Goal: Task Accomplishment & Management: Manage account settings

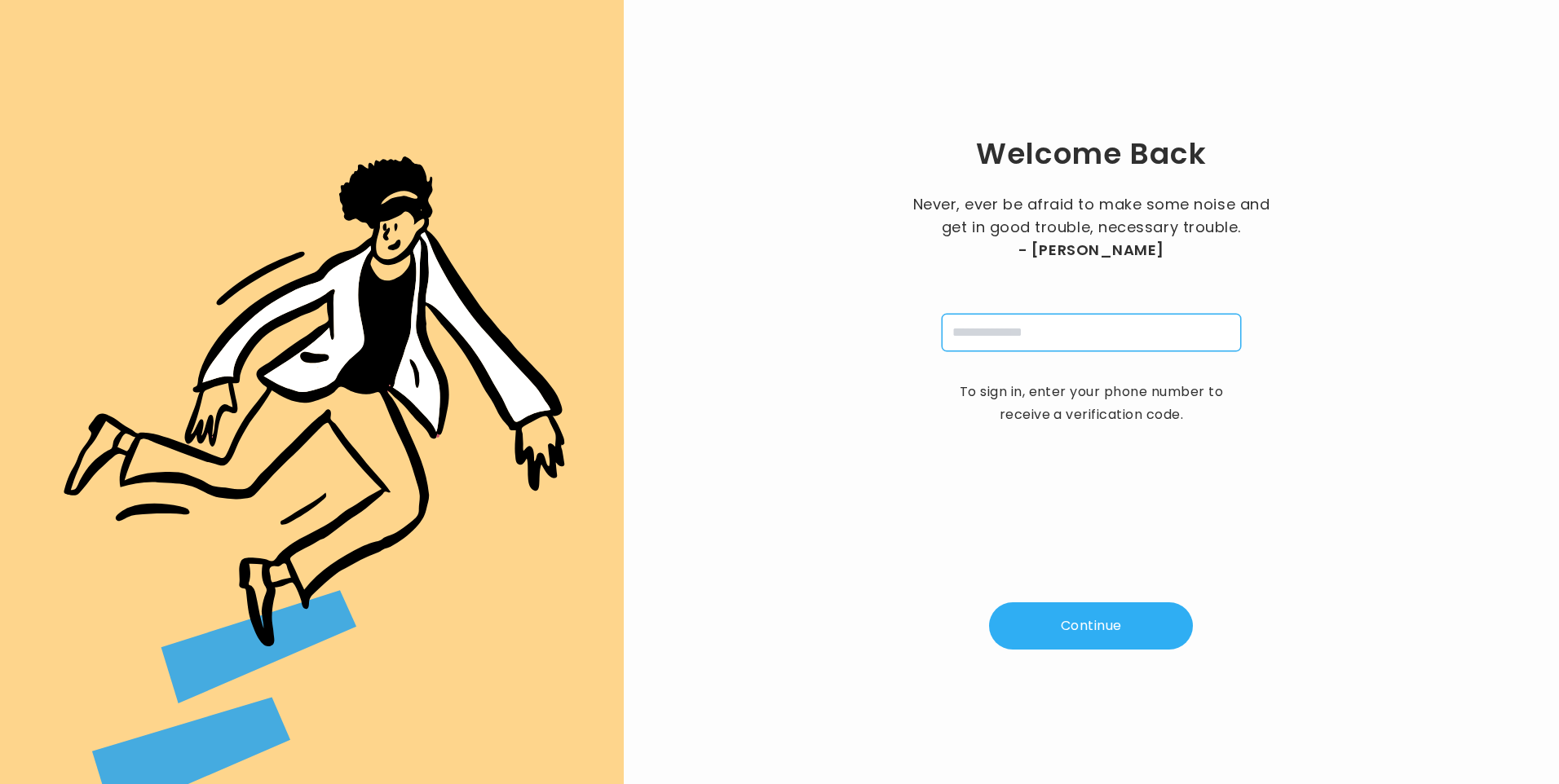
drag, startPoint x: 975, startPoint y: 328, endPoint x: 986, endPoint y: 334, distance: 12.5
click at [975, 328] on input "tel" at bounding box center [1091, 332] width 299 height 38
type input "**********"
click at [1097, 644] on button "Continue" at bounding box center [1090, 626] width 203 height 47
type input "*"
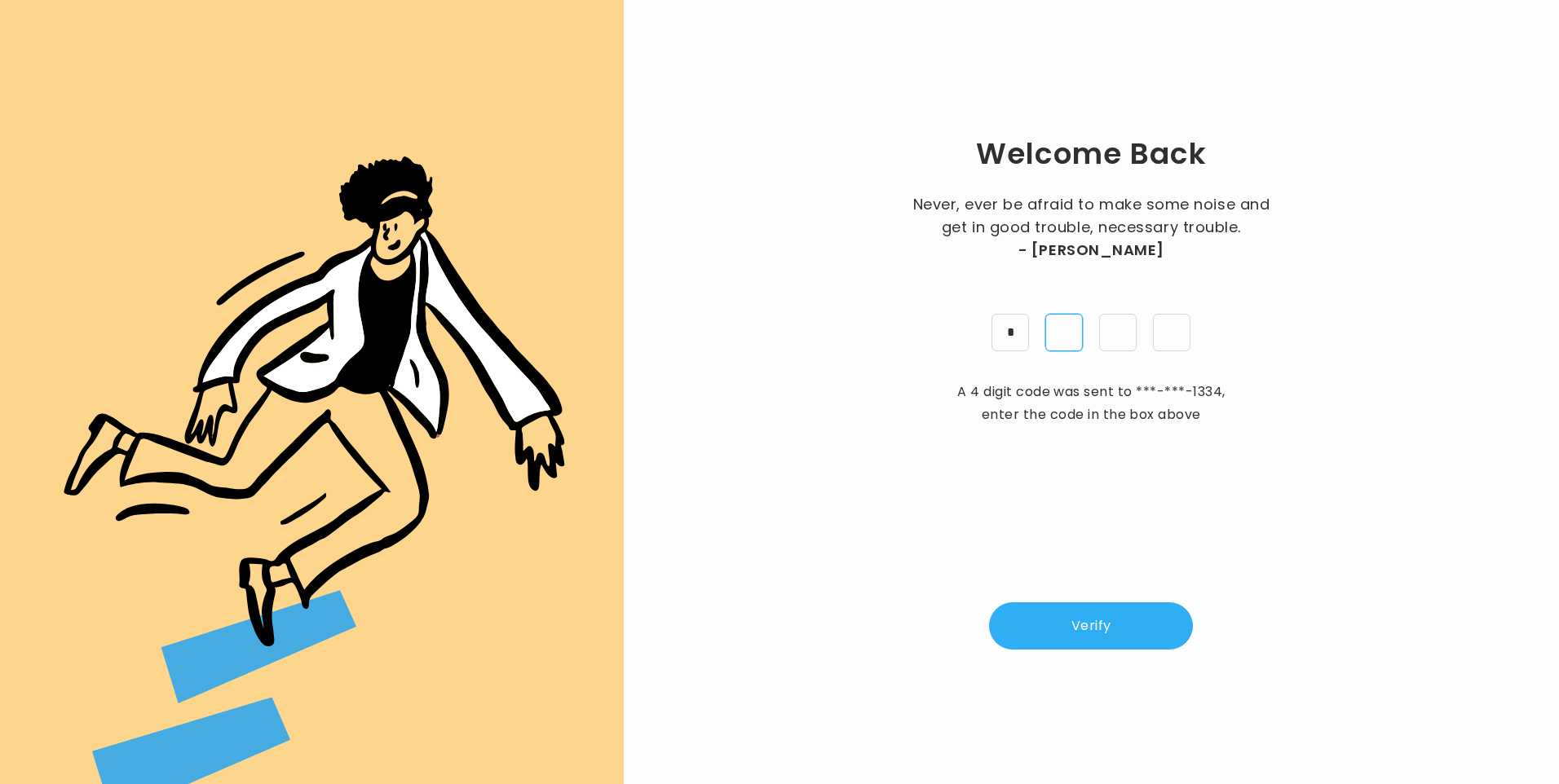
type input "*"
click at [1073, 623] on button "Verify" at bounding box center [1090, 626] width 203 height 47
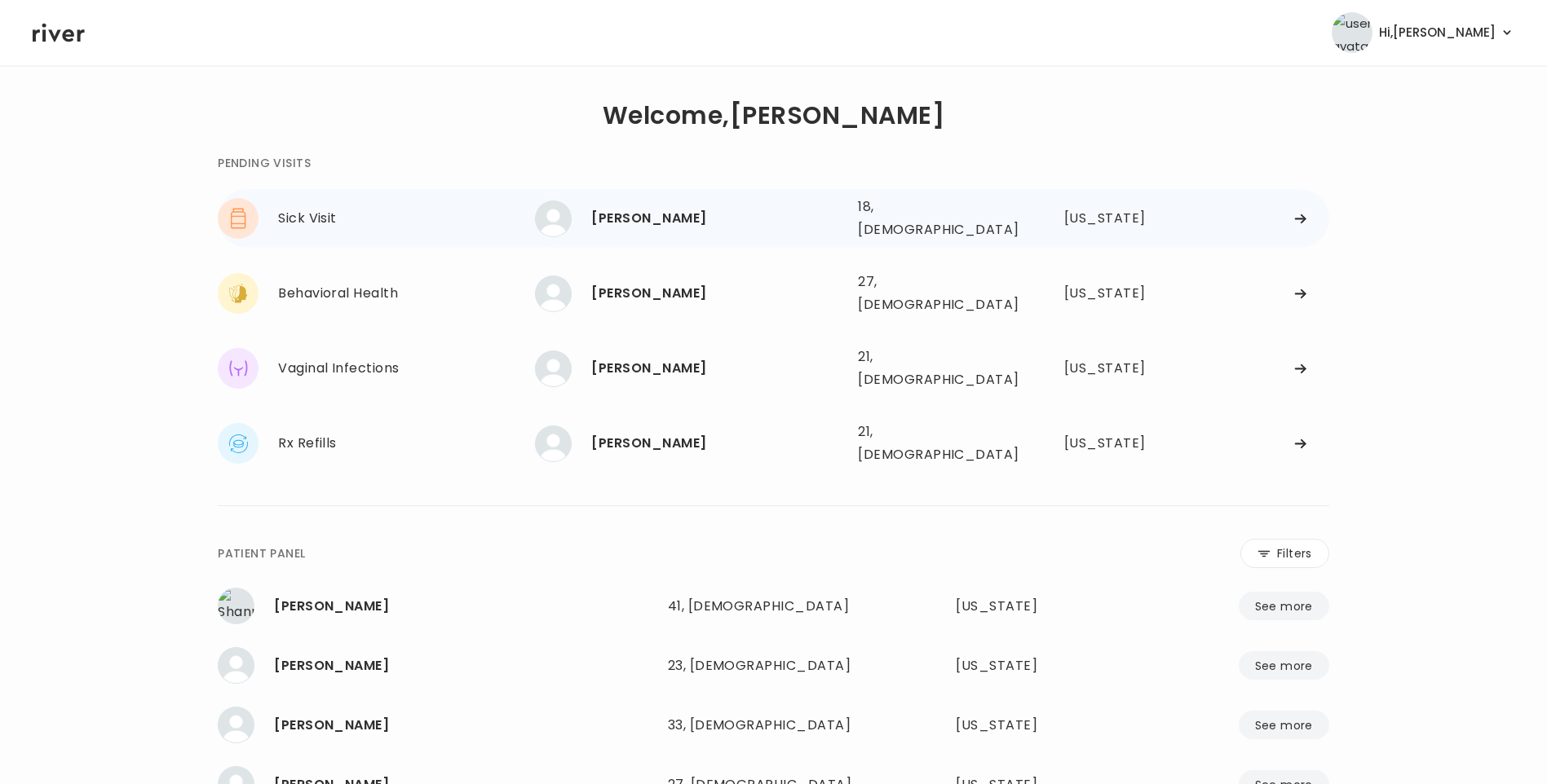
click at [830, 226] on div "YARETZI PEREZ 18, Female See more" at bounding box center [689, 218] width 310 height 37
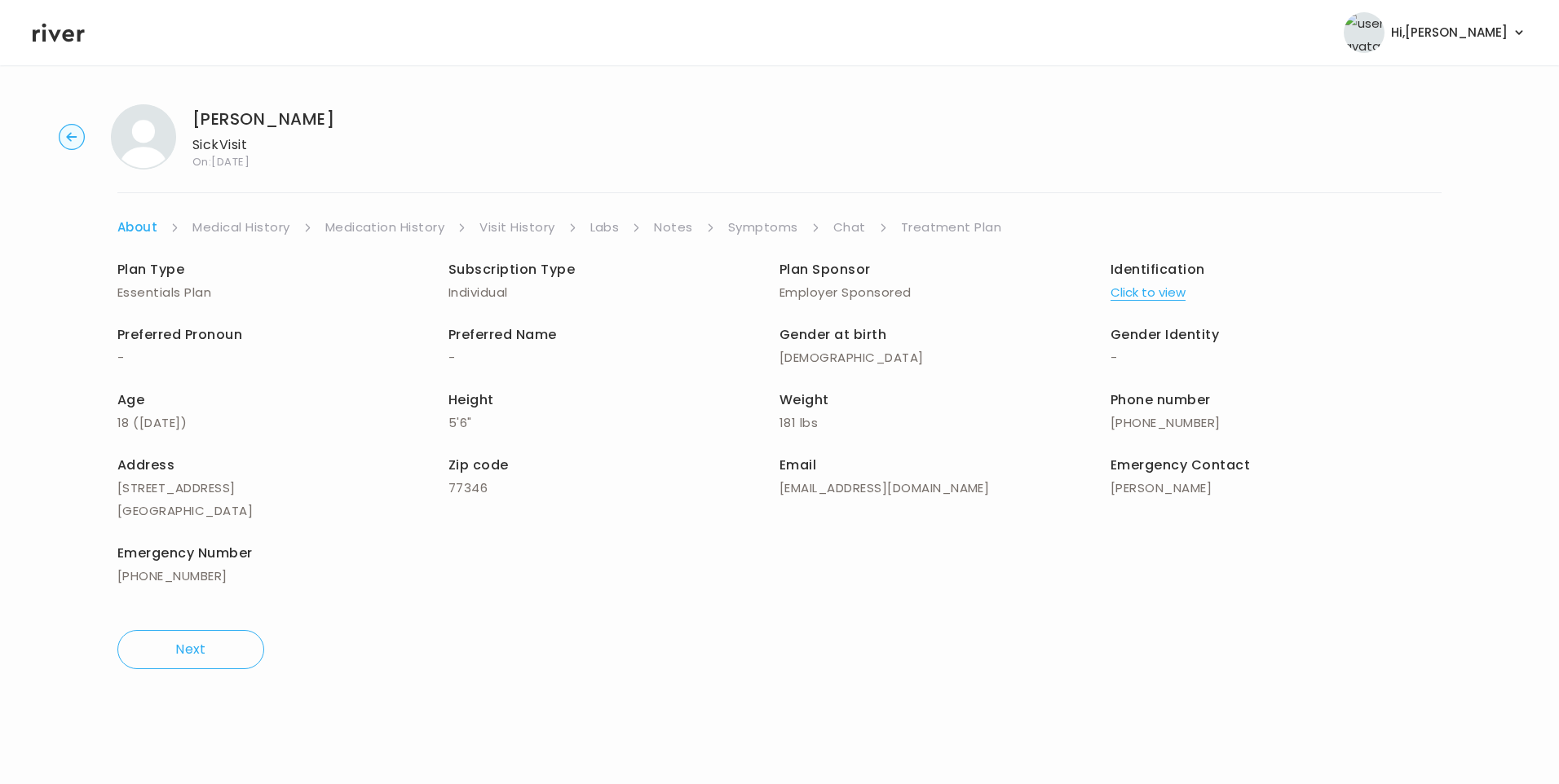
click at [532, 230] on link "Visit History" at bounding box center [517, 227] width 75 height 23
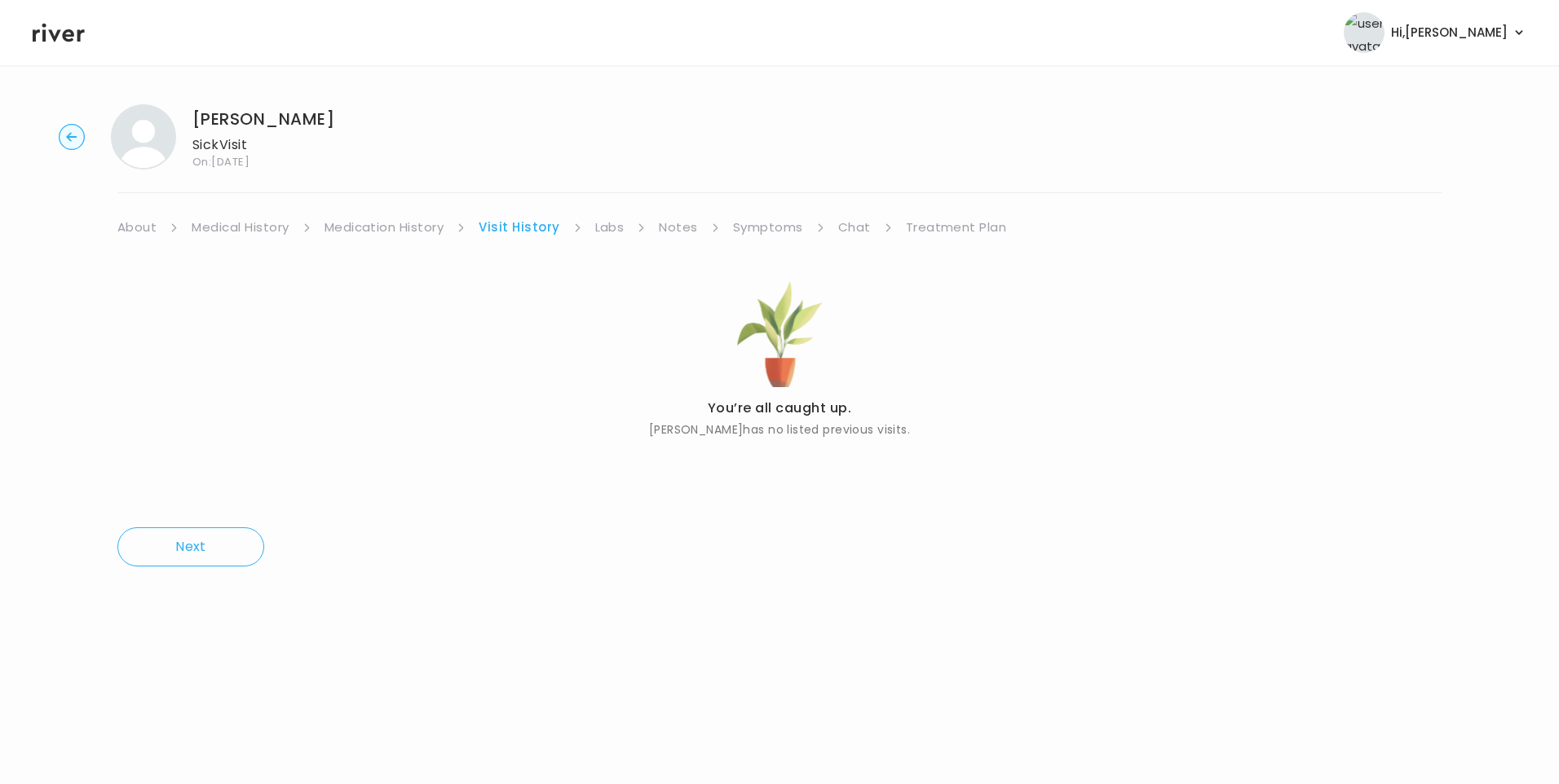
click at [138, 231] on link "About" at bounding box center [137, 227] width 40 height 23
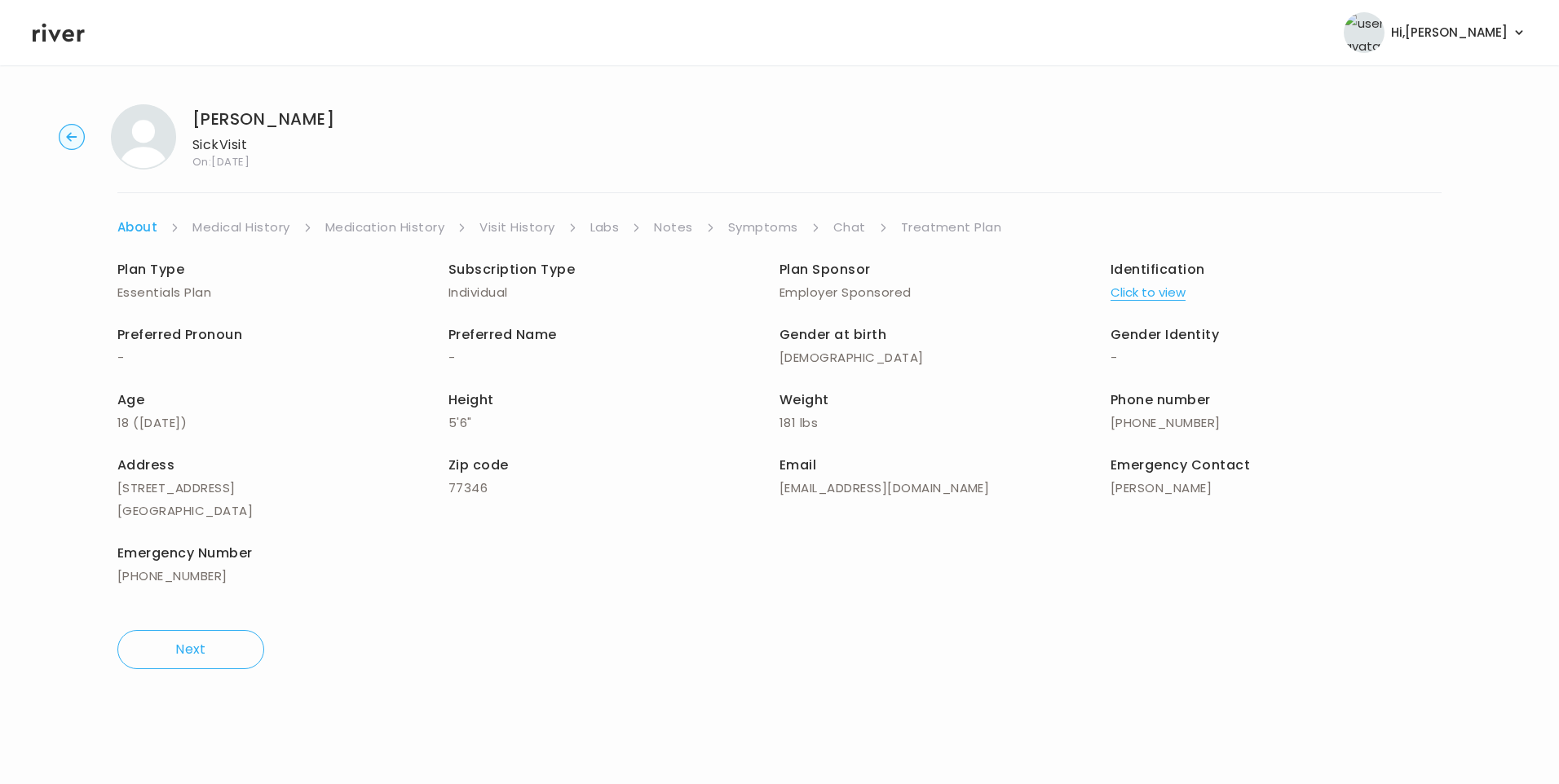
click at [1170, 296] on button "Click to view" at bounding box center [1148, 293] width 75 height 23
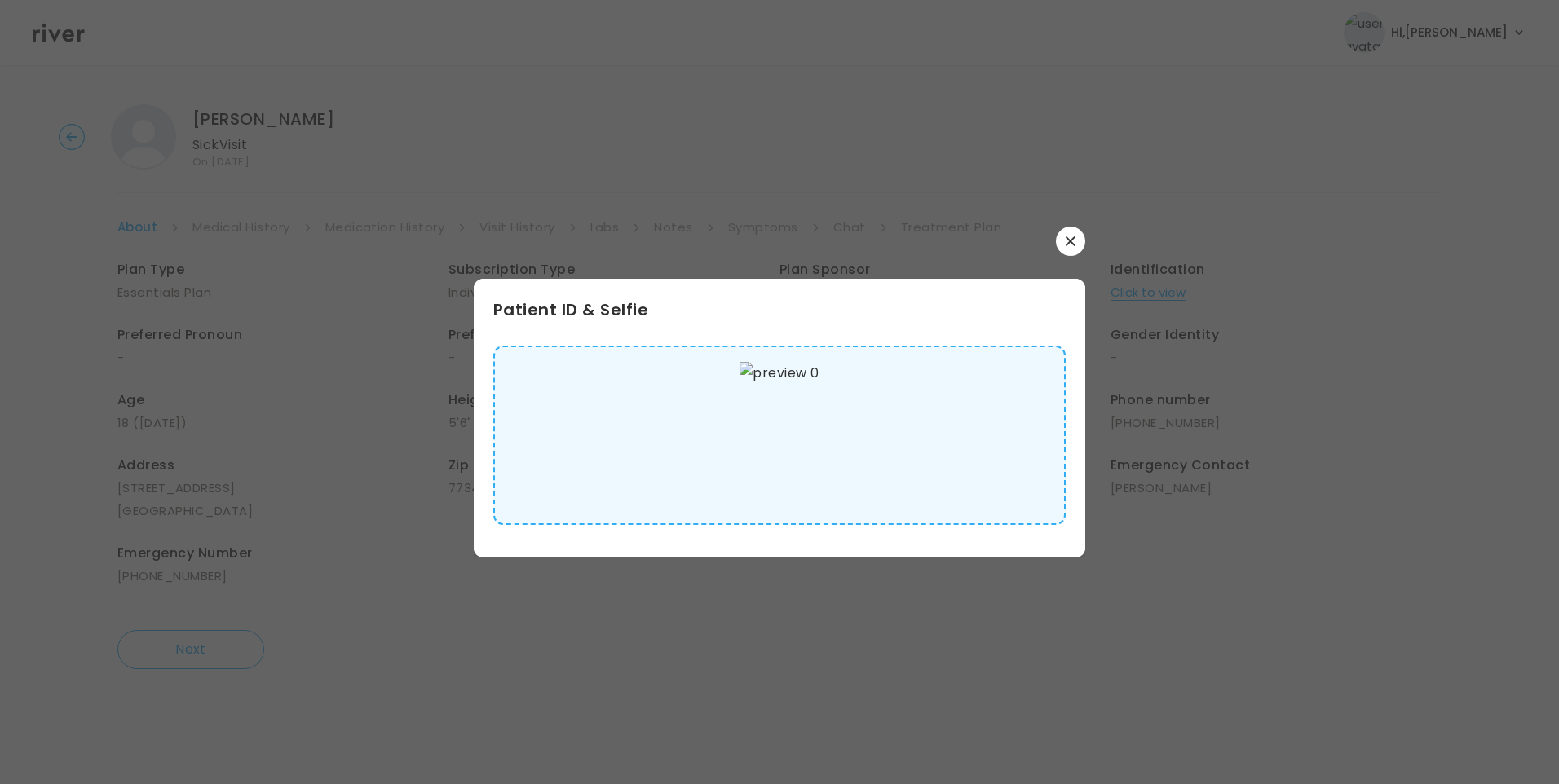
click at [791, 441] on img at bounding box center [779, 435] width 79 height 147
click at [1070, 243] on icon "button" at bounding box center [1070, 241] width 9 height 9
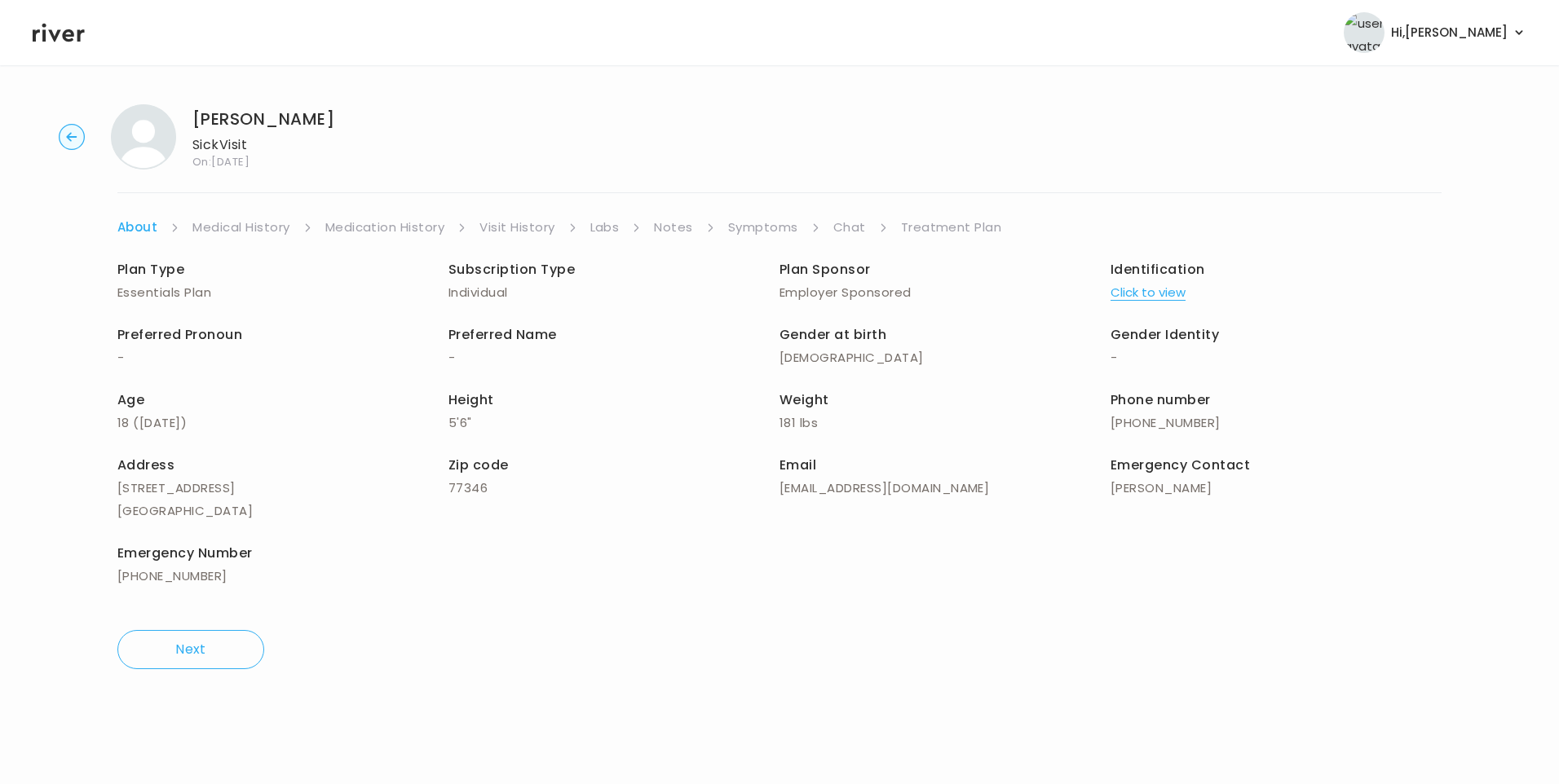
click at [249, 226] on link "Medical History" at bounding box center [240, 227] width 97 height 23
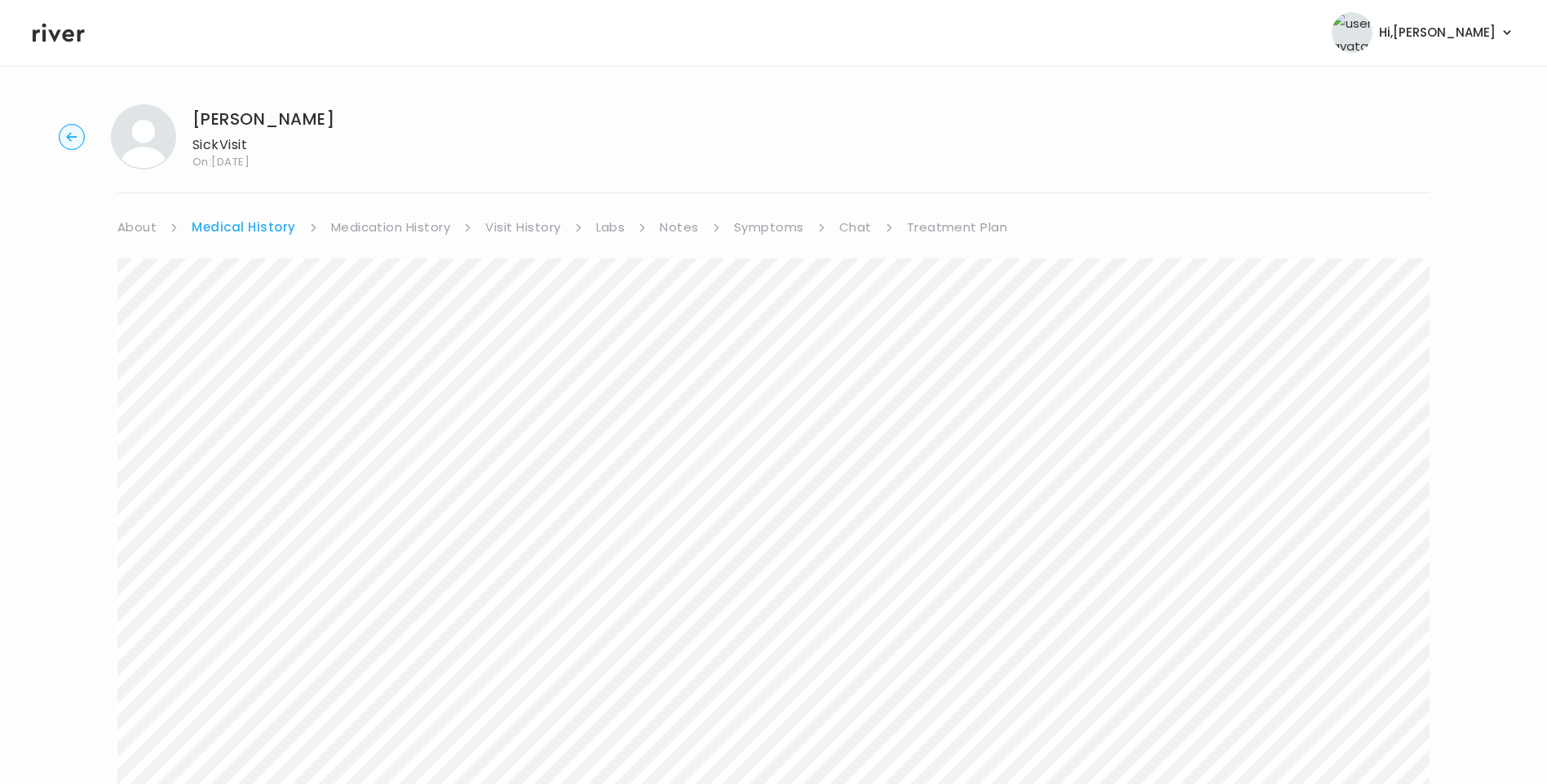
click at [773, 230] on link "Symptoms" at bounding box center [768, 227] width 70 height 23
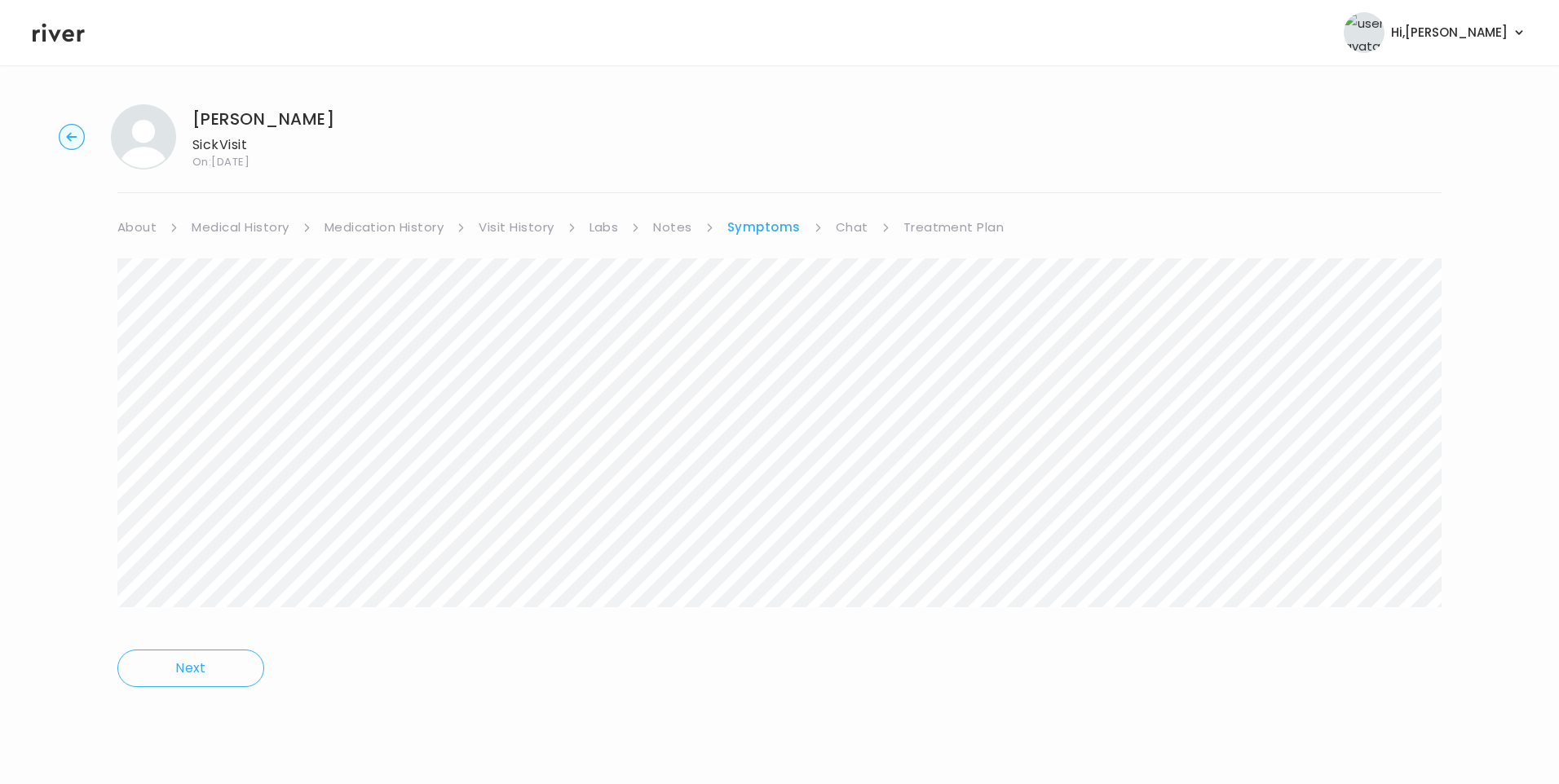
click at [858, 228] on link "Chat" at bounding box center [852, 227] width 33 height 23
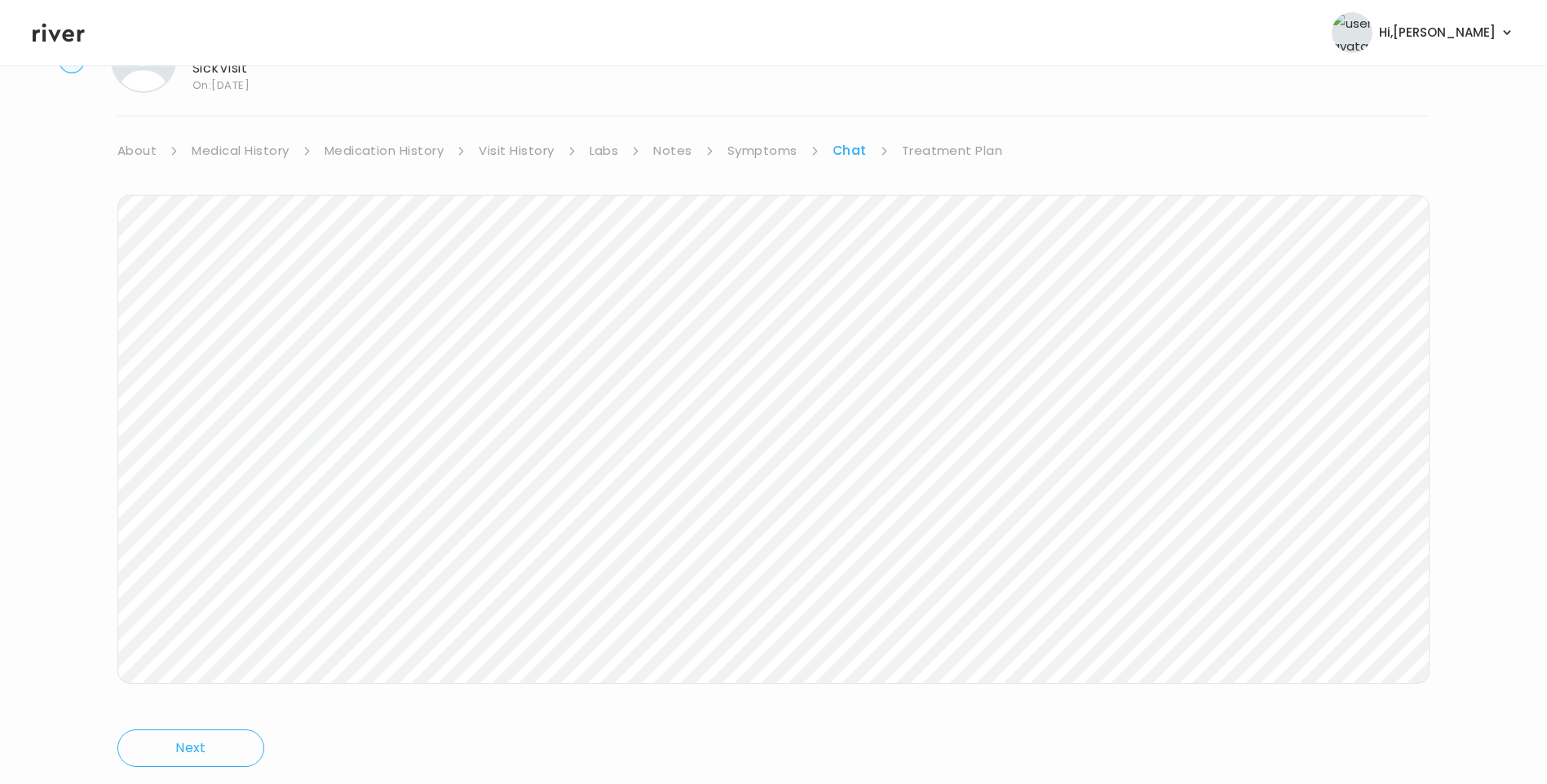
scroll to position [119, 0]
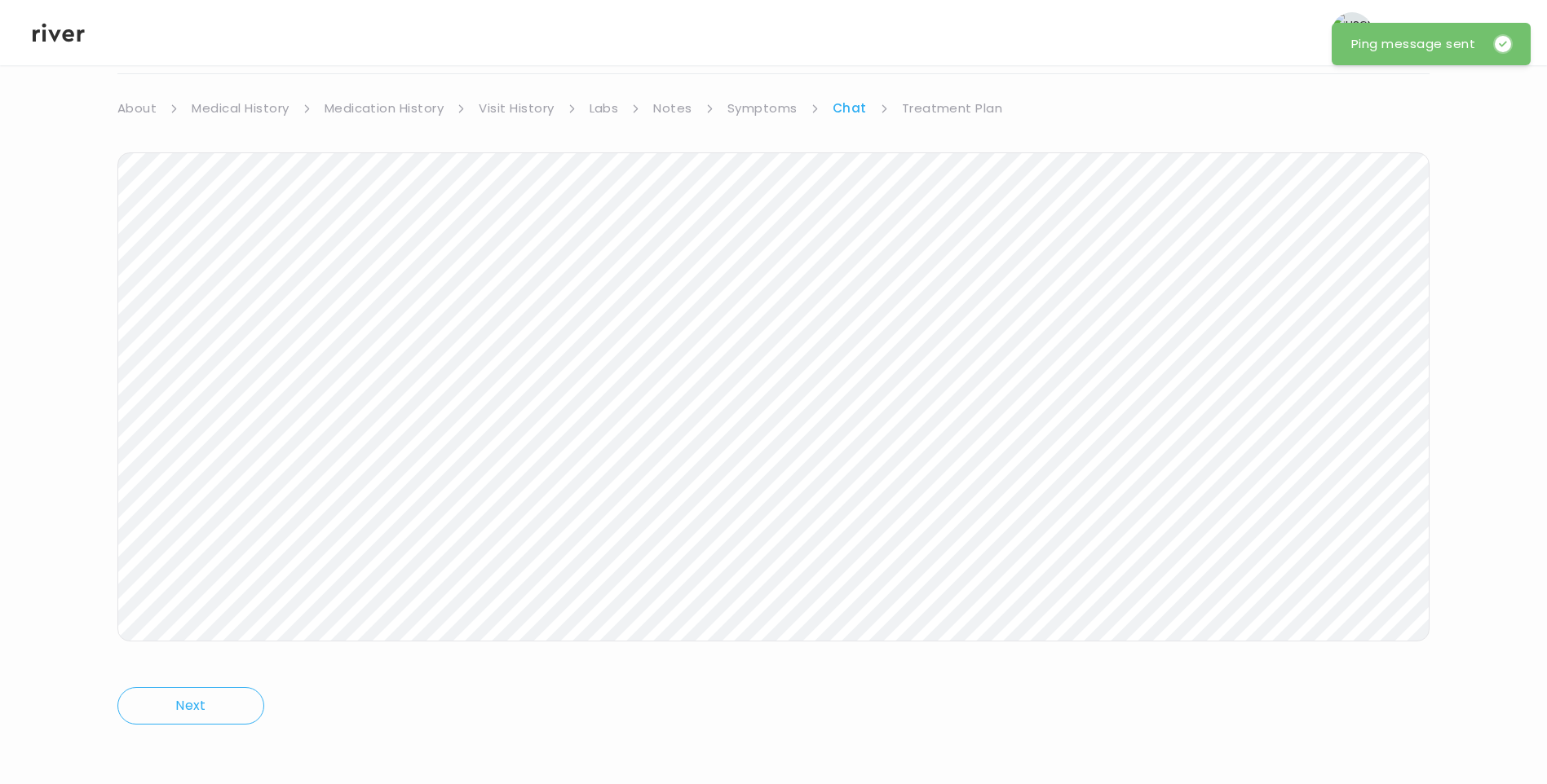
click at [954, 101] on link "Treatment Plan" at bounding box center [952, 108] width 101 height 23
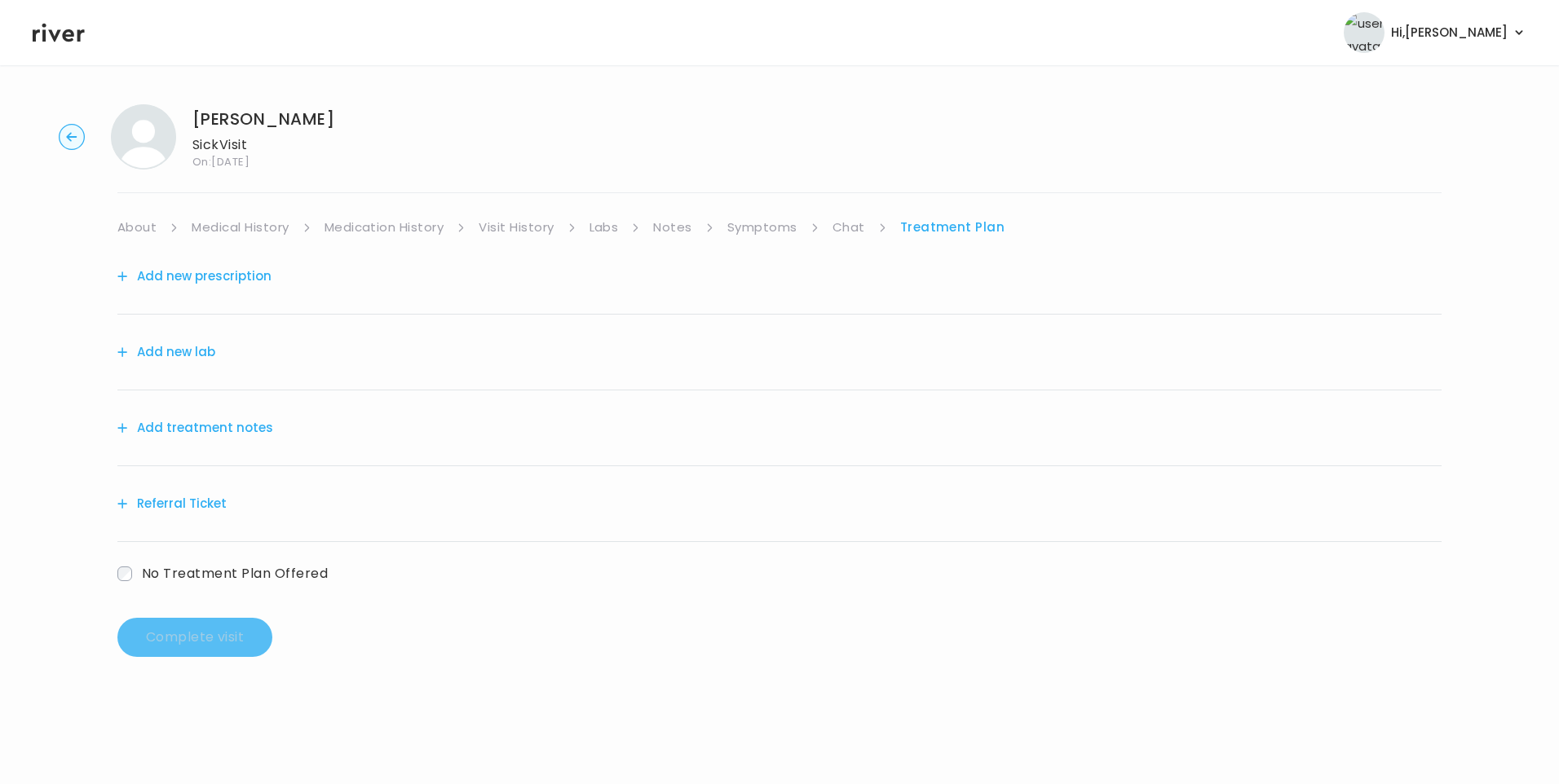
click at [179, 425] on button "Add treatment notes" at bounding box center [195, 427] width 155 height 23
click at [188, 429] on button "Add treatment notes" at bounding box center [195, 427] width 155 height 23
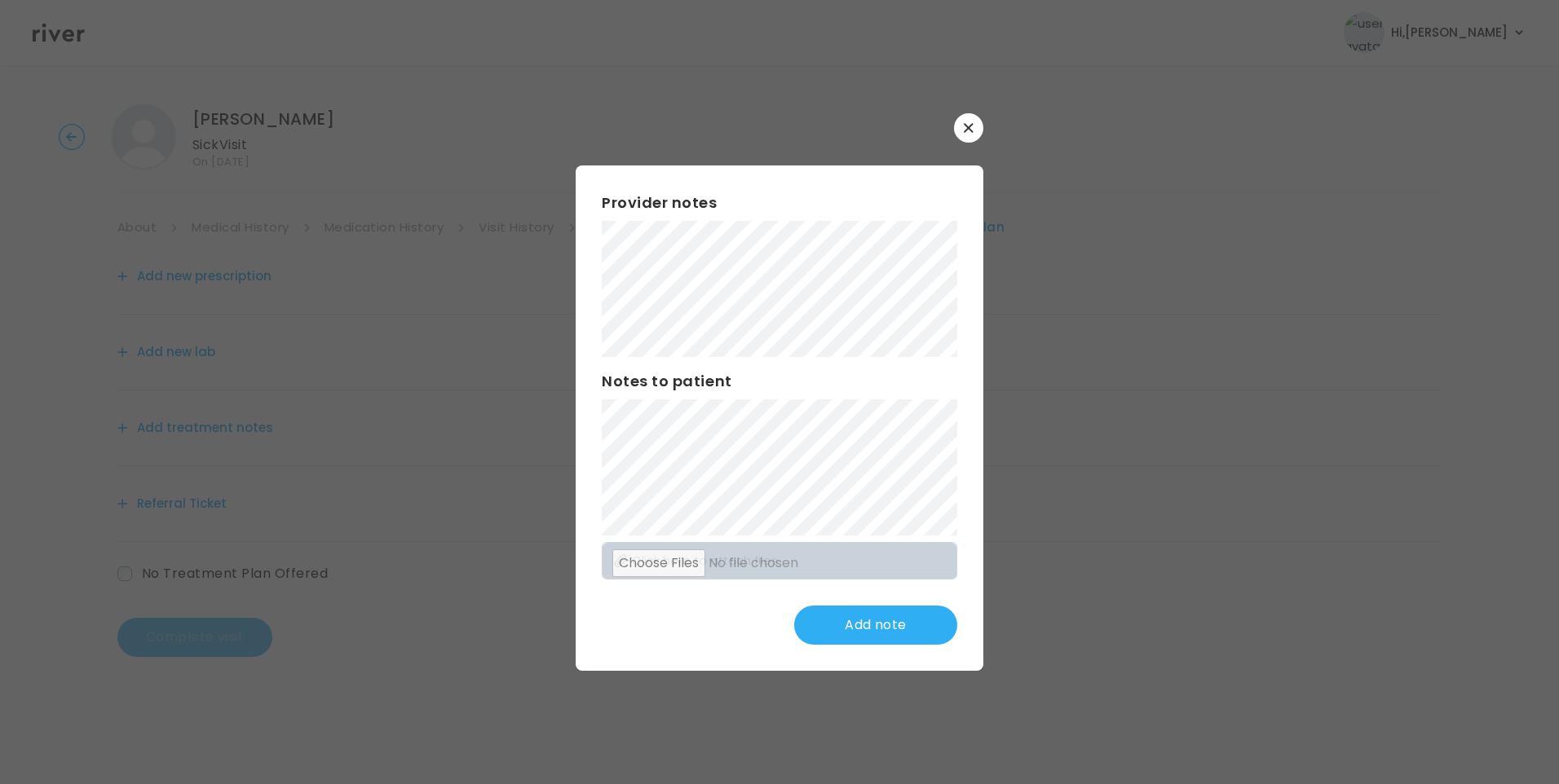
click at [1105, 500] on div at bounding box center [780, 392] width 1559 height 784
click at [846, 618] on button "Update note" at bounding box center [875, 625] width 163 height 40
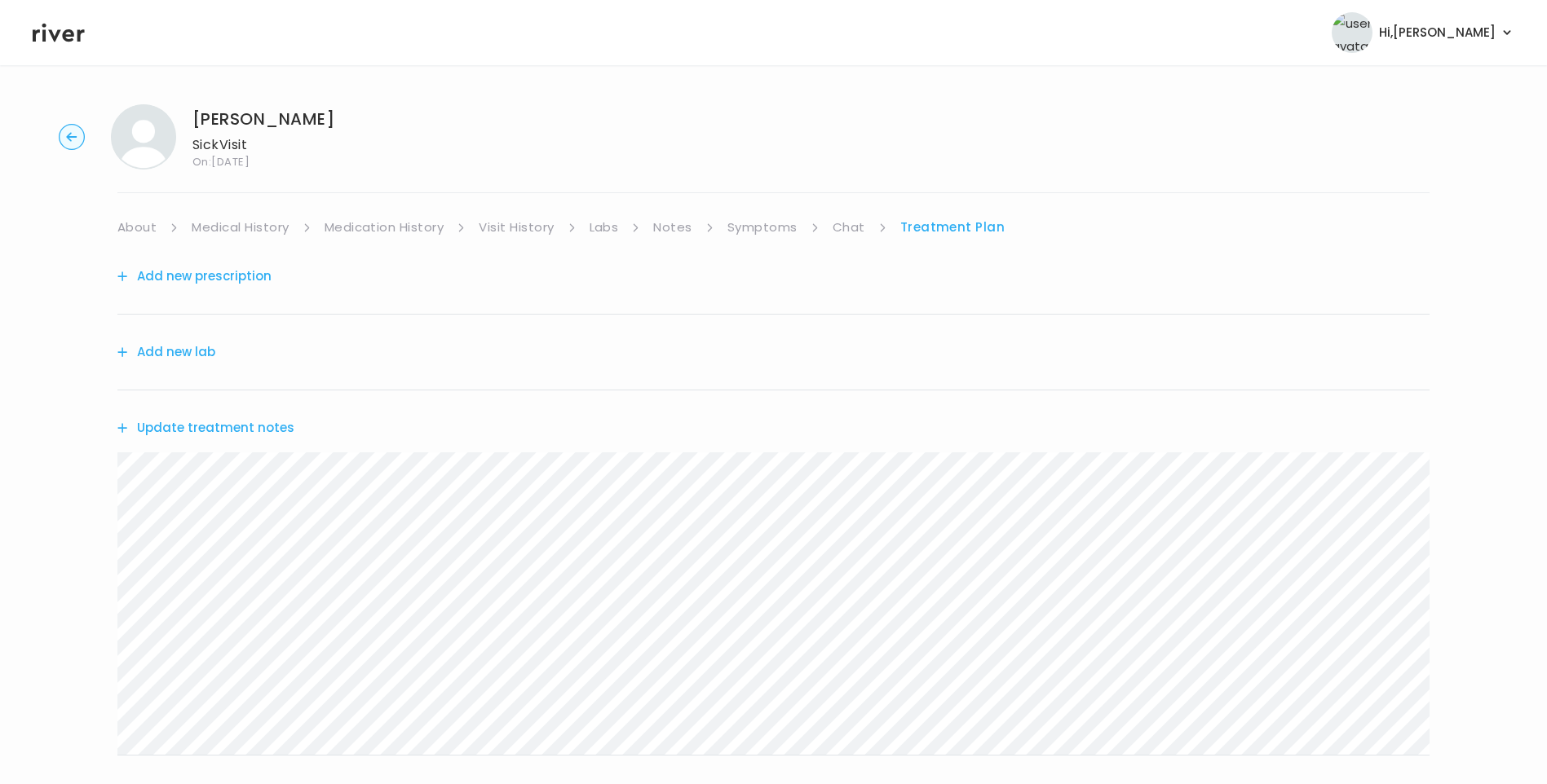
drag, startPoint x: 849, startPoint y: 222, endPoint x: 885, endPoint y: 238, distance: 39.4
click at [852, 223] on link "Chat" at bounding box center [848, 227] width 33 height 23
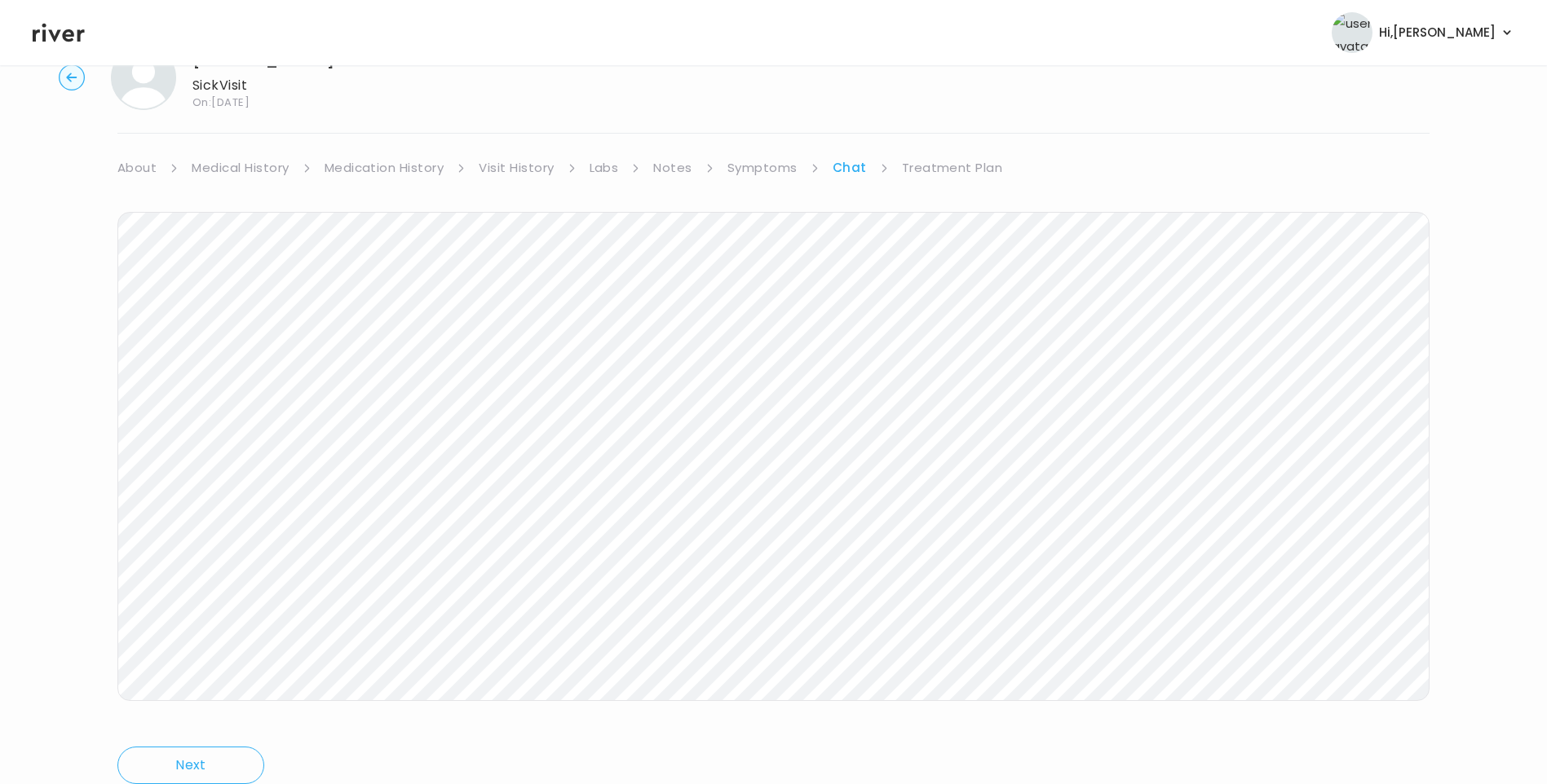
click at [775, 173] on link "Symptoms" at bounding box center [762, 168] width 70 height 23
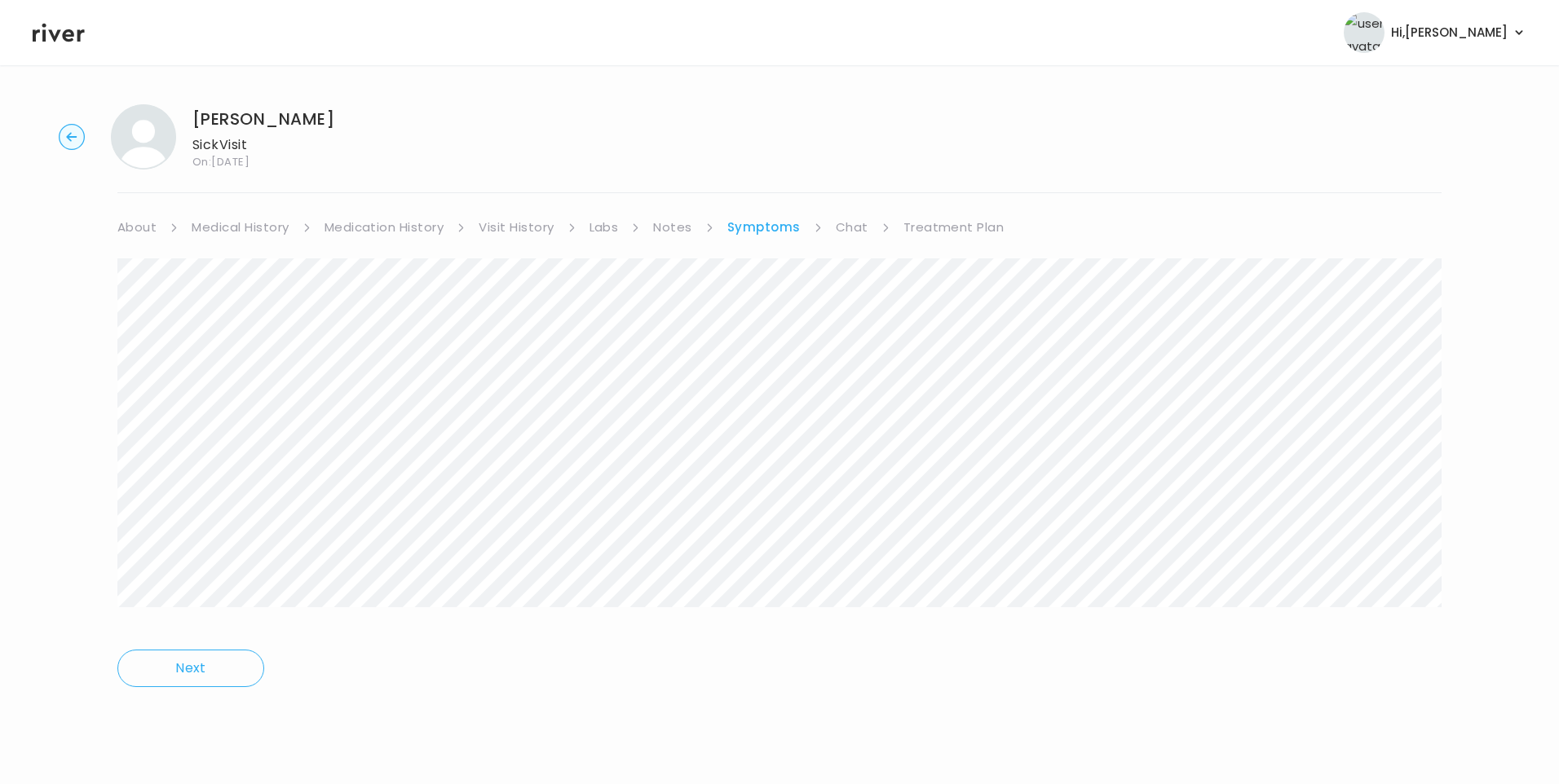
click at [943, 227] on link "Treatment Plan" at bounding box center [953, 227] width 101 height 23
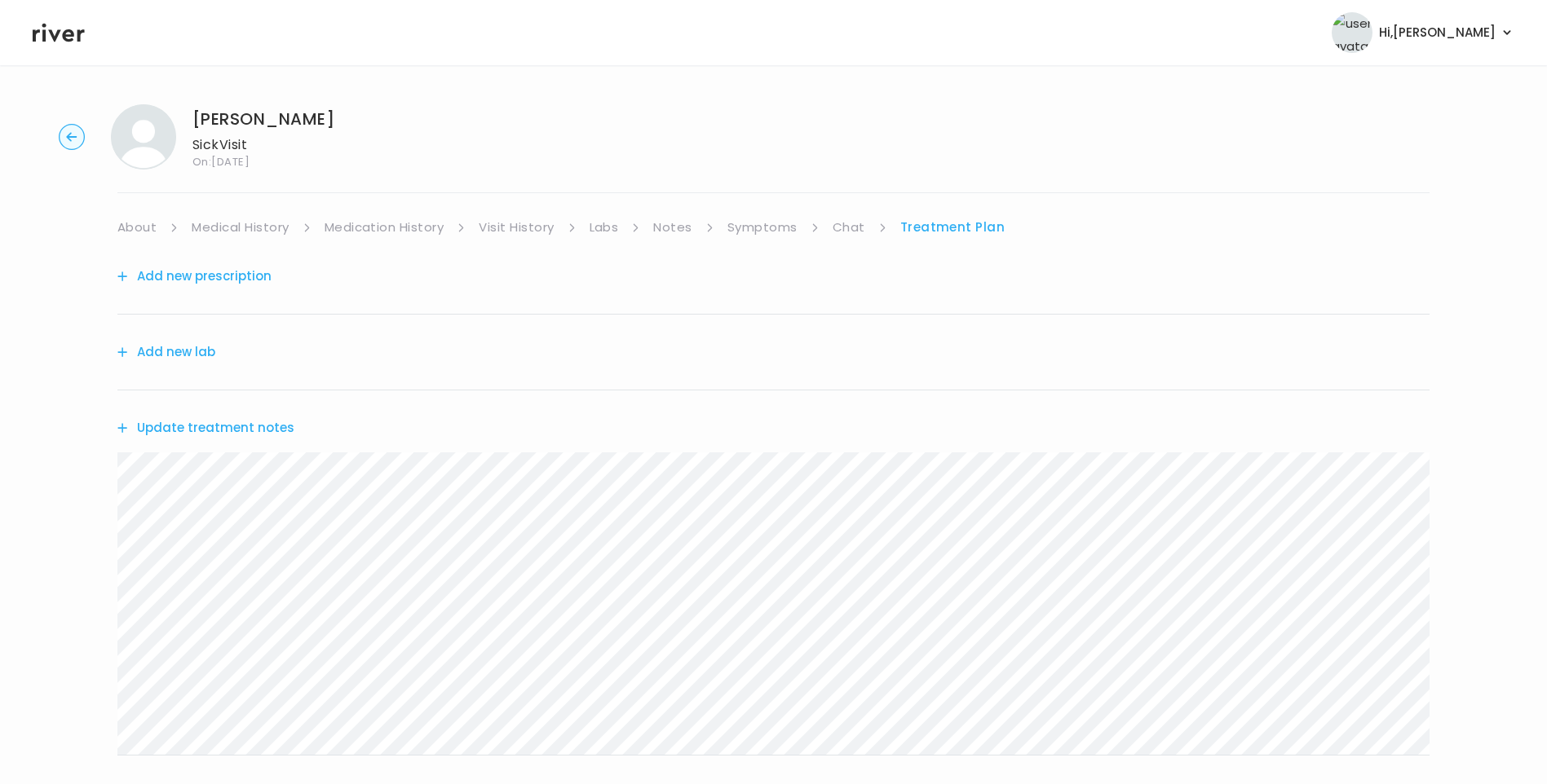
click at [751, 226] on link "Symptoms" at bounding box center [762, 227] width 70 height 23
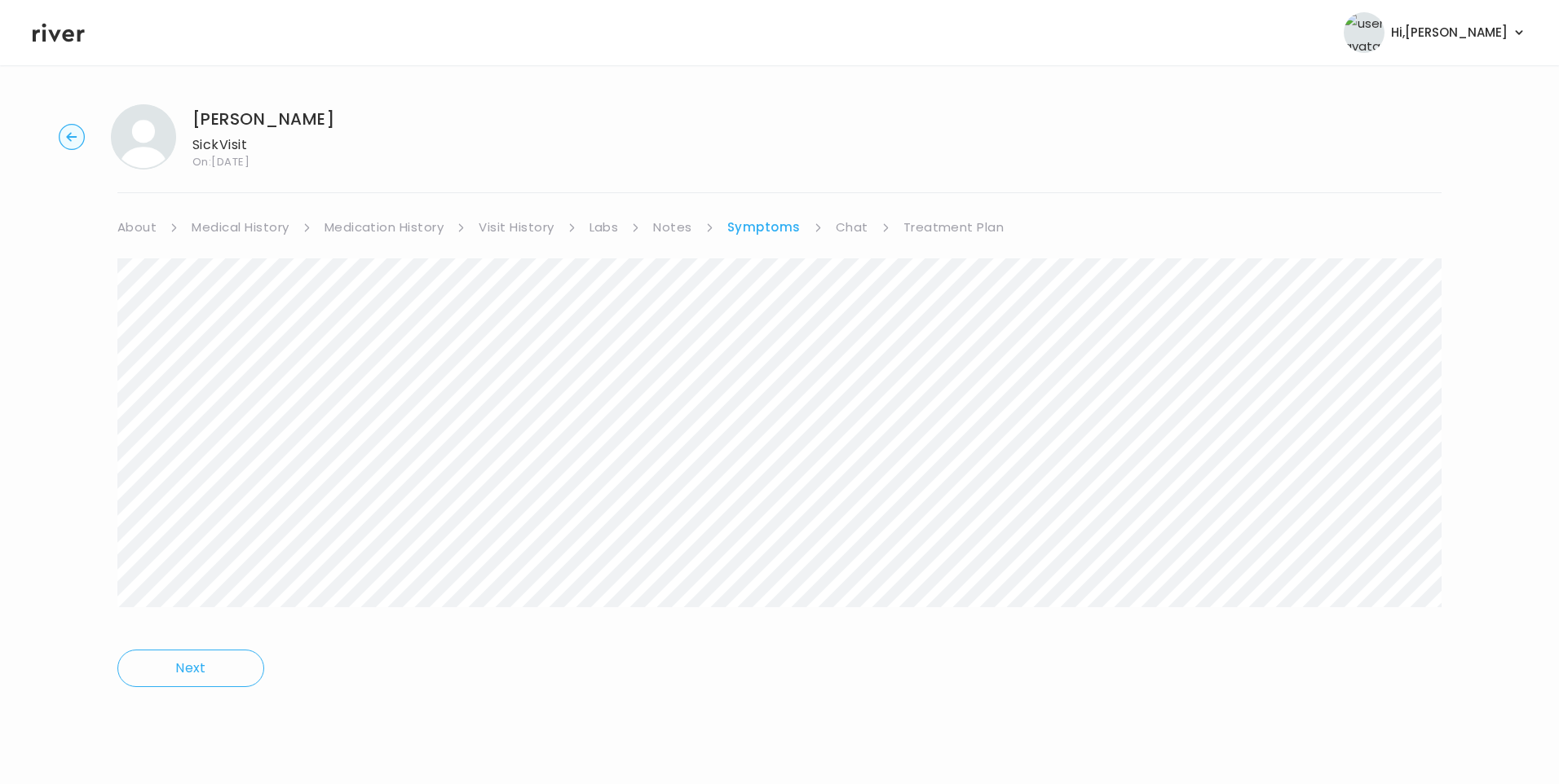
click at [945, 234] on link "Treatment Plan" at bounding box center [953, 227] width 101 height 23
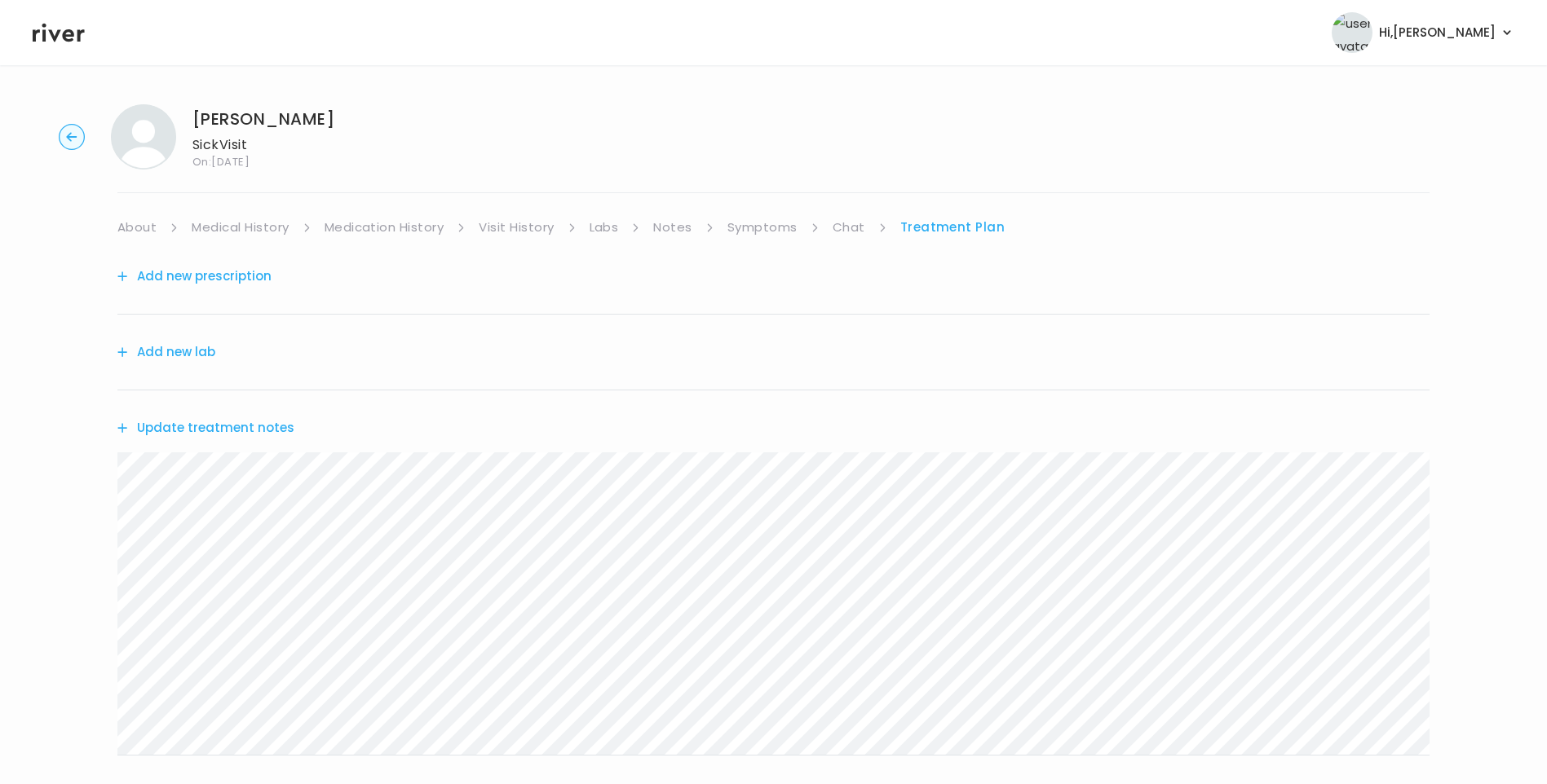
click at [276, 420] on button "Update treatment notes" at bounding box center [206, 427] width 177 height 23
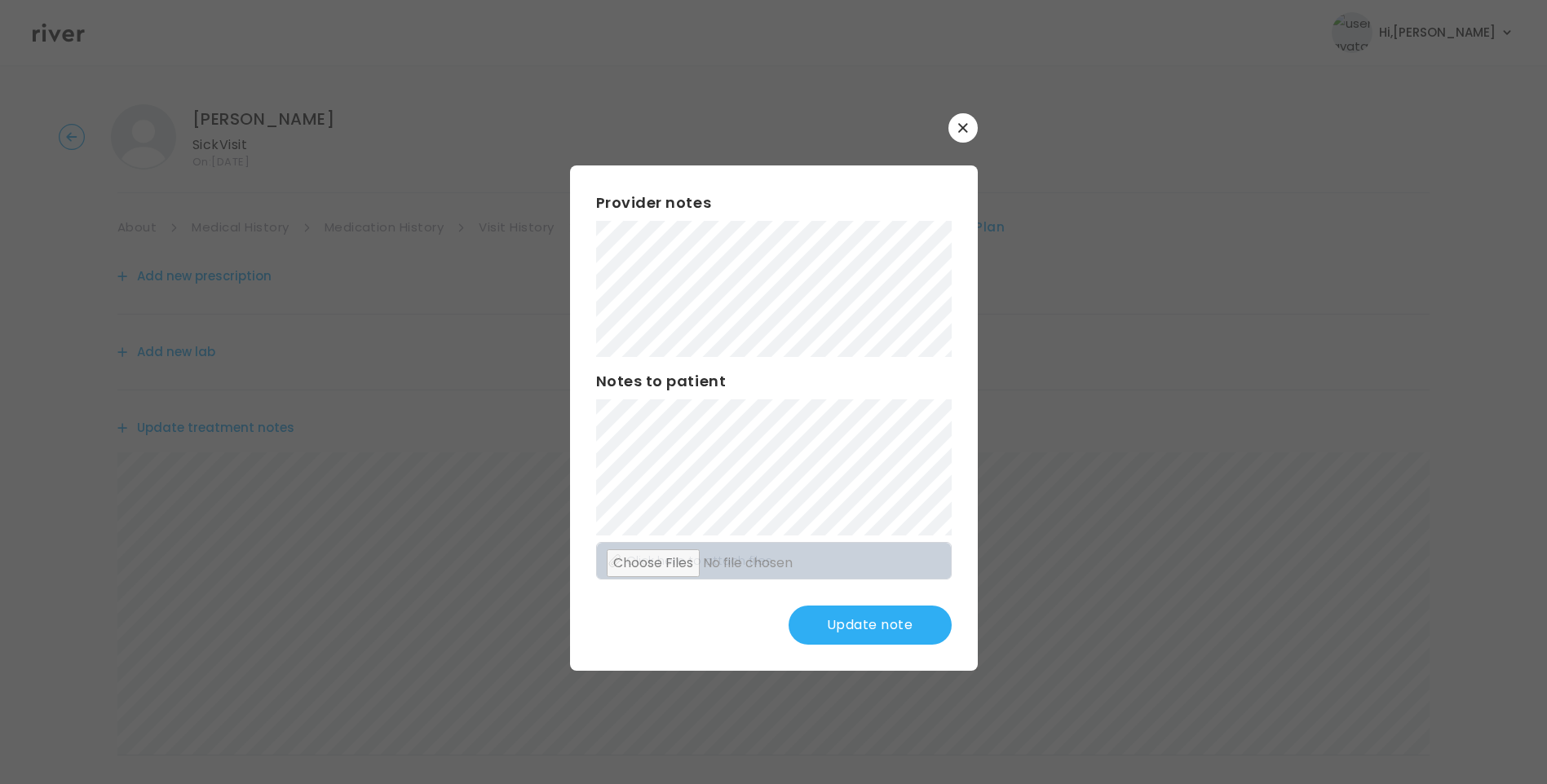
click at [875, 622] on button "Update note" at bounding box center [869, 625] width 163 height 40
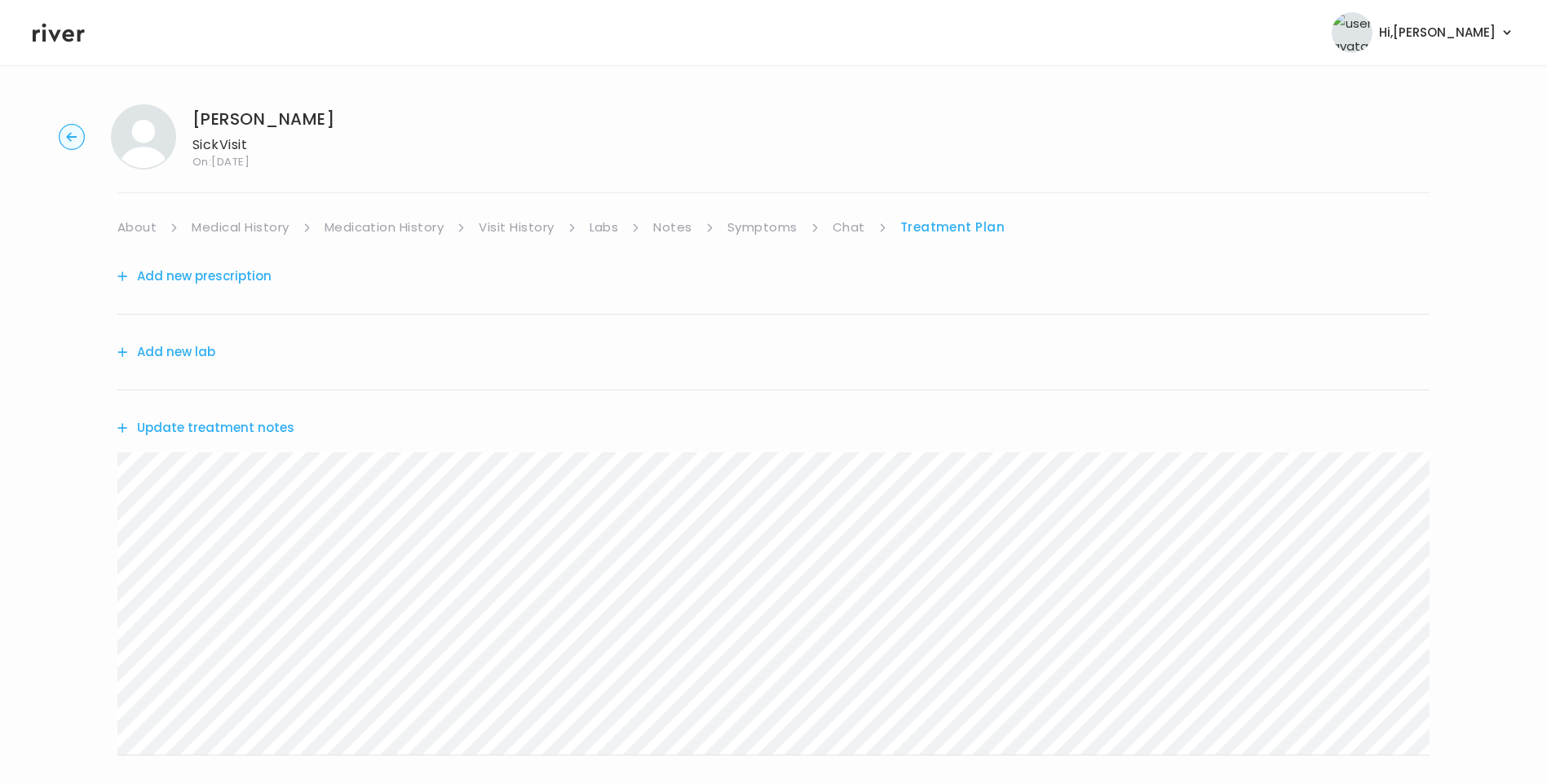
click at [69, 41] on icon at bounding box center [58, 33] width 52 height 19
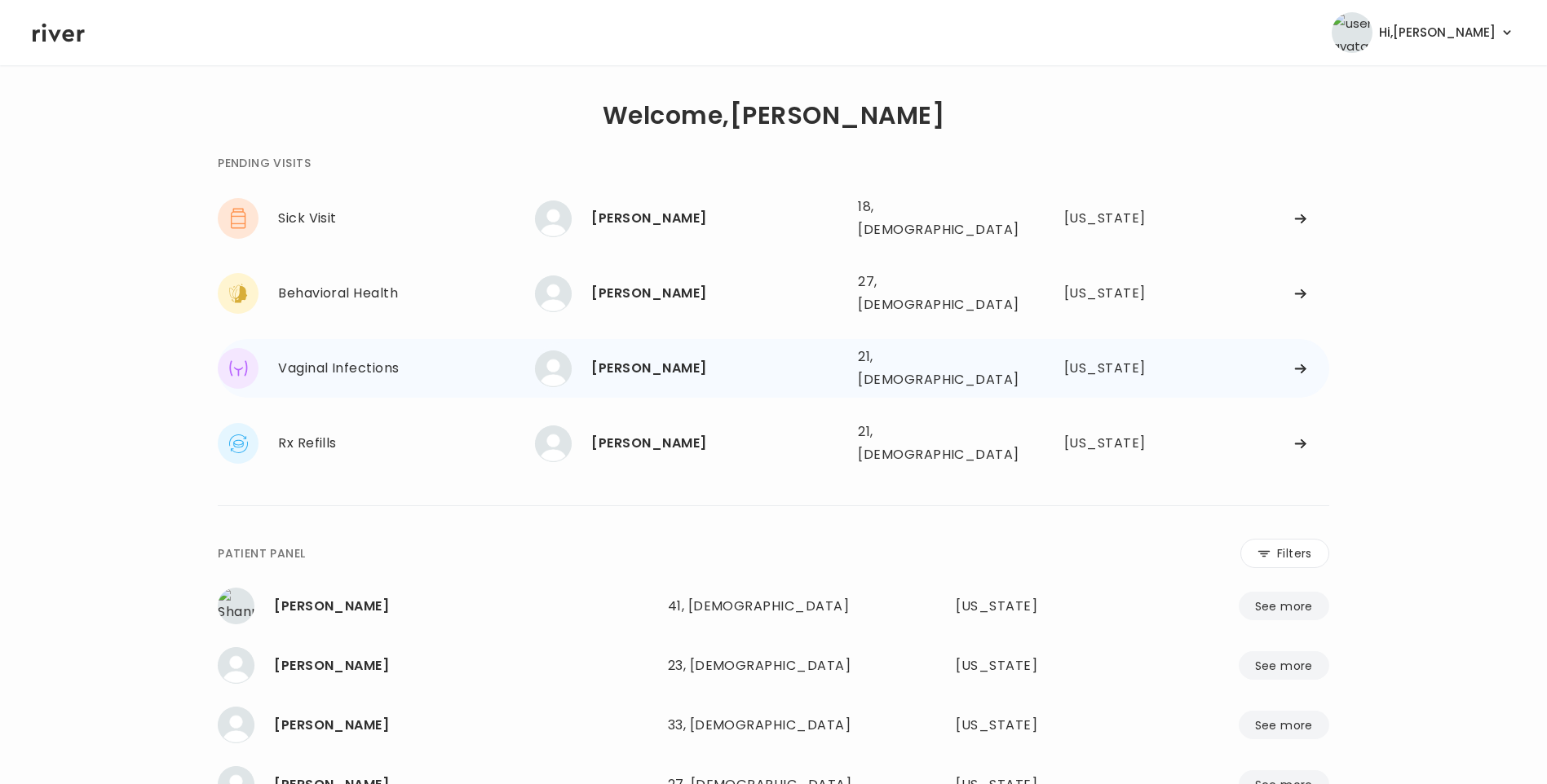
click at [616, 357] on div "[PERSON_NAME]" at bounding box center [717, 368] width 253 height 23
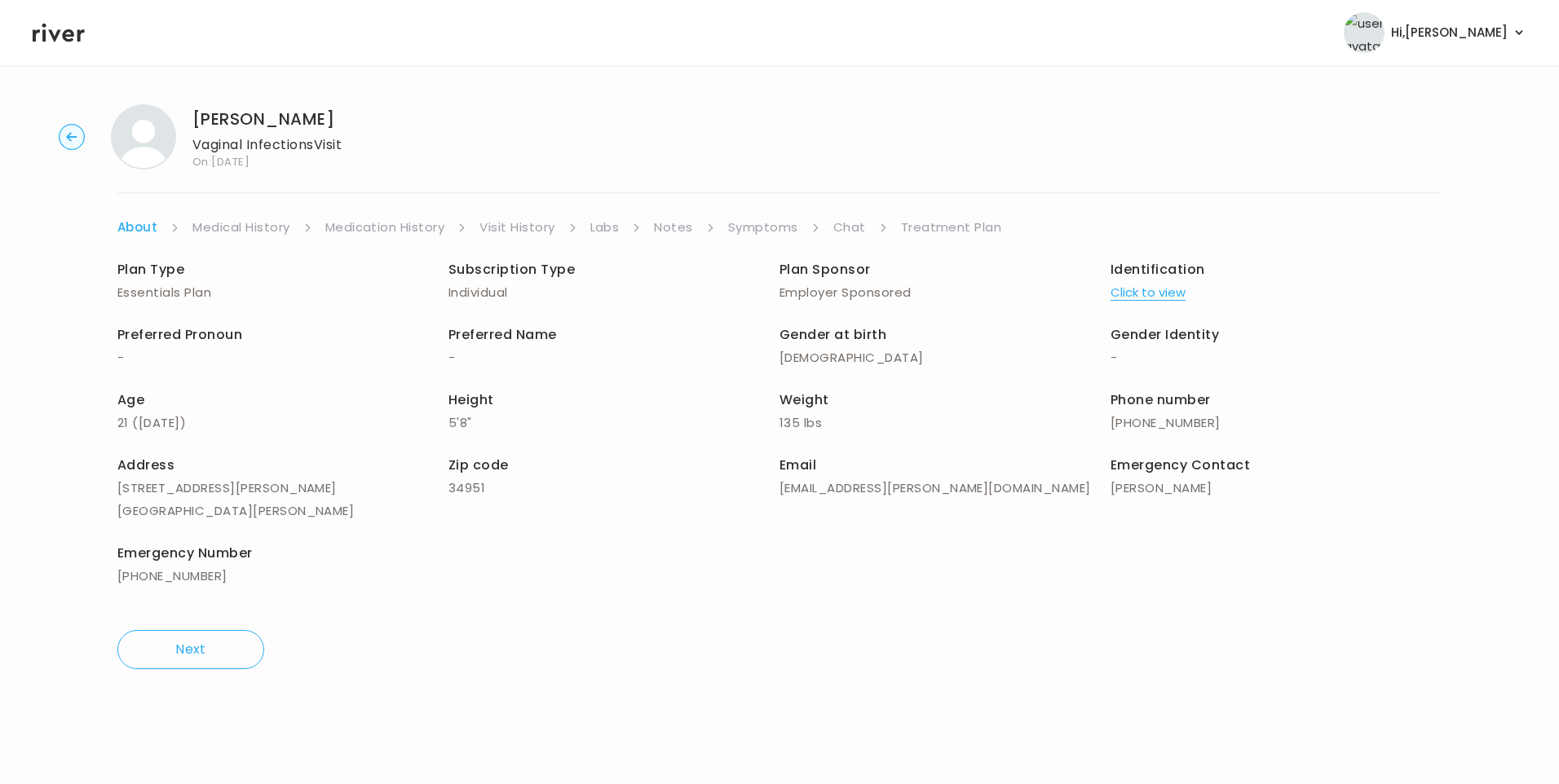
click at [544, 228] on link "Visit History" at bounding box center [517, 227] width 75 height 23
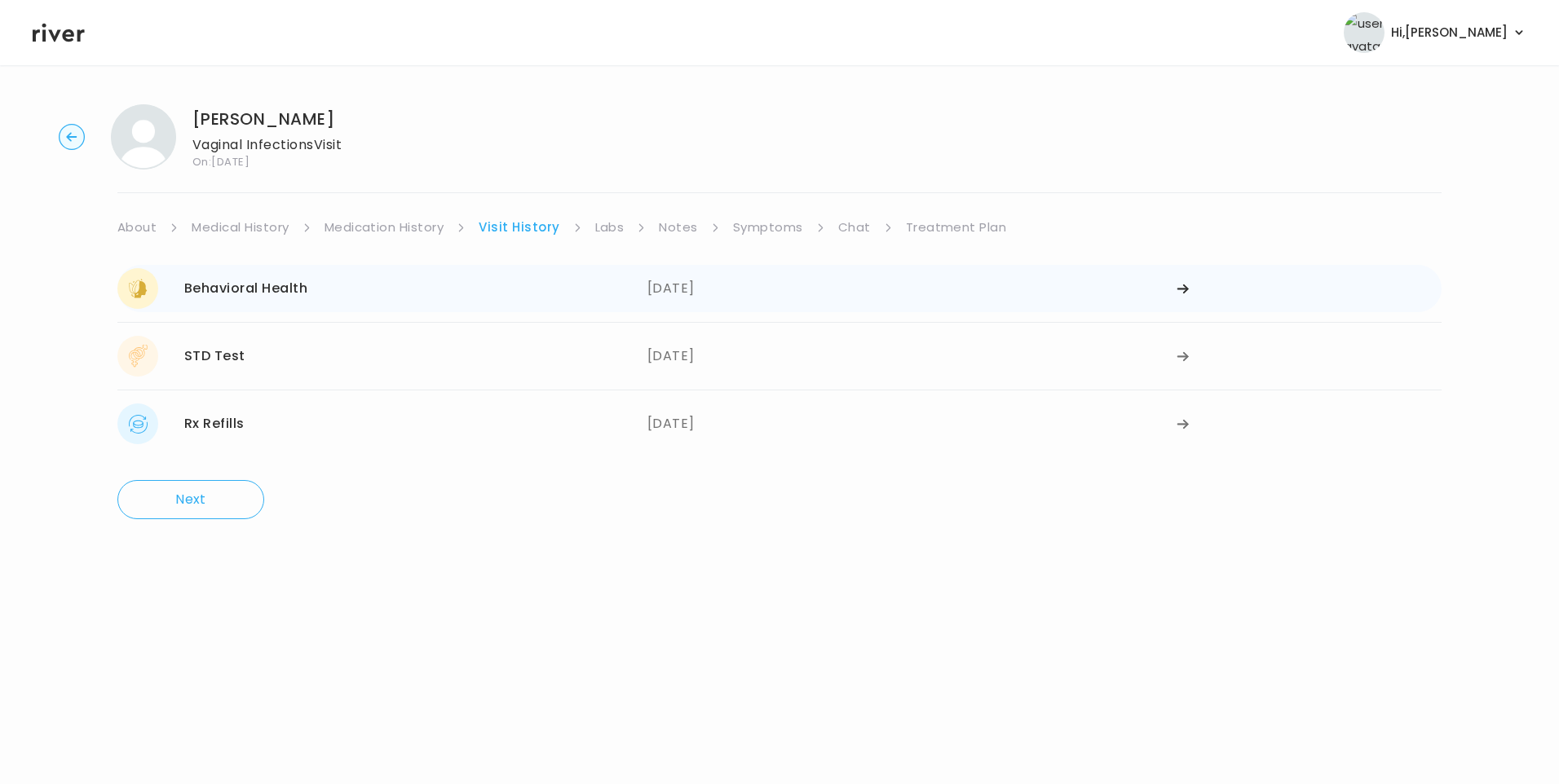
click at [622, 294] on div "Behavioral Health 07/24/2025" at bounding box center [382, 288] width 530 height 40
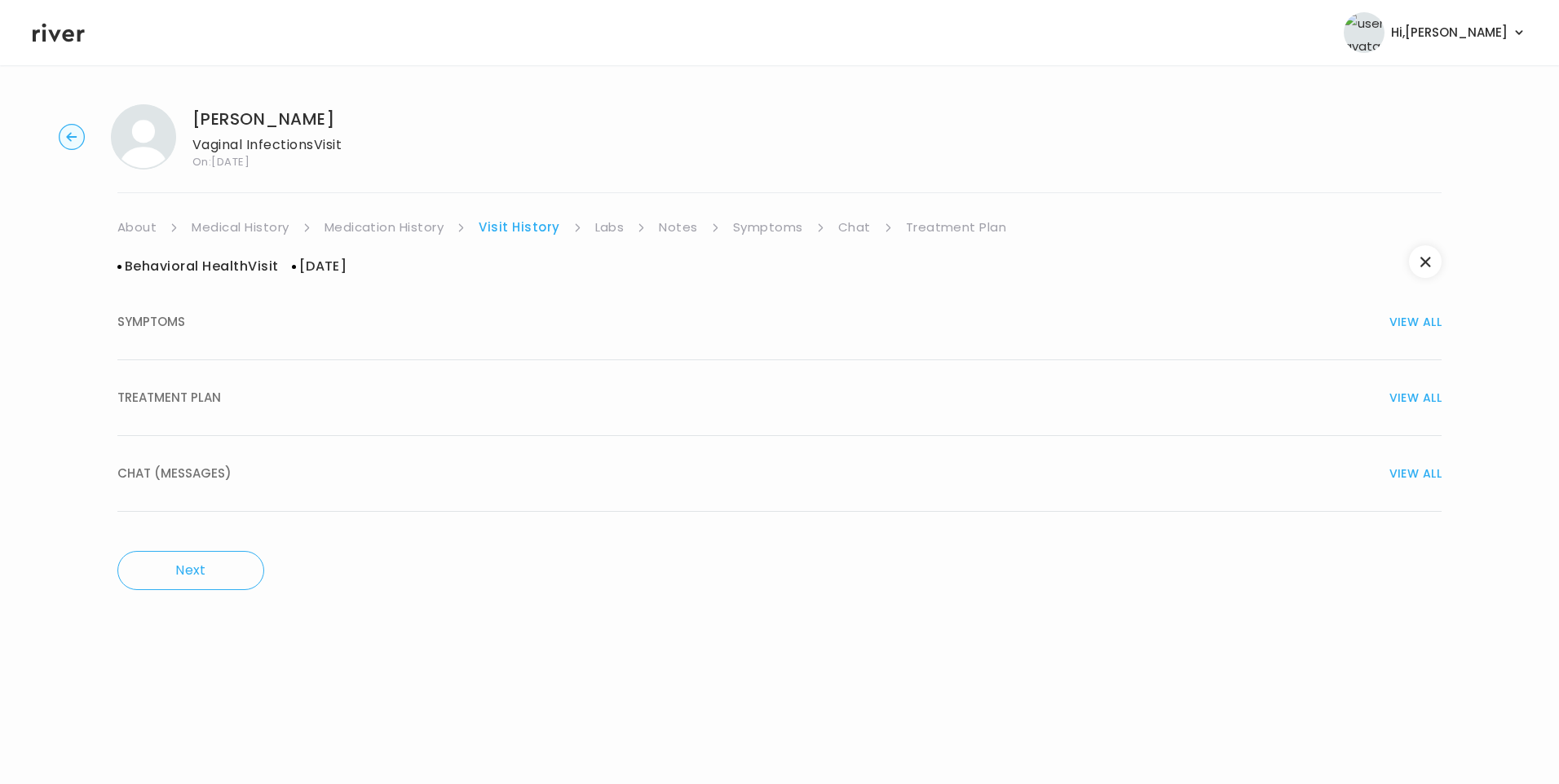
click at [233, 404] on div "TREATMENT PLAN VIEW ALL" at bounding box center [780, 397] width 1324 height 23
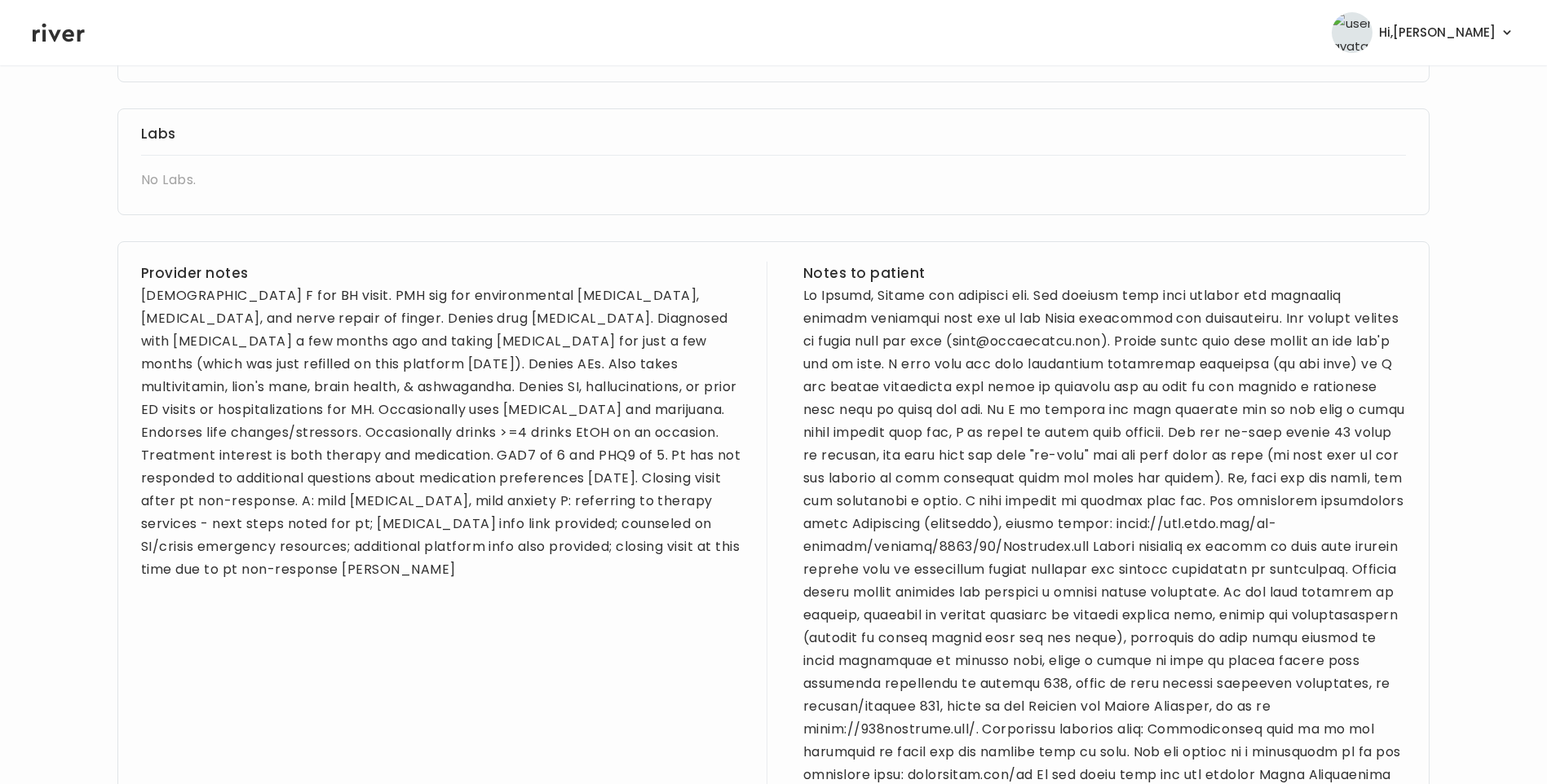
scroll to position [489, 0]
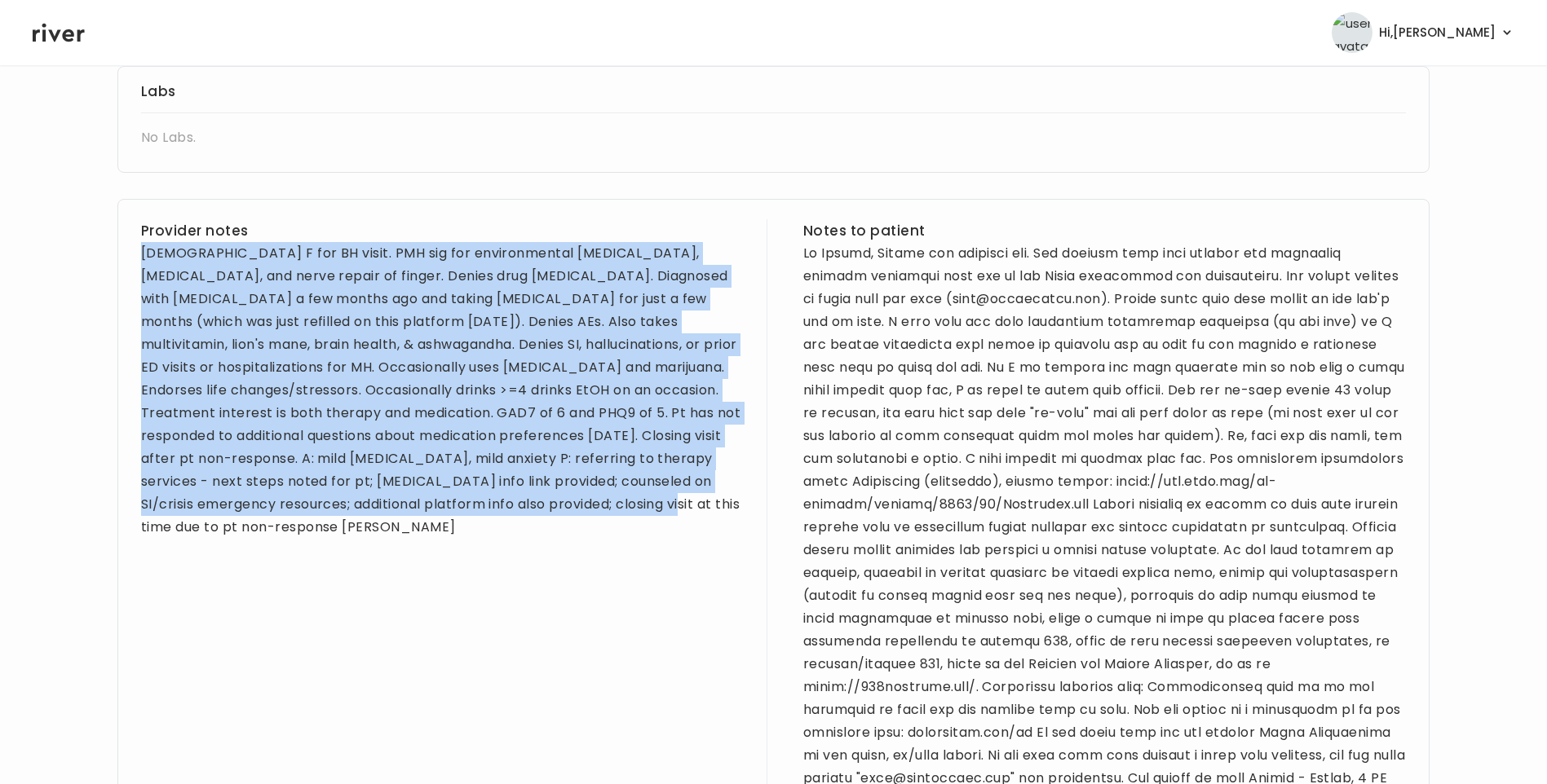
drag, startPoint x: 141, startPoint y: 254, endPoint x: 481, endPoint y: 510, distance: 425.6
click at [481, 510] on div "21 yo F for BH visit. PMH sig for environmental allergies, depression, and nerv…" at bounding box center [443, 390] width 603 height 296
drag, startPoint x: 481, startPoint y: 510, endPoint x: 458, endPoint y: 392, distance: 120.2
copy div "21 yo F for BH visit. PMH sig for environmental allergies, depression, and nerv…"
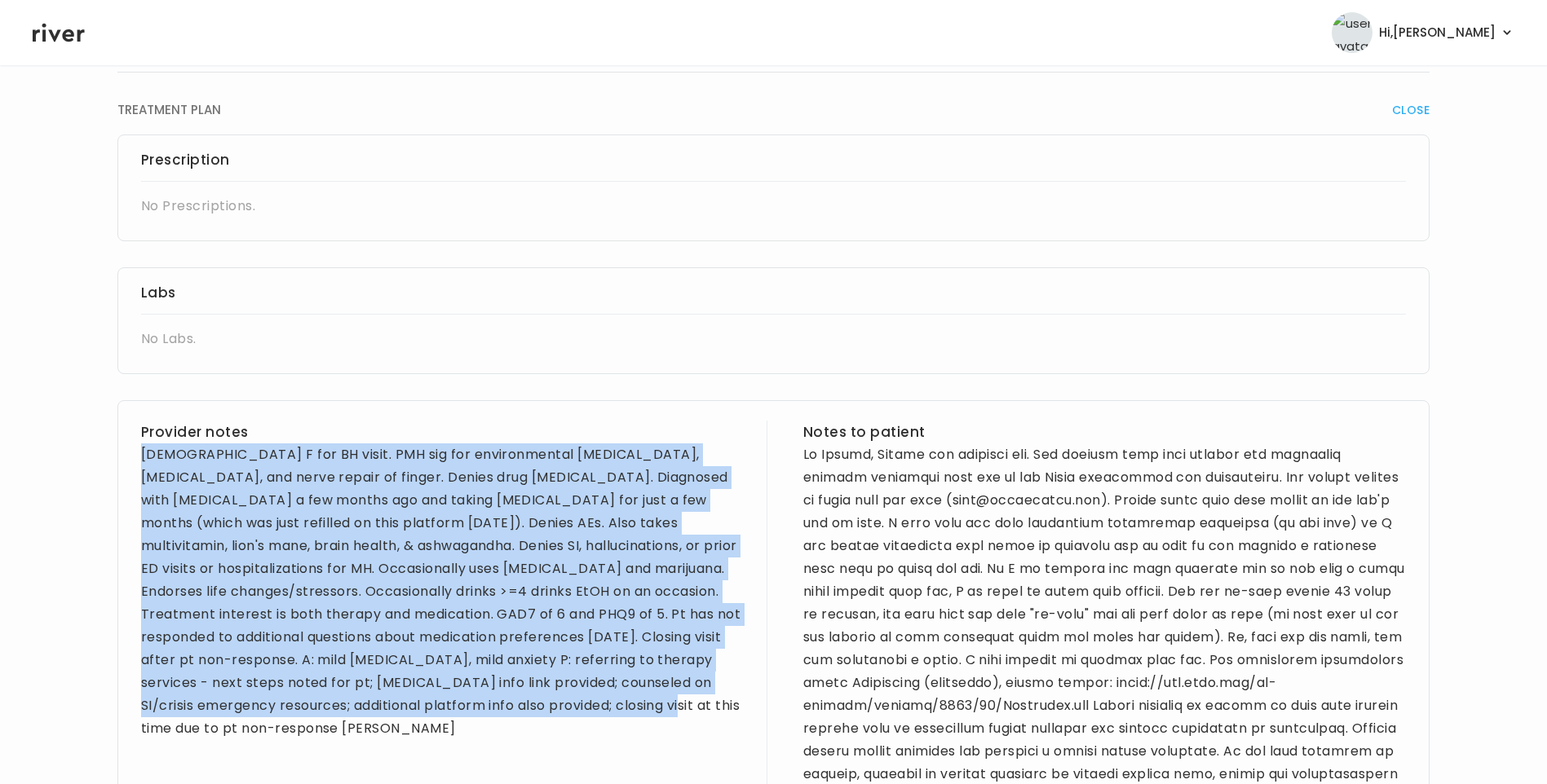
scroll to position [0, 0]
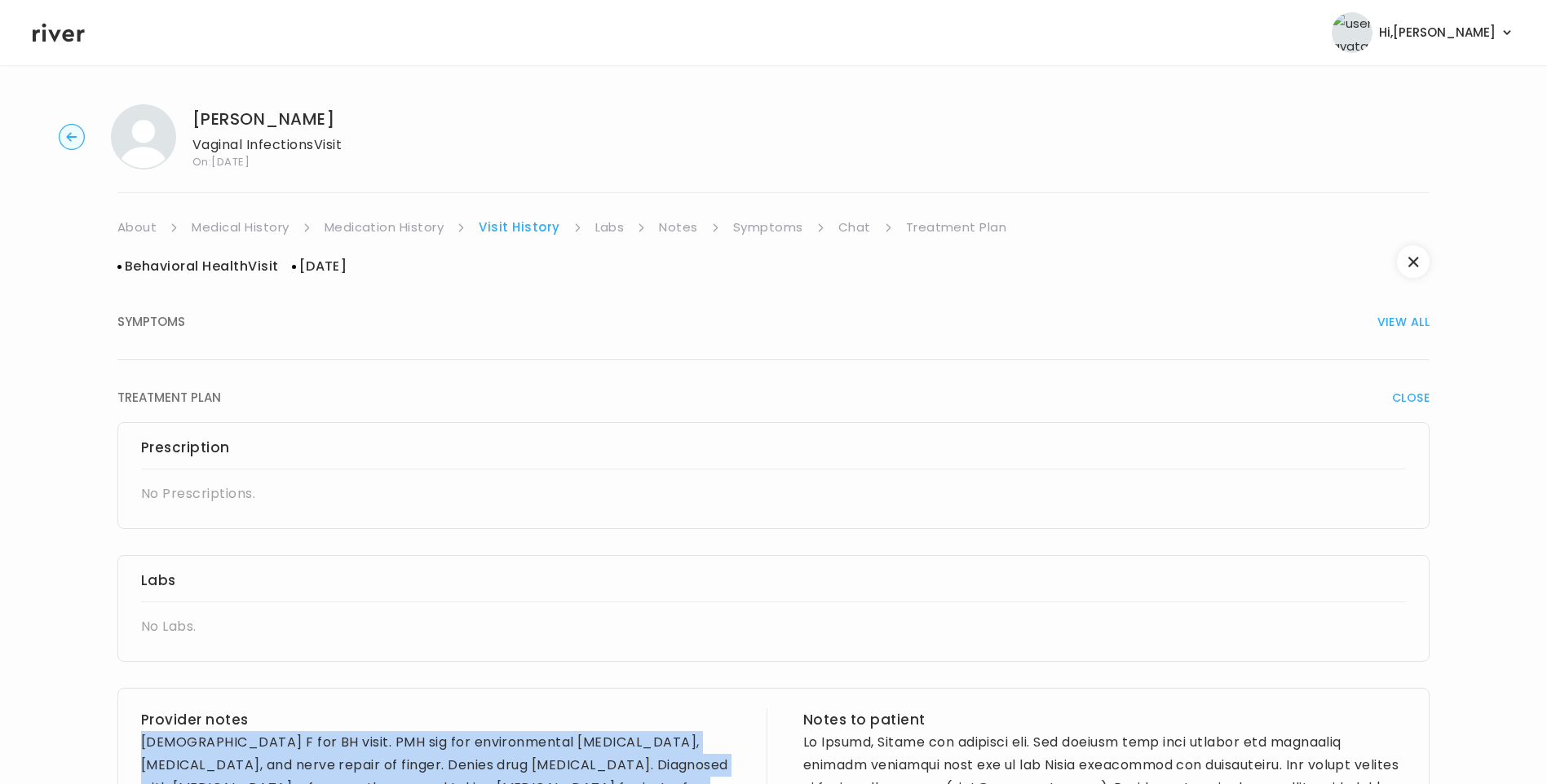
click at [608, 225] on link "Labs" at bounding box center [609, 227] width 29 height 23
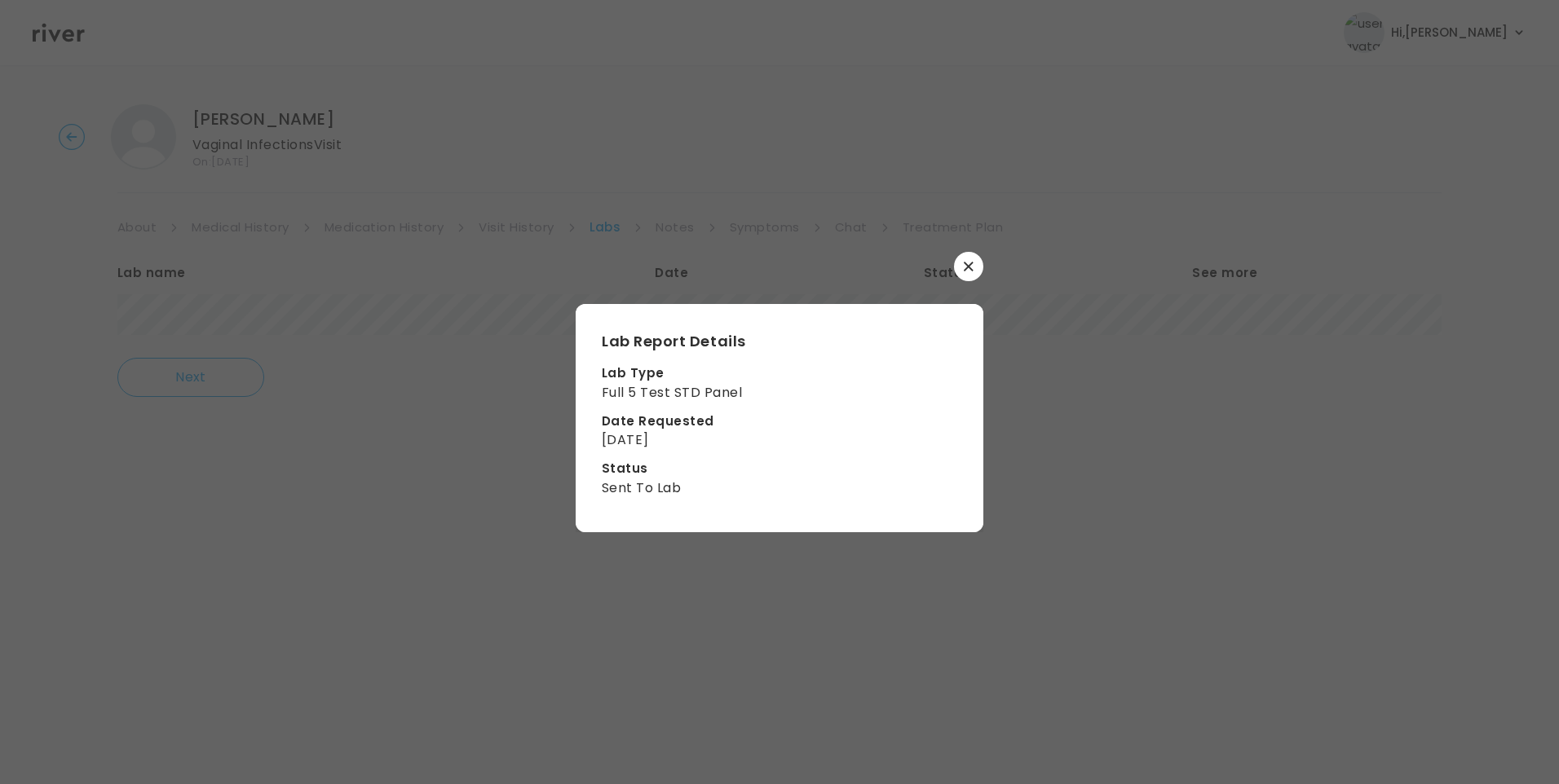
click at [963, 257] on button "button" at bounding box center [968, 266] width 29 height 29
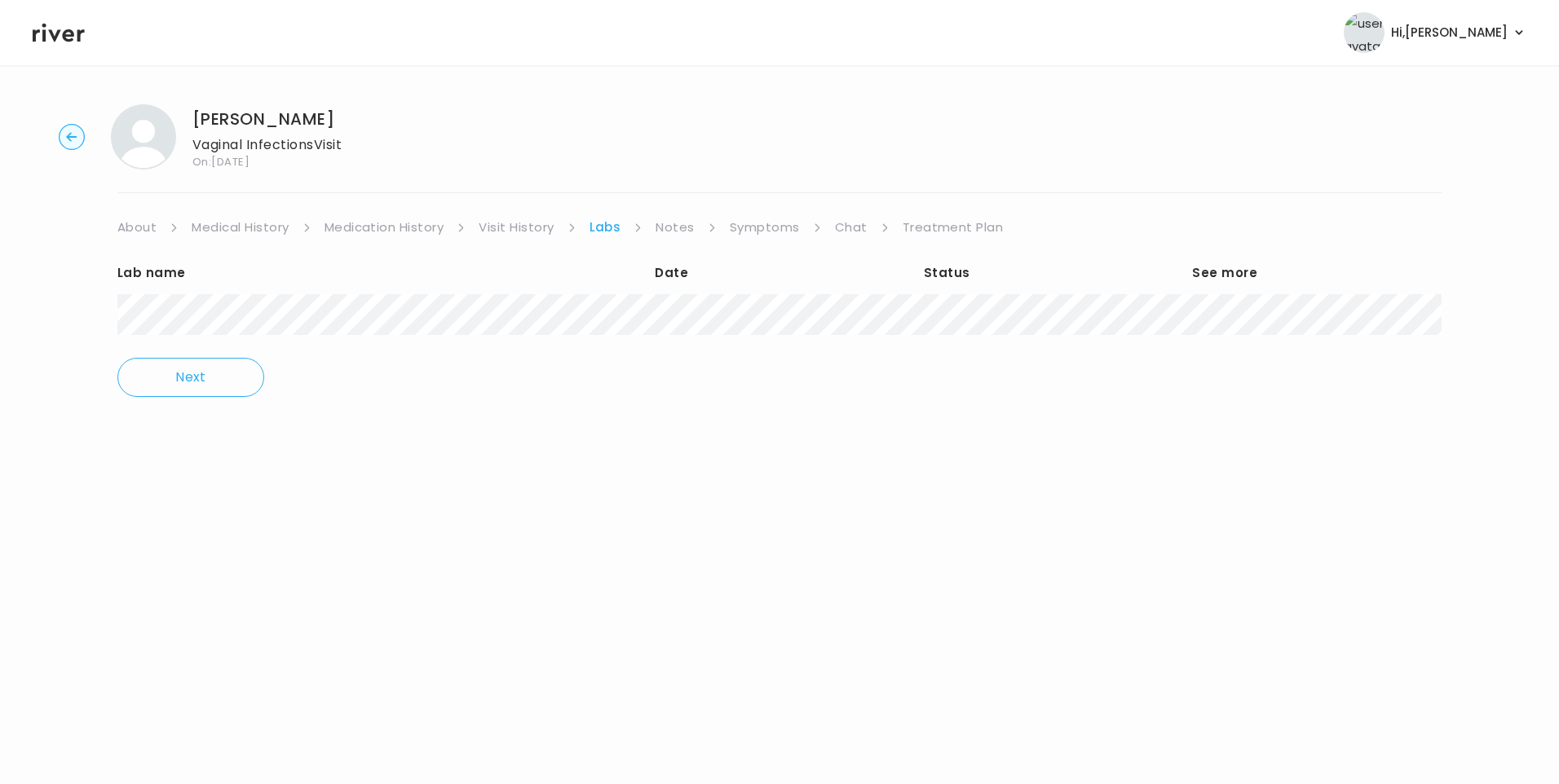
click at [379, 229] on link "Medication History" at bounding box center [384, 227] width 120 height 23
click at [262, 226] on link "Medical History" at bounding box center [239, 227] width 97 height 23
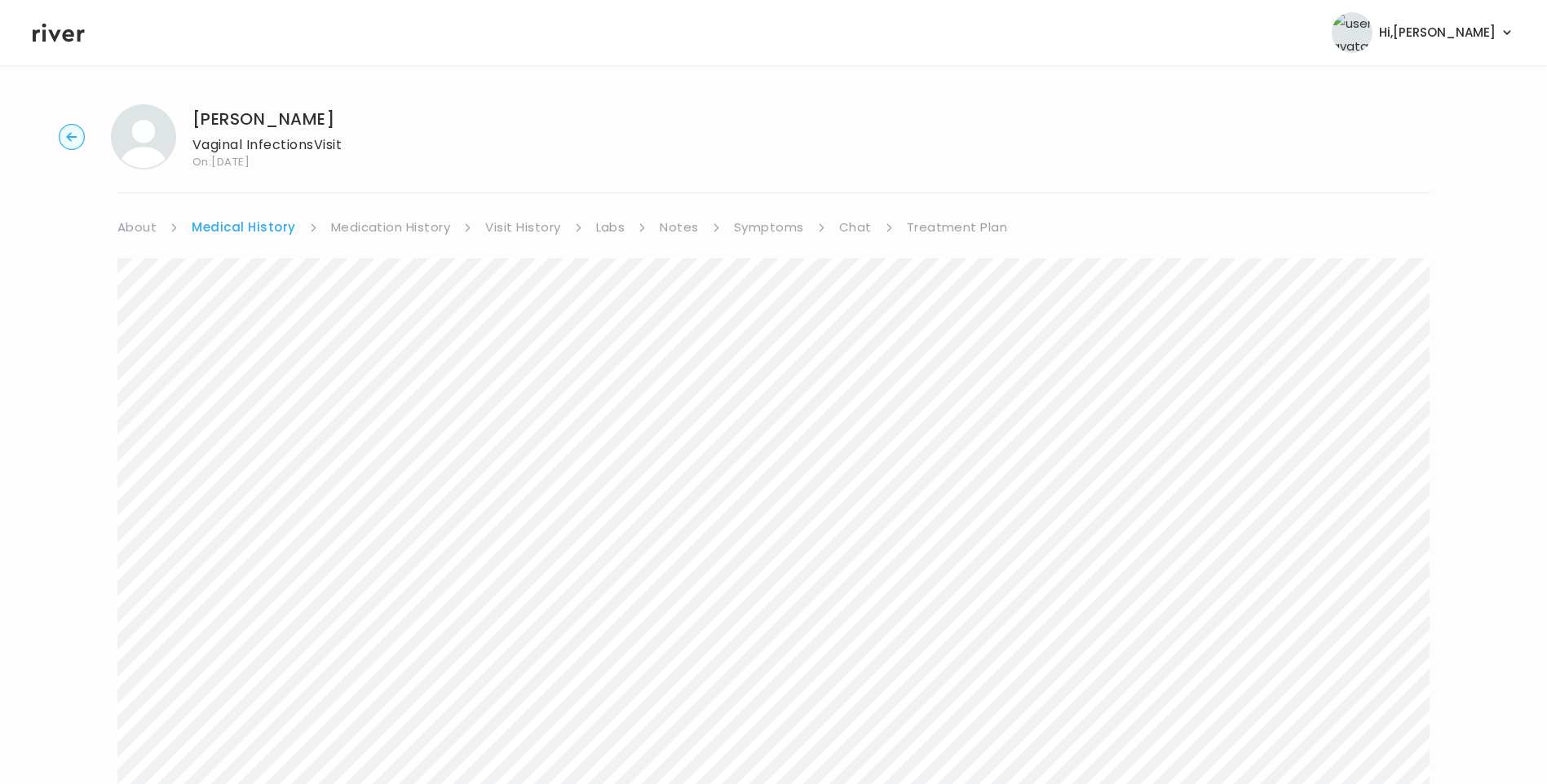
click at [773, 232] on link "Symptoms" at bounding box center [768, 227] width 70 height 23
click at [677, 228] on link "Notes" at bounding box center [672, 227] width 39 height 23
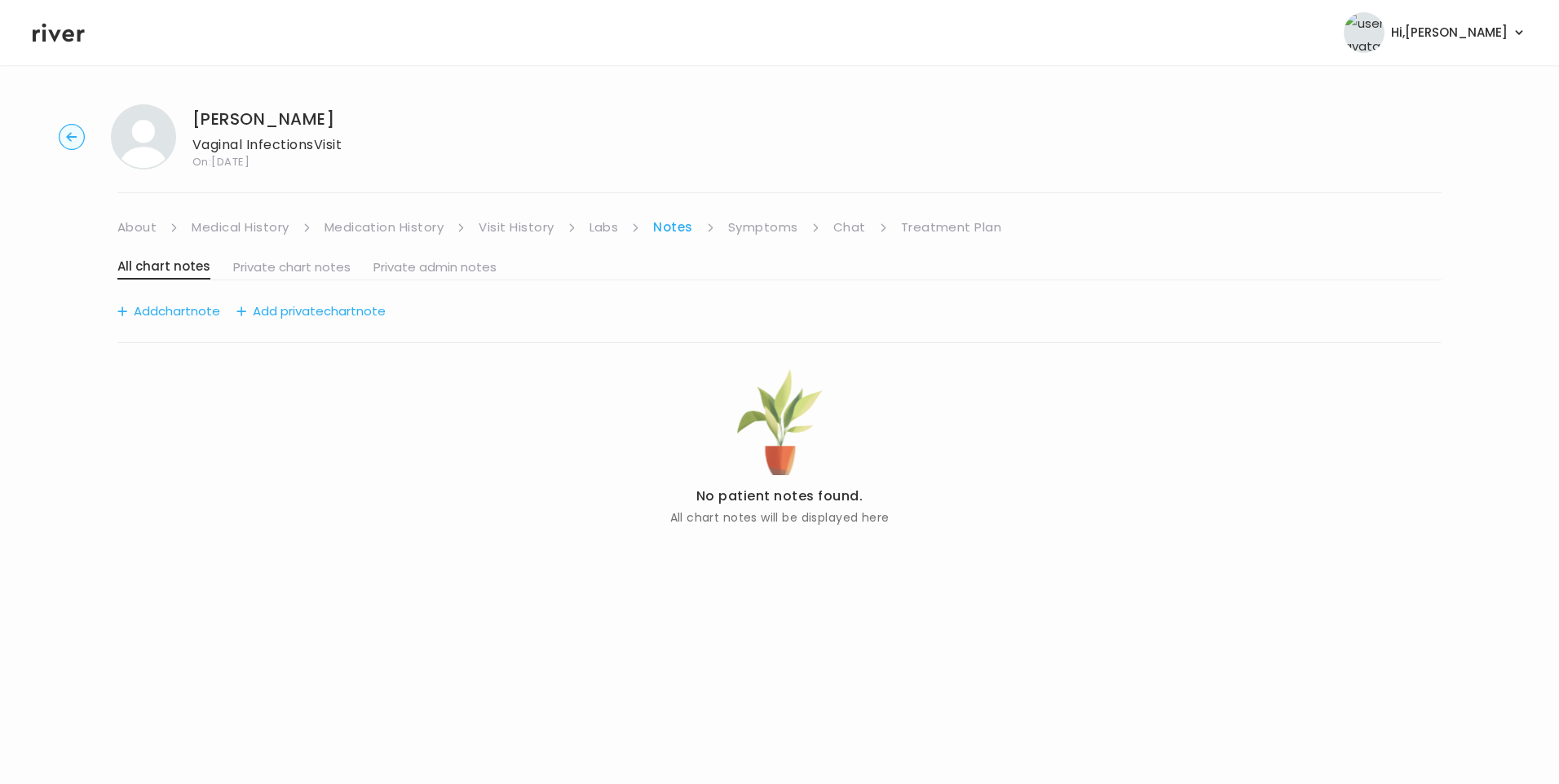
click at [544, 229] on link "Visit History" at bounding box center [516, 227] width 75 height 23
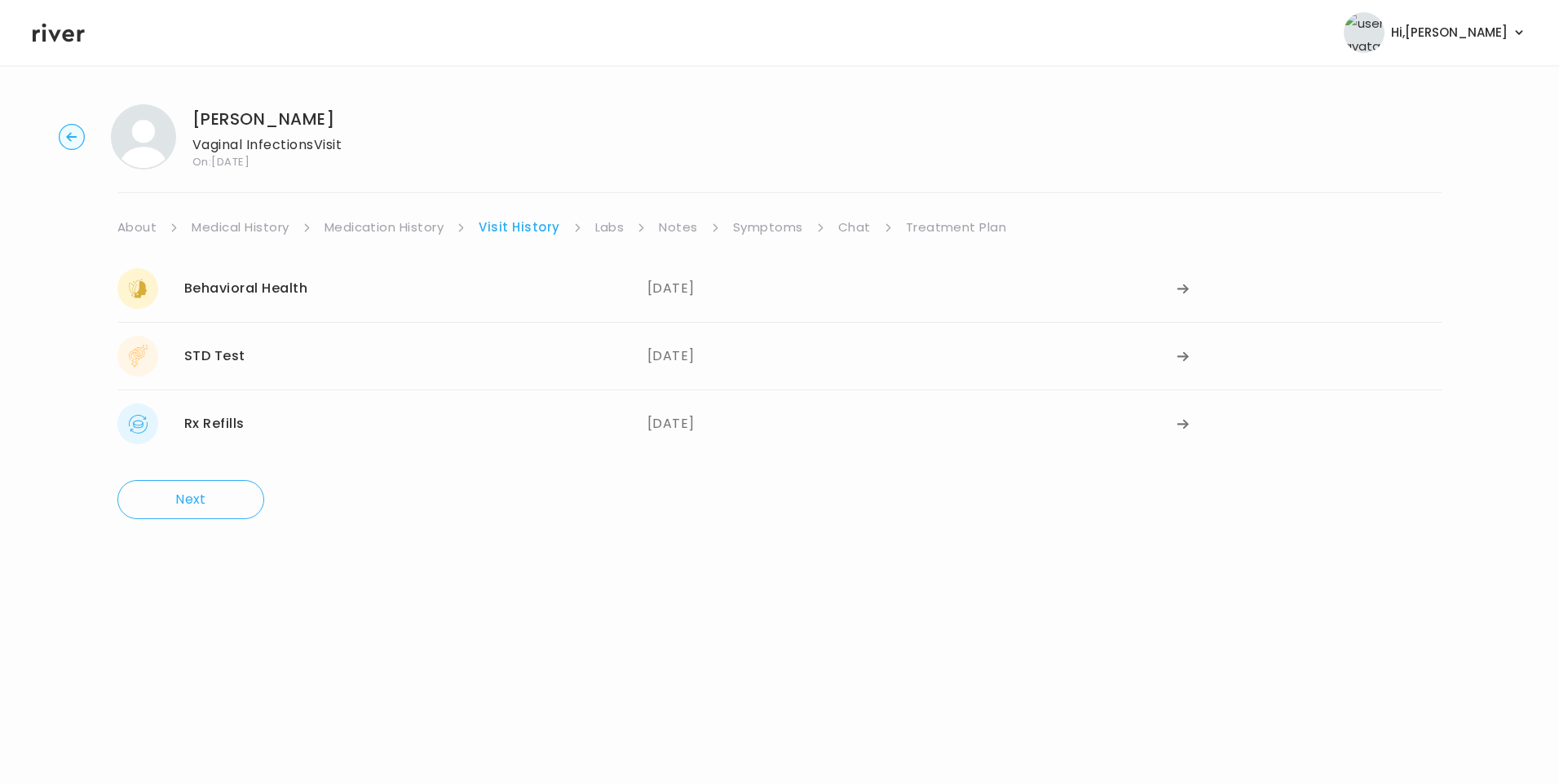
click at [848, 236] on link "Chat" at bounding box center [854, 227] width 33 height 23
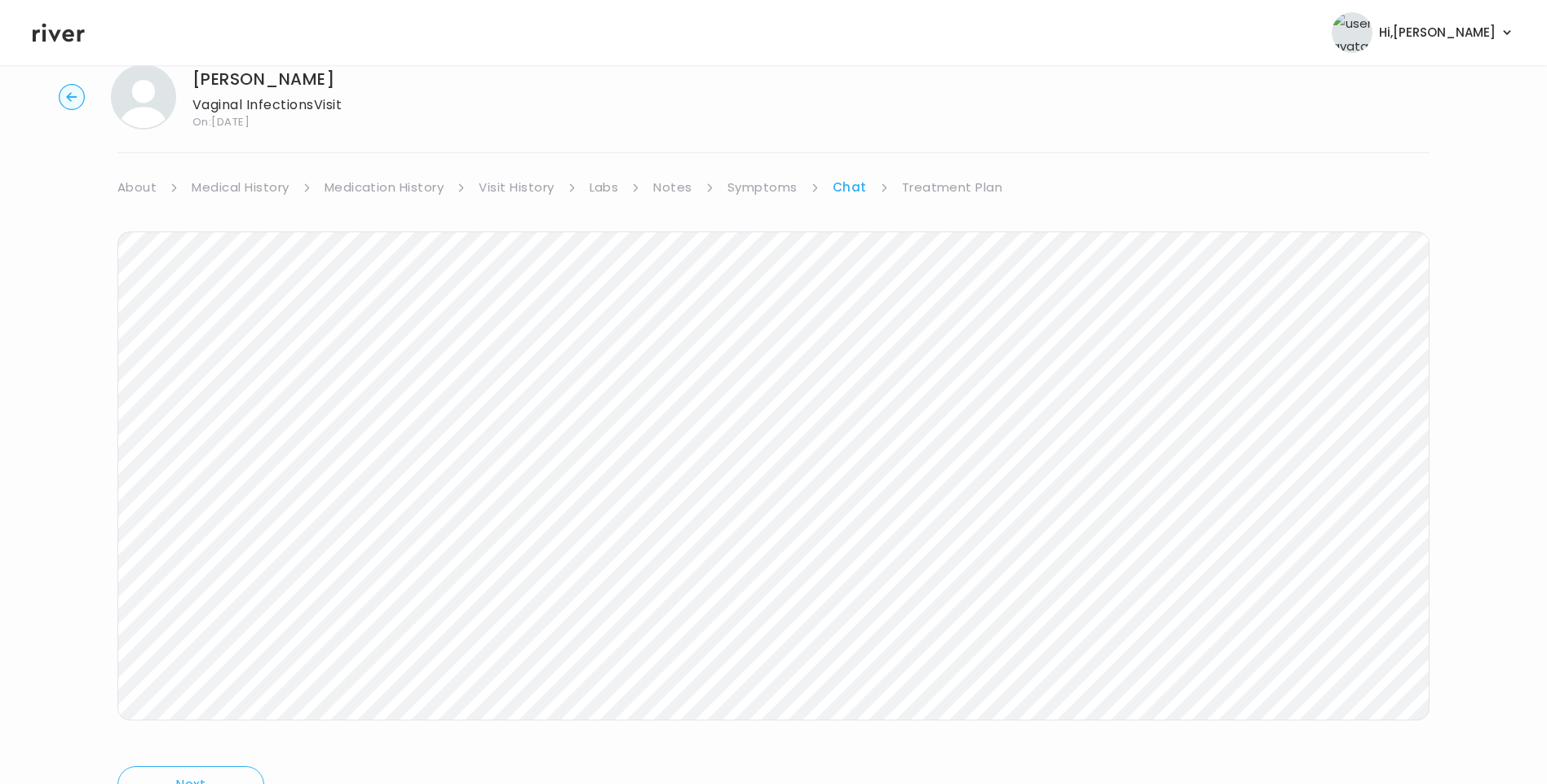
scroll to position [94, 0]
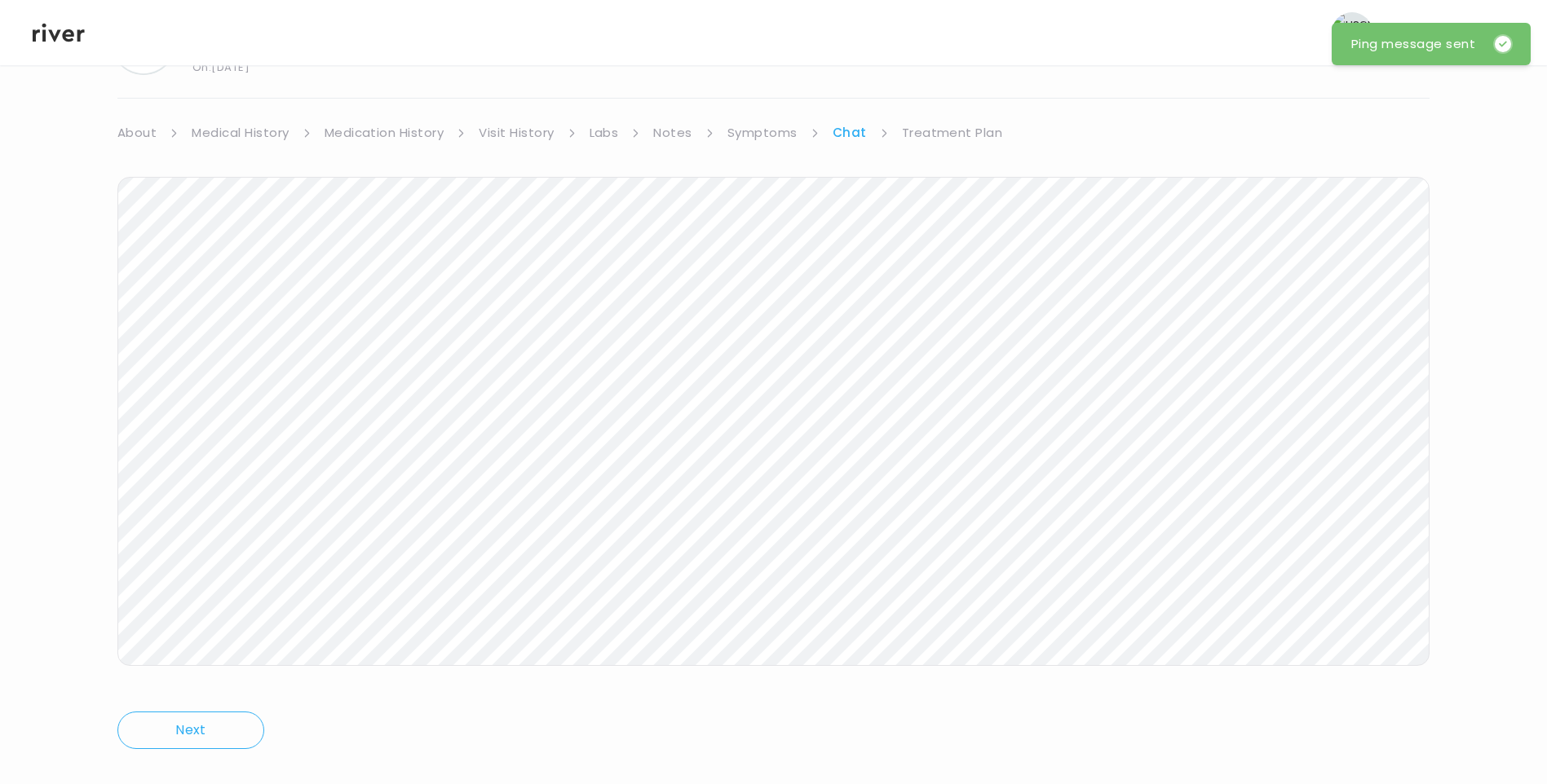
click at [975, 136] on link "Treatment Plan" at bounding box center [952, 133] width 101 height 23
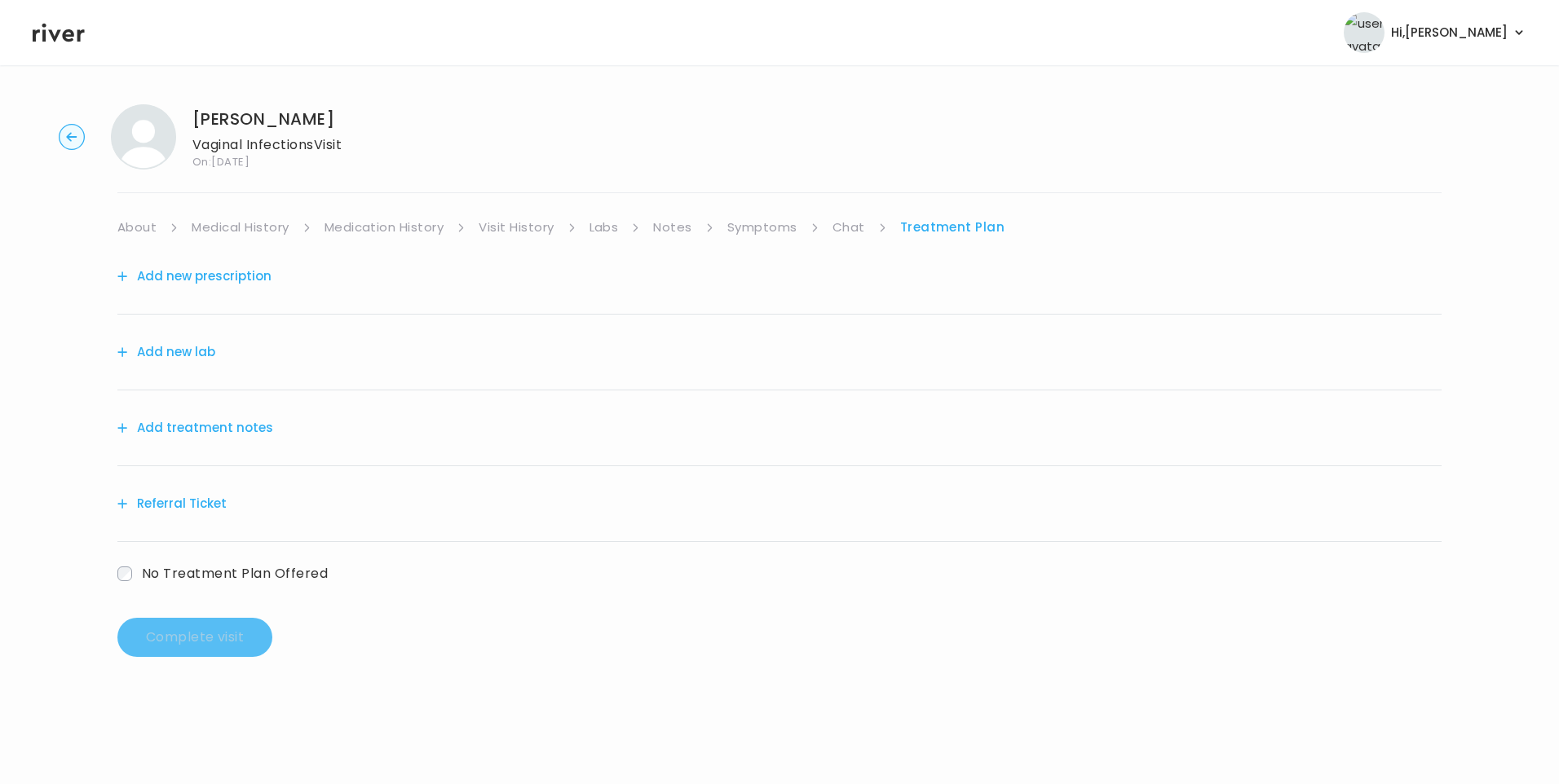
click at [762, 225] on link "Symptoms" at bounding box center [762, 227] width 70 height 23
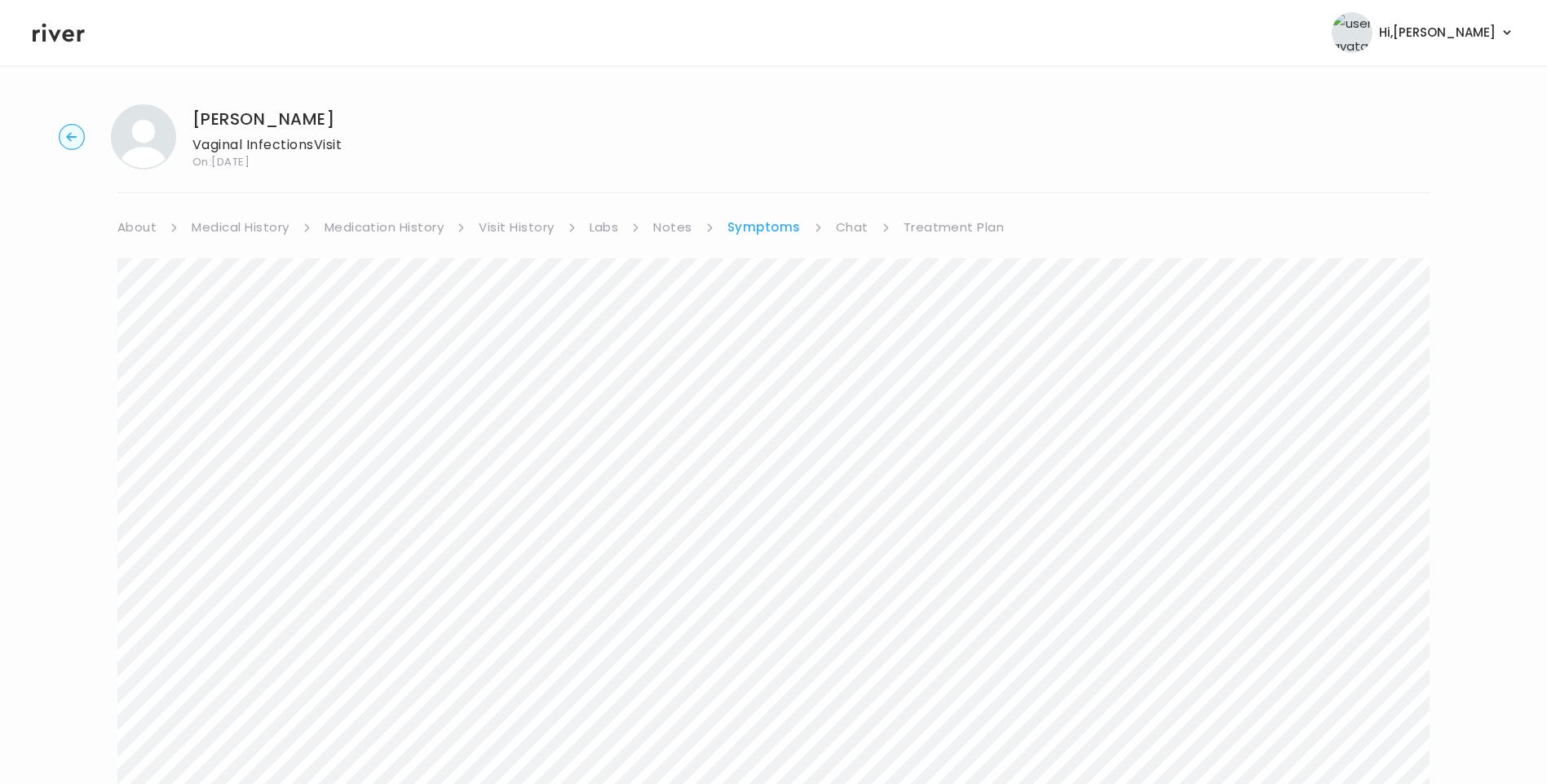
click at [959, 227] on link "Treatment Plan" at bounding box center [953, 227] width 101 height 23
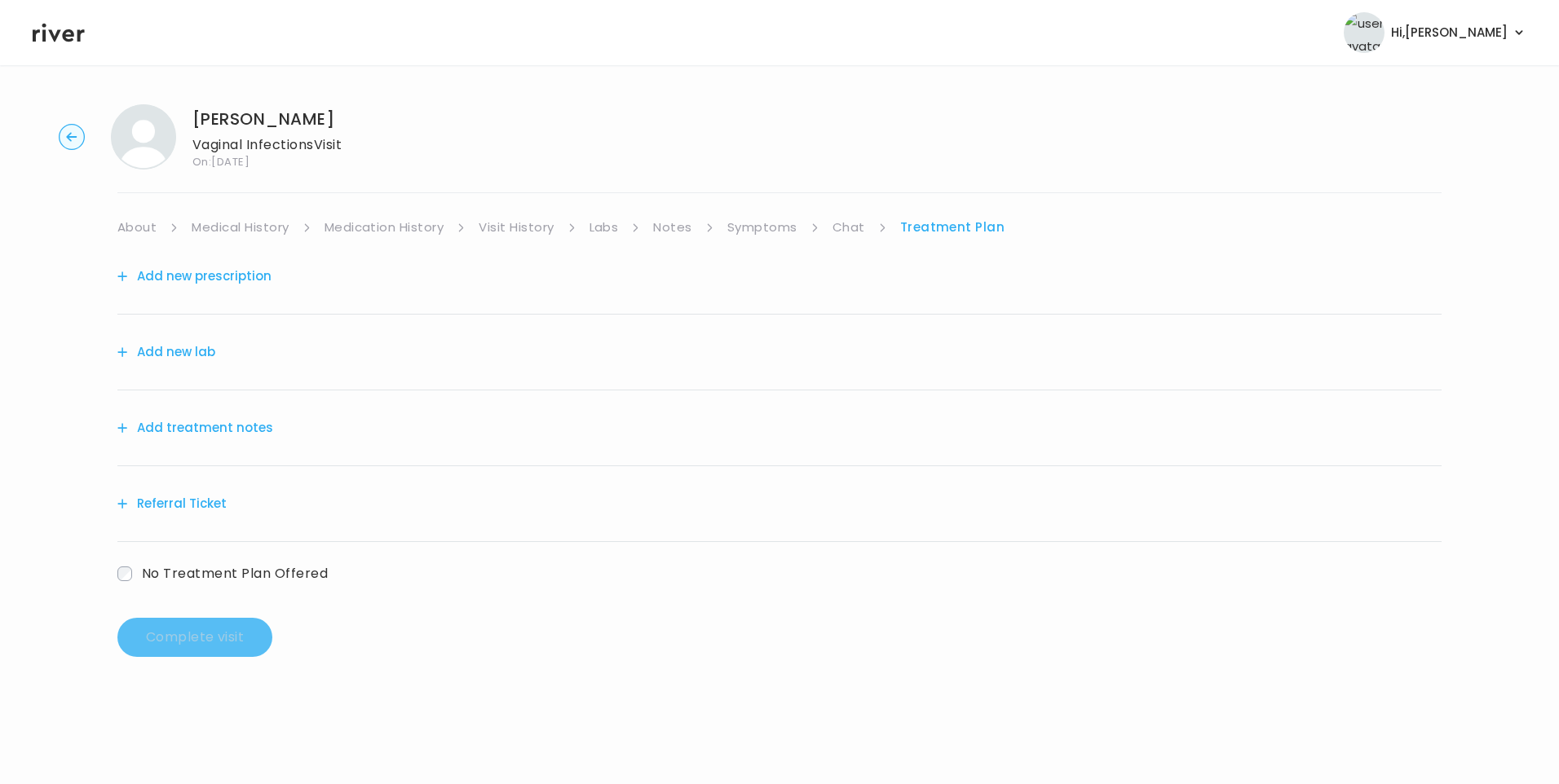
click at [249, 420] on button "Add treatment notes" at bounding box center [195, 427] width 155 height 23
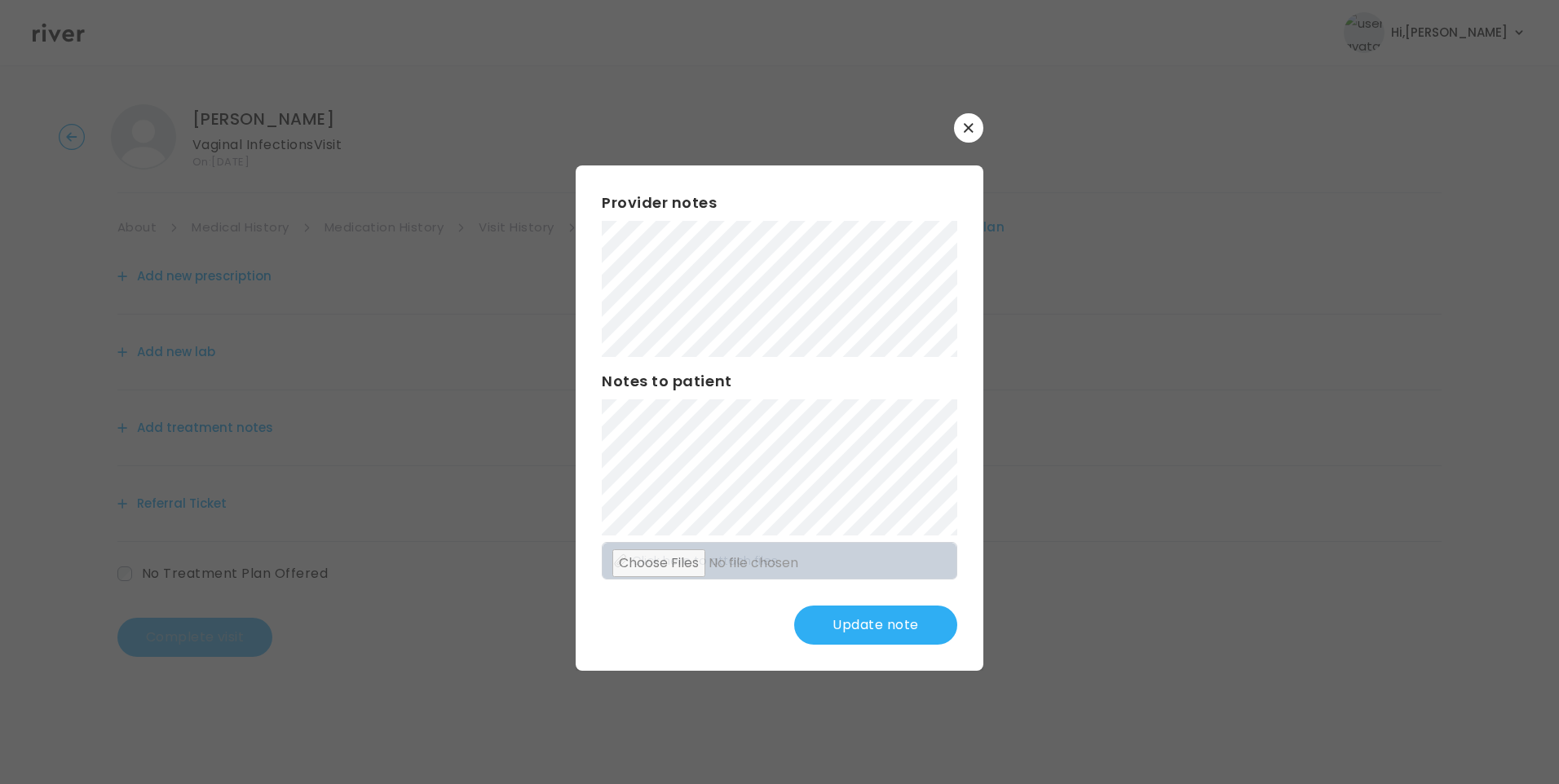
click at [876, 610] on button "Update note" at bounding box center [875, 625] width 163 height 40
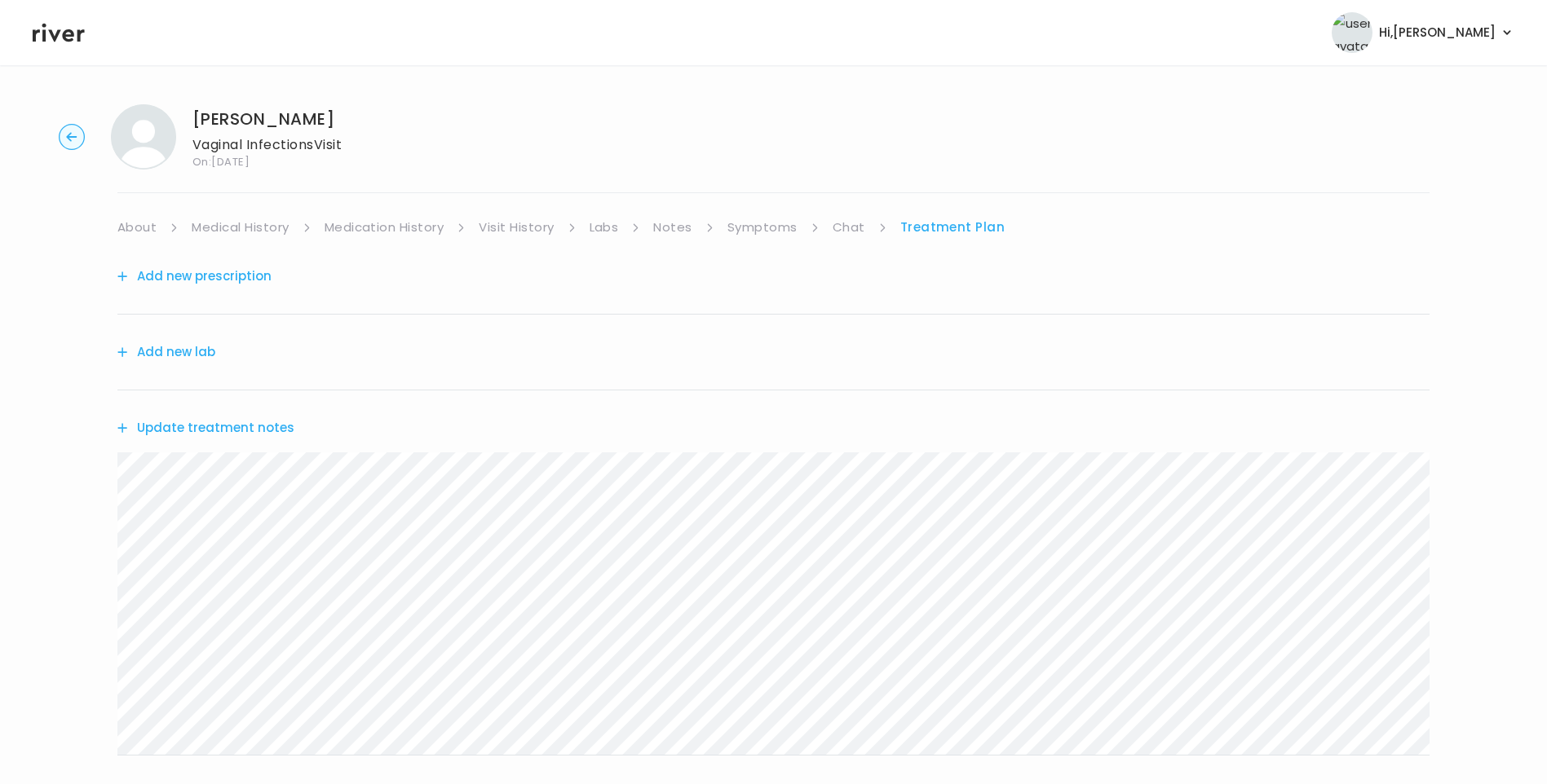
click at [222, 422] on button "Update treatment notes" at bounding box center [206, 427] width 177 height 23
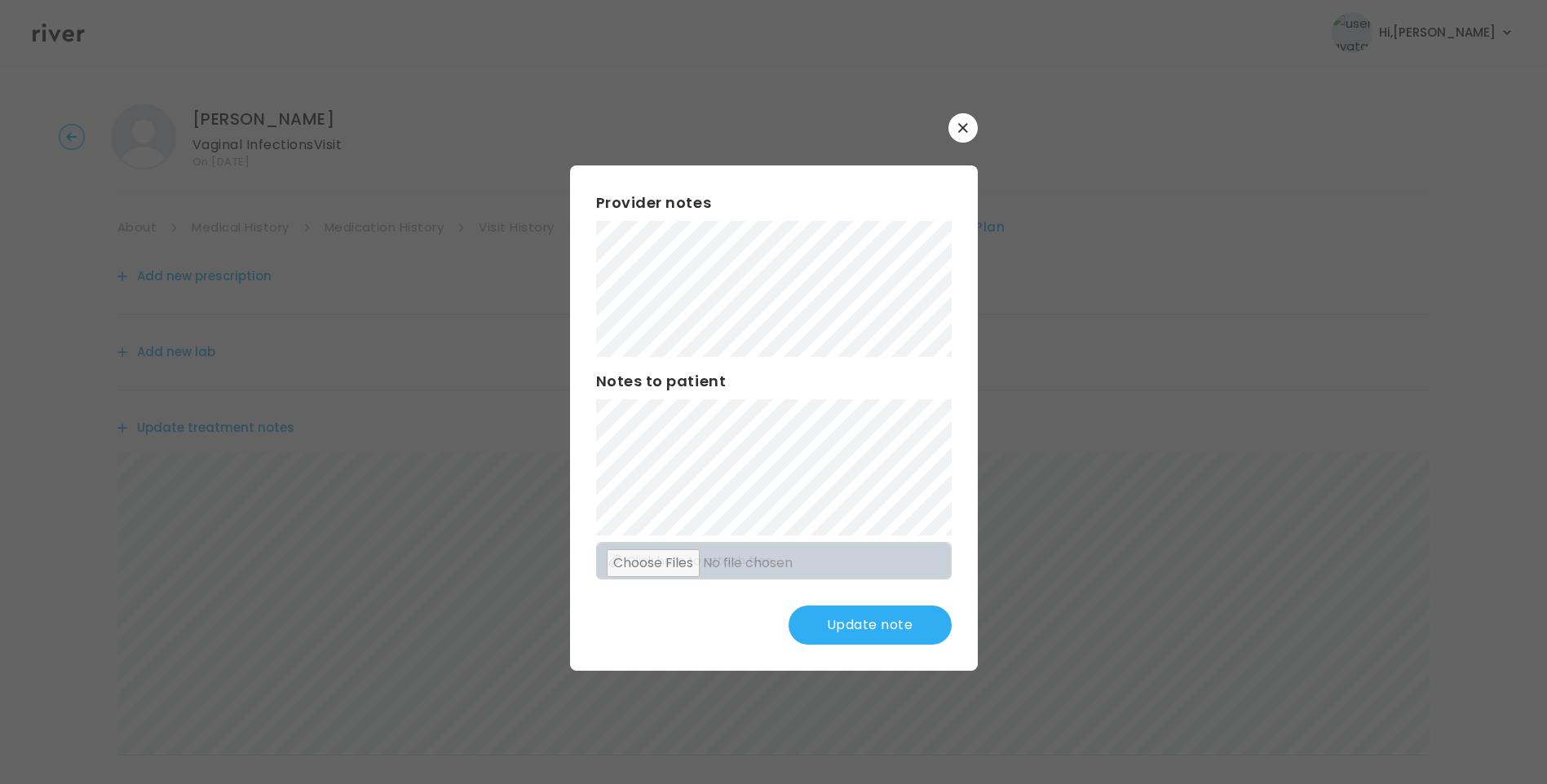
click at [891, 617] on button "Update note" at bounding box center [869, 625] width 163 height 40
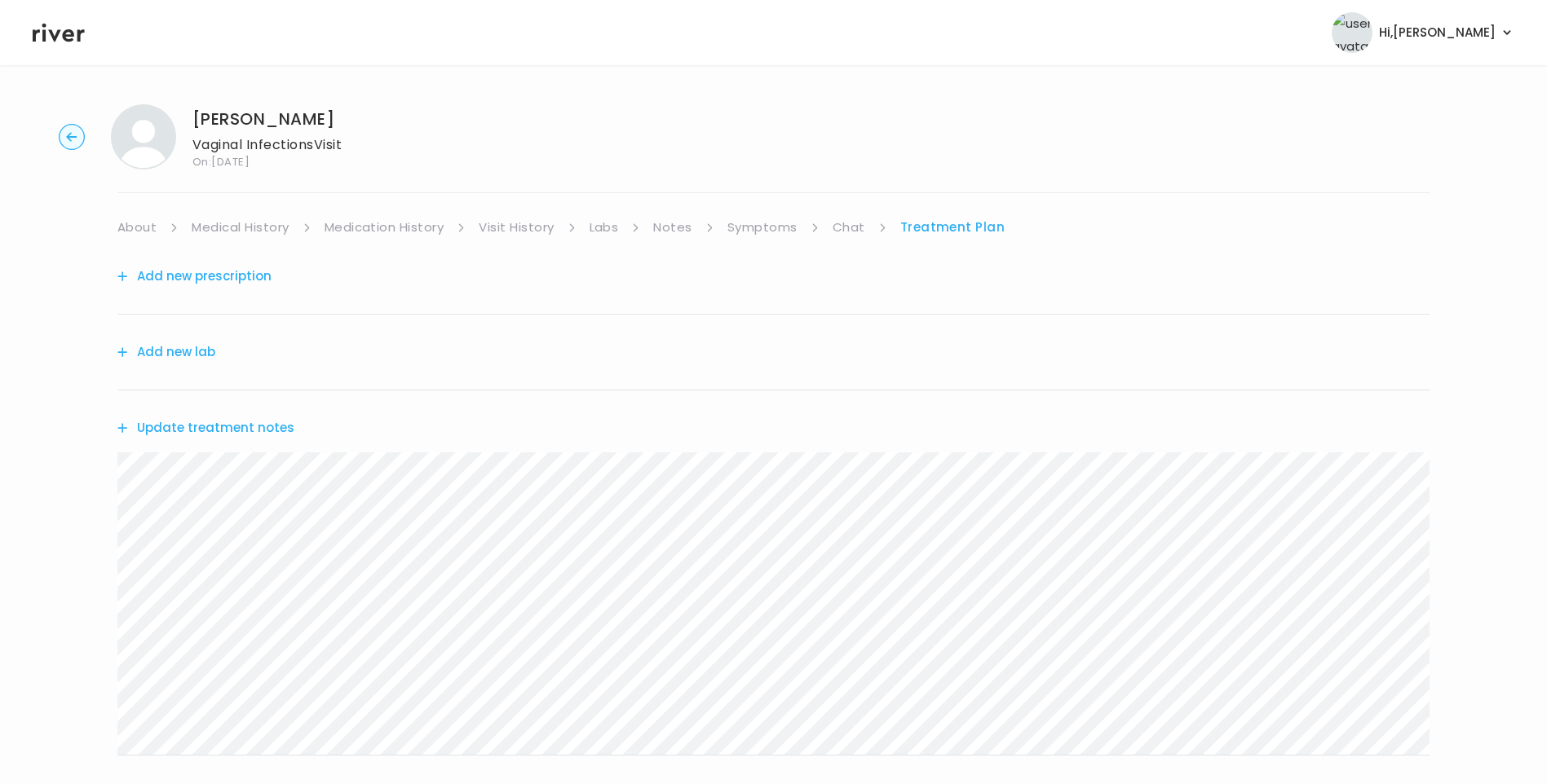
click at [210, 229] on link "Medical History" at bounding box center [239, 227] width 97 height 23
click at [848, 227] on link "Chat" at bounding box center [855, 227] width 33 height 23
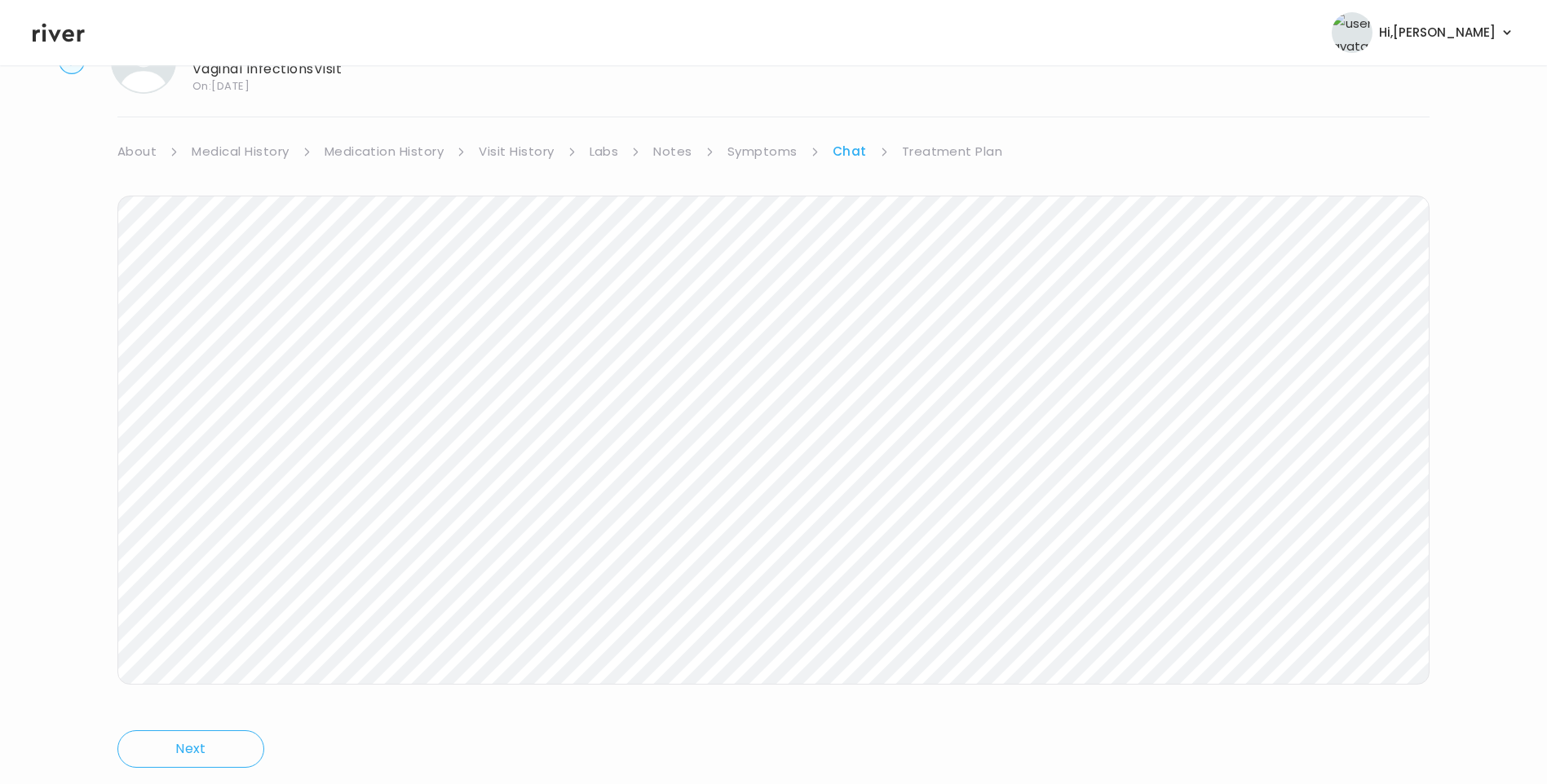
scroll to position [121, 0]
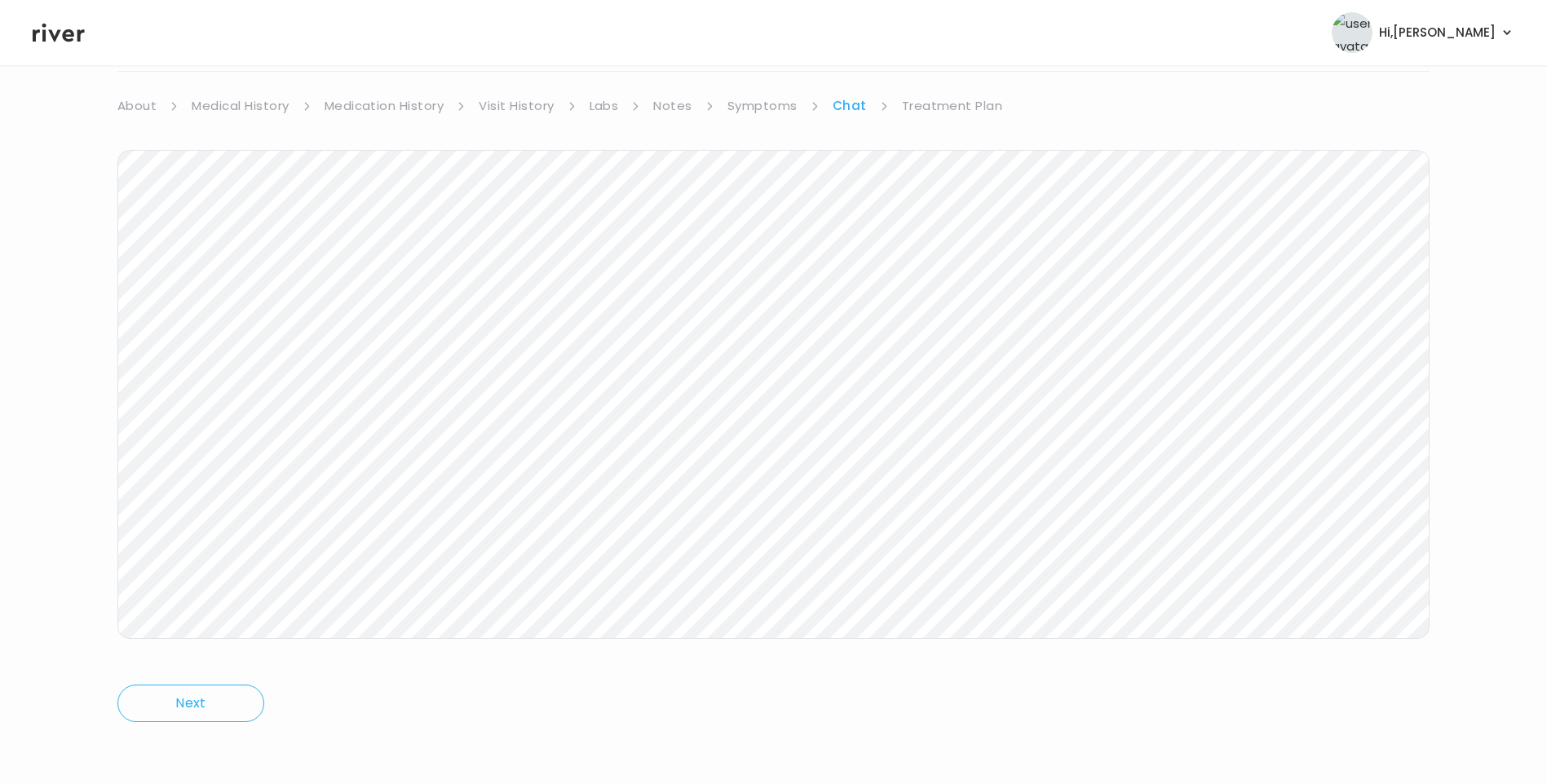
click at [950, 104] on link "Treatment Plan" at bounding box center [952, 105] width 101 height 23
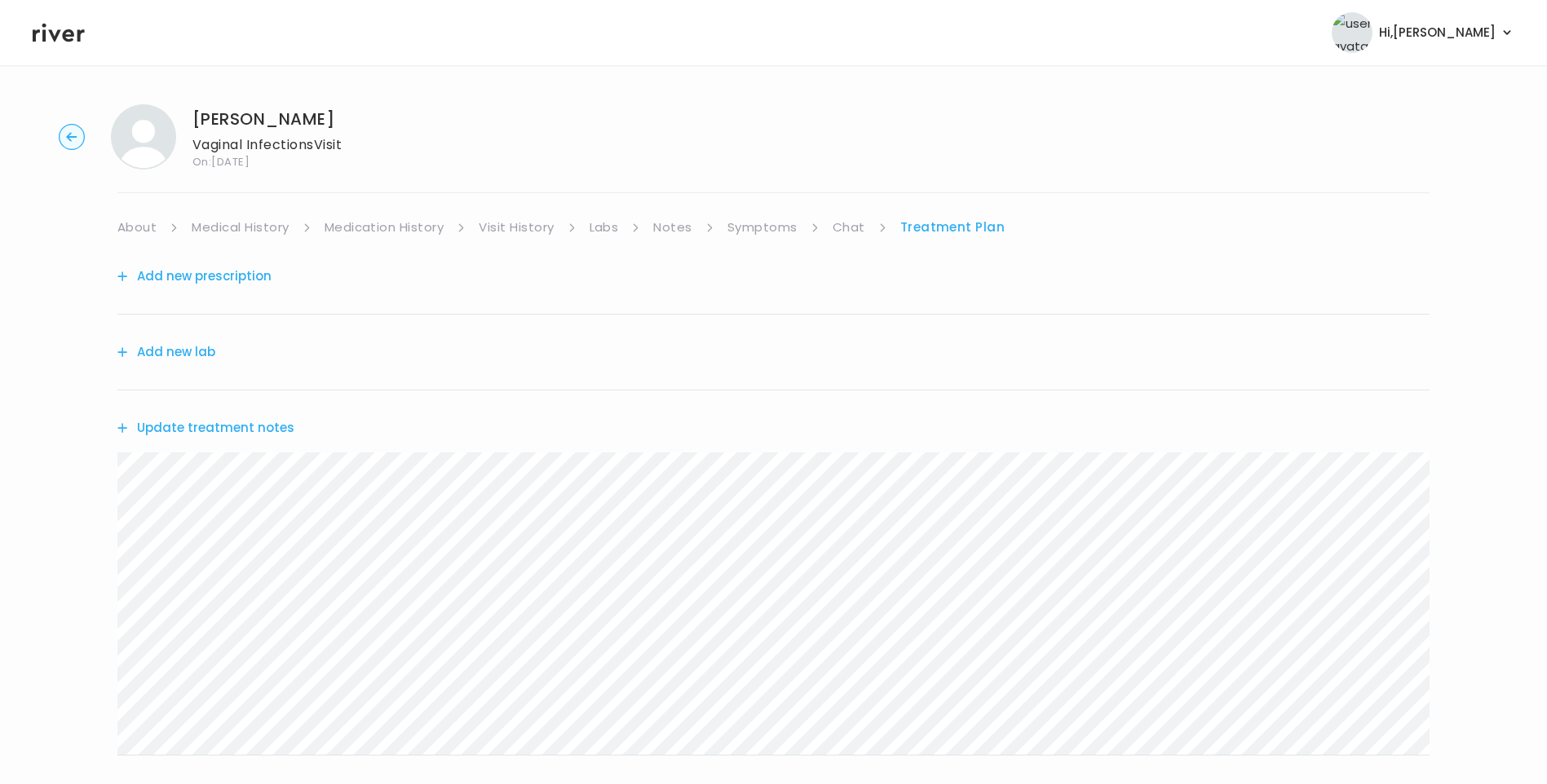
click at [64, 40] on icon at bounding box center [58, 33] width 52 height 24
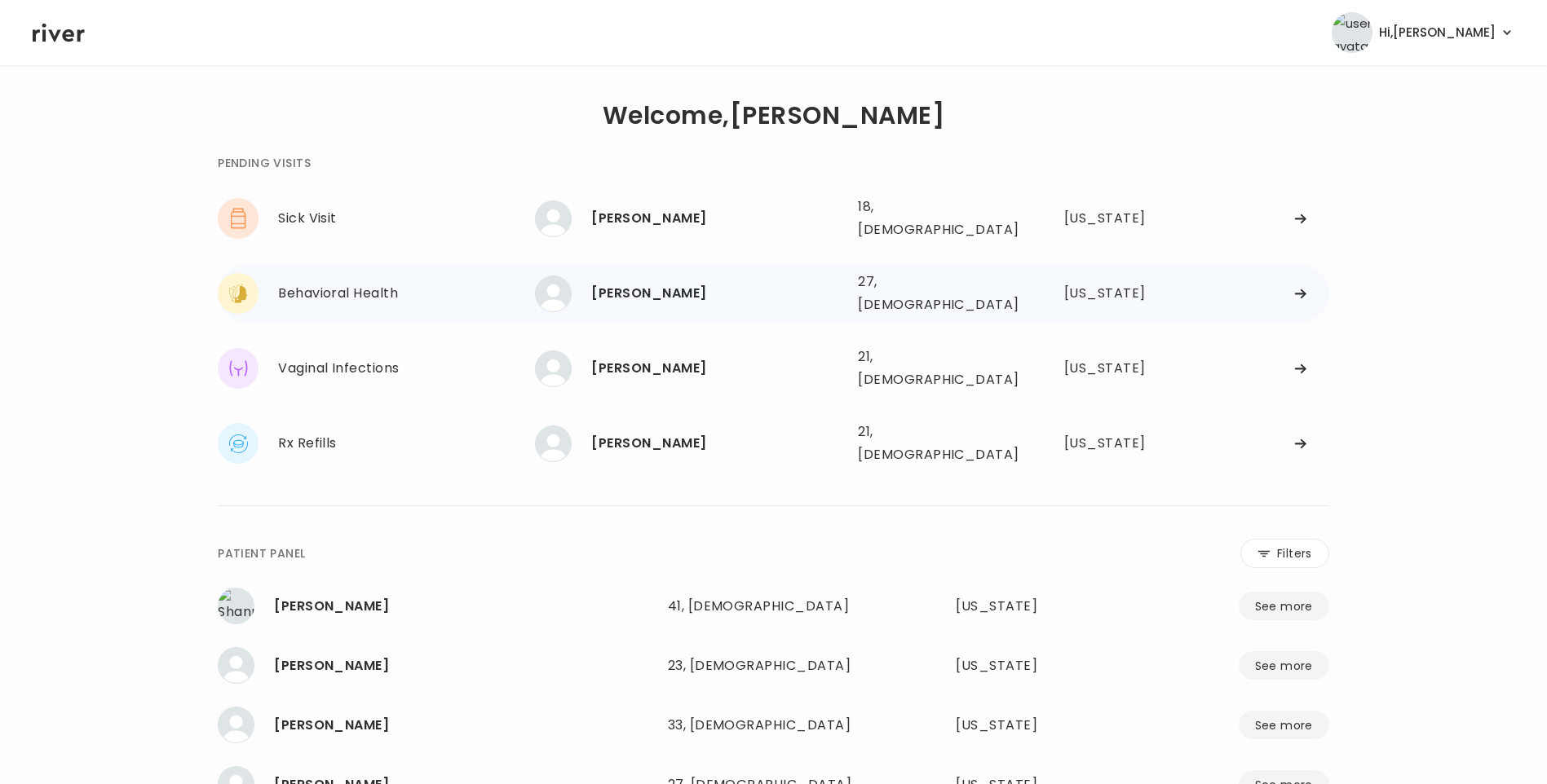
click at [817, 289] on div "[PERSON_NAME]" at bounding box center [717, 294] width 253 height 23
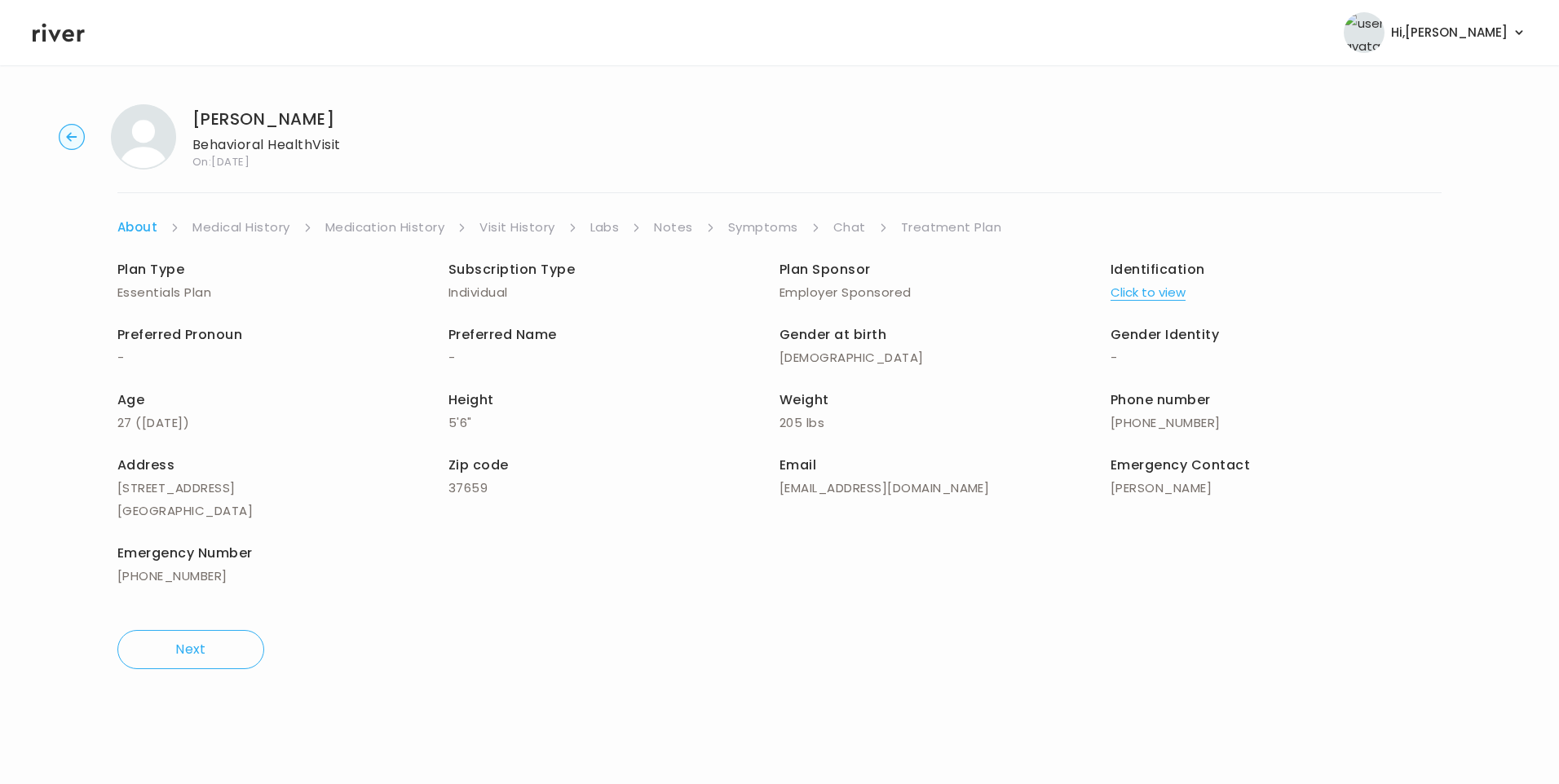
click at [533, 231] on link "Visit History" at bounding box center [517, 227] width 75 height 23
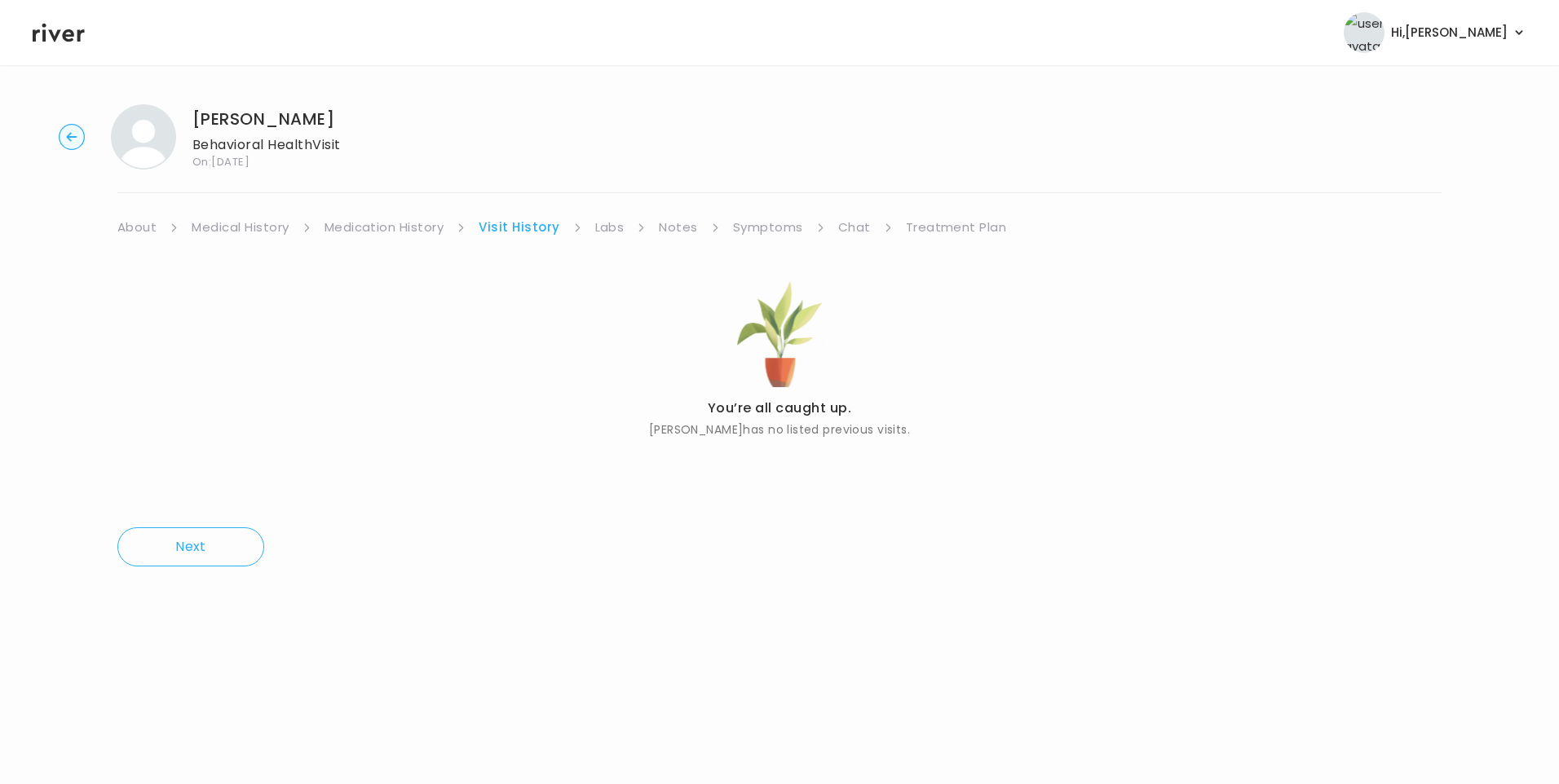
click at [132, 230] on link "About" at bounding box center [137, 227] width 40 height 23
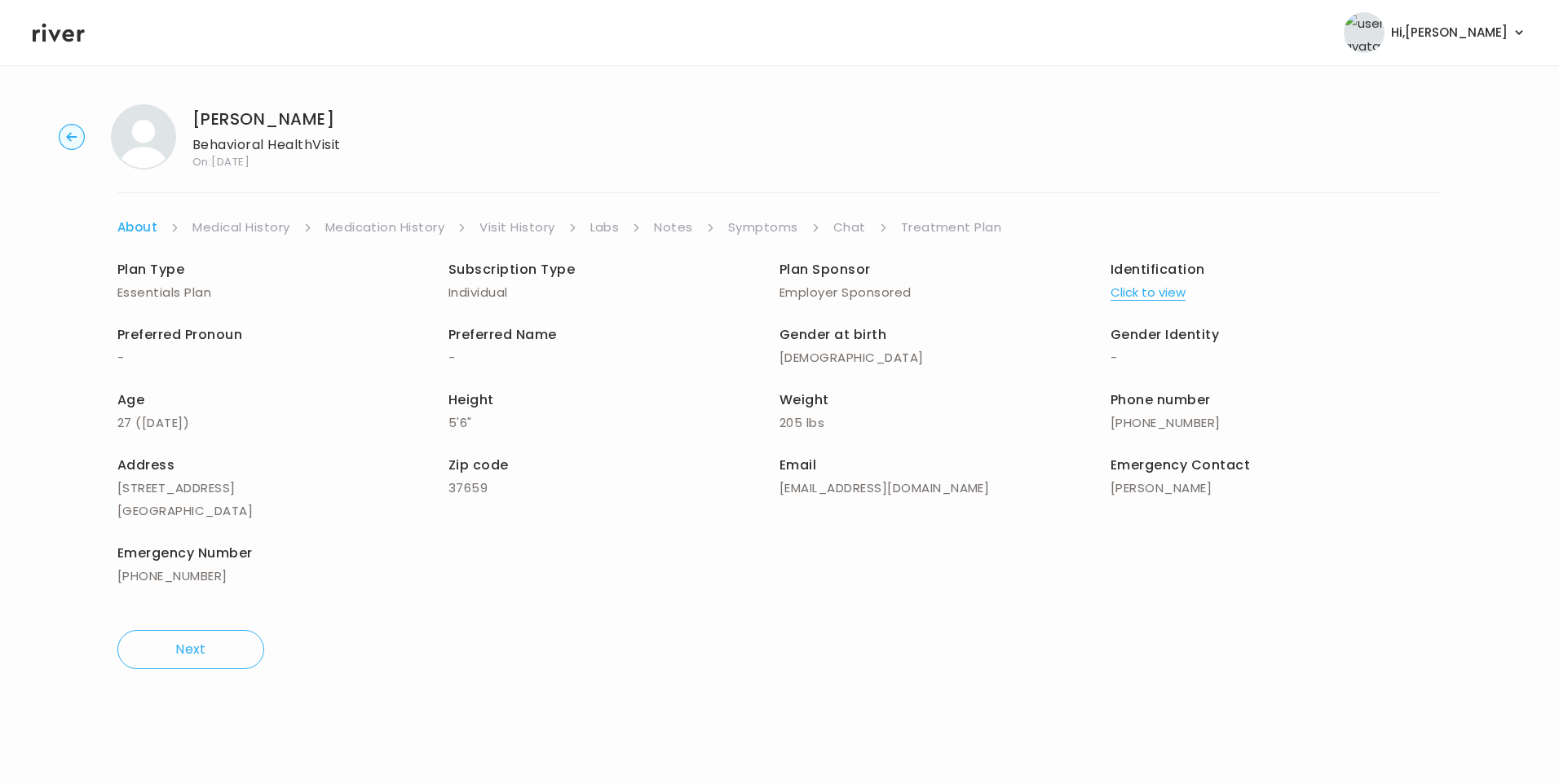
click at [1152, 294] on button "Click to view" at bounding box center [1148, 293] width 75 height 23
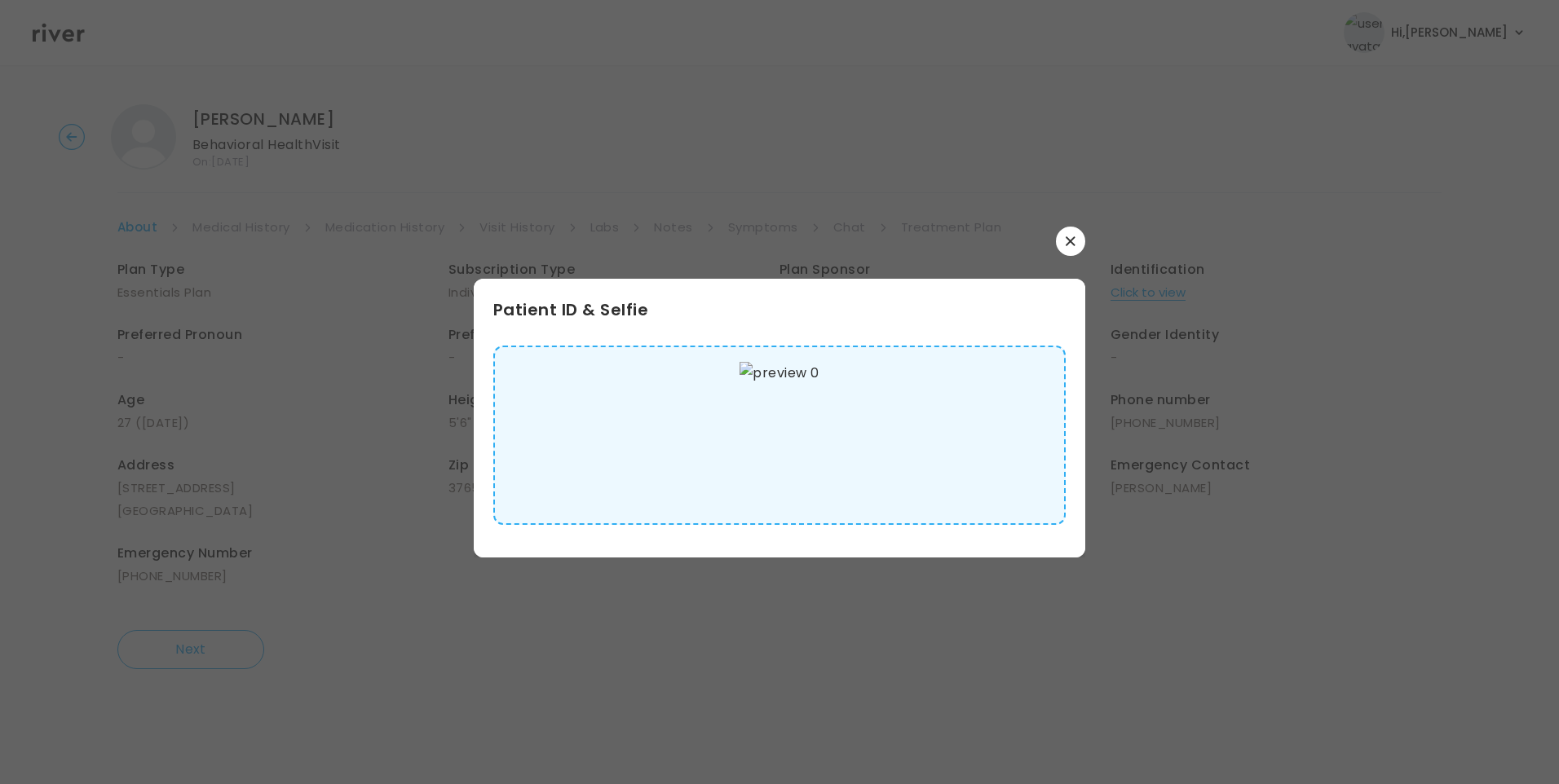
click at [1061, 247] on button "button" at bounding box center [1069, 241] width 29 height 29
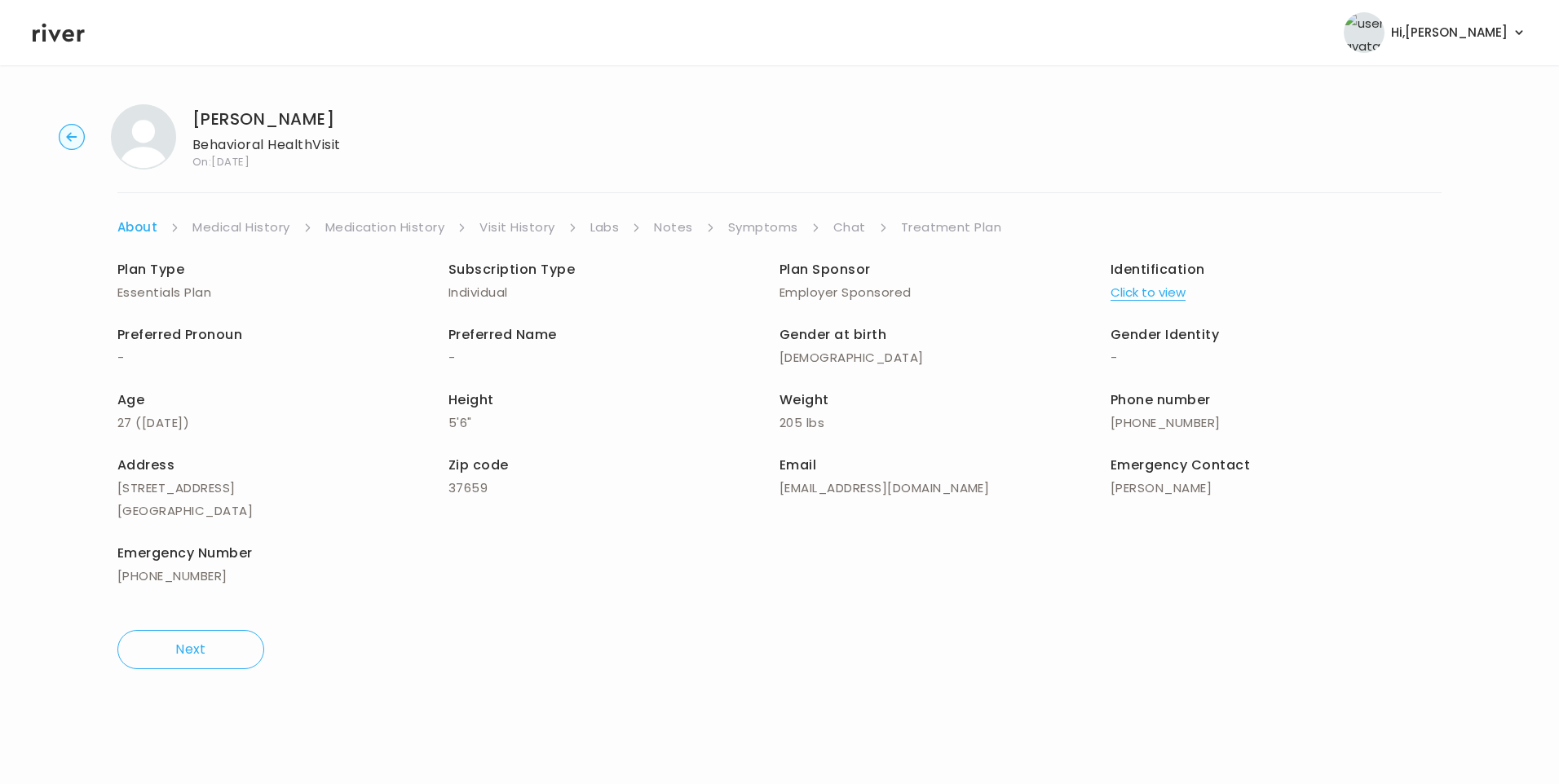
click at [270, 227] on link "Medical History" at bounding box center [240, 227] width 97 height 23
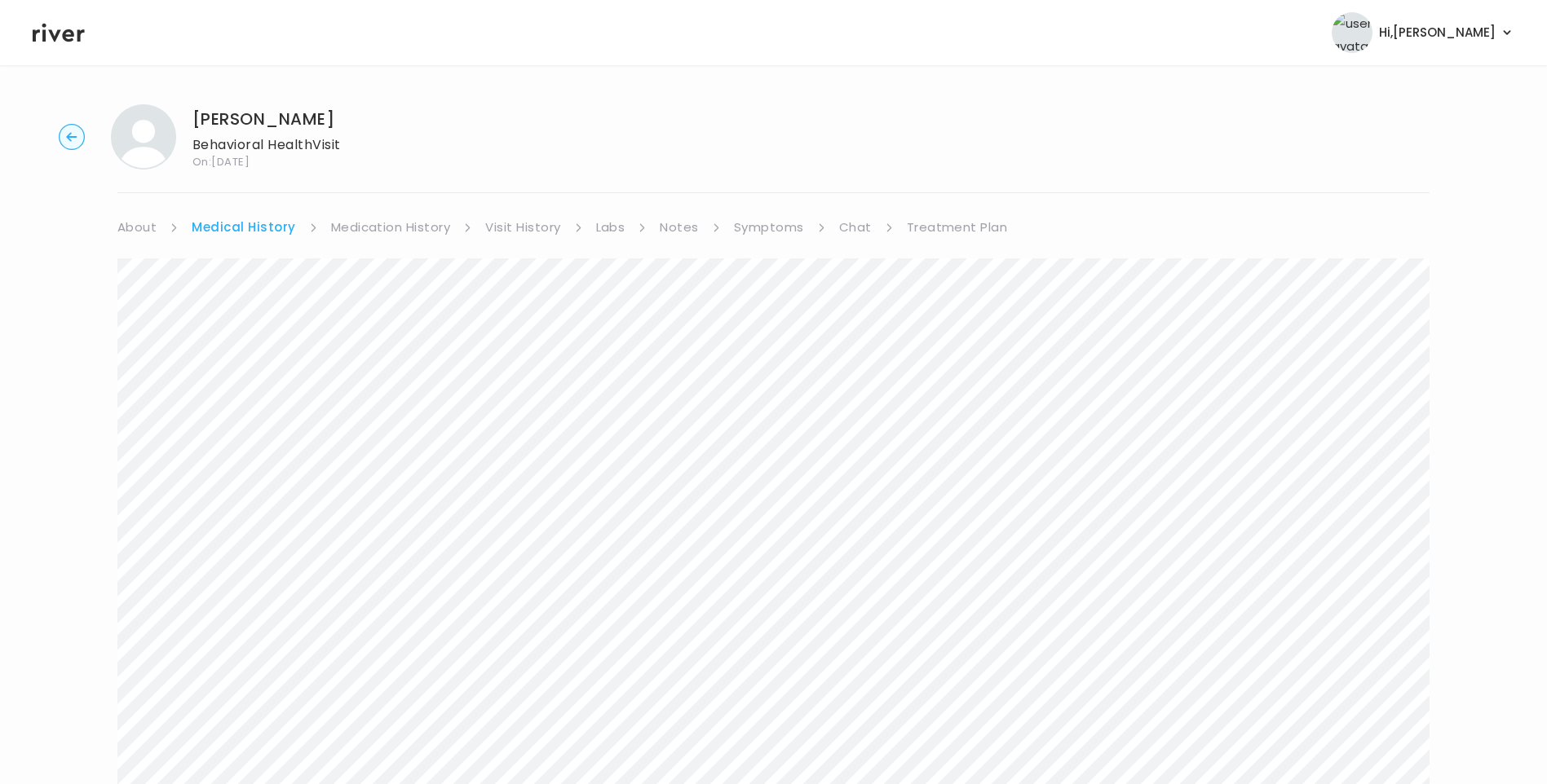
click at [770, 228] on link "Symptoms" at bounding box center [768, 227] width 70 height 23
click at [845, 227] on link "Chat" at bounding box center [852, 227] width 33 height 23
click at [958, 227] on link "Treatment Plan" at bounding box center [952, 227] width 101 height 23
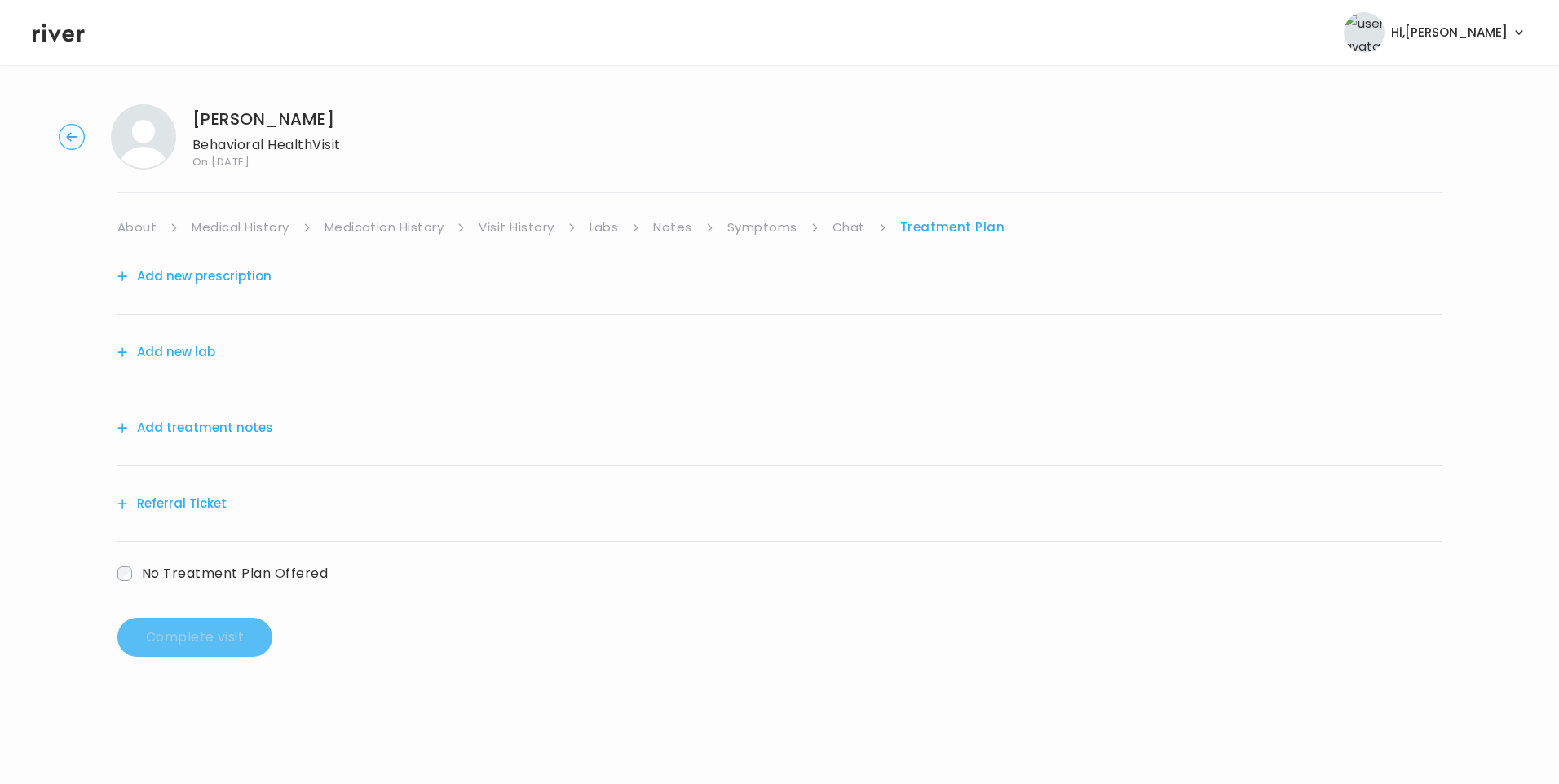
click at [203, 423] on button "Add treatment notes" at bounding box center [195, 427] width 155 height 23
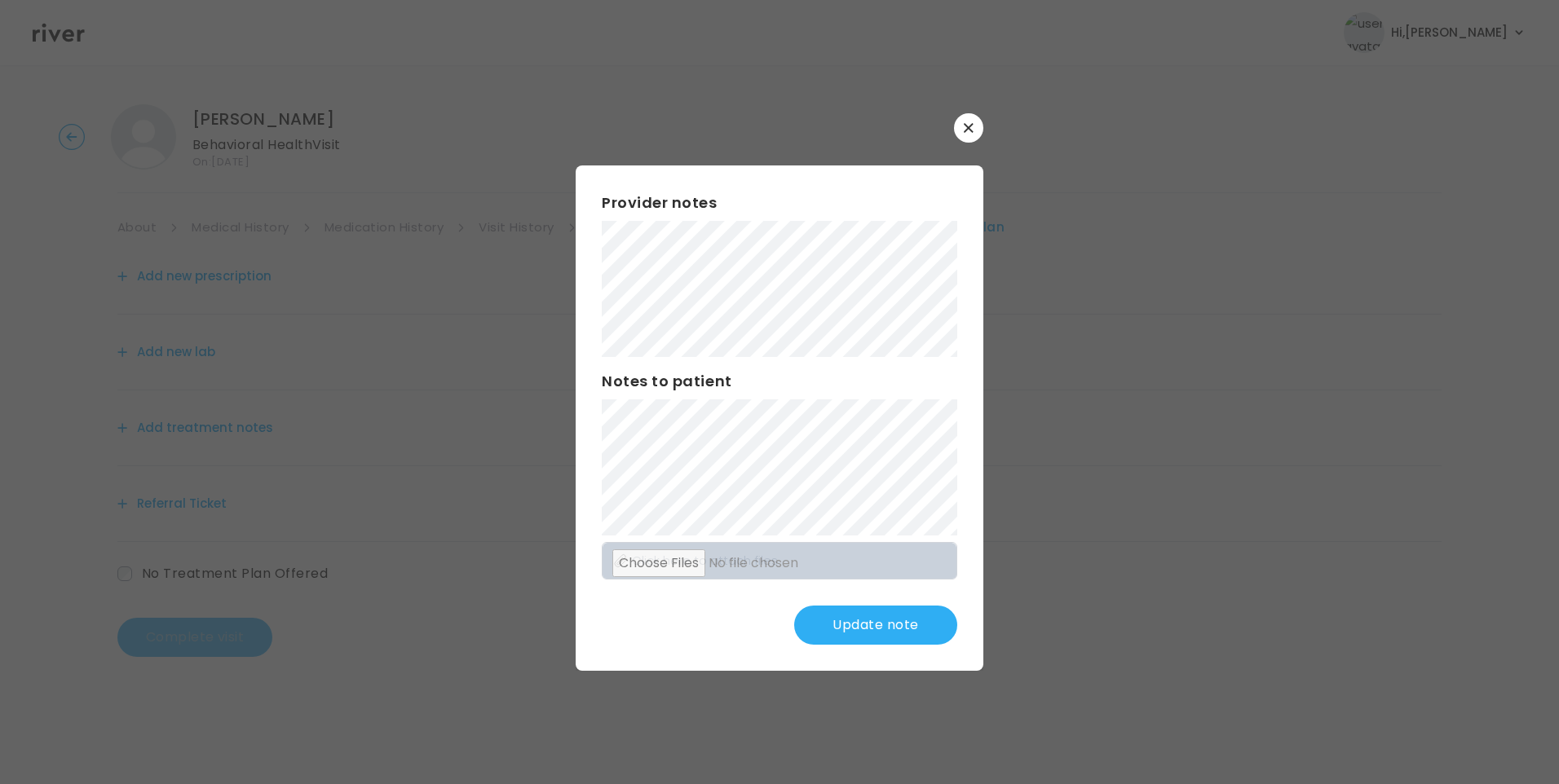
click at [897, 616] on button "Update note" at bounding box center [875, 625] width 163 height 40
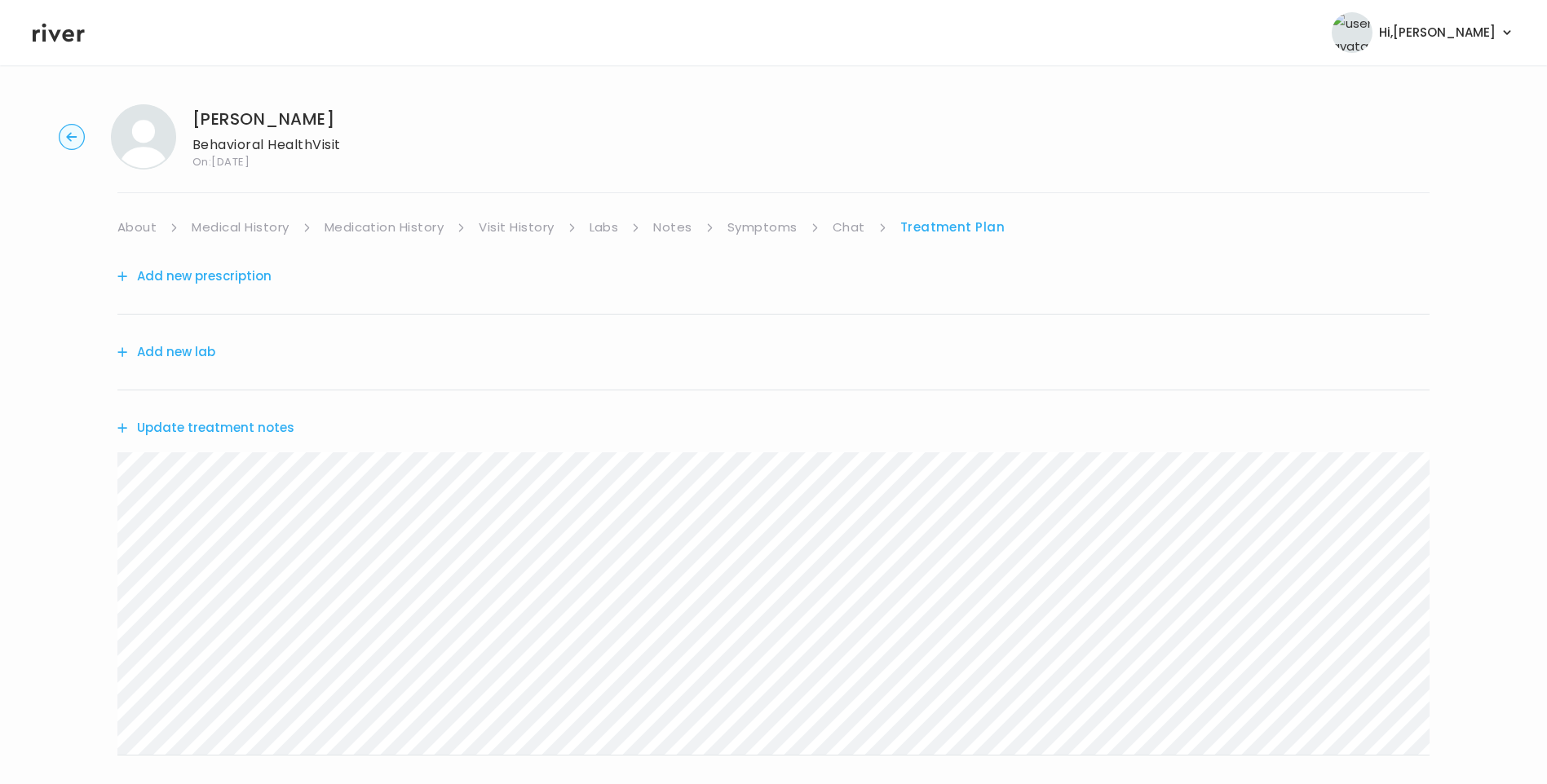
click at [220, 435] on button "Update treatment notes" at bounding box center [206, 427] width 177 height 23
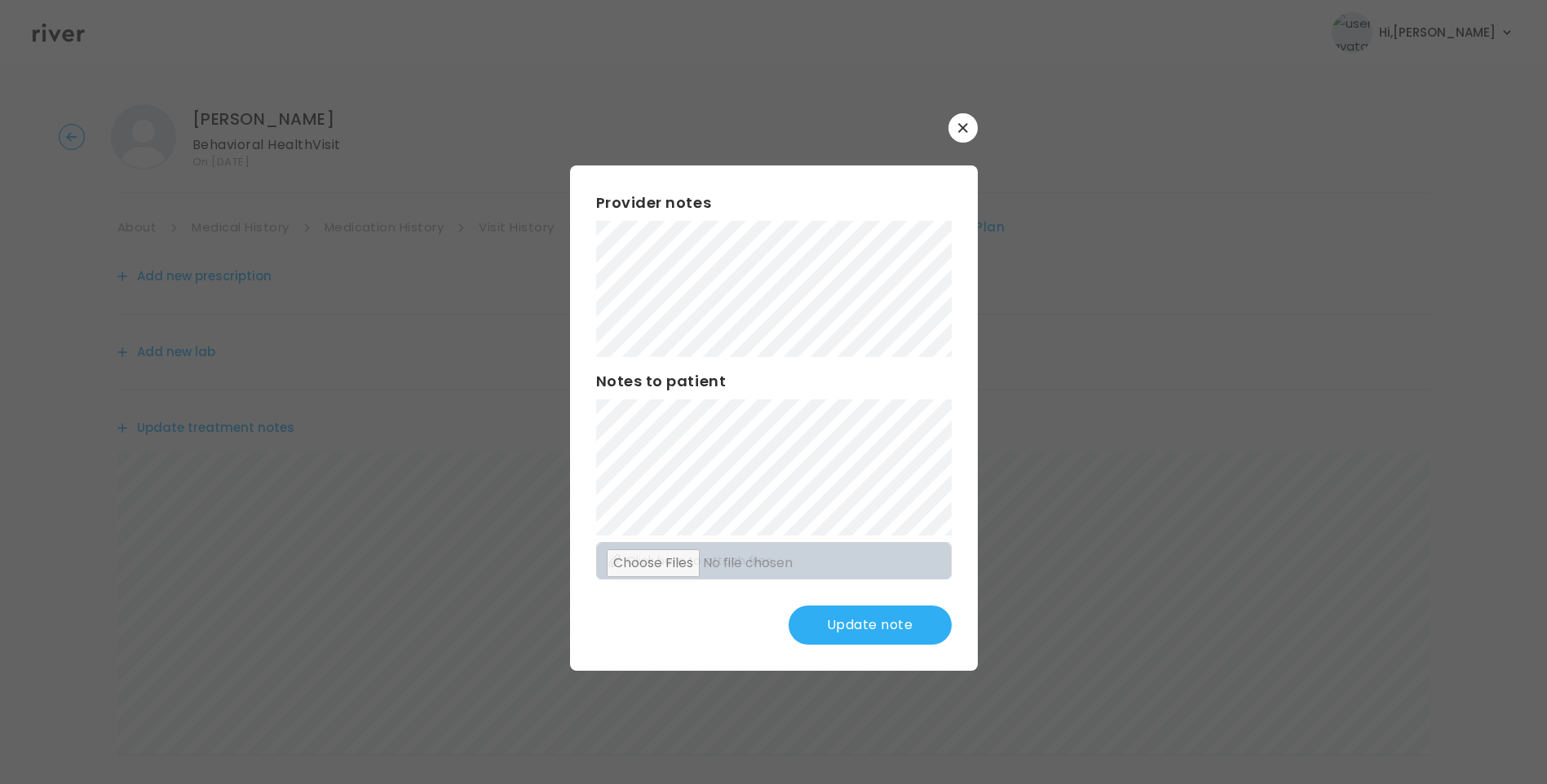
click at [882, 634] on button "Update note" at bounding box center [869, 625] width 163 height 40
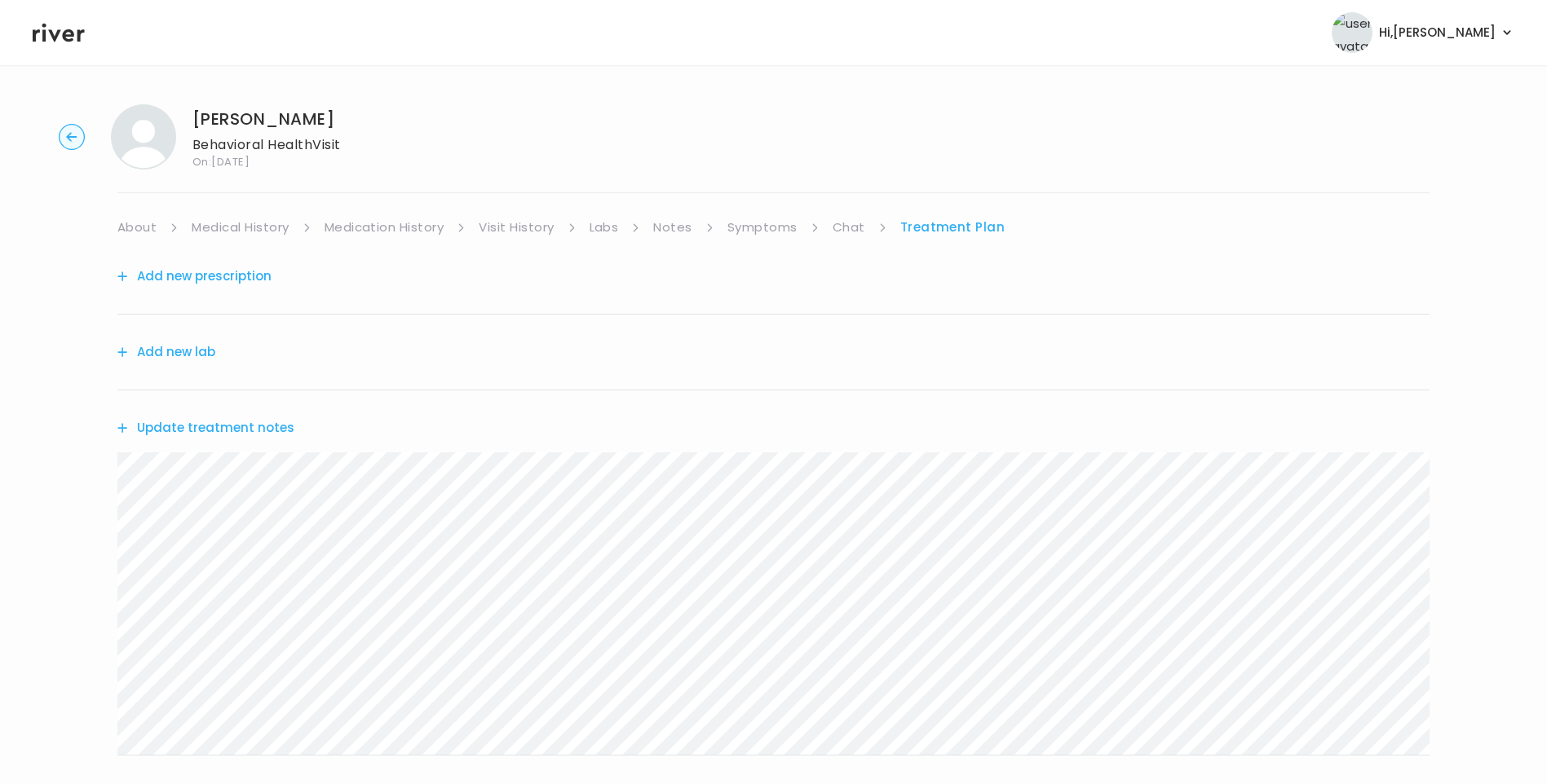
click at [757, 233] on link "Symptoms" at bounding box center [762, 227] width 70 height 23
click at [856, 229] on link "Chat" at bounding box center [852, 227] width 33 height 23
click at [83, 33] on icon at bounding box center [58, 33] width 52 height 24
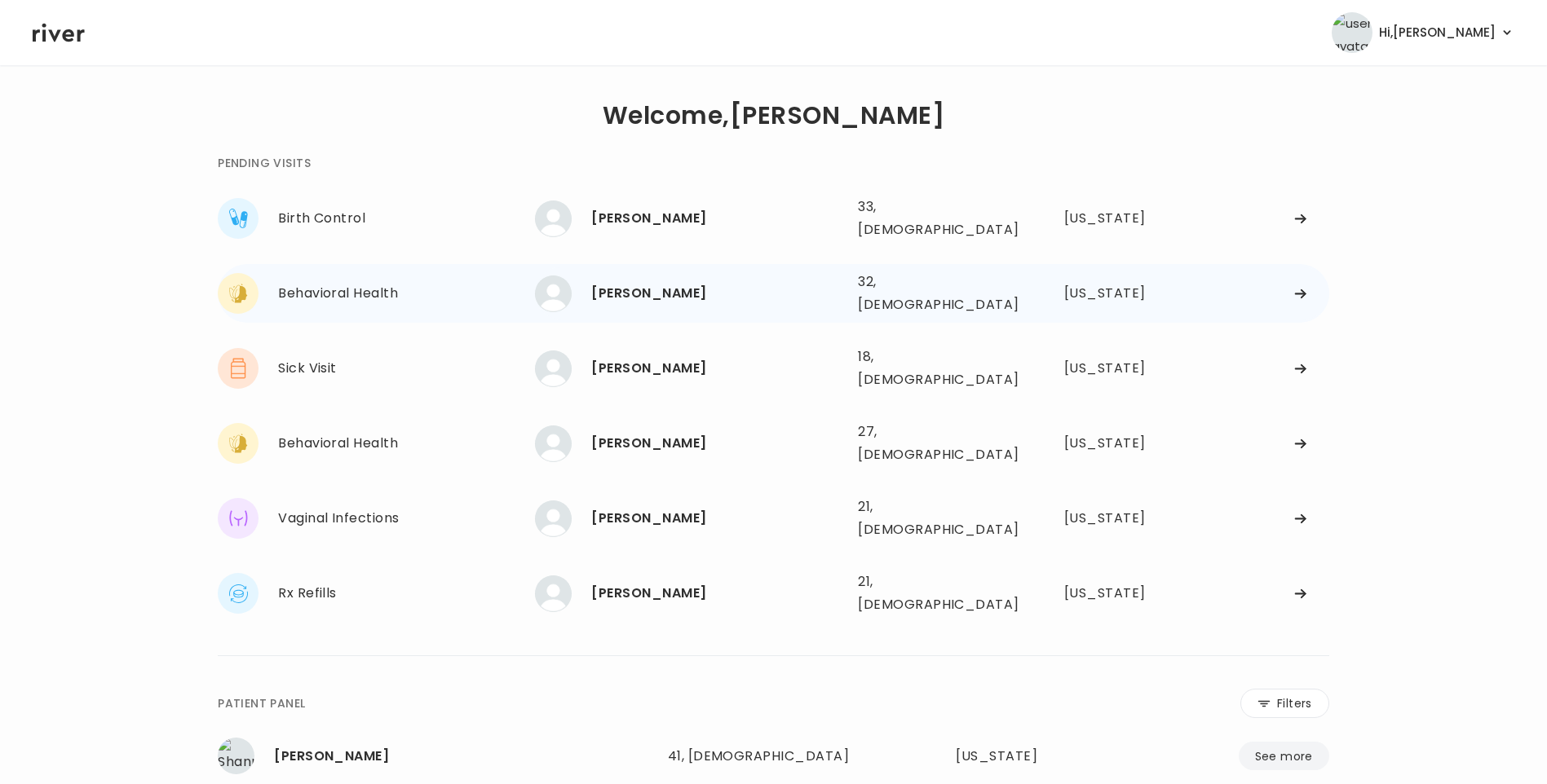
click at [811, 283] on div "Crystal Tomko" at bounding box center [717, 294] width 253 height 23
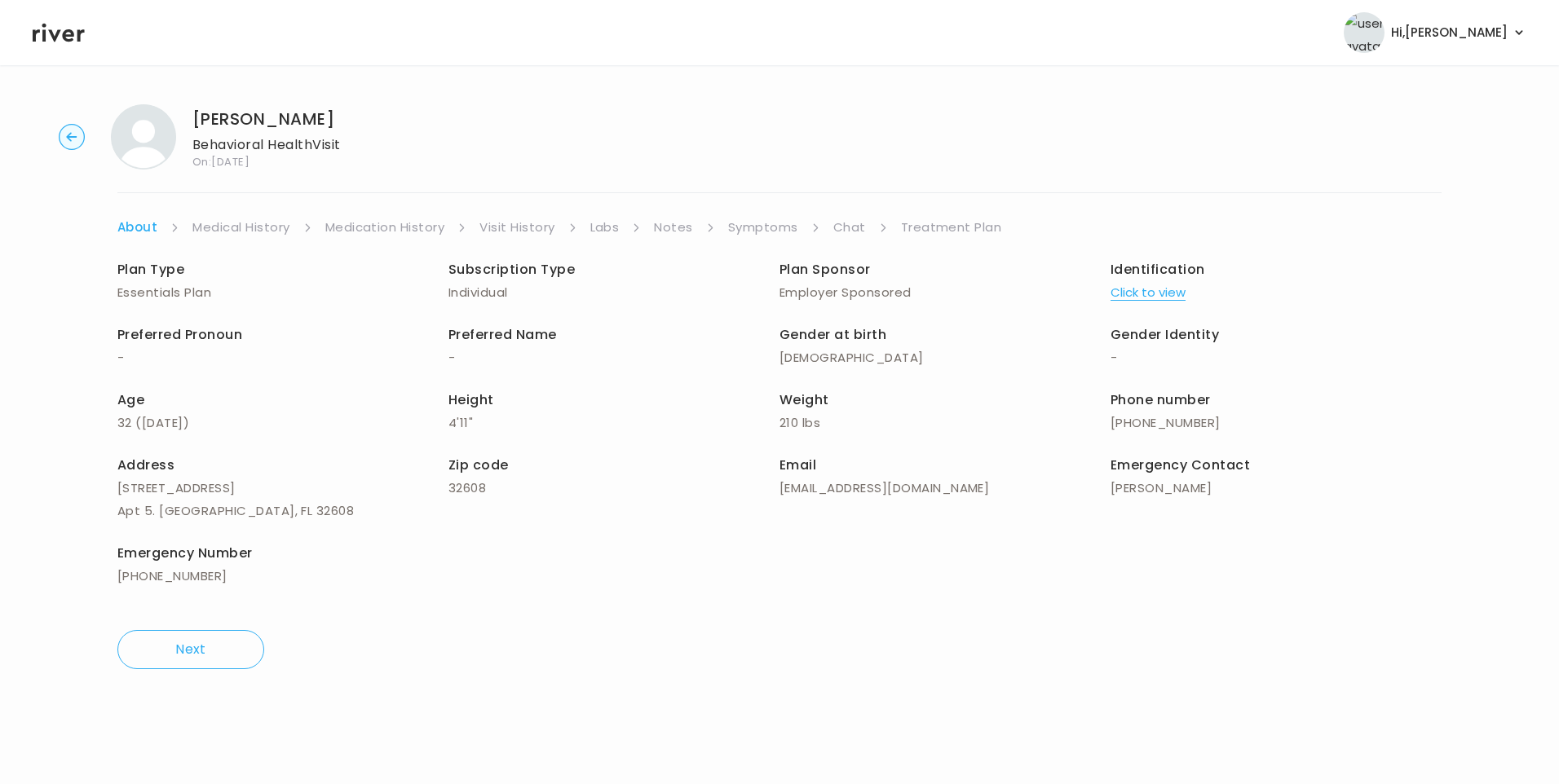
drag, startPoint x: 535, startPoint y: 216, endPoint x: 540, endPoint y: 223, distance: 8.6
click at [536, 217] on link "Visit History" at bounding box center [517, 227] width 75 height 23
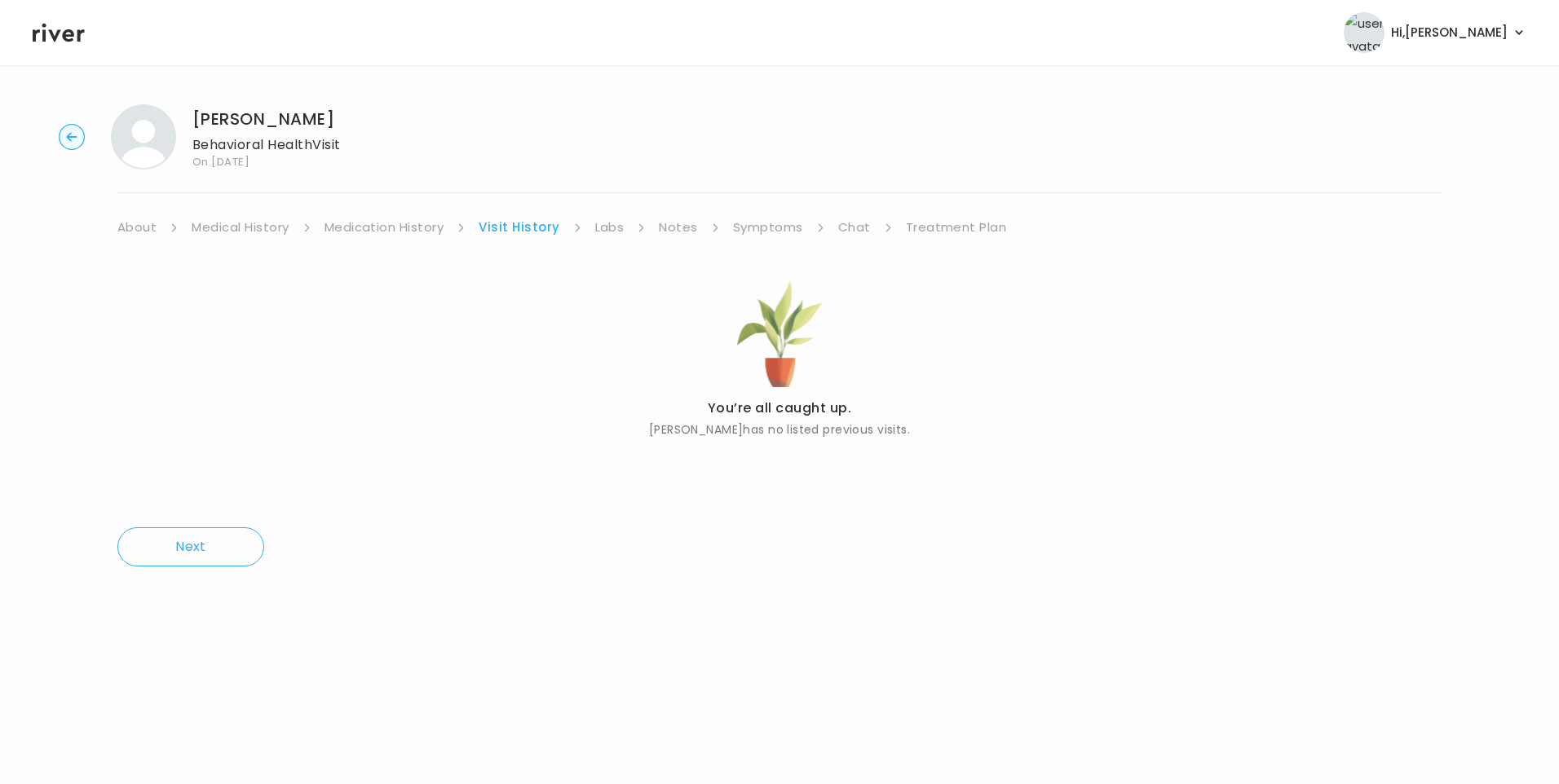
click at [124, 219] on link "About" at bounding box center [137, 227] width 40 height 23
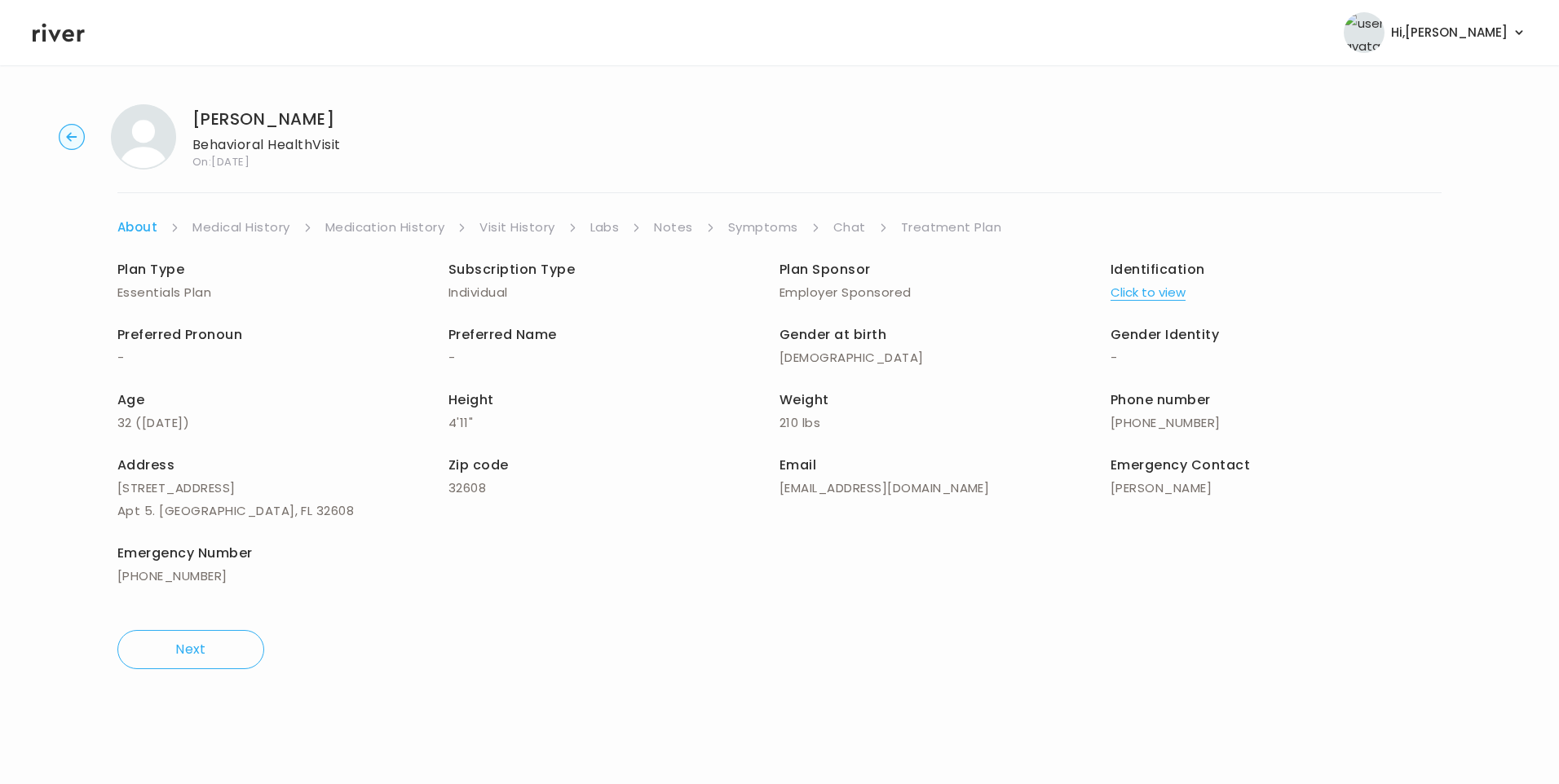
click at [1161, 296] on button "Click to view" at bounding box center [1148, 293] width 75 height 23
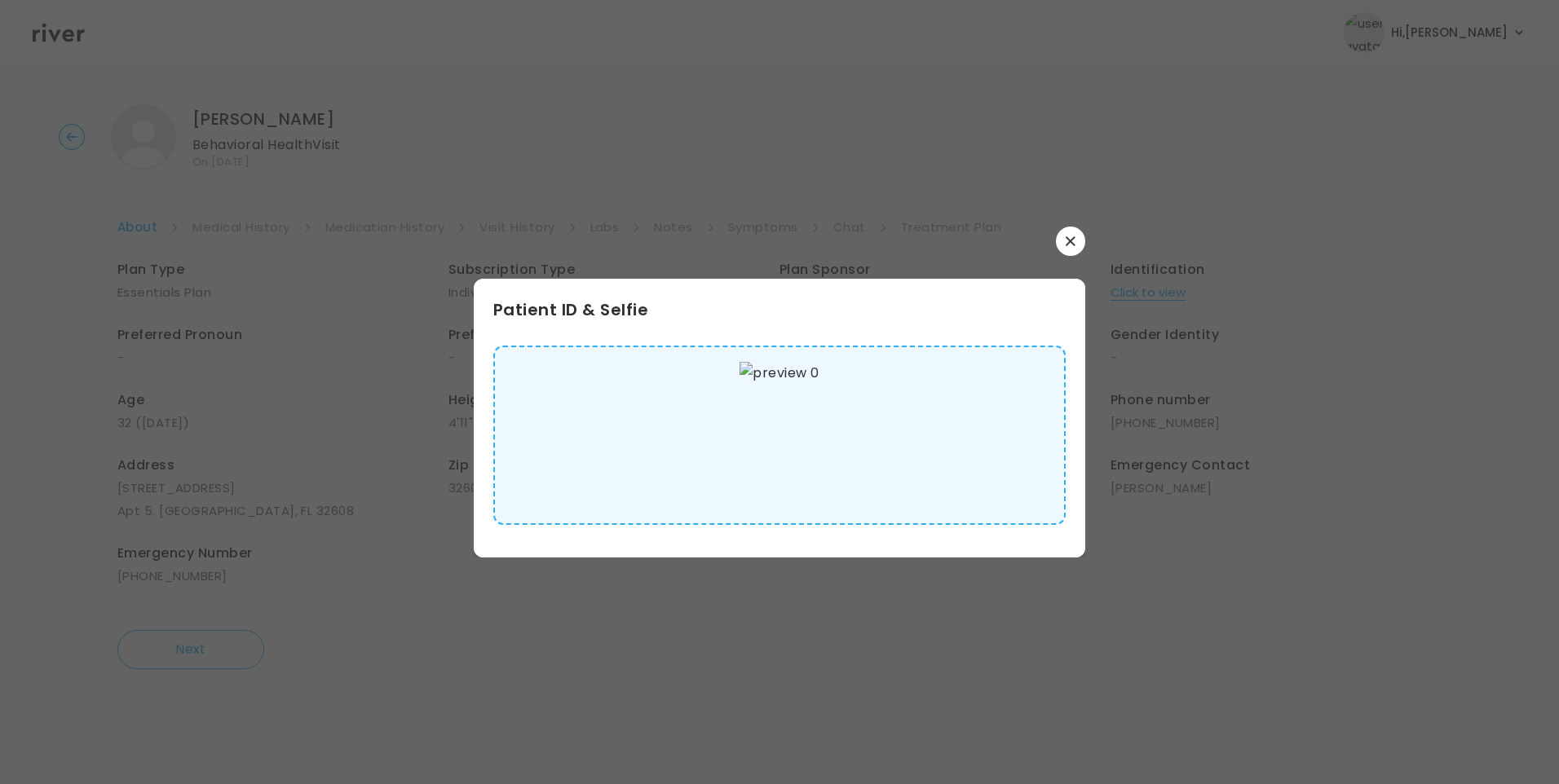
click at [780, 459] on img at bounding box center [779, 435] width 79 height 147
click at [1063, 242] on button "button" at bounding box center [1069, 241] width 29 height 29
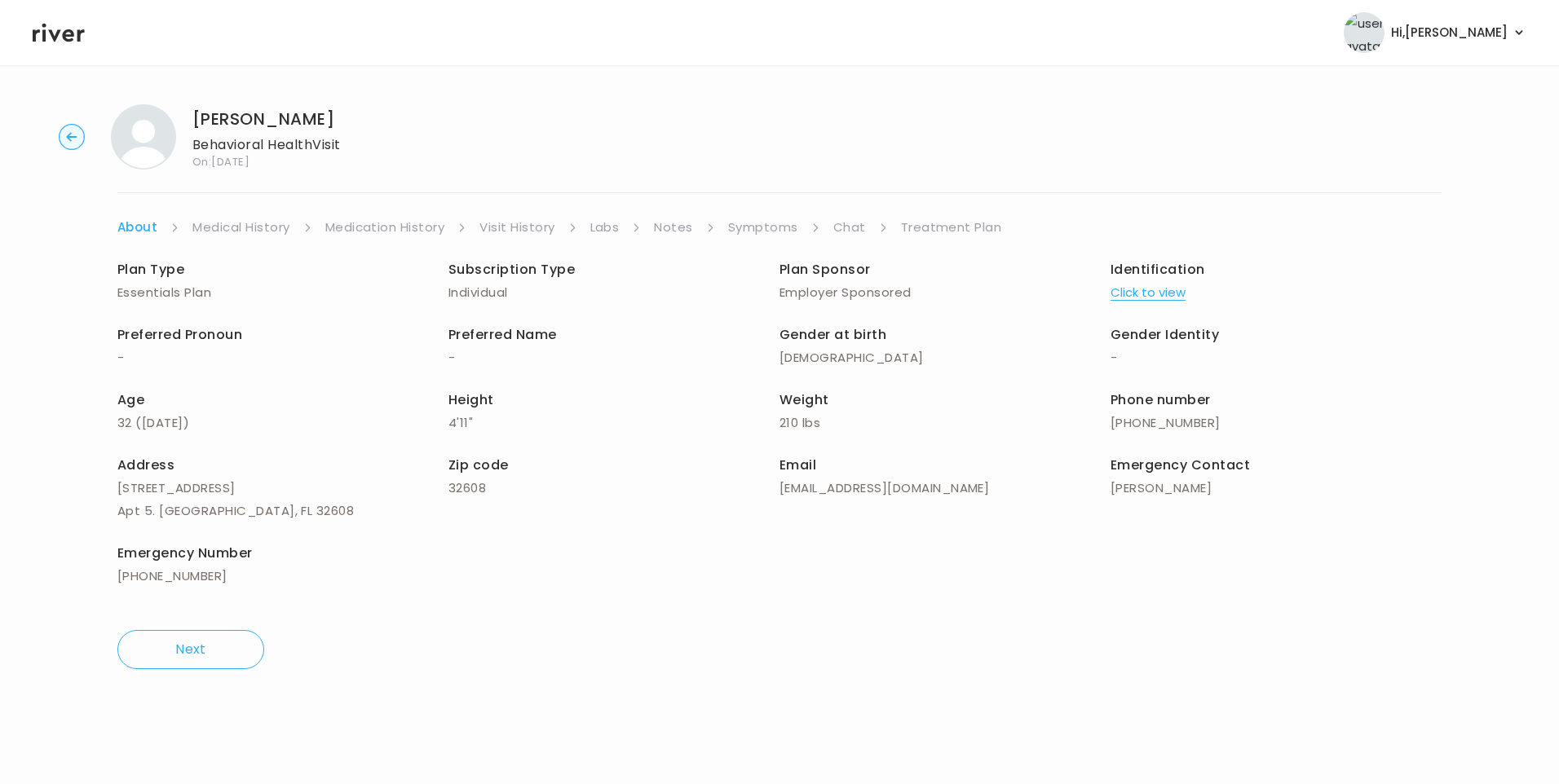
click at [221, 229] on link "Medical History" at bounding box center [240, 227] width 97 height 23
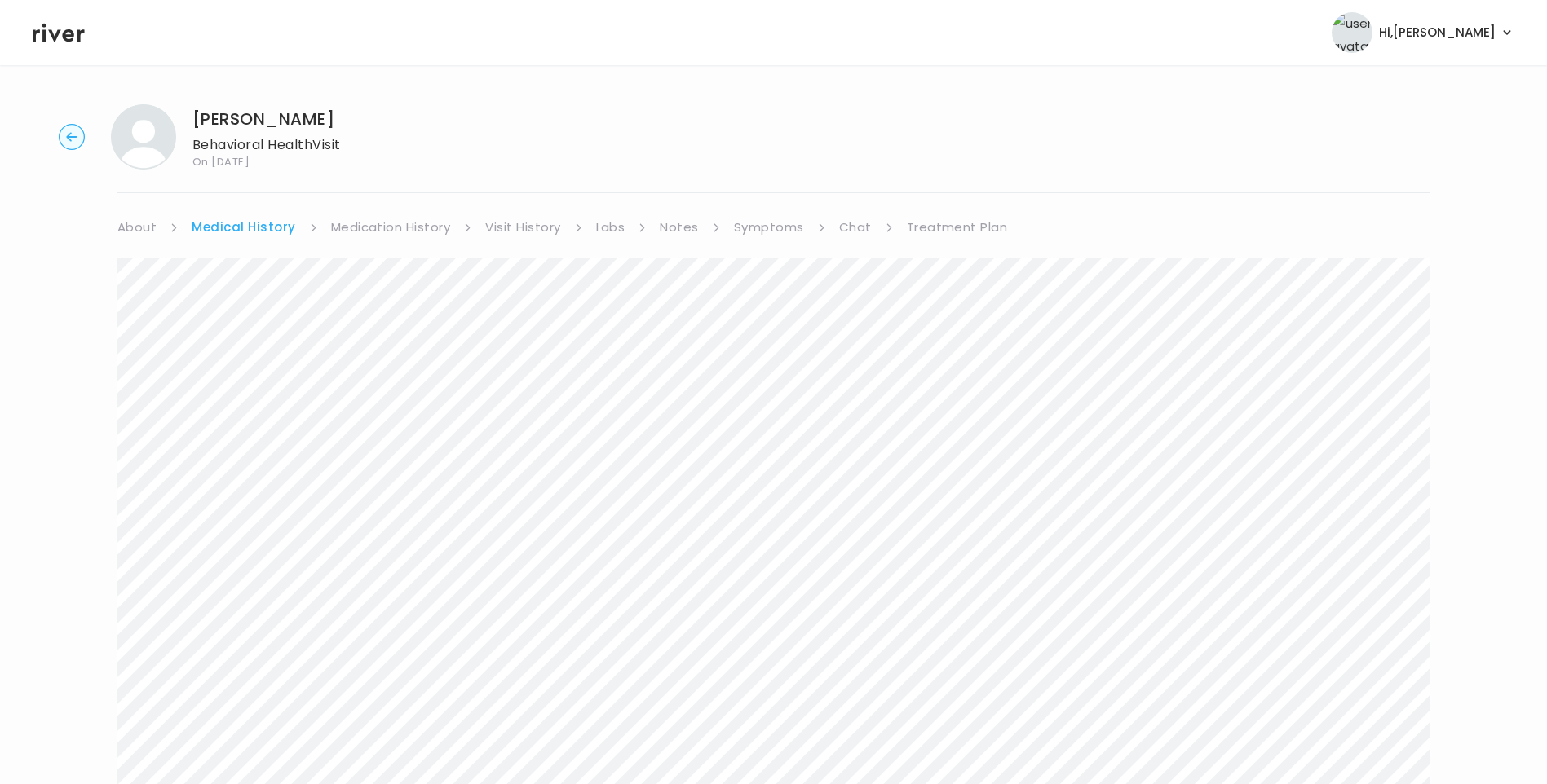
click at [766, 225] on link "Symptoms" at bounding box center [768, 227] width 70 height 23
click at [243, 227] on link "Medical History" at bounding box center [239, 227] width 97 height 23
click at [852, 228] on link "Chat" at bounding box center [855, 227] width 33 height 23
click at [141, 228] on link "About" at bounding box center [137, 227] width 40 height 23
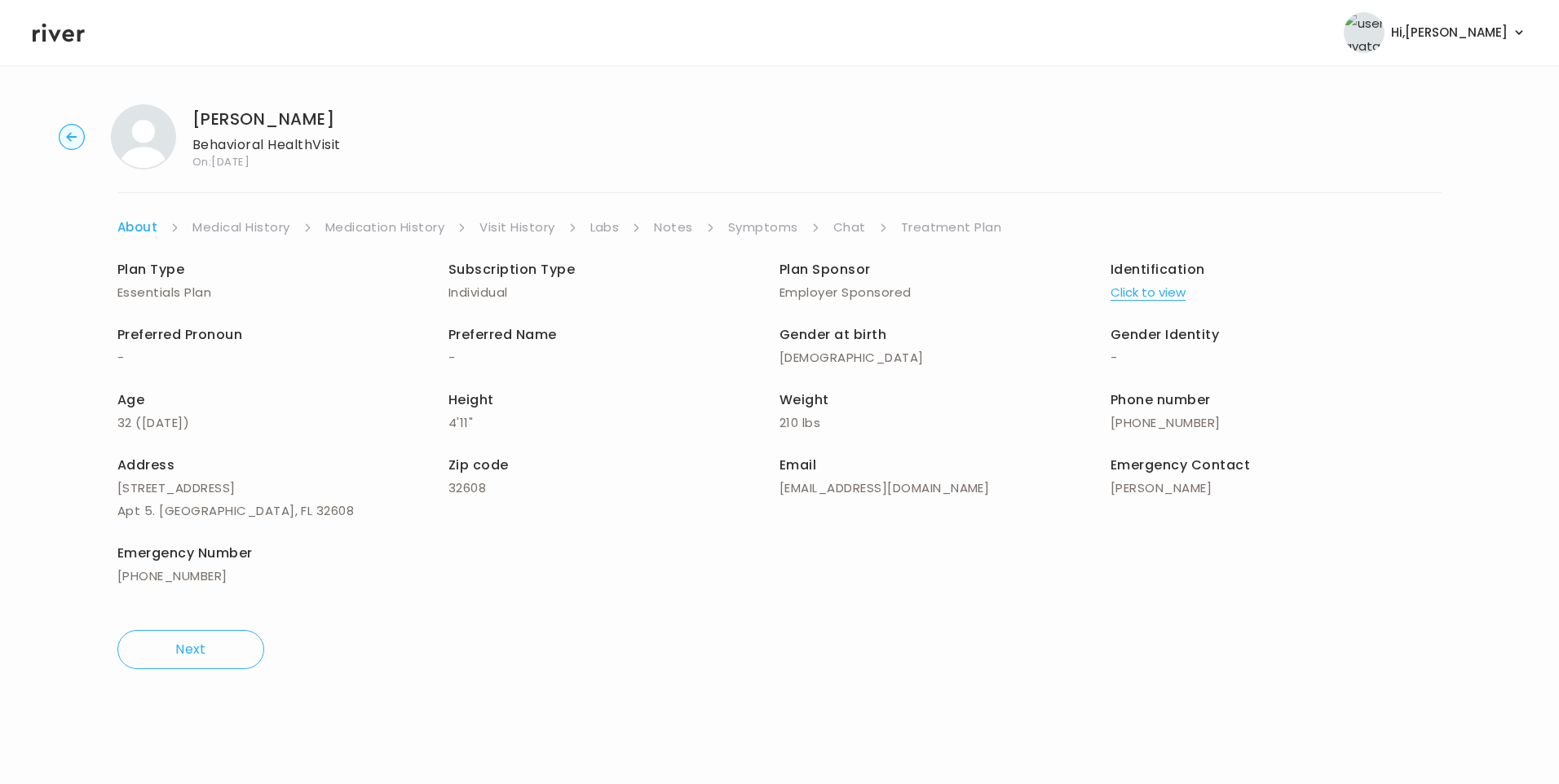
click at [203, 228] on link "Medical History" at bounding box center [240, 227] width 97 height 23
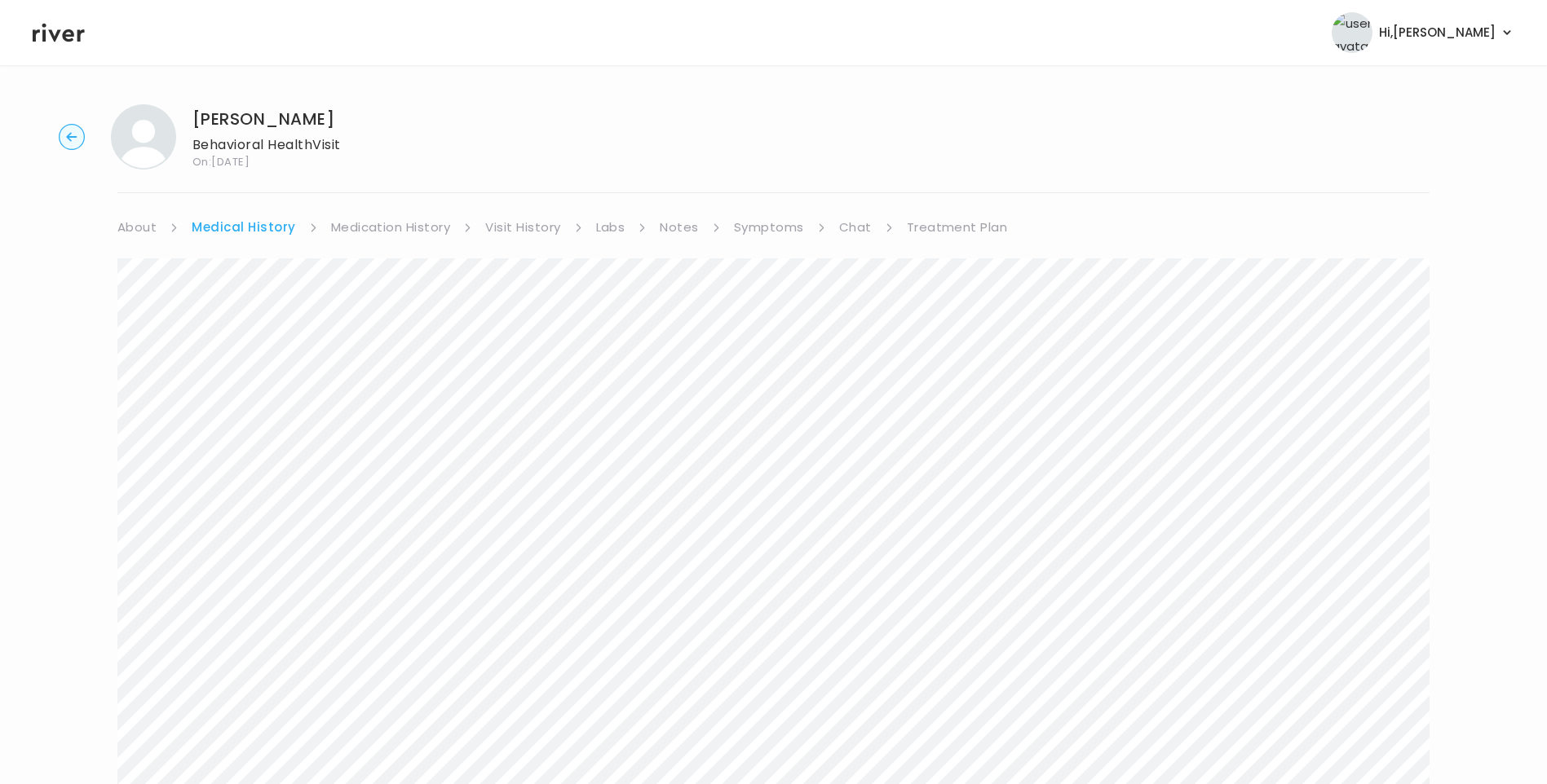
click at [851, 224] on link "Chat" at bounding box center [855, 227] width 33 height 23
click at [962, 234] on link "Treatment Plan" at bounding box center [952, 227] width 101 height 23
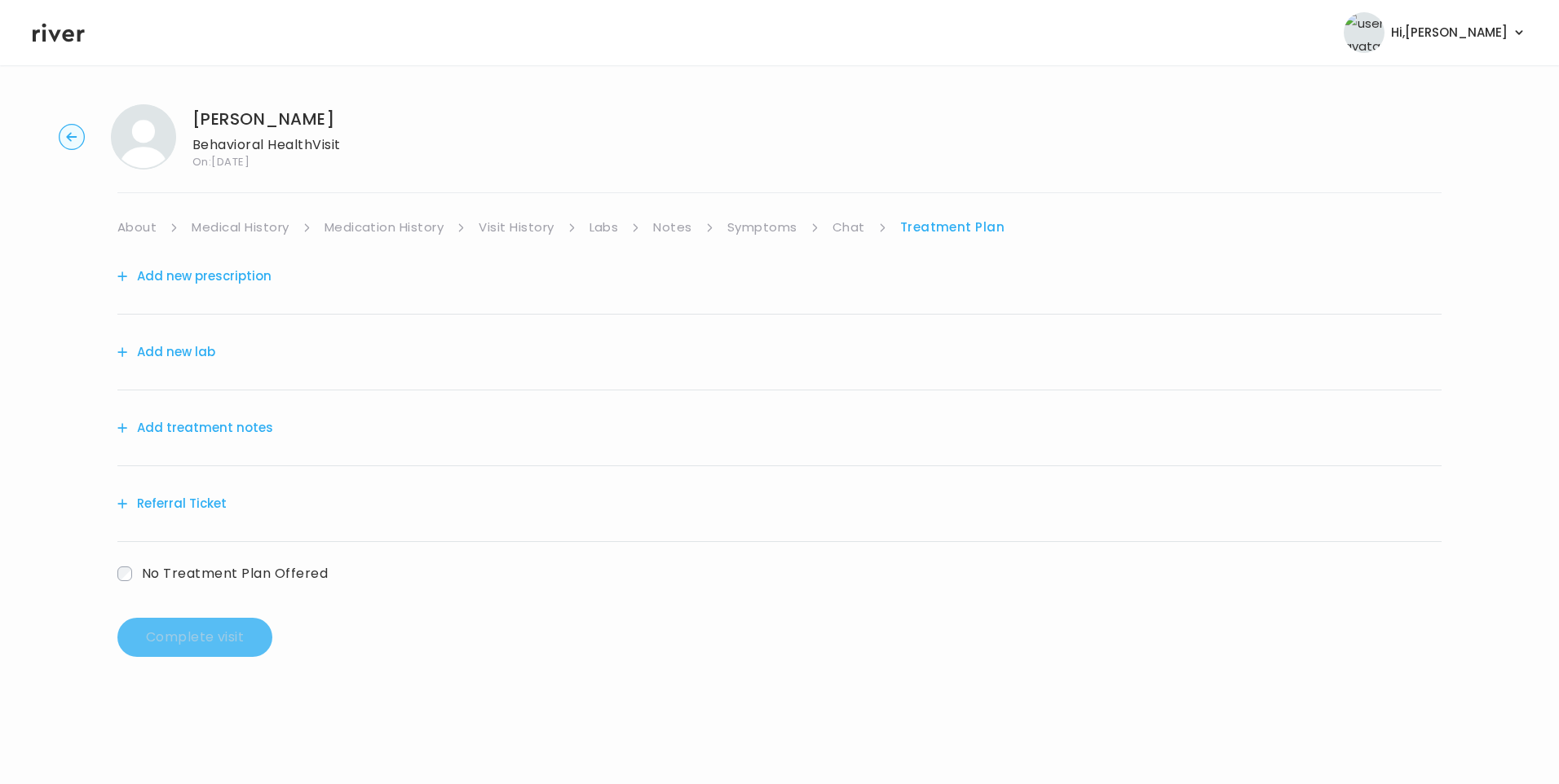
click at [250, 439] on button "Add treatment notes" at bounding box center [195, 427] width 155 height 23
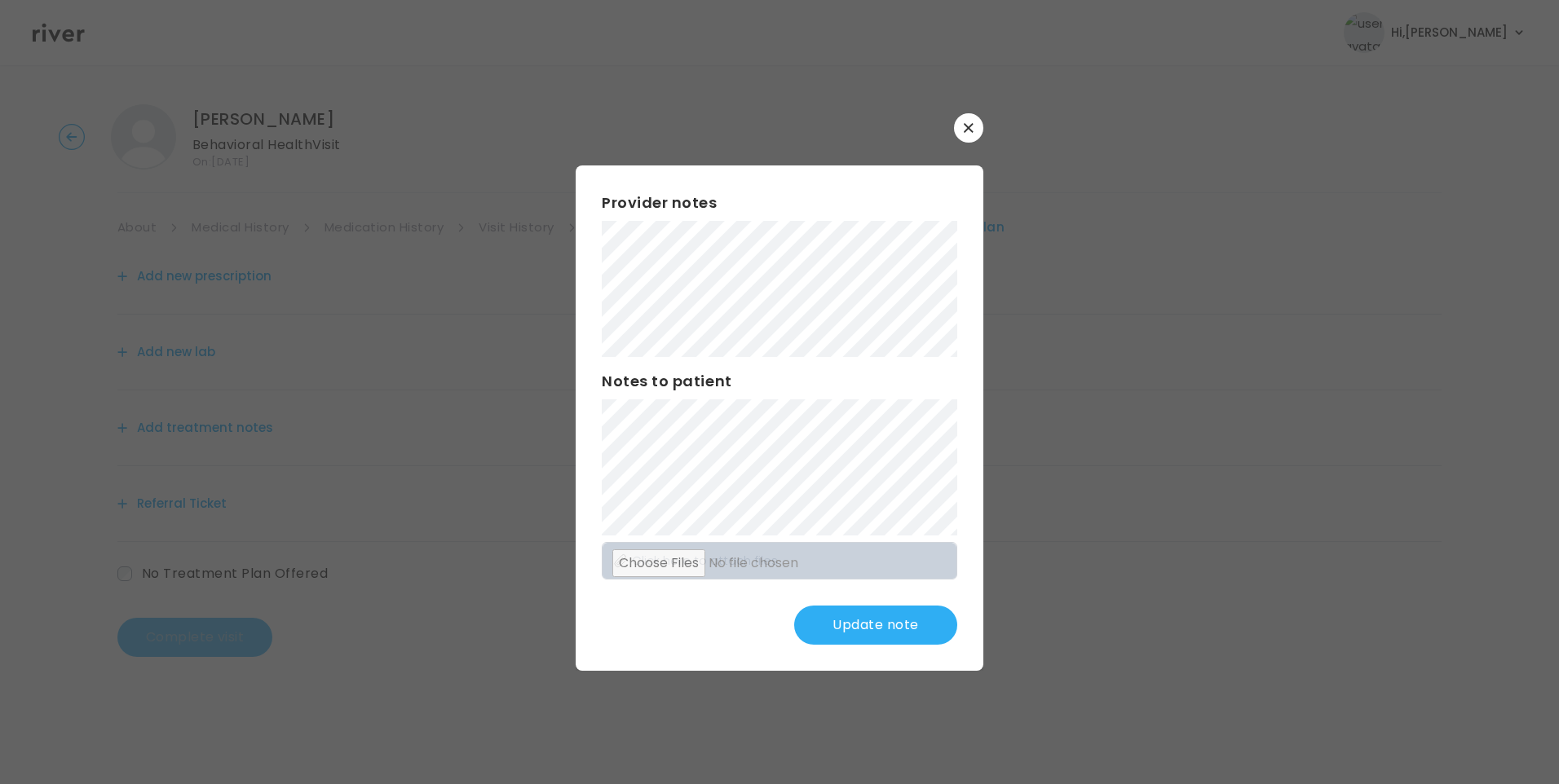
click at [927, 621] on button "Update note" at bounding box center [875, 625] width 163 height 40
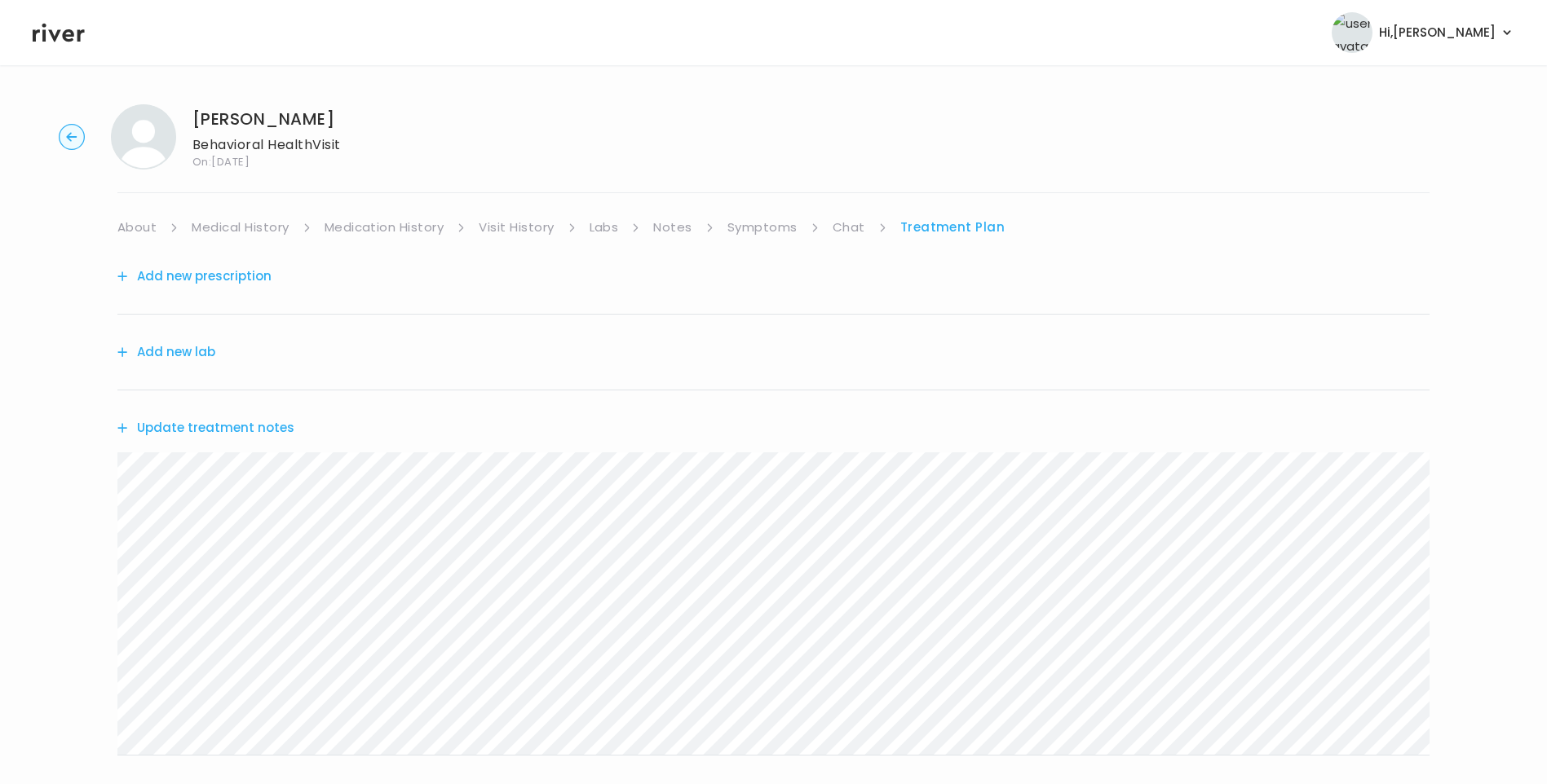
click at [263, 430] on button "Update treatment notes" at bounding box center [206, 427] width 177 height 23
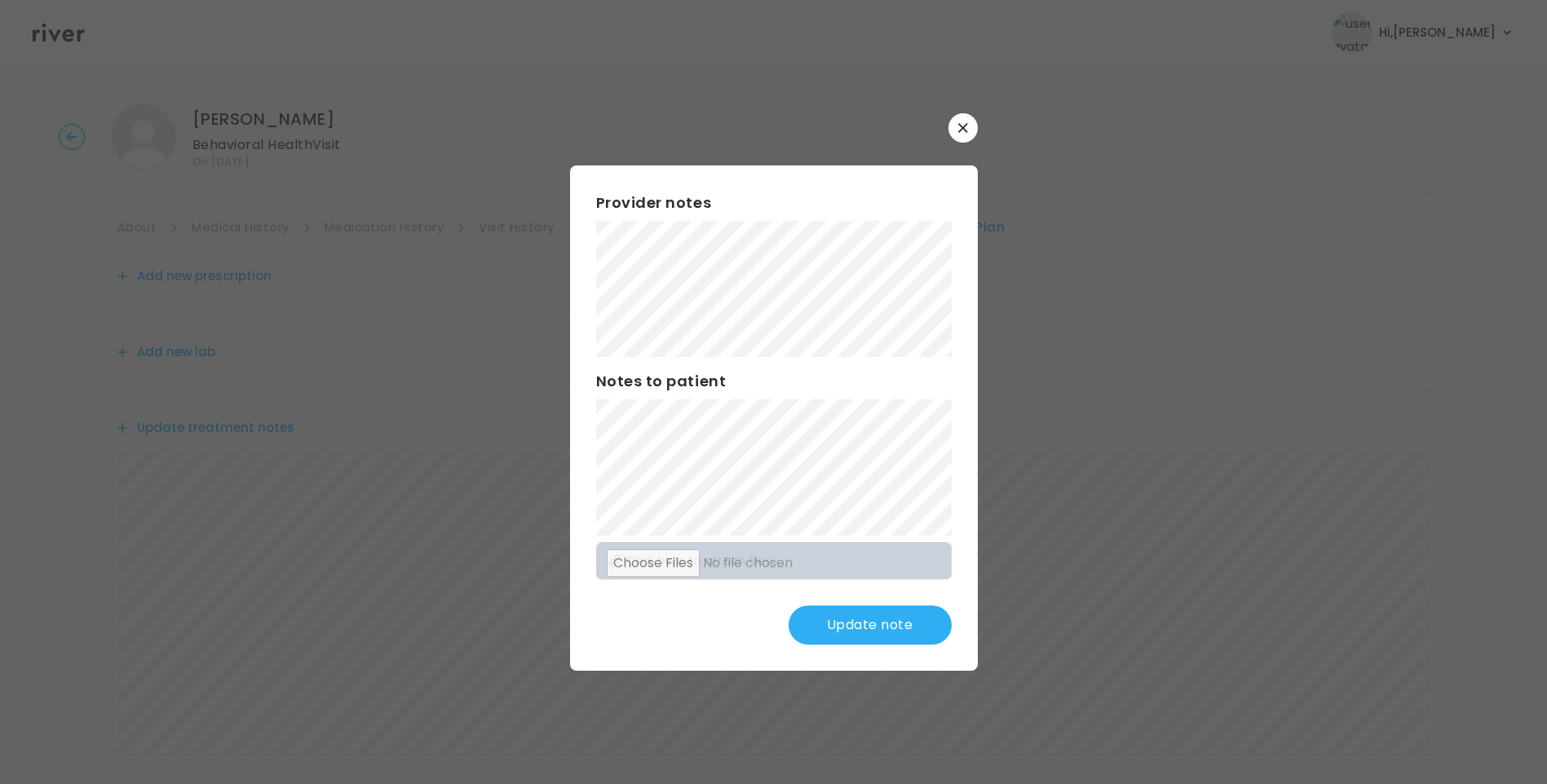
click at [885, 631] on button "Update note" at bounding box center [869, 625] width 163 height 40
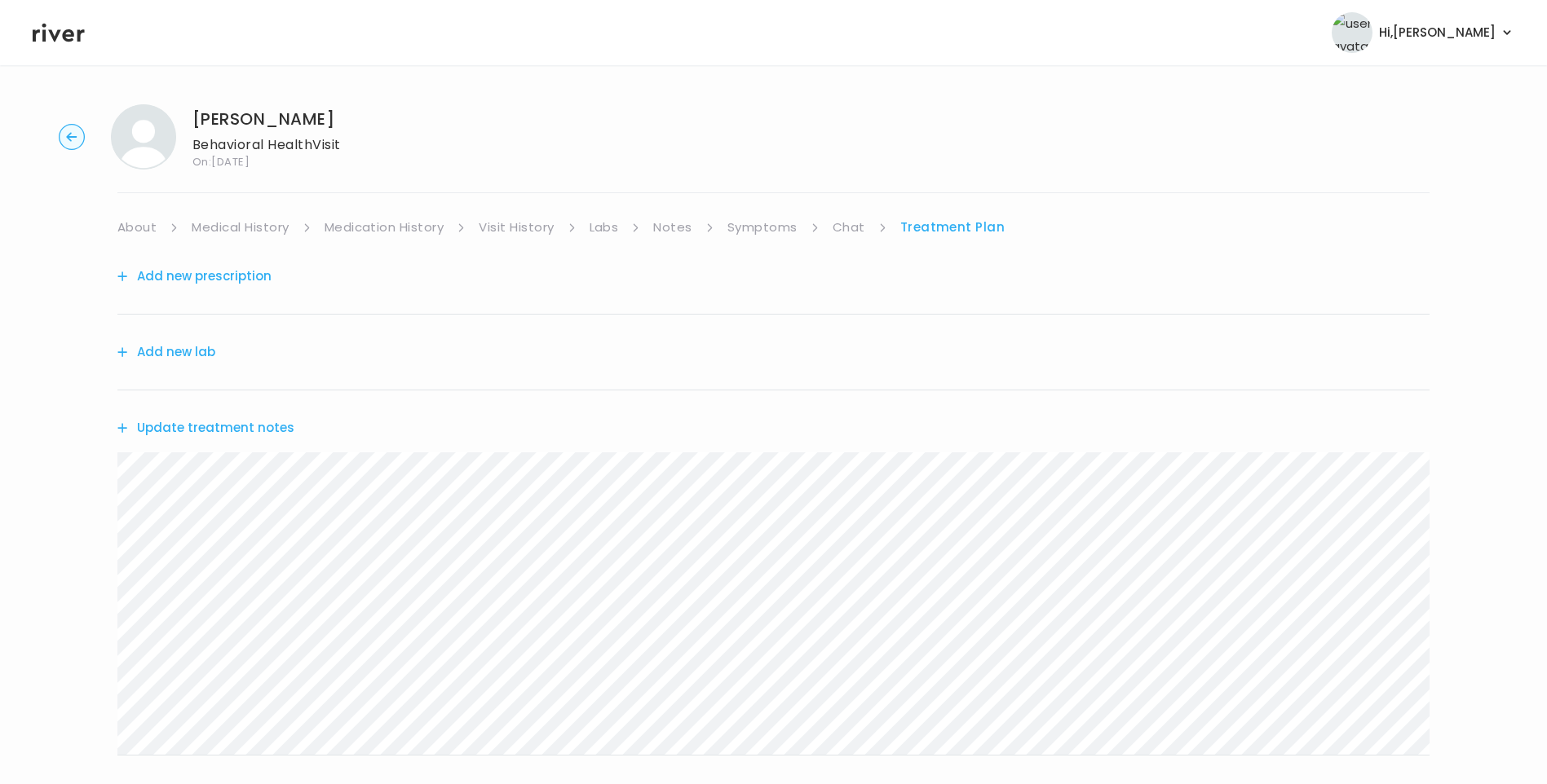
click at [49, 32] on icon at bounding box center [58, 33] width 52 height 24
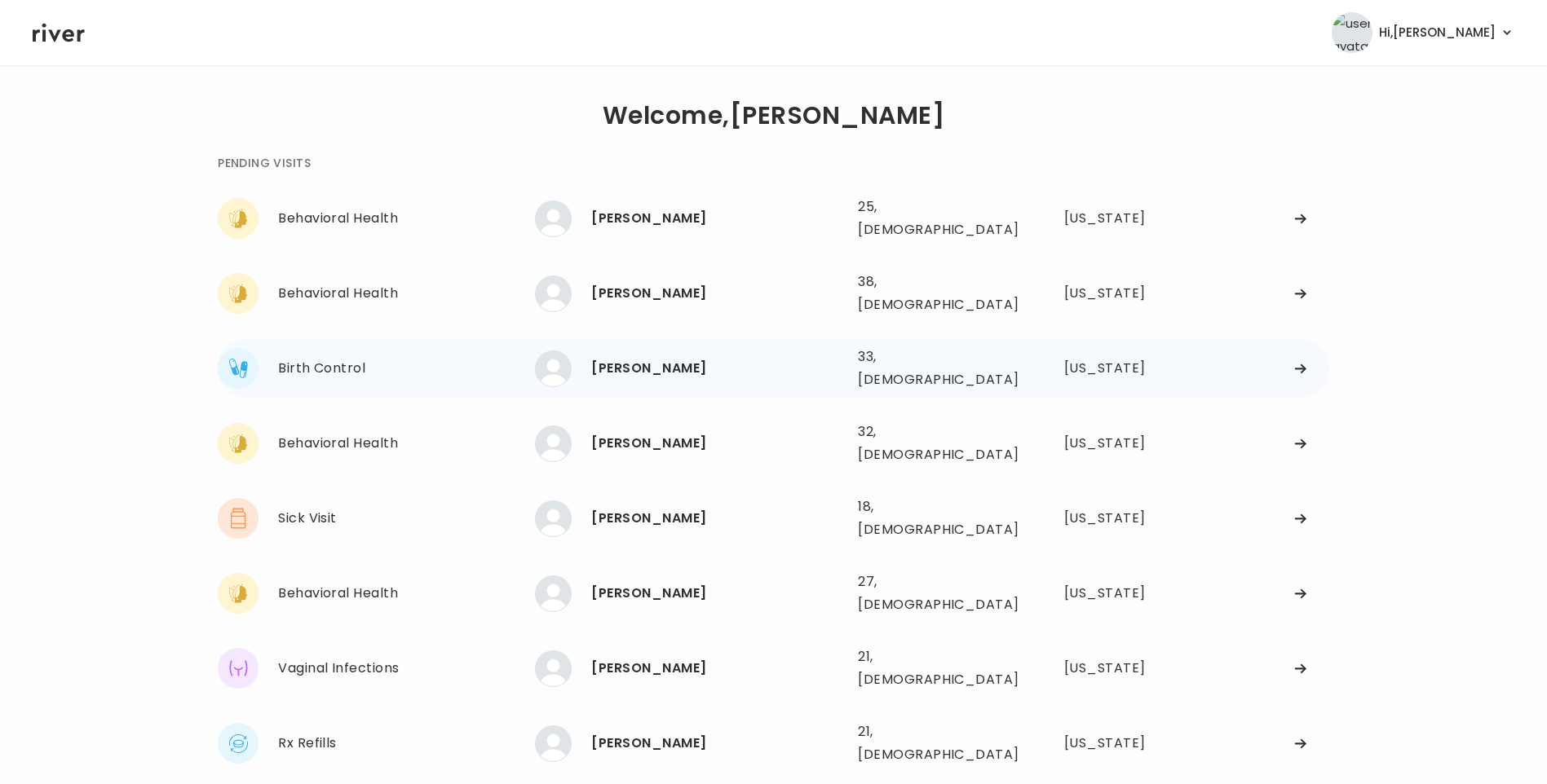
click at [729, 357] on div "[PERSON_NAME]" at bounding box center [717, 368] width 253 height 23
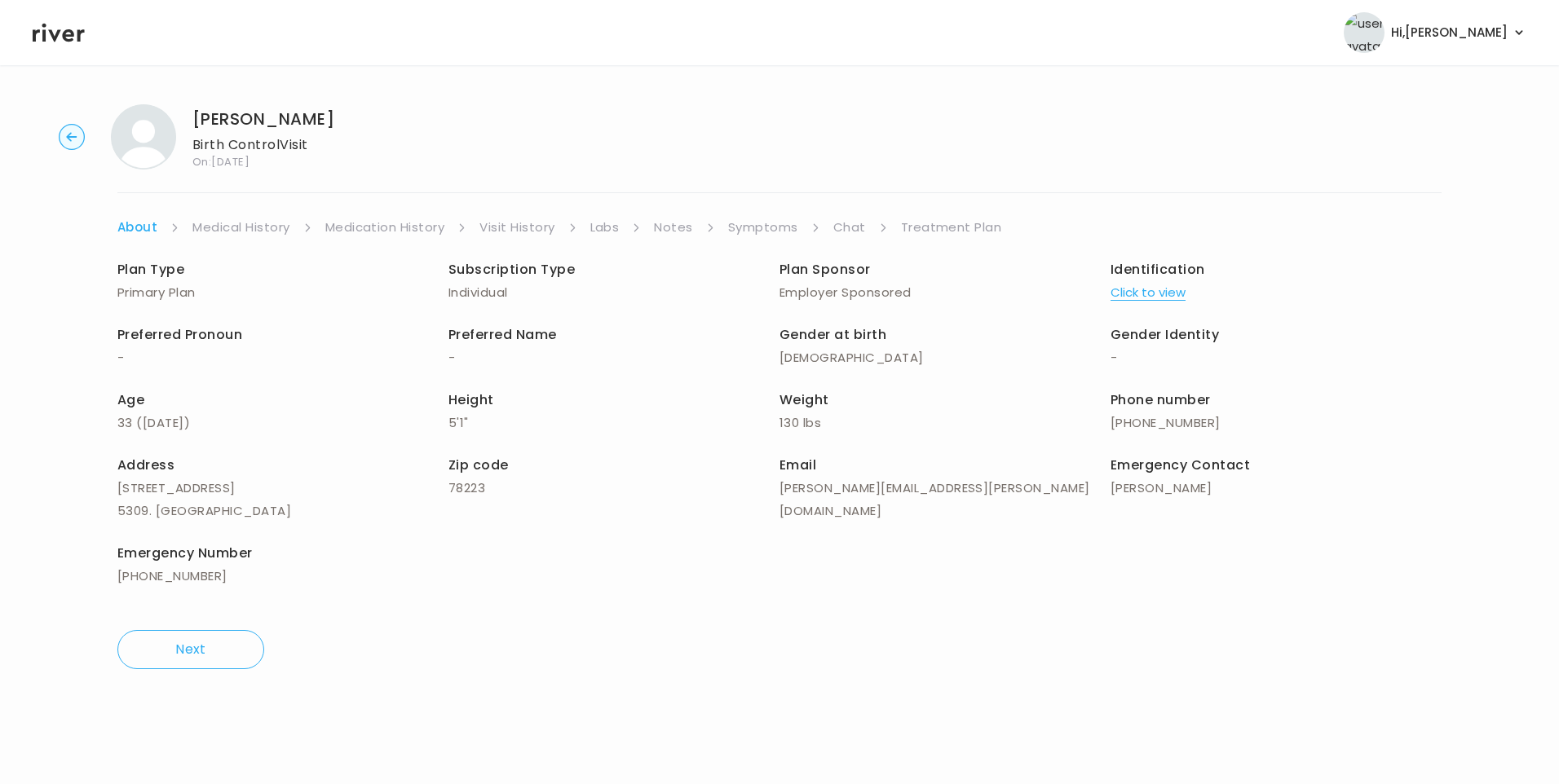
click at [506, 227] on link "Visit History" at bounding box center [517, 227] width 75 height 23
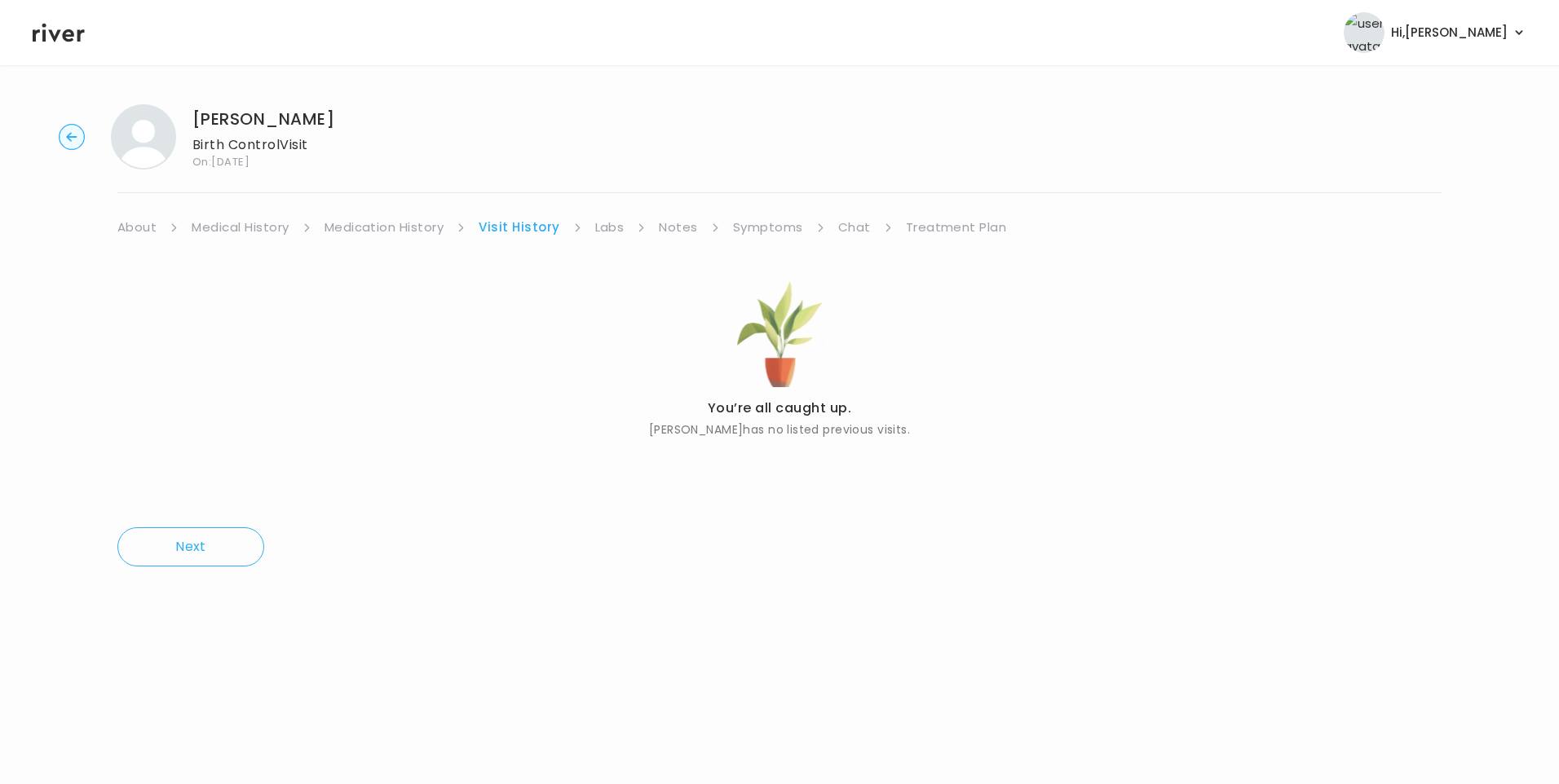
click at [126, 229] on link "About" at bounding box center [137, 227] width 40 height 23
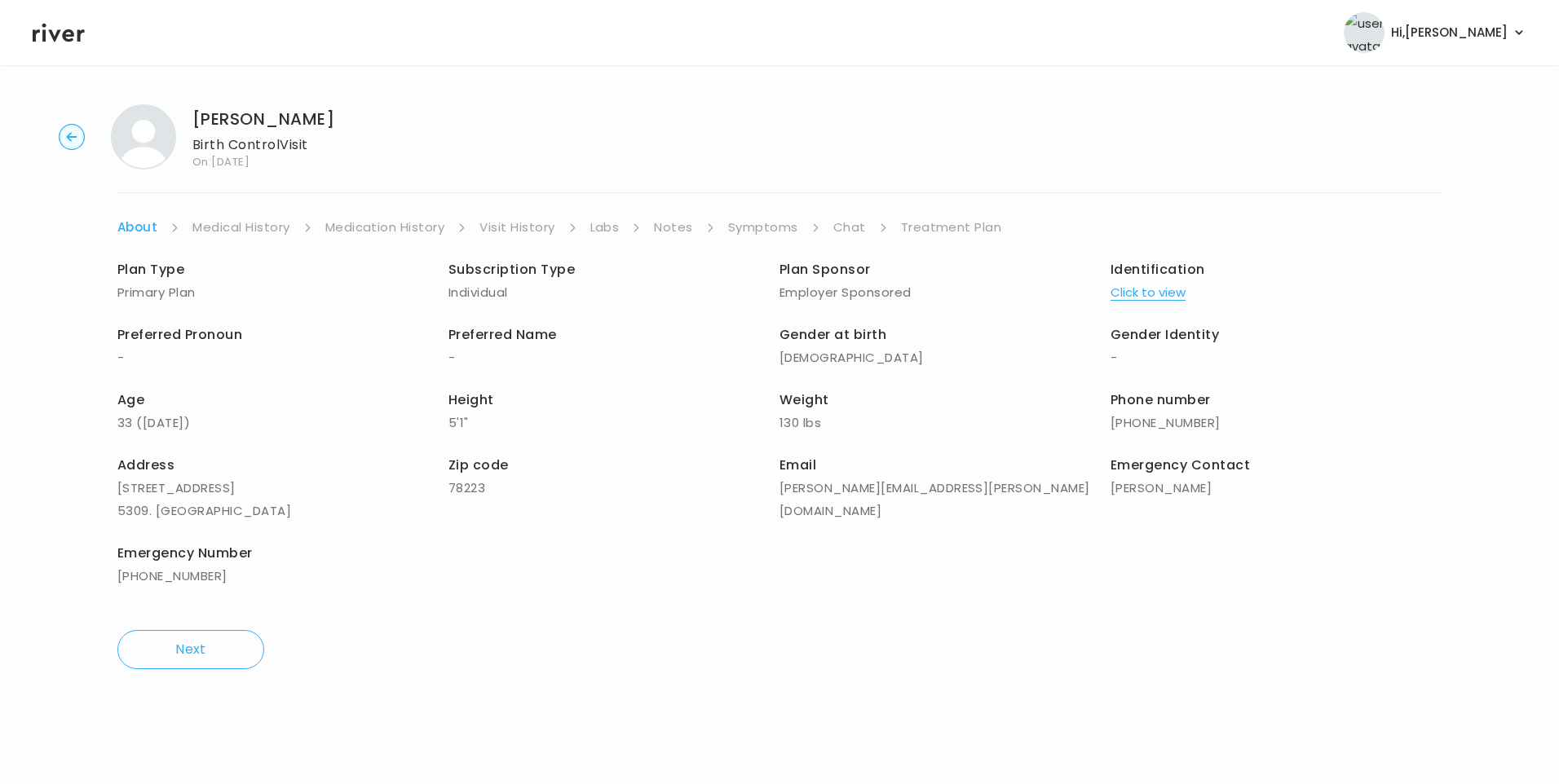
click at [1150, 295] on button "Click to view" at bounding box center [1148, 293] width 75 height 23
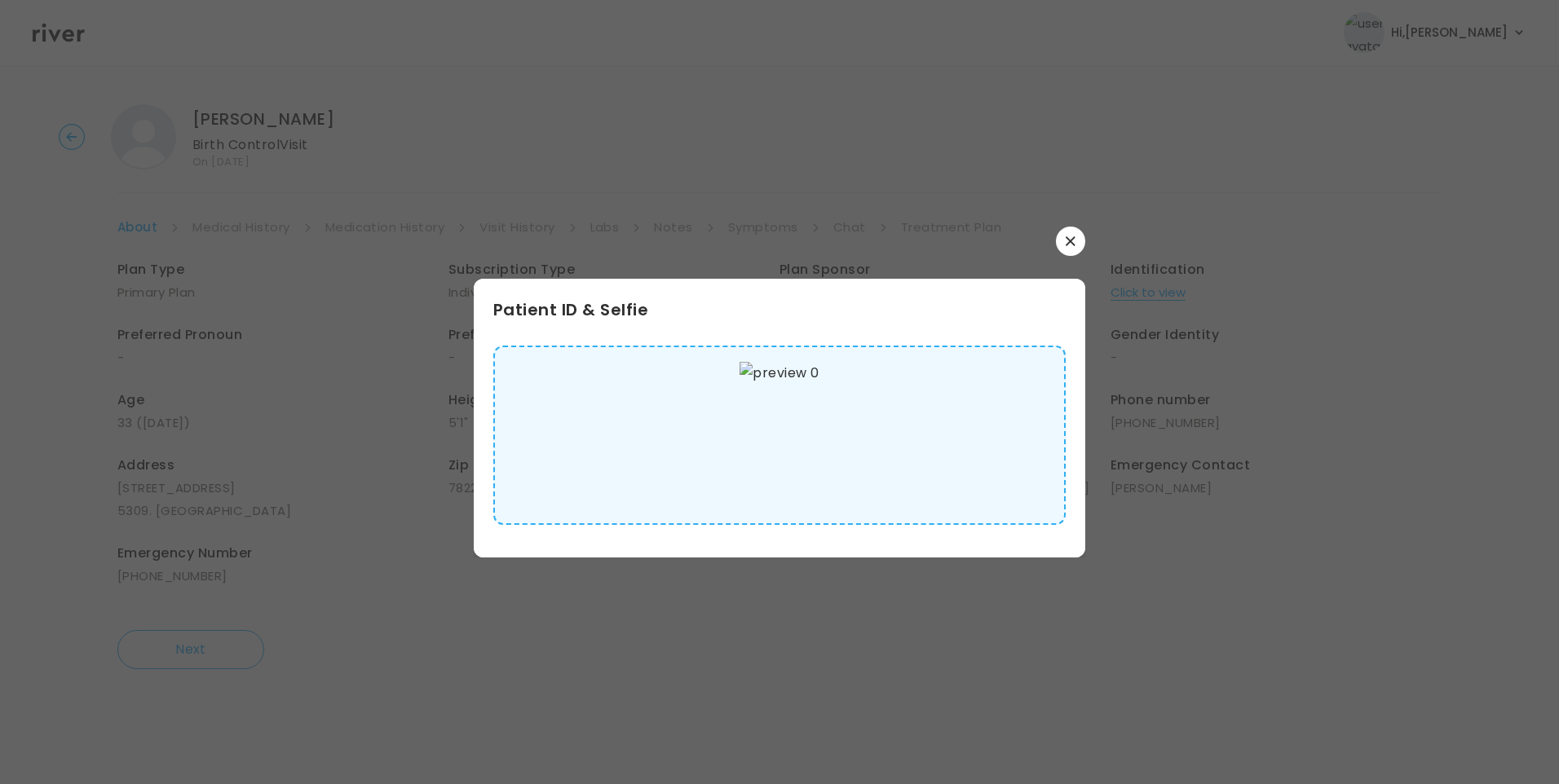
click at [818, 438] on img at bounding box center [779, 435] width 79 height 147
click at [1079, 239] on button "button" at bounding box center [1069, 241] width 29 height 29
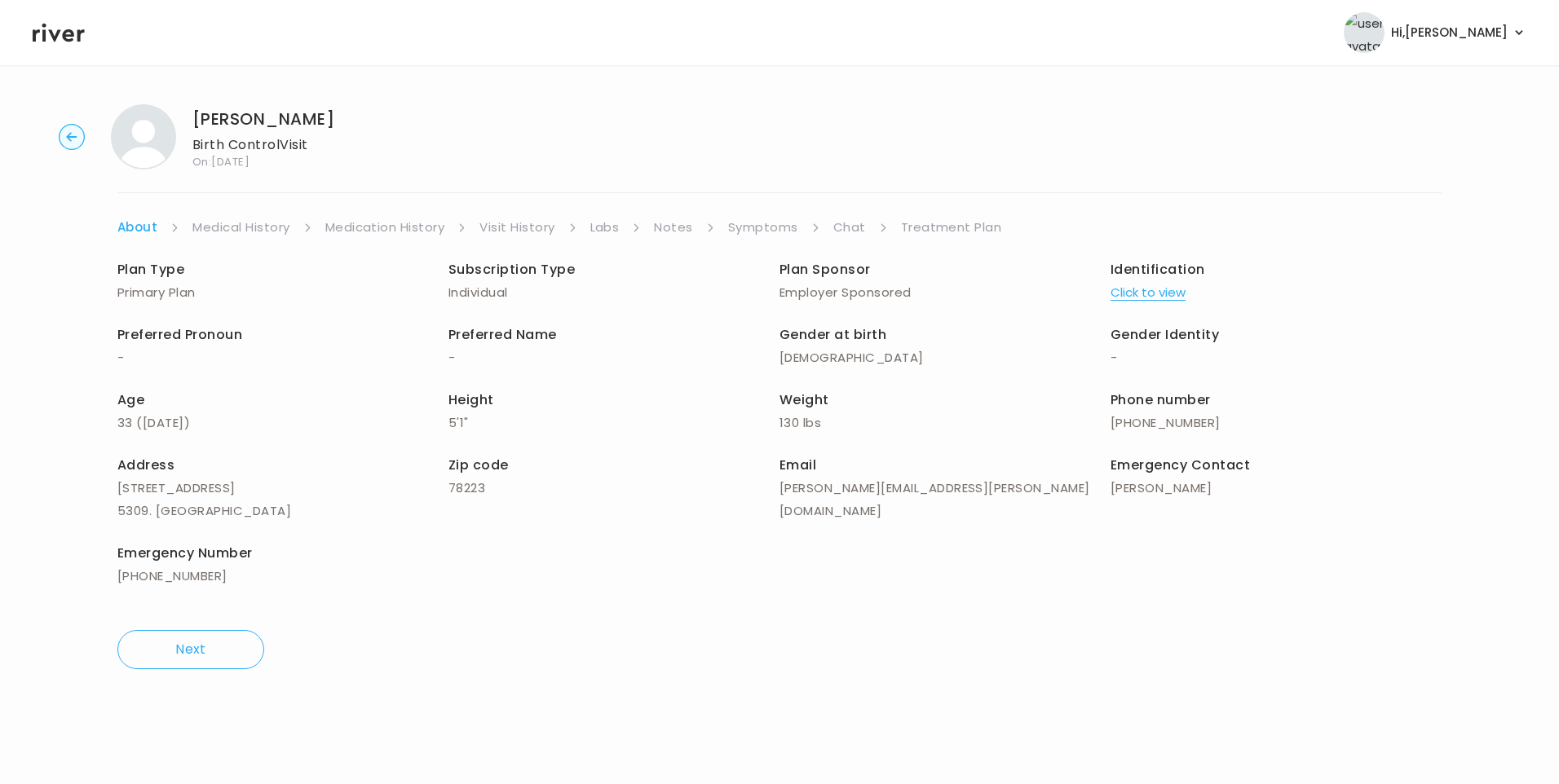
click at [257, 220] on link "Medical History" at bounding box center [240, 227] width 97 height 23
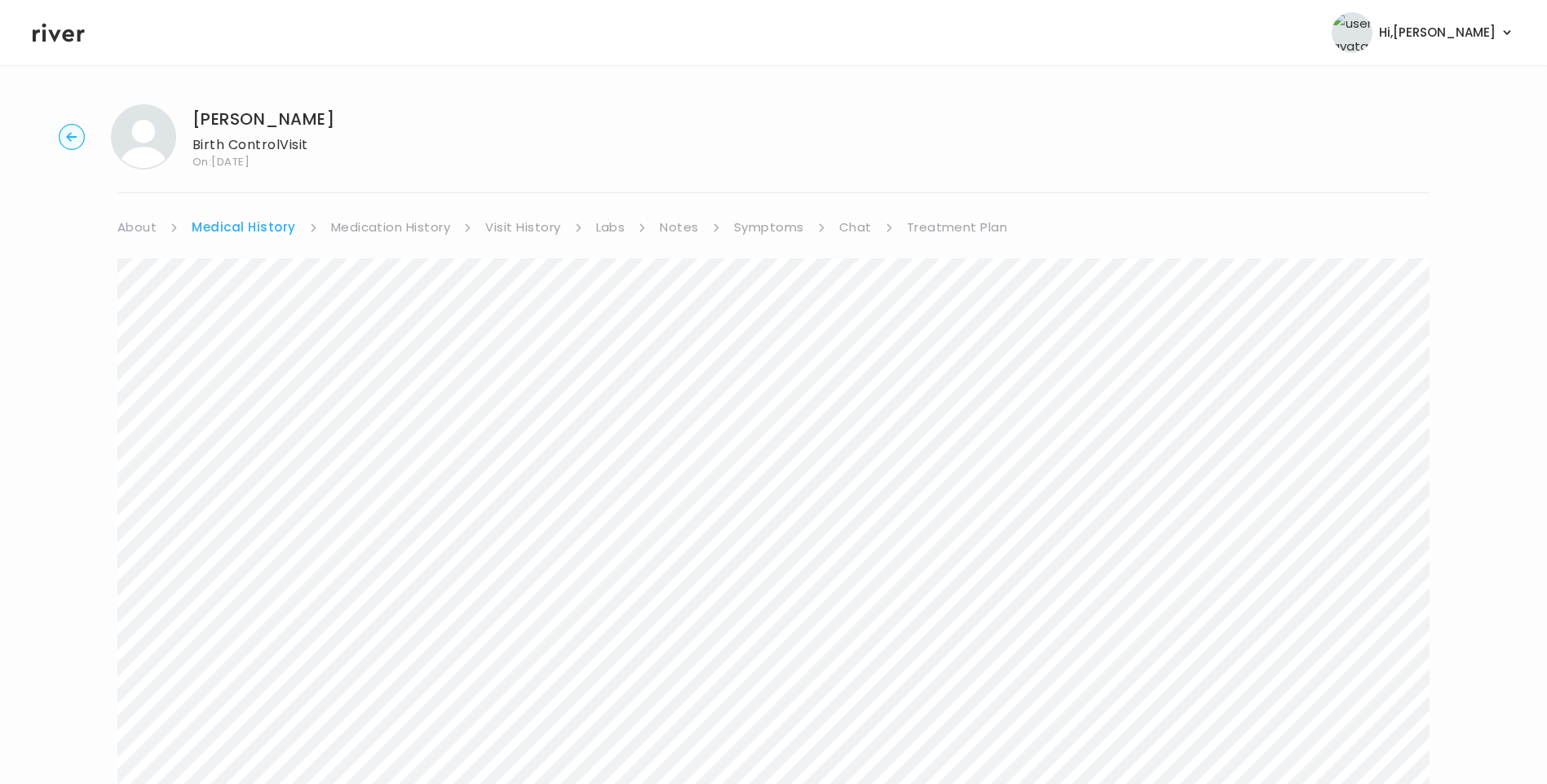
click at [784, 231] on link "Symptoms" at bounding box center [768, 227] width 70 height 23
click at [934, 233] on link "Treatment Plan" at bounding box center [953, 227] width 101 height 23
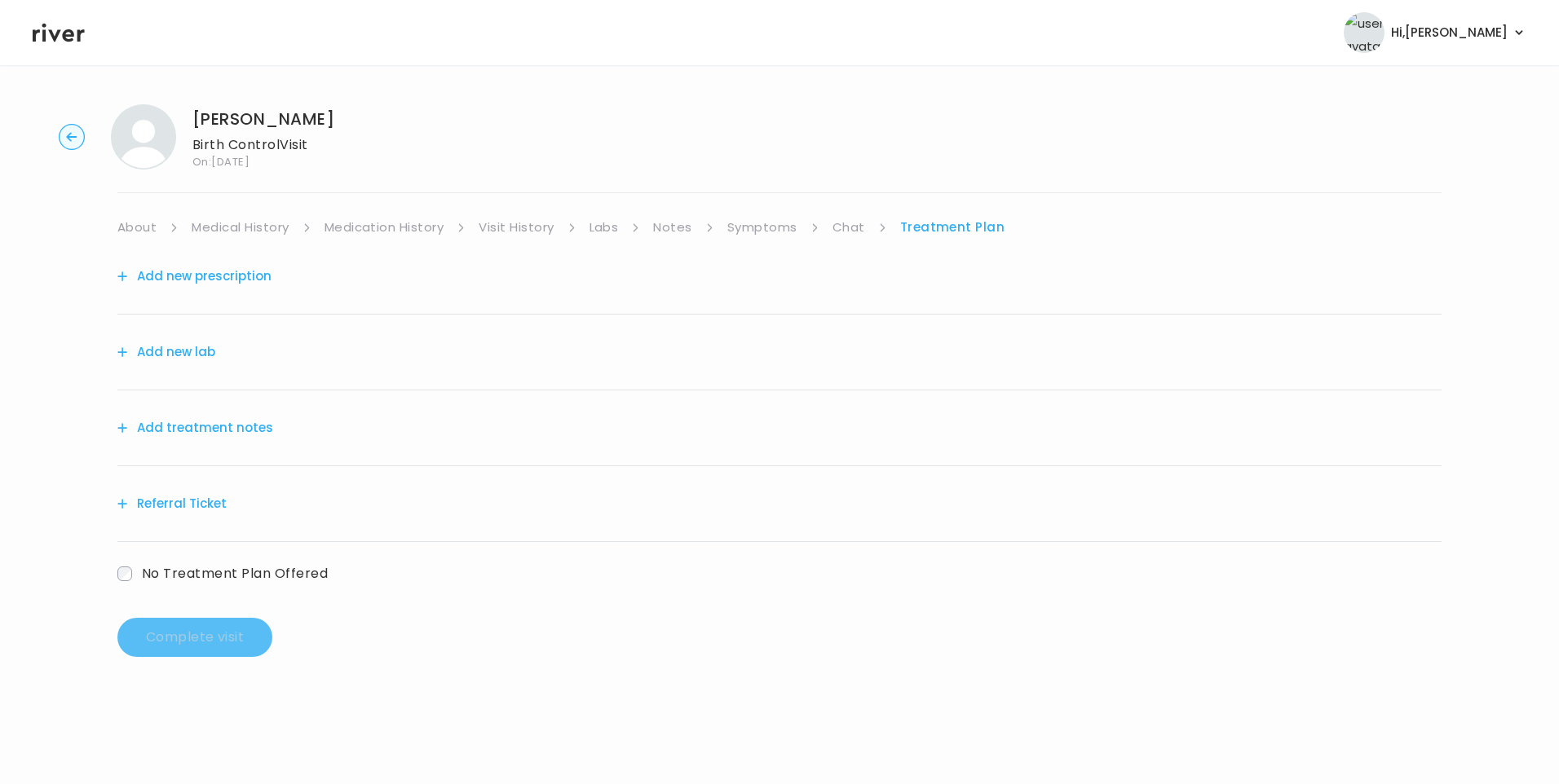
click at [251, 436] on button "Add treatment notes" at bounding box center [195, 427] width 155 height 23
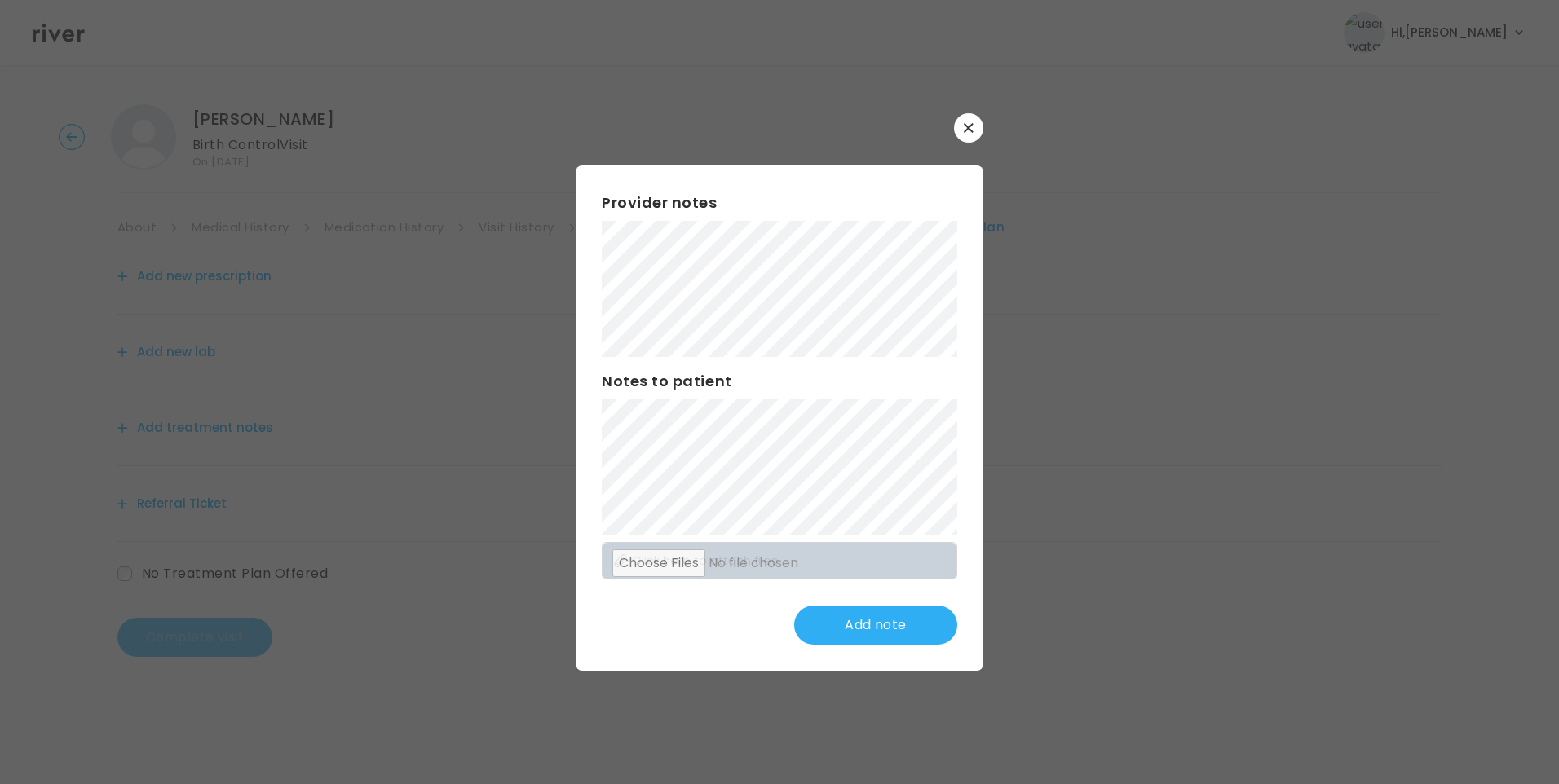
drag, startPoint x: 960, startPoint y: 128, endPoint x: 915, endPoint y: 183, distance: 71.1
click at [960, 130] on button "button" at bounding box center [968, 127] width 29 height 29
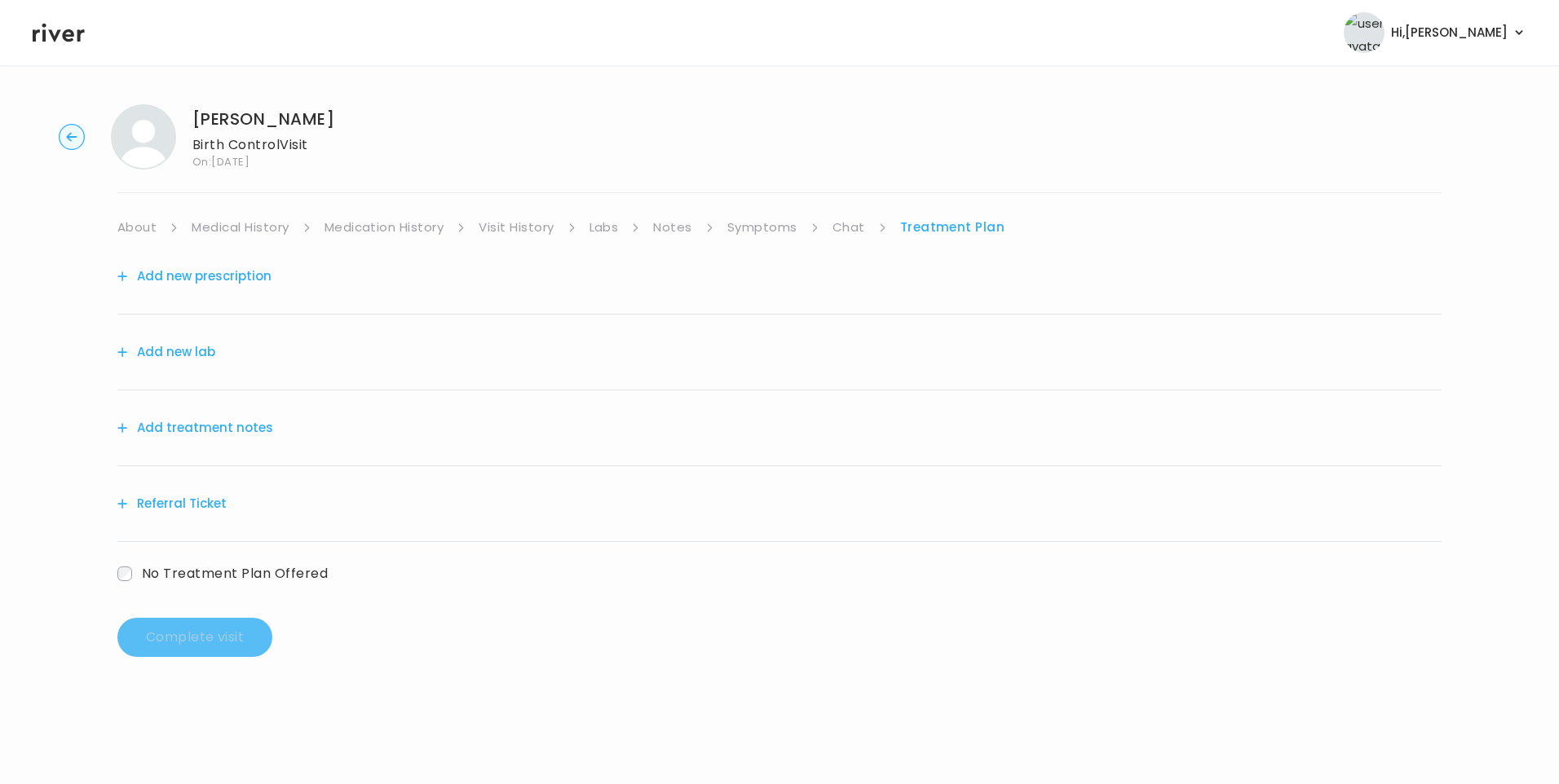
click at [838, 224] on link "Chat" at bounding box center [848, 227] width 33 height 23
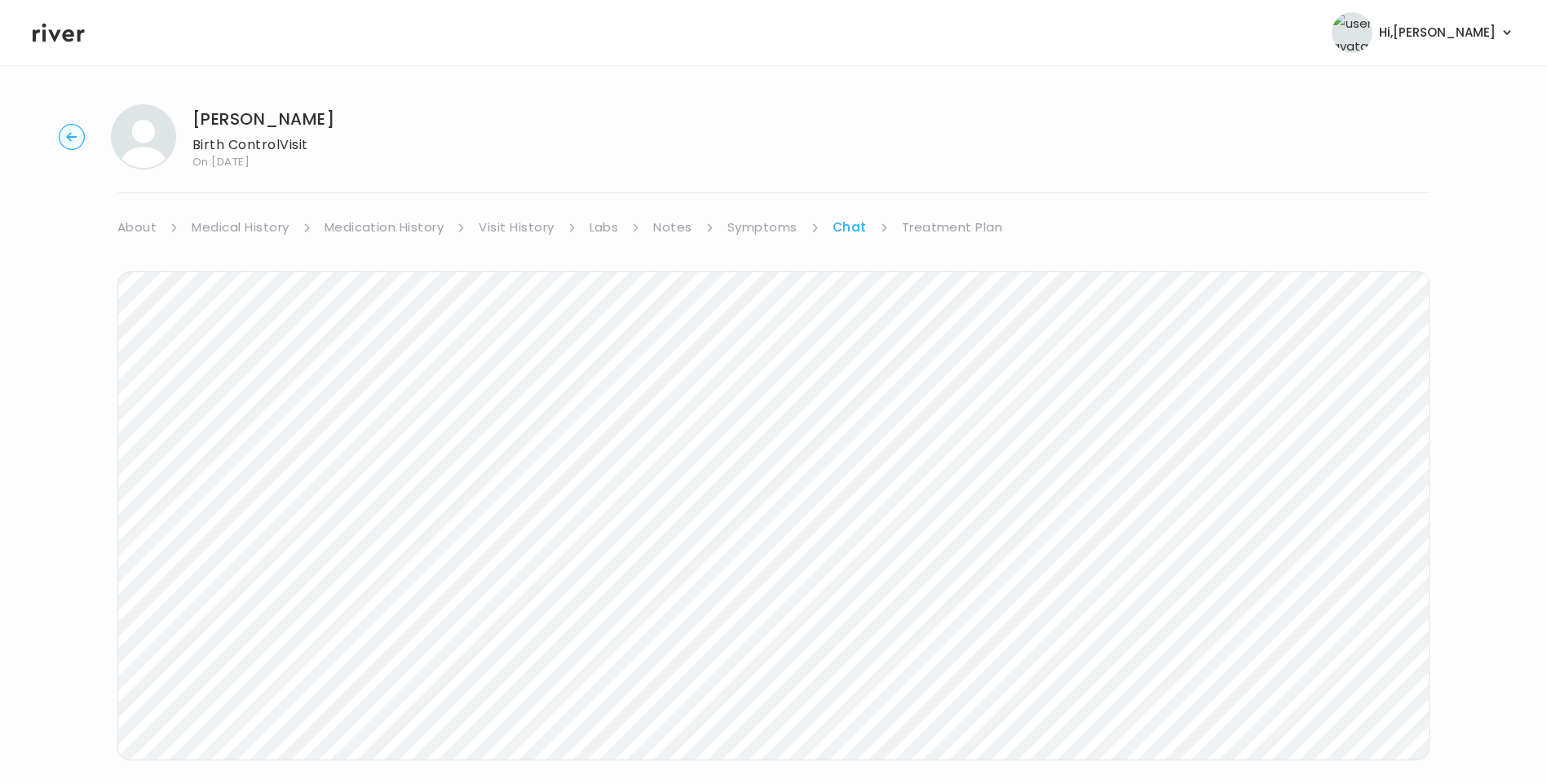
click at [61, 43] on icon at bounding box center [58, 33] width 52 height 24
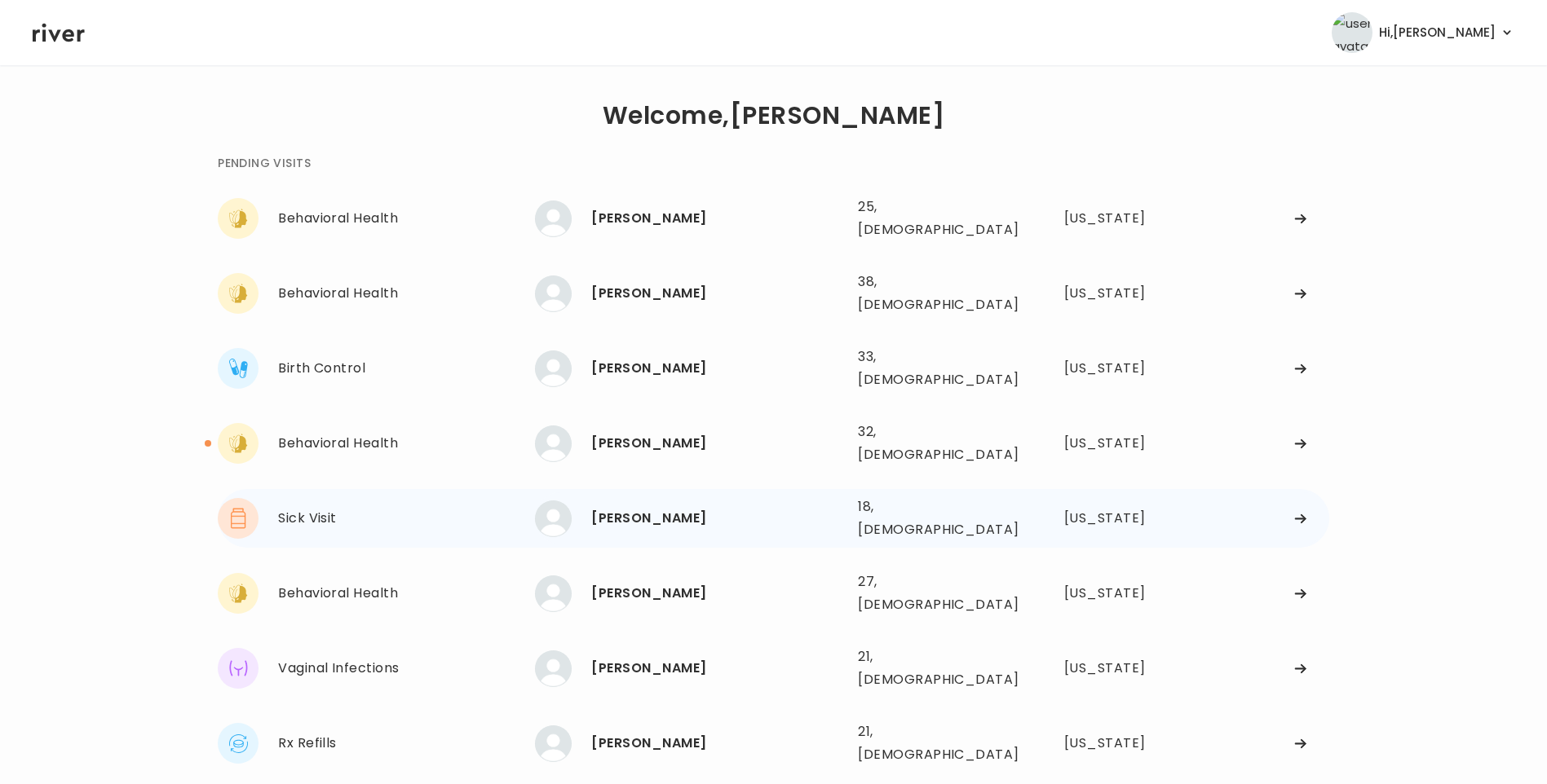
click at [656, 501] on div "YARETZI PEREZ 18, Female See more" at bounding box center [689, 519] width 310 height 37
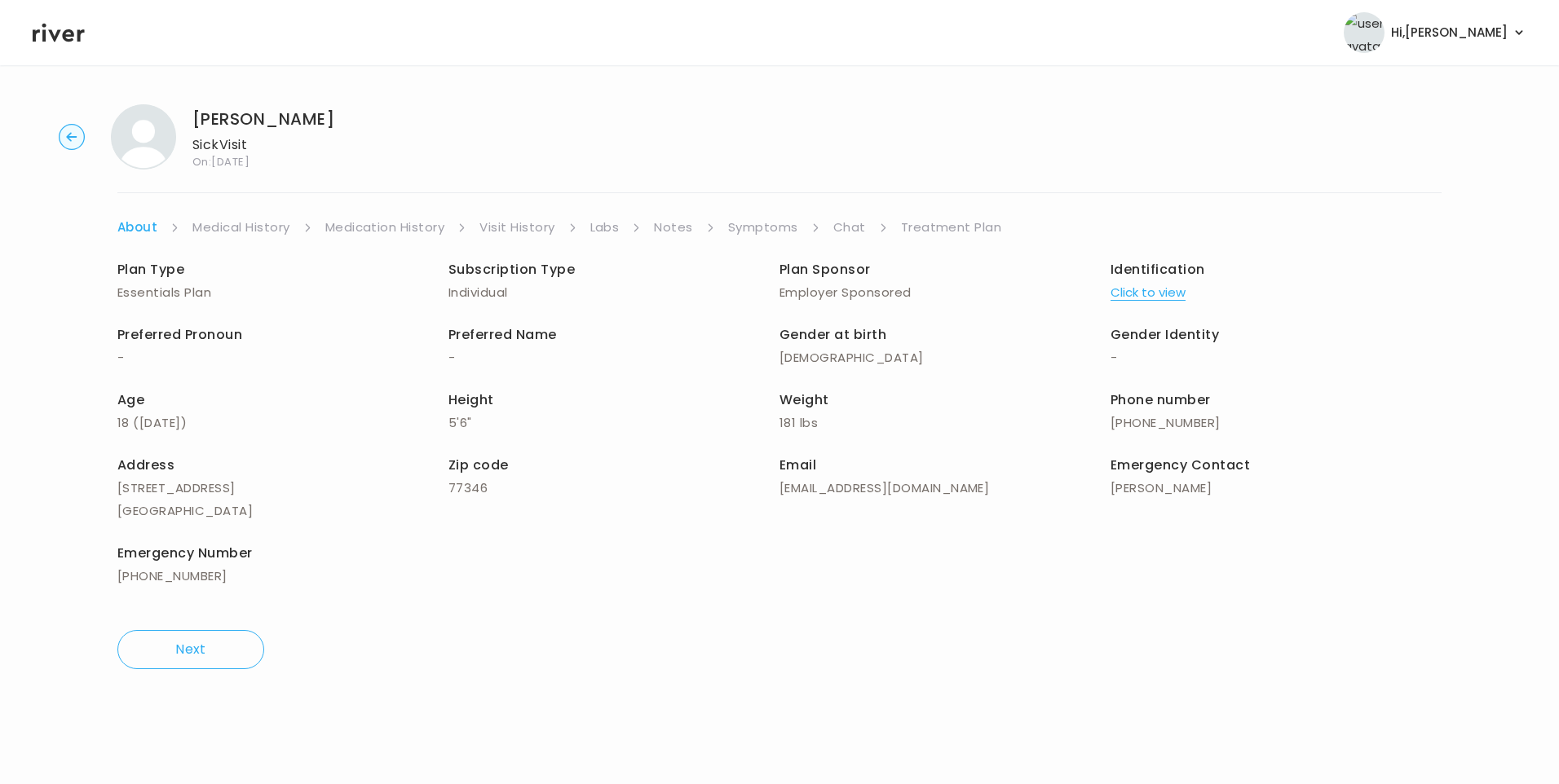
click at [849, 232] on link "Chat" at bounding box center [849, 227] width 33 height 23
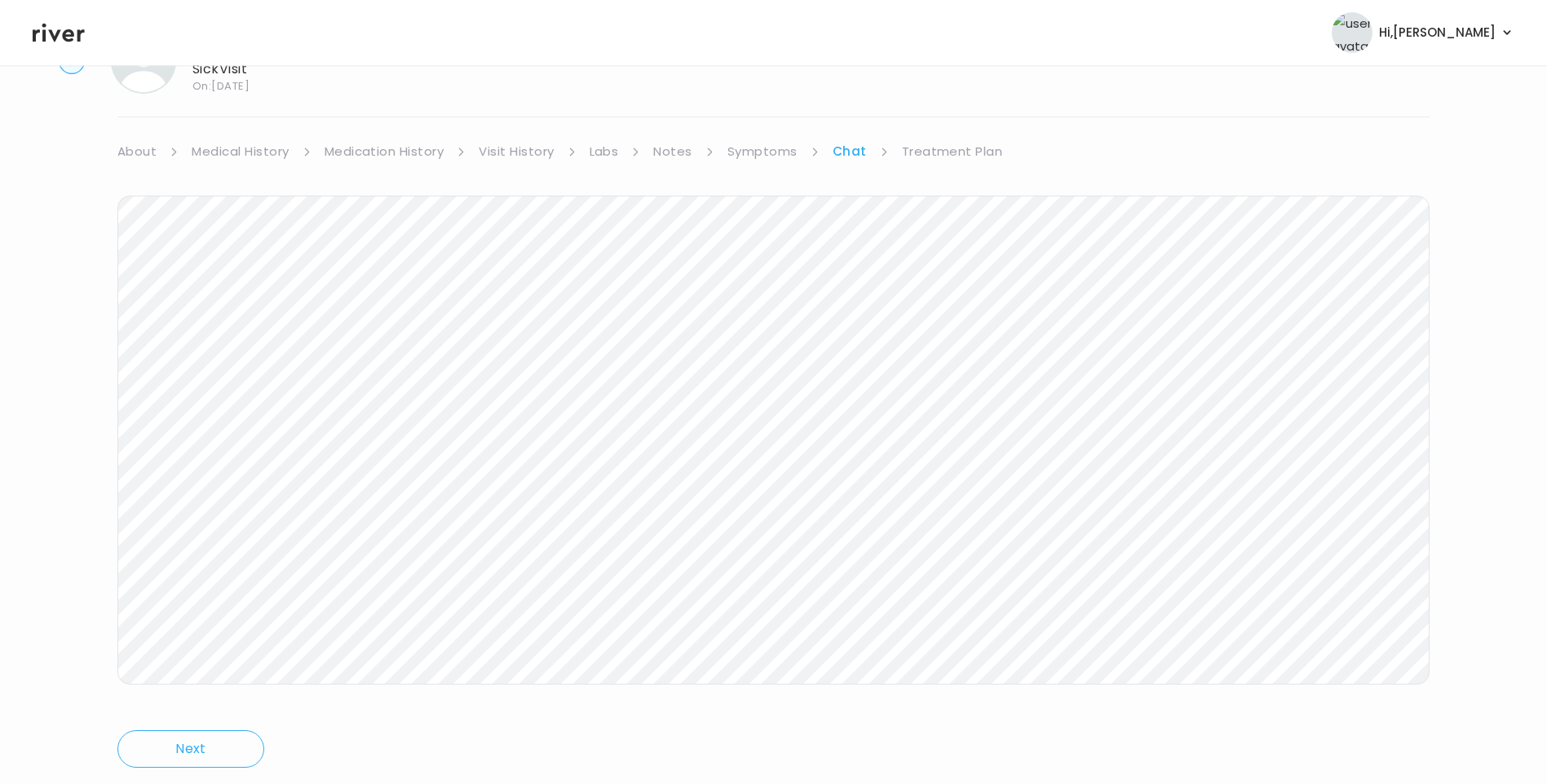
scroll to position [121, 0]
click at [40, 42] on icon at bounding box center [58, 33] width 52 height 24
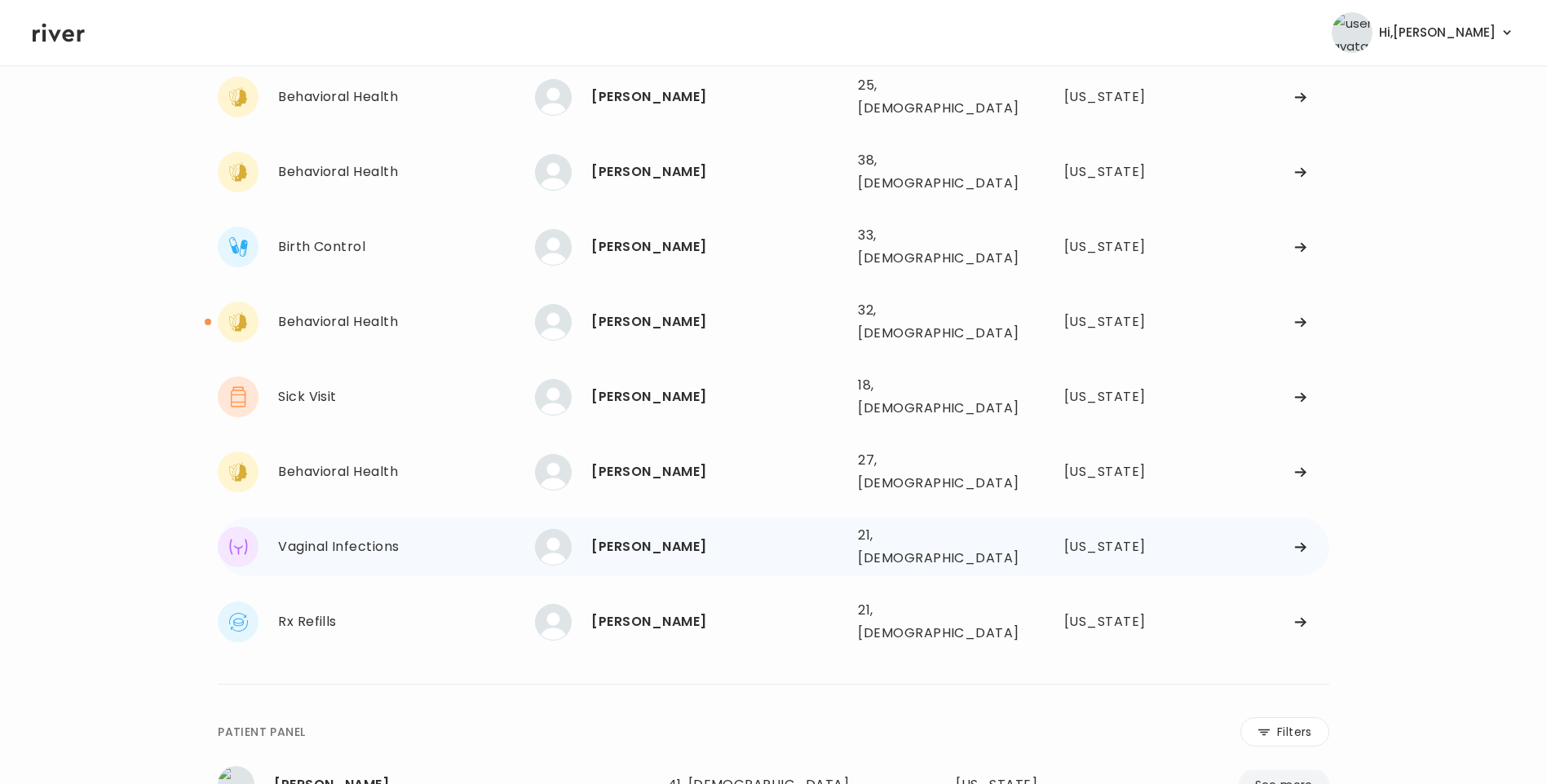
click at [699, 536] on div "[PERSON_NAME]" at bounding box center [717, 547] width 253 height 23
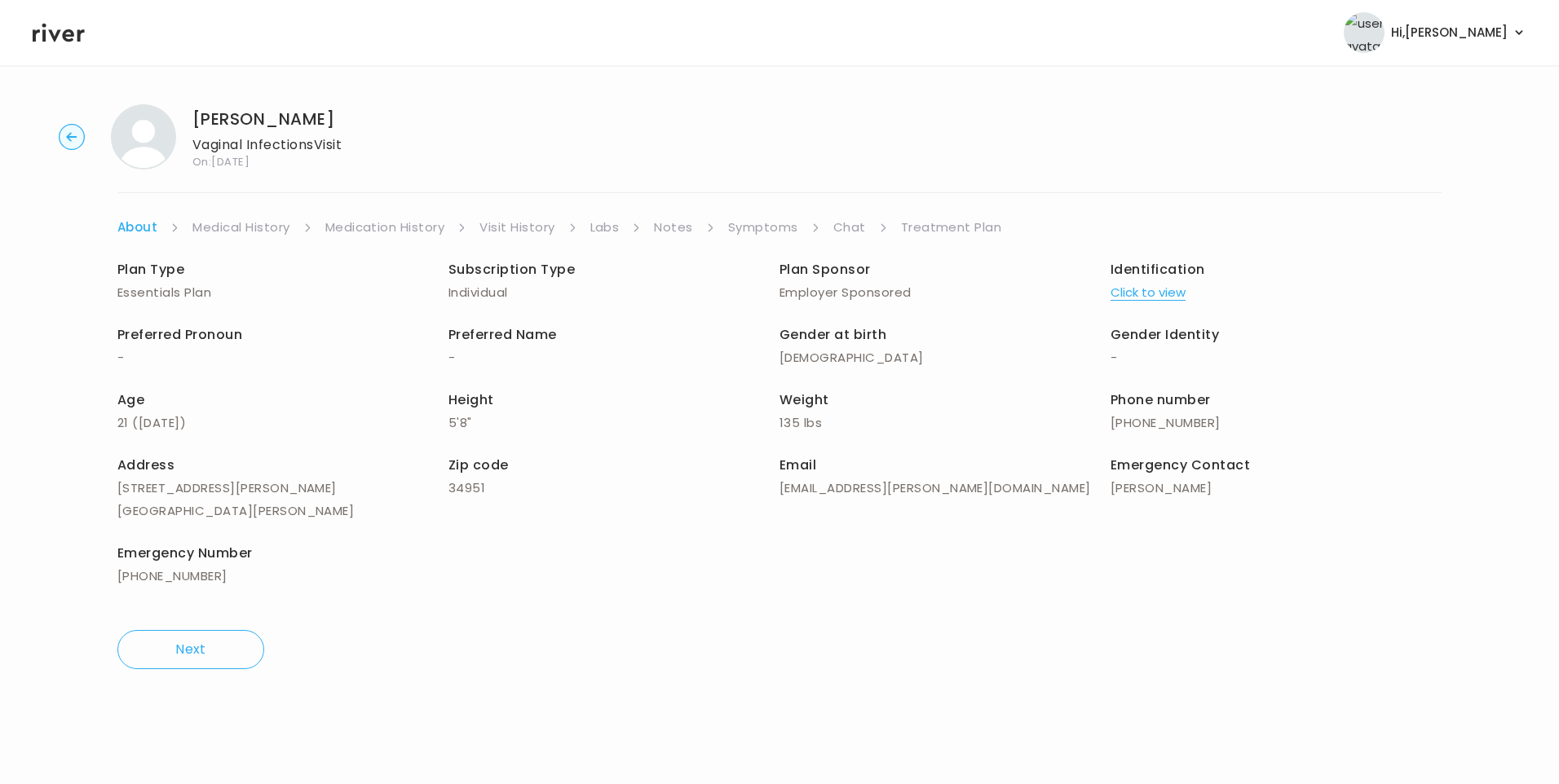
click at [847, 232] on link "Chat" at bounding box center [849, 227] width 33 height 23
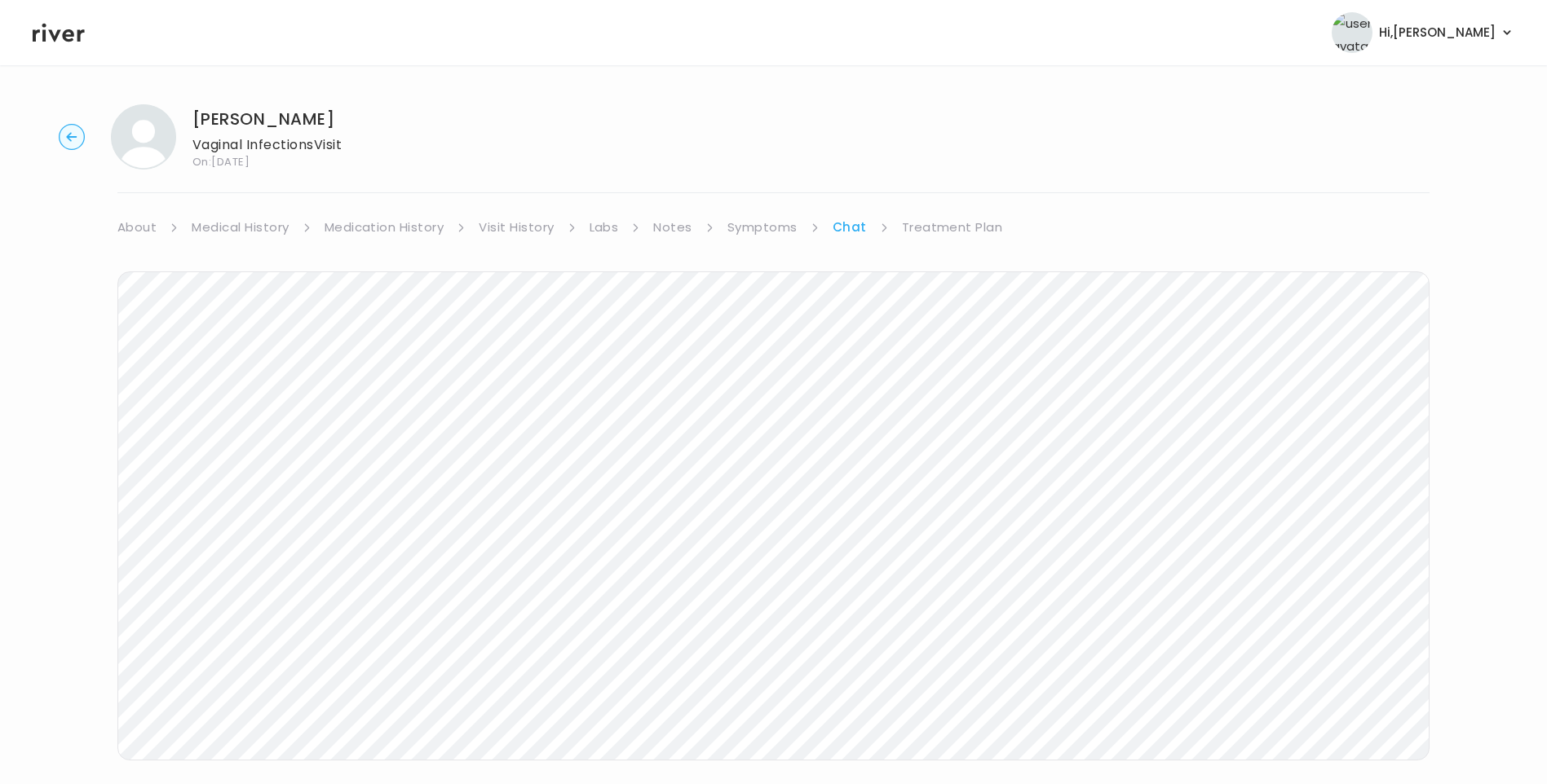
click at [41, 31] on icon at bounding box center [58, 33] width 52 height 24
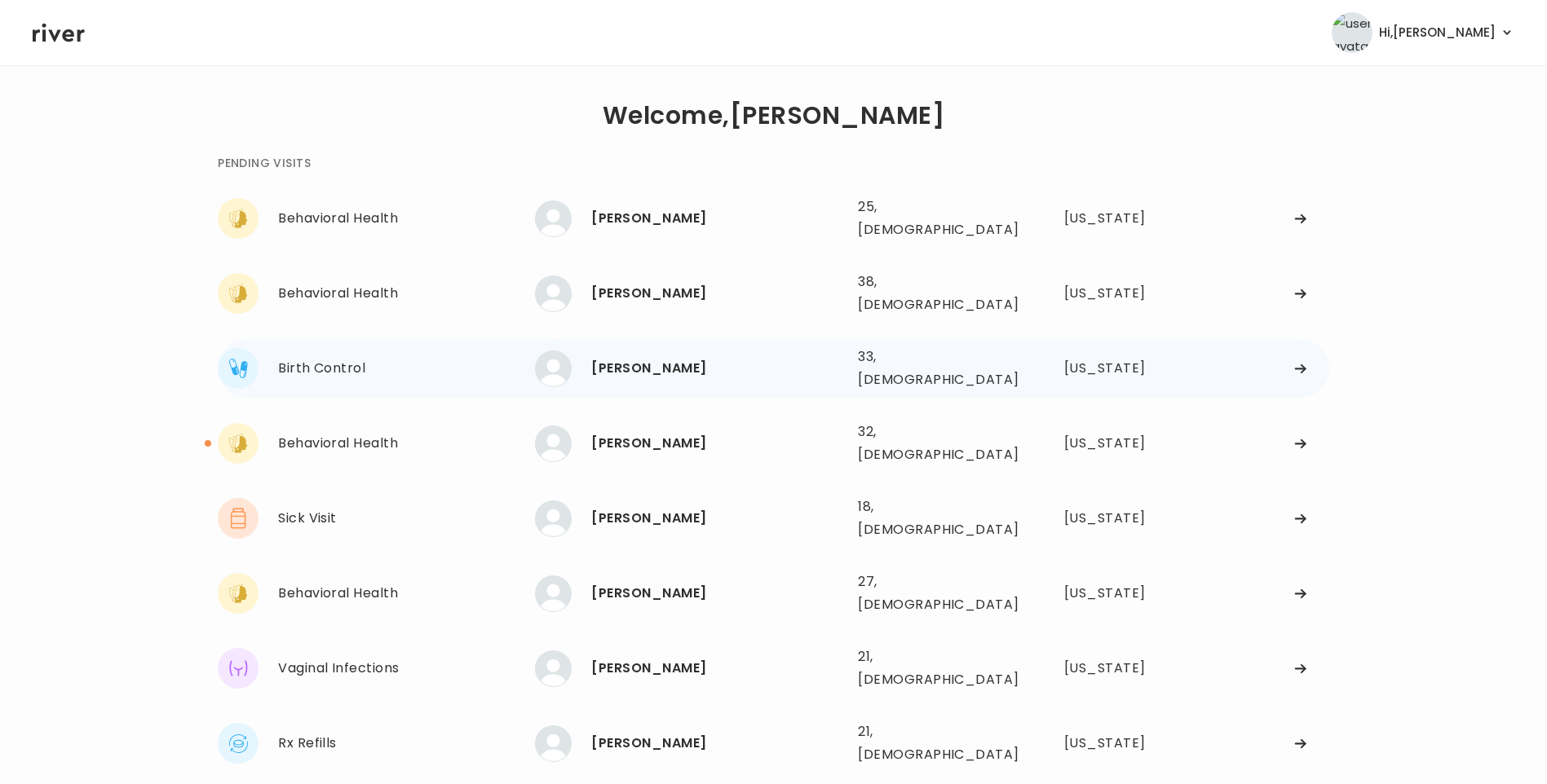
click at [685, 360] on div "Angelita Alvarez 33, Female See more" at bounding box center [689, 368] width 310 height 37
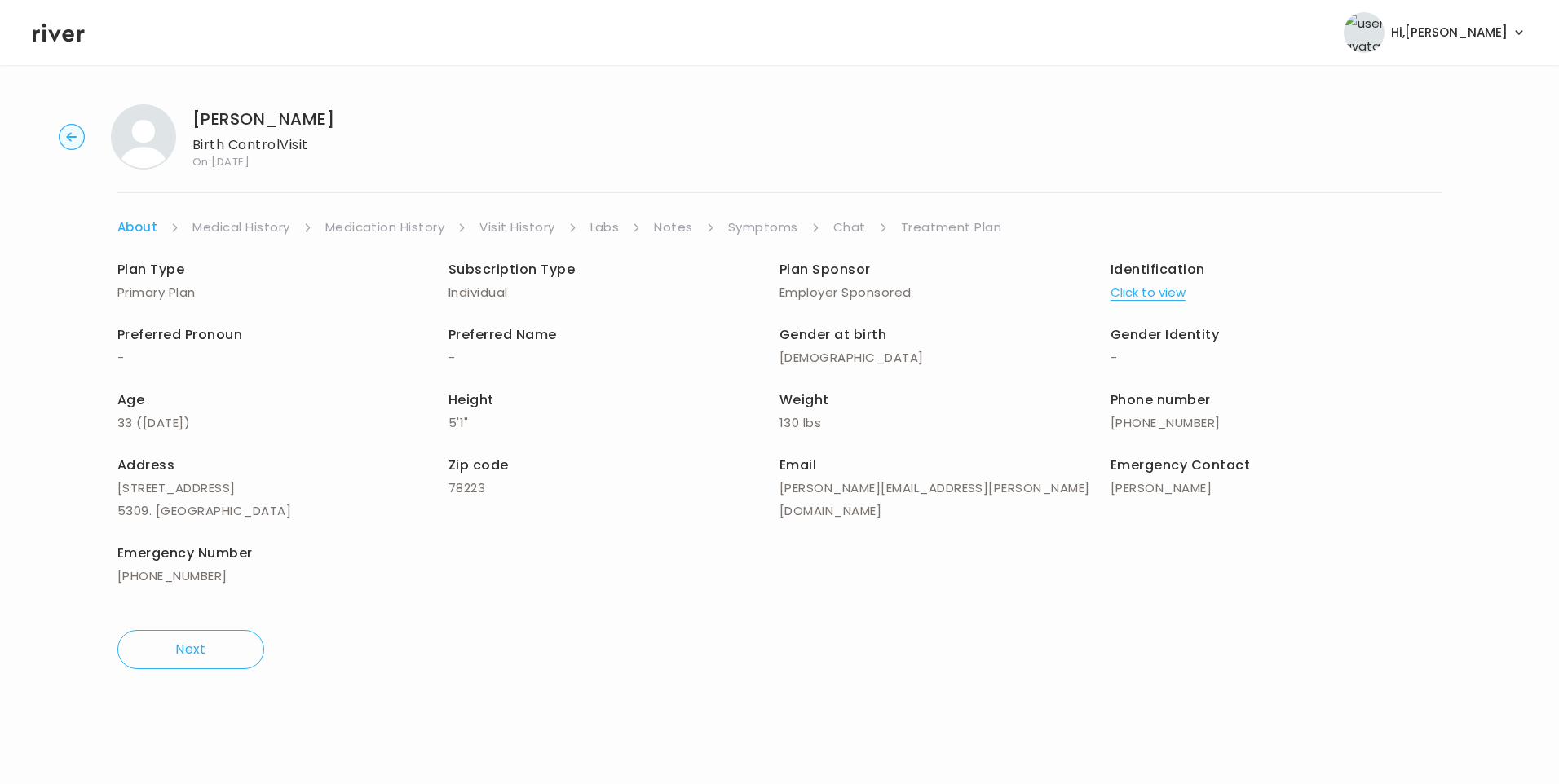
drag, startPoint x: 952, startPoint y: 211, endPoint x: 957, endPoint y: 223, distance: 13.0
click at [952, 212] on div "Angelita Alvarez Birth Control Visit On: 31 Aug 2025 About Medical History Medi…" at bounding box center [780, 387] width 1559 height 591
drag, startPoint x: 960, startPoint y: 228, endPoint x: 973, endPoint y: 236, distance: 15.3
click at [963, 229] on link "Treatment Plan" at bounding box center [951, 227] width 101 height 23
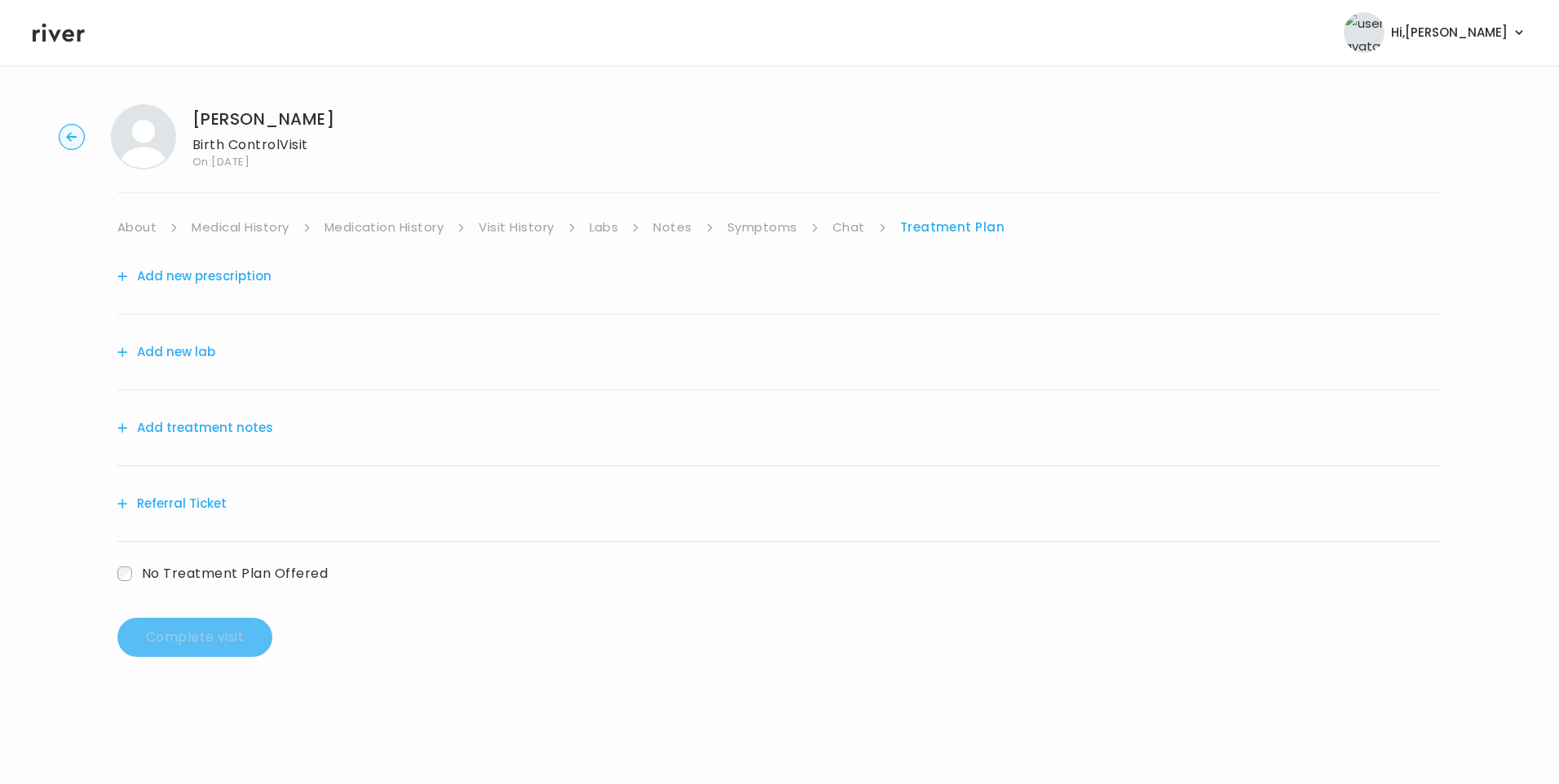
click at [222, 430] on button "Add treatment notes" at bounding box center [195, 427] width 155 height 23
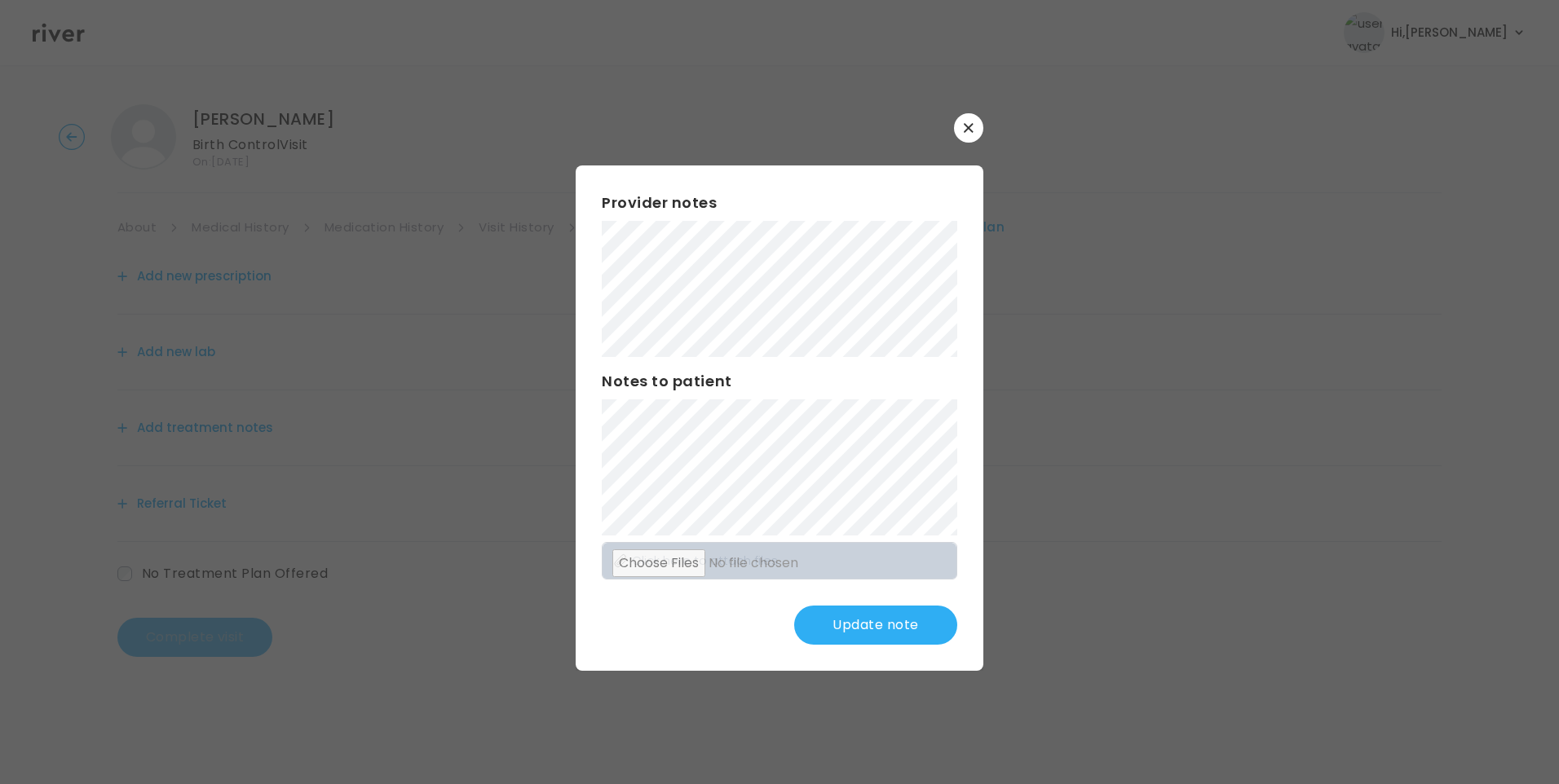
drag, startPoint x: 884, startPoint y: 599, endPoint x: 887, endPoint y: 626, distance: 27.2
click at [885, 605] on div "Provider notes Notes to patient Click here to attach files Update note" at bounding box center [779, 418] width 408 height 505
drag, startPoint x: 891, startPoint y: 627, endPoint x: 901, endPoint y: 631, distance: 10.8
click at [892, 627] on button "Update note" at bounding box center [875, 625] width 163 height 40
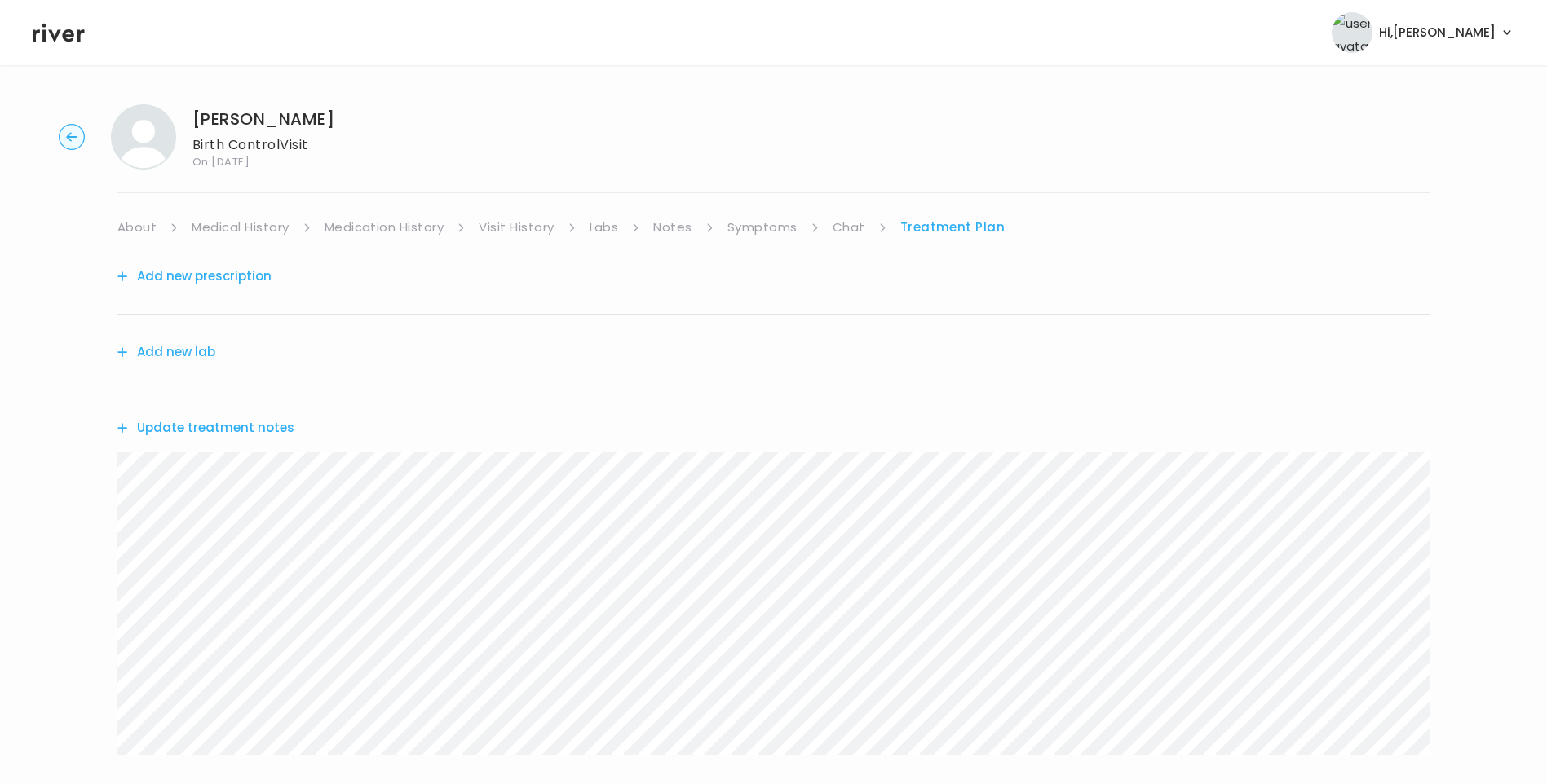
click at [777, 225] on link "Symptoms" at bounding box center [762, 227] width 70 height 23
click at [927, 237] on link "Treatment Plan" at bounding box center [953, 227] width 101 height 23
click at [58, 36] on icon at bounding box center [58, 33] width 52 height 24
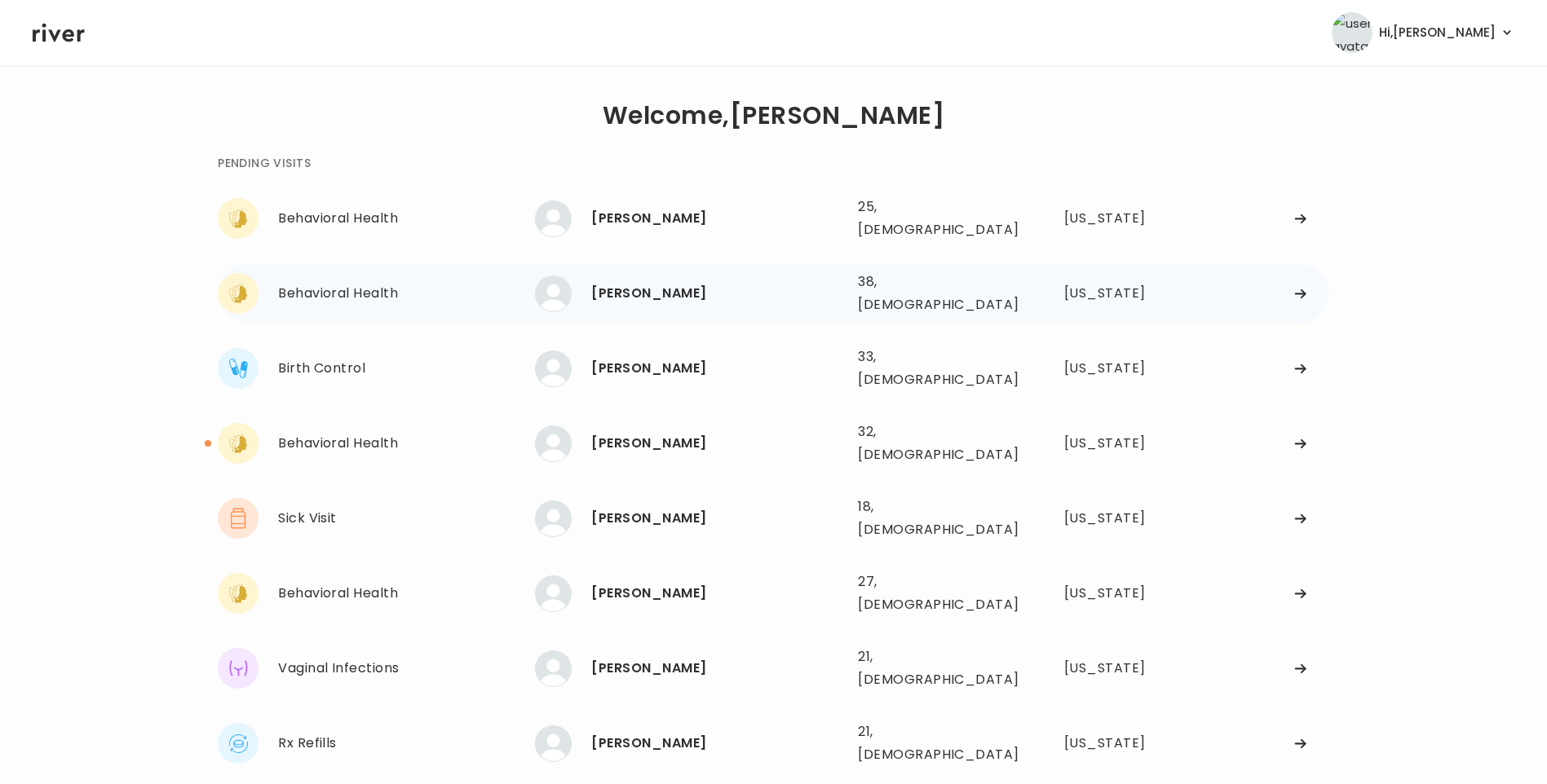
click at [797, 282] on div "Natalia Lutsenko" at bounding box center [717, 294] width 253 height 23
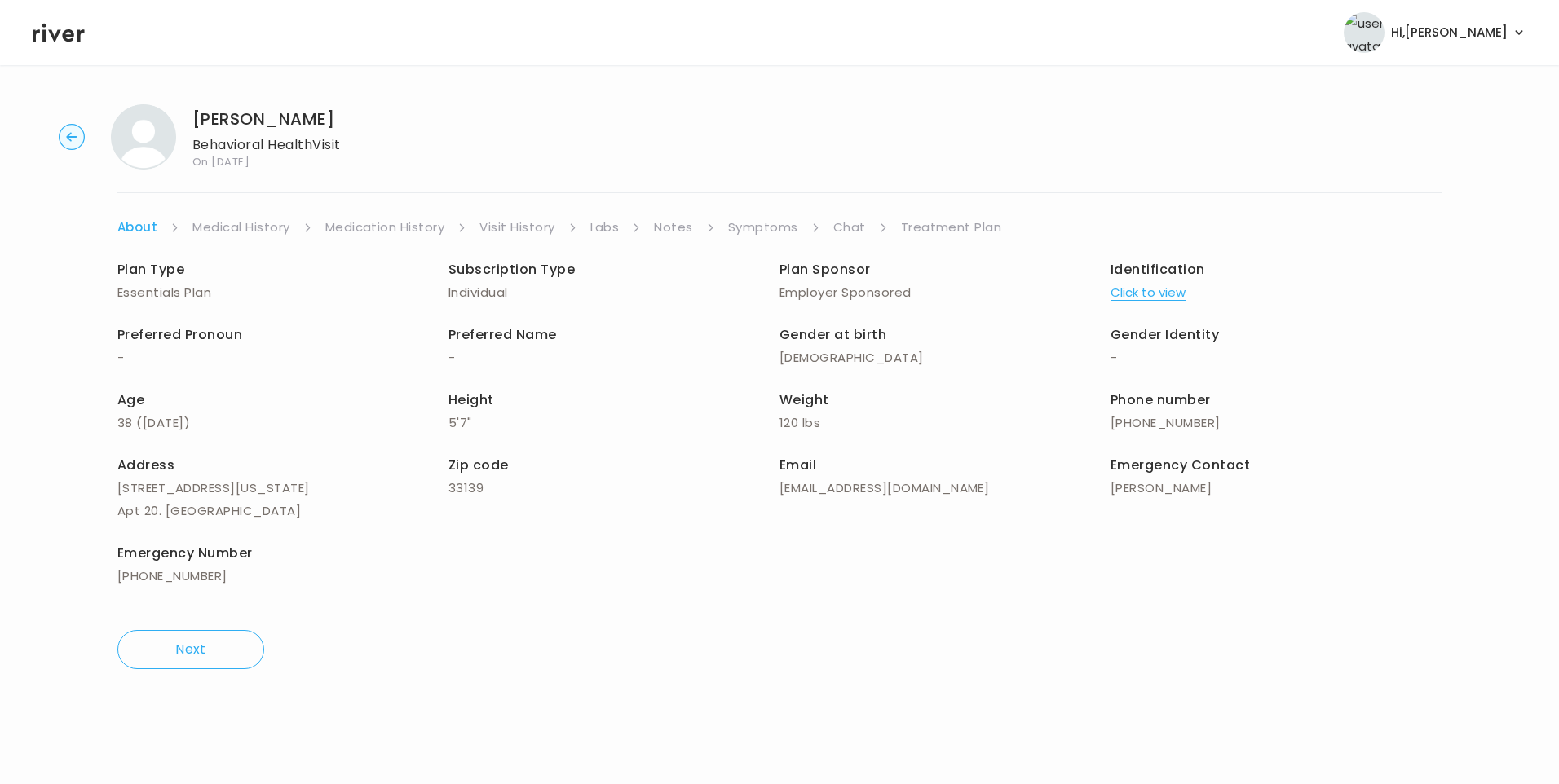
click at [514, 223] on link "Visit History" at bounding box center [517, 227] width 75 height 23
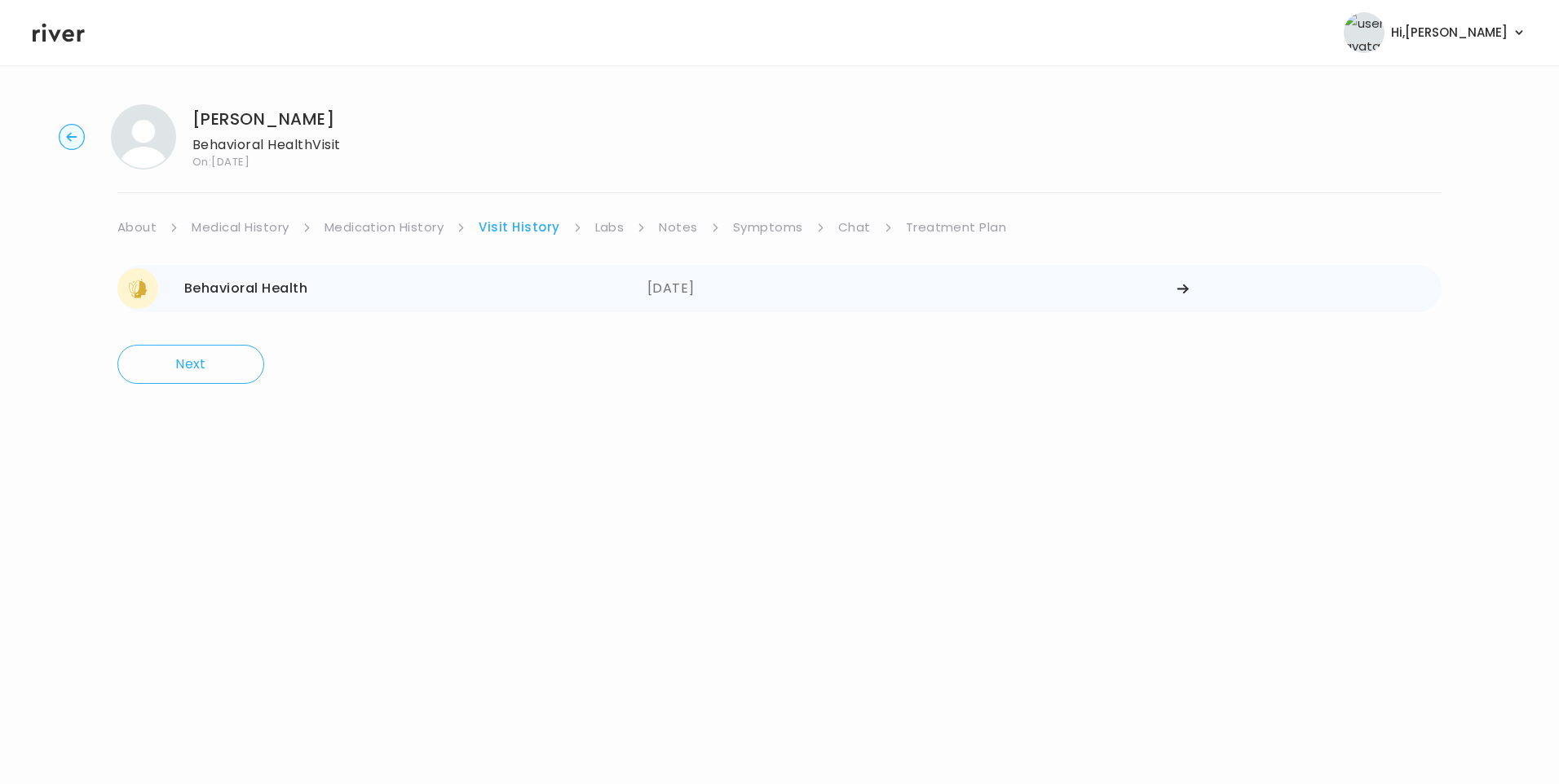
click at [593, 295] on div "Behavioral Health 08/27/2025" at bounding box center [382, 288] width 530 height 40
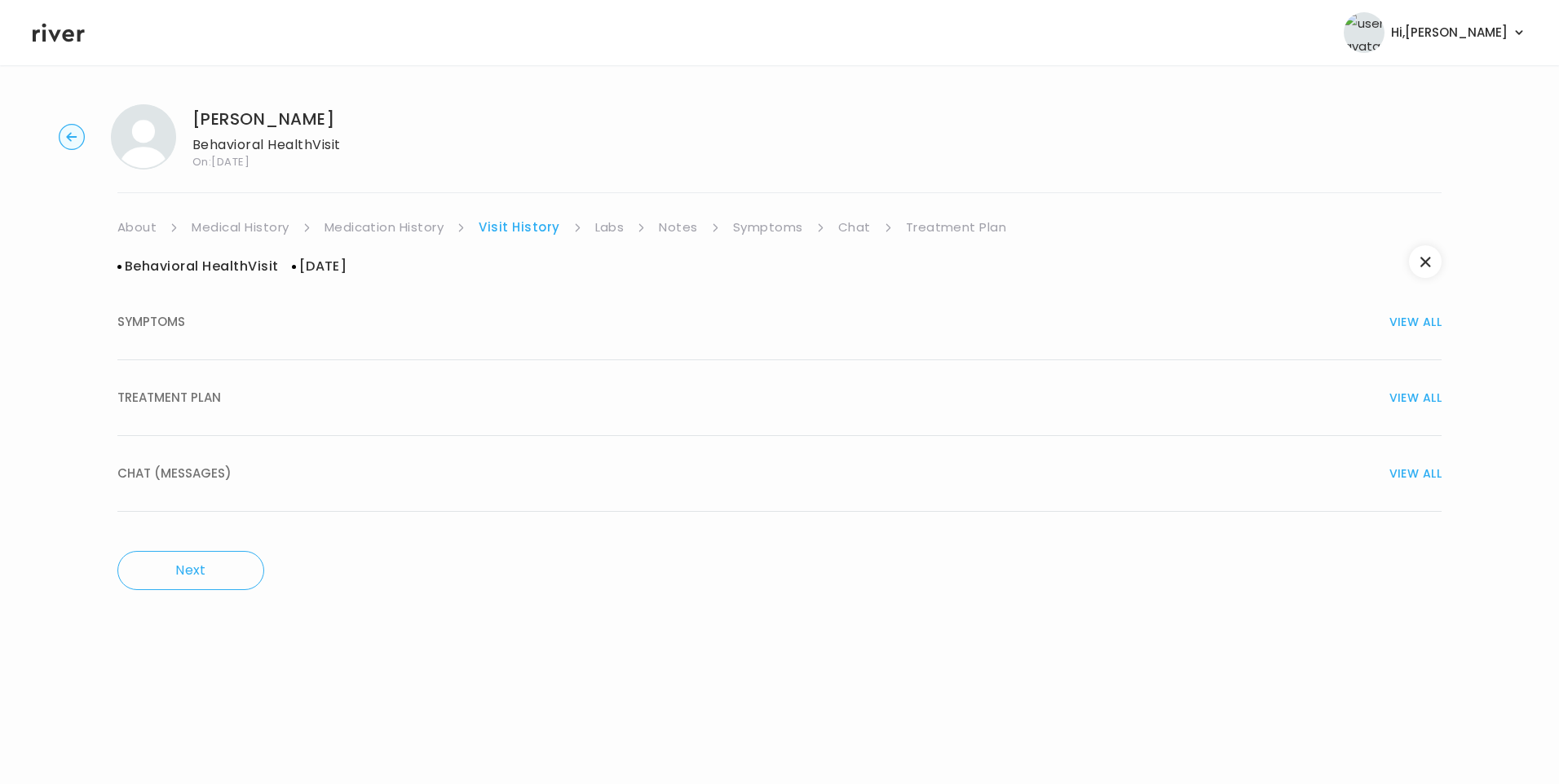
drag, startPoint x: 191, startPoint y: 373, endPoint x: 202, endPoint y: 382, distance: 14.2
click at [194, 374] on button "TREATMENT PLAN VIEW ALL" at bounding box center [780, 398] width 1324 height 76
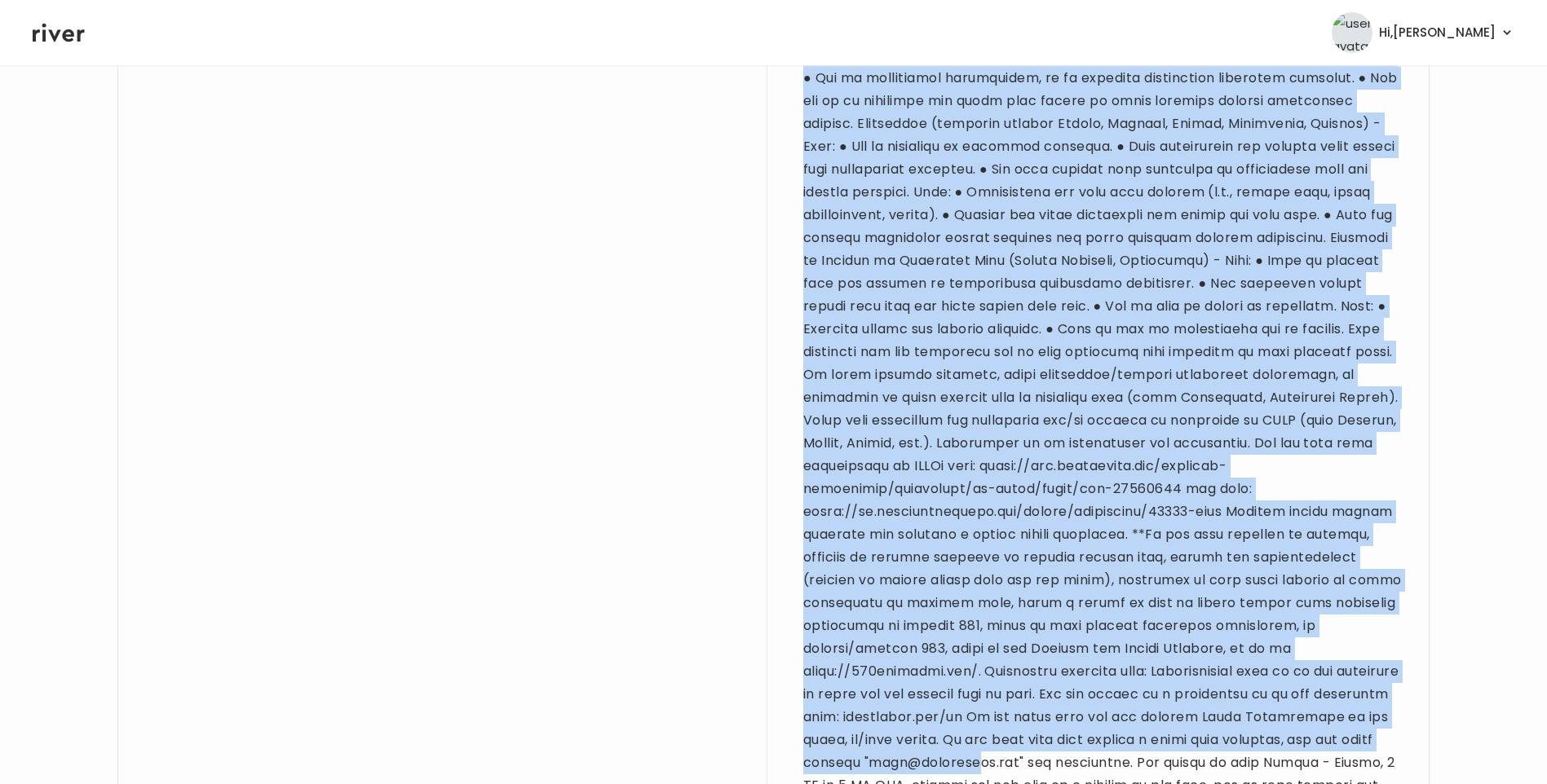
scroll to position [1423, 0]
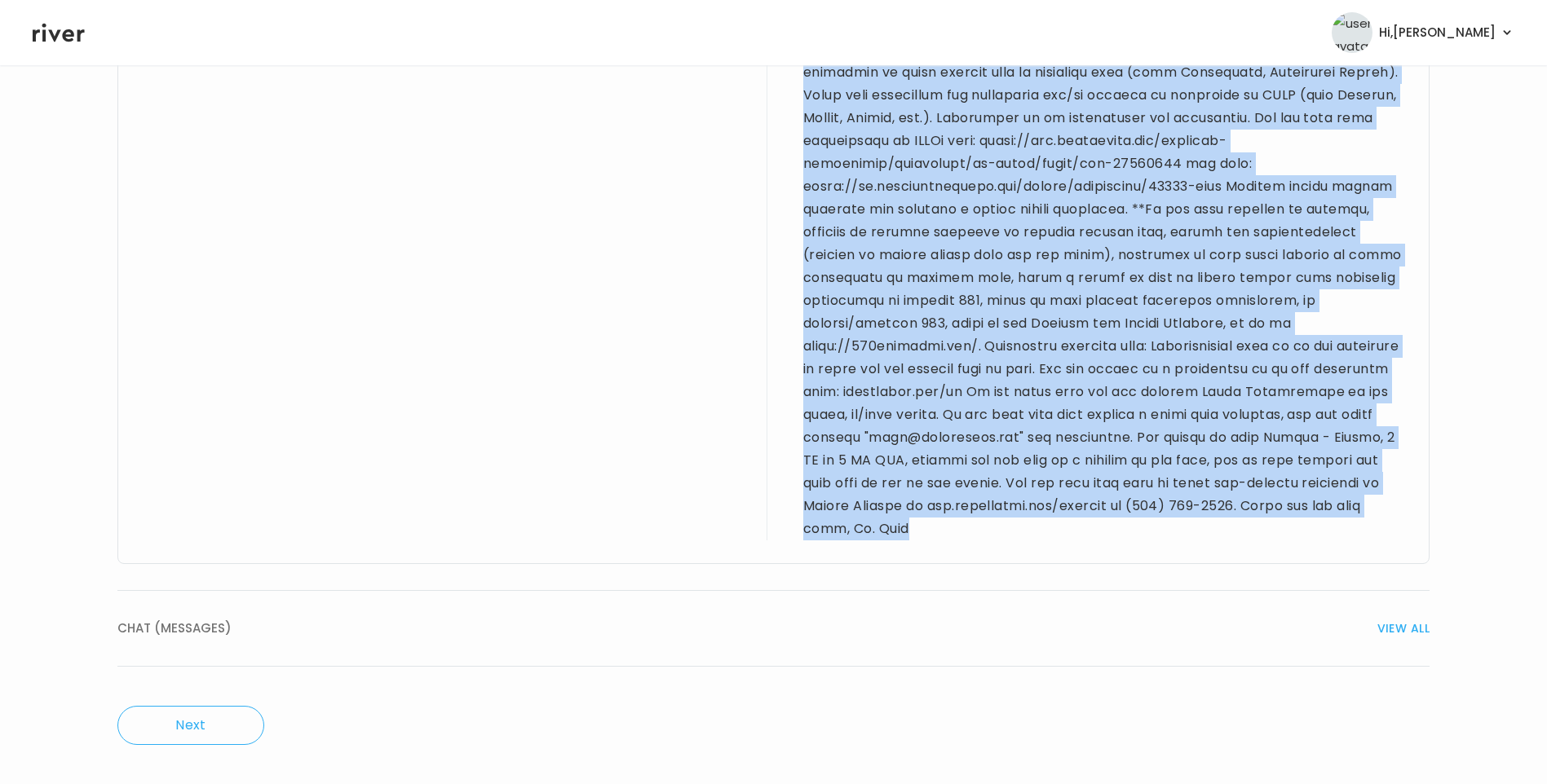
drag, startPoint x: 138, startPoint y: 335, endPoint x: 1128, endPoint y: 559, distance: 1015.0
drag, startPoint x: 1128, startPoint y: 559, endPoint x: 1128, endPoint y: 328, distance: 231.0
copy div "38 yo F for BH visit. New pt to the platform. Denies sig PMH, regular medicatio…"
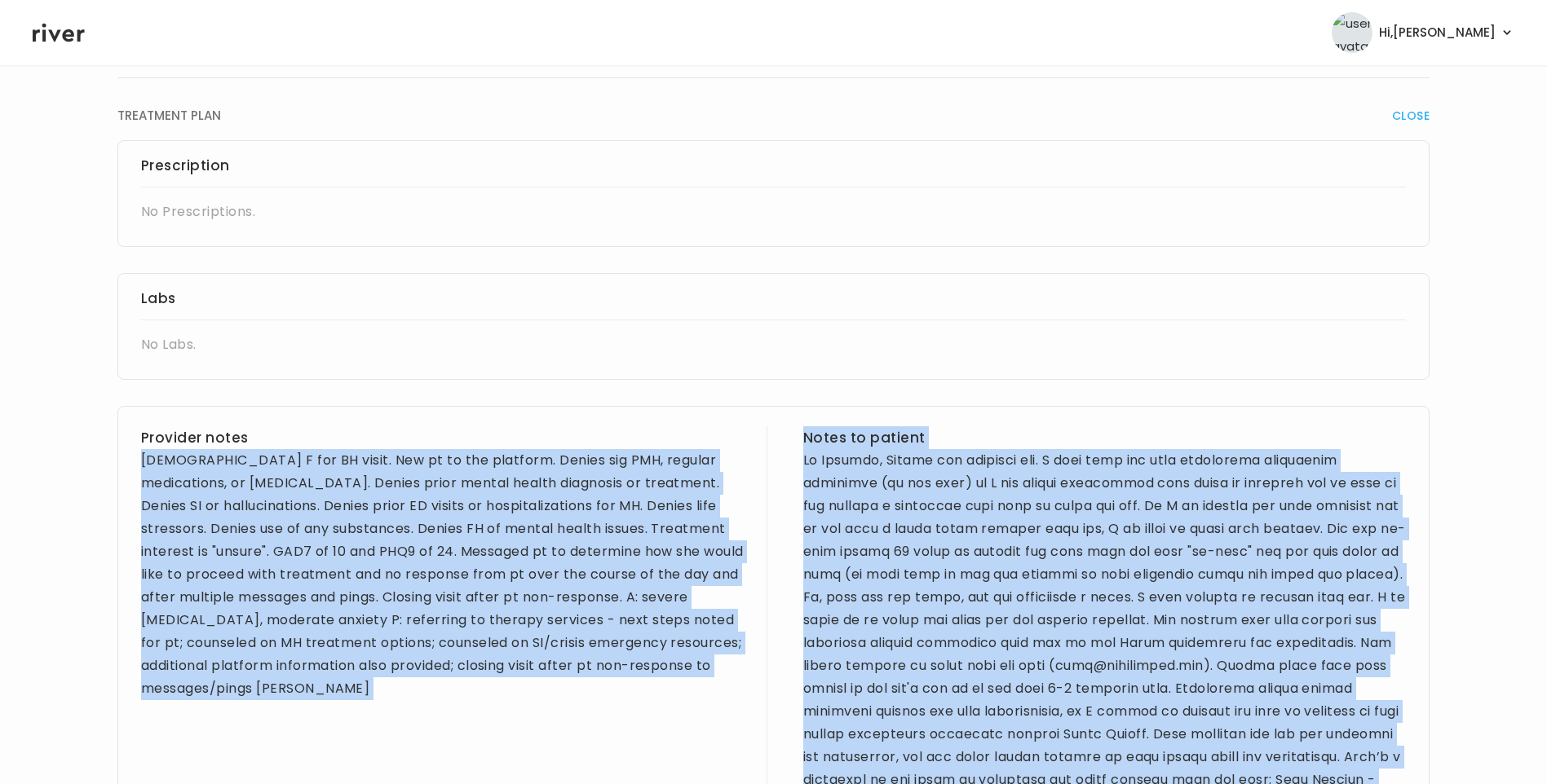
scroll to position [0, 0]
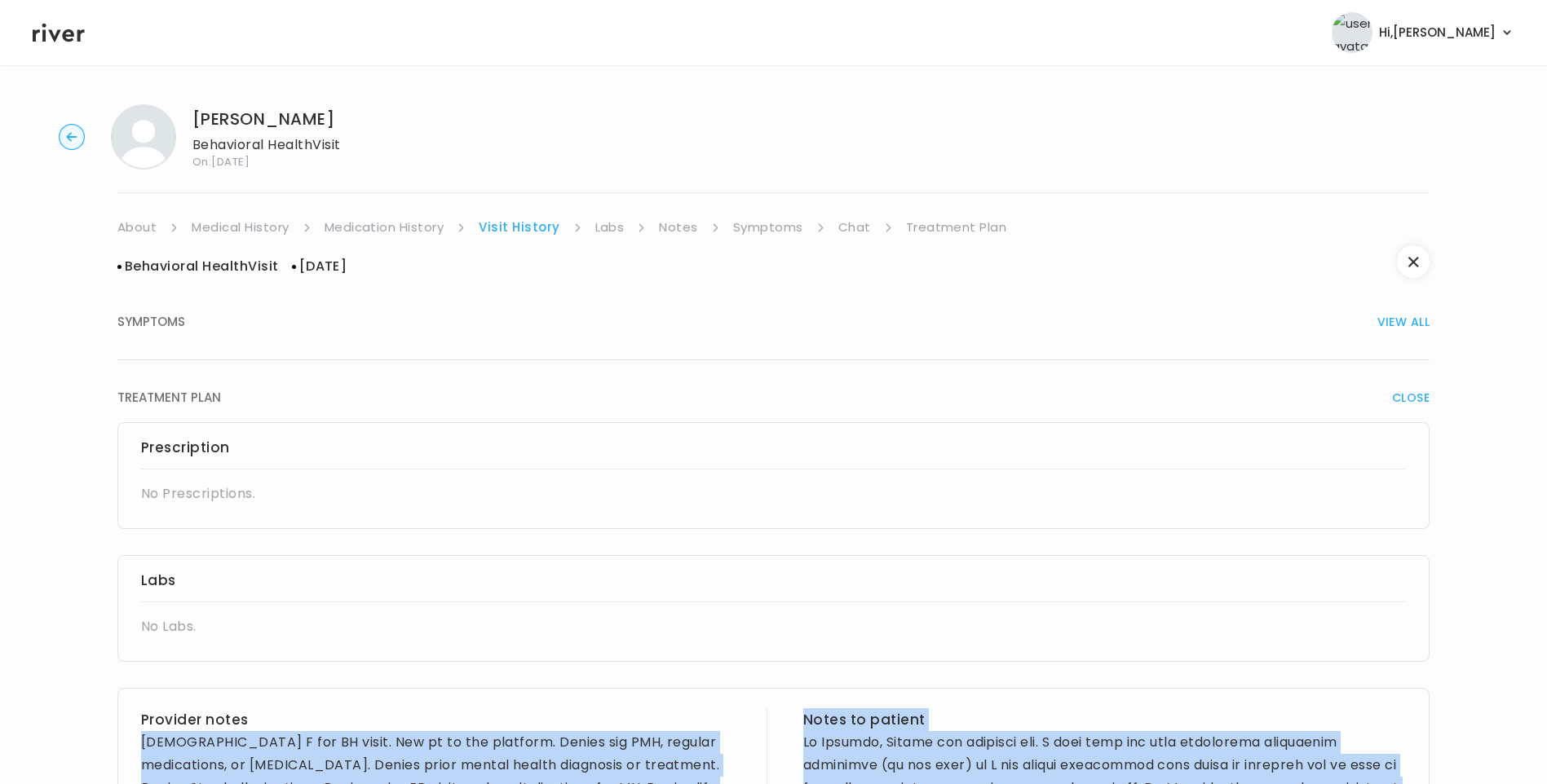
click at [153, 234] on link "About" at bounding box center [137, 227] width 40 height 23
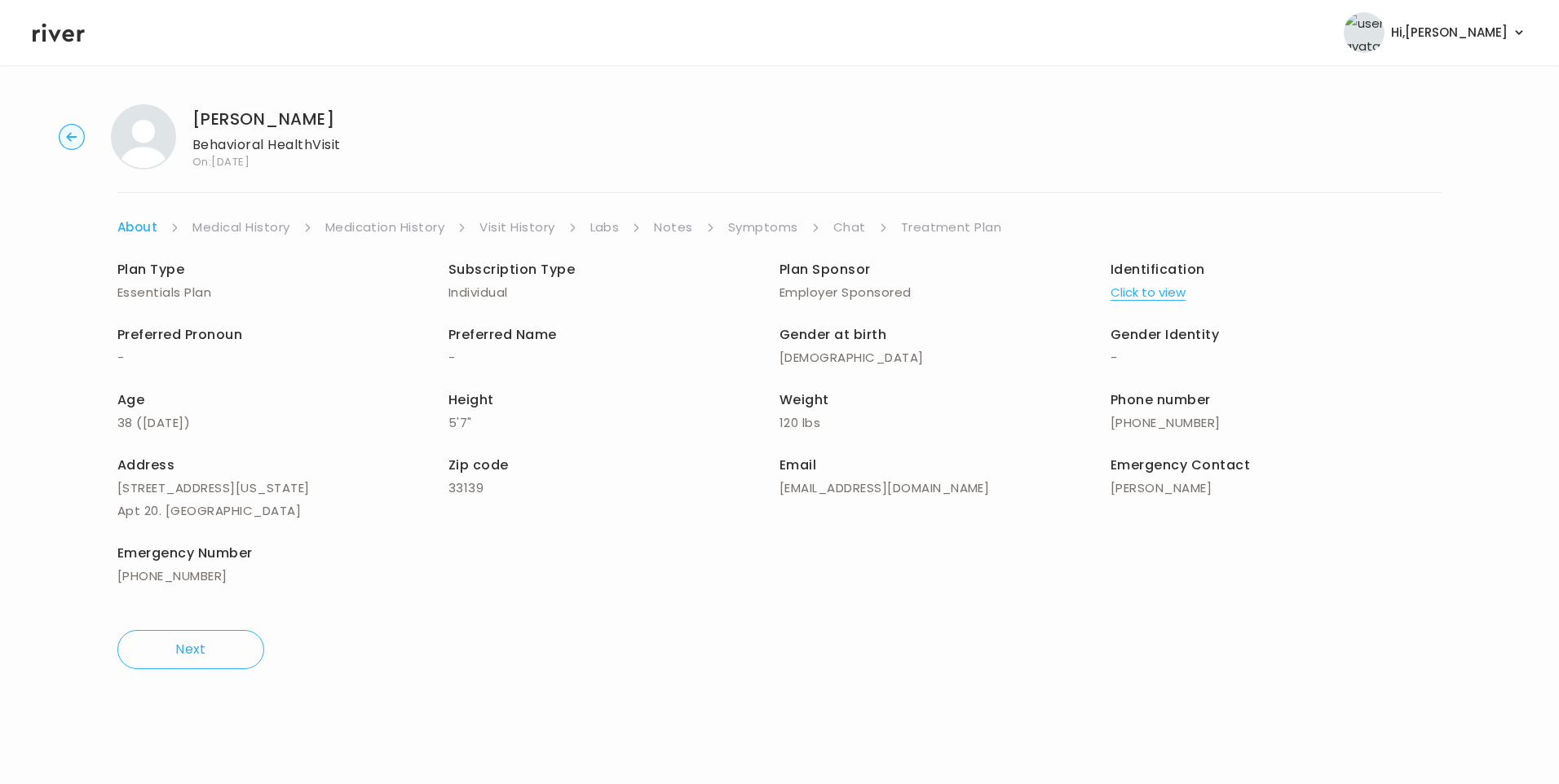
click at [233, 231] on link "Medical History" at bounding box center [240, 227] width 97 height 23
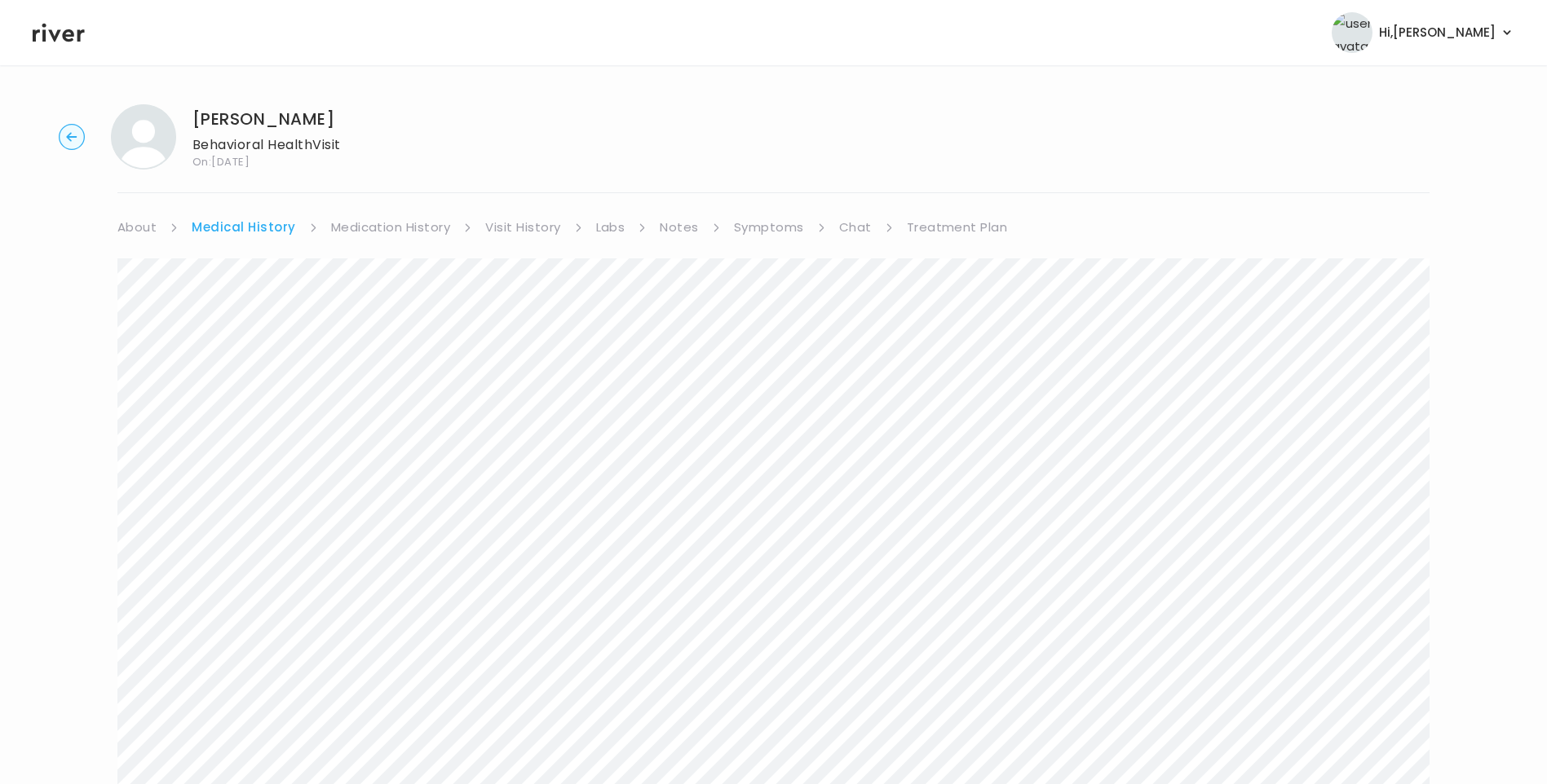
click at [396, 227] on link "Medication History" at bounding box center [391, 227] width 120 height 23
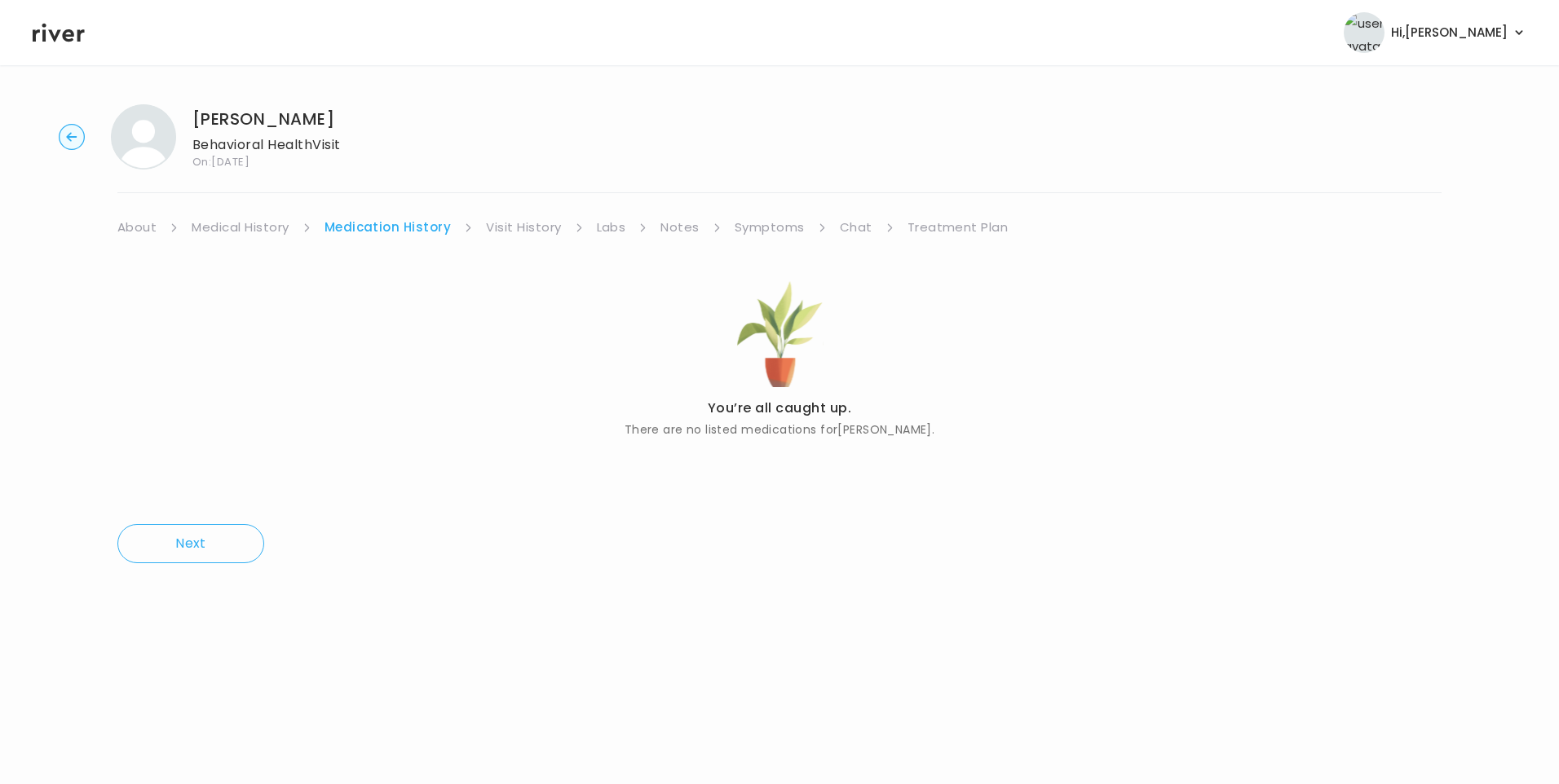
click at [927, 231] on link "Treatment Plan" at bounding box center [957, 227] width 101 height 23
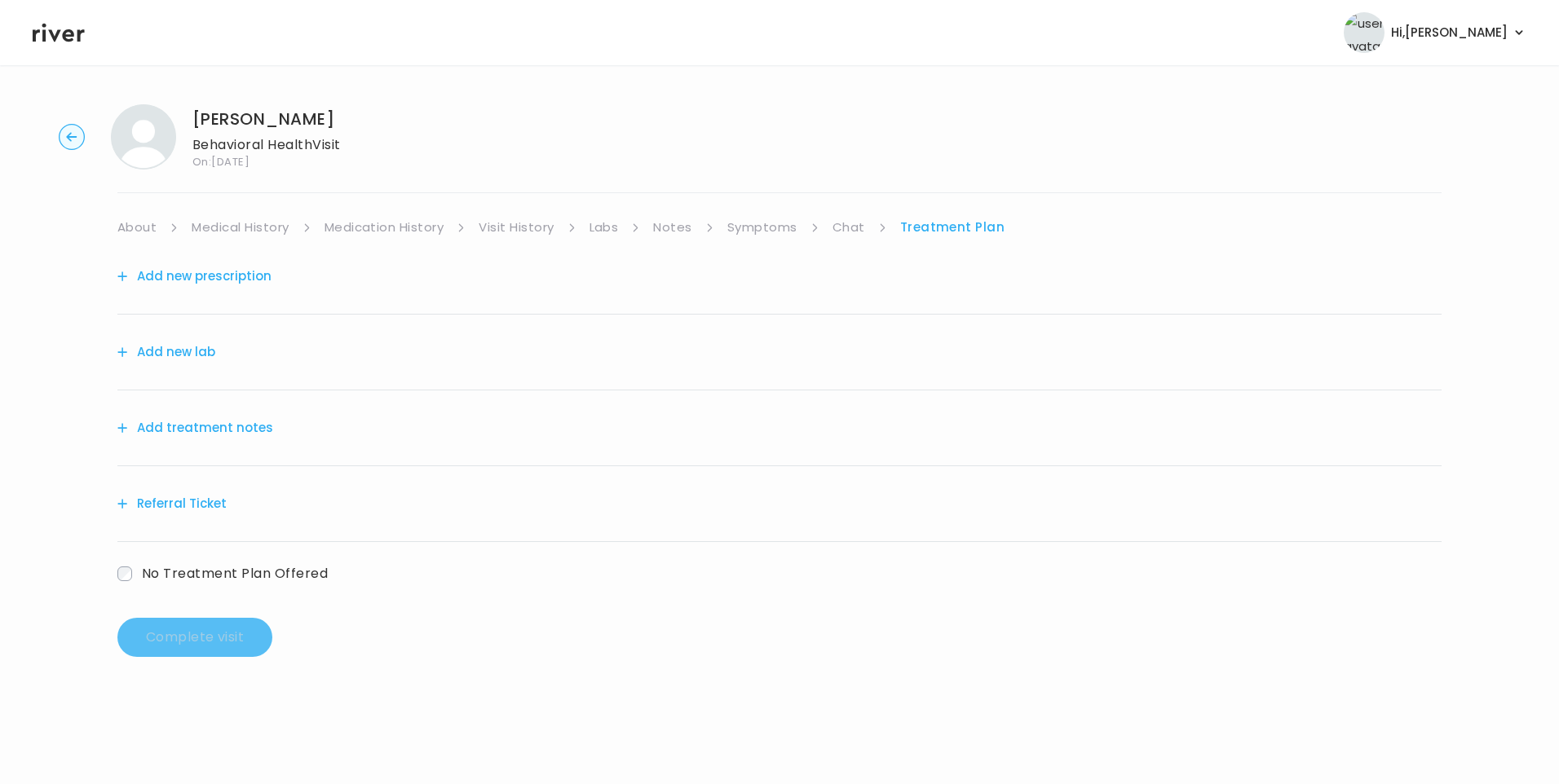
click at [239, 430] on button "Add treatment notes" at bounding box center [195, 427] width 155 height 23
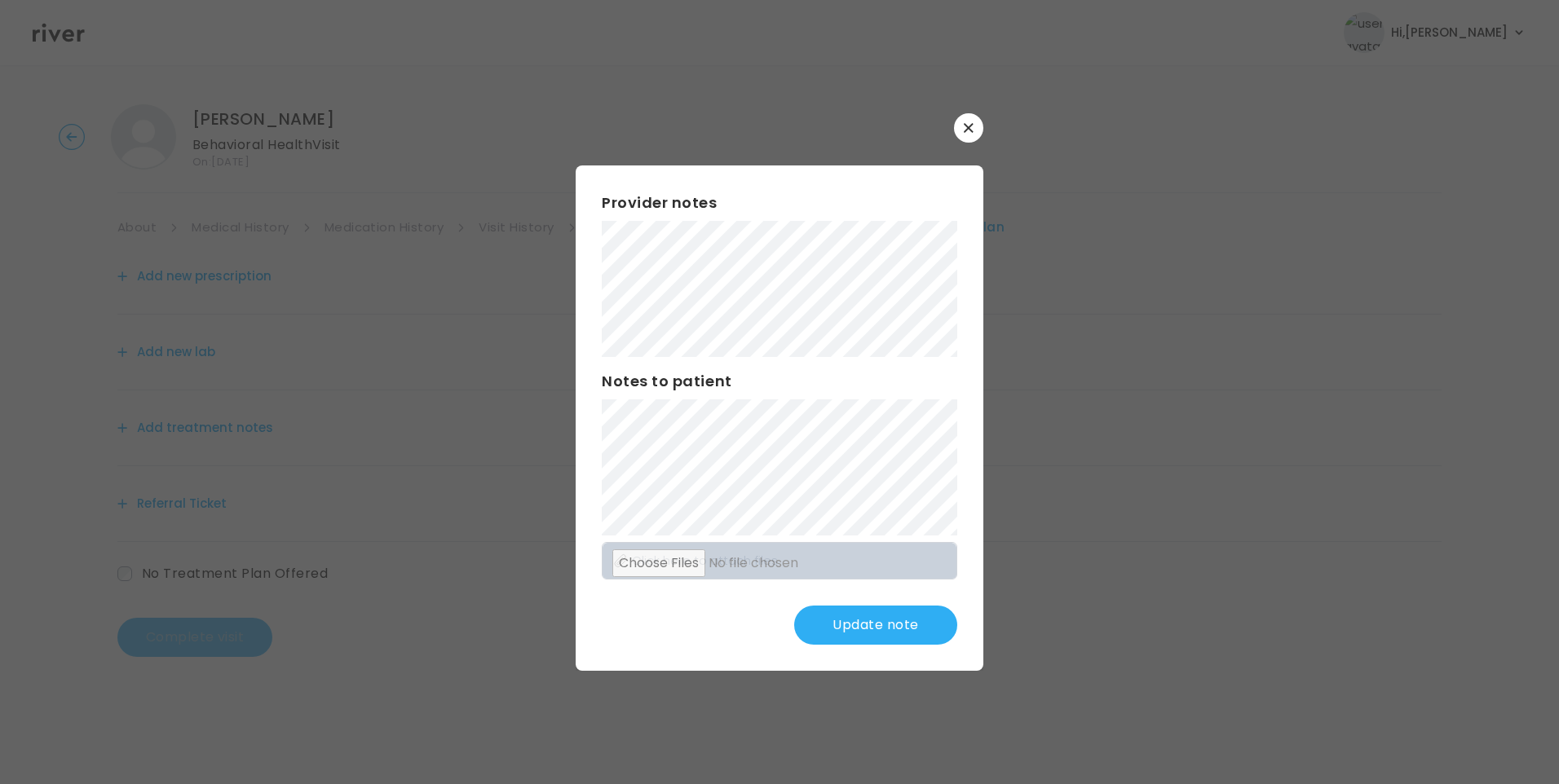
click at [893, 621] on button "Update note" at bounding box center [875, 625] width 163 height 40
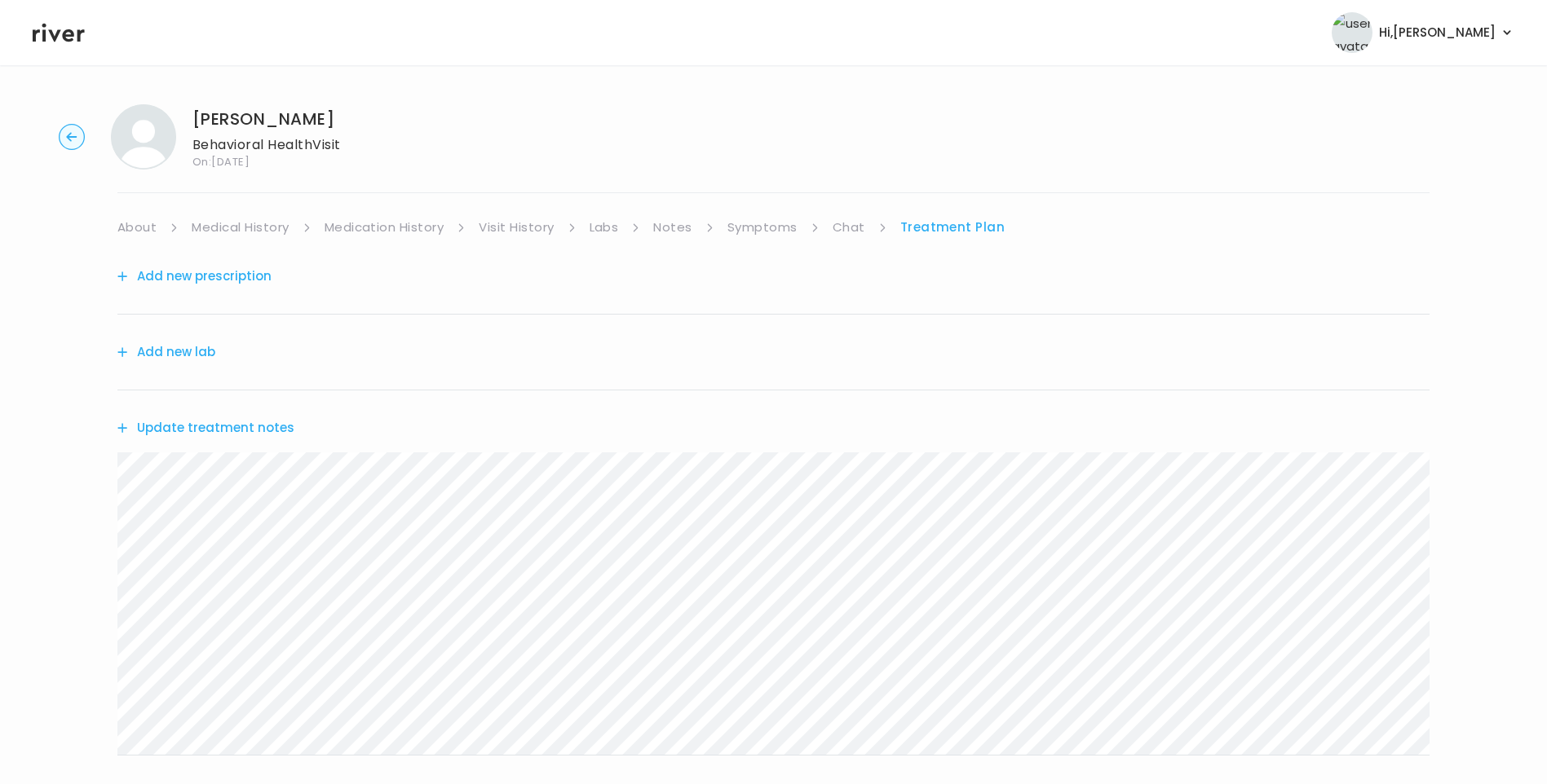
click at [757, 218] on link "Symptoms" at bounding box center [762, 227] width 70 height 23
click at [931, 227] on link "Treatment Plan" at bounding box center [953, 227] width 101 height 23
click at [269, 431] on button "Update treatment notes" at bounding box center [206, 427] width 177 height 23
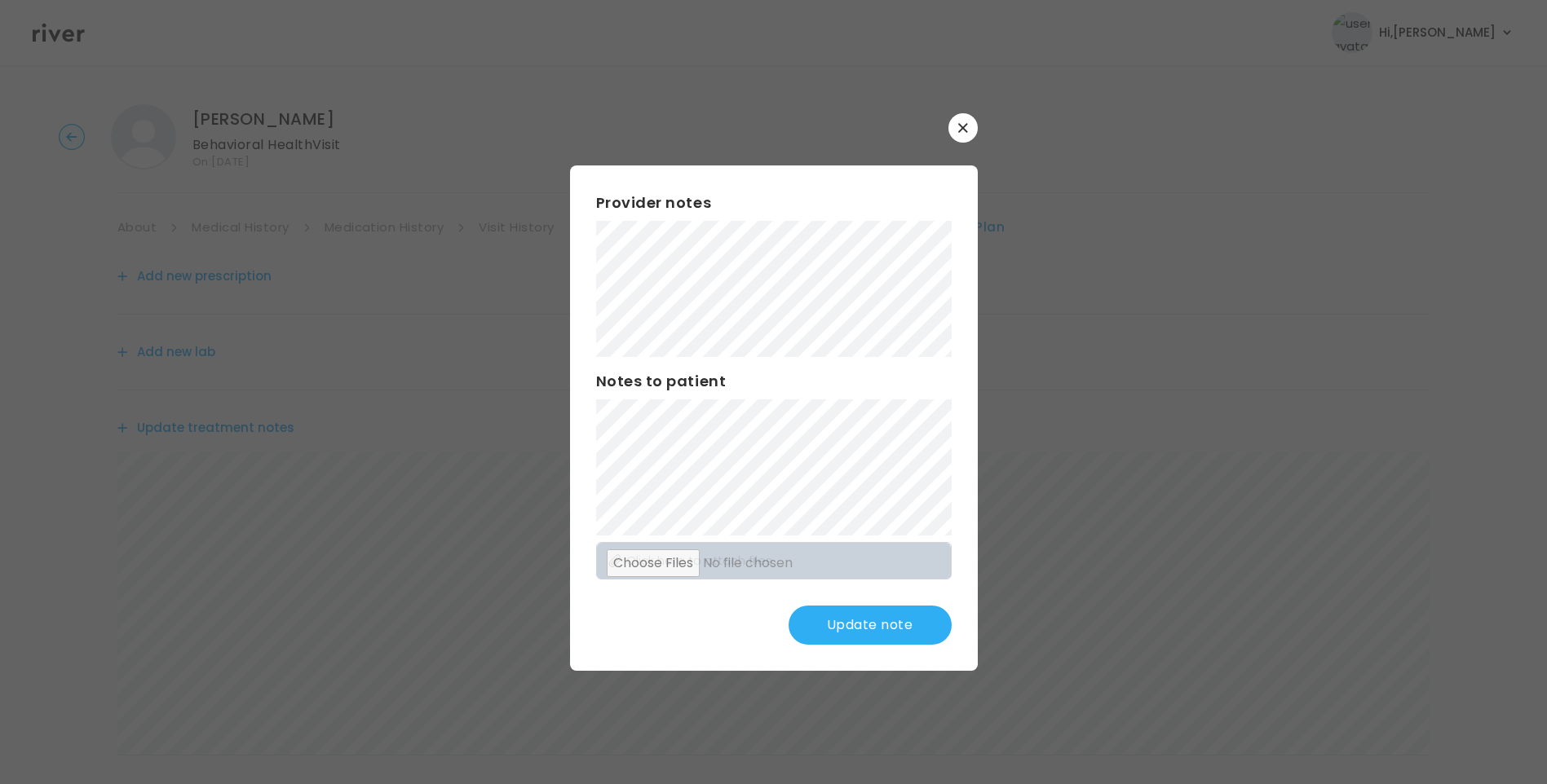
click at [901, 613] on button "Update note" at bounding box center [869, 625] width 163 height 40
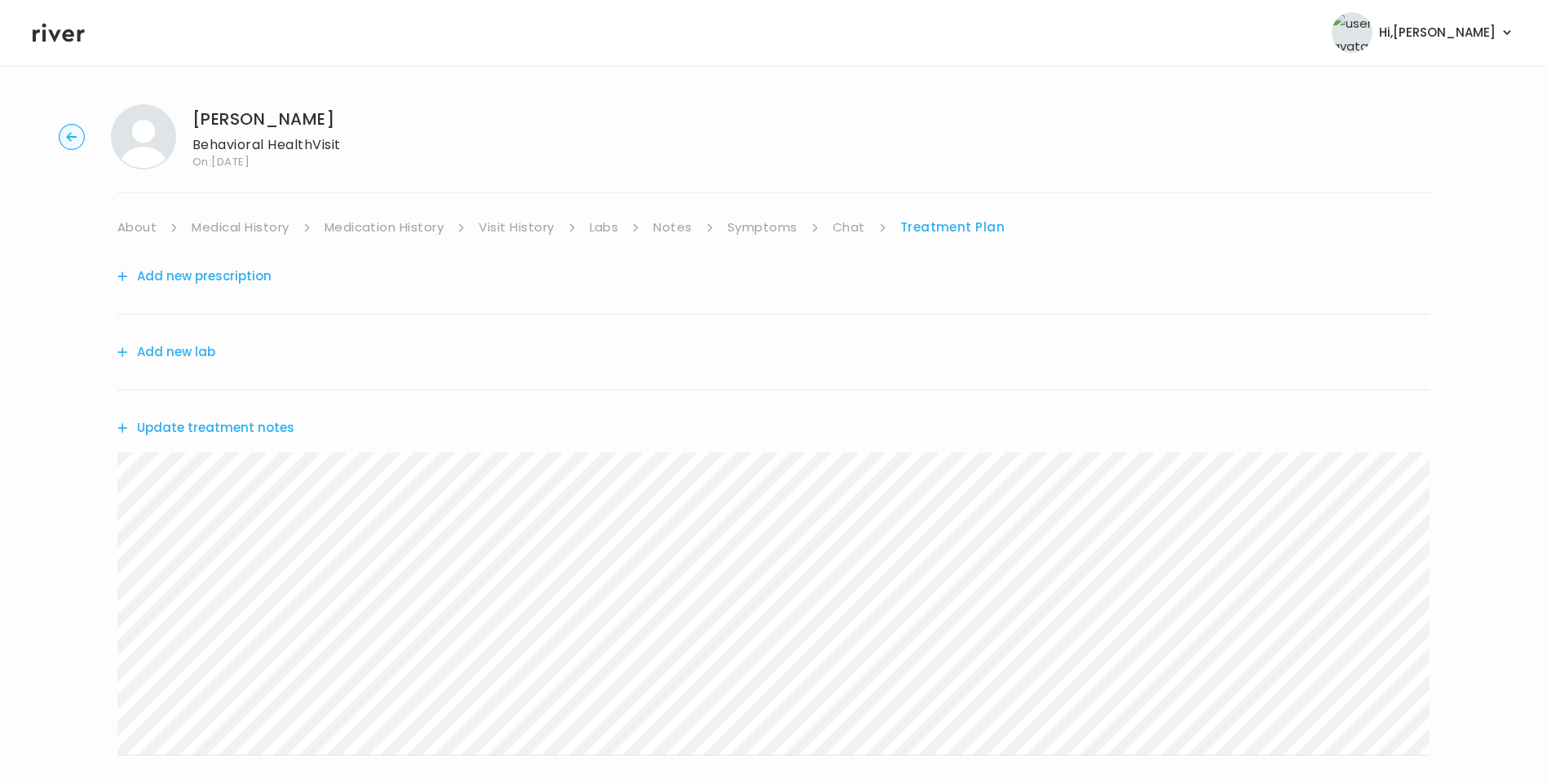
click at [521, 229] on link "Visit History" at bounding box center [516, 227] width 75 height 23
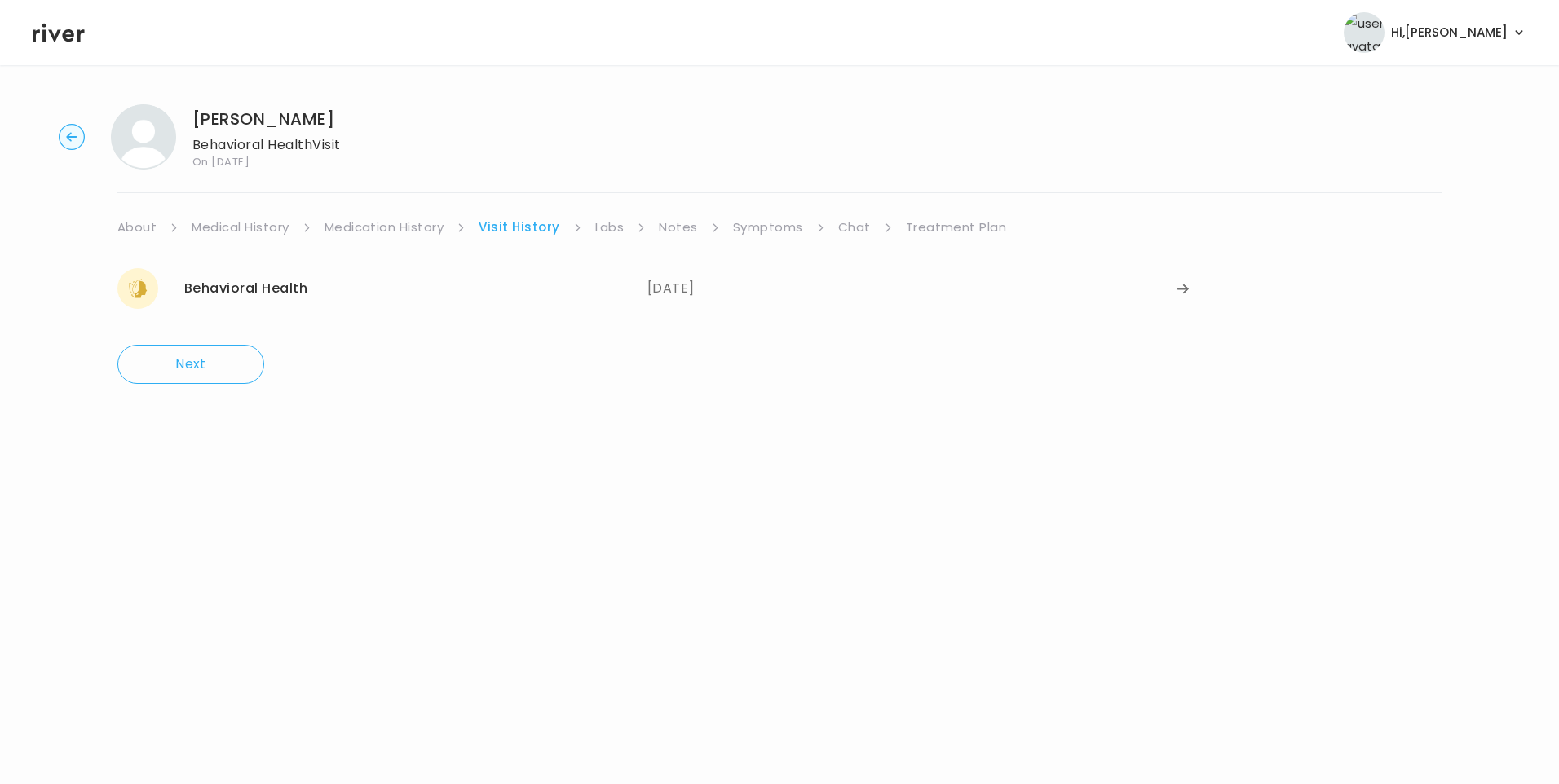
click at [927, 228] on link "Treatment Plan" at bounding box center [956, 227] width 101 height 23
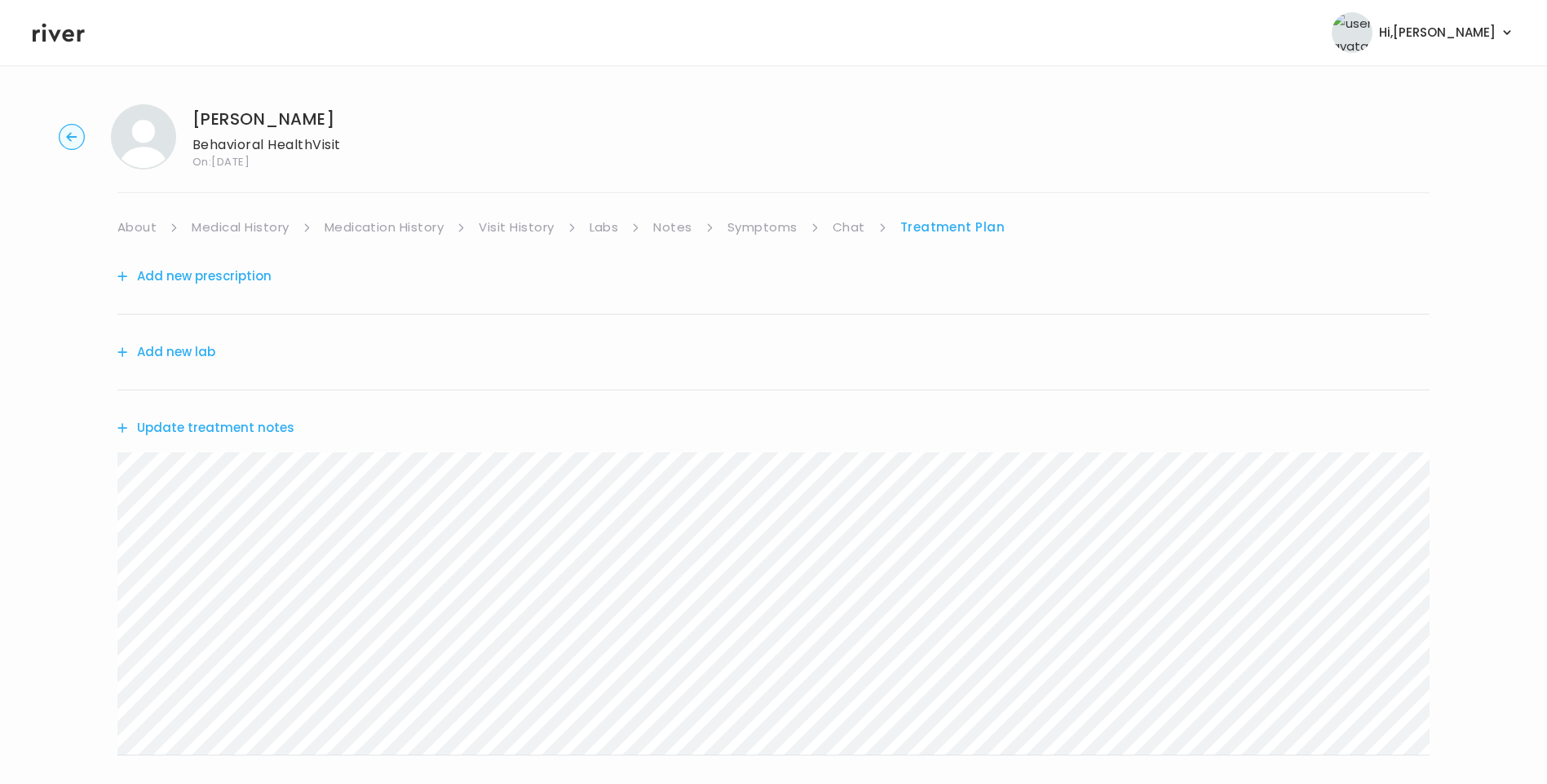
click at [235, 431] on button "Update treatment notes" at bounding box center [206, 427] width 177 height 23
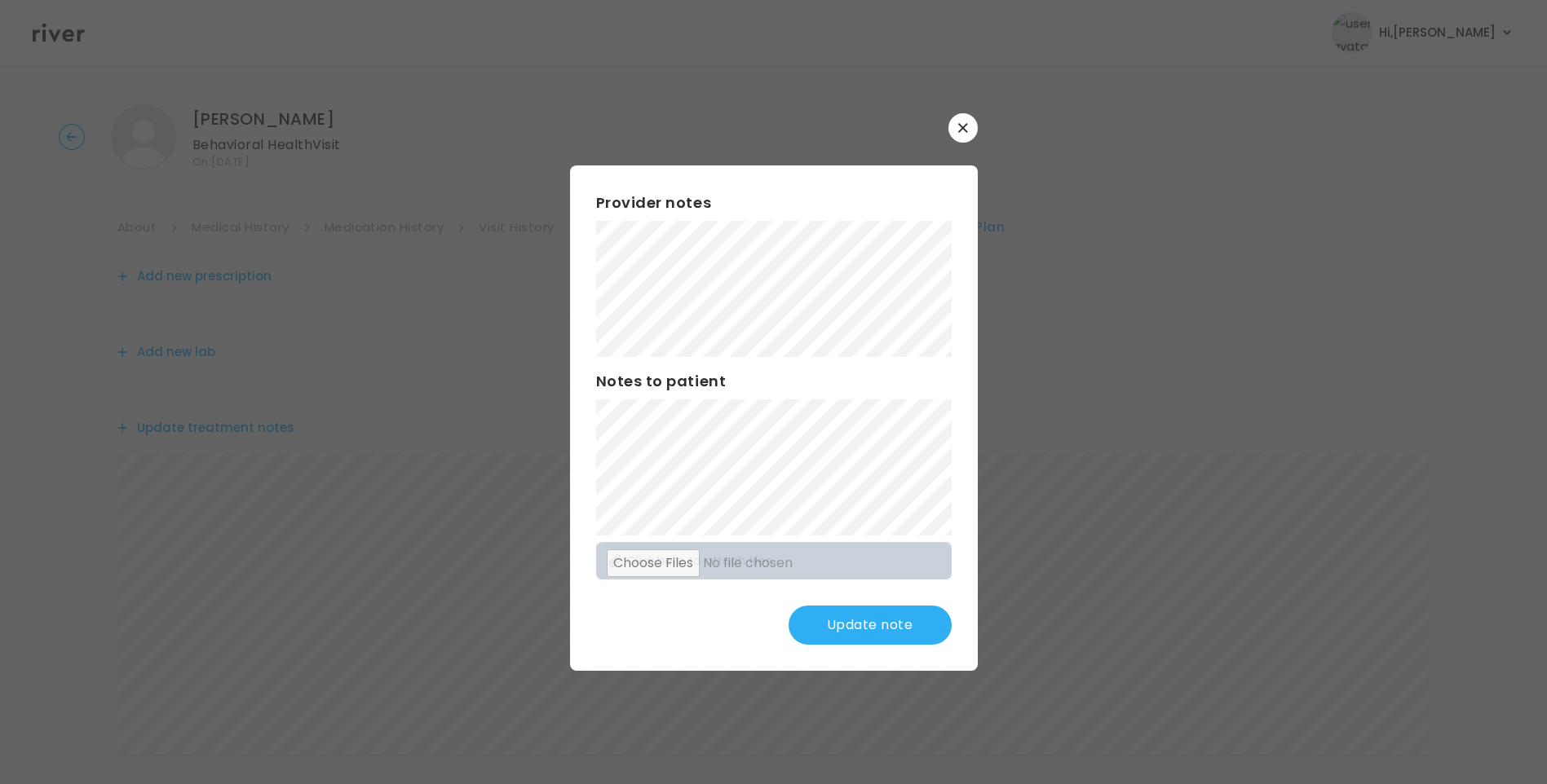
click at [925, 466] on div "Provider notes Notes to patient Click here to attach files Update note" at bounding box center [773, 418] width 408 height 505
click at [507, 289] on div "​ Provider notes Notes to patient Click here to attach files Update note" at bounding box center [773, 392] width 1547 height 784
click at [896, 622] on button "Update note" at bounding box center [869, 625] width 163 height 40
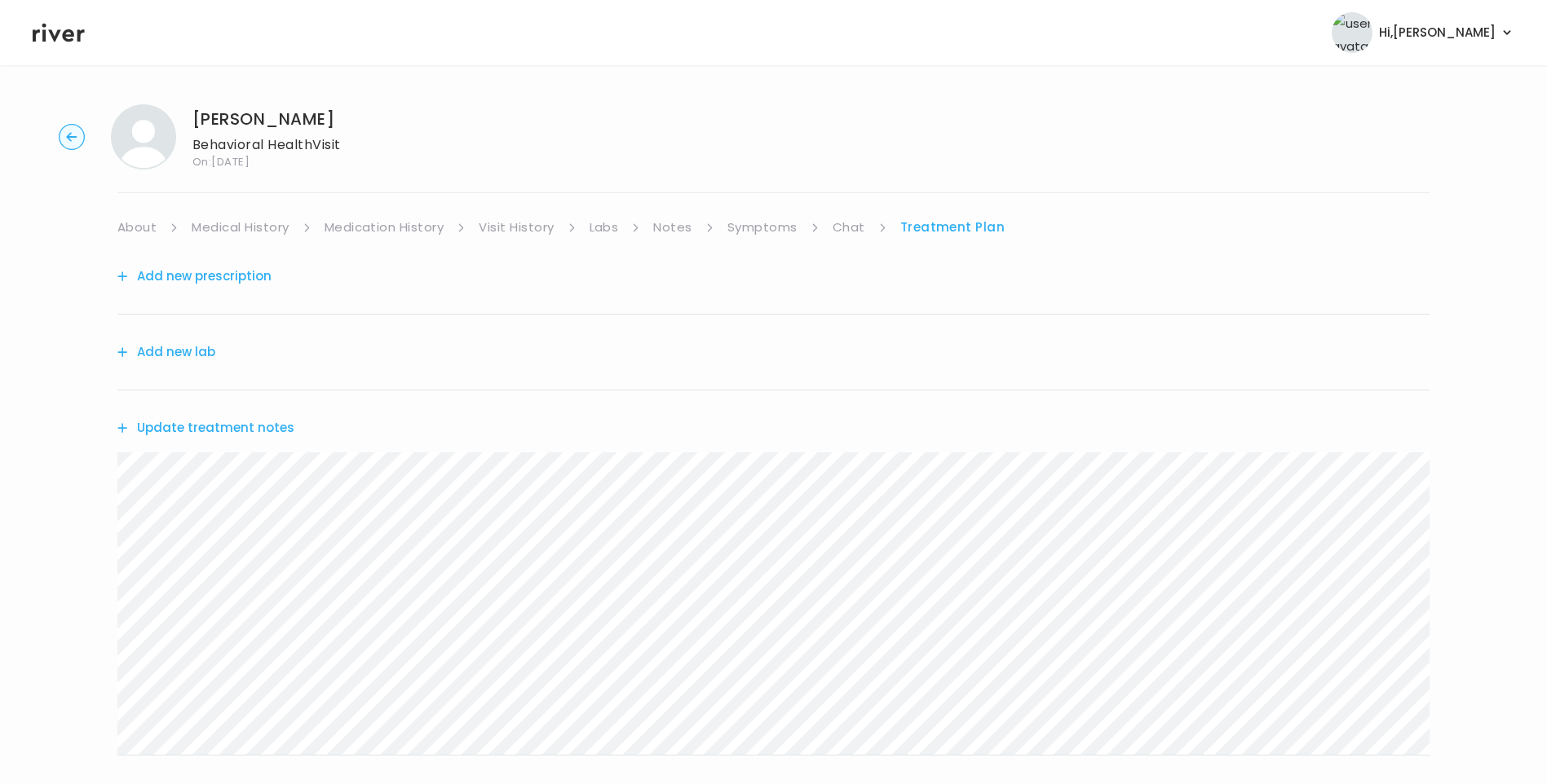
click at [519, 217] on link "Visit History" at bounding box center [516, 227] width 75 height 23
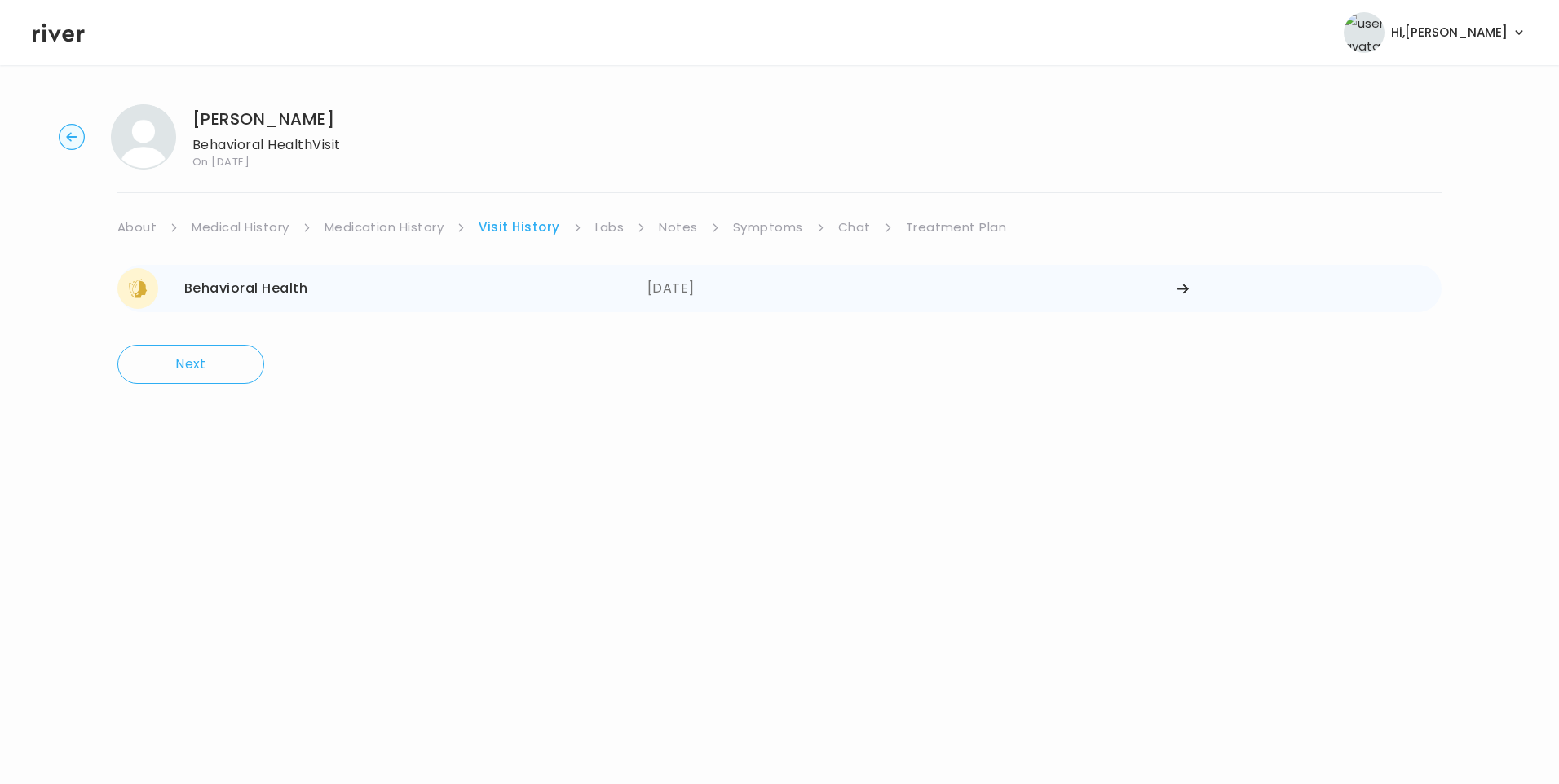
click at [401, 298] on div "Behavioral Health 08/27/2025" at bounding box center [382, 288] width 530 height 40
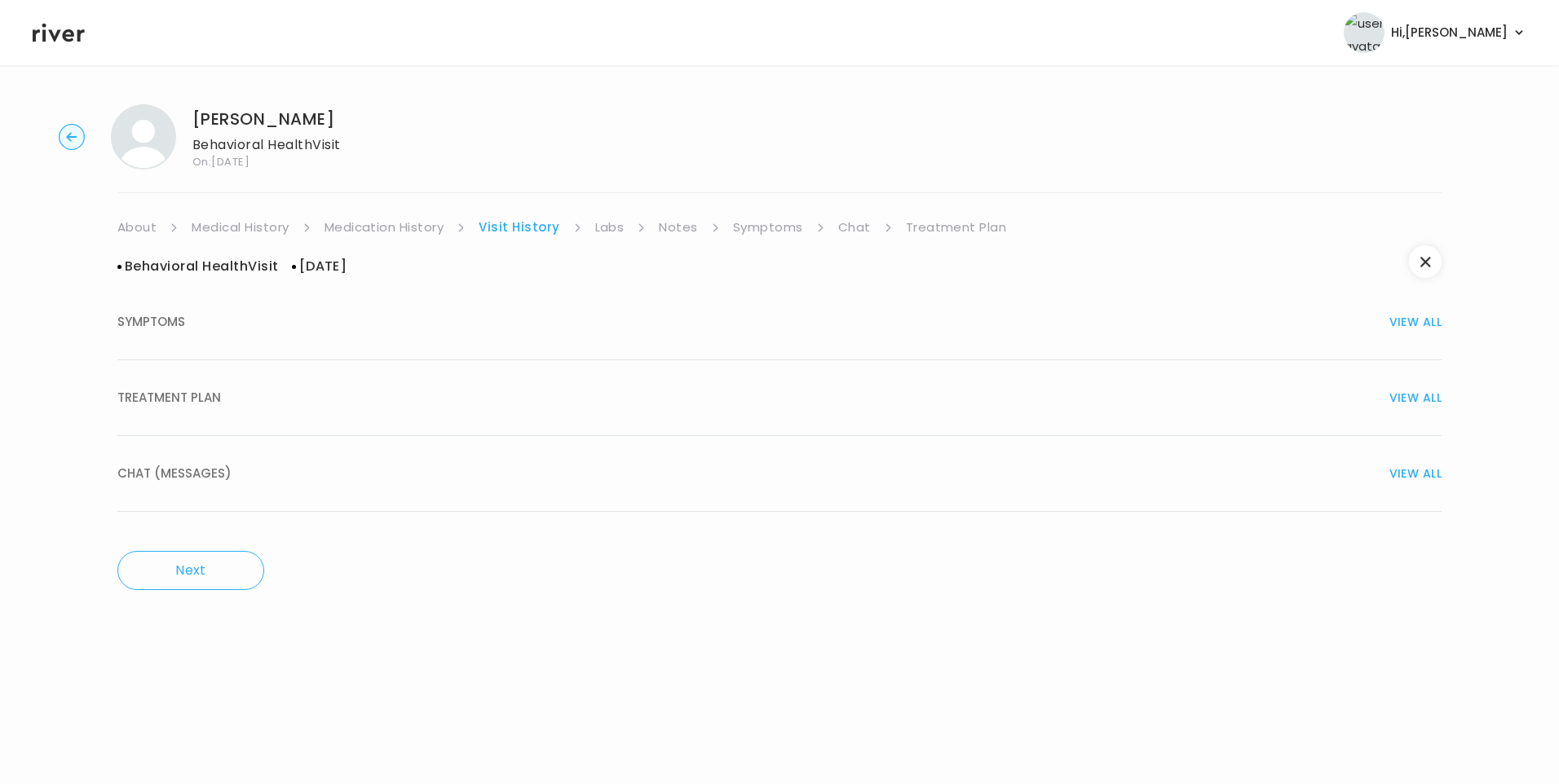
click at [264, 410] on button "TREATMENT PLAN VIEW ALL" at bounding box center [780, 398] width 1324 height 76
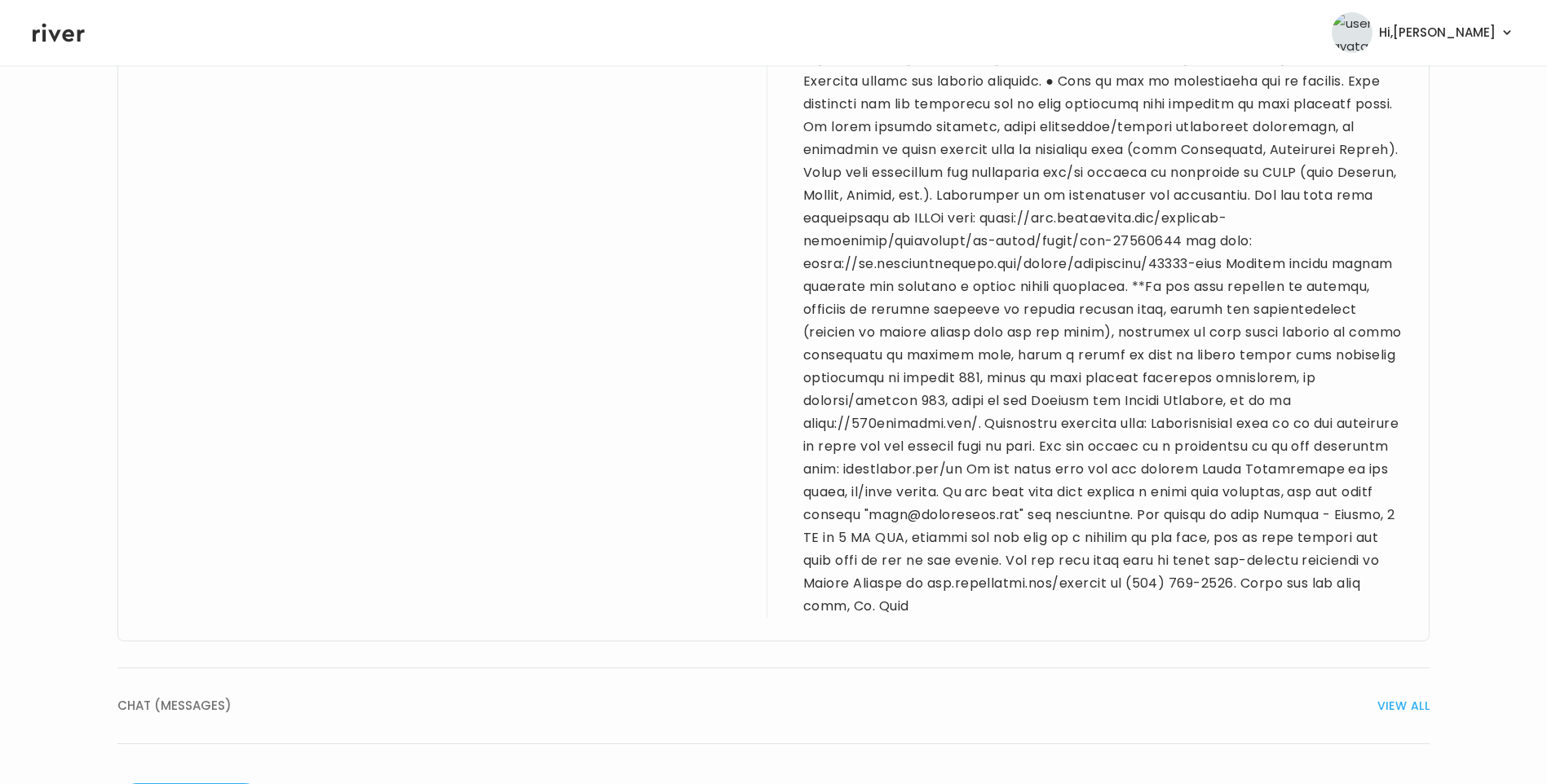
scroll to position [1423, 0]
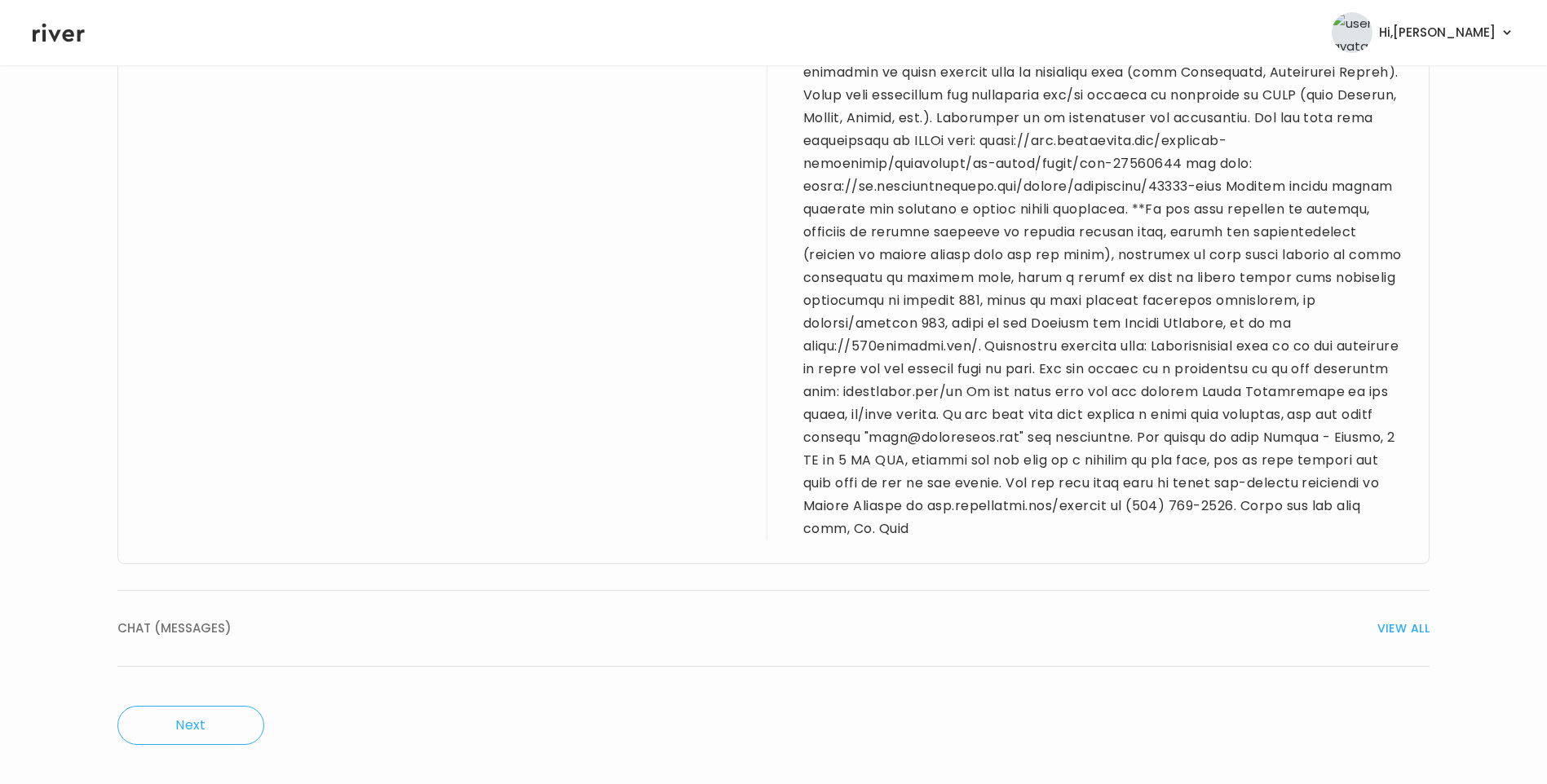
drag, startPoint x: 191, startPoint y: 640, endPoint x: 336, endPoint y: 622, distance: 146.1
click at [191, 640] on button "CHAT (MESSAGES) VIEW ALL" at bounding box center [773, 629] width 1312 height 76
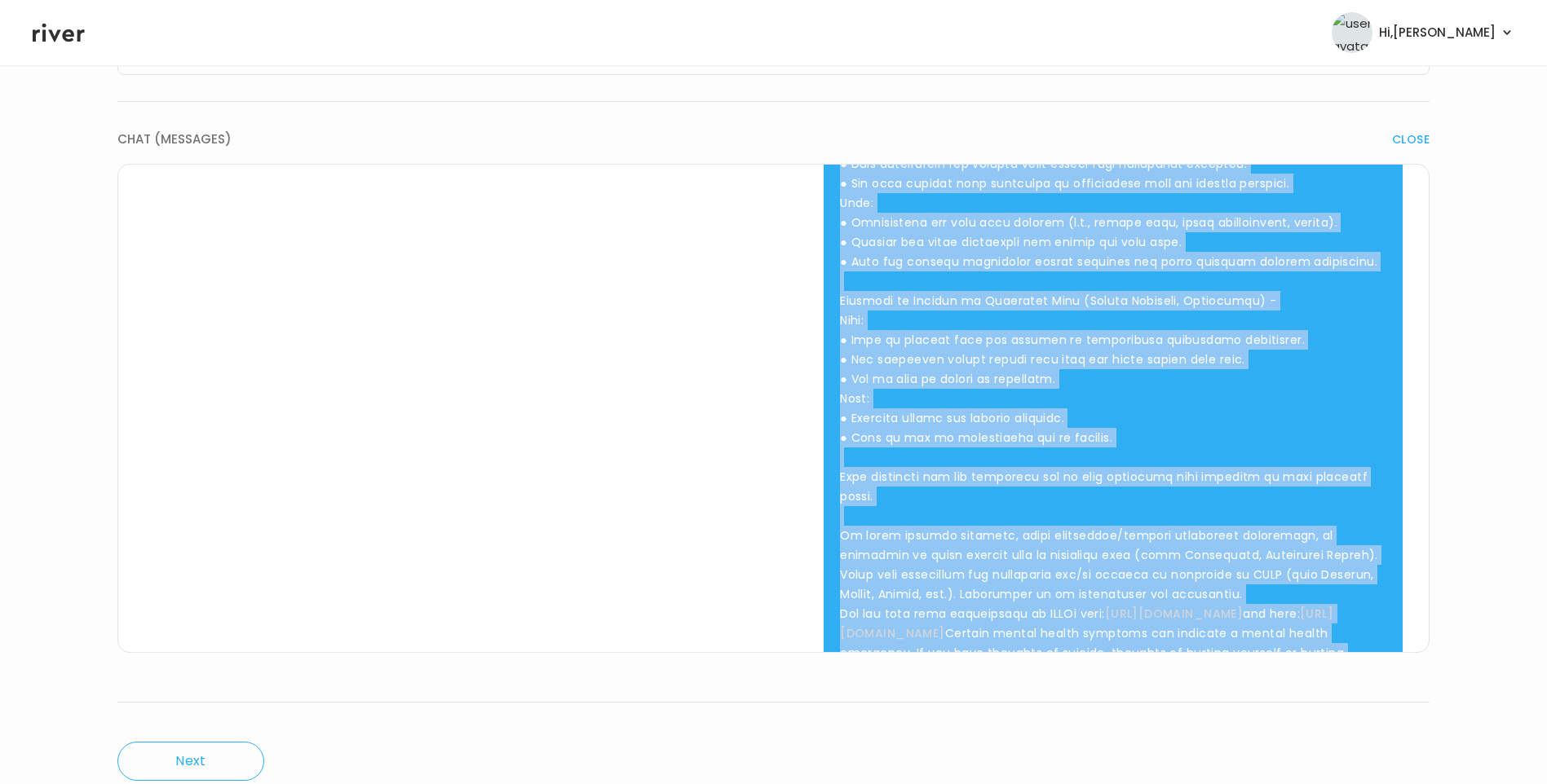
scroll to position [943, 0]
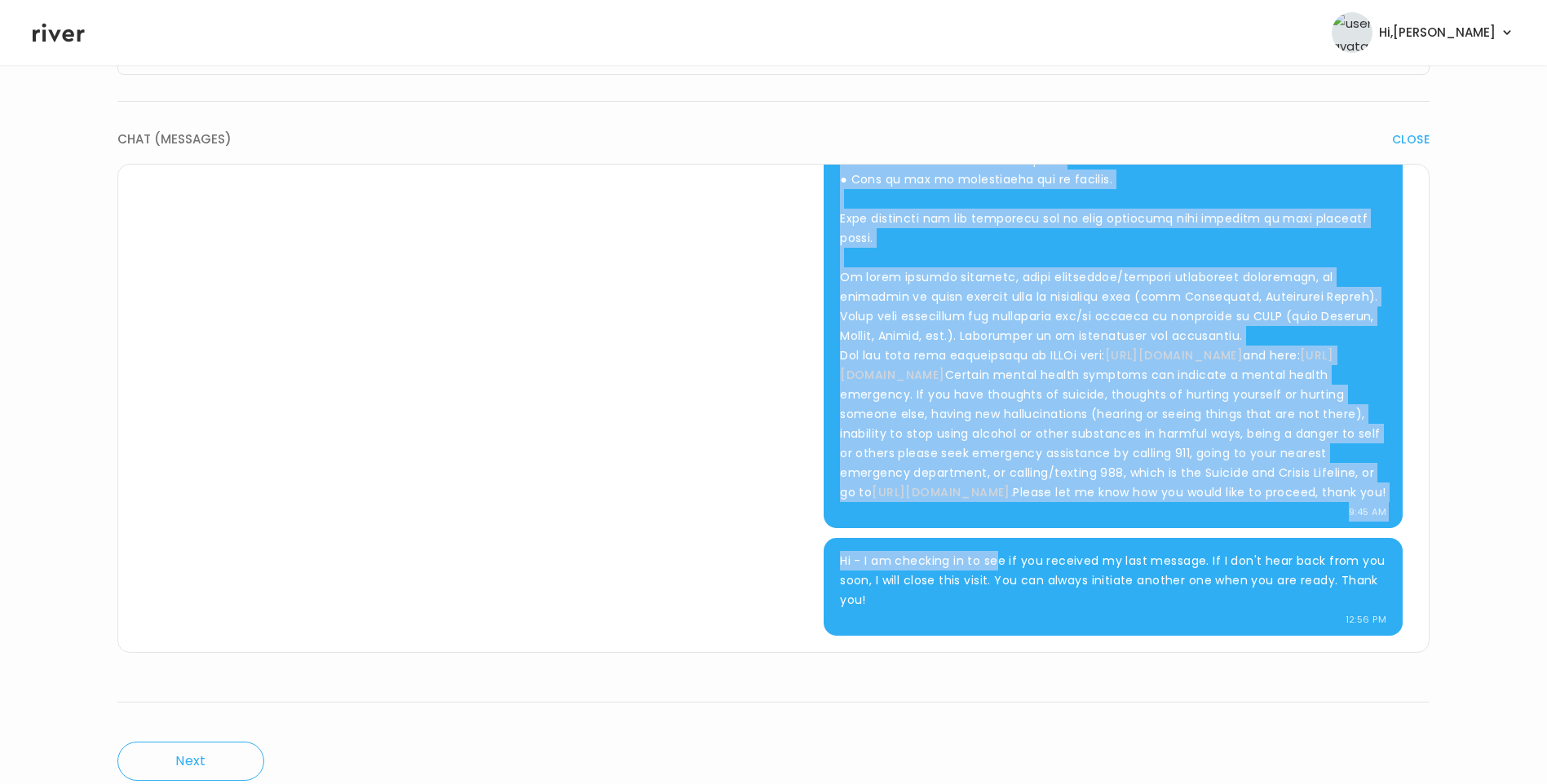
drag, startPoint x: 834, startPoint y: 281, endPoint x: 1211, endPoint y: 495, distance: 433.5
drag, startPoint x: 1211, startPoint y: 495, endPoint x: 1104, endPoint y: 364, distance: 169.1
copy p "Hi Natalia, this is Dr. Finn. I am reviewing your visit information. Navigating…"
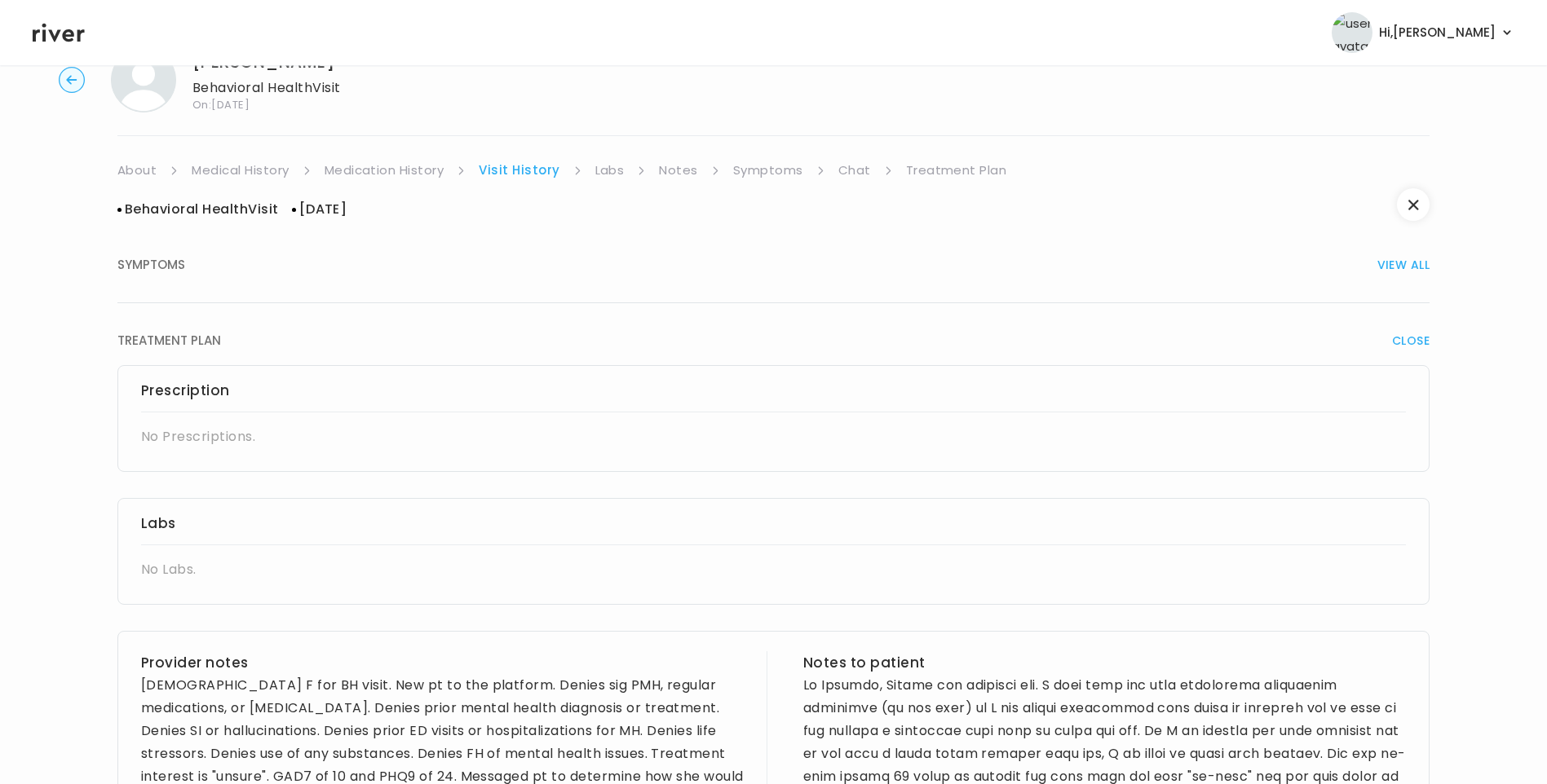
scroll to position [82, 0]
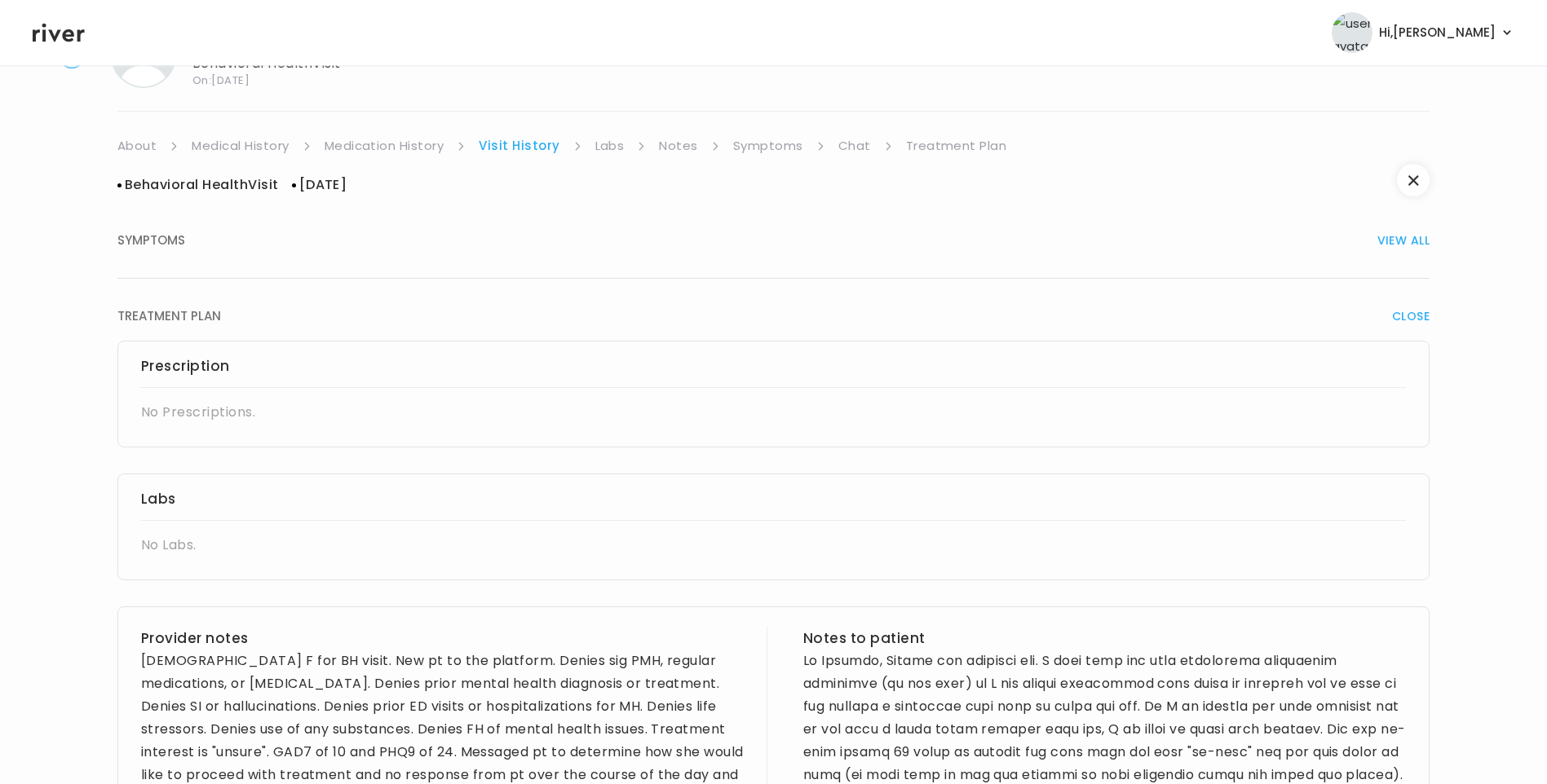
click at [939, 150] on link "Treatment Plan" at bounding box center [956, 146] width 101 height 23
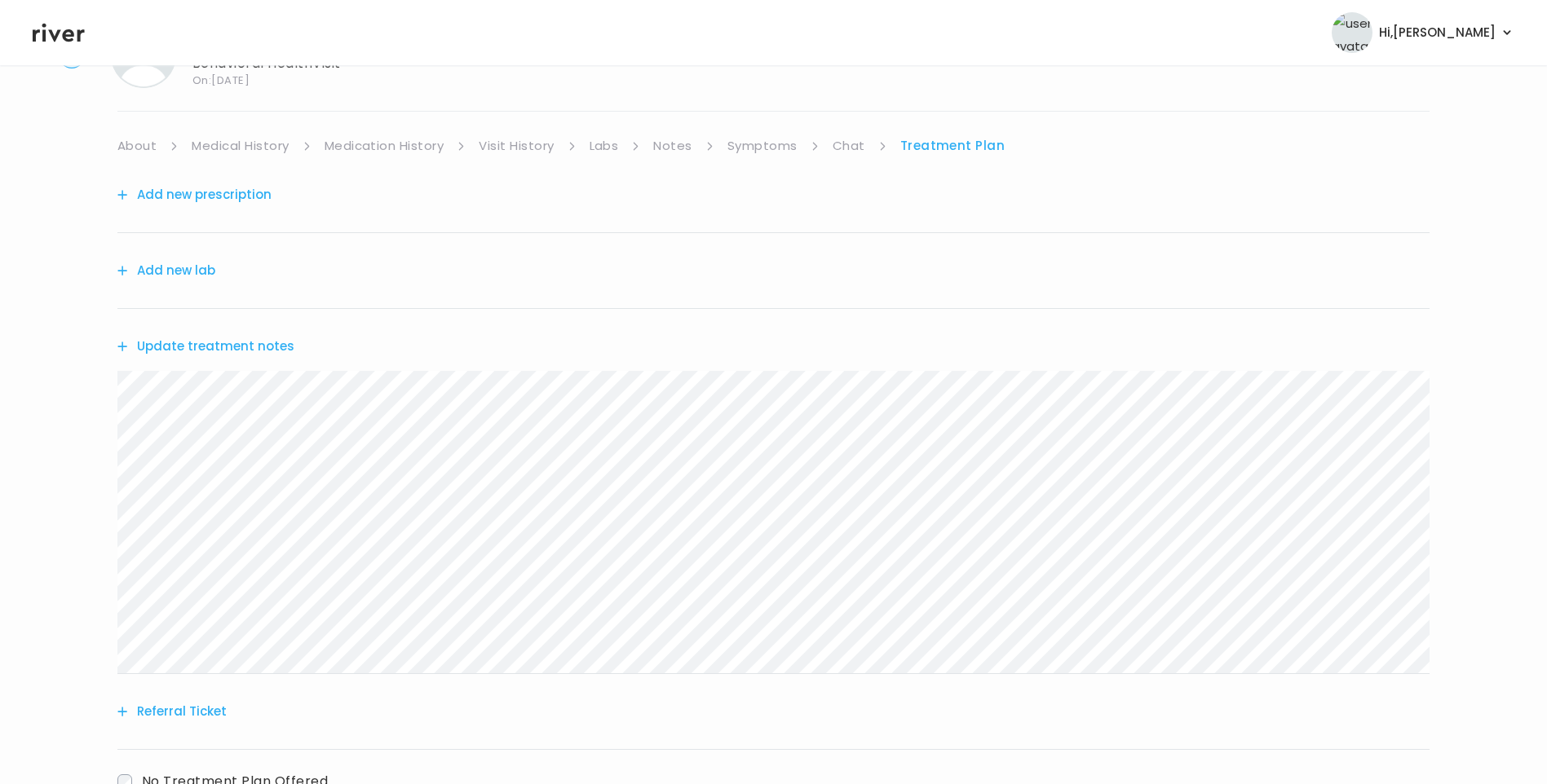
drag, startPoint x: 531, startPoint y: 150, endPoint x: 556, endPoint y: 158, distance: 26.2
click at [532, 150] on link "Visit History" at bounding box center [516, 146] width 75 height 23
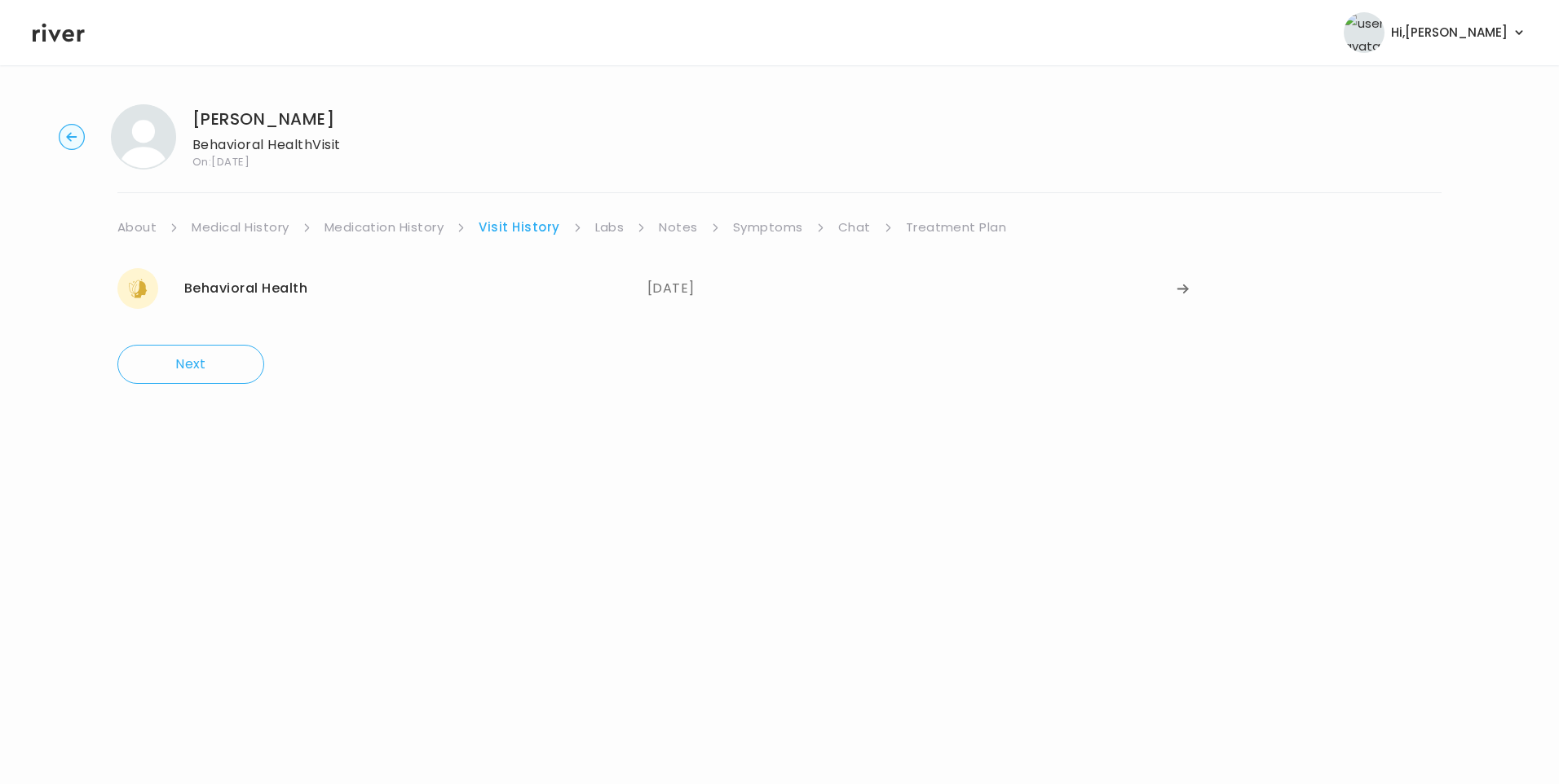
click at [53, 24] on icon at bounding box center [58, 33] width 52 height 24
drag, startPoint x: 64, startPoint y: 39, endPoint x: 83, endPoint y: 51, distance: 22.5
click at [65, 40] on icon at bounding box center [58, 33] width 52 height 19
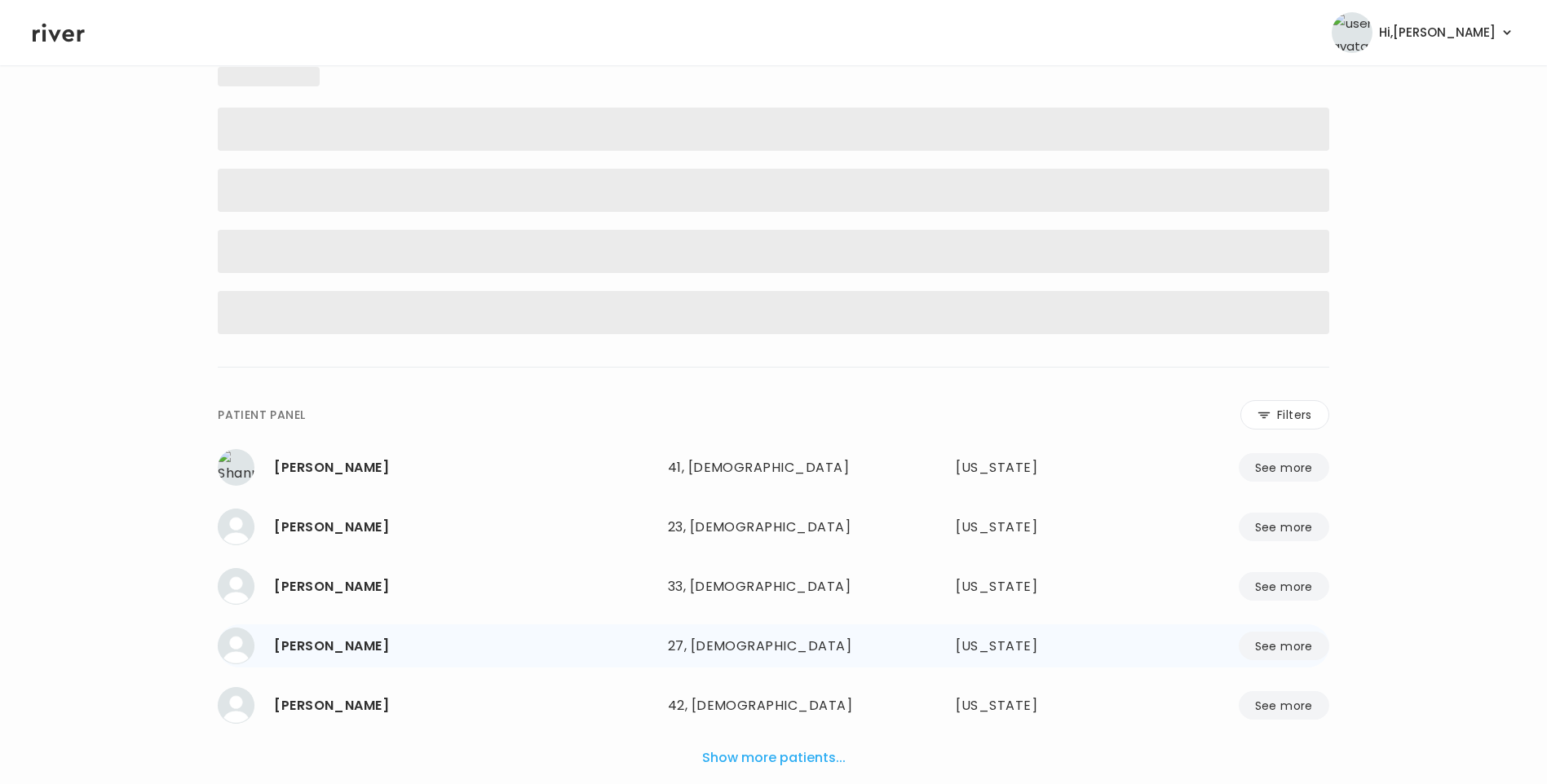
scroll to position [161, 0]
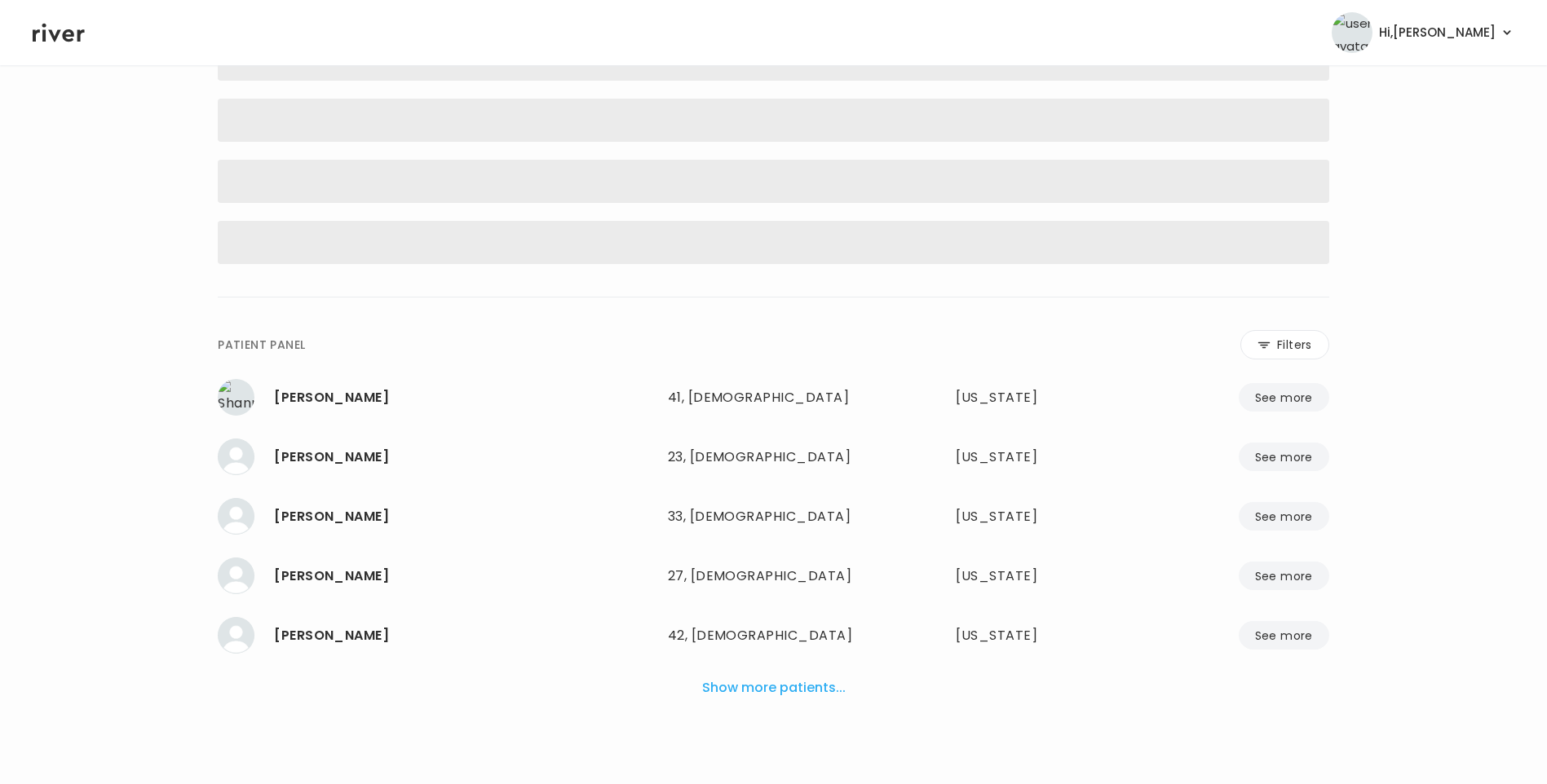
click at [772, 695] on button "Show more patients..." at bounding box center [774, 688] width 156 height 36
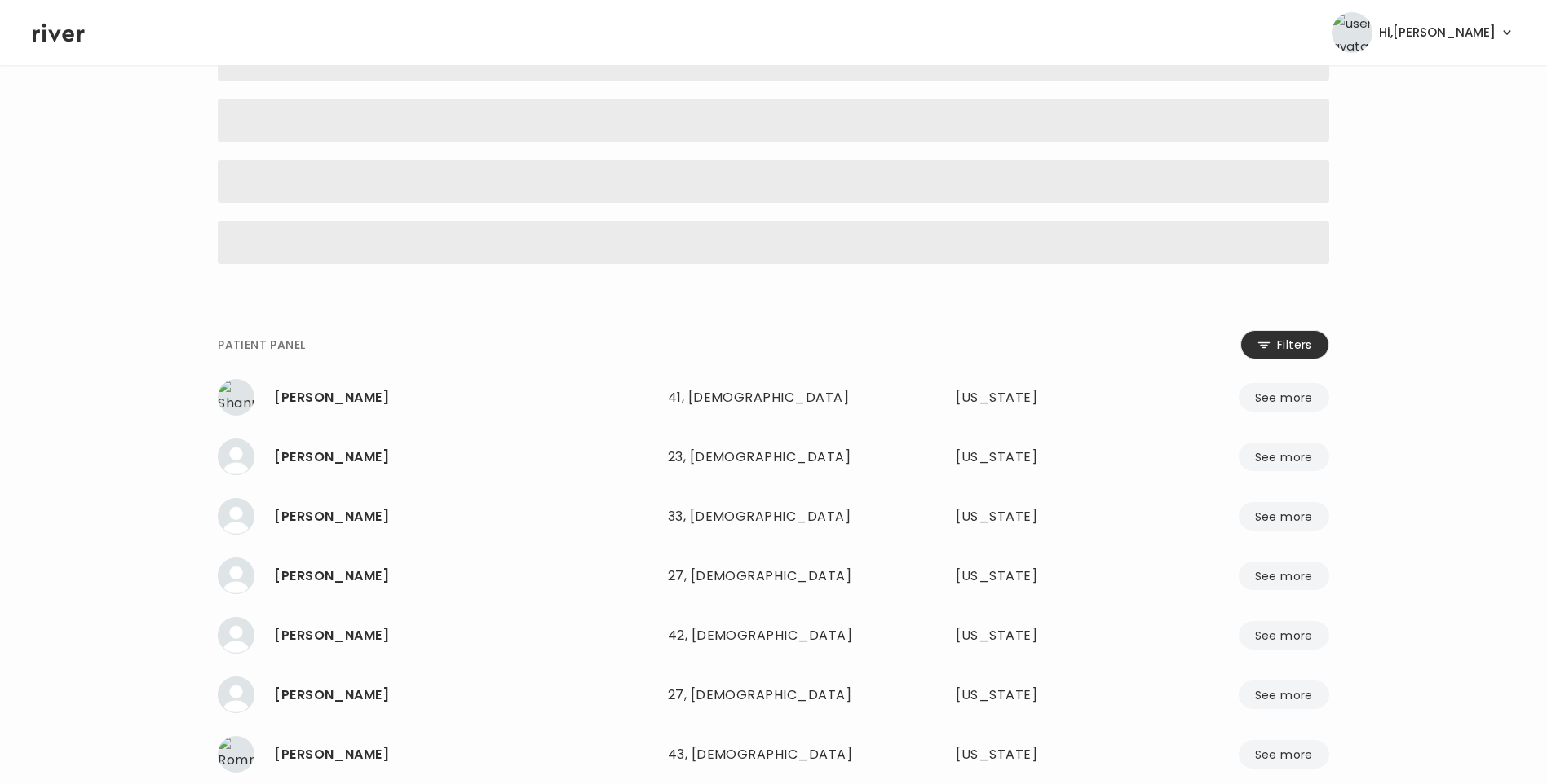
click at [1273, 343] on button "Filters" at bounding box center [1284, 344] width 89 height 29
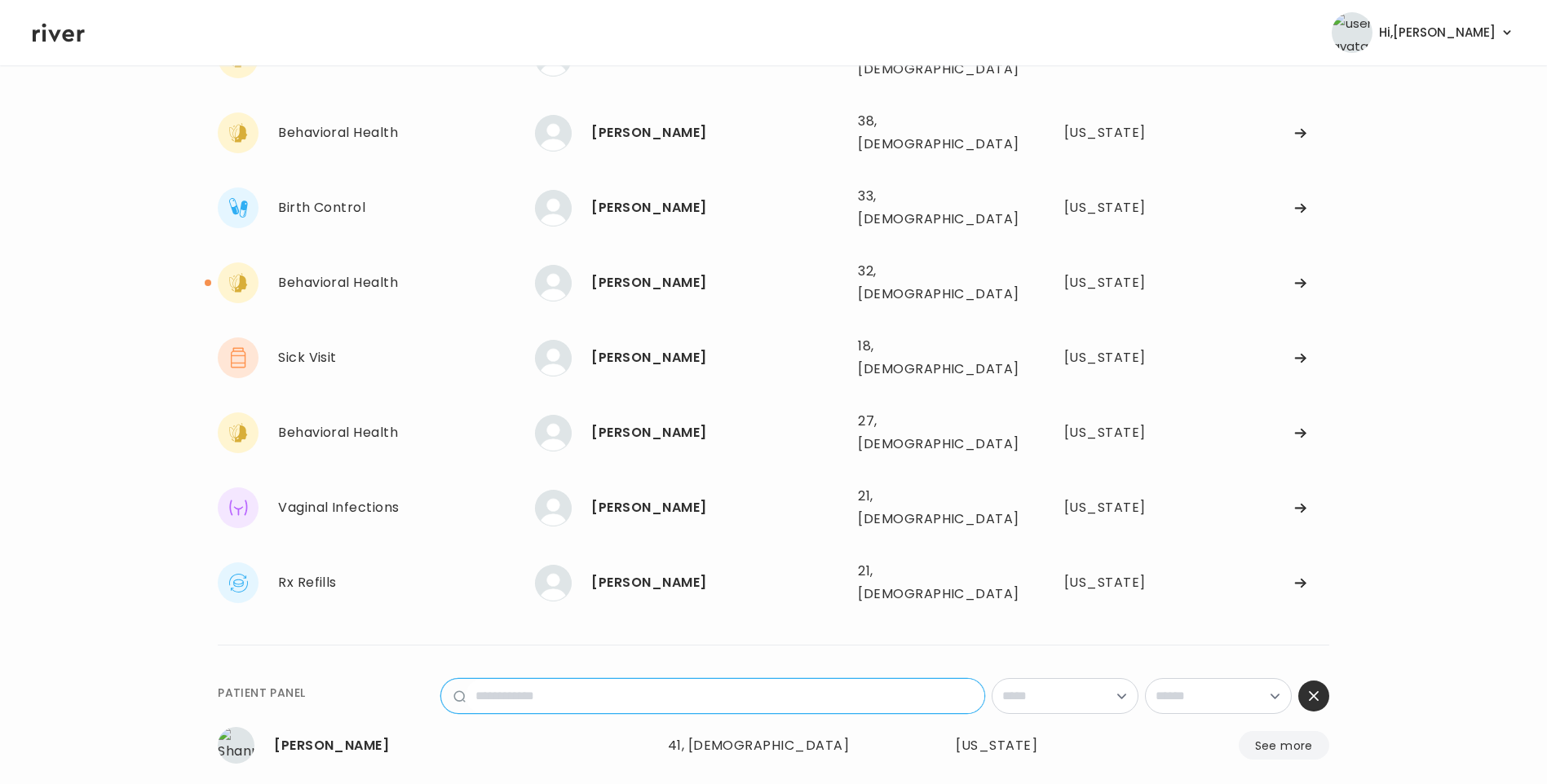
click at [684, 679] on input "name" at bounding box center [724, 696] width 519 height 34
type input "*****"
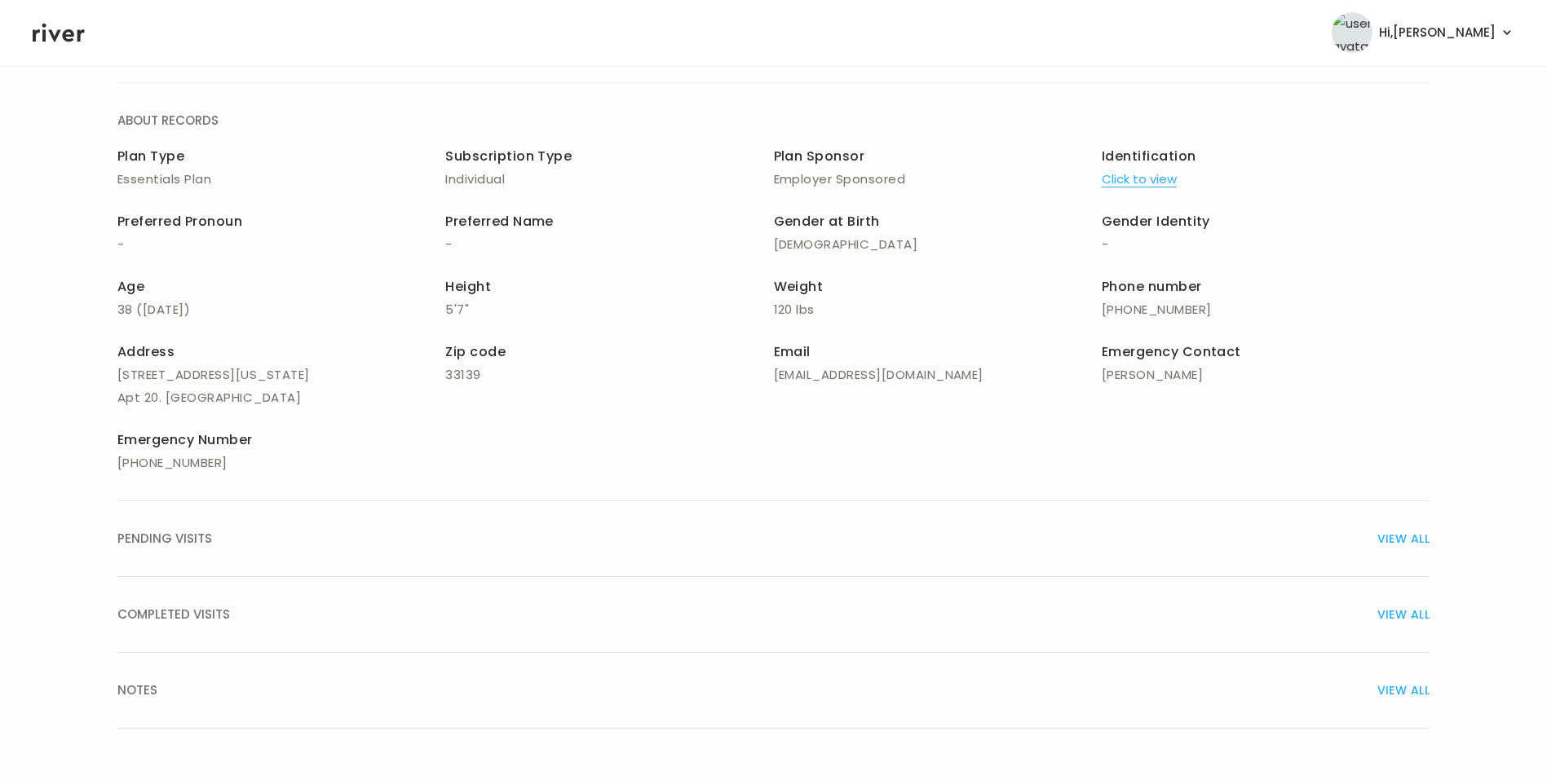
click at [200, 605] on span "COMPLETED VISITS" at bounding box center [173, 615] width 112 height 23
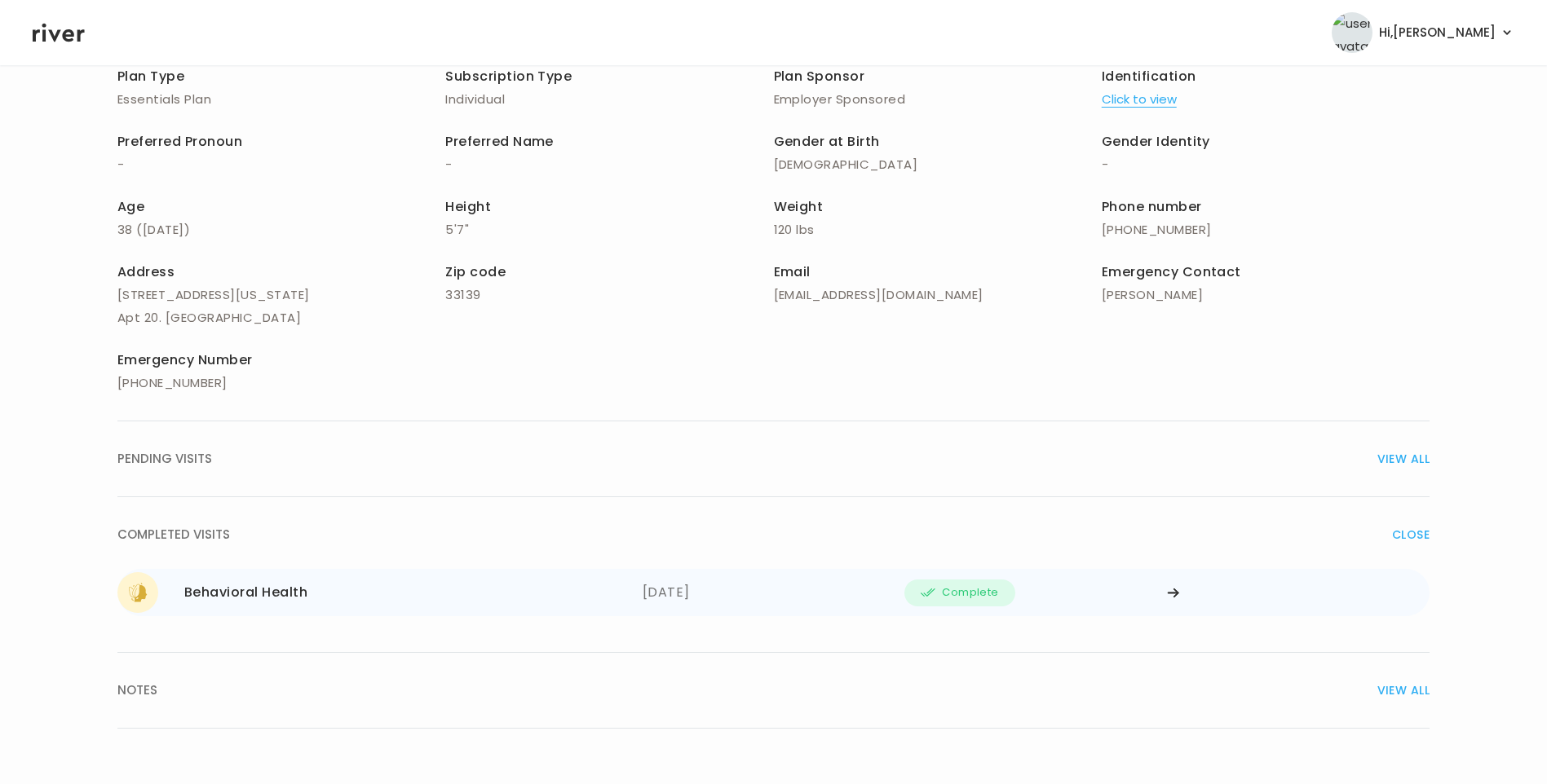
click at [340, 610] on div "Behavioral Health 08/27/2025" at bounding box center [380, 592] width 525 height 40
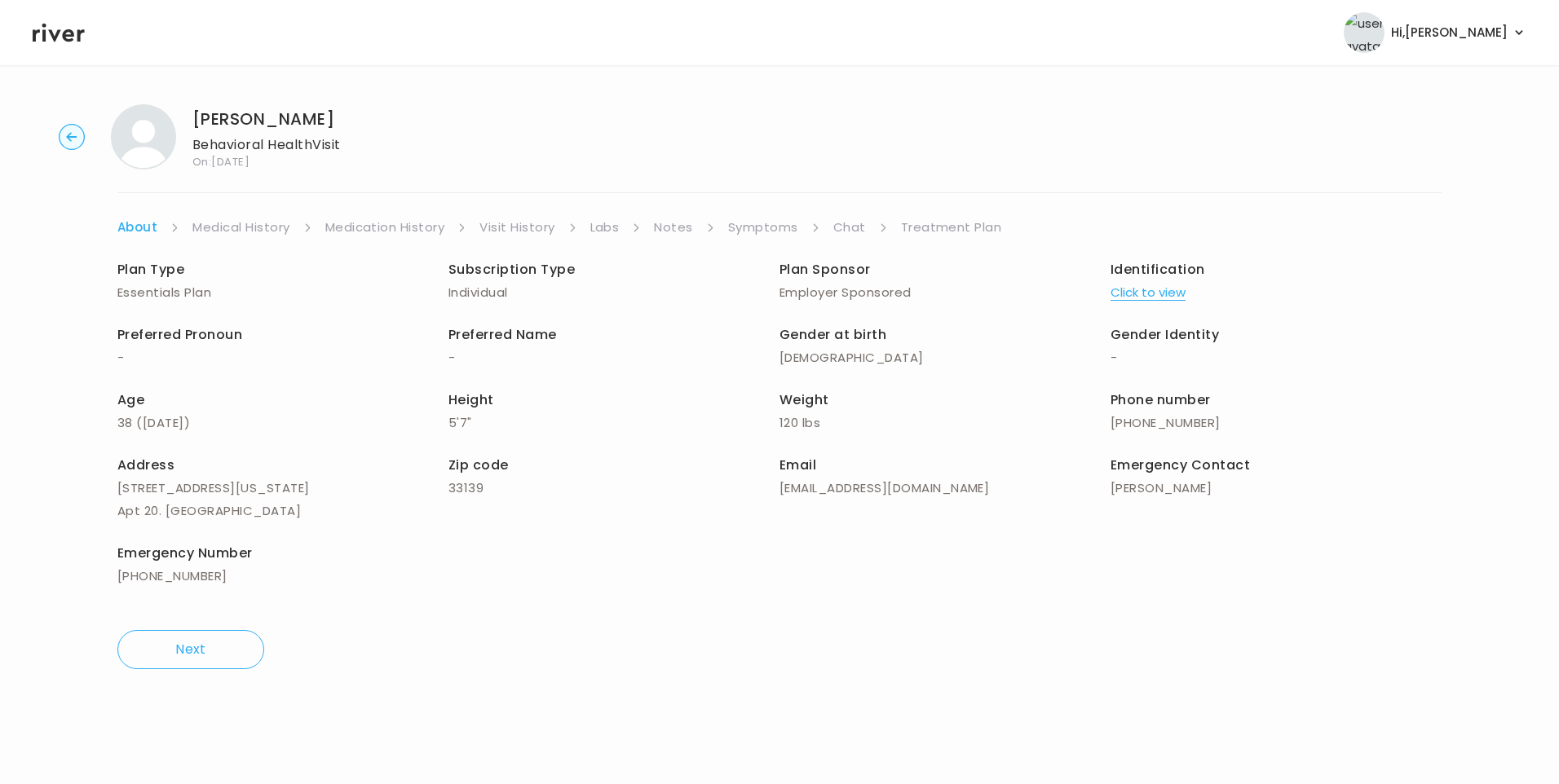
click at [921, 223] on link "Treatment Plan" at bounding box center [951, 227] width 101 height 23
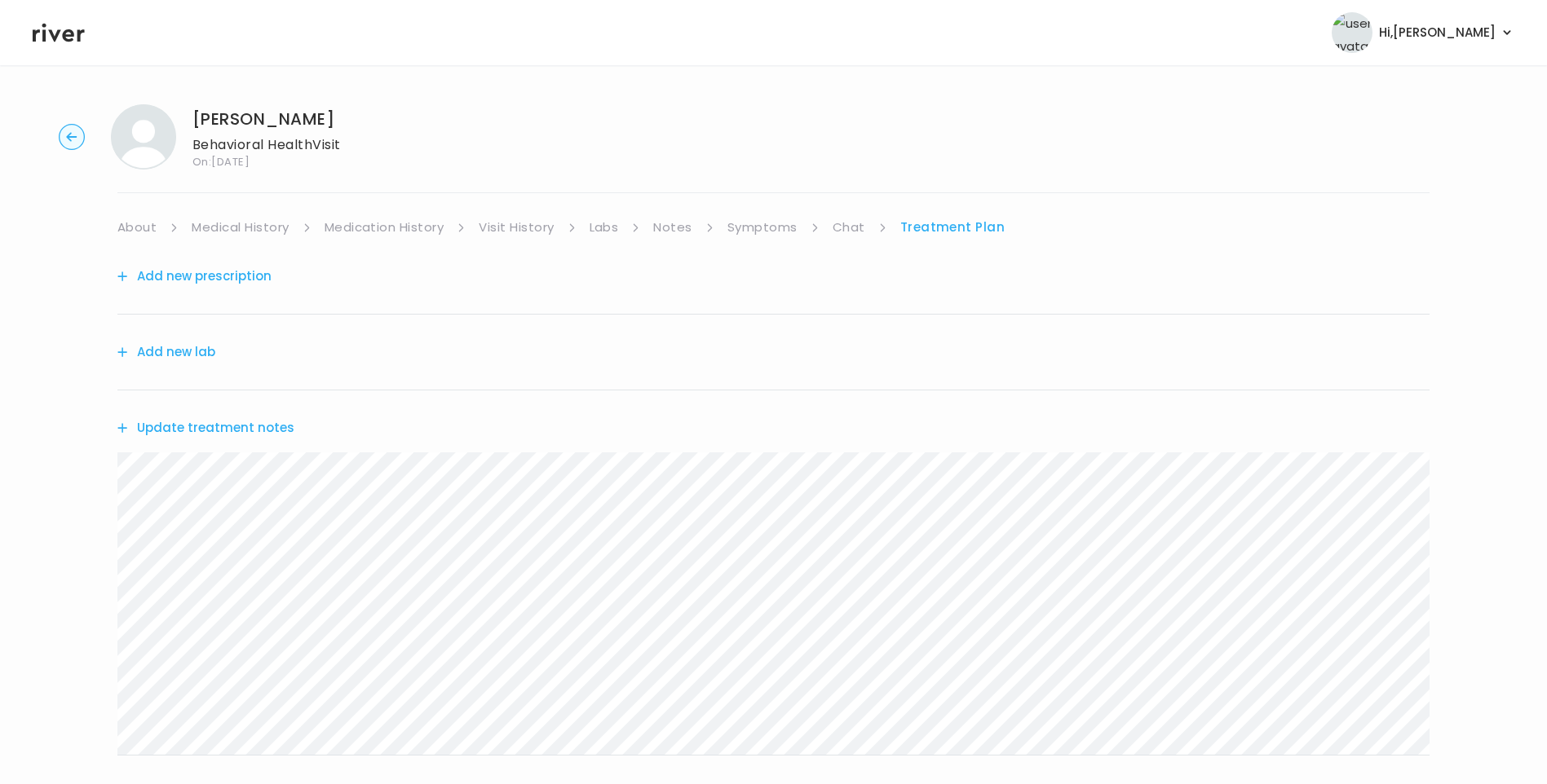
click at [390, 226] on link "Medication History" at bounding box center [384, 227] width 120 height 23
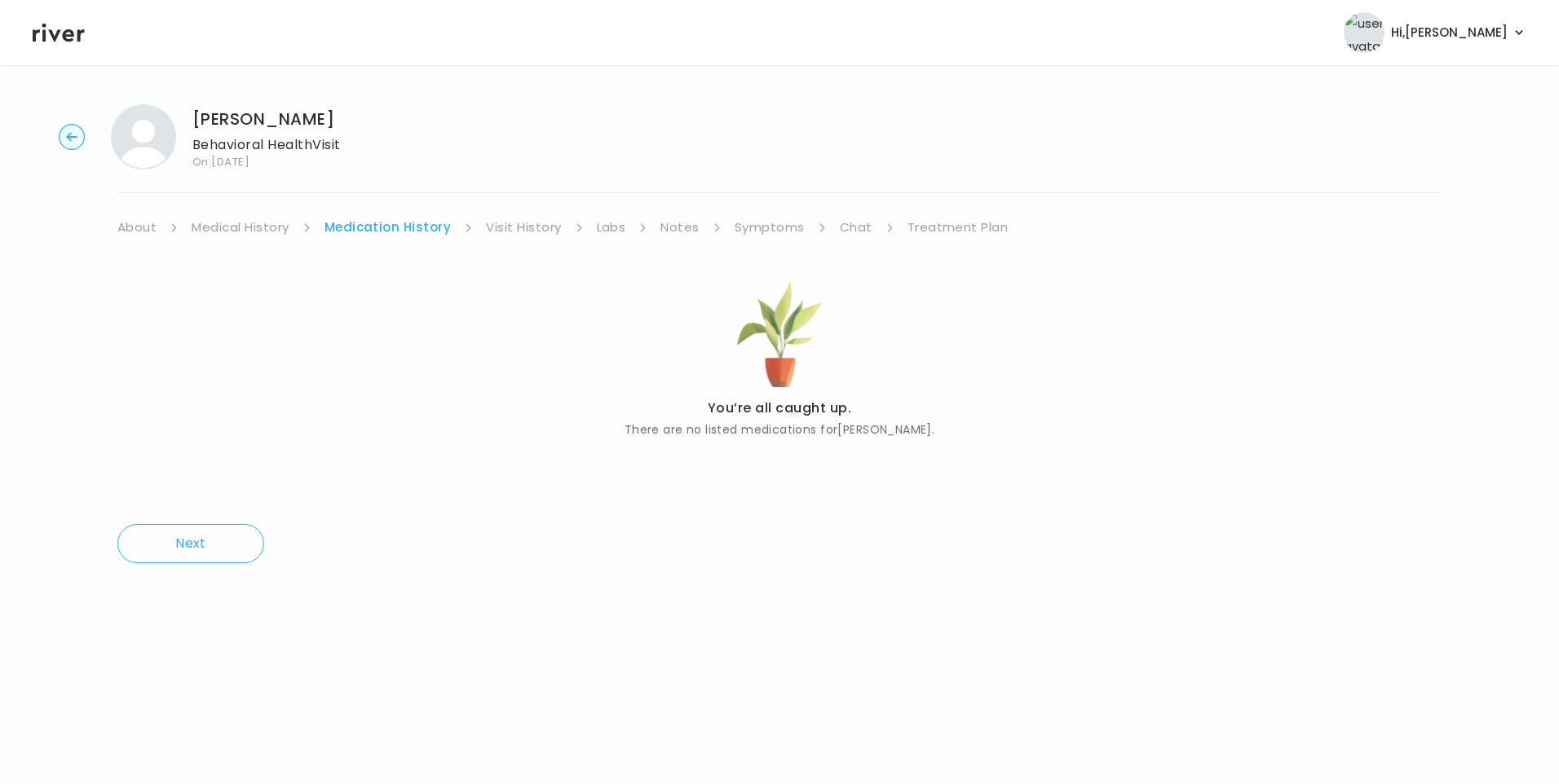
click at [45, 31] on icon at bounding box center [58, 33] width 52 height 19
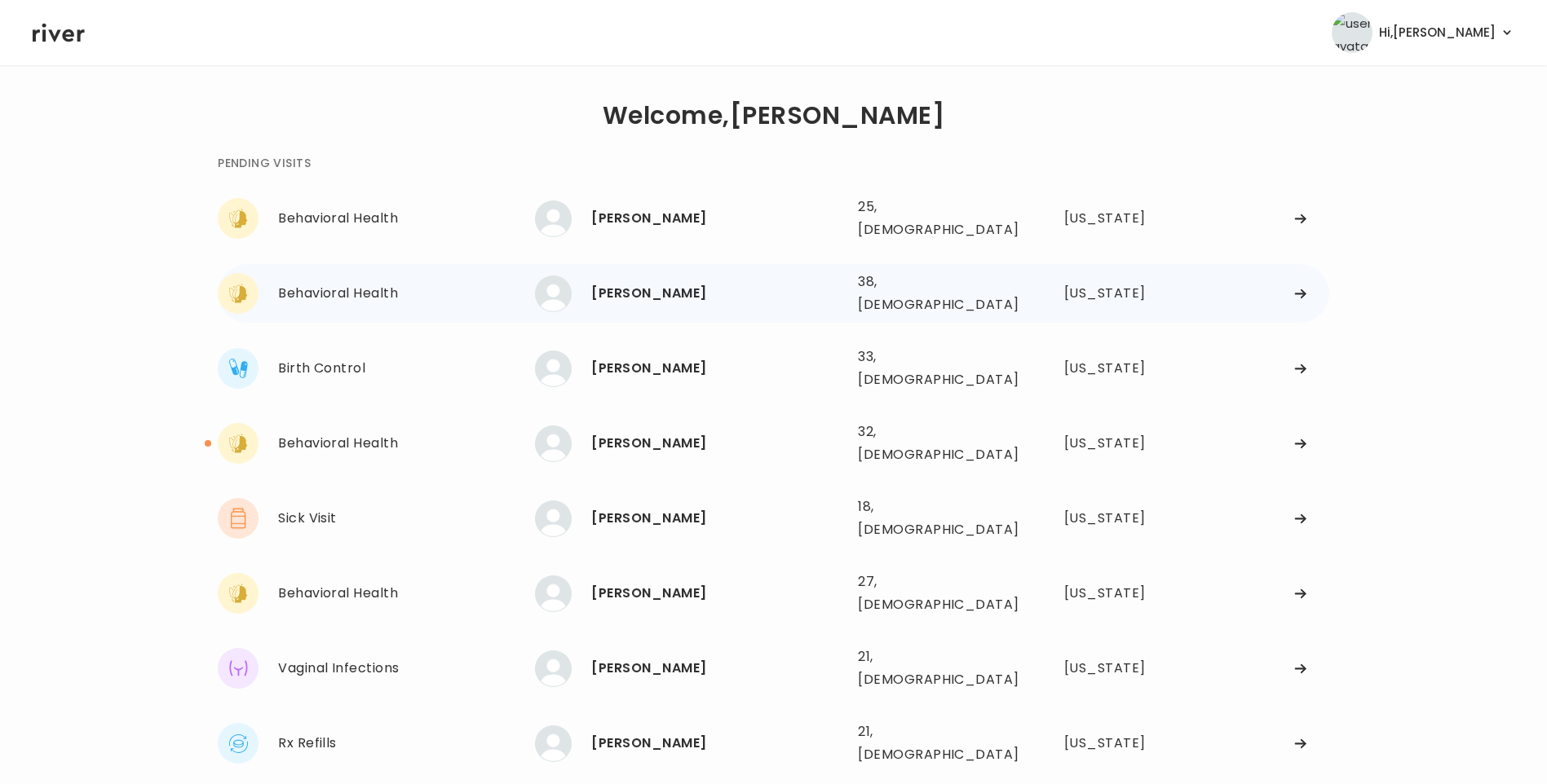
click at [668, 285] on div "[PERSON_NAME]" at bounding box center [717, 294] width 253 height 23
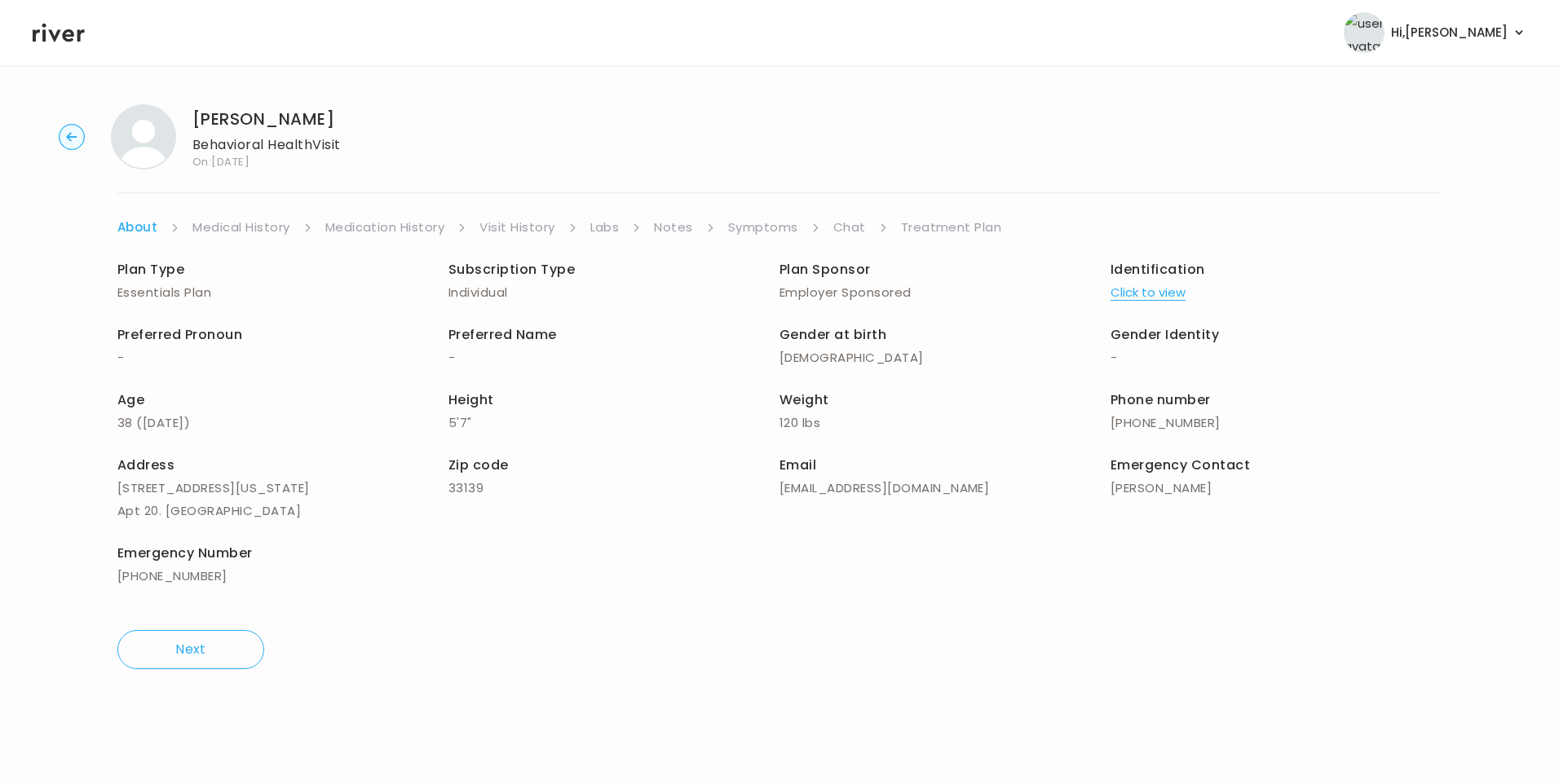
click at [847, 217] on link "Chat" at bounding box center [849, 227] width 33 height 23
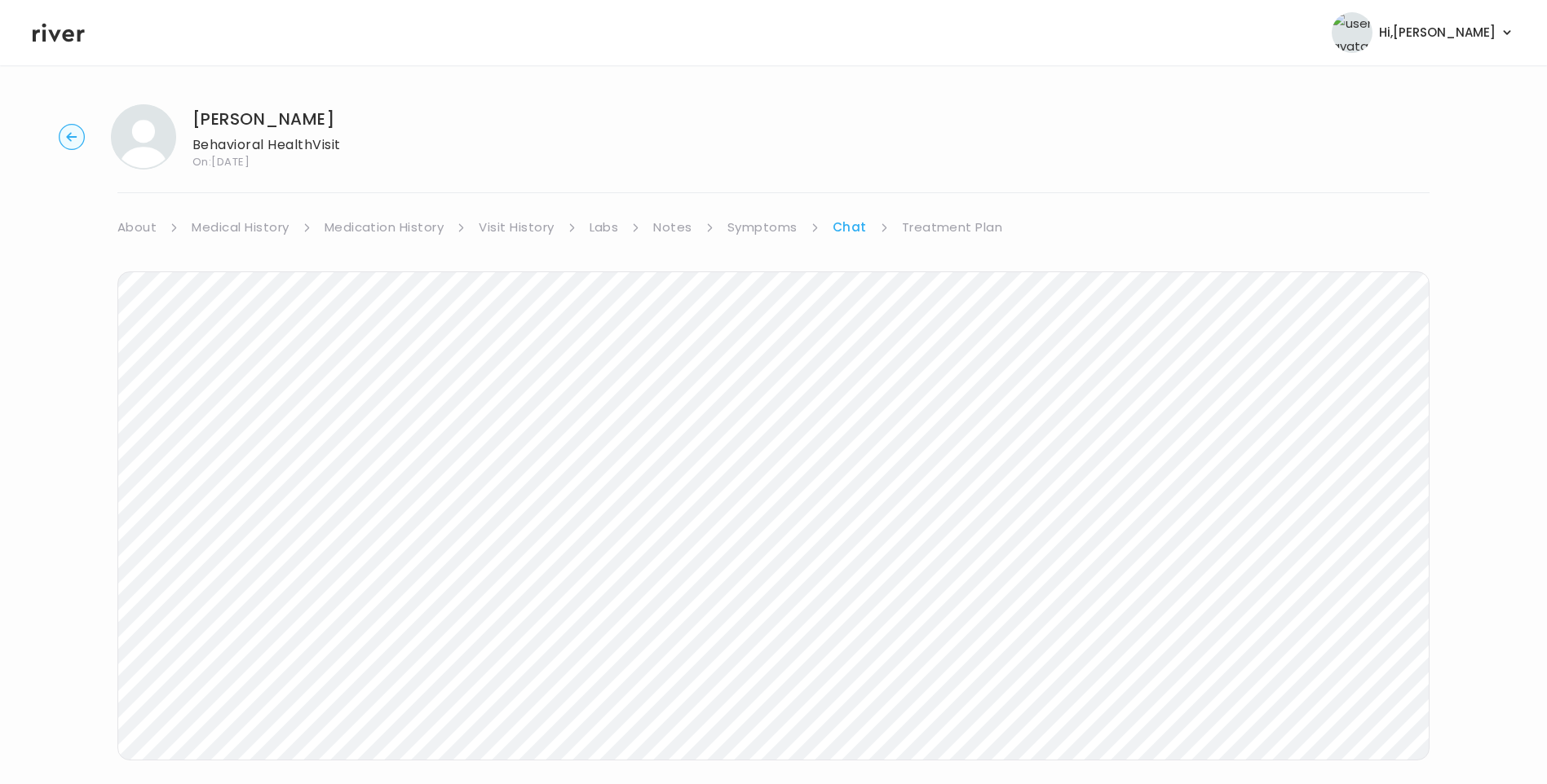
click at [954, 222] on link "Treatment Plan" at bounding box center [952, 227] width 101 height 23
click at [781, 236] on link "Symptoms" at bounding box center [762, 227] width 70 height 23
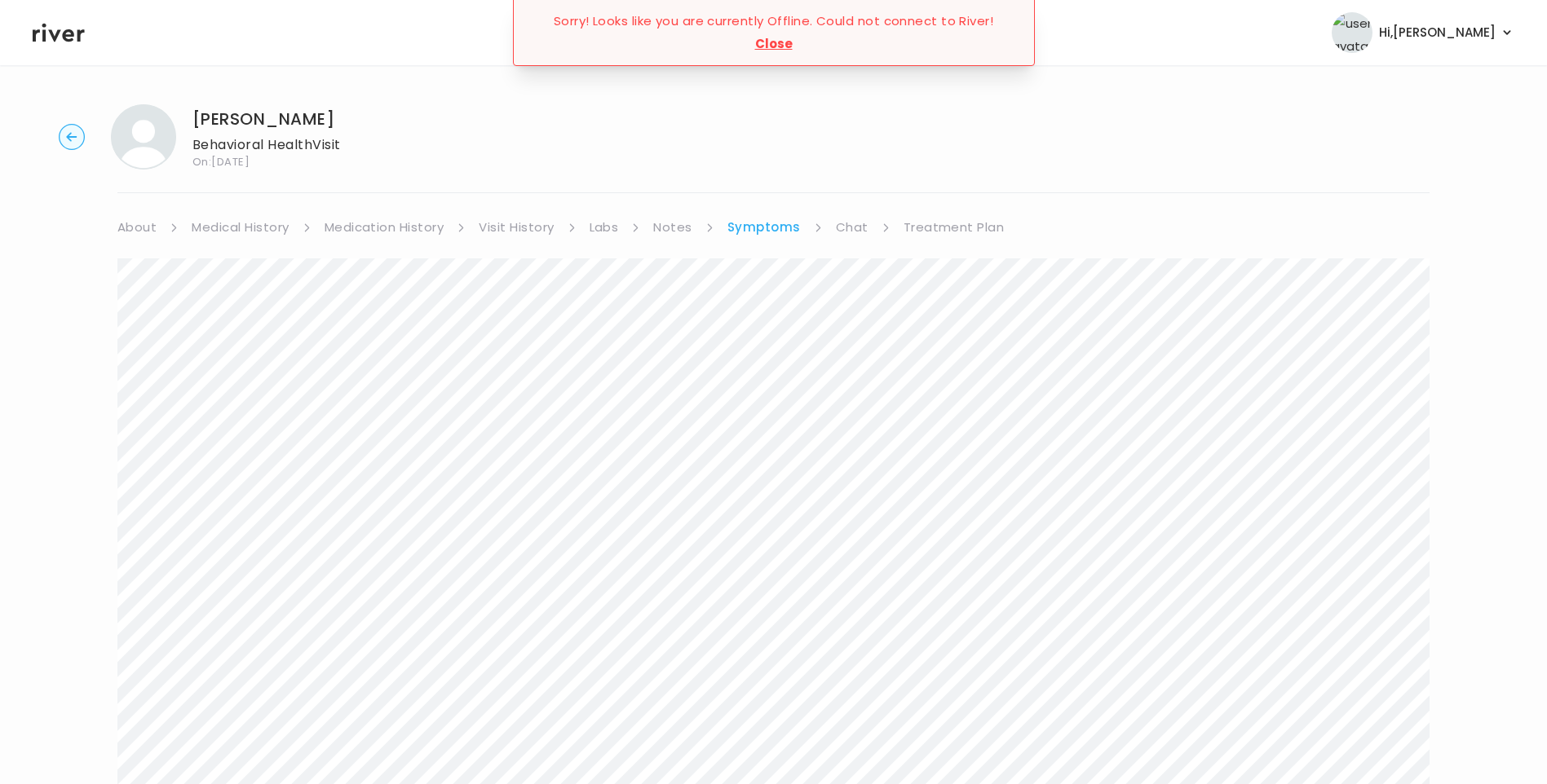
click at [514, 227] on link "Visit History" at bounding box center [516, 227] width 75 height 23
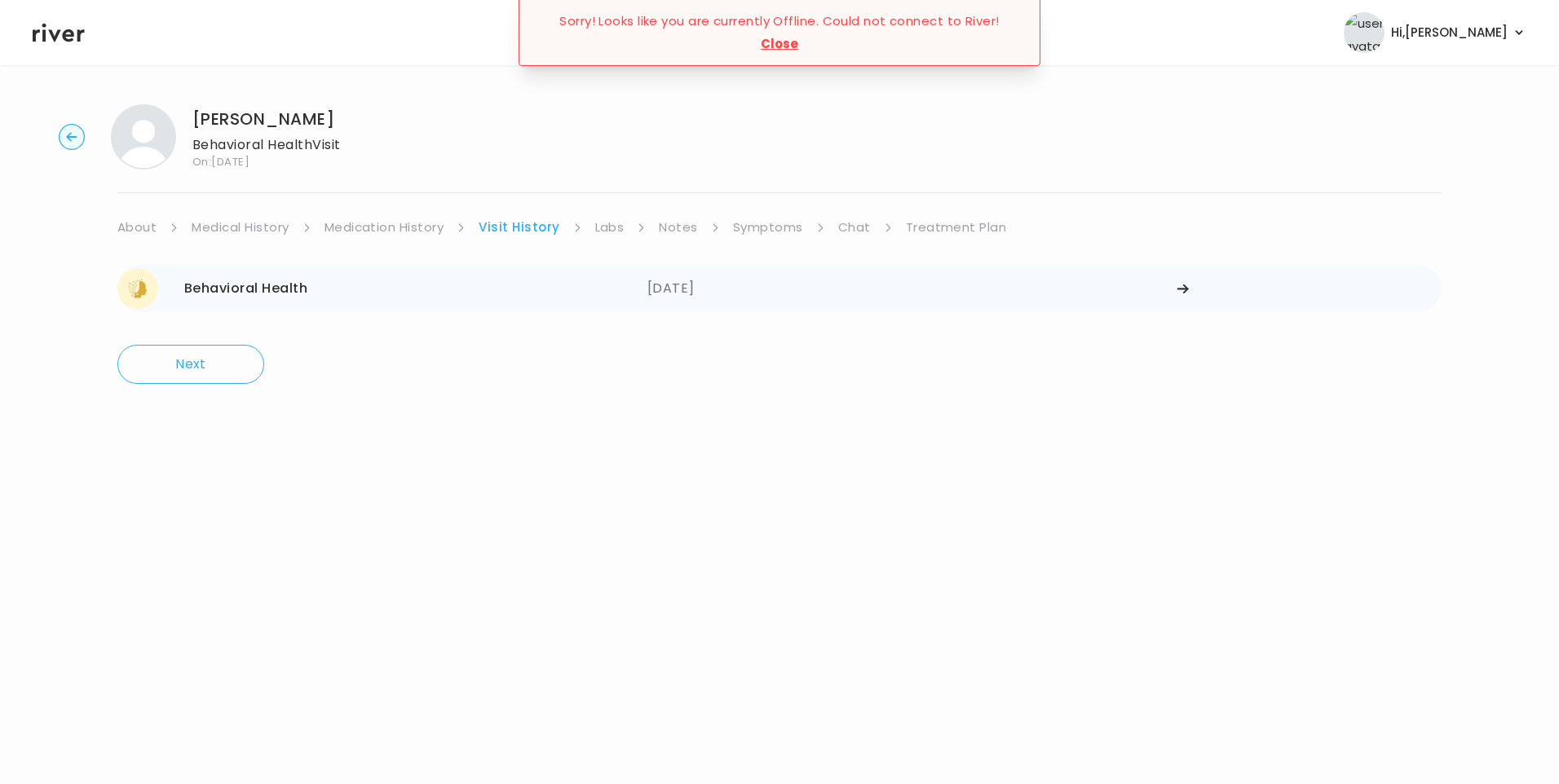
click at [397, 282] on div "Behavioral Health 08/27/2025" at bounding box center [382, 288] width 530 height 40
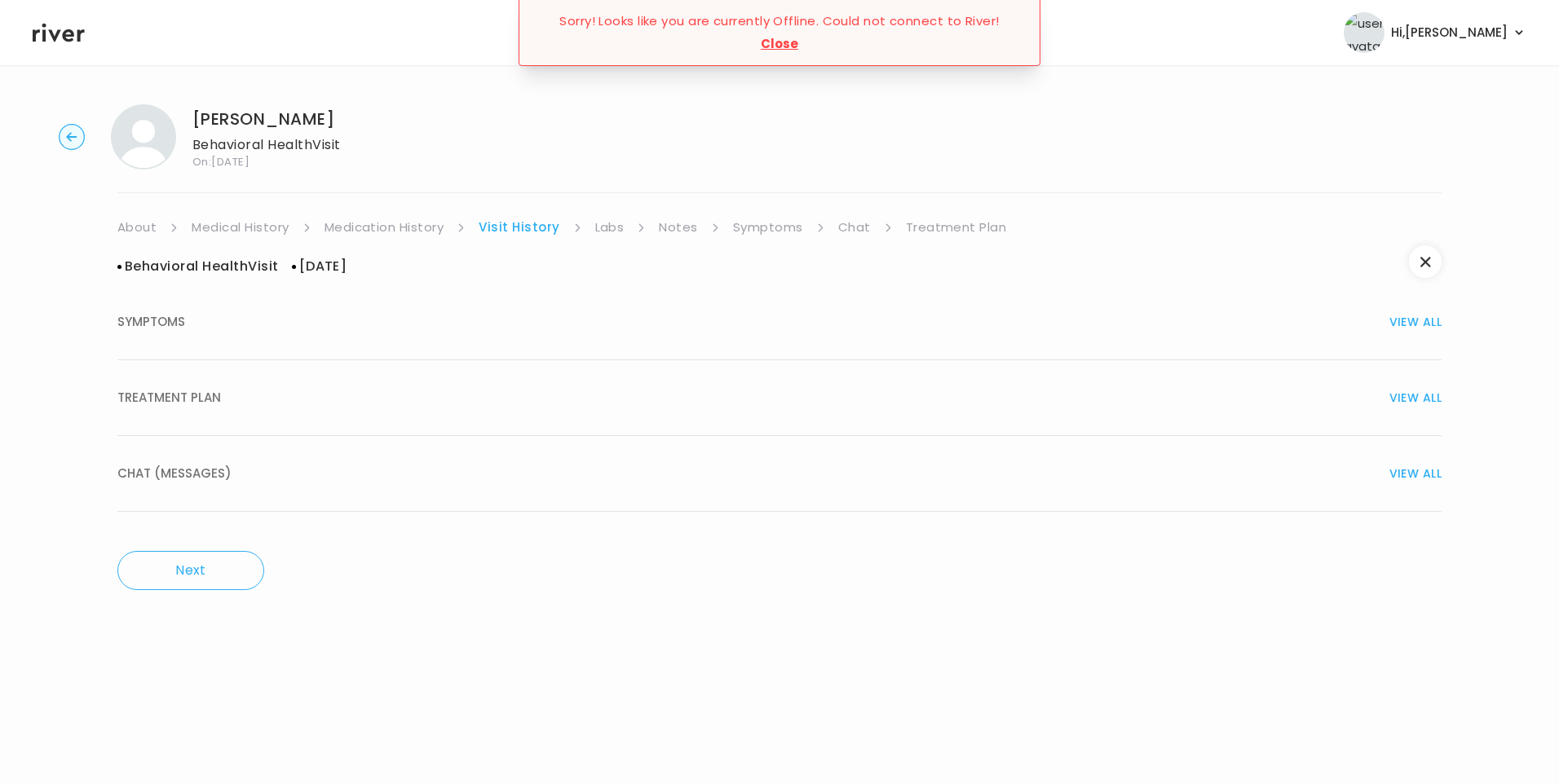
drag, startPoint x: 177, startPoint y: 325, endPoint x: 210, endPoint y: 342, distance: 37.1
click at [178, 325] on span "SYMPTOMS" at bounding box center [152, 322] width 68 height 23
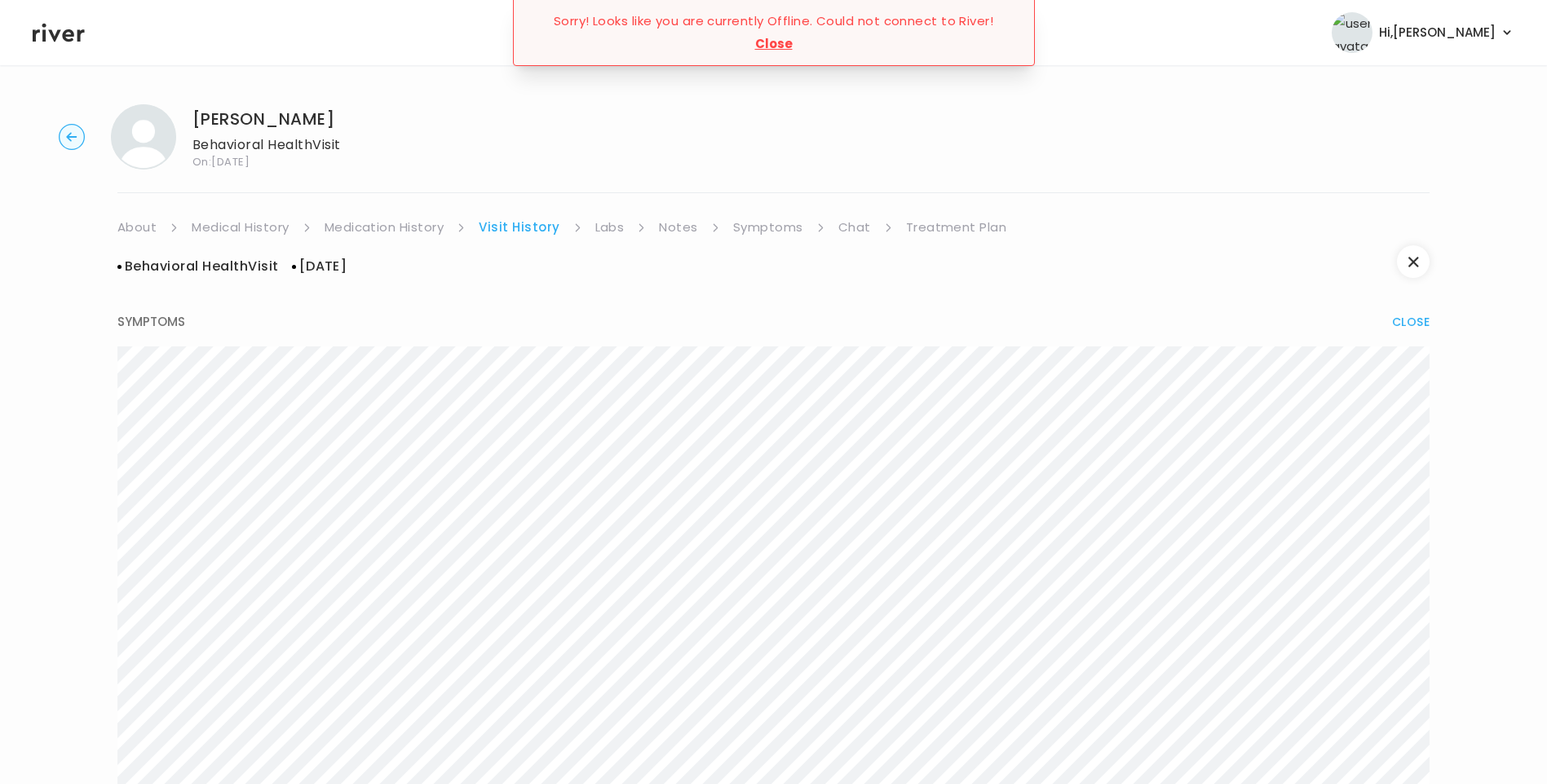
click at [773, 48] on button "Close" at bounding box center [774, 44] width 38 height 23
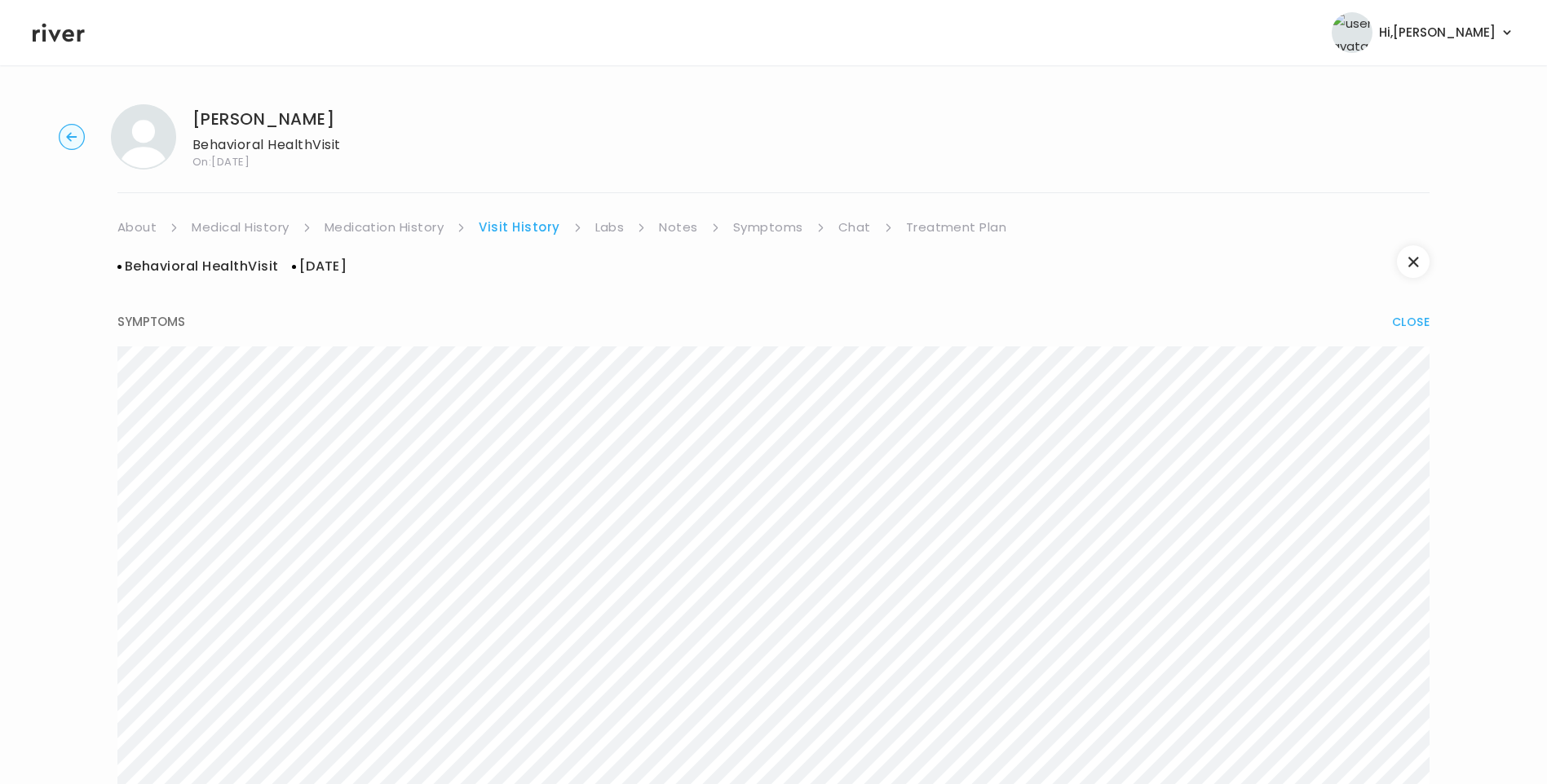
click at [944, 231] on link "Treatment Plan" at bounding box center [956, 227] width 101 height 23
click at [79, 41] on icon at bounding box center [58, 33] width 52 height 24
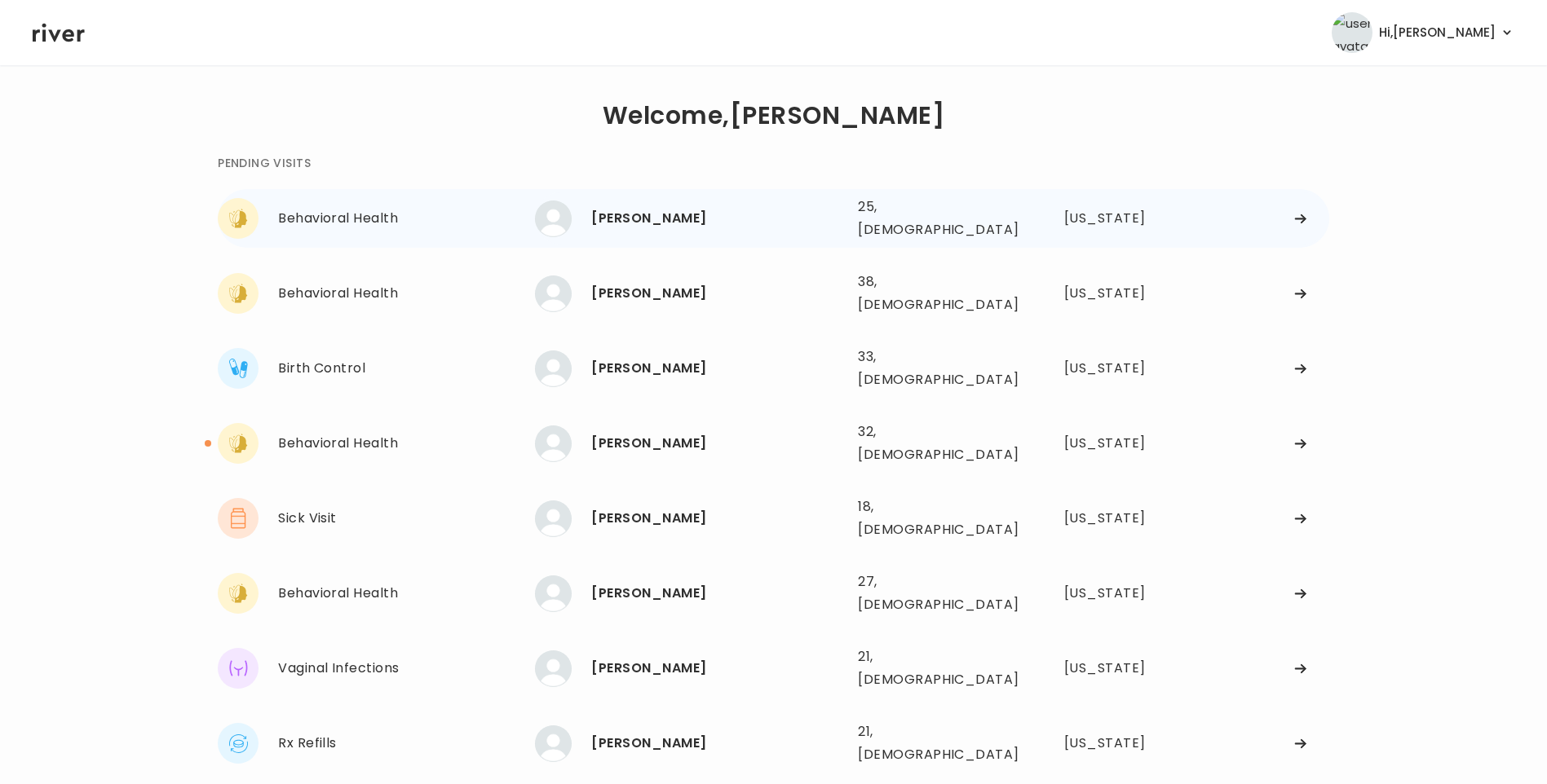
click at [737, 200] on div "LIAM TOMS 25, Male See more" at bounding box center [689, 218] width 310 height 37
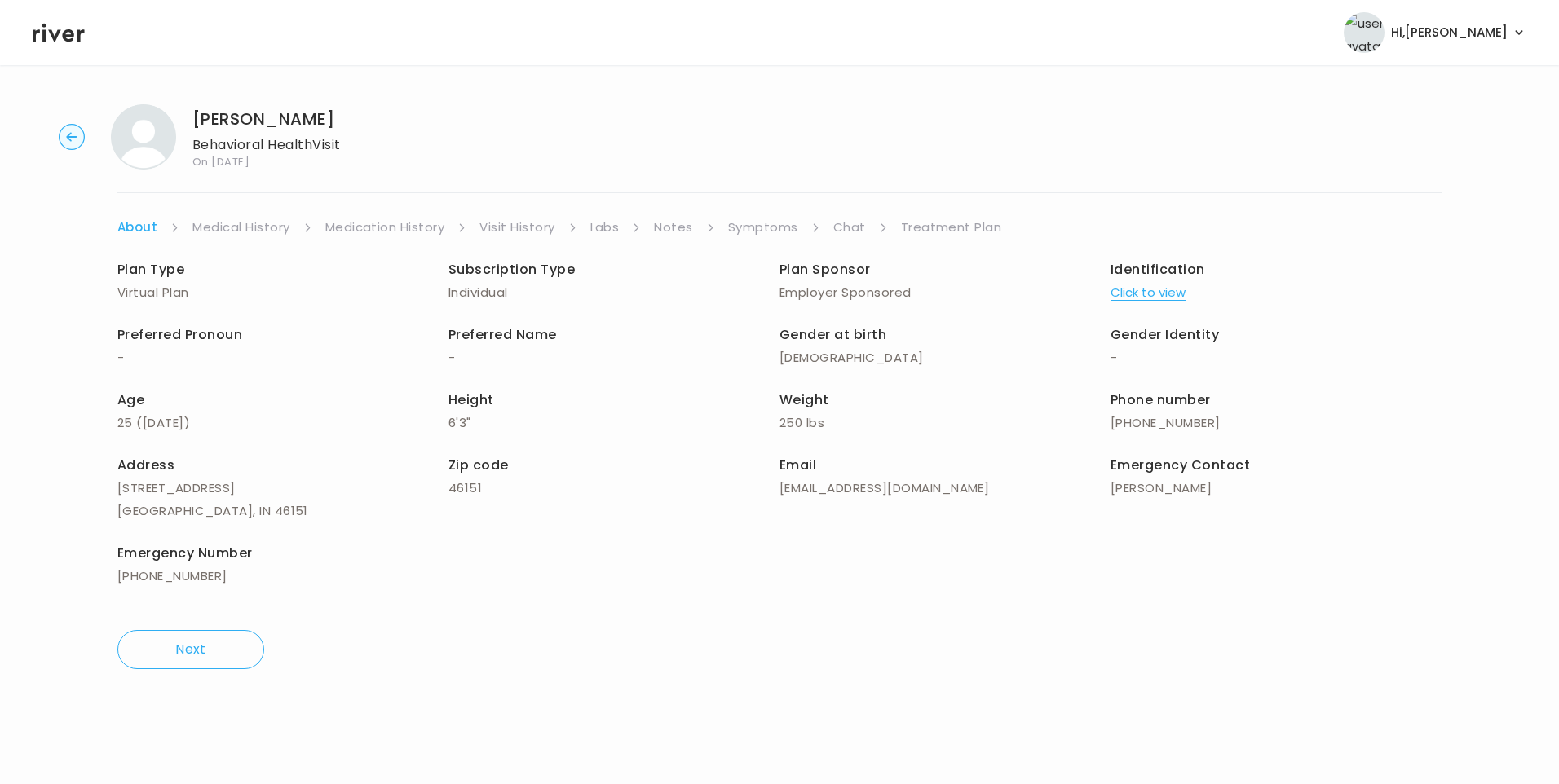
click at [538, 227] on link "Visit History" at bounding box center [517, 227] width 75 height 23
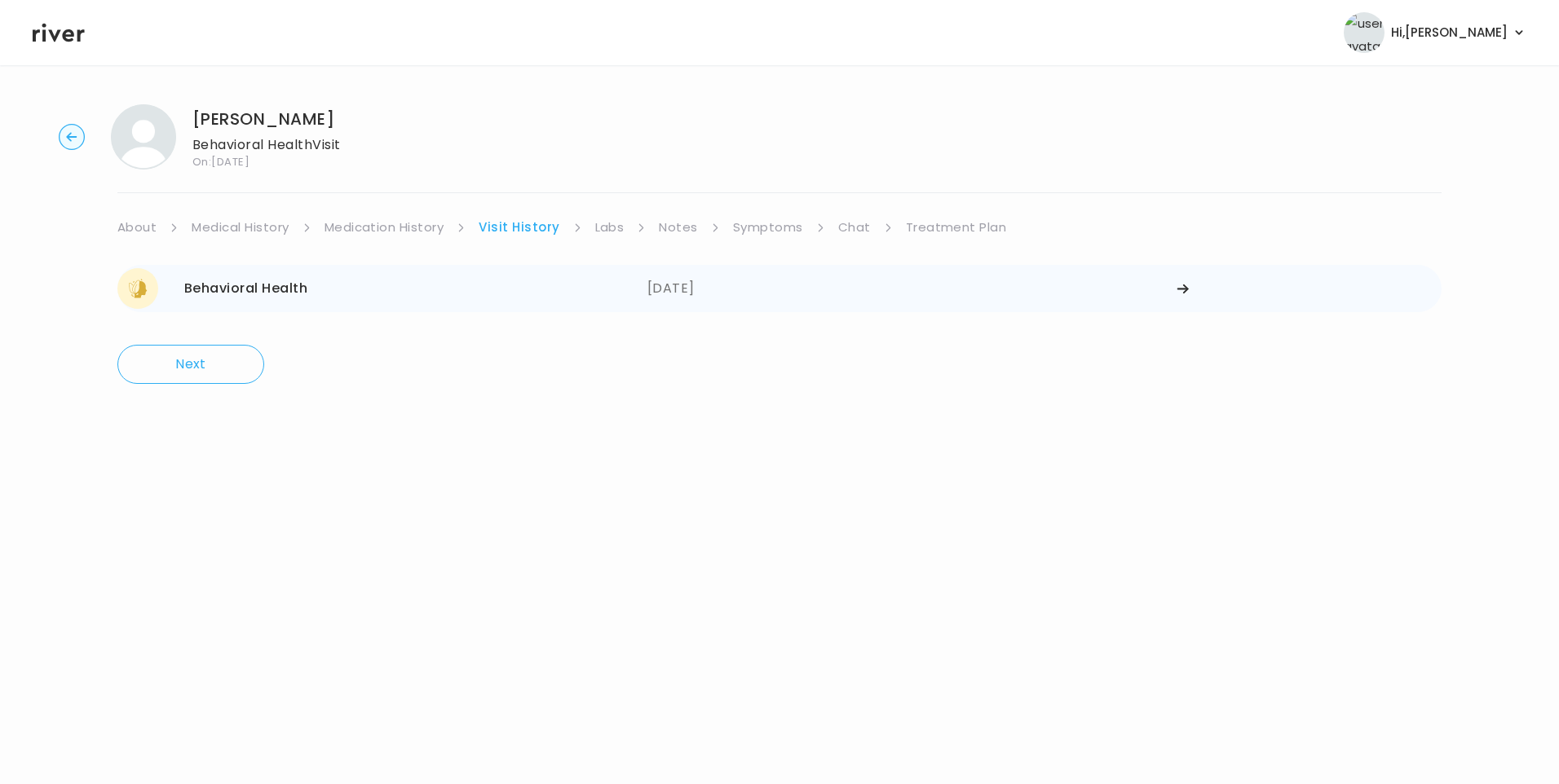
click at [678, 293] on div "08/25/2025" at bounding box center [912, 288] width 530 height 40
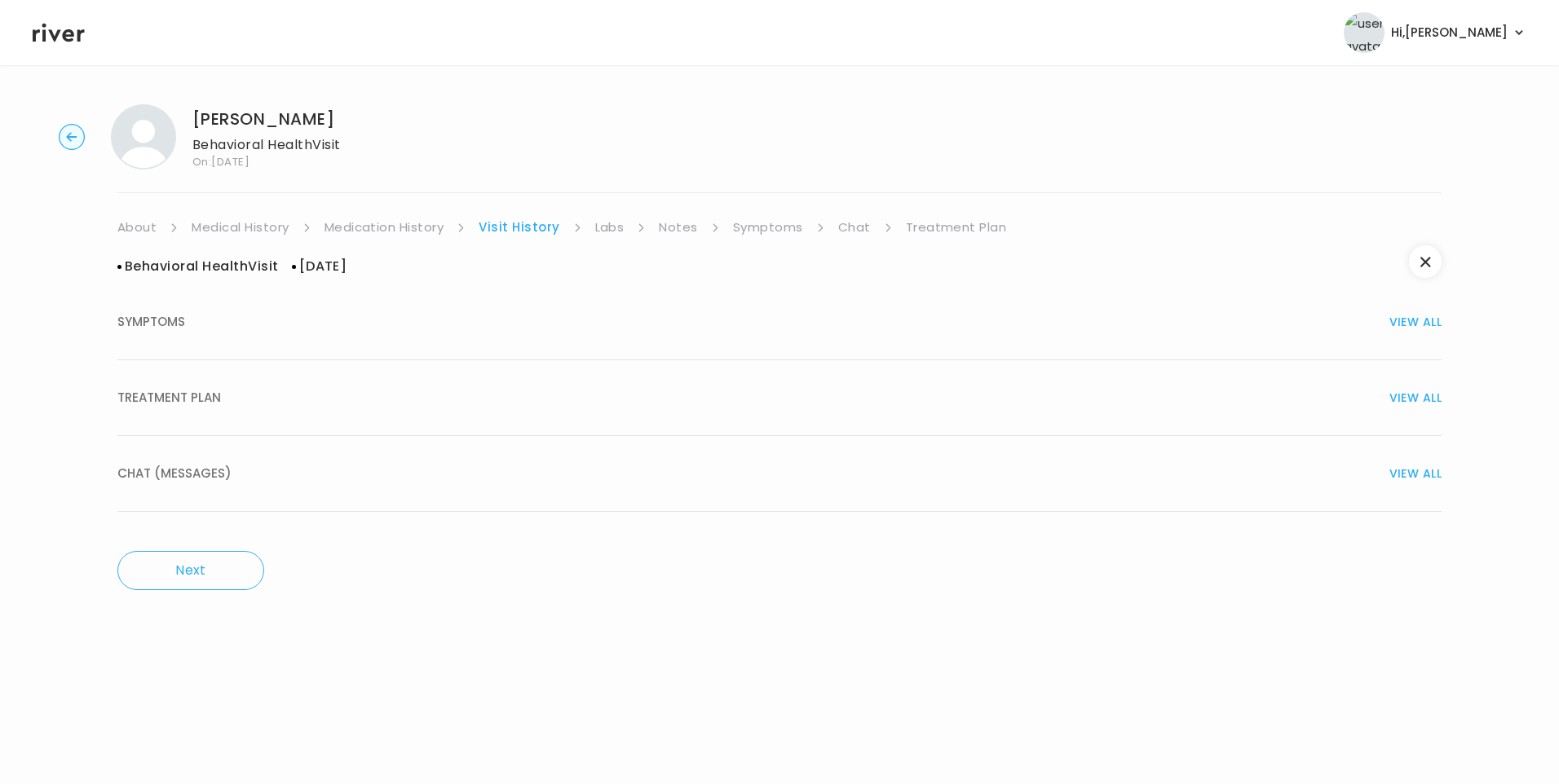
drag, startPoint x: 426, startPoint y: 392, endPoint x: 435, endPoint y: 400, distance: 12.0
click at [426, 392] on div "TREATMENT PLAN VIEW ALL" at bounding box center [780, 397] width 1324 height 23
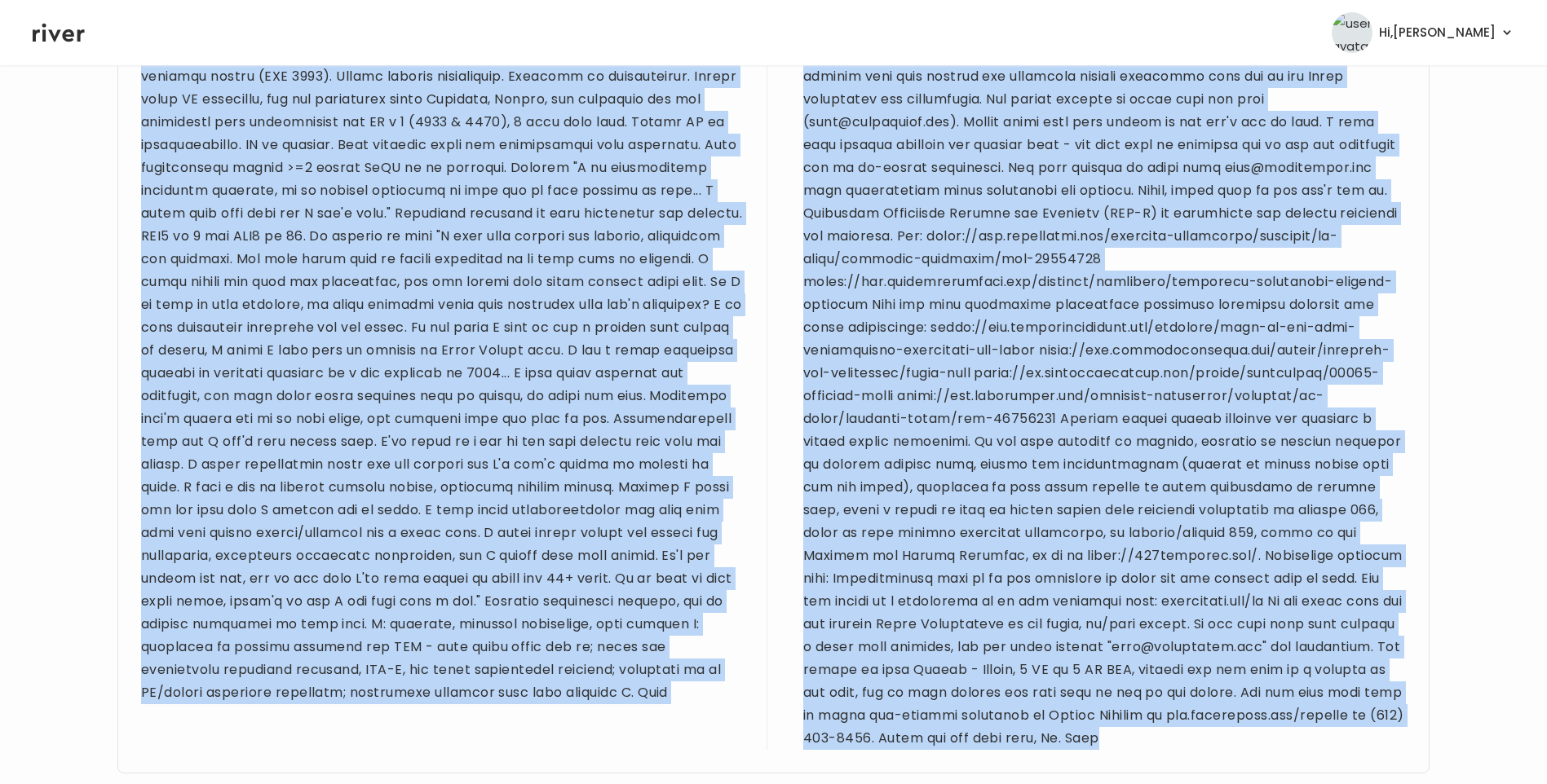
scroll to position [920, 0]
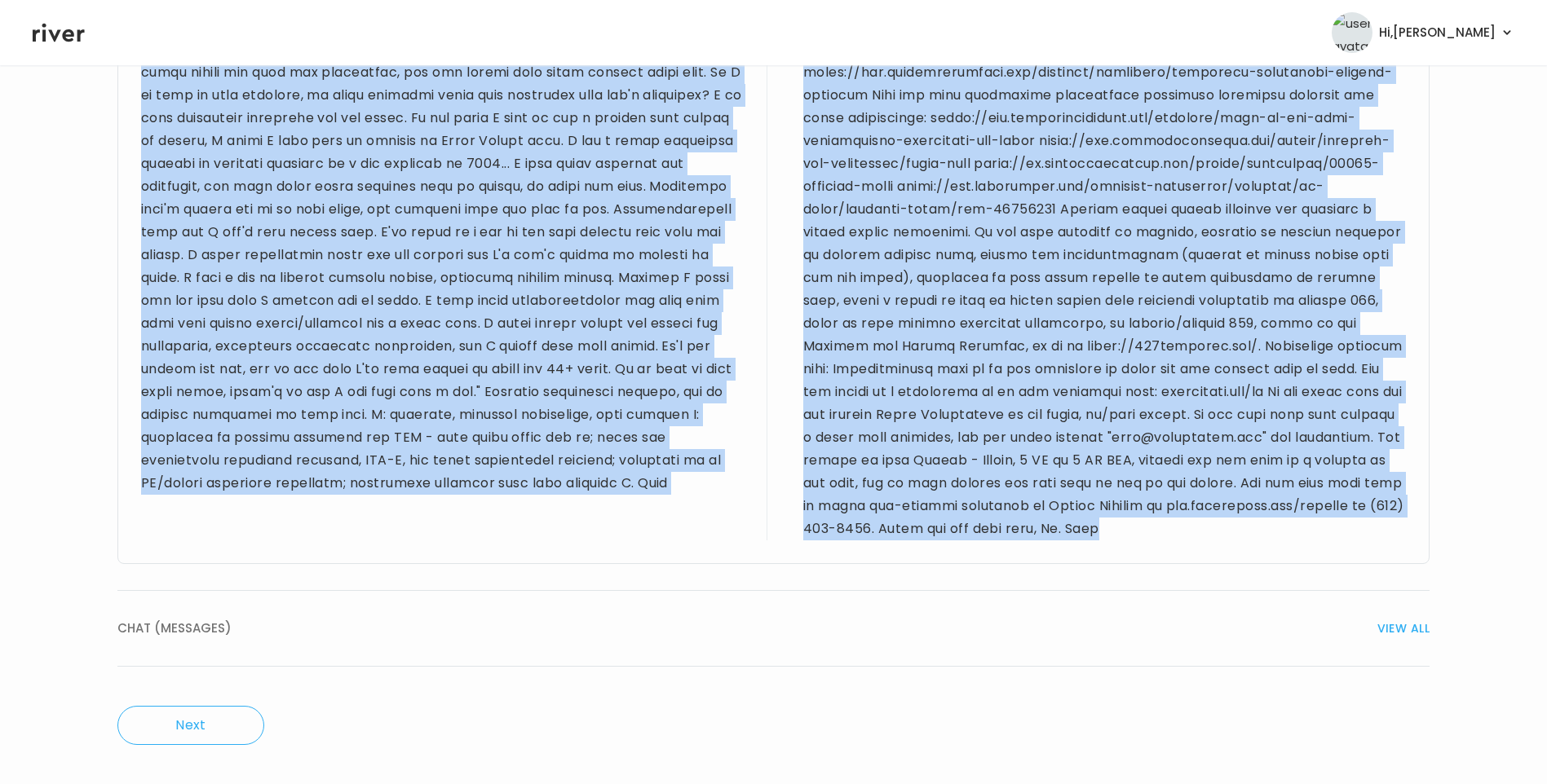
drag, startPoint x: 143, startPoint y: 329, endPoint x: 1334, endPoint y: 536, distance: 1208.9
click at [1334, 536] on div "Provider notes Notes to patient" at bounding box center [773, 177] width 1312 height 775
drag, startPoint x: 1334, startPoint y: 536, endPoint x: 1114, endPoint y: 266, distance: 348.3
copy div "25 yo M for BH visit. PMH sig for pollen/wasp allergies, bowel resection and hu…"
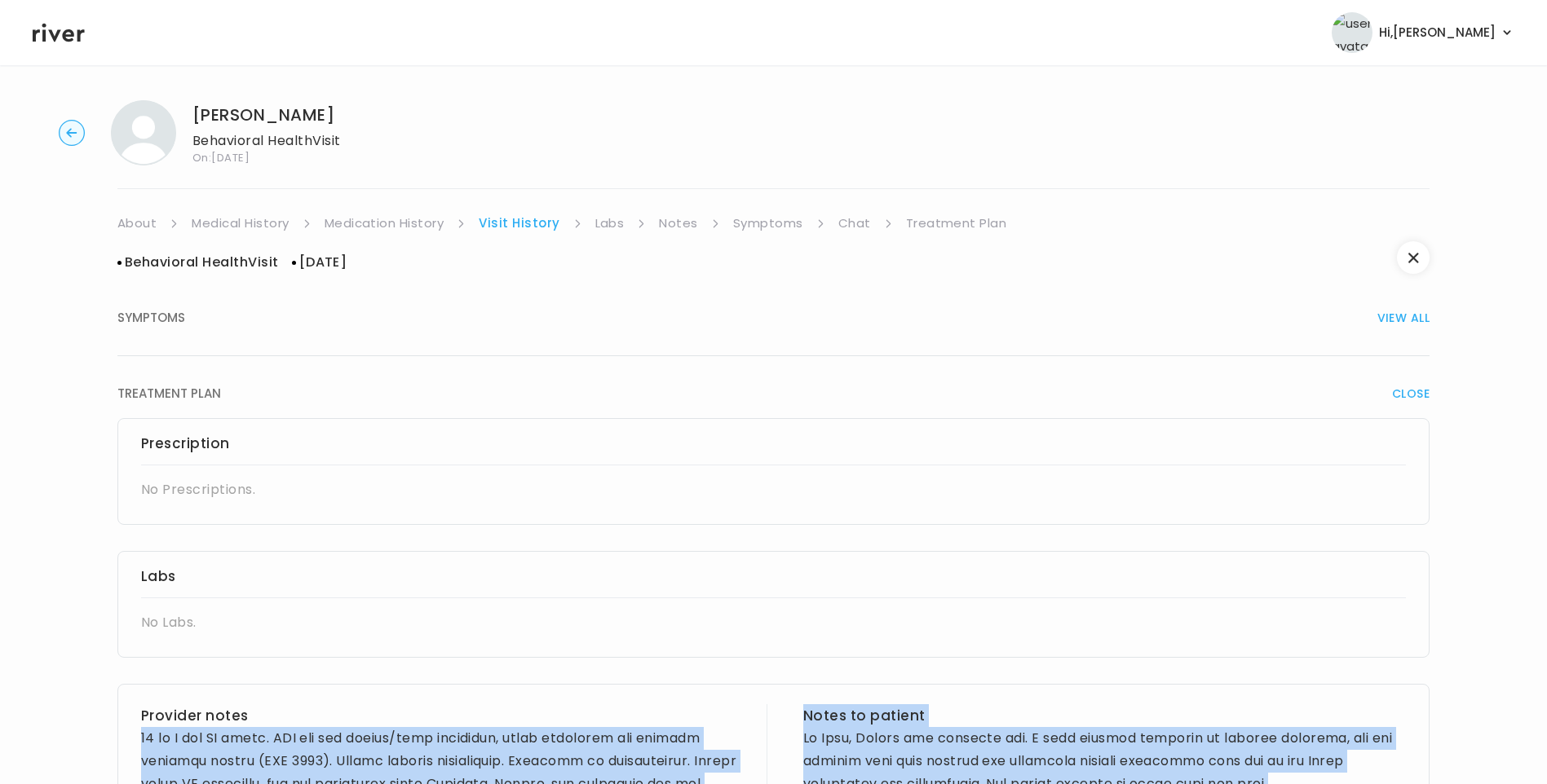
scroll to position [0, 0]
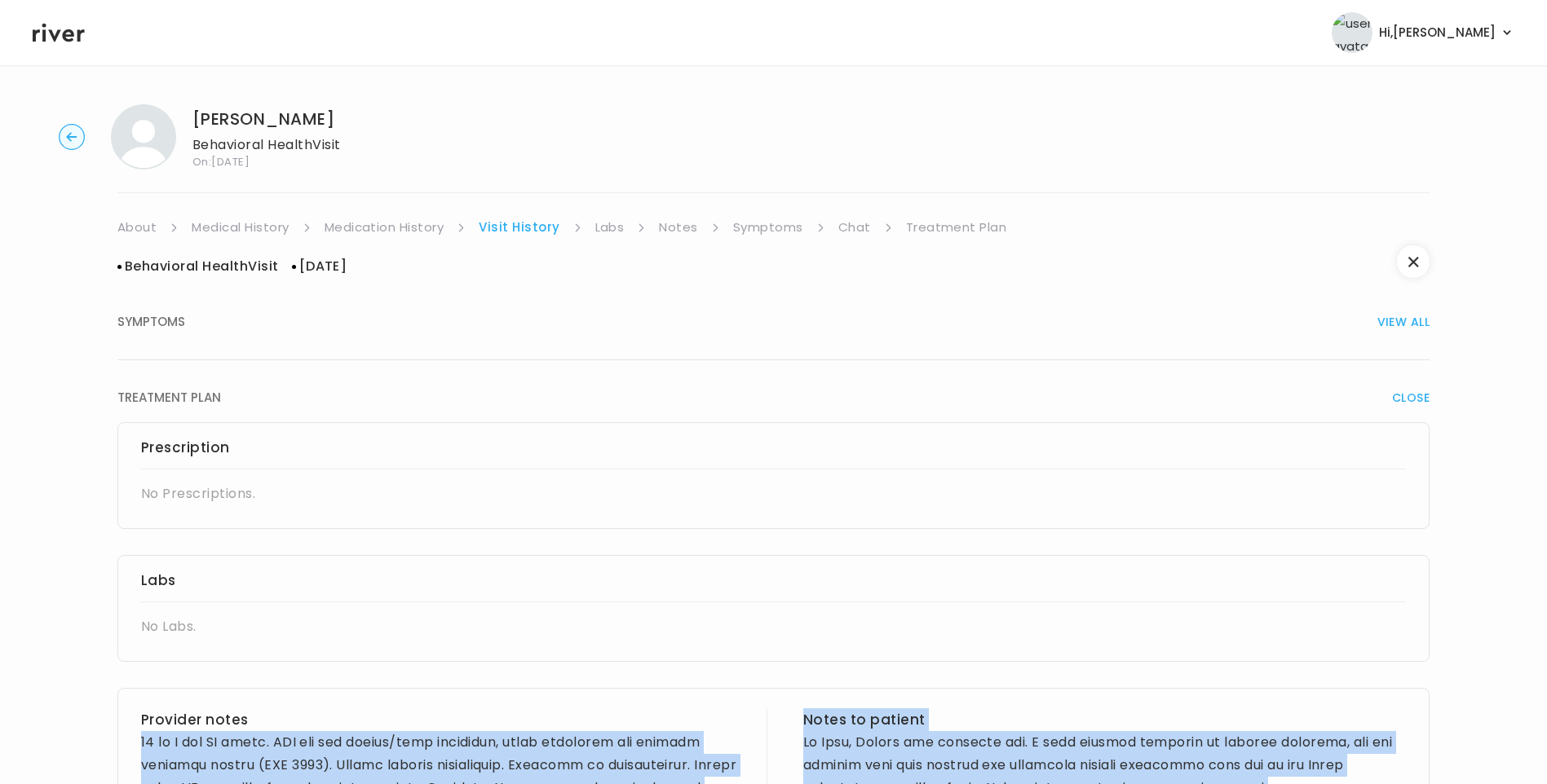
click at [416, 228] on link "Medication History" at bounding box center [384, 227] width 120 height 23
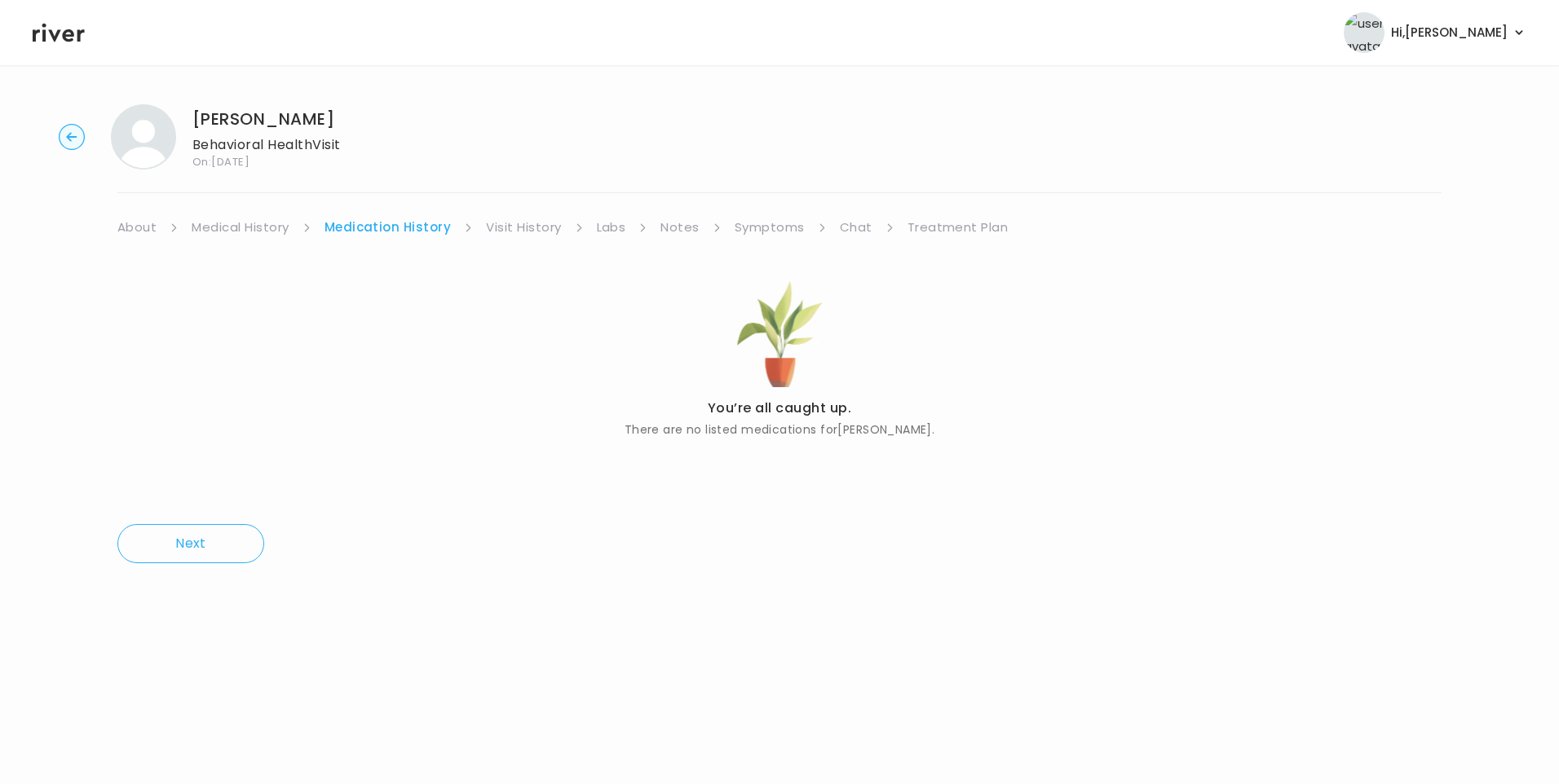
click at [780, 233] on link "Symptoms" at bounding box center [769, 227] width 70 height 23
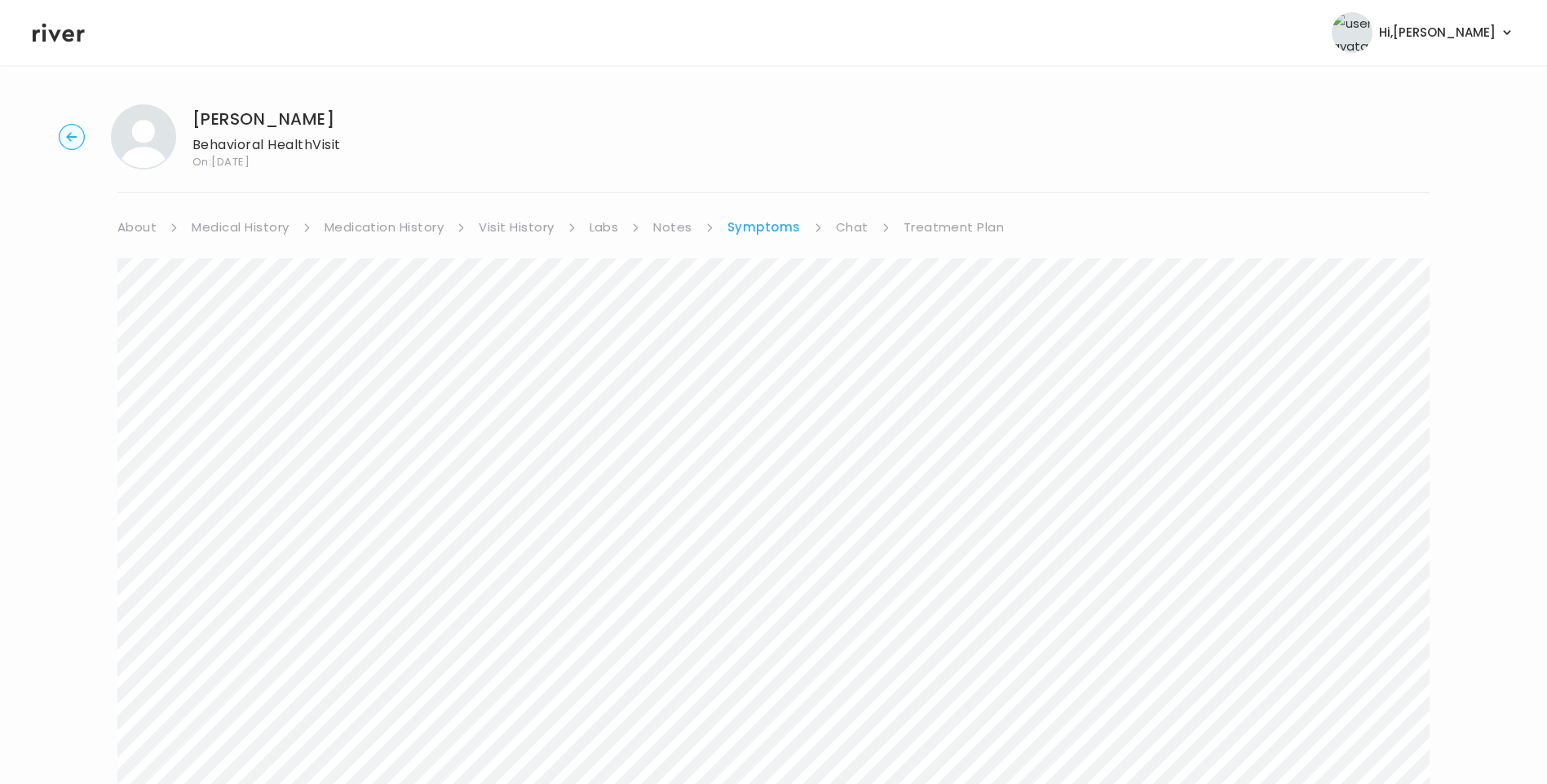
click at [965, 231] on link "Treatment Plan" at bounding box center [953, 227] width 101 height 23
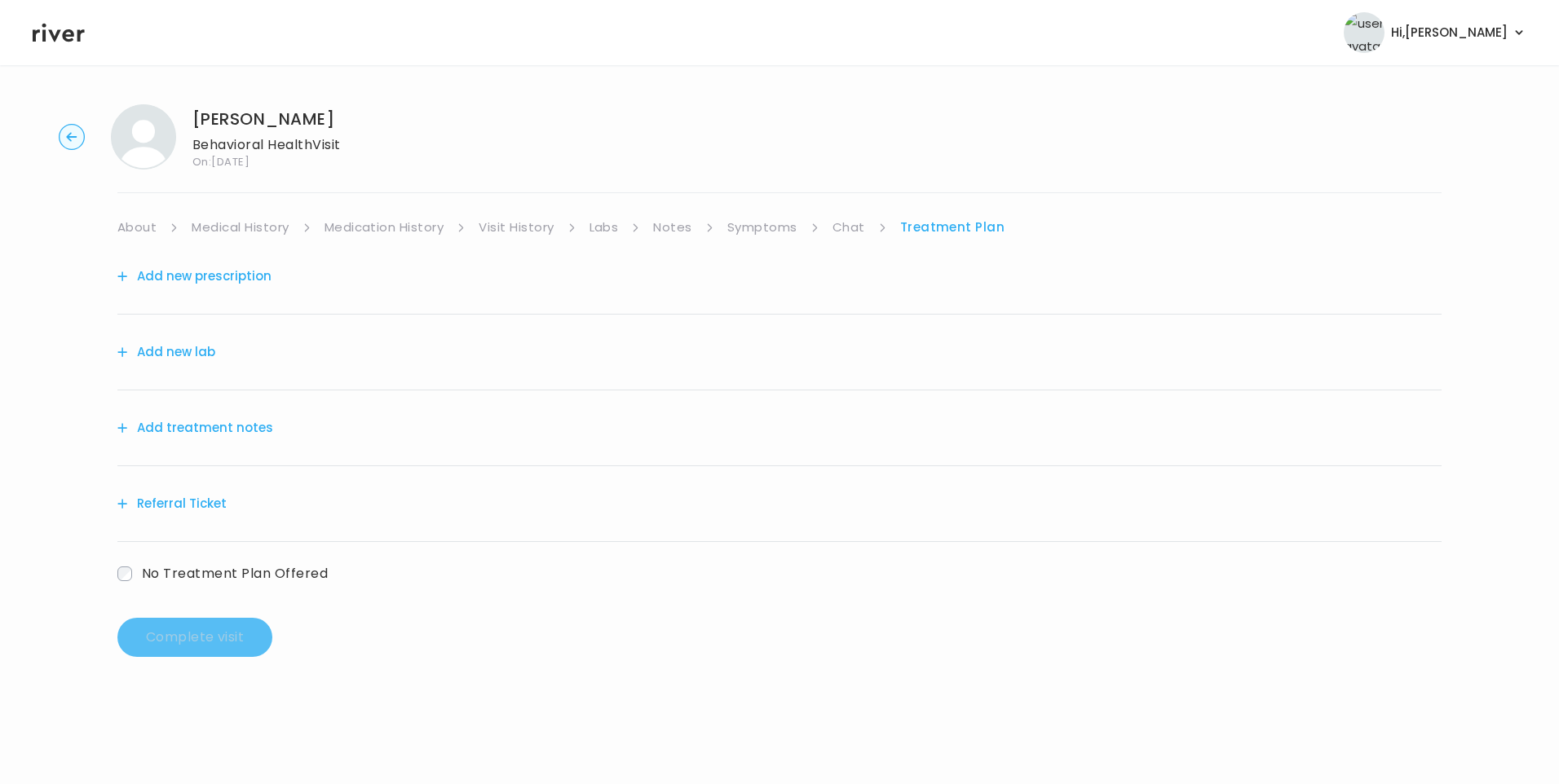
click at [239, 423] on button "Add treatment notes" at bounding box center [195, 427] width 155 height 23
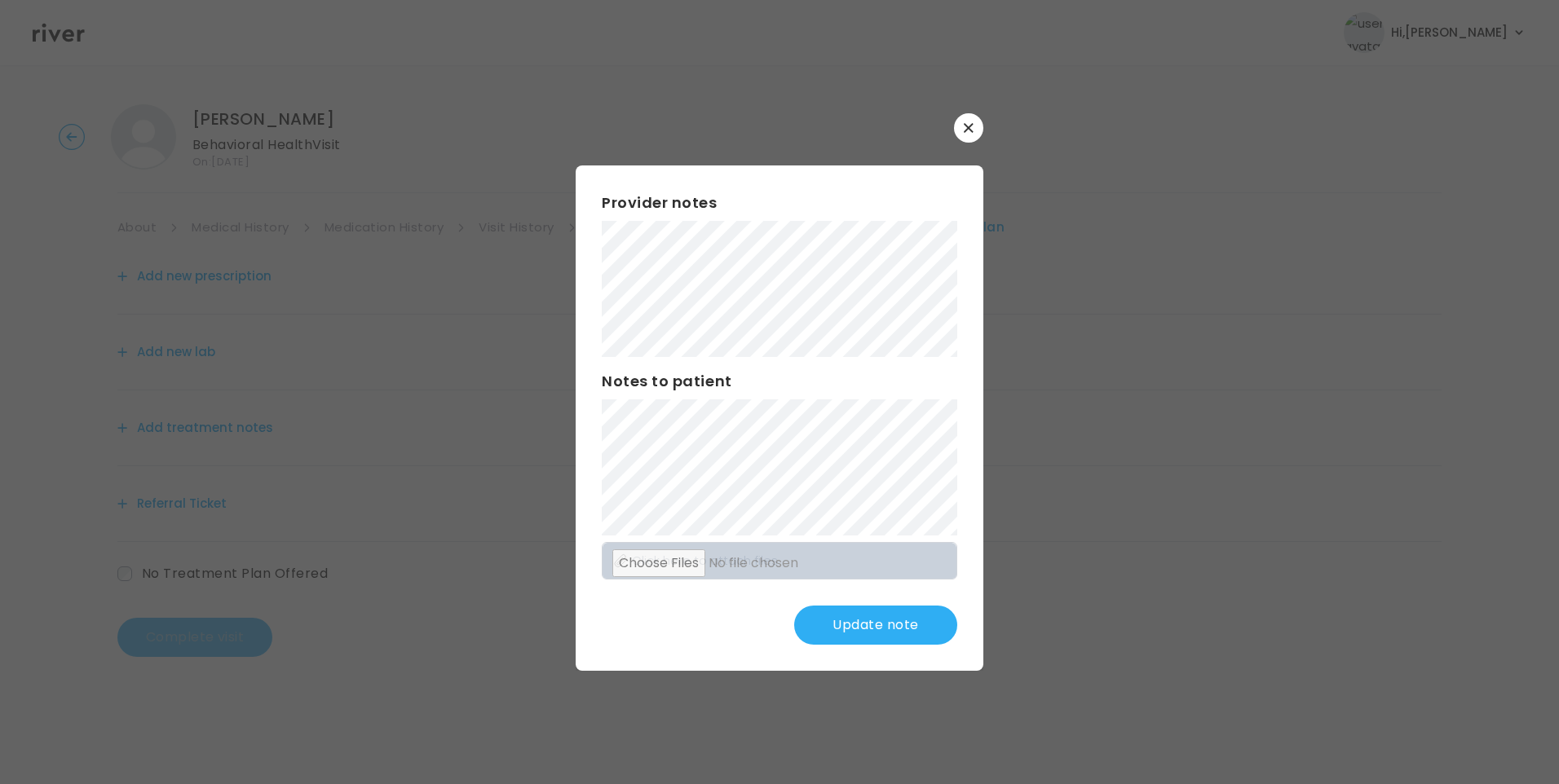
click at [530, 278] on div "​ Provider notes Notes to patient Click here to attach files Update note" at bounding box center [780, 392] width 1559 height 784
click at [963, 567] on div "Provider notes Notes to patient Click here to attach files Update note" at bounding box center [779, 418] width 408 height 505
click at [911, 620] on button "Update note" at bounding box center [875, 625] width 163 height 40
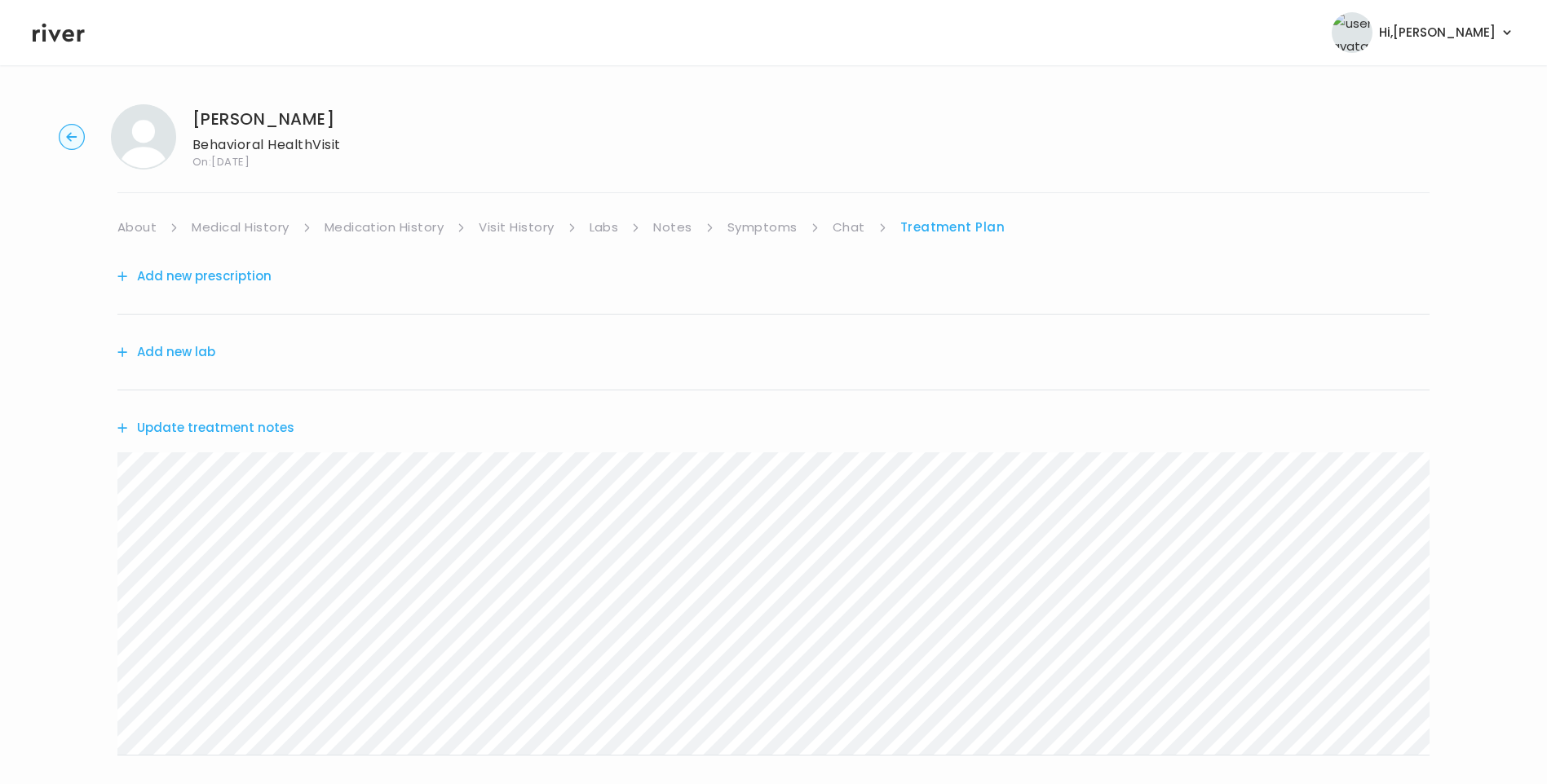
click at [260, 430] on button "Update treatment notes" at bounding box center [206, 427] width 177 height 23
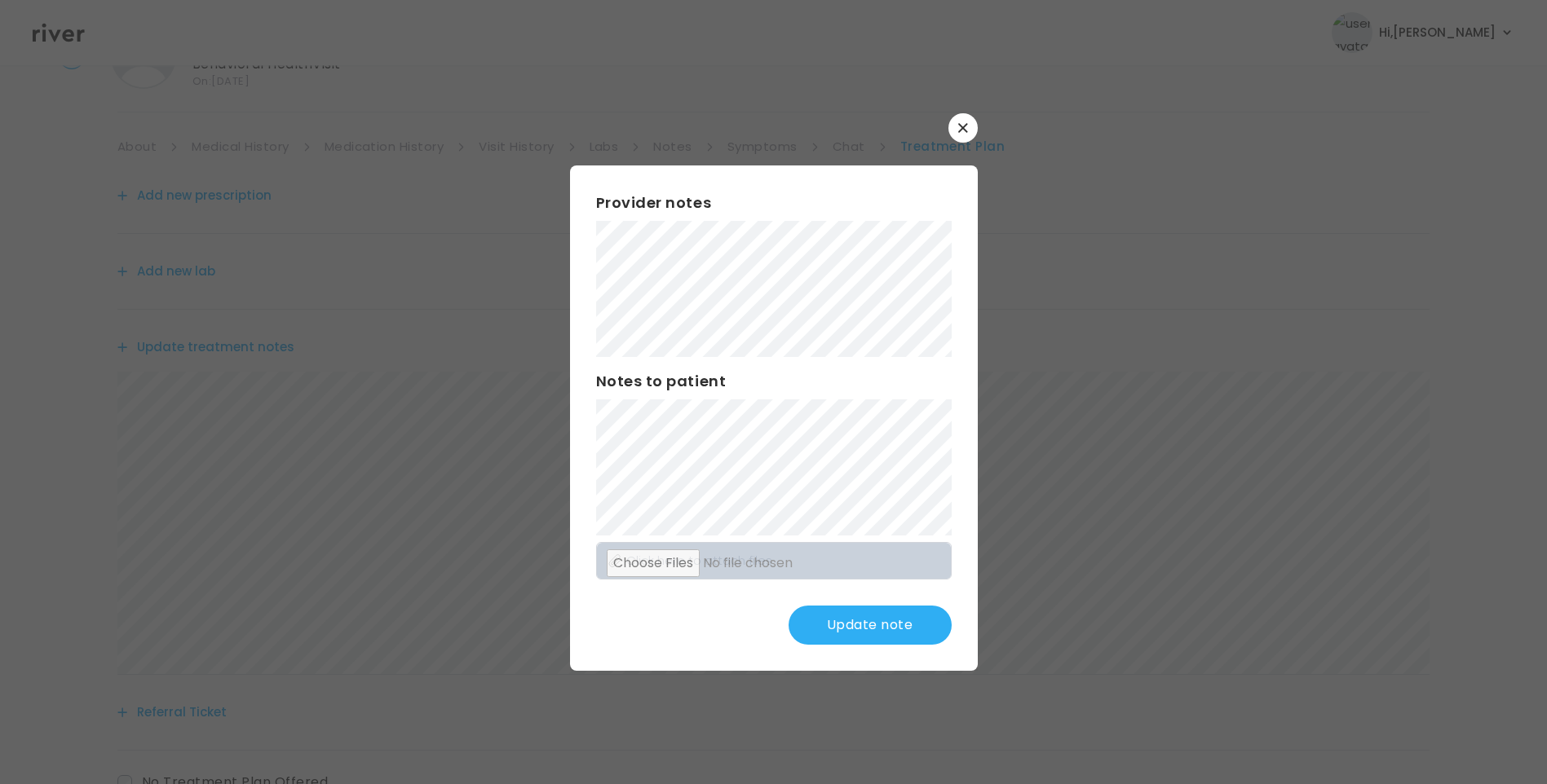
scroll to position [82, 0]
click at [892, 622] on button "Update note" at bounding box center [869, 625] width 163 height 40
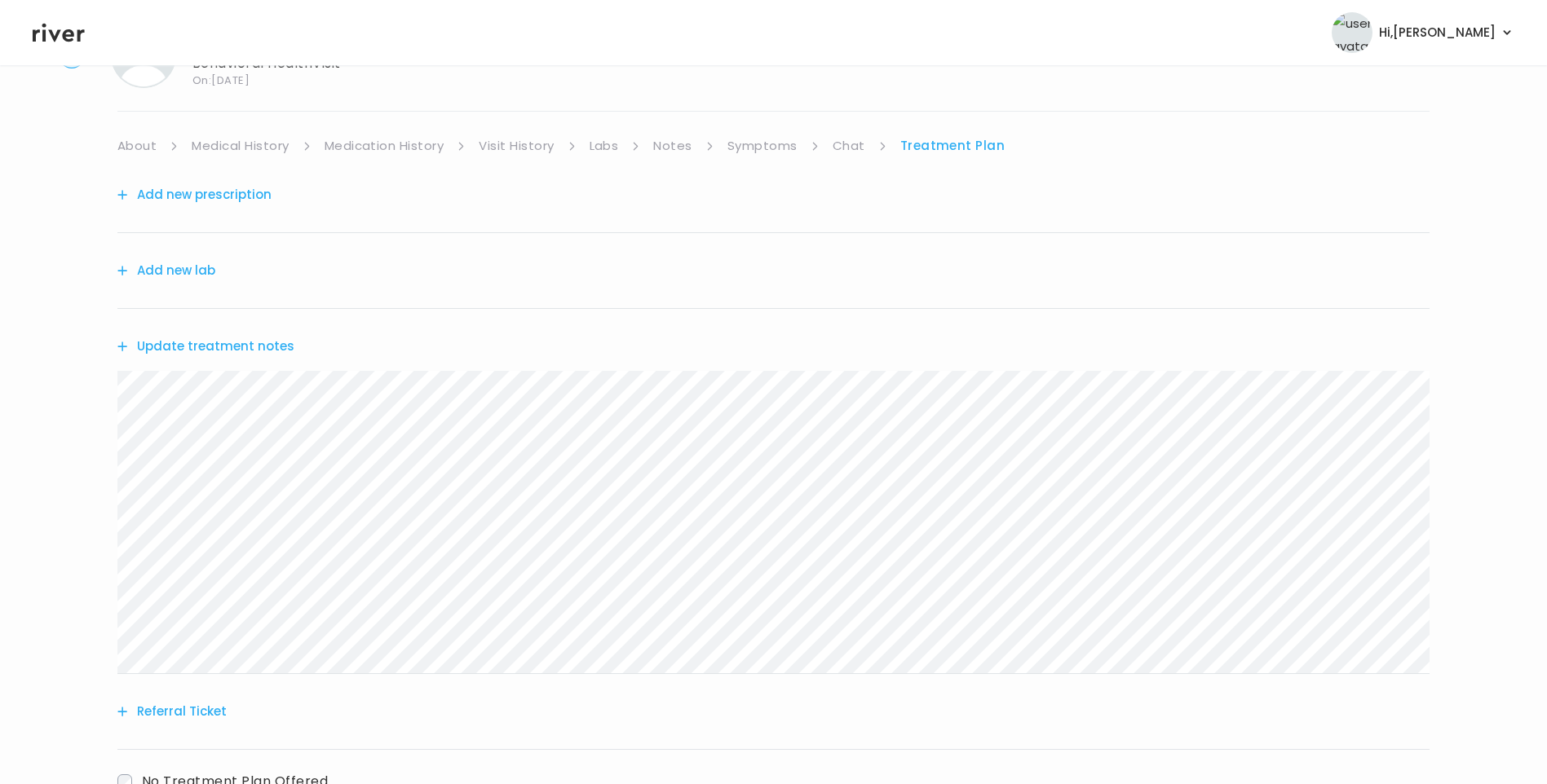
click at [277, 349] on button "Update treatment notes" at bounding box center [206, 346] width 177 height 23
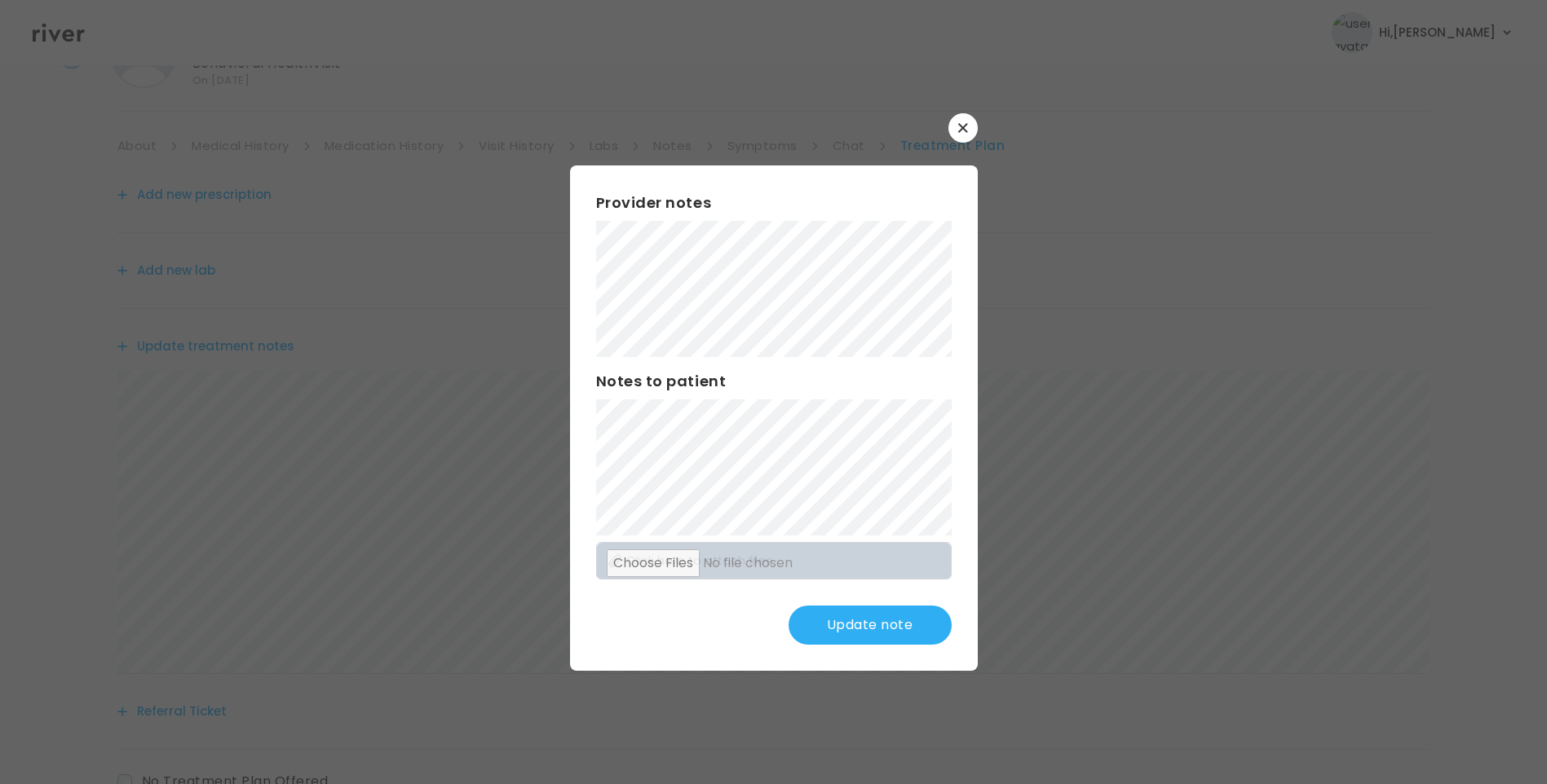
click at [873, 627] on button "Update note" at bounding box center [869, 625] width 163 height 40
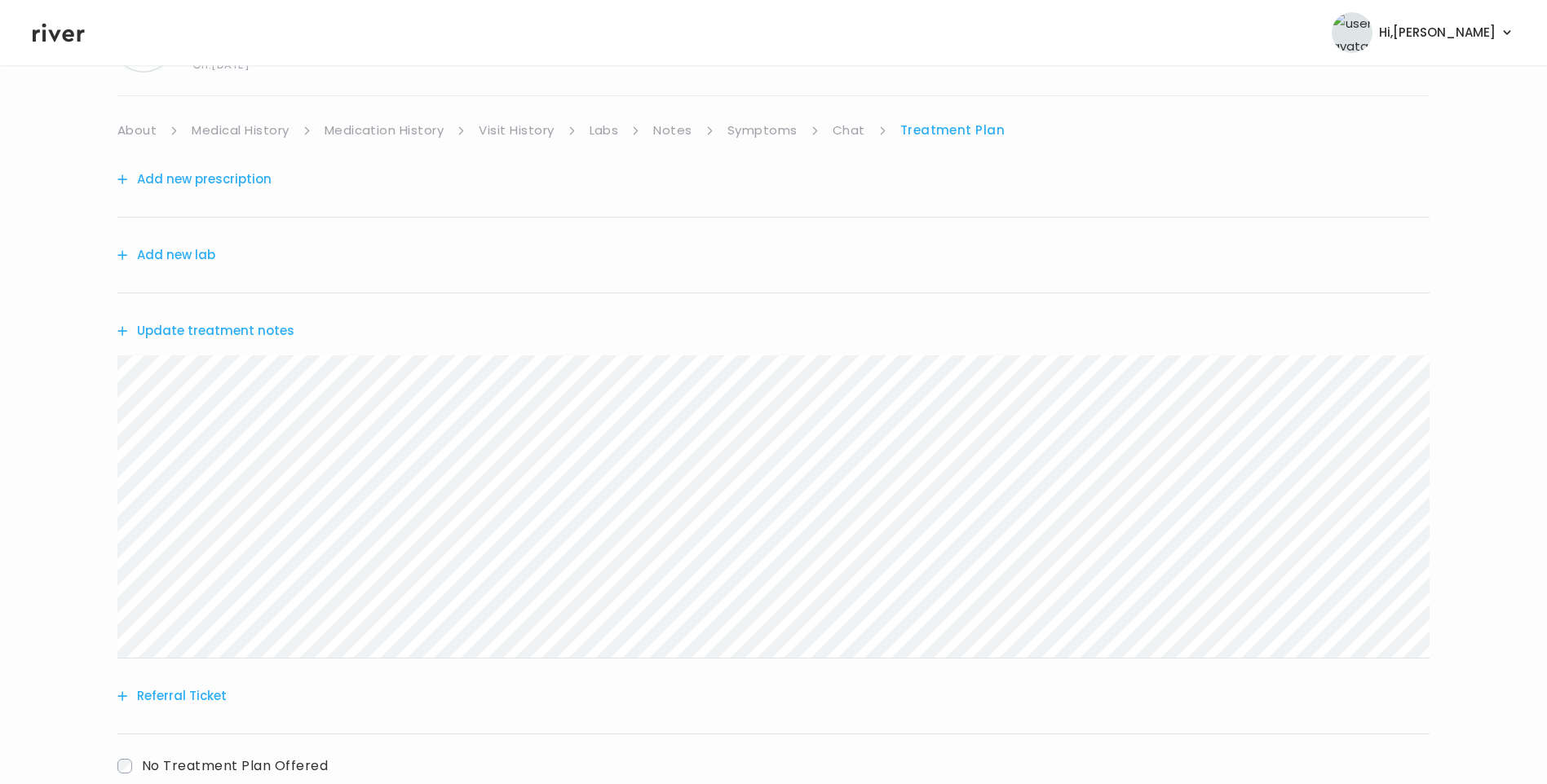
scroll to position [0, 0]
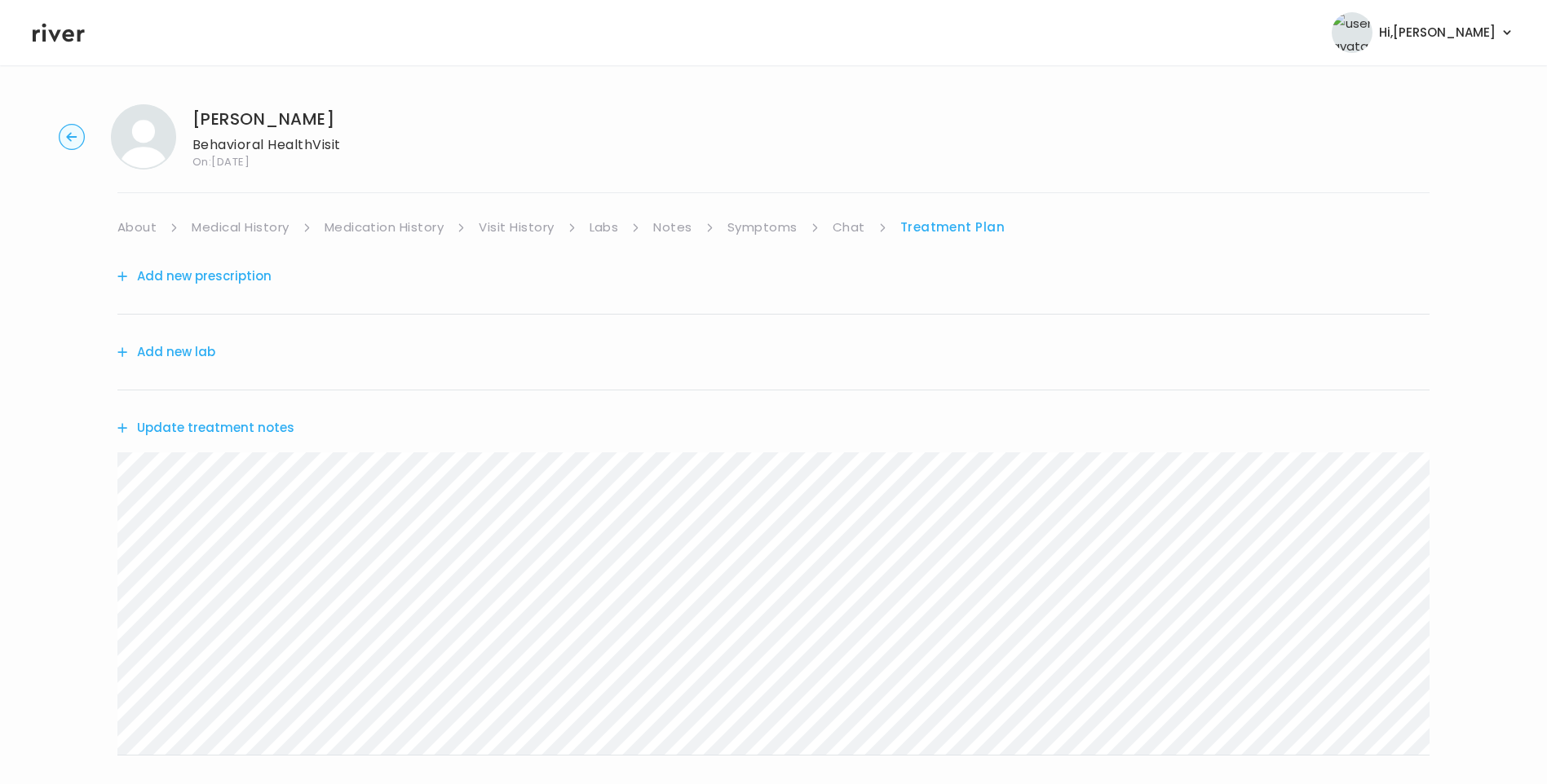
drag, startPoint x: 750, startPoint y: 216, endPoint x: 772, endPoint y: 232, distance: 27.2
click at [753, 217] on link "Symptoms" at bounding box center [762, 227] width 70 height 23
click at [850, 224] on link "Chat" at bounding box center [852, 227] width 33 height 23
click at [116, 696] on div "LIAM TOMS Behavioral Health Visit On: 02 Sep 2025 About Medical History Medicat…" at bounding box center [773, 485] width 1547 height 788
click at [60, 29] on icon at bounding box center [58, 33] width 52 height 24
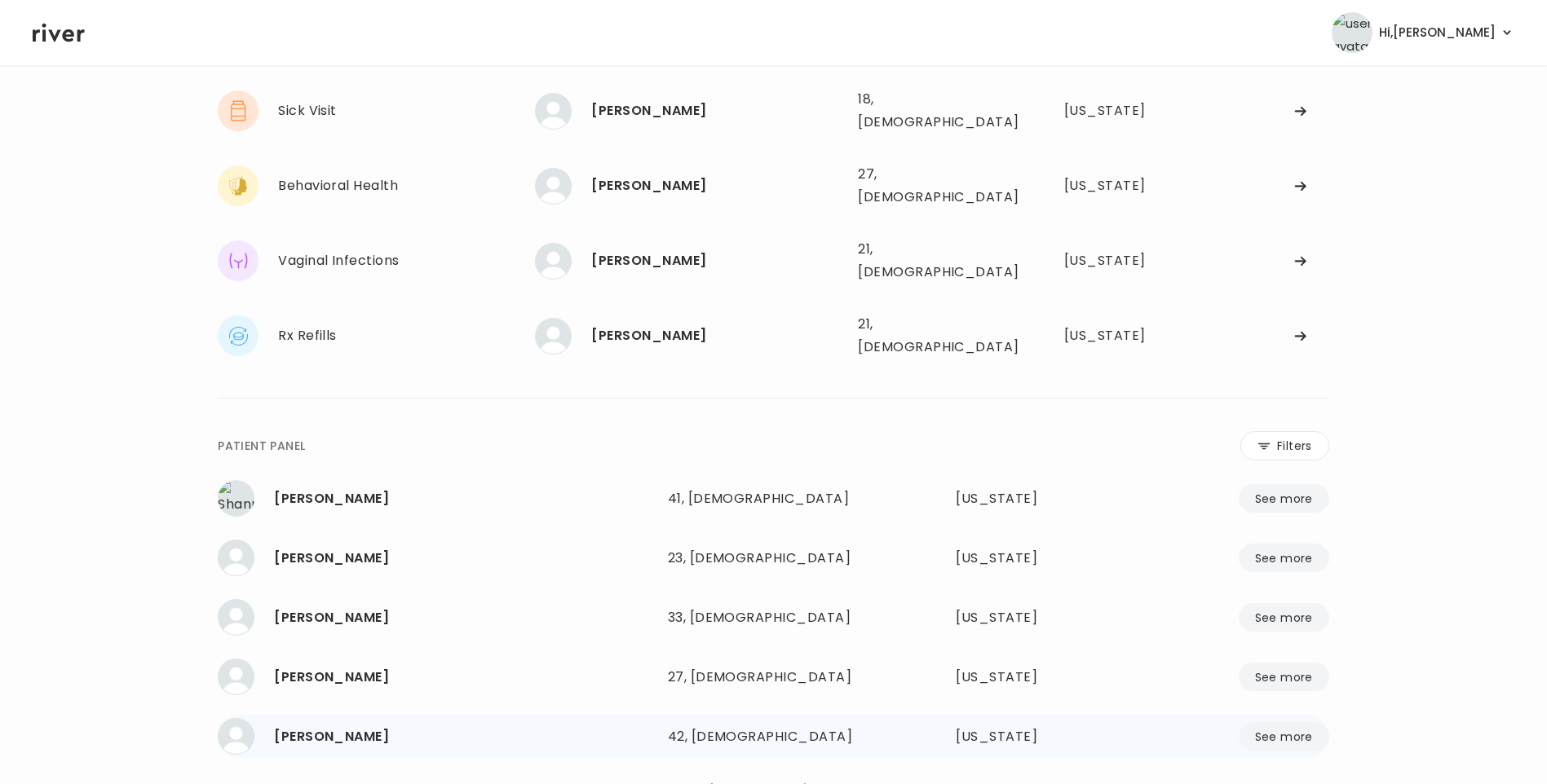
scroll to position [437, 0]
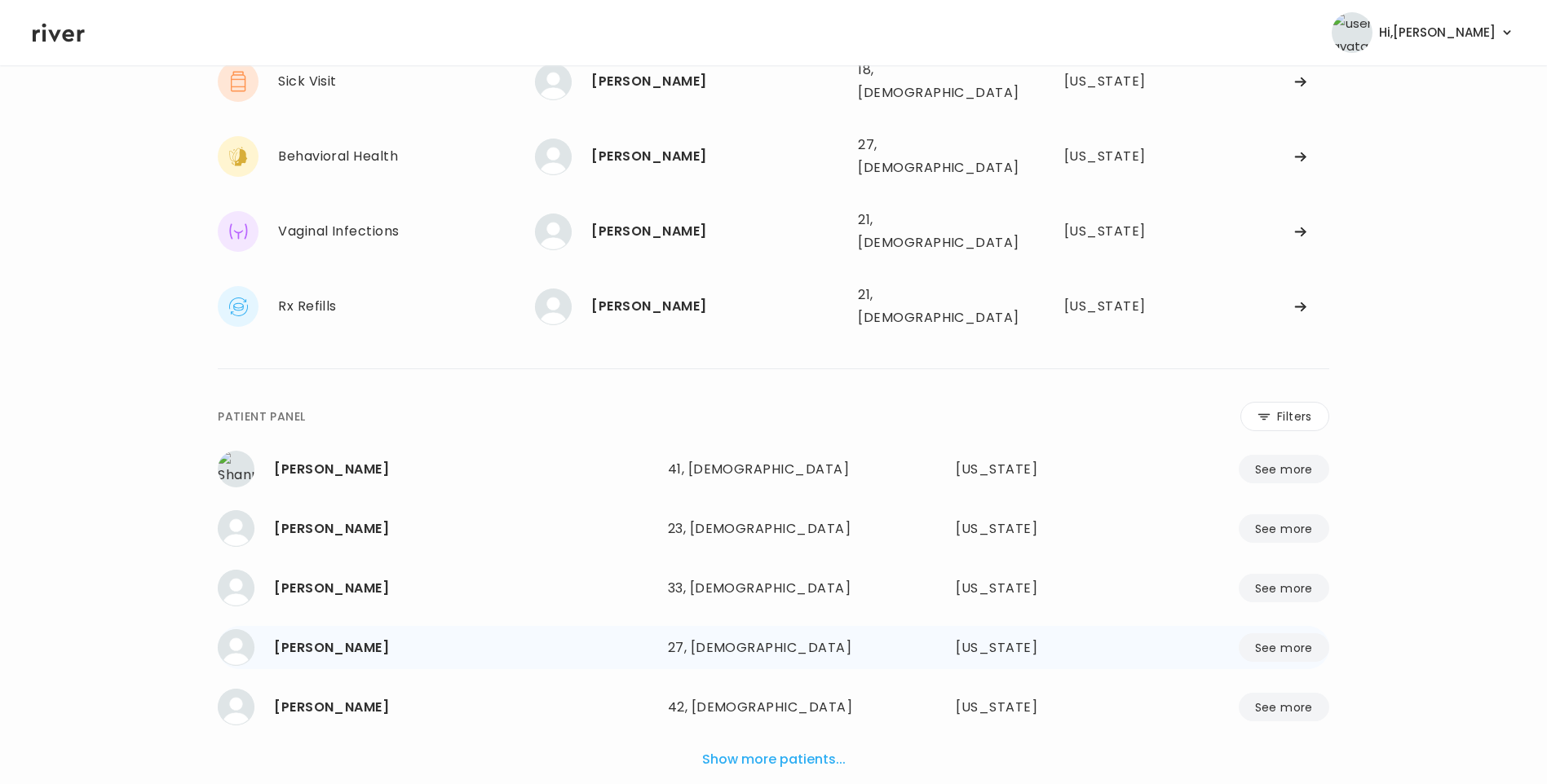
drag, startPoint x: 796, startPoint y: 687, endPoint x: 1073, endPoint y: 562, distance: 303.9
click at [797, 742] on button "Show more patients..." at bounding box center [774, 760] width 156 height 36
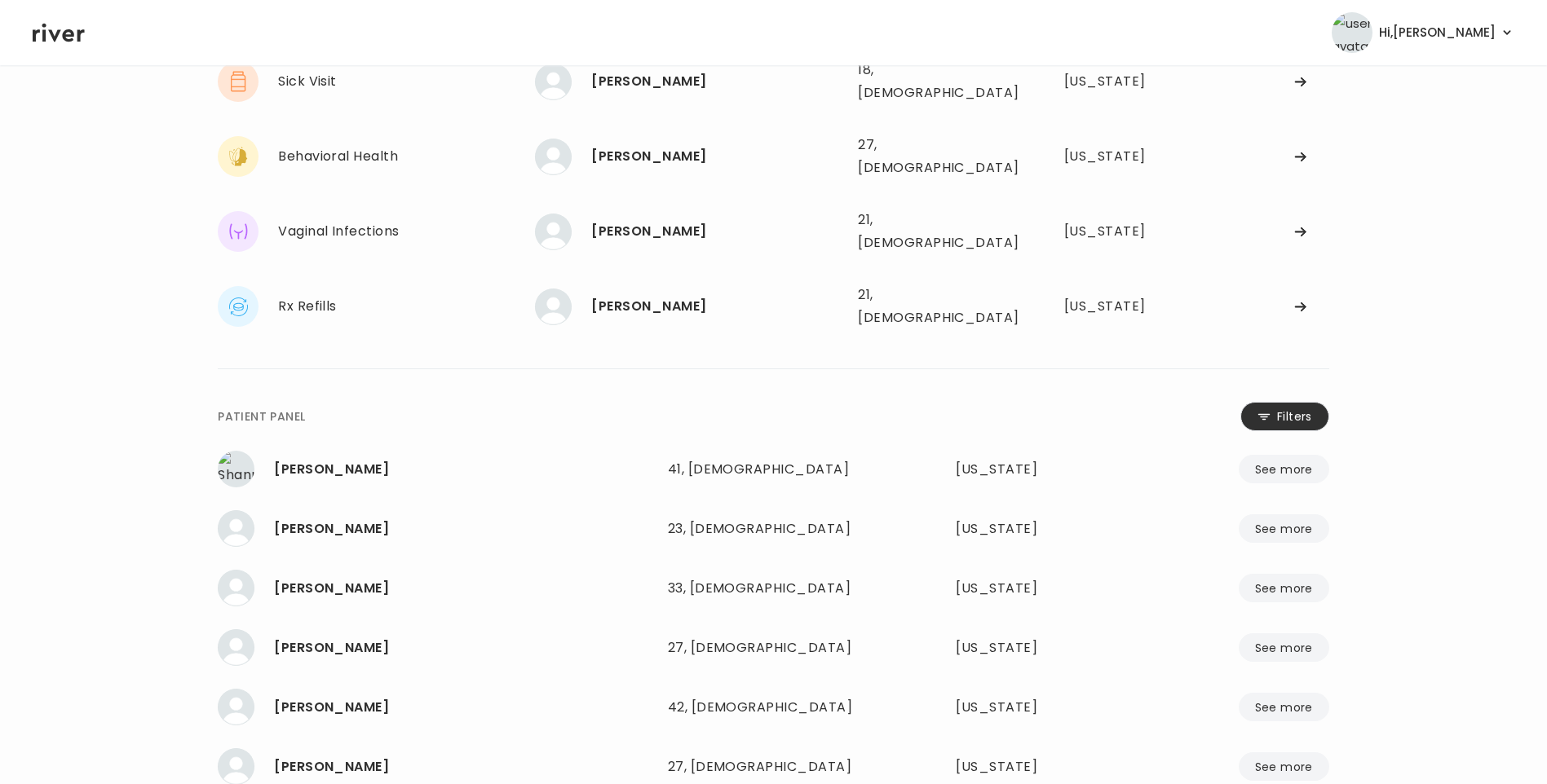
click at [1287, 402] on button "Filters" at bounding box center [1284, 416] width 89 height 29
click at [641, 403] on input "name" at bounding box center [724, 420] width 519 height 34
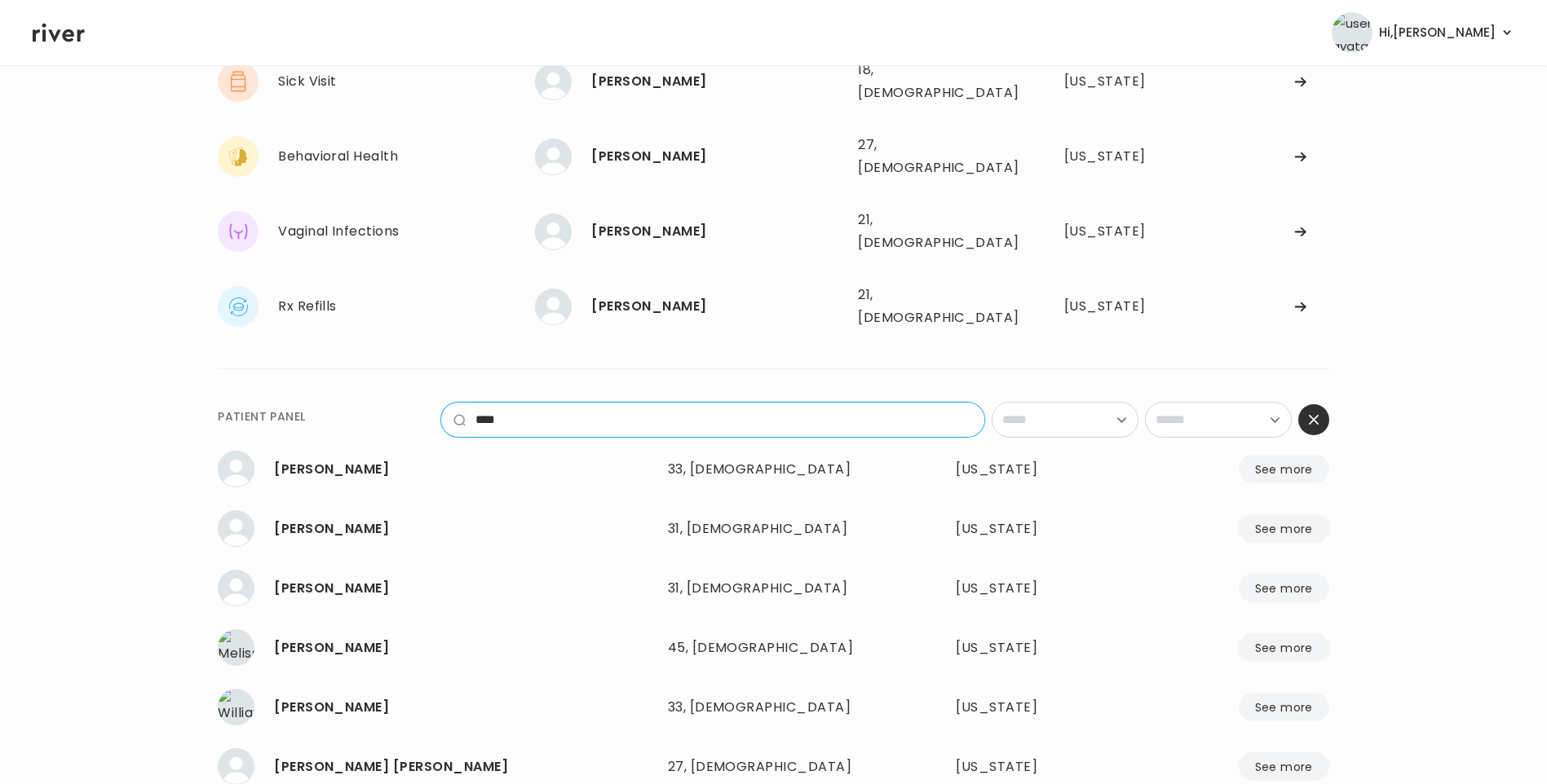
drag, startPoint x: 436, startPoint y: 346, endPoint x: 384, endPoint y: 345, distance: 52.0
click at [384, 402] on div "**********" at bounding box center [773, 416] width 1111 height 29
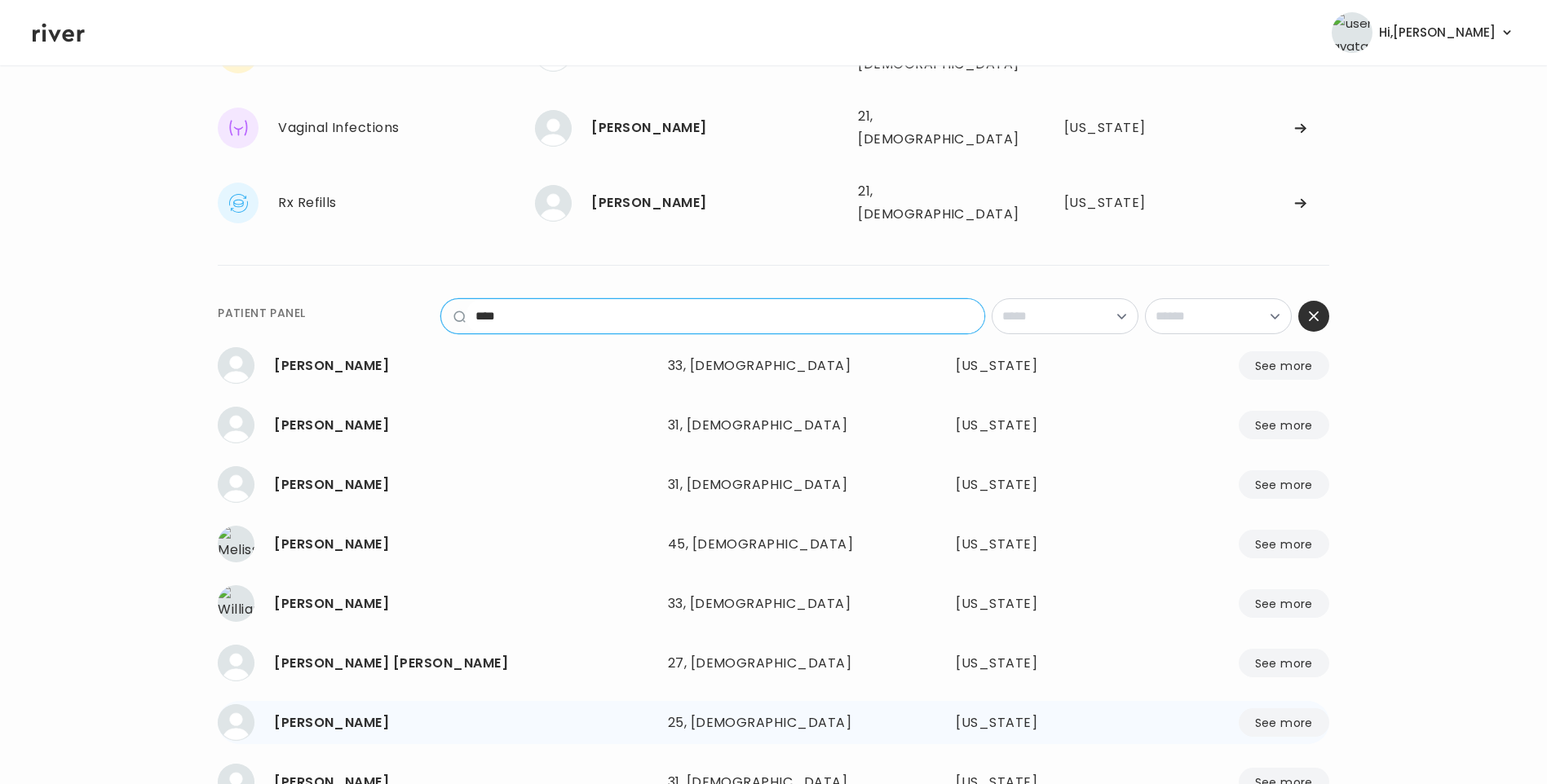
type input "****"
click at [664, 701] on div "LIAM TOMS 25, Male See more 25, Male Indiana See more" at bounding box center [773, 723] width 1111 height 43
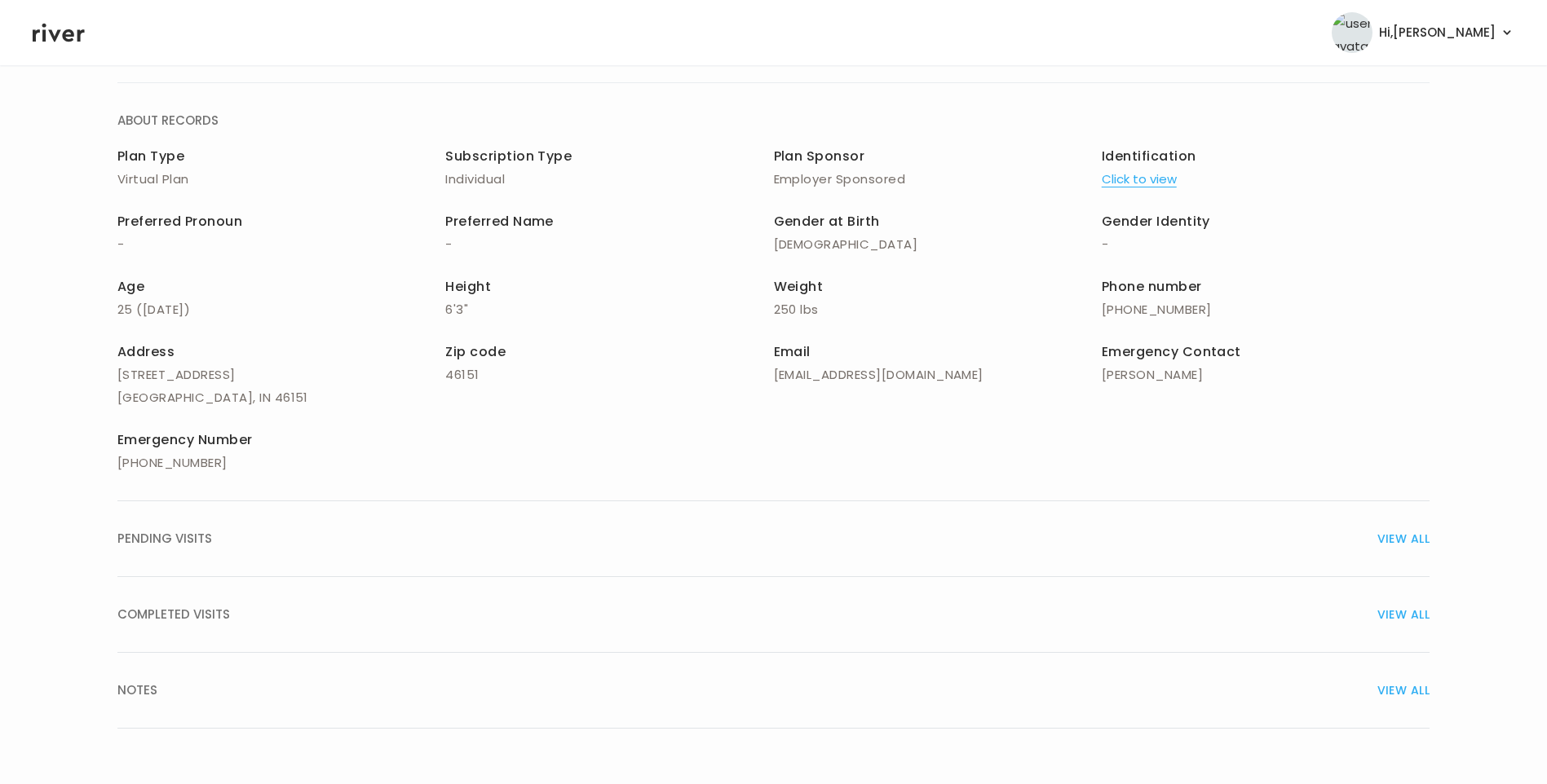
scroll to position [110, 0]
click at [295, 602] on button "COMPLETED VISITS VIEW ALL" at bounding box center [773, 615] width 1312 height 76
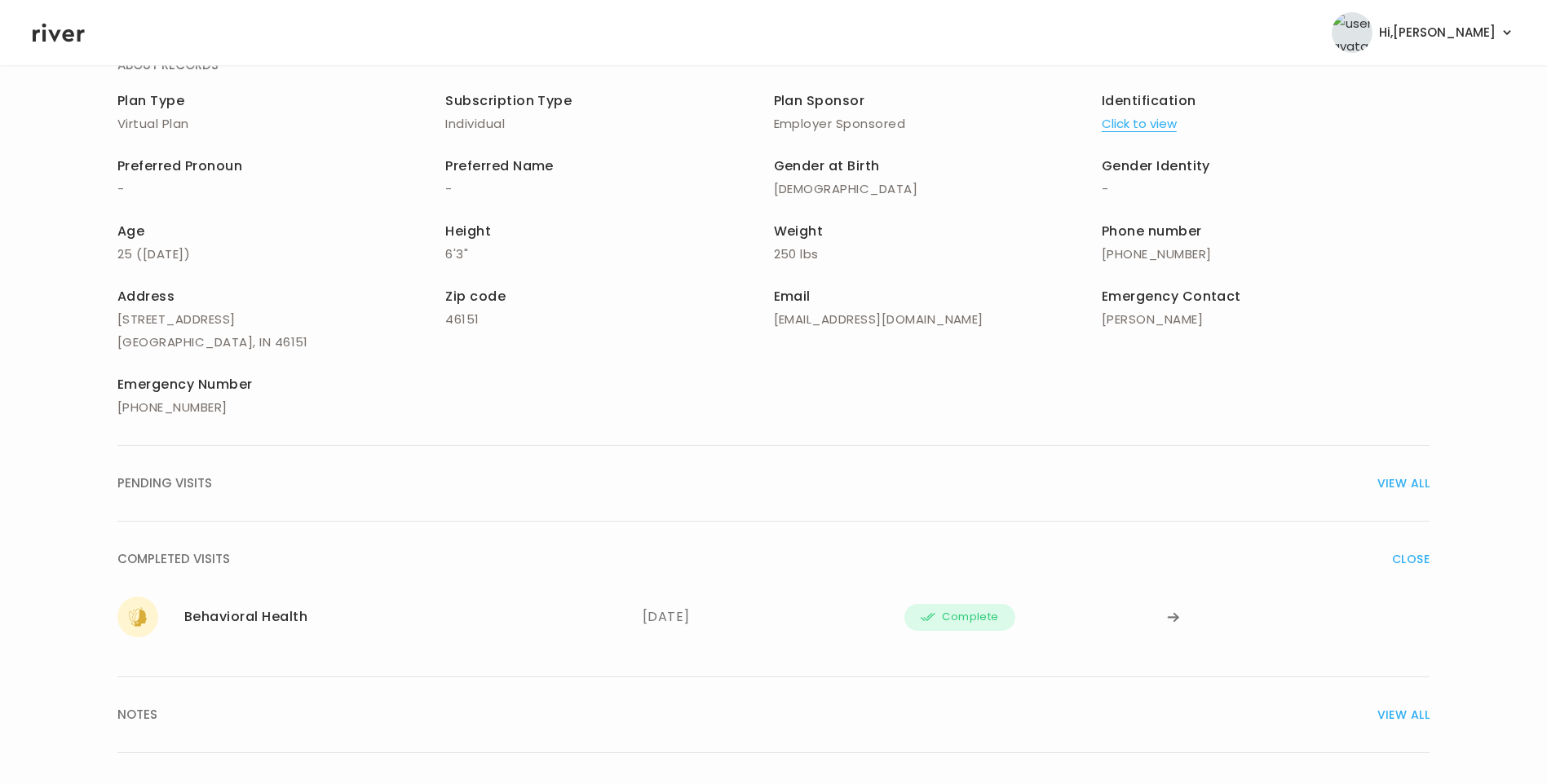
scroll to position [190, 0]
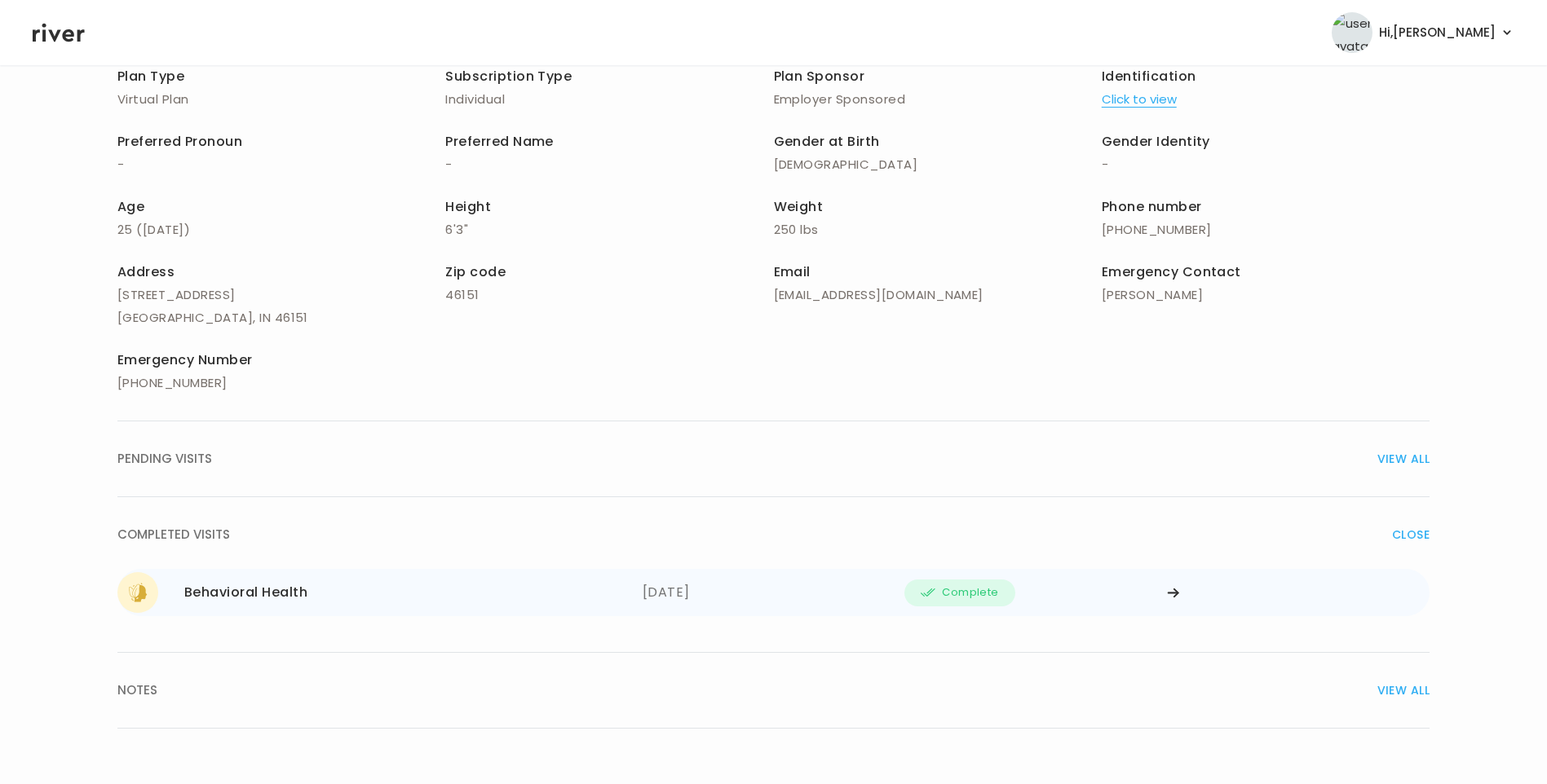
click at [733, 595] on div "08/25/2025" at bounding box center [773, 592] width 263 height 40
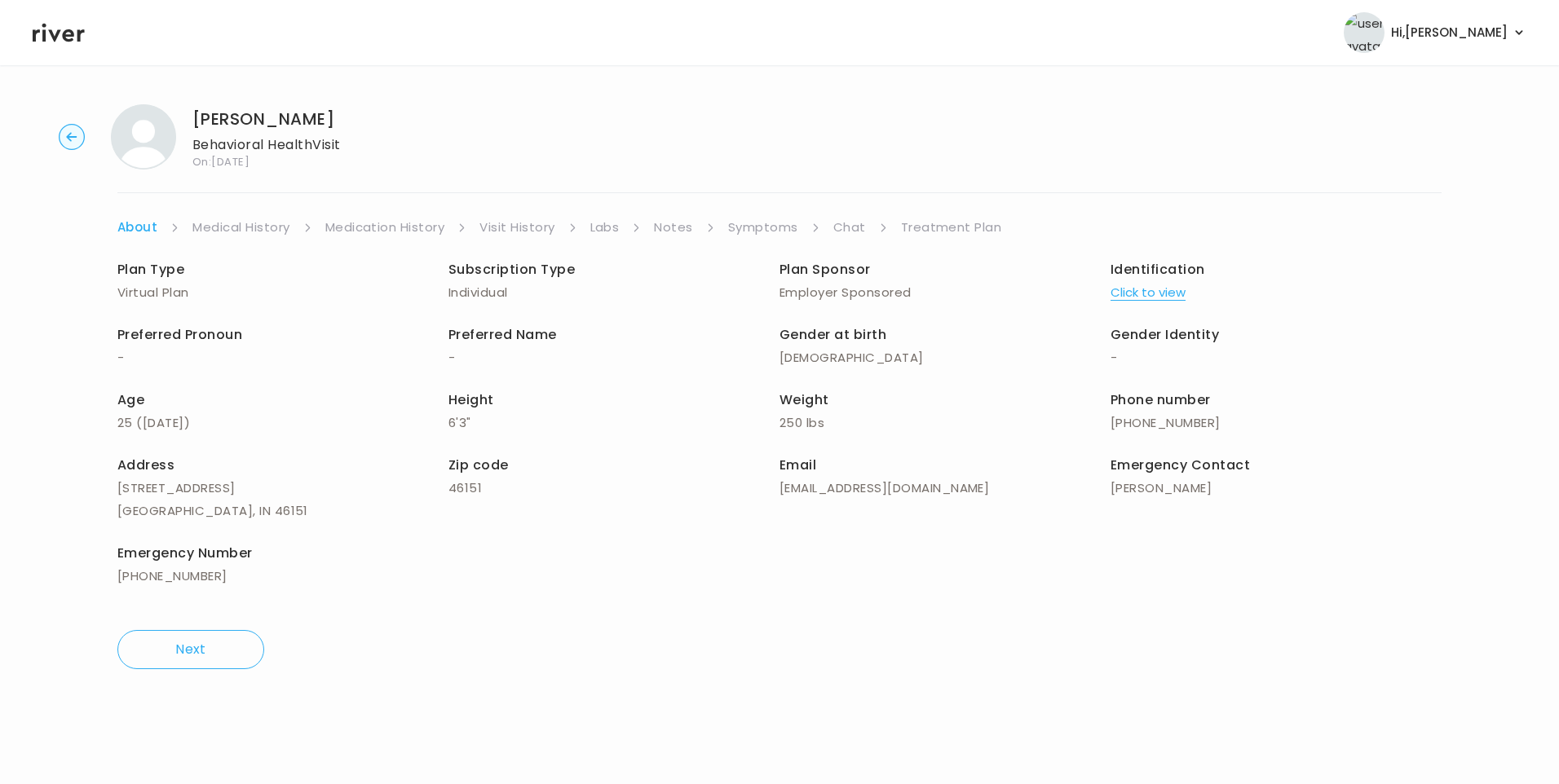
click at [924, 226] on link "Treatment Plan" at bounding box center [951, 227] width 101 height 23
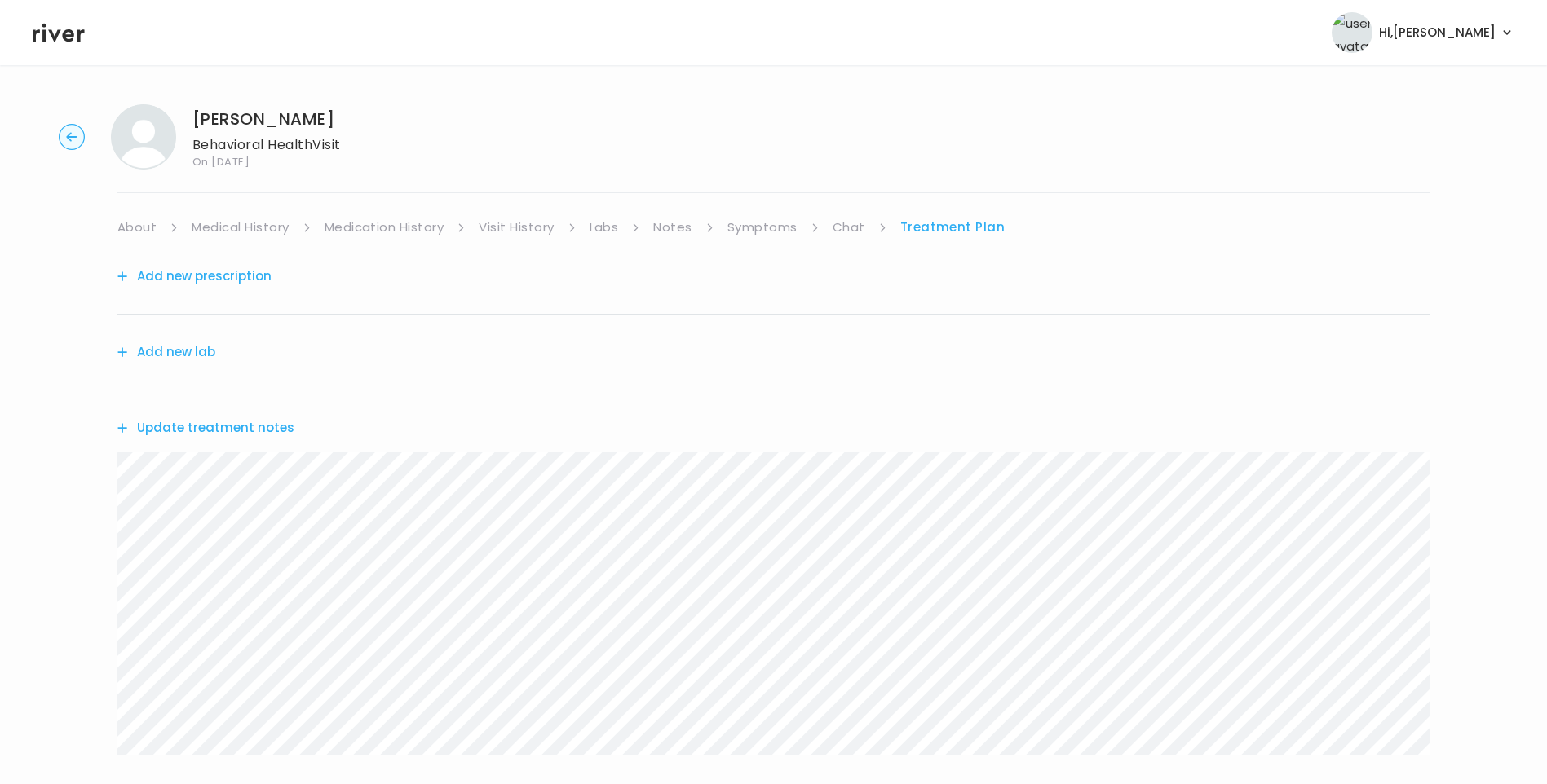
click at [849, 229] on link "Chat" at bounding box center [848, 227] width 33 height 23
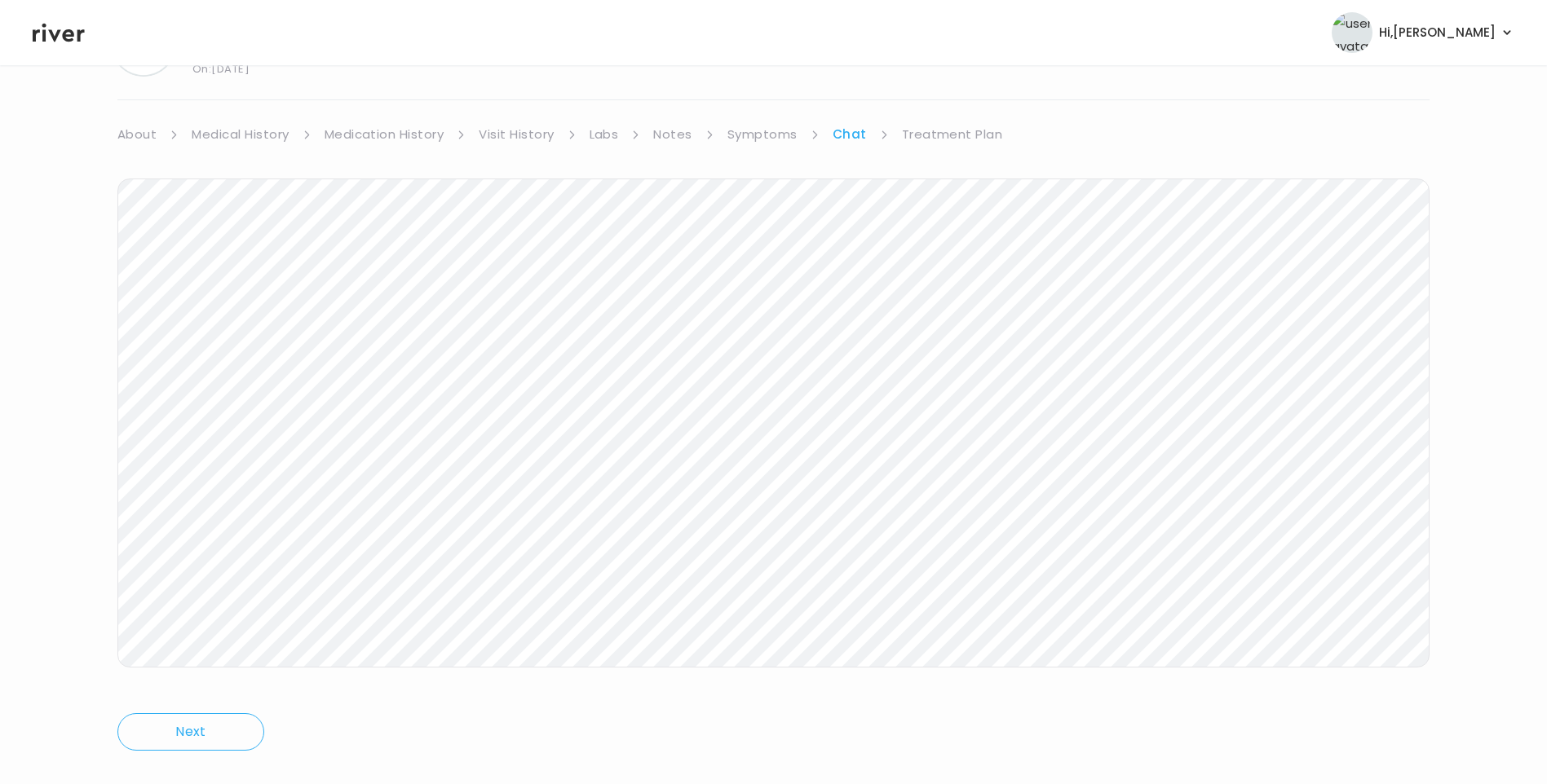
scroll to position [121, 0]
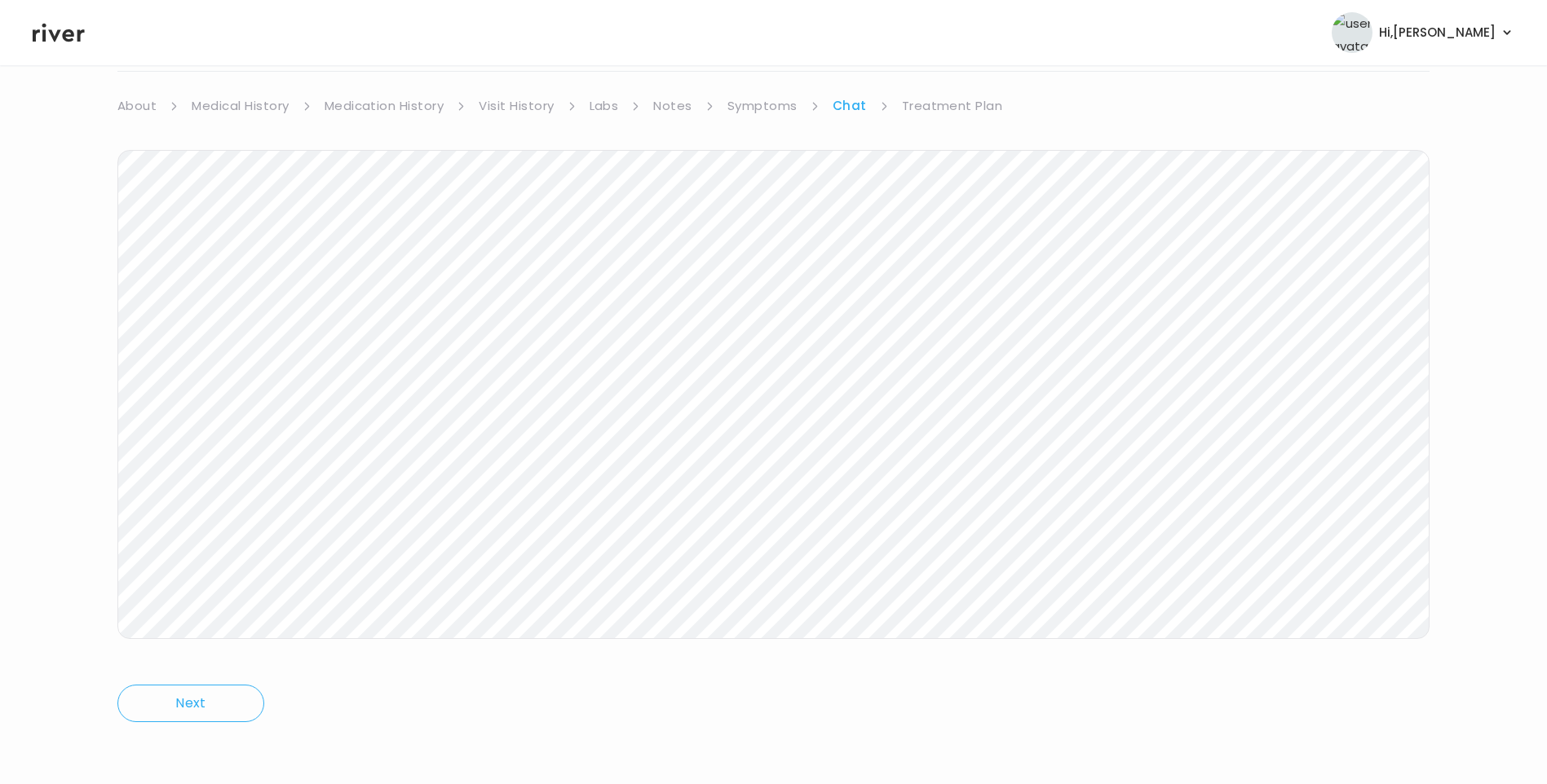
click at [851, 109] on link "Chat" at bounding box center [849, 105] width 34 height 23
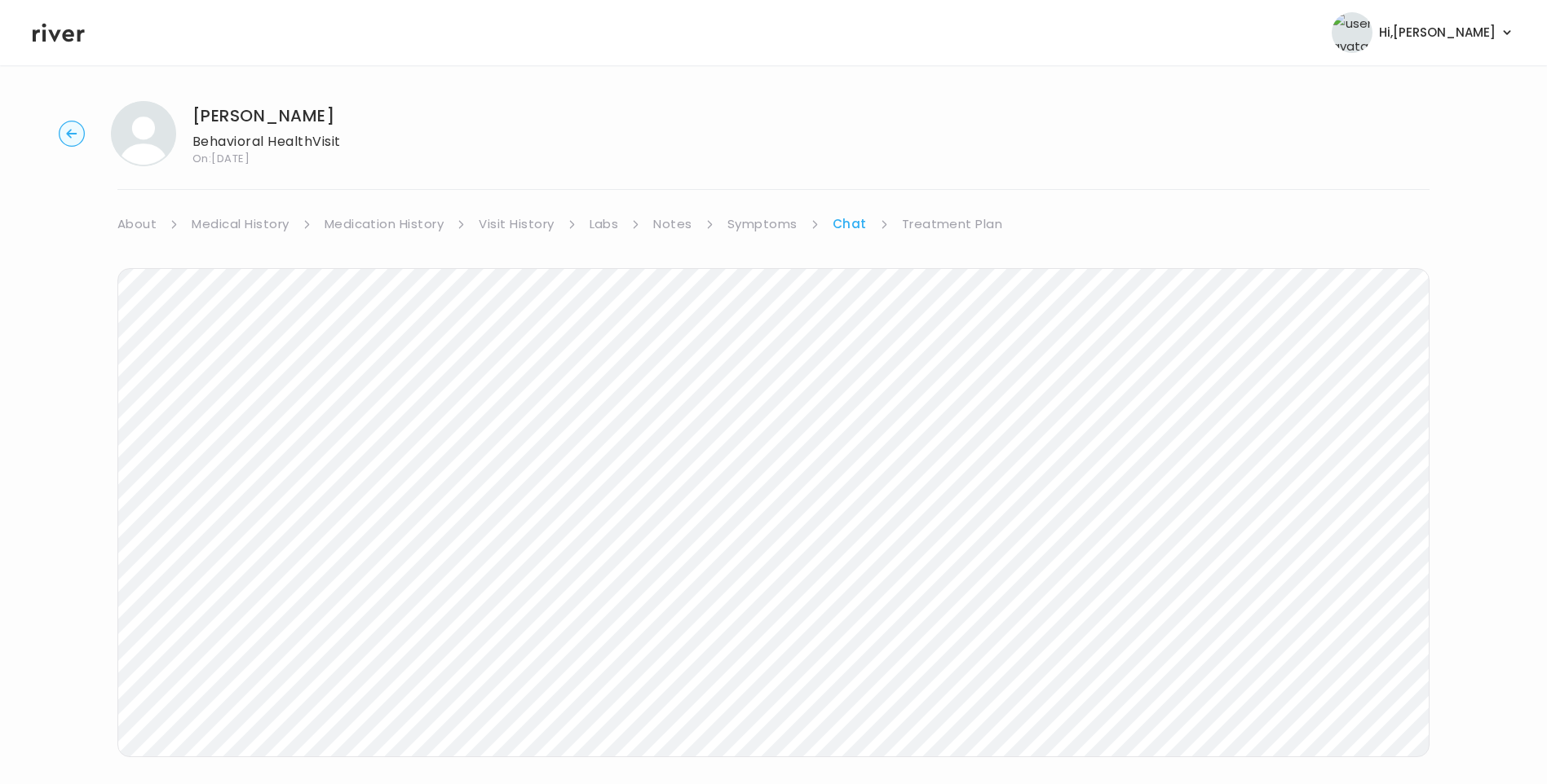
scroll to position [0, 0]
click at [76, 39] on icon at bounding box center [58, 33] width 52 height 24
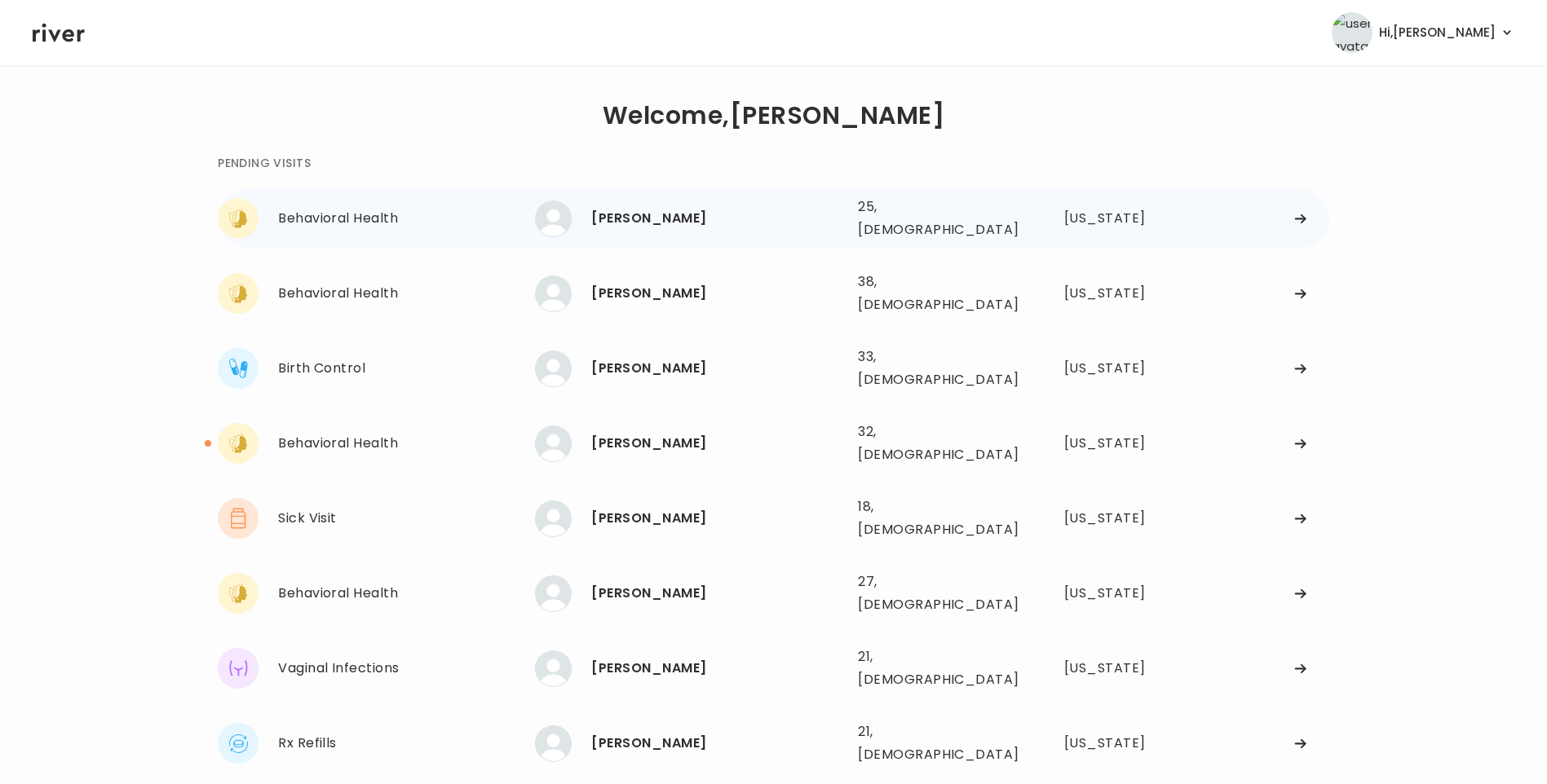
click at [629, 216] on div "LIAM TOMS" at bounding box center [717, 218] width 253 height 23
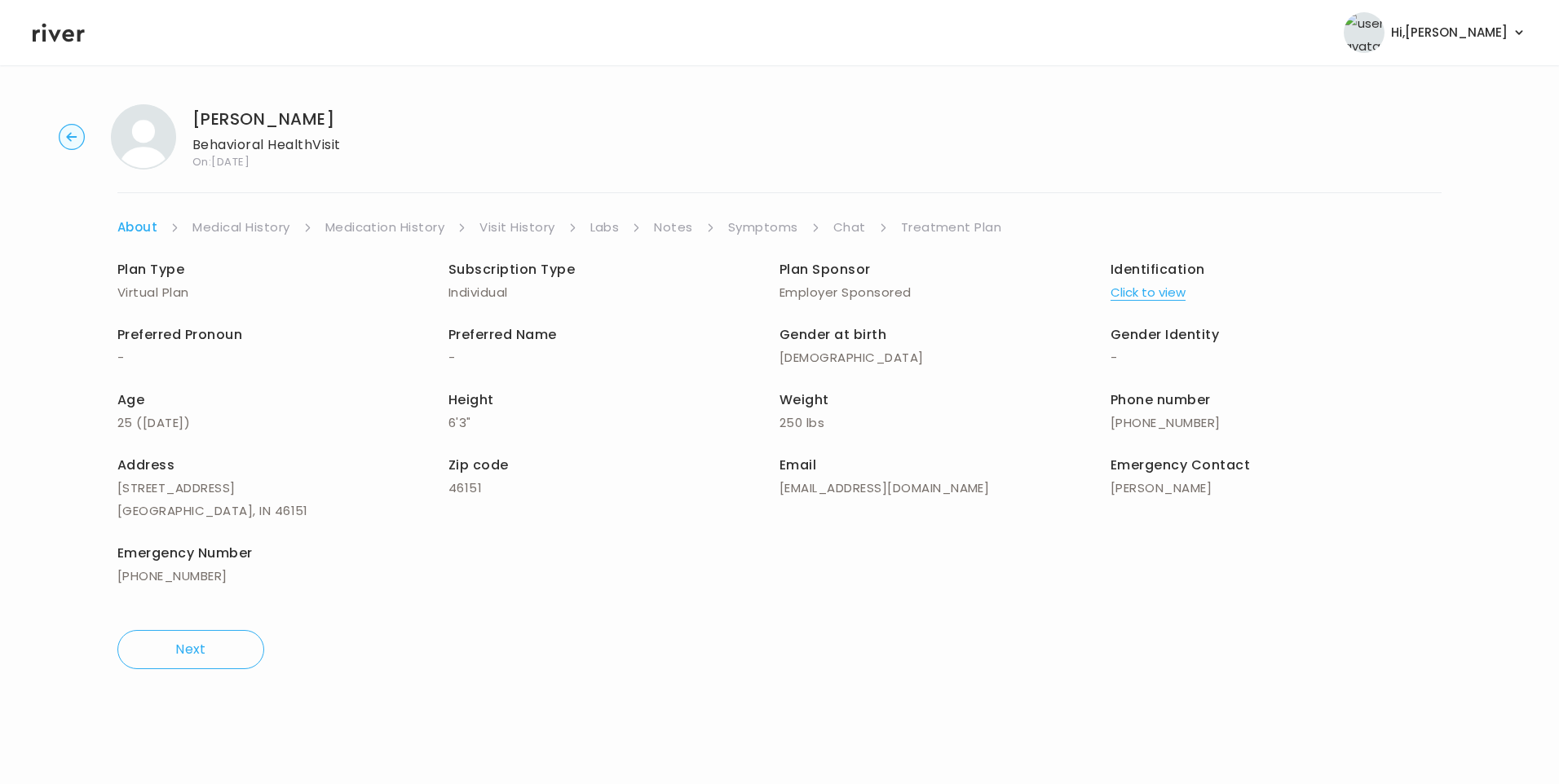
drag, startPoint x: 769, startPoint y: 233, endPoint x: 776, endPoint y: 238, distance: 8.6
click at [768, 233] on link "Symptoms" at bounding box center [763, 227] width 70 height 23
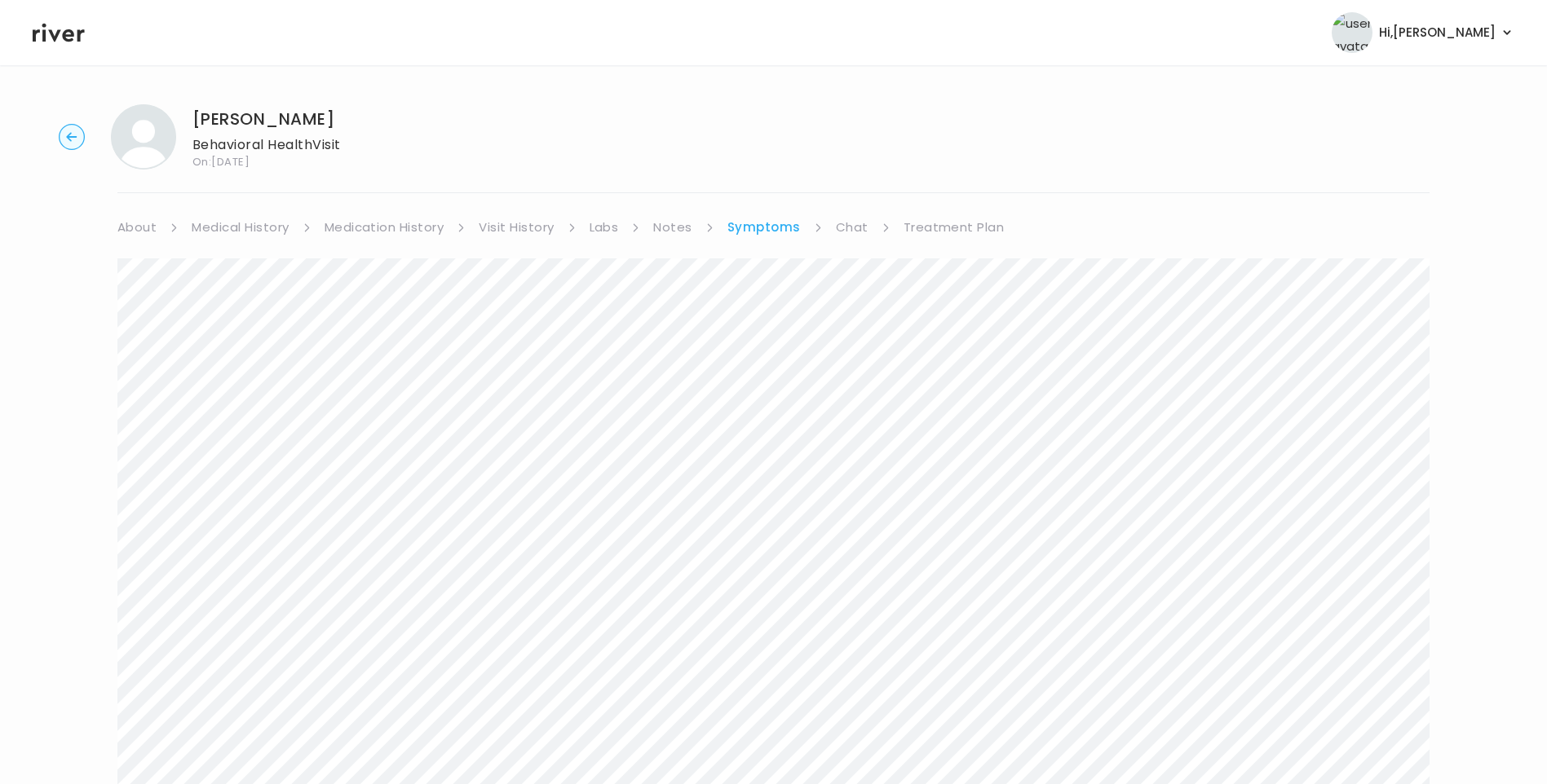
click at [854, 233] on link "Chat" at bounding box center [852, 227] width 33 height 23
click at [964, 228] on link "Treatment Plan" at bounding box center [952, 227] width 101 height 23
click at [234, 428] on button "Update treatment notes" at bounding box center [206, 427] width 177 height 23
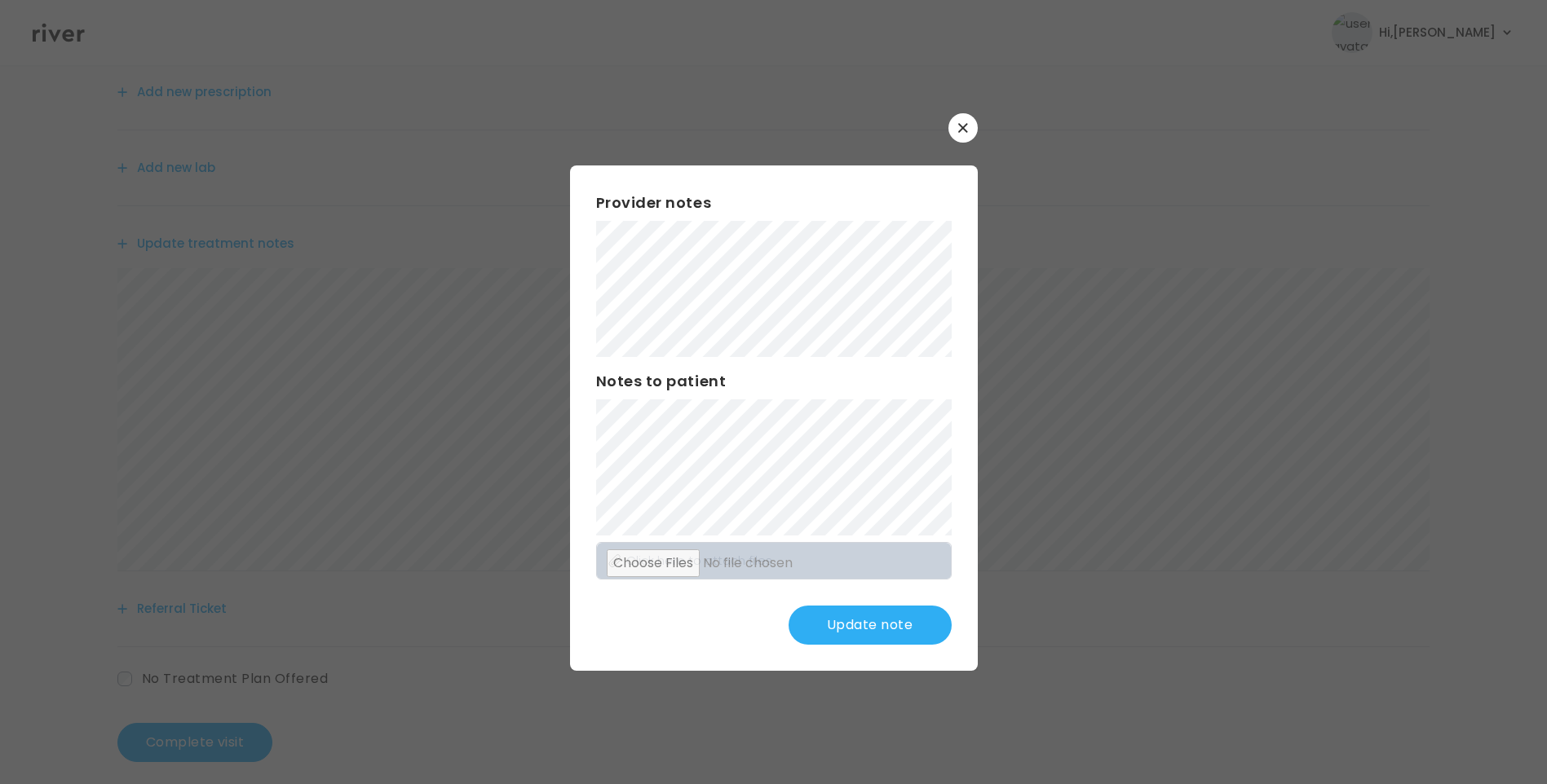
scroll to position [201, 0]
drag, startPoint x: 875, startPoint y: 617, endPoint x: 885, endPoint y: 626, distance: 13.5
click at [875, 618] on button "Update note" at bounding box center [869, 625] width 163 height 40
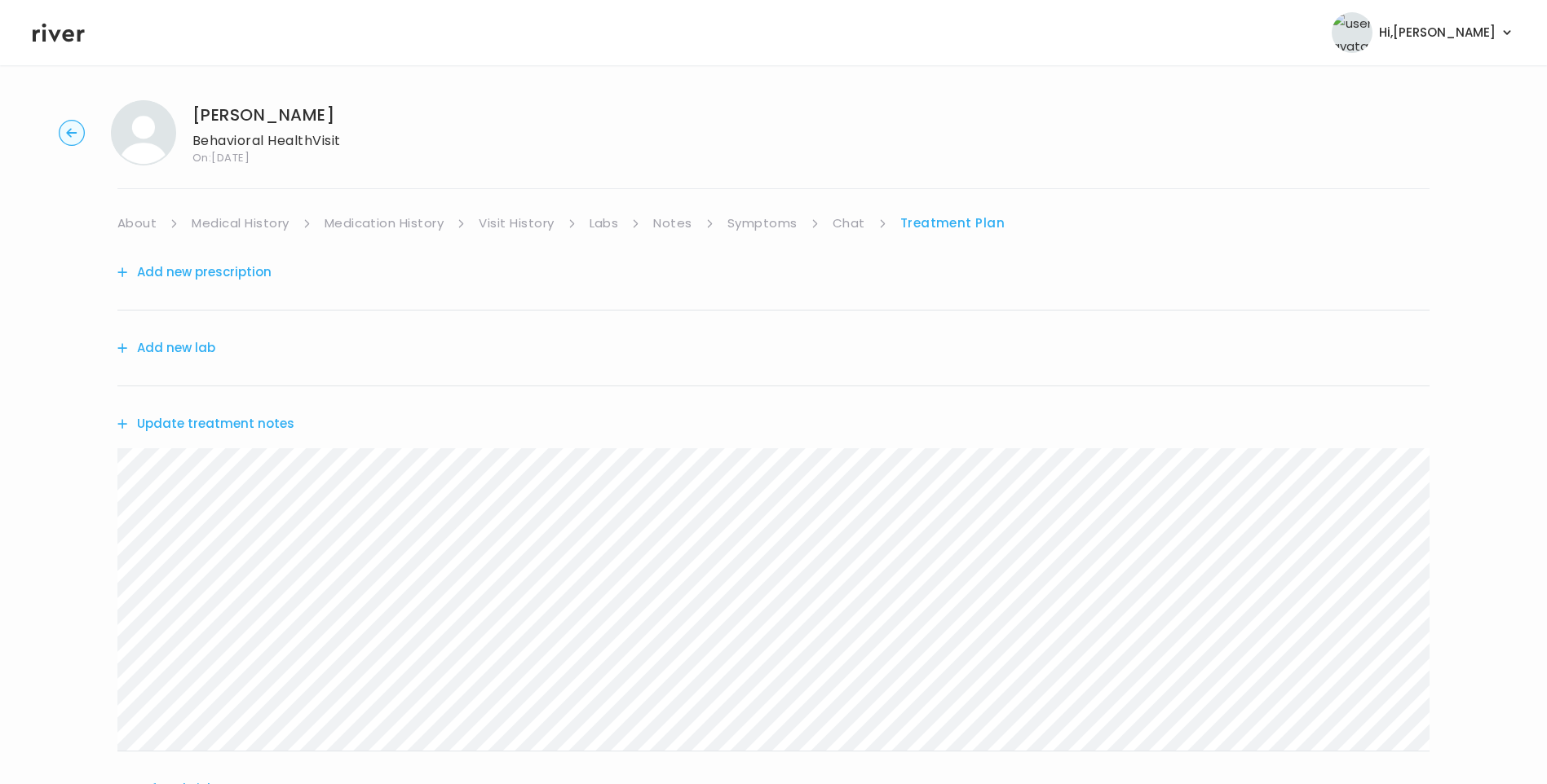
scroll to position [0, 0]
click at [832, 230] on link "Chat" at bounding box center [848, 227] width 33 height 23
click at [60, 40] on icon at bounding box center [58, 33] width 52 height 24
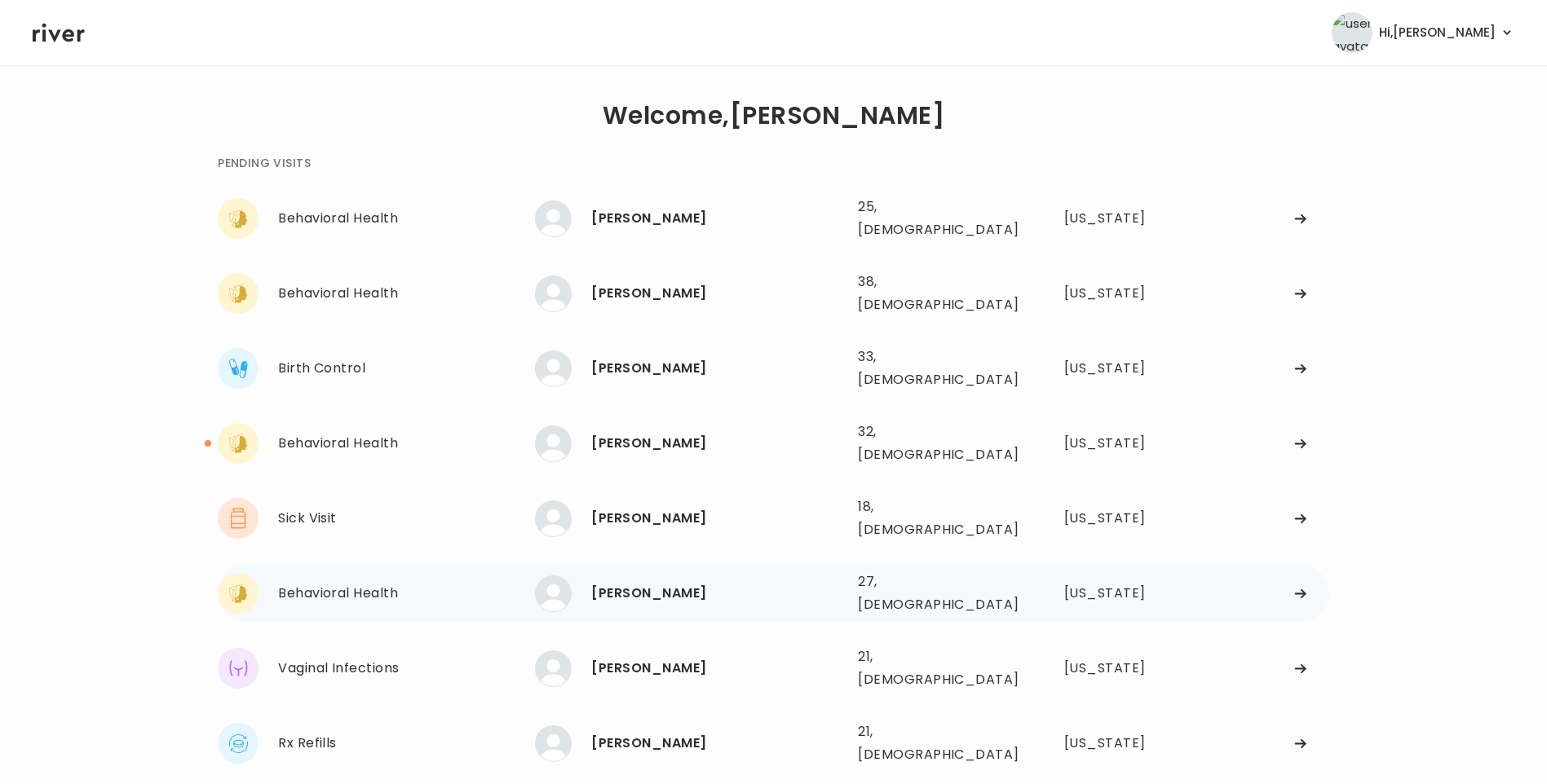
click at [672, 582] on div "Delaina Nelson" at bounding box center [717, 593] width 253 height 23
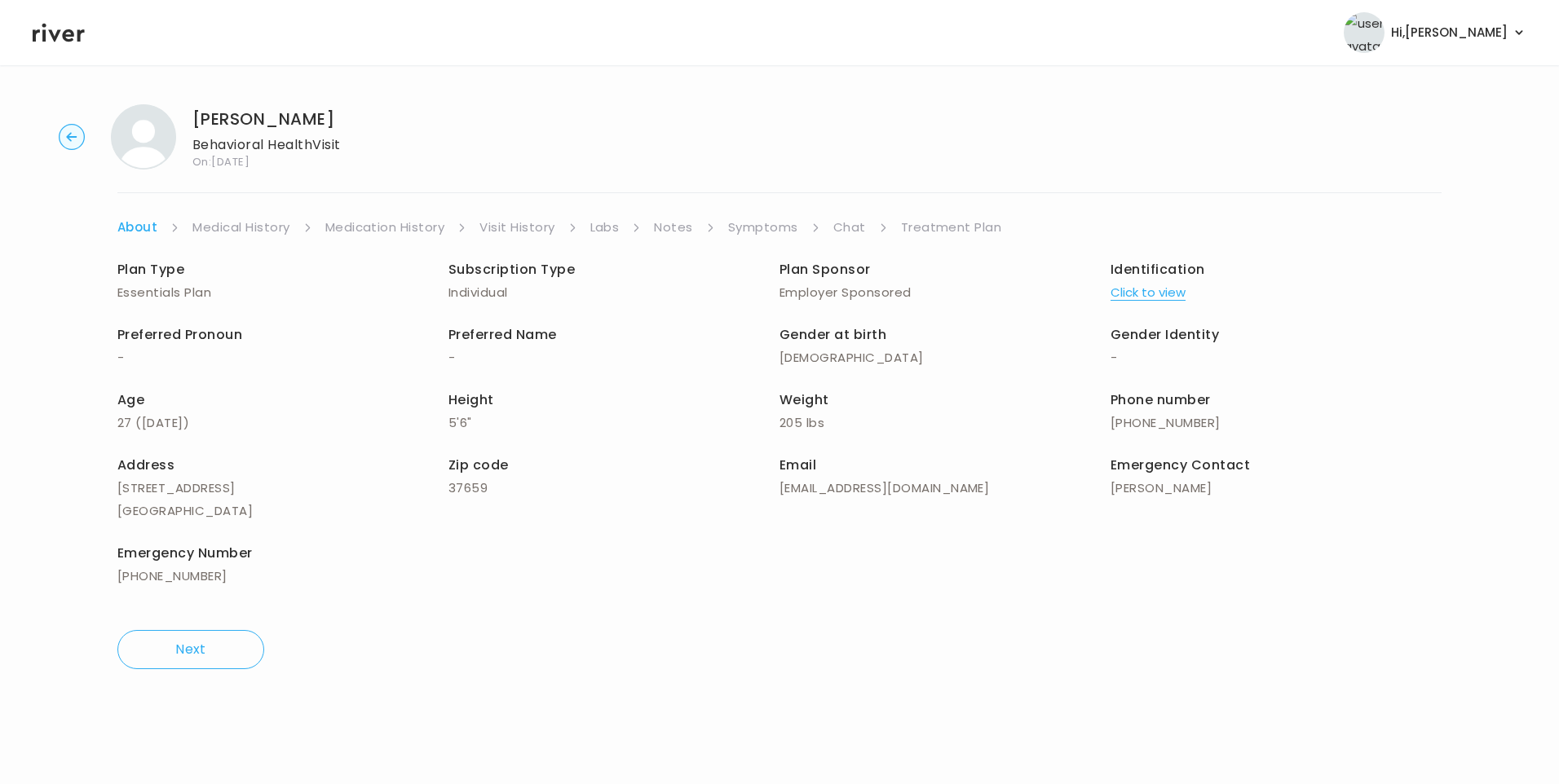
click at [850, 230] on link "Chat" at bounding box center [849, 227] width 33 height 23
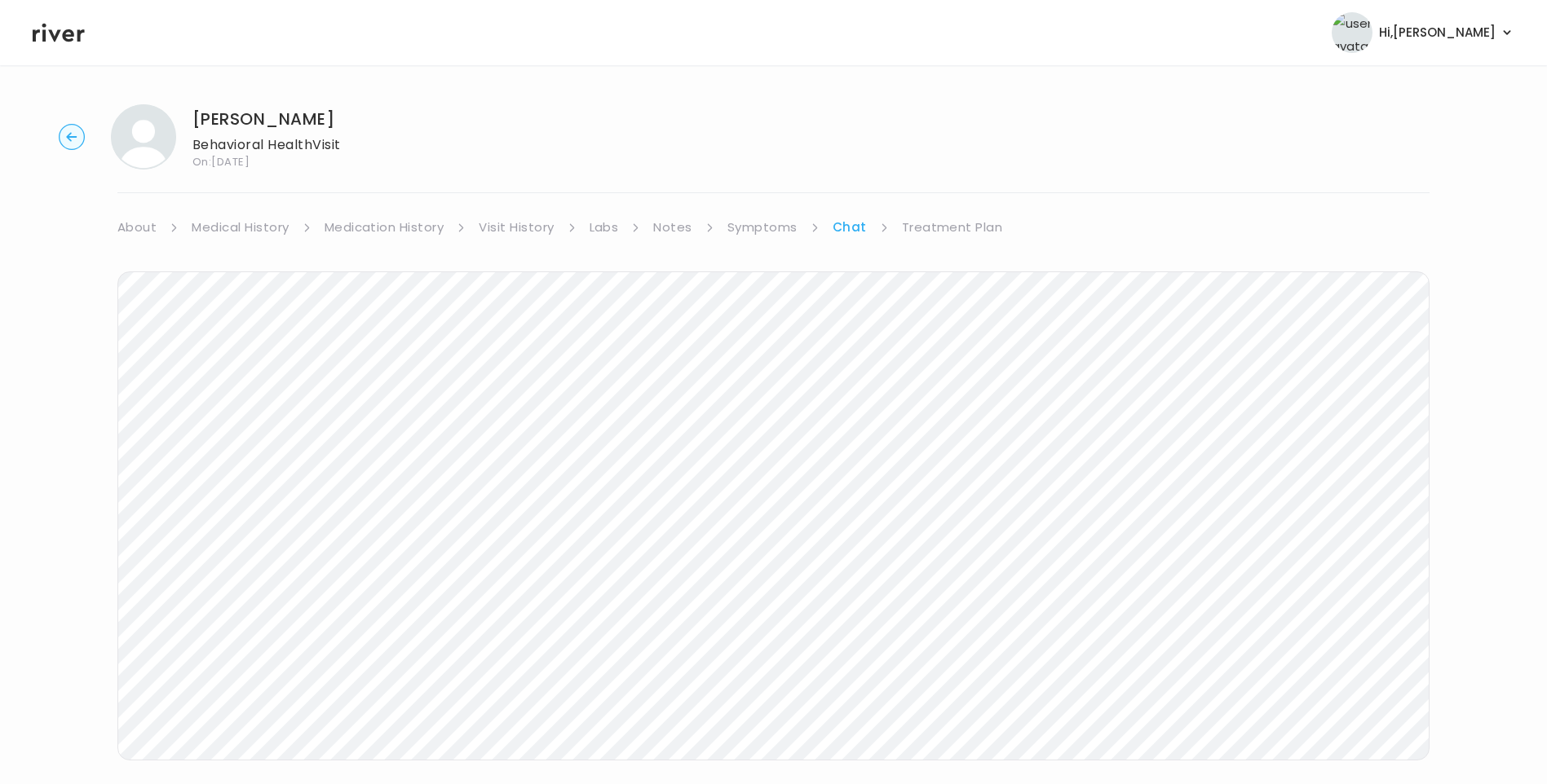
click at [64, 31] on icon at bounding box center [58, 33] width 52 height 19
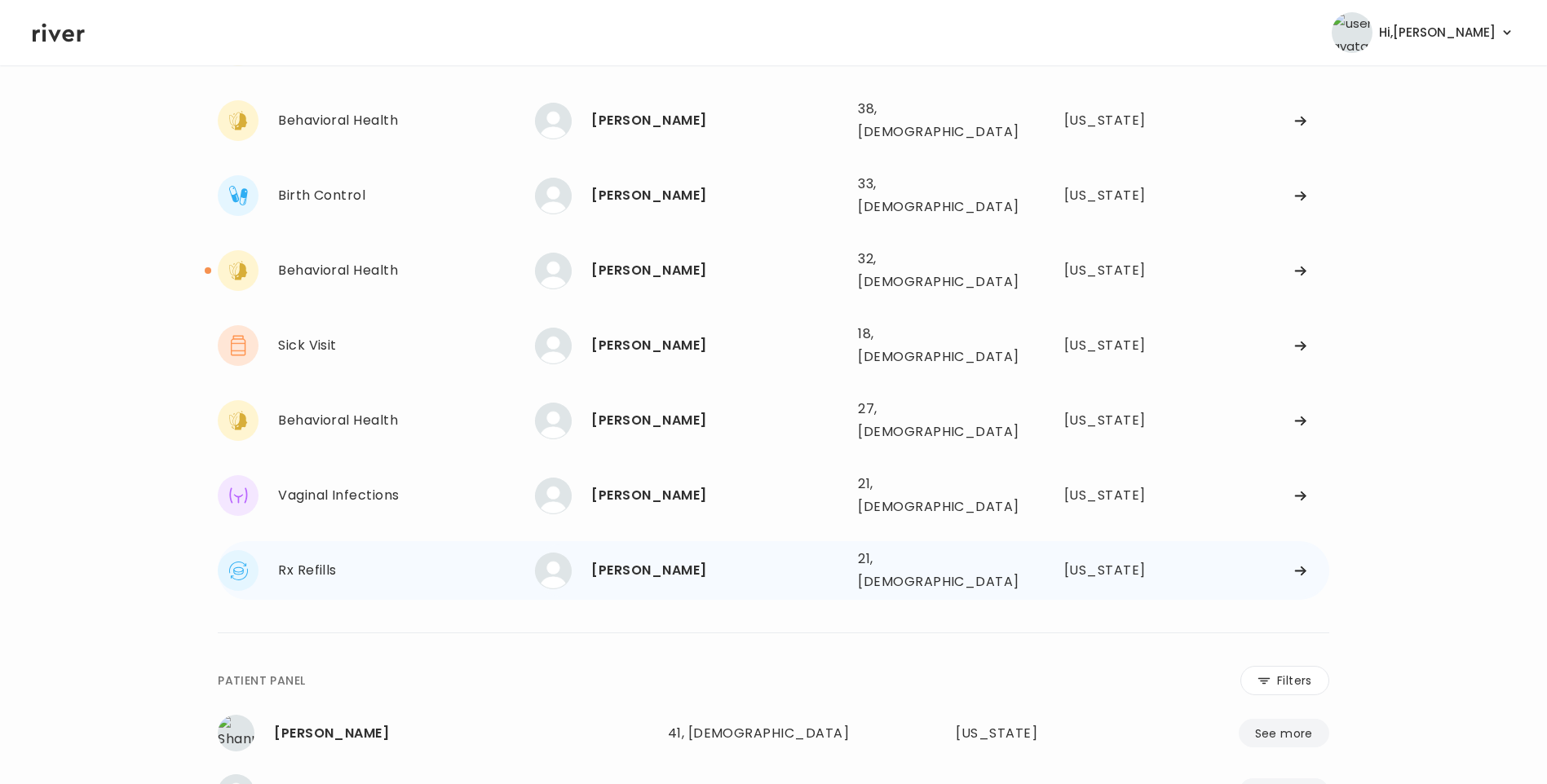
scroll to position [245, 0]
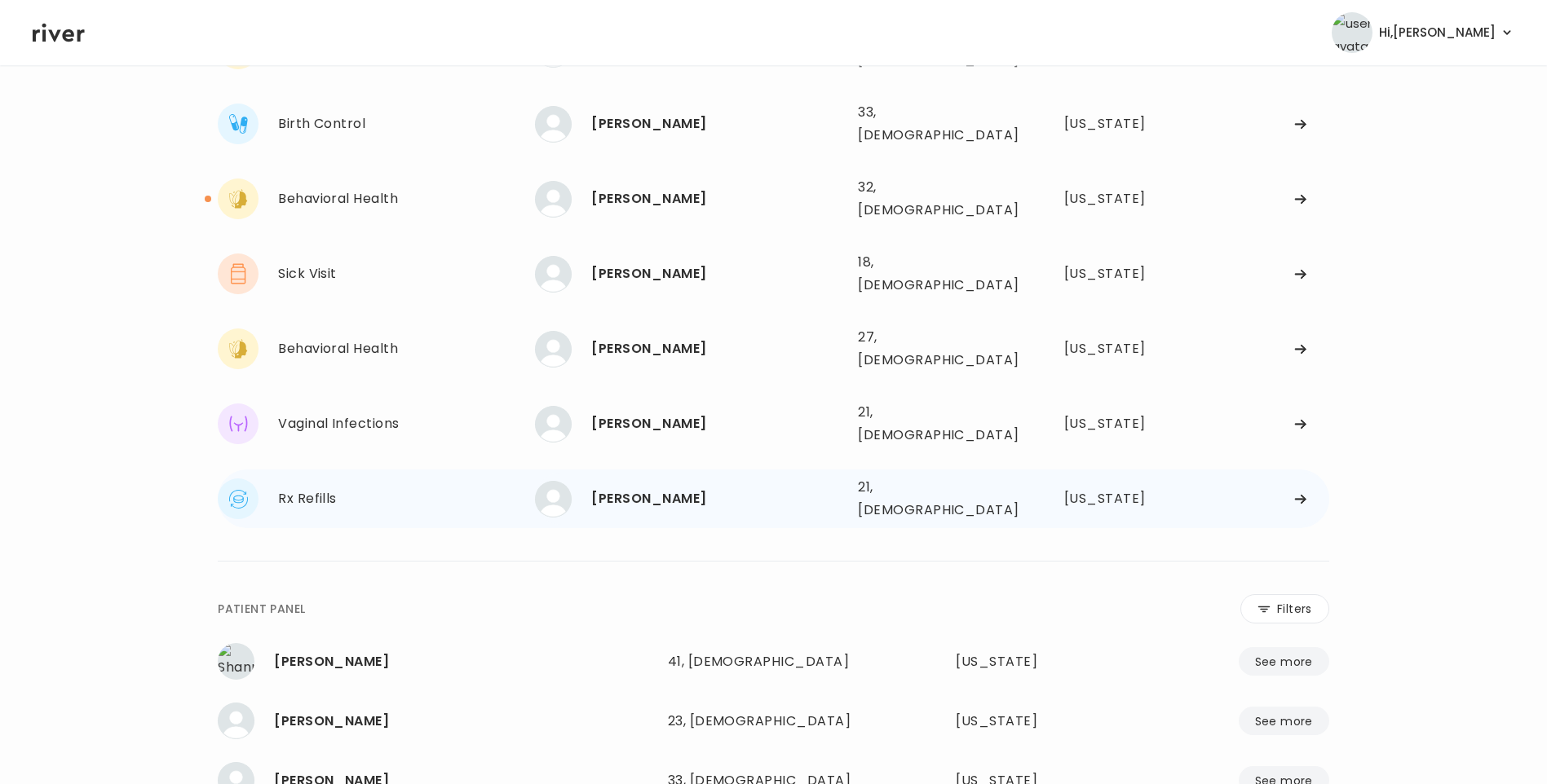
click at [636, 488] on div "Samantha Kincaid" at bounding box center [717, 499] width 253 height 23
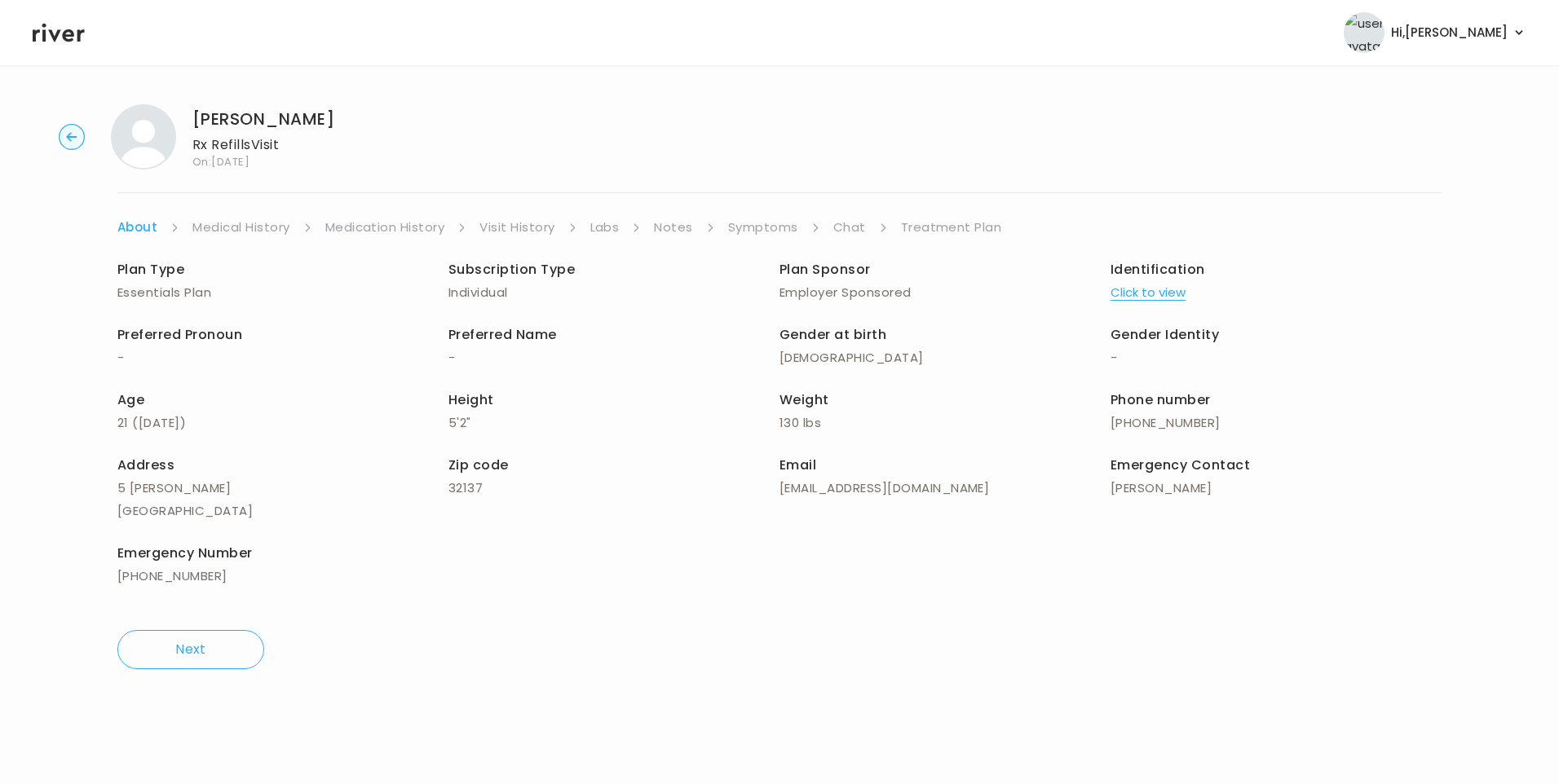
click at [522, 232] on link "Visit History" at bounding box center [517, 227] width 75 height 23
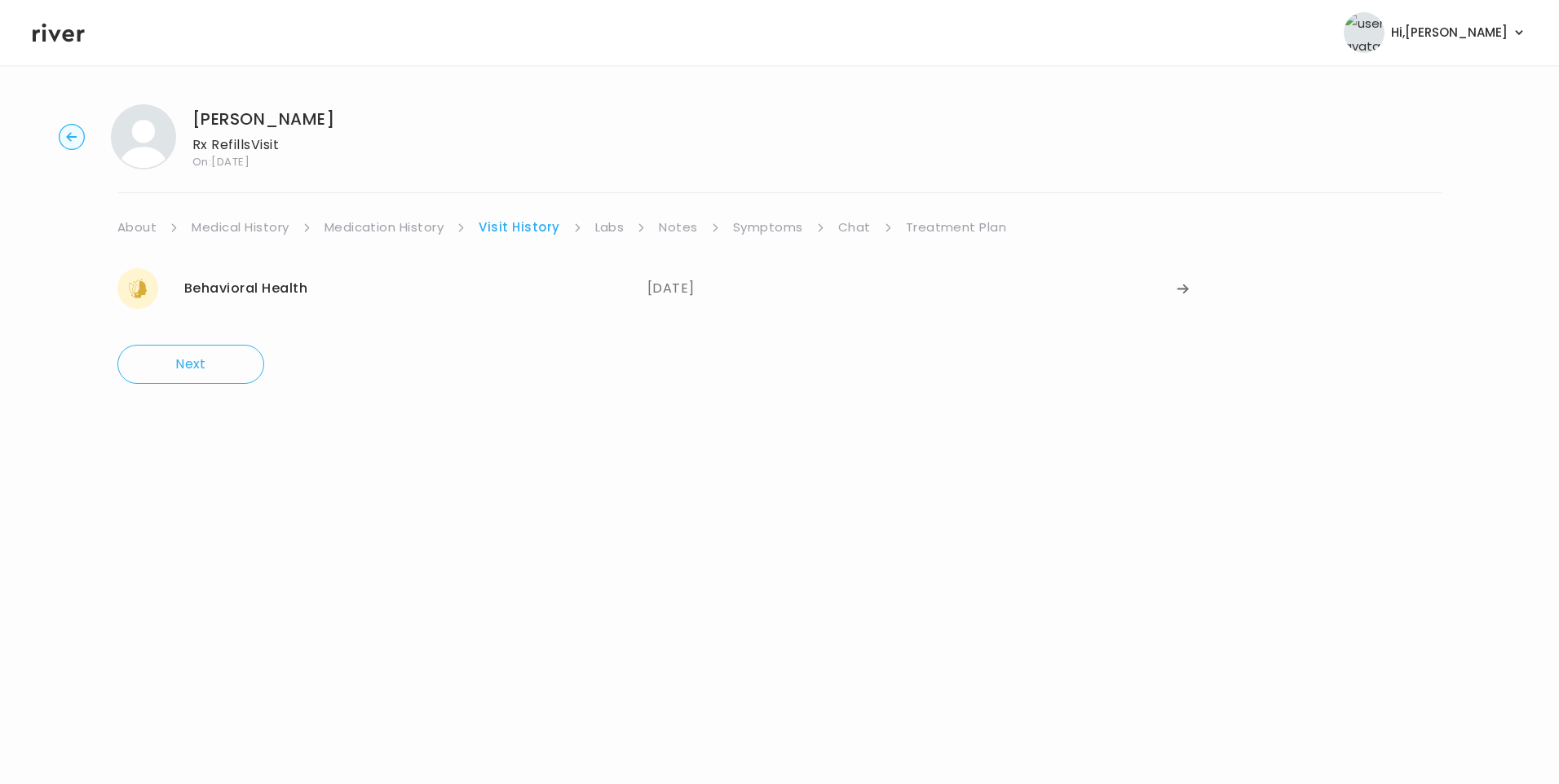
click at [277, 278] on div "Behavioral Health 08/02/2025" at bounding box center [382, 288] width 530 height 40
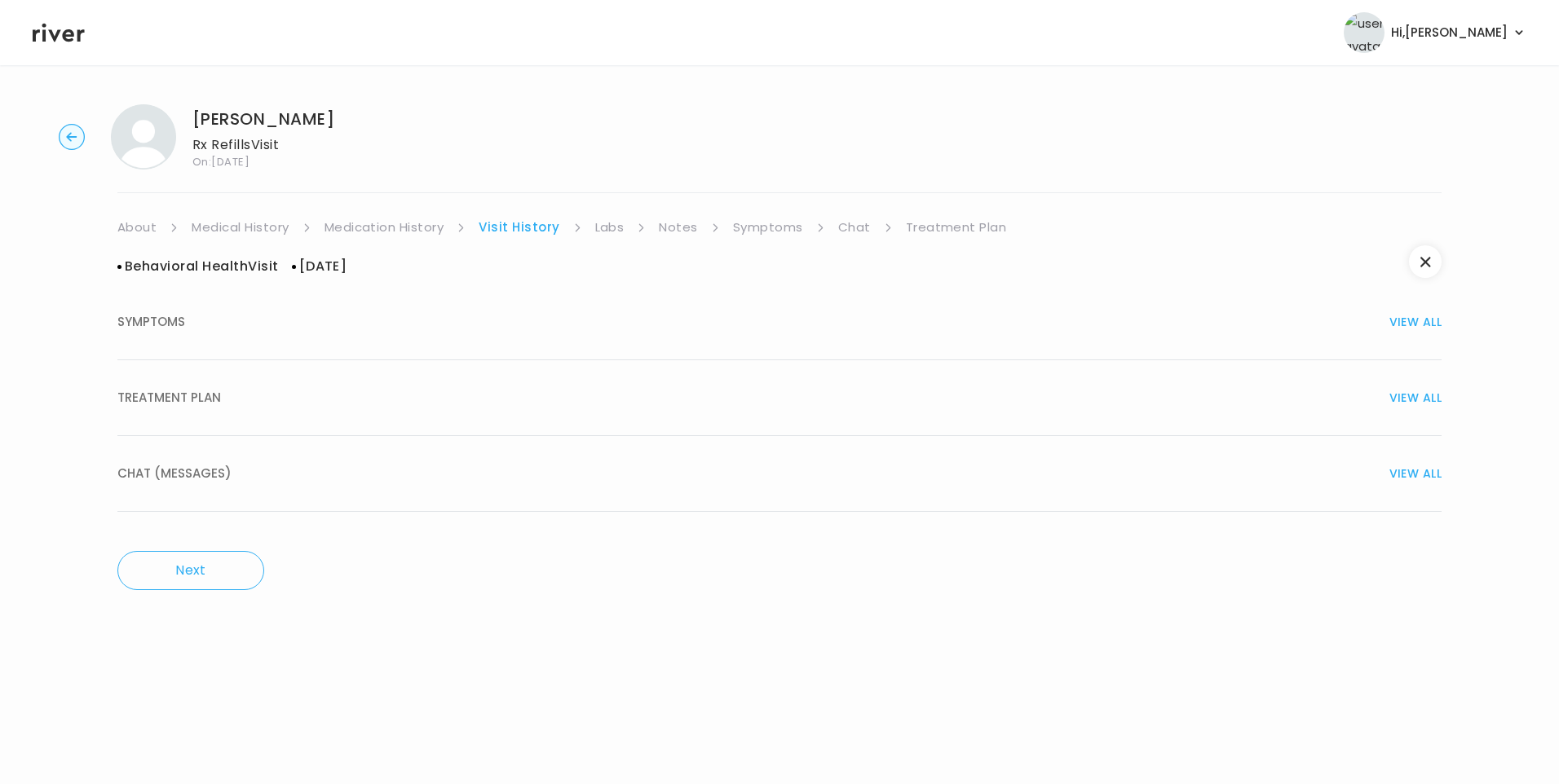
click at [221, 400] on div "TREATMENT PLAN VIEW ALL" at bounding box center [780, 397] width 1324 height 23
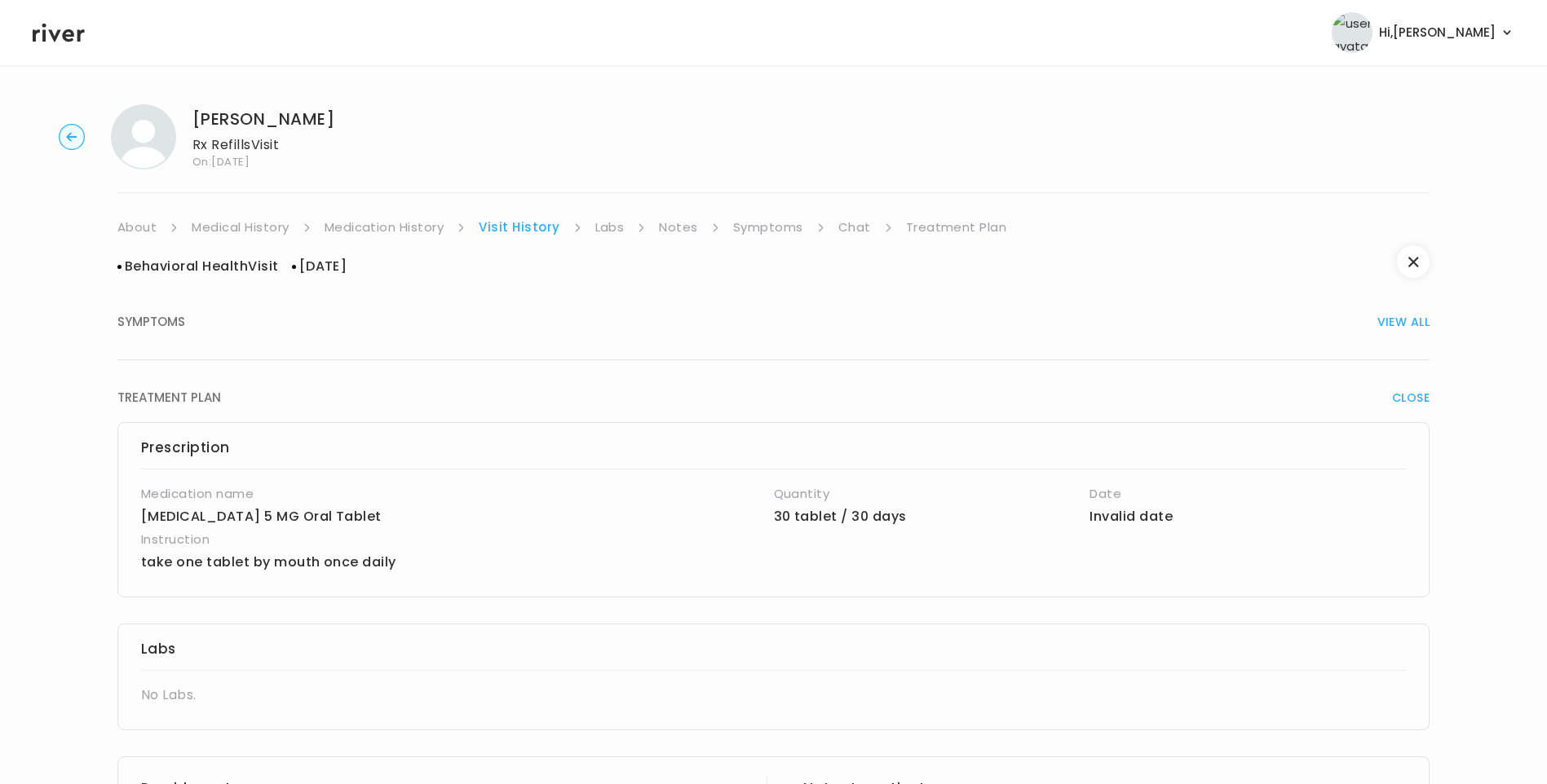
click at [771, 232] on link "Symptoms" at bounding box center [767, 227] width 70 height 23
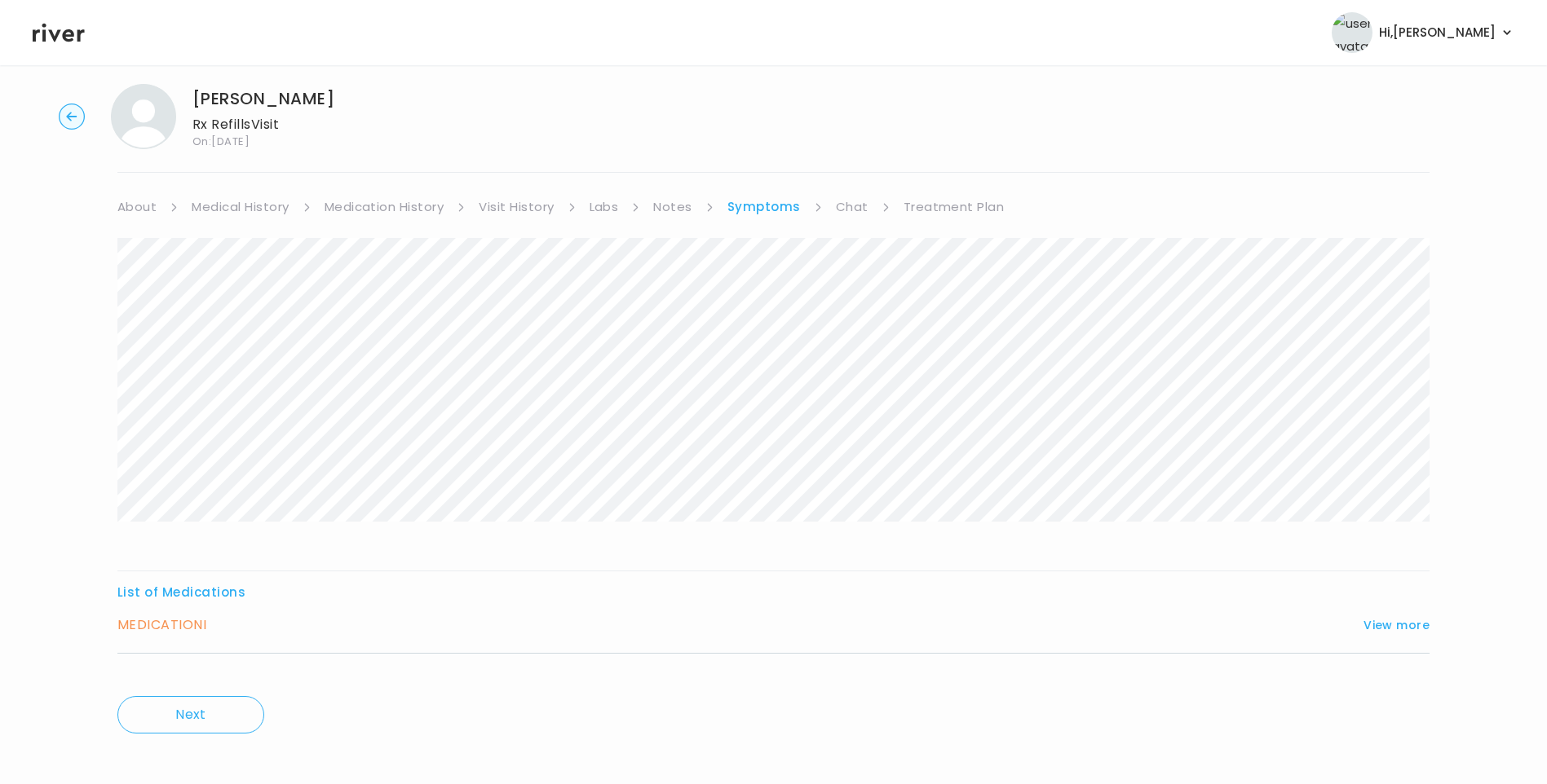
scroll to position [32, 0]
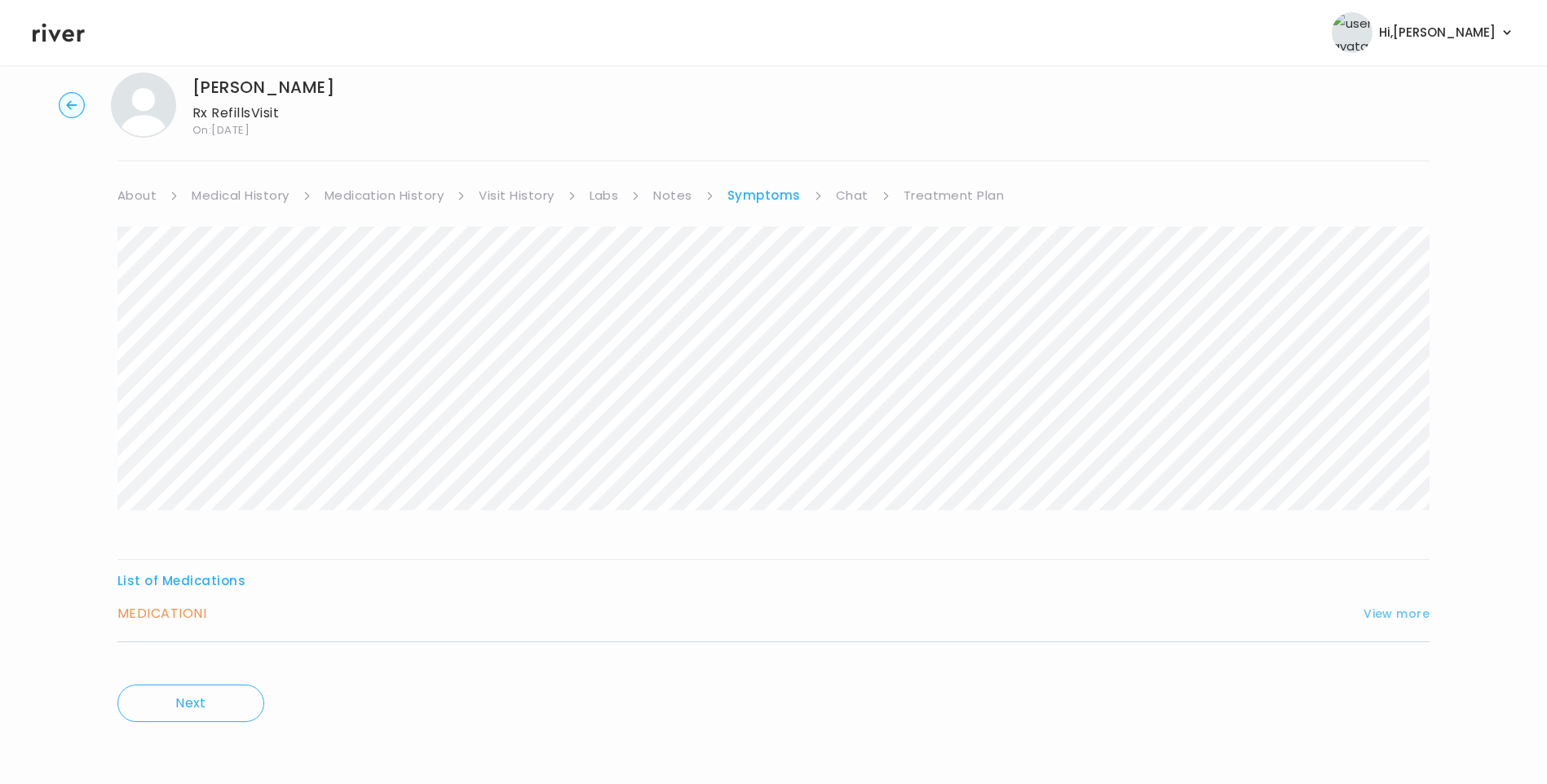
click at [1383, 612] on button "View more" at bounding box center [1396, 614] width 66 height 20
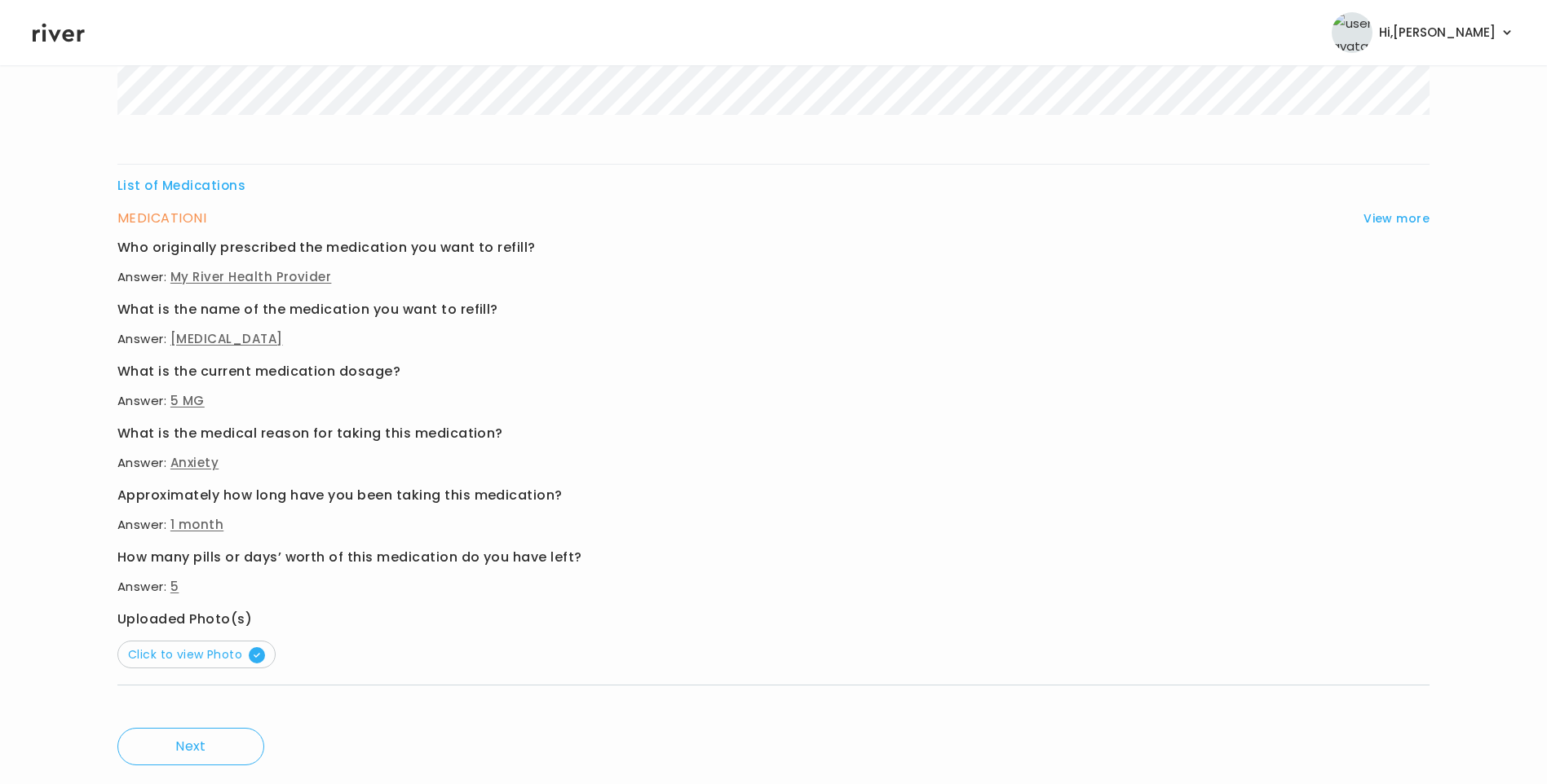
scroll to position [471, 0]
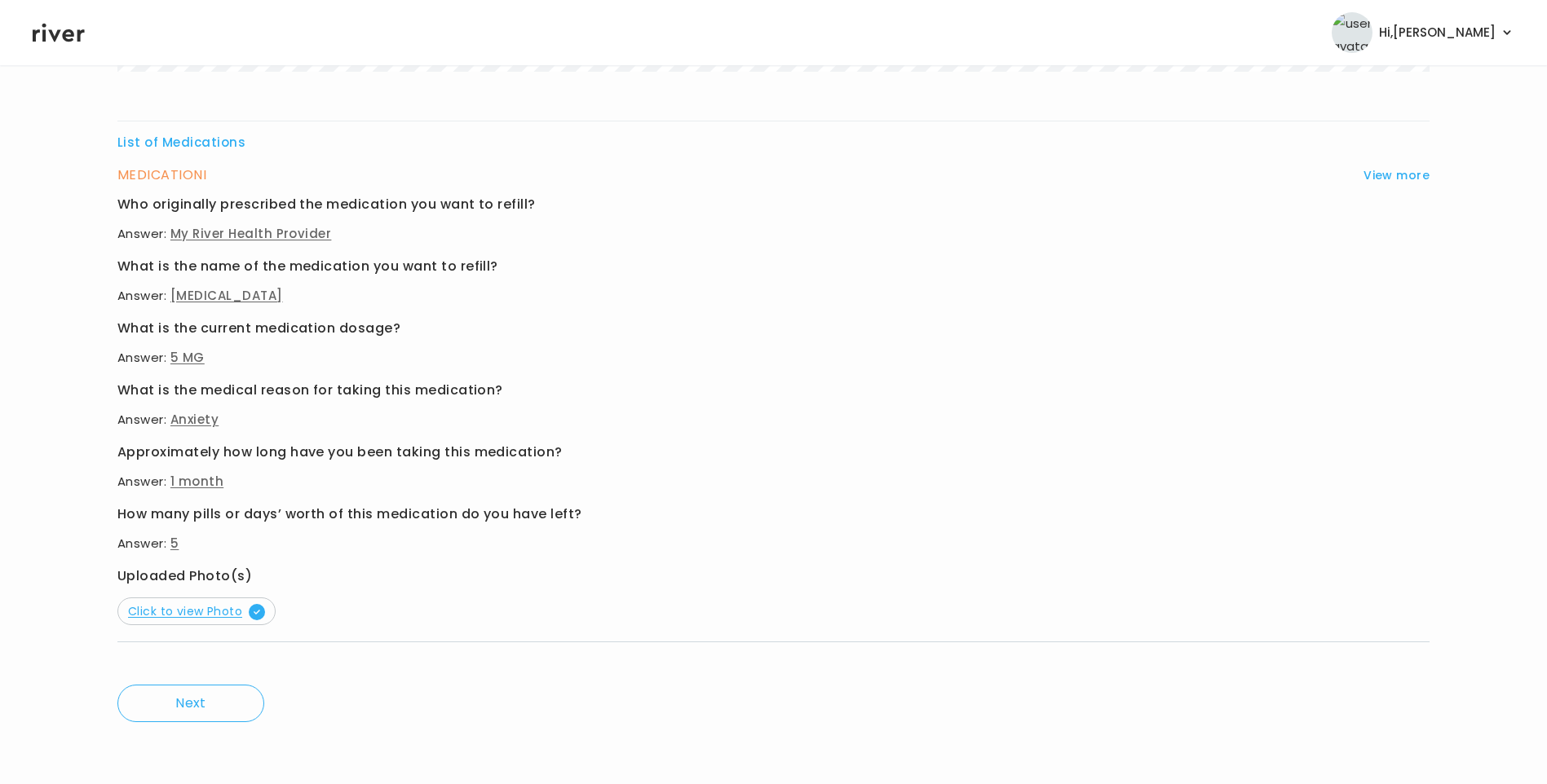
click at [198, 612] on span "Click to view Photo" at bounding box center [196, 611] width 137 height 16
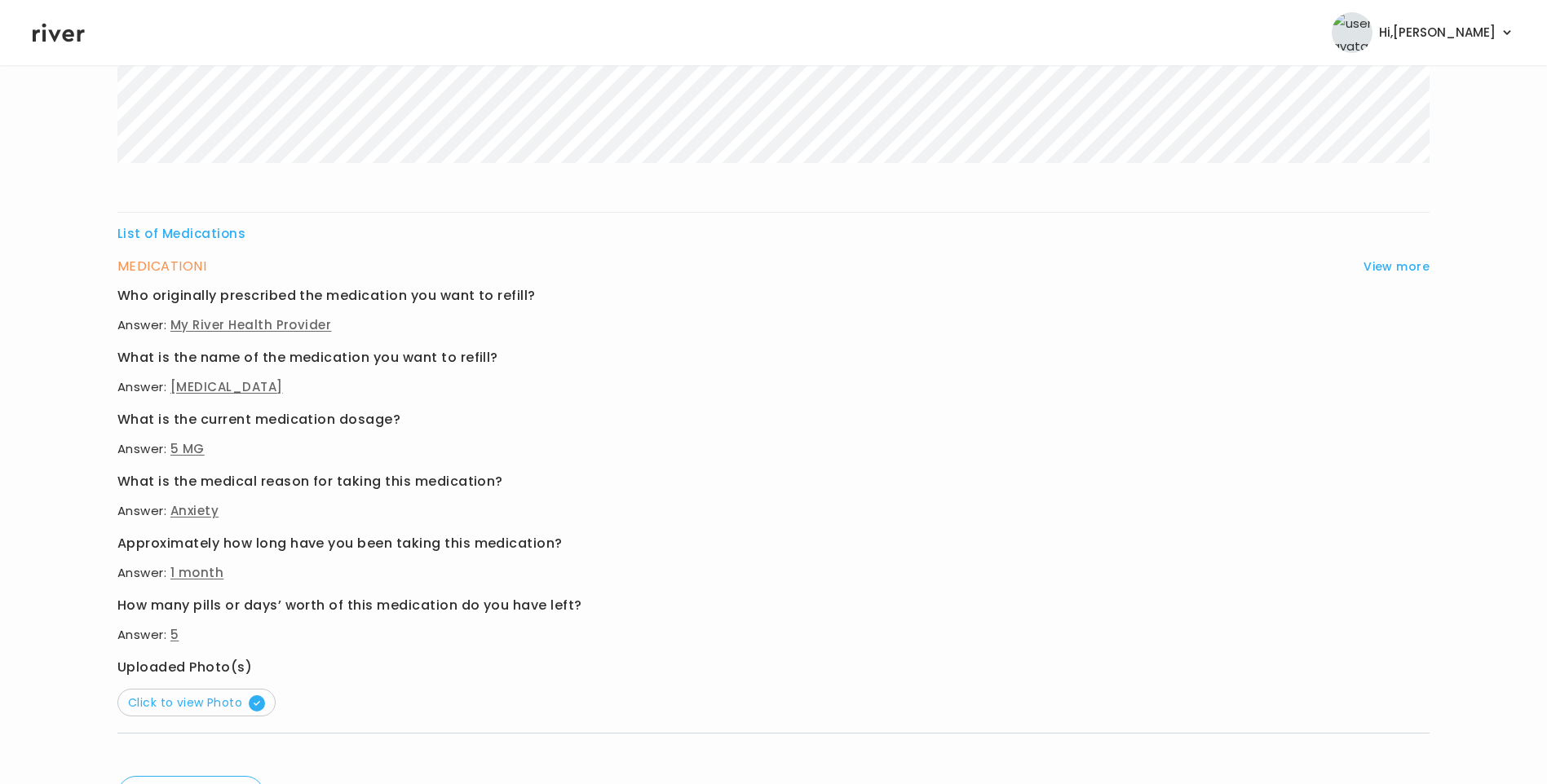
scroll to position [0, 0]
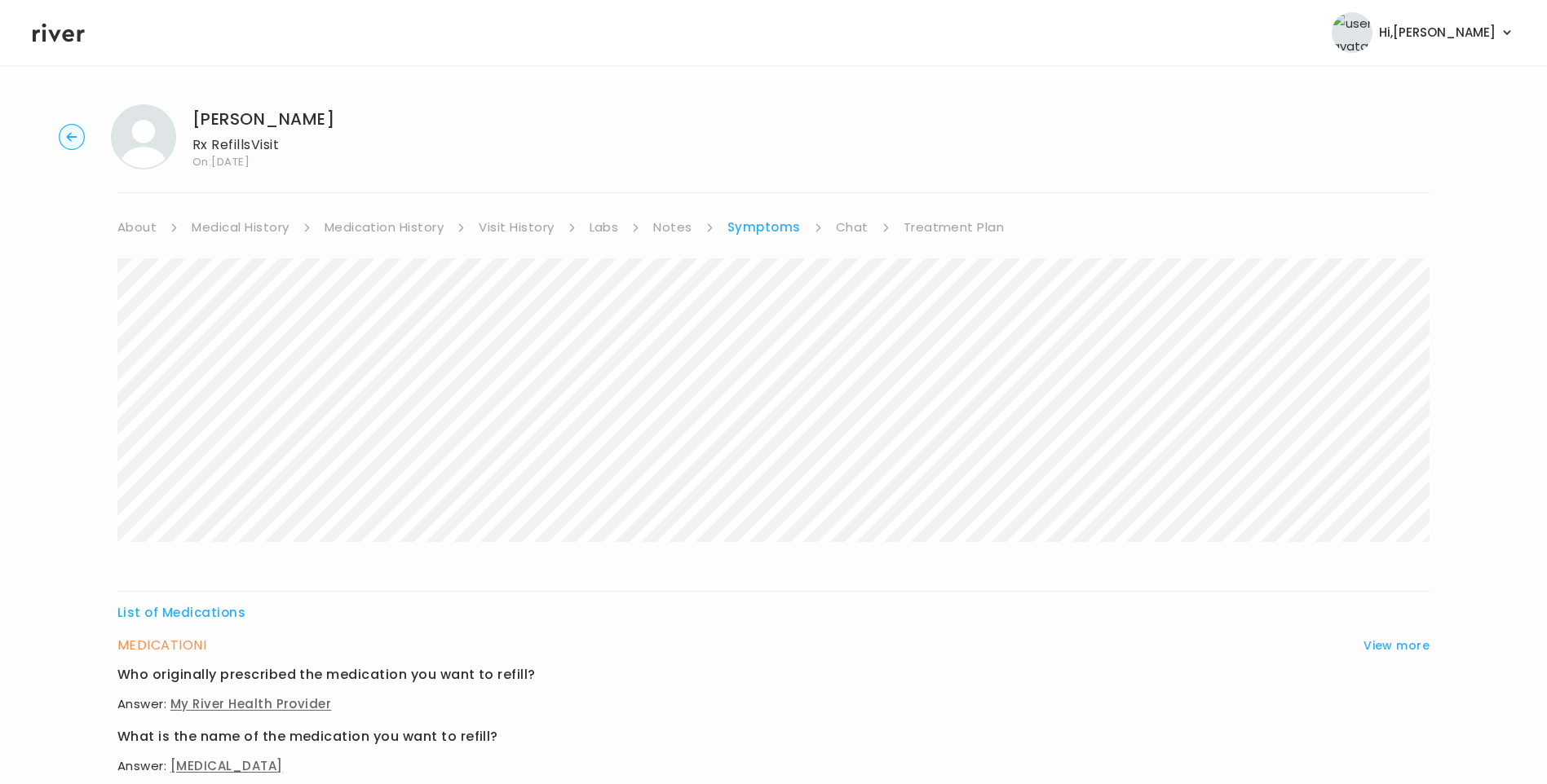
click at [258, 224] on link "Medical History" at bounding box center [239, 227] width 97 height 23
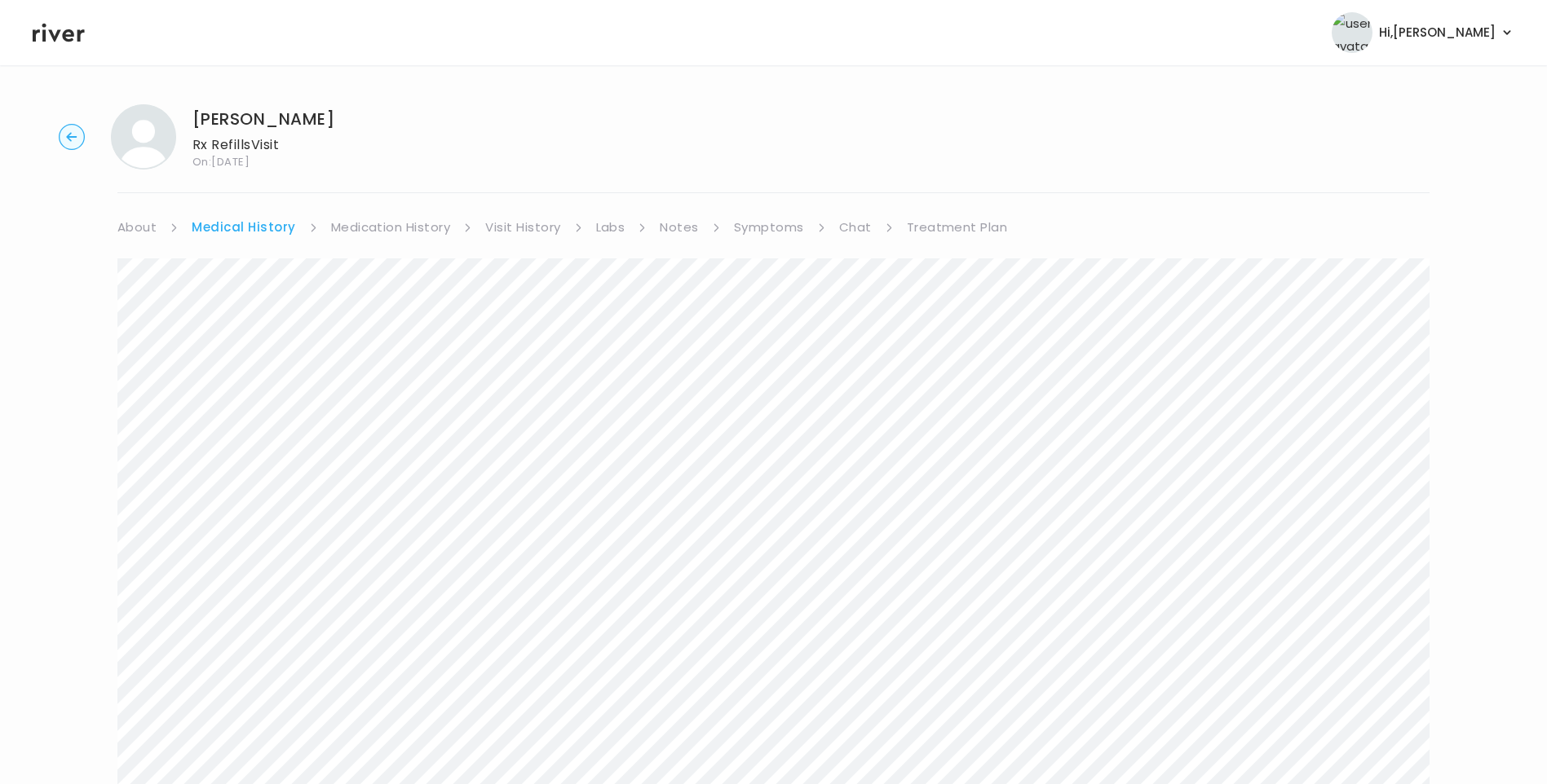
click at [414, 232] on link "Medication History" at bounding box center [391, 227] width 120 height 23
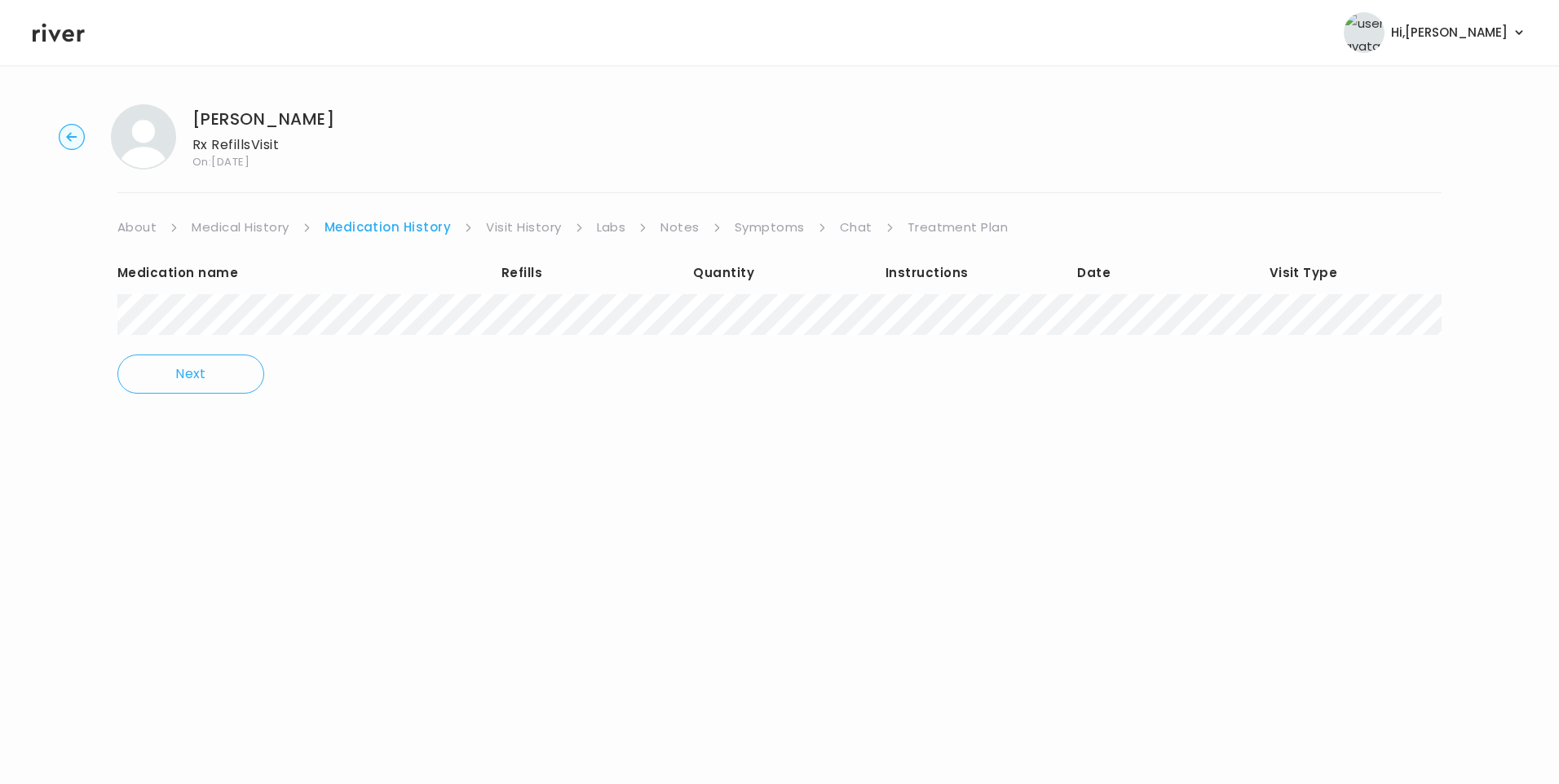
click at [850, 223] on link "Chat" at bounding box center [856, 227] width 33 height 23
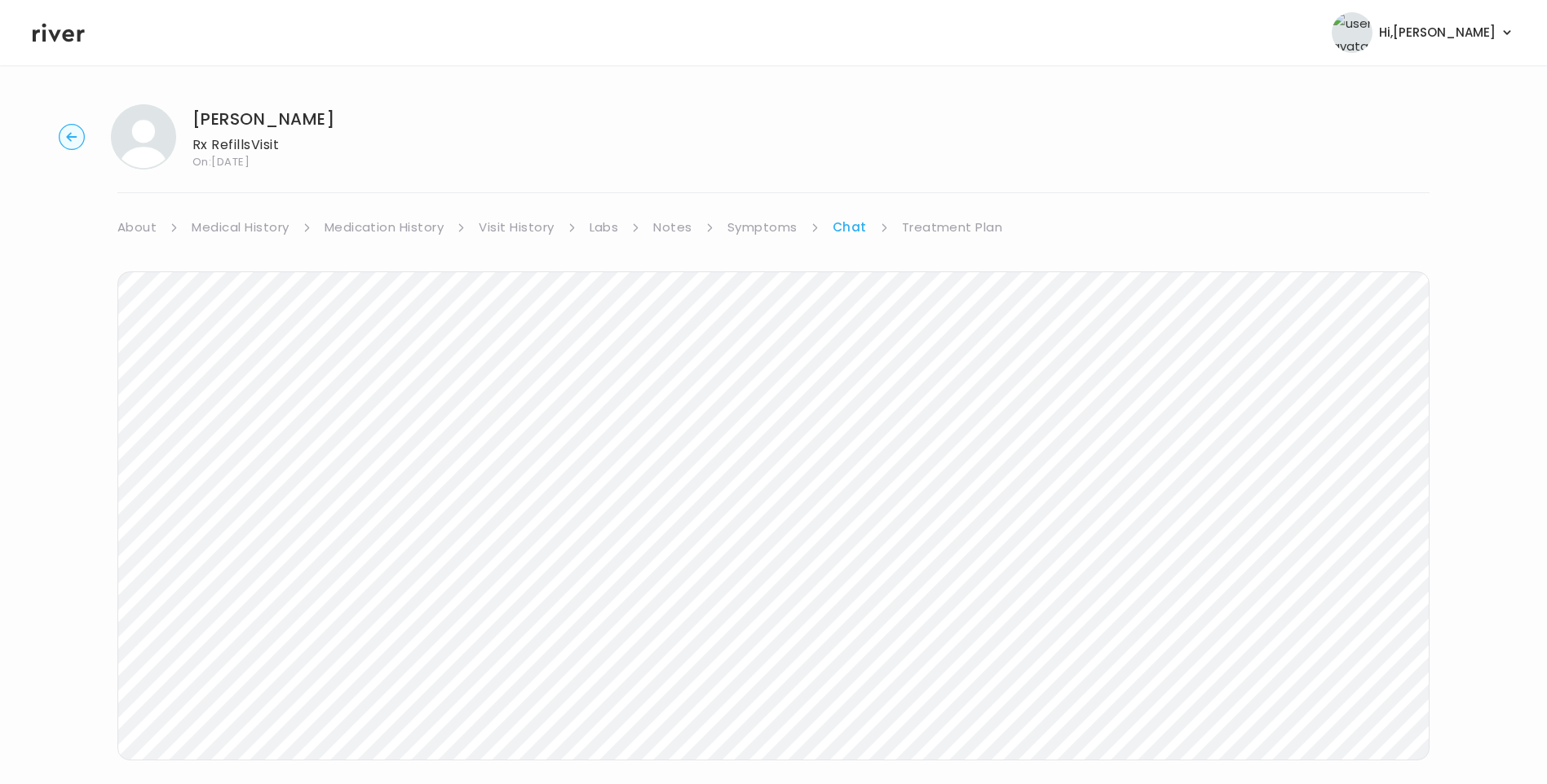
click at [133, 228] on link "About" at bounding box center [137, 227] width 40 height 23
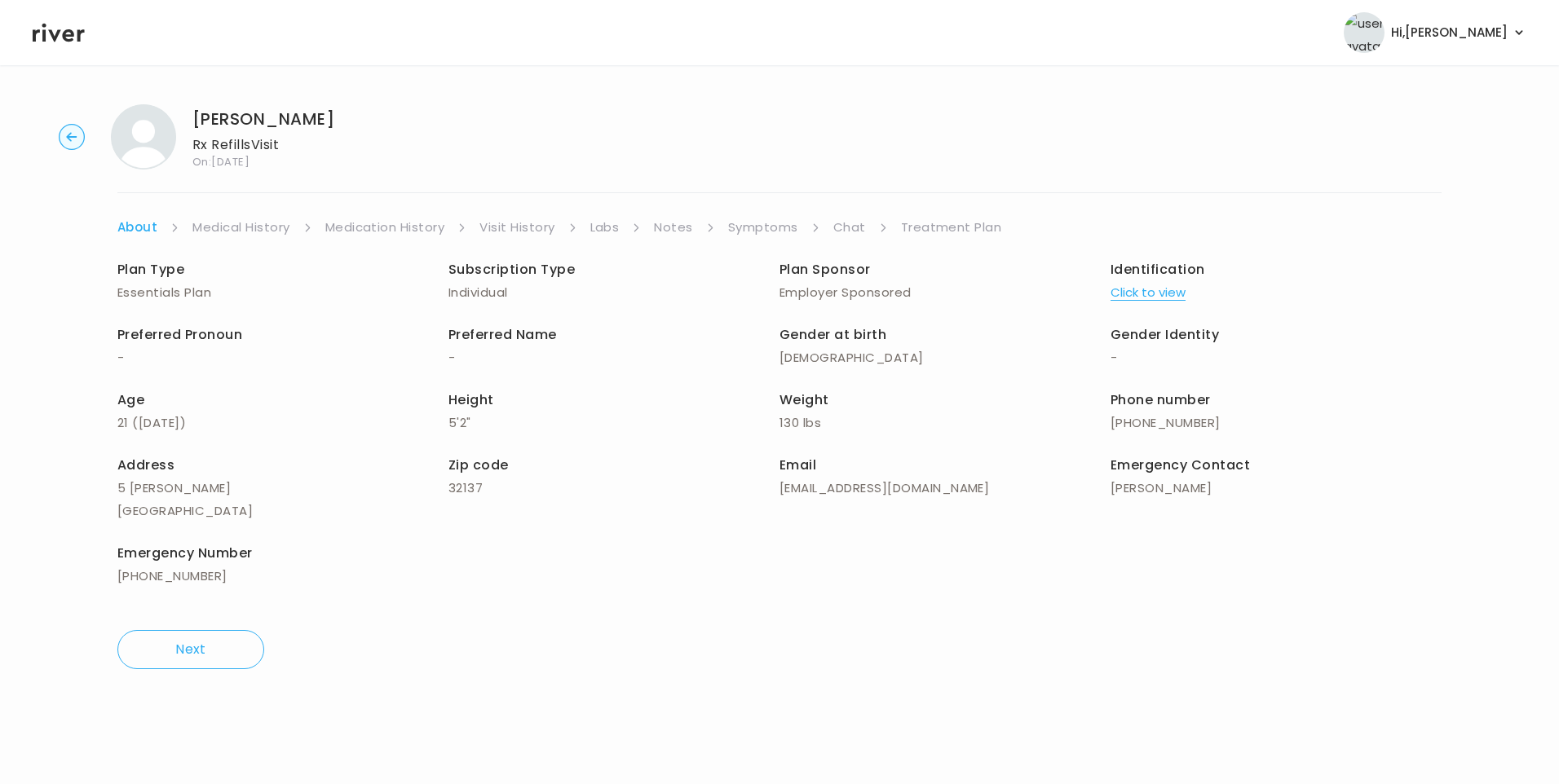
click at [843, 229] on link "Chat" at bounding box center [849, 227] width 33 height 23
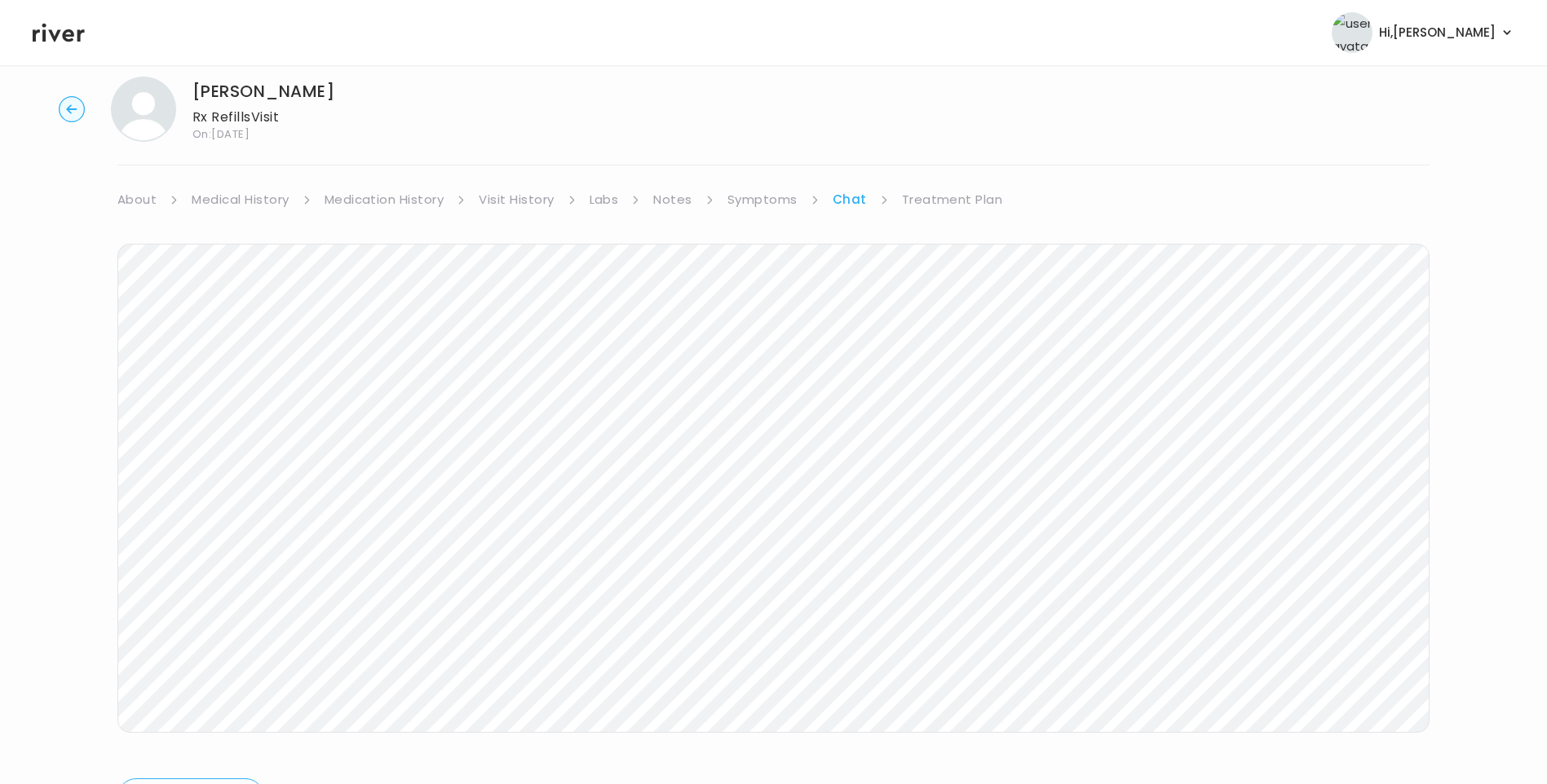
scroll to position [70, 0]
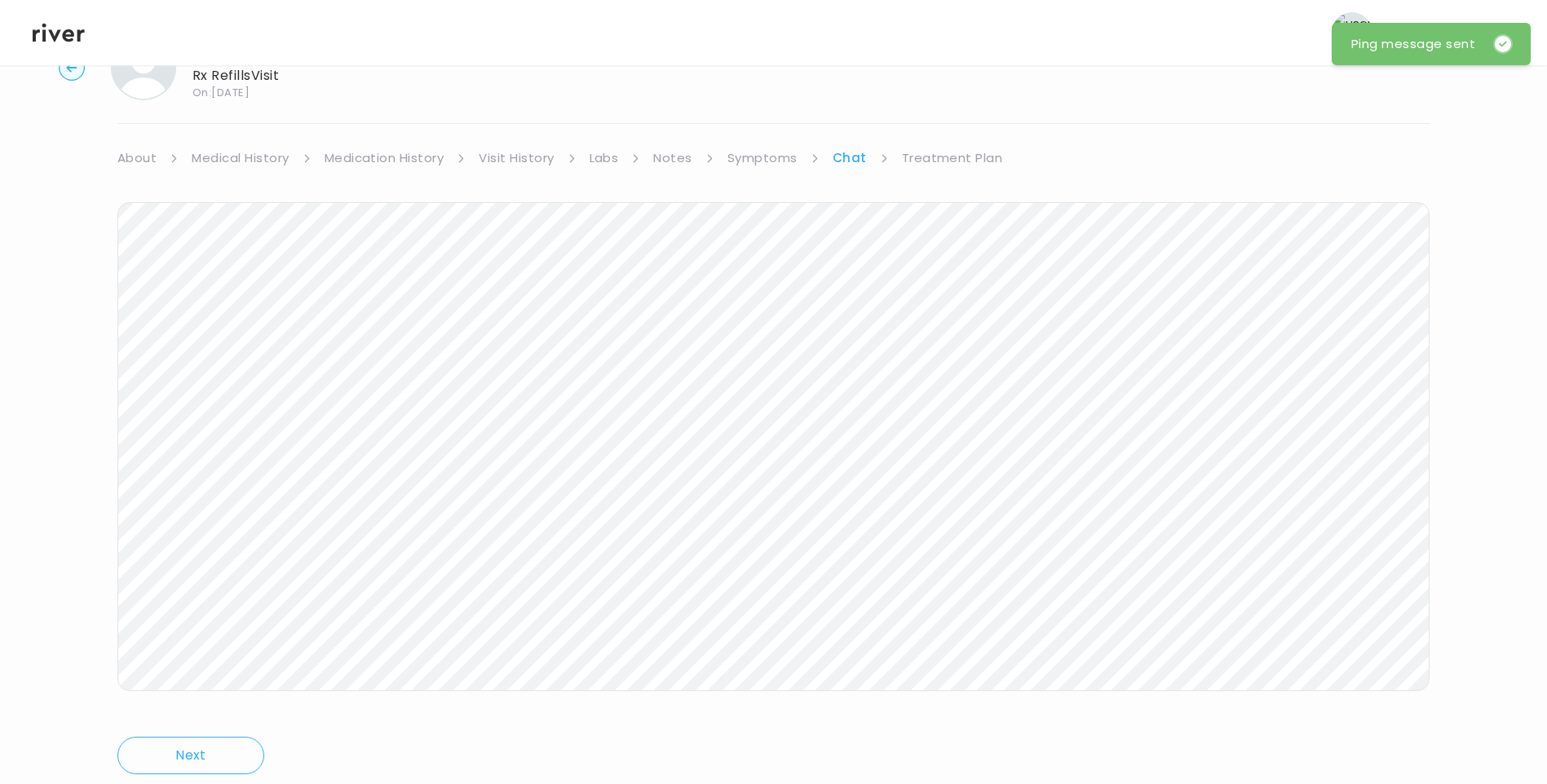
drag, startPoint x: 940, startPoint y: 158, endPoint x: 950, endPoint y: 172, distance: 17.2
click at [940, 161] on link "Treatment Plan" at bounding box center [952, 158] width 101 height 23
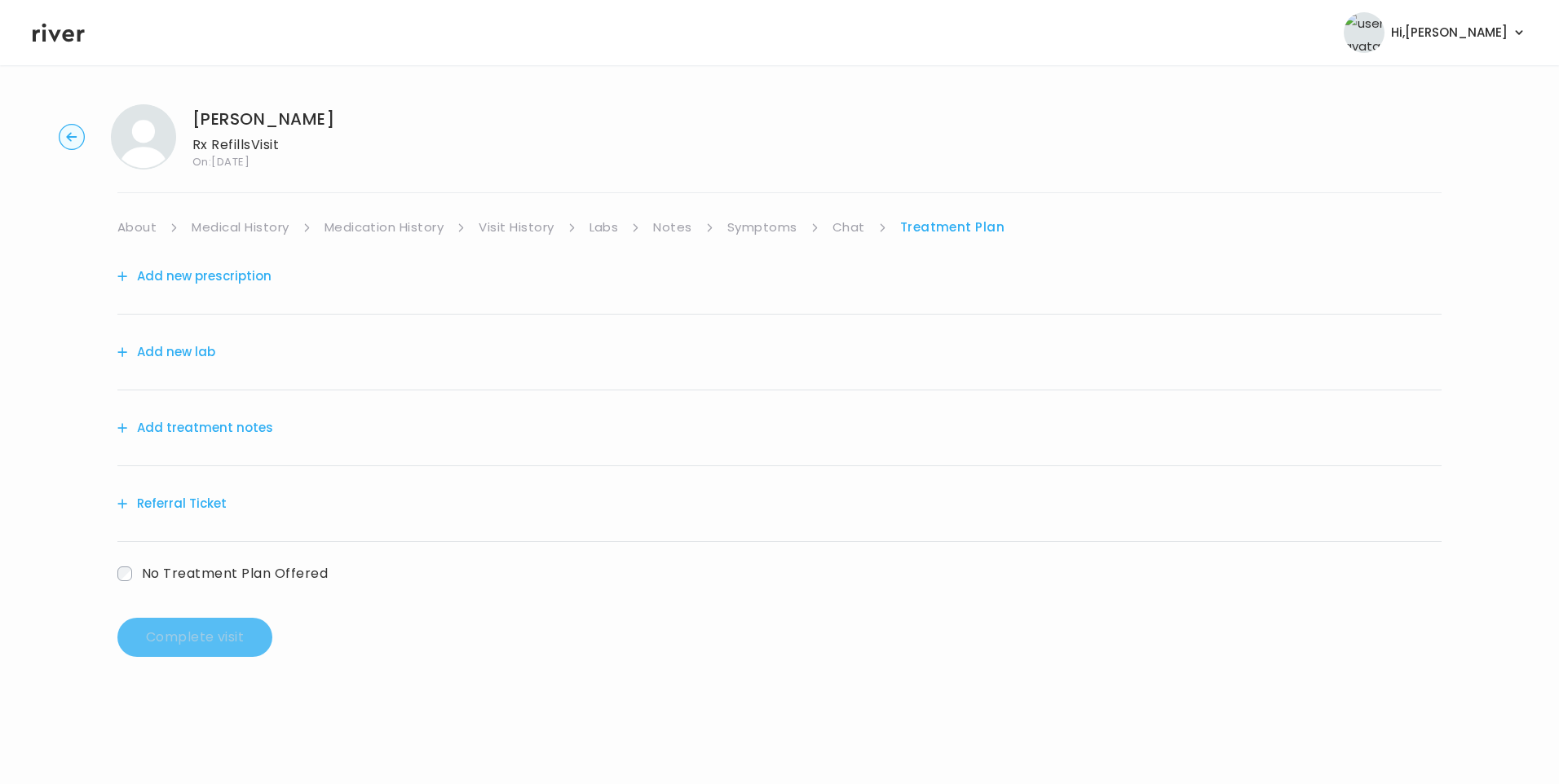
click at [842, 223] on link "Chat" at bounding box center [848, 227] width 33 height 23
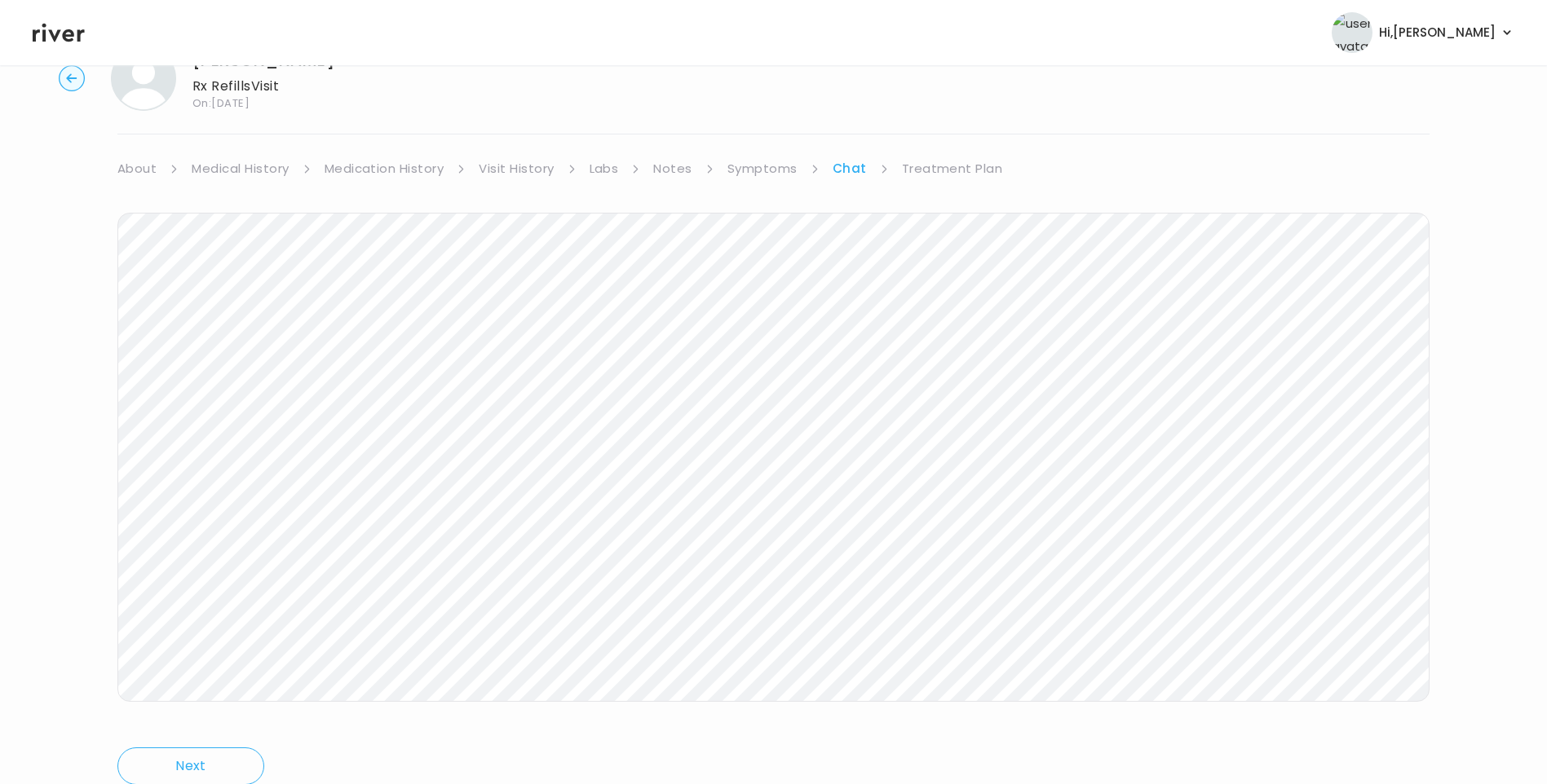
scroll to position [121, 0]
click at [961, 104] on link "Treatment Plan" at bounding box center [952, 105] width 101 height 23
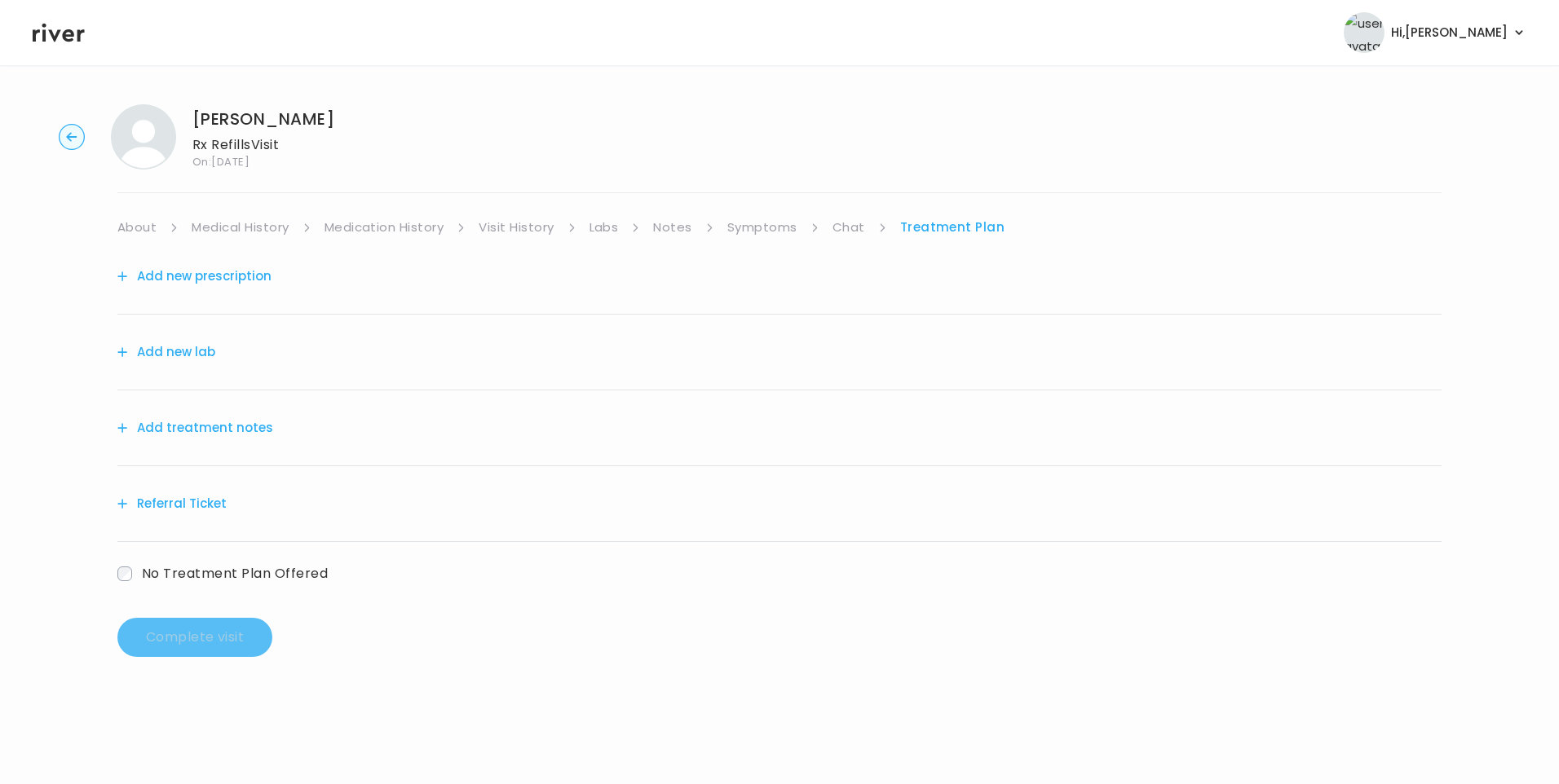
click at [258, 428] on button "Add treatment notes" at bounding box center [195, 427] width 155 height 23
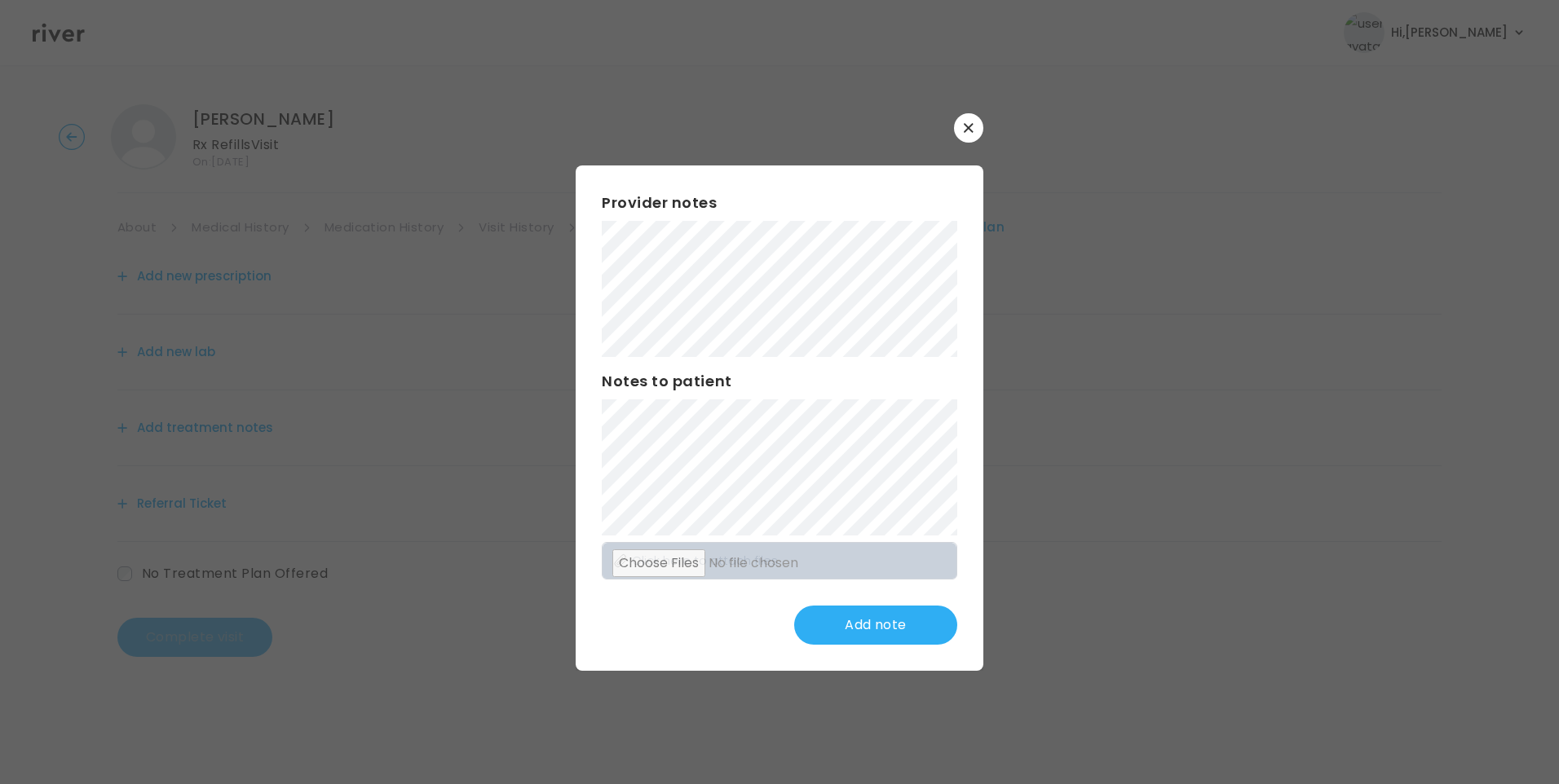
drag, startPoint x: 974, startPoint y: 125, endPoint x: 685, endPoint y: 225, distance: 305.8
click at [973, 128] on button "button" at bounding box center [968, 127] width 29 height 29
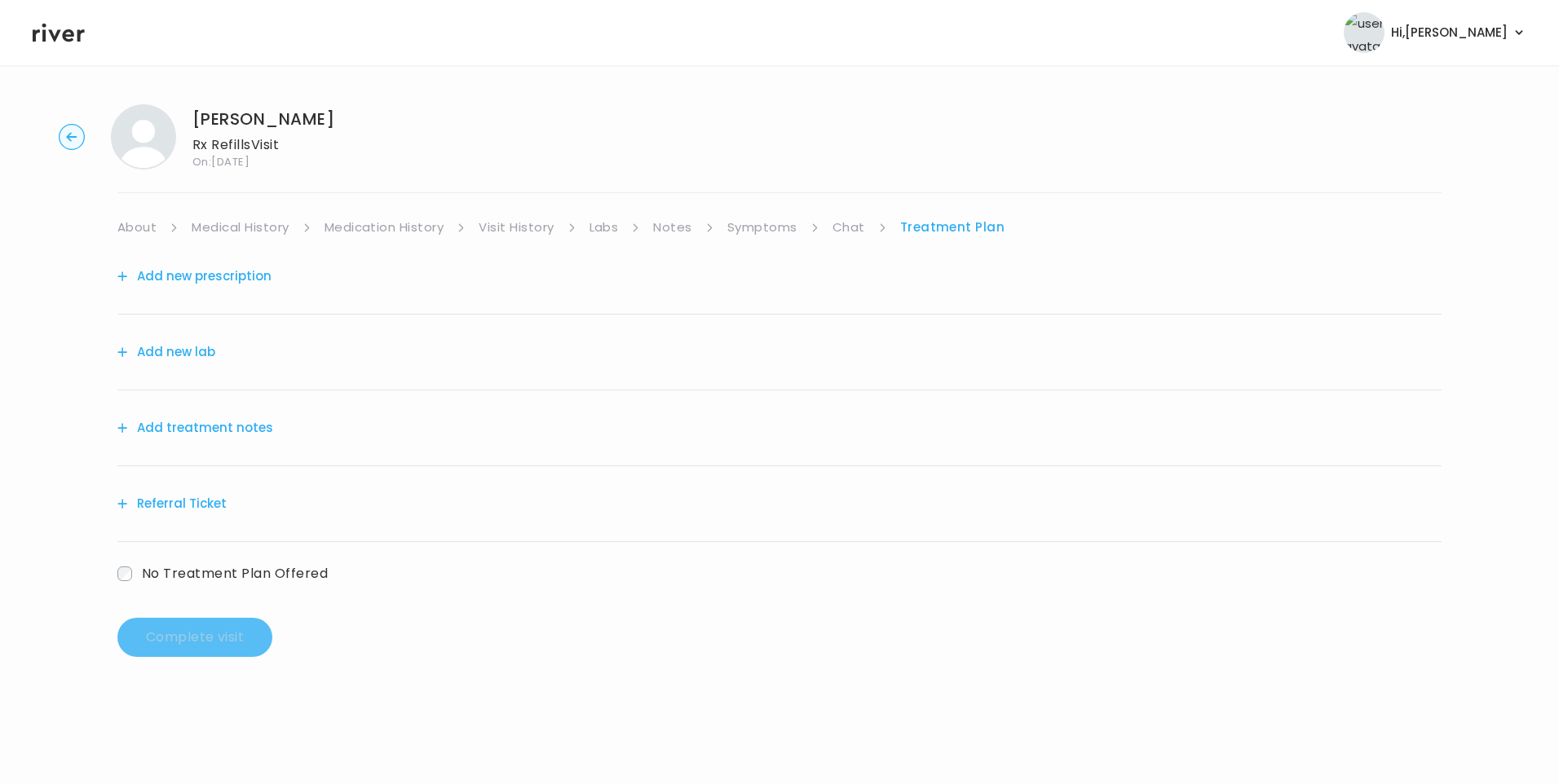
click at [502, 228] on link "Visit History" at bounding box center [516, 227] width 75 height 23
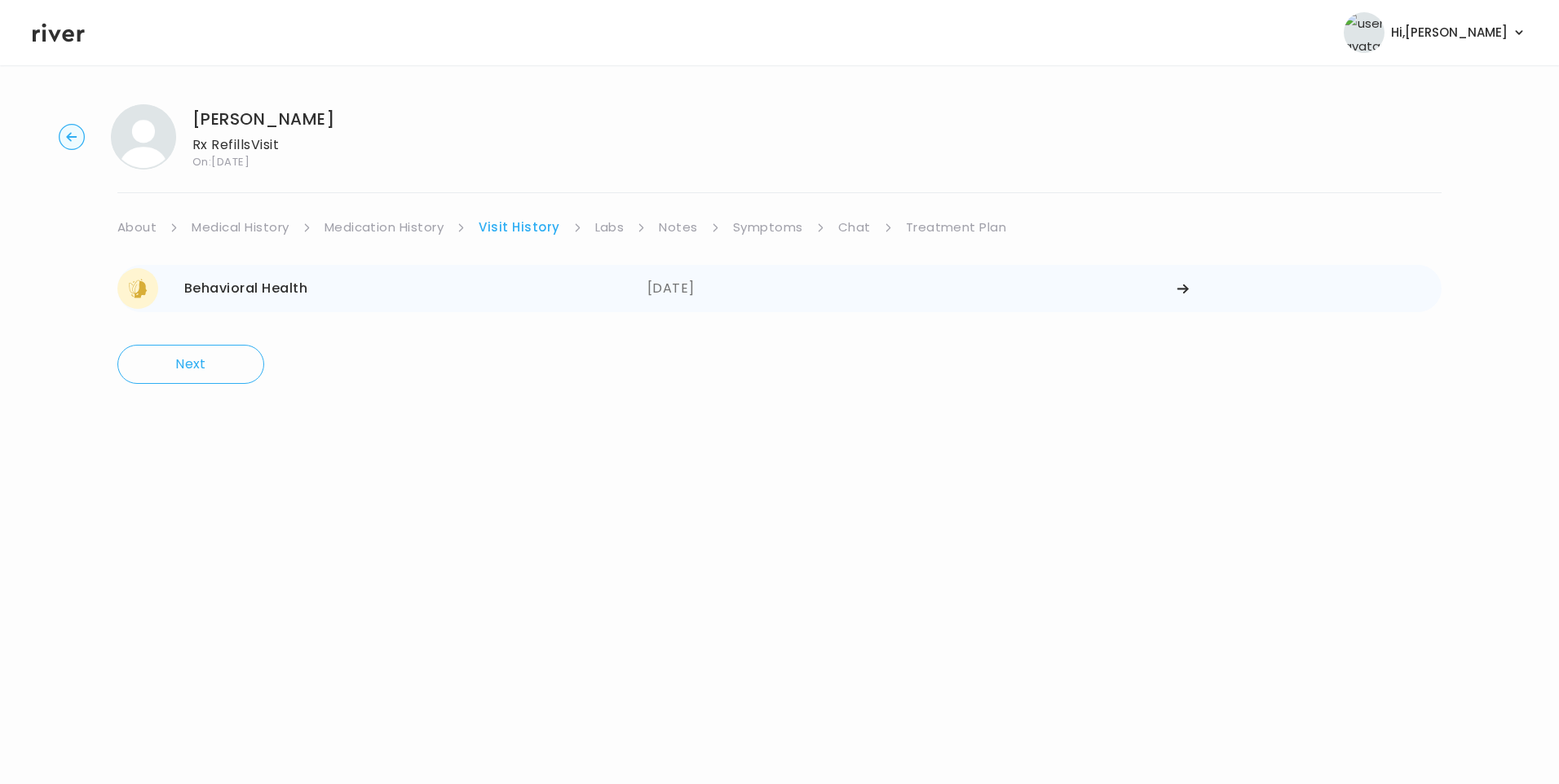
click at [349, 298] on div "Behavioral Health 08/02/2025" at bounding box center [382, 288] width 530 height 40
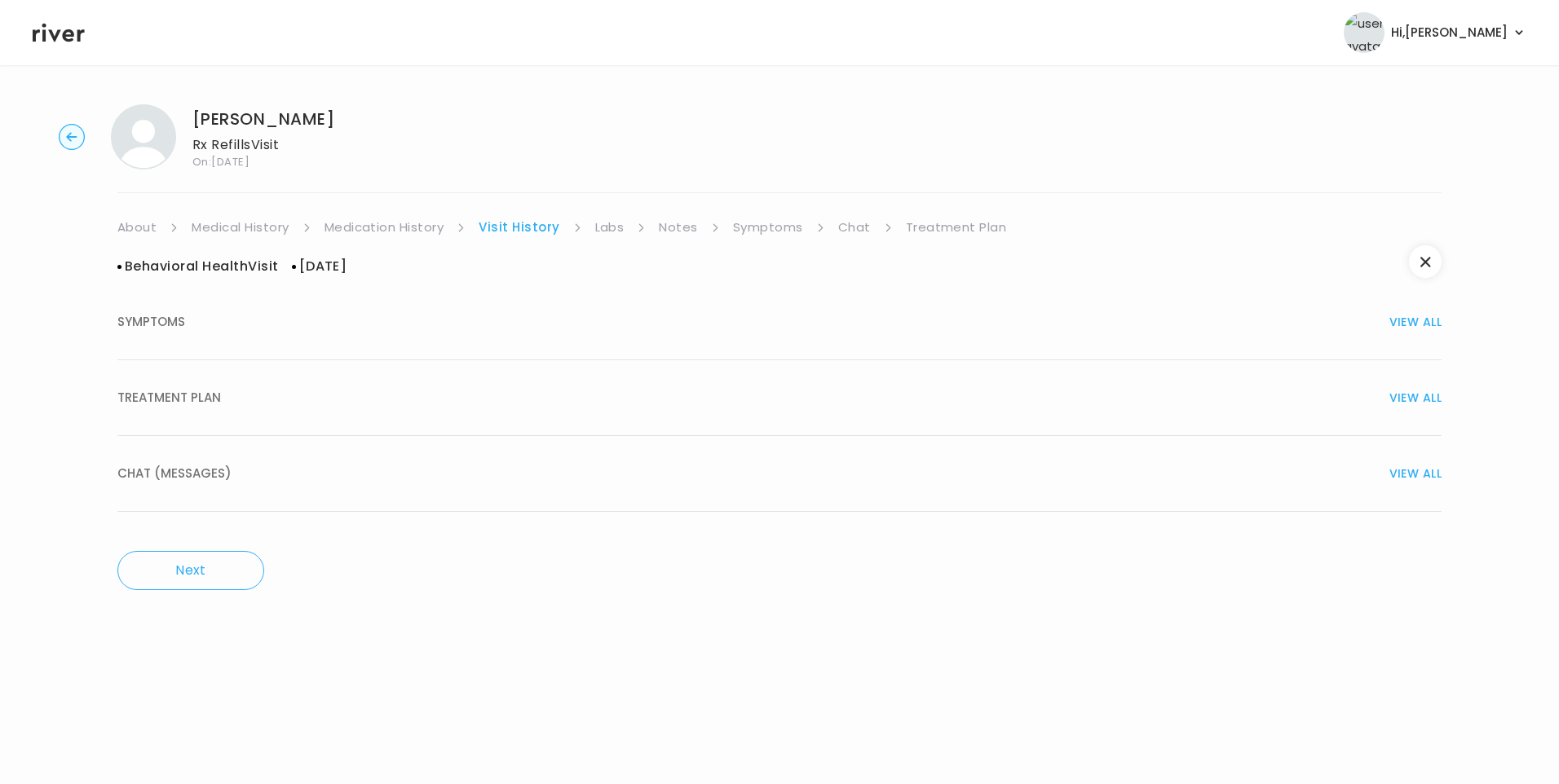
click at [233, 399] on div "TREATMENT PLAN VIEW ALL" at bounding box center [780, 397] width 1324 height 23
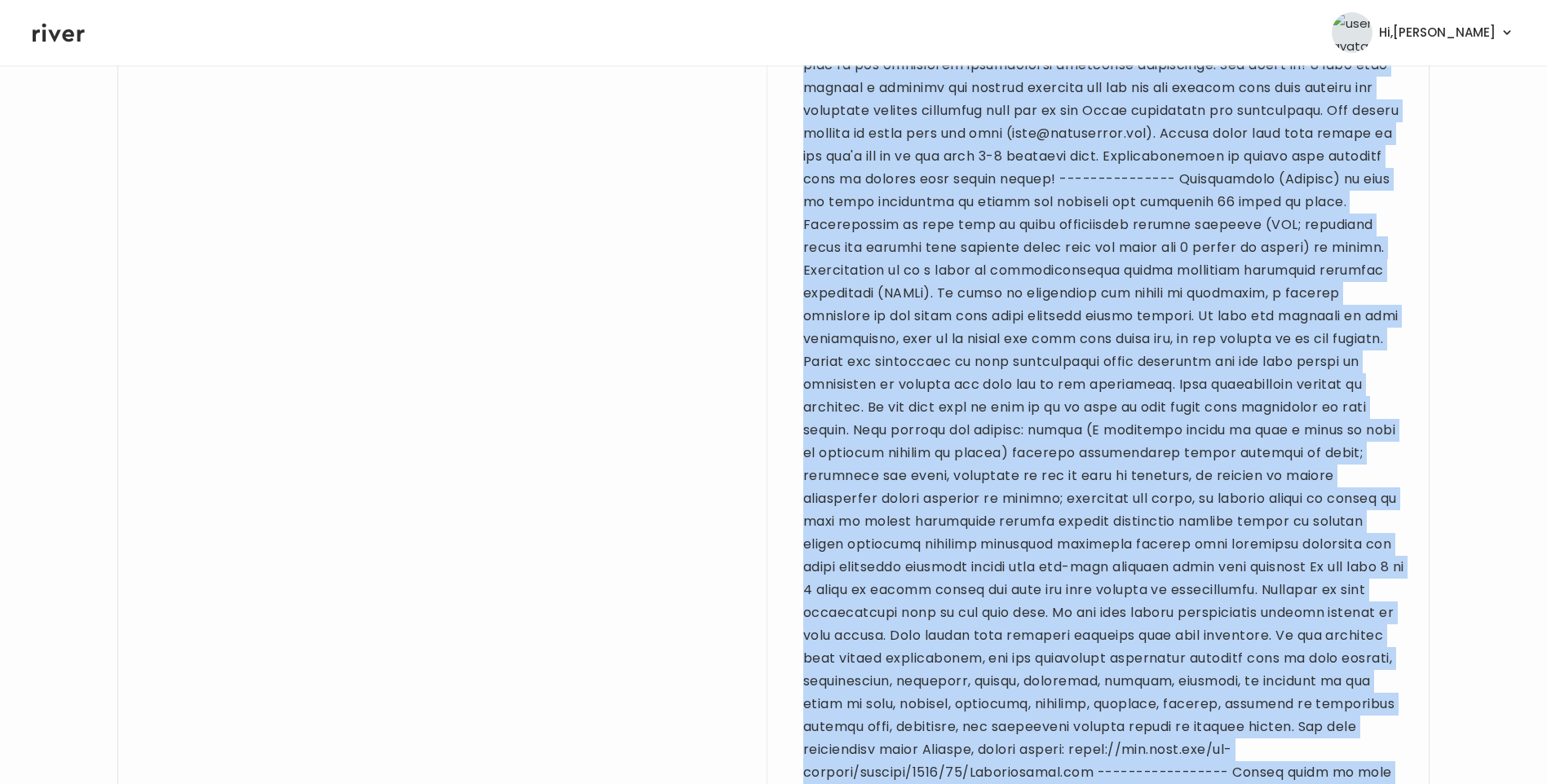
scroll to position [1651, 0]
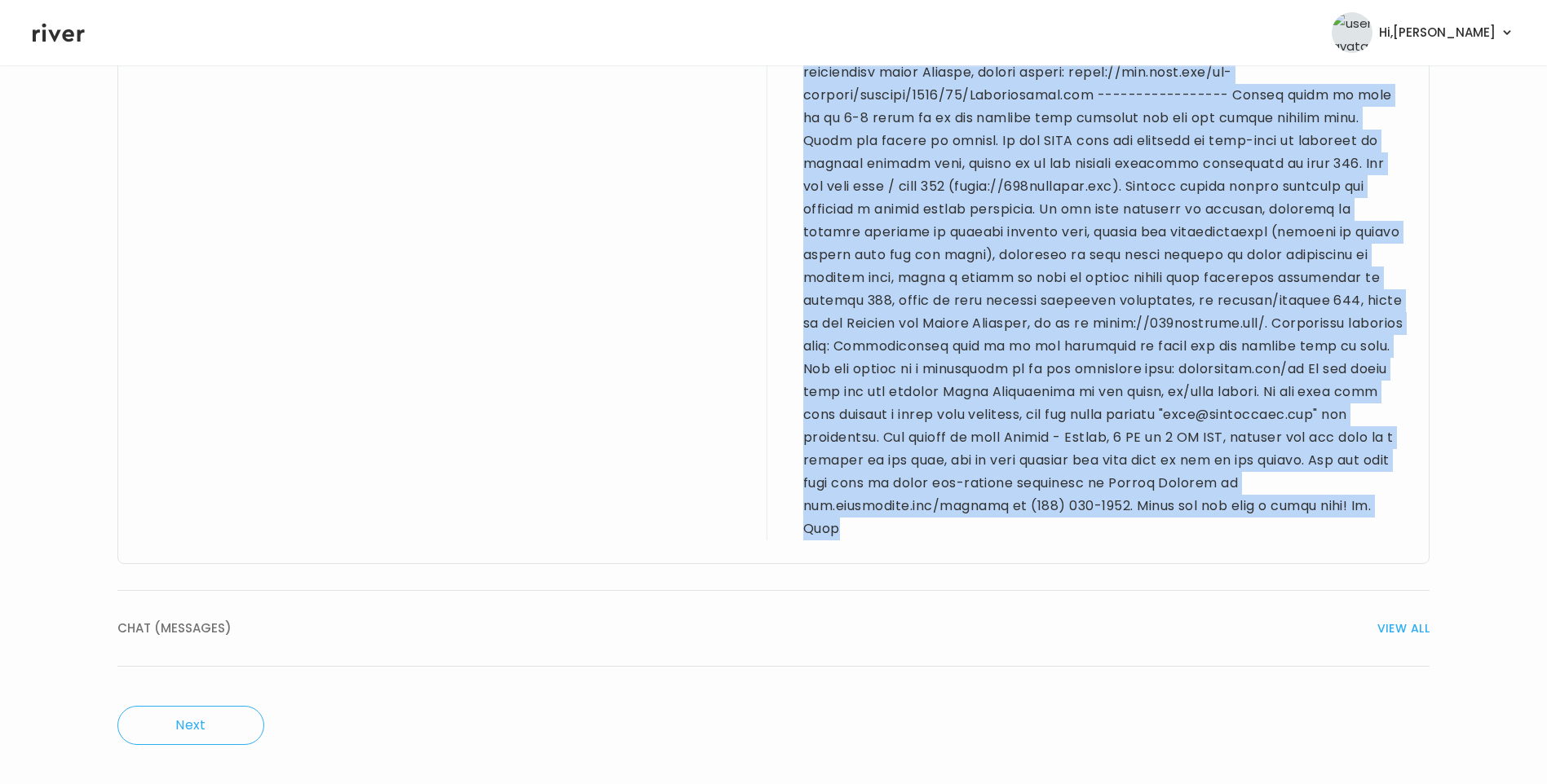
drag, startPoint x: 143, startPoint y: 398, endPoint x: 1187, endPoint y: 556, distance: 1055.9
drag, startPoint x: 1187, startPoint y: 556, endPoint x: 1070, endPoint y: 223, distance: 353.0
copy div "21 yo F for BH visit. PMH sig for arm fracture surgery x 2. Allergic to latex. …"
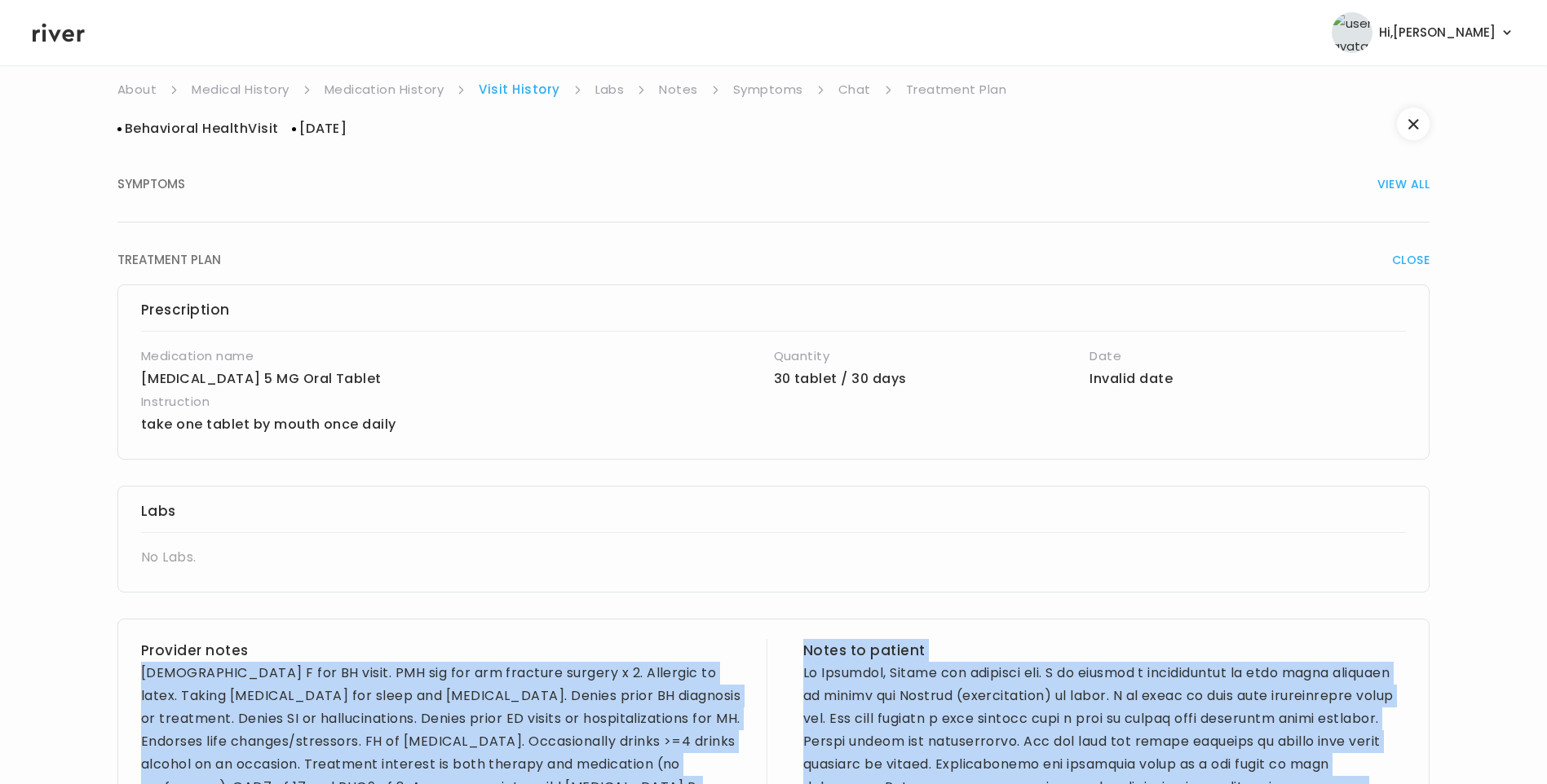
scroll to position [0, 0]
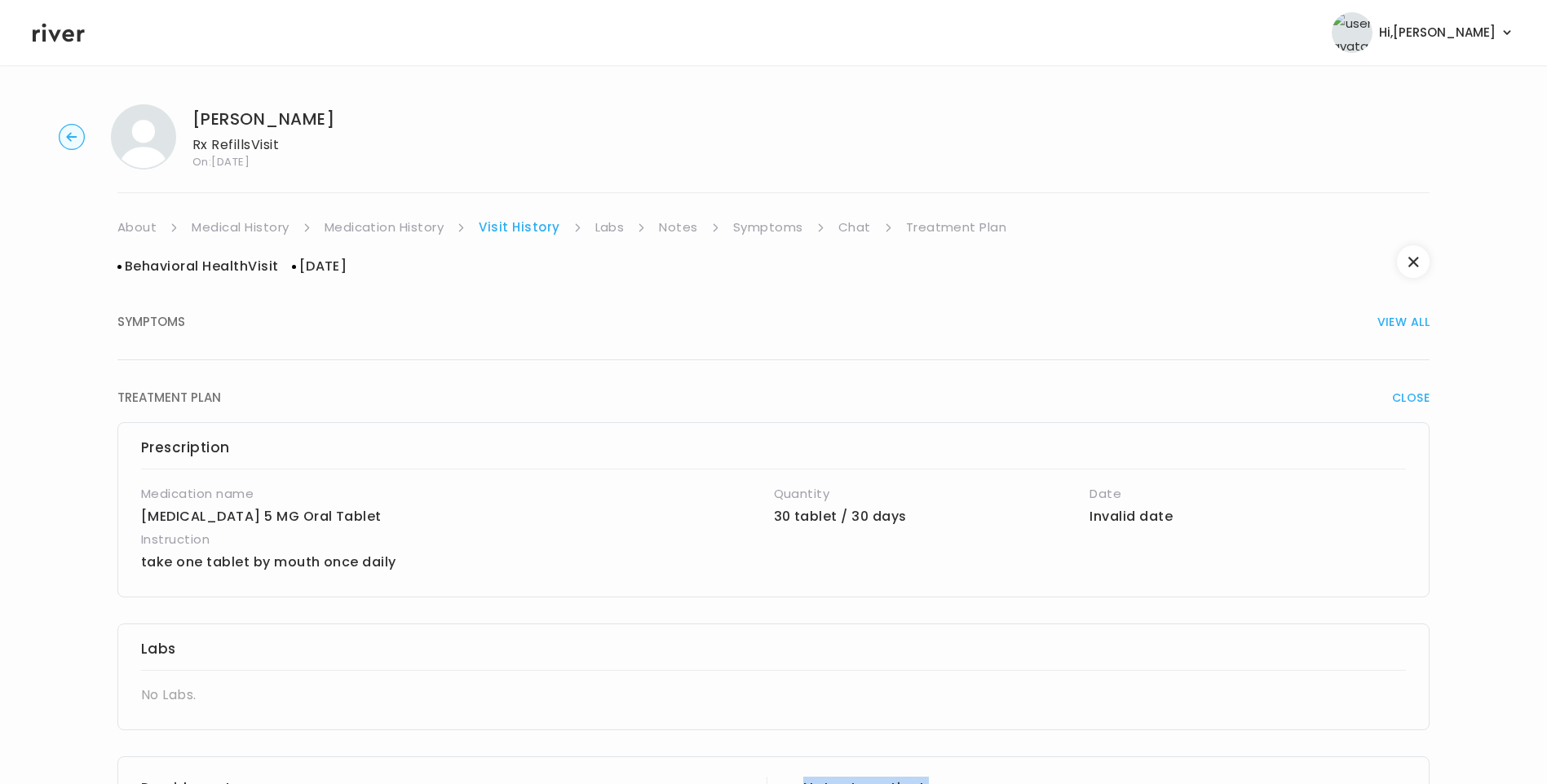
click at [969, 221] on link "Treatment Plan" at bounding box center [956, 227] width 101 height 23
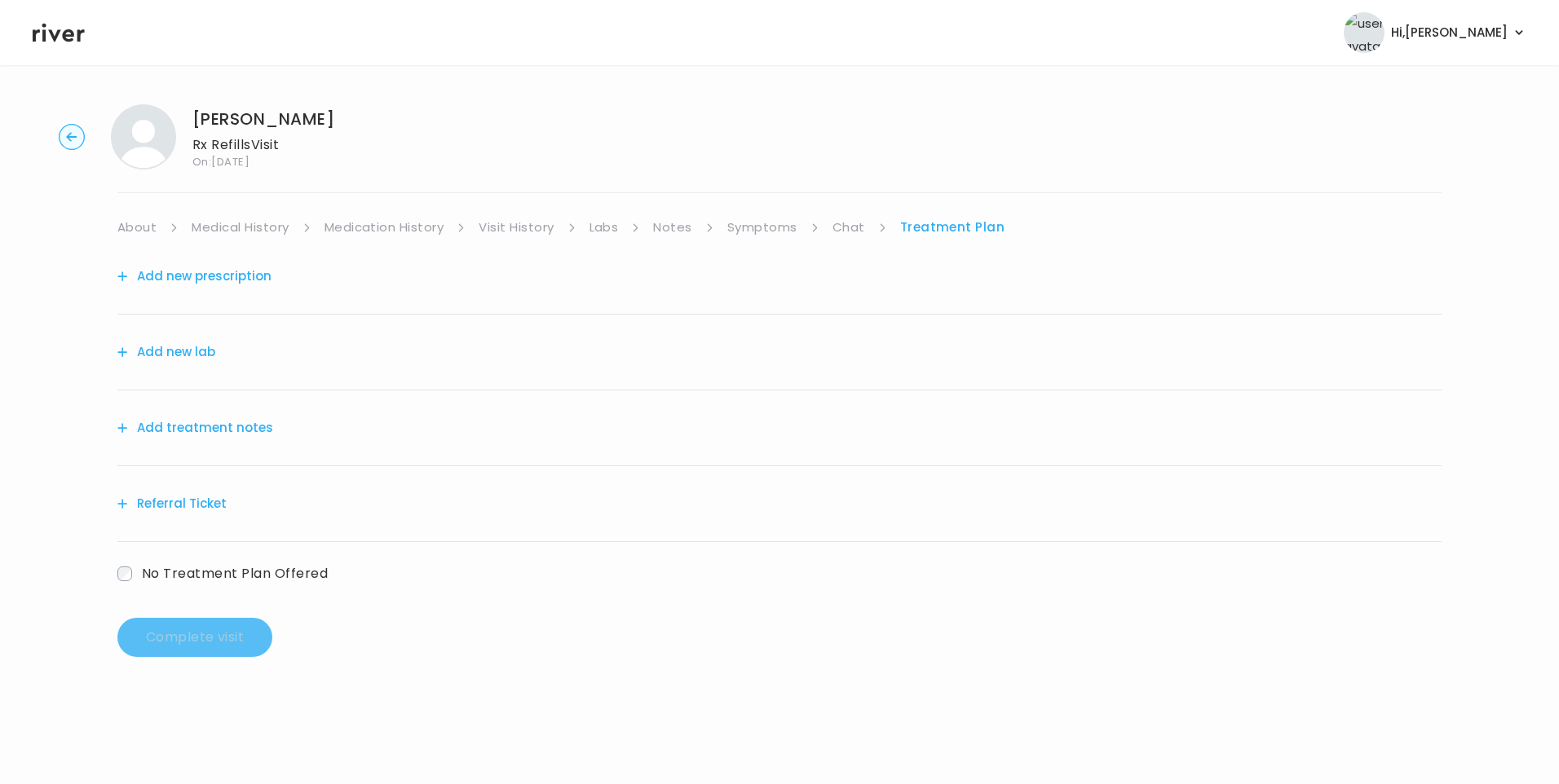
click at [240, 429] on button "Add treatment notes" at bounding box center [195, 427] width 155 height 23
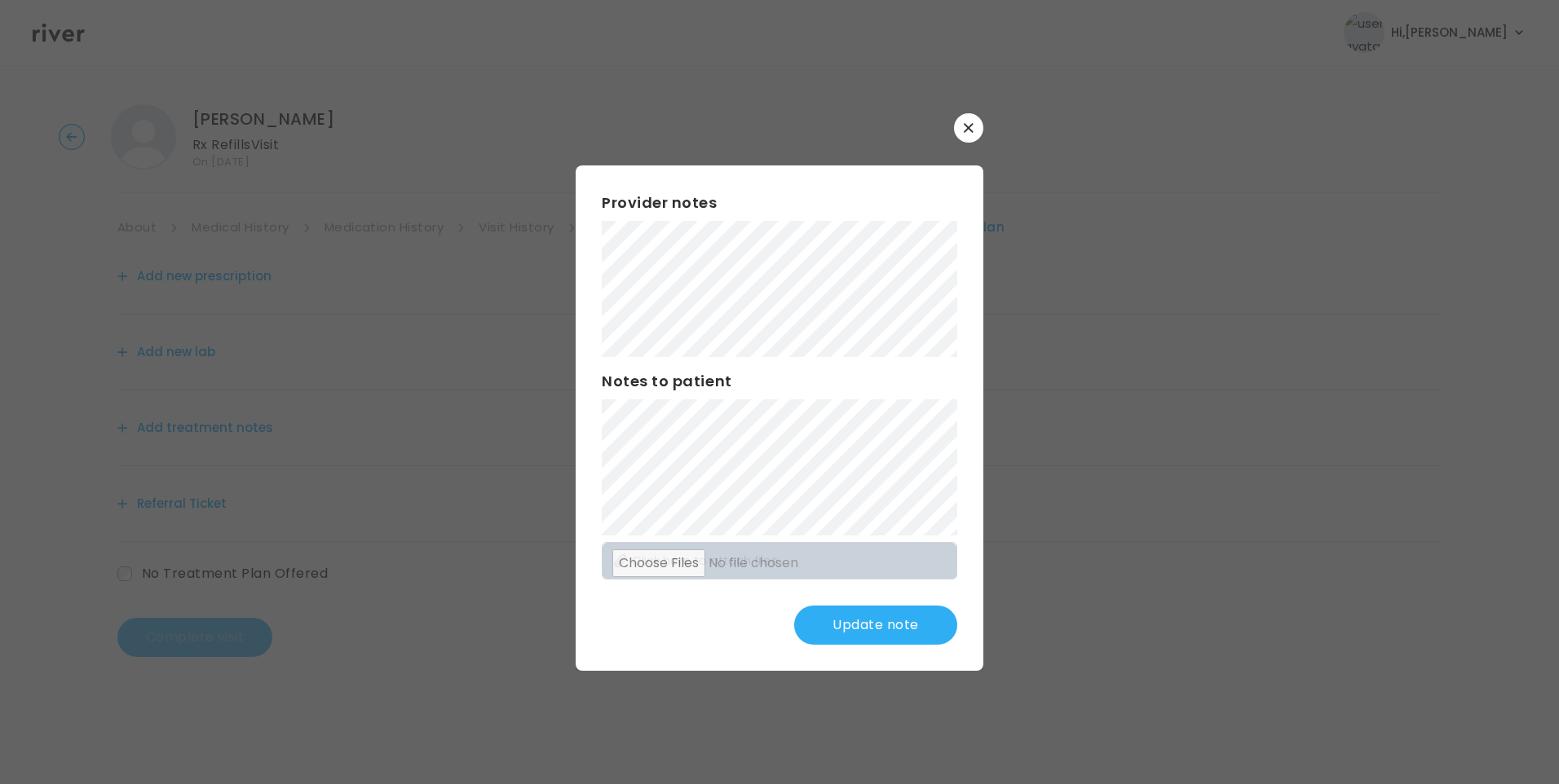
click at [448, 281] on div "​ Provider notes Notes to patient Click here to attach files Update note" at bounding box center [780, 392] width 1559 height 784
click at [845, 488] on div "Provider notes Notes to patient Click here to attach files Update note" at bounding box center [779, 418] width 408 height 505
click at [913, 612] on button "Update note" at bounding box center [875, 625] width 163 height 40
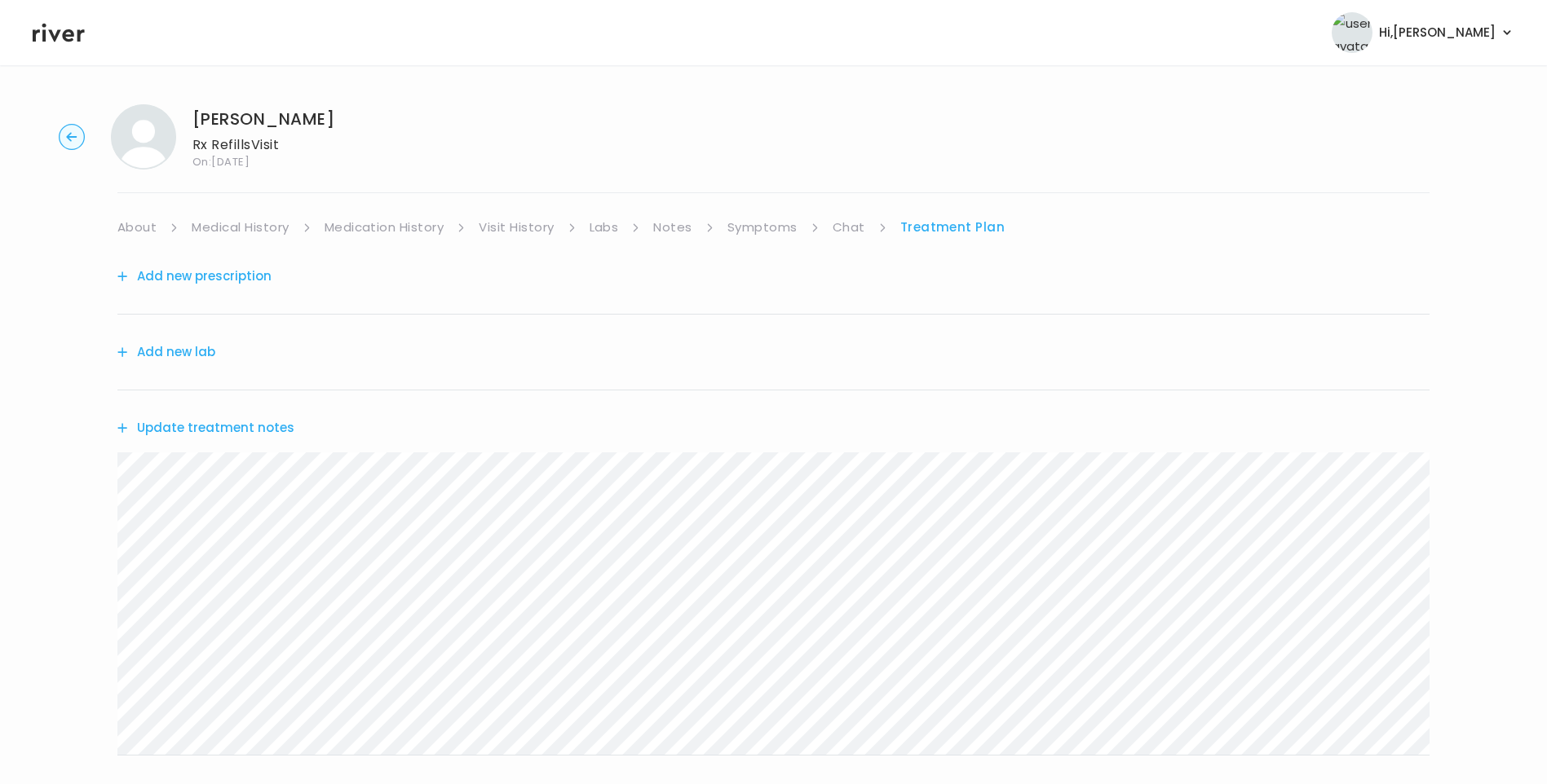
click at [205, 431] on button "Update treatment notes" at bounding box center [206, 427] width 177 height 23
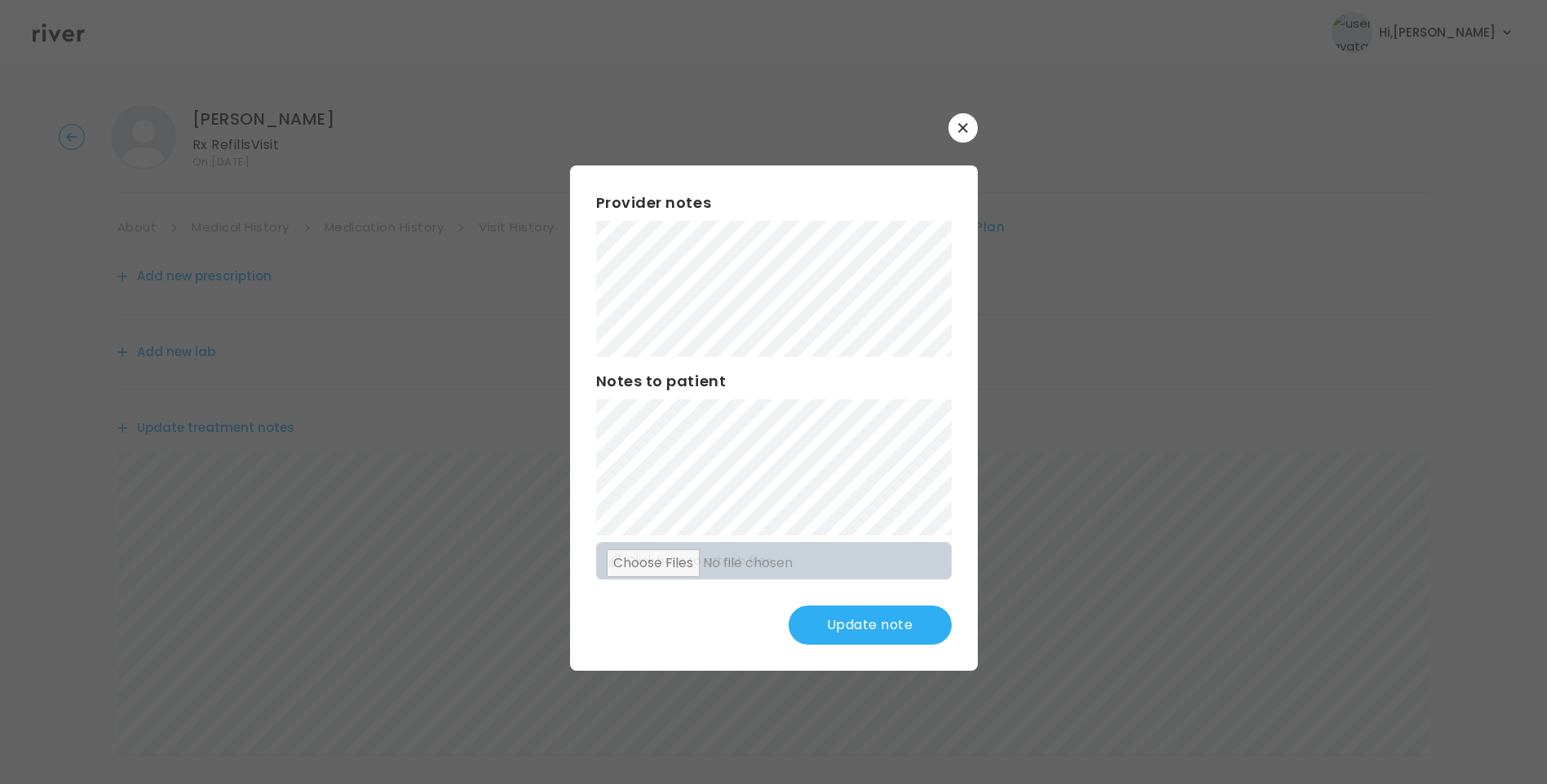
click at [879, 622] on button "Update note" at bounding box center [869, 625] width 163 height 40
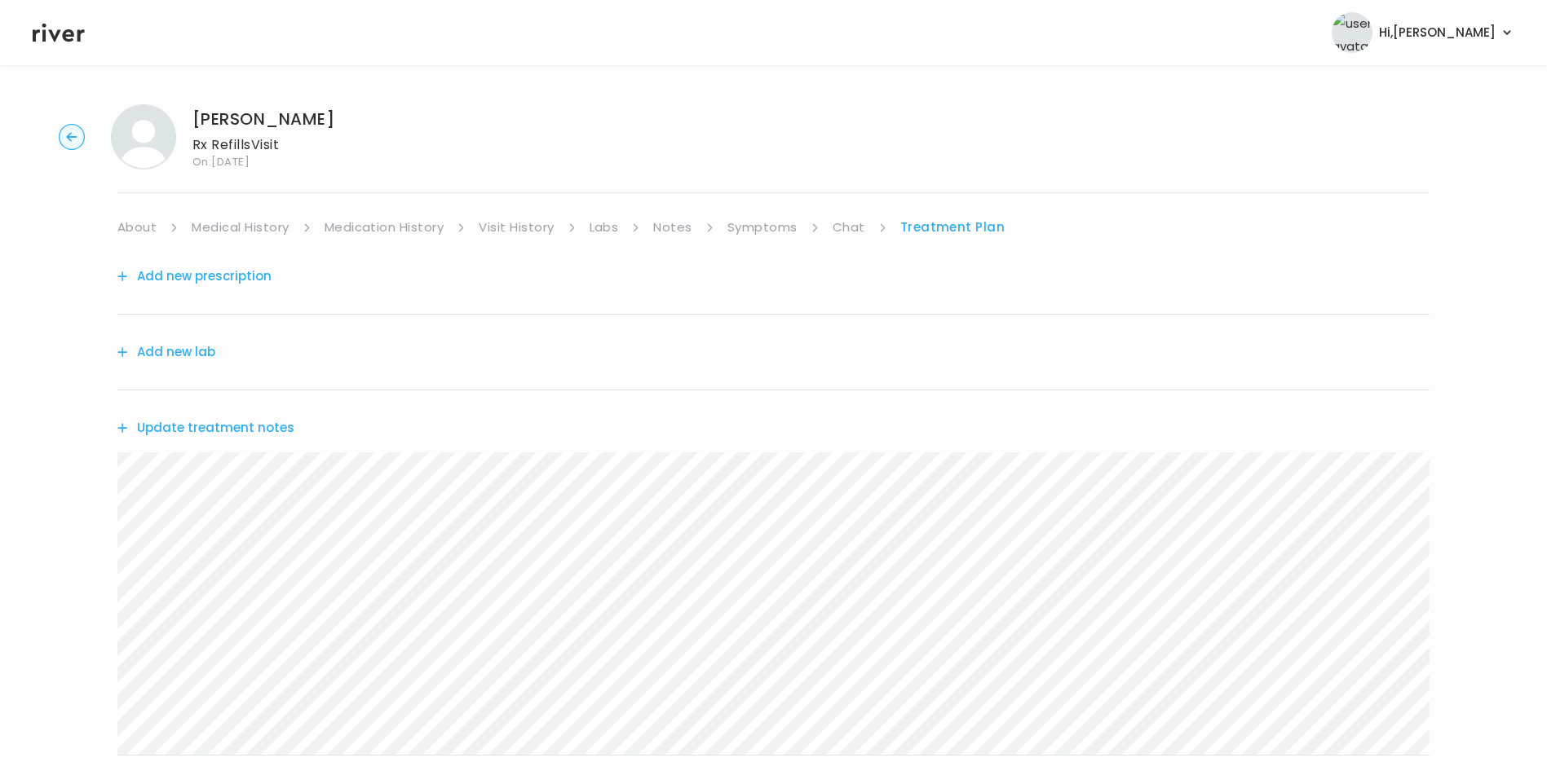
click at [59, 24] on icon at bounding box center [58, 33] width 52 height 24
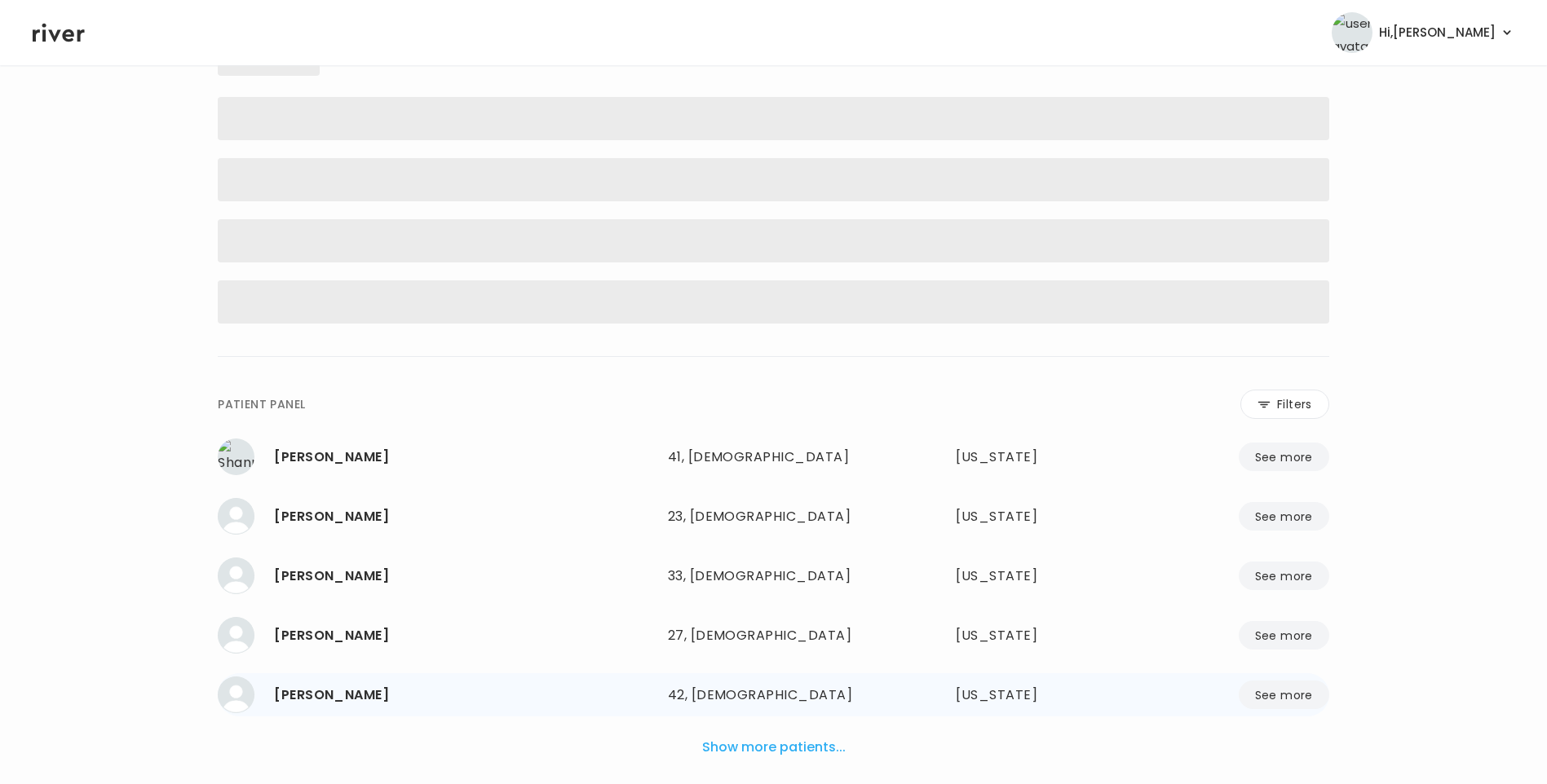
scroll to position [161, 0]
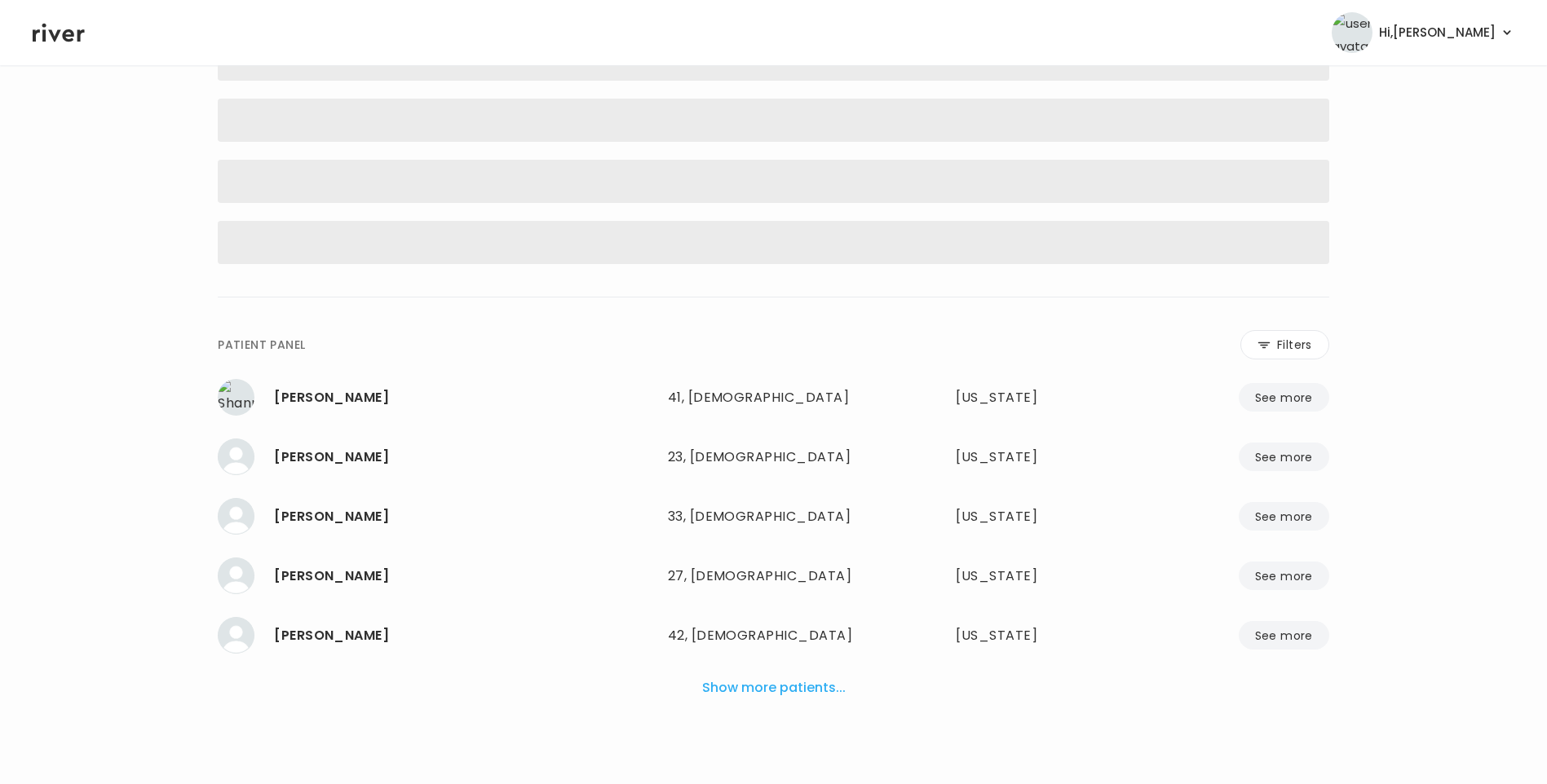
click at [773, 693] on button "Show more patients..." at bounding box center [774, 688] width 156 height 36
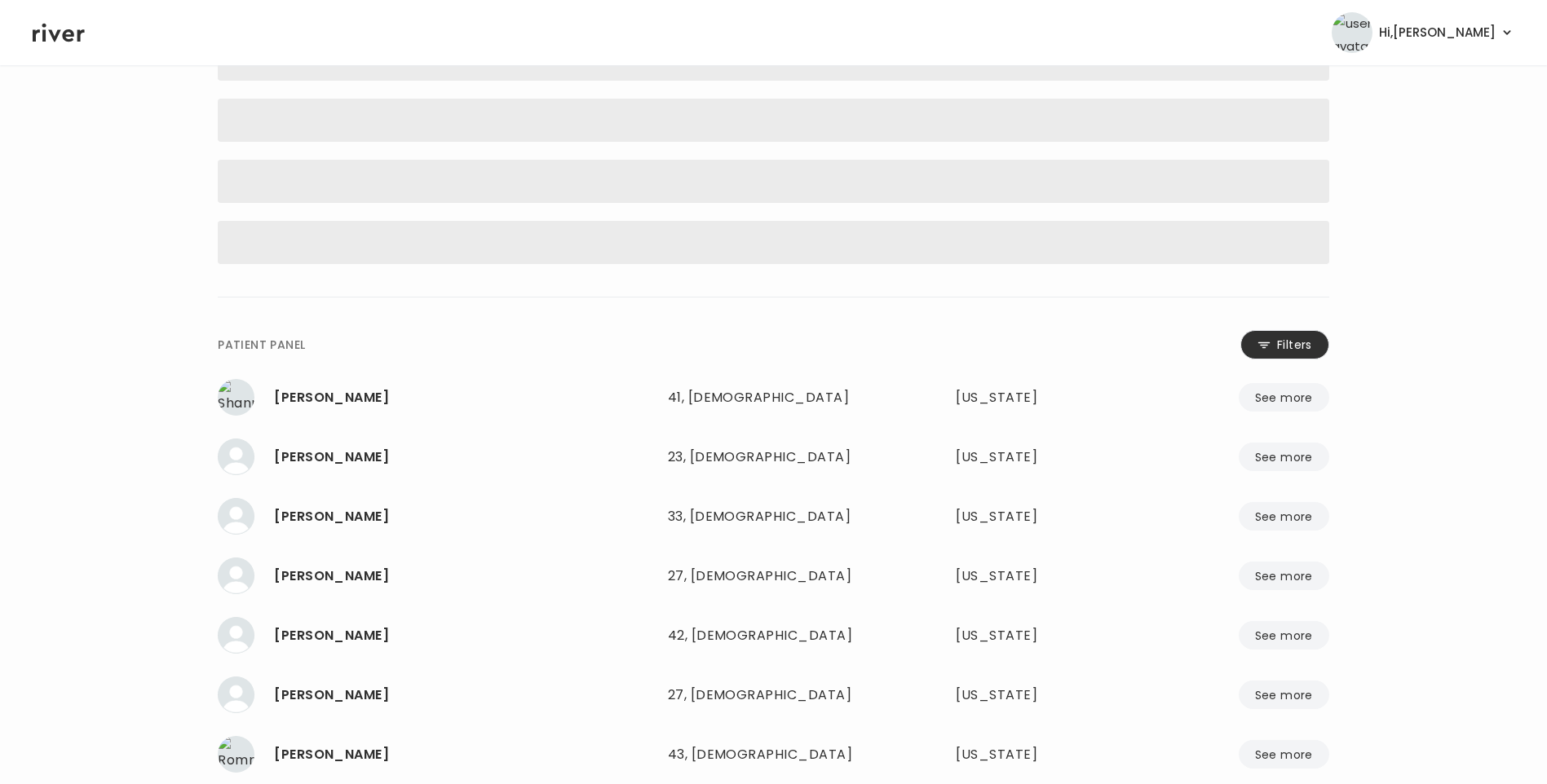
click at [1267, 344] on icon at bounding box center [1264, 344] width 13 height 14
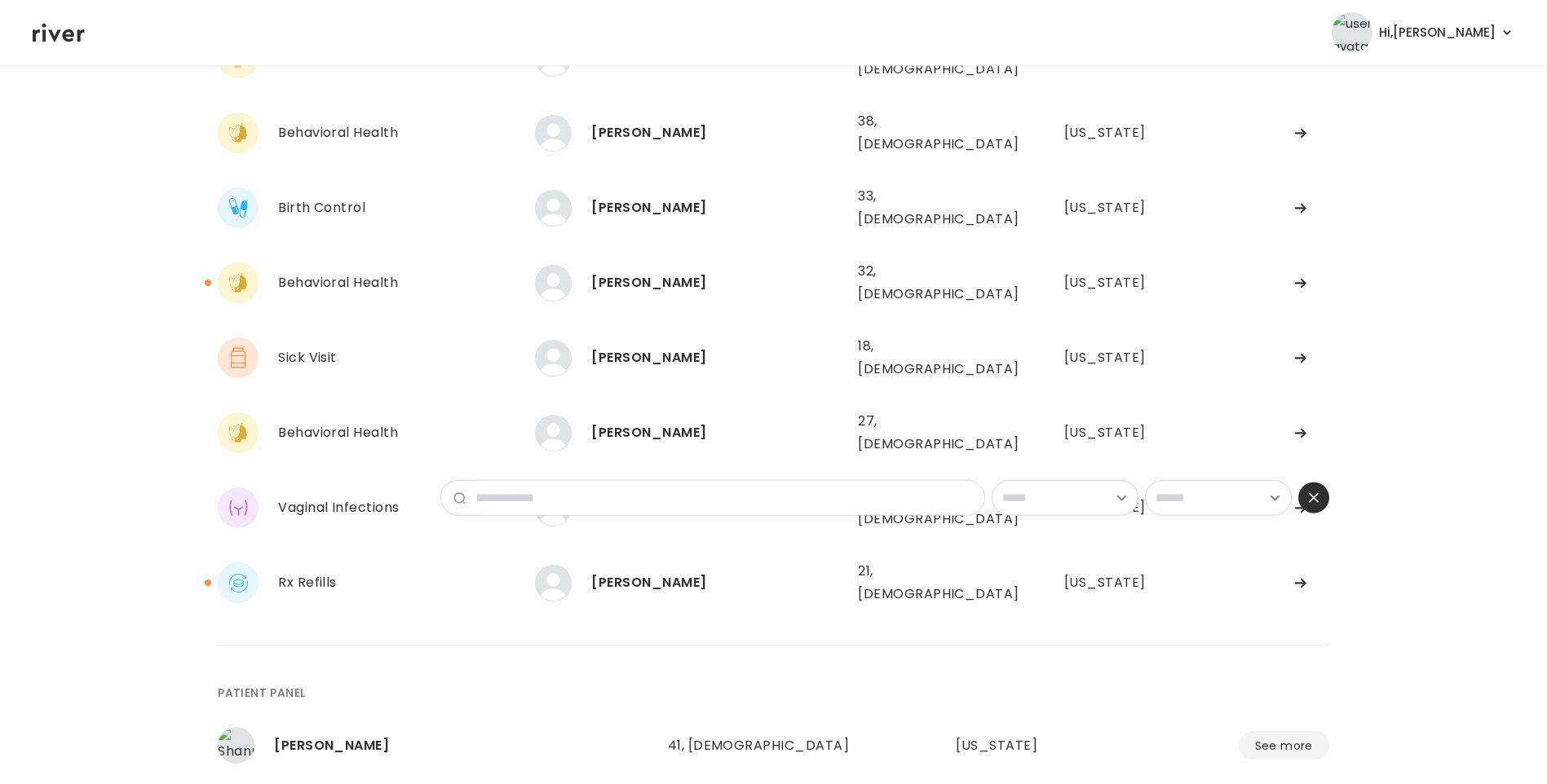
click at [695, 349] on div "Behavioral Health LIAM TOMS LIAM TOMS 25, Male See more 25, Male Indiana Behavi…" at bounding box center [773, 320] width 1111 height 584
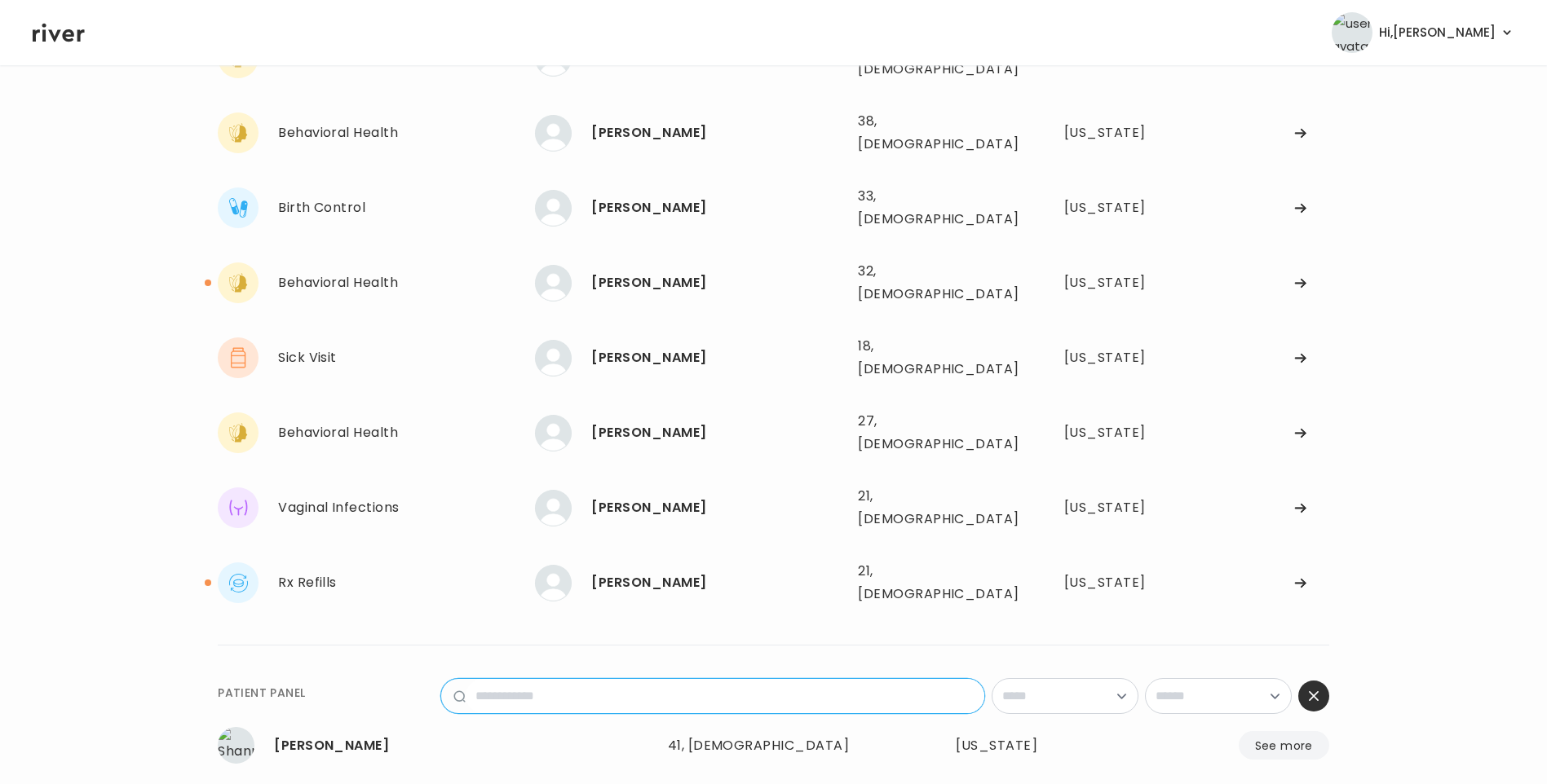
click at [633, 679] on input "name" at bounding box center [724, 696] width 519 height 34
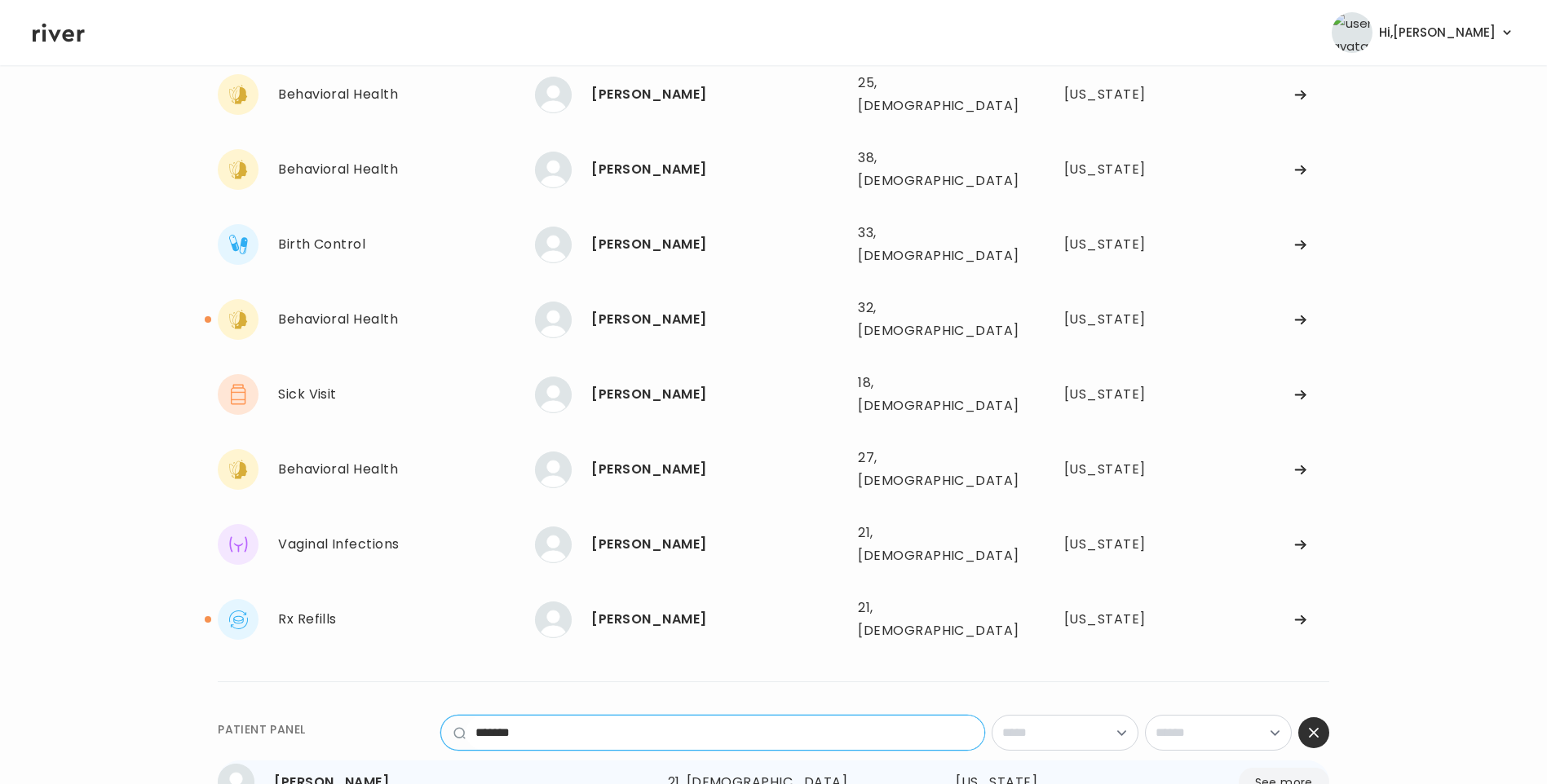
type input "*******"
click at [701, 771] on div "21, Female" at bounding box center [773, 782] width 212 height 23
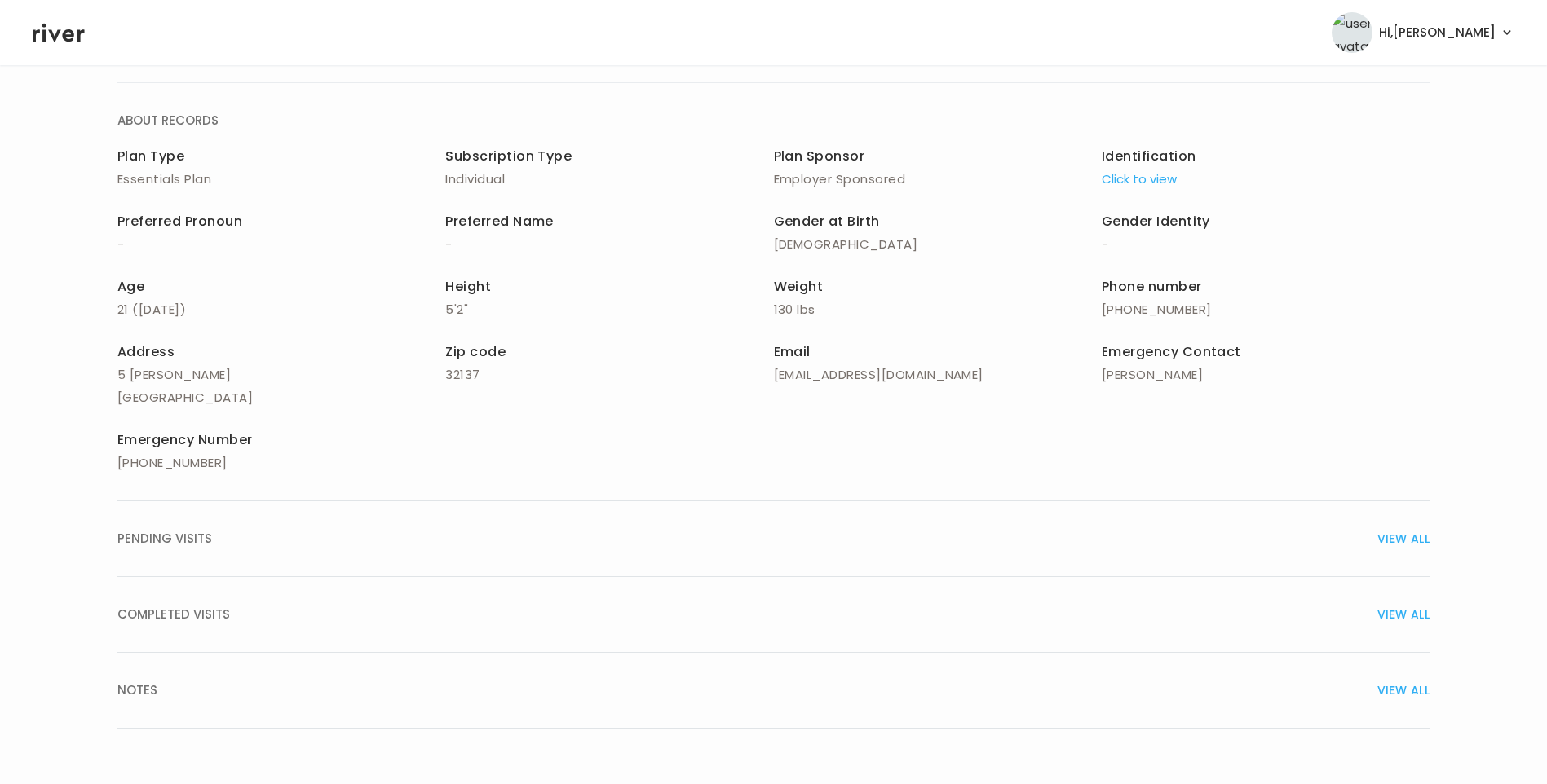
click at [915, 611] on div "COMPLETED VISITS VIEW ALL" at bounding box center [773, 615] width 1312 height 23
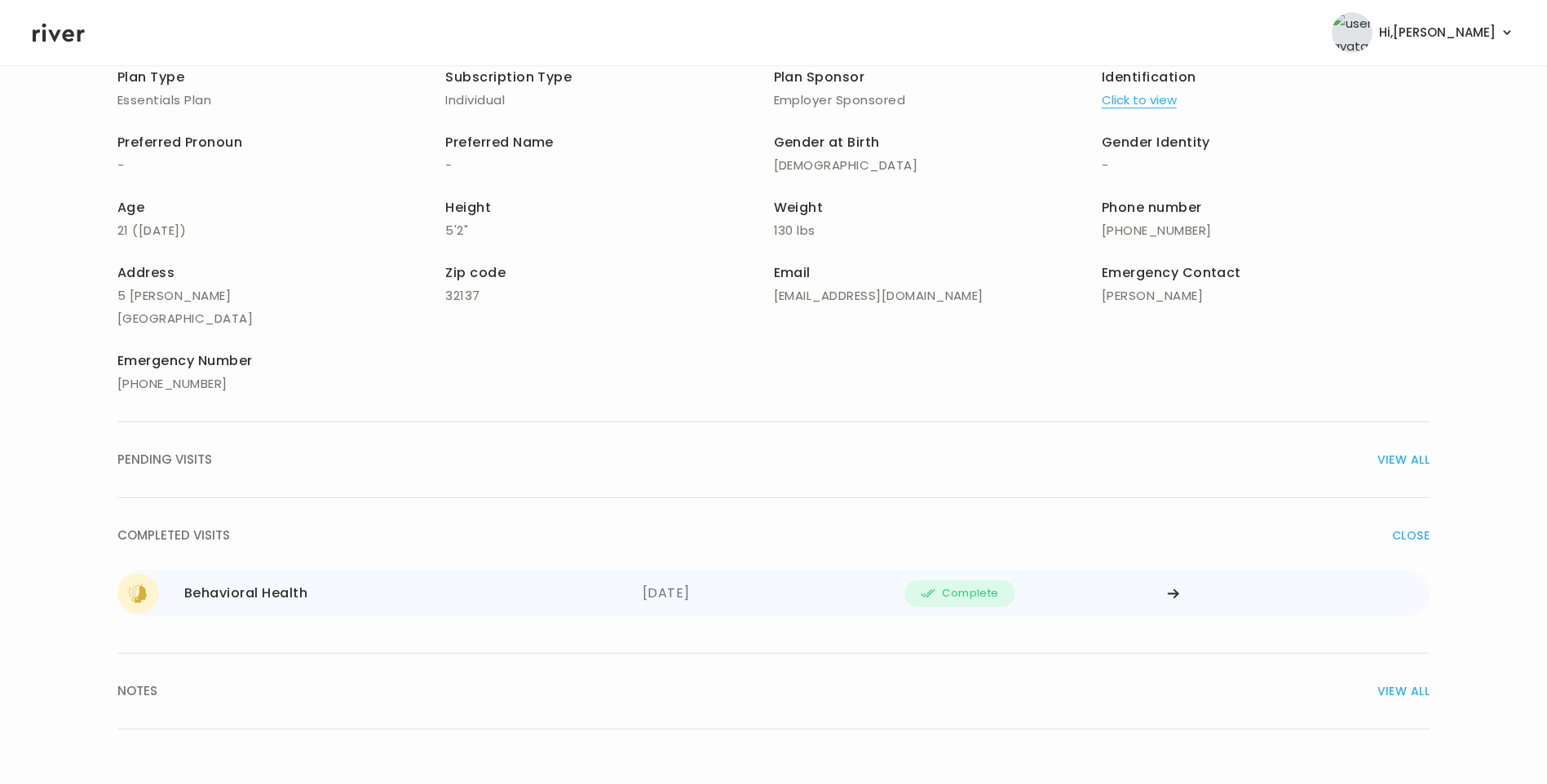
scroll to position [190, 0]
click at [728, 589] on div "08/02/2025" at bounding box center [773, 592] width 263 height 40
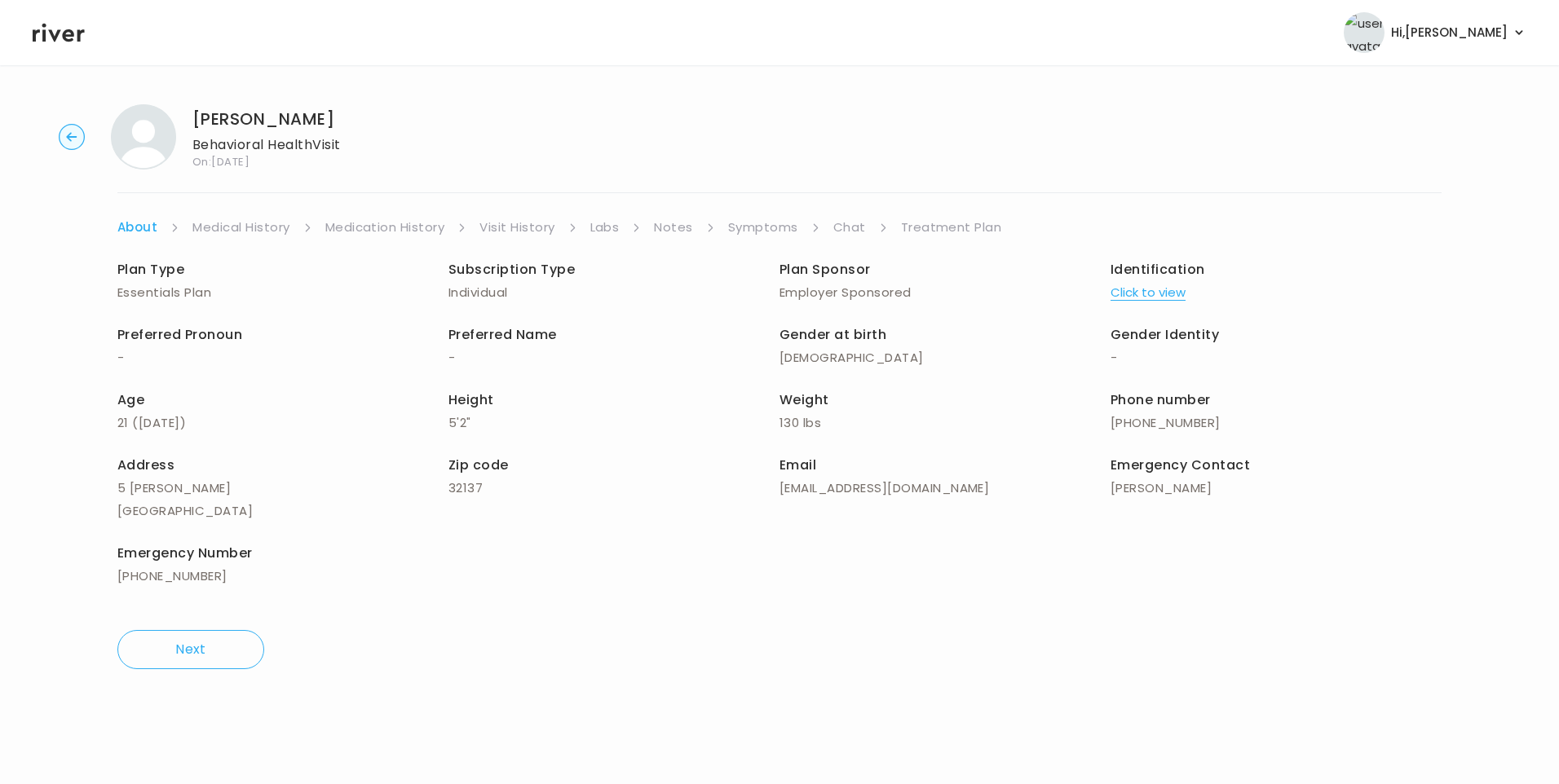
click at [938, 227] on link "Treatment Plan" at bounding box center [951, 227] width 101 height 23
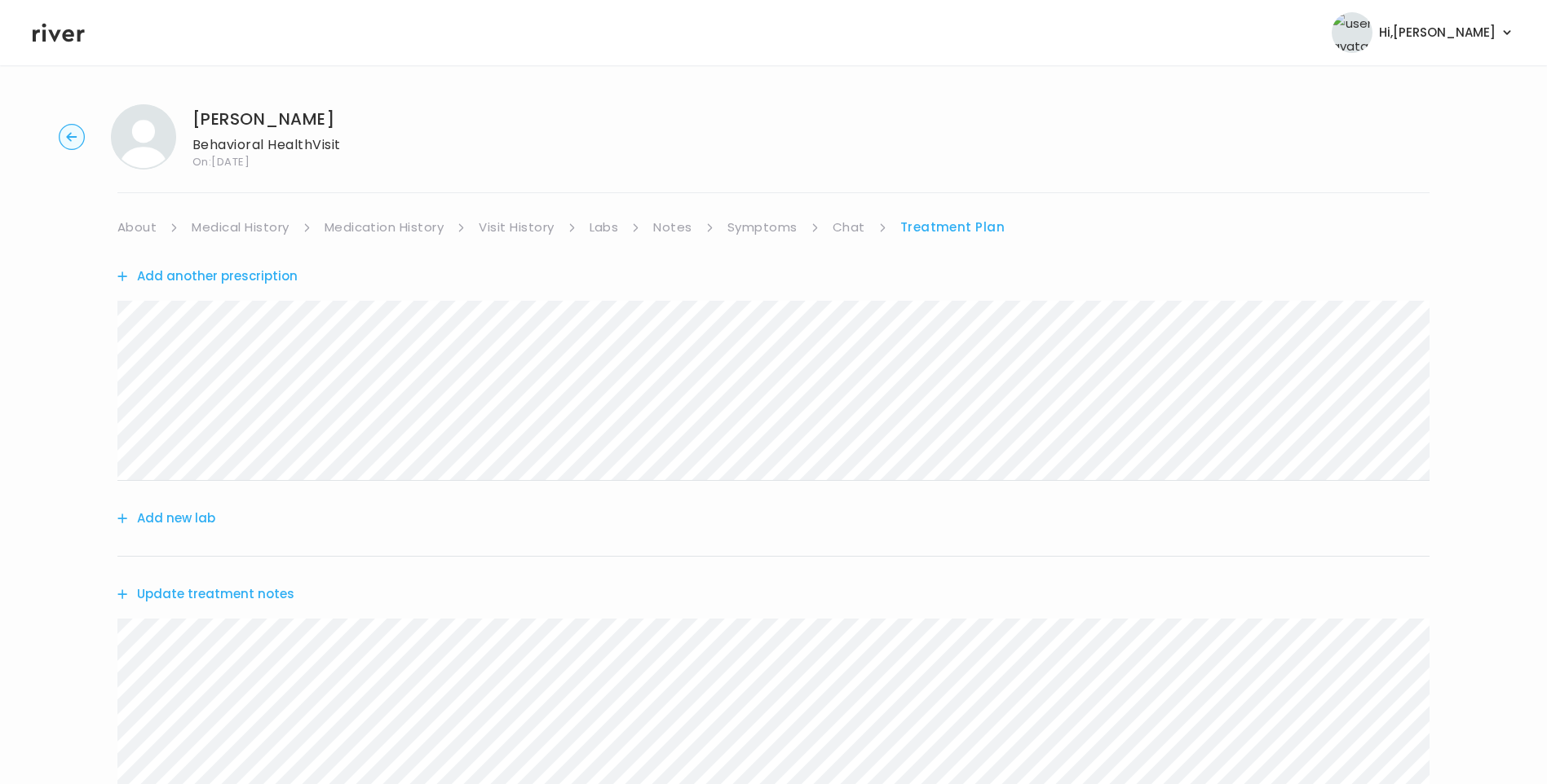
click at [58, 40] on icon at bounding box center [58, 33] width 52 height 24
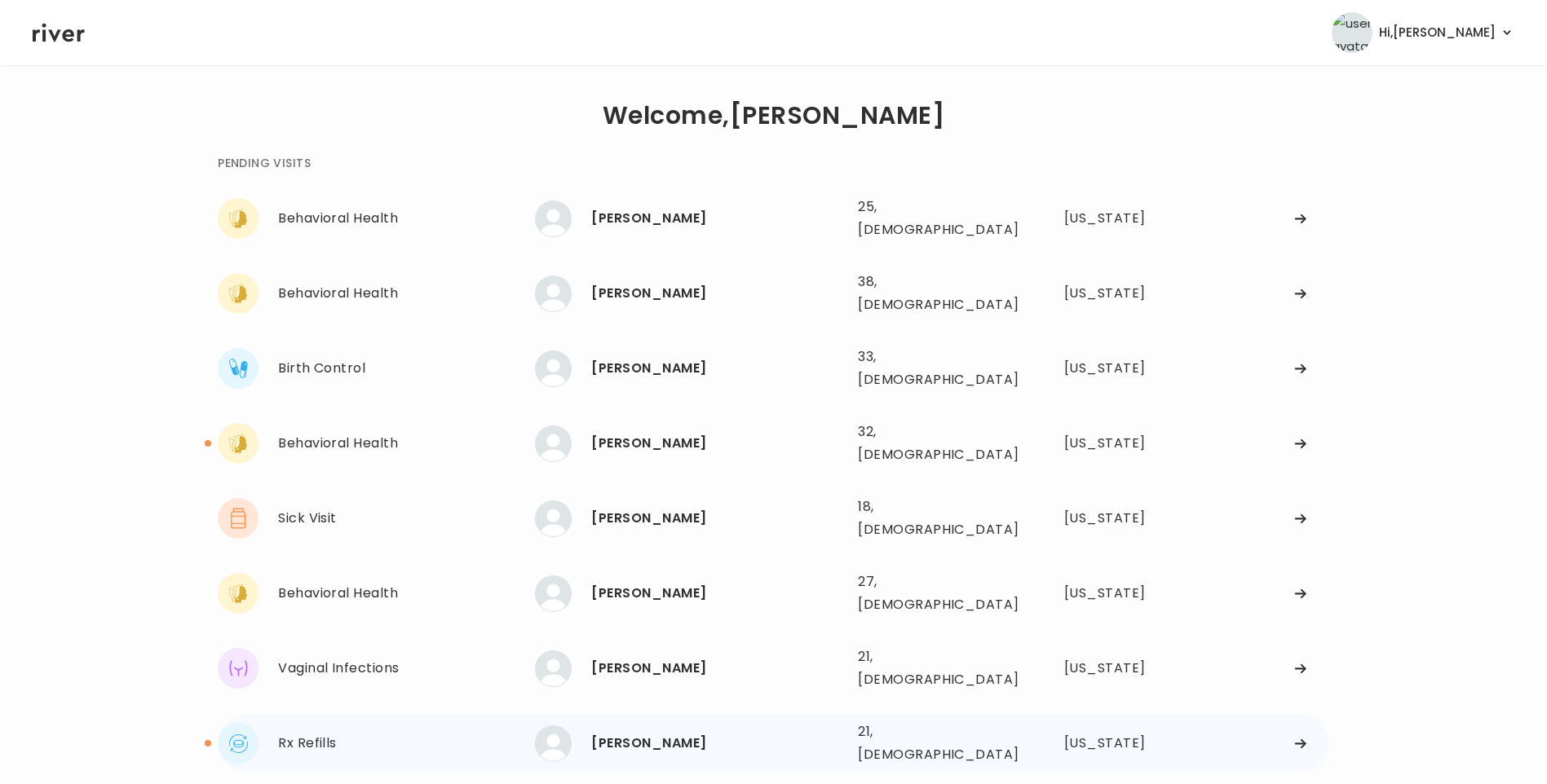
click at [653, 732] on div "Samantha Kincaid" at bounding box center [717, 744] width 253 height 23
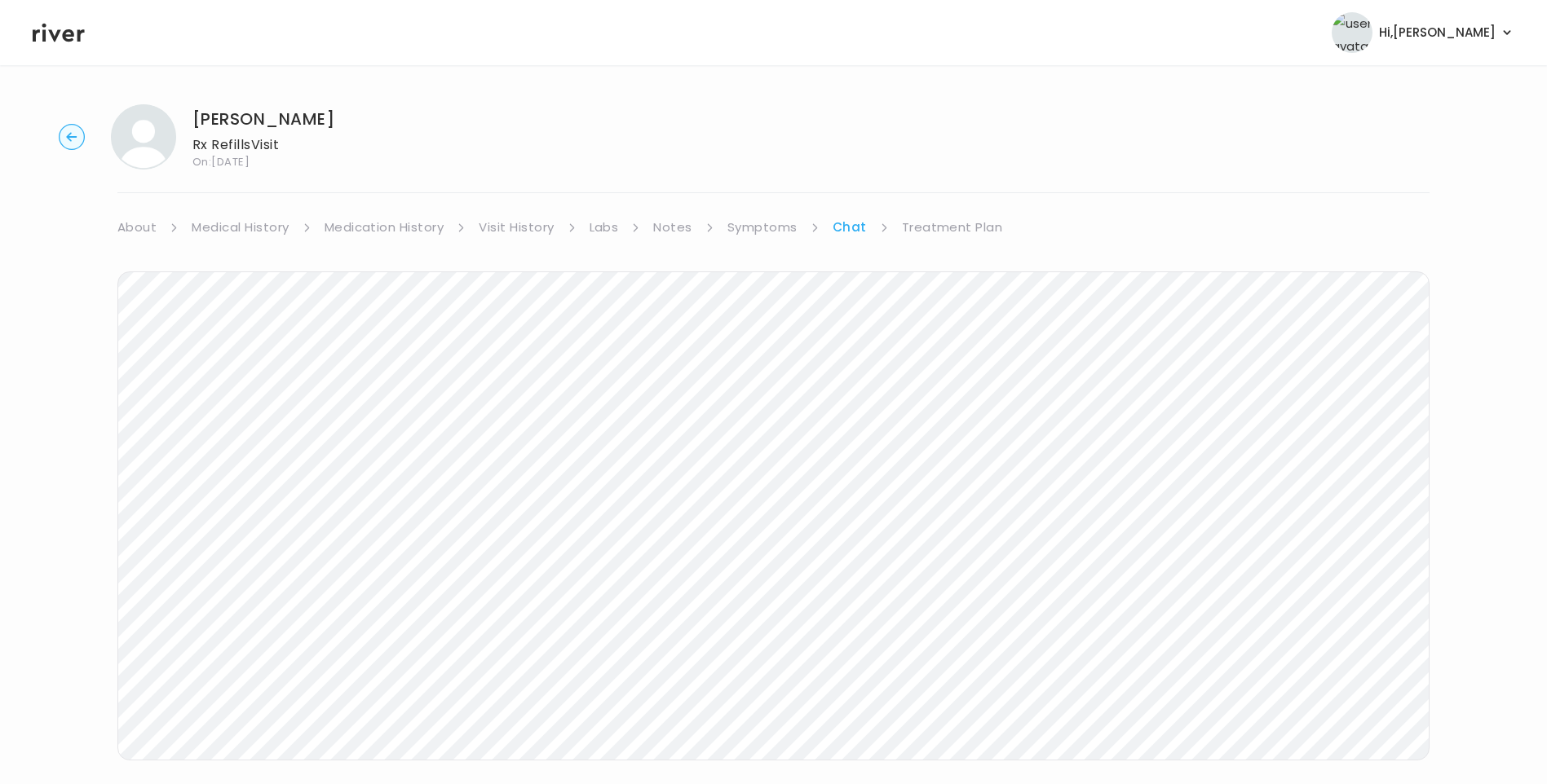
scroll to position [121, 0]
click at [973, 99] on link "Treatment Plan" at bounding box center [952, 105] width 101 height 23
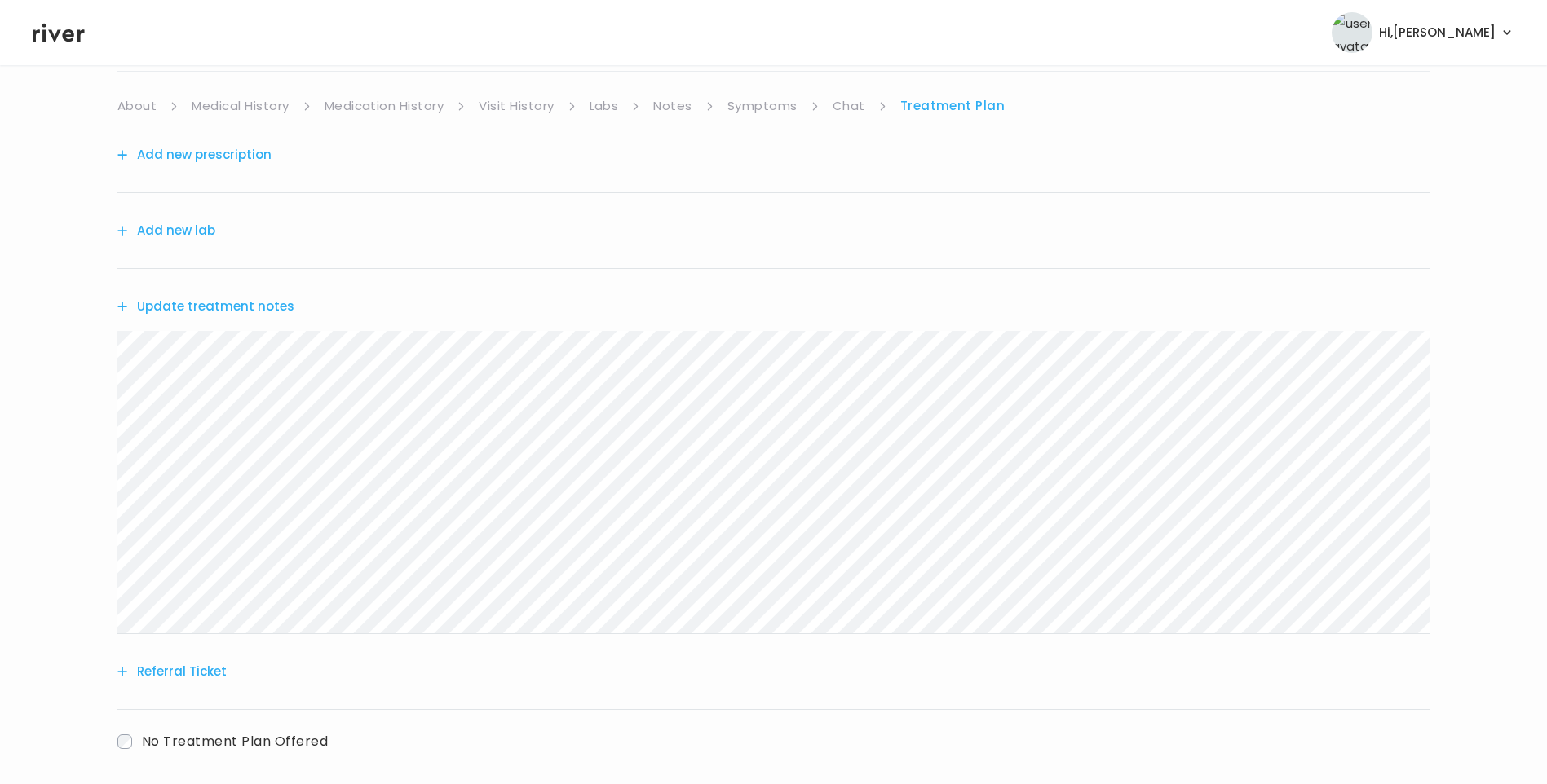
click at [199, 310] on button "Update treatment notes" at bounding box center [206, 306] width 177 height 23
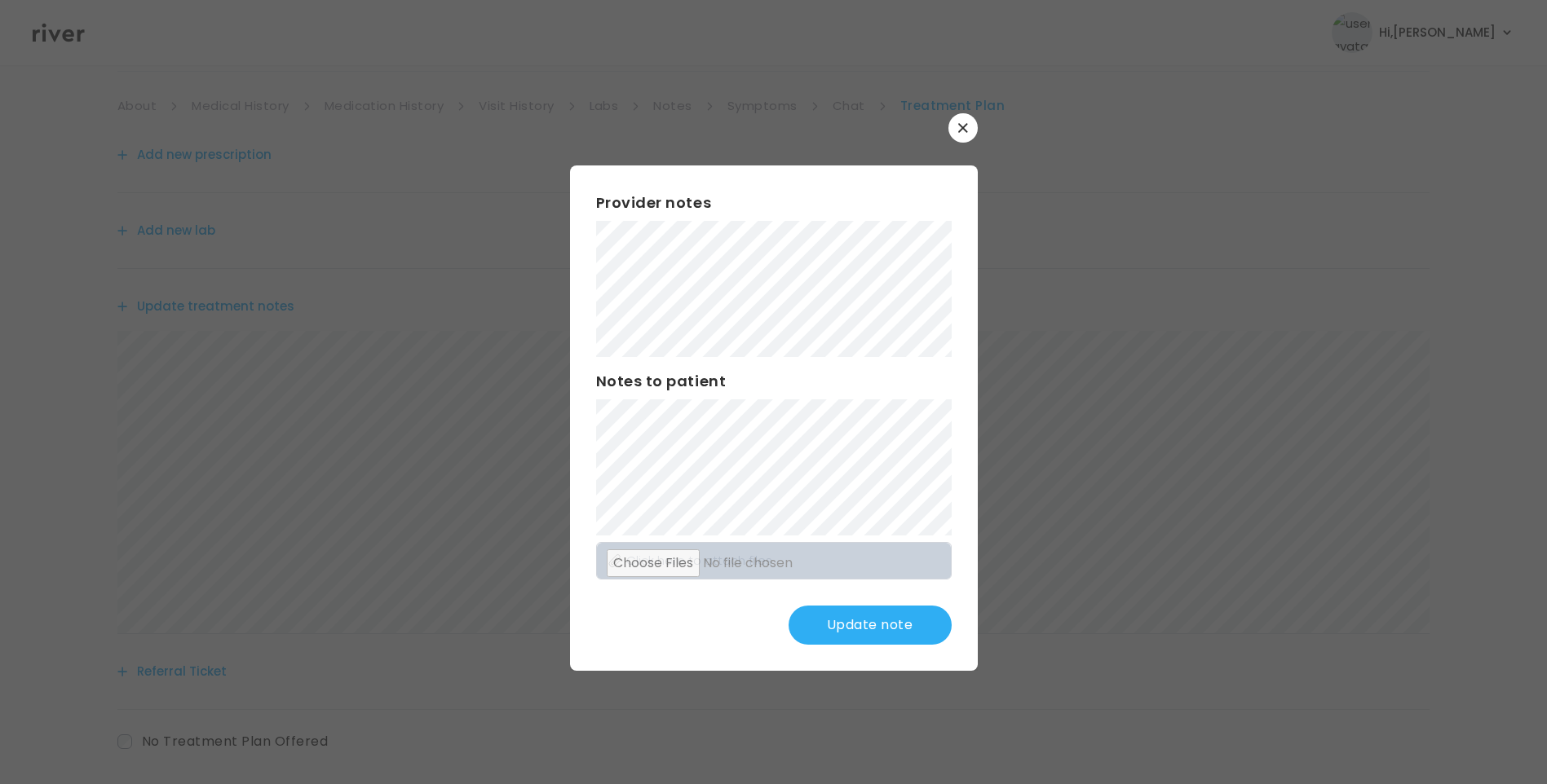
click at [916, 619] on button "Update note" at bounding box center [869, 625] width 163 height 40
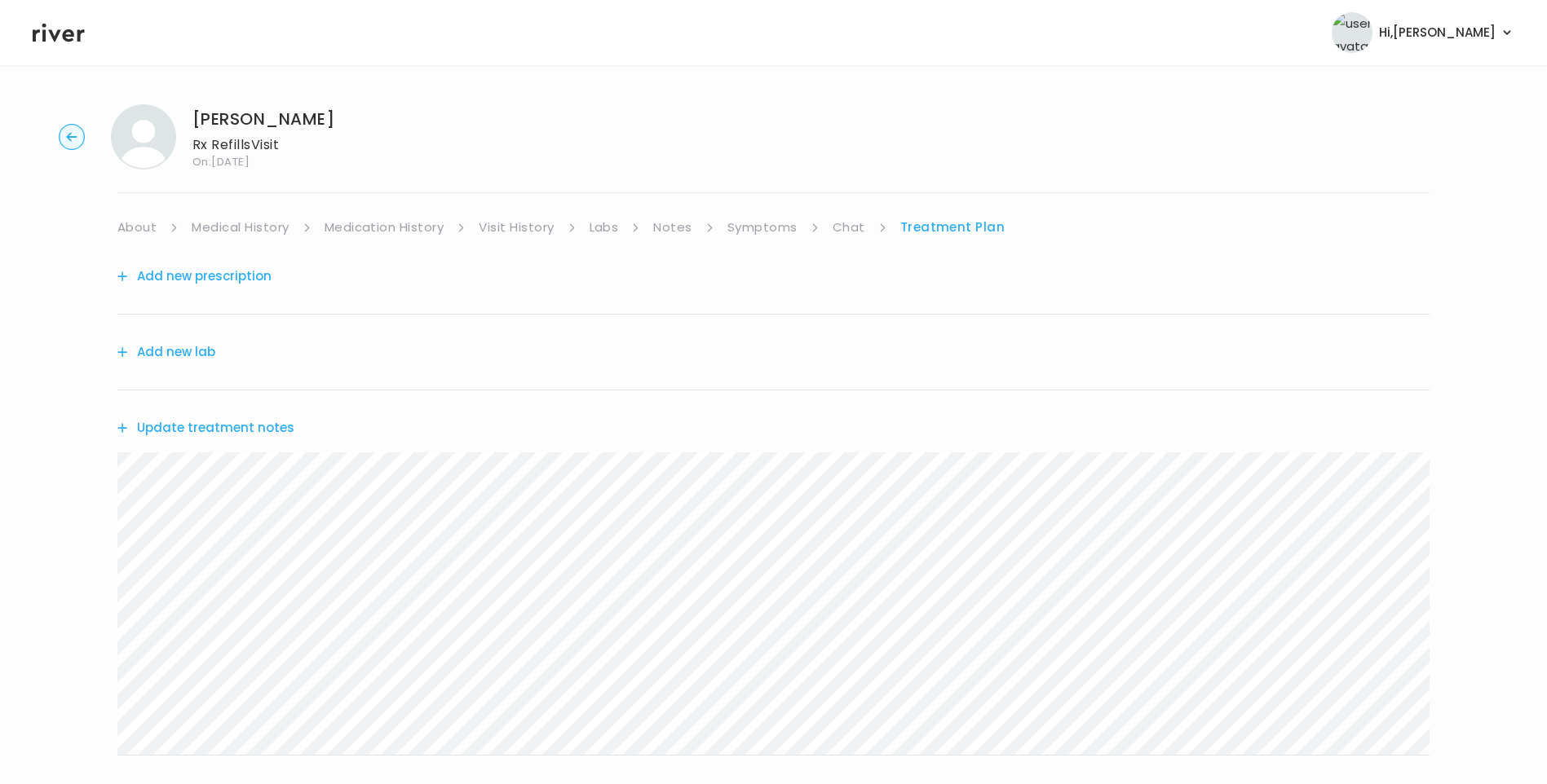
click at [53, 30] on icon at bounding box center [58, 33] width 52 height 24
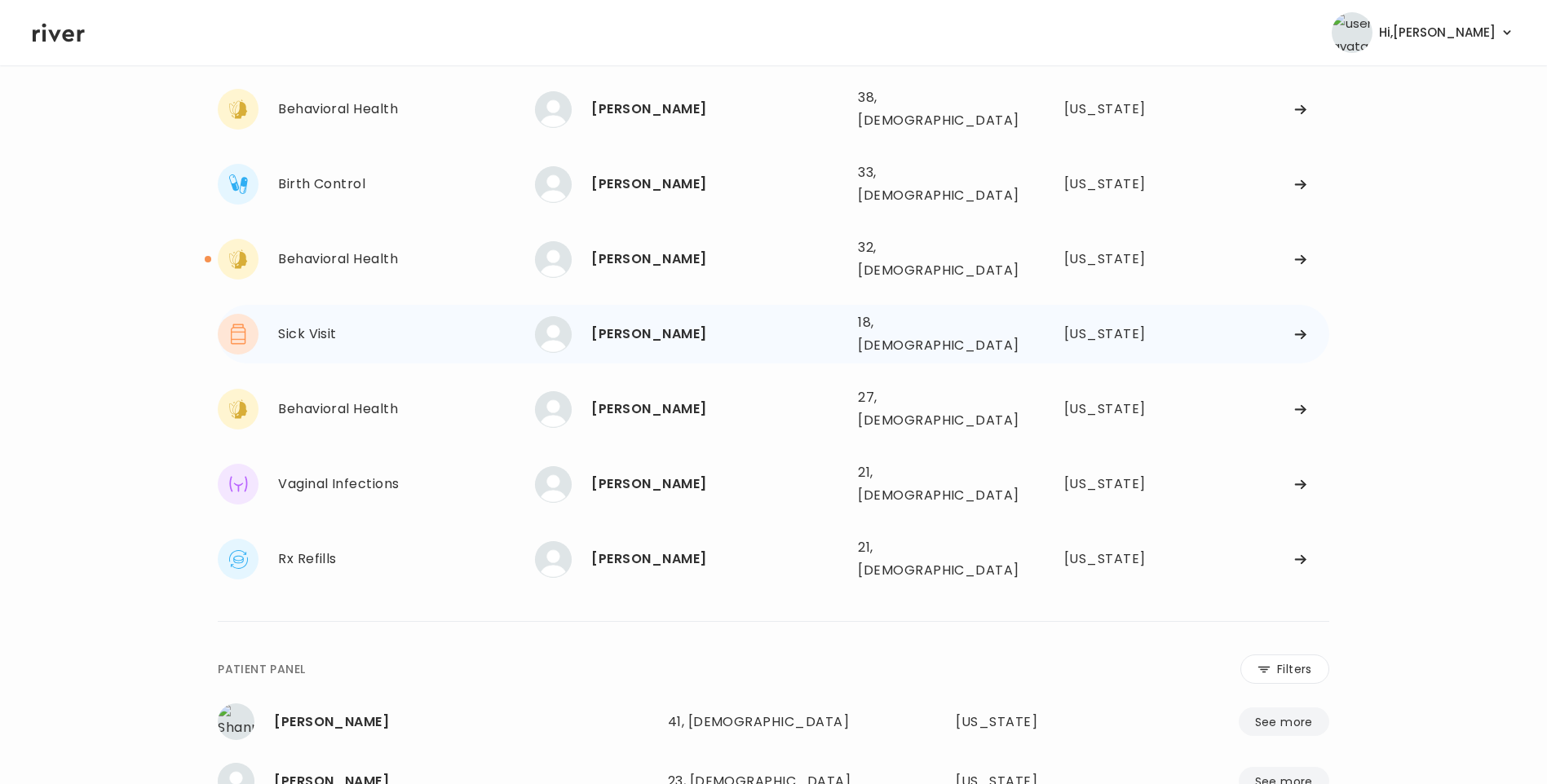
scroll to position [82, 0]
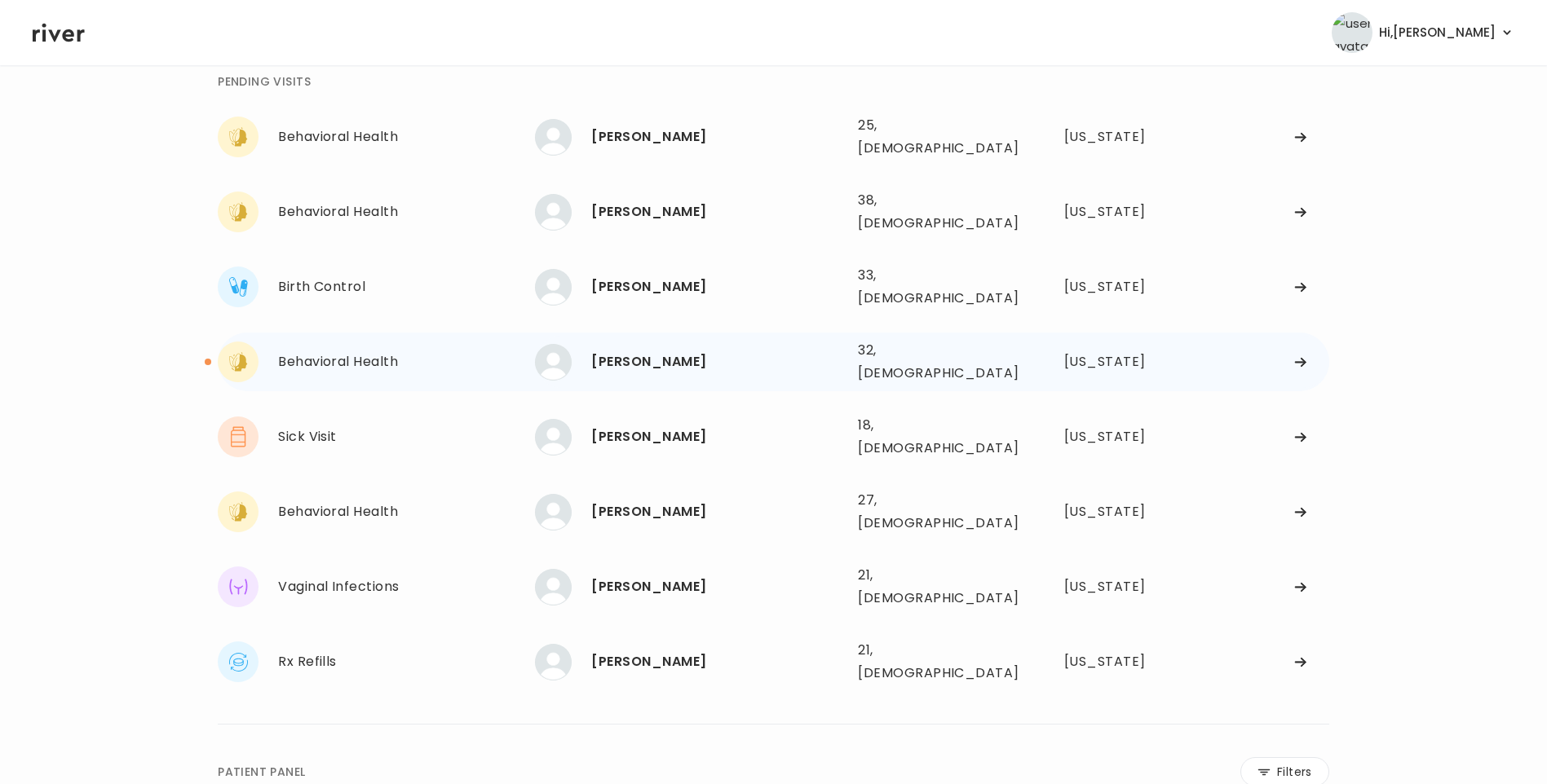
click at [658, 350] on div "Crystal Tomko" at bounding box center [717, 361] width 253 height 23
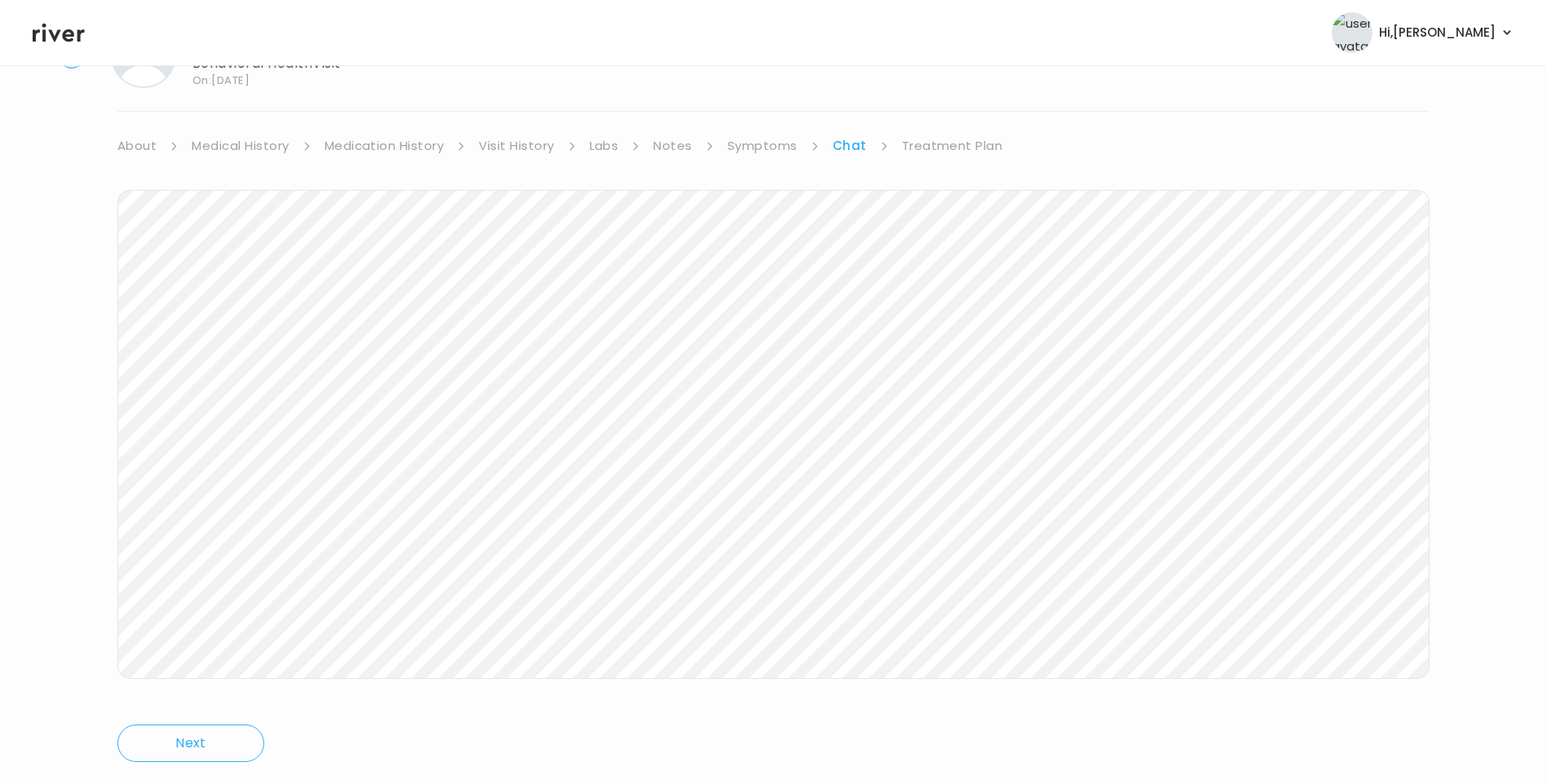
scroll to position [121, 0]
click at [942, 111] on link "Treatment Plan" at bounding box center [952, 105] width 101 height 23
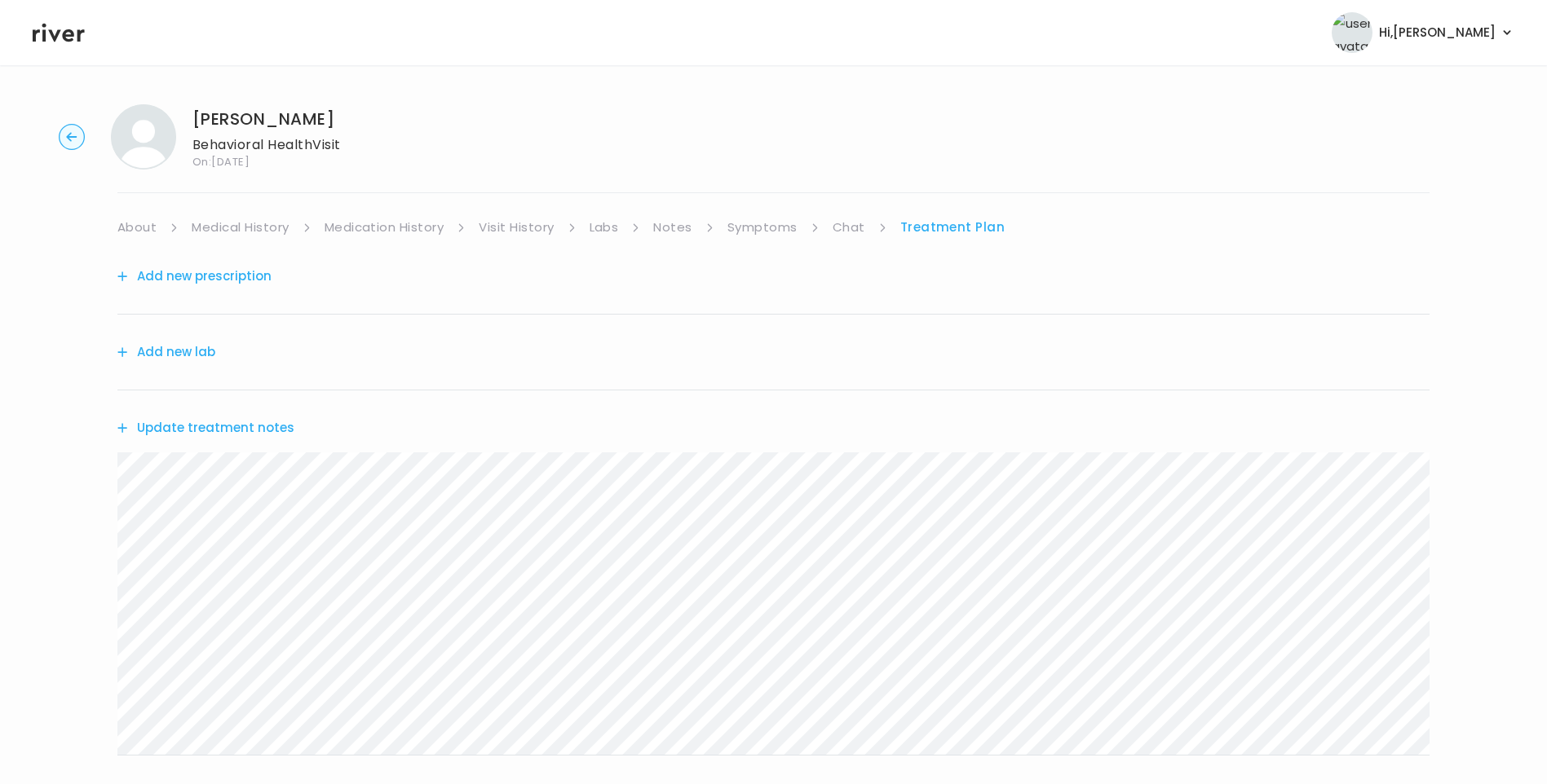
click at [247, 428] on button "Update treatment notes" at bounding box center [206, 427] width 177 height 23
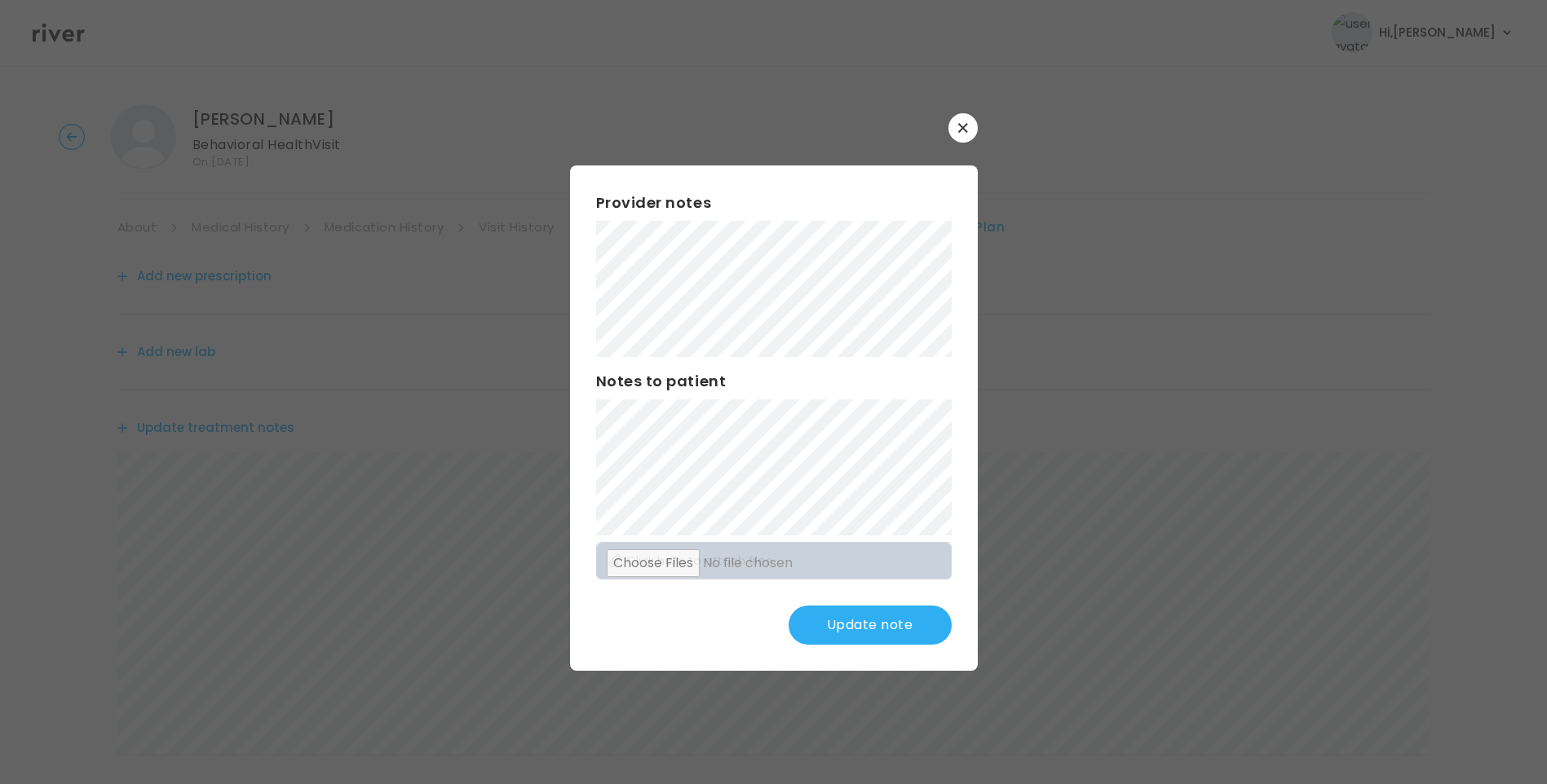
click at [875, 621] on button "Update note" at bounding box center [869, 625] width 163 height 40
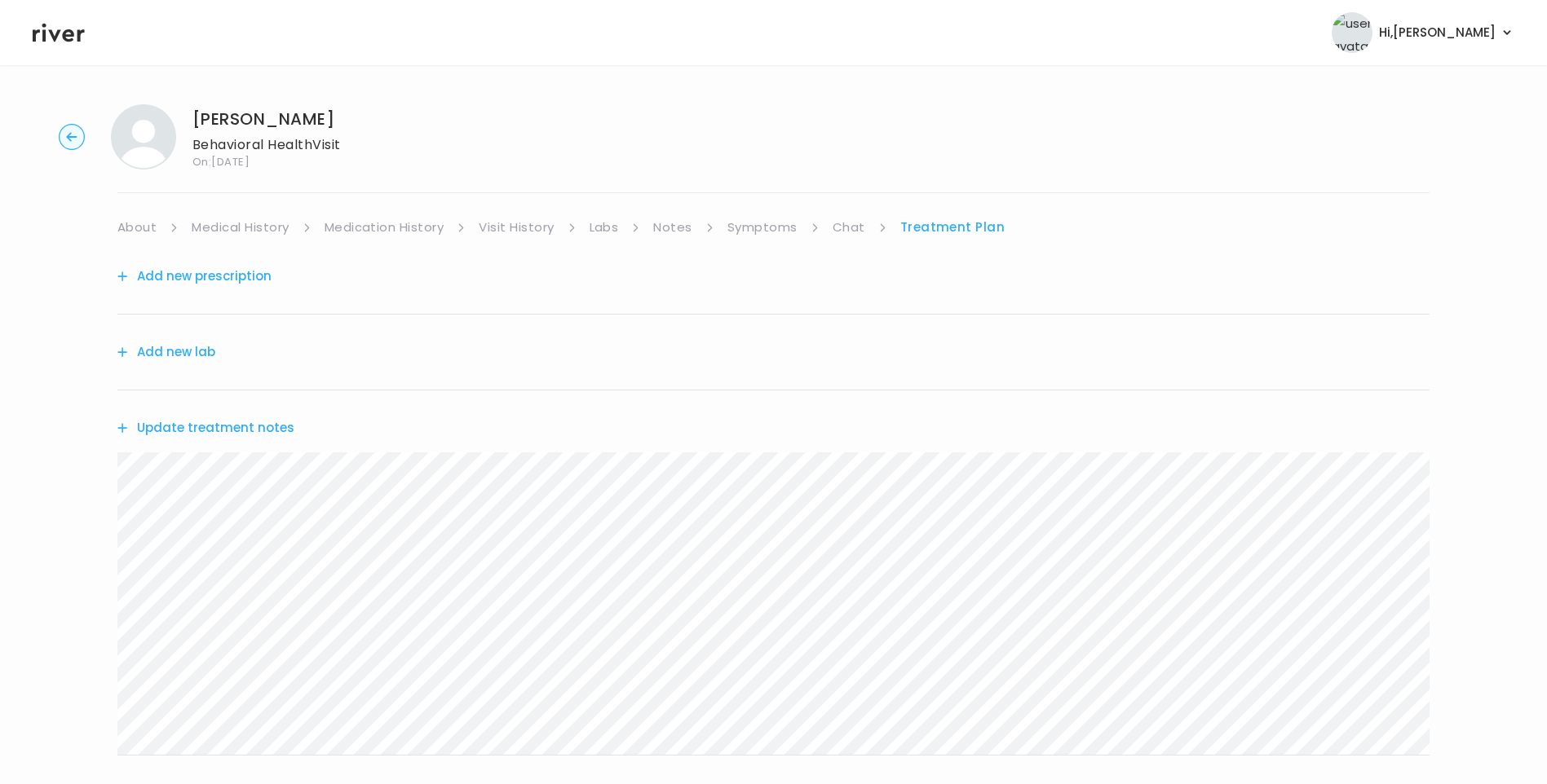
click at [770, 222] on link "Symptoms" at bounding box center [762, 227] width 70 height 23
click at [851, 222] on link "Chat" at bounding box center [852, 227] width 33 height 23
drag, startPoint x: 953, startPoint y: 231, endPoint x: 959, endPoint y: 237, distance: 8.5
click at [953, 231] on link "Treatment Plan" at bounding box center [952, 227] width 101 height 23
drag, startPoint x: 781, startPoint y: 224, endPoint x: 787, endPoint y: 233, distance: 10.8
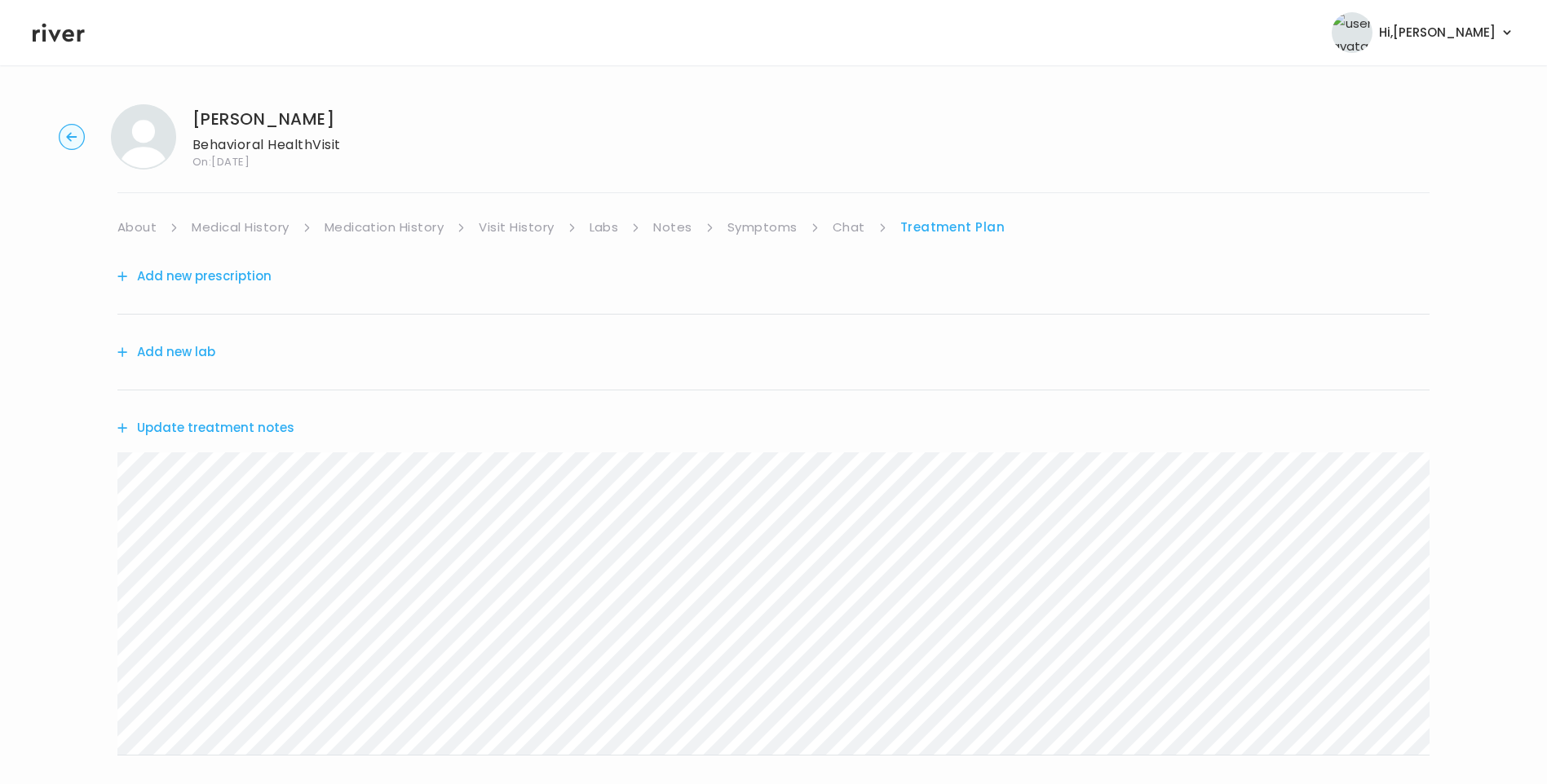
click at [781, 226] on link "Symptoms" at bounding box center [762, 227] width 70 height 23
click at [949, 225] on link "Treatment Plan" at bounding box center [953, 227] width 101 height 23
click at [83, 506] on div "Crystal Tomko Behavioral Health Visit On: 31 Aug 2025 About Medical History Med…" at bounding box center [773, 525] width 1547 height 868
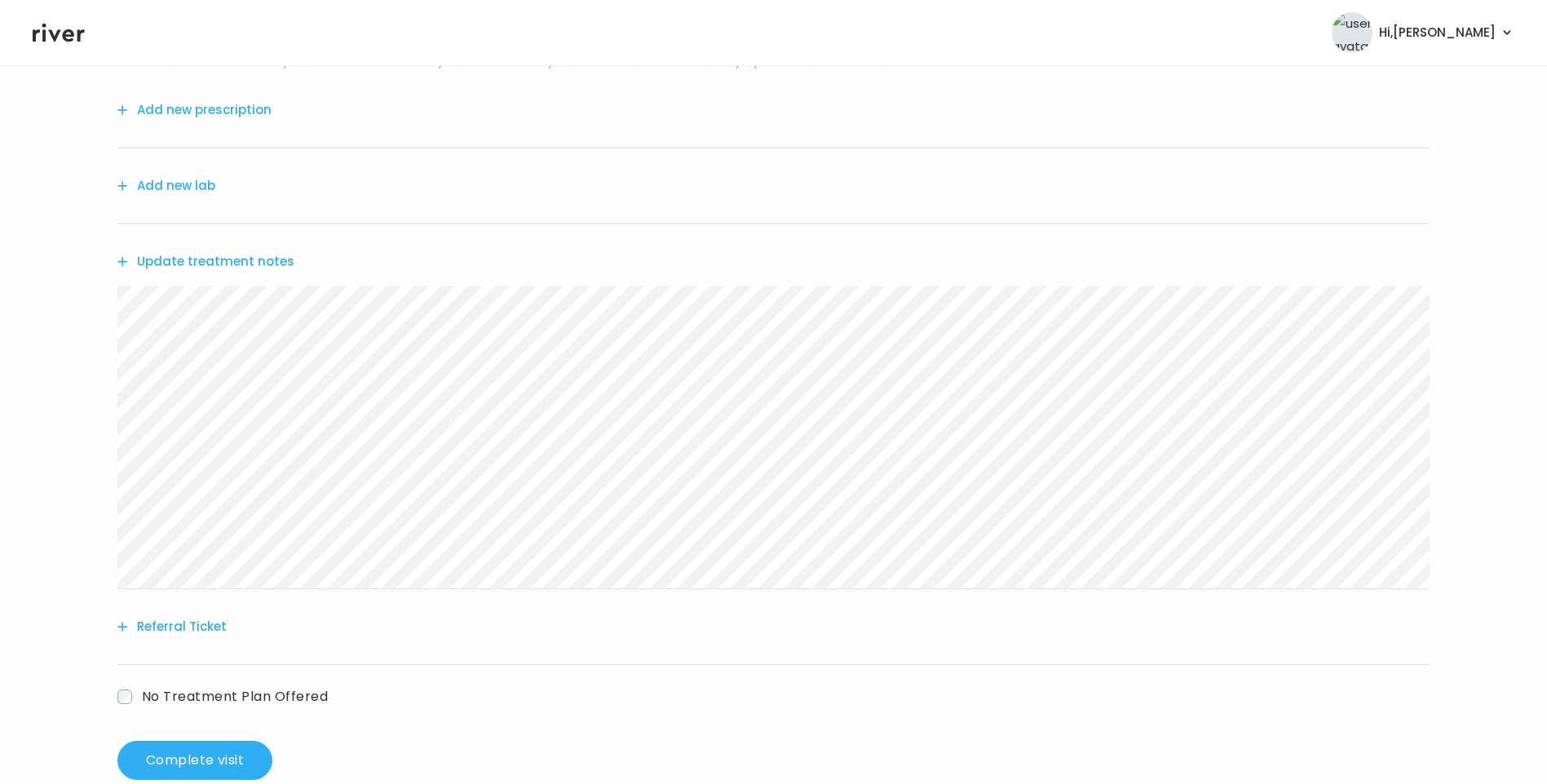
scroll to position [201, 0]
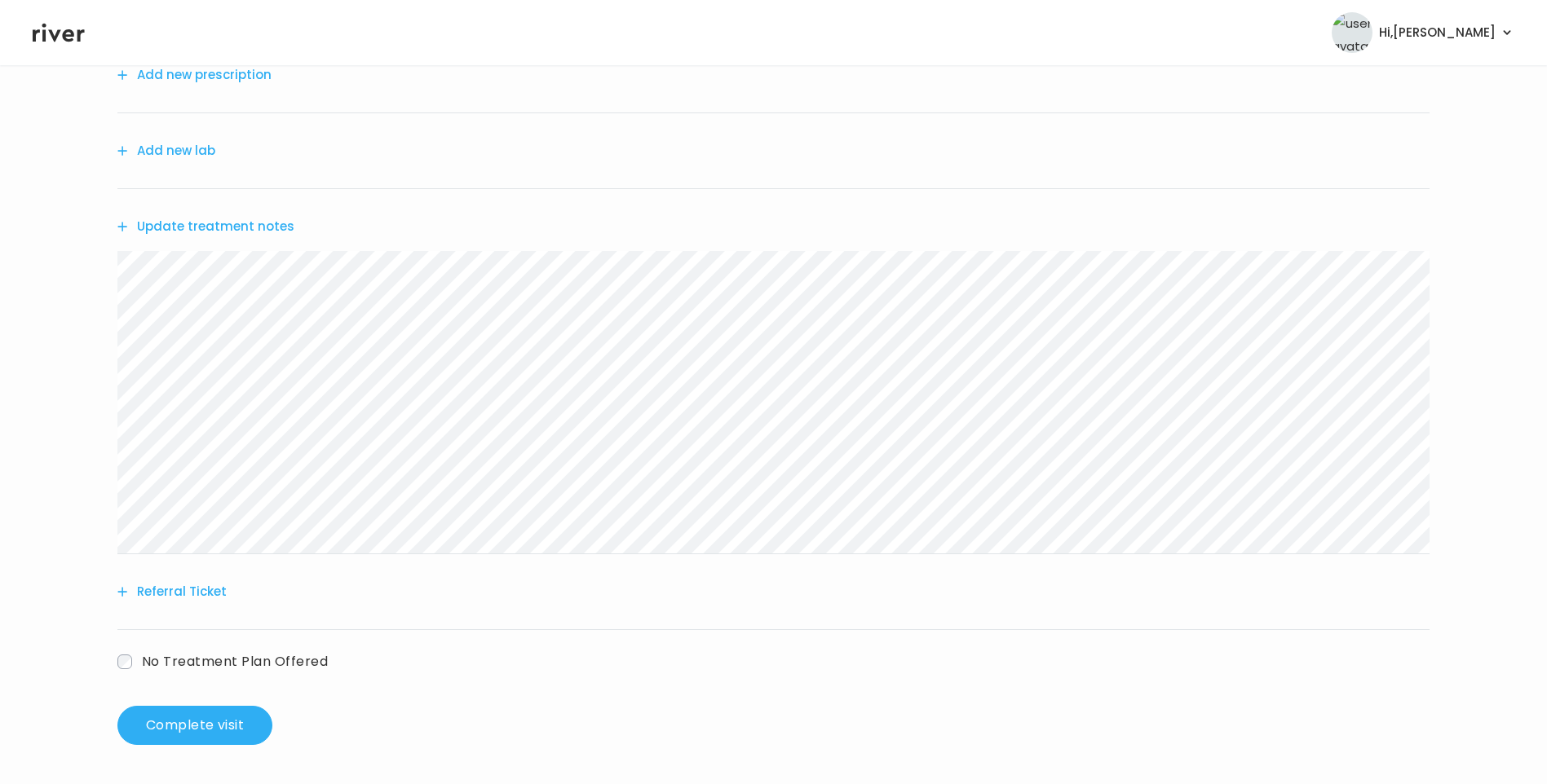
click at [165, 595] on button "Referral Ticket" at bounding box center [172, 592] width 109 height 23
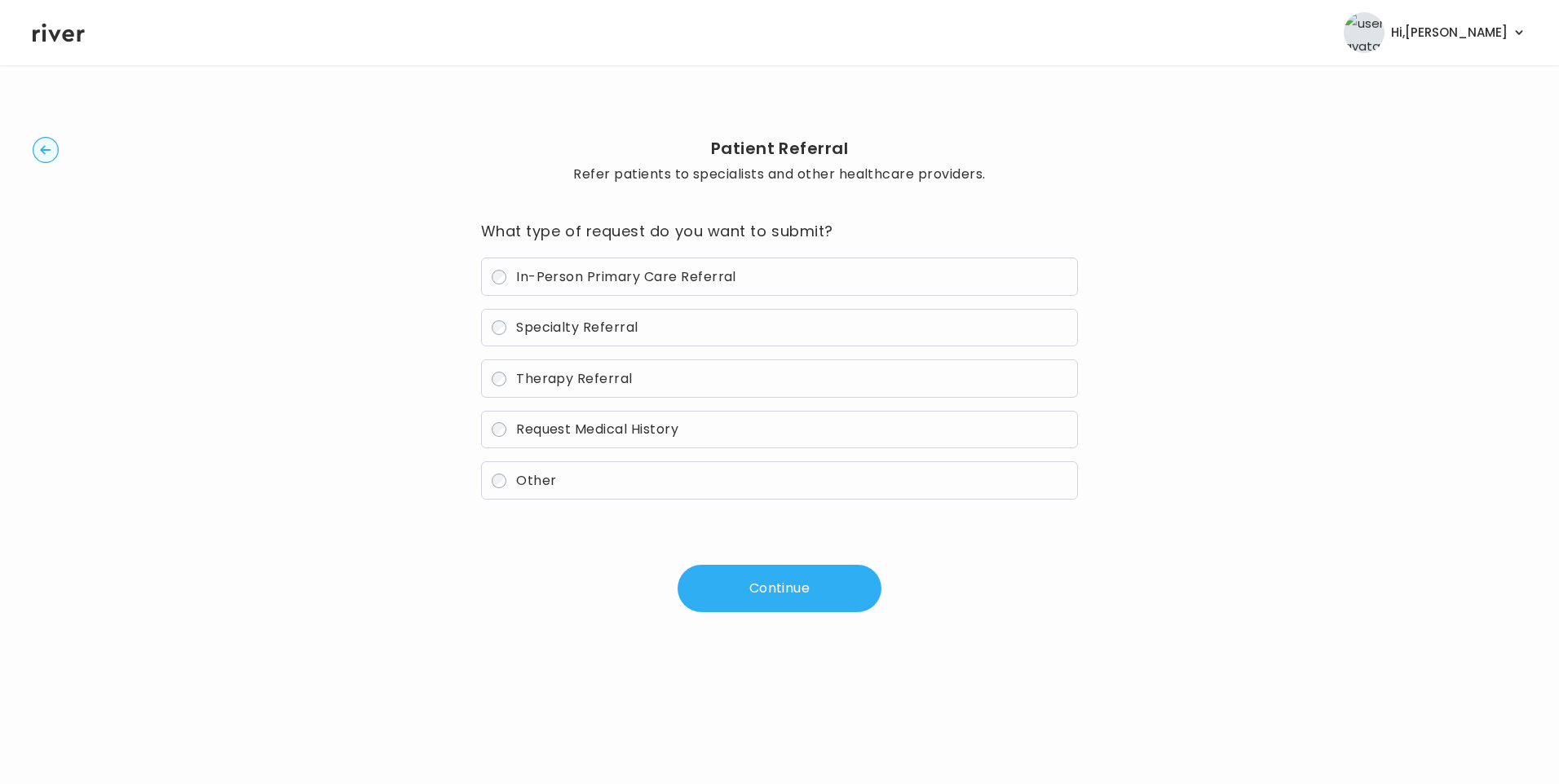
click at [649, 376] on label "Therapy Referral" at bounding box center [780, 378] width 598 height 39
click at [746, 607] on button "Continue" at bounding box center [780, 588] width 203 height 47
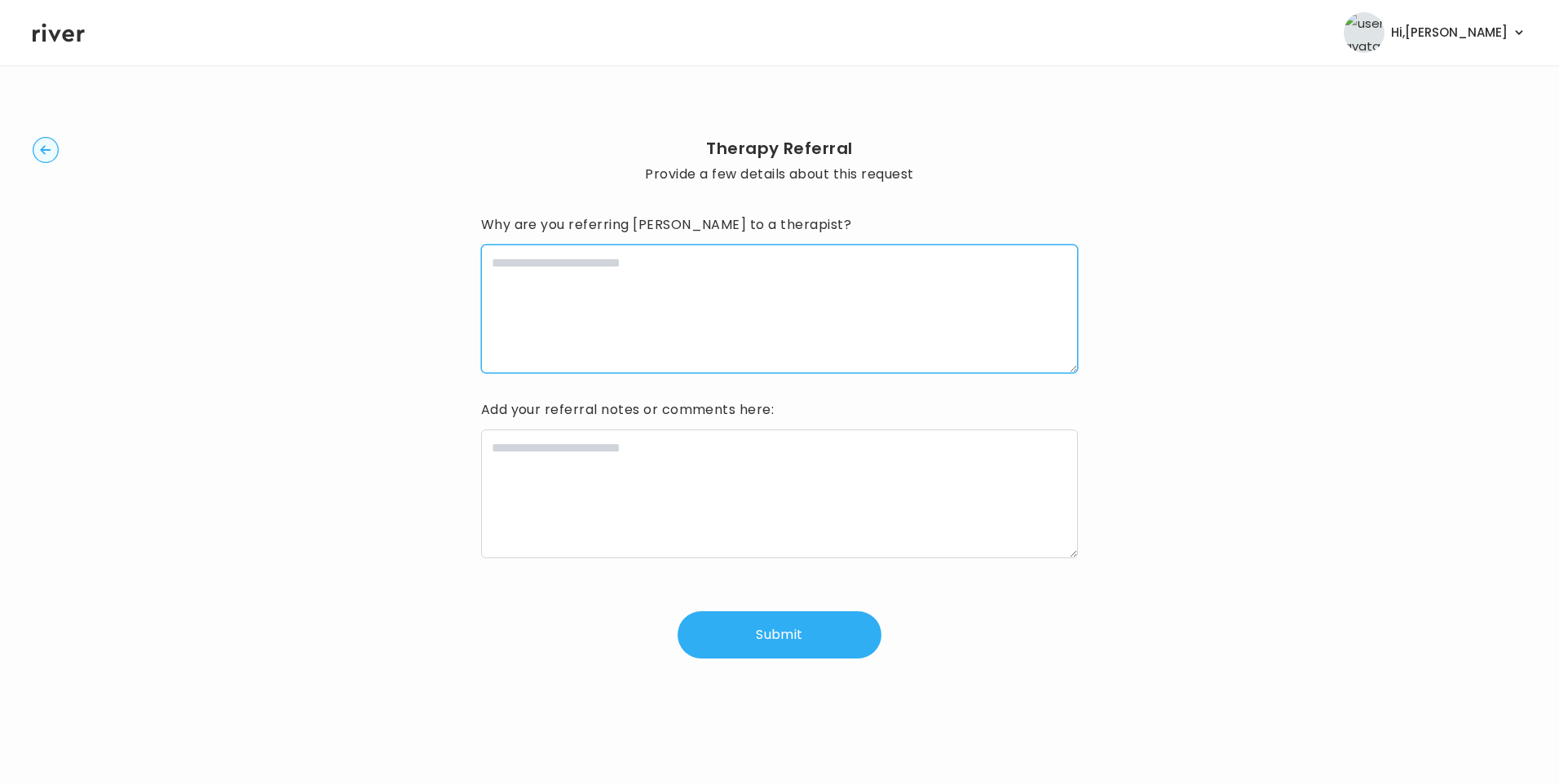
click at [582, 310] on textarea at bounding box center [780, 309] width 598 height 129
type textarea "**********"
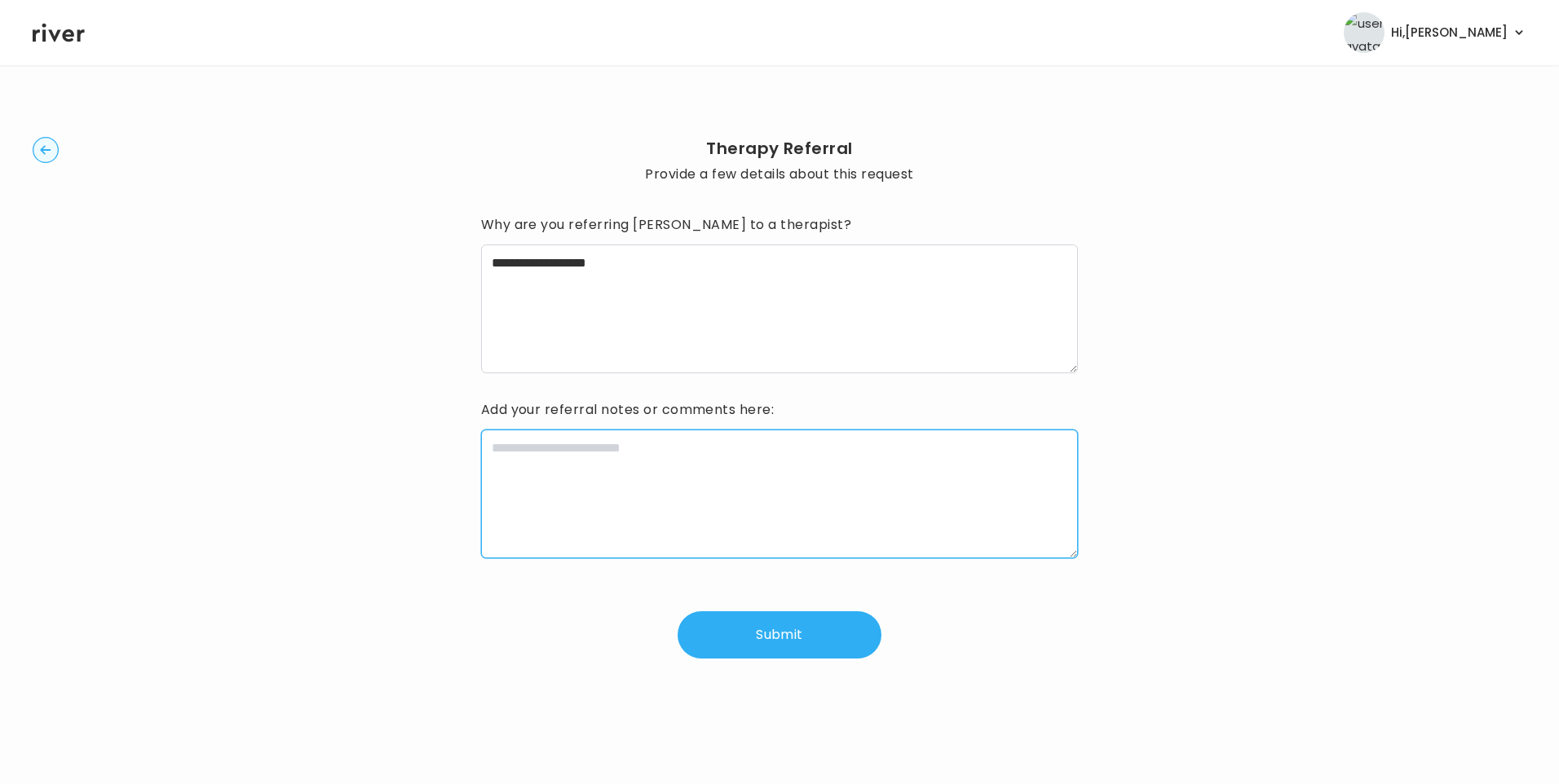
click at [660, 493] on textarea at bounding box center [780, 493] width 598 height 129
paste textarea "**********"
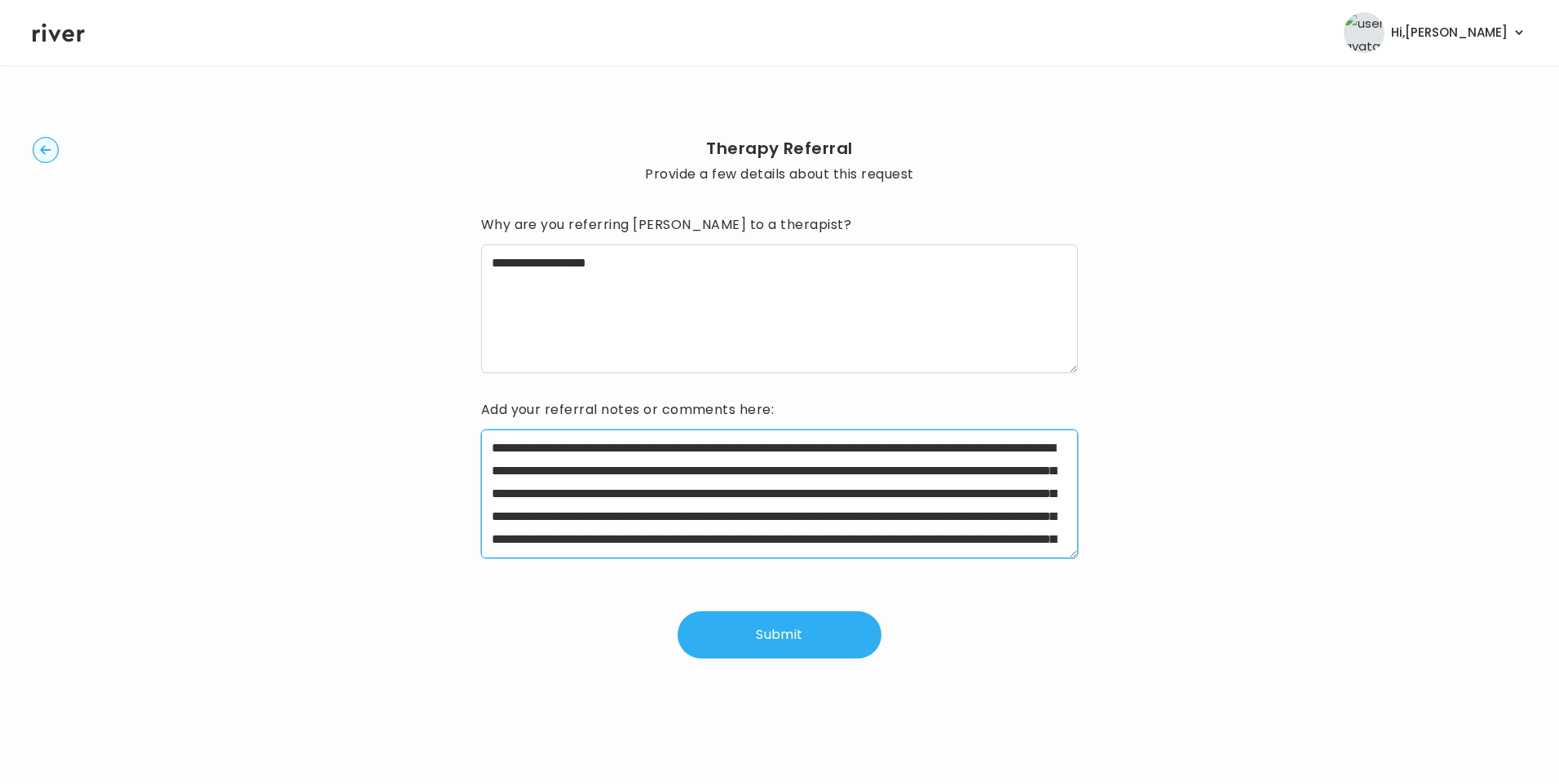
drag, startPoint x: 543, startPoint y: 445, endPoint x: 623, endPoint y: 453, distance: 80.4
click at [623, 453] on textarea "**********" at bounding box center [780, 493] width 598 height 129
click at [660, 475] on textarea "**********" at bounding box center [780, 493] width 598 height 129
click at [652, 472] on textarea "**********" at bounding box center [780, 493] width 598 height 129
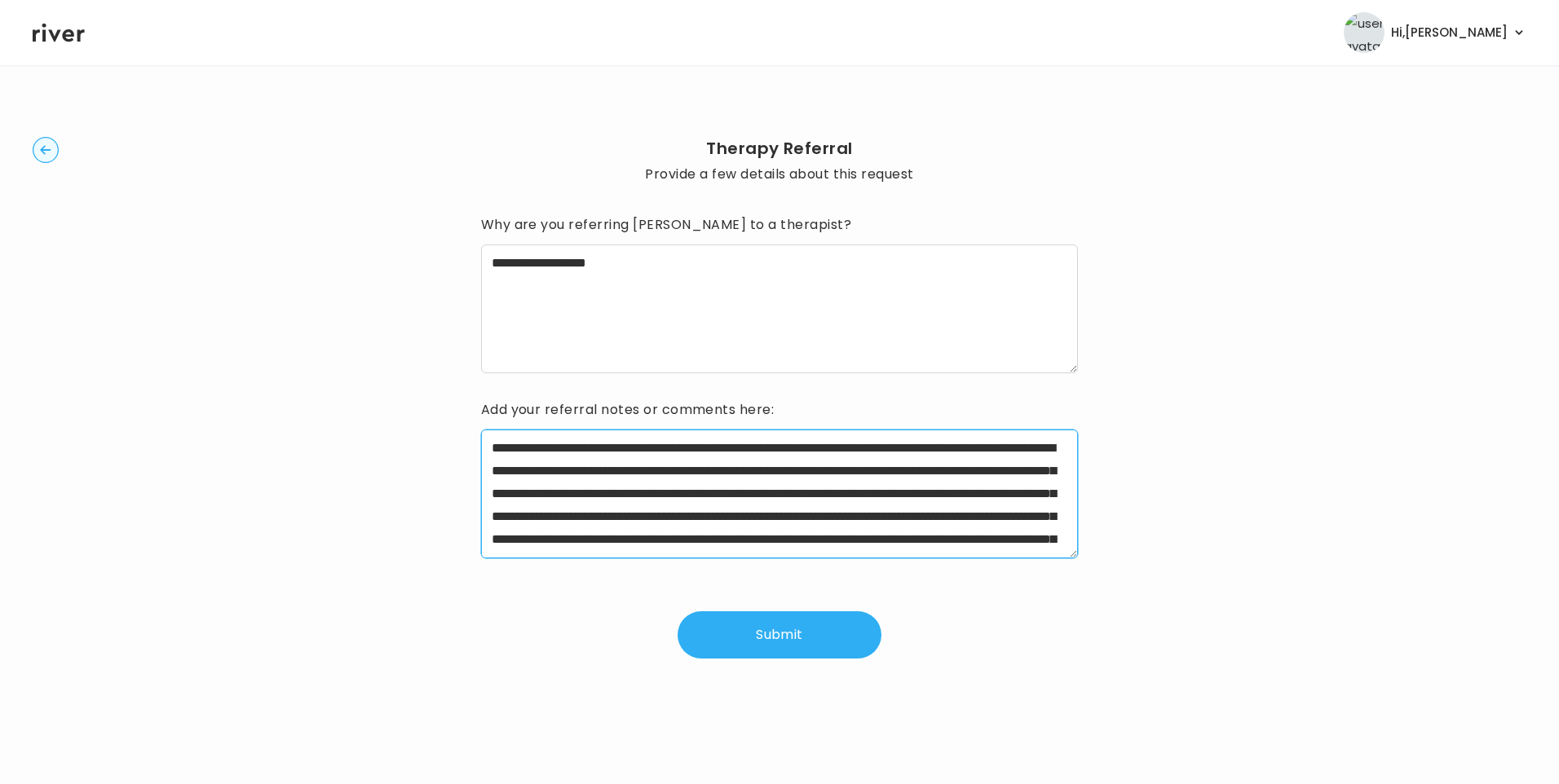
click at [652, 472] on textarea "**********" at bounding box center [780, 493] width 598 height 129
click at [976, 493] on textarea "**********" at bounding box center [780, 493] width 598 height 129
click at [986, 443] on textarea "**********" at bounding box center [780, 493] width 598 height 129
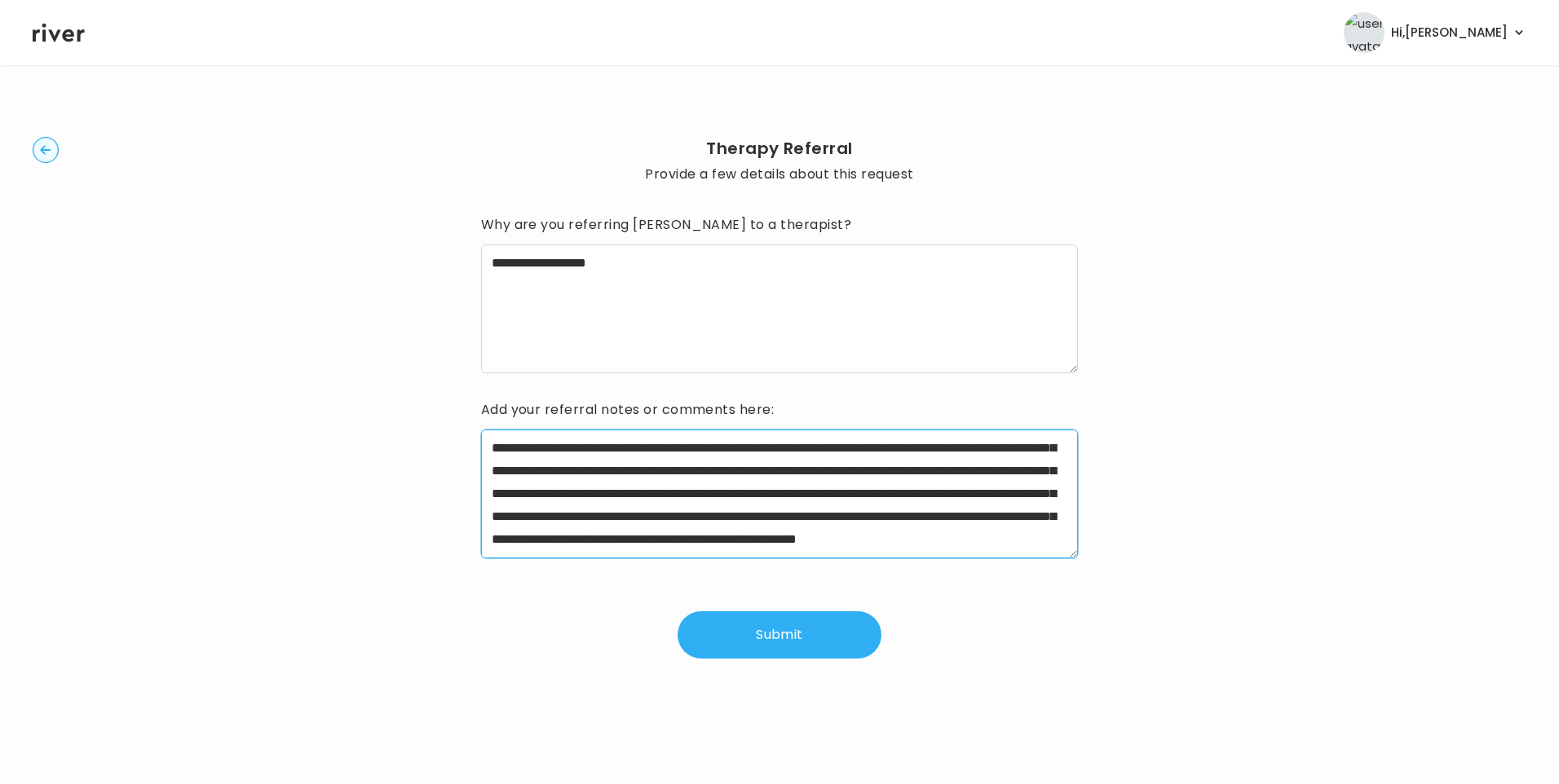
click at [985, 443] on textarea "**********" at bounding box center [780, 493] width 598 height 129
click at [1012, 483] on textarea "**********" at bounding box center [780, 493] width 598 height 129
drag, startPoint x: 711, startPoint y: 471, endPoint x: 576, endPoint y: 500, distance: 138.1
click at [576, 500] on textarea "**********" at bounding box center [780, 493] width 598 height 129
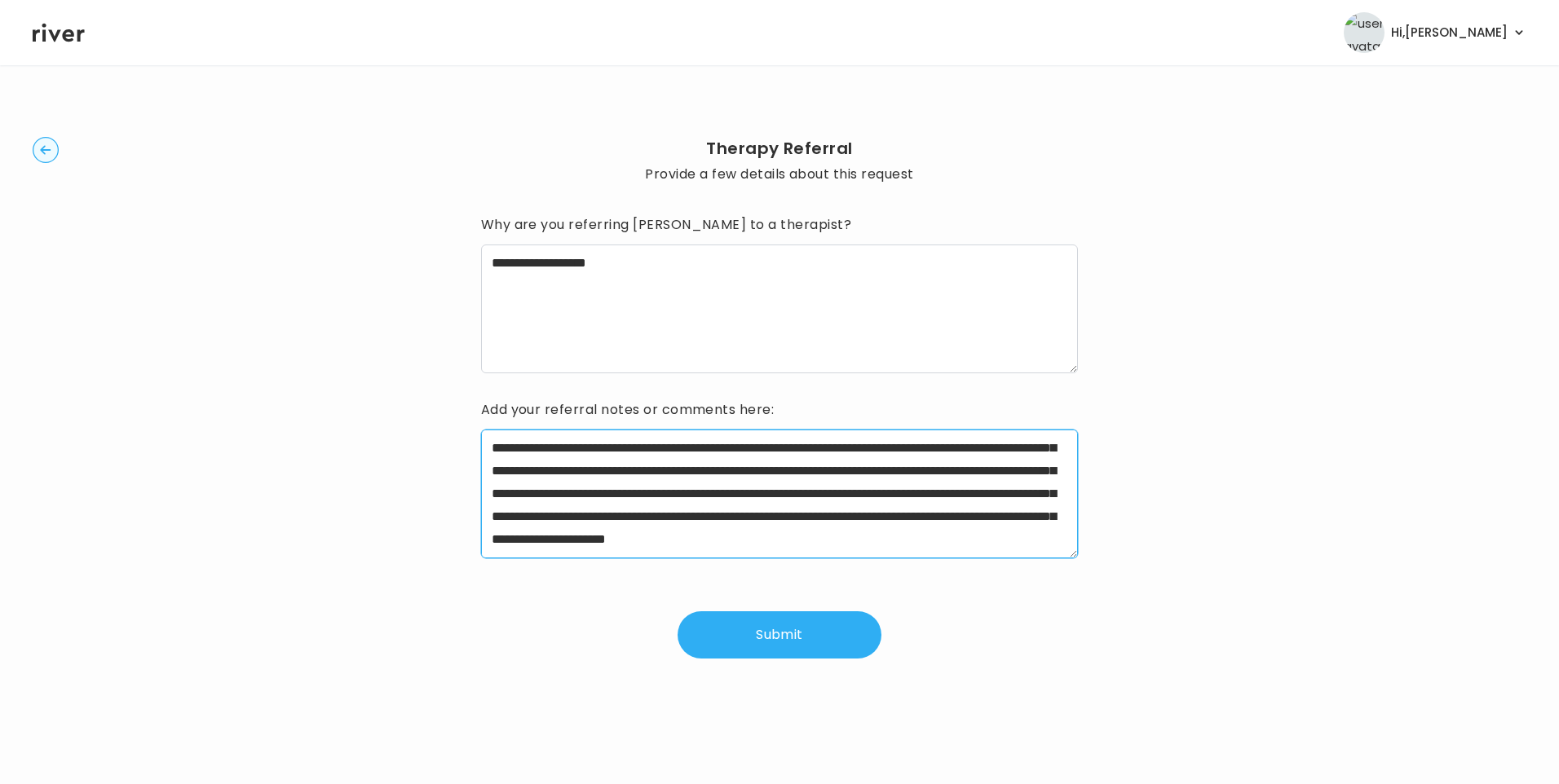
click at [891, 470] on textarea "**********" at bounding box center [780, 493] width 598 height 129
click at [878, 542] on textarea "**********" at bounding box center [780, 493] width 598 height 129
click at [892, 474] on textarea "**********" at bounding box center [780, 493] width 598 height 129
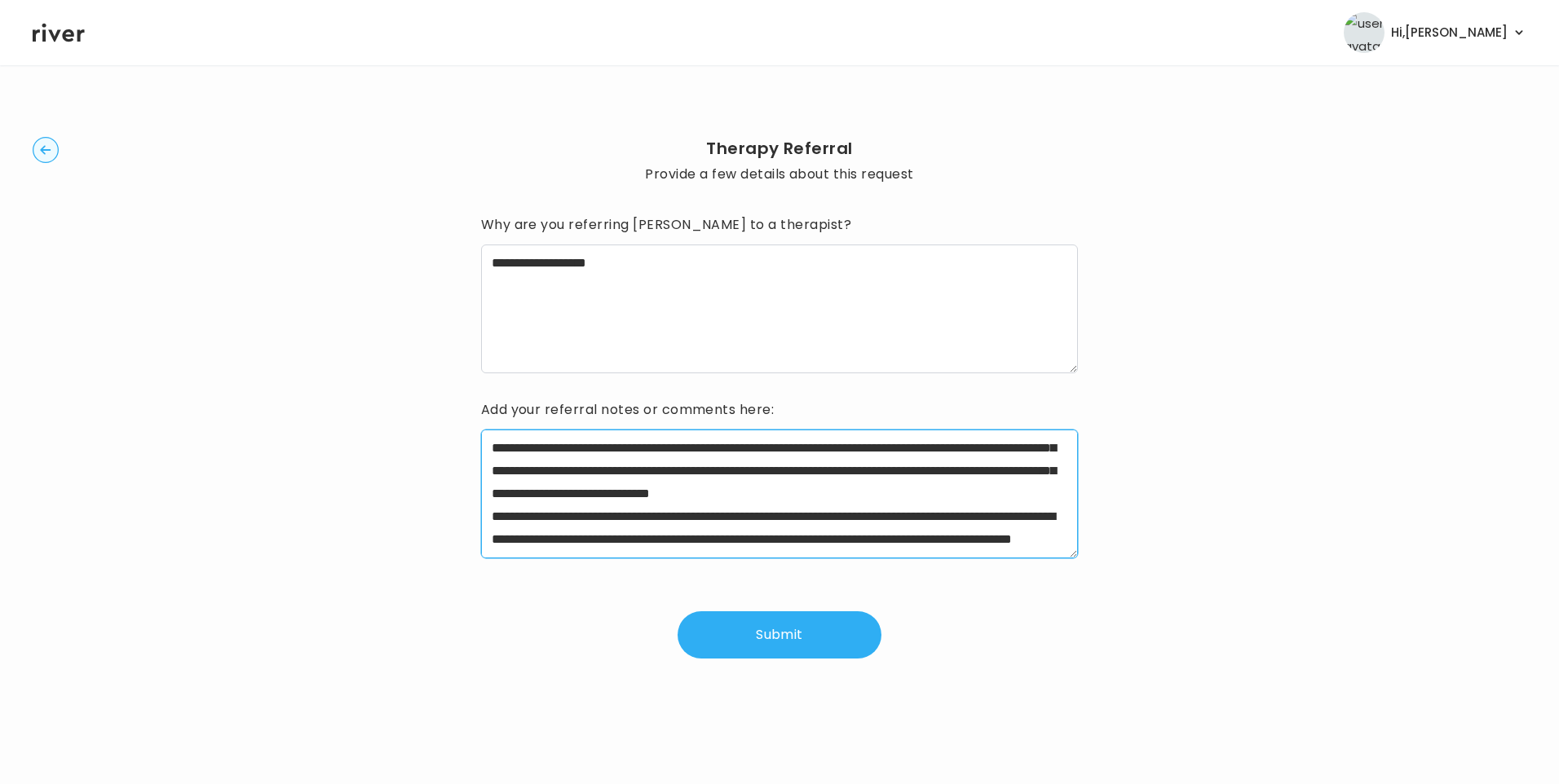
scroll to position [69, 0]
click at [906, 532] on textarea "**********" at bounding box center [780, 493] width 598 height 129
type textarea "**********"
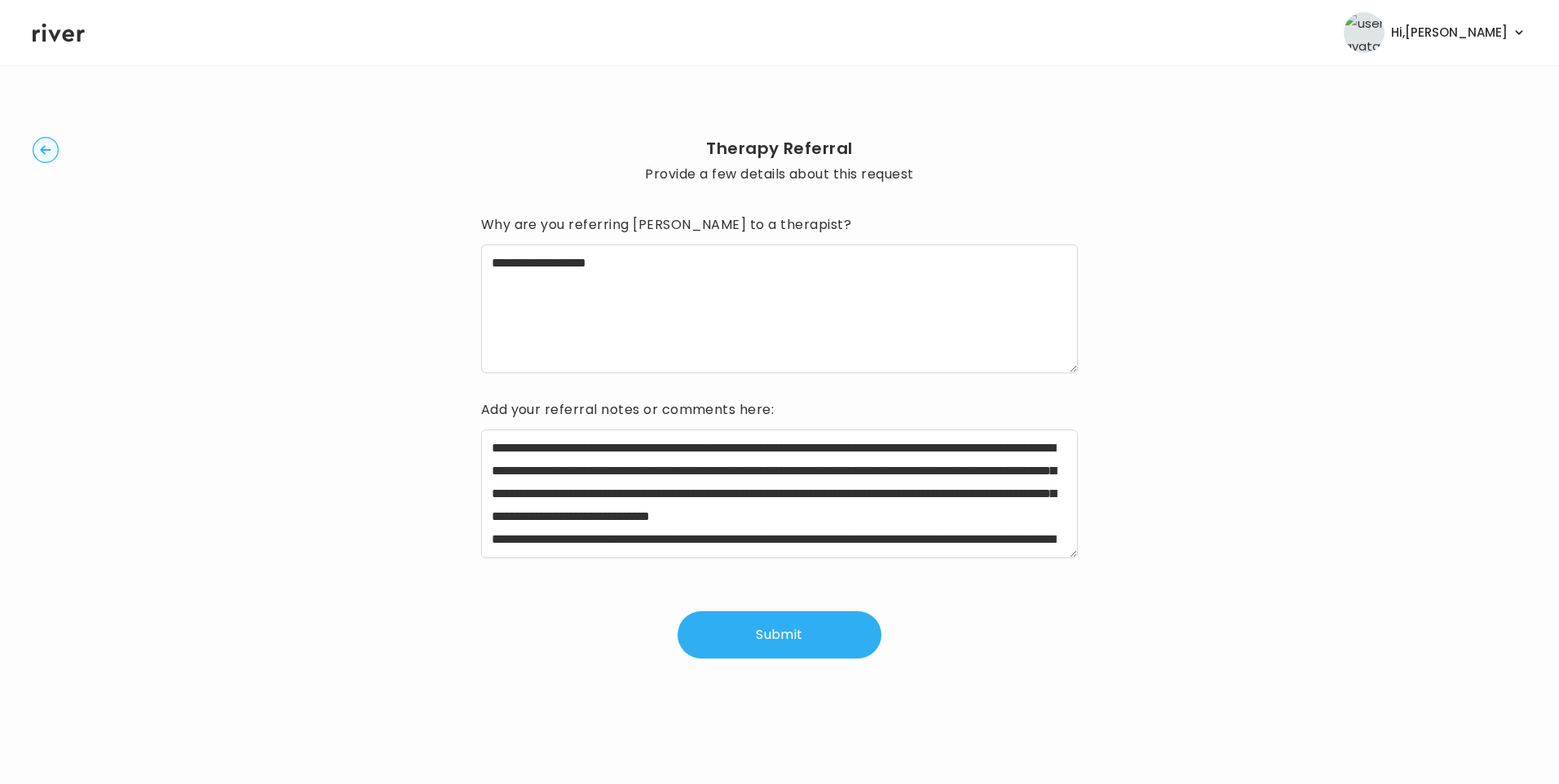
click at [778, 637] on button "Submit" at bounding box center [780, 634] width 203 height 47
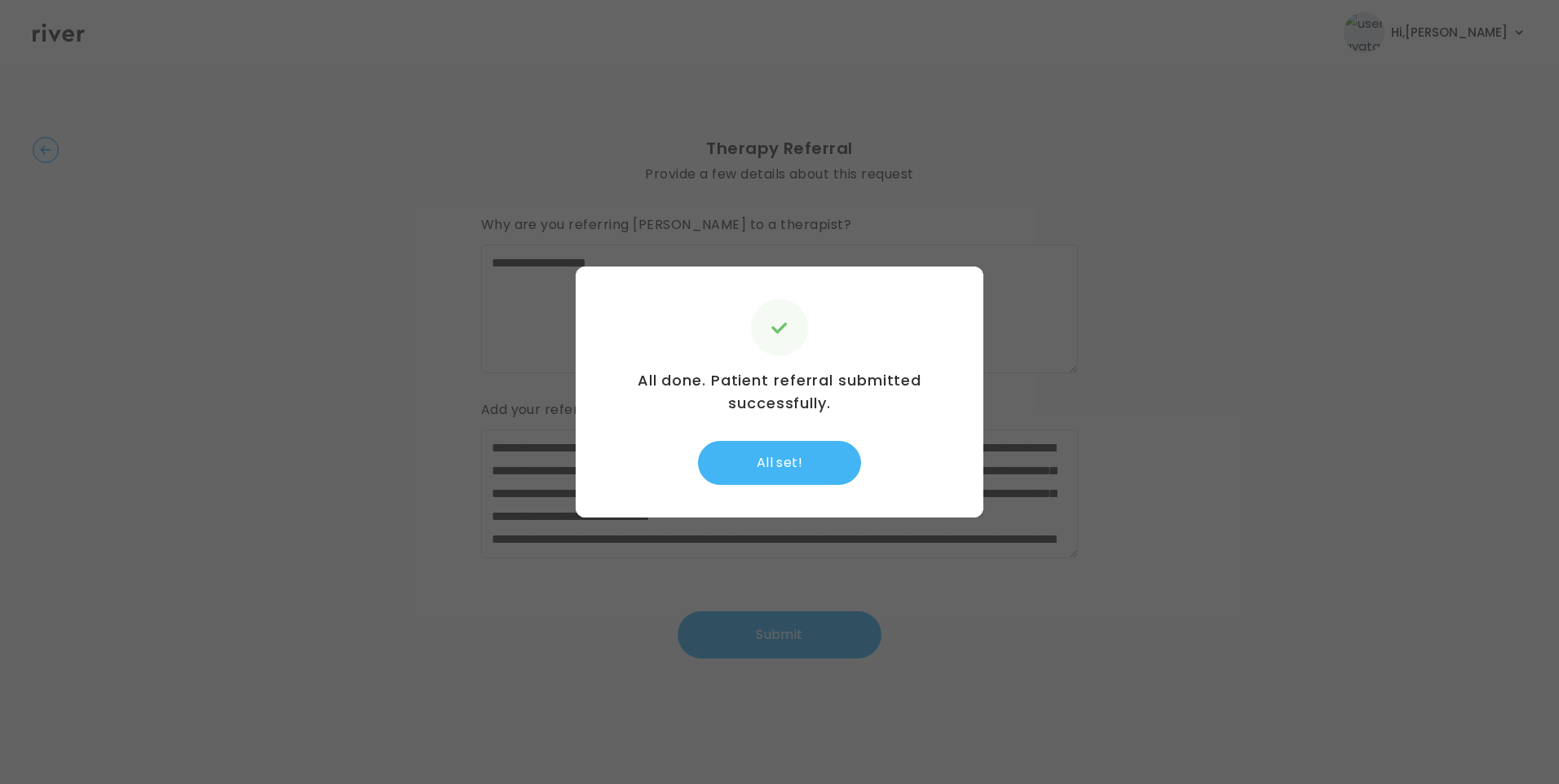
click at [789, 472] on button "All set!" at bounding box center [779, 462] width 163 height 44
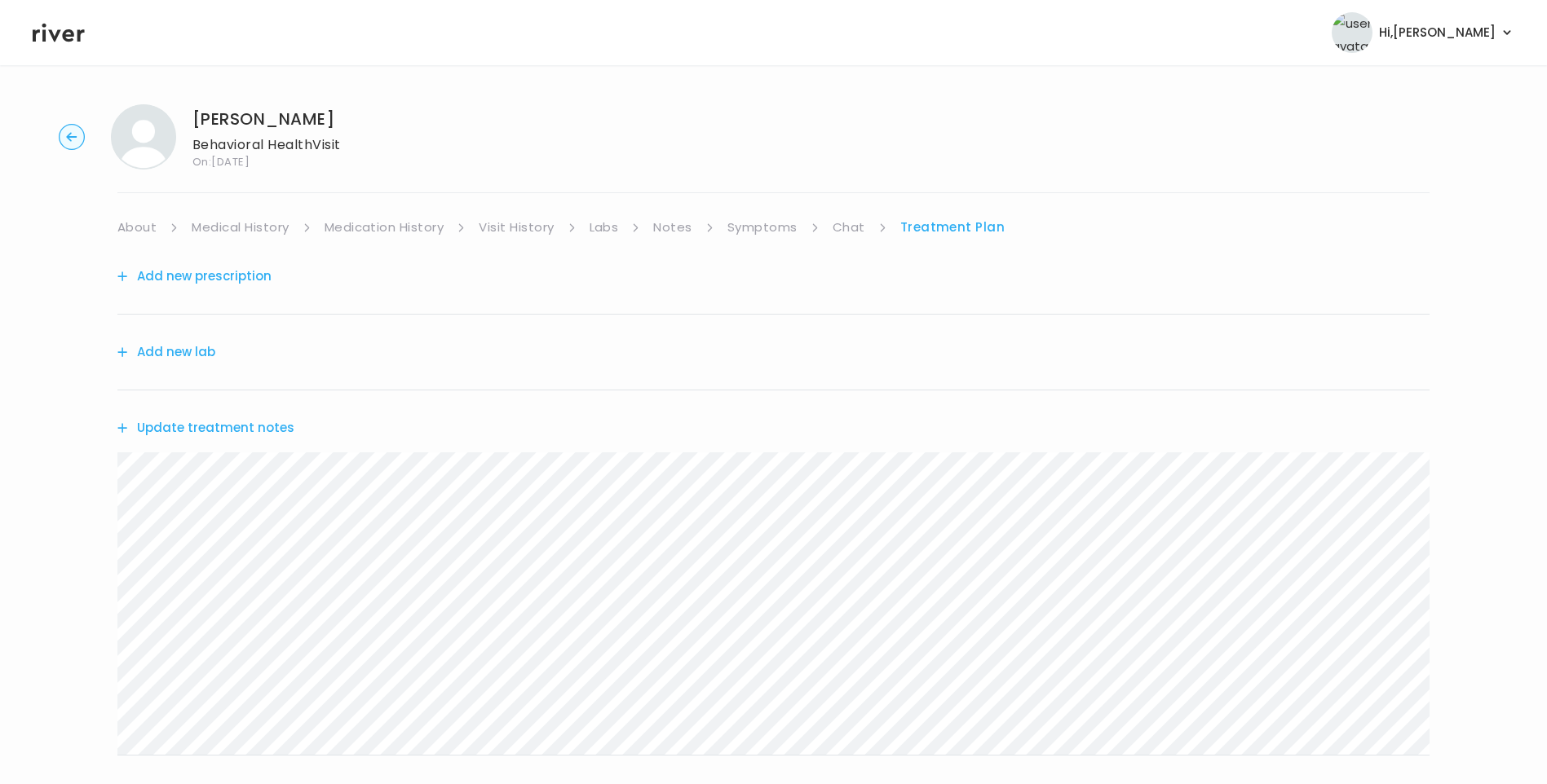
click at [847, 232] on link "Chat" at bounding box center [848, 227] width 33 height 23
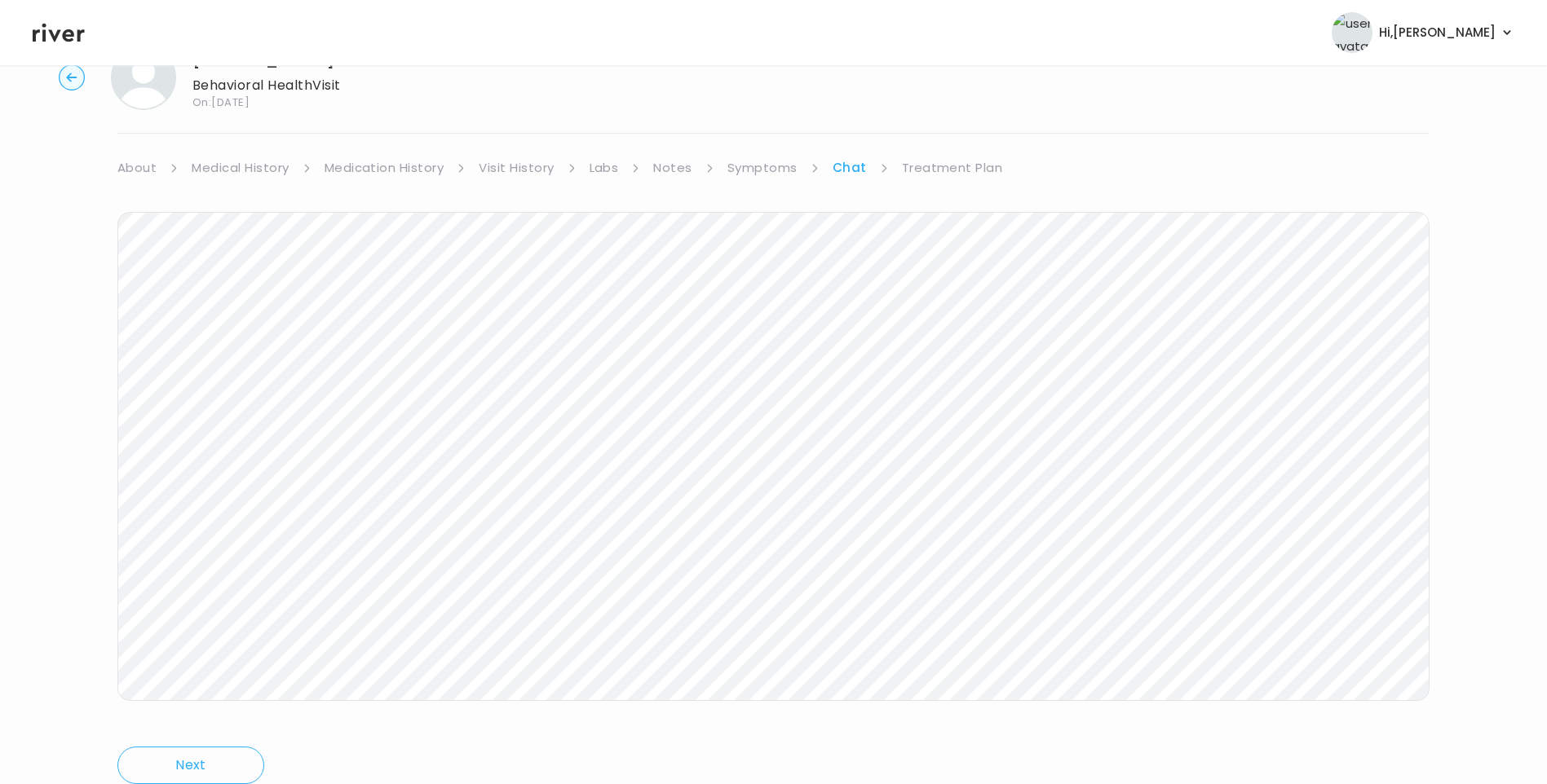
scroll to position [75, 0]
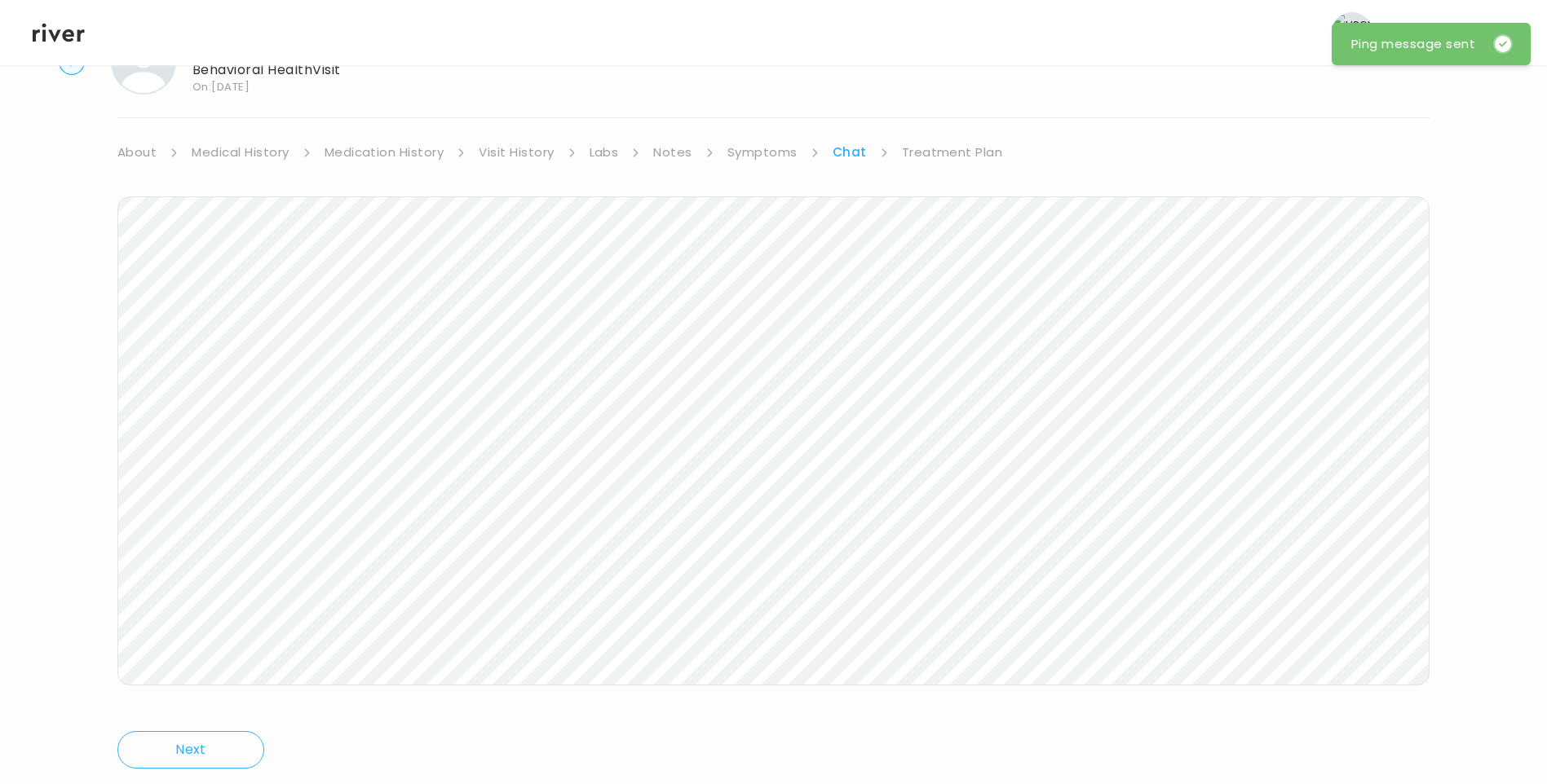
click at [959, 161] on link "Treatment Plan" at bounding box center [952, 152] width 101 height 23
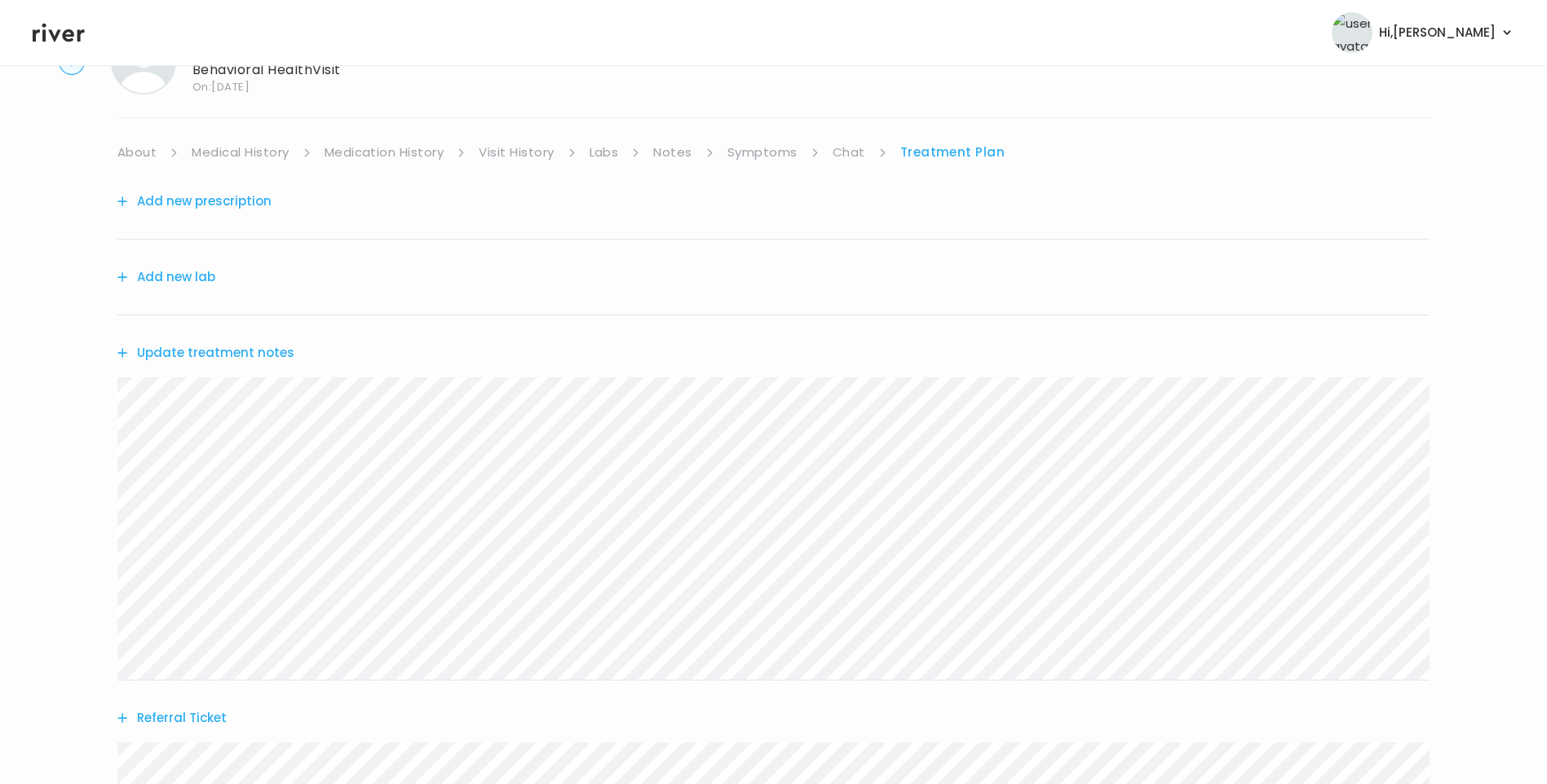
click at [225, 337] on div "Update treatment notes" at bounding box center [773, 353] width 1312 height 75
click at [234, 348] on button "Update treatment notes" at bounding box center [206, 353] width 177 height 23
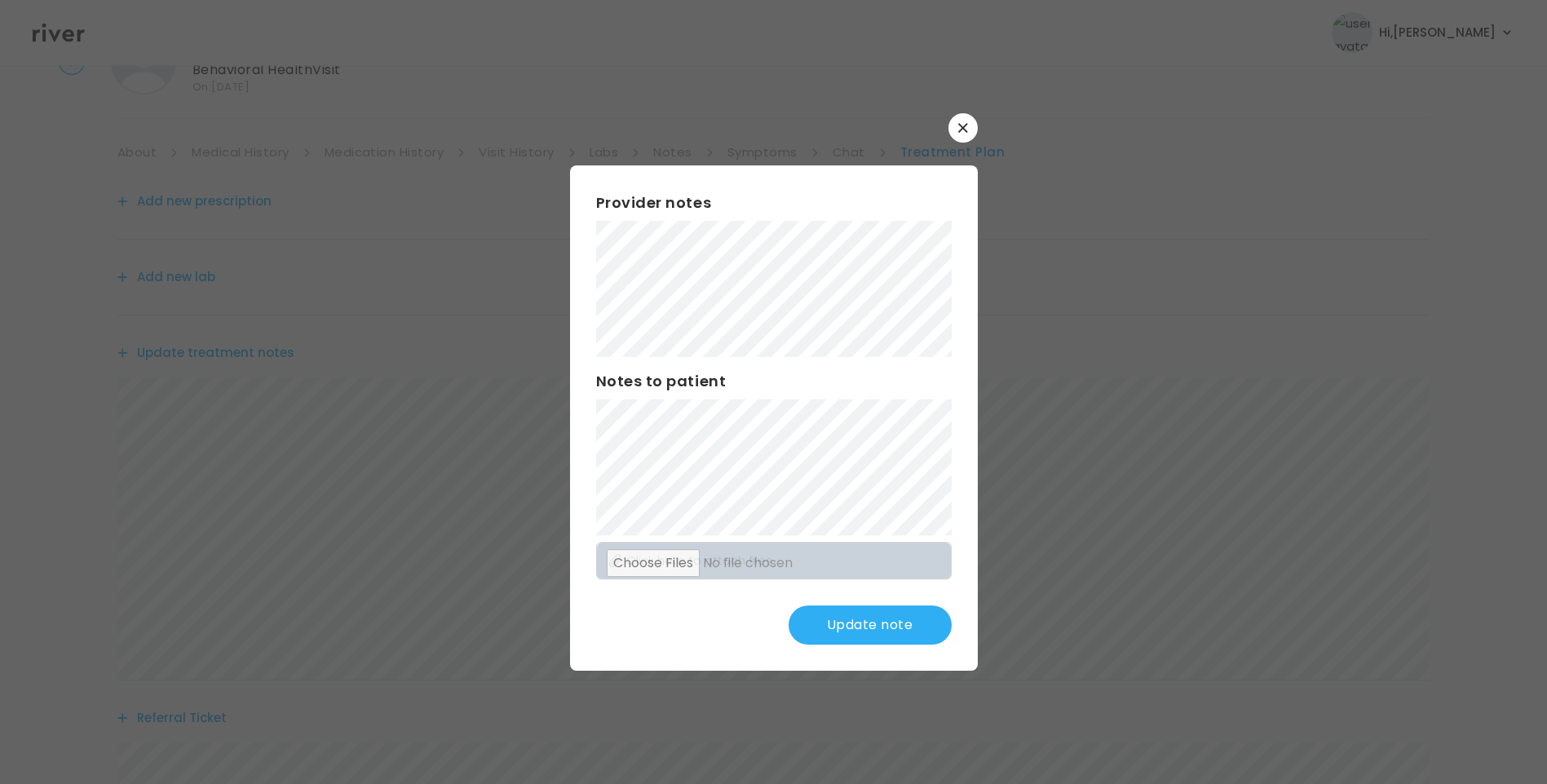
click at [899, 623] on button "Update note" at bounding box center [869, 625] width 163 height 40
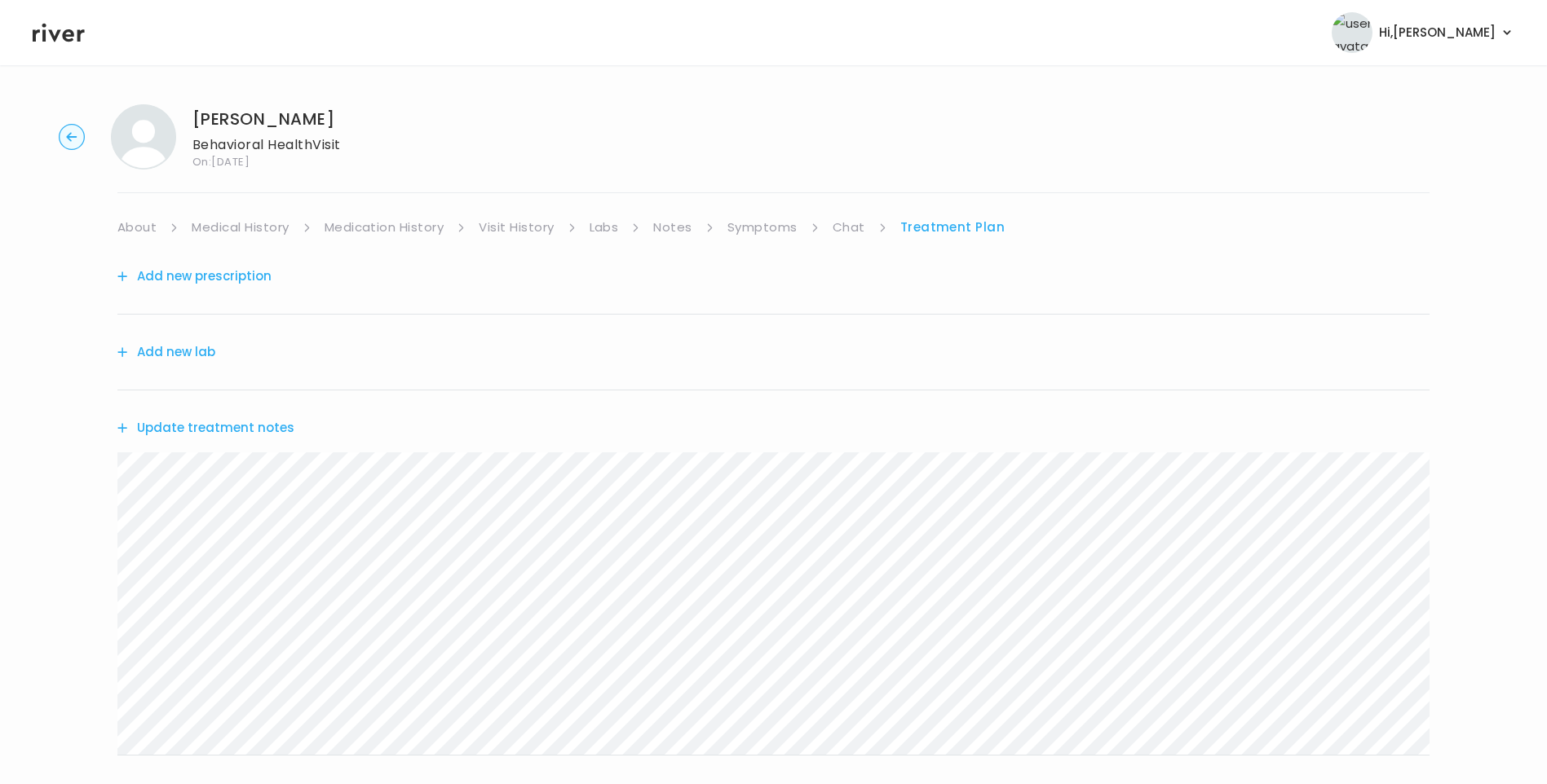
drag, startPoint x: 851, startPoint y: 217, endPoint x: 859, endPoint y: 222, distance: 9.4
click at [853, 219] on link "Chat" at bounding box center [848, 227] width 33 height 23
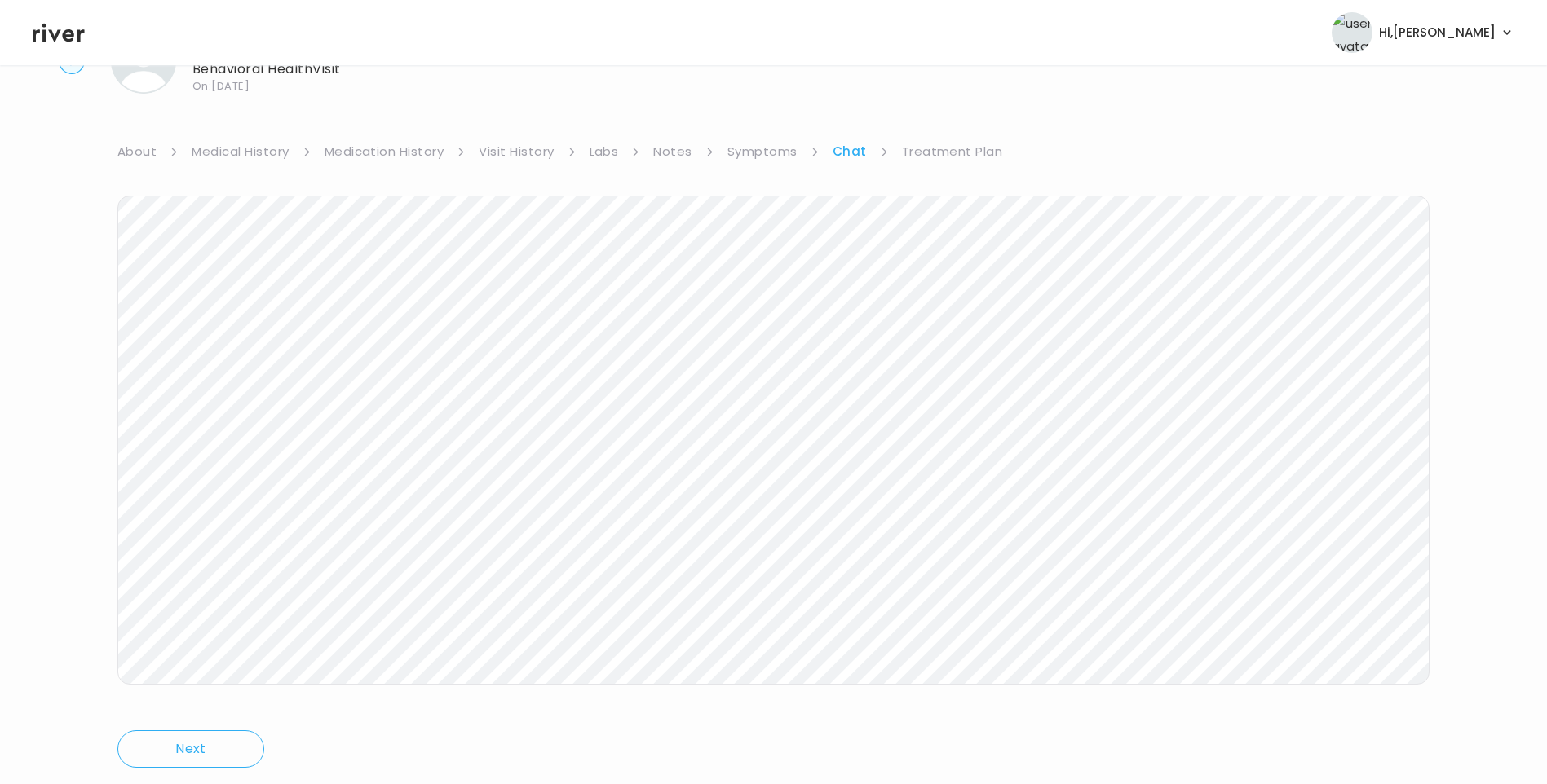
scroll to position [121, 0]
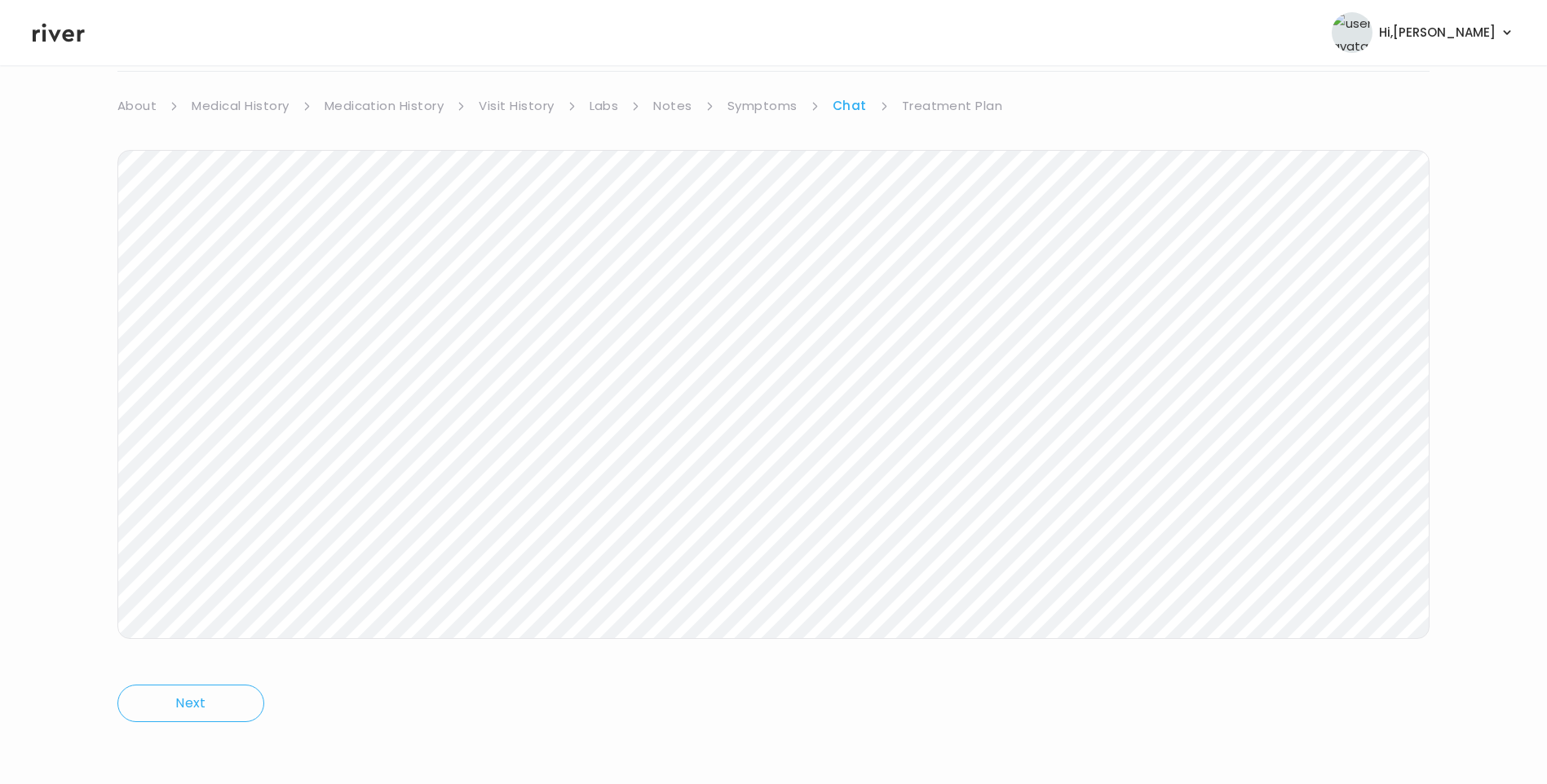
drag, startPoint x: 955, startPoint y: 108, endPoint x: 964, endPoint y: 116, distance: 12.0
click at [956, 108] on link "Treatment Plan" at bounding box center [952, 105] width 101 height 23
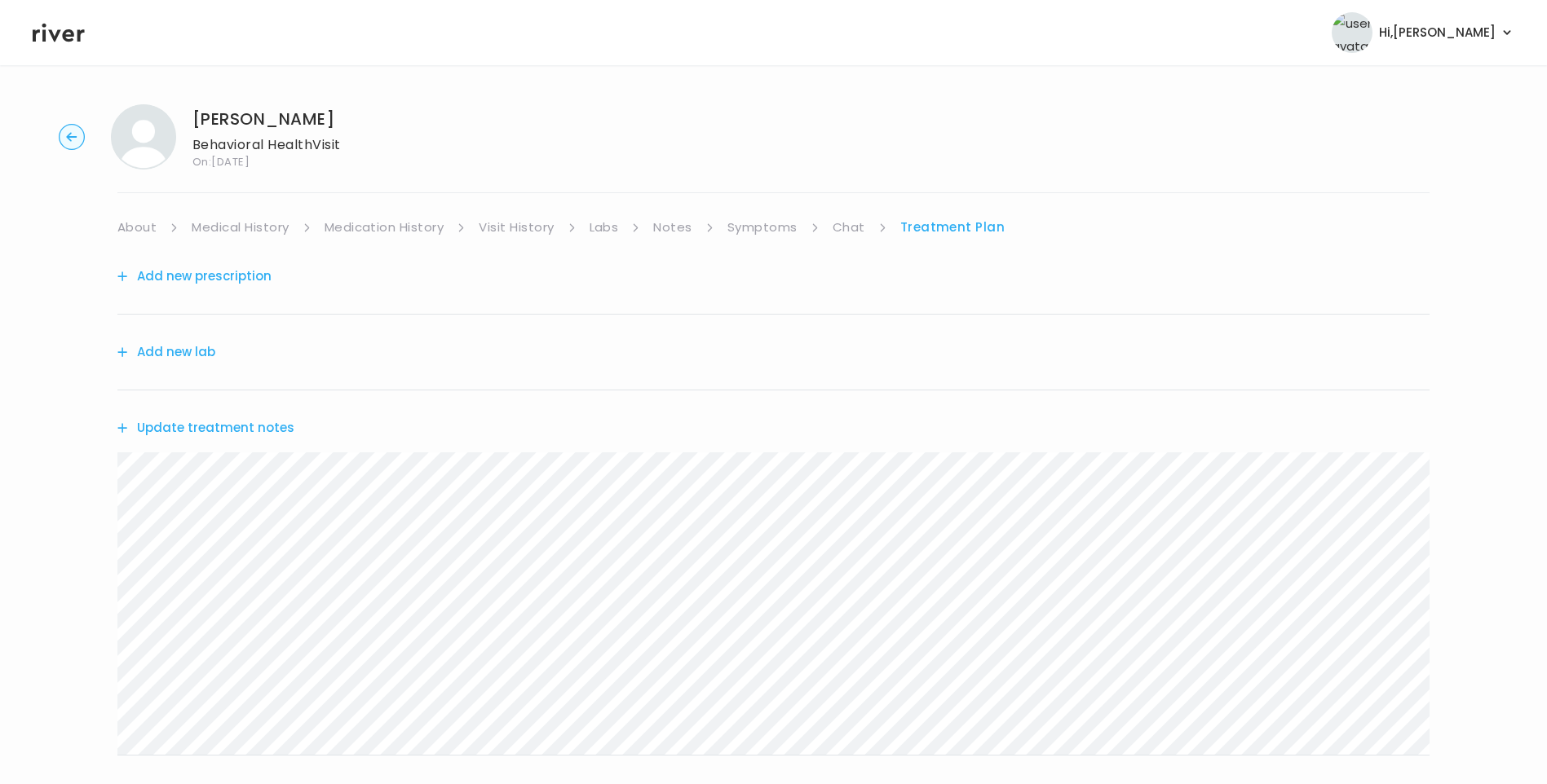
click at [61, 34] on icon at bounding box center [58, 33] width 52 height 24
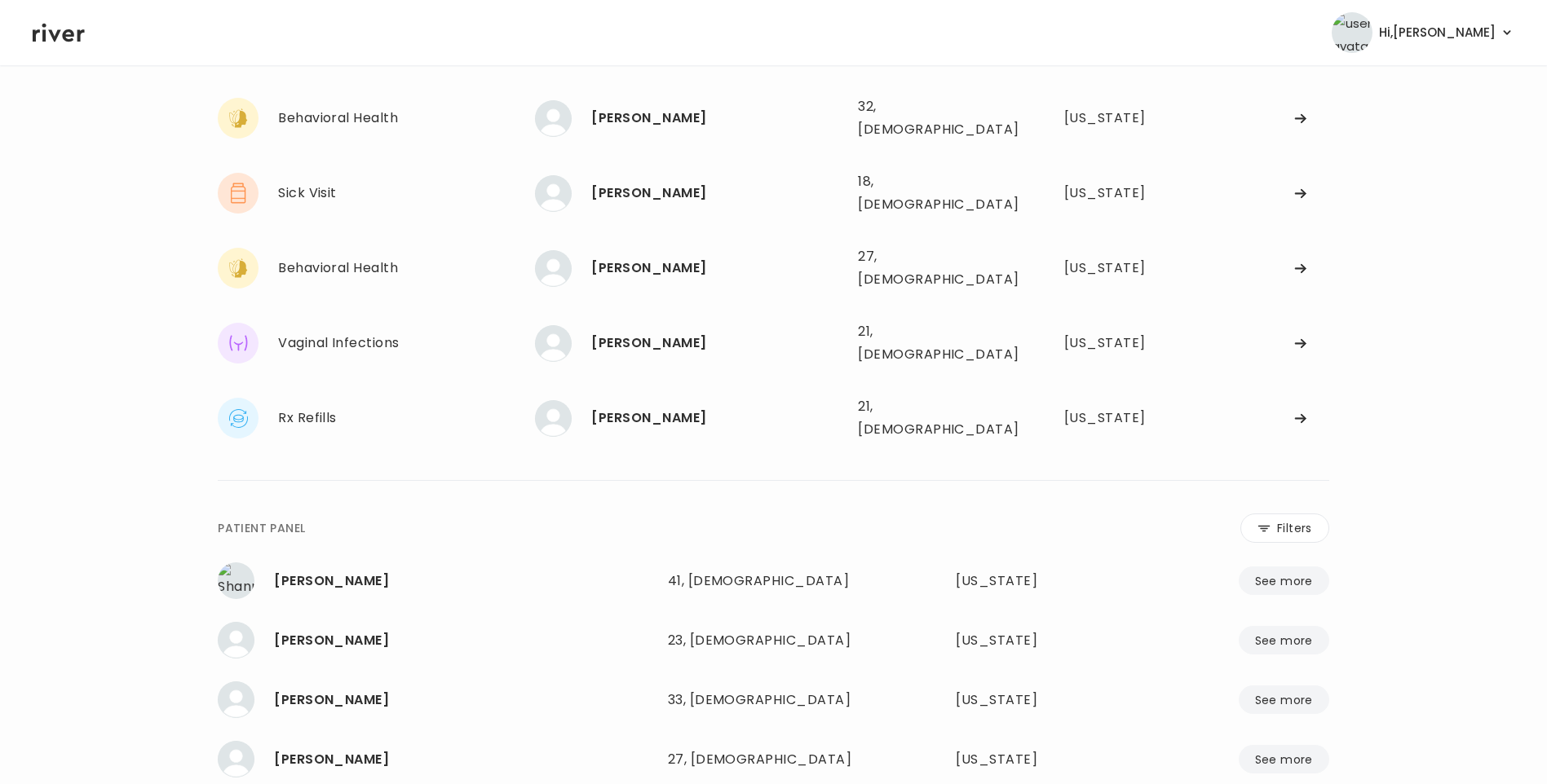
scroll to position [326, 0]
click at [636, 406] on div "[PERSON_NAME]" at bounding box center [717, 417] width 253 height 23
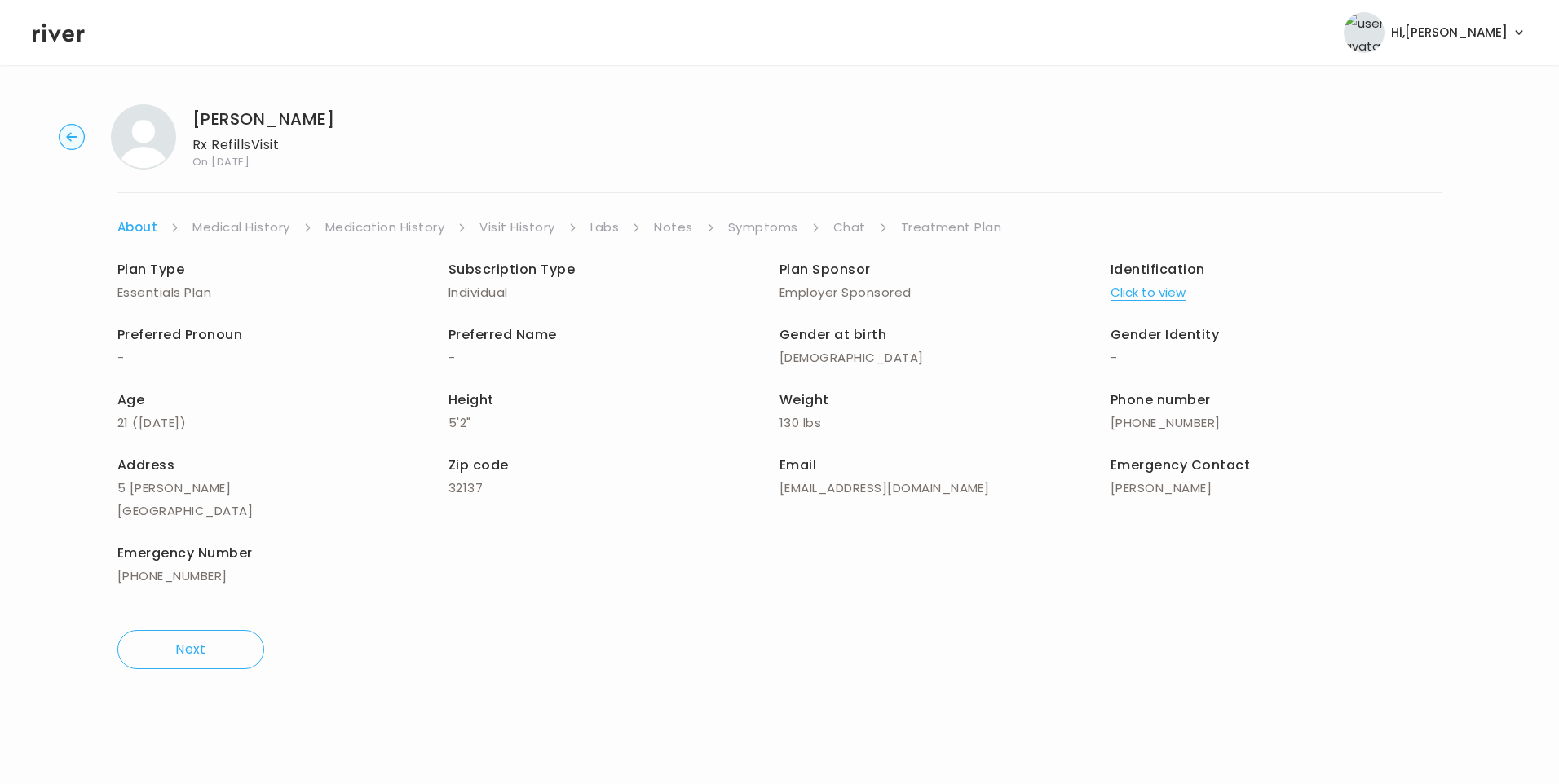
click at [848, 225] on link "Chat" at bounding box center [849, 227] width 33 height 23
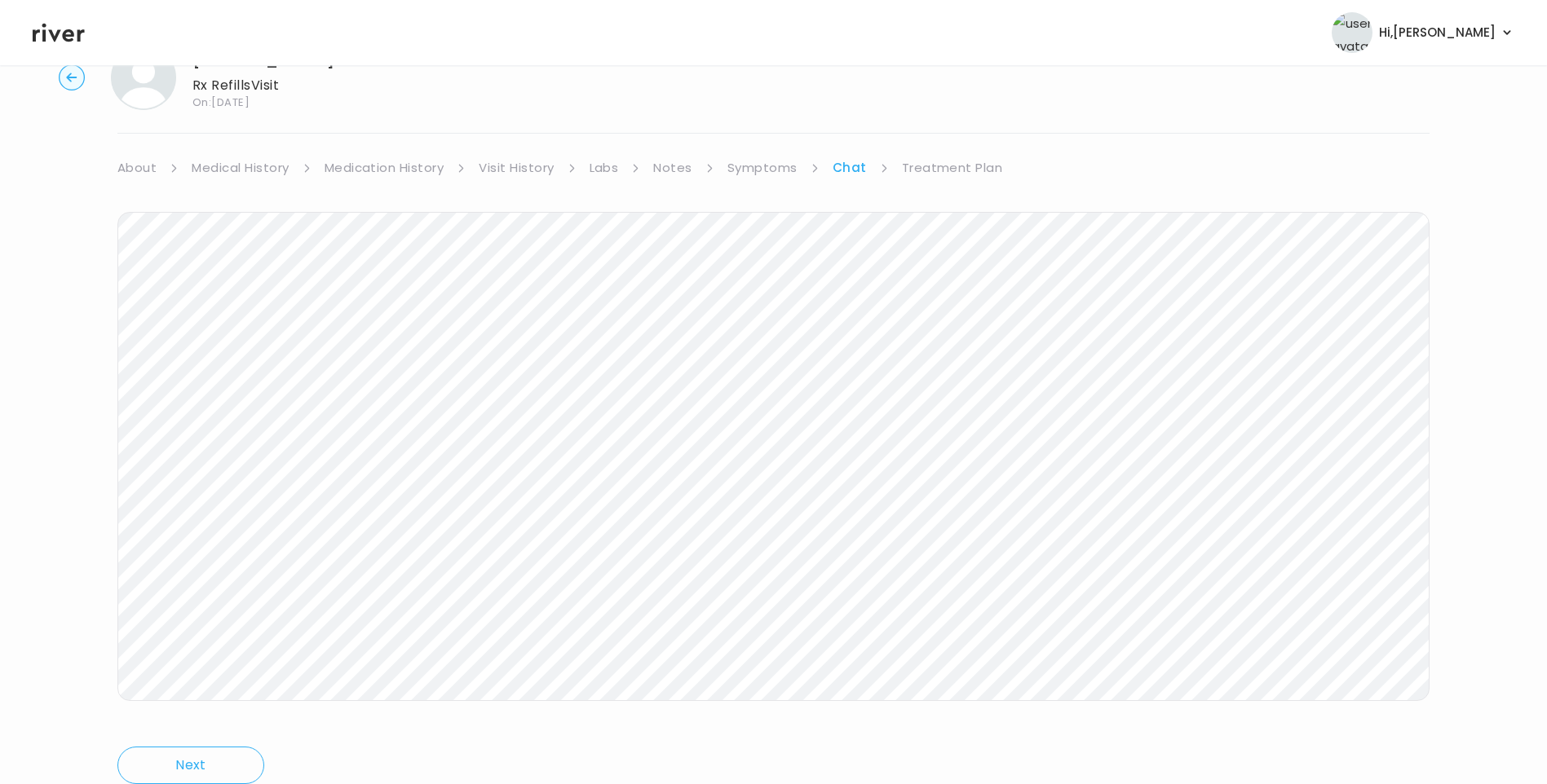
scroll to position [61, 0]
click at [942, 169] on link "Treatment Plan" at bounding box center [952, 167] width 101 height 23
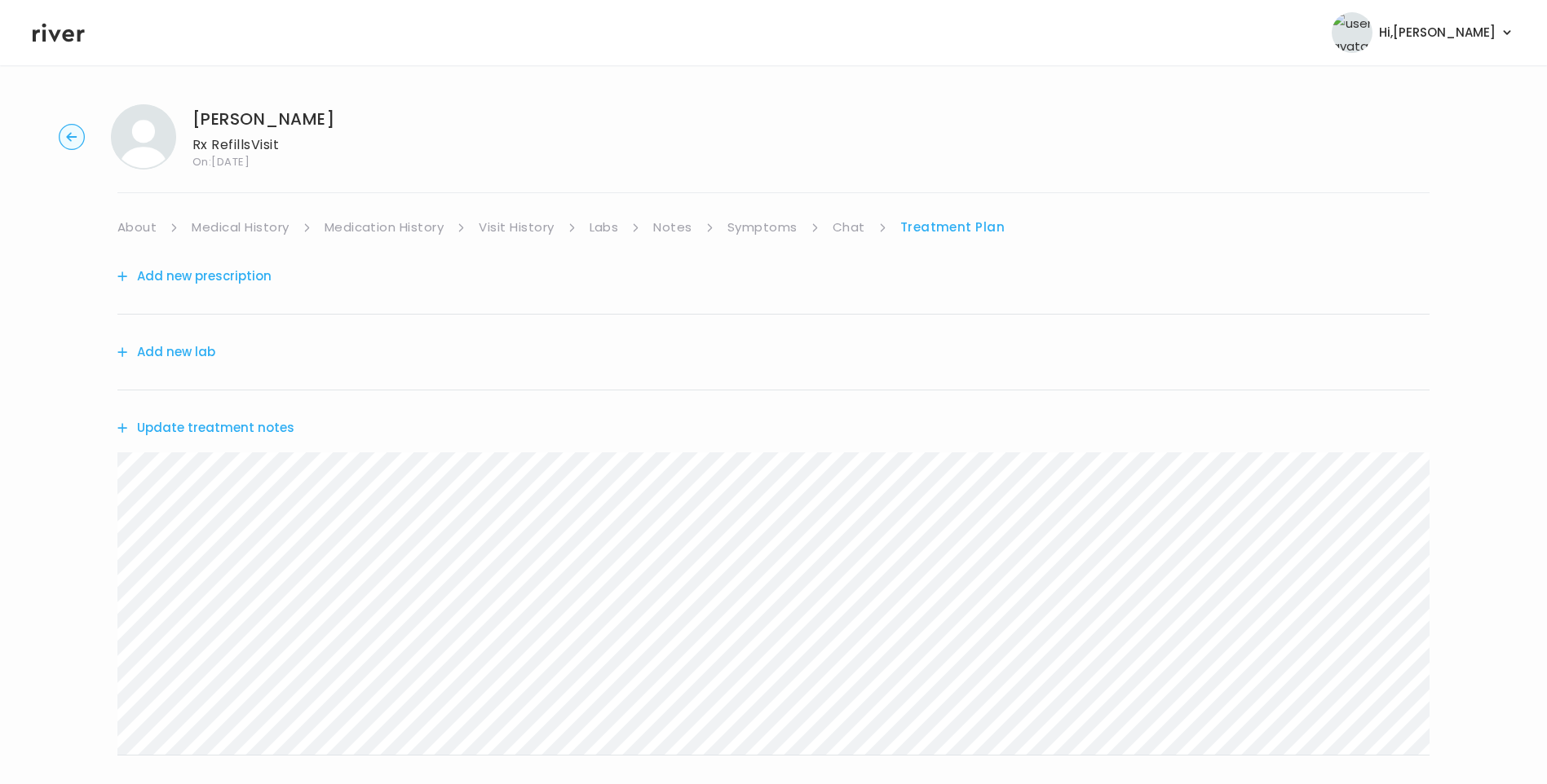
click at [239, 428] on button "Update treatment notes" at bounding box center [206, 427] width 177 height 23
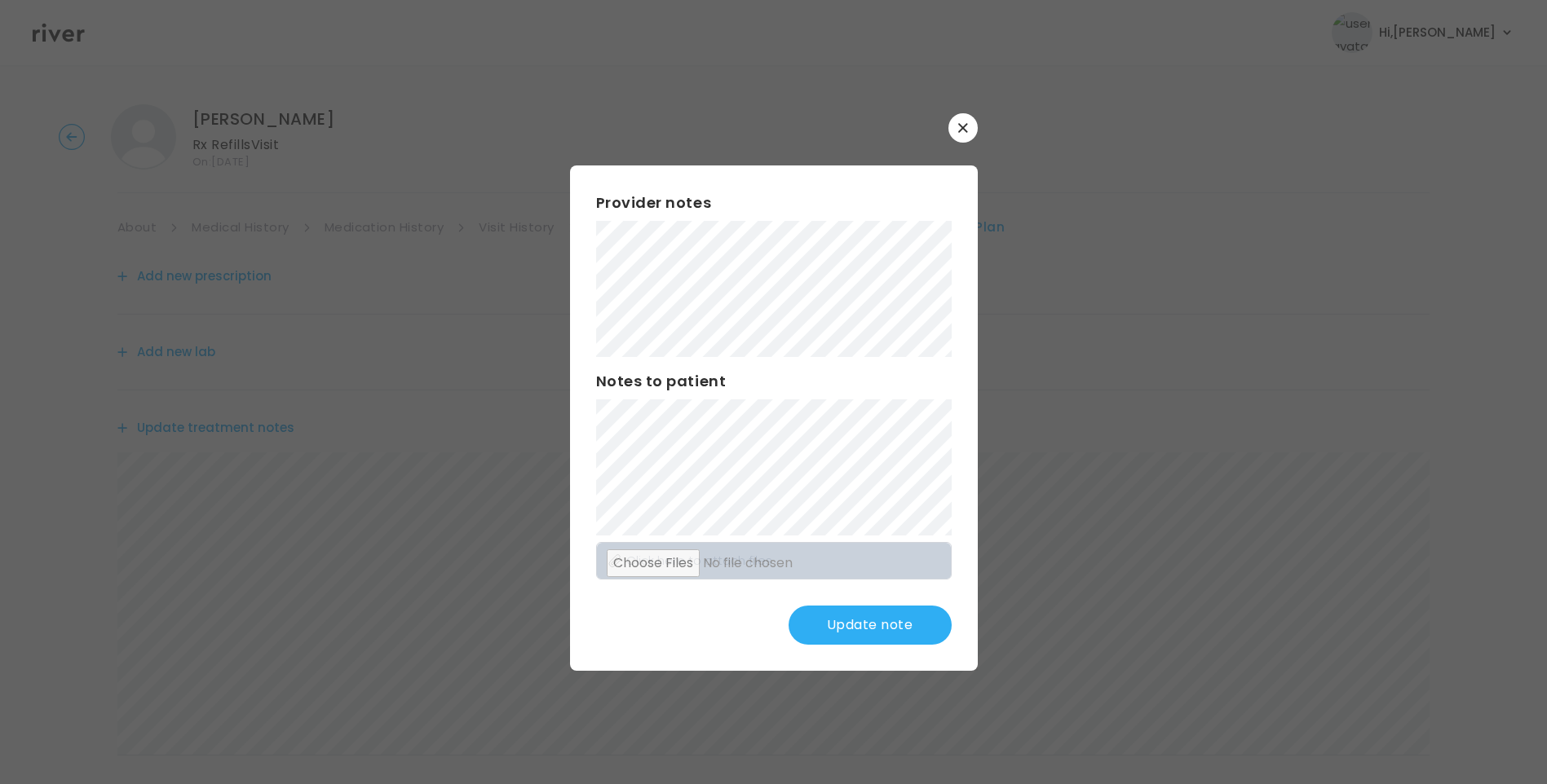
click at [878, 617] on button "Update note" at bounding box center [869, 625] width 163 height 40
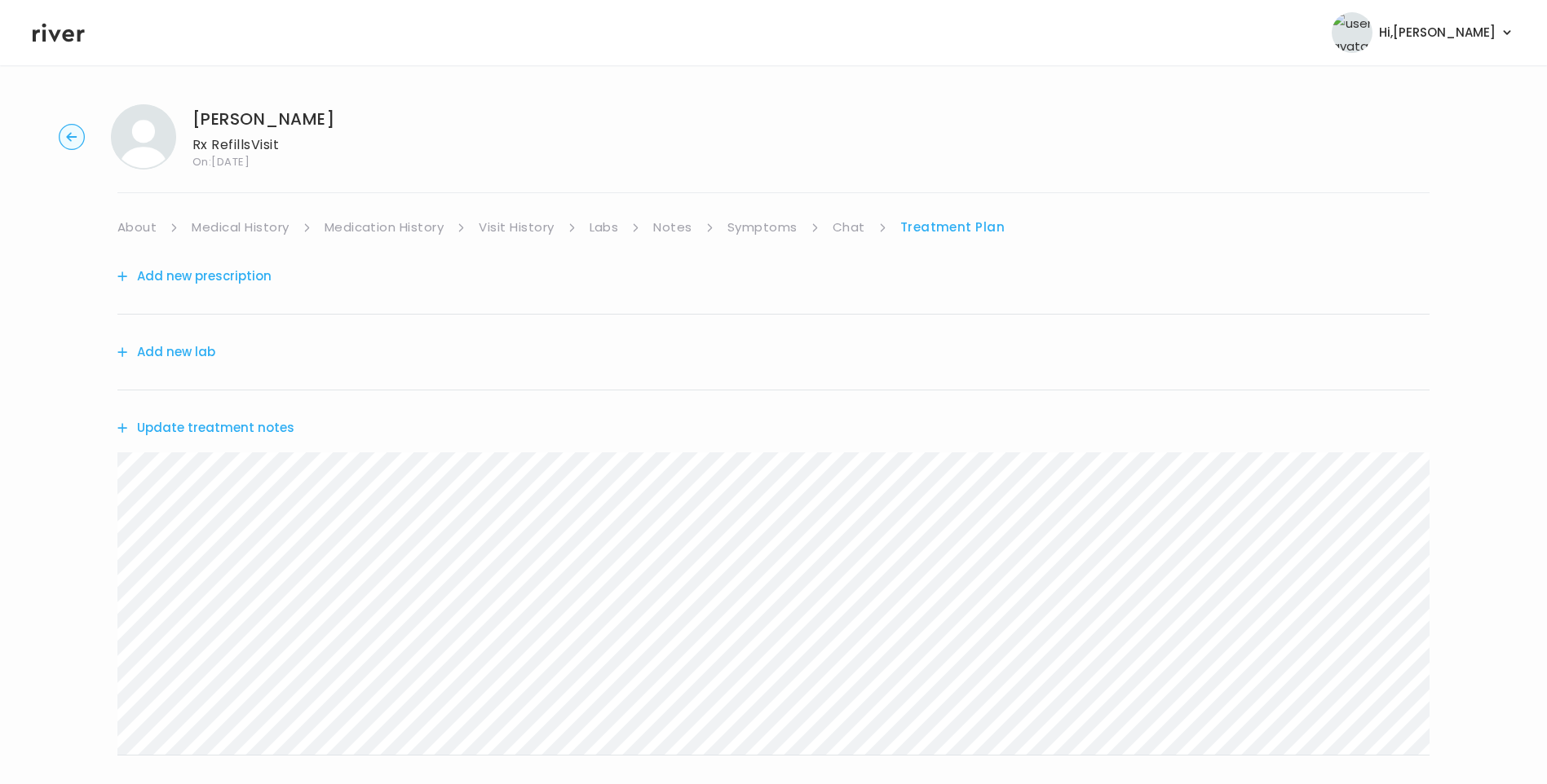
click at [273, 423] on button "Update treatment notes" at bounding box center [206, 427] width 177 height 23
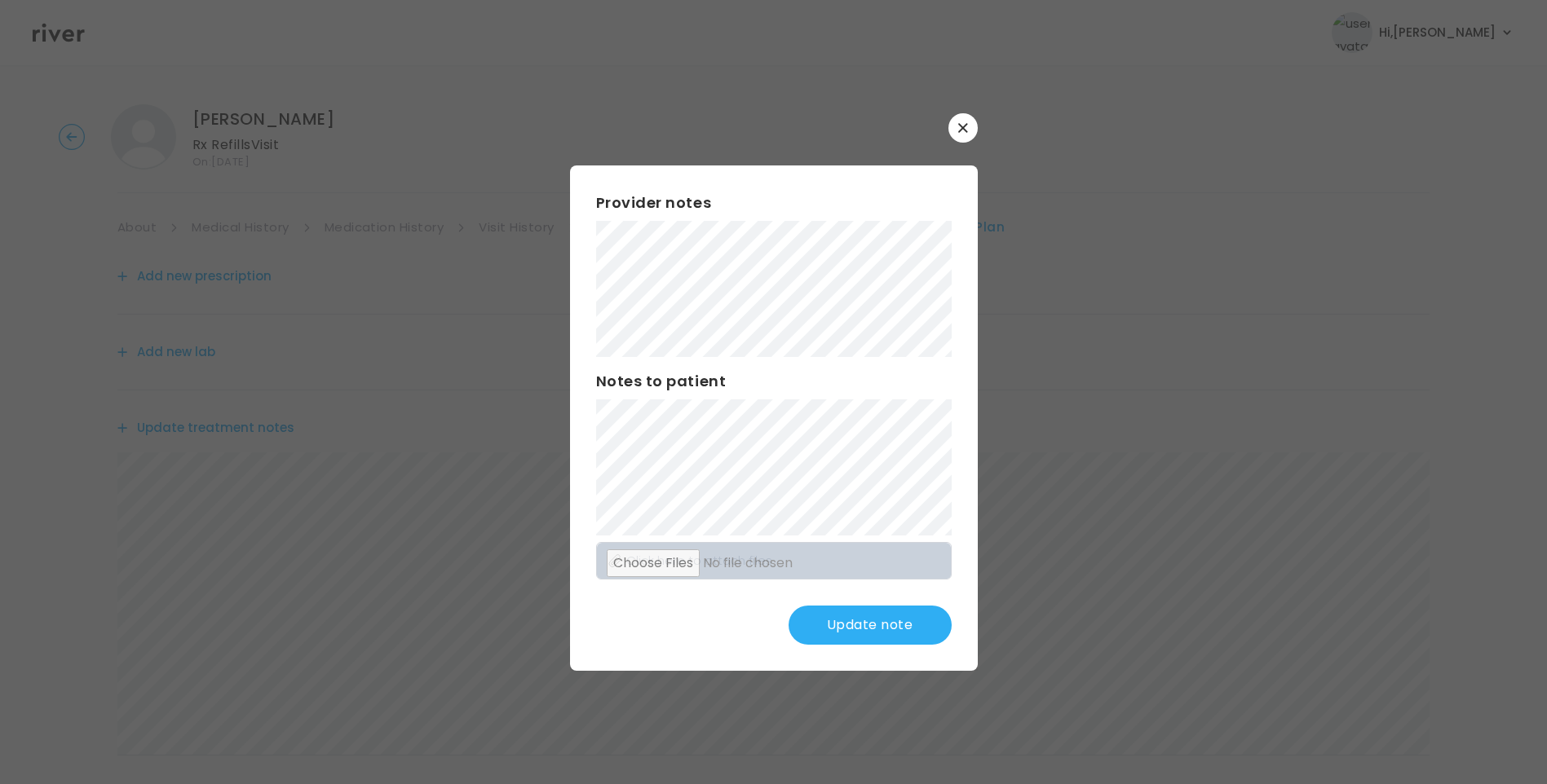
click at [594, 431] on div "Provider notes Notes to patient Click here to attach files Update note" at bounding box center [773, 418] width 408 height 505
click at [842, 607] on button "Update note" at bounding box center [869, 625] width 163 height 40
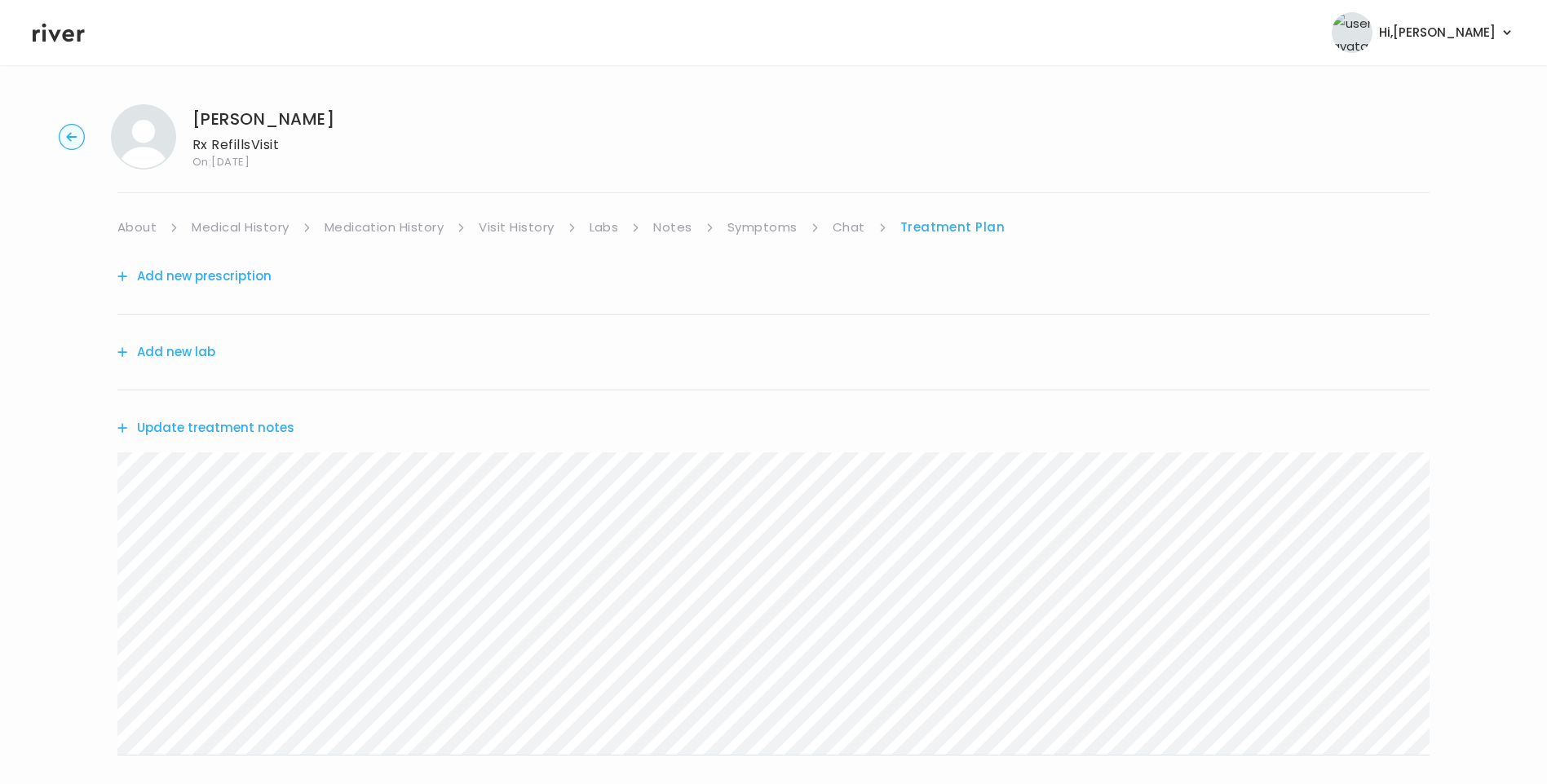
click at [214, 278] on button "Add new prescription" at bounding box center [195, 276] width 154 height 23
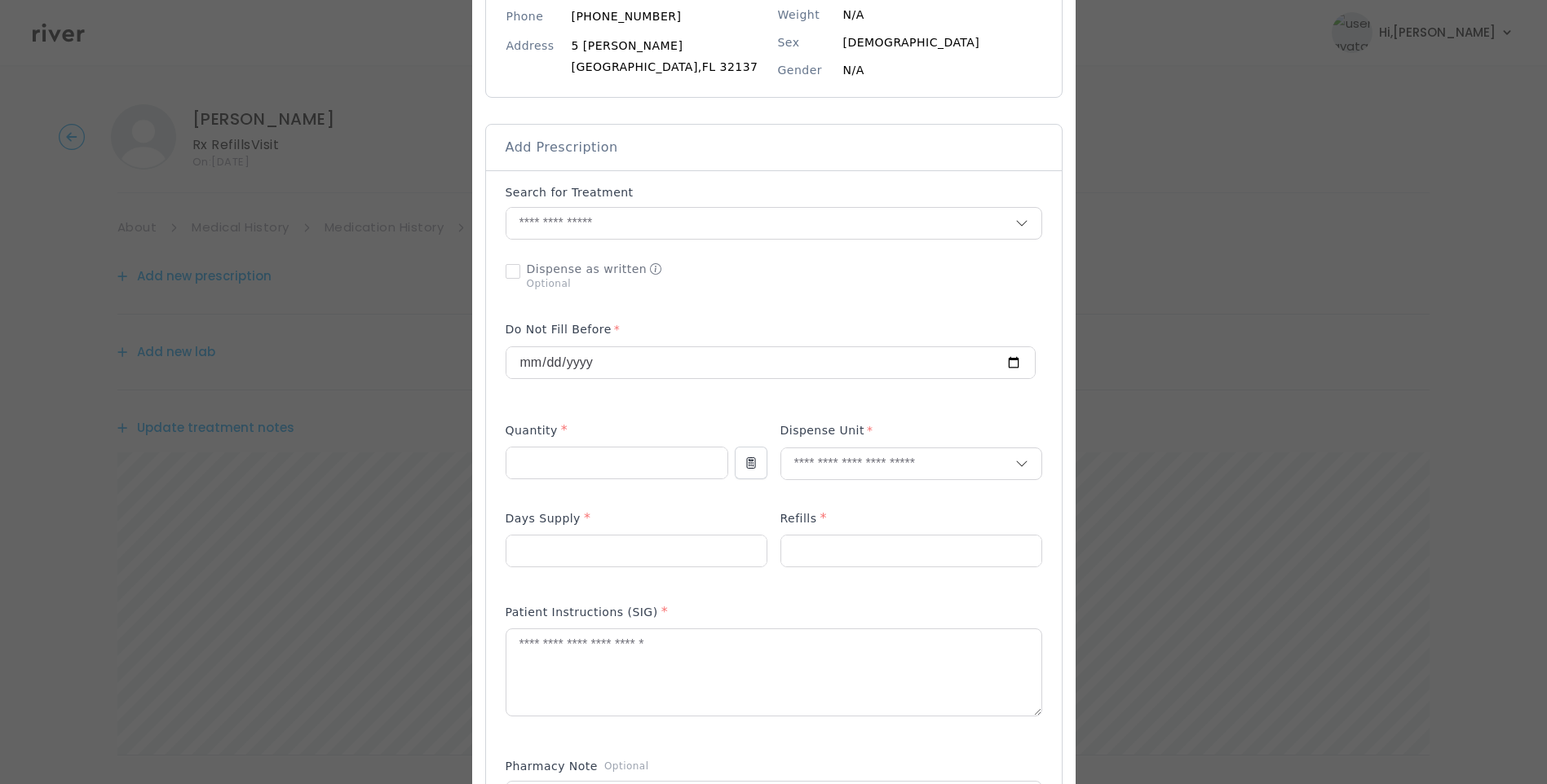
scroll to position [245, 0]
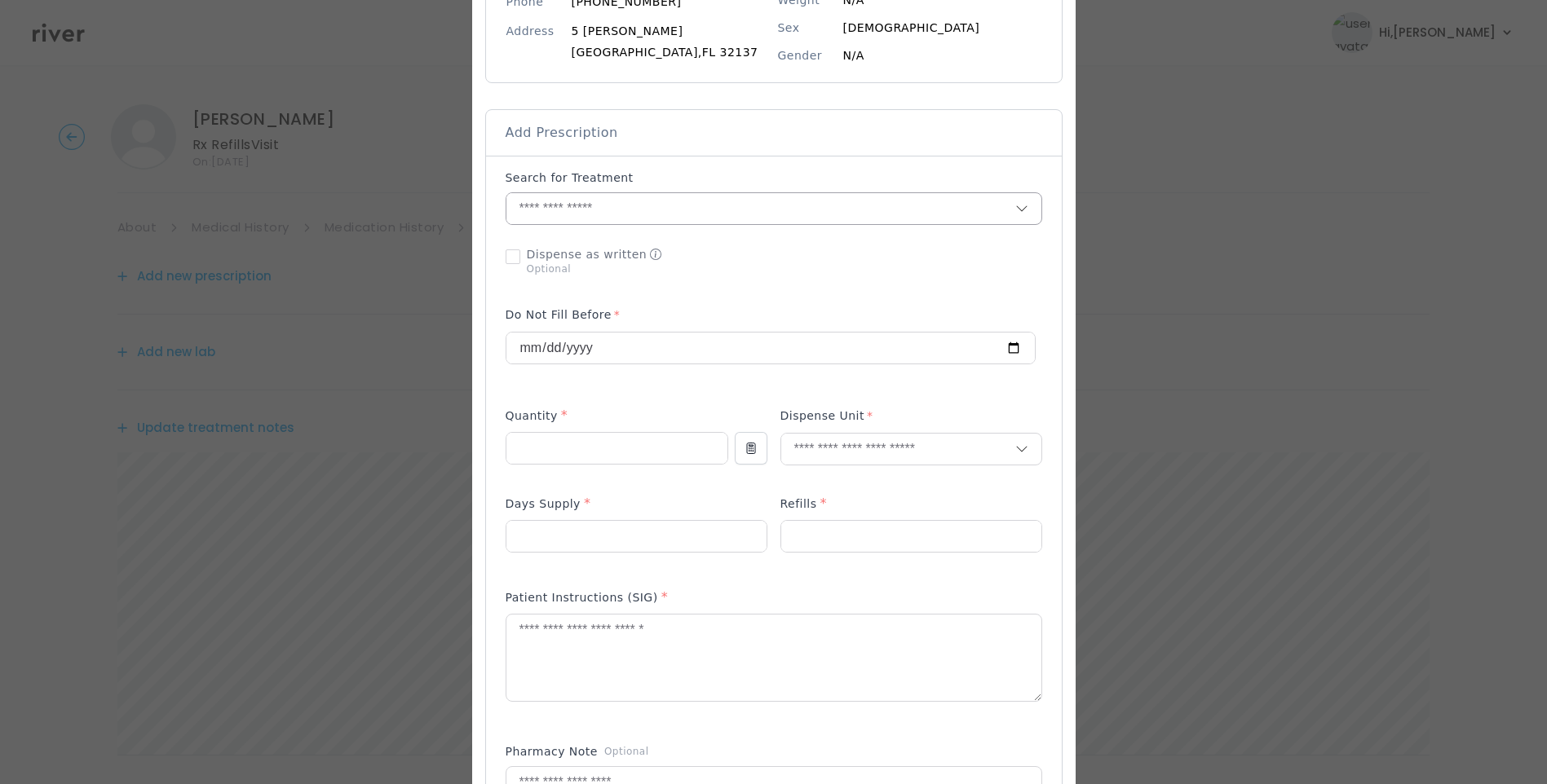
click at [635, 213] on input "text" at bounding box center [761, 208] width 508 height 31
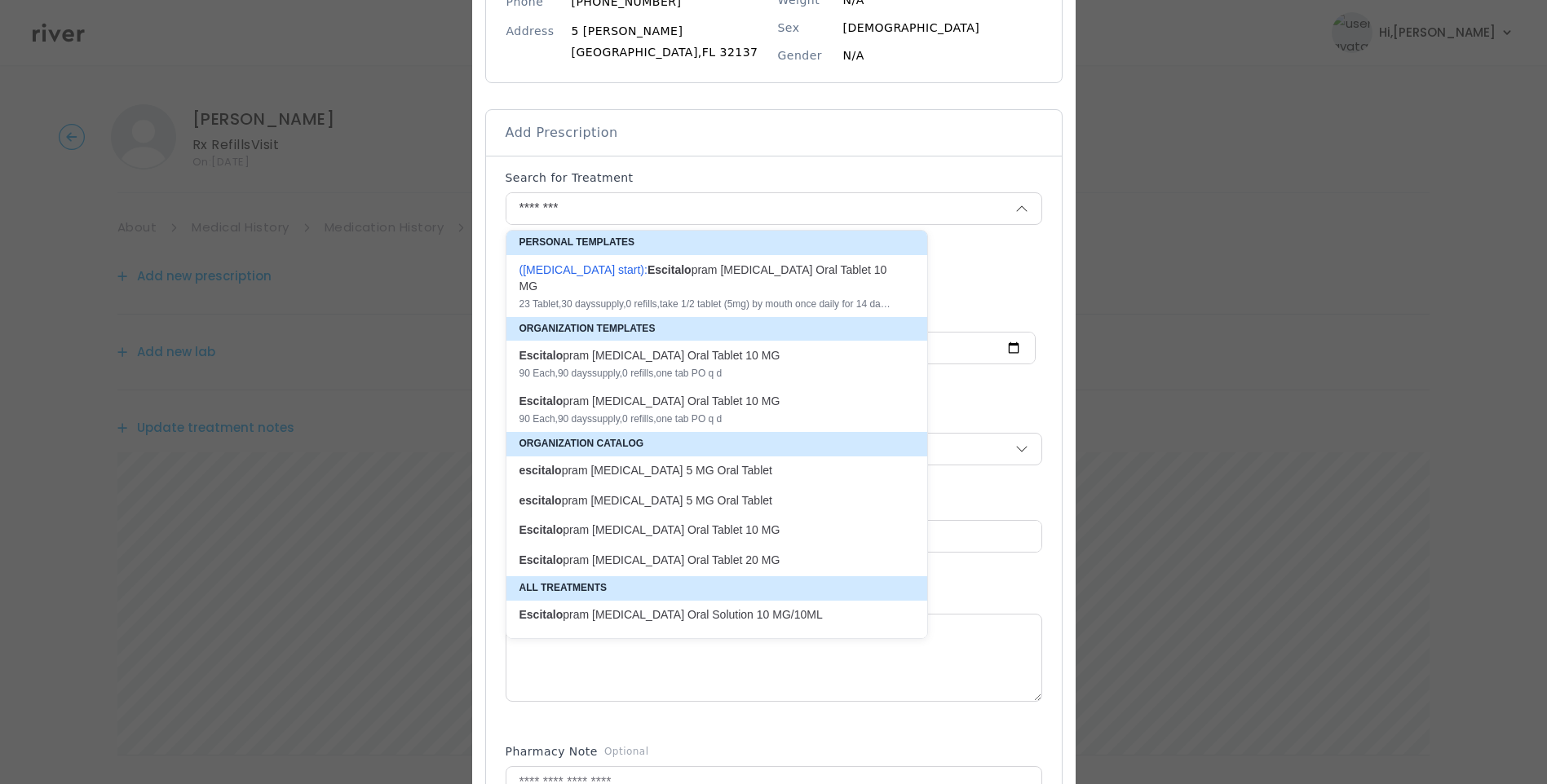
click at [656, 463] on p "escitalo pram oxalate 5 MG Oral Tablet" at bounding box center [707, 471] width 375 height 15
type input "**********"
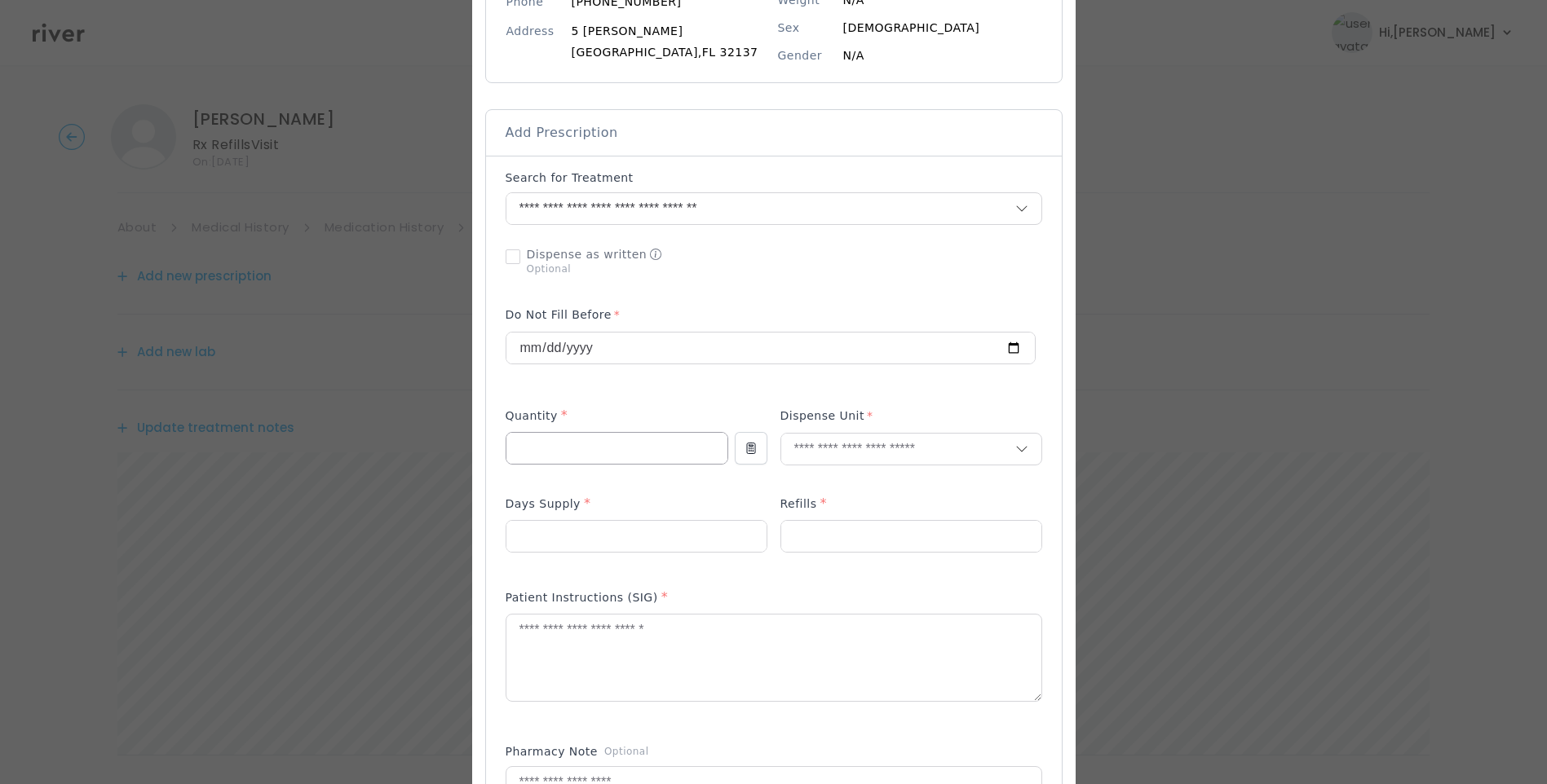
click at [598, 452] on input "number" at bounding box center [617, 448] width 221 height 31
type input "**"
type input "****"
click at [836, 484] on p "Tablet" at bounding box center [911, 483] width 215 height 24
click at [766, 541] on input "number" at bounding box center [637, 536] width 260 height 31
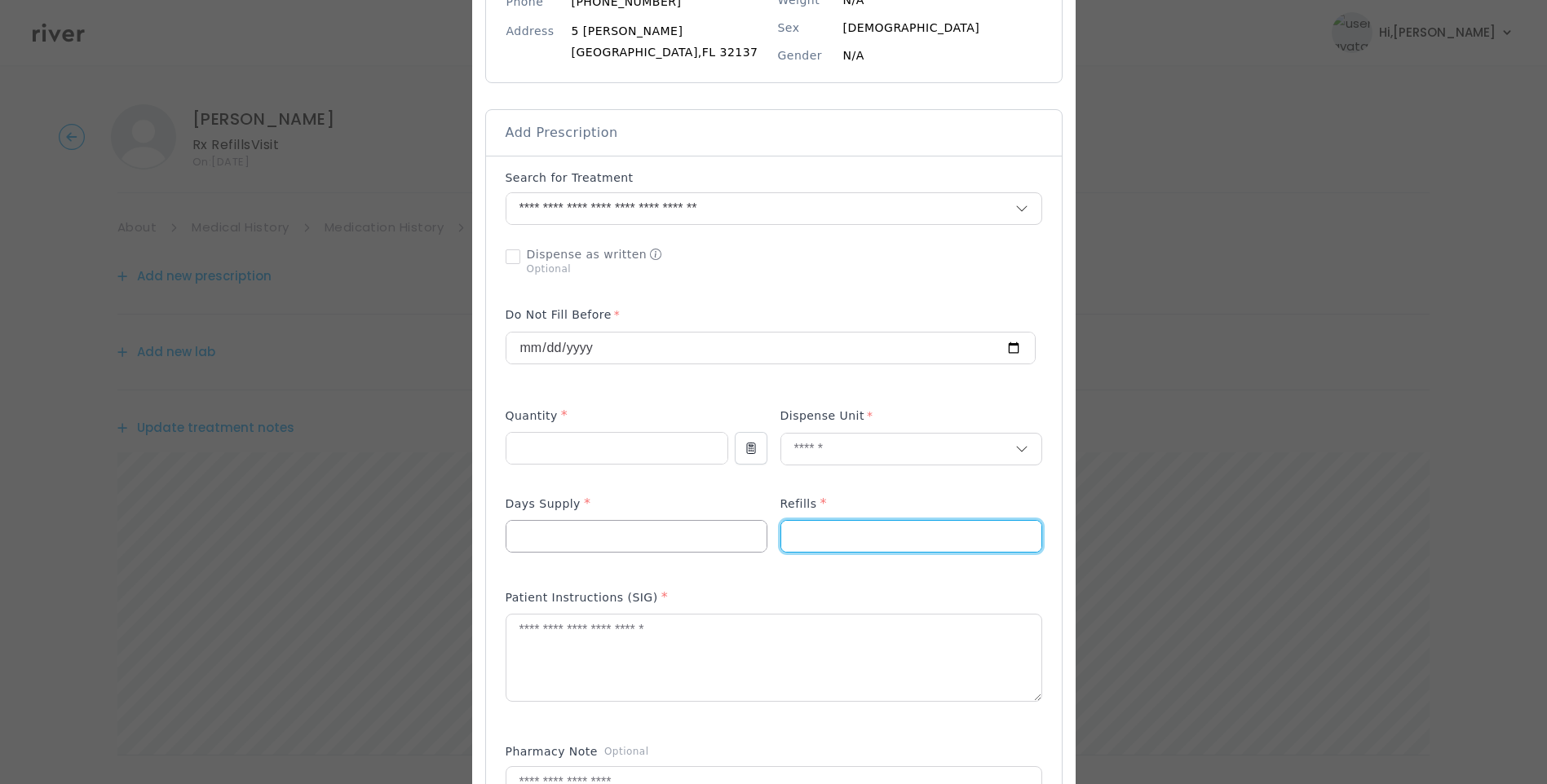
type input "*"
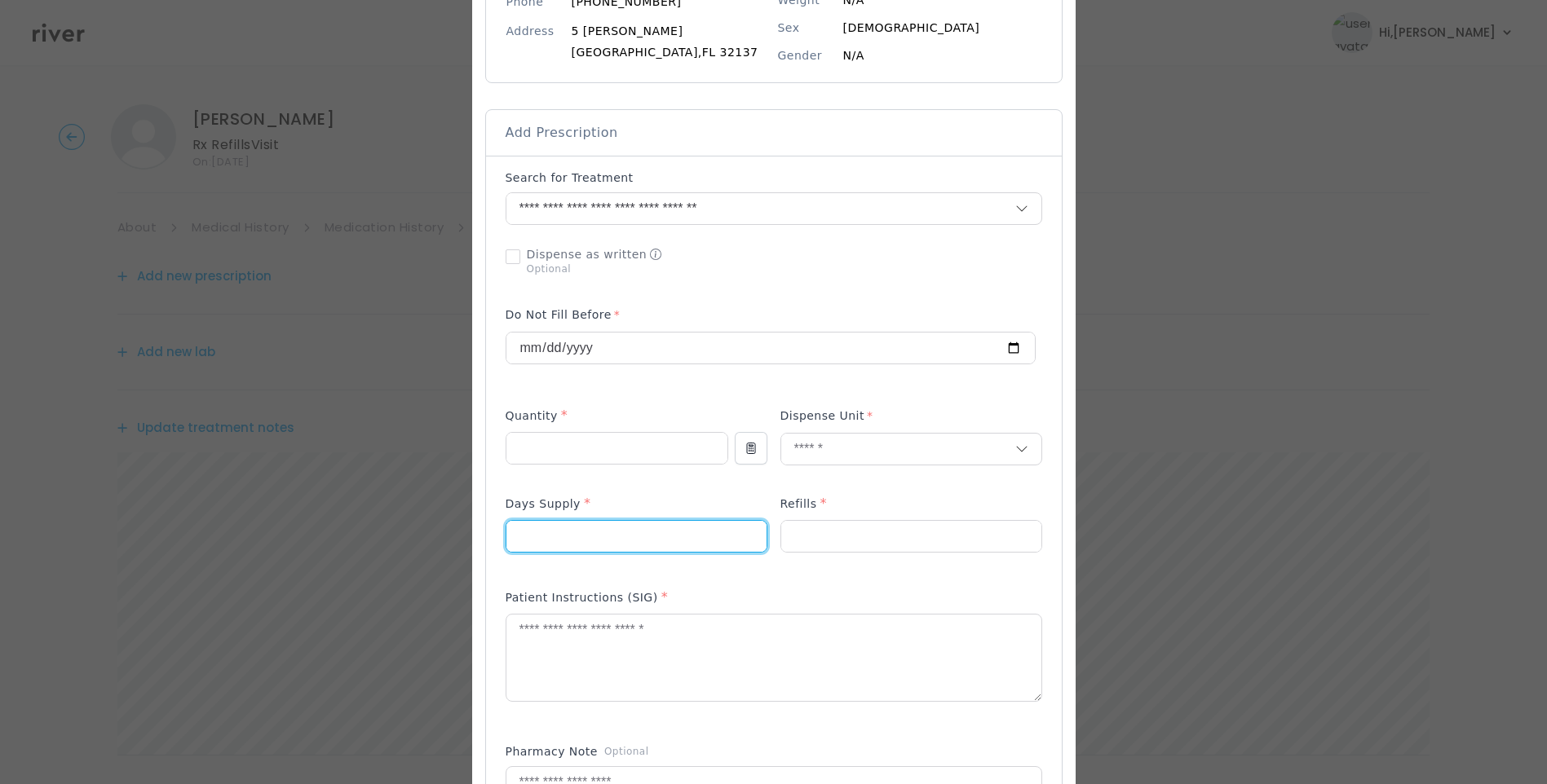
click at [612, 533] on input "number" at bounding box center [637, 536] width 260 height 31
type input "**"
click at [627, 635] on textarea at bounding box center [774, 658] width 535 height 87
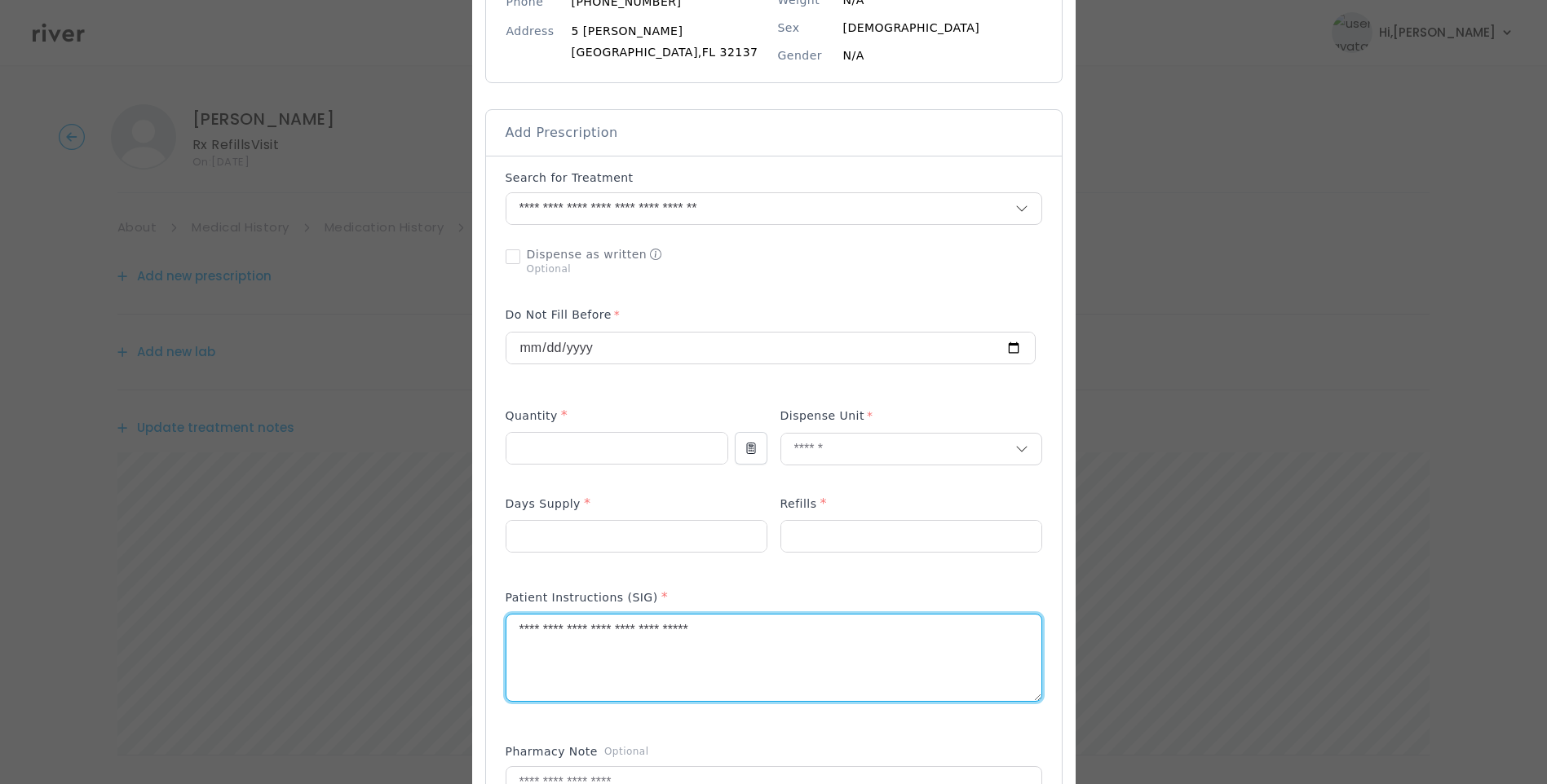
type textarea "**********"
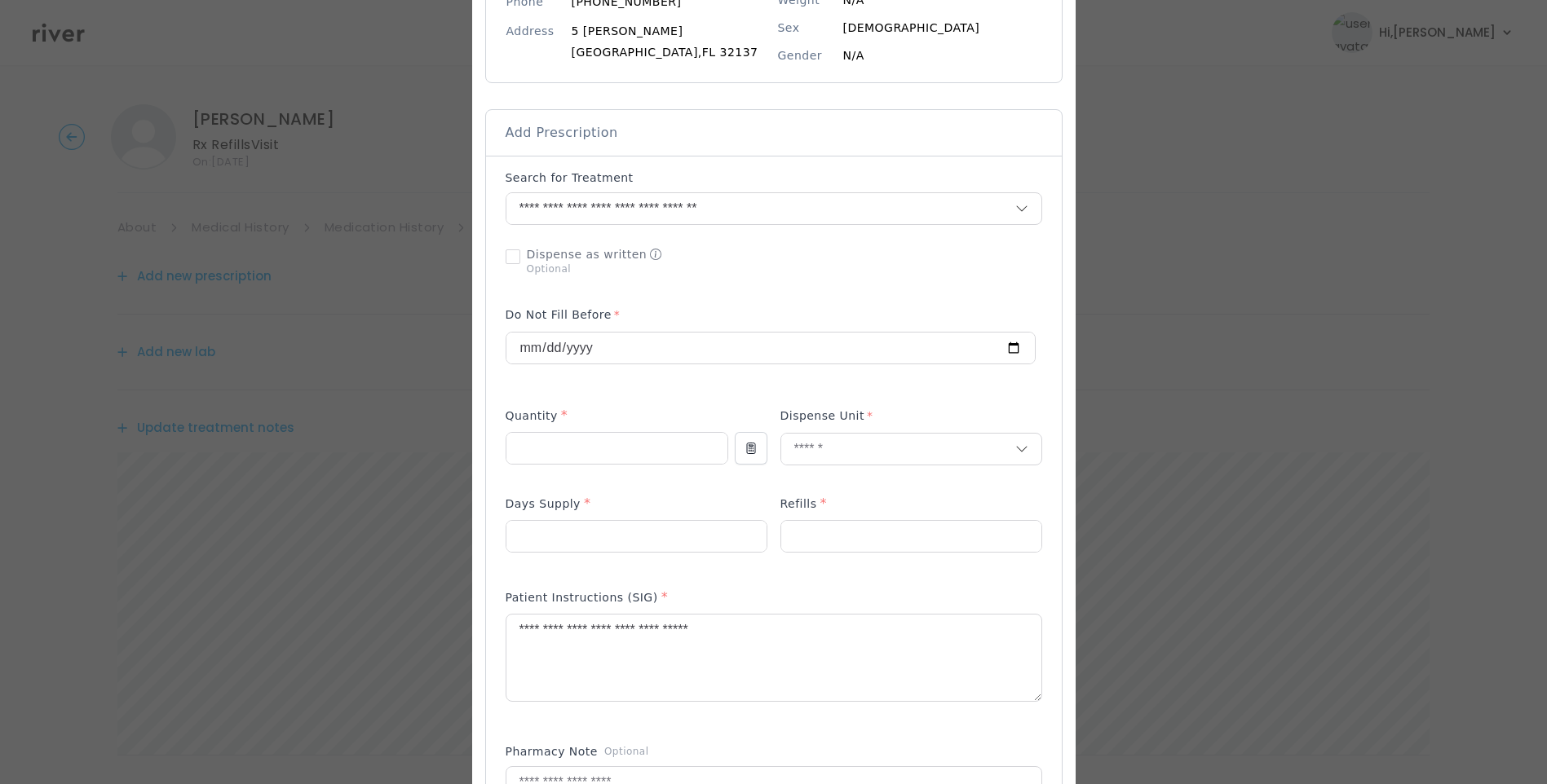
click at [760, 273] on div "Dispense as written Optional" at bounding box center [637, 261] width 262 height 42
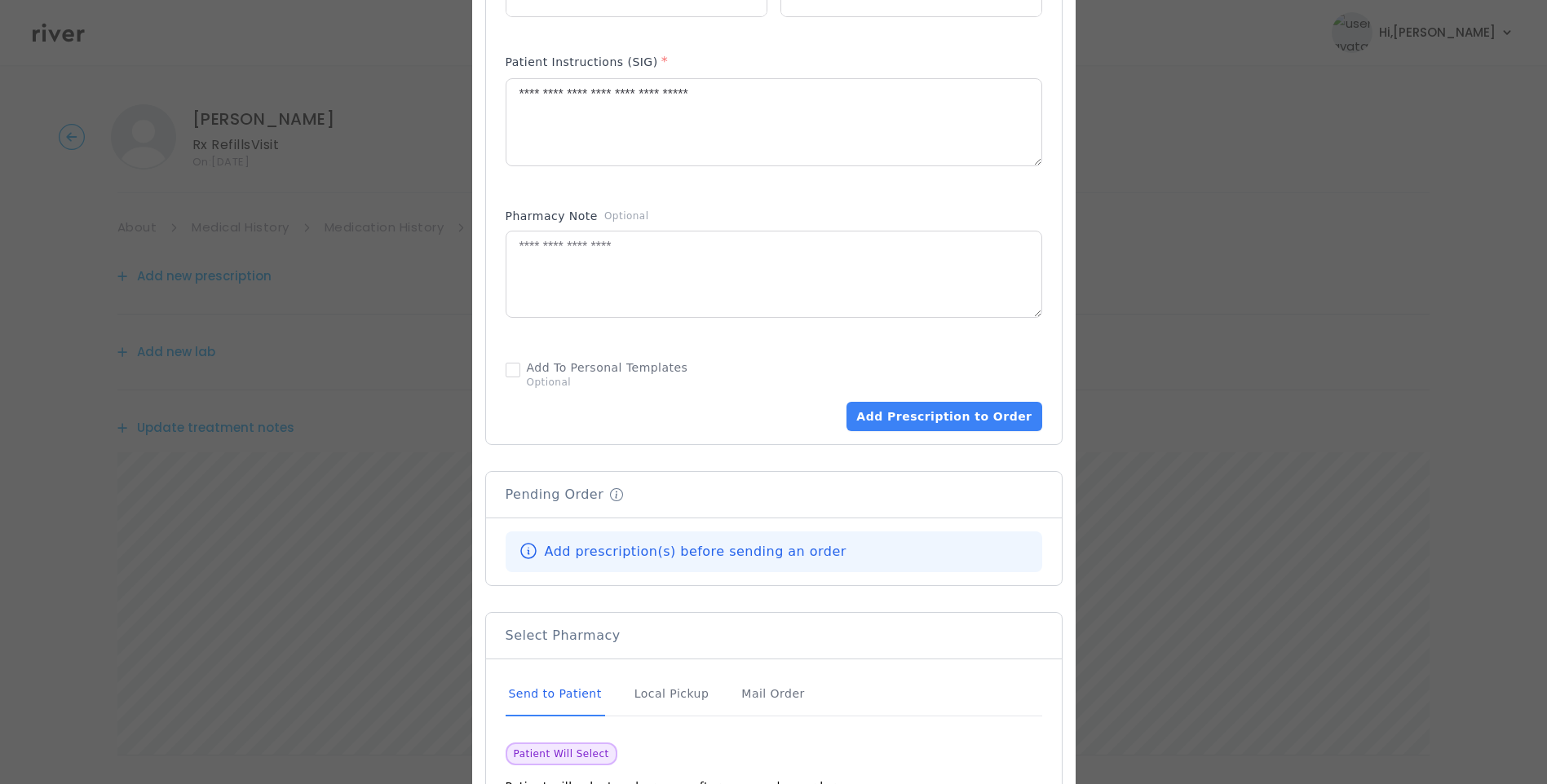
scroll to position [815, 0]
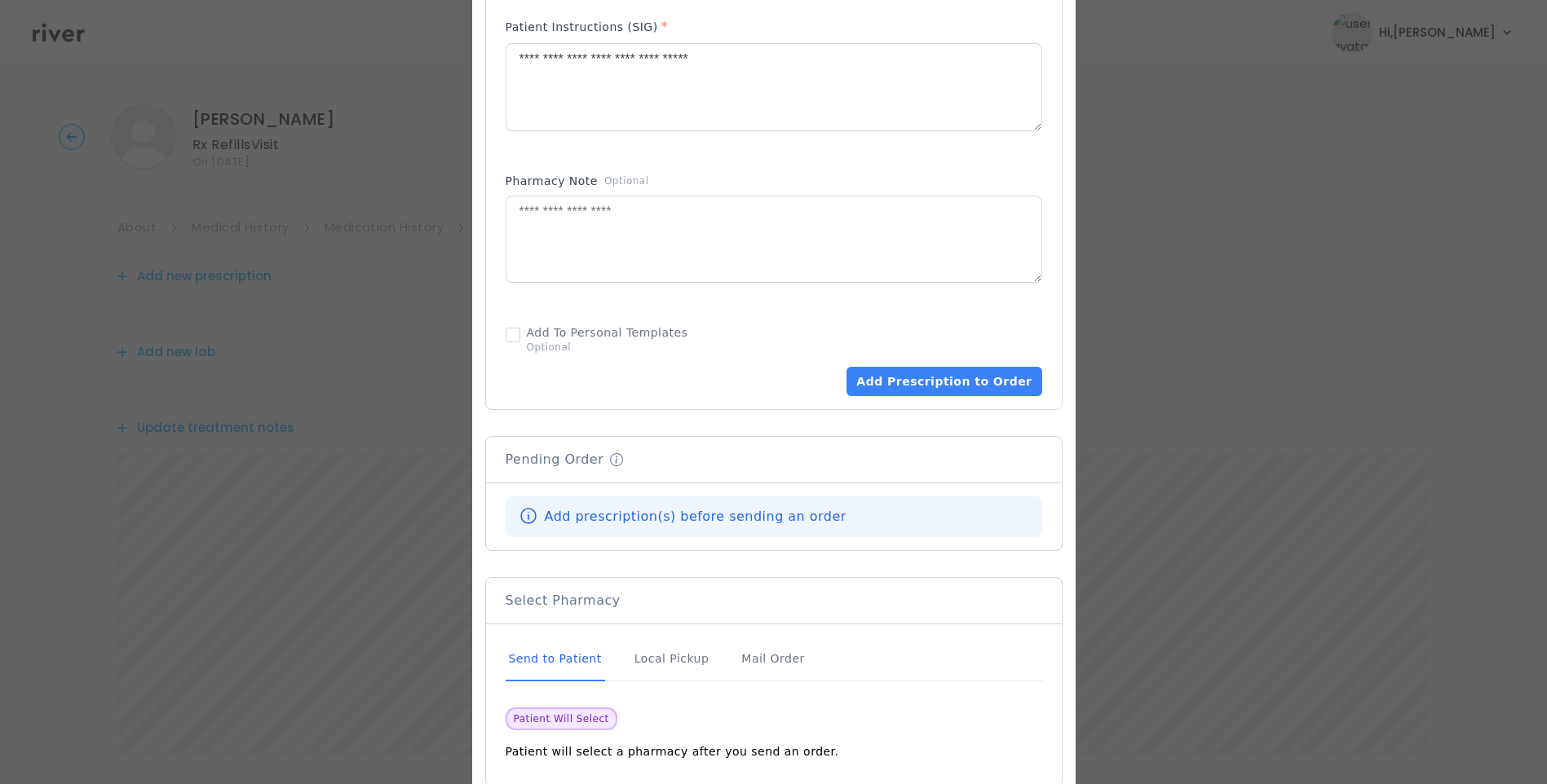
click at [546, 655] on div "Send to Patient" at bounding box center [556, 659] width 100 height 44
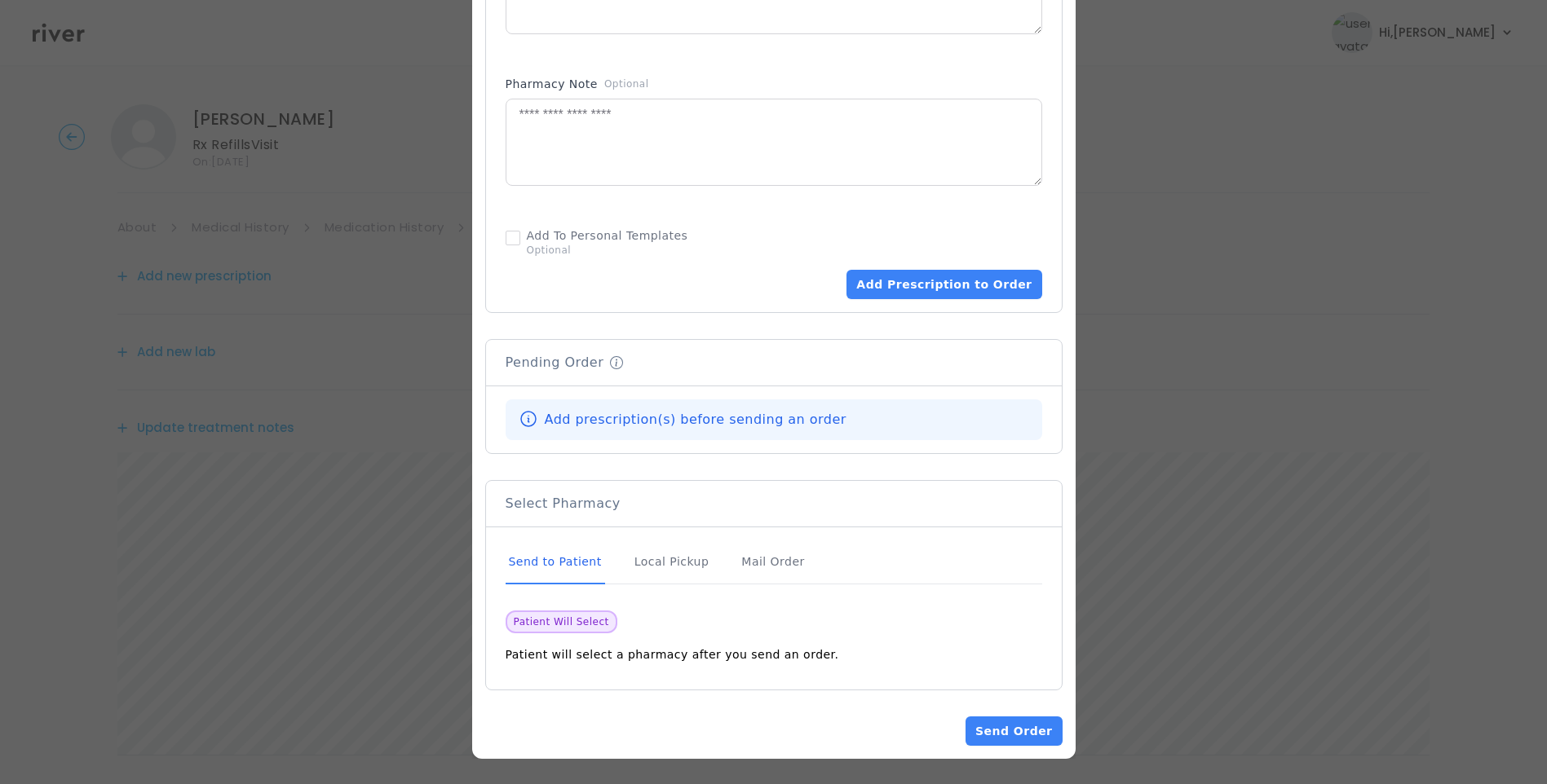
scroll to position [913, 0]
click at [970, 275] on button "Add Prescription to Order" at bounding box center [943, 283] width 195 height 29
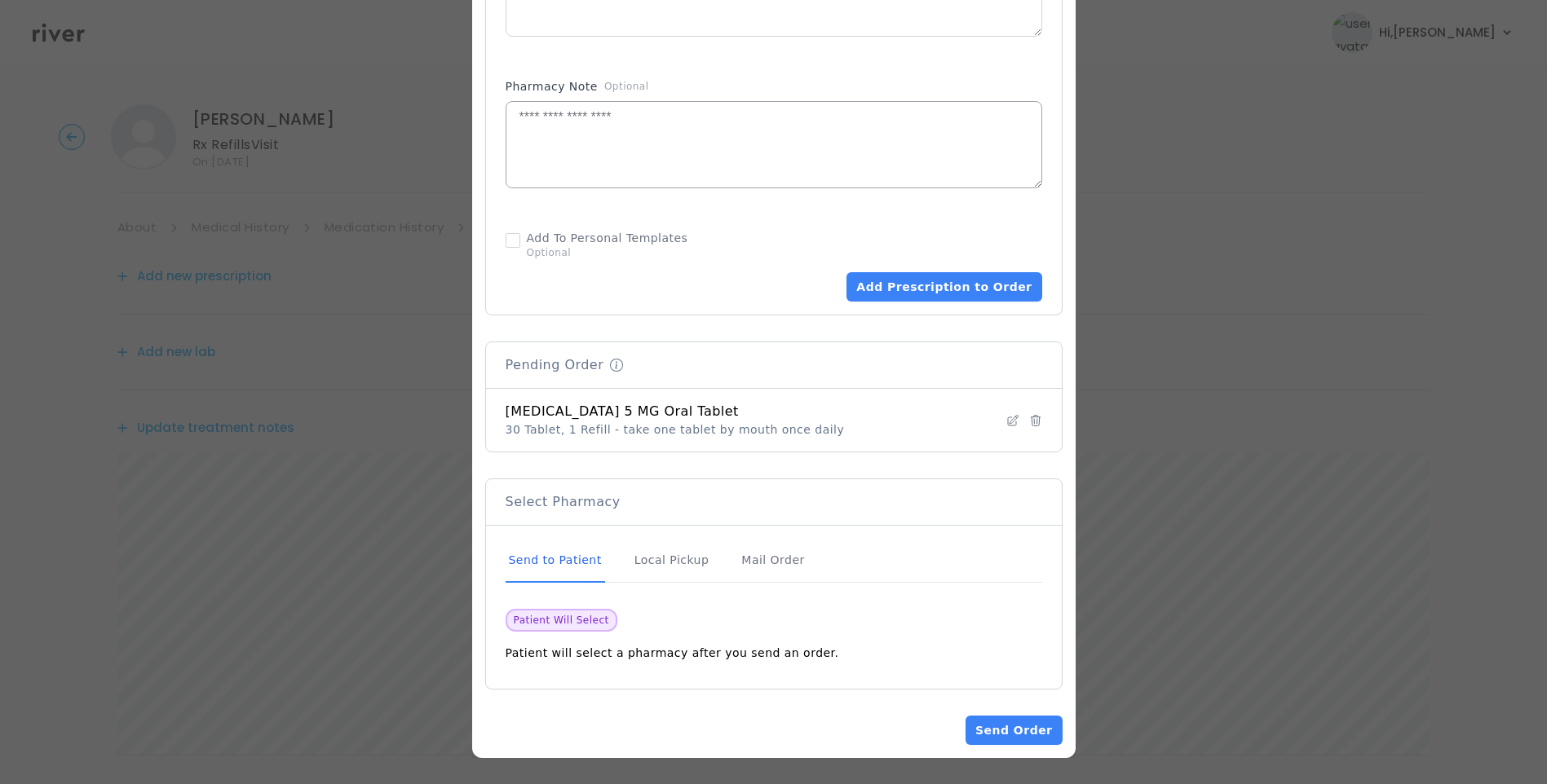
scroll to position [909, 0]
click at [1039, 730] on button "Send Order" at bounding box center [1013, 729] width 96 height 29
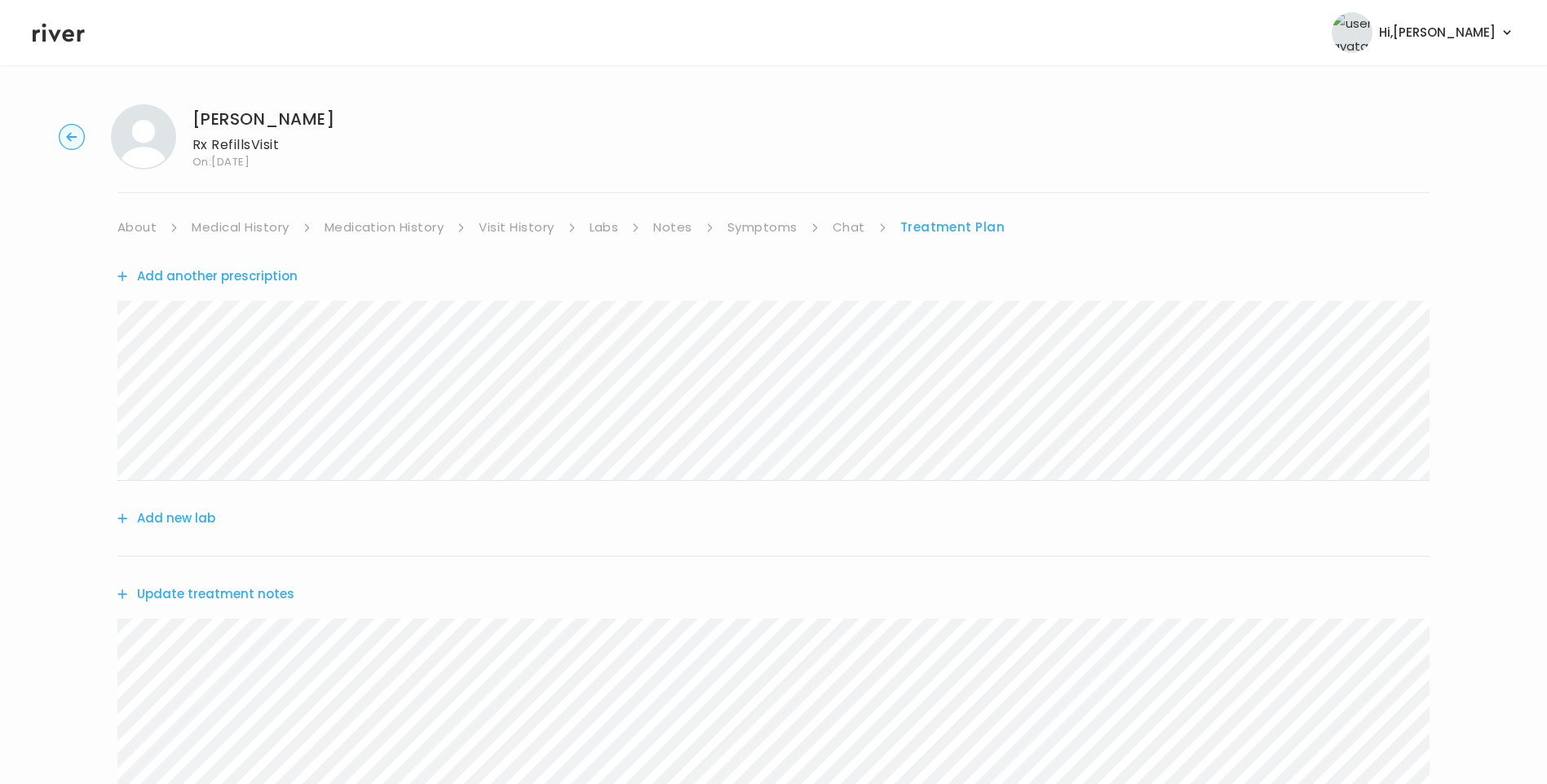
click at [756, 232] on link "Symptoms" at bounding box center [762, 227] width 70 height 23
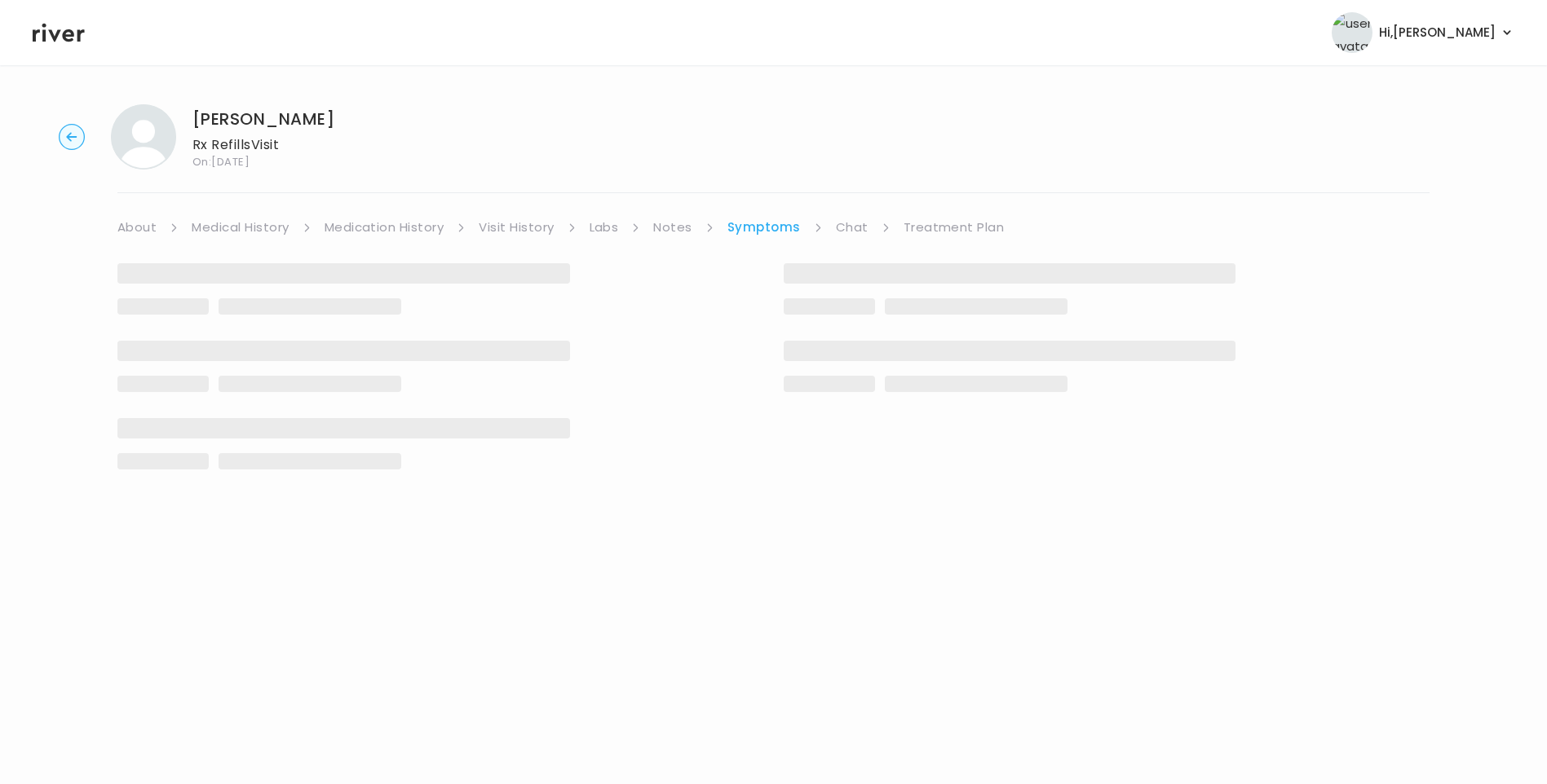
click at [848, 234] on link "Chat" at bounding box center [852, 227] width 33 height 23
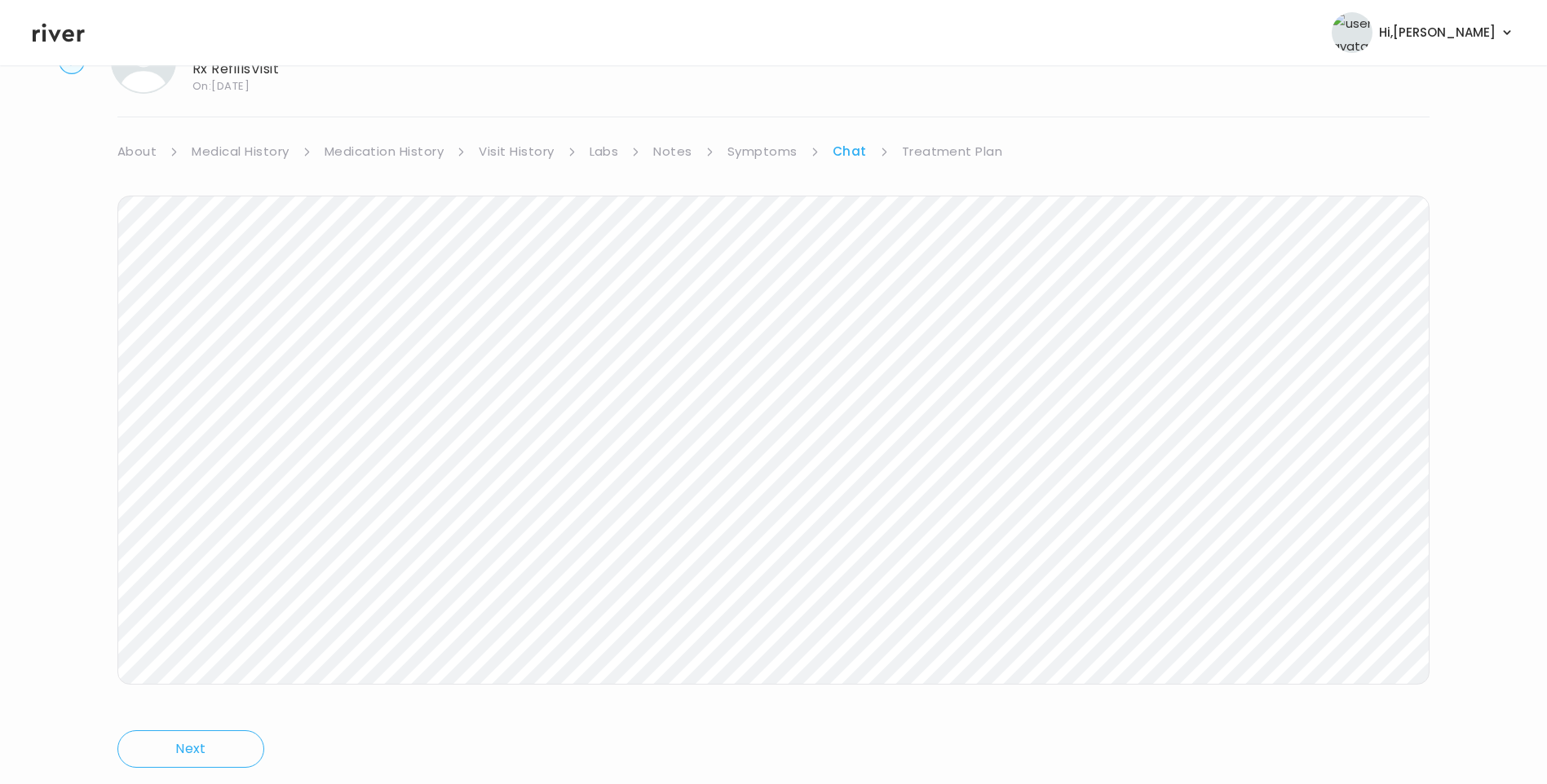
scroll to position [121, 0]
click at [958, 105] on link "Treatment Plan" at bounding box center [952, 105] width 101 height 23
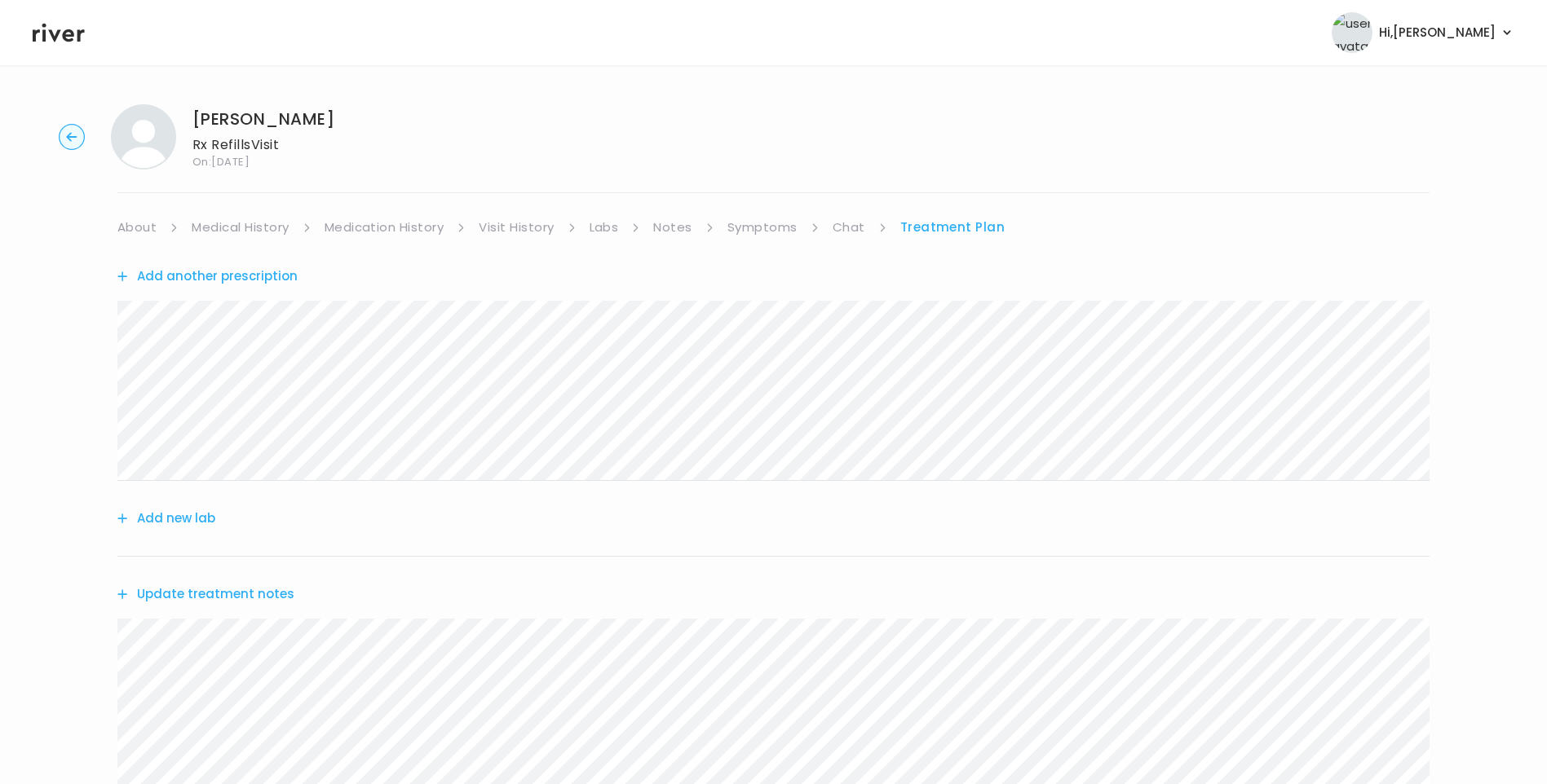
click at [393, 228] on link "Medication History" at bounding box center [384, 227] width 120 height 23
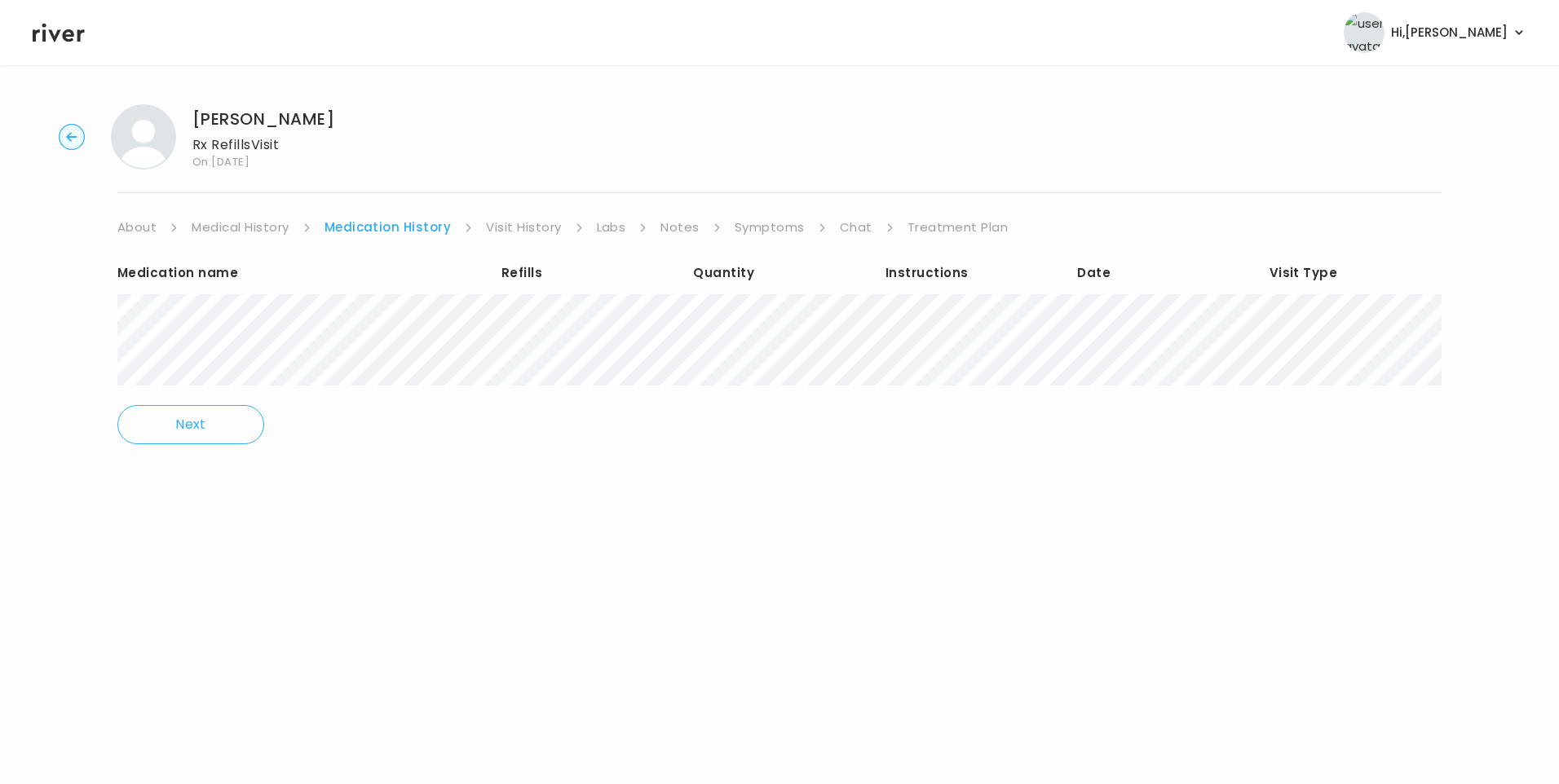
drag, startPoint x: 962, startPoint y: 228, endPoint x: 949, endPoint y: 236, distance: 15.3
click at [959, 228] on link "Treatment Plan" at bounding box center [957, 227] width 101 height 23
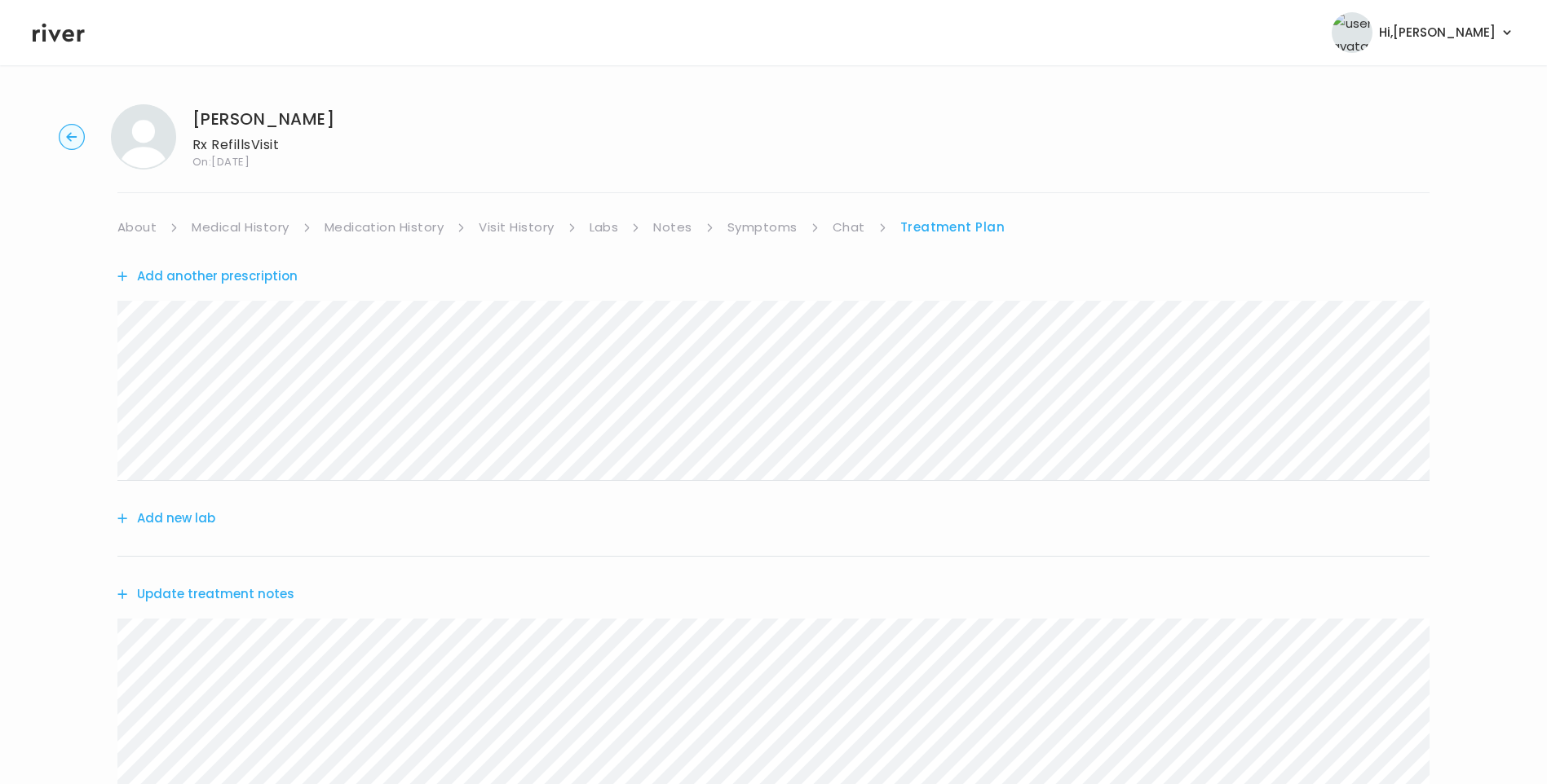
click at [265, 592] on button "Update treatment notes" at bounding box center [206, 594] width 177 height 23
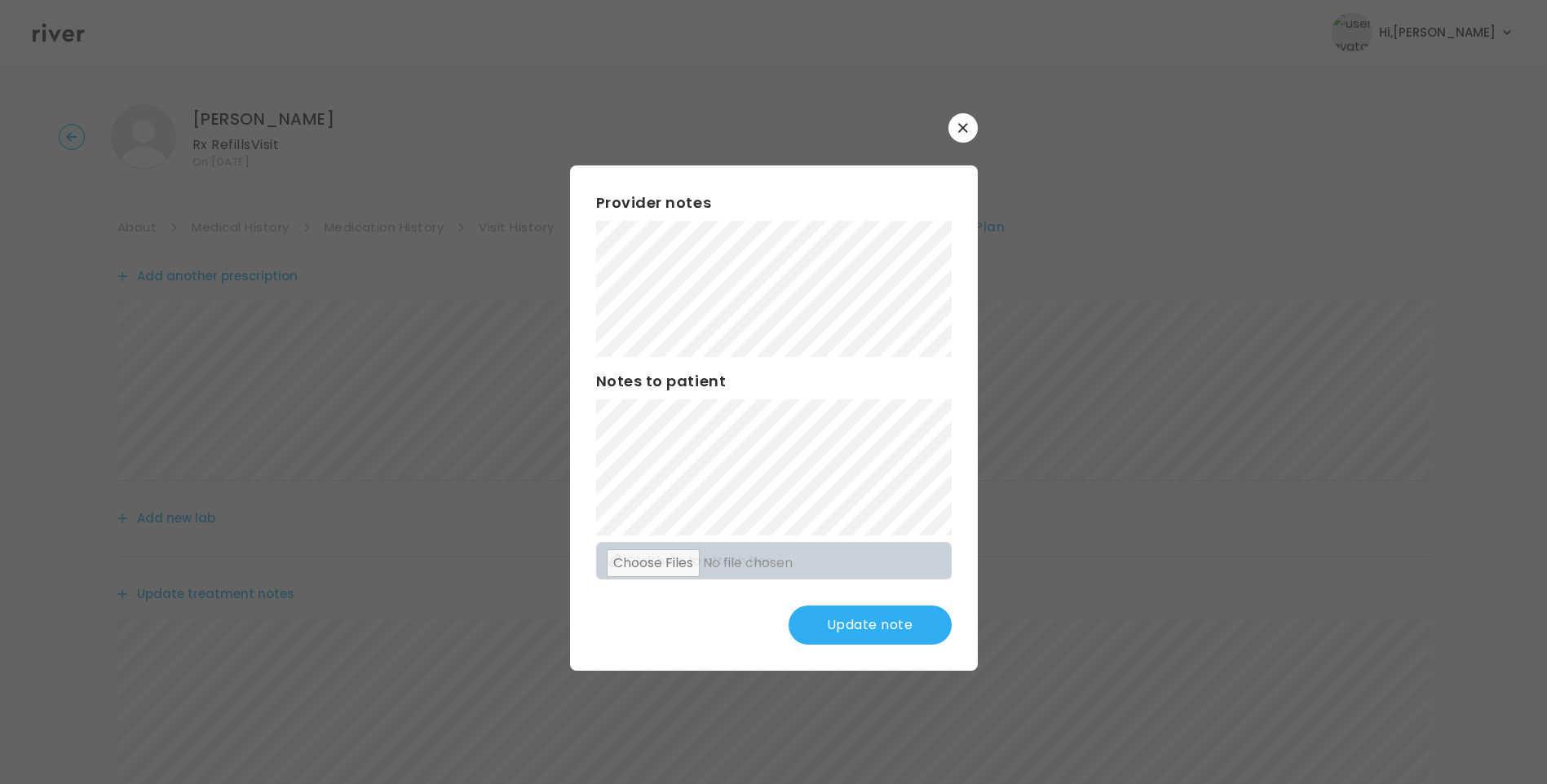
click at [967, 132] on icon "button" at bounding box center [962, 128] width 9 height 9
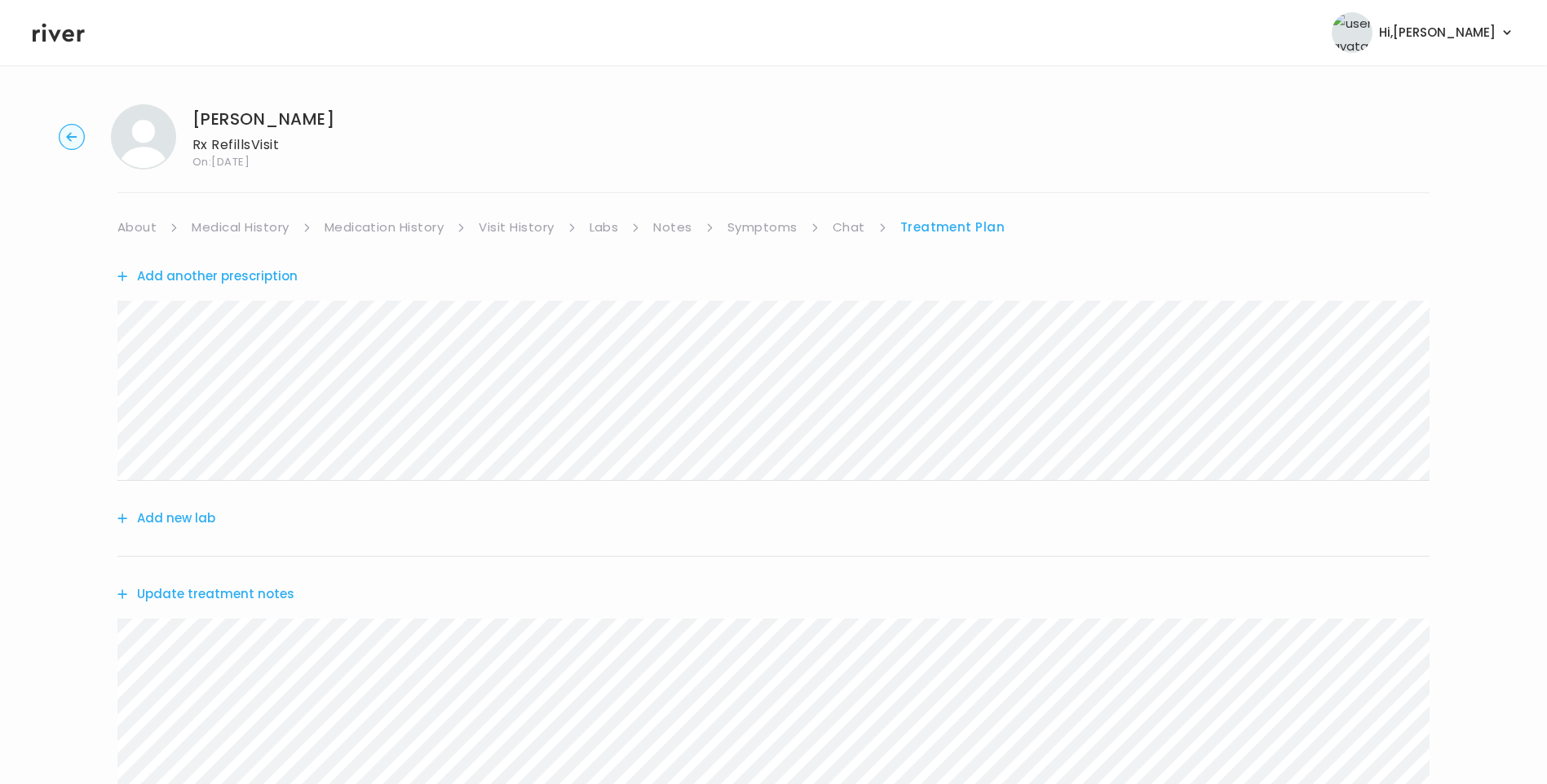
click at [521, 229] on link "Visit History" at bounding box center [516, 227] width 75 height 23
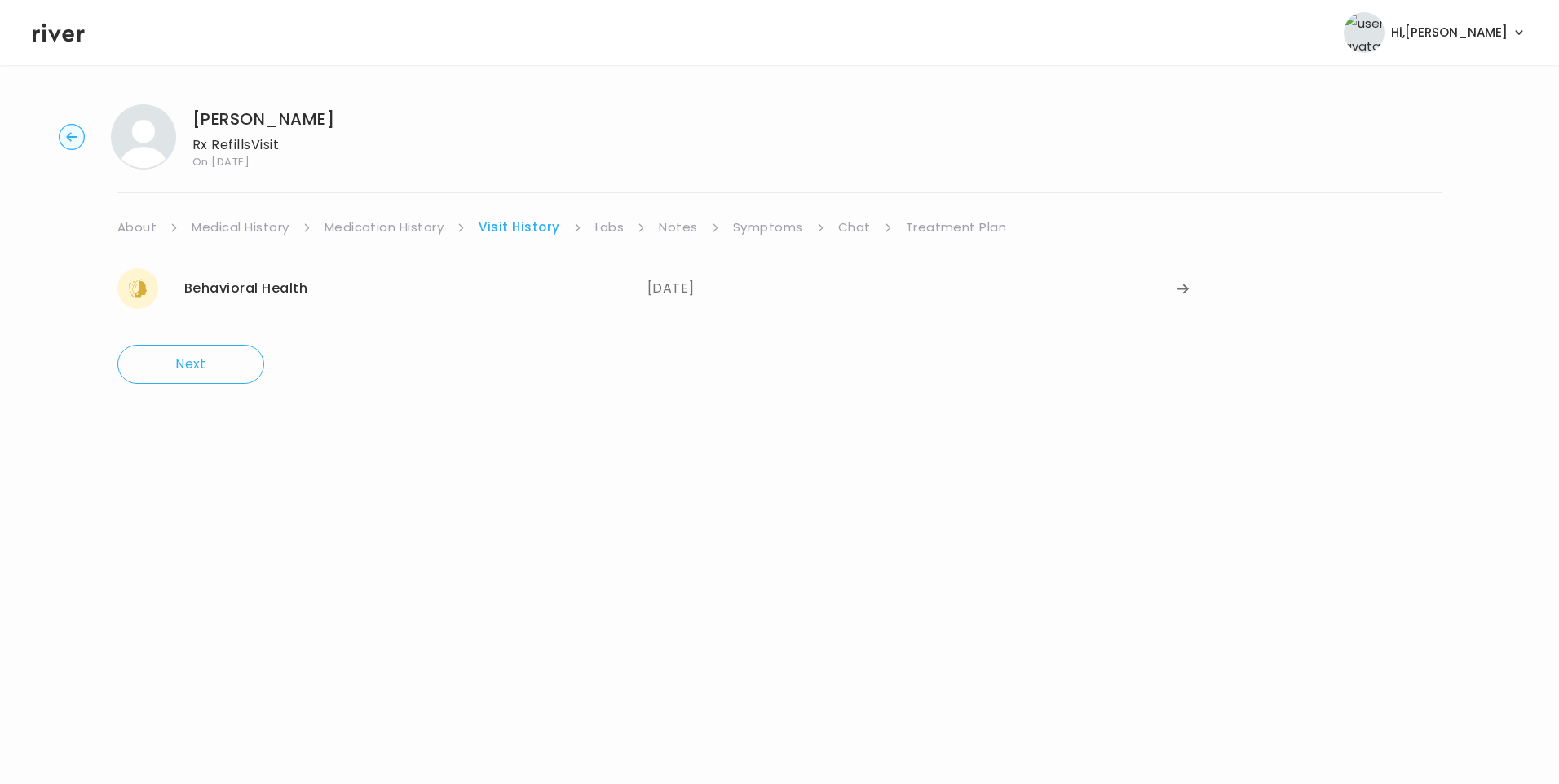
click at [956, 225] on link "Treatment Plan" at bounding box center [956, 227] width 101 height 23
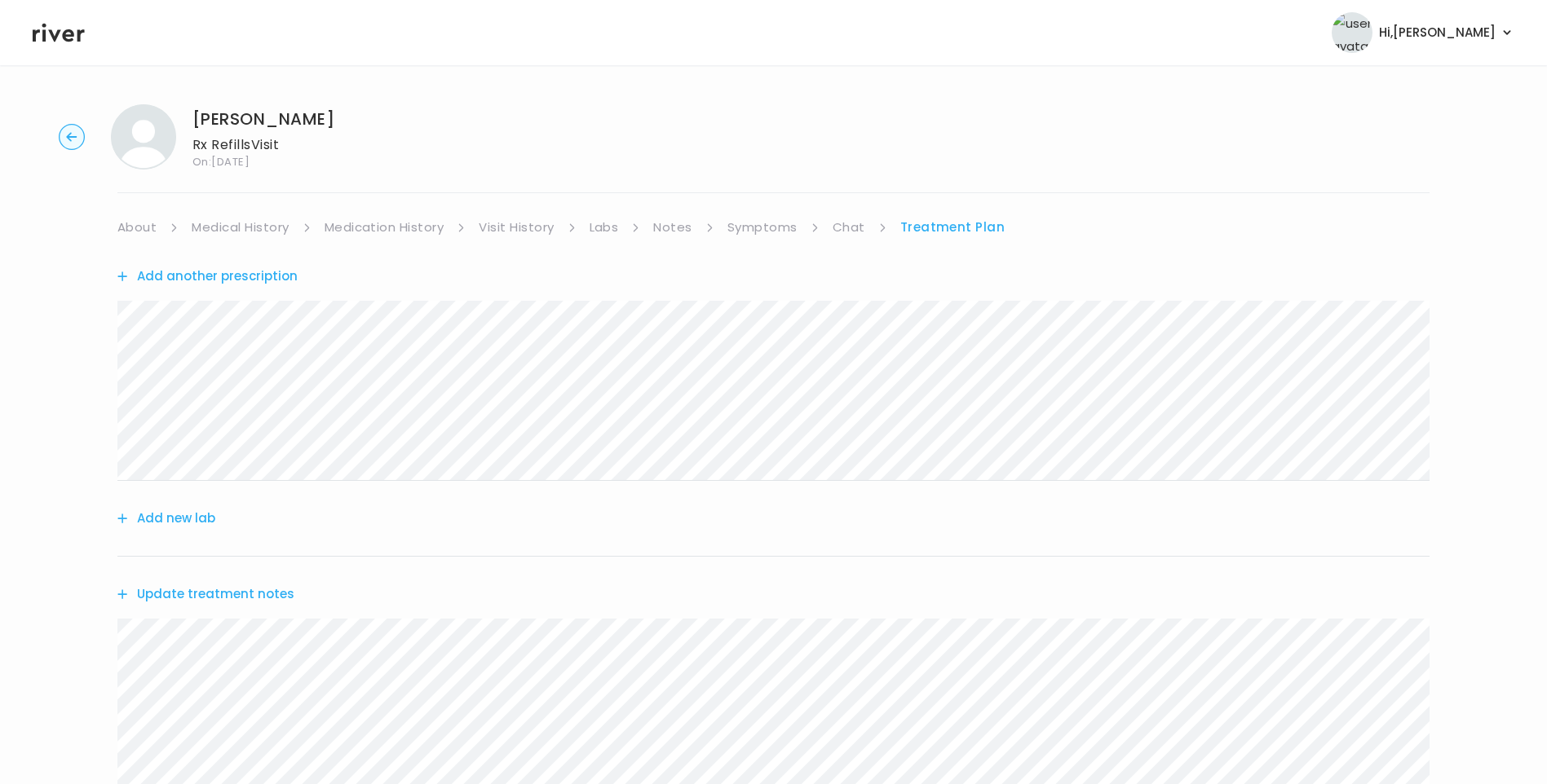
click at [198, 598] on button "Update treatment notes" at bounding box center [206, 594] width 177 height 23
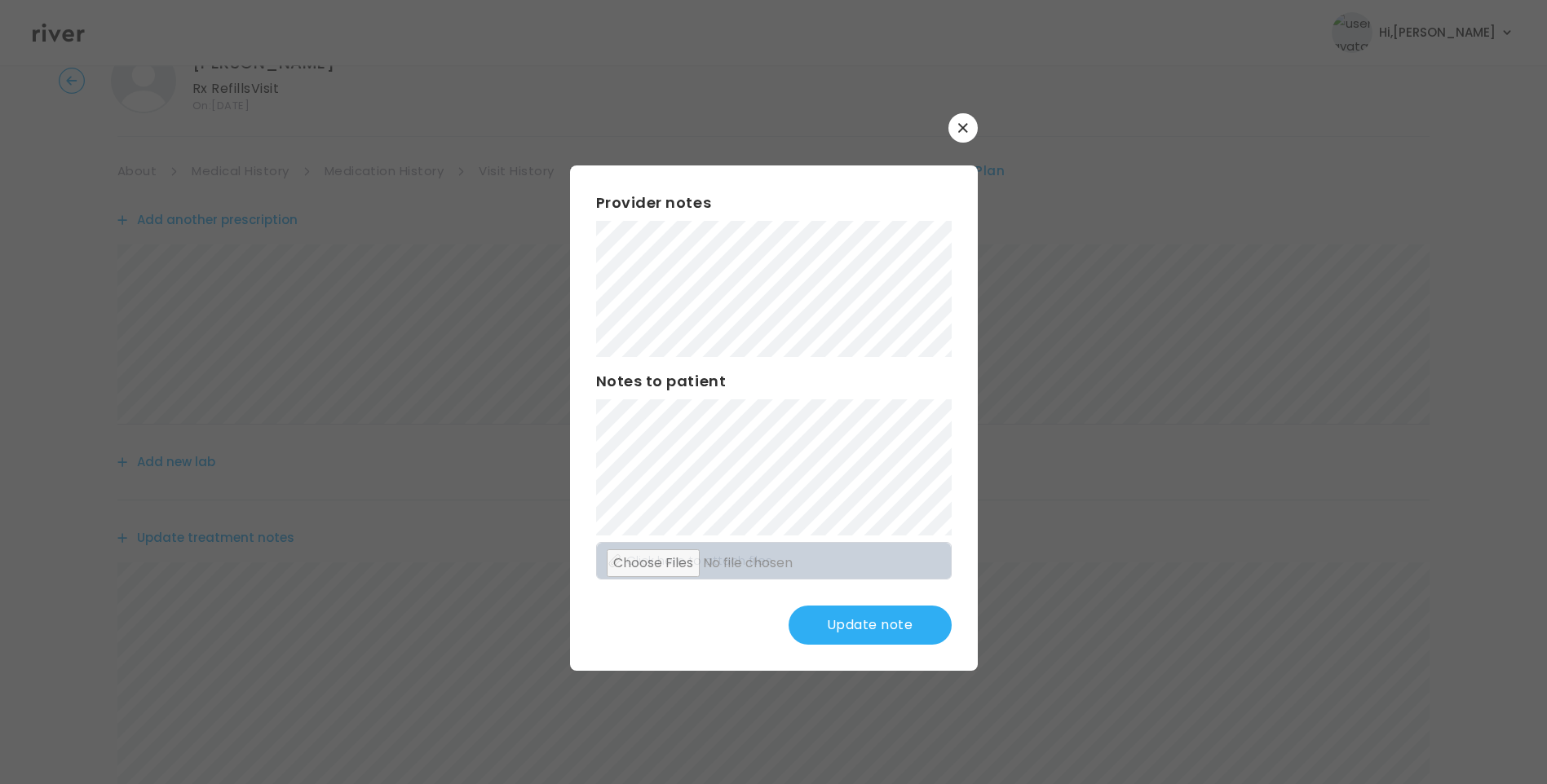
scroll to position [163, 0]
click at [892, 619] on button "Update note" at bounding box center [869, 625] width 163 height 40
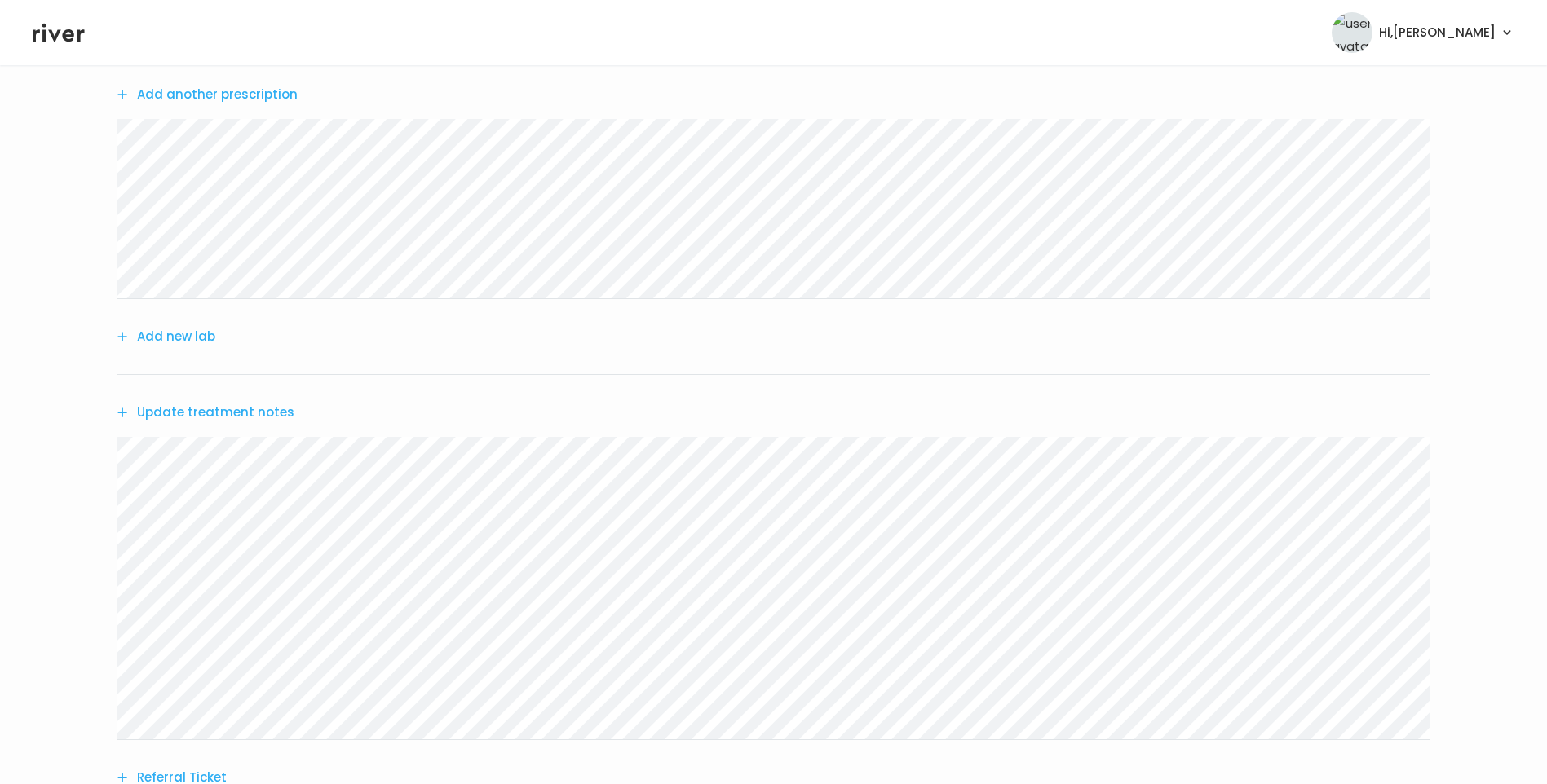
scroll to position [0, 0]
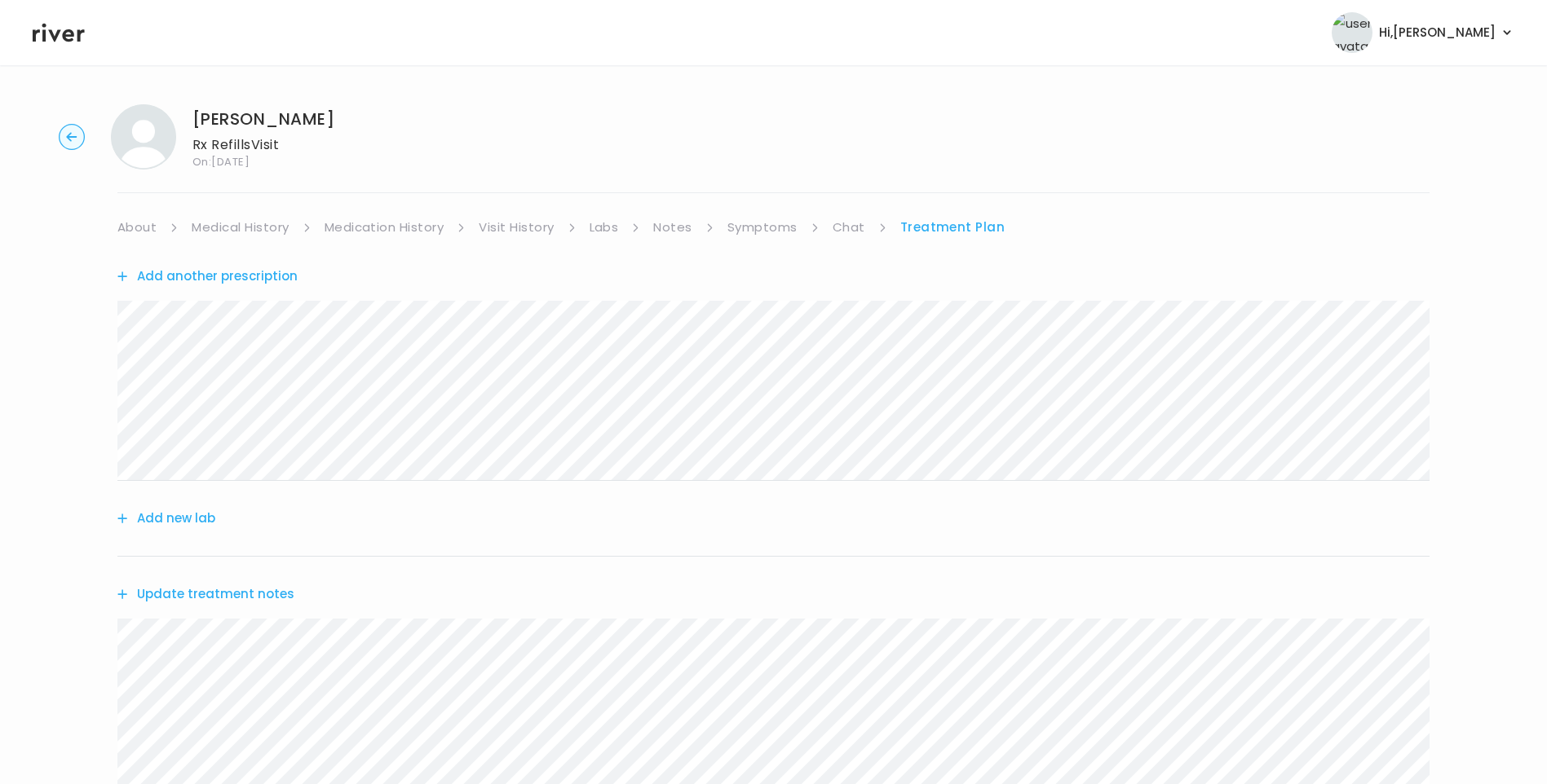
click at [854, 230] on link "Chat" at bounding box center [848, 227] width 33 height 23
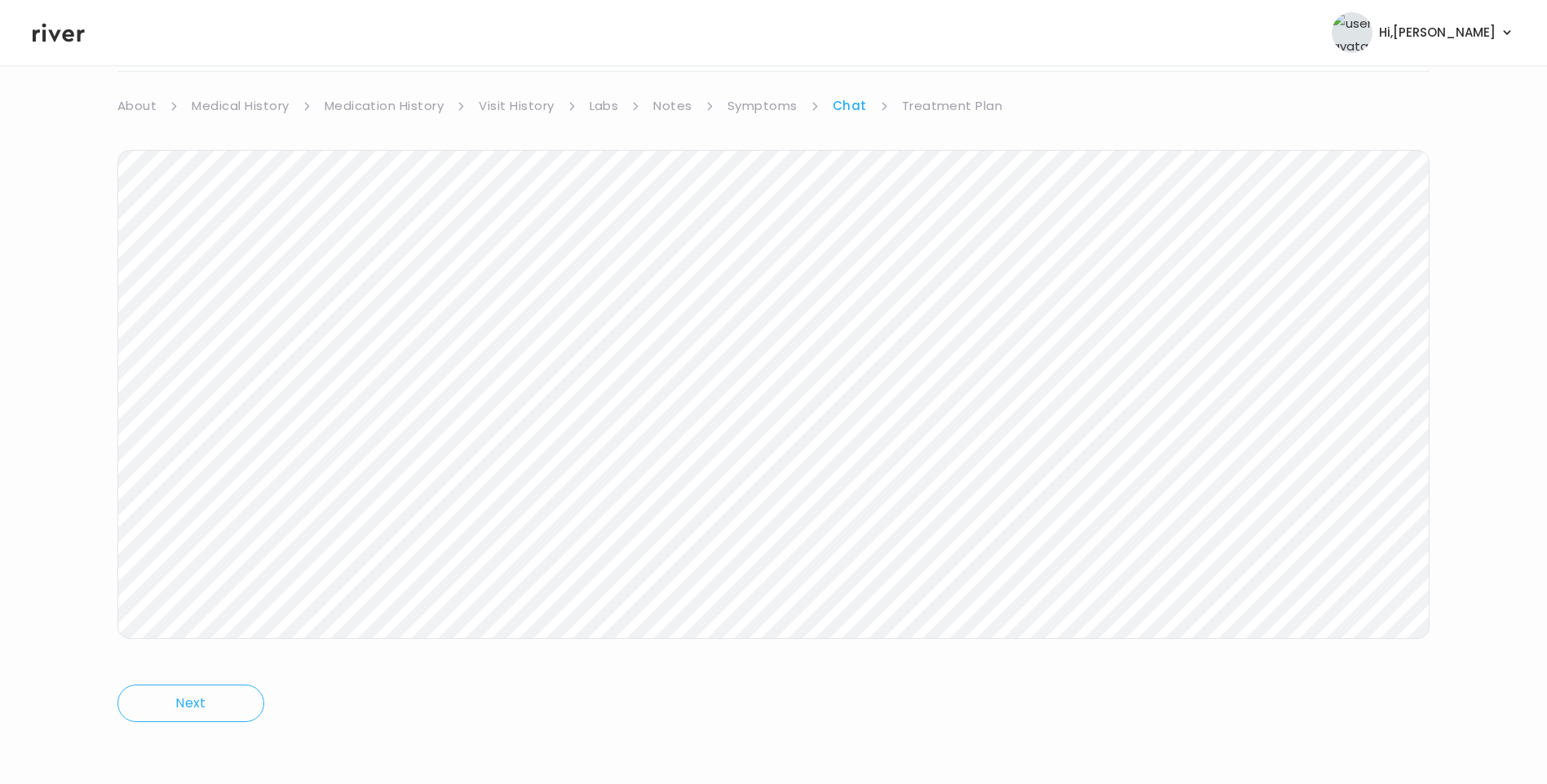
click at [957, 111] on link "Treatment Plan" at bounding box center [952, 105] width 101 height 23
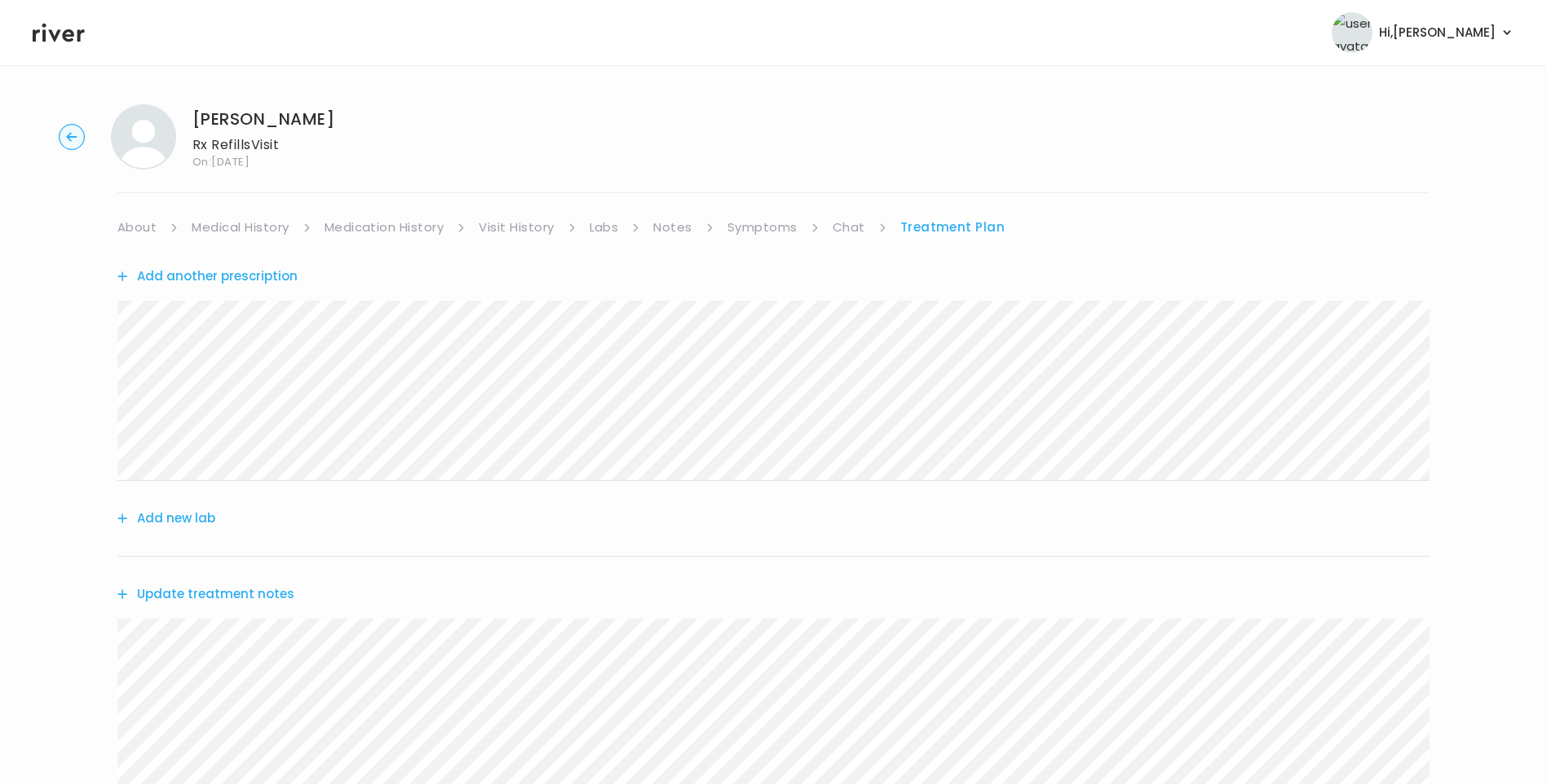
scroll to position [368, 0]
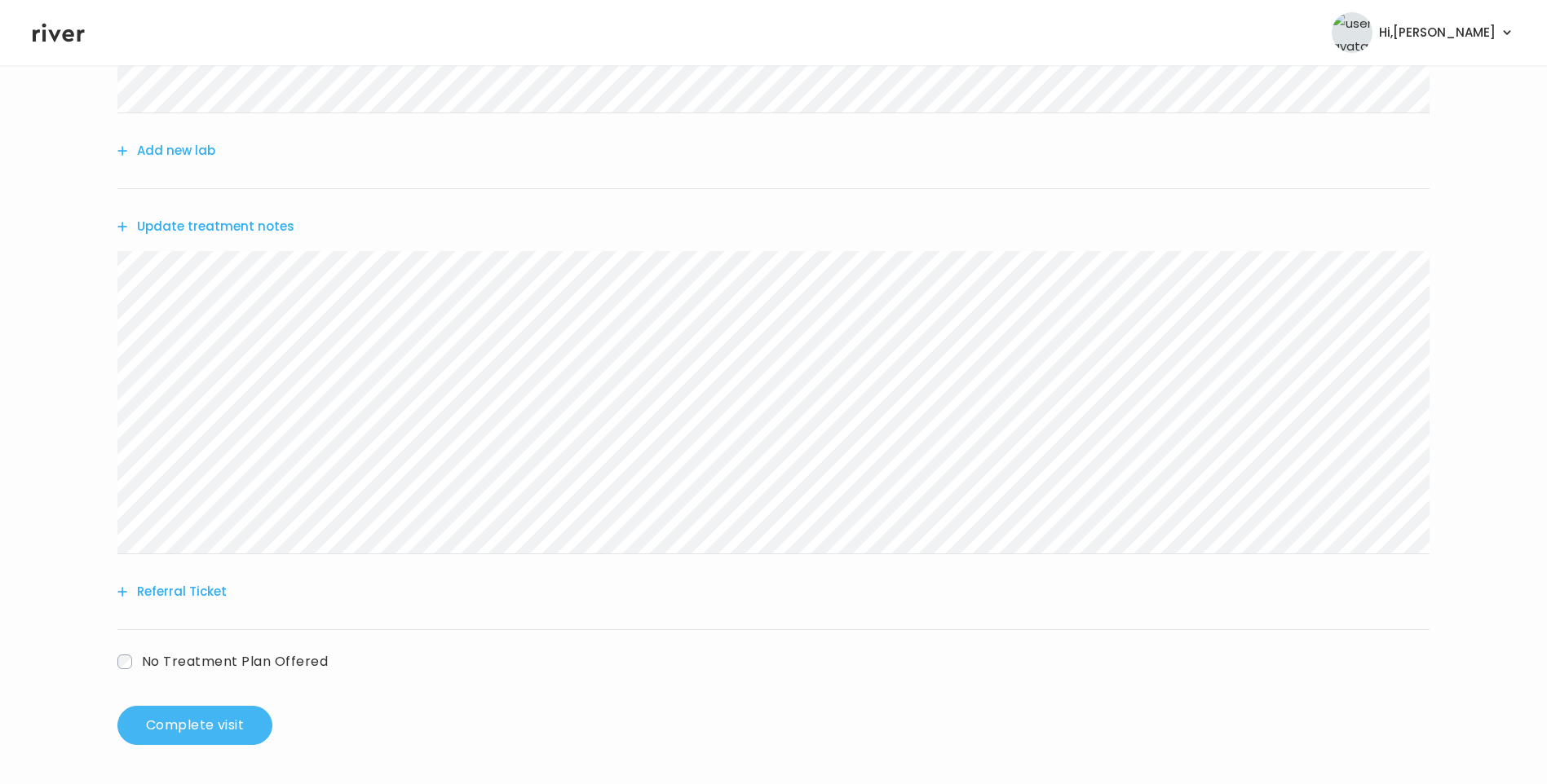
click at [224, 732] on button "Complete visit" at bounding box center [195, 726] width 155 height 40
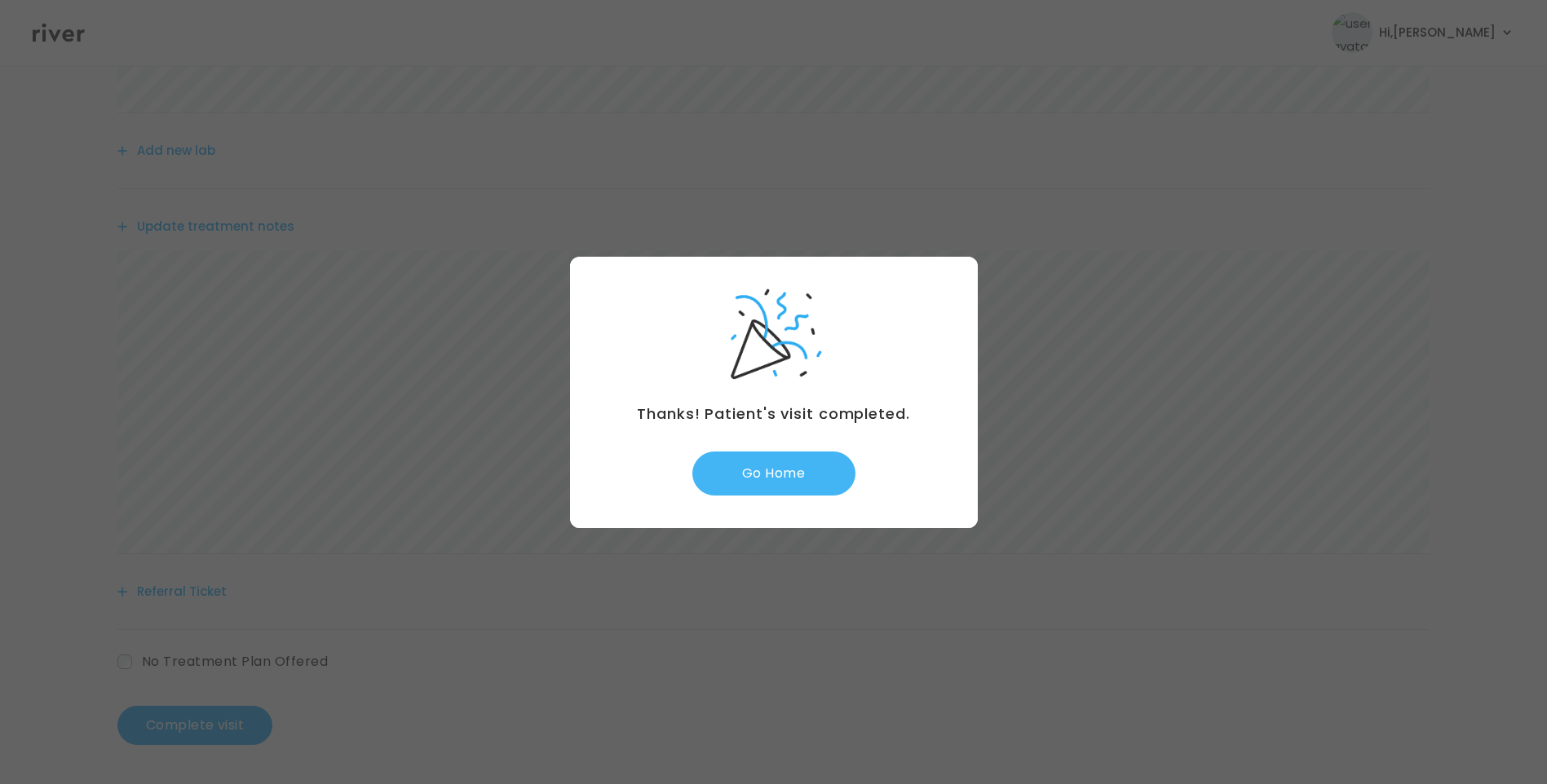
click at [811, 473] on button "Go Home" at bounding box center [773, 473] width 163 height 44
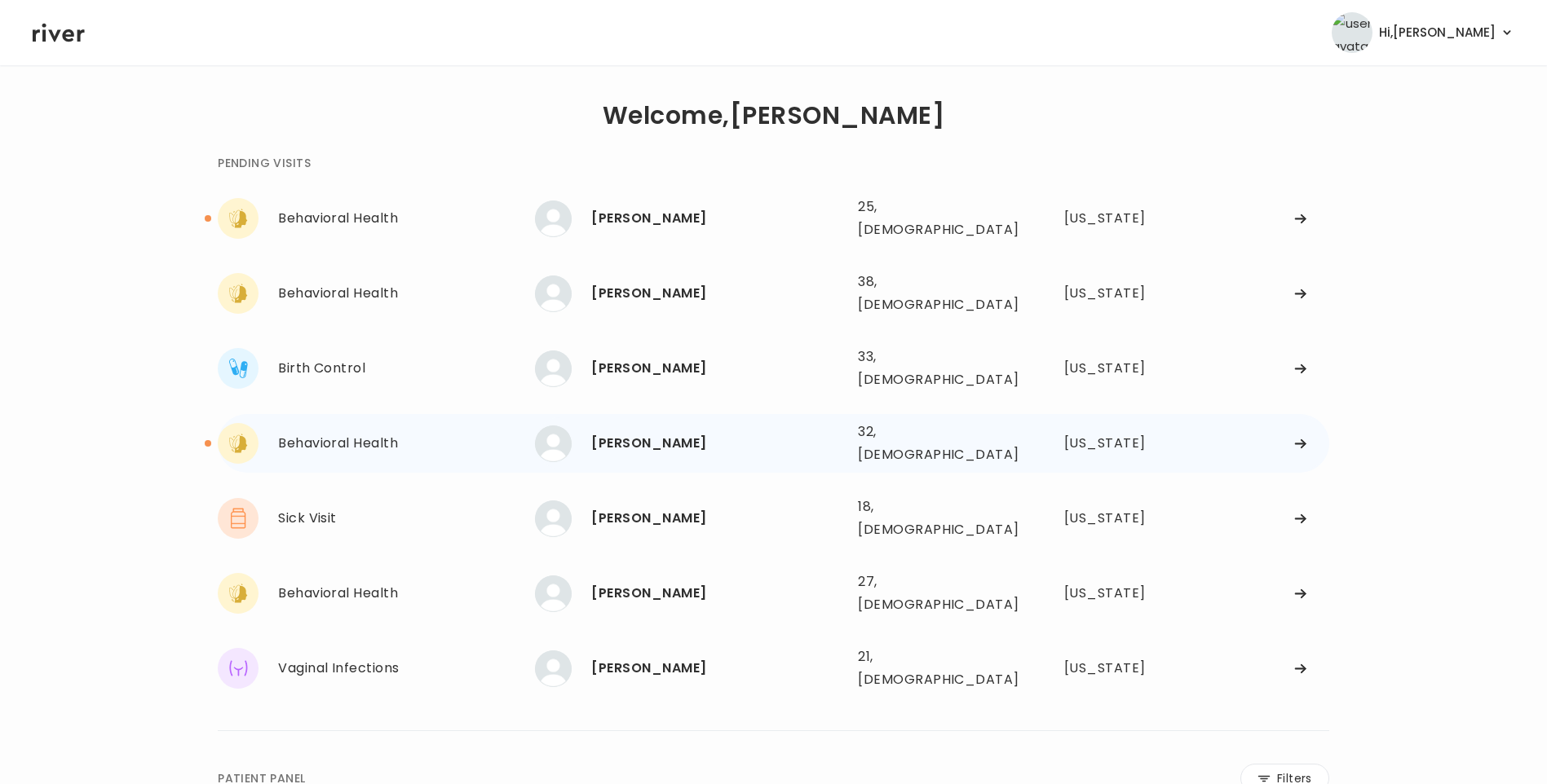
click at [662, 432] on div "[PERSON_NAME]" at bounding box center [717, 443] width 253 height 23
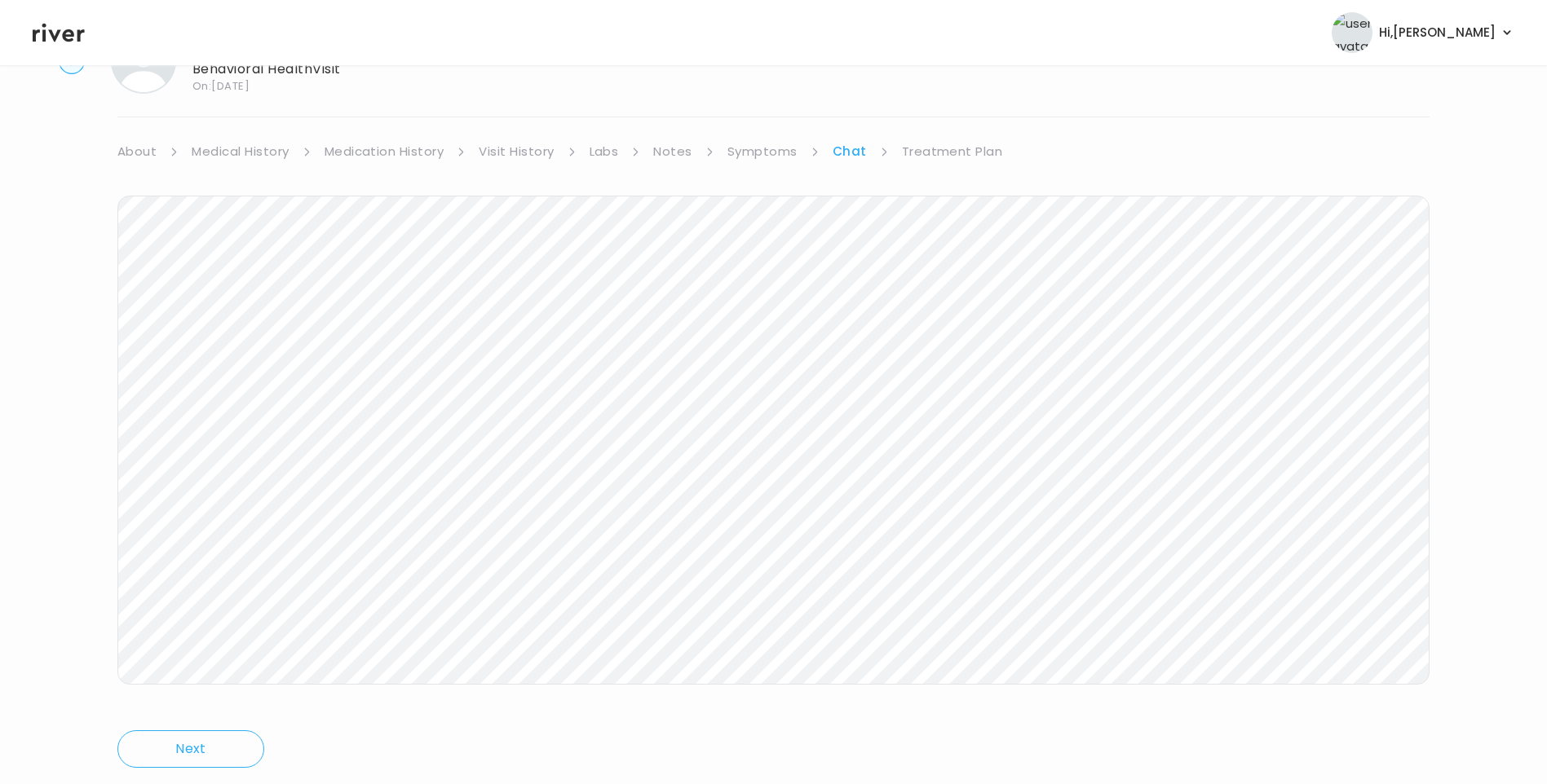
scroll to position [121, 0]
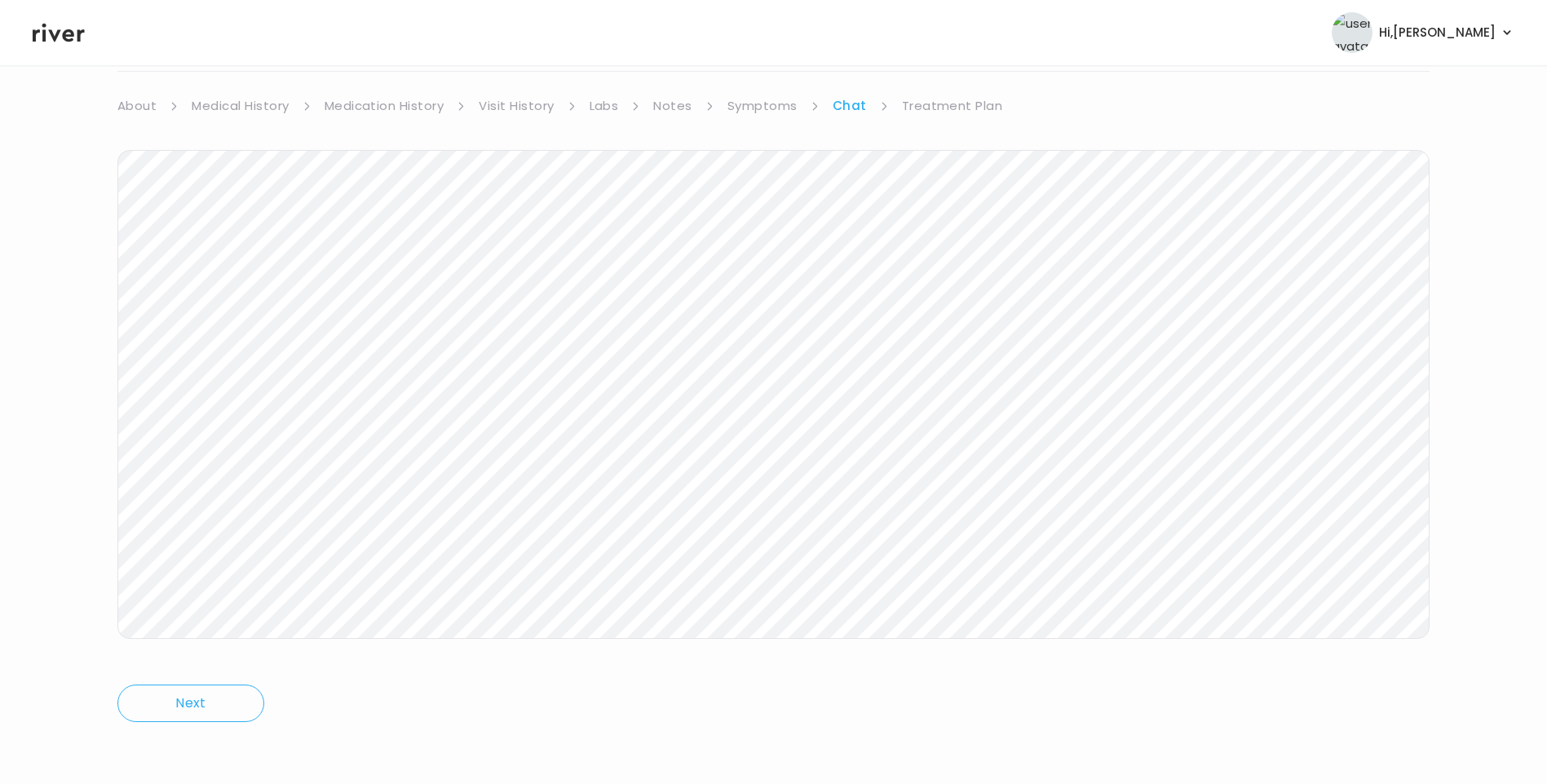
click at [974, 104] on link "Treatment Plan" at bounding box center [952, 105] width 101 height 23
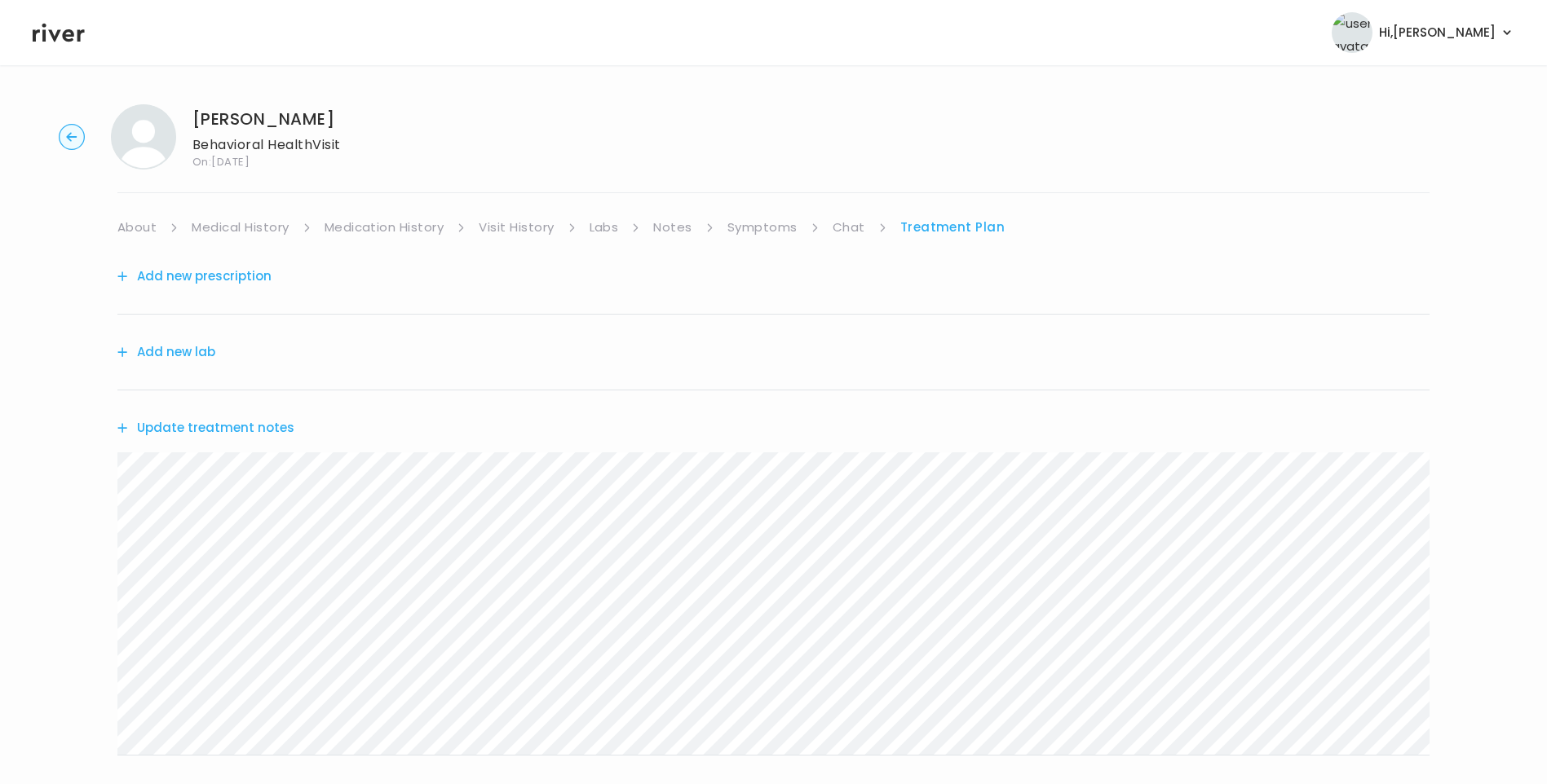
click at [269, 428] on button "Update treatment notes" at bounding box center [206, 427] width 177 height 23
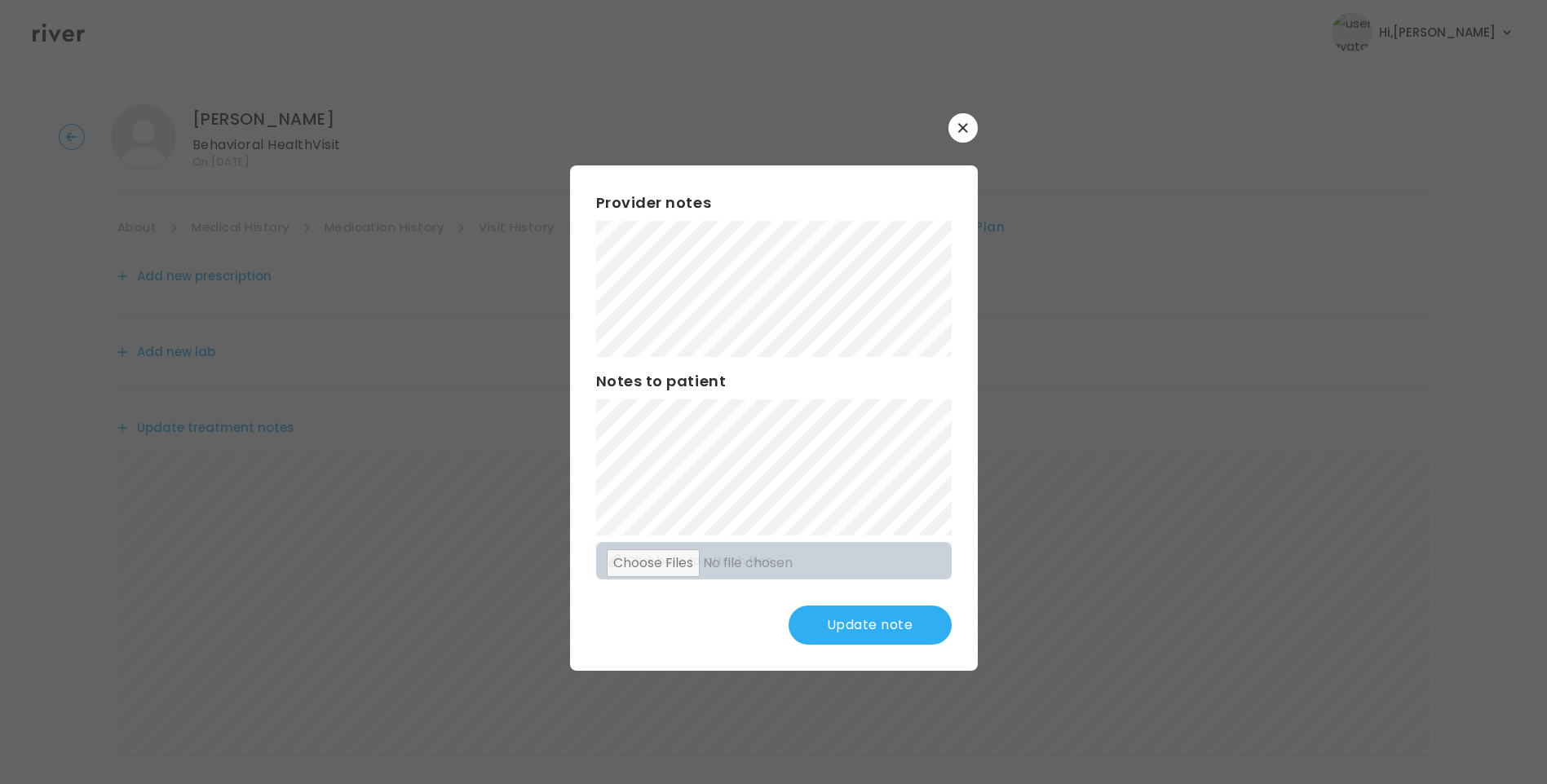
click at [886, 622] on button "Update note" at bounding box center [869, 625] width 163 height 40
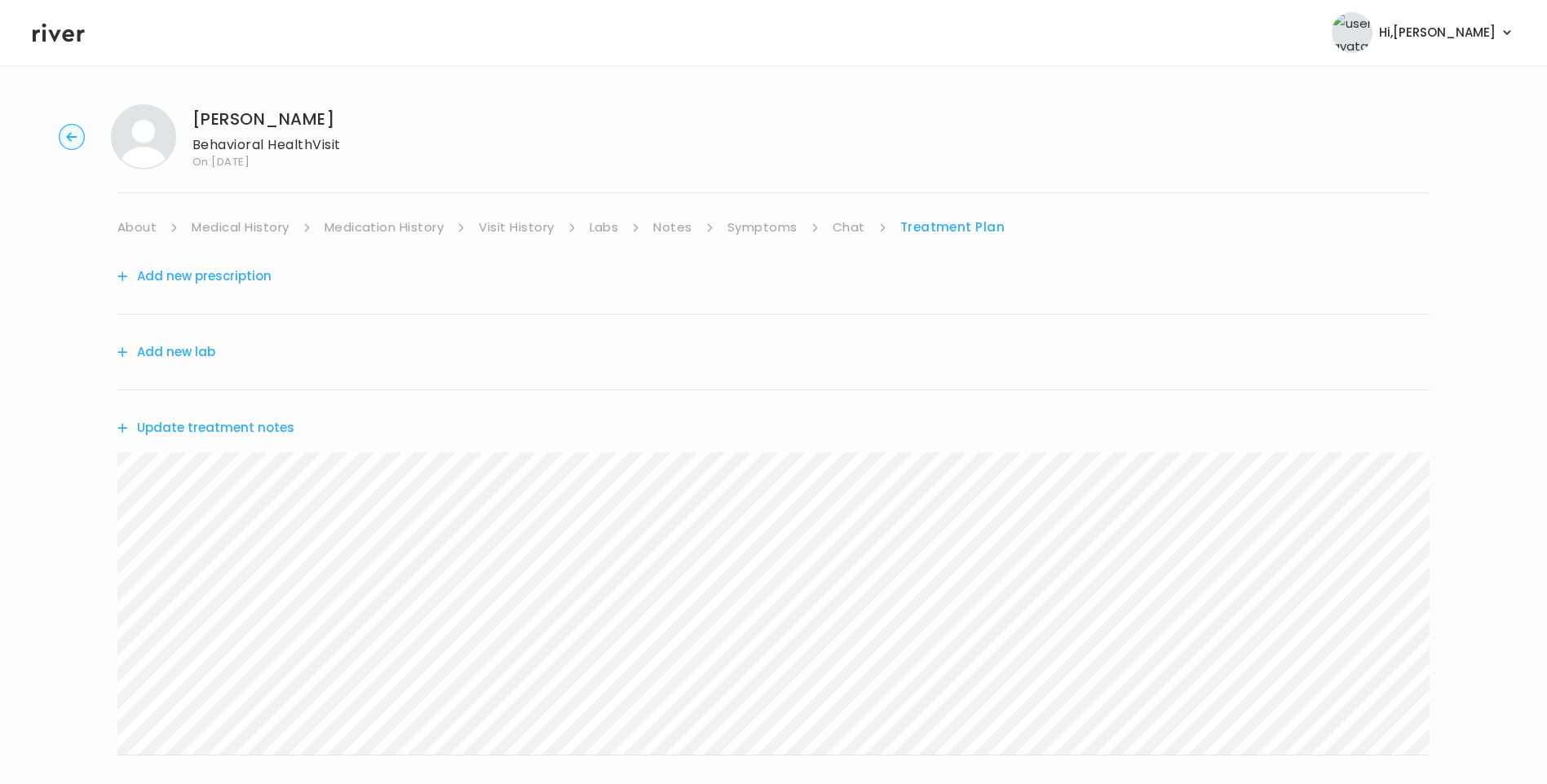
click at [280, 430] on button "Update treatment notes" at bounding box center [206, 427] width 177 height 23
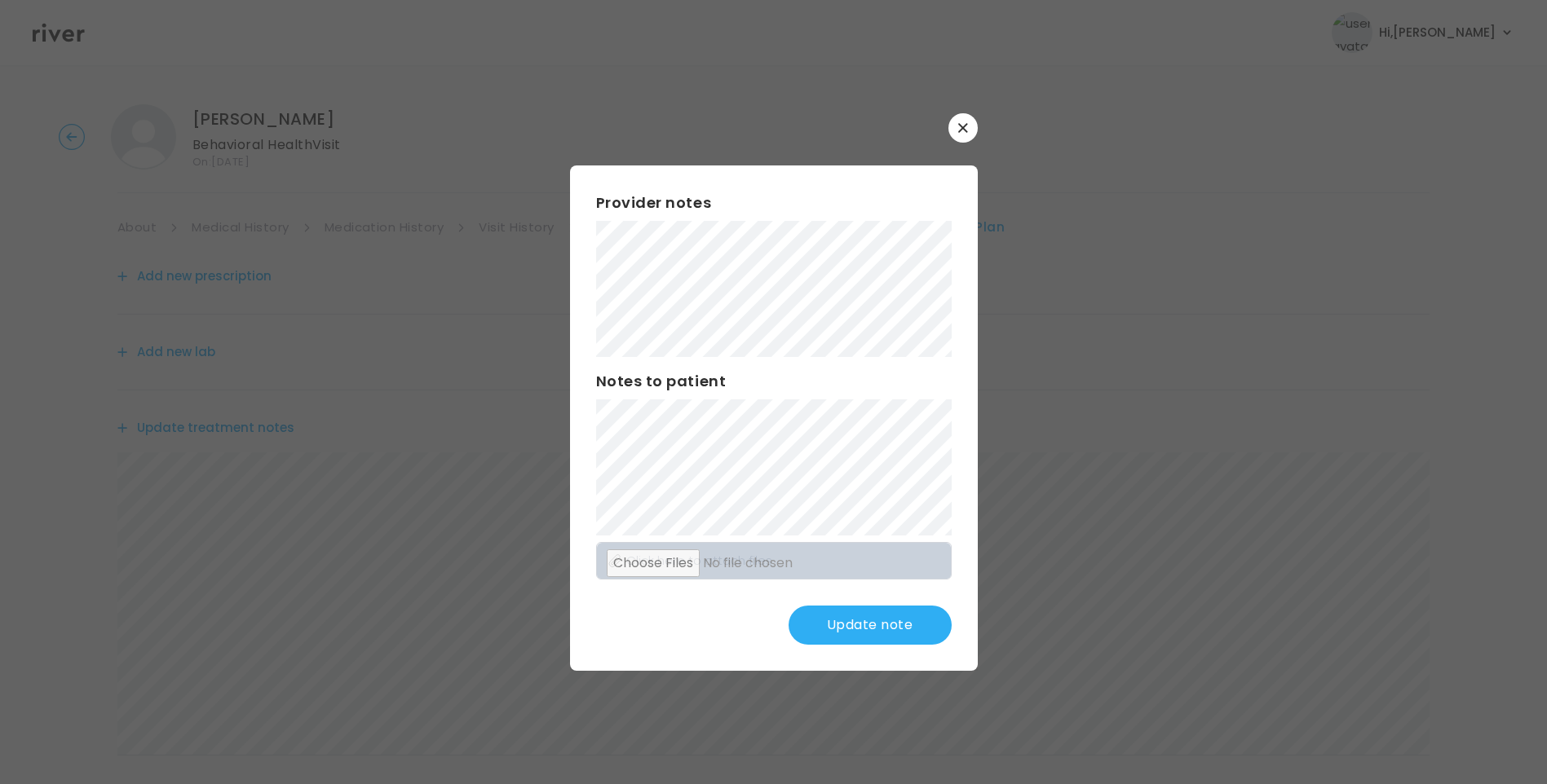
click at [592, 481] on div "Provider notes Notes to patient Click here to attach files Update note" at bounding box center [773, 418] width 408 height 505
click at [885, 639] on button "Update note" at bounding box center [869, 625] width 163 height 40
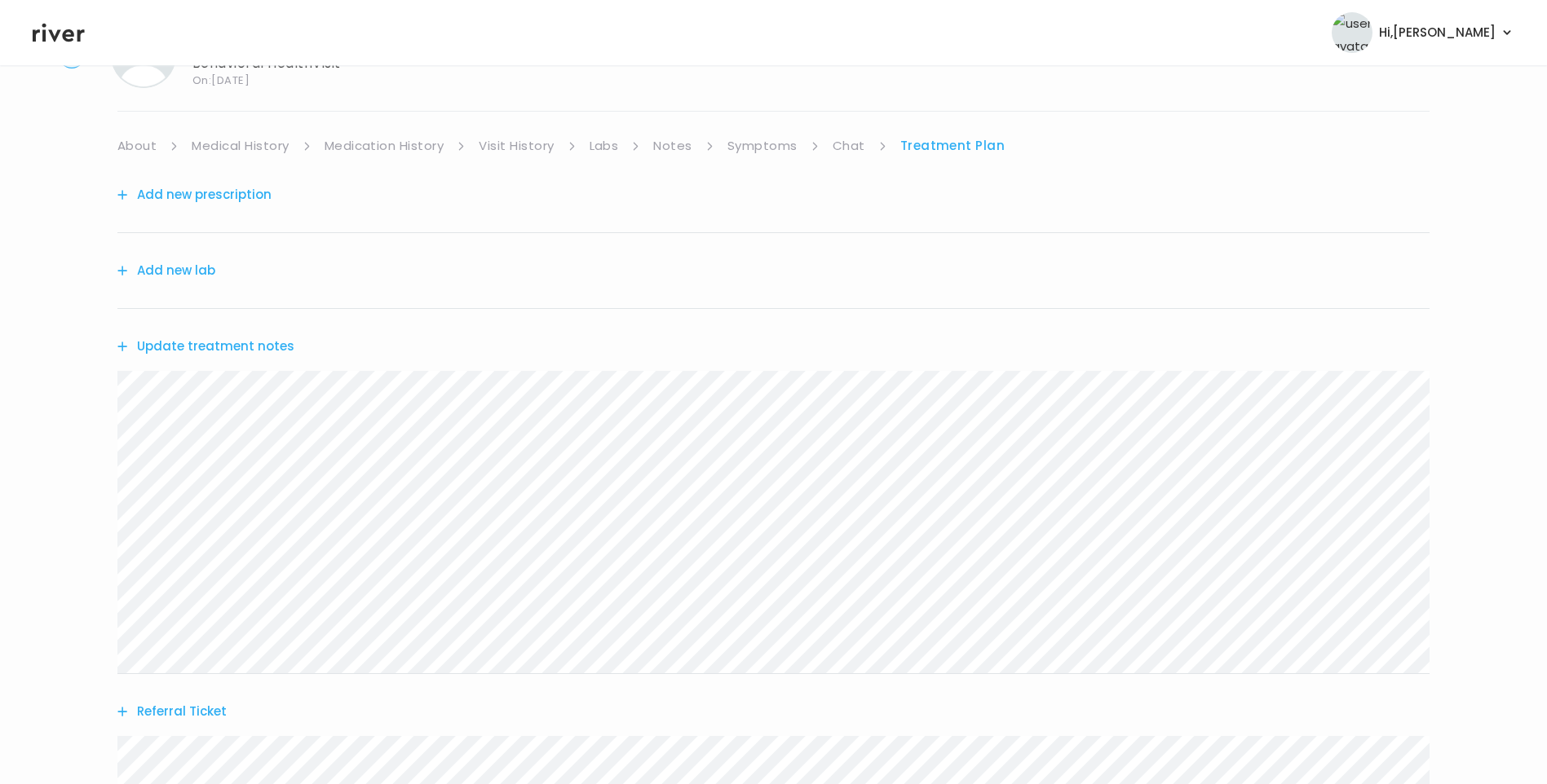
click at [81, 368] on div "[PERSON_NAME] Behavioral Health Visit On: [DATE] About Medical History Medicati…" at bounding box center [773, 503] width 1547 height 987
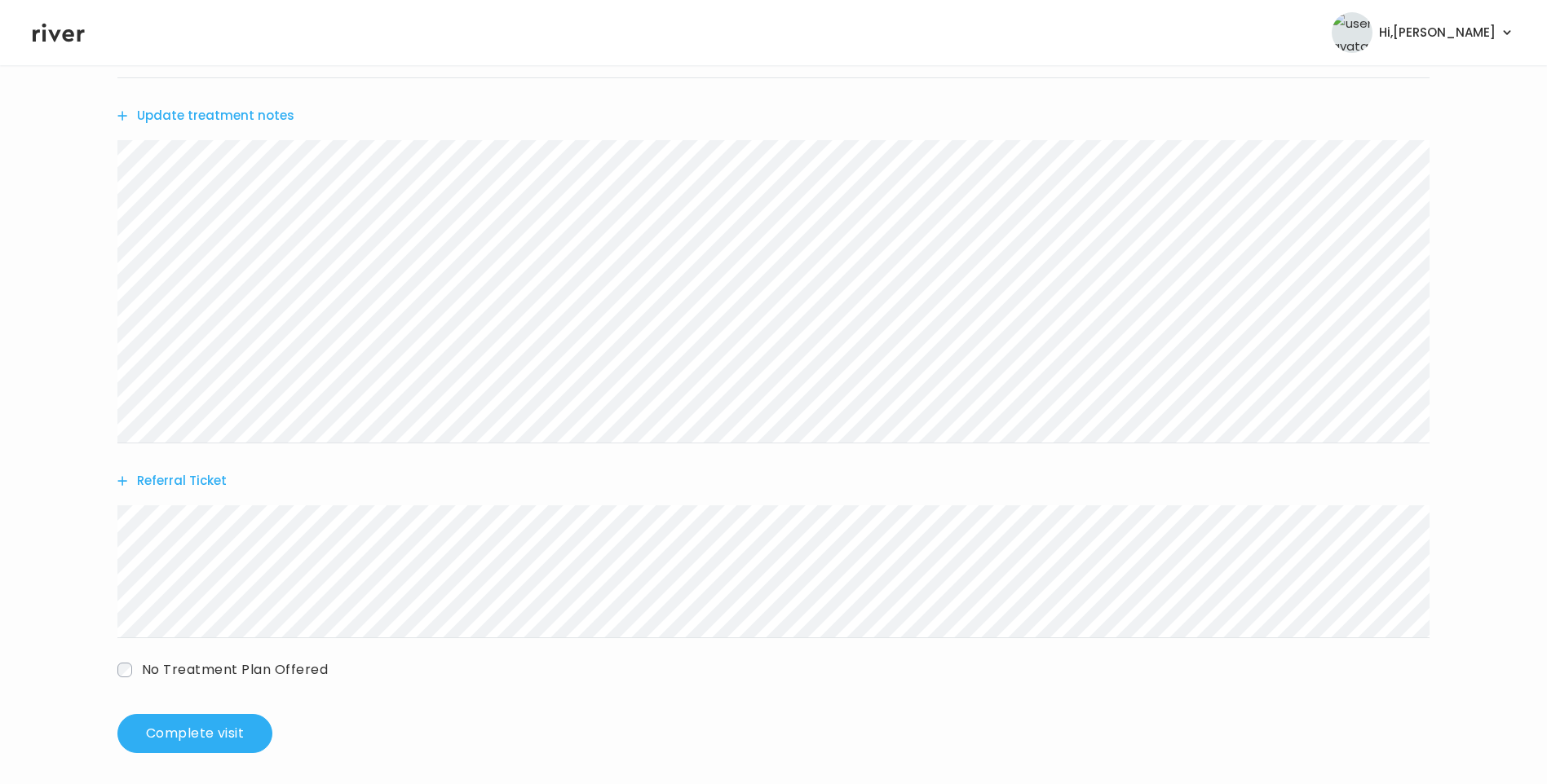
scroll to position [320, 0]
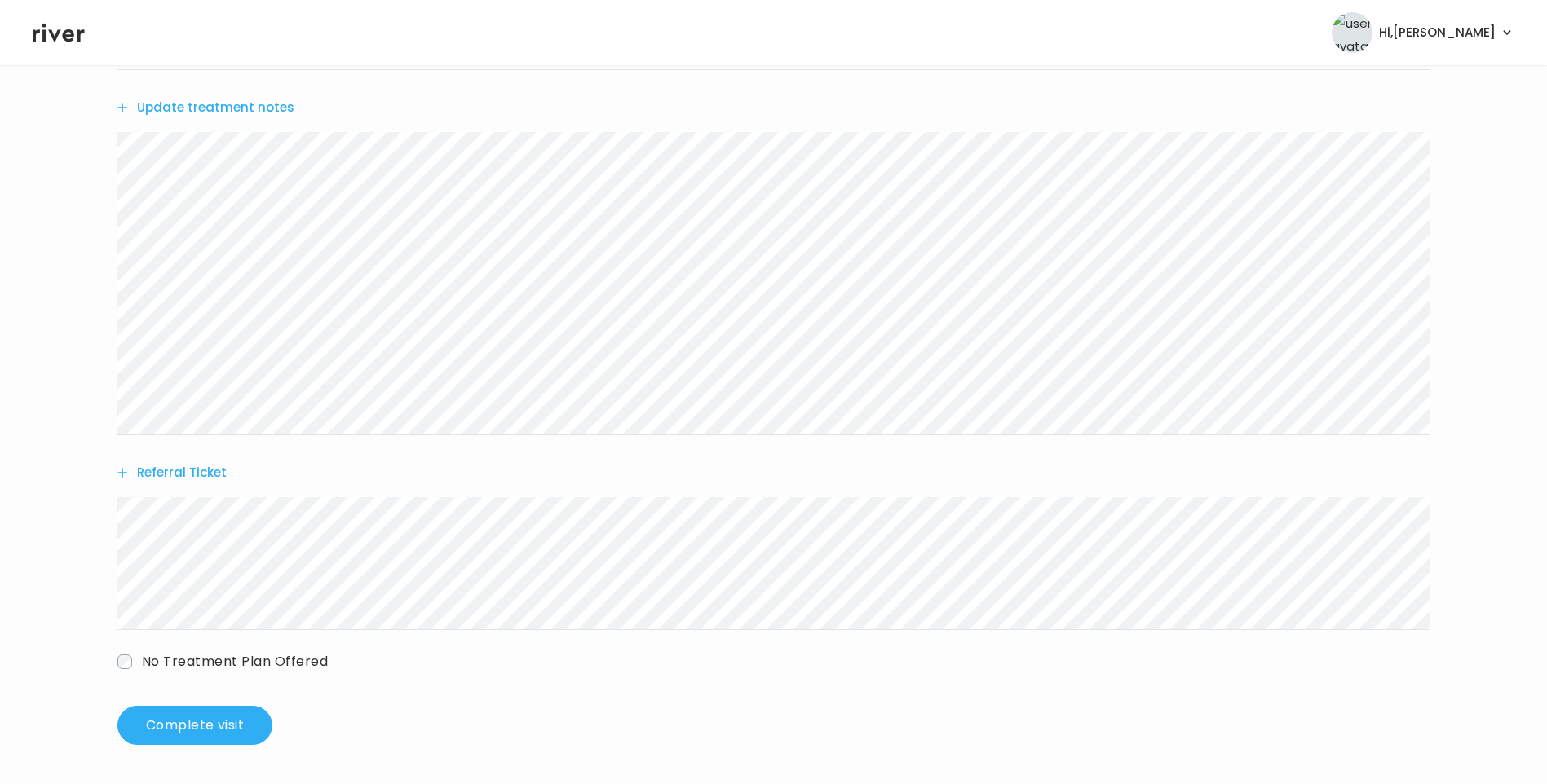
click at [197, 473] on button "Referral Ticket" at bounding box center [172, 472] width 109 height 23
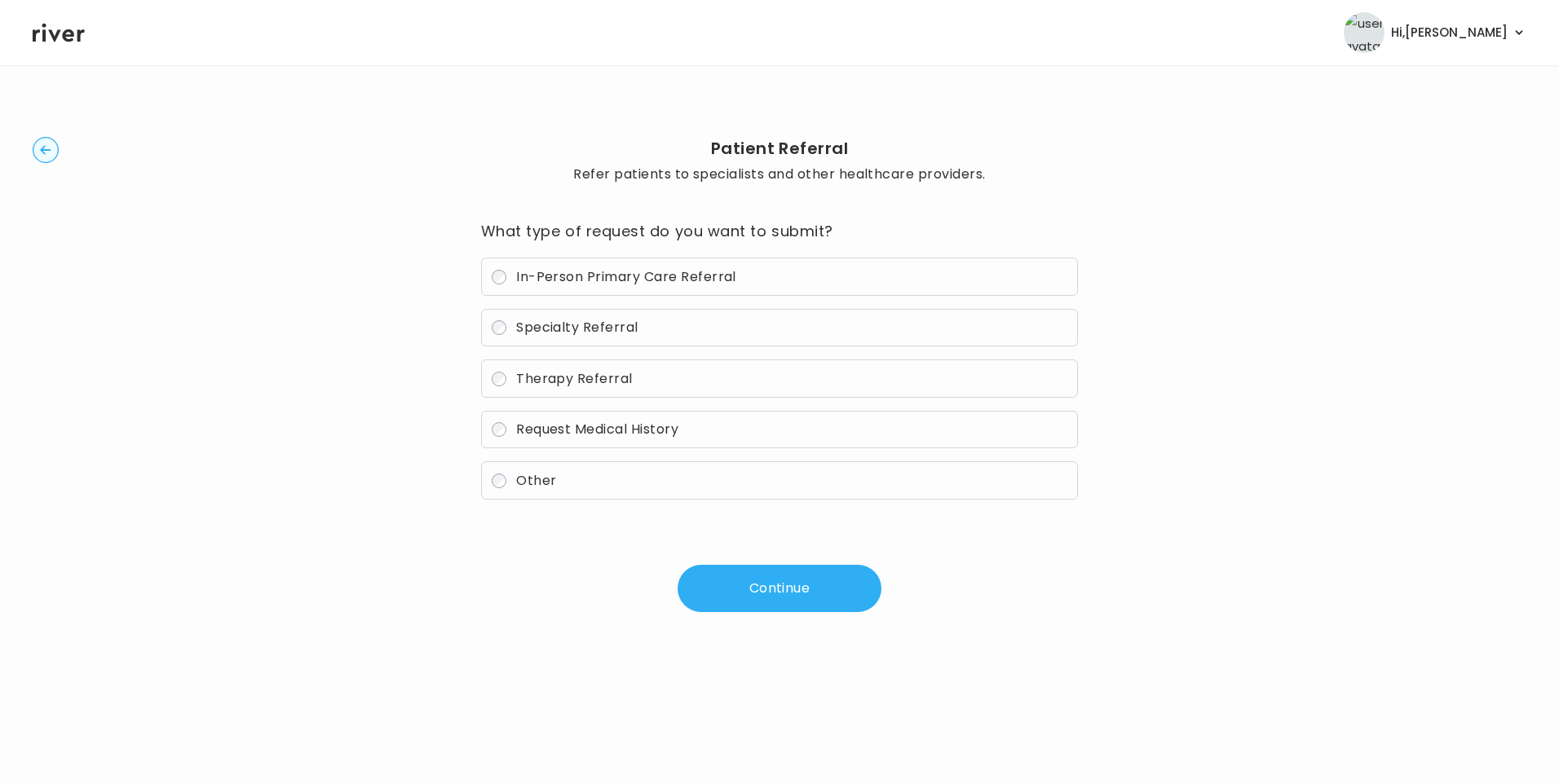
click at [604, 272] on span "In-Person Primary Care Referral" at bounding box center [626, 277] width 220 height 19
click at [790, 578] on button "Continue" at bounding box center [780, 588] width 203 height 47
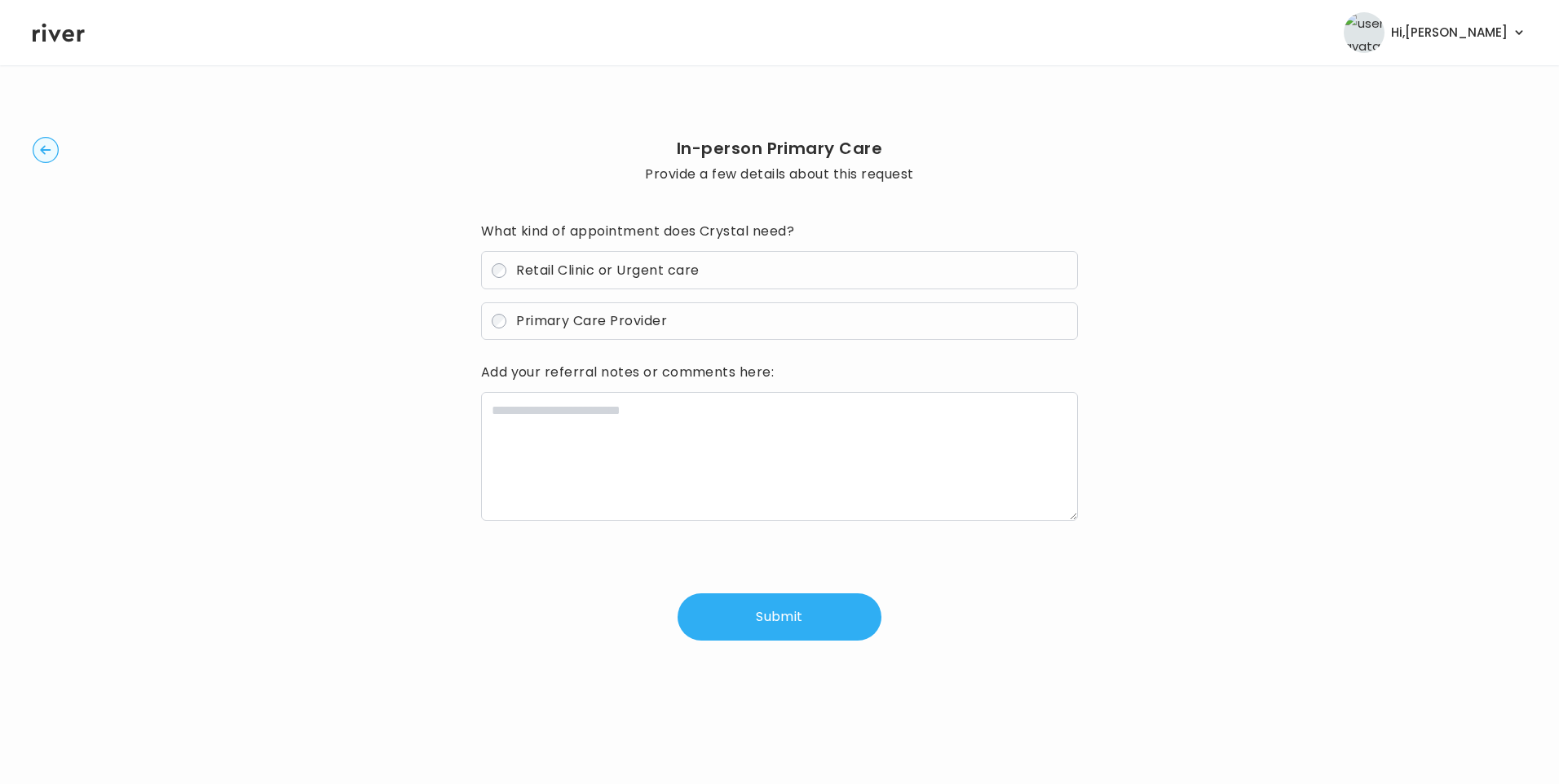
click at [602, 323] on span "Primary Care Provider" at bounding box center [591, 321] width 151 height 19
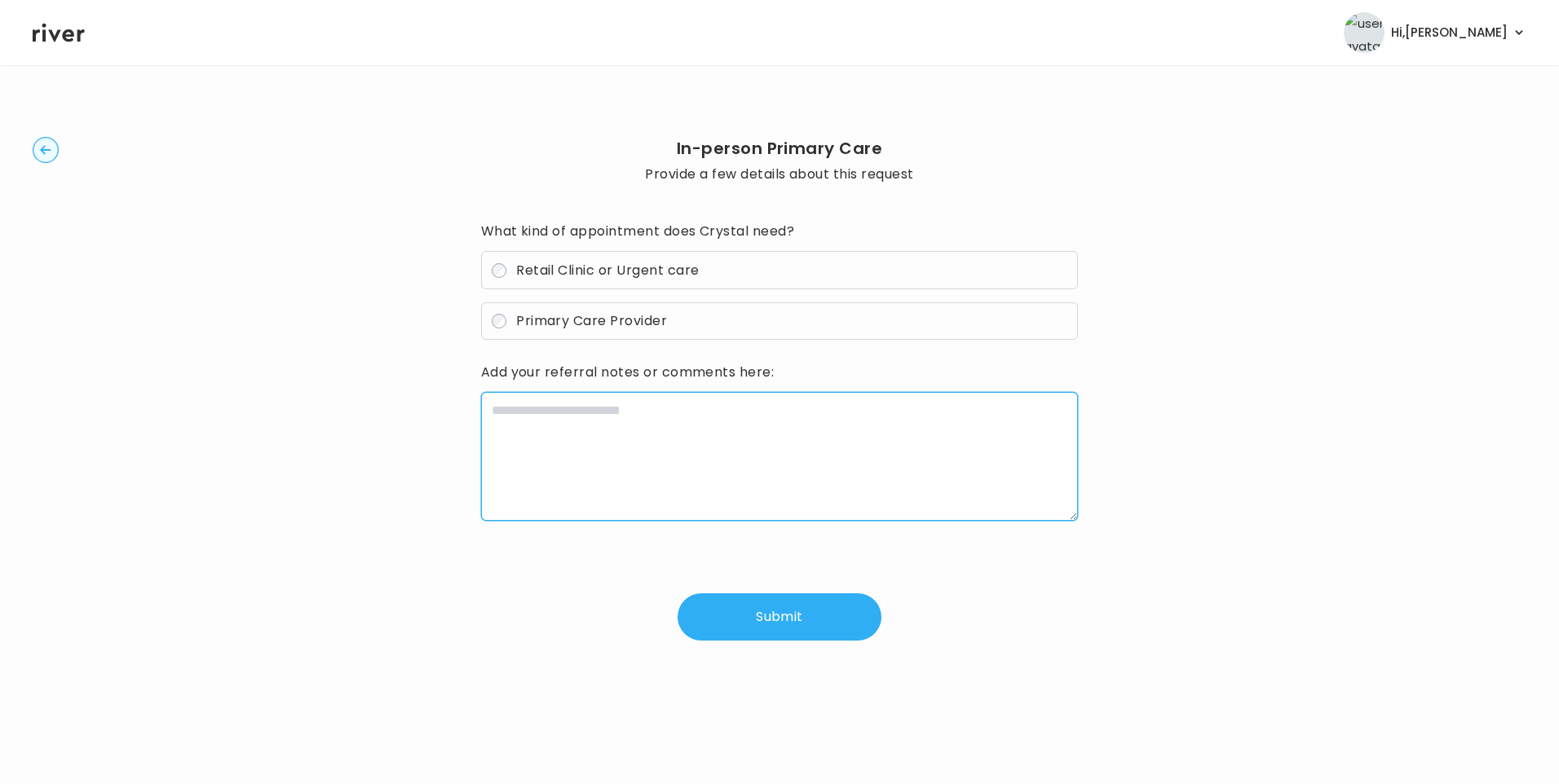
click at [617, 450] on textarea at bounding box center [780, 456] width 598 height 129
paste textarea "**********"
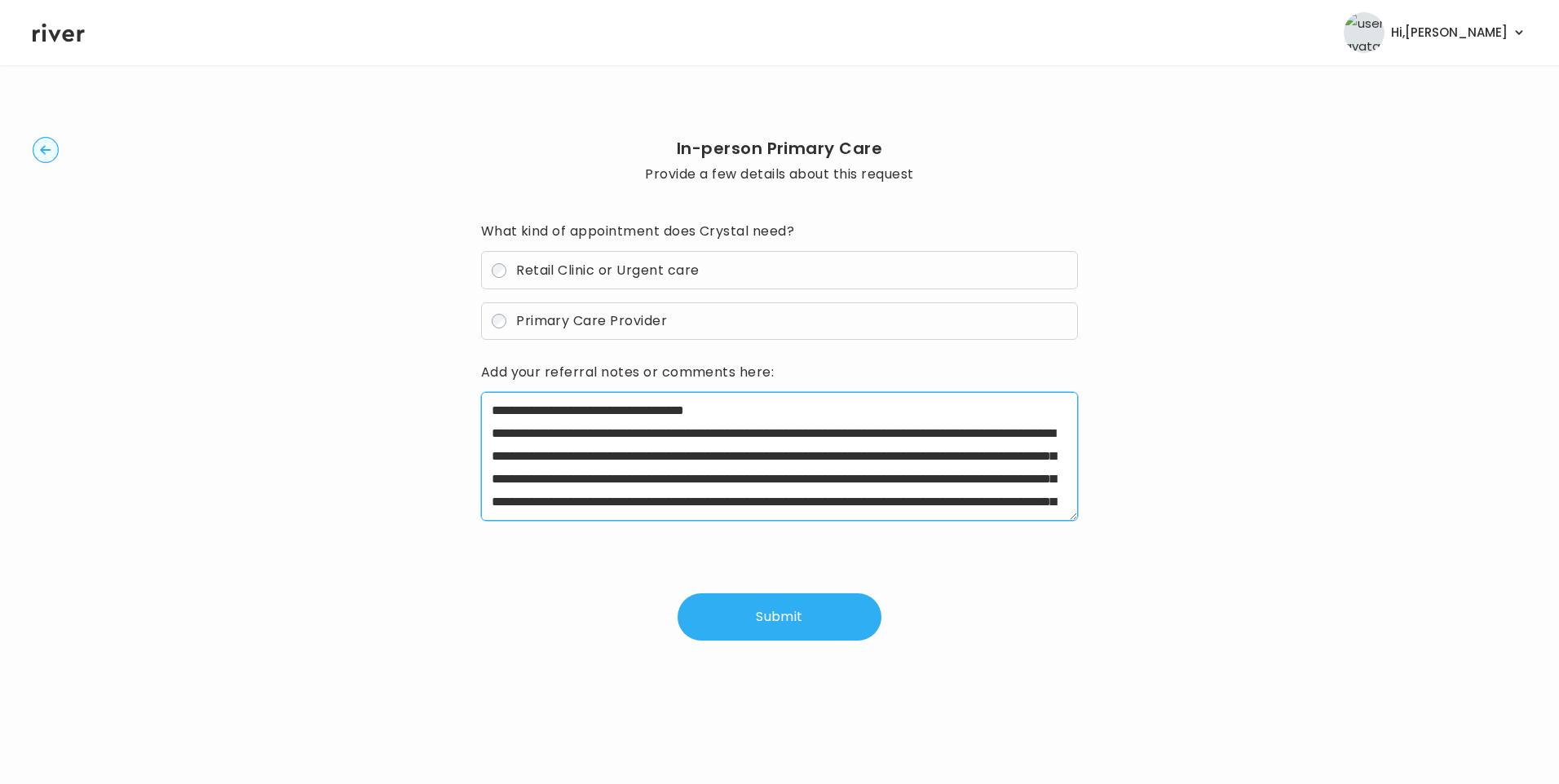
drag, startPoint x: 542, startPoint y: 433, endPoint x: 619, endPoint y: 432, distance: 77.0
click at [619, 432] on textarea "**********" at bounding box center [780, 456] width 598 height 129
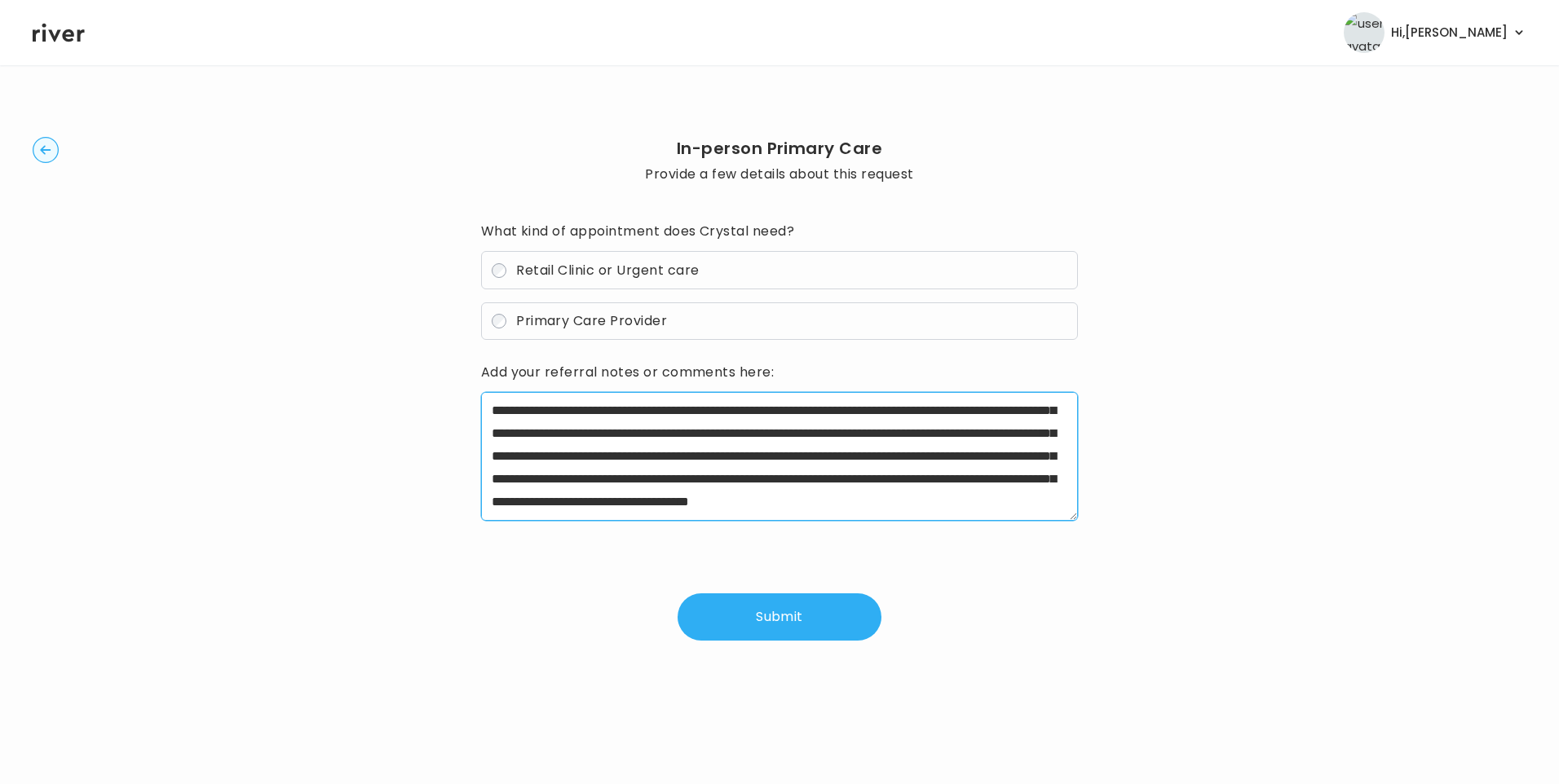
scroll to position [82, 0]
click at [905, 392] on textarea "**********" at bounding box center [780, 456] width 598 height 129
drag, startPoint x: 548, startPoint y: 446, endPoint x: 906, endPoint y: 453, distance: 358.1
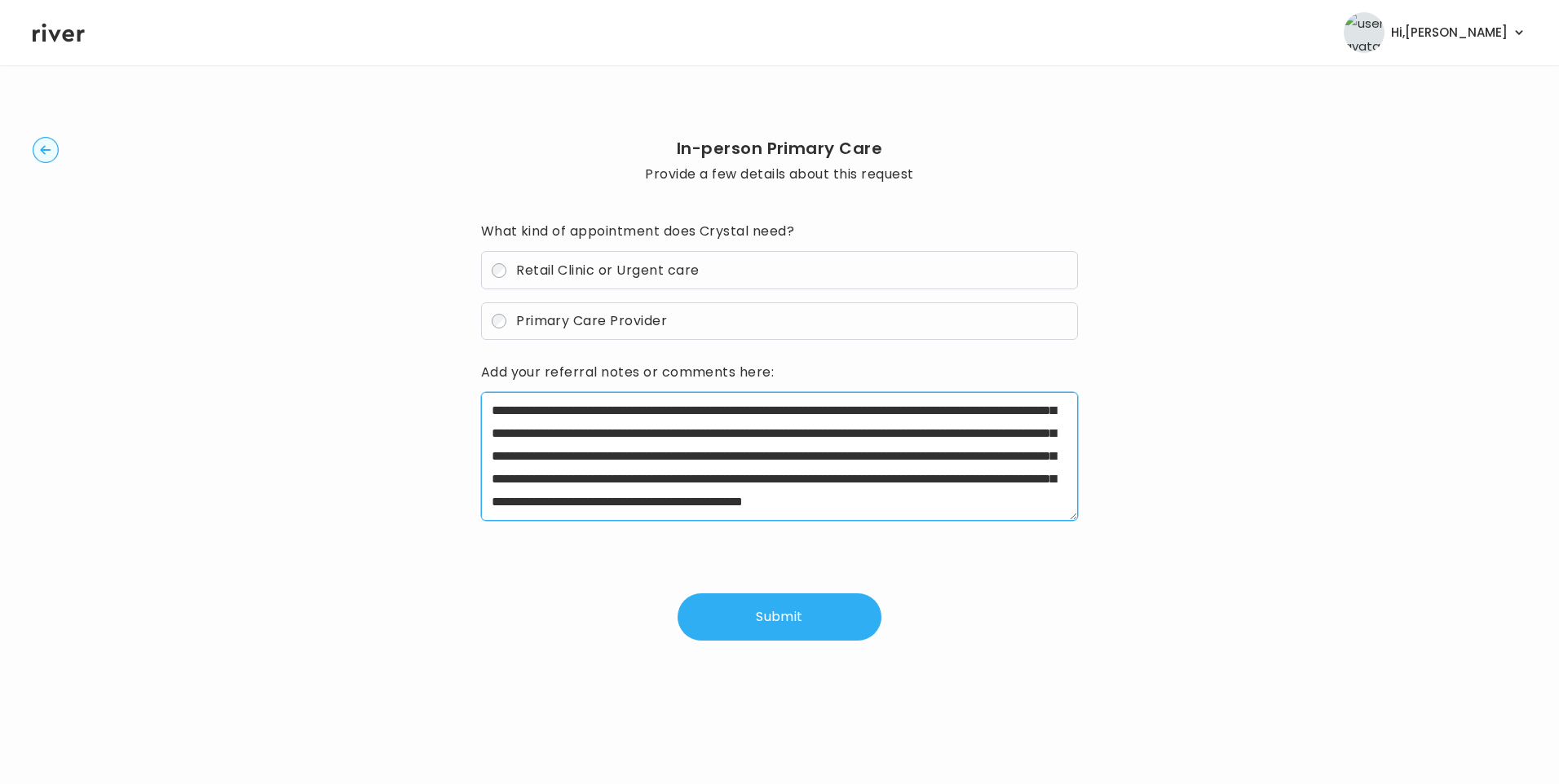
click at [906, 453] on textarea "**********" at bounding box center [780, 456] width 598 height 129
click at [676, 508] on textarea "**********" at bounding box center [780, 456] width 598 height 129
click at [731, 448] on textarea "**********" at bounding box center [780, 456] width 598 height 129
click at [657, 506] on textarea "**********" at bounding box center [780, 456] width 598 height 129
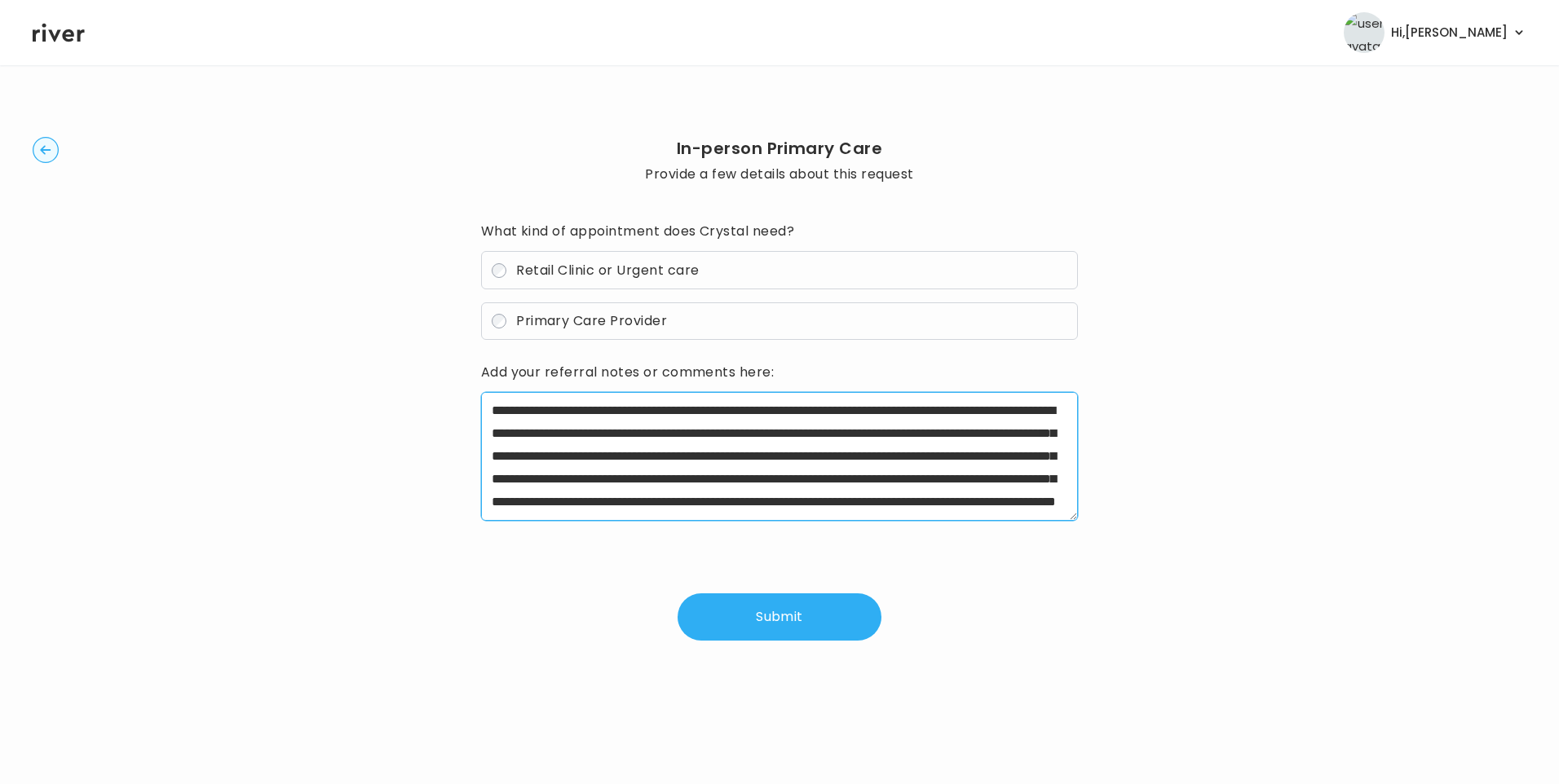
type textarea "**********"
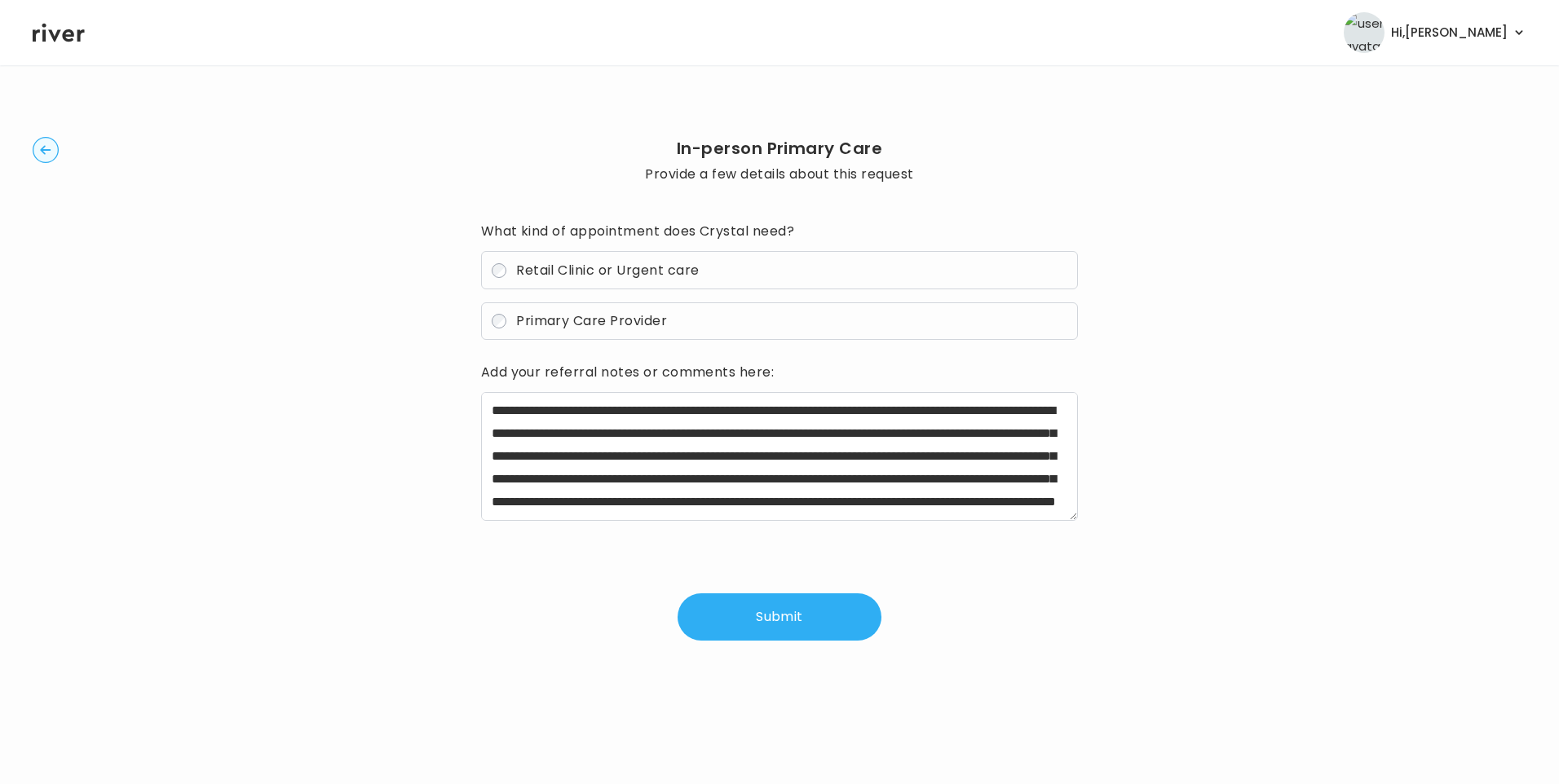
click at [771, 611] on button "Submit" at bounding box center [780, 616] width 203 height 47
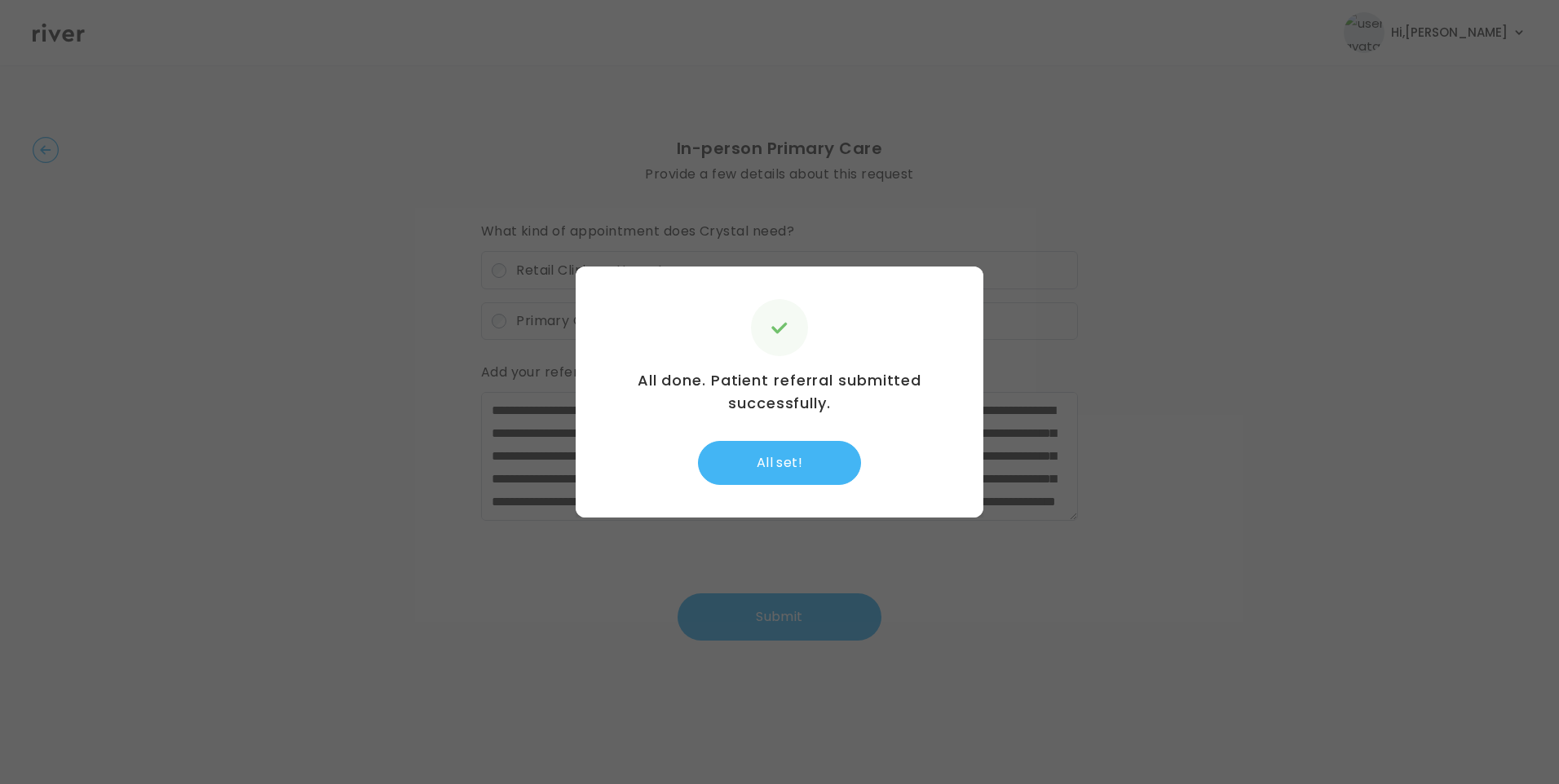
click at [796, 457] on button "All set!" at bounding box center [779, 462] width 163 height 44
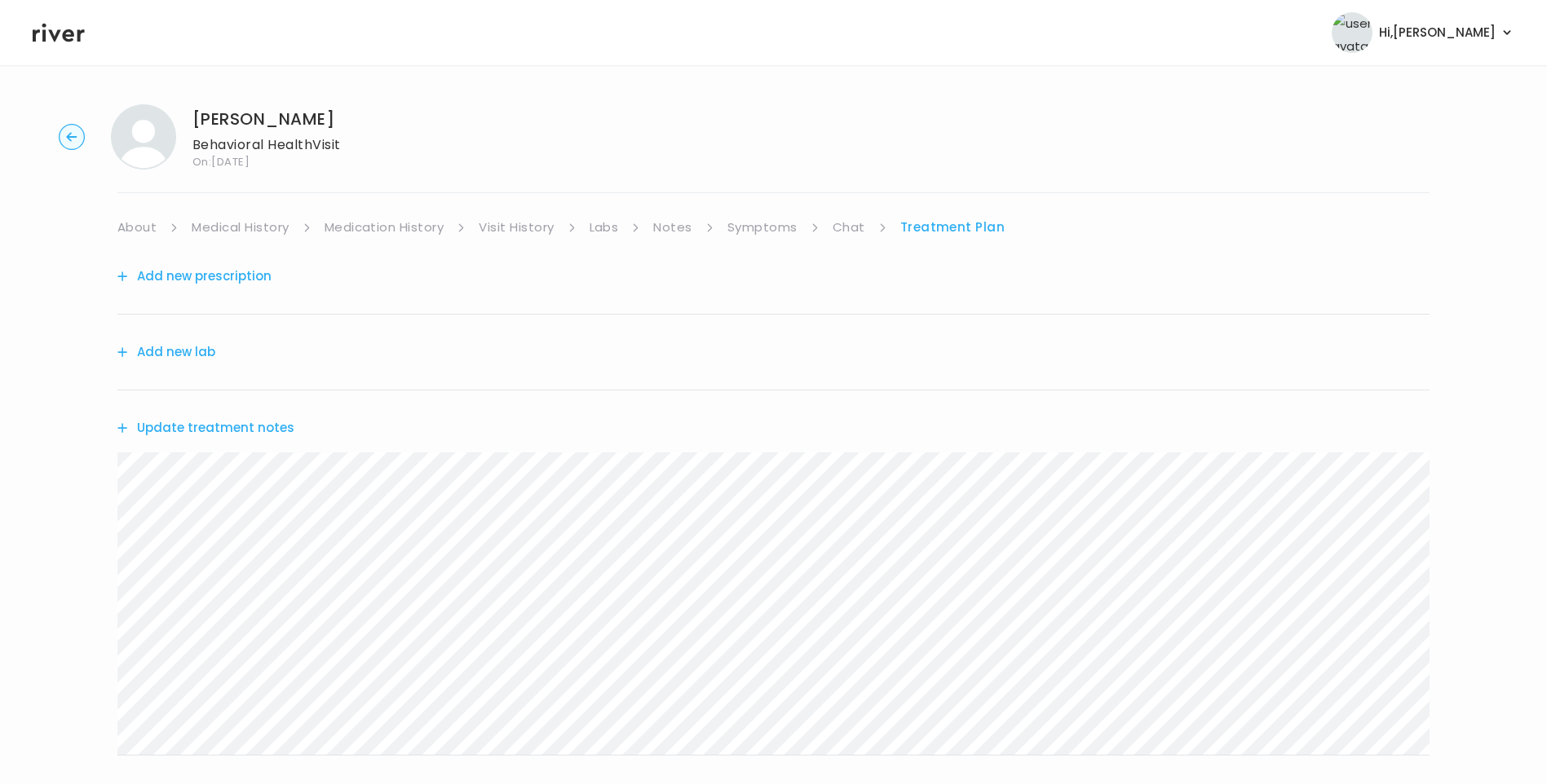
click at [257, 428] on button "Update treatment notes" at bounding box center [206, 427] width 177 height 23
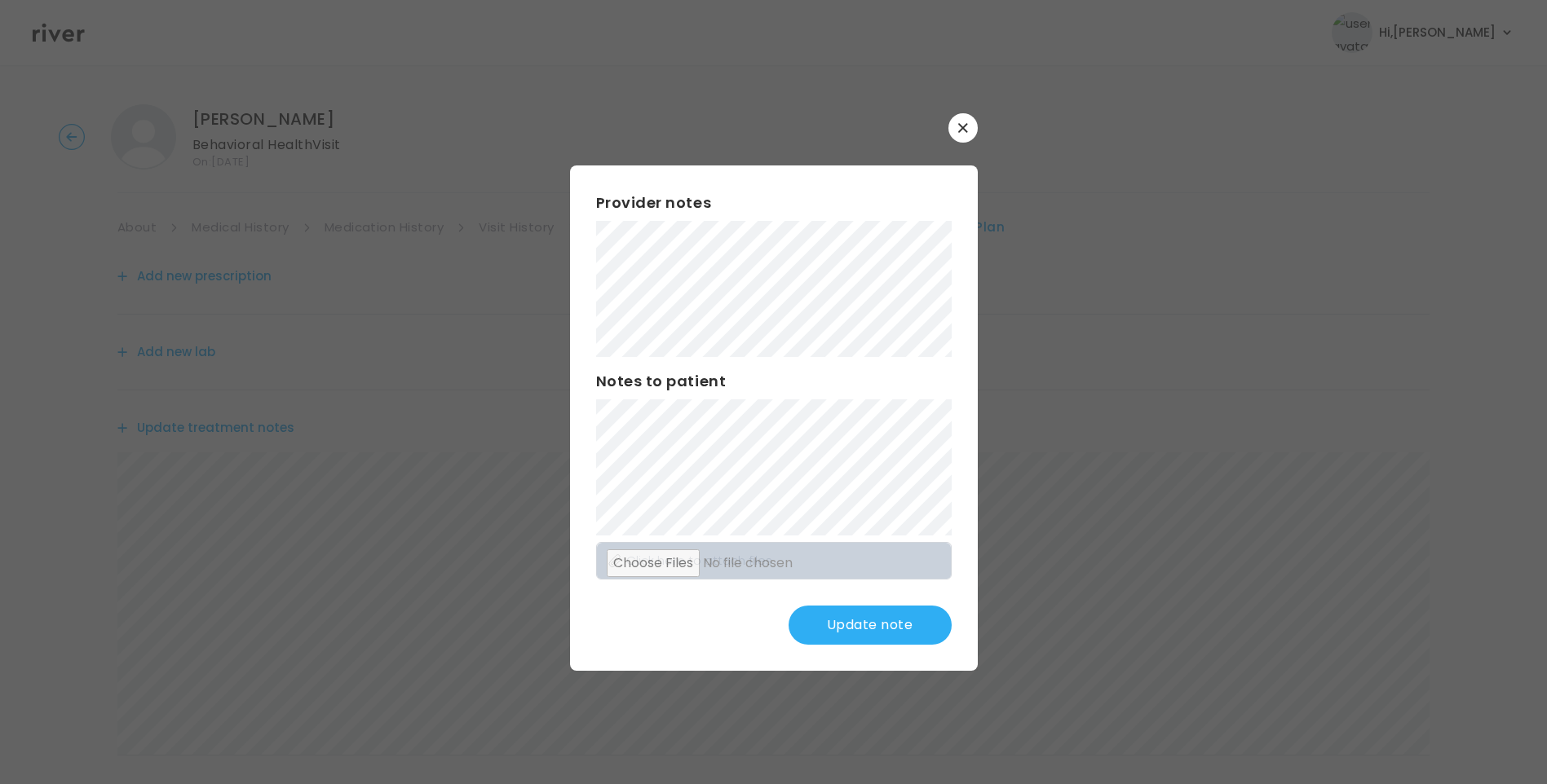
click at [889, 624] on button "Update note" at bounding box center [869, 625] width 163 height 40
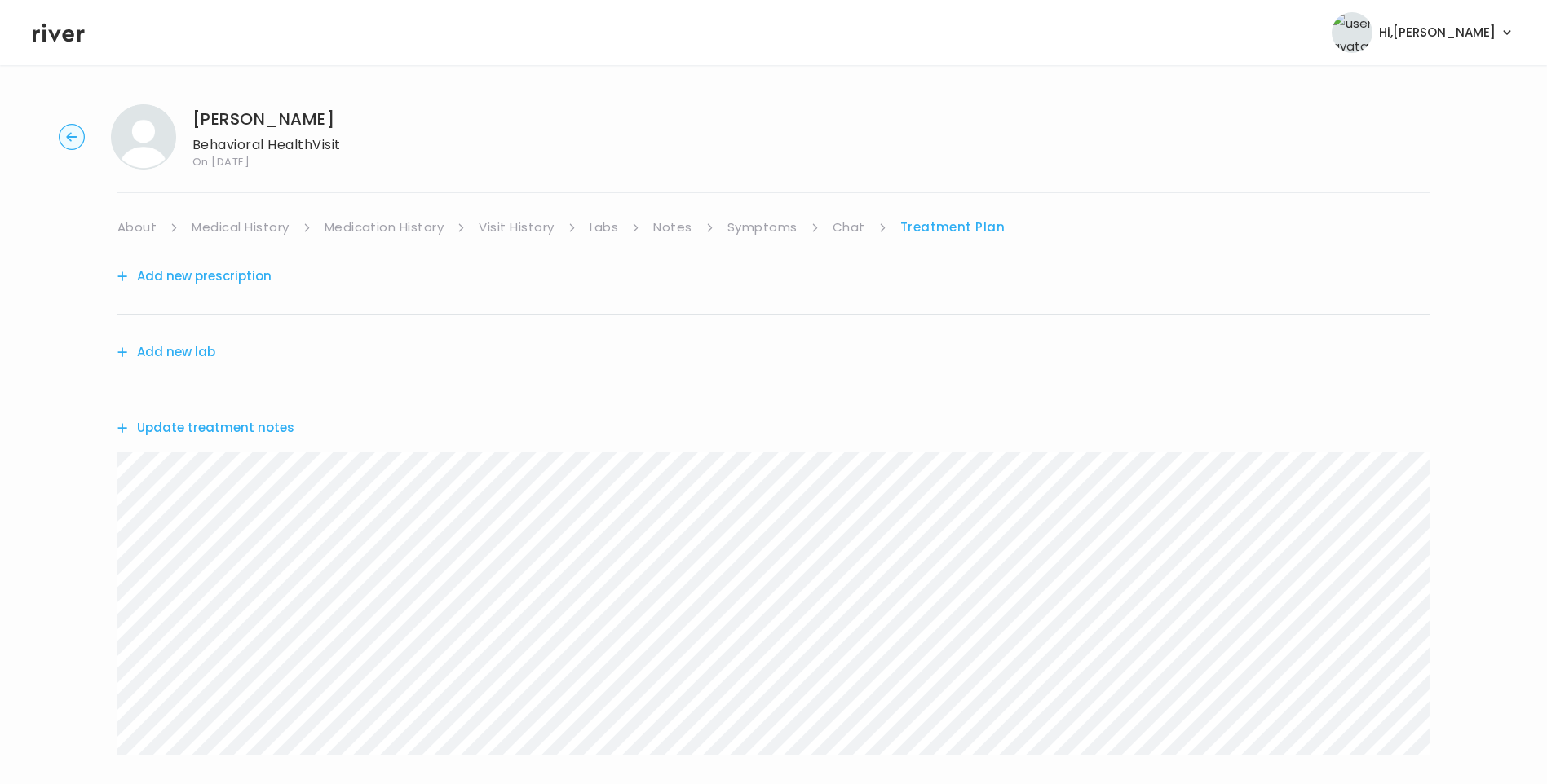
click at [254, 436] on button "Update treatment notes" at bounding box center [206, 427] width 177 height 23
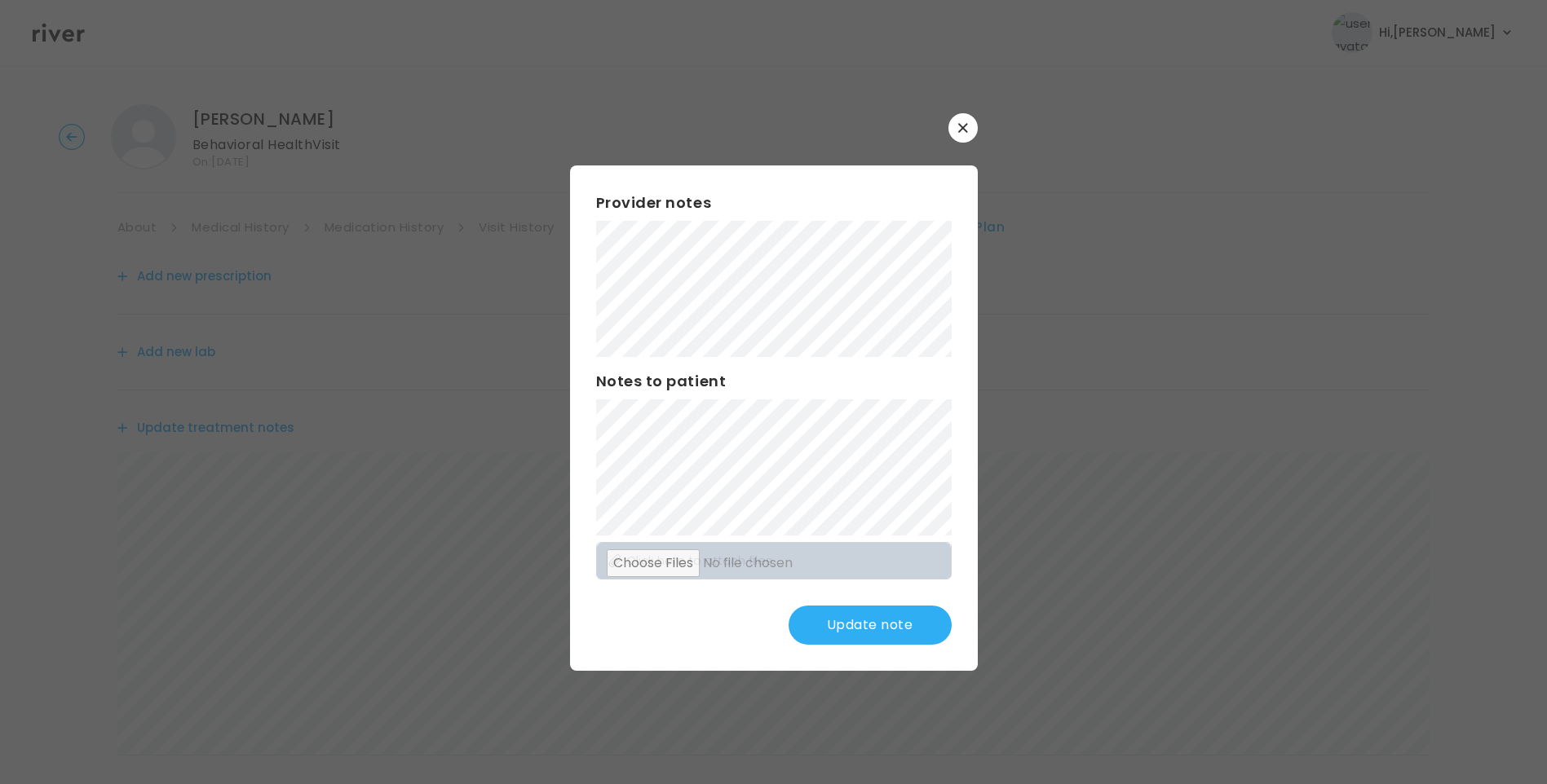
click at [857, 611] on button "Update note" at bounding box center [869, 625] width 163 height 40
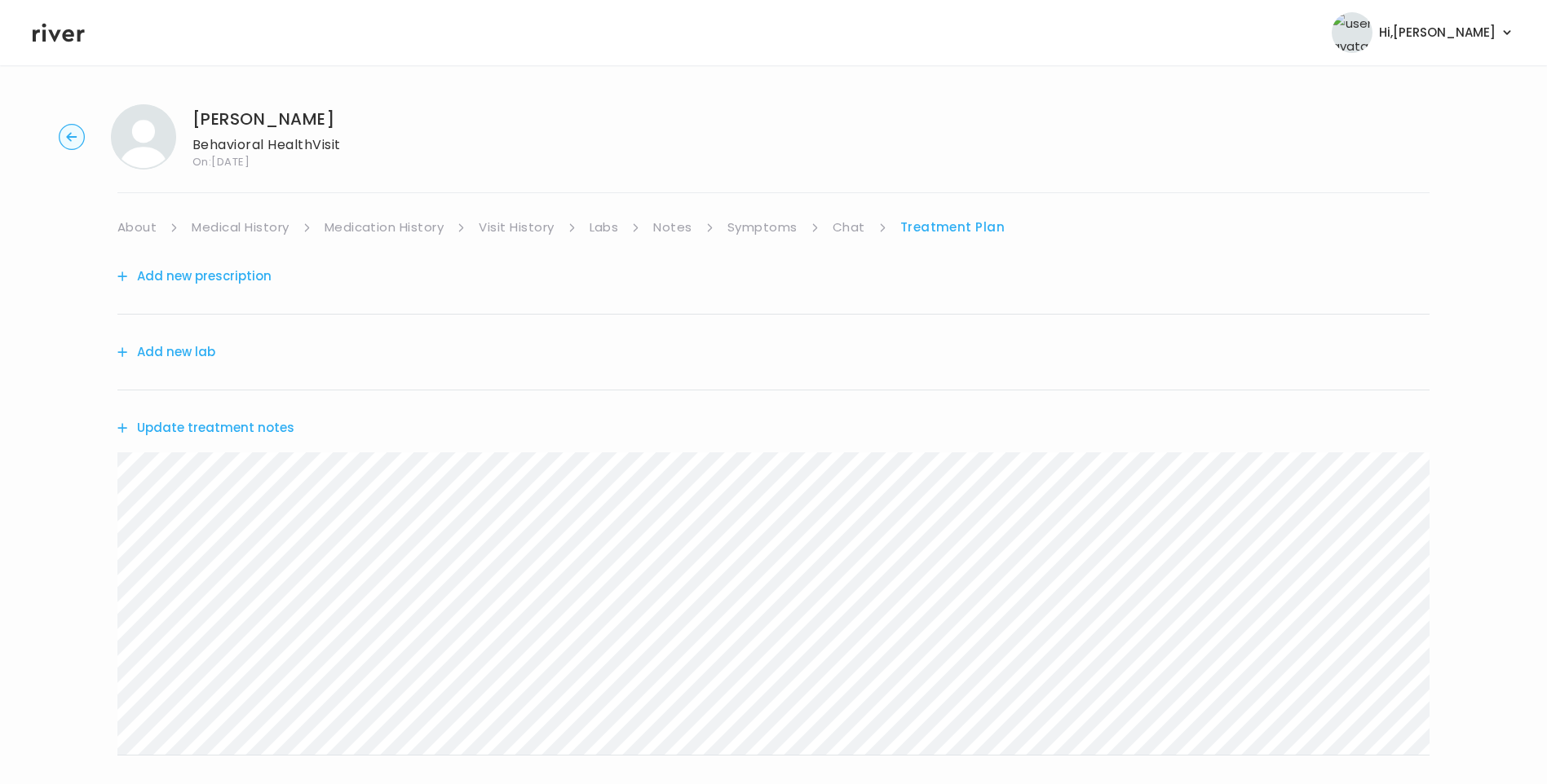
click at [258, 275] on button "Add new prescription" at bounding box center [195, 276] width 154 height 23
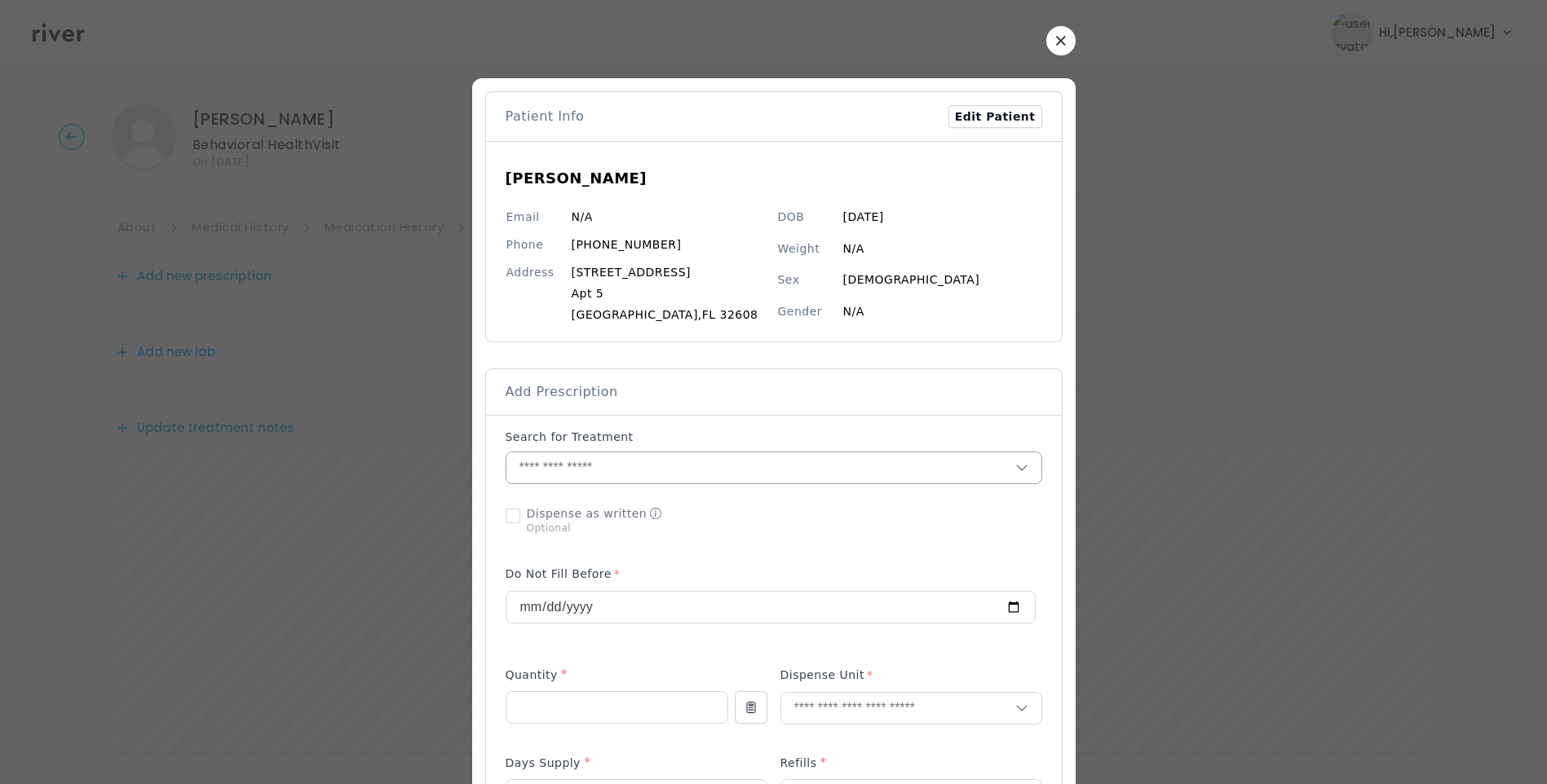
click at [635, 461] on input "text" at bounding box center [761, 468] width 508 height 31
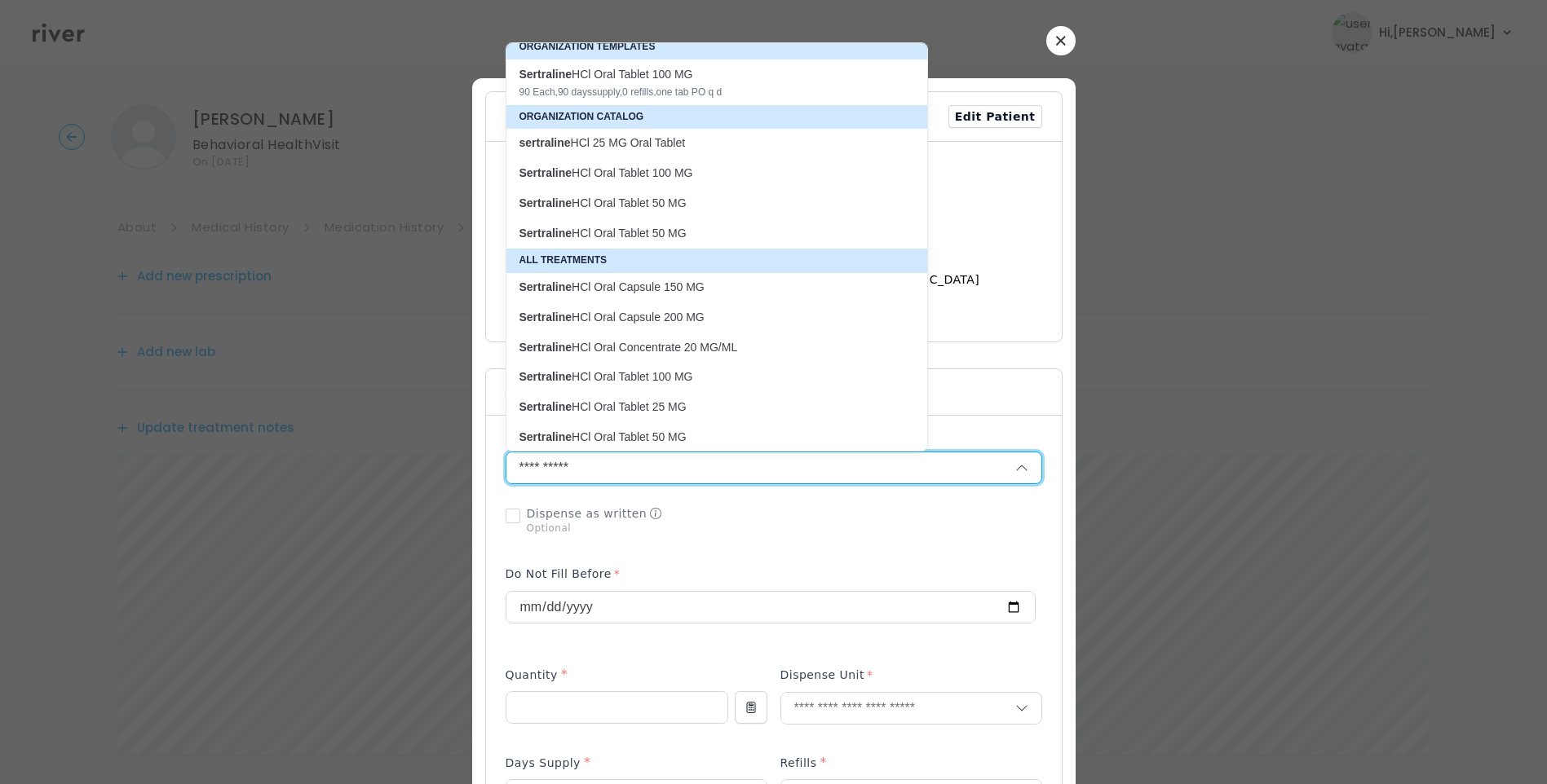
scroll to position [10, 0]
click at [683, 395] on p "Sertraline HCl Oral Tablet 25 MG" at bounding box center [706, 404] width 395 height 22
type input "**********"
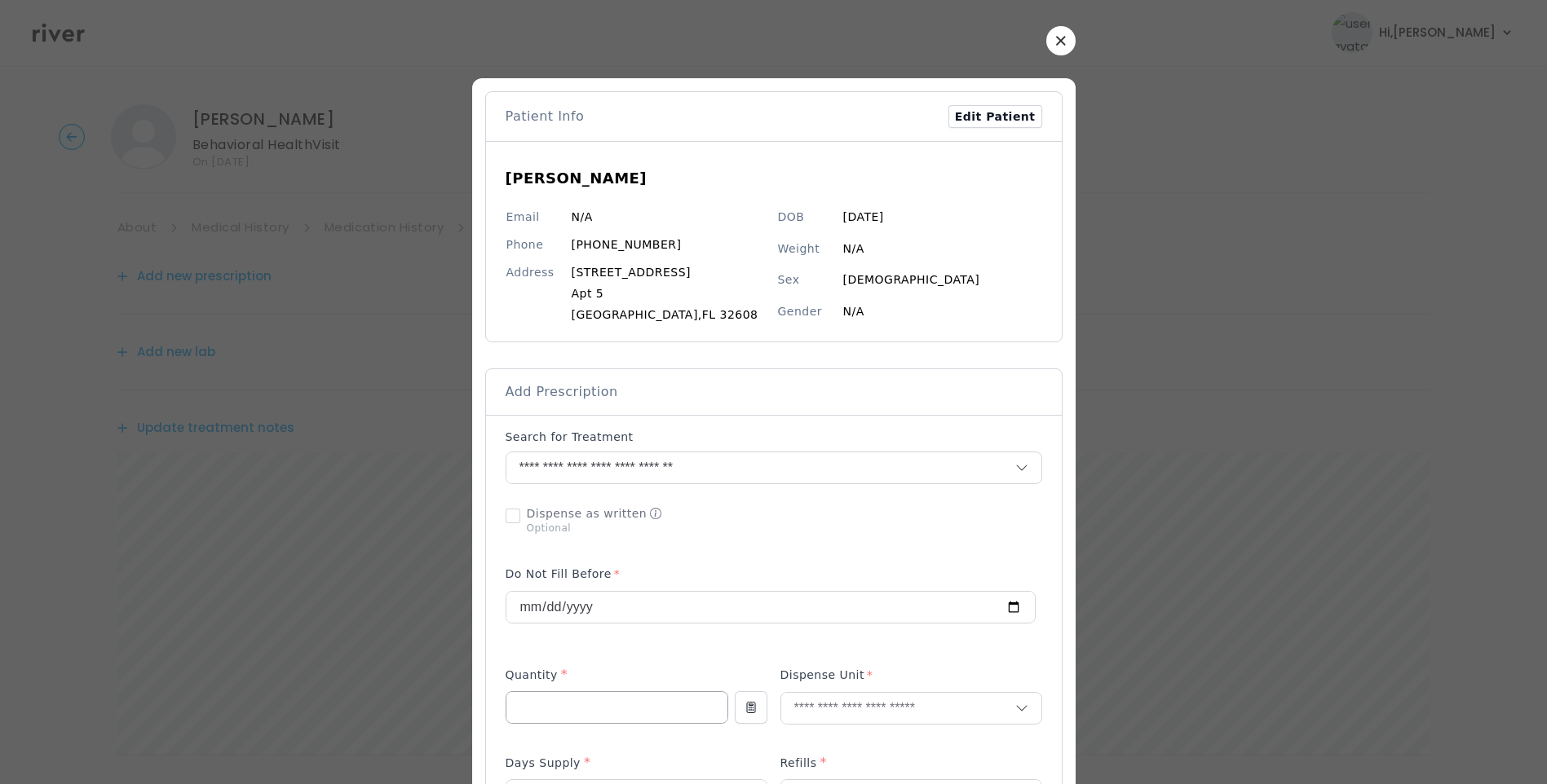
click at [544, 708] on input "number" at bounding box center [617, 707] width 221 height 31
type input "**"
type input "****"
click at [846, 742] on p "Tablet" at bounding box center [911, 743] width 215 height 24
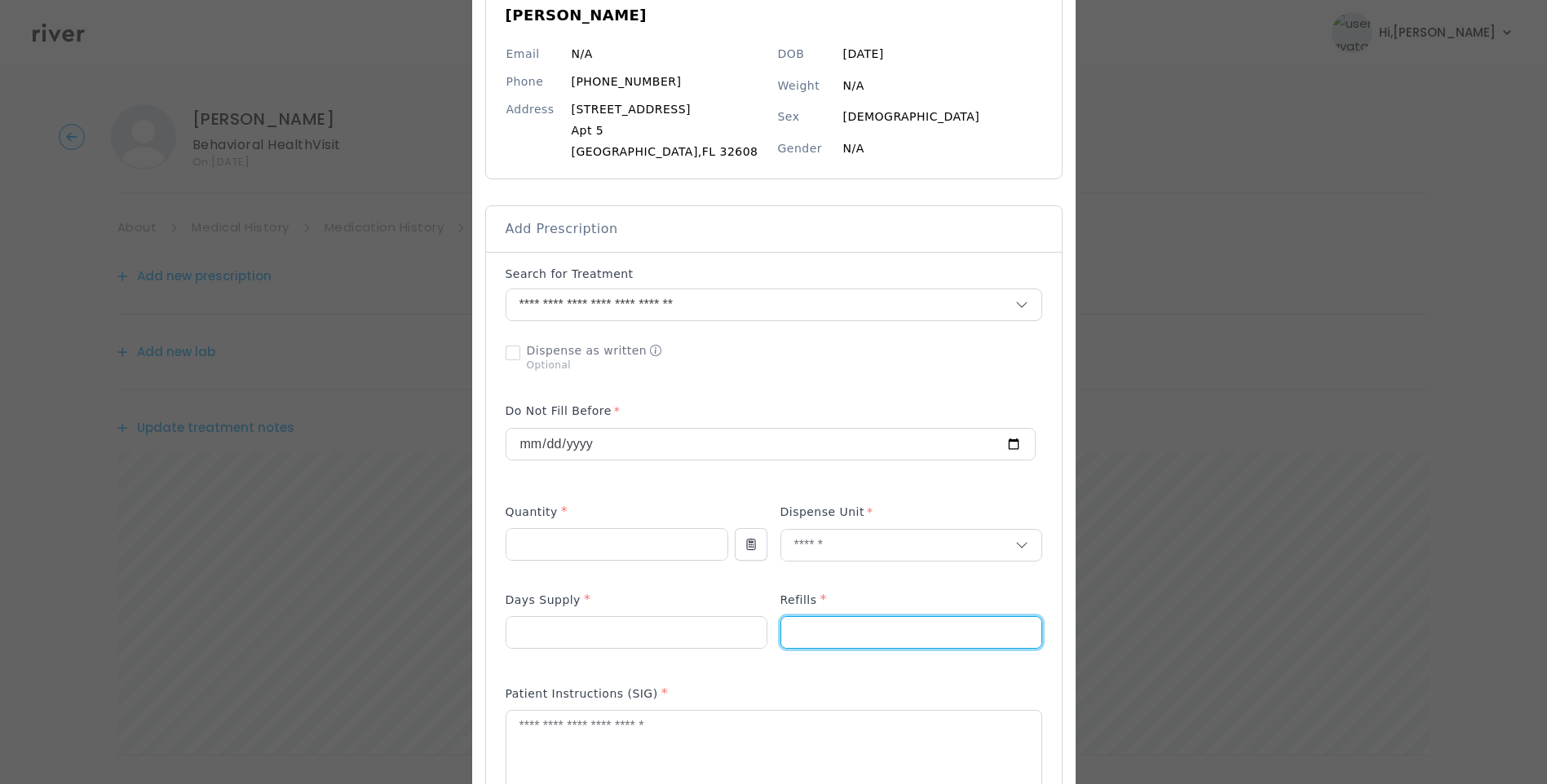
click at [799, 632] on input "number" at bounding box center [911, 632] width 260 height 31
type input "*"
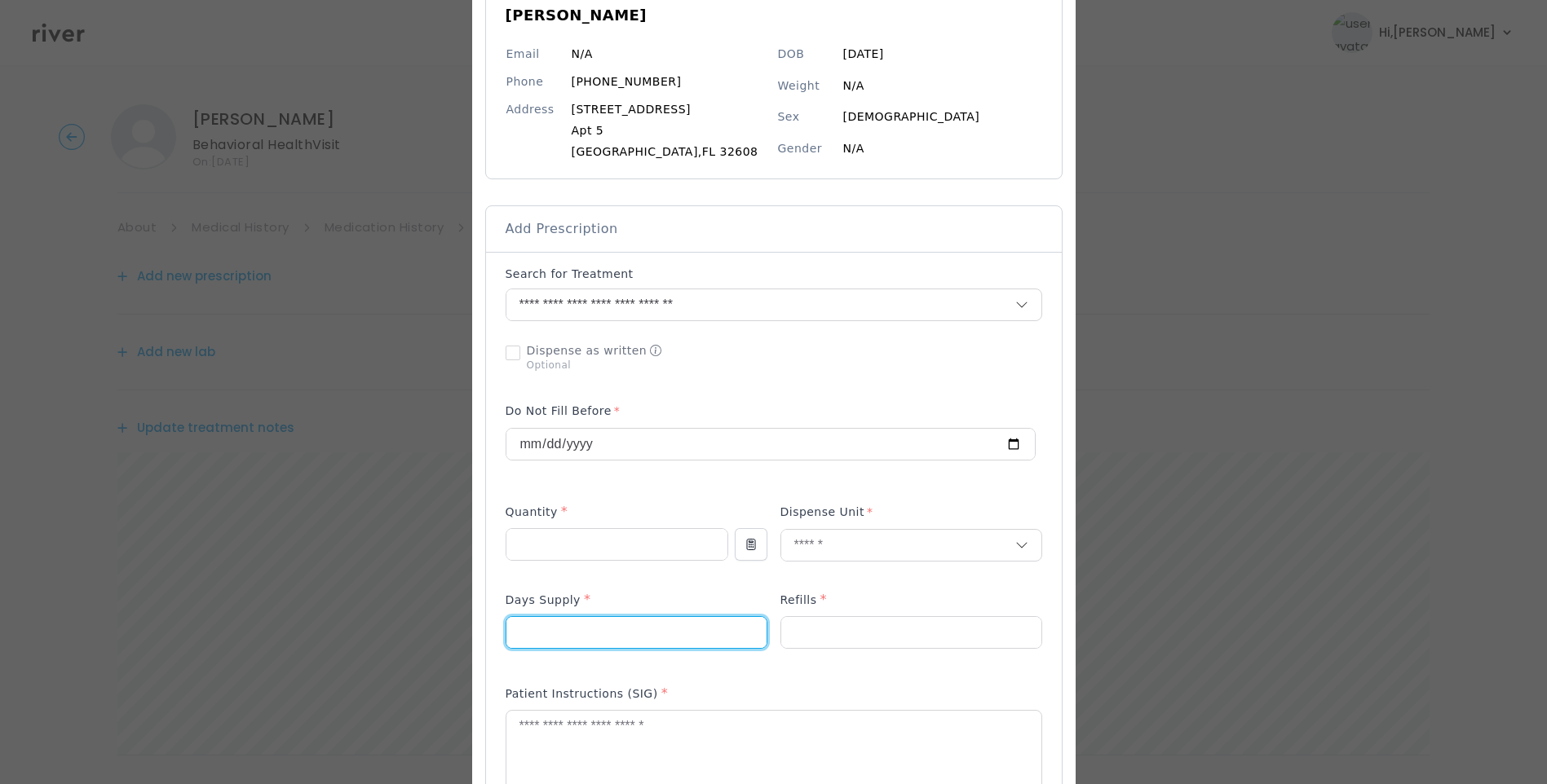
click at [640, 631] on input "number" at bounding box center [637, 632] width 260 height 31
type input "**"
click at [524, 731] on textarea at bounding box center [774, 754] width 535 height 87
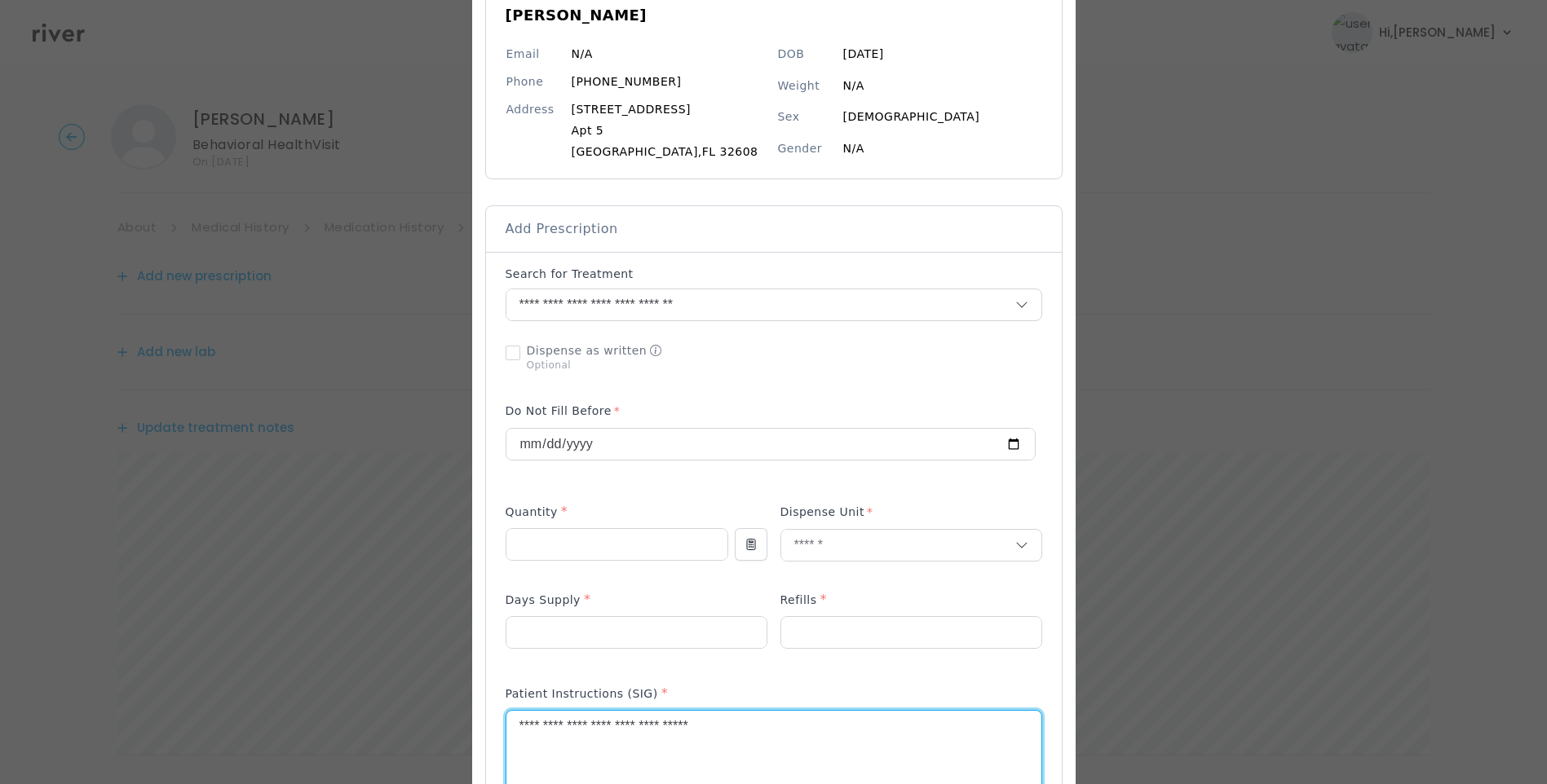
type textarea "**********"
click at [830, 682] on div "Patient Instructions (SIG) *" at bounding box center [774, 750] width 537 height 146
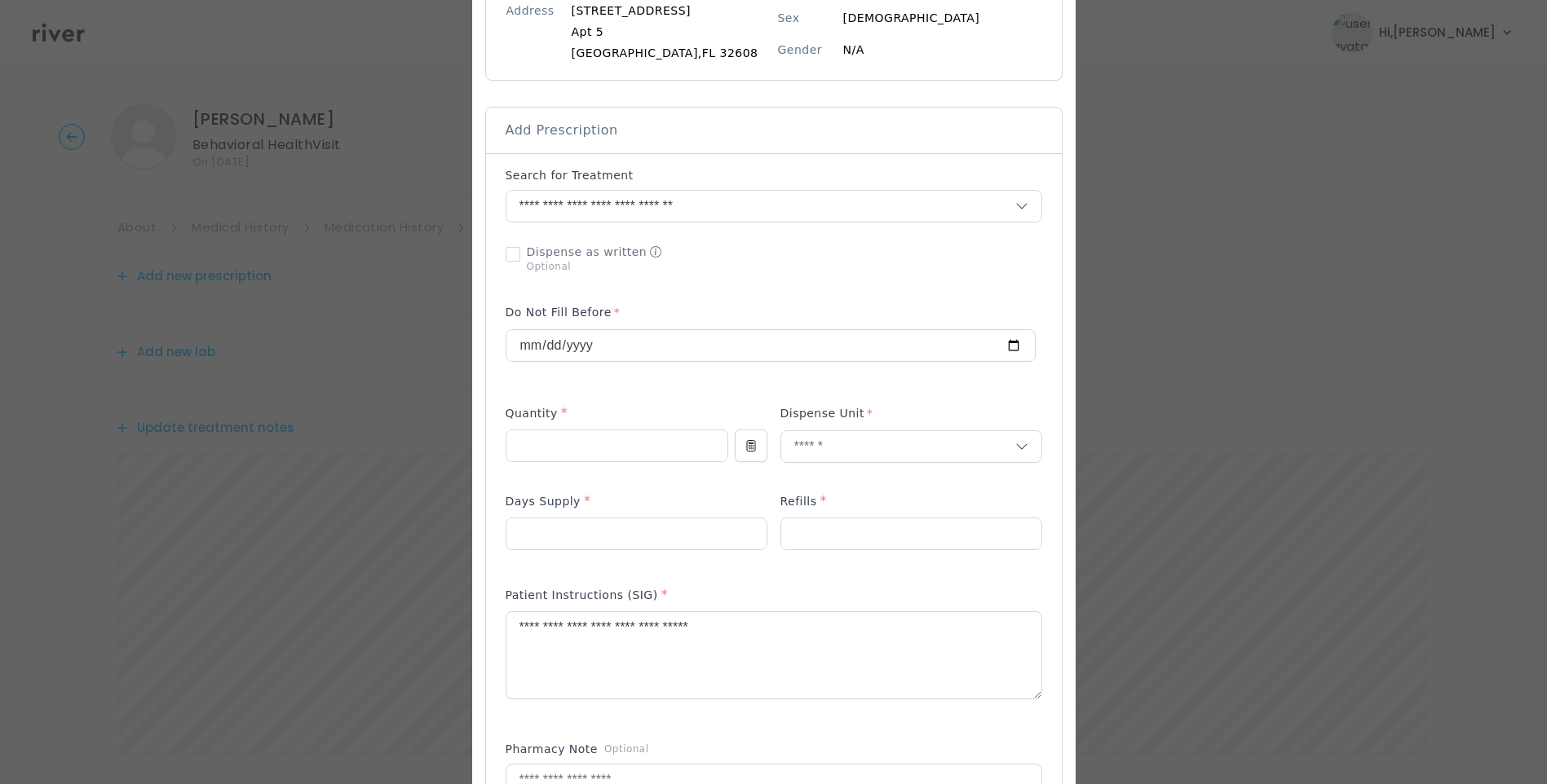
scroll to position [326, 0]
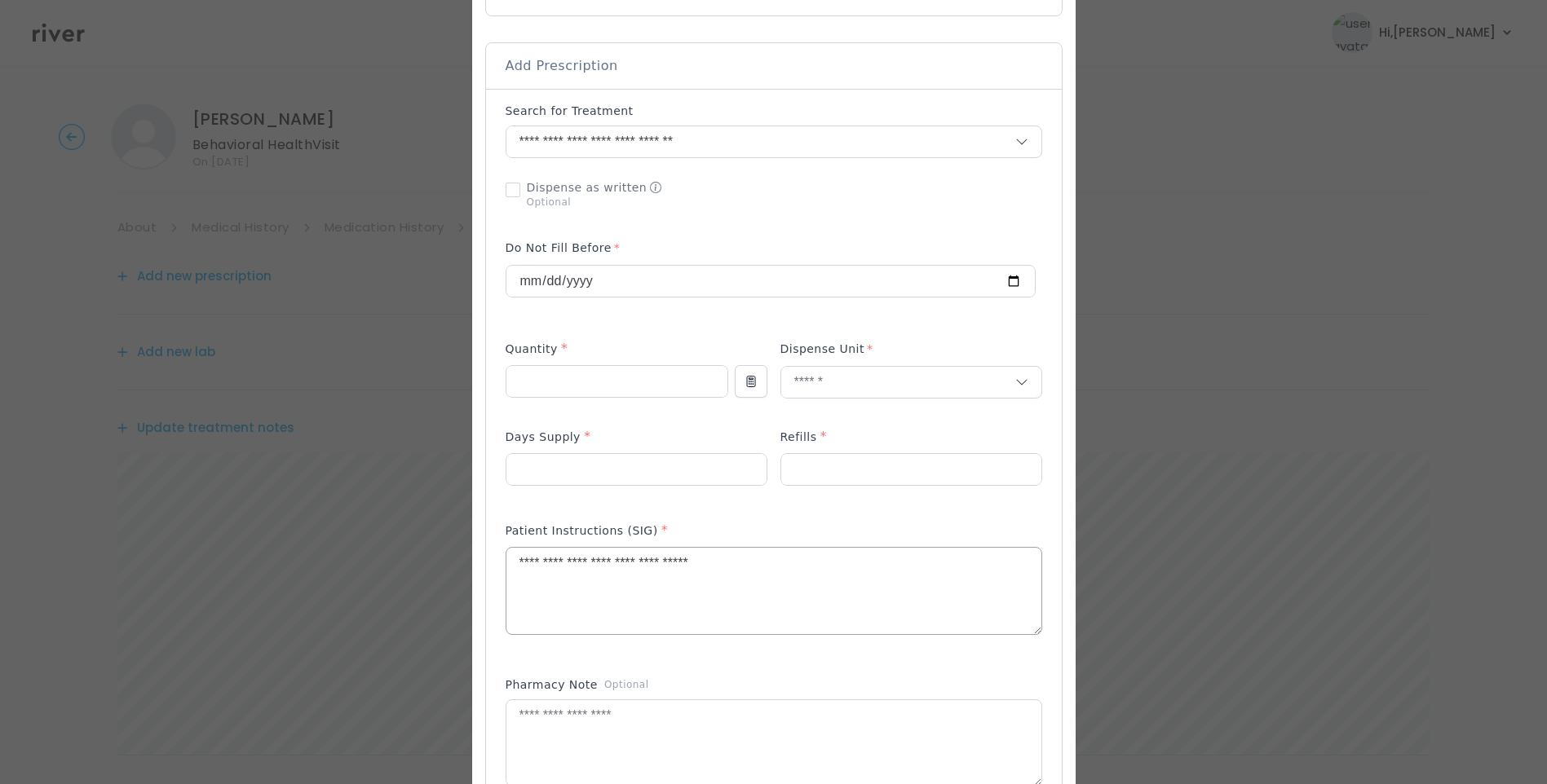
drag, startPoint x: 783, startPoint y: 537, endPoint x: 787, endPoint y: 566, distance: 29.3
click at [784, 541] on div "Patient Instructions (SIG) *" at bounding box center [774, 534] width 537 height 26
click at [788, 573] on textarea "**********" at bounding box center [774, 591] width 535 height 87
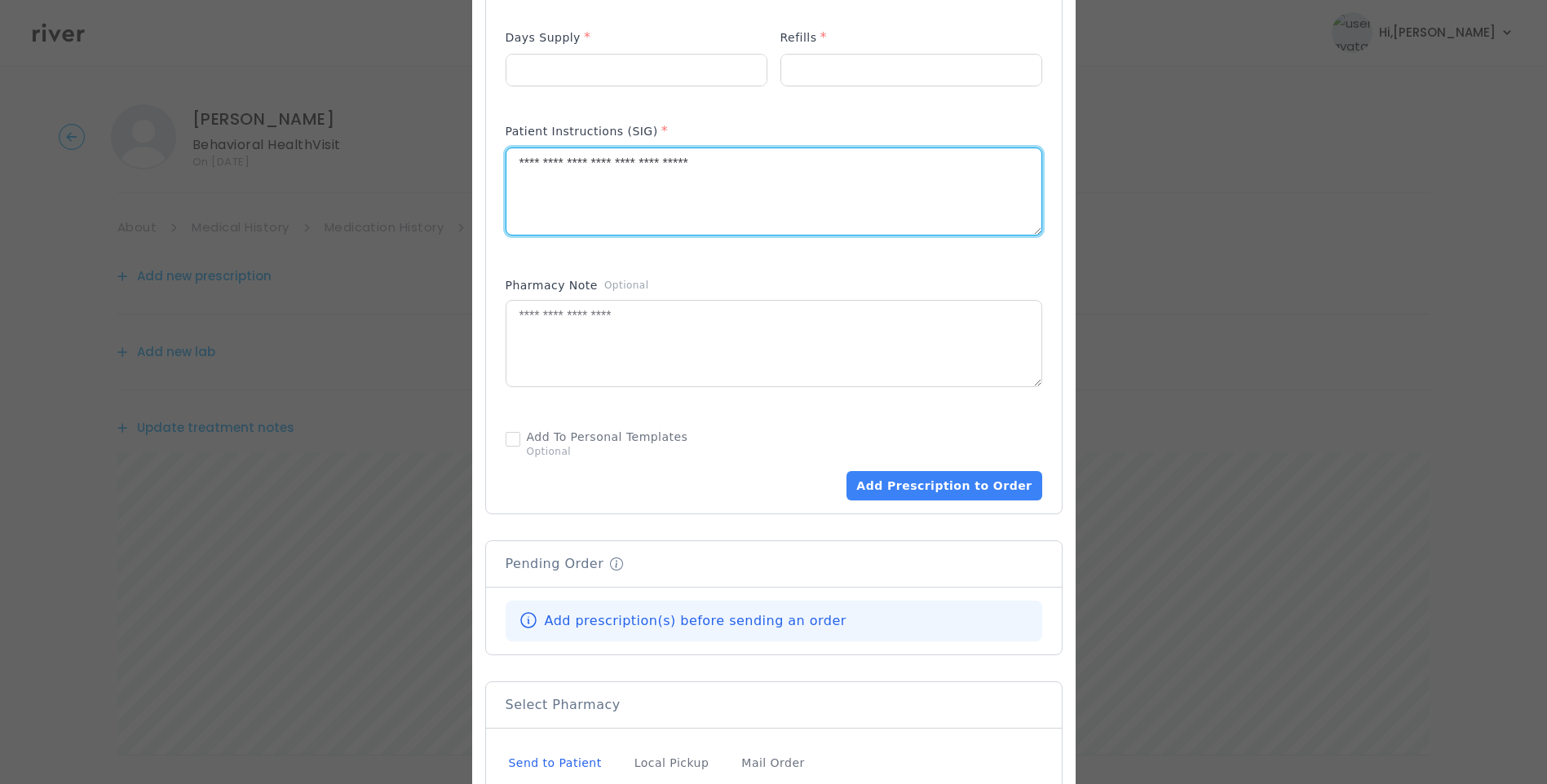
scroll to position [815, 0]
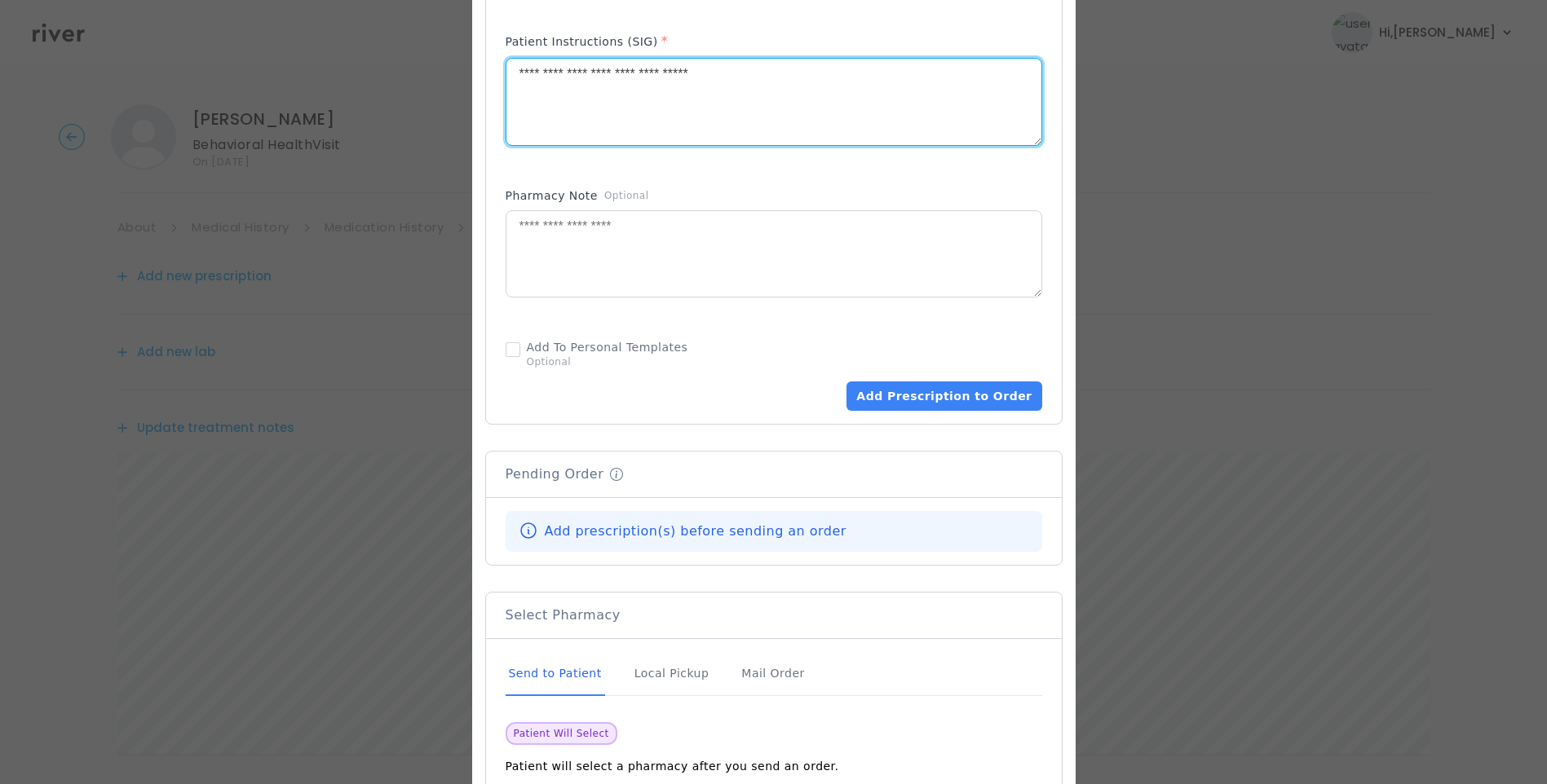
click at [757, 77] on textarea "**********" at bounding box center [774, 102] width 535 height 87
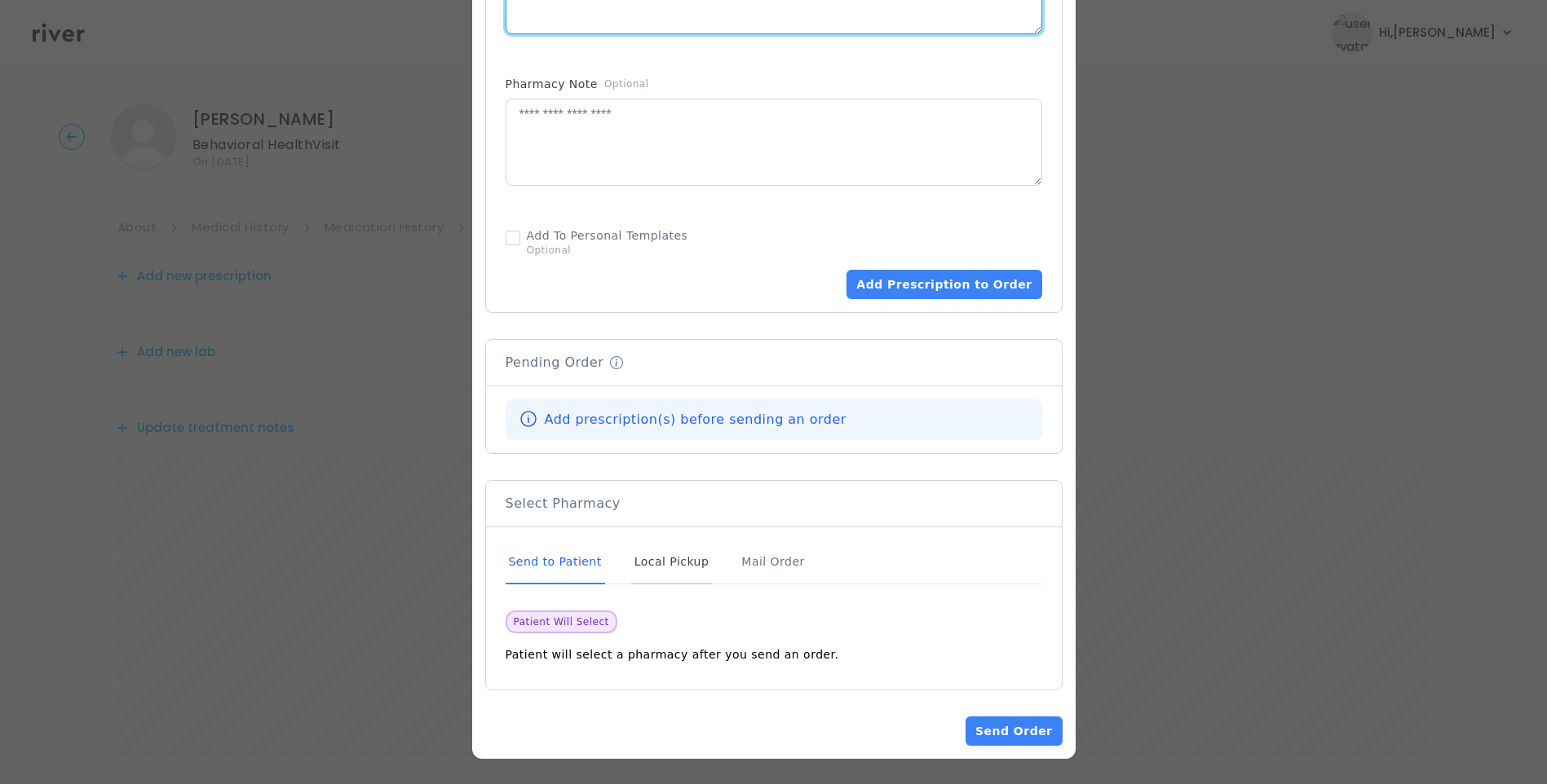
scroll to position [927, 0]
click at [565, 562] on div "Send to Patient" at bounding box center [556, 561] width 100 height 44
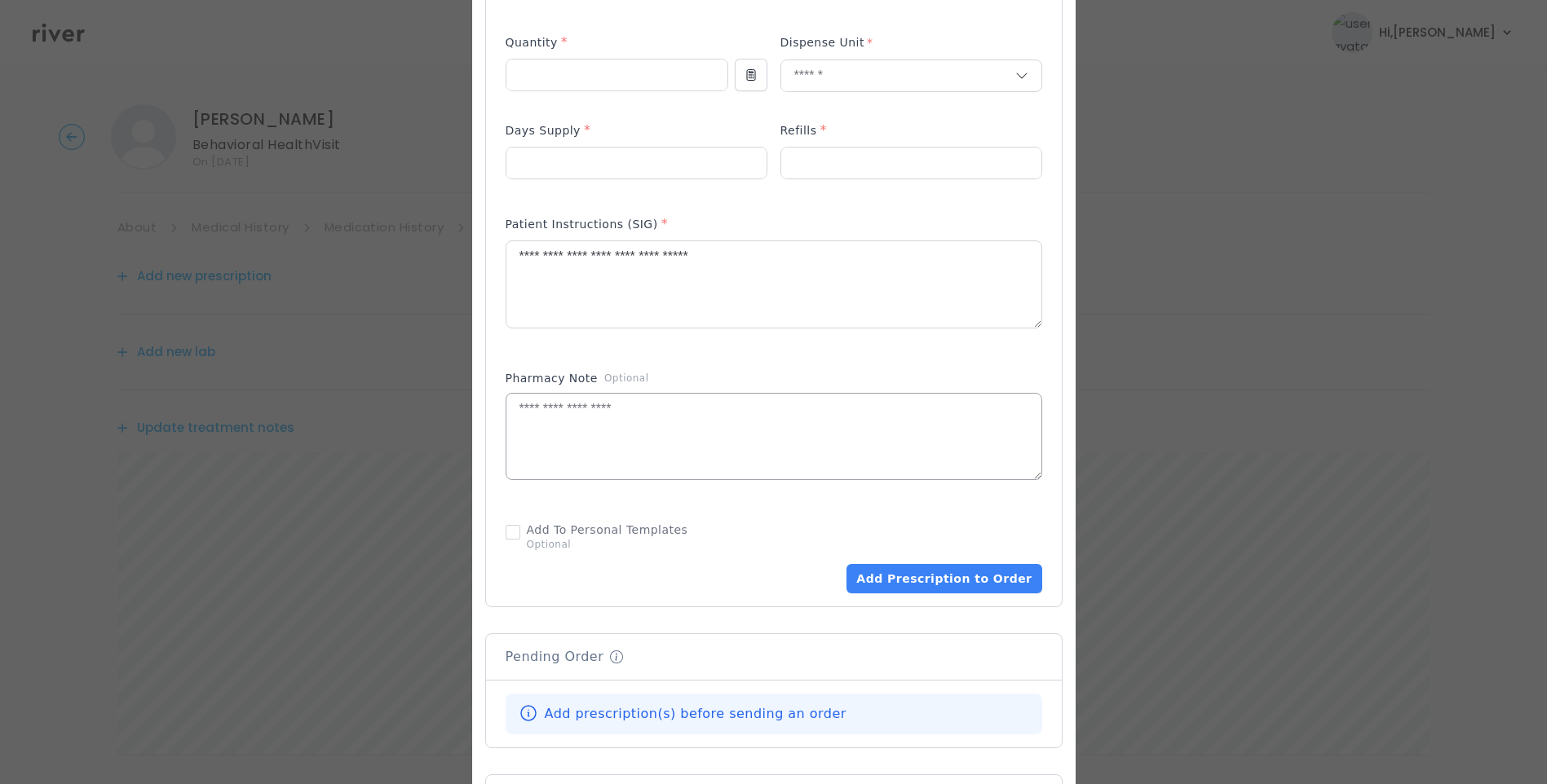
scroll to position [683, 0]
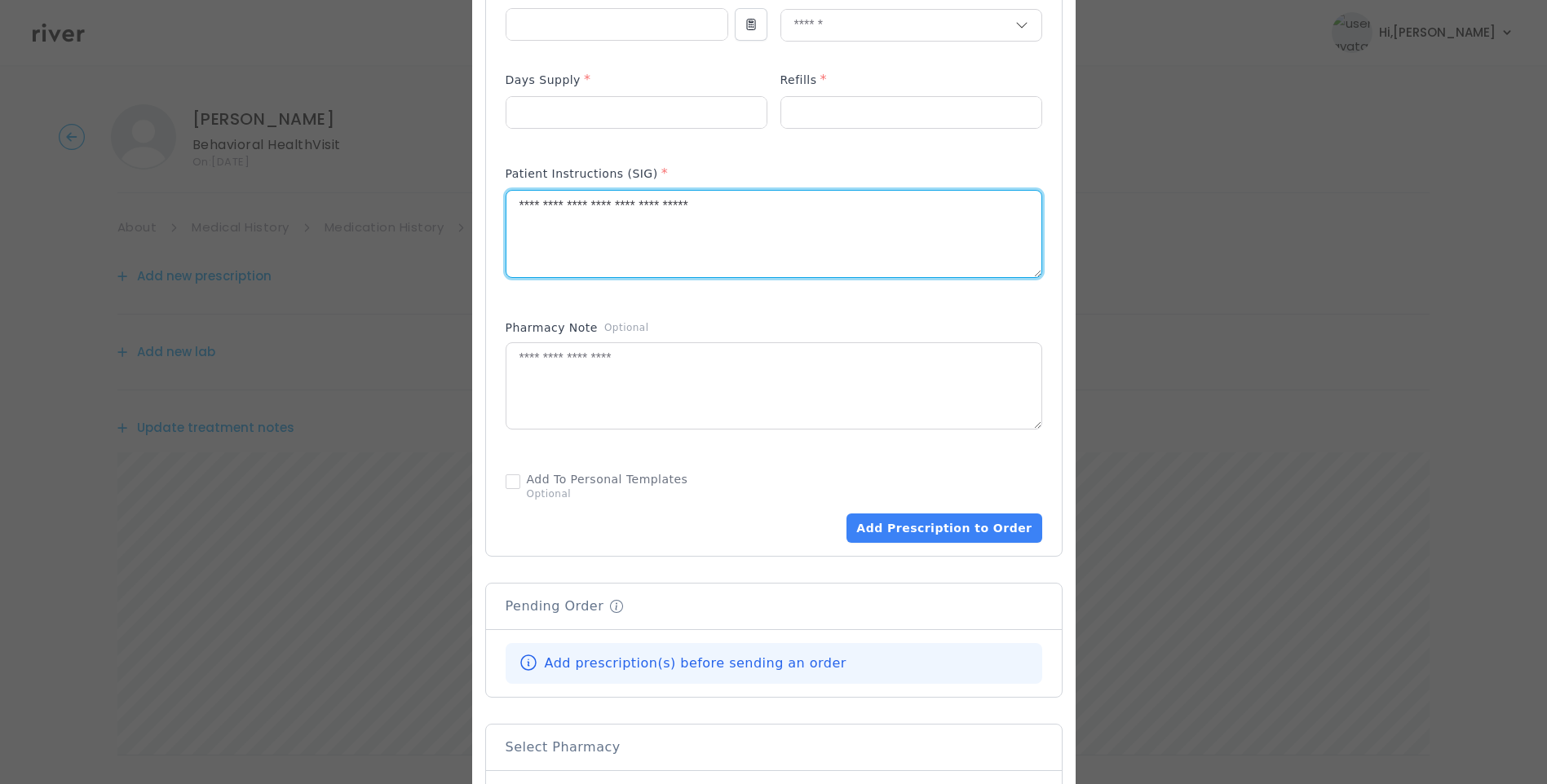
click at [754, 206] on textarea "**********" at bounding box center [774, 234] width 535 height 87
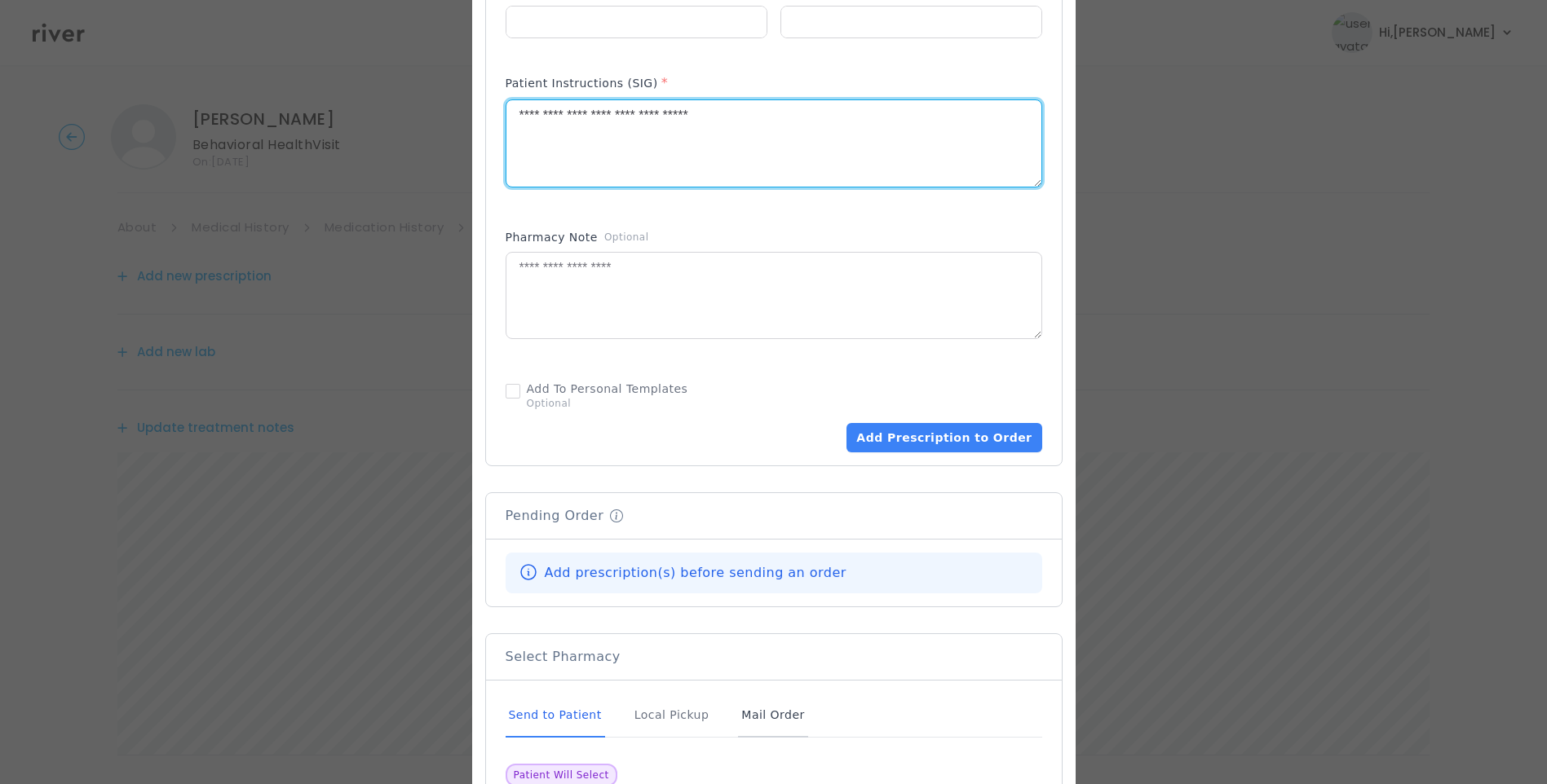
scroll to position [927, 0]
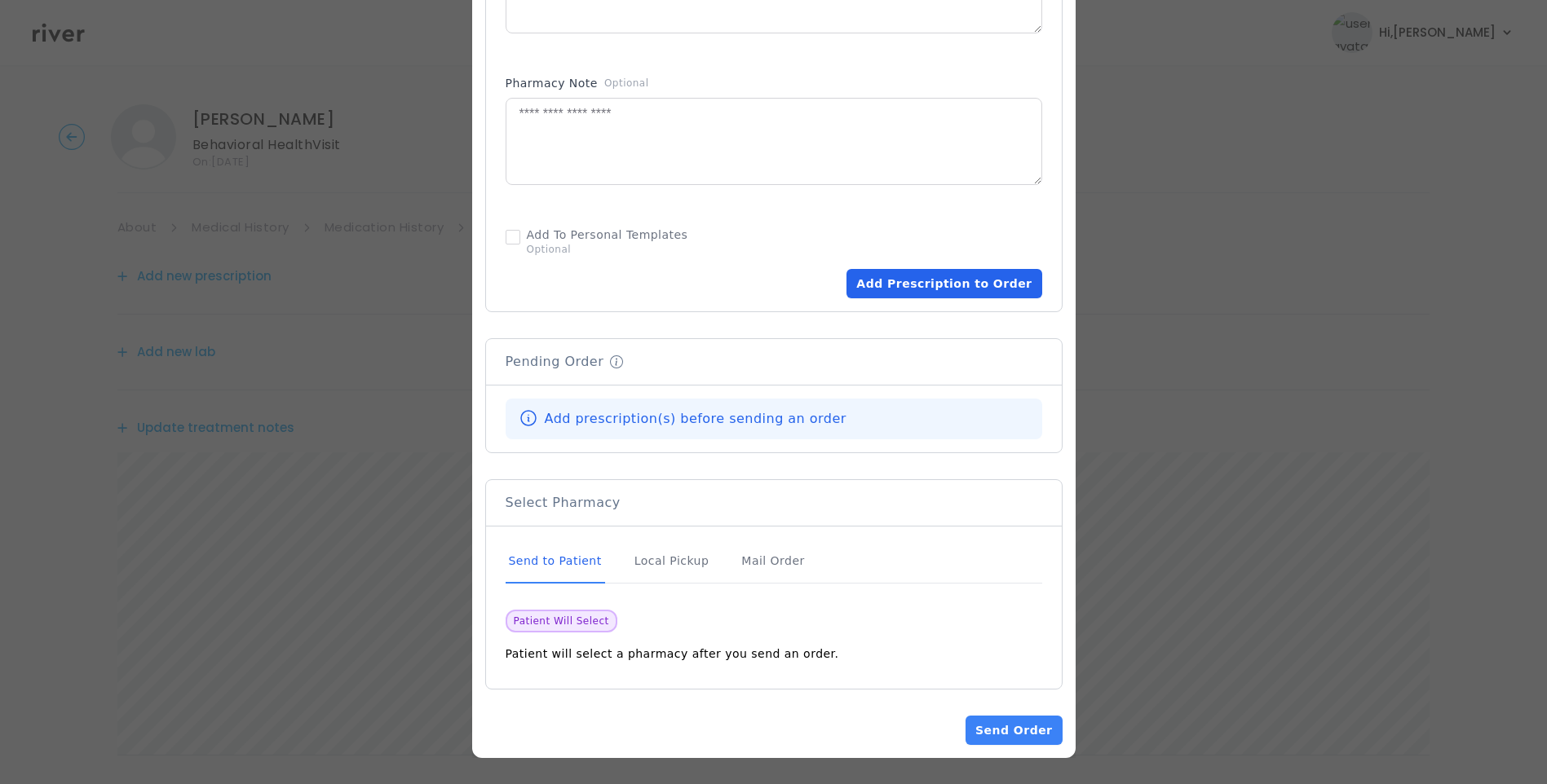
click at [921, 274] on button "Add Prescription to Order" at bounding box center [943, 283] width 195 height 29
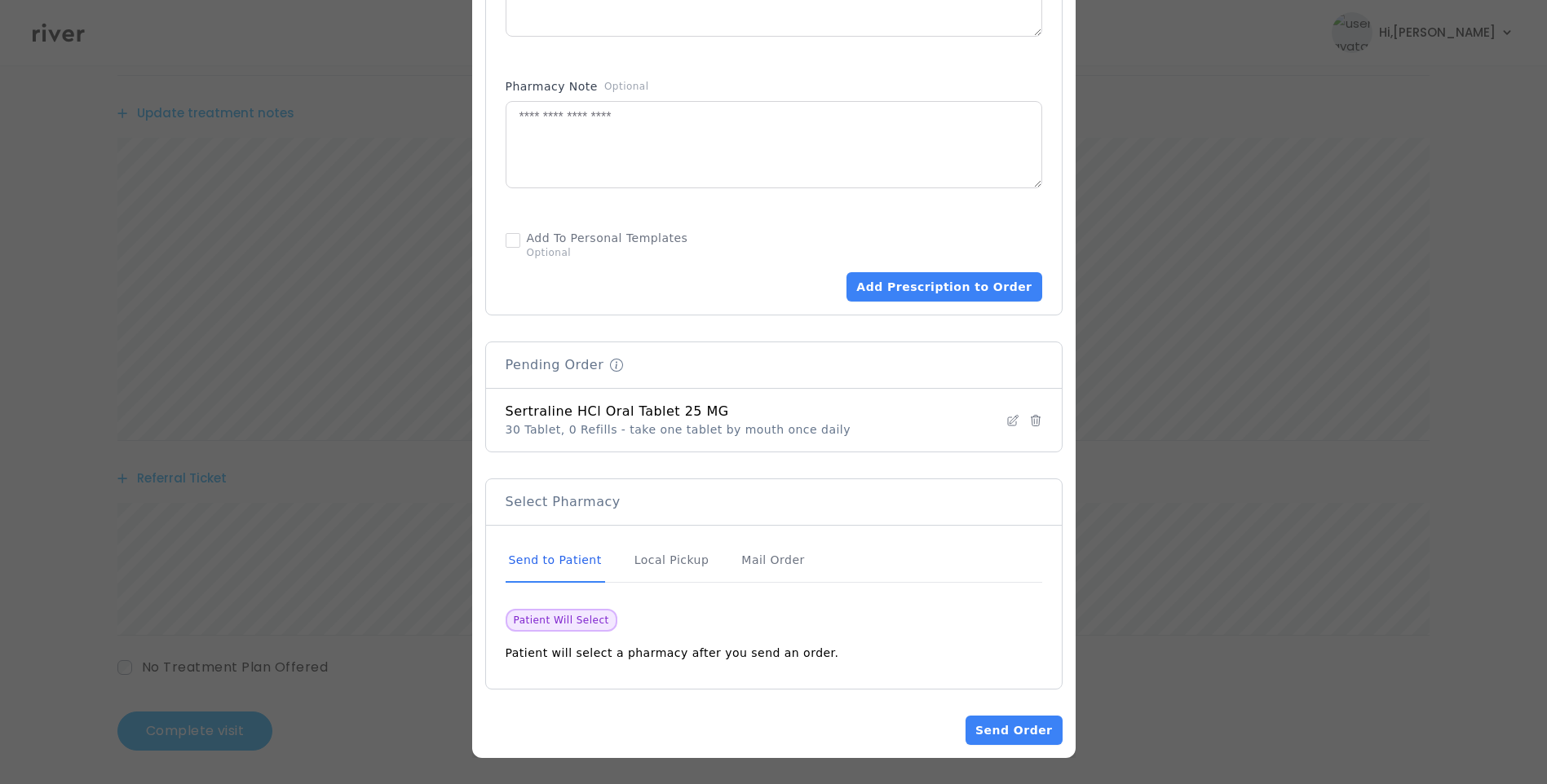
scroll to position [320, 0]
click at [1019, 733] on button "Send Order" at bounding box center [1013, 729] width 96 height 29
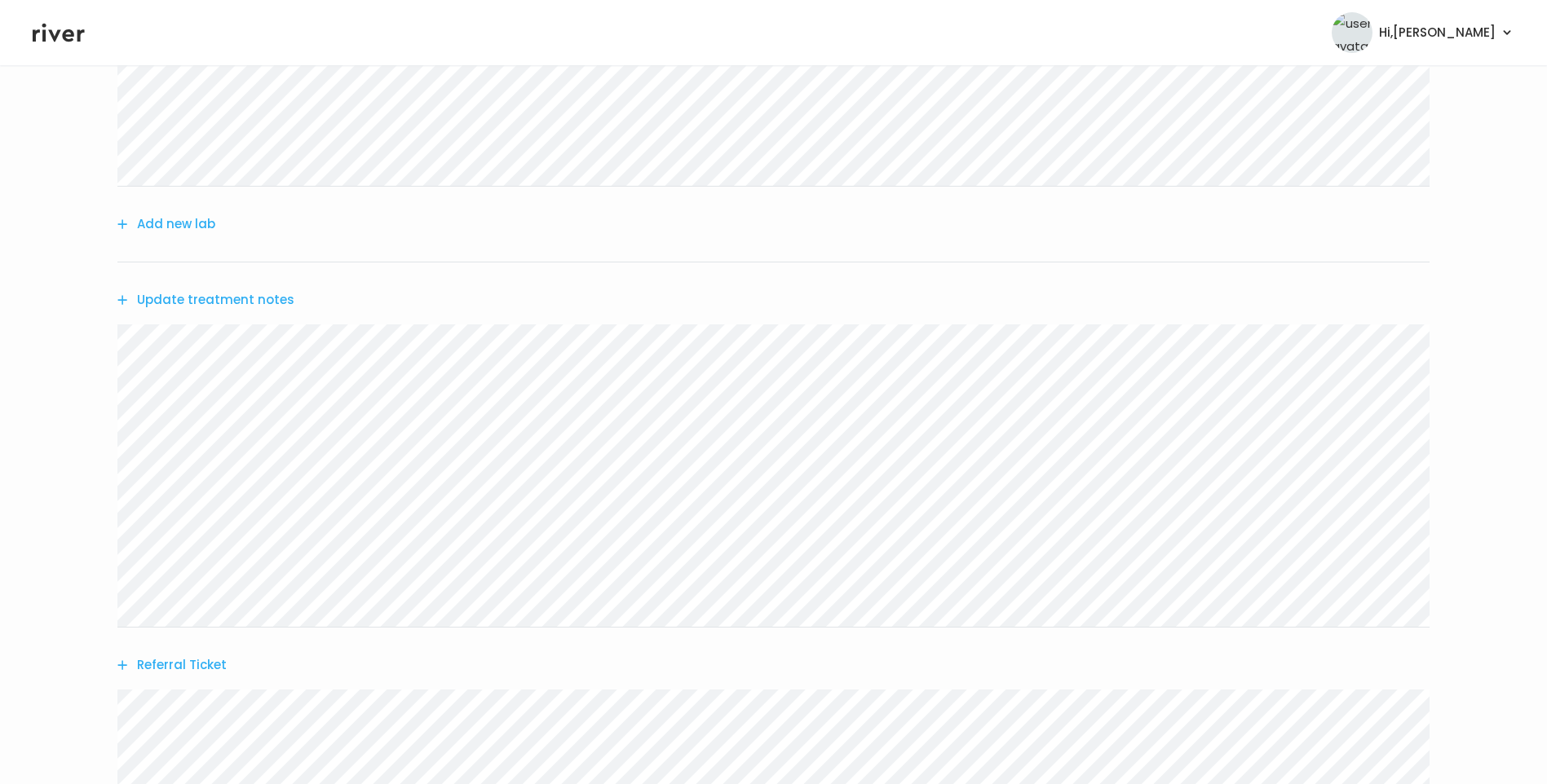
scroll to position [161, 0]
drag, startPoint x: 847, startPoint y: 70, endPoint x: 853, endPoint y: 80, distance: 11.7
click at [847, 70] on link "Chat" at bounding box center [848, 67] width 33 height 23
click at [928, 109] on link "Treatment Plan" at bounding box center [952, 105] width 101 height 23
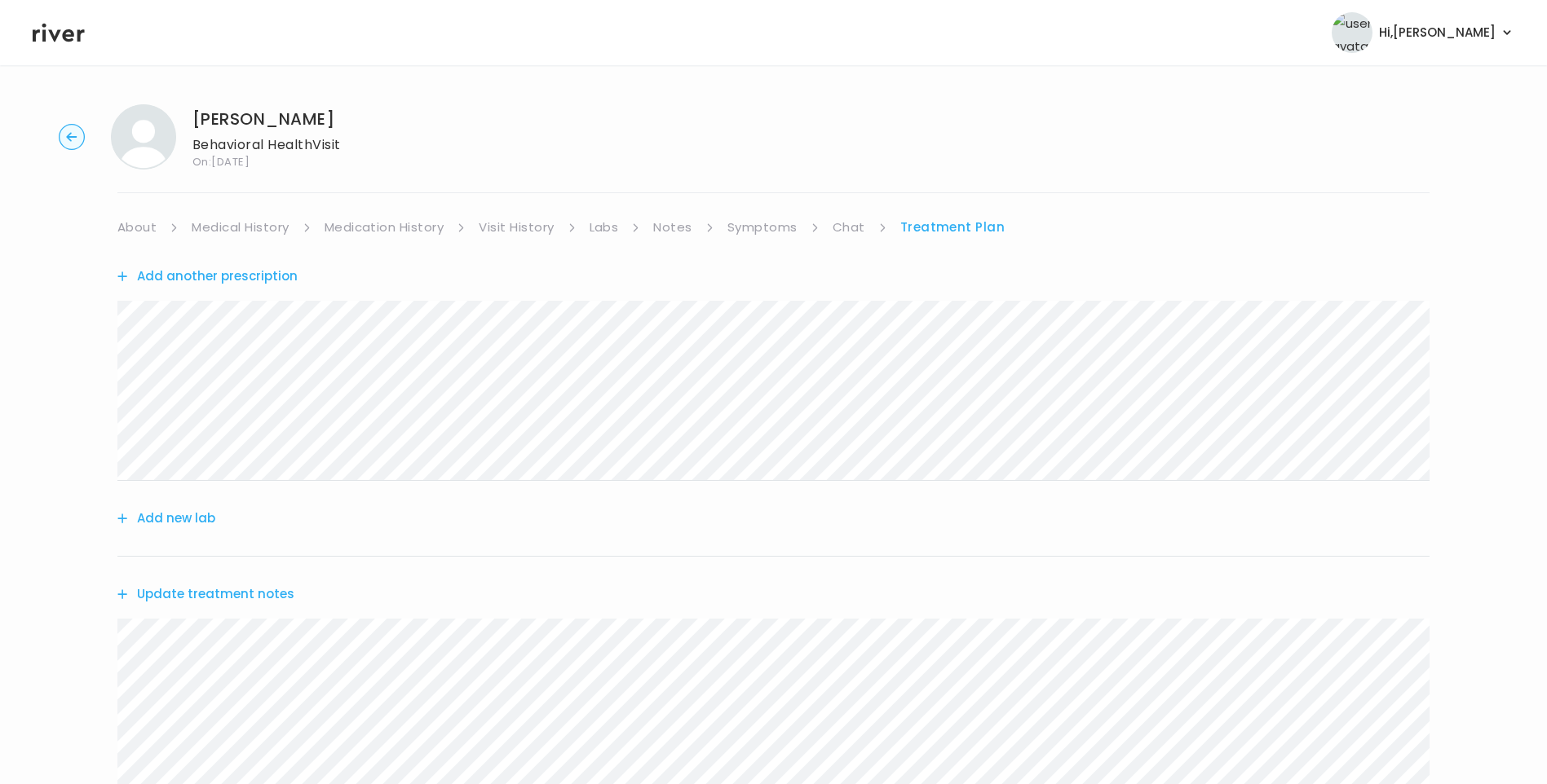
click at [744, 232] on link "Symptoms" at bounding box center [762, 227] width 70 height 23
click at [850, 234] on link "Chat" at bounding box center [852, 227] width 33 height 23
click at [946, 228] on link "Treatment Plan" at bounding box center [952, 227] width 101 height 23
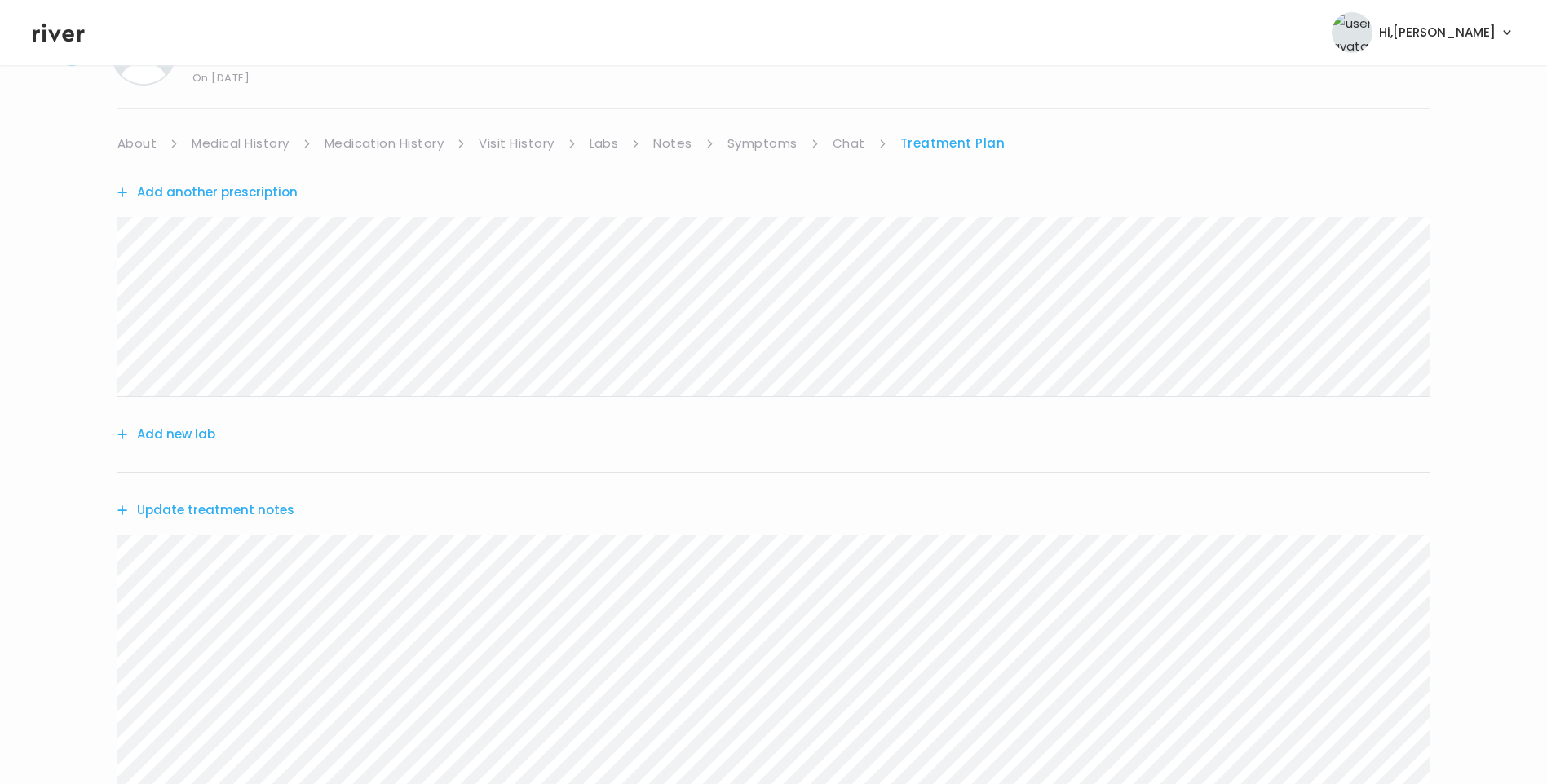
scroll to position [163, 0]
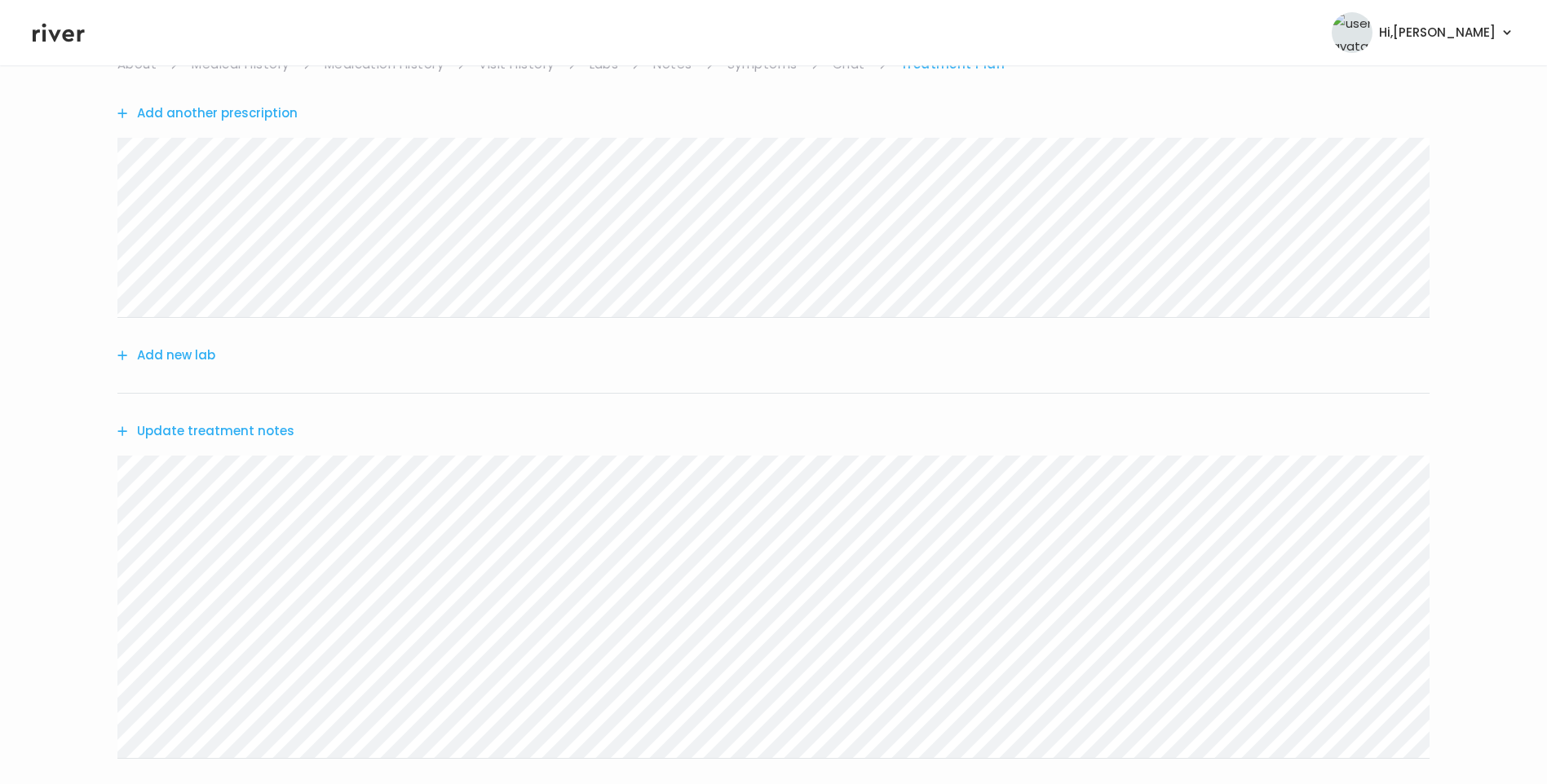
click at [270, 419] on div "Update treatment notes" at bounding box center [773, 431] width 1312 height 75
click at [250, 431] on button "Update treatment notes" at bounding box center [206, 431] width 177 height 23
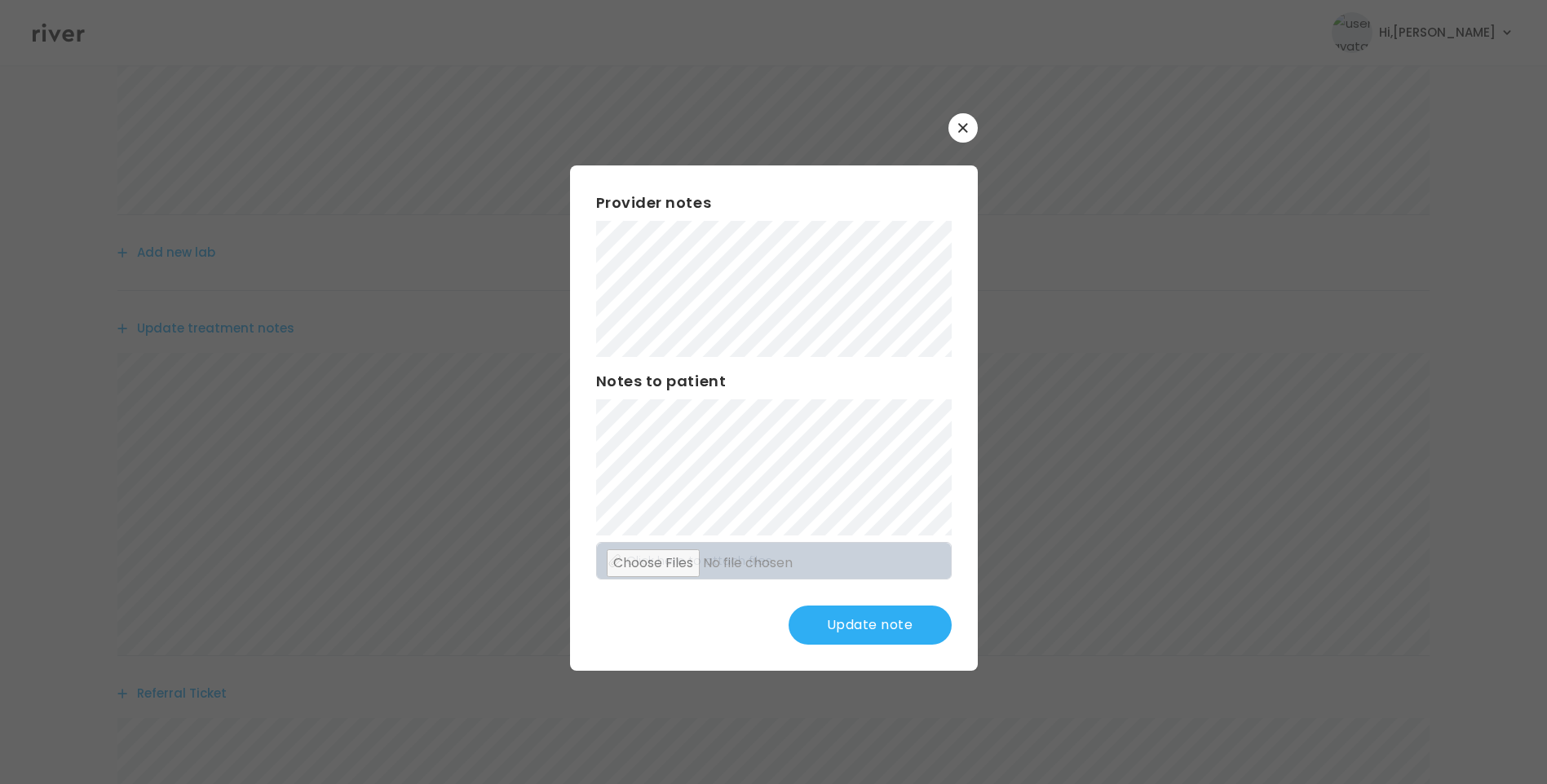
scroll to position [326, 0]
click at [906, 614] on button "Update note" at bounding box center [869, 625] width 163 height 40
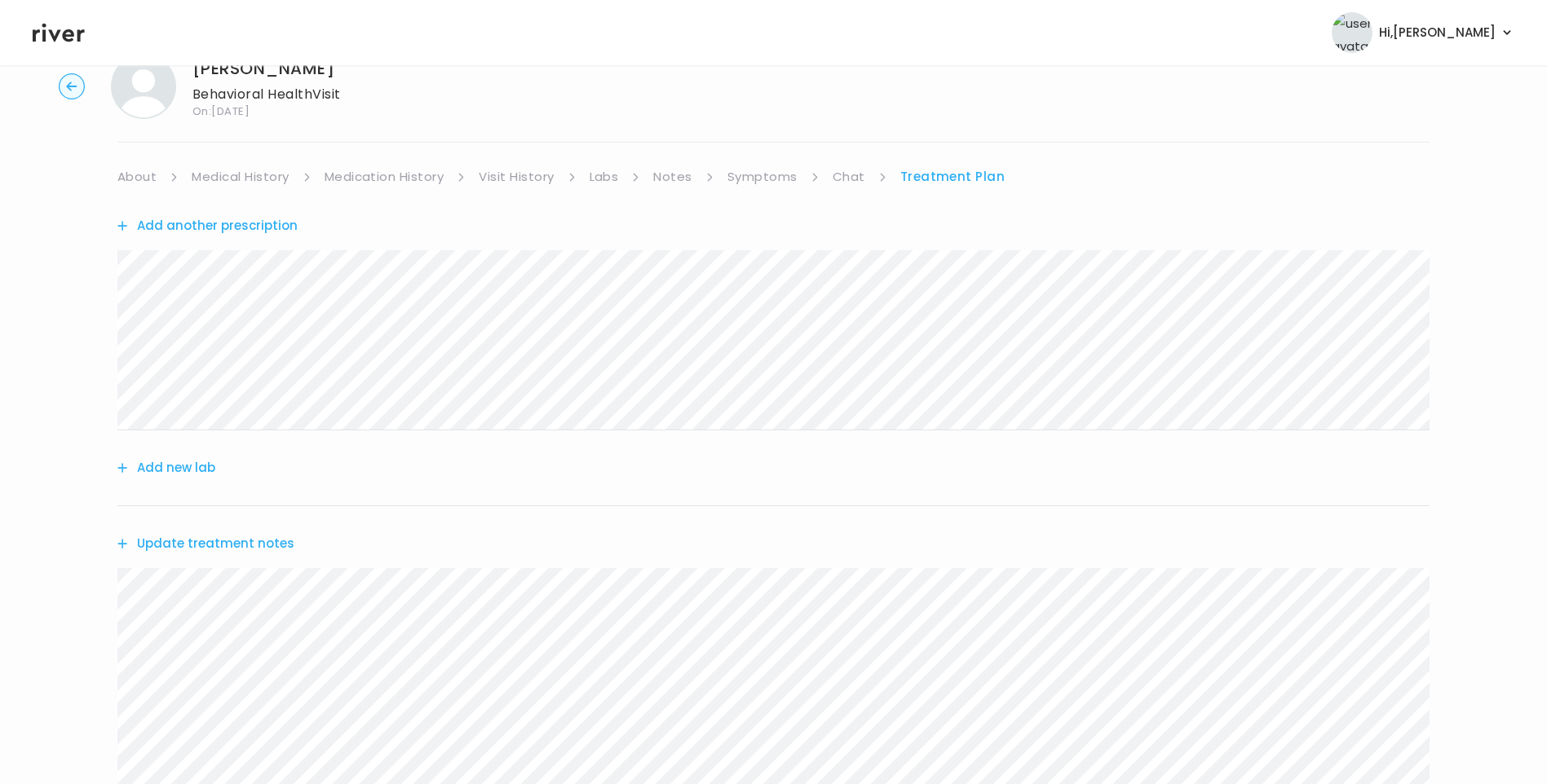
scroll to position [0, 0]
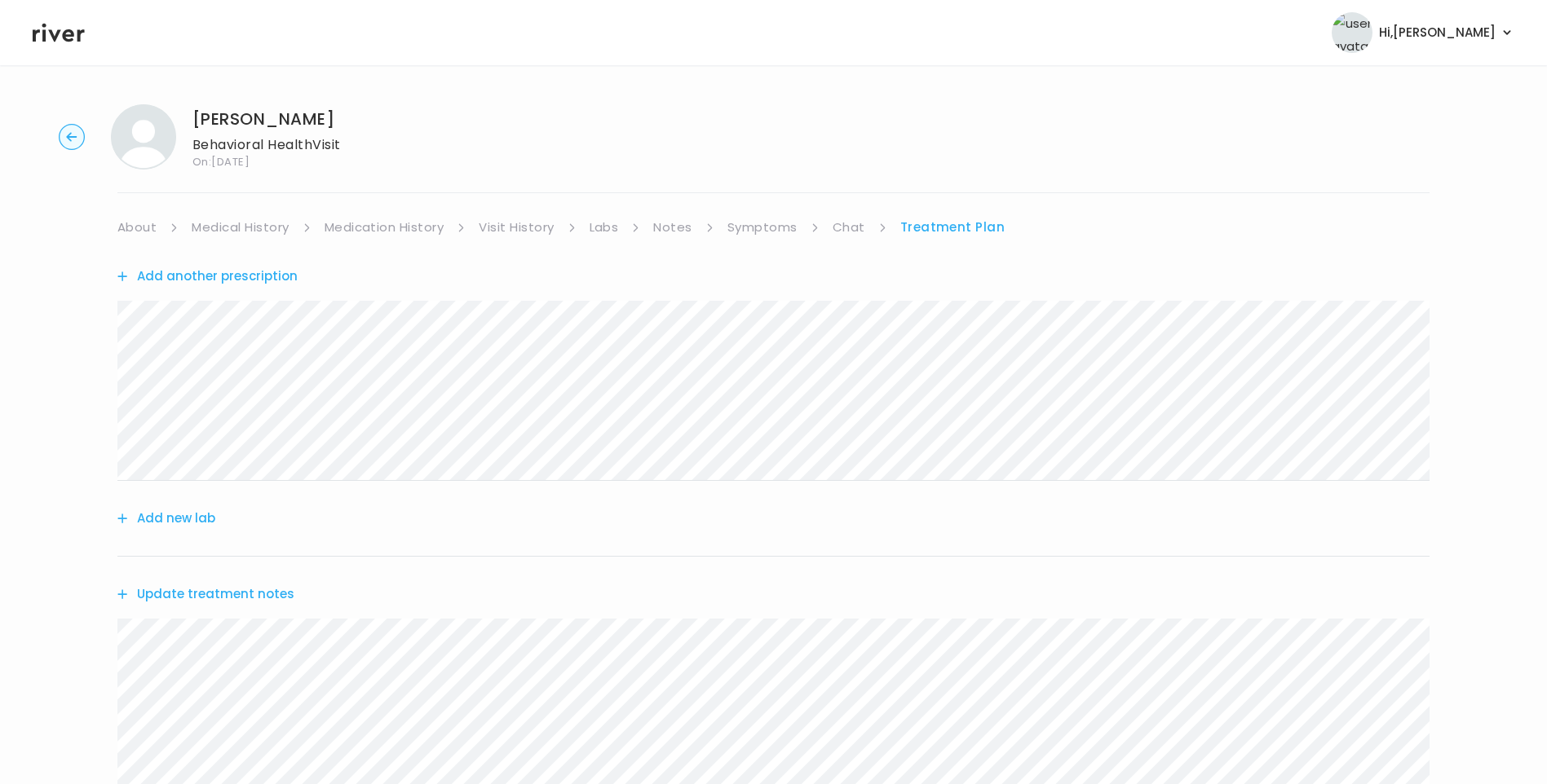
click at [857, 222] on link "Chat" at bounding box center [848, 227] width 33 height 23
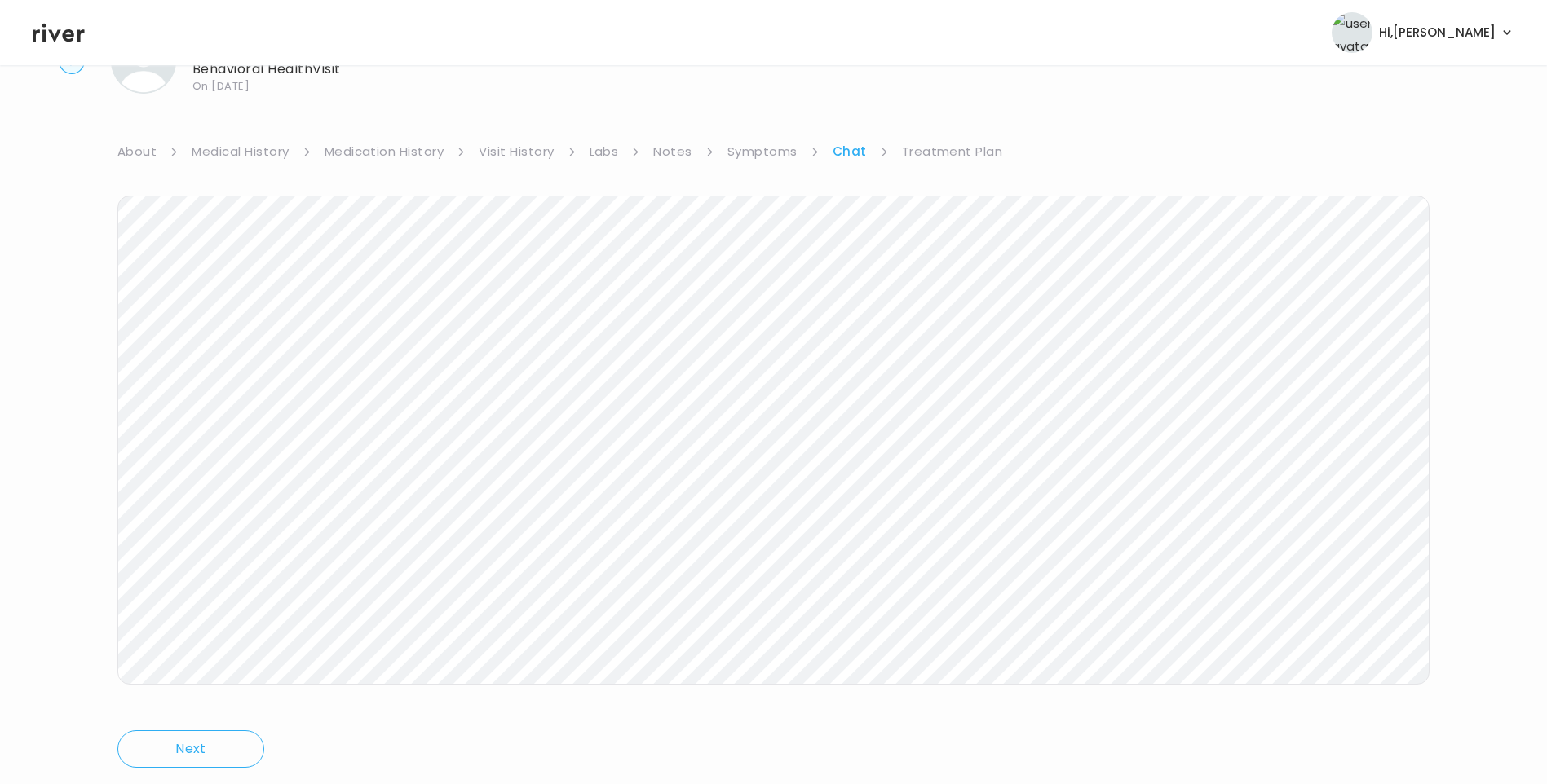
scroll to position [121, 0]
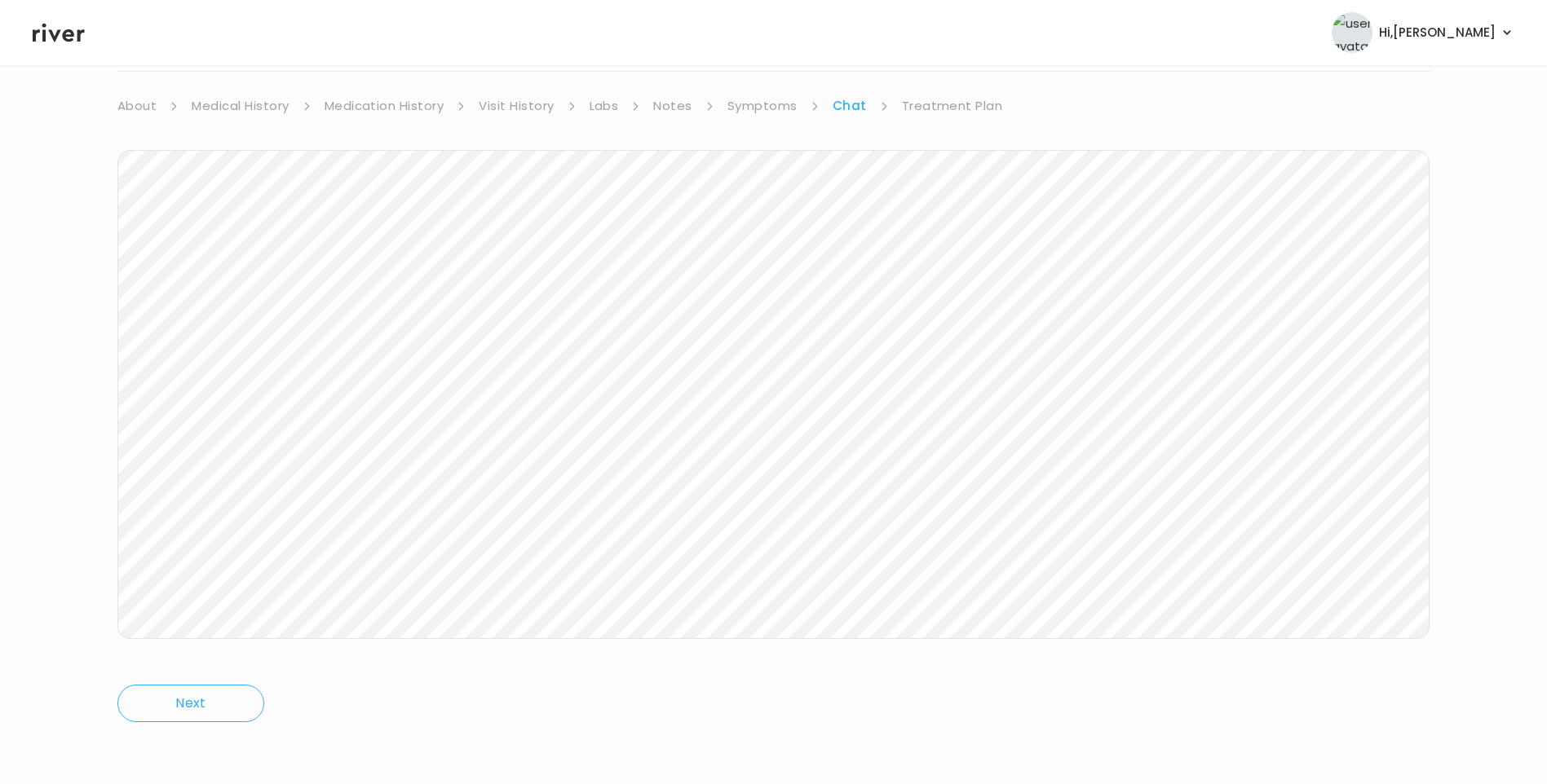
click at [953, 107] on link "Treatment Plan" at bounding box center [952, 105] width 101 height 23
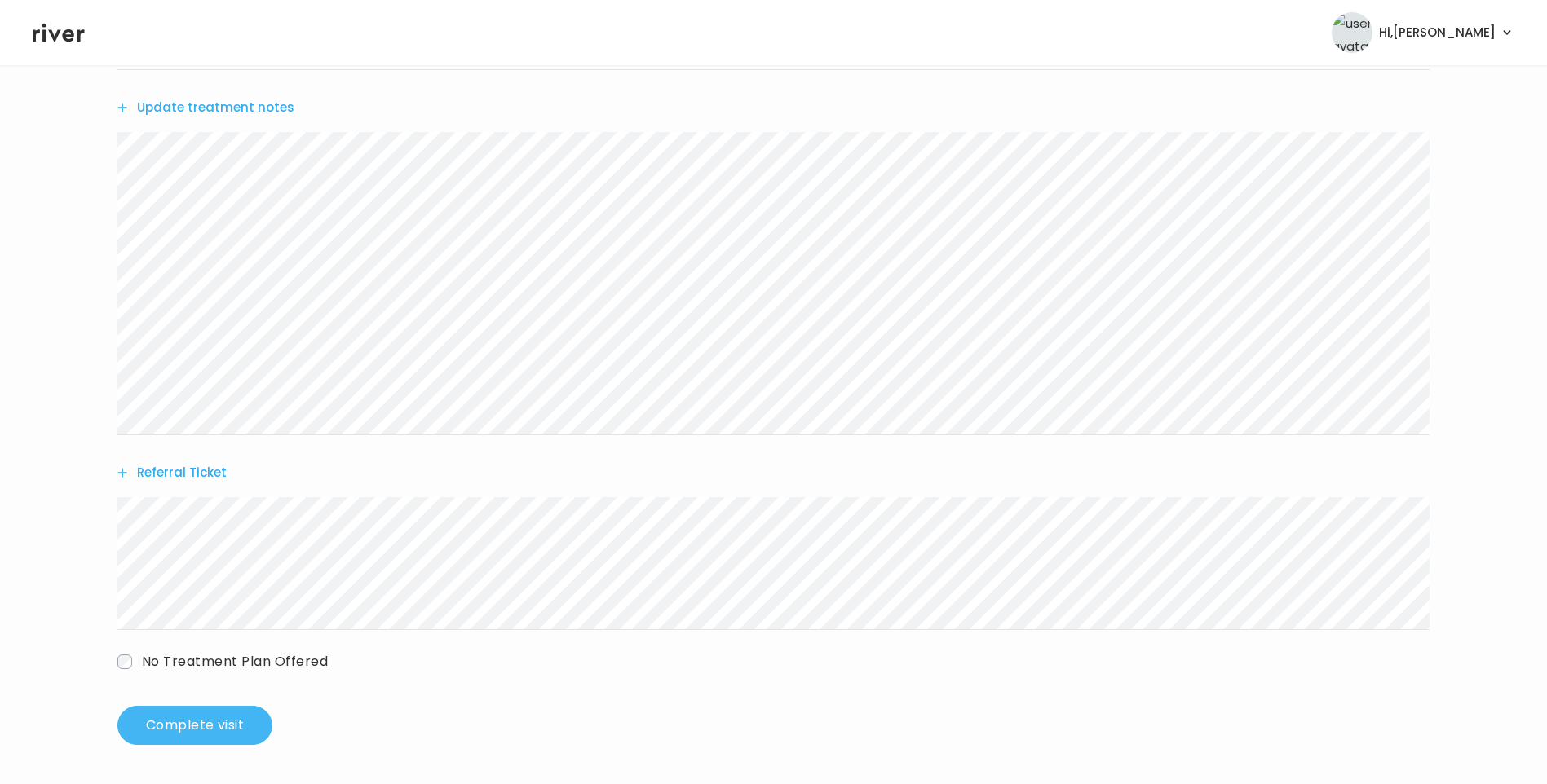
click at [221, 718] on button "Complete visit" at bounding box center [195, 726] width 155 height 40
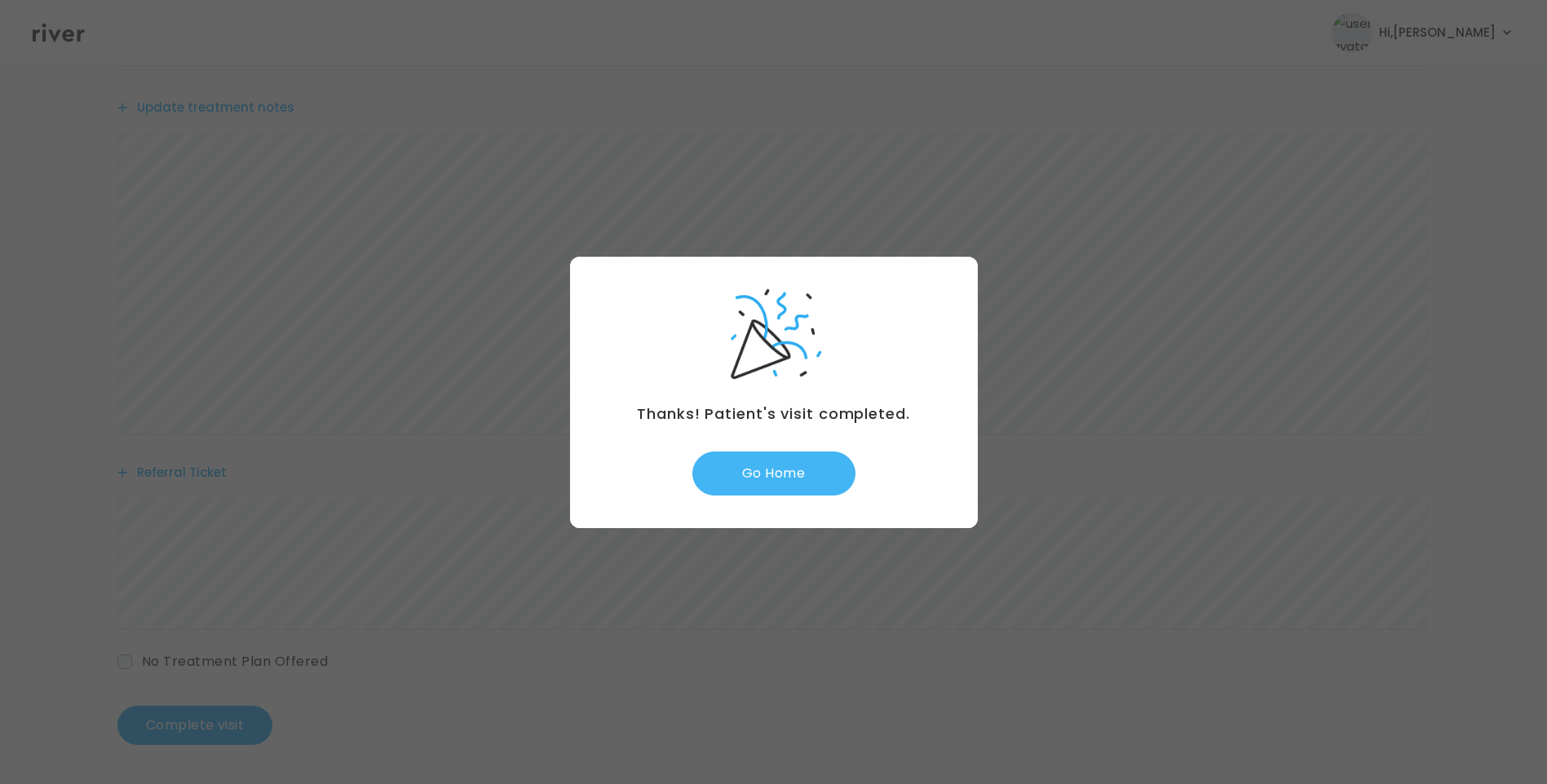
click at [781, 480] on button "Go Home" at bounding box center [773, 473] width 163 height 44
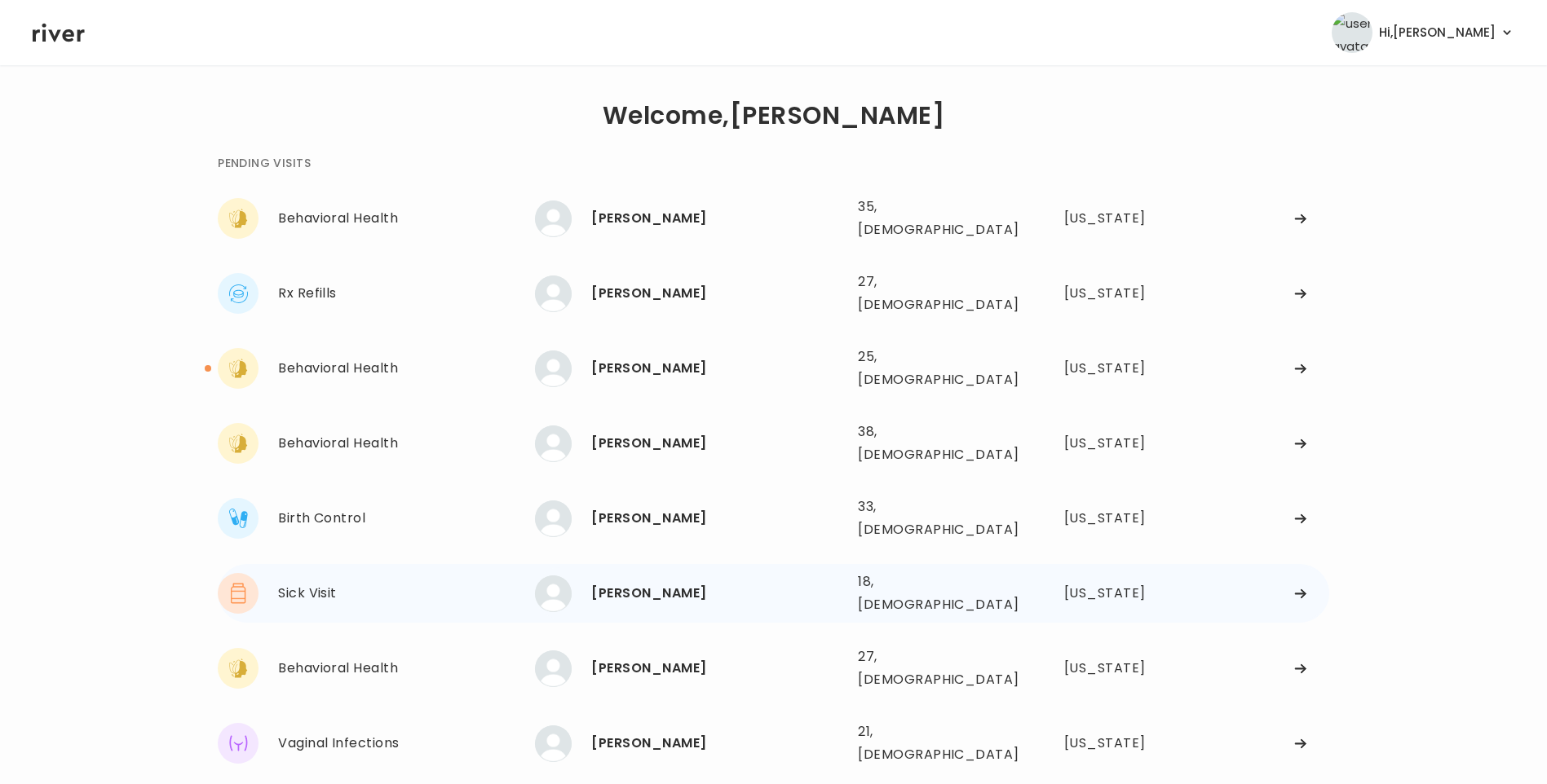
click at [641, 582] on div "[PERSON_NAME]" at bounding box center [717, 593] width 253 height 23
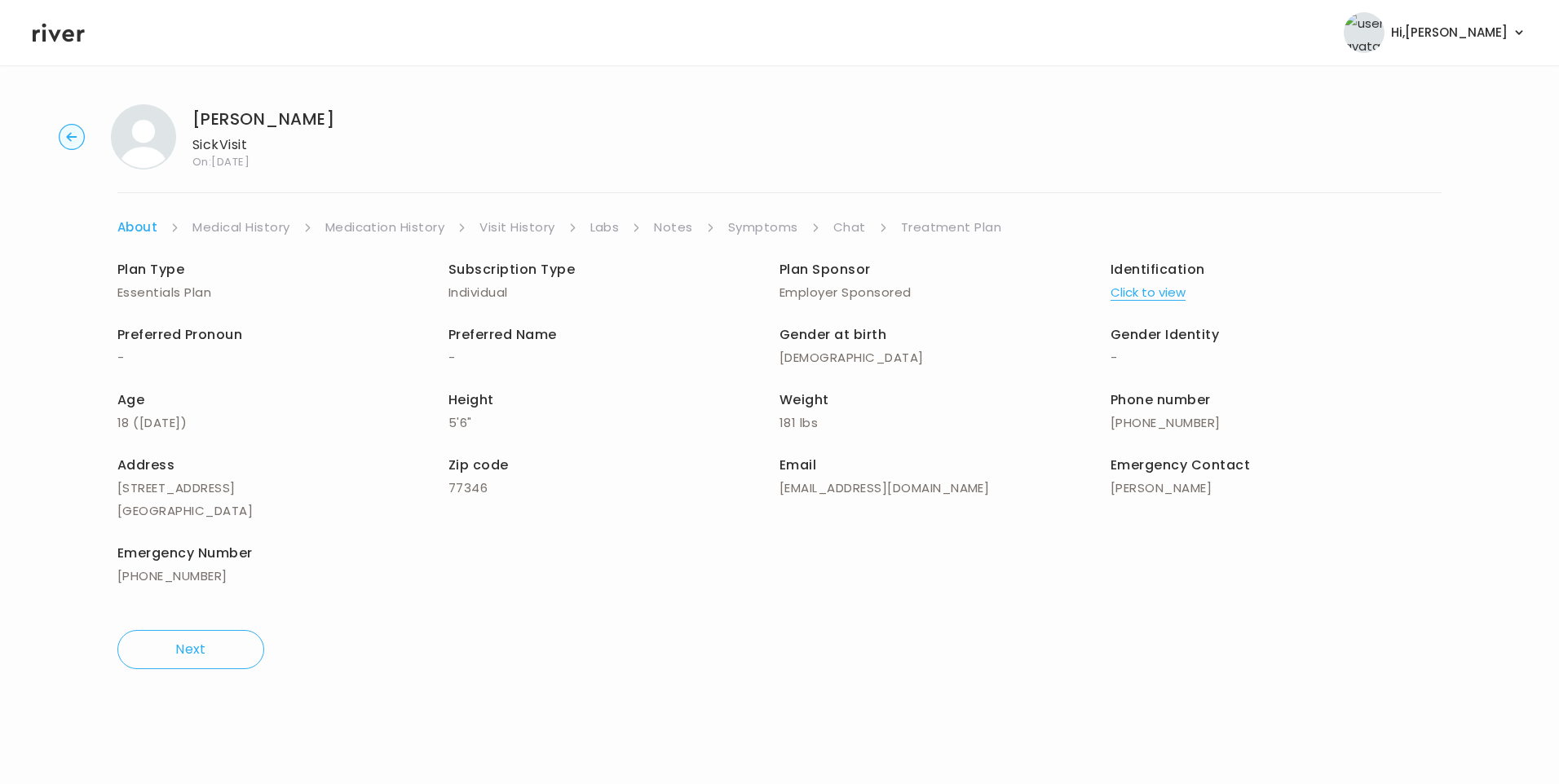
click at [850, 224] on link "Chat" at bounding box center [849, 227] width 33 height 23
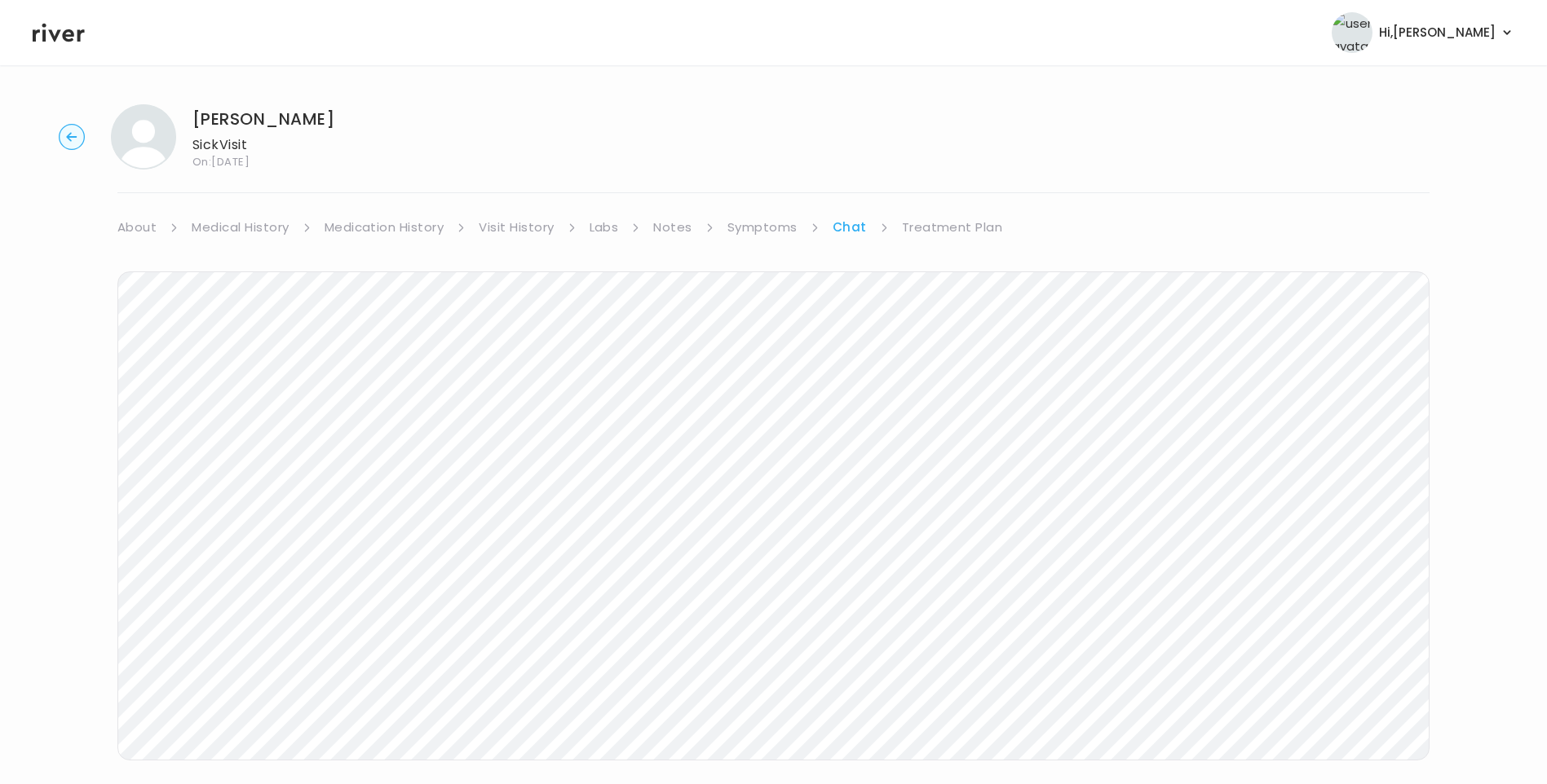
scroll to position [121, 0]
click at [78, 36] on icon at bounding box center [58, 33] width 52 height 19
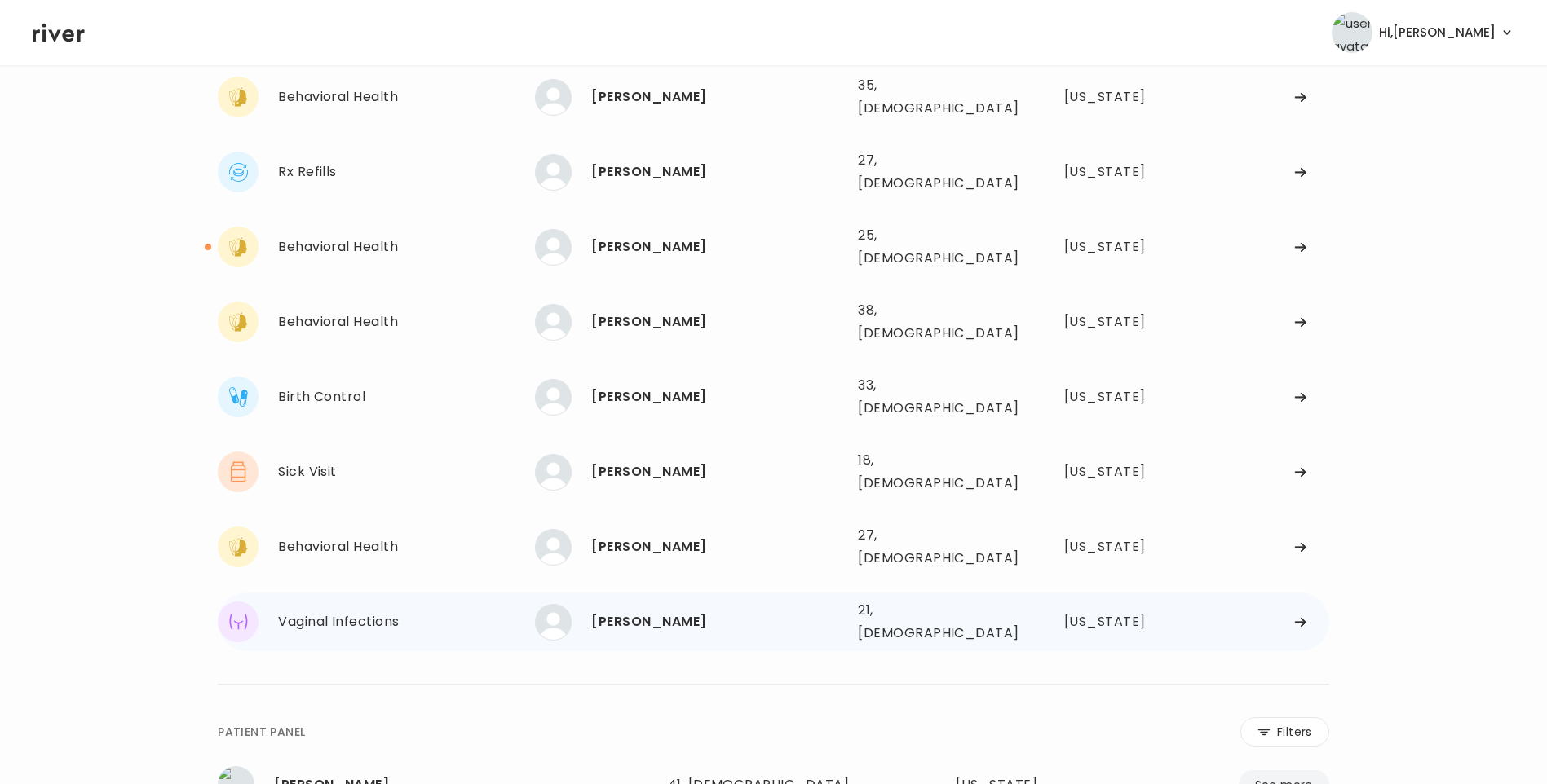
click at [688, 611] on div "[PERSON_NAME]" at bounding box center [717, 622] width 253 height 23
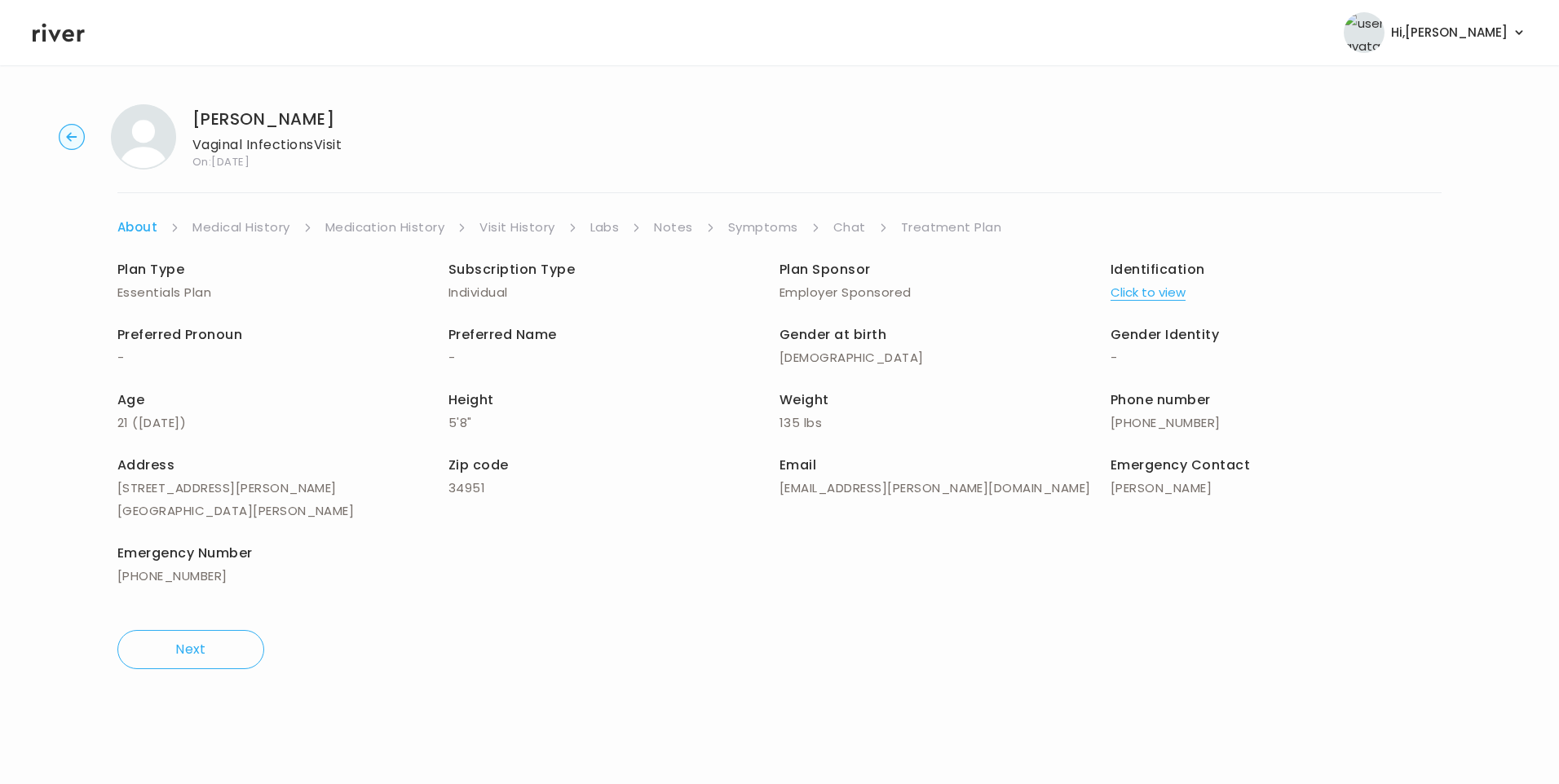
click at [850, 227] on link "Chat" at bounding box center [849, 227] width 33 height 23
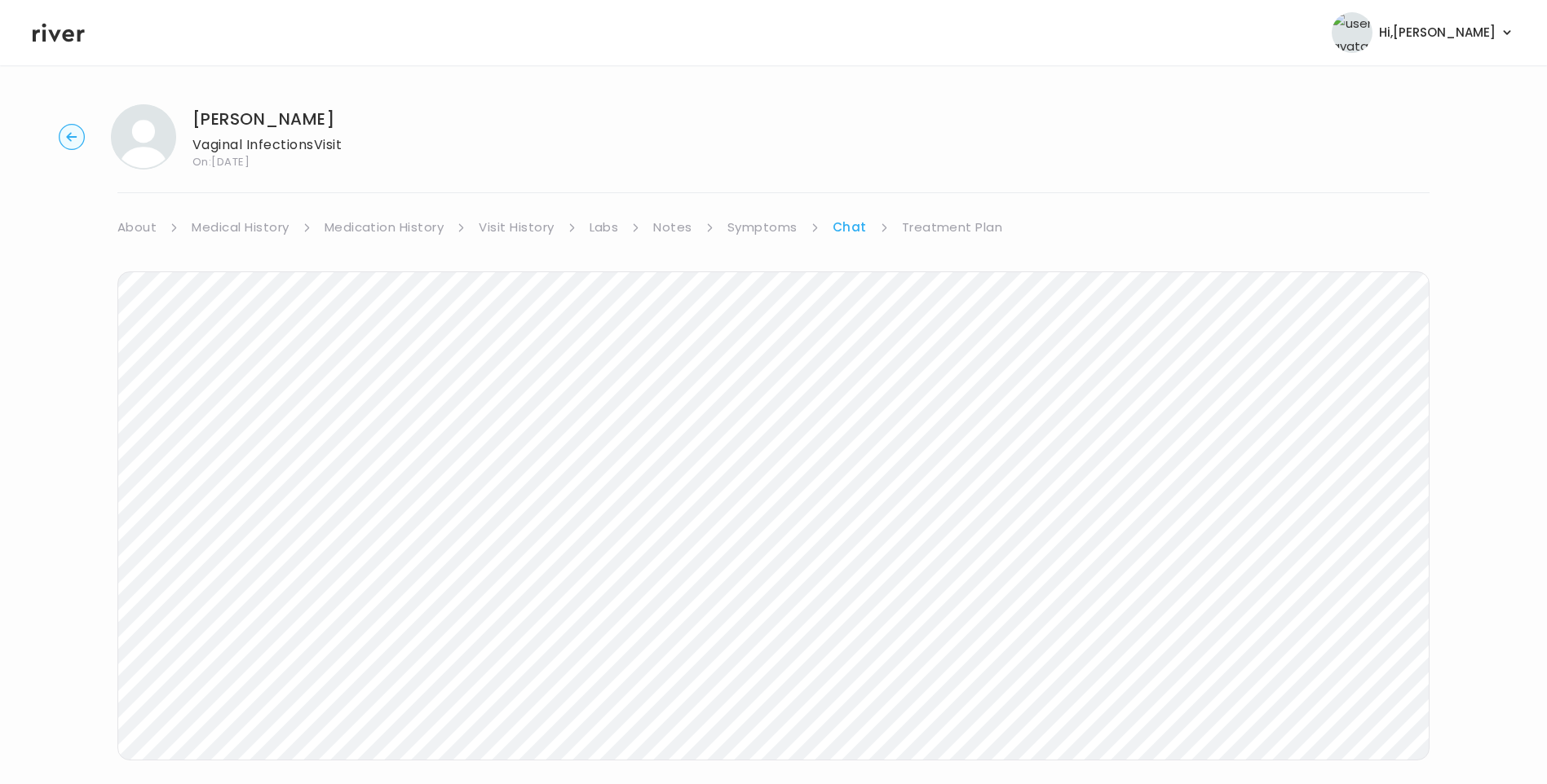
click at [46, 38] on icon at bounding box center [58, 33] width 52 height 24
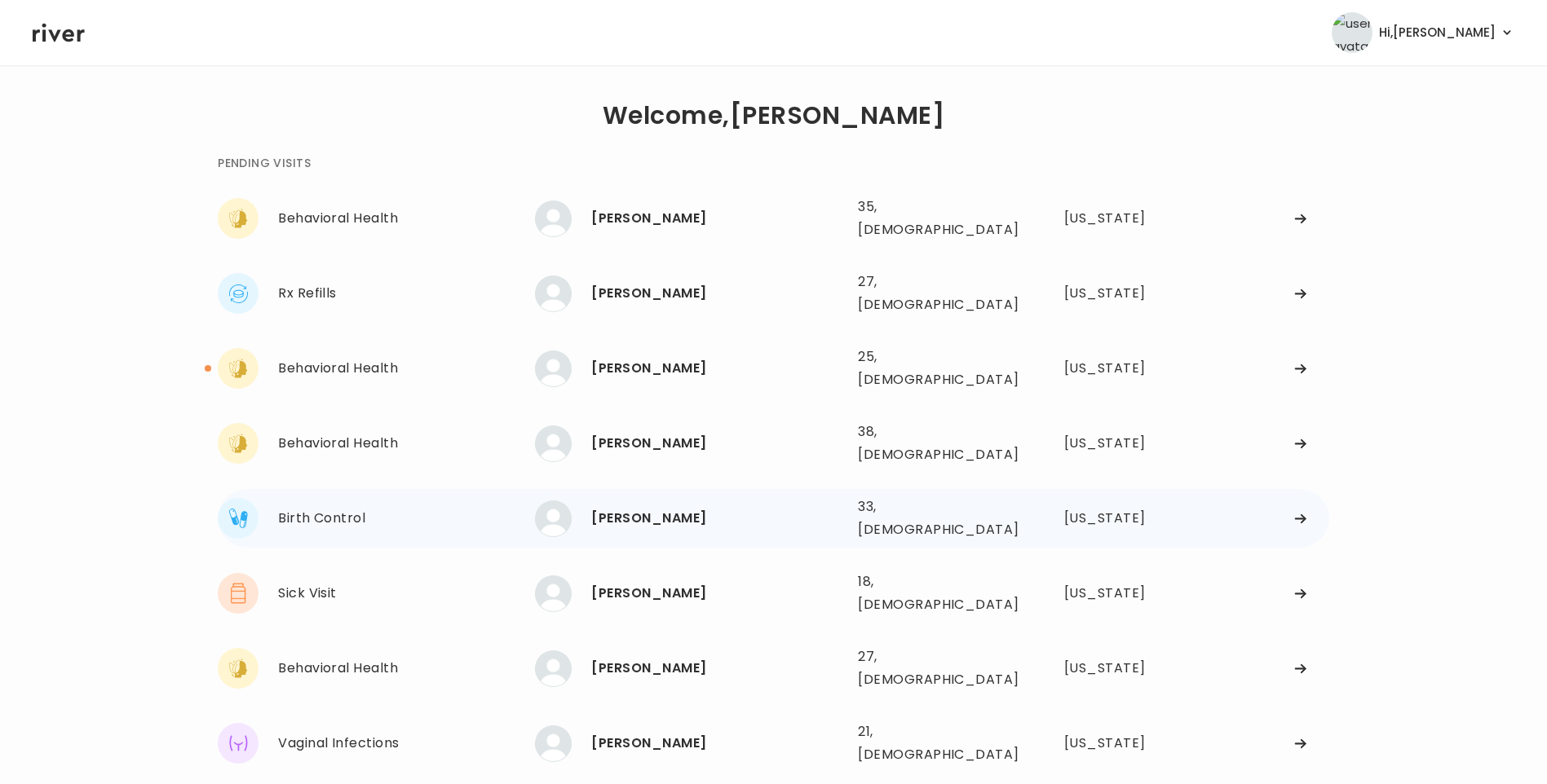
click at [670, 507] on div "[PERSON_NAME]" at bounding box center [717, 519] width 253 height 23
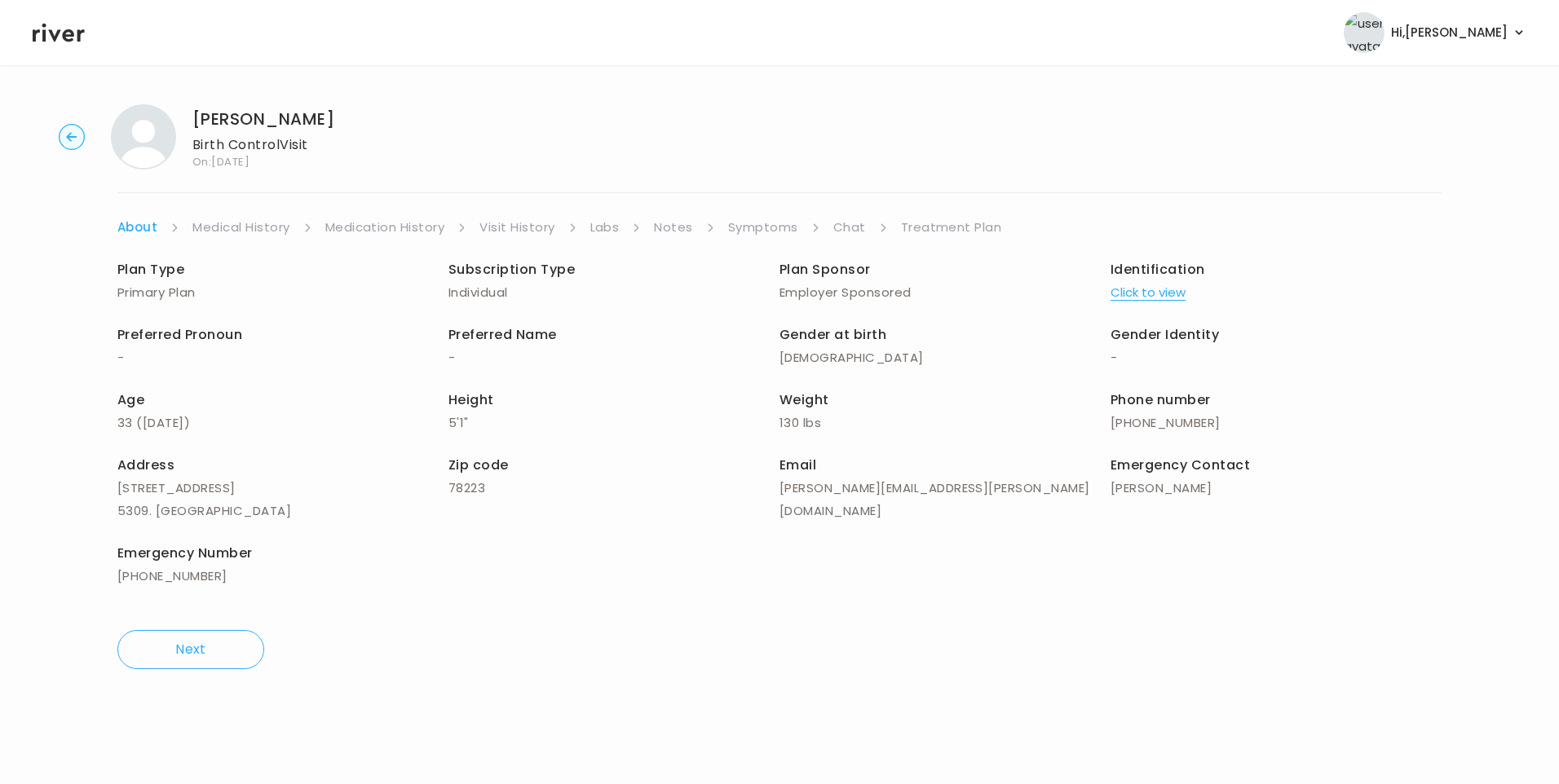
click at [847, 229] on link "Chat" at bounding box center [849, 227] width 33 height 23
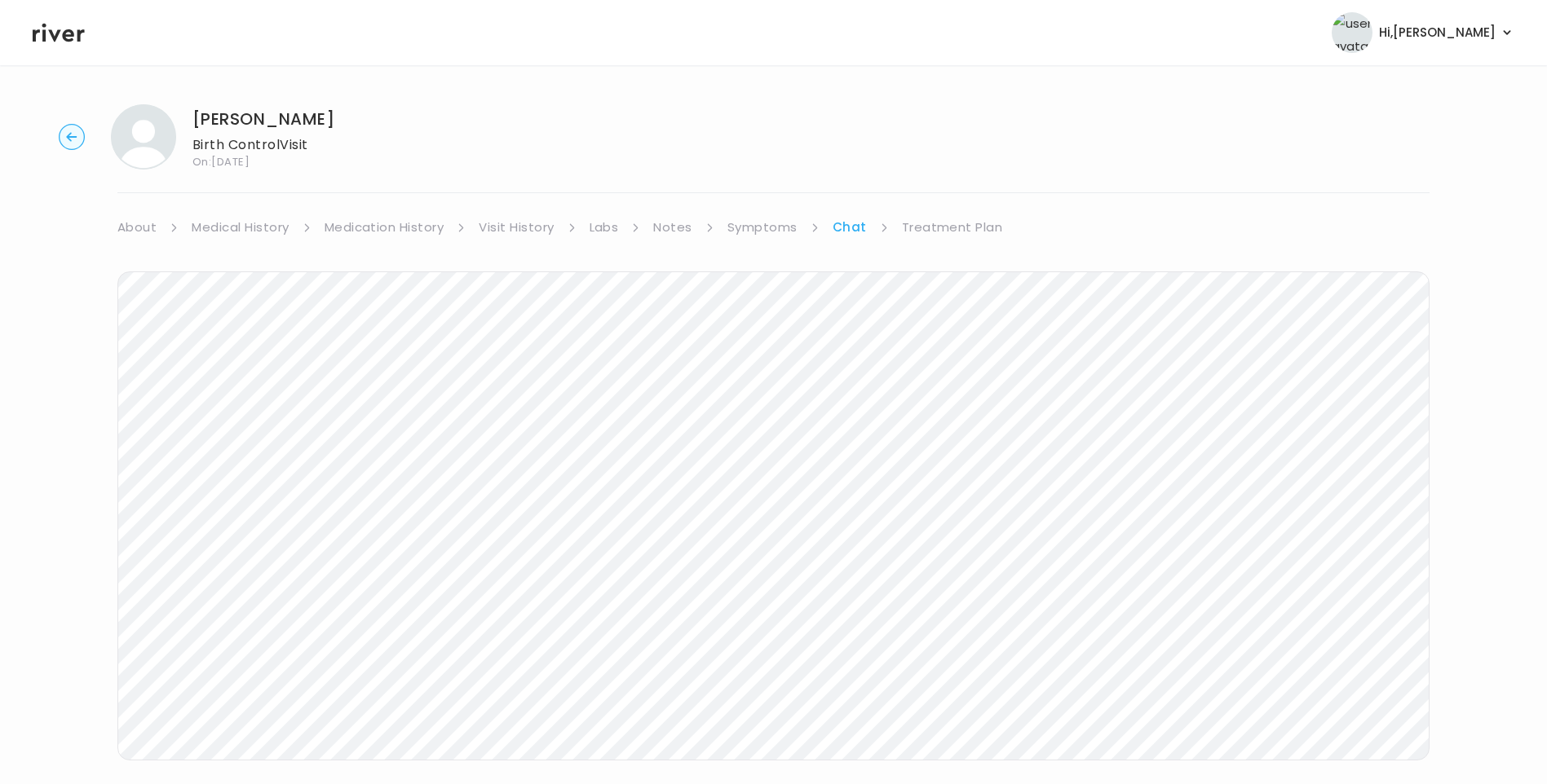
click at [73, 37] on icon at bounding box center [58, 33] width 52 height 24
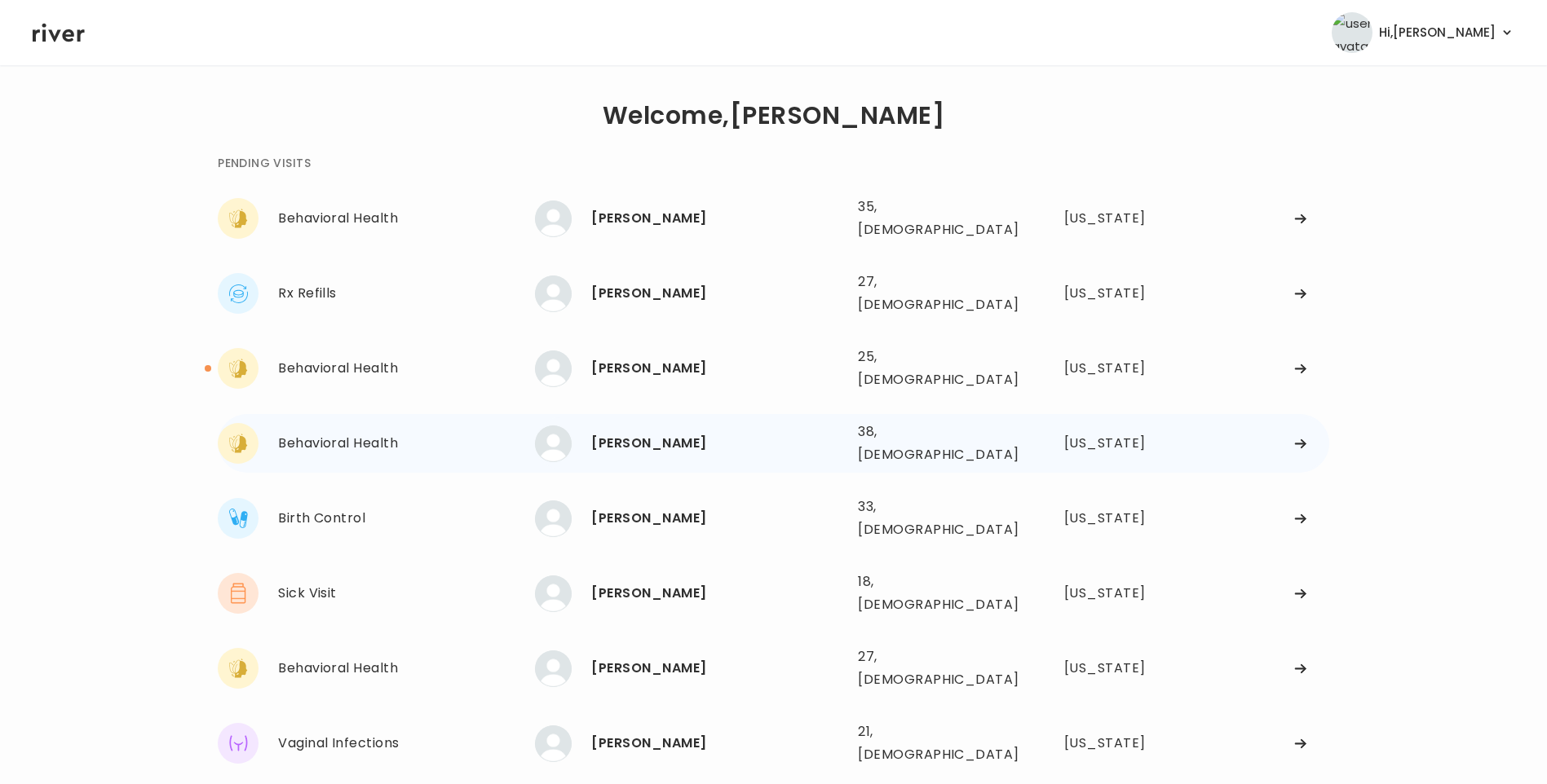
click at [689, 432] on div "[PERSON_NAME]" at bounding box center [717, 443] width 253 height 23
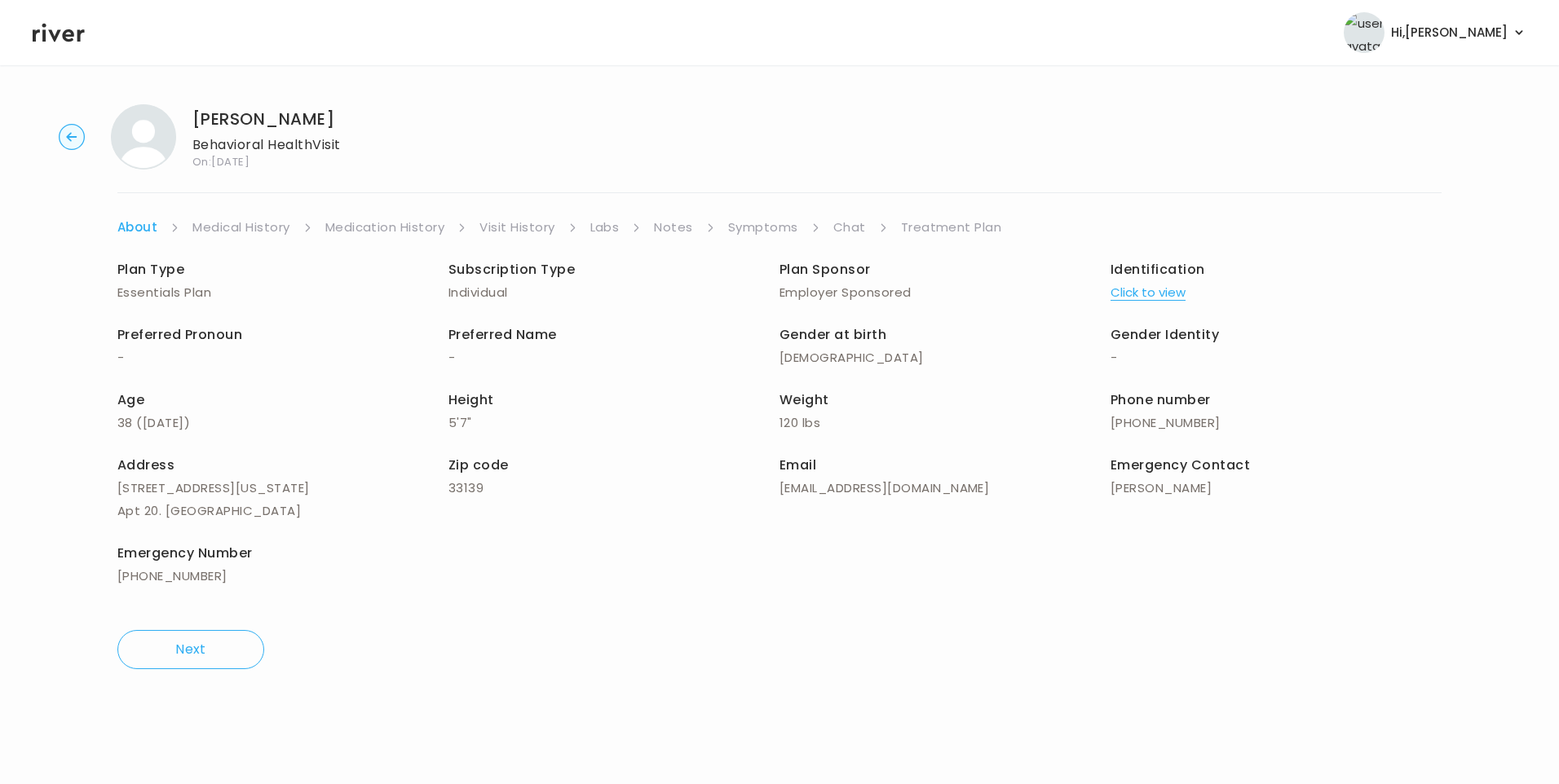
click at [855, 226] on link "Chat" at bounding box center [849, 227] width 33 height 23
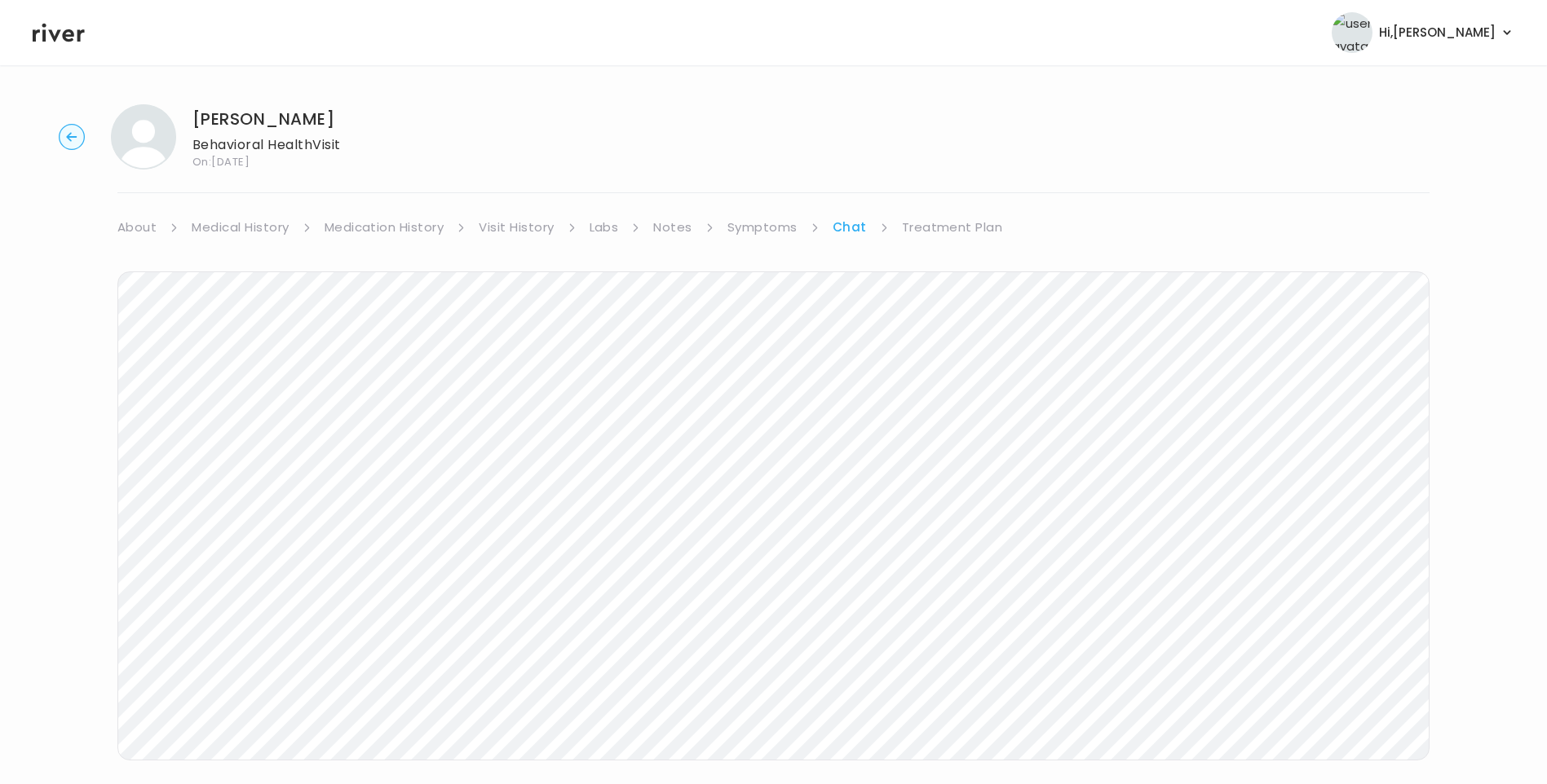
click at [57, 41] on icon at bounding box center [58, 33] width 52 height 24
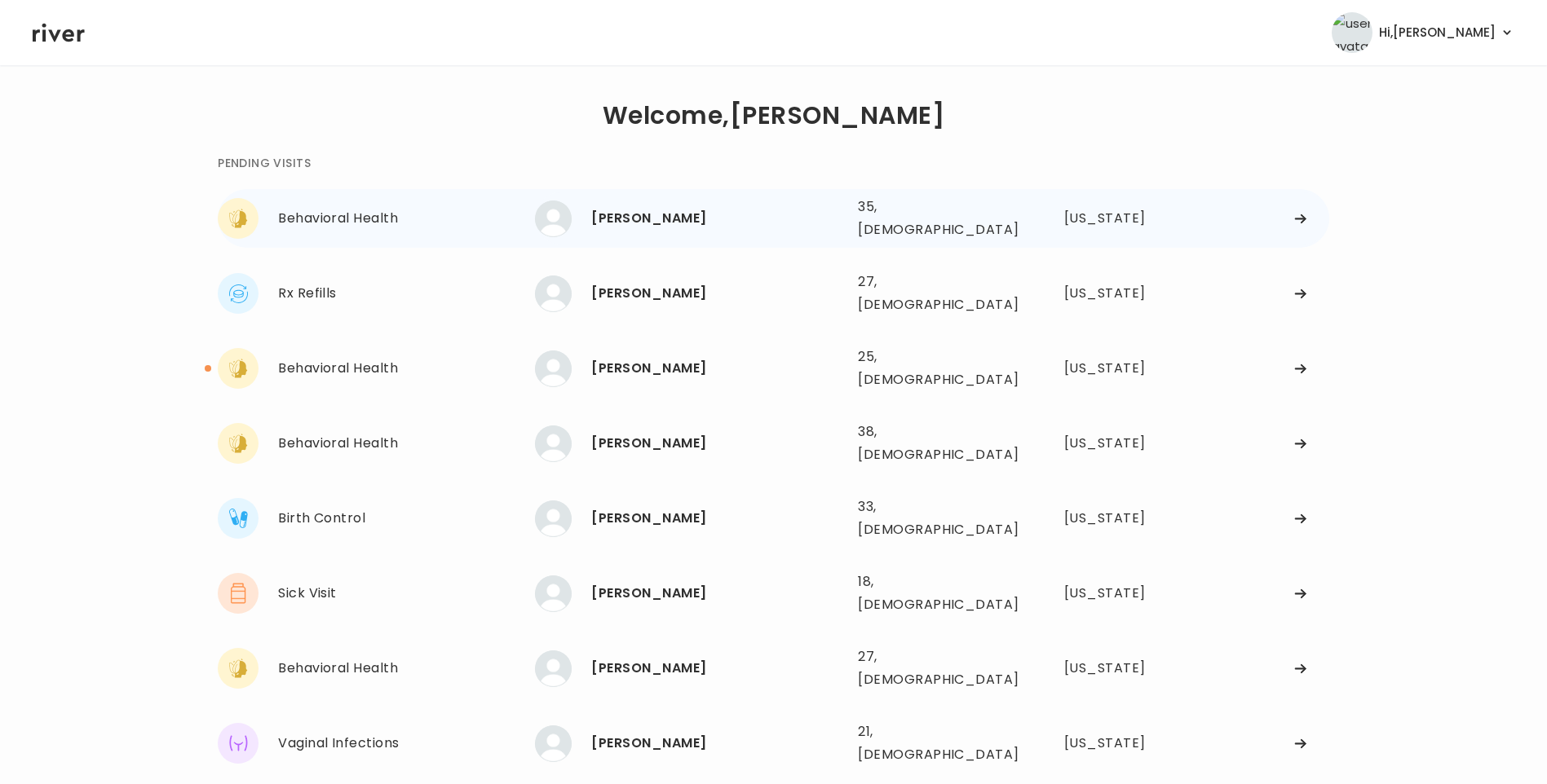
click at [670, 220] on div "[PERSON_NAME]" at bounding box center [717, 218] width 253 height 23
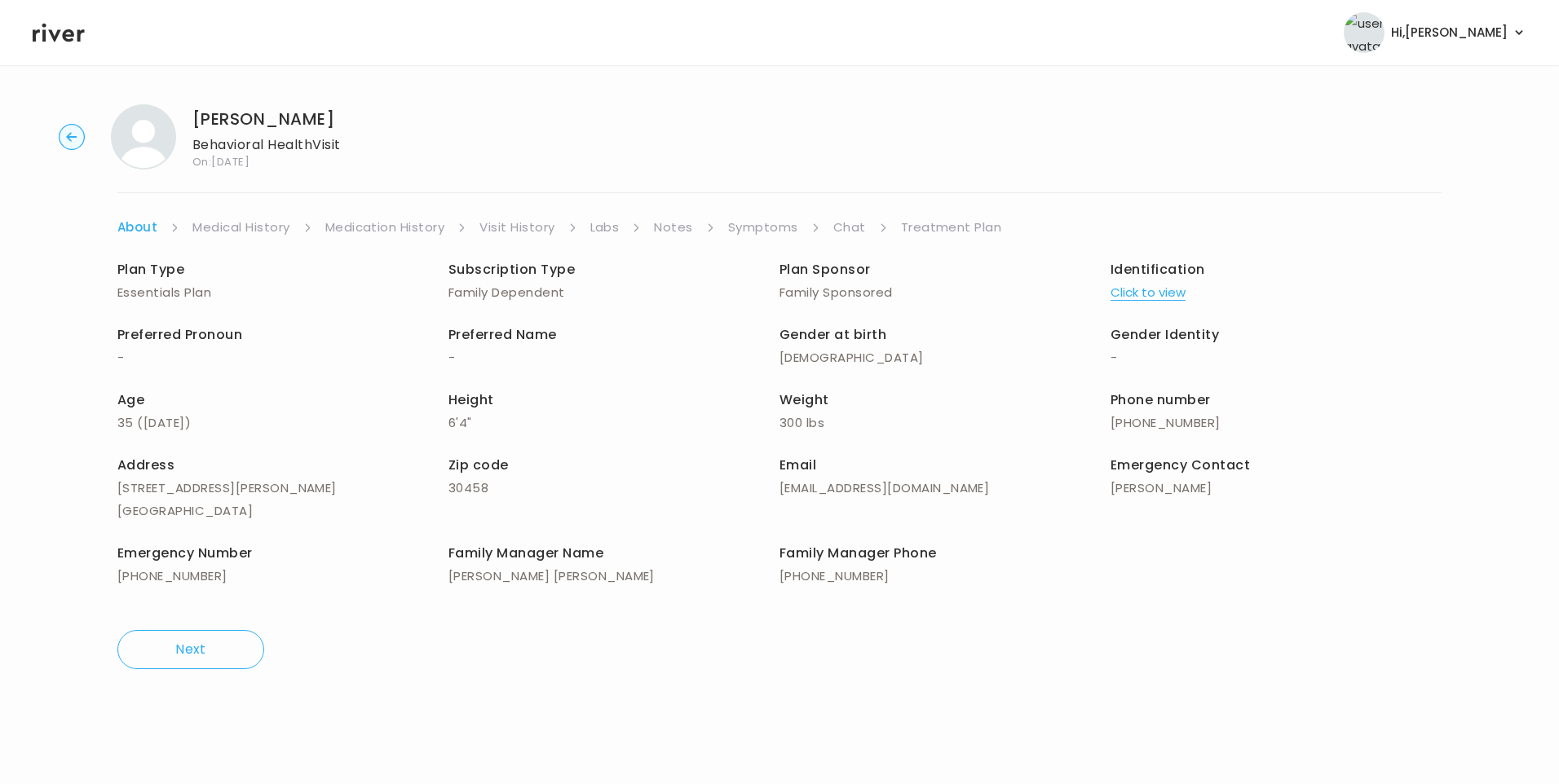
click at [505, 225] on link "Visit History" at bounding box center [517, 227] width 75 height 23
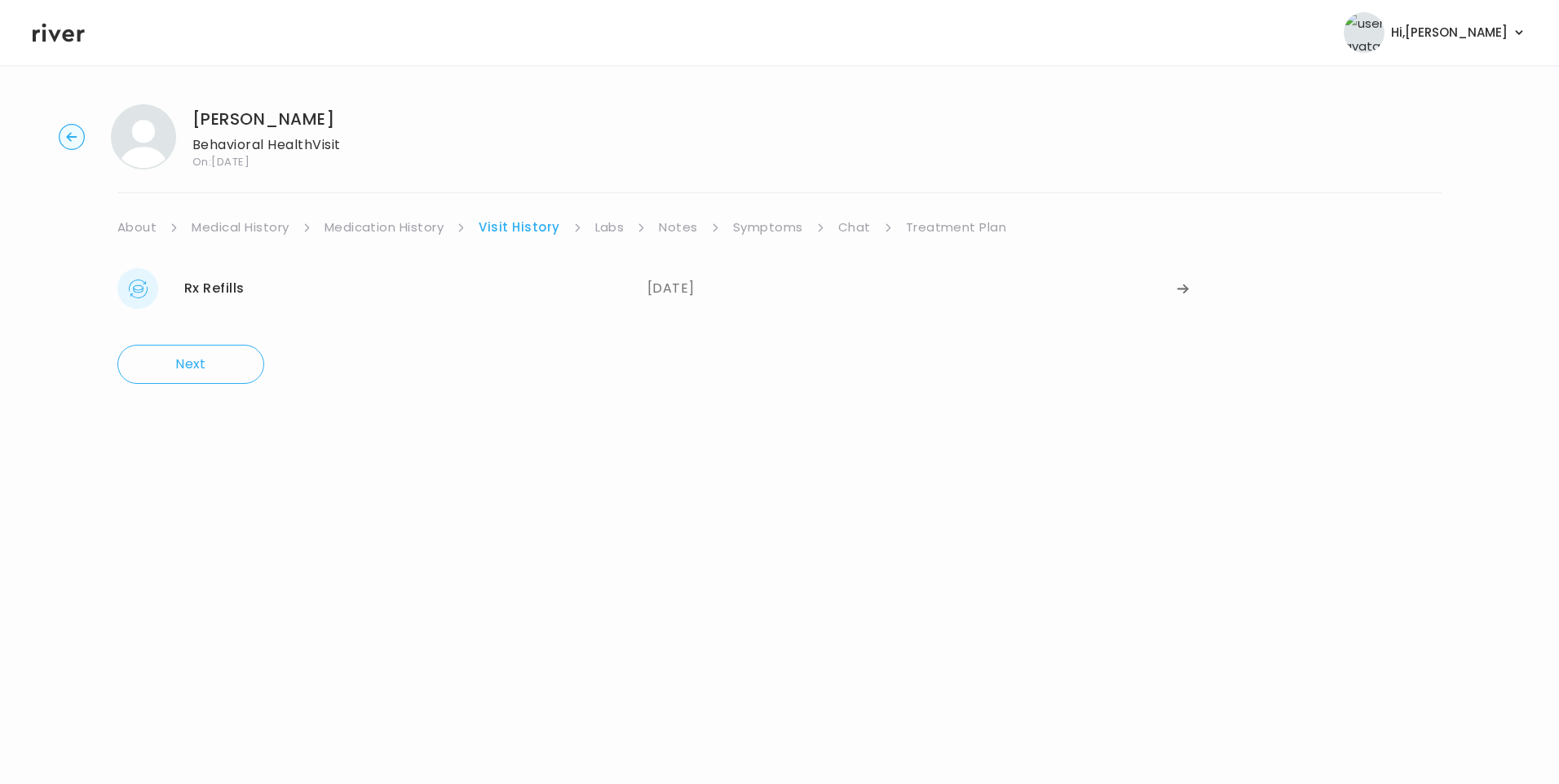
click at [132, 226] on link "About" at bounding box center [137, 227] width 40 height 23
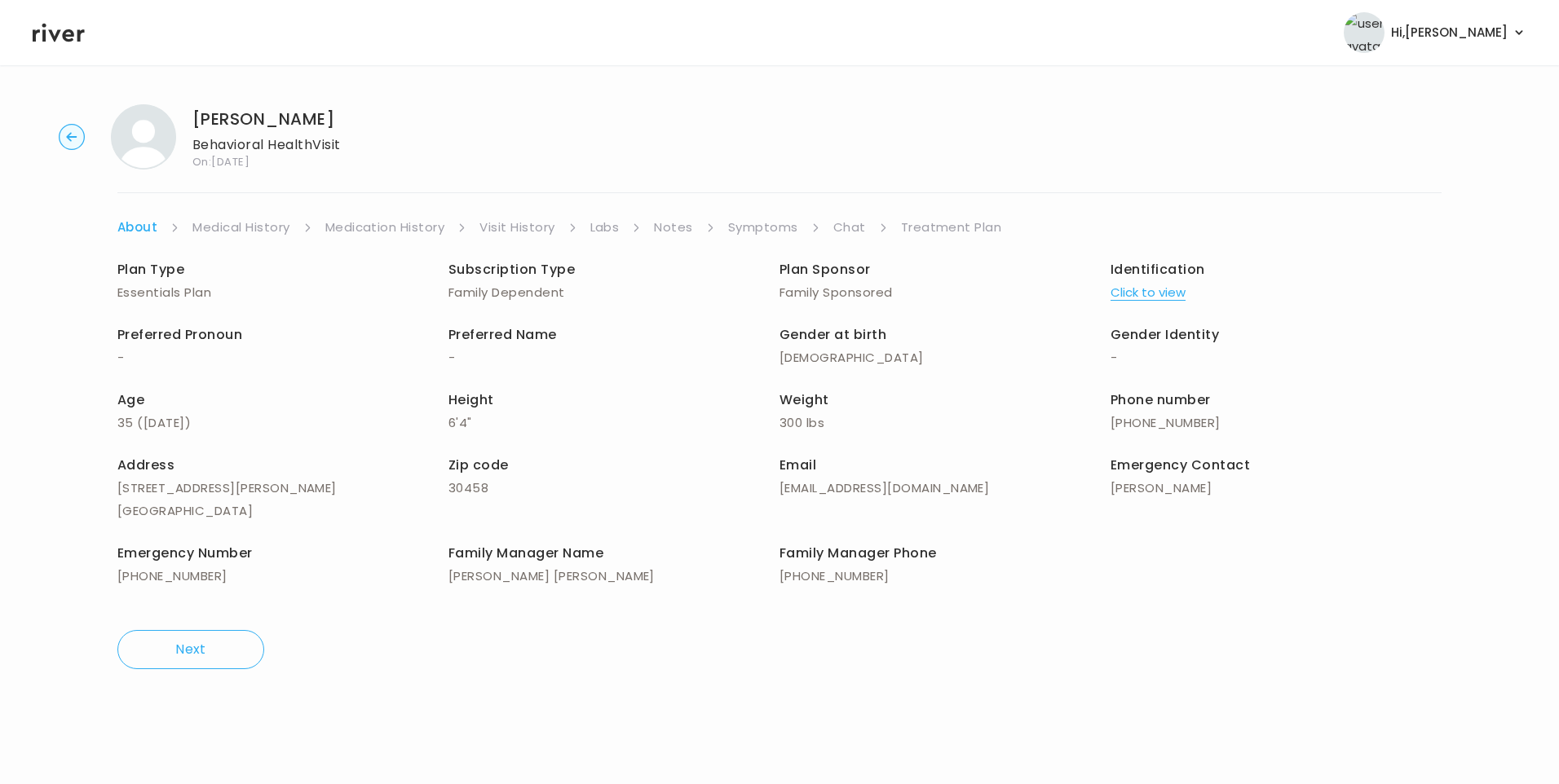
click at [528, 222] on link "Visit History" at bounding box center [517, 227] width 75 height 23
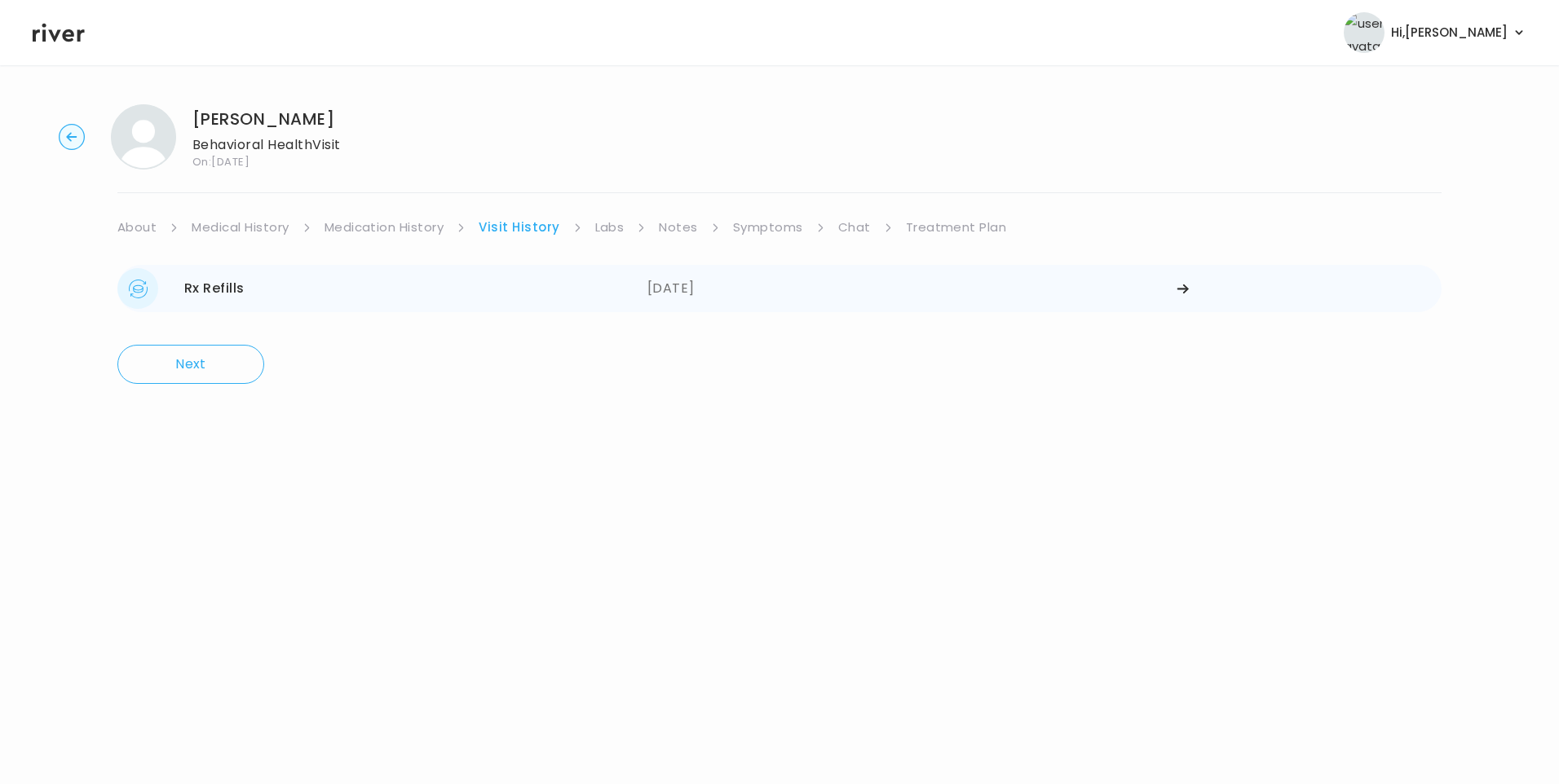
click at [304, 289] on div "Rx Refills [DATE]" at bounding box center [382, 288] width 530 height 40
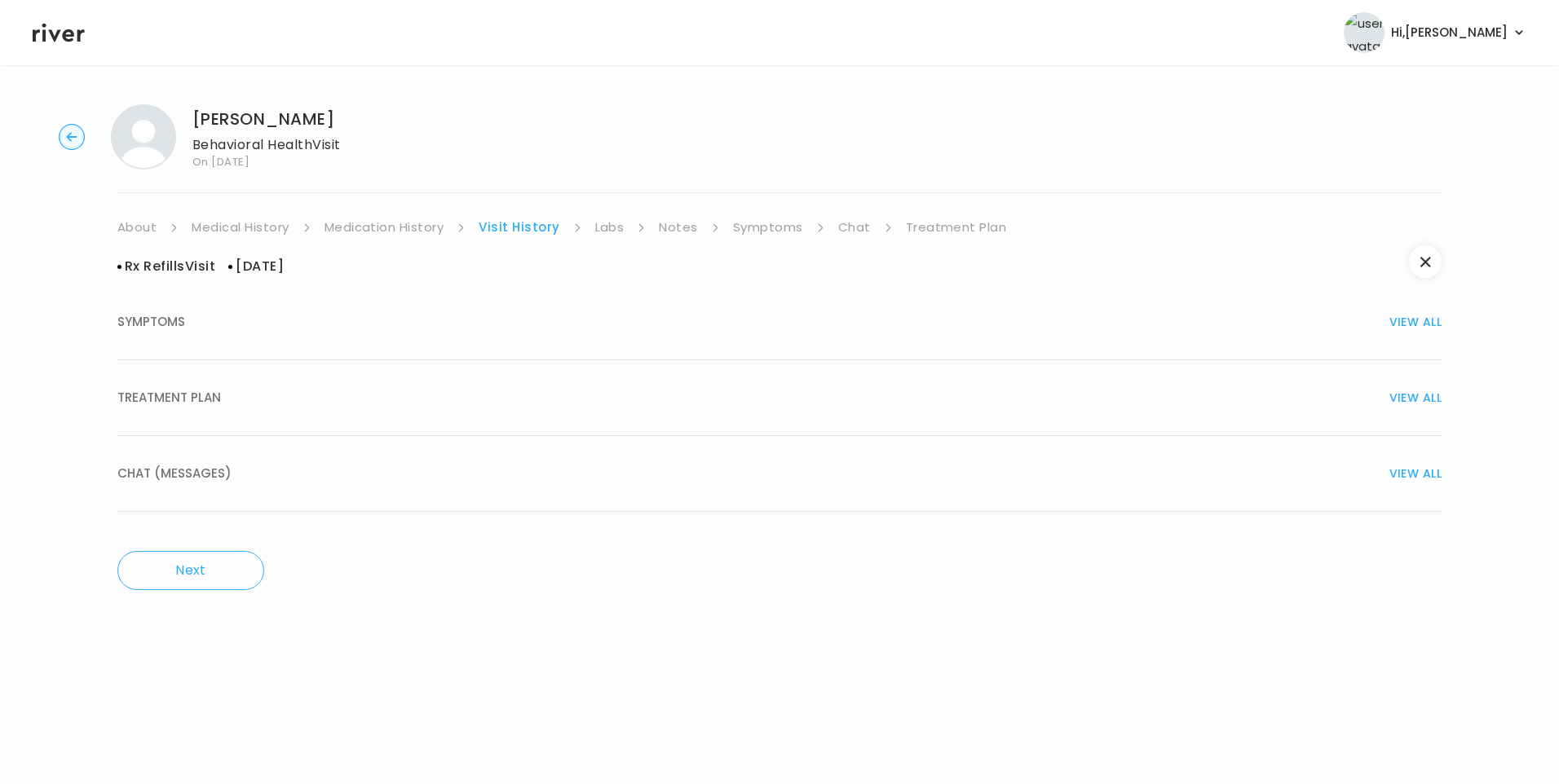
drag, startPoint x: 207, startPoint y: 401, endPoint x: 302, endPoint y: 447, distance: 105.6
click at [211, 404] on span "TREATMENT PLAN" at bounding box center [169, 397] width 104 height 23
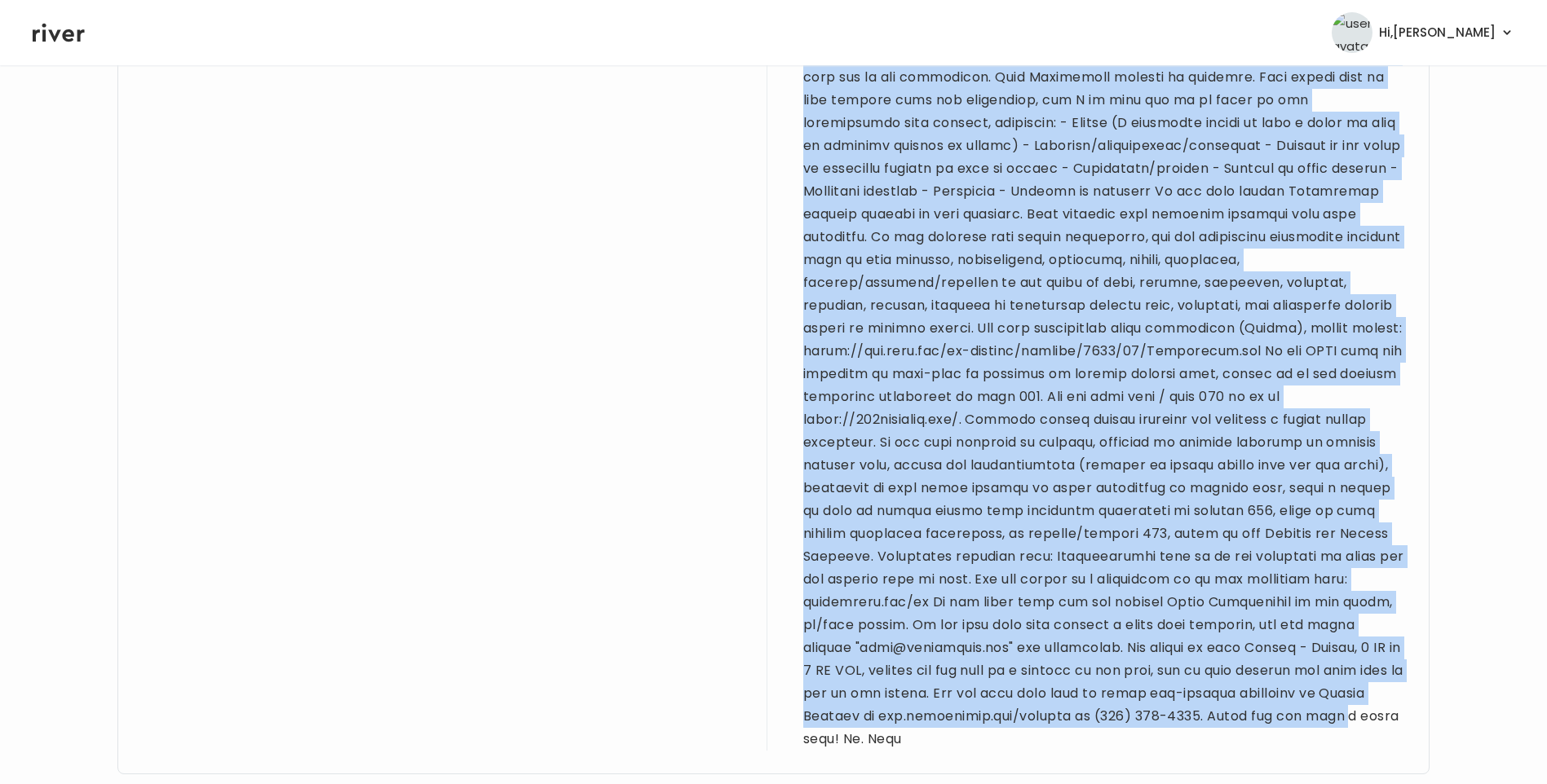
scroll to position [1377, 0]
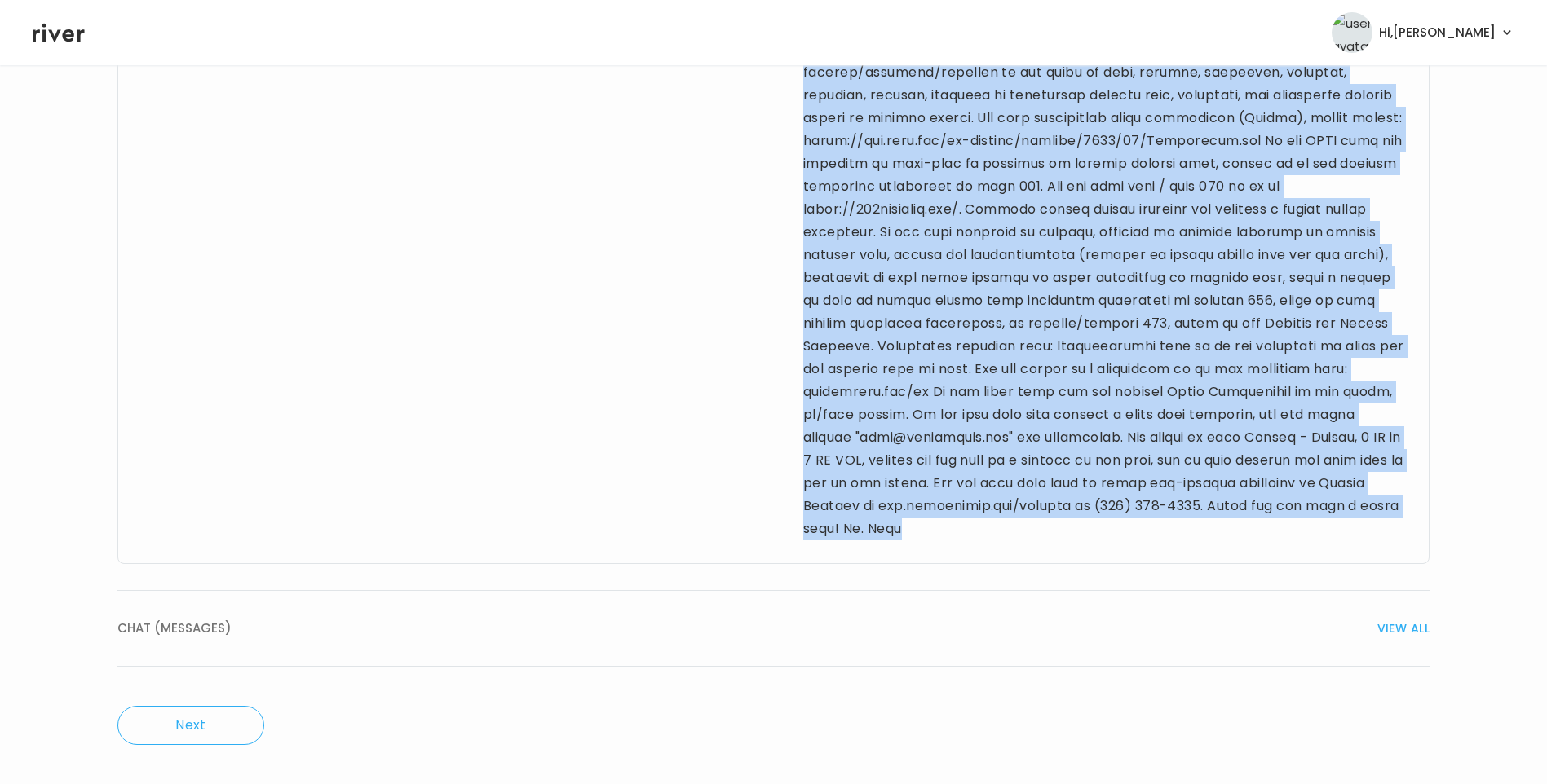
drag, startPoint x: 142, startPoint y: 316, endPoint x: 1203, endPoint y: 541, distance: 1084.6
copy div "[DEMOGRAPHIC_DATA] M for refill visit. PMH sig for [MEDICAL_DATA]. Denies drug …"
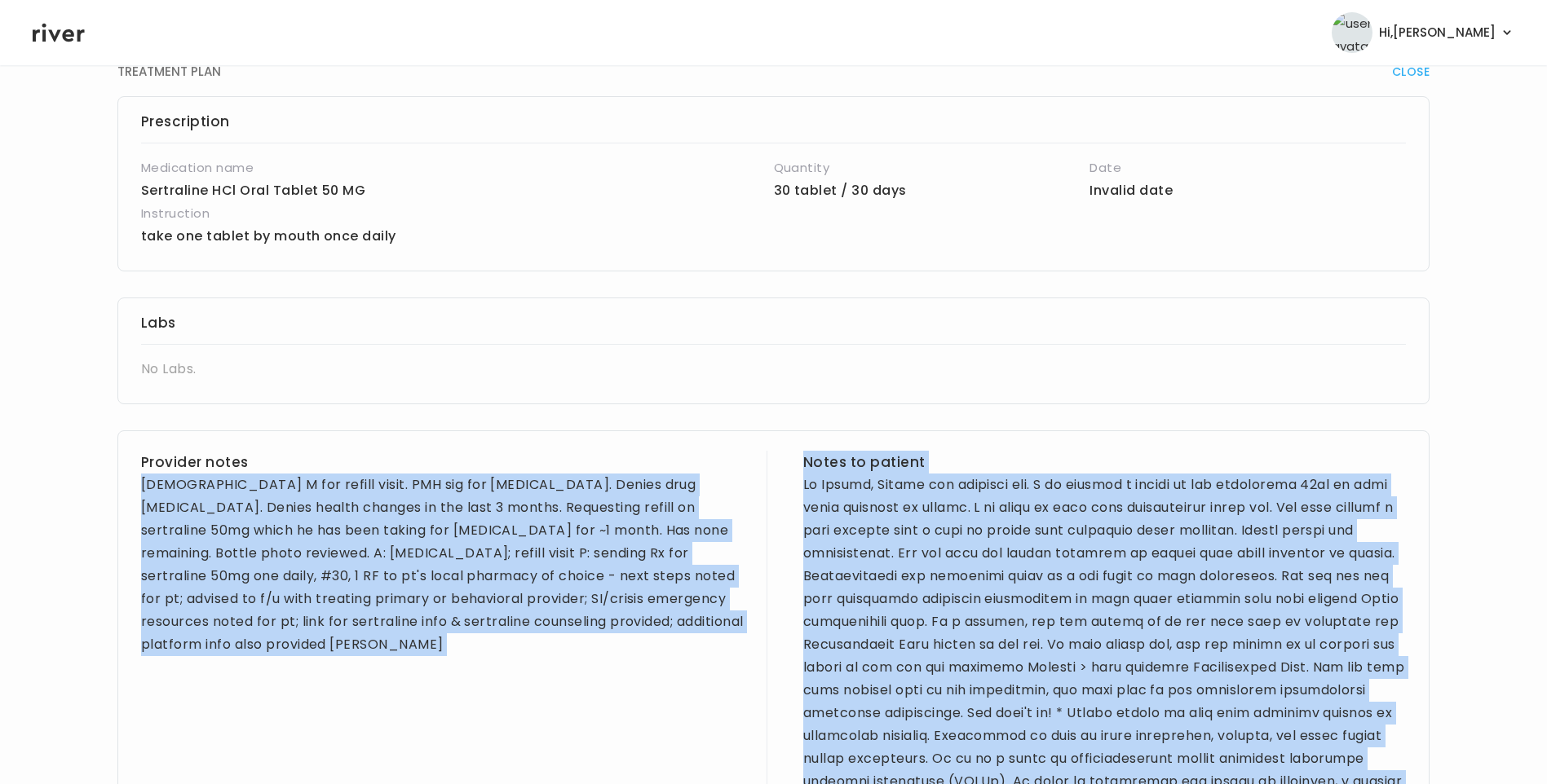
scroll to position [82, 0]
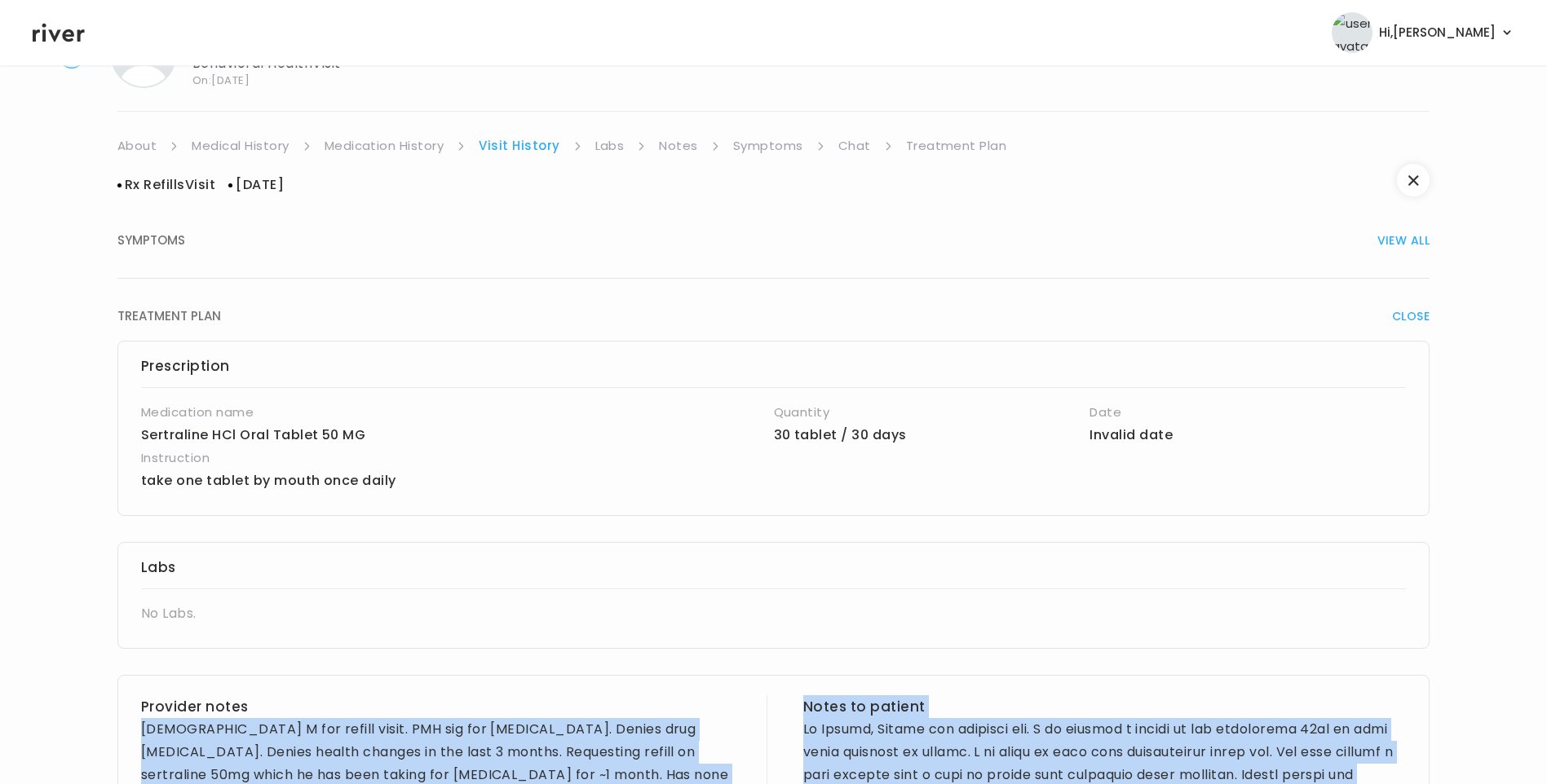
click at [232, 148] on link "Medical History" at bounding box center [239, 146] width 97 height 23
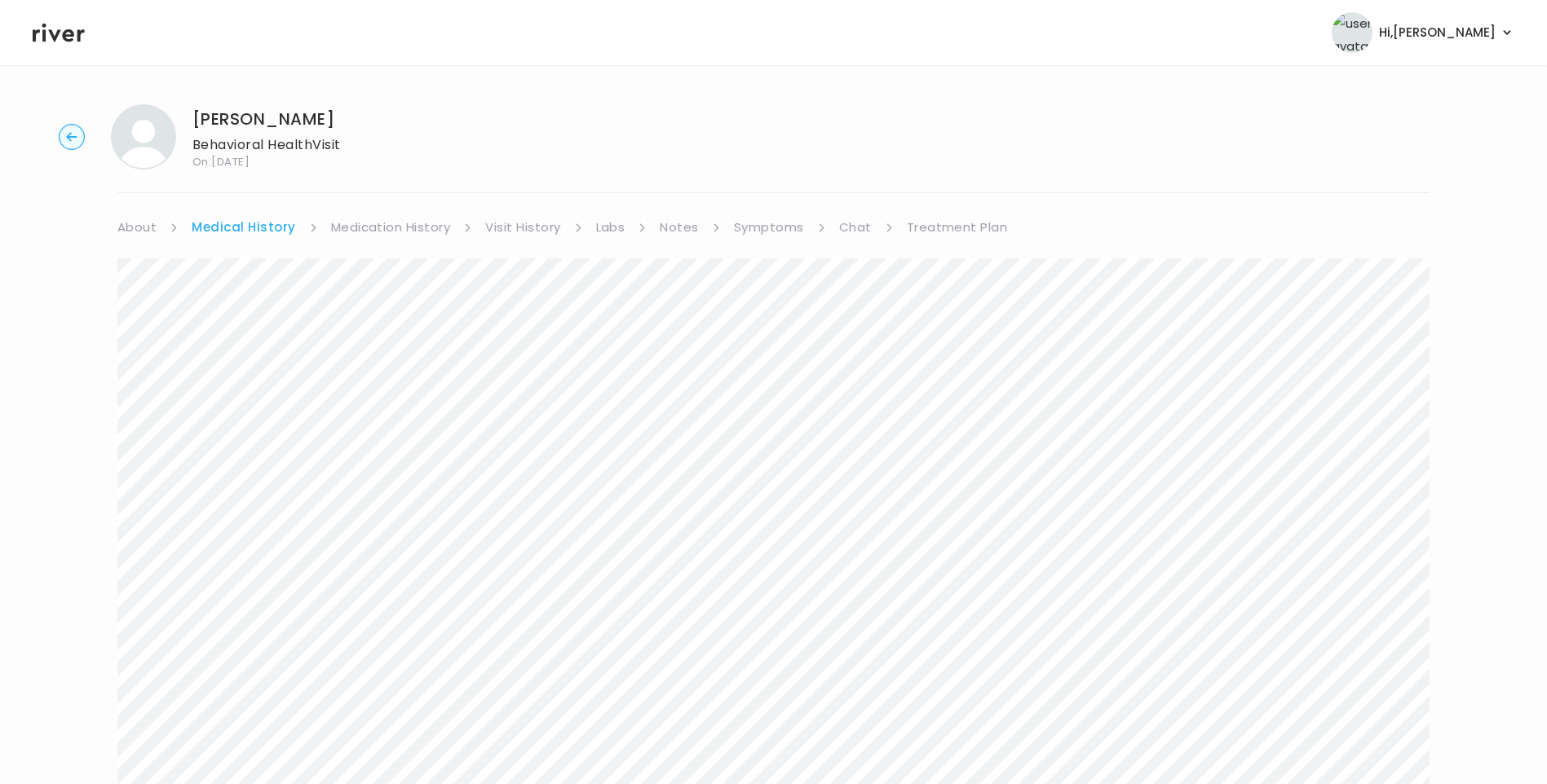
click at [381, 226] on link "Medication History" at bounding box center [391, 227] width 120 height 23
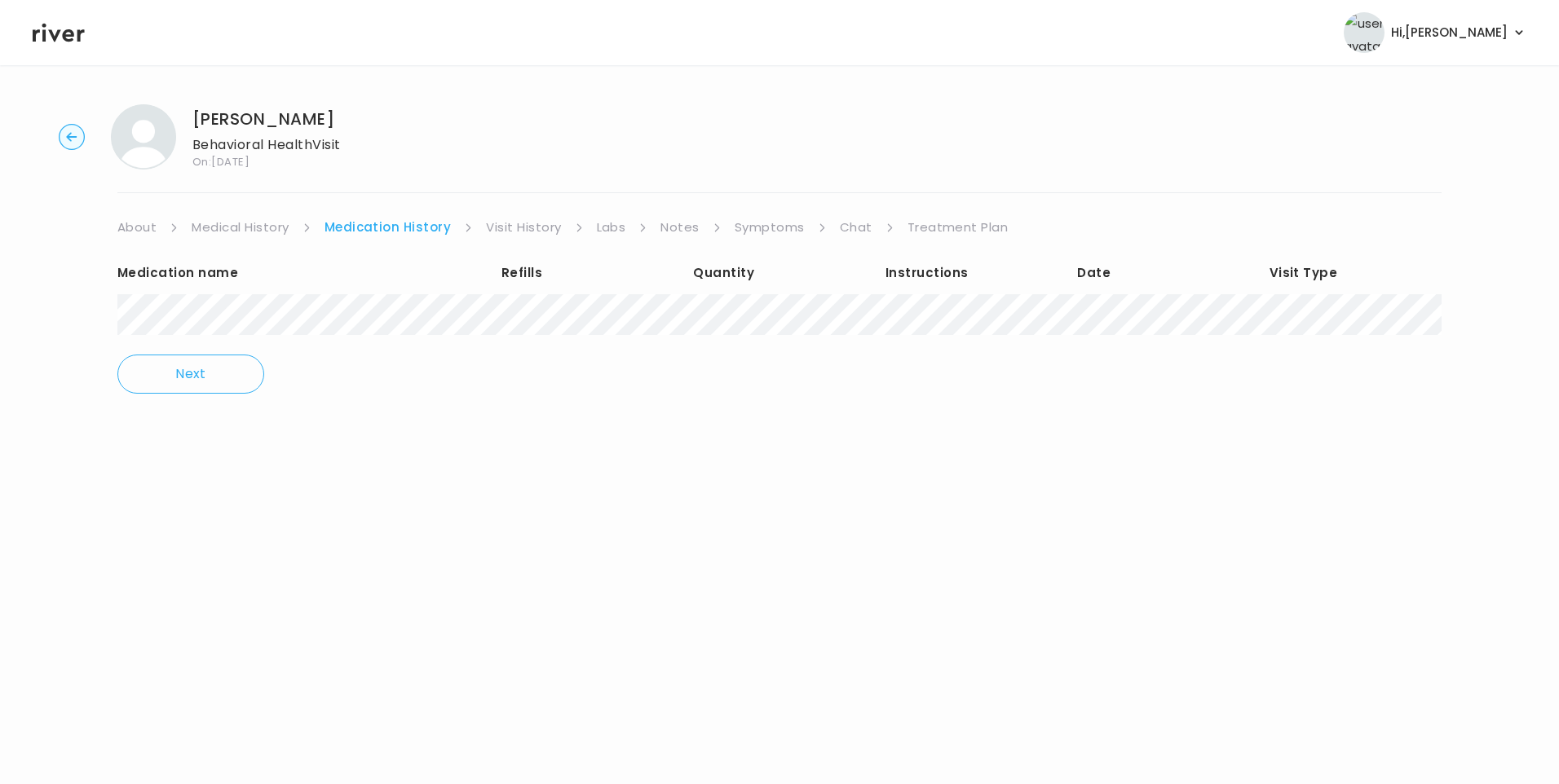
click at [750, 225] on link "Symptoms" at bounding box center [769, 227] width 70 height 23
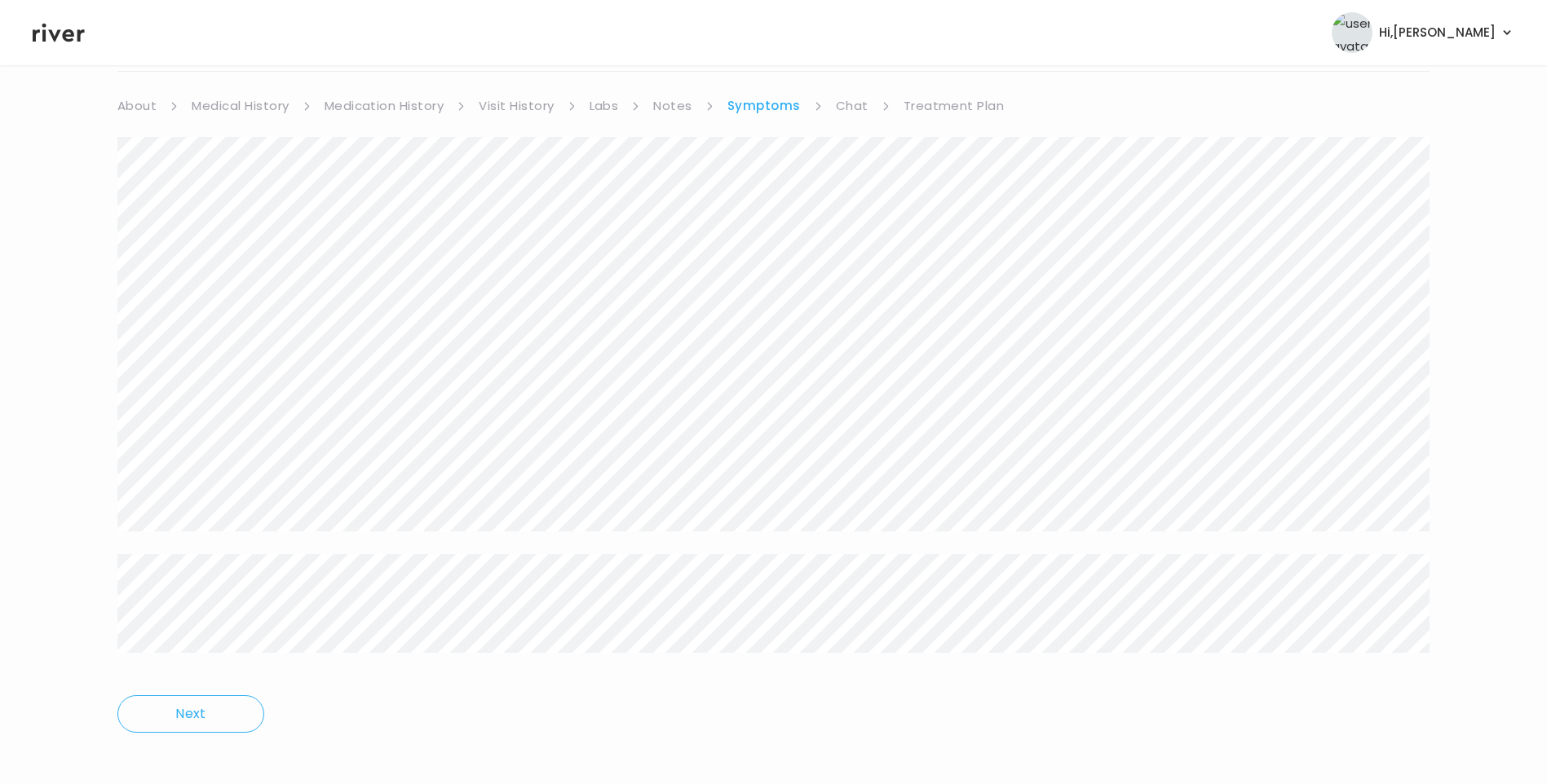
scroll to position [132, 0]
click at [975, 98] on link "Treatment Plan" at bounding box center [953, 95] width 101 height 23
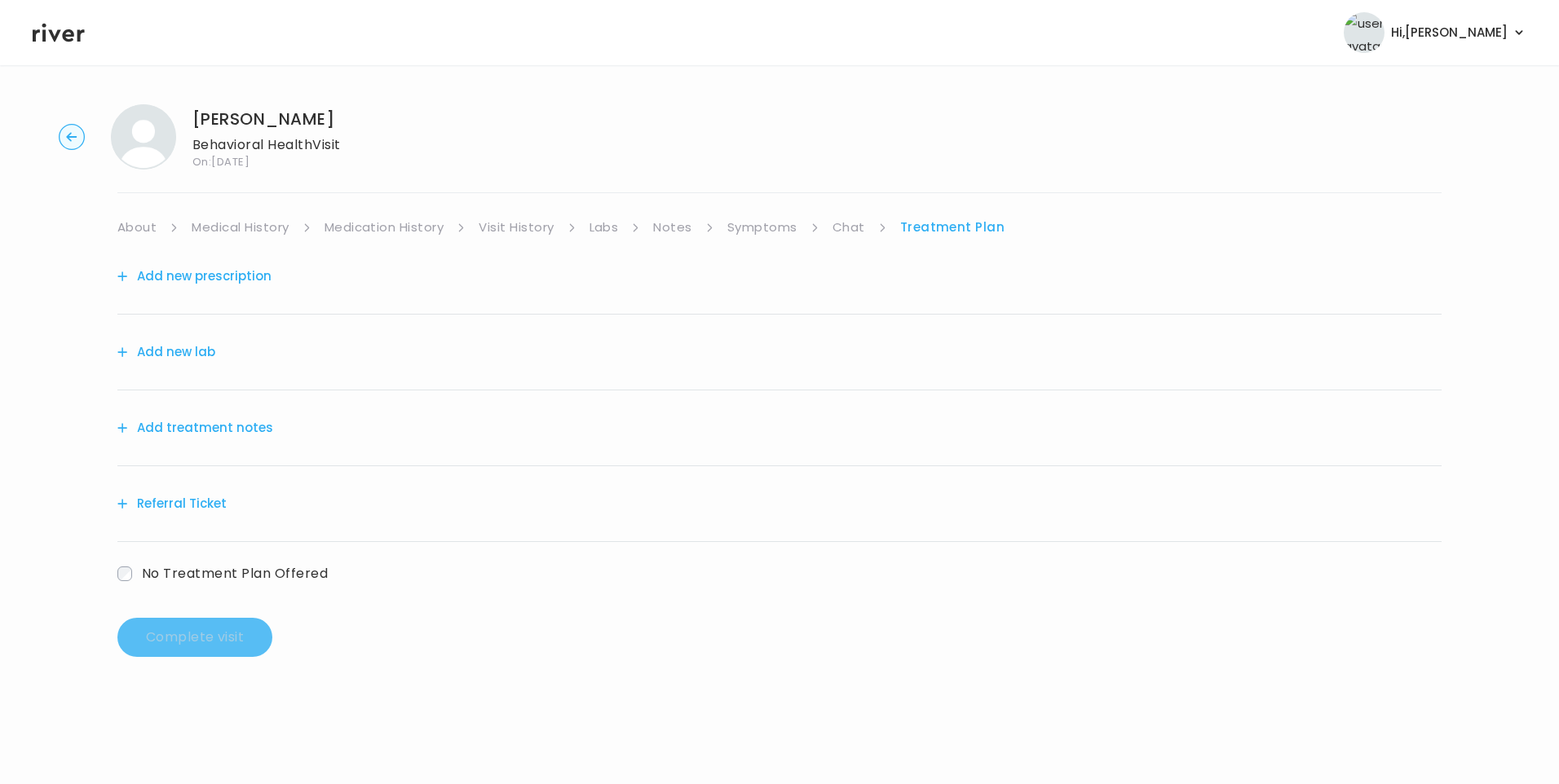
click at [215, 414] on div "Add treatment notes" at bounding box center [780, 428] width 1324 height 76
click at [250, 429] on button "Add treatment notes" at bounding box center [195, 427] width 155 height 23
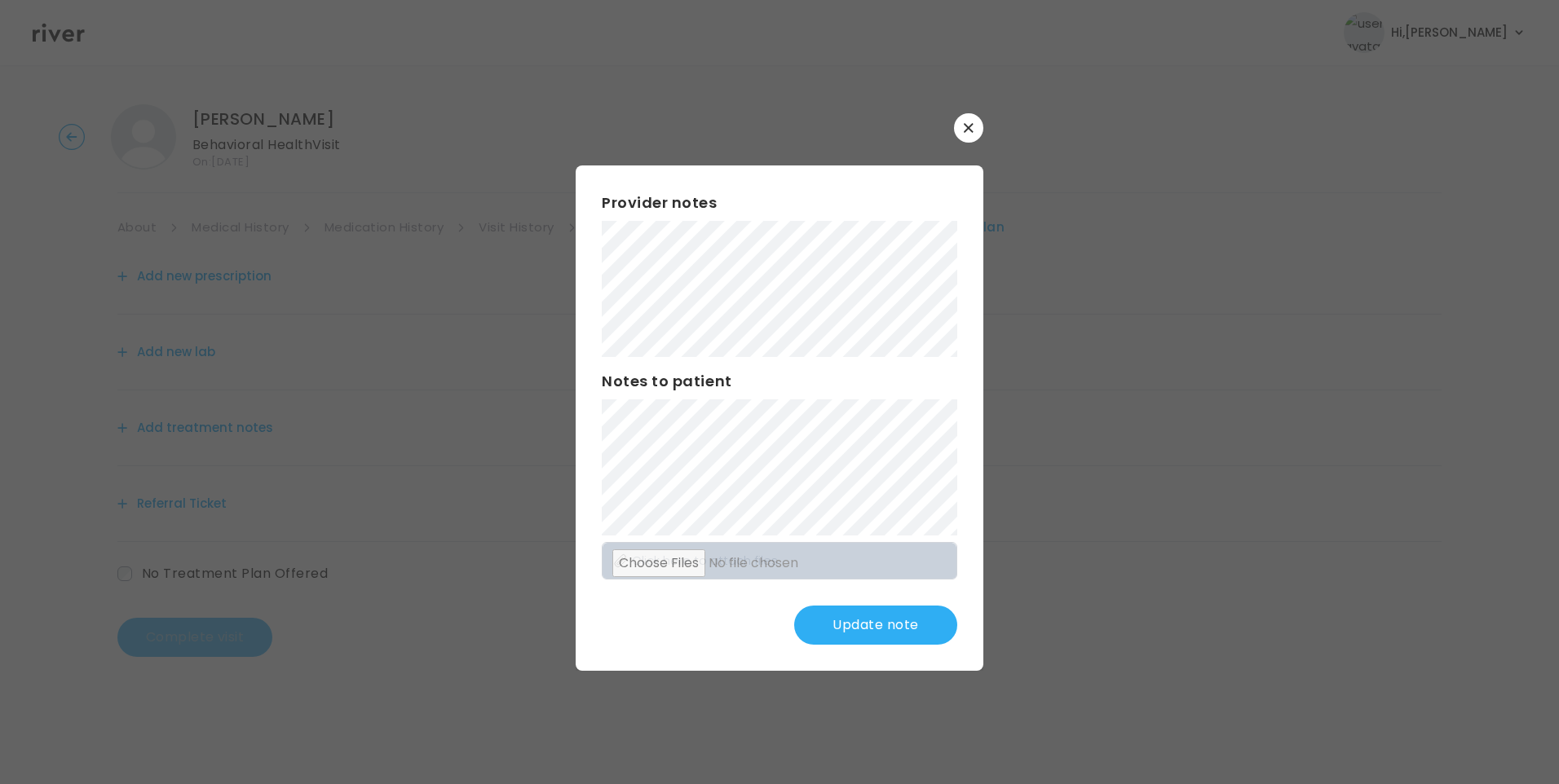
click at [504, 280] on div "​ Provider notes Notes to patient Click here to attach files Update note" at bounding box center [780, 392] width 1559 height 784
click at [598, 461] on div "Provider notes Notes to patient Click here to attach files Update note" at bounding box center [779, 418] width 408 height 505
click at [921, 626] on button "Update note" at bounding box center [875, 625] width 163 height 40
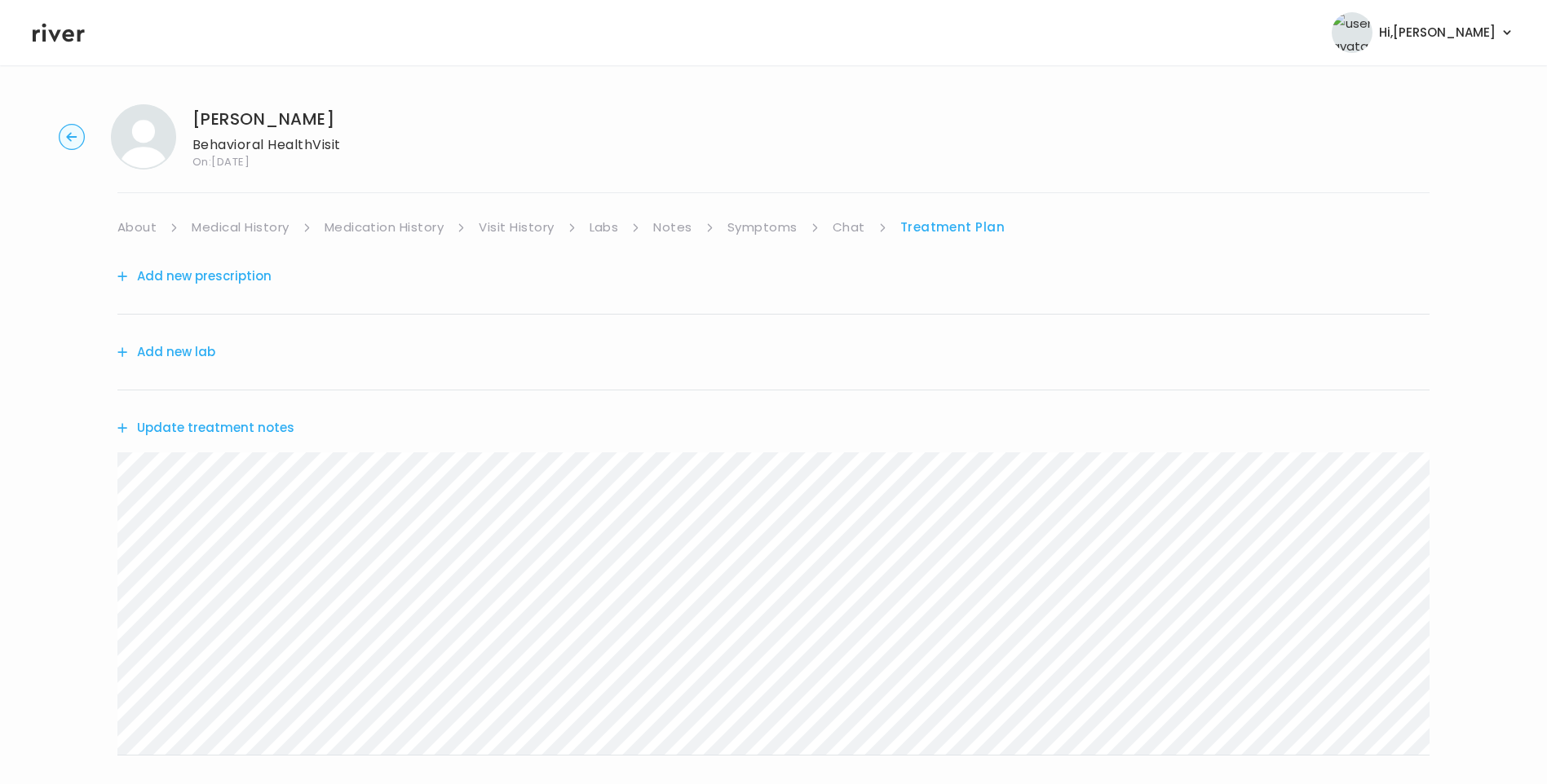
click at [271, 431] on button "Update treatment notes" at bounding box center [206, 427] width 177 height 23
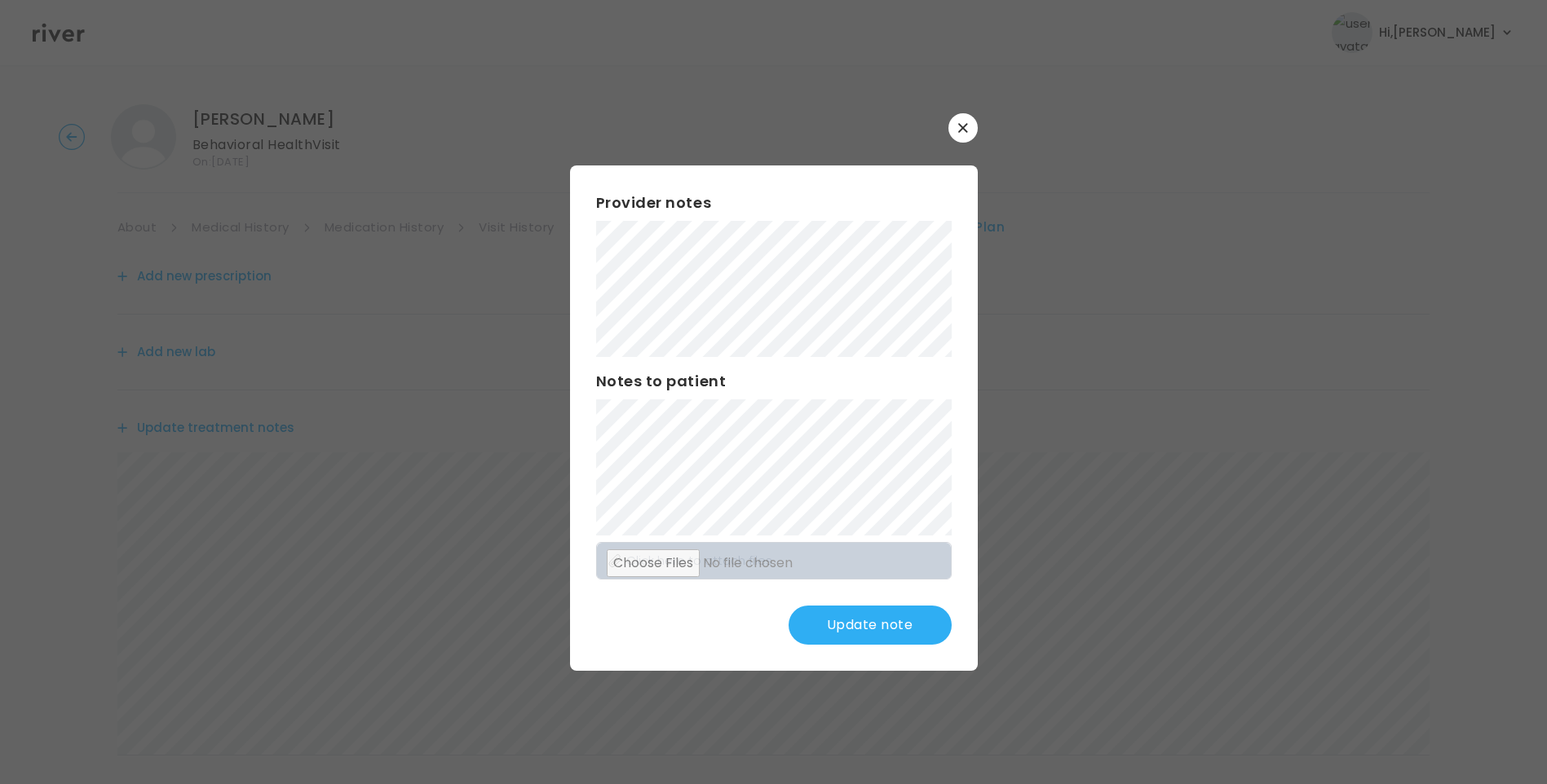
click at [895, 620] on button "Update note" at bounding box center [869, 625] width 163 height 40
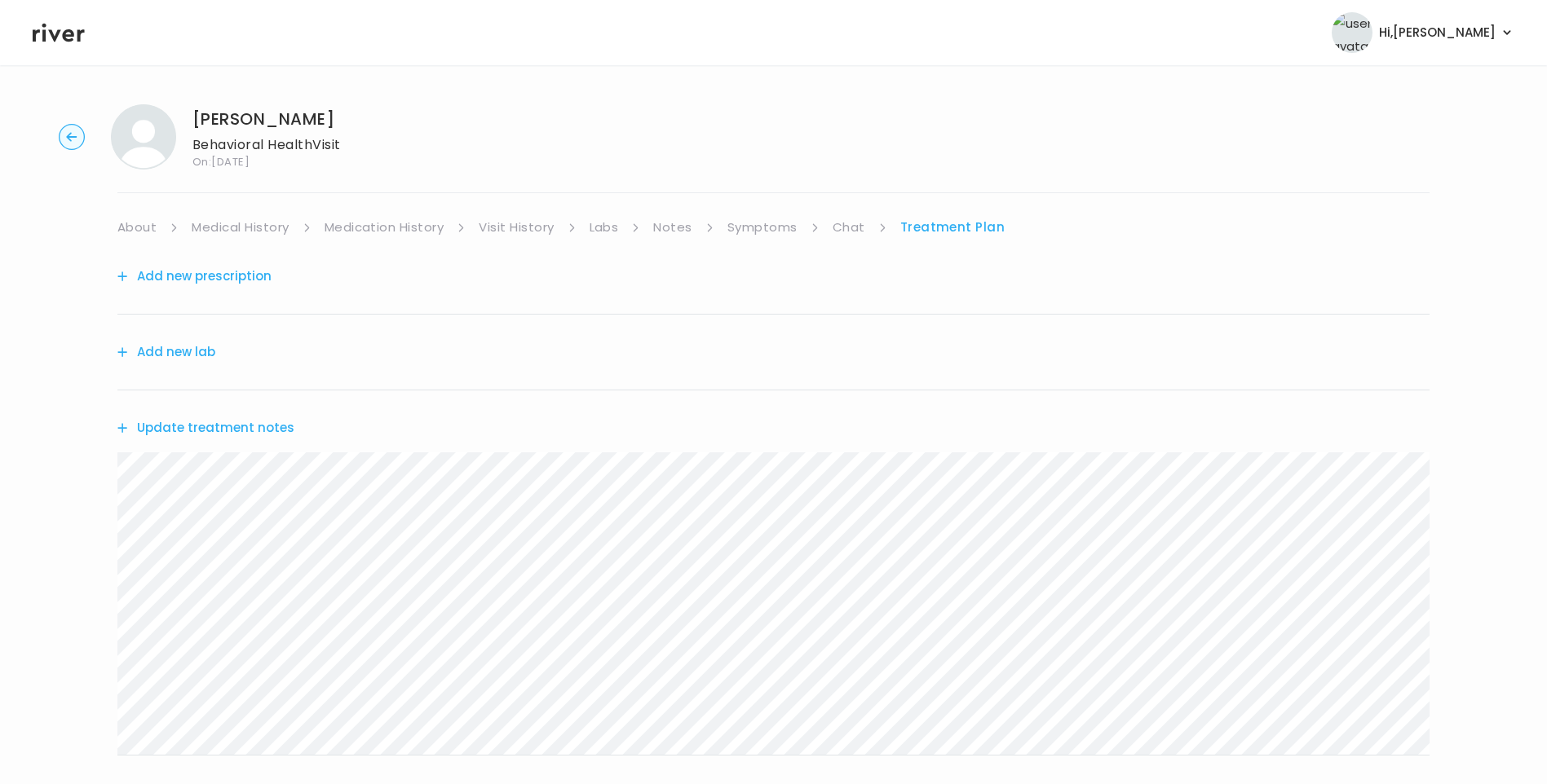
click at [271, 435] on button "Update treatment notes" at bounding box center [206, 427] width 177 height 23
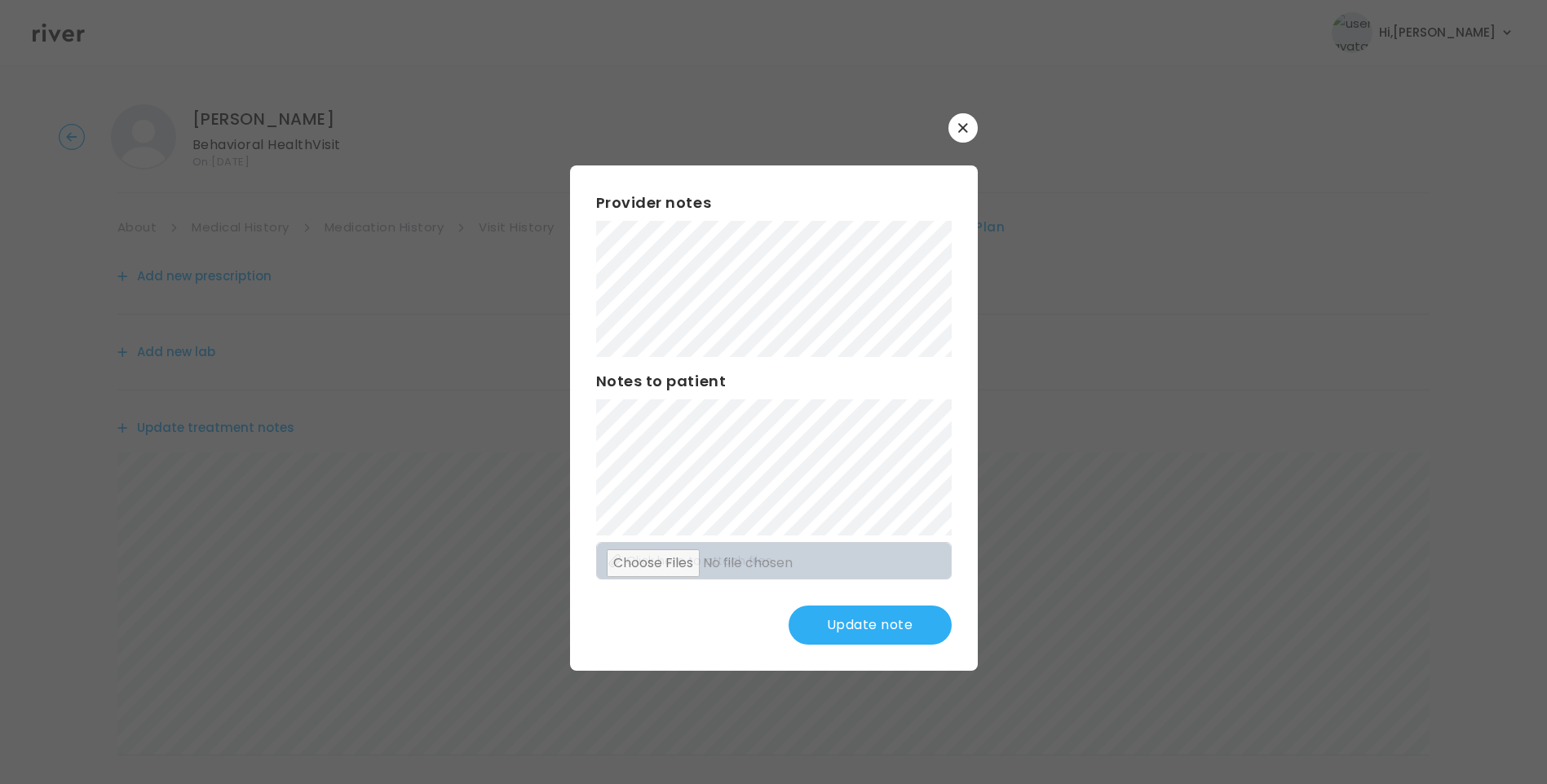
click at [933, 632] on button "Update note" at bounding box center [869, 625] width 163 height 40
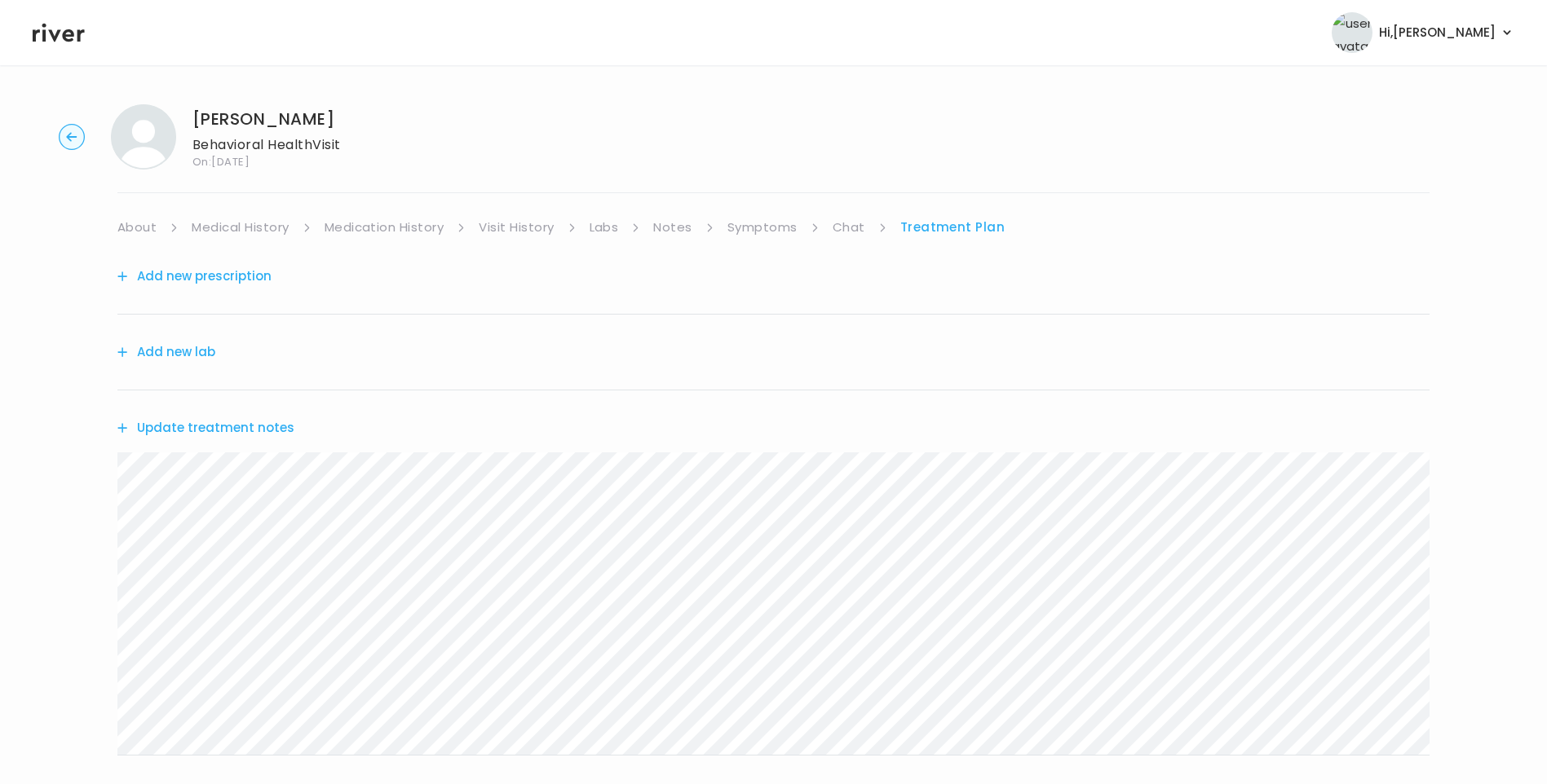
click at [423, 228] on link "Medication History" at bounding box center [384, 227] width 120 height 23
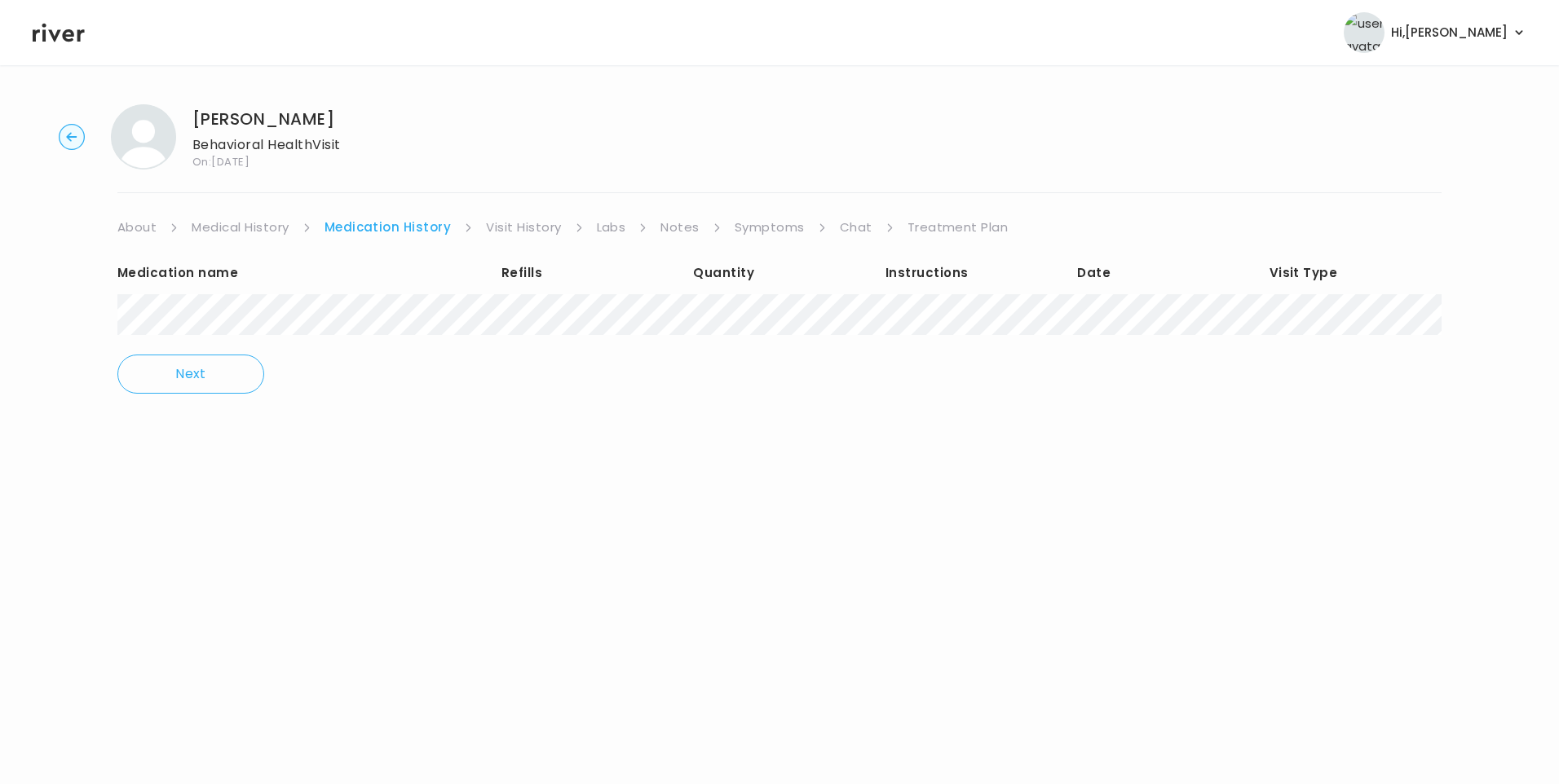
click at [937, 232] on link "Treatment Plan" at bounding box center [957, 227] width 101 height 23
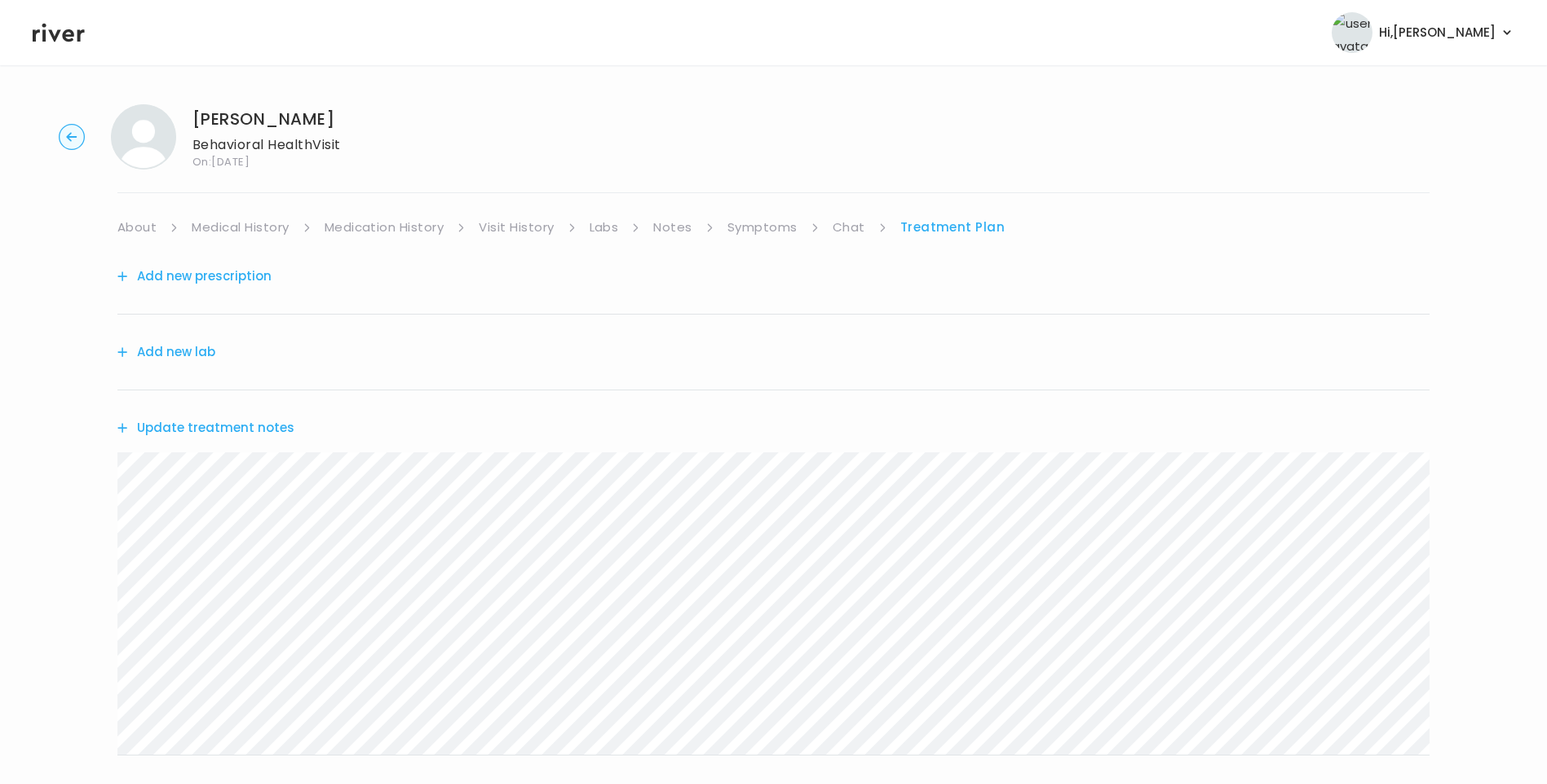
click at [283, 422] on button "Update treatment notes" at bounding box center [206, 427] width 177 height 23
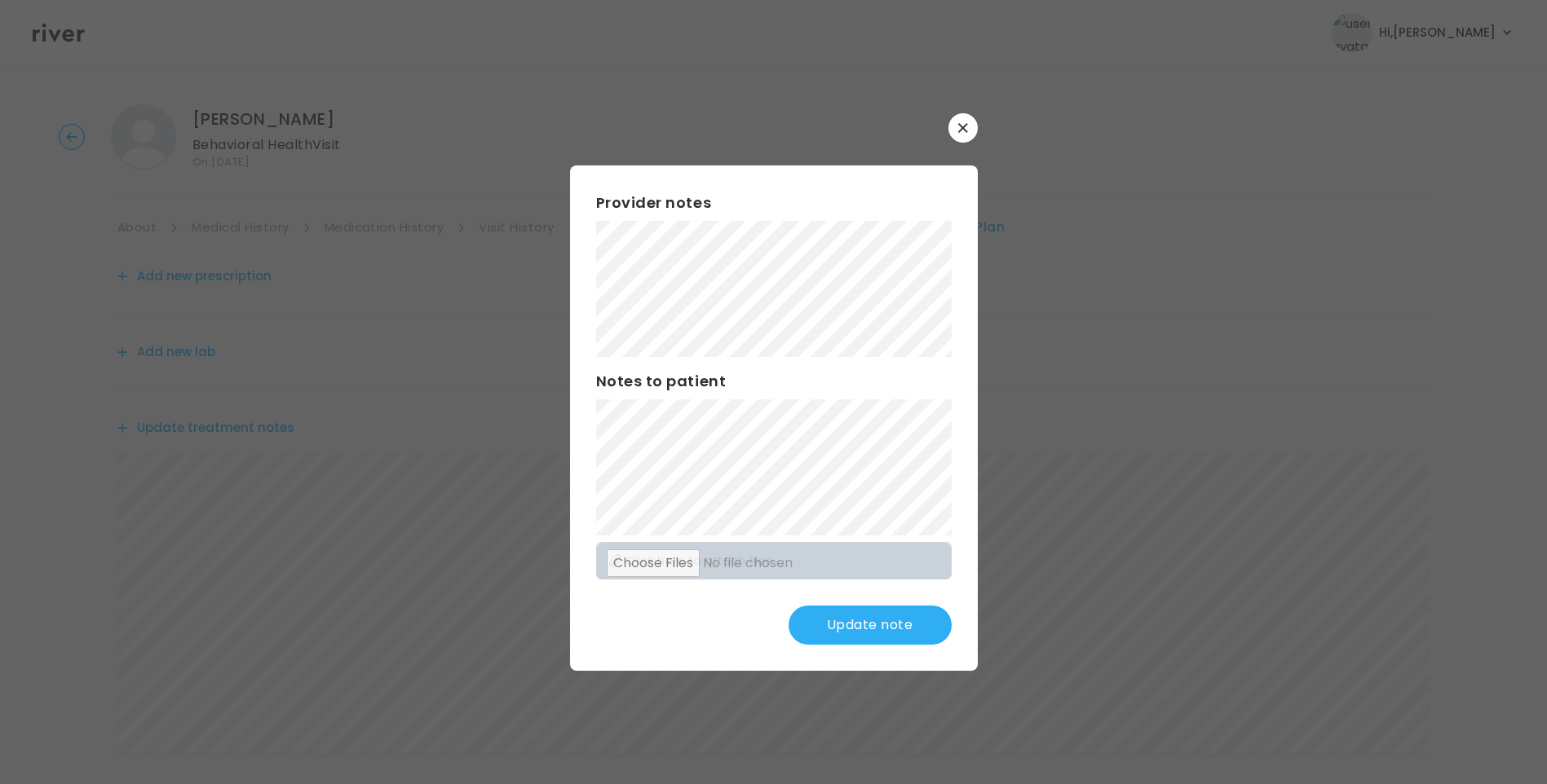
click at [865, 511] on div "Provider notes Notes to patient Click here to attach files Update note" at bounding box center [773, 418] width 408 height 505
click at [900, 632] on button "Update note" at bounding box center [869, 625] width 163 height 40
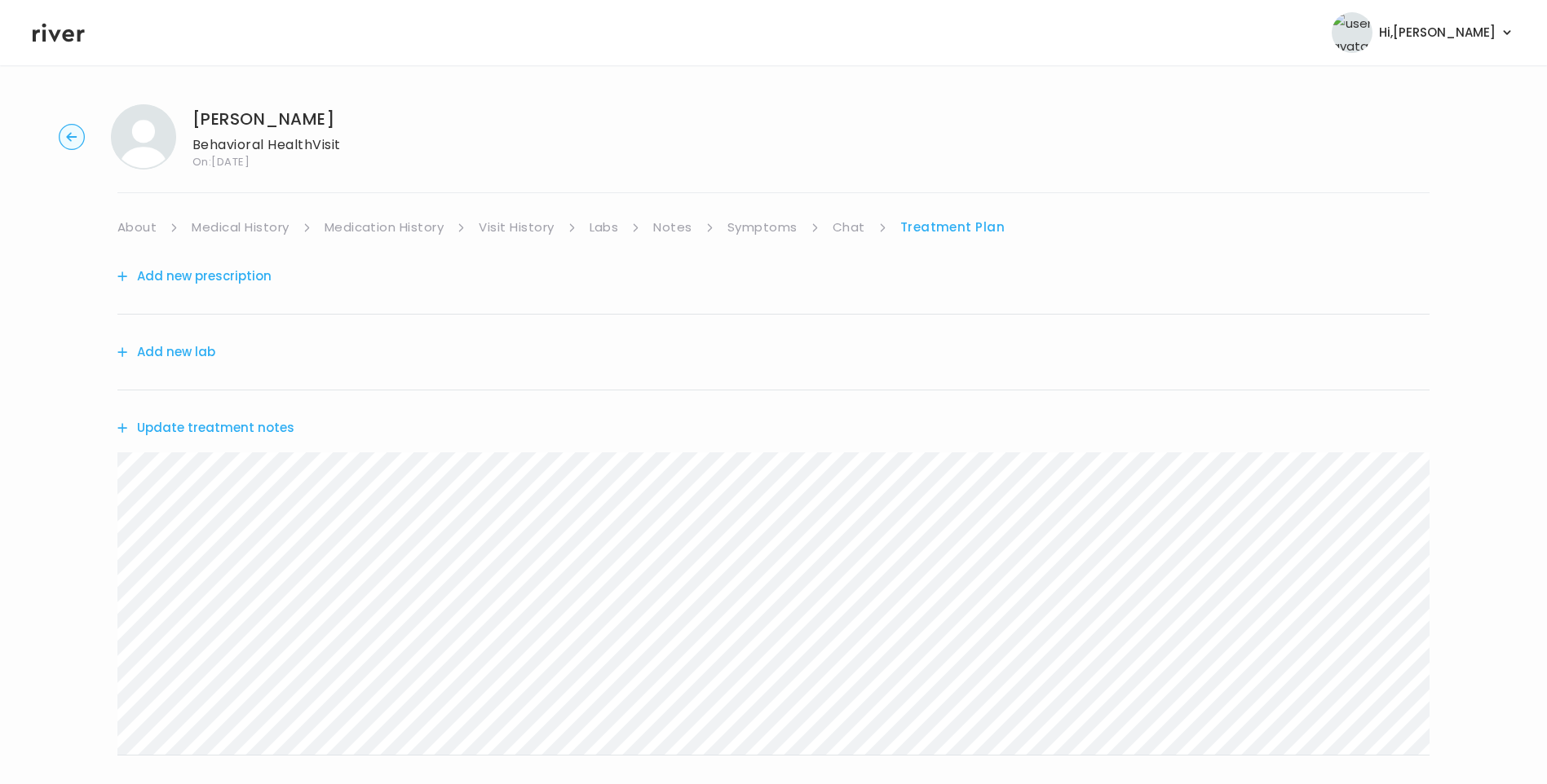
click at [269, 428] on button "Update treatment notes" at bounding box center [206, 427] width 177 height 23
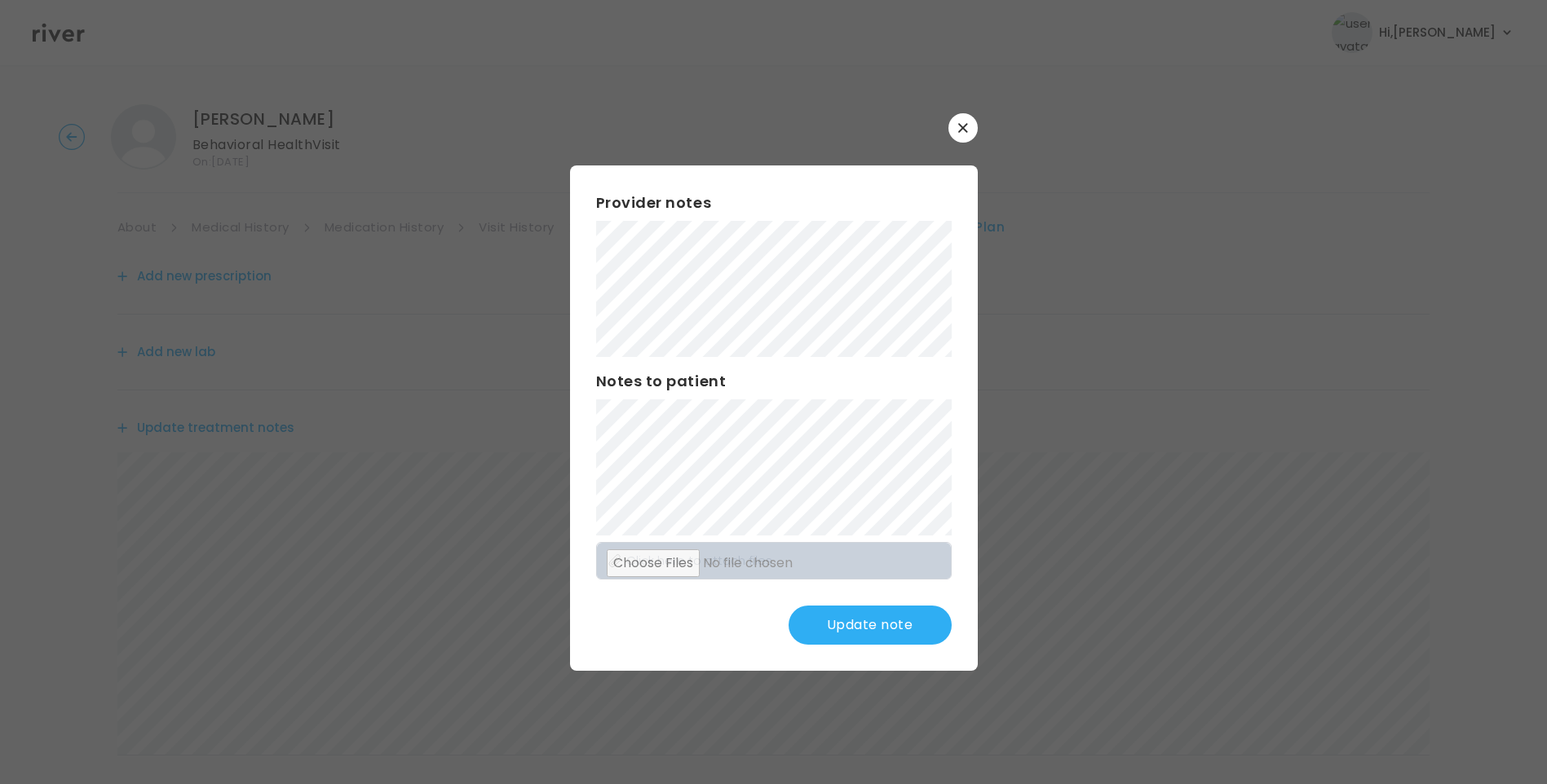
click at [871, 616] on button "Update note" at bounding box center [869, 625] width 163 height 40
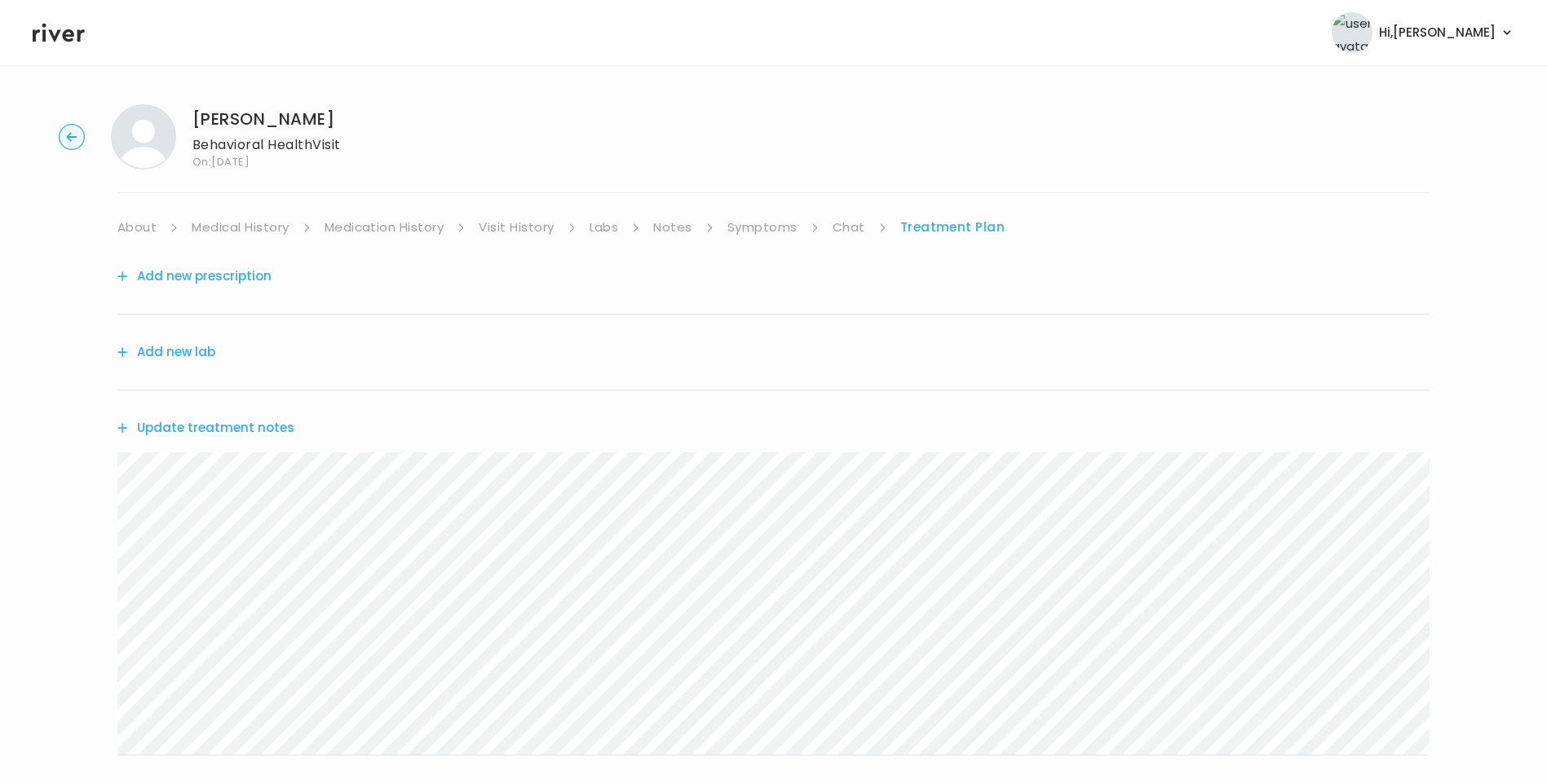
click at [262, 430] on button "Update treatment notes" at bounding box center [206, 427] width 177 height 23
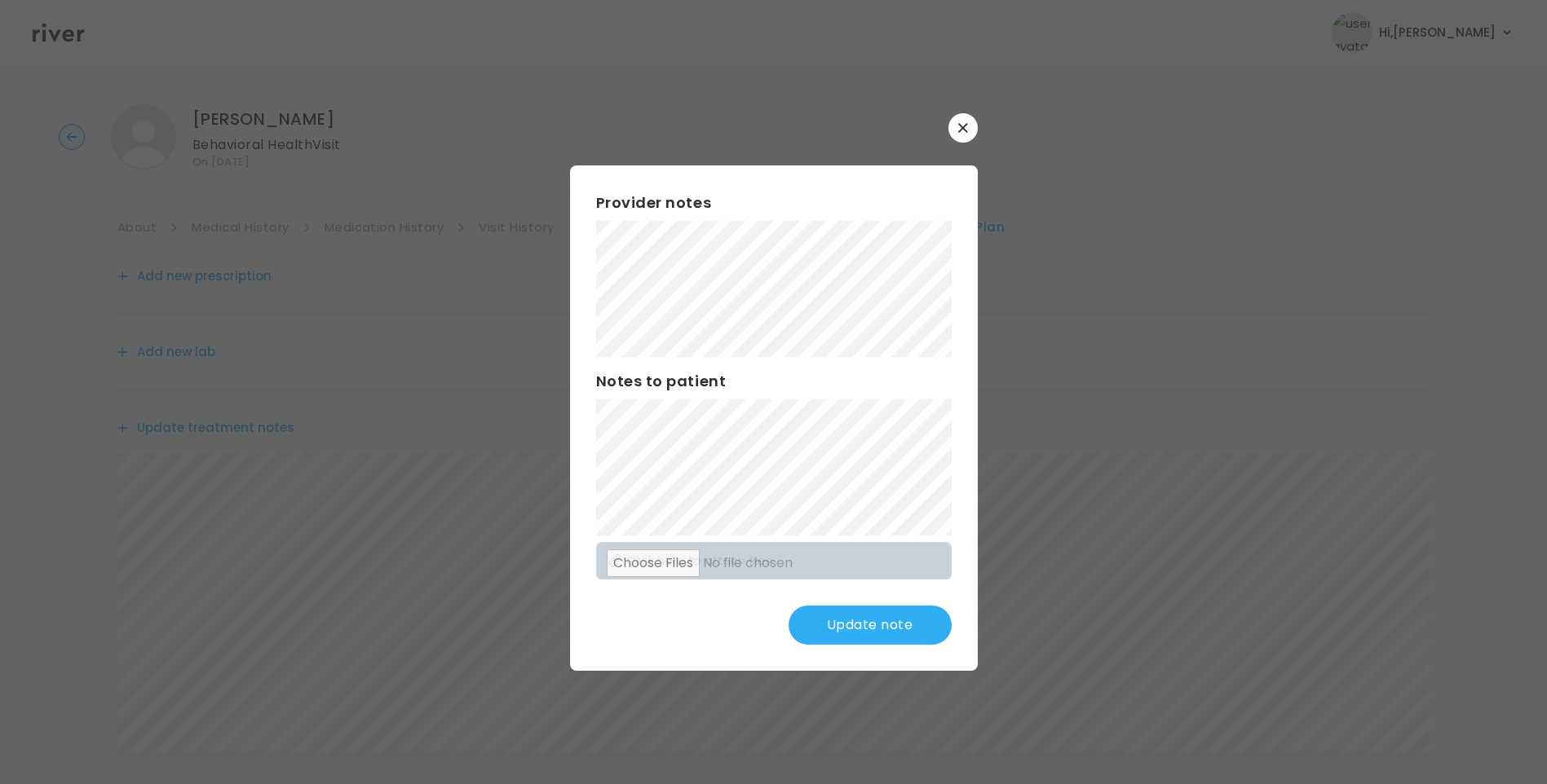
click at [885, 623] on button "Update note" at bounding box center [869, 625] width 163 height 40
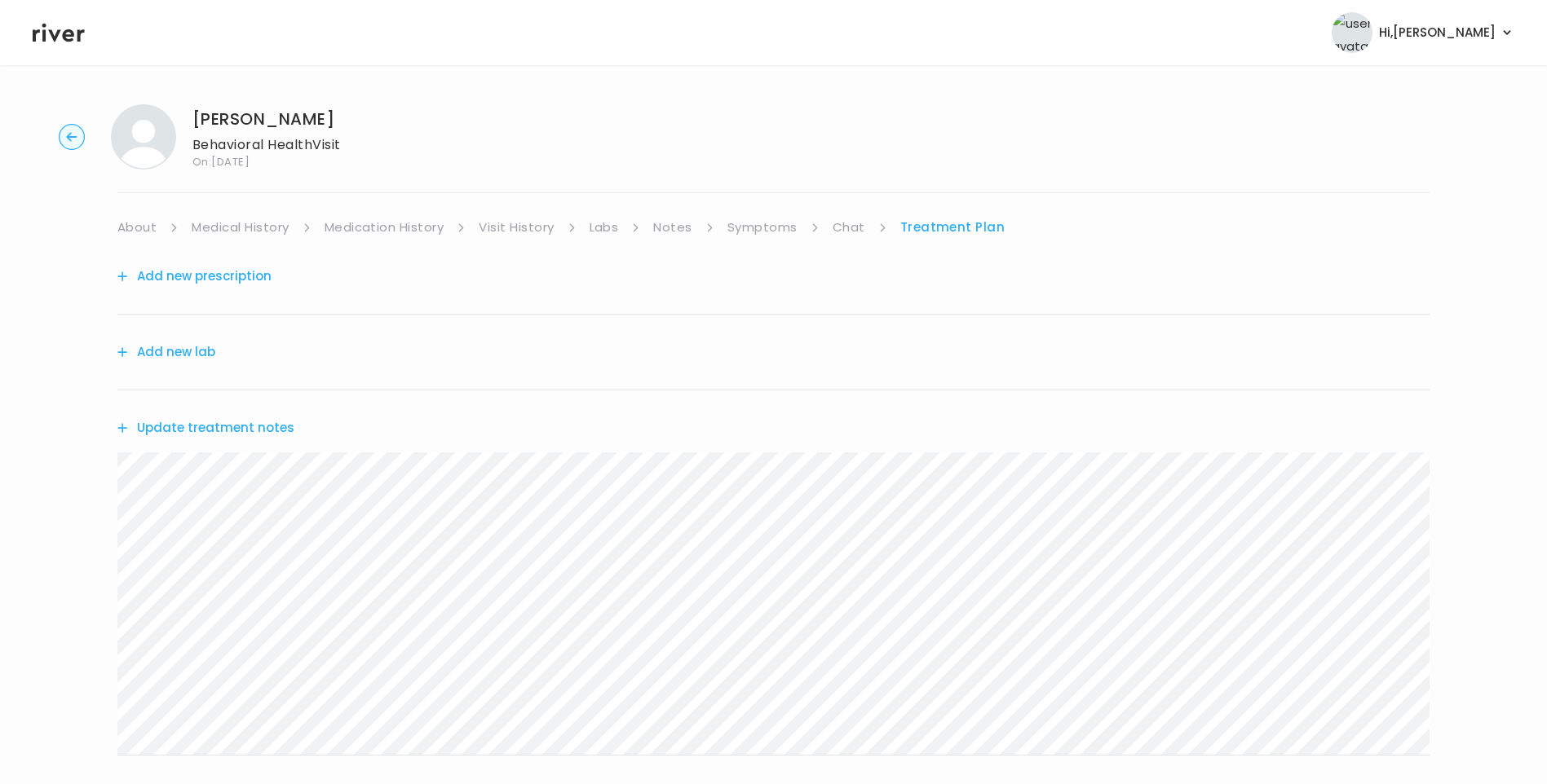
click at [57, 492] on div "[PERSON_NAME] Behavioral Health Visit On: [DATE] About Medical History Medicati…" at bounding box center [773, 525] width 1547 height 868
click at [748, 229] on link "Symptoms" at bounding box center [762, 227] width 70 height 23
click at [228, 222] on link "Medical History" at bounding box center [239, 227] width 97 height 23
click at [764, 229] on link "Symptoms" at bounding box center [768, 227] width 70 height 23
click at [950, 217] on link "Treatment Plan" at bounding box center [953, 227] width 101 height 23
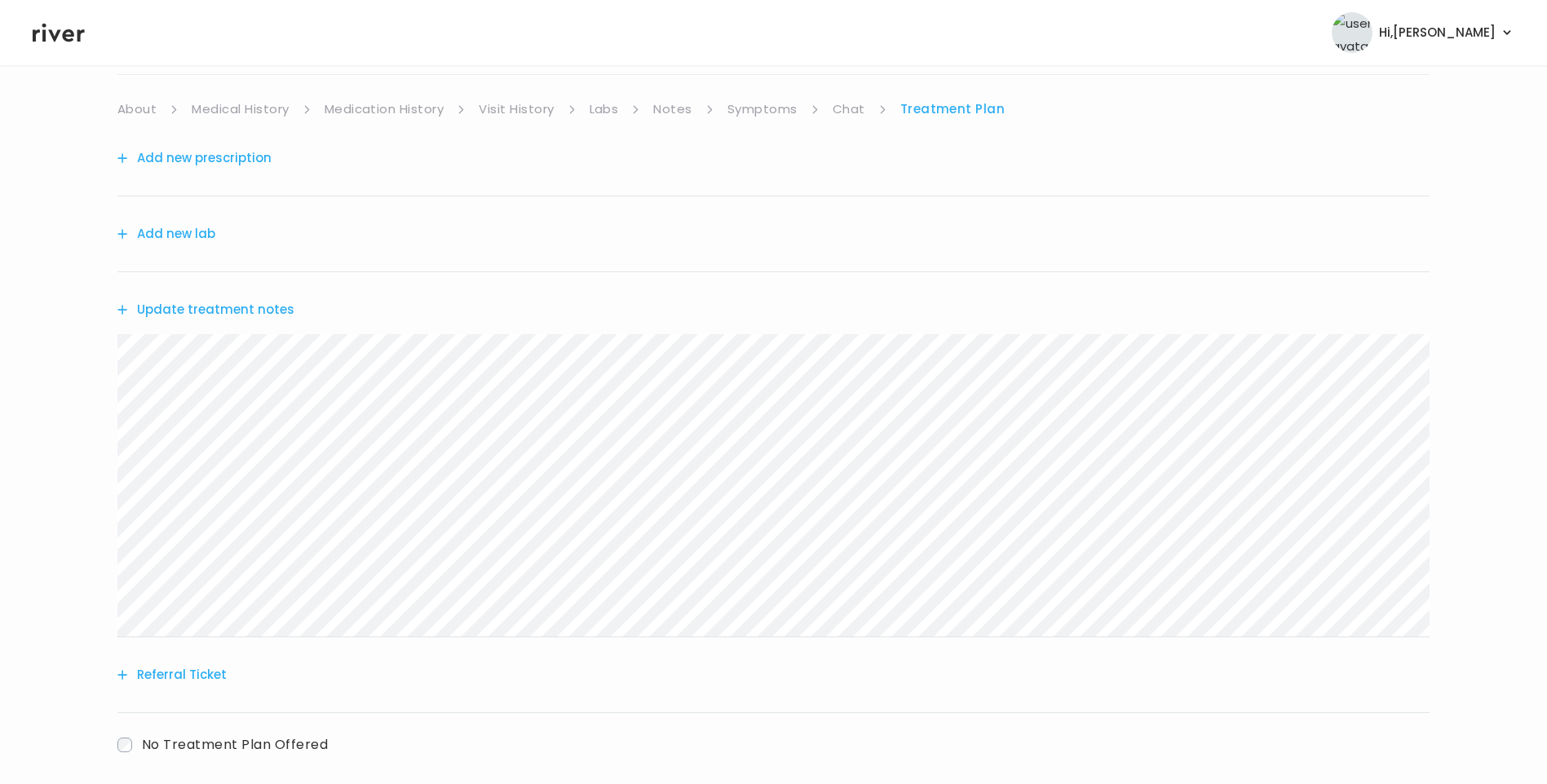
scroll to position [201, 0]
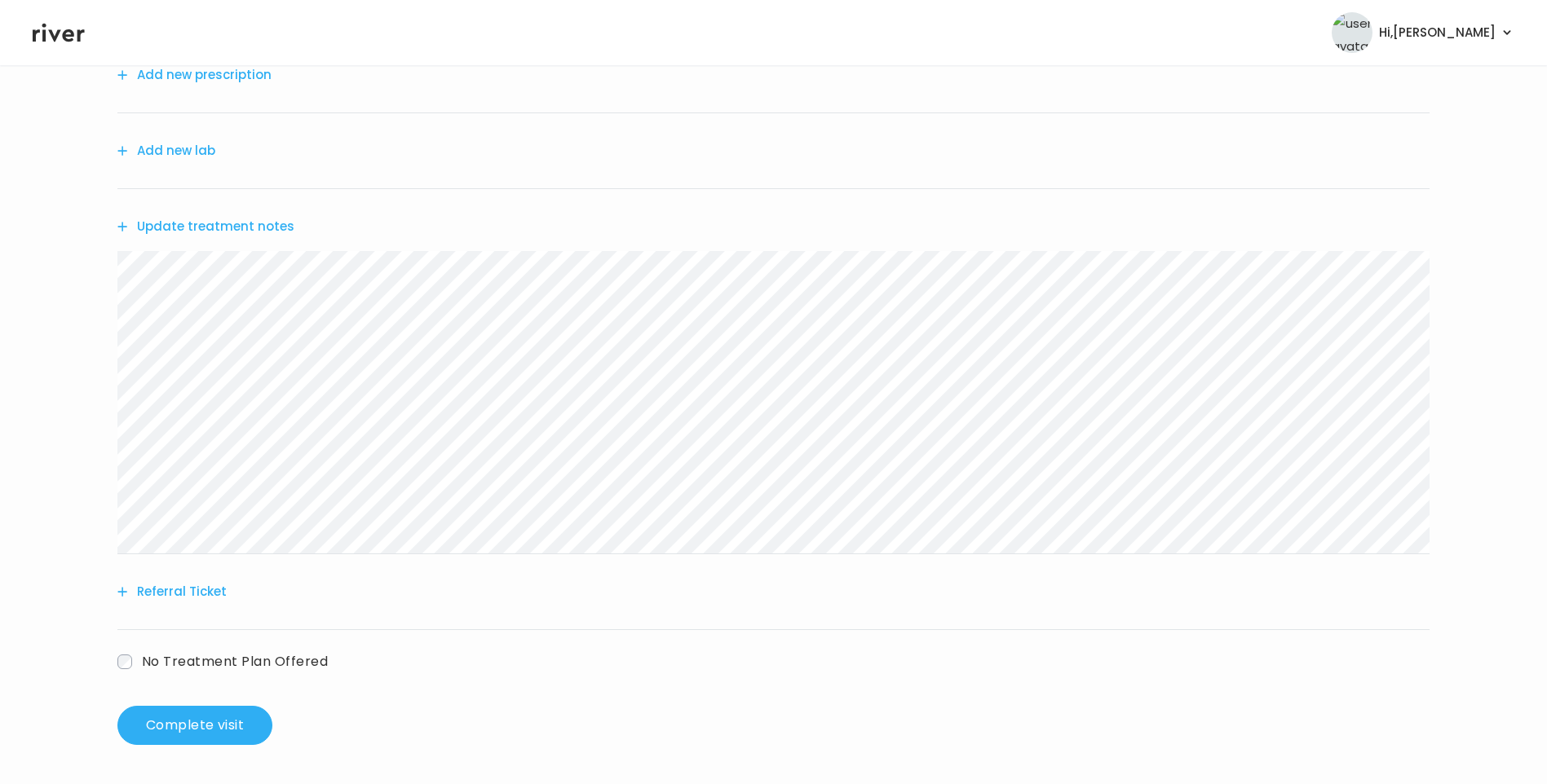
click at [196, 593] on button "Referral Ticket" at bounding box center [172, 592] width 109 height 23
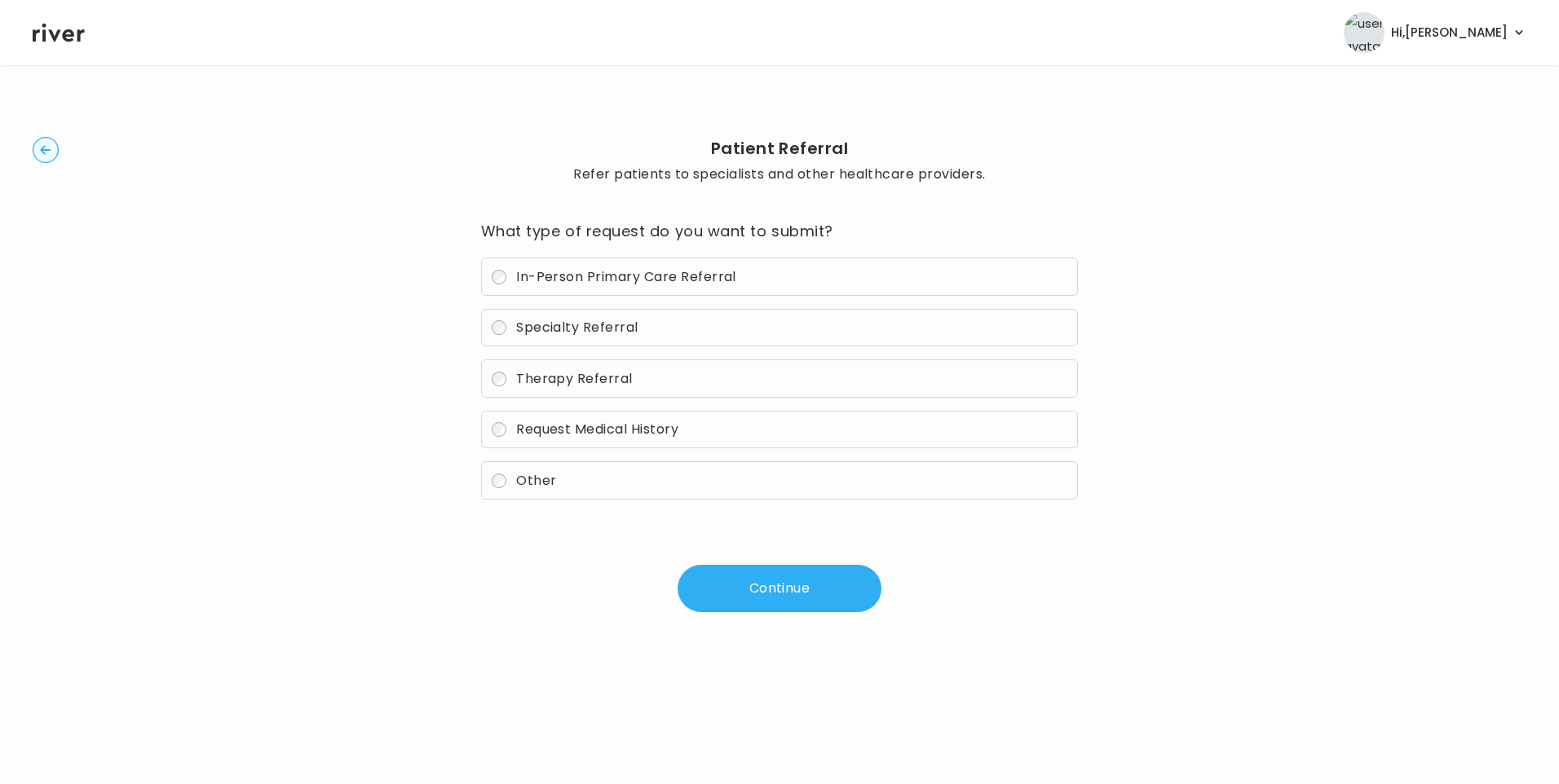
click at [613, 377] on span "Therapy Referral" at bounding box center [574, 378] width 117 height 19
click at [763, 581] on button "Continue" at bounding box center [780, 588] width 203 height 47
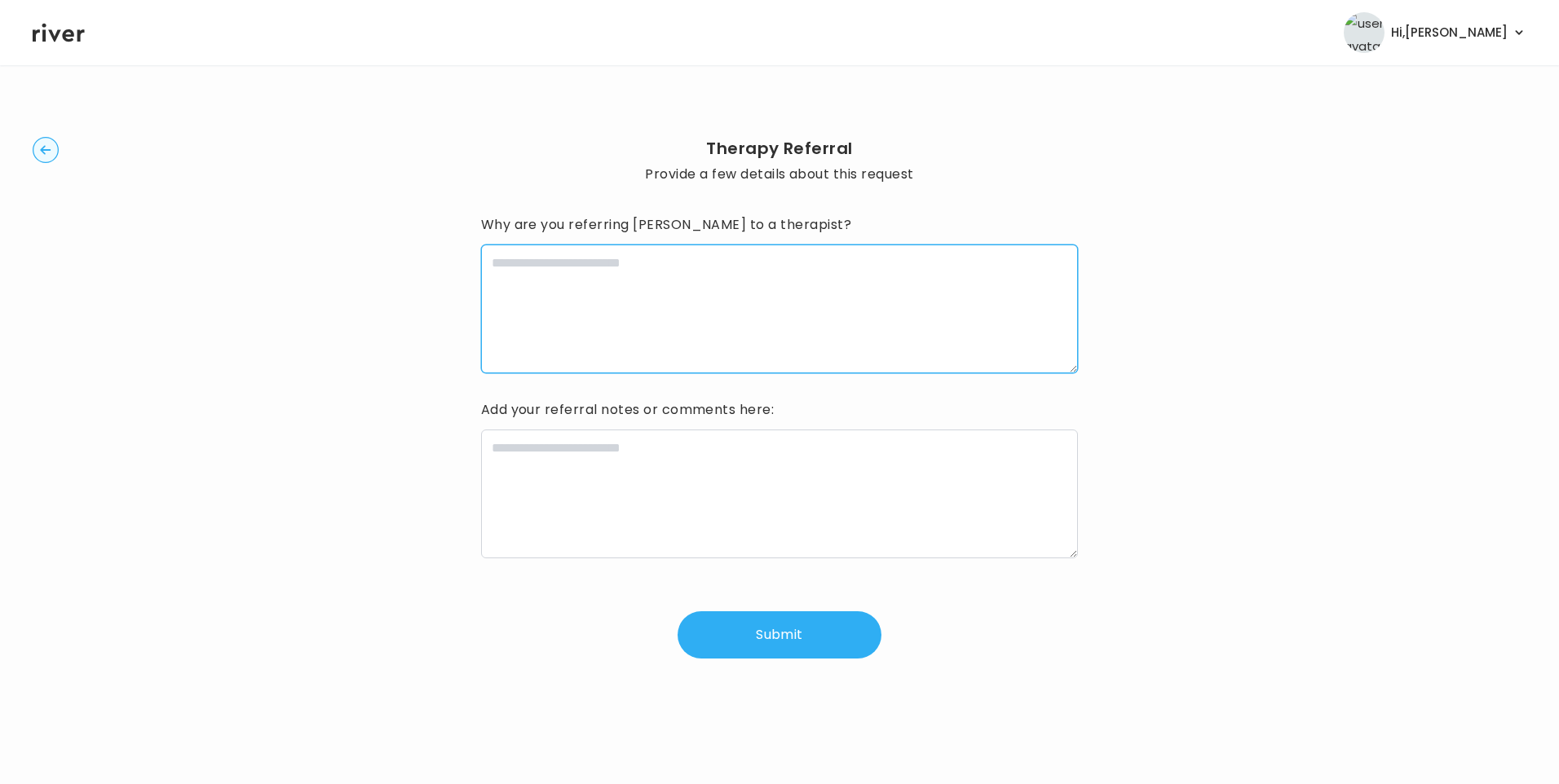
click at [715, 321] on textarea at bounding box center [780, 309] width 598 height 129
type textarea "**********"
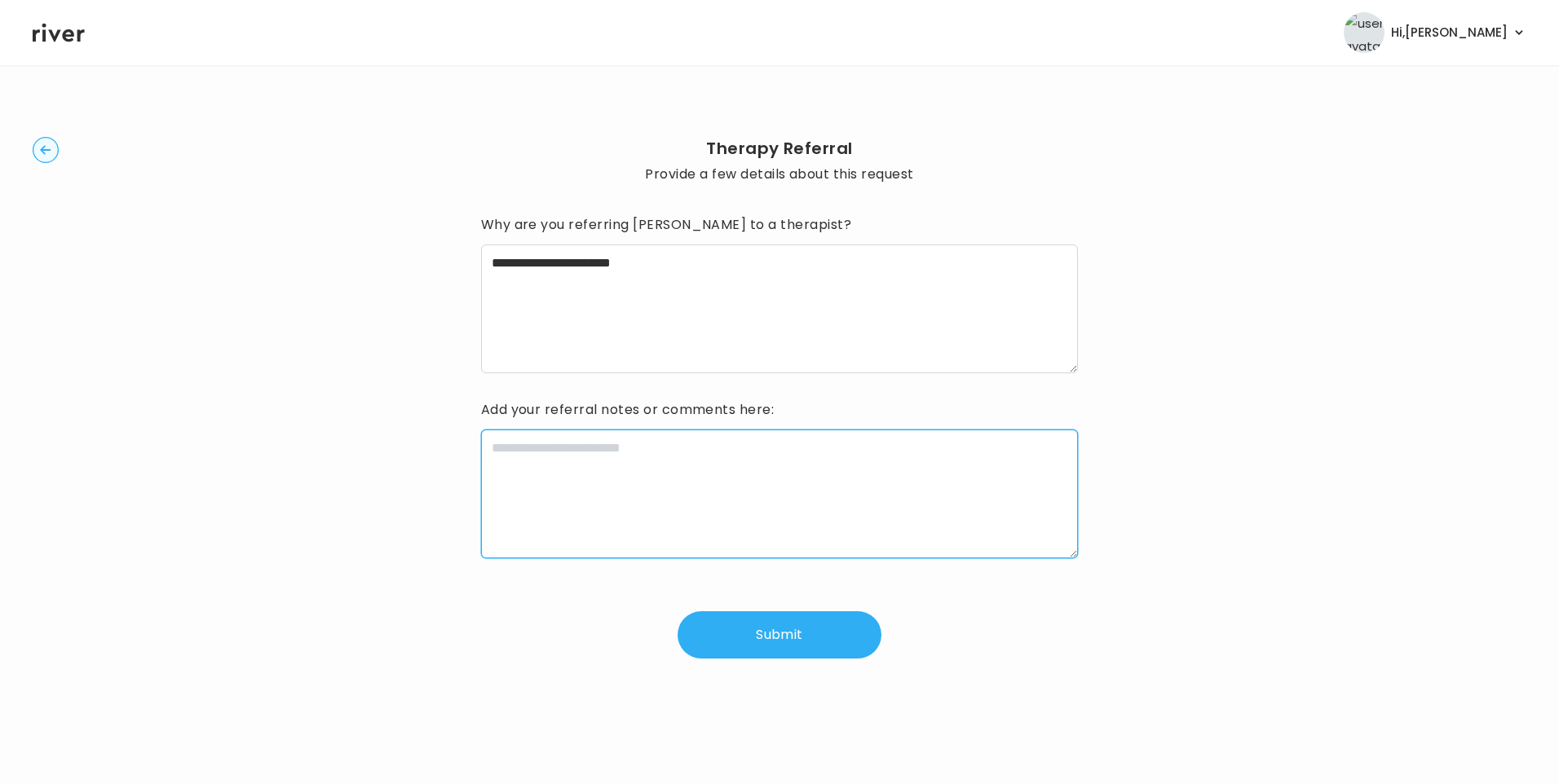
click at [635, 457] on textarea at bounding box center [780, 493] width 598 height 129
paste textarea "**********"
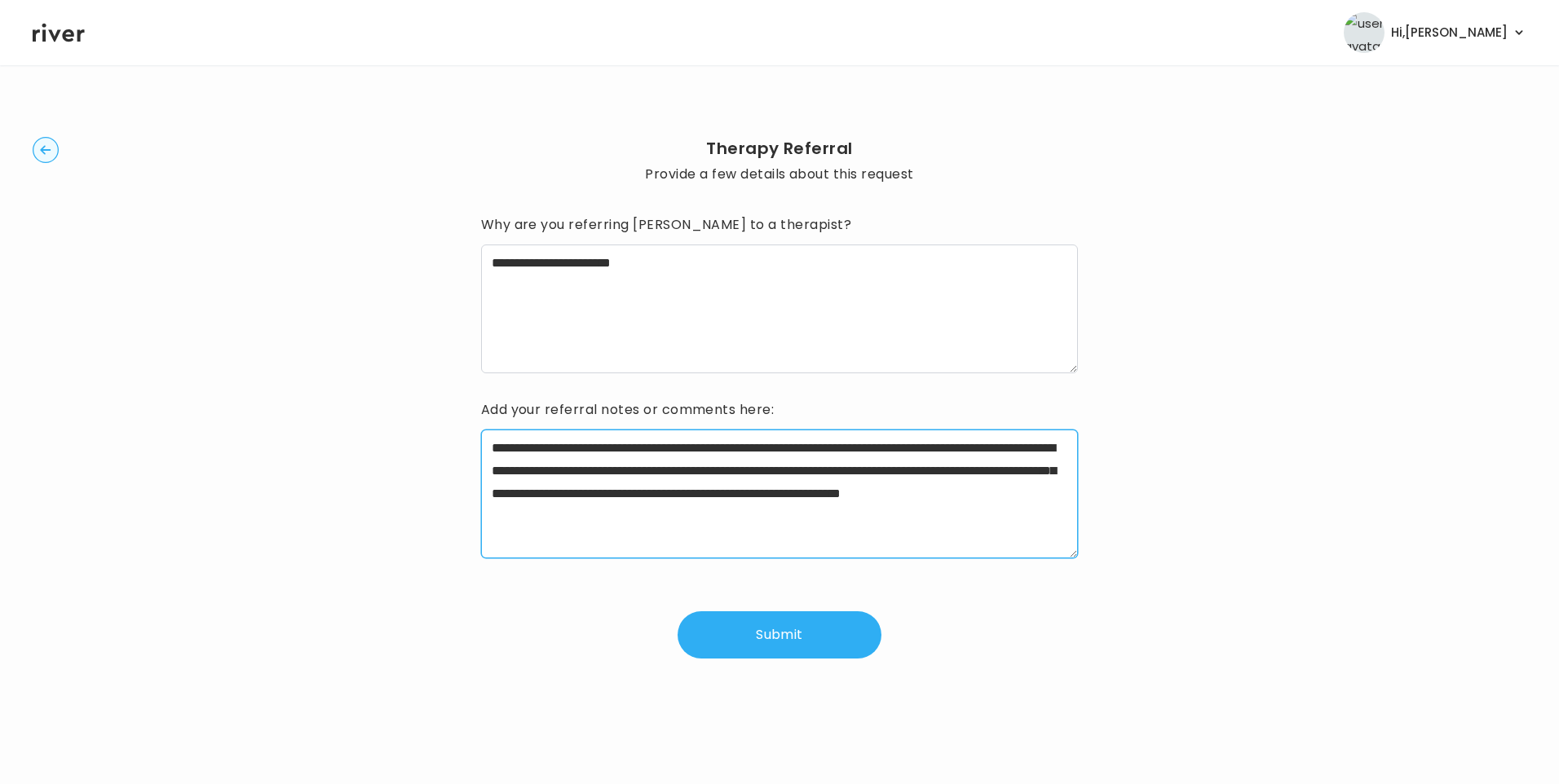
drag, startPoint x: 570, startPoint y: 447, endPoint x: 621, endPoint y: 451, distance: 51.2
click at [621, 451] on textarea "**********" at bounding box center [780, 493] width 598 height 129
click at [673, 449] on textarea "**********" at bounding box center [780, 493] width 598 height 129
click at [714, 494] on textarea "**********" at bounding box center [780, 493] width 598 height 129
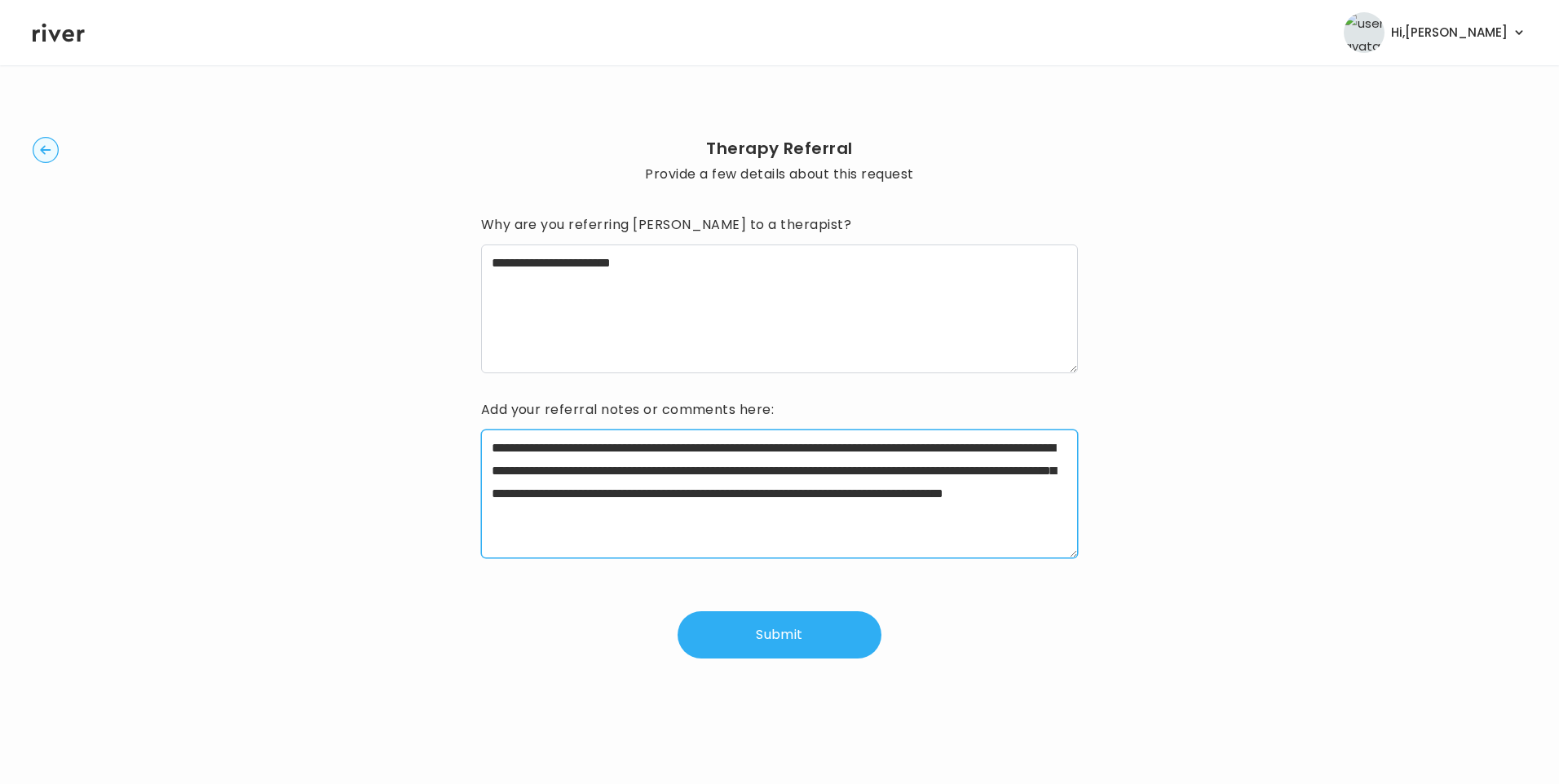
drag, startPoint x: 670, startPoint y: 518, endPoint x: 1103, endPoint y: 529, distance: 433.1
click at [1103, 529] on div "**********" at bounding box center [780, 397] width 1493 height 613
click at [647, 469] on textarea "**********" at bounding box center [780, 493] width 598 height 129
click at [763, 469] on textarea "**********" at bounding box center [780, 493] width 598 height 129
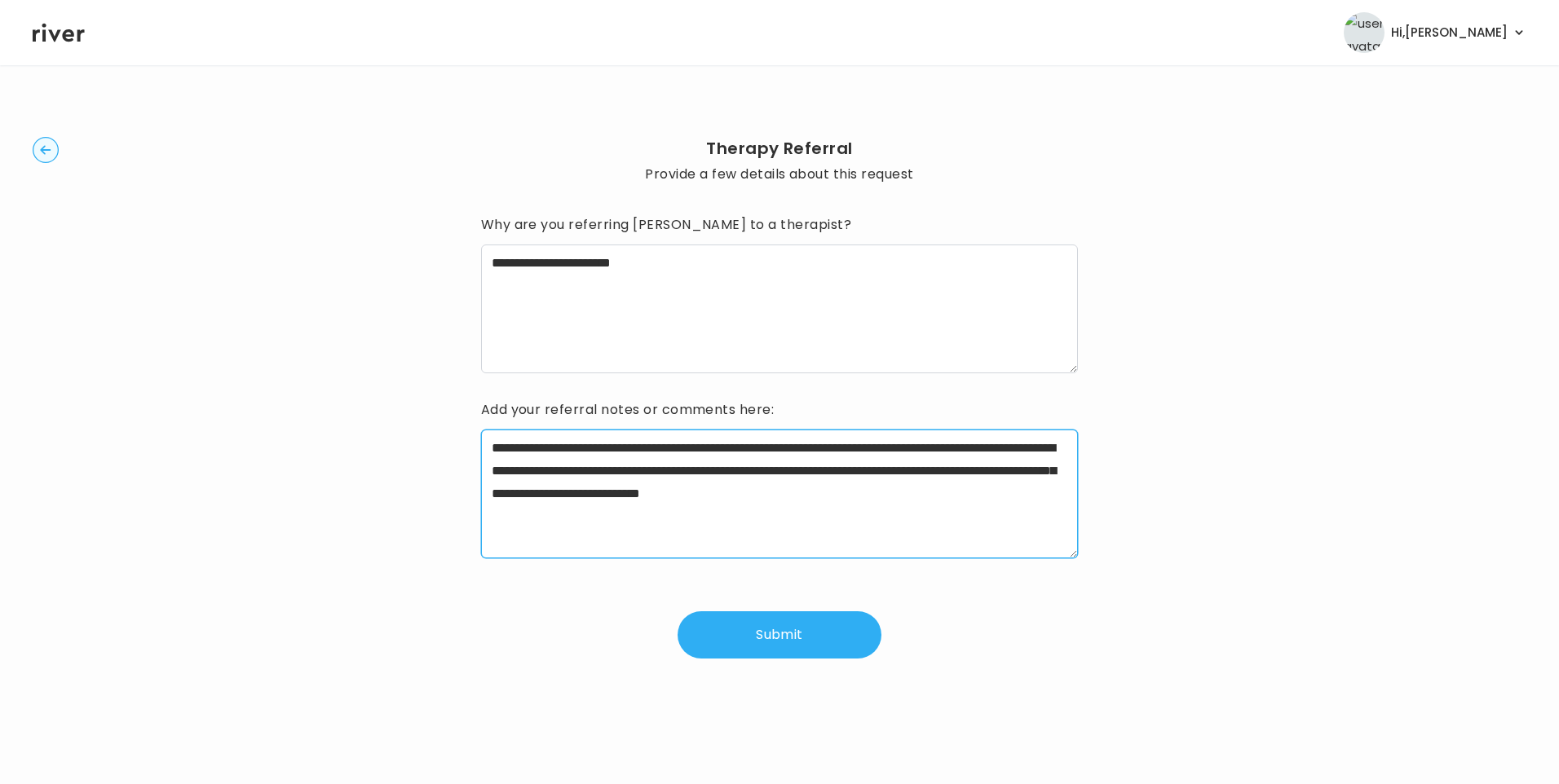
click at [765, 502] on textarea "**********" at bounding box center [780, 493] width 598 height 129
click at [690, 520] on textarea "**********" at bounding box center [780, 493] width 598 height 129
type textarea "**********"
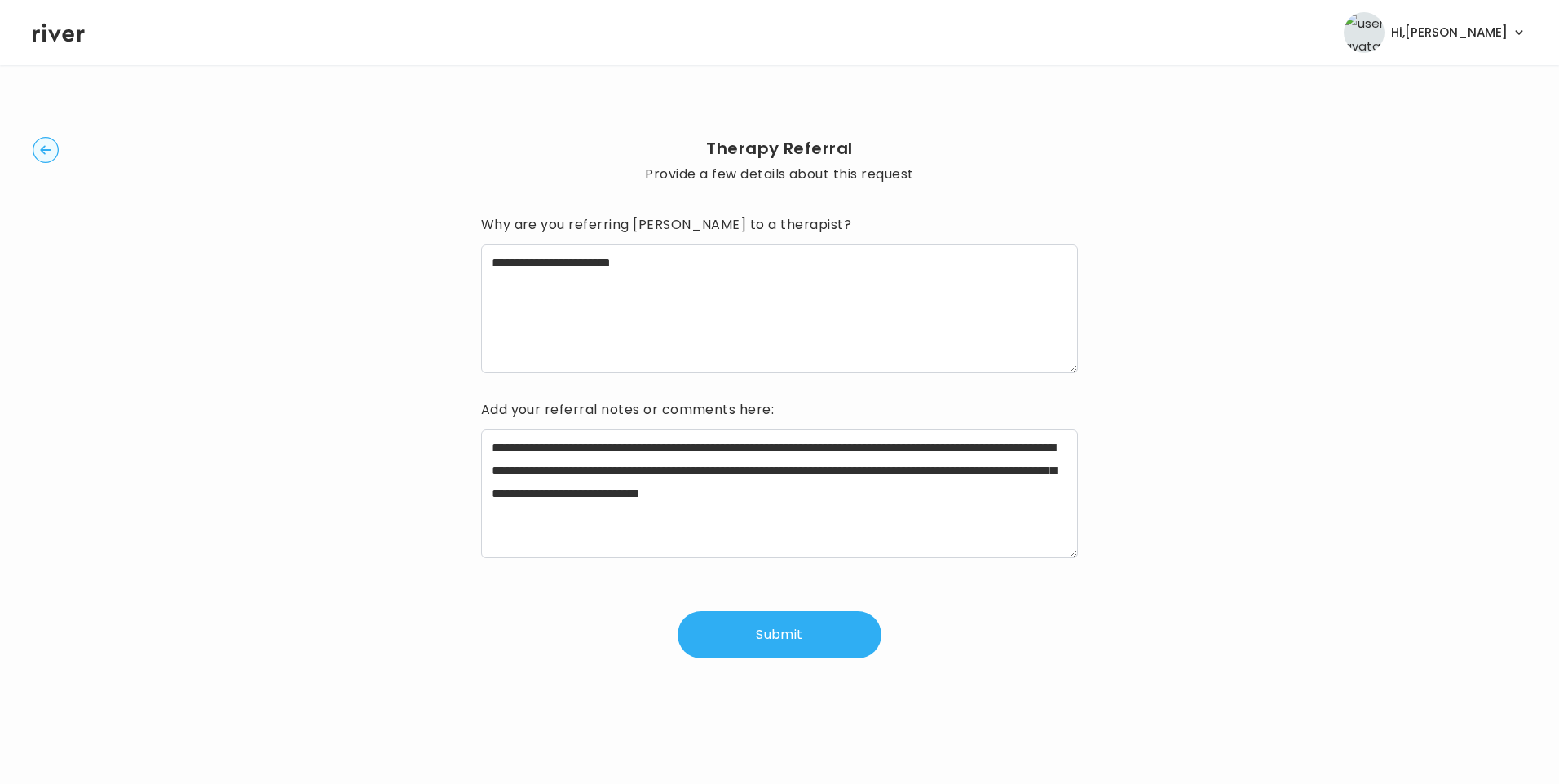
click at [796, 635] on button "Submit" at bounding box center [780, 634] width 203 height 47
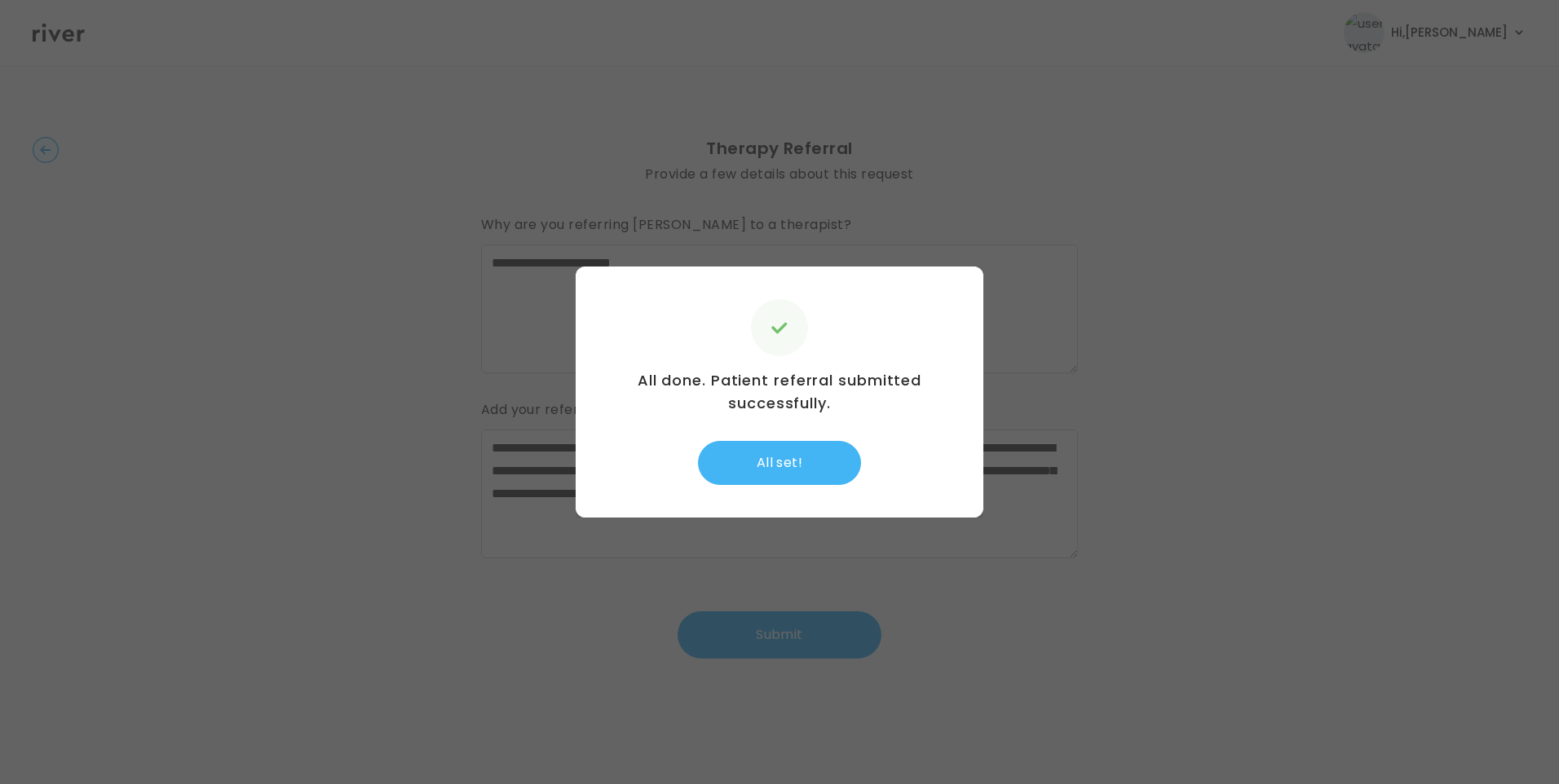
click at [807, 442] on button "All set!" at bounding box center [779, 462] width 163 height 44
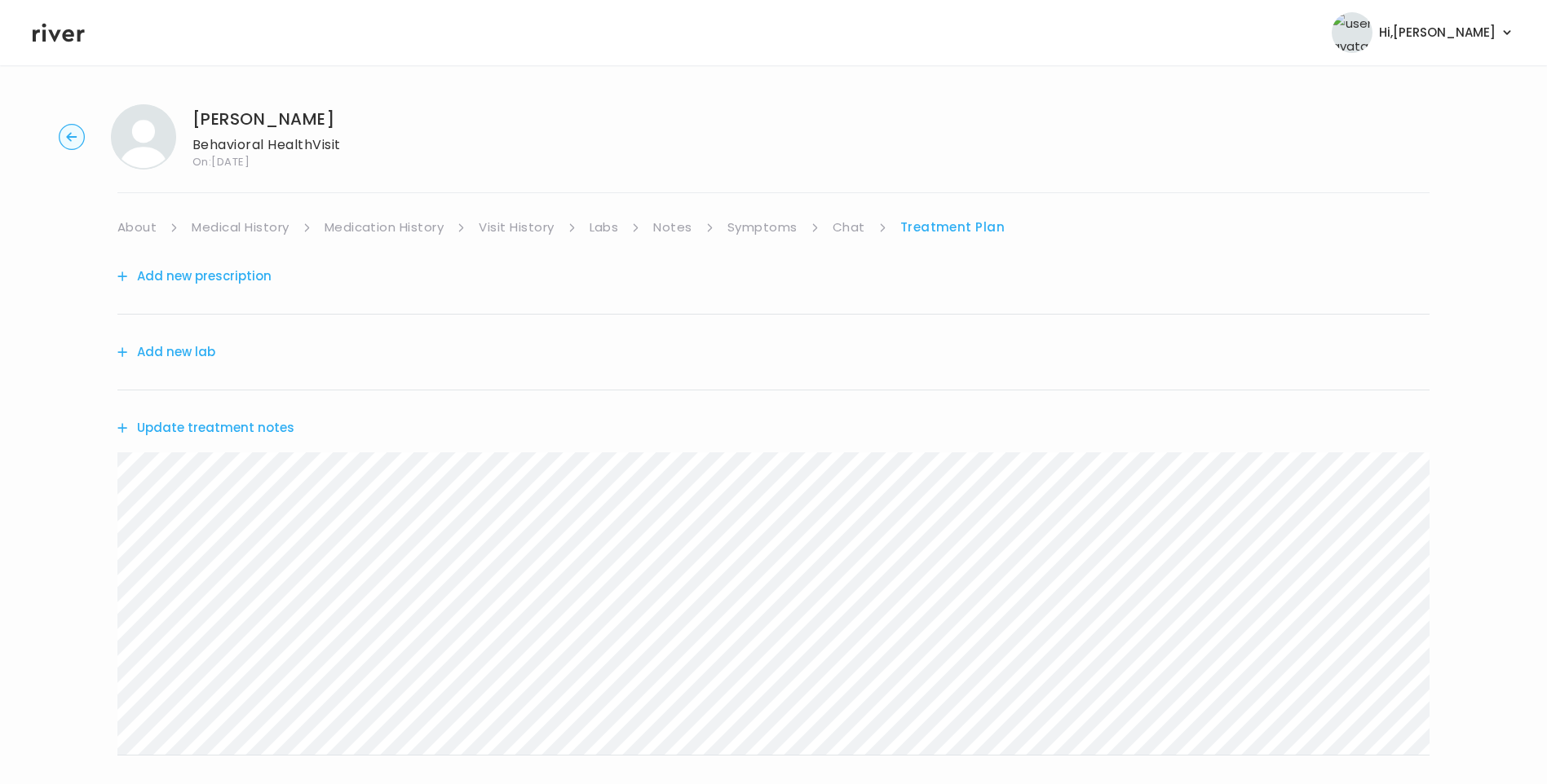
scroll to position [320, 0]
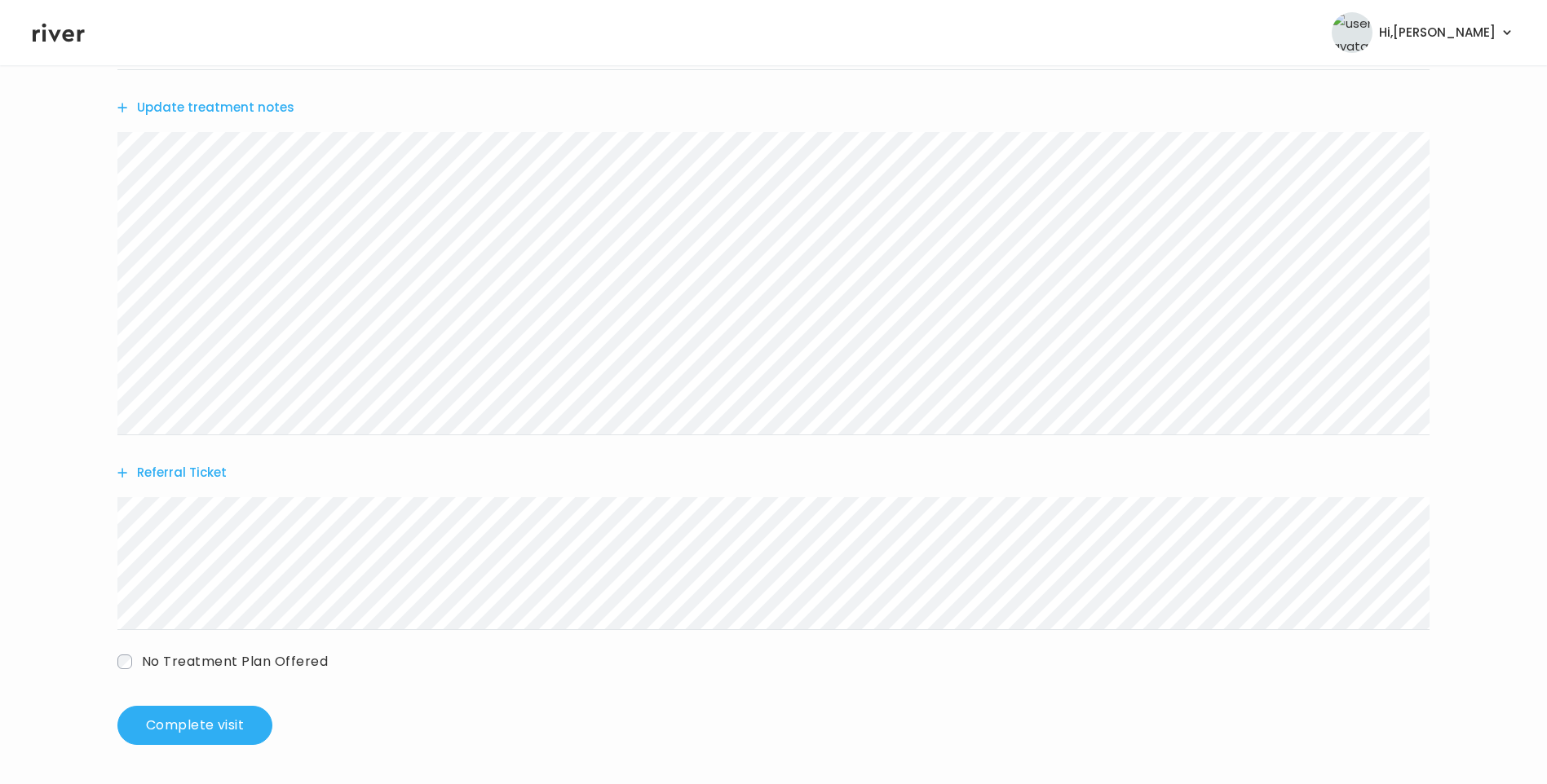
click at [208, 475] on button "Referral Ticket" at bounding box center [172, 472] width 109 height 23
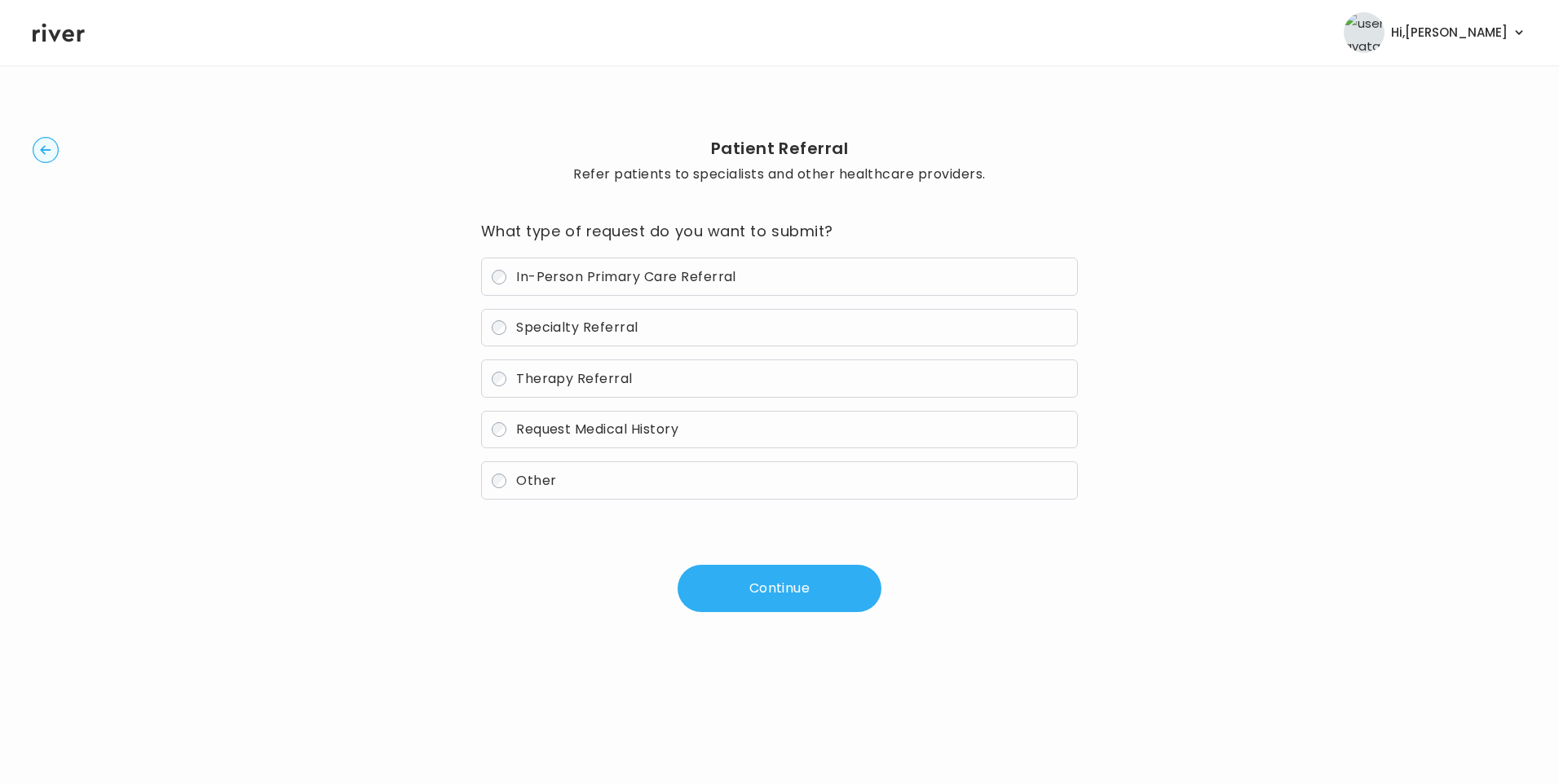
click at [619, 277] on span "In-Person Primary Care Referral" at bounding box center [626, 277] width 220 height 19
click at [752, 591] on button "Continue" at bounding box center [780, 588] width 203 height 47
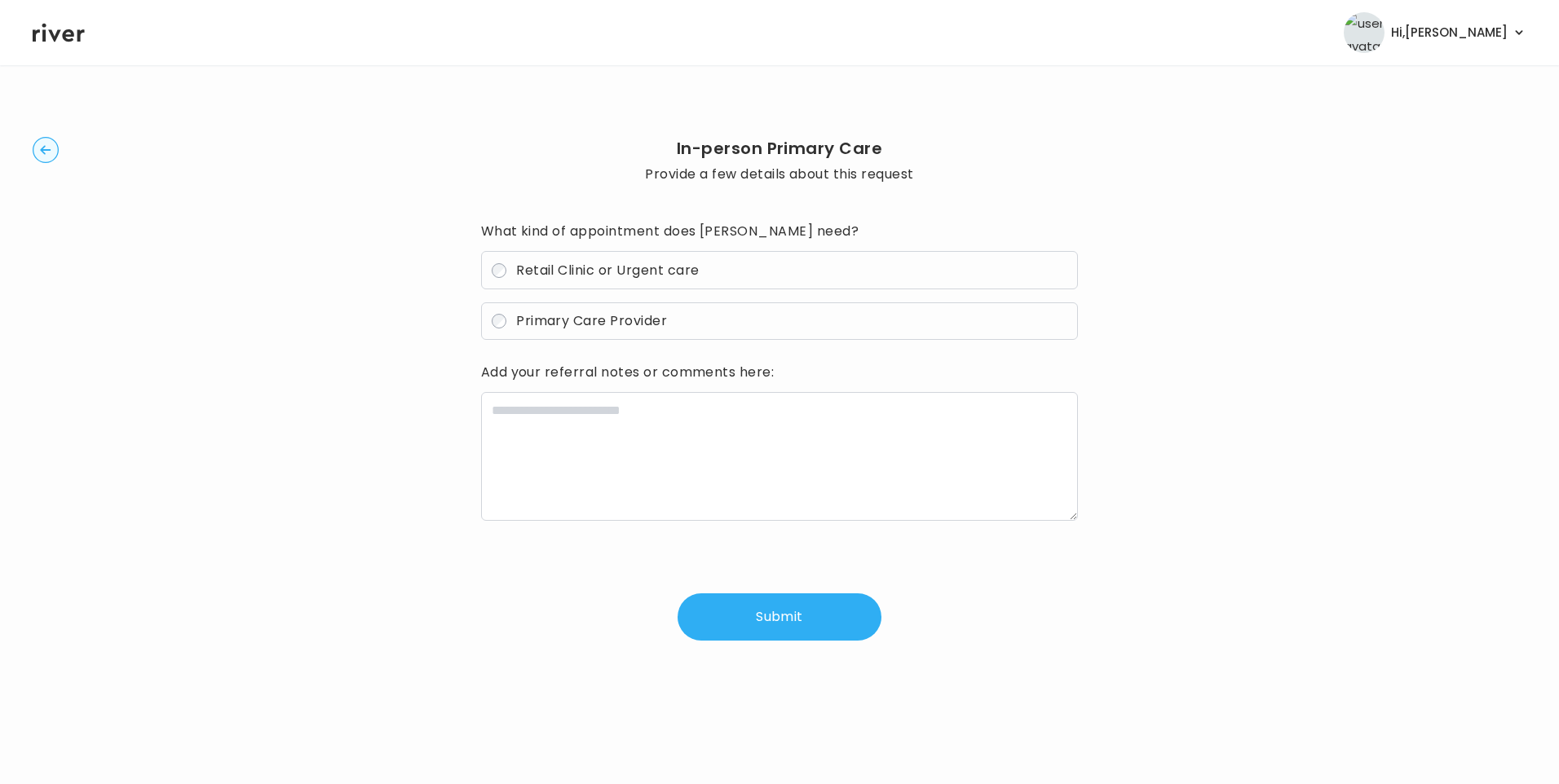
click at [619, 328] on span "Primary Care Provider" at bounding box center [591, 321] width 151 height 19
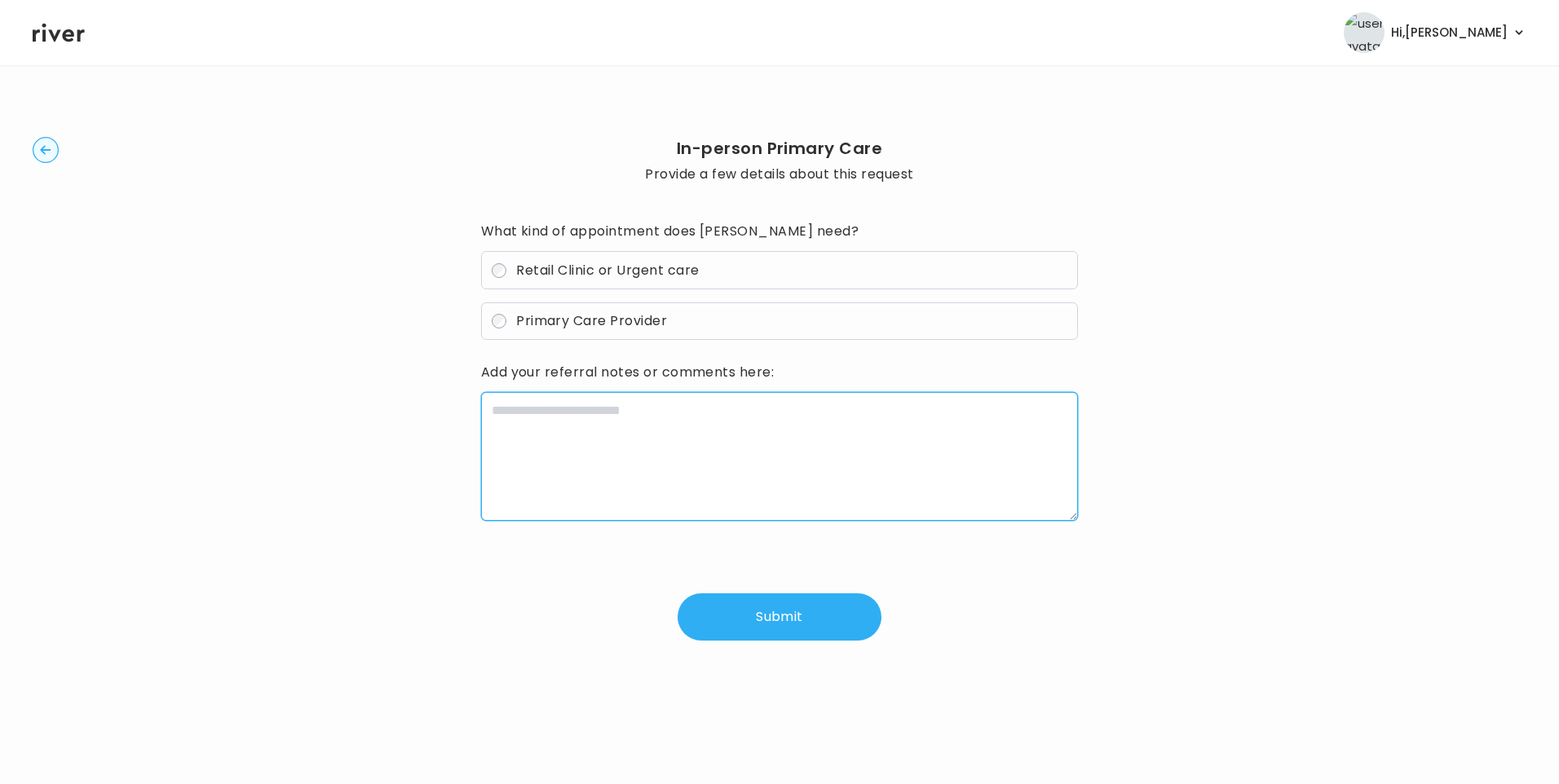
click at [590, 418] on textarea at bounding box center [780, 456] width 598 height 129
paste textarea "**********"
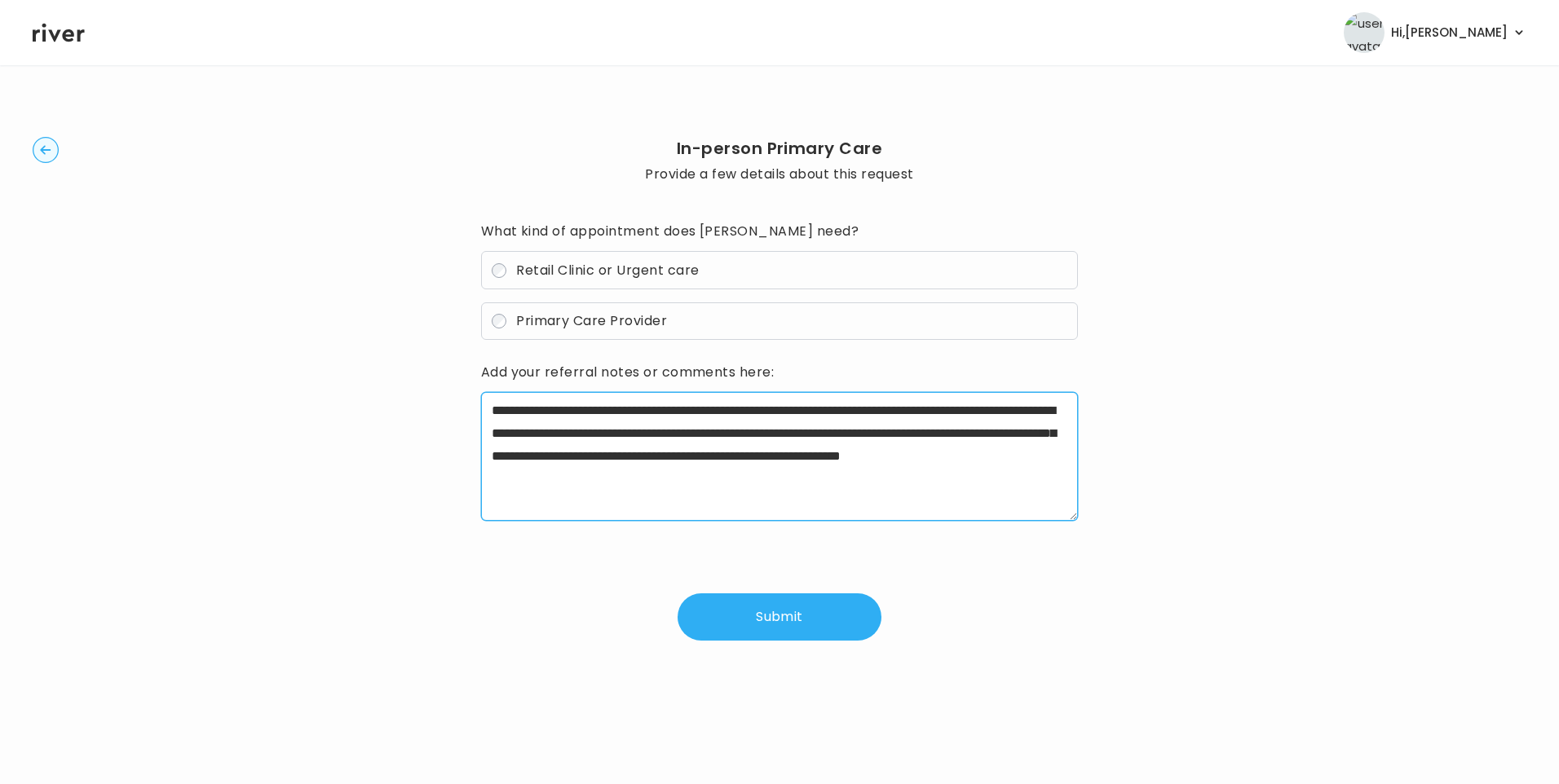
drag, startPoint x: 549, startPoint y: 408, endPoint x: 621, endPoint y: 408, distance: 72.0
click at [621, 408] on textarea "**********" at bounding box center [780, 456] width 598 height 129
drag, startPoint x: 633, startPoint y: 456, endPoint x: 658, endPoint y: 457, distance: 25.0
click at [658, 457] on textarea "**********" at bounding box center [780, 456] width 598 height 129
drag, startPoint x: 988, startPoint y: 458, endPoint x: 629, endPoint y: 483, distance: 359.9
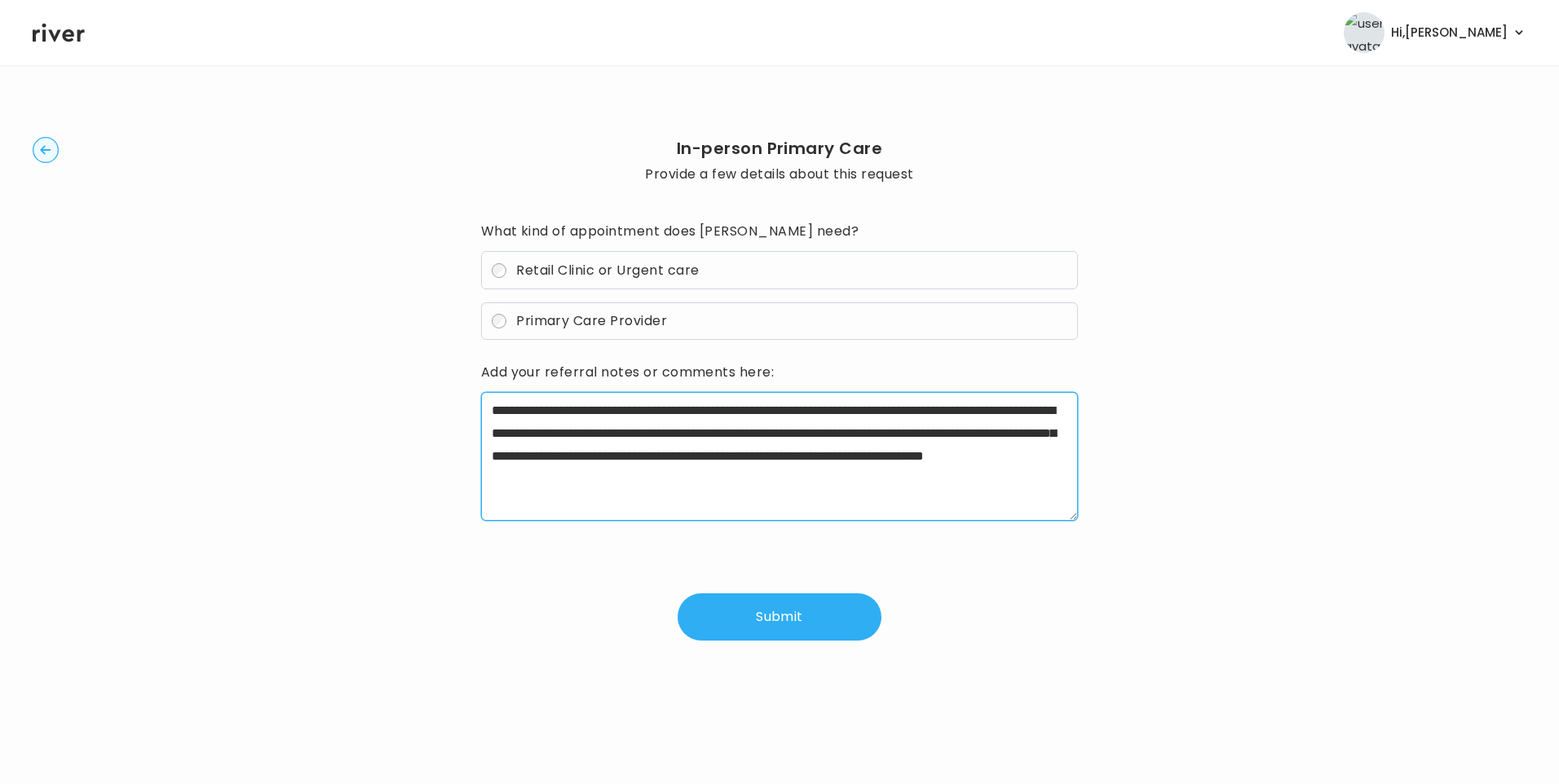
click at [629, 483] on textarea "**********" at bounding box center [780, 456] width 598 height 129
drag, startPoint x: 995, startPoint y: 456, endPoint x: 997, endPoint y: 507, distance: 51.0
click at [997, 507] on textarea "**********" at bounding box center [780, 456] width 598 height 129
click at [579, 440] on textarea "**********" at bounding box center [780, 456] width 598 height 129
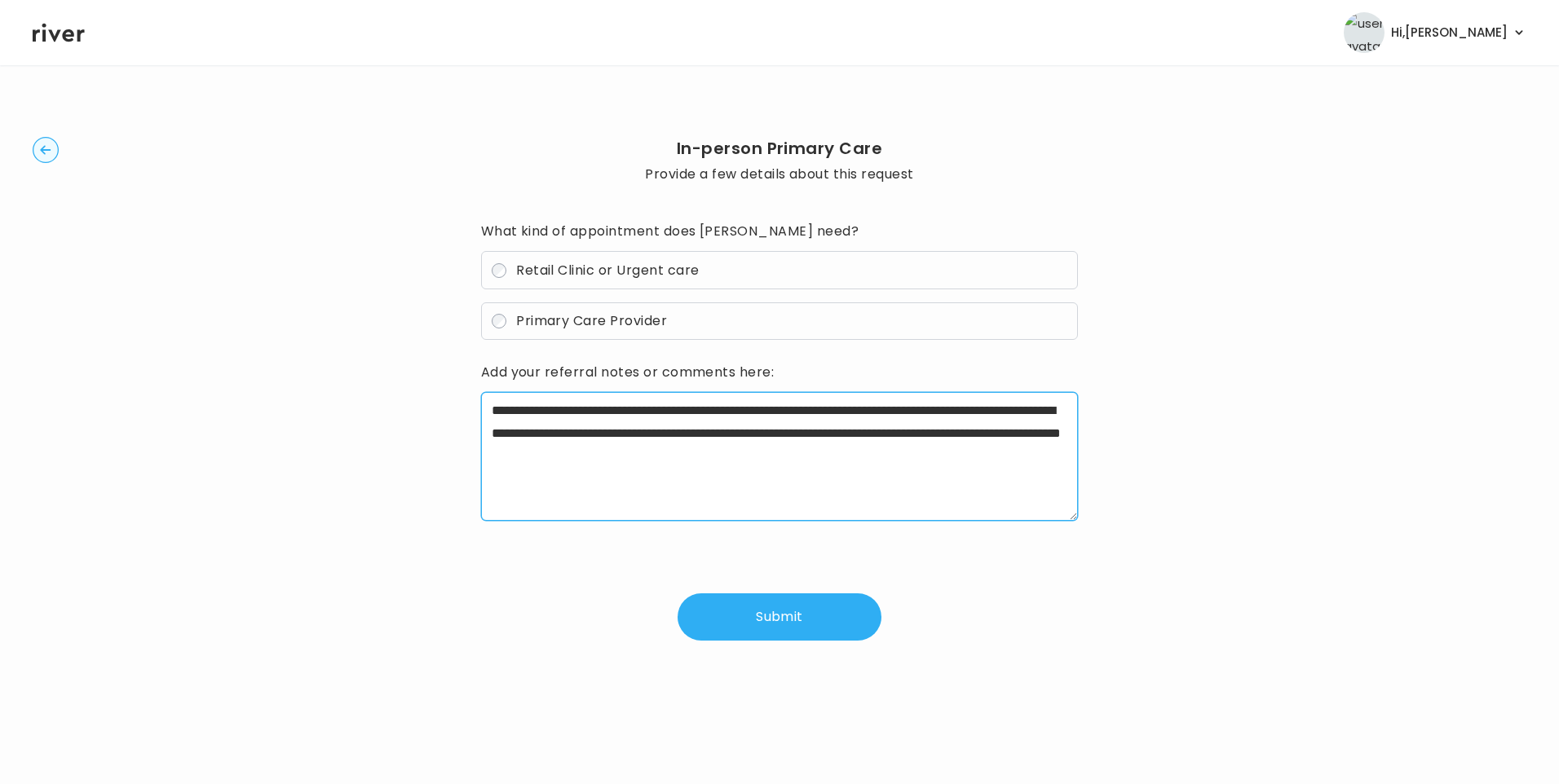
click at [1042, 465] on textarea "**********" at bounding box center [780, 456] width 598 height 129
click at [490, 410] on textarea "**********" at bounding box center [780, 456] width 598 height 129
click at [517, 409] on textarea "**********" at bounding box center [780, 456] width 598 height 129
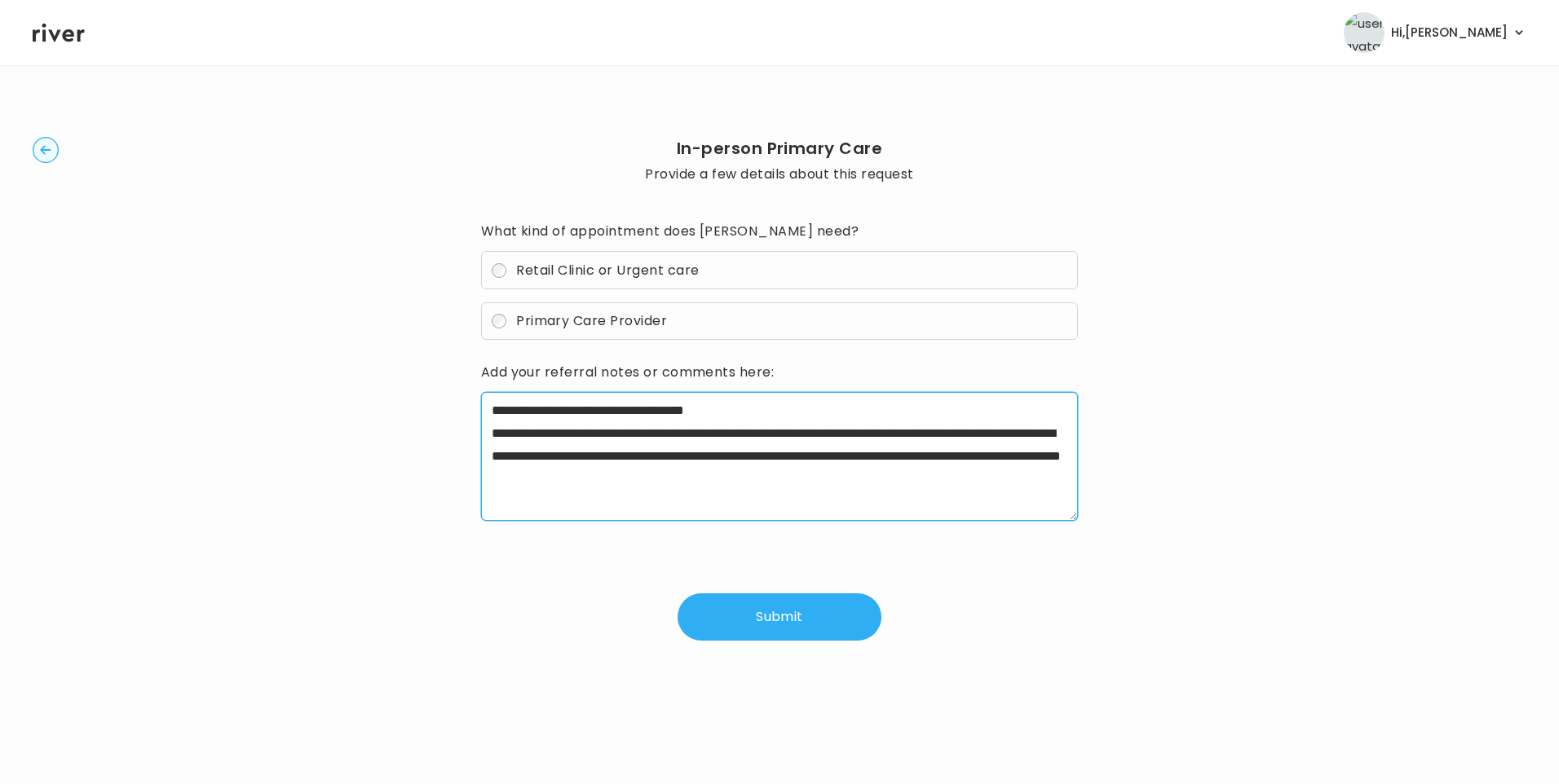
click at [844, 479] on textarea "**********" at bounding box center [780, 456] width 598 height 129
type textarea "**********"
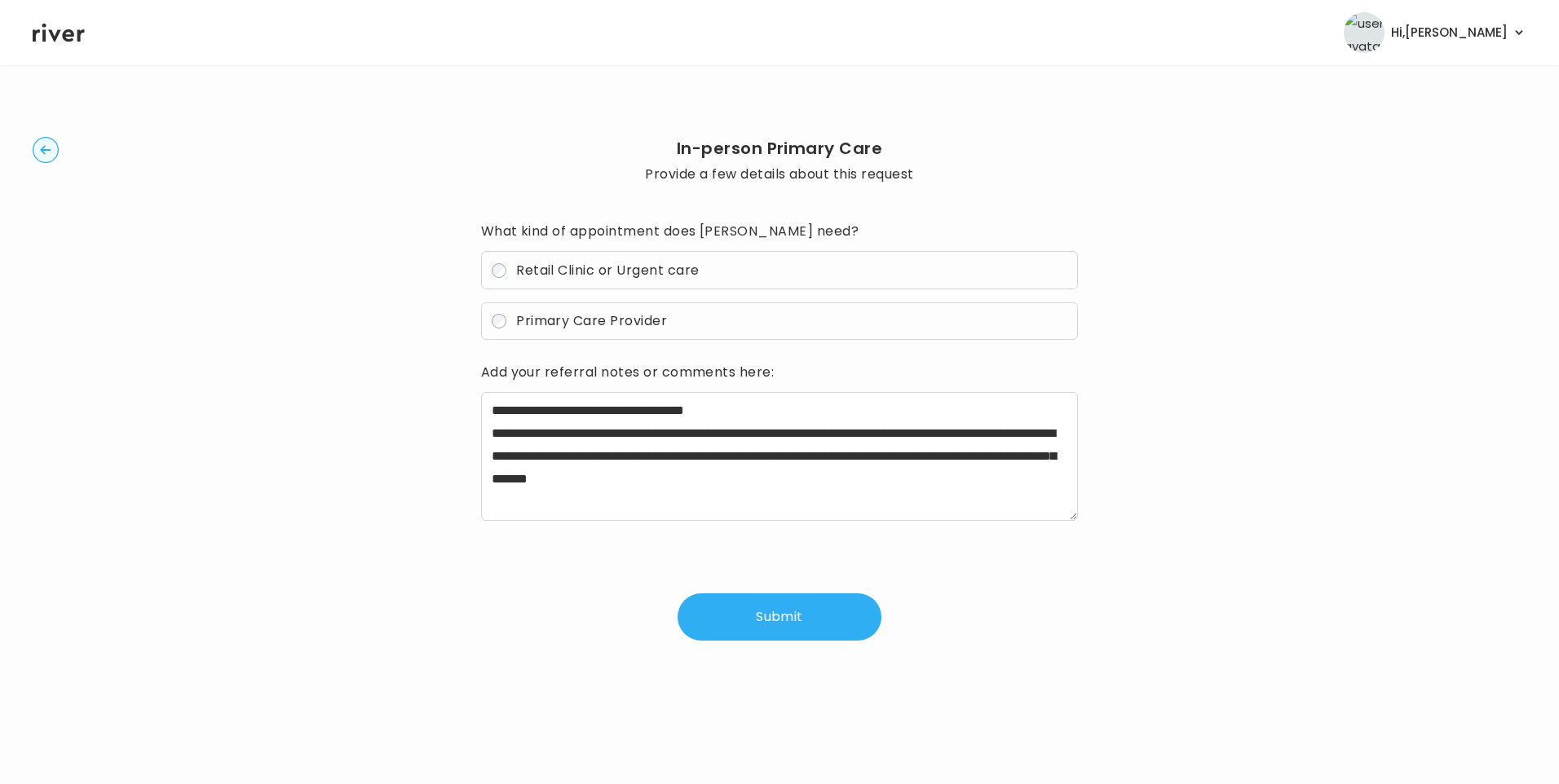
click at [799, 621] on button "Submit" at bounding box center [780, 616] width 203 height 47
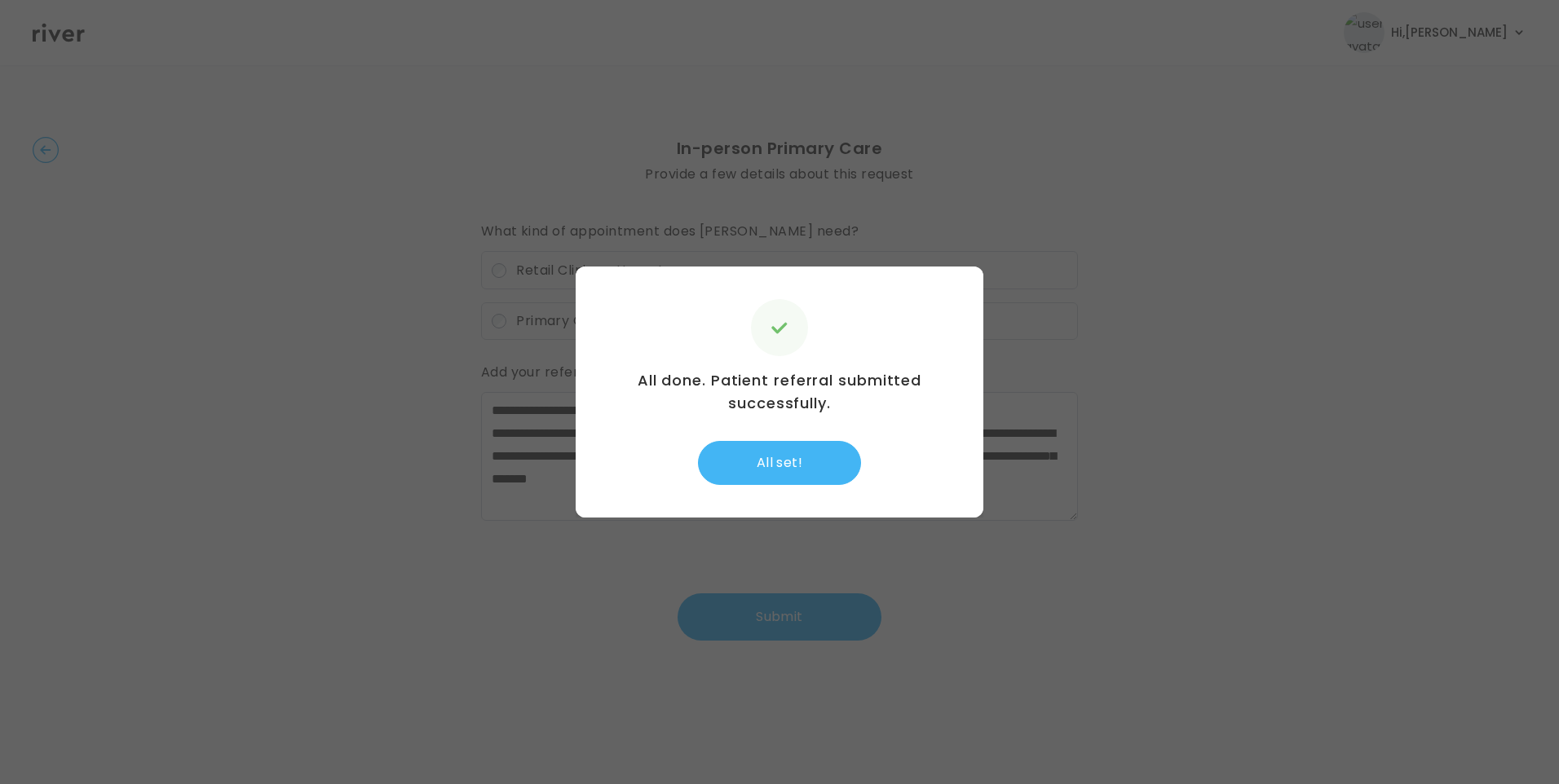
click at [828, 471] on button "All set!" at bounding box center [779, 462] width 163 height 44
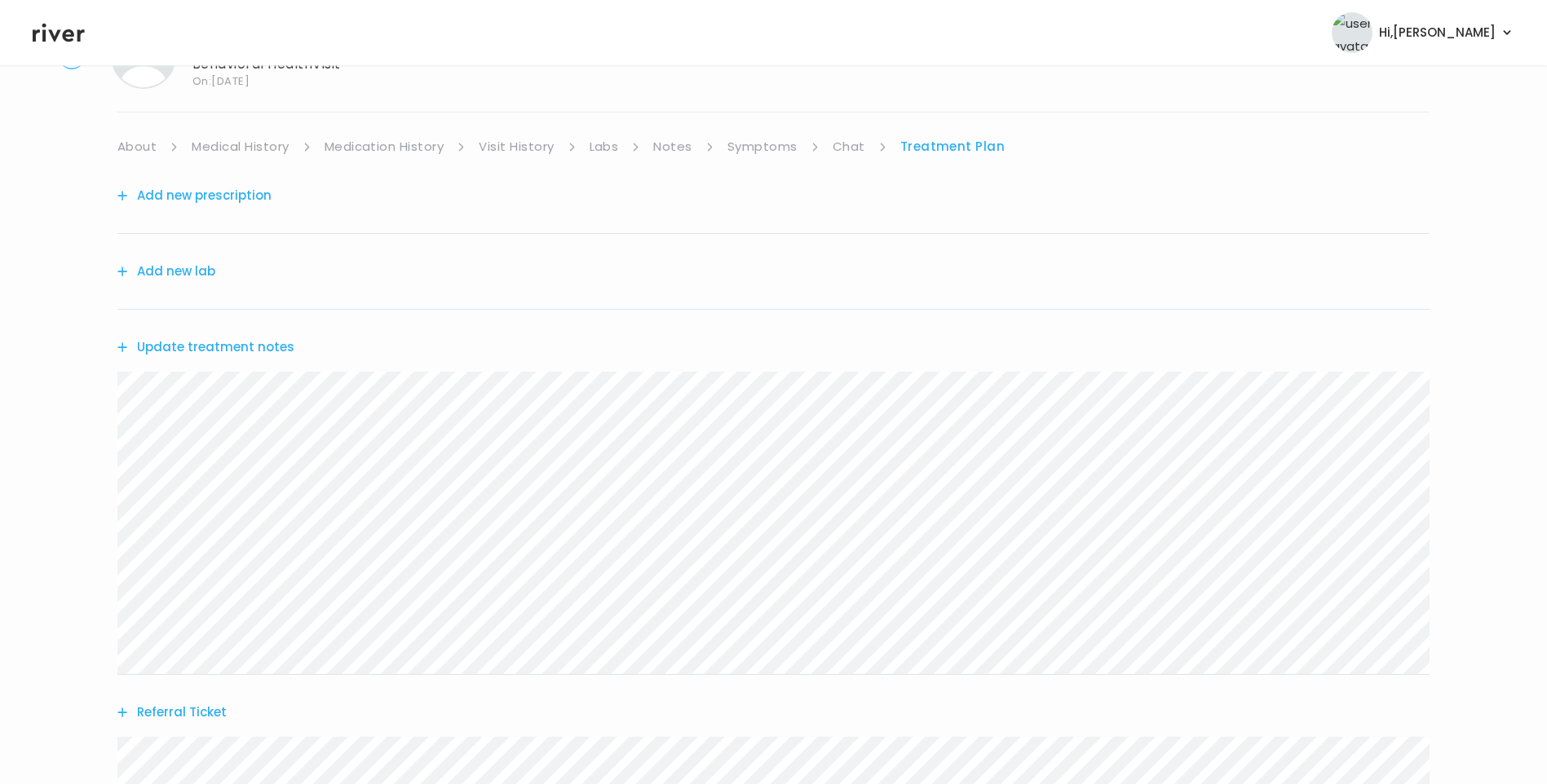
scroll to position [82, 0]
click at [265, 348] on button "Update treatment notes" at bounding box center [206, 346] width 177 height 23
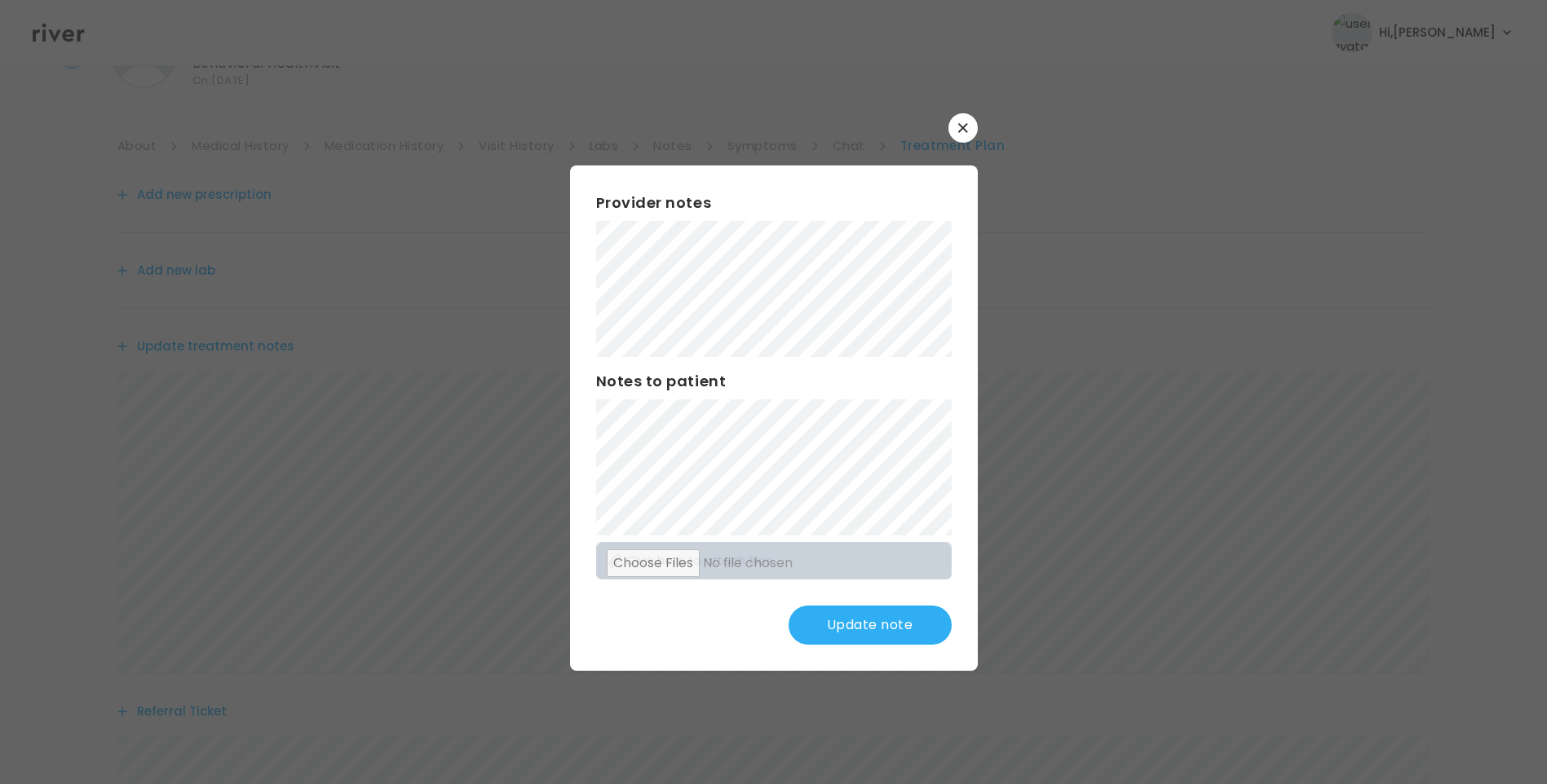
click at [894, 623] on button "Update note" at bounding box center [869, 625] width 163 height 40
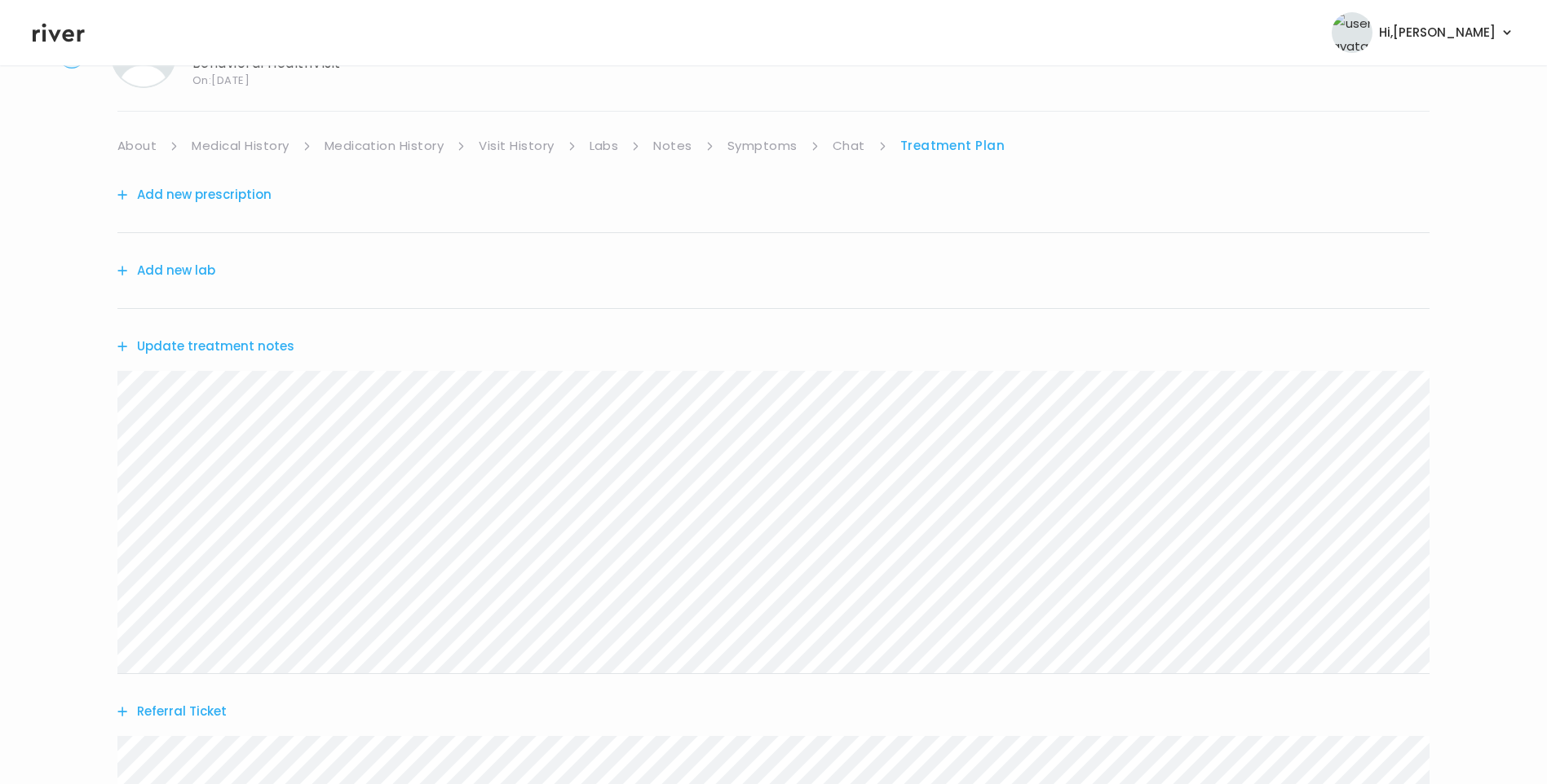
click at [262, 343] on button "Update treatment notes" at bounding box center [206, 346] width 177 height 23
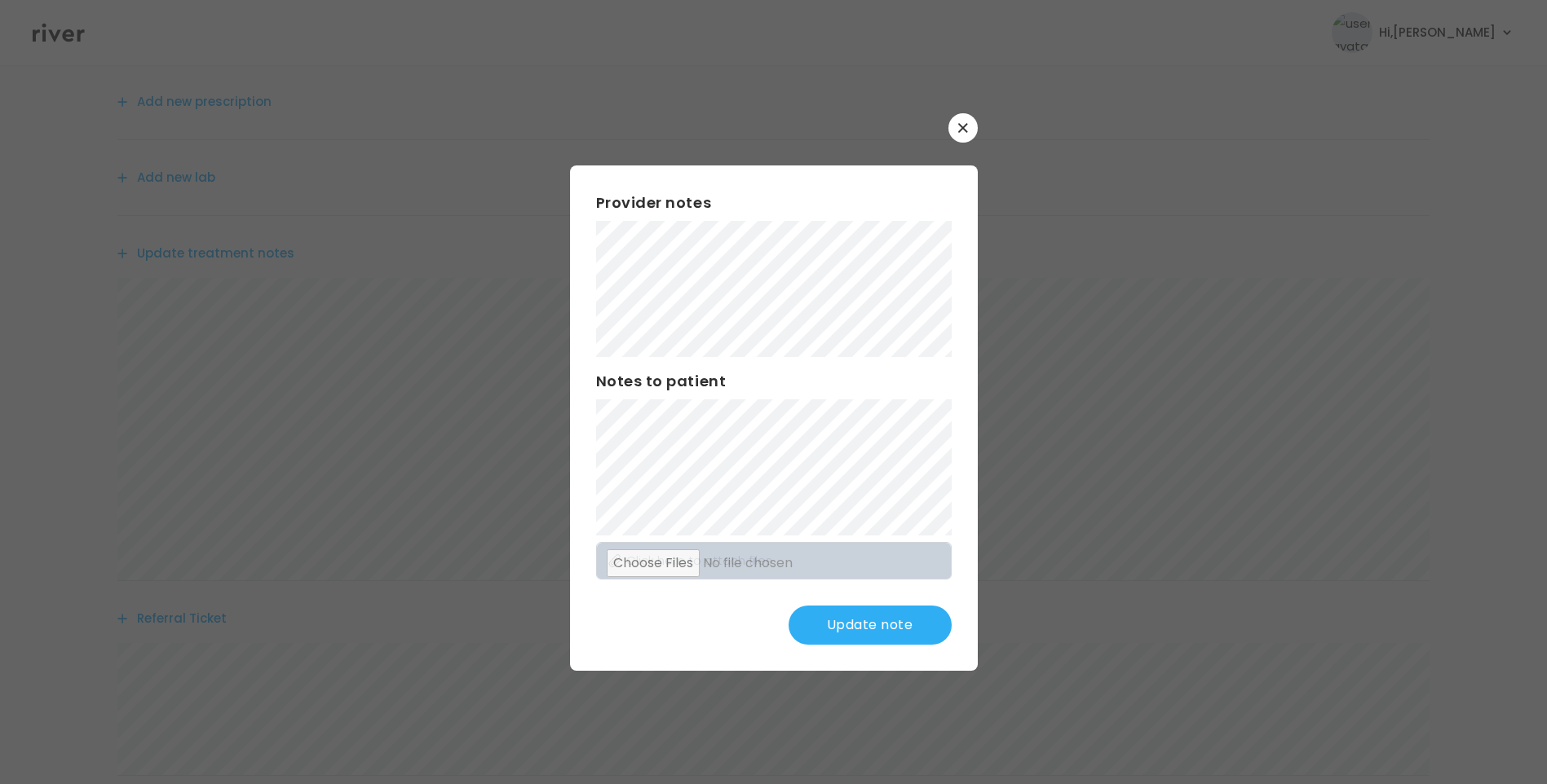
scroll to position [320, 0]
click at [878, 623] on button "Update note" at bounding box center [869, 625] width 163 height 40
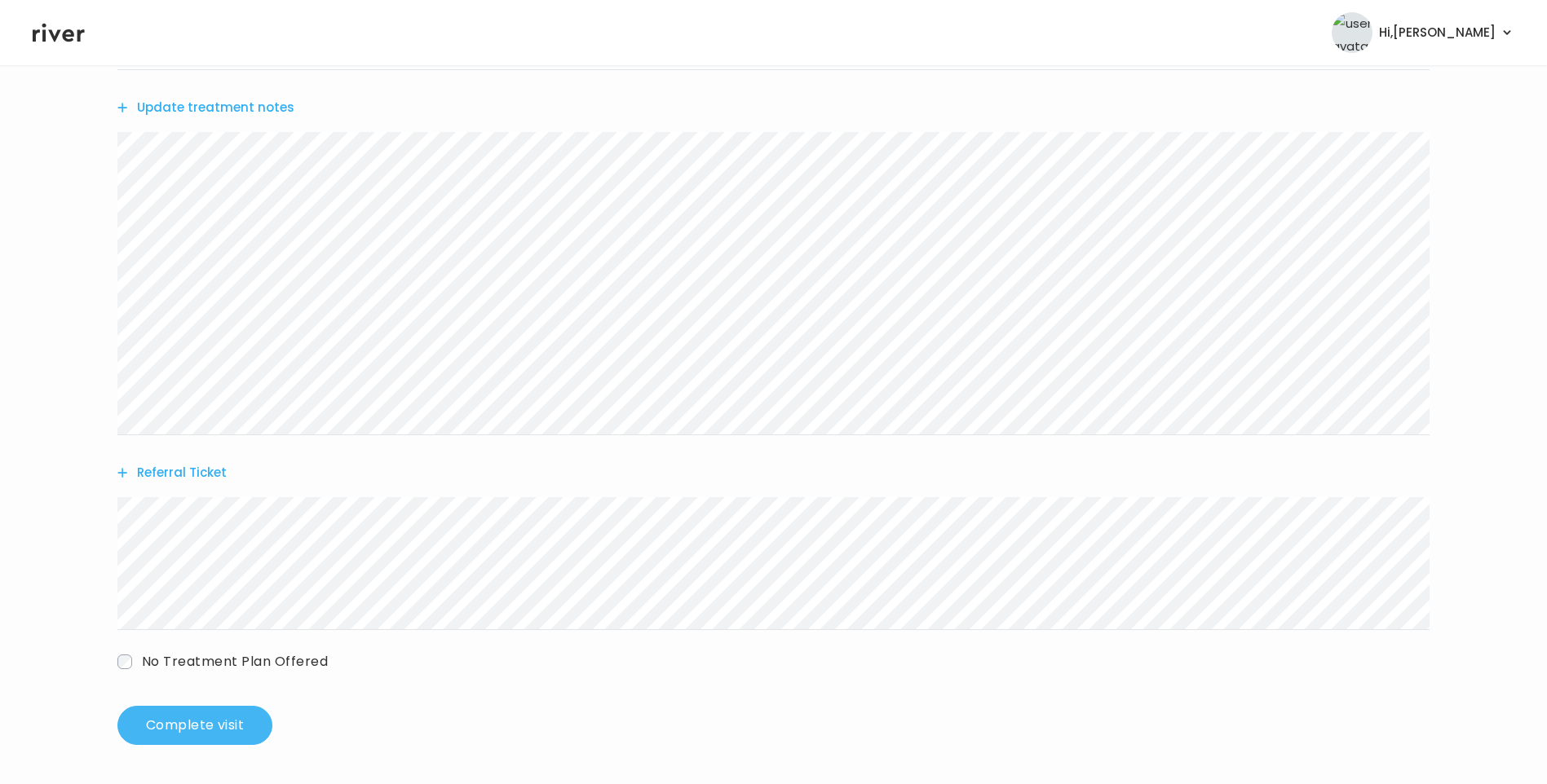
click at [222, 722] on button "Complete visit" at bounding box center [195, 726] width 155 height 40
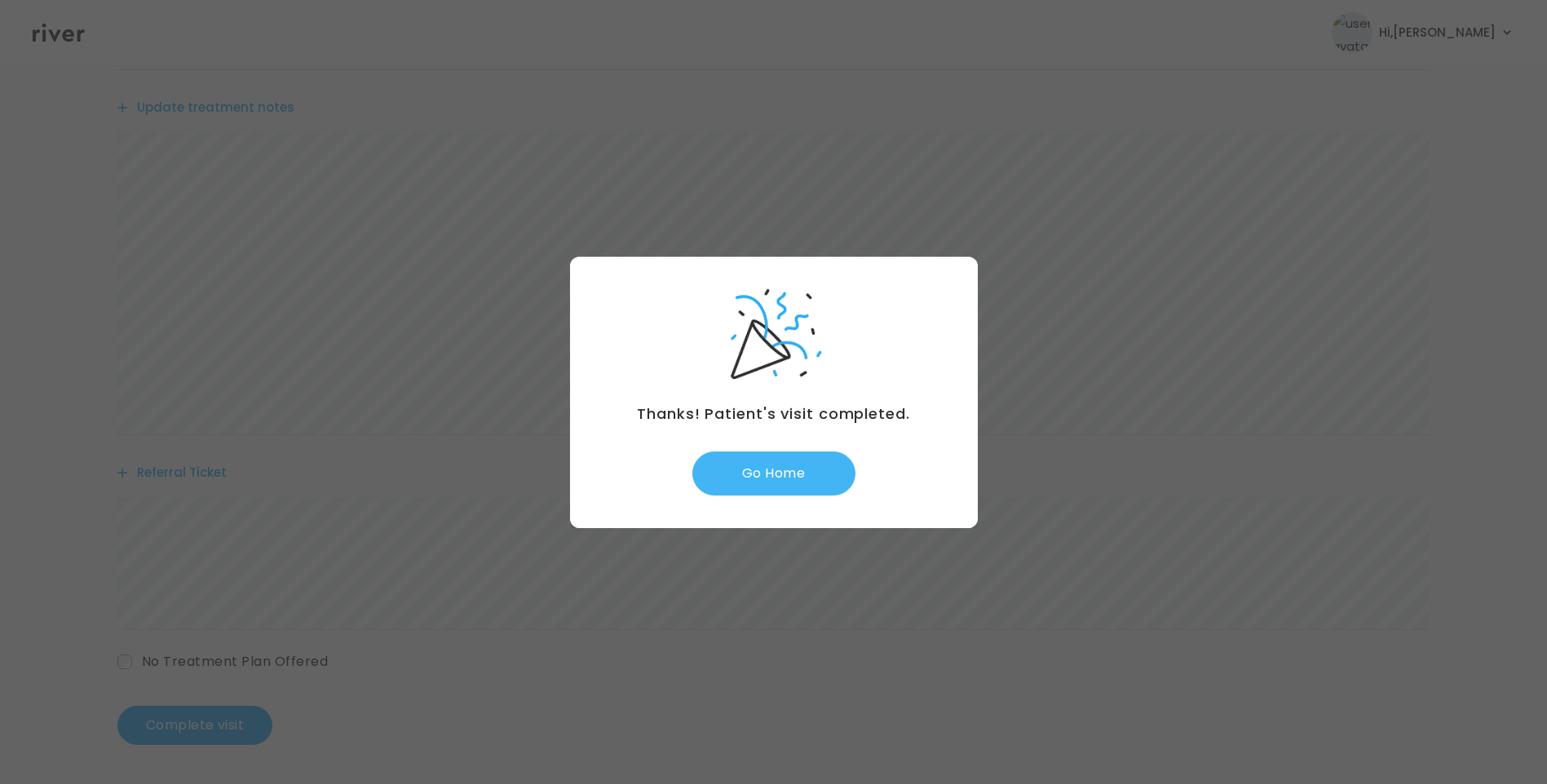
click at [798, 479] on button "Go Home" at bounding box center [773, 473] width 163 height 44
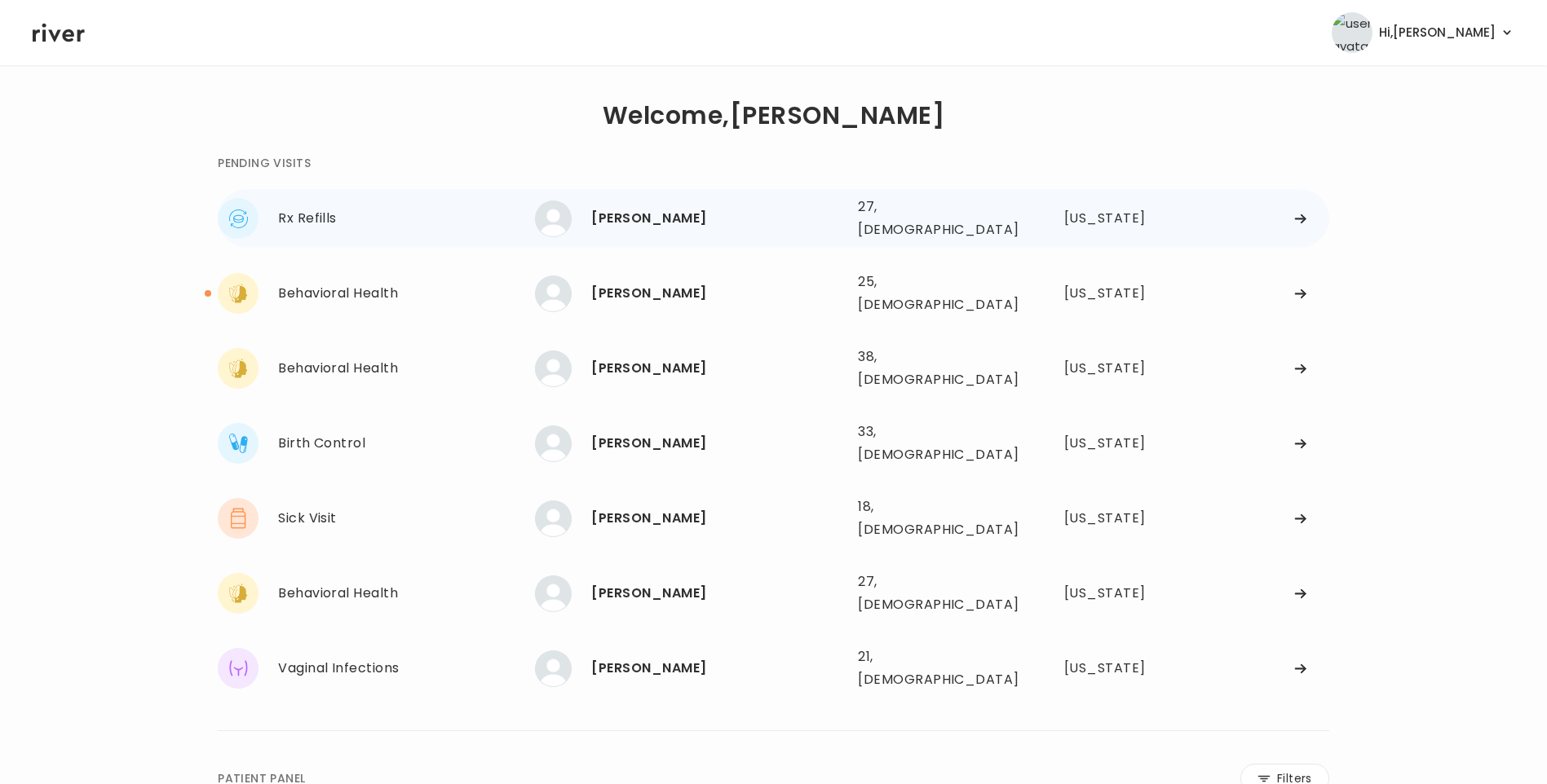
click at [676, 212] on div "[PERSON_NAME]" at bounding box center [717, 218] width 253 height 23
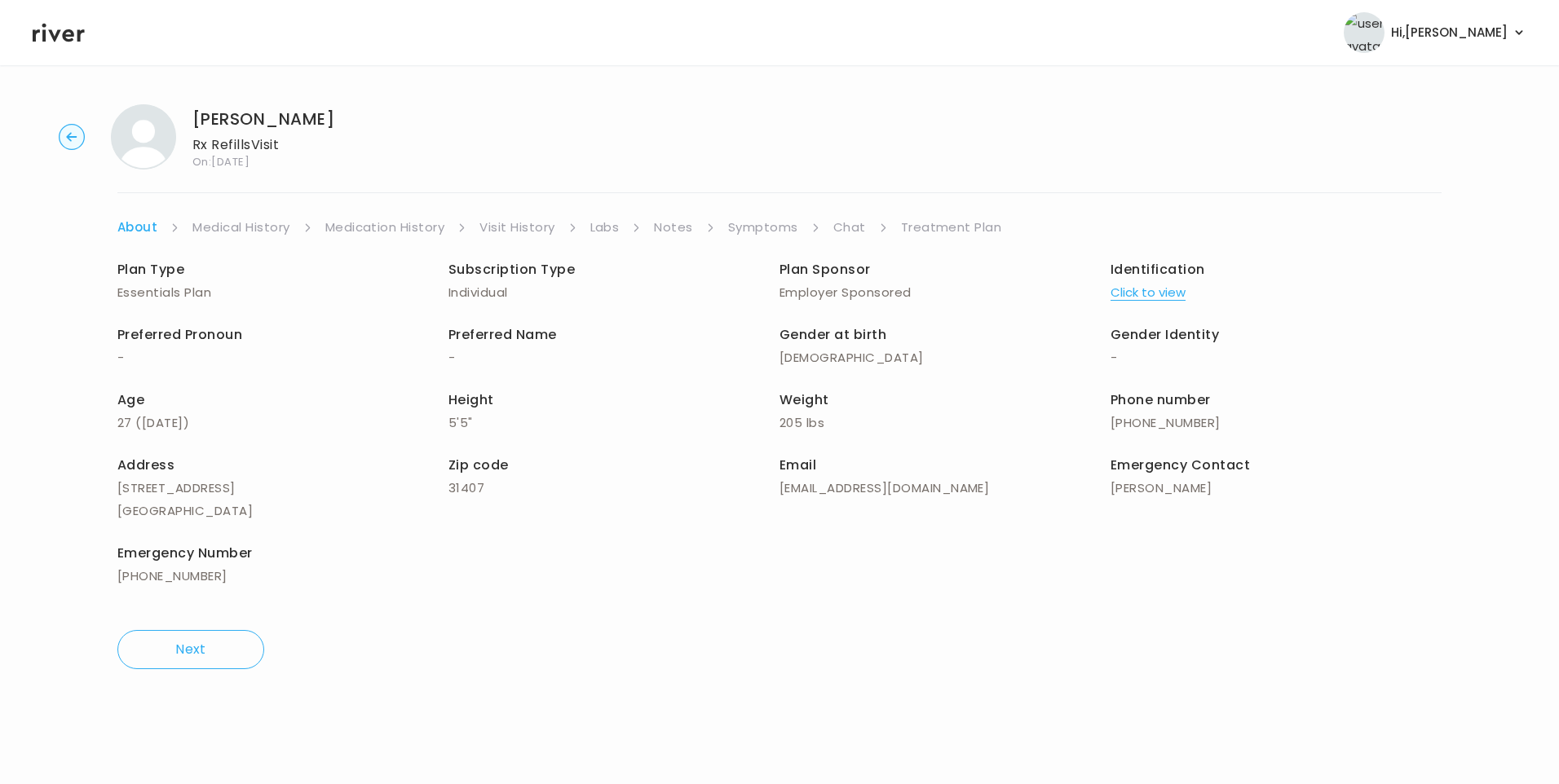
click at [530, 233] on link "Visit History" at bounding box center [517, 227] width 75 height 23
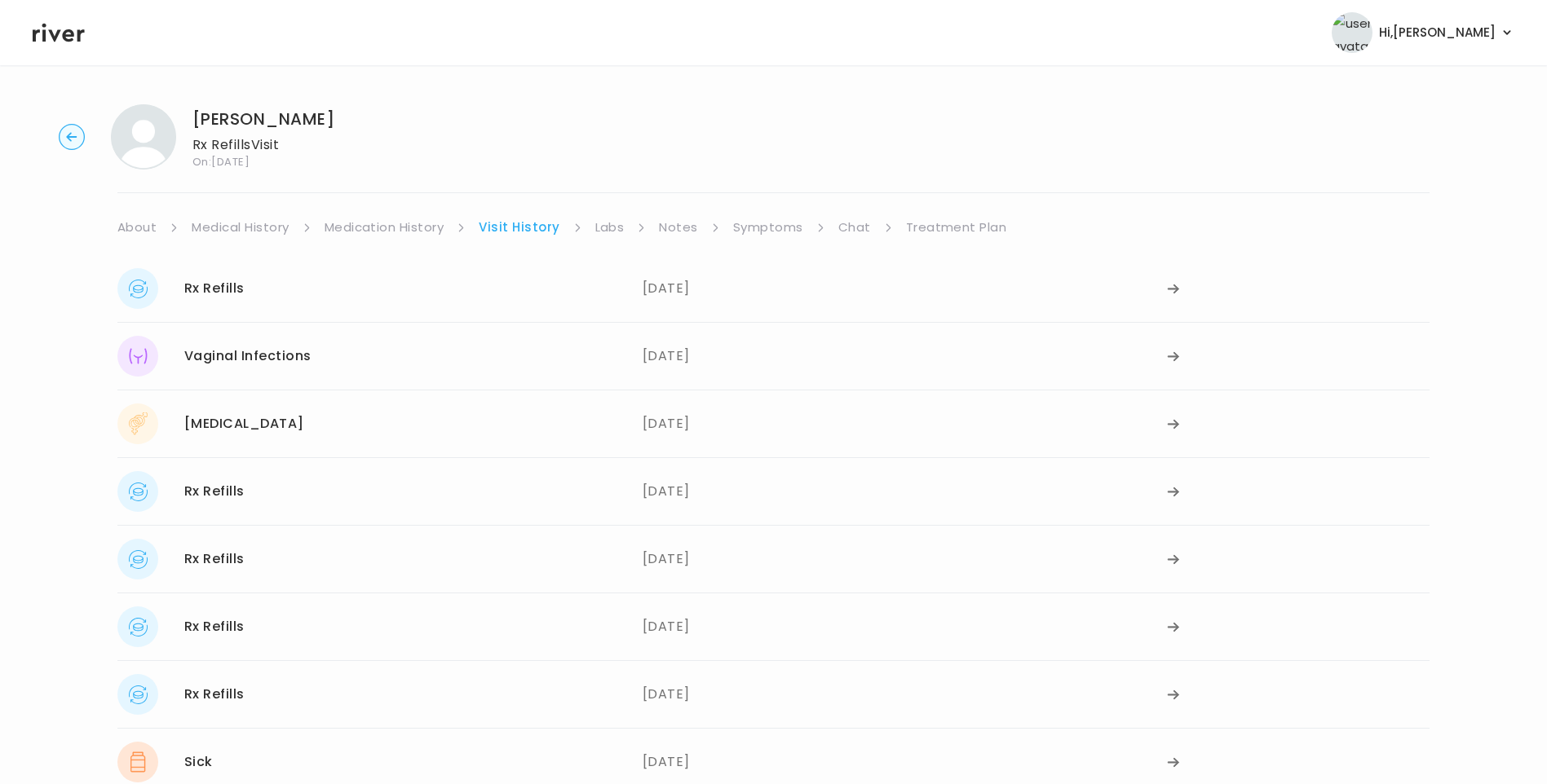
drag, startPoint x: 735, startPoint y: 220, endPoint x: 757, endPoint y: 237, distance: 27.8
click at [736, 220] on link "Symptoms" at bounding box center [767, 227] width 70 height 23
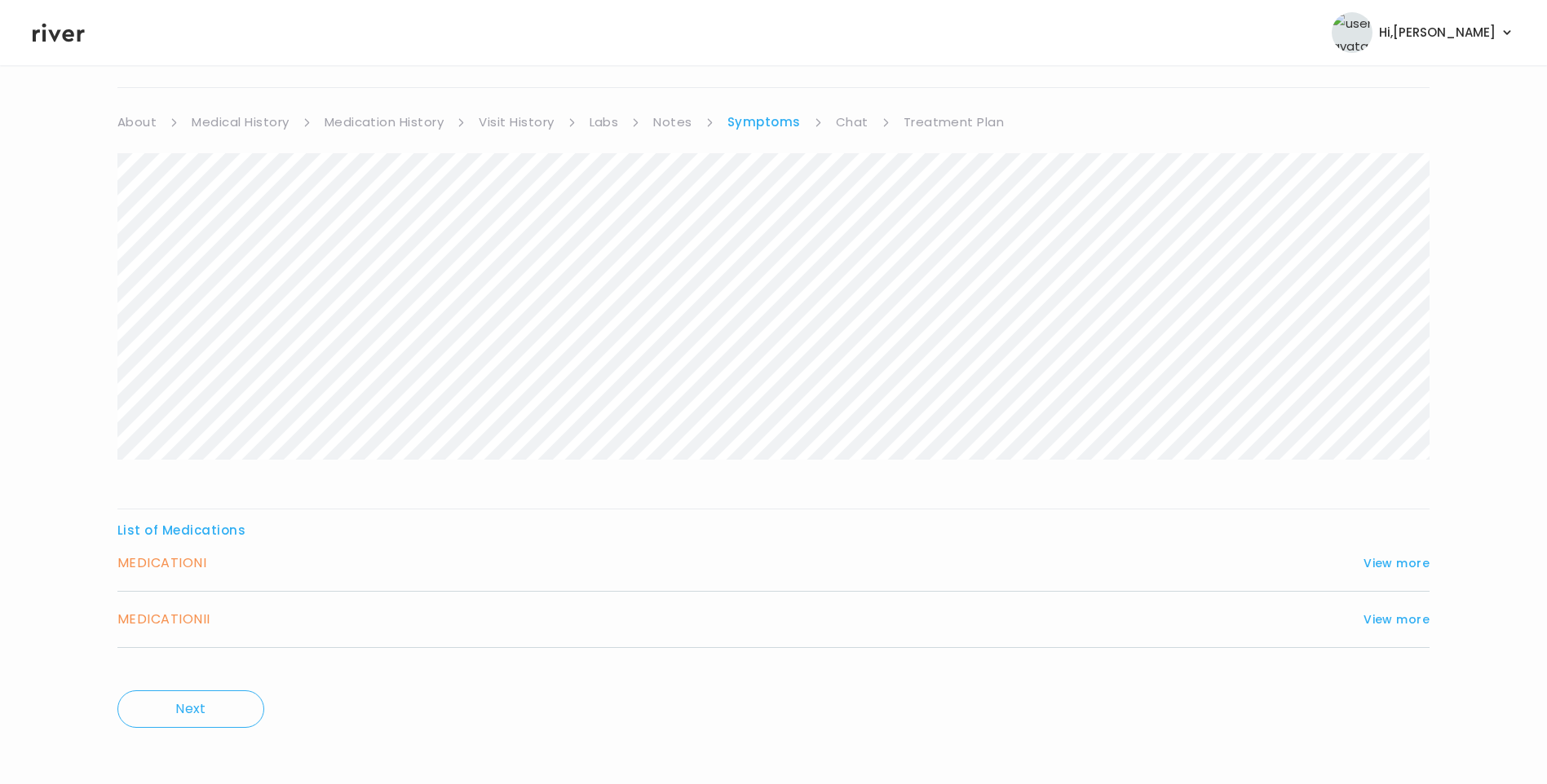
scroll to position [111, 0]
click at [1393, 549] on button "View more" at bounding box center [1396, 557] width 66 height 20
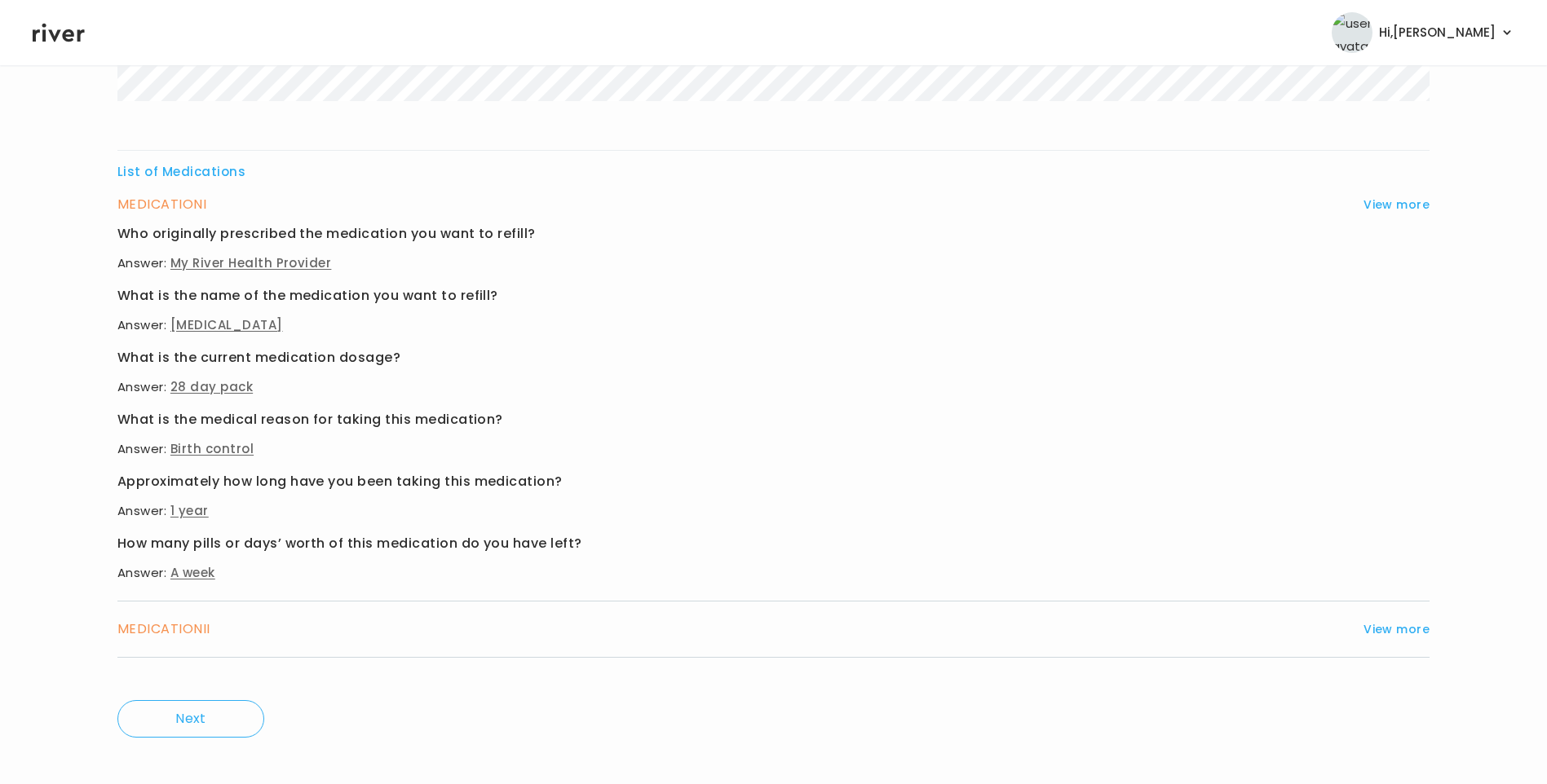
scroll to position [479, 0]
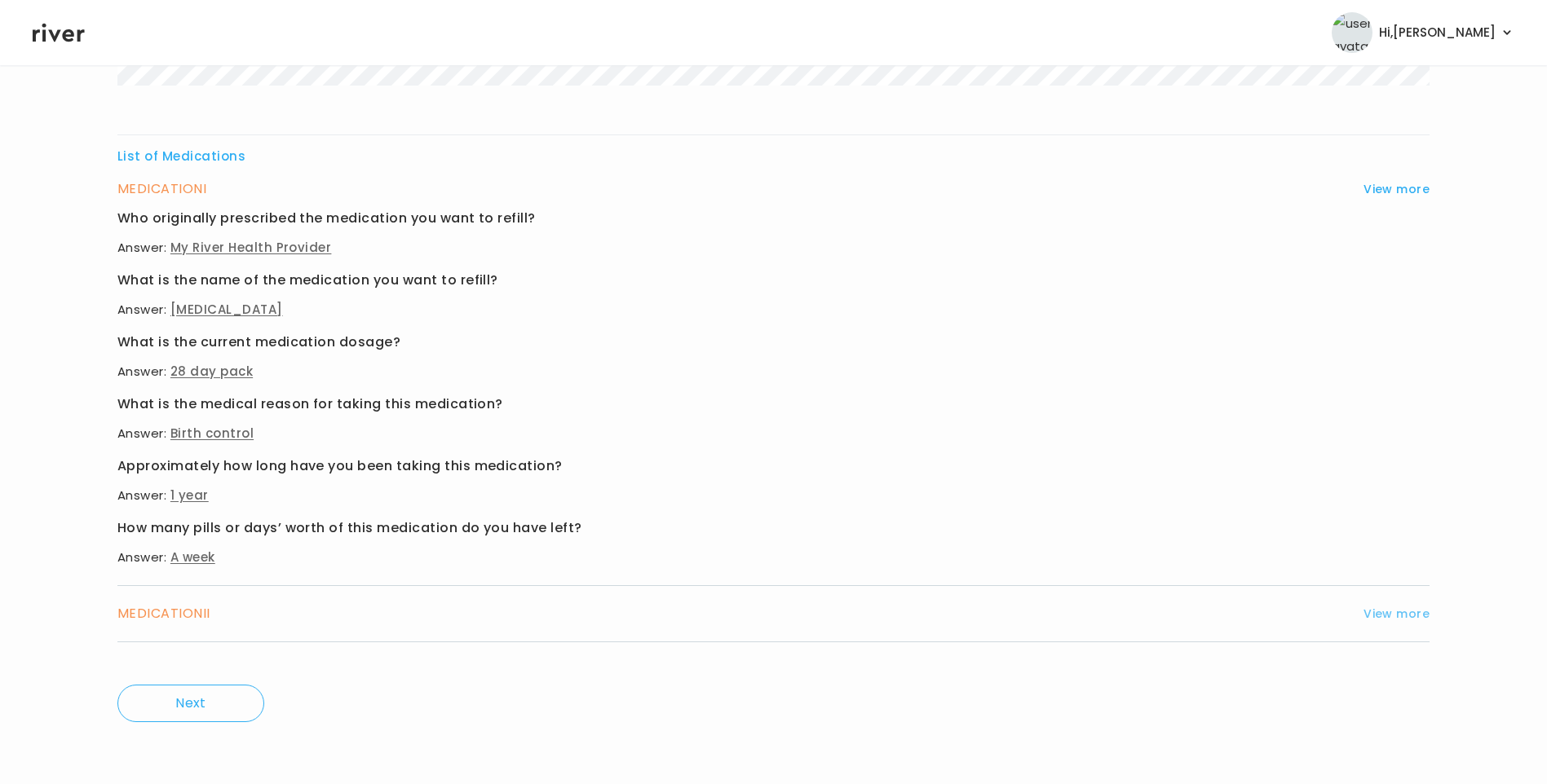
click at [1376, 611] on button "View more" at bounding box center [1396, 614] width 66 height 20
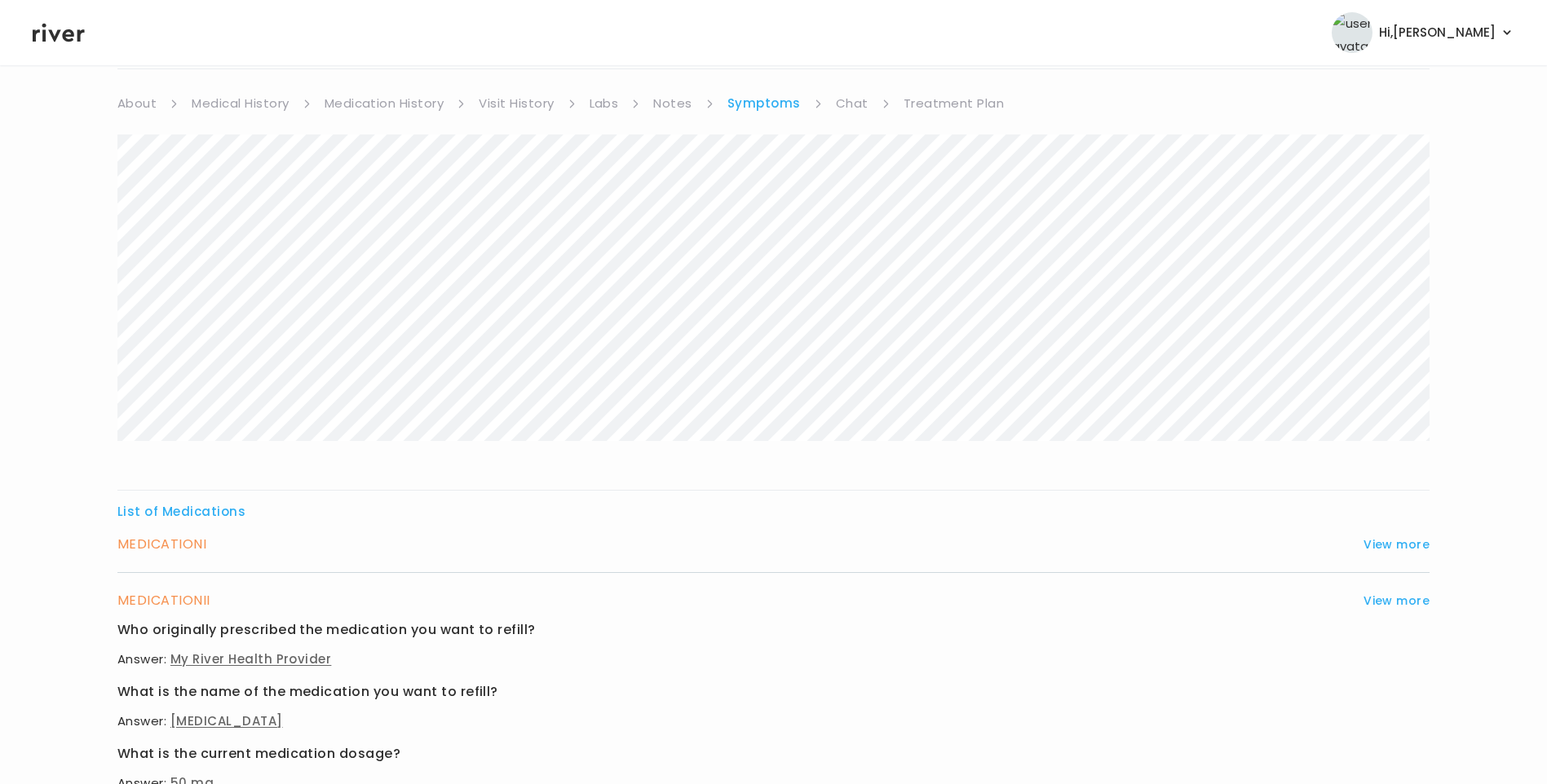
scroll to position [0, 0]
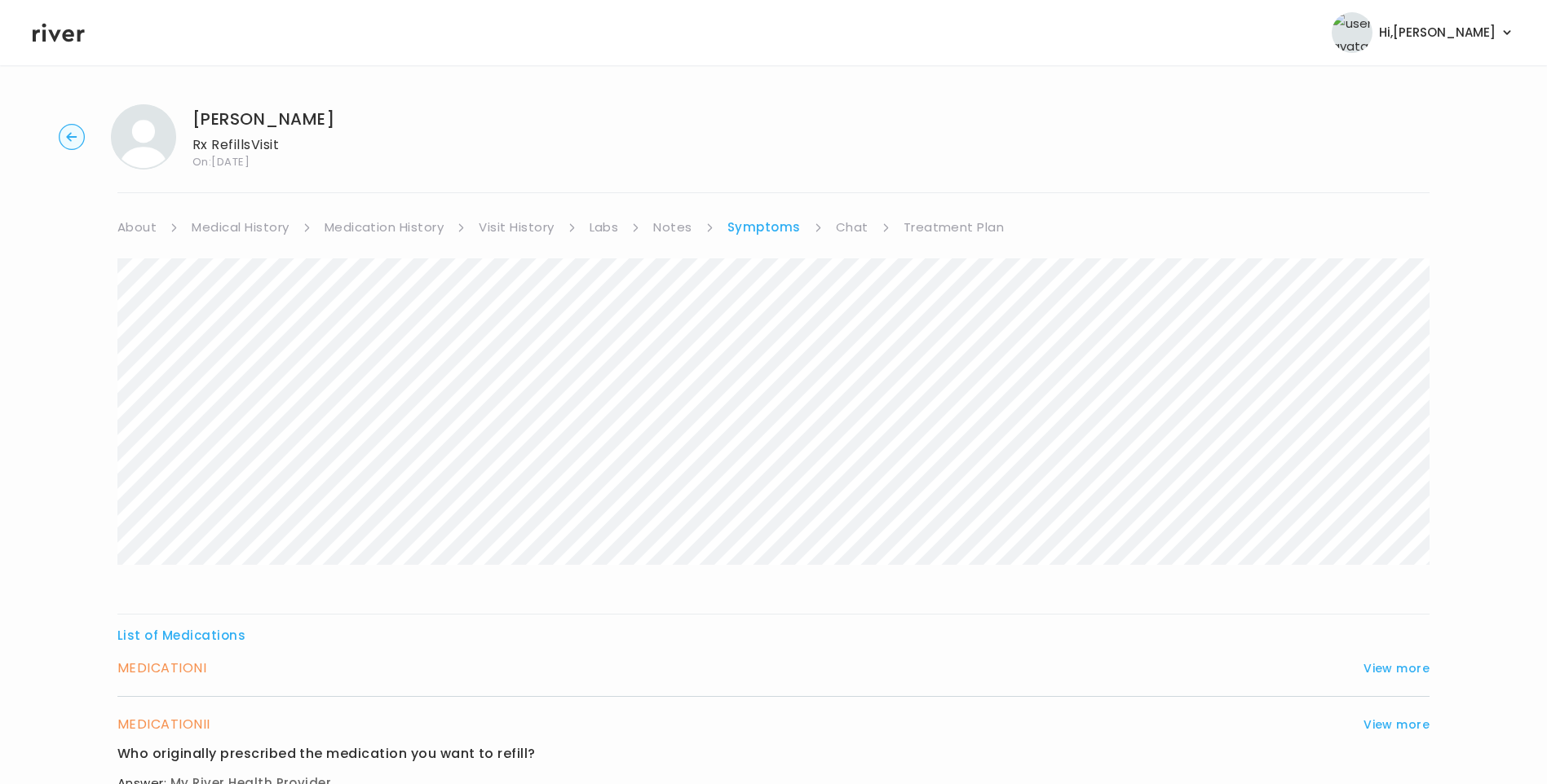
click at [401, 222] on link "Medication History" at bounding box center [384, 227] width 120 height 23
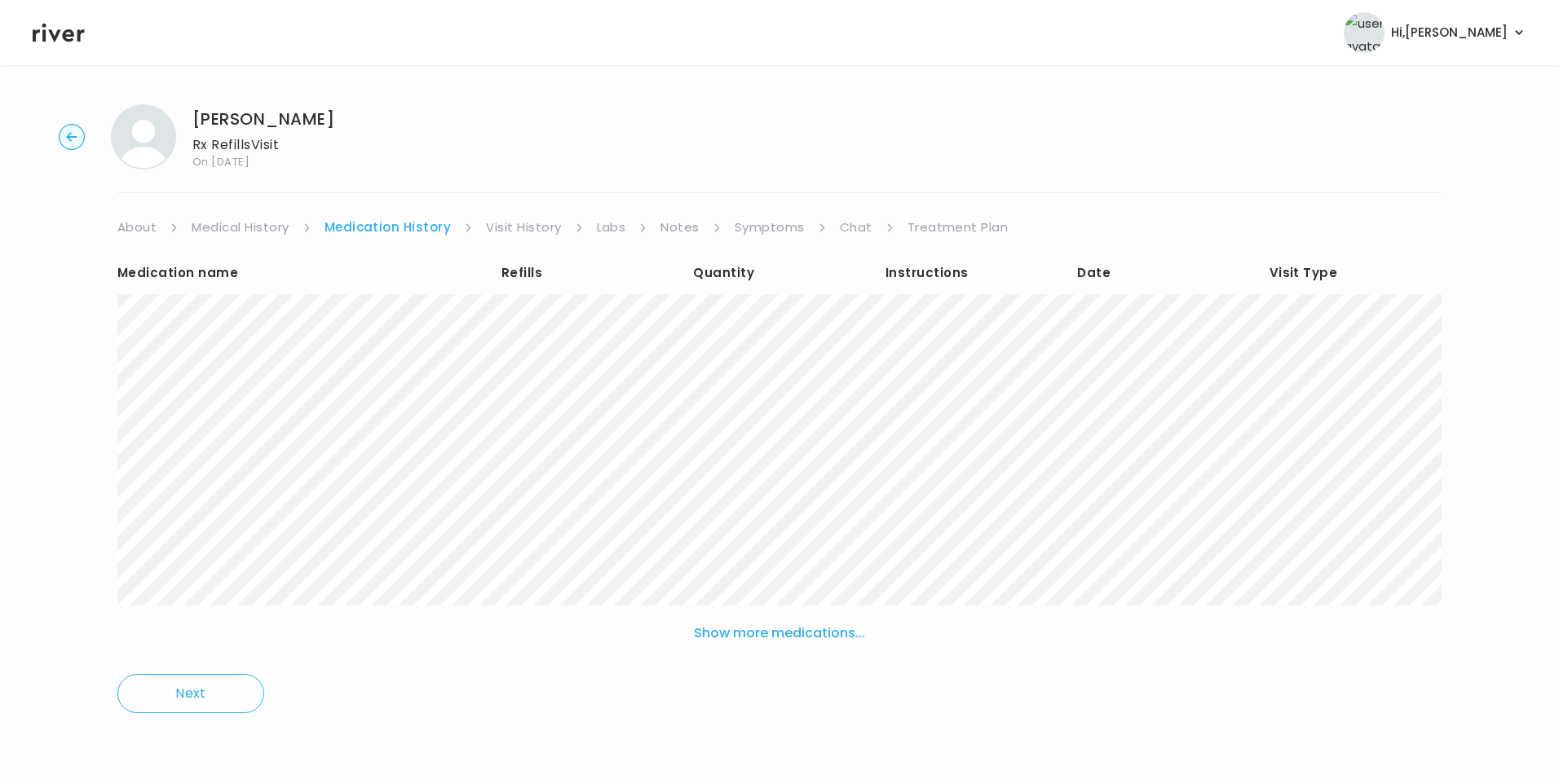
click at [535, 227] on link "Visit History" at bounding box center [523, 227] width 75 height 23
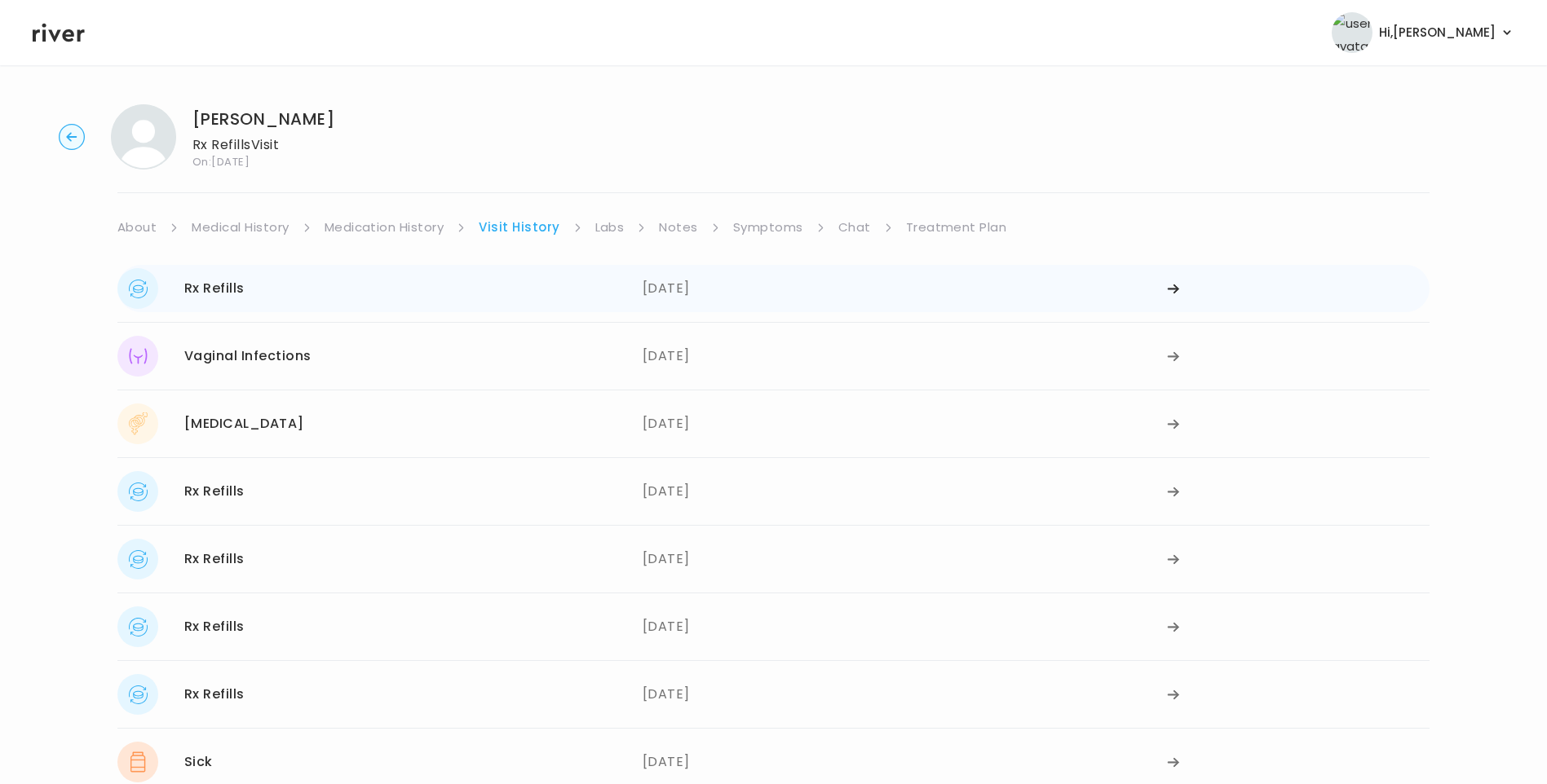
click at [665, 291] on div "07/09/2025" at bounding box center [905, 288] width 525 height 40
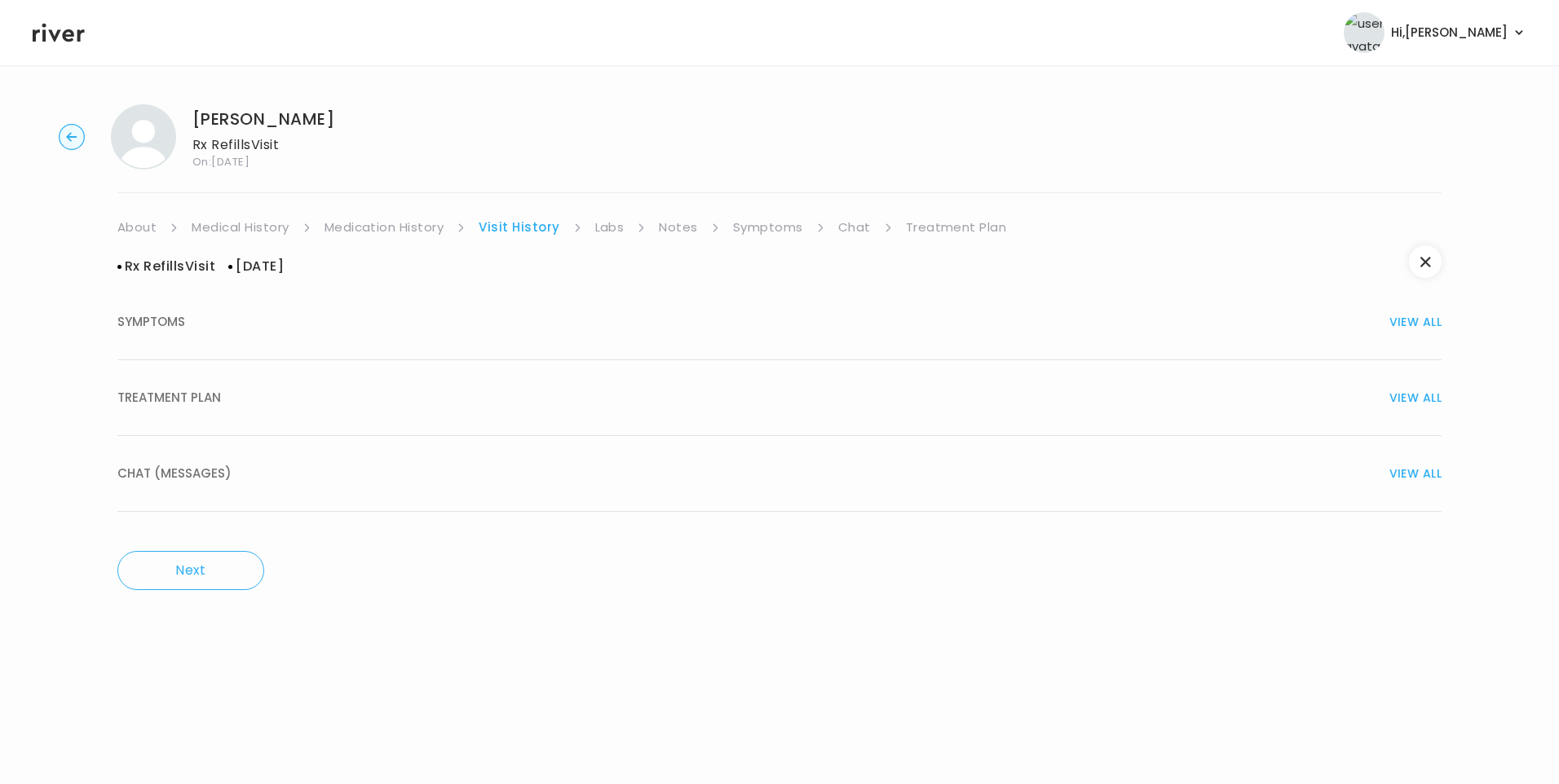
drag, startPoint x: 190, startPoint y: 388, endPoint x: 306, endPoint y: 486, distance: 151.9
click at [191, 389] on span "TREATMENT PLAN" at bounding box center [169, 397] width 104 height 23
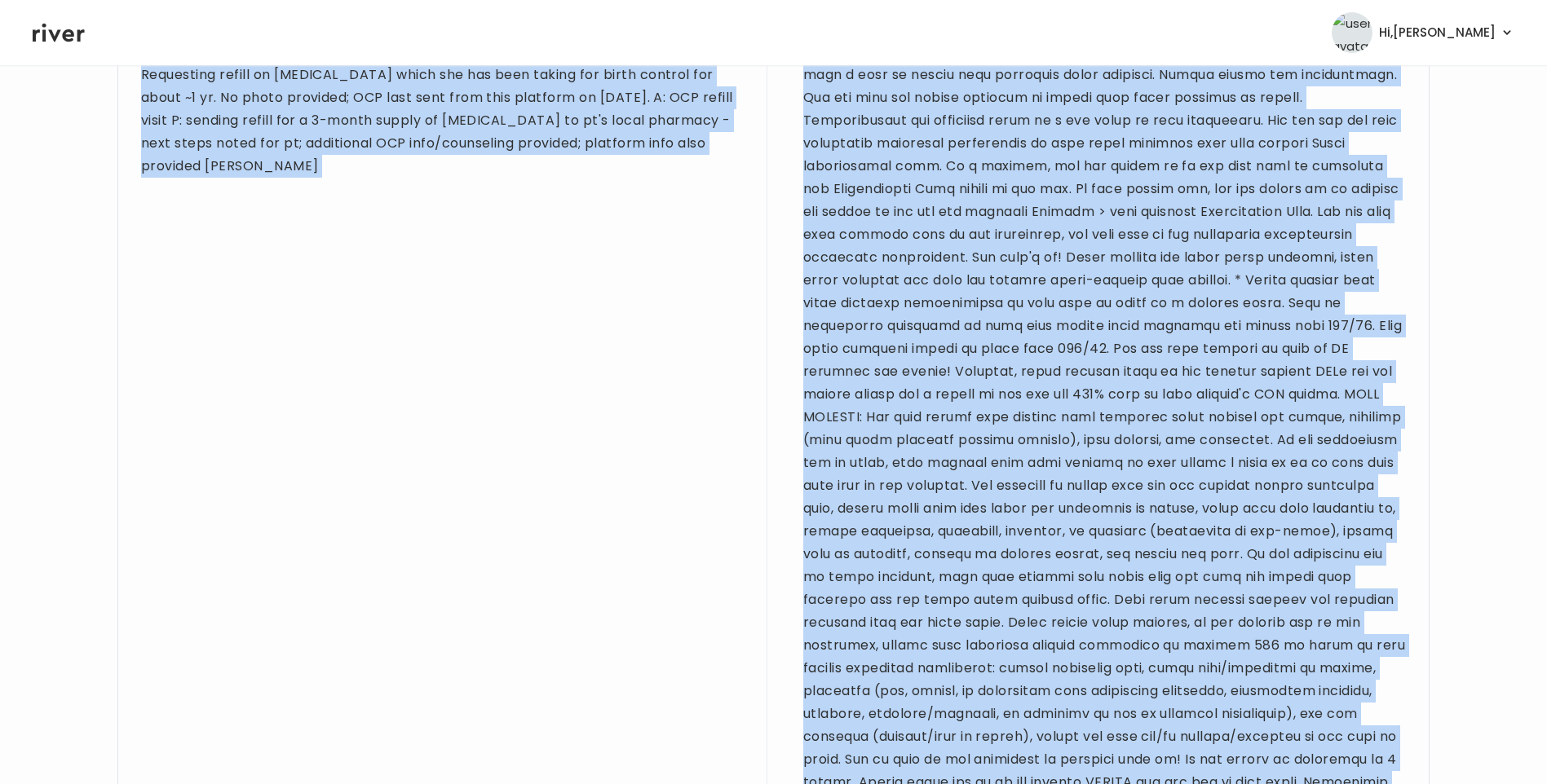
scroll to position [1309, 0]
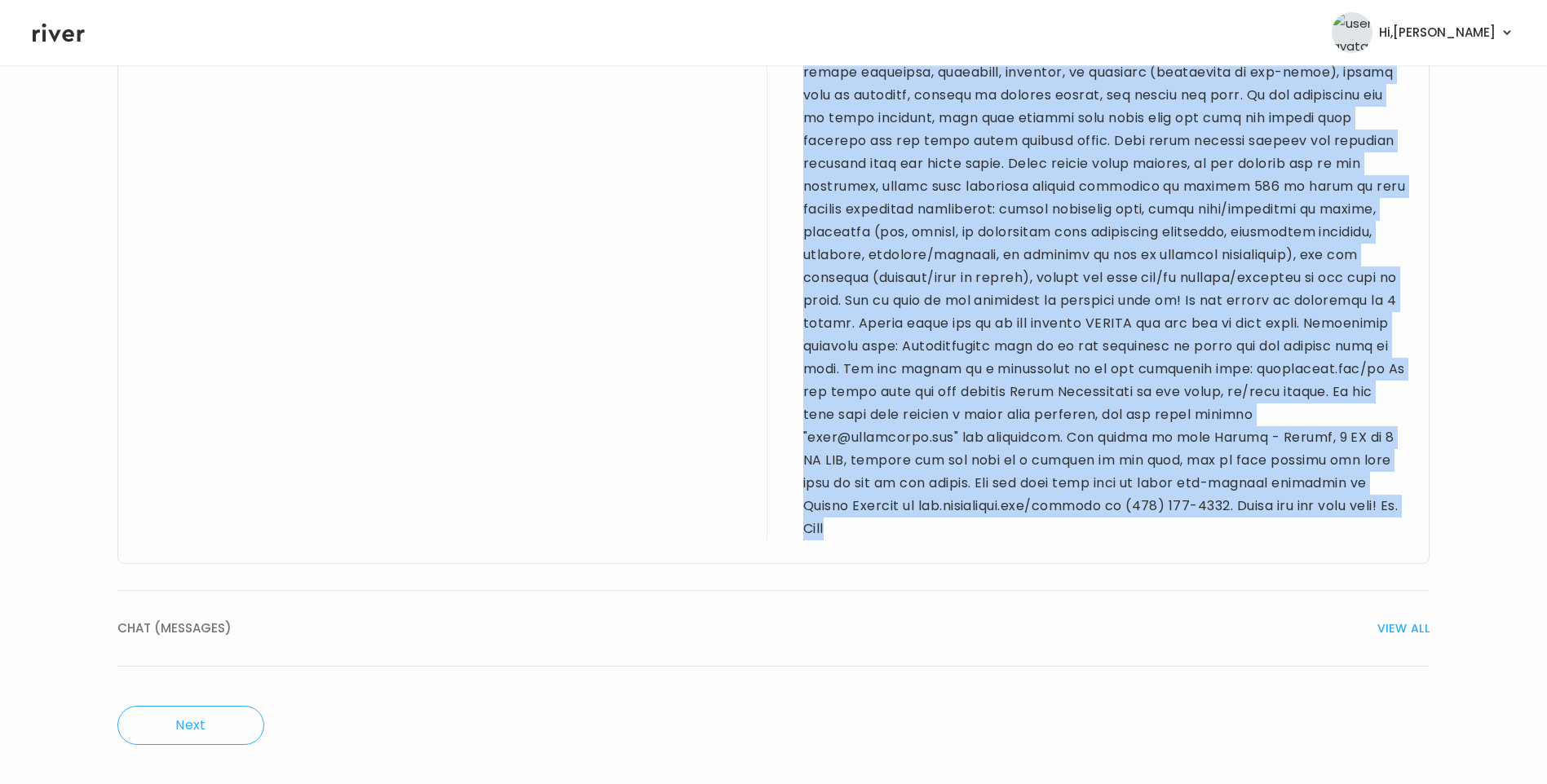
drag, startPoint x: 142, startPoint y: 245, endPoint x: 1135, endPoint y: 544, distance: 1037.0
click at [1135, 544] on div "Provider notes 27 yo F for refill visit. PMH sig for asthma, depression, anxiet…" at bounding box center [773, 6] width 1312 height 1116
drag, startPoint x: 1135, startPoint y: 544, endPoint x: 1072, endPoint y: 242, distance: 308.5
copy div "27 yo F for refill visit. PMH sig for asthma, depression, anxiety, herpes, and …"
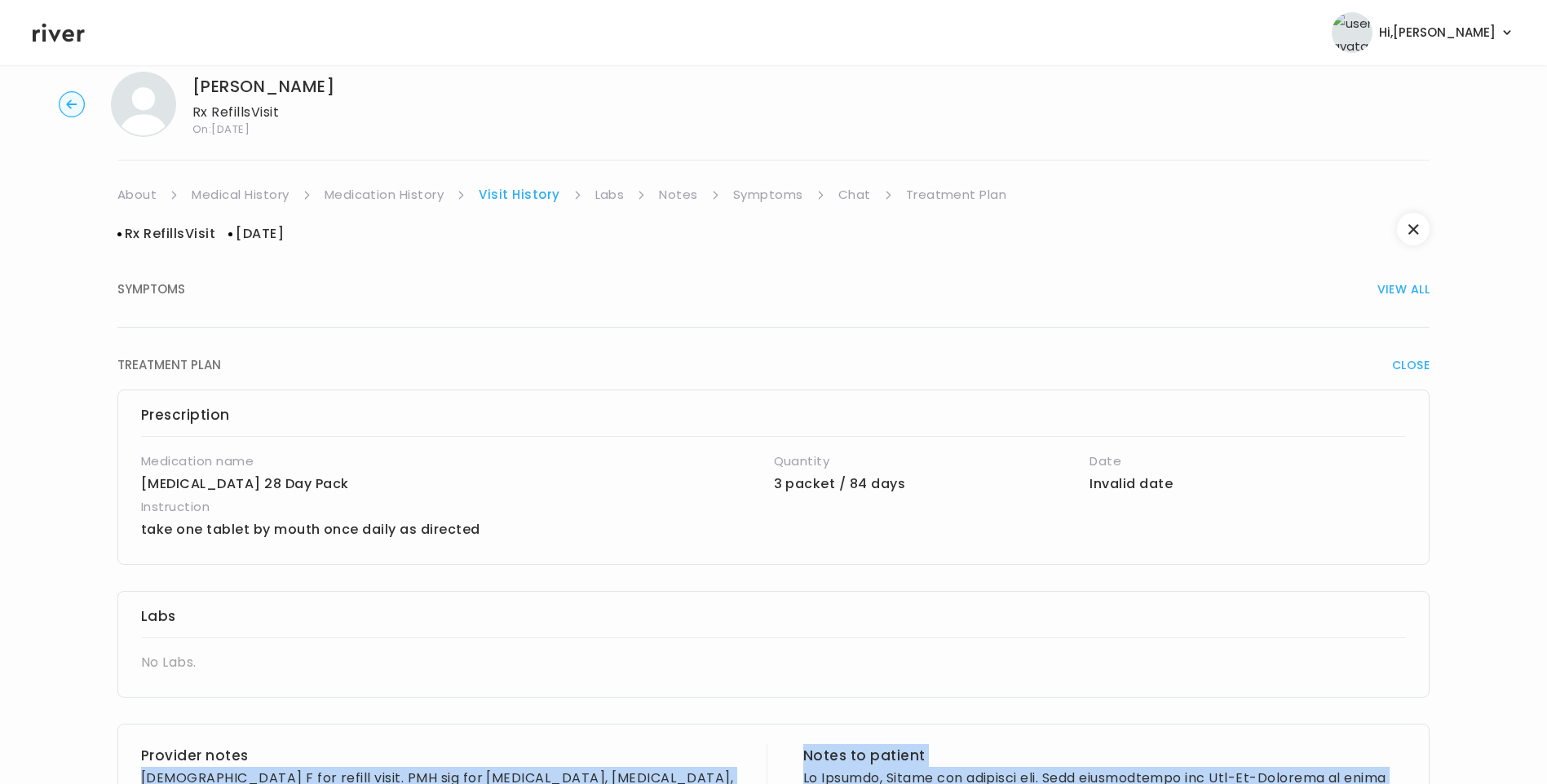
scroll to position [0, 0]
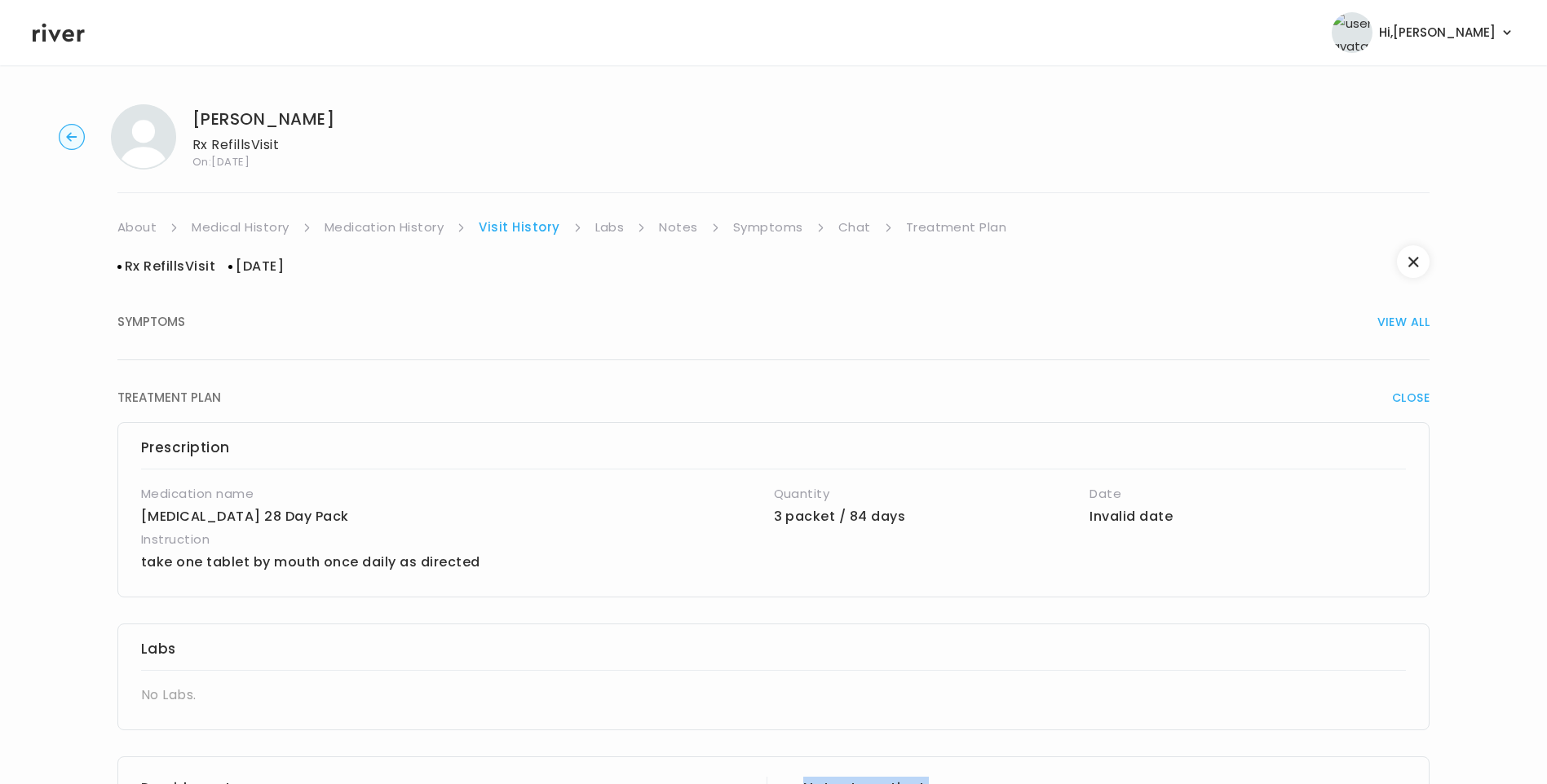
click at [411, 228] on link "Medication History" at bounding box center [384, 227] width 120 height 23
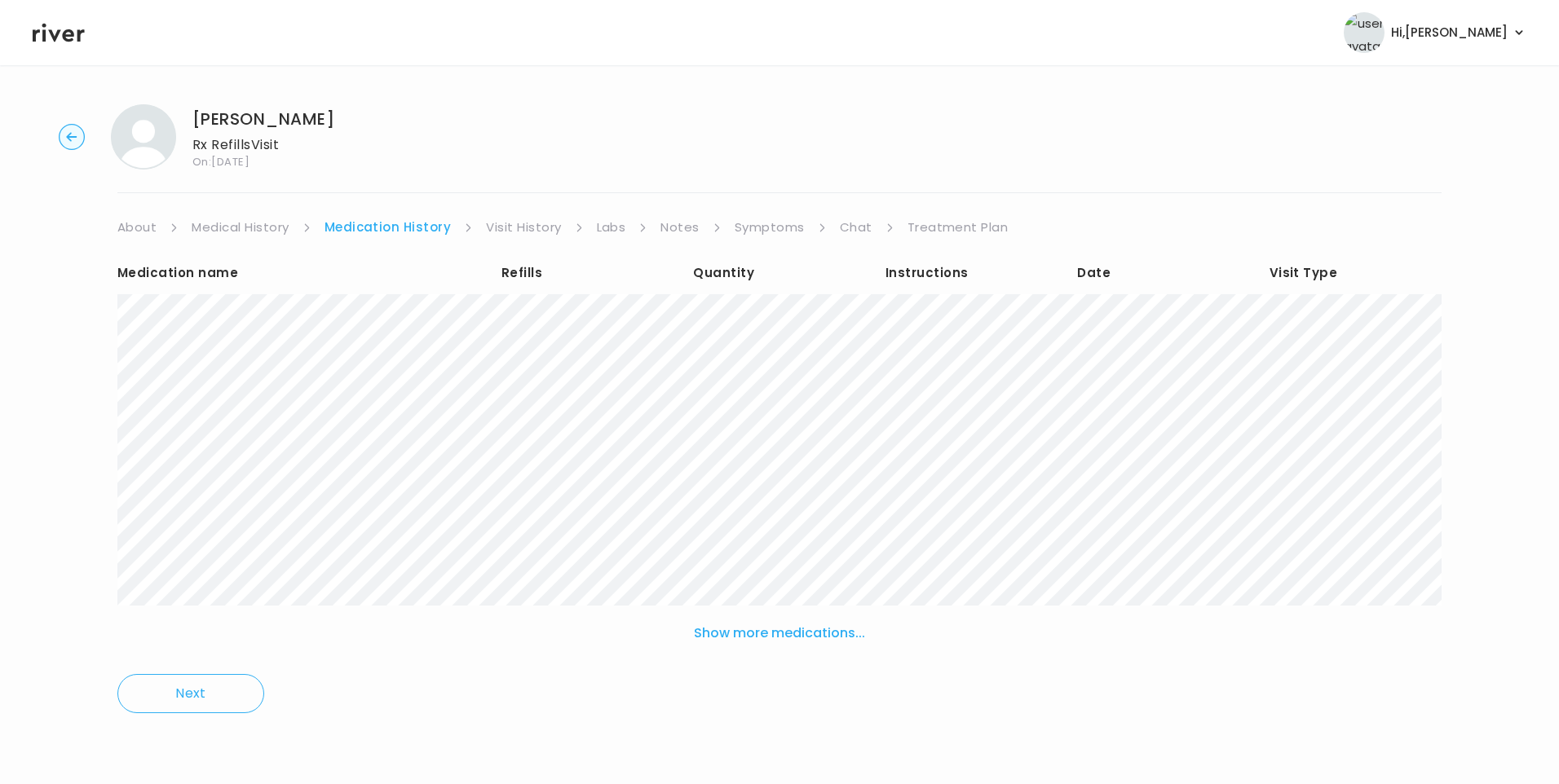
click at [507, 226] on link "Visit History" at bounding box center [523, 227] width 75 height 23
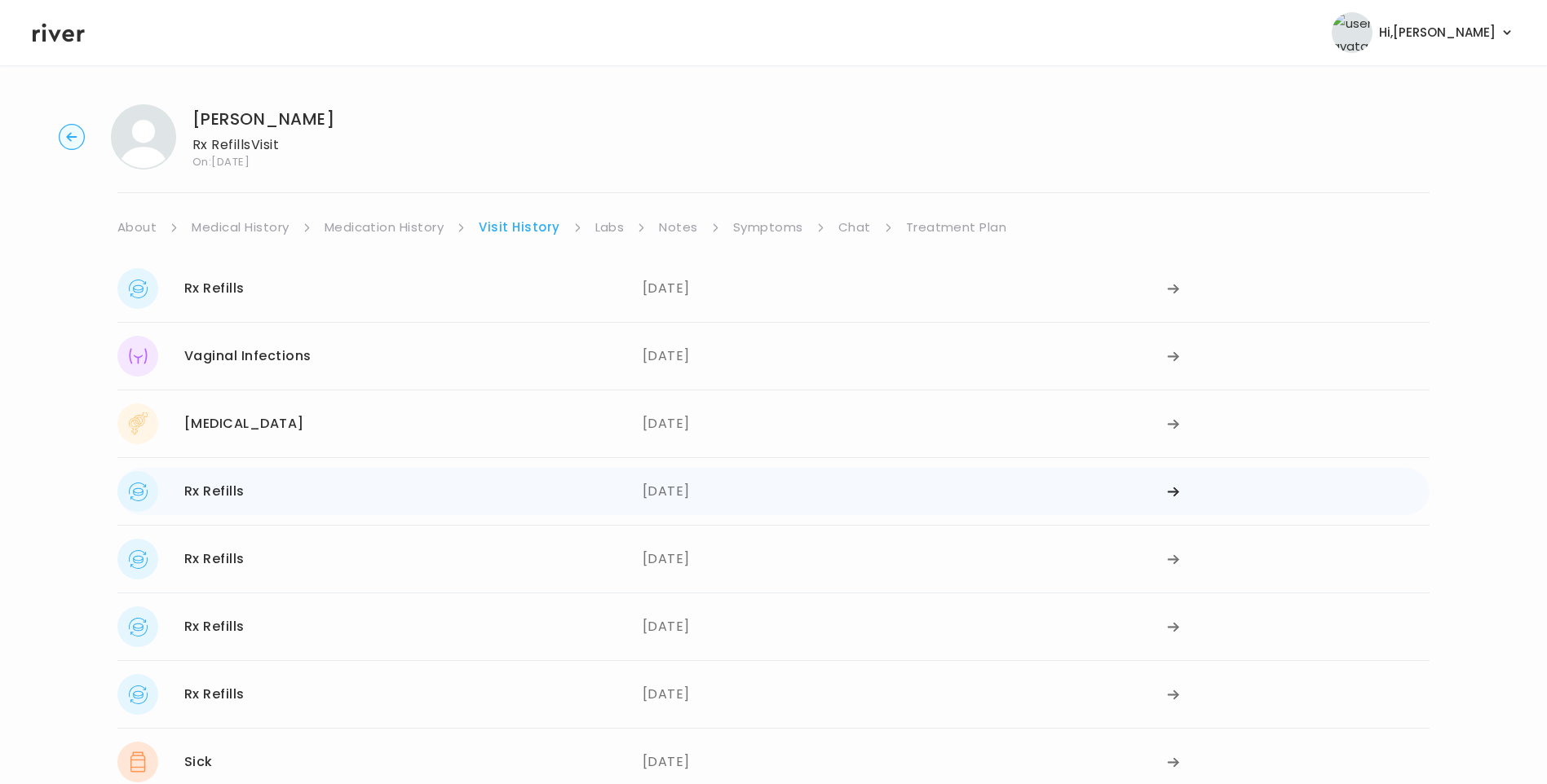
click at [696, 491] on div "06/05/2025" at bounding box center [905, 490] width 525 height 40
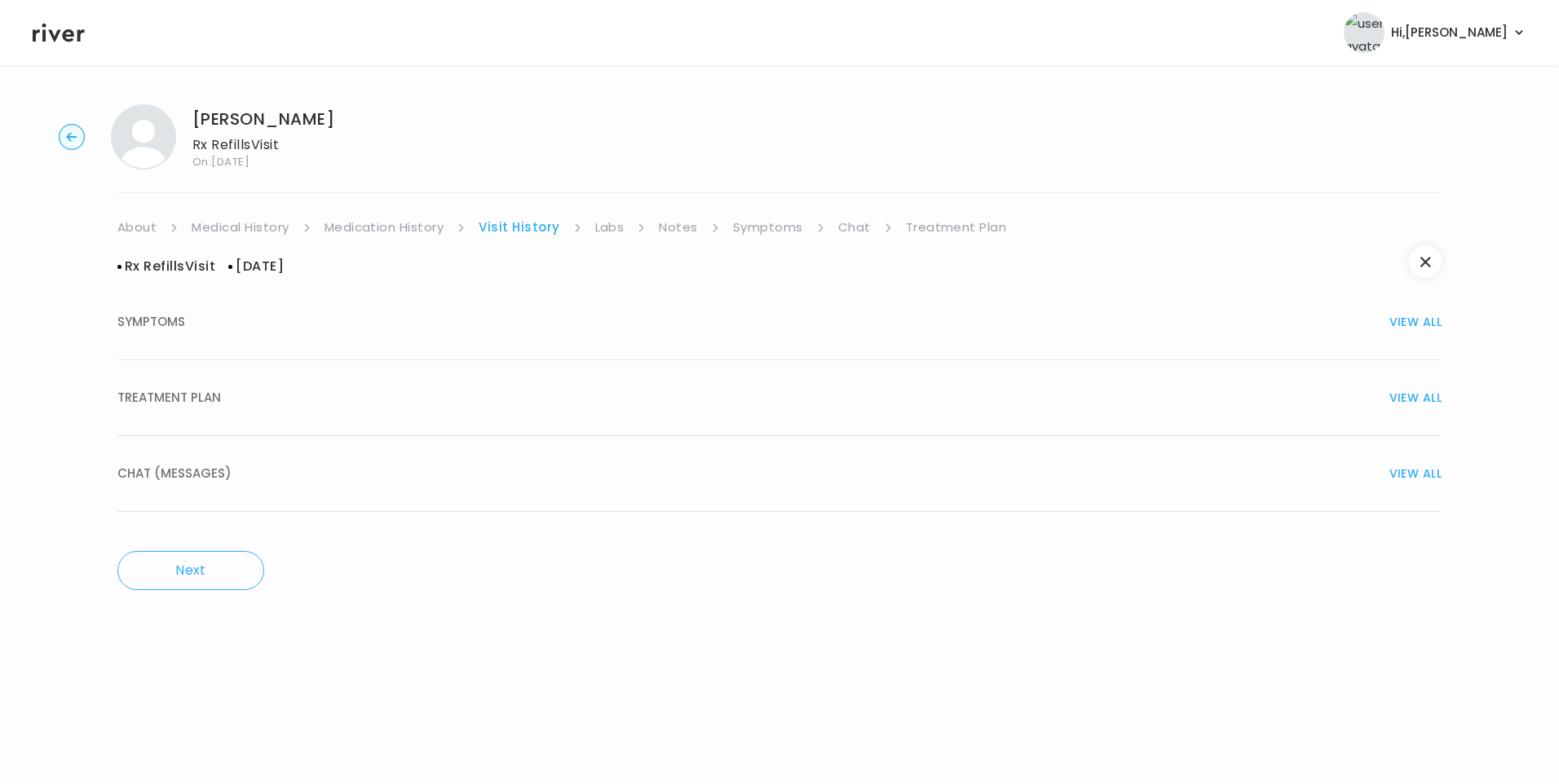
click at [237, 388] on div "TREATMENT PLAN VIEW ALL" at bounding box center [780, 397] width 1324 height 23
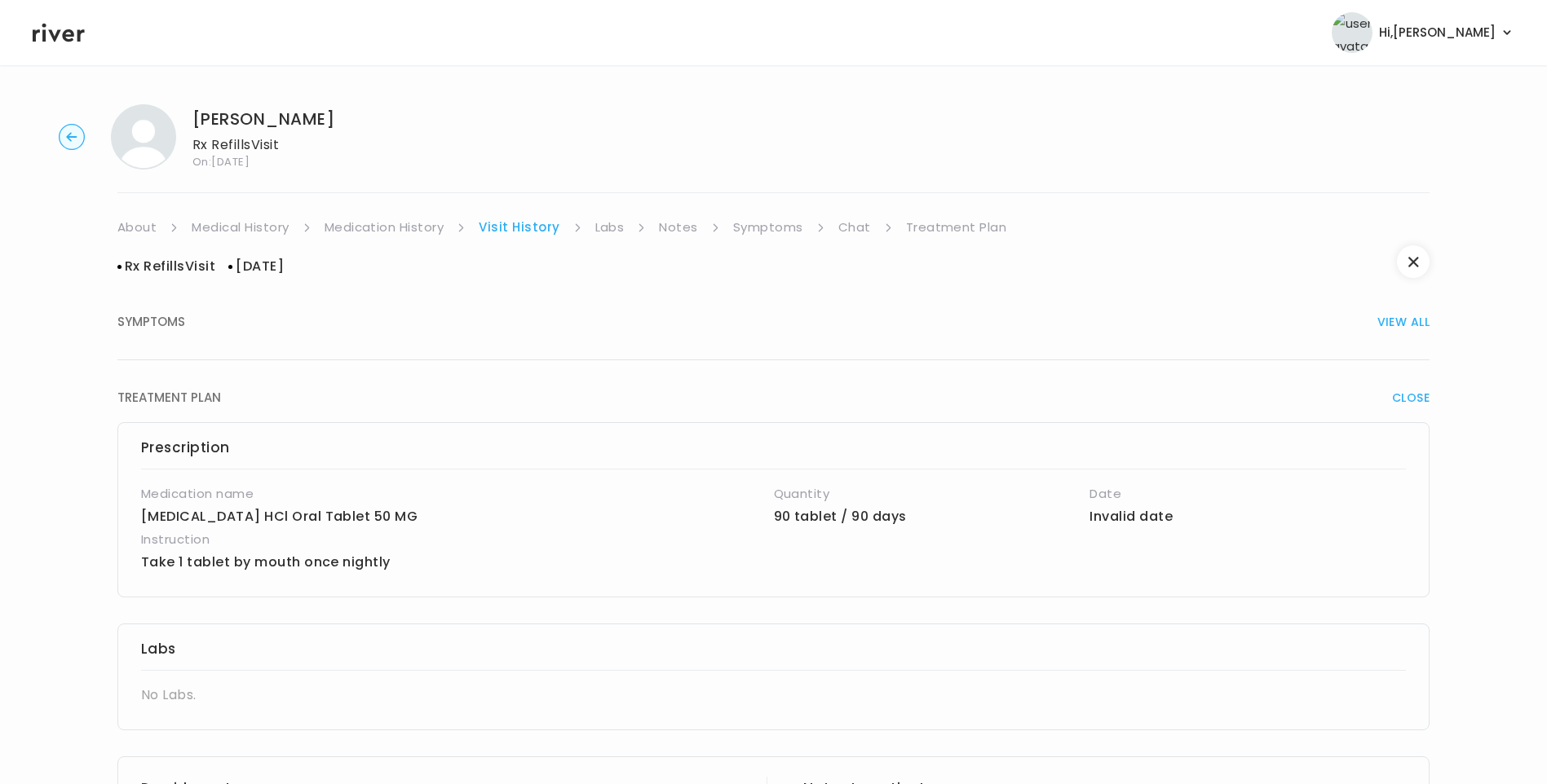
click at [936, 229] on link "Treatment Plan" at bounding box center [956, 227] width 101 height 23
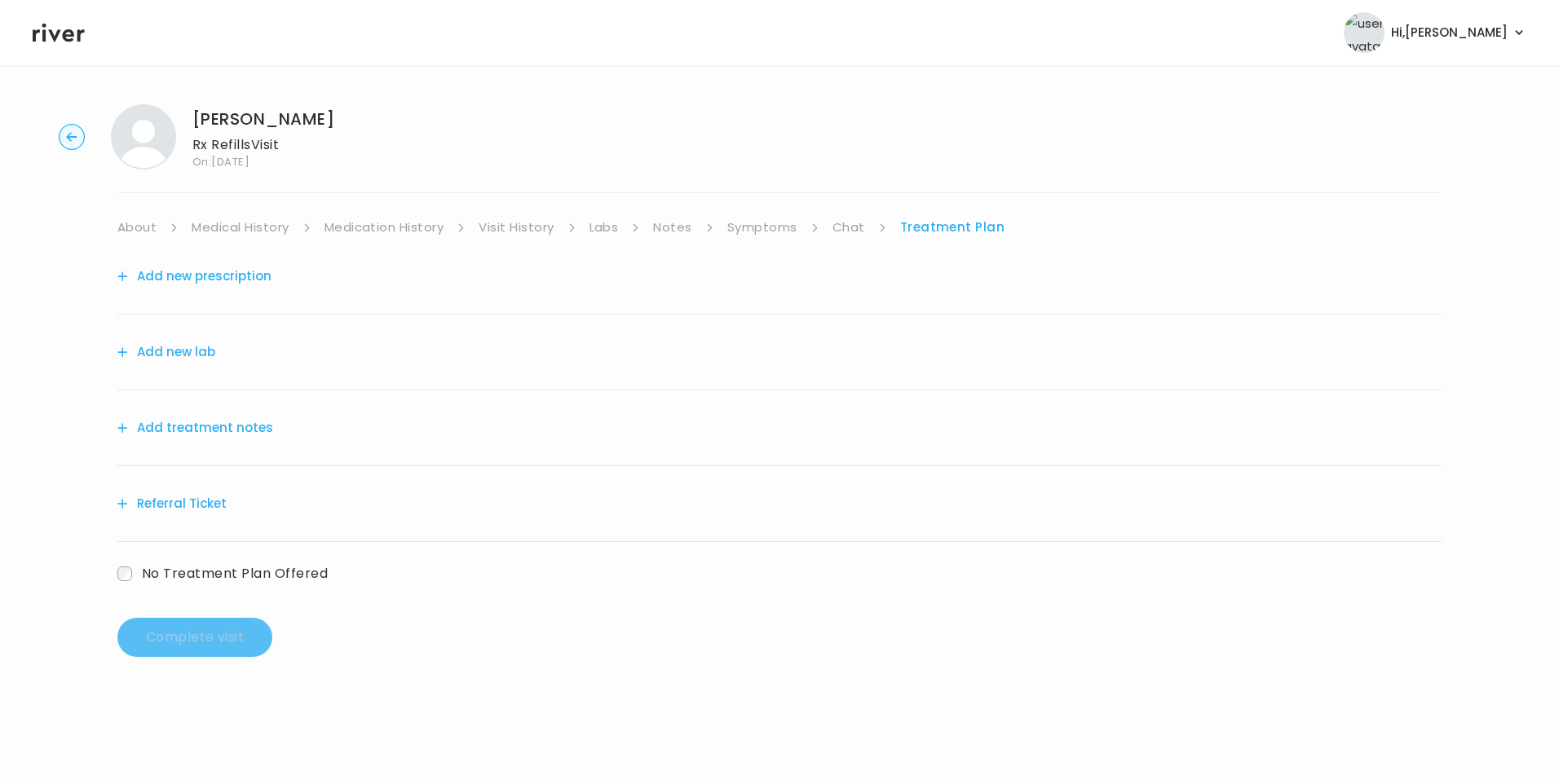
click at [228, 418] on button "Add treatment notes" at bounding box center [195, 427] width 155 height 23
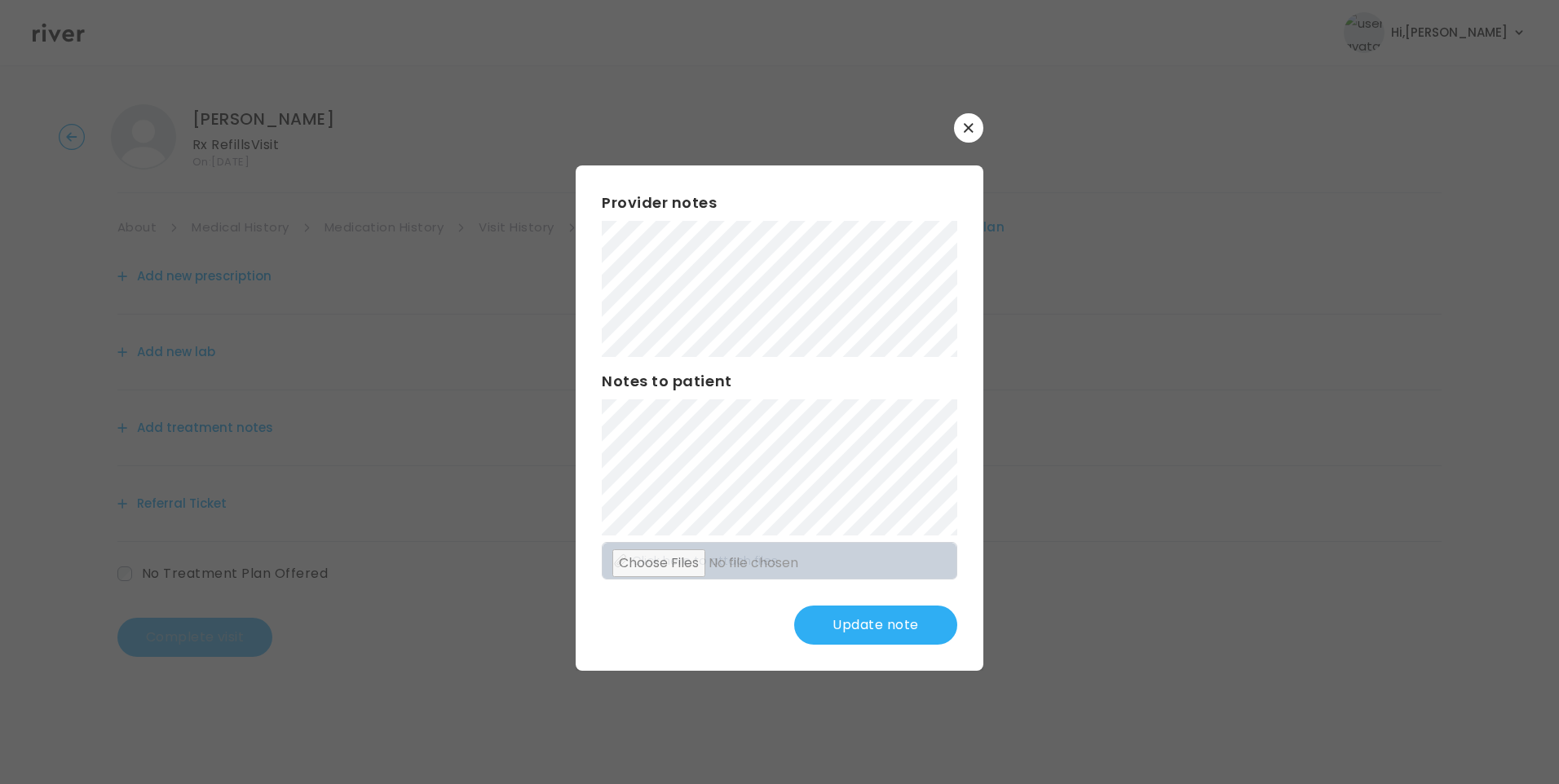
click at [477, 307] on div "​ Provider notes Notes to patient Click here to attach files Update note" at bounding box center [780, 392] width 1559 height 784
click at [968, 465] on div "Provider notes Notes to patient Click here to attach files Update note" at bounding box center [779, 418] width 408 height 505
click at [887, 635] on button "Update note" at bounding box center [875, 625] width 163 height 40
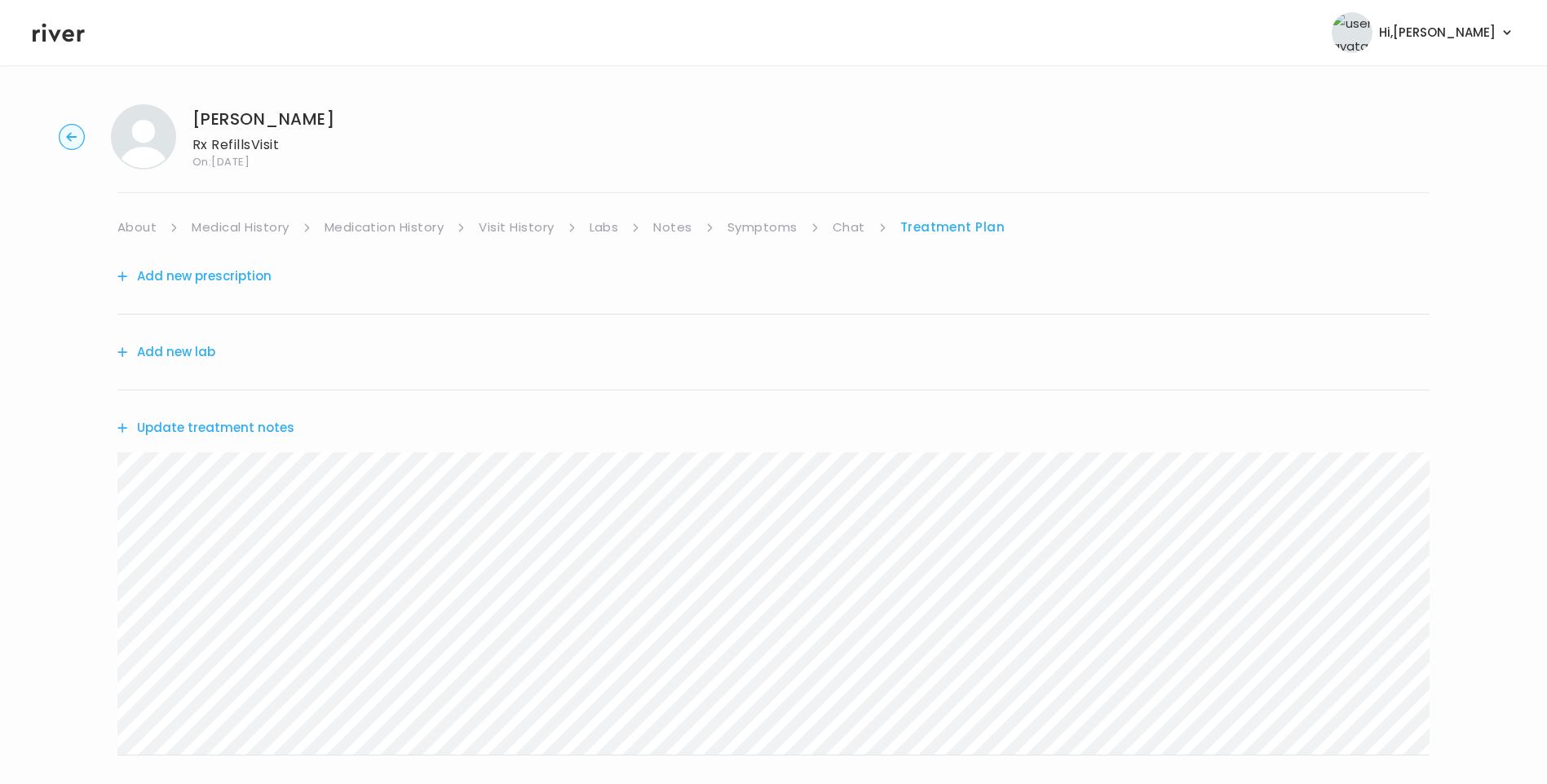
click at [223, 433] on button "Update treatment notes" at bounding box center [206, 427] width 177 height 23
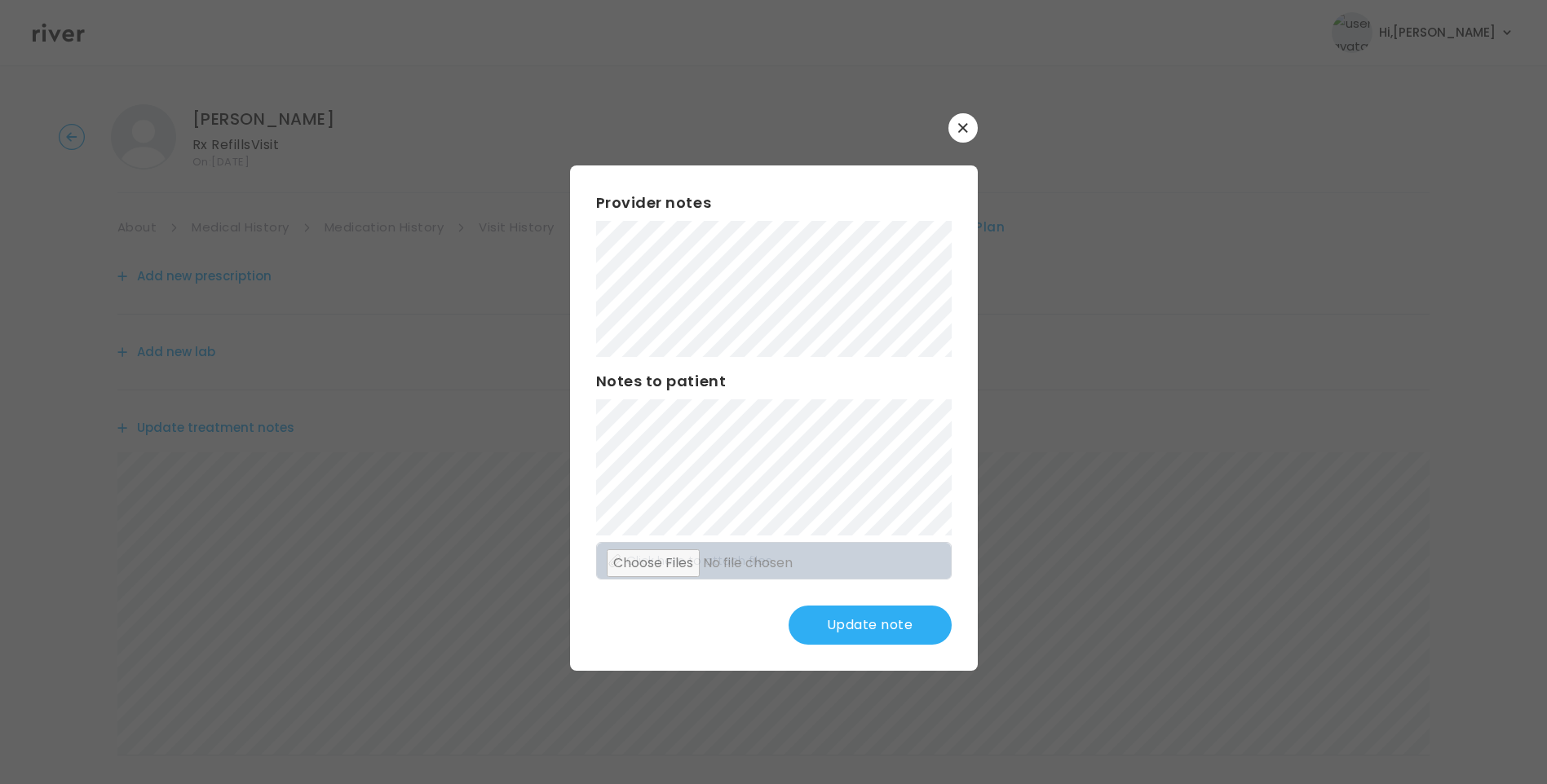
click at [885, 627] on button "Update note" at bounding box center [869, 625] width 163 height 40
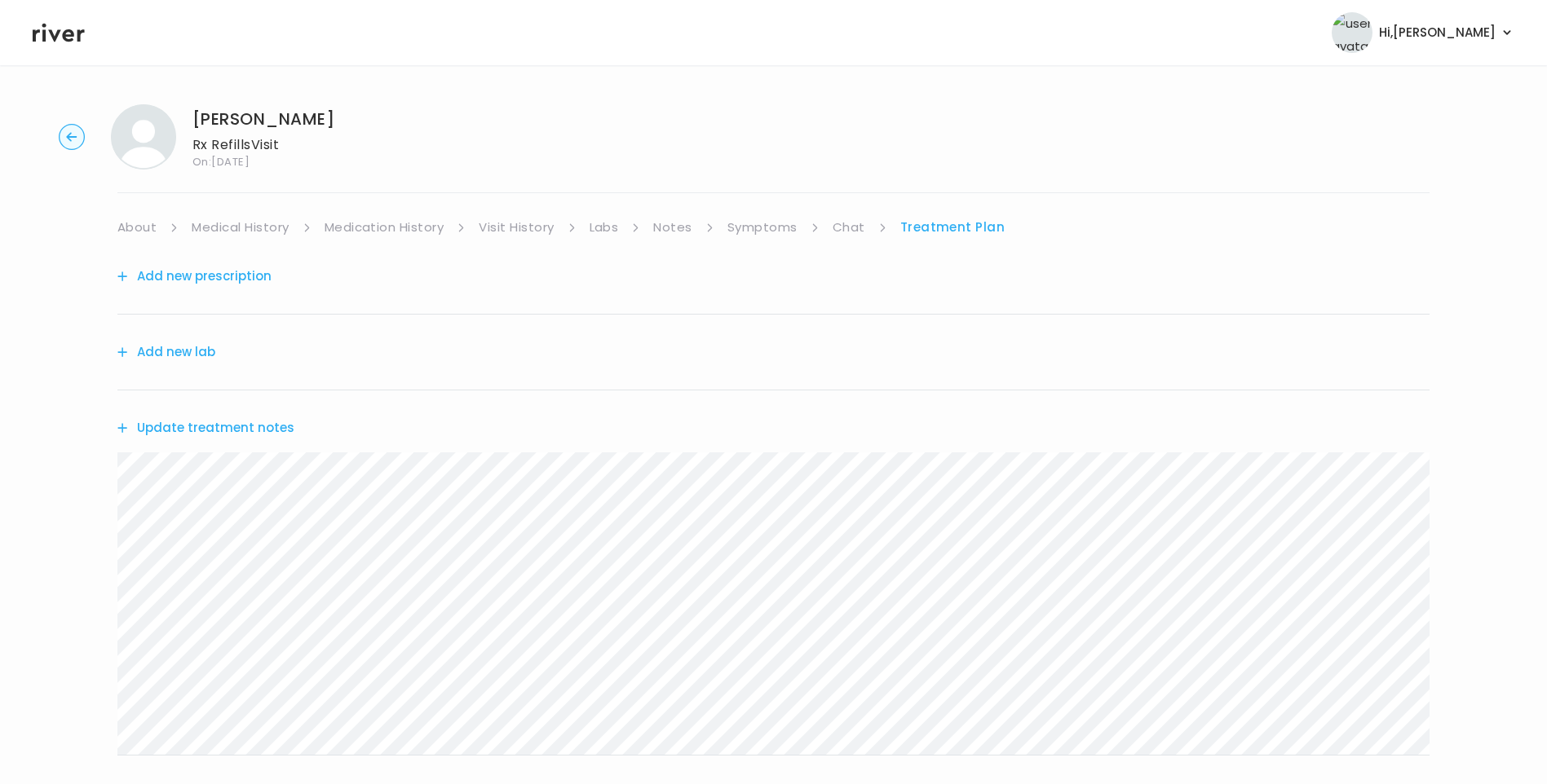
click at [228, 218] on link "Medical History" at bounding box center [239, 227] width 97 height 23
drag, startPoint x: 923, startPoint y: 227, endPoint x: 907, endPoint y: 234, distance: 17.5
click at [923, 228] on link "Treatment Plan" at bounding box center [957, 227] width 101 height 23
click at [256, 416] on button "Update treatment notes" at bounding box center [206, 427] width 177 height 23
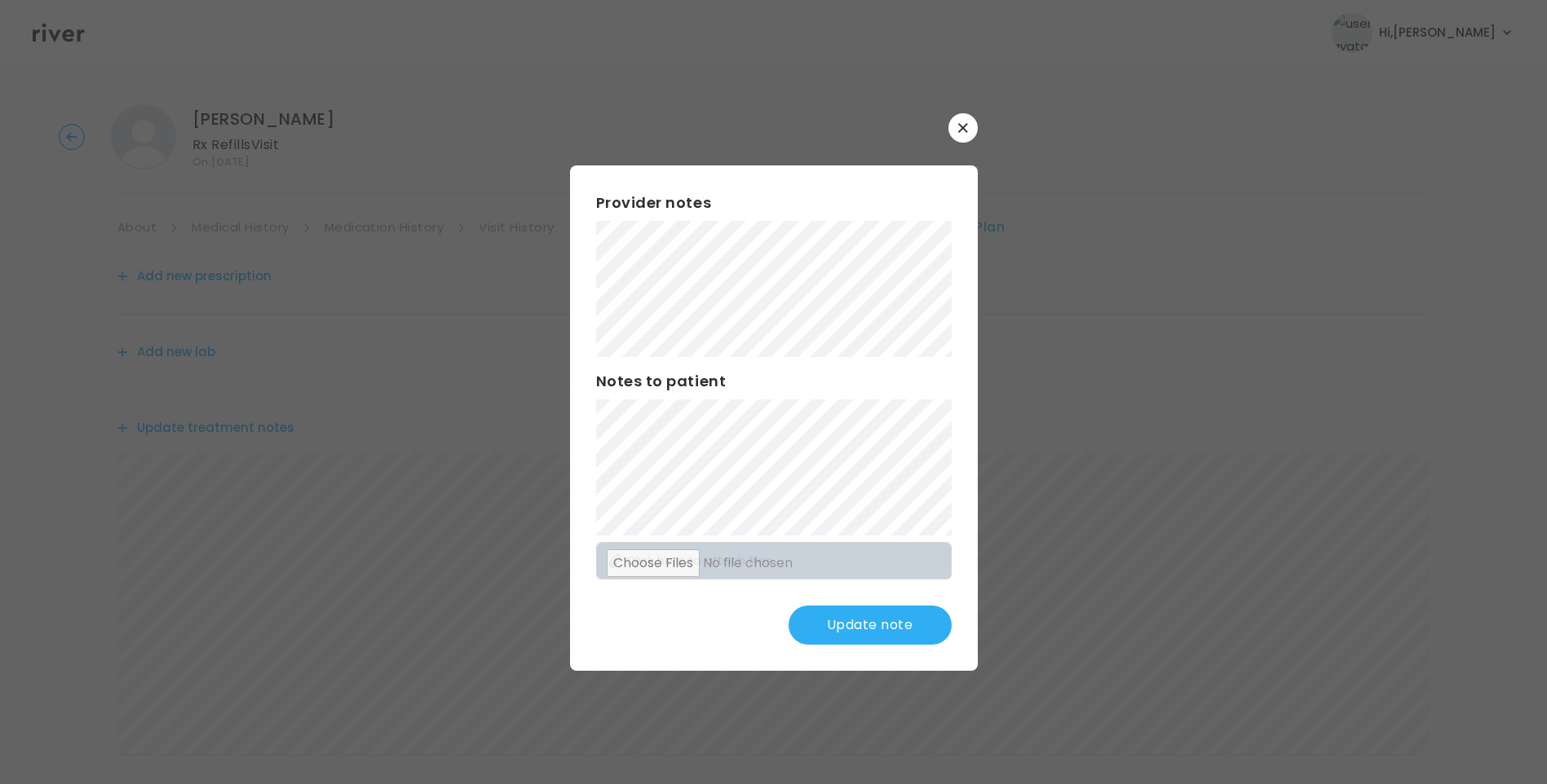
click at [878, 622] on button "Update note" at bounding box center [869, 625] width 163 height 40
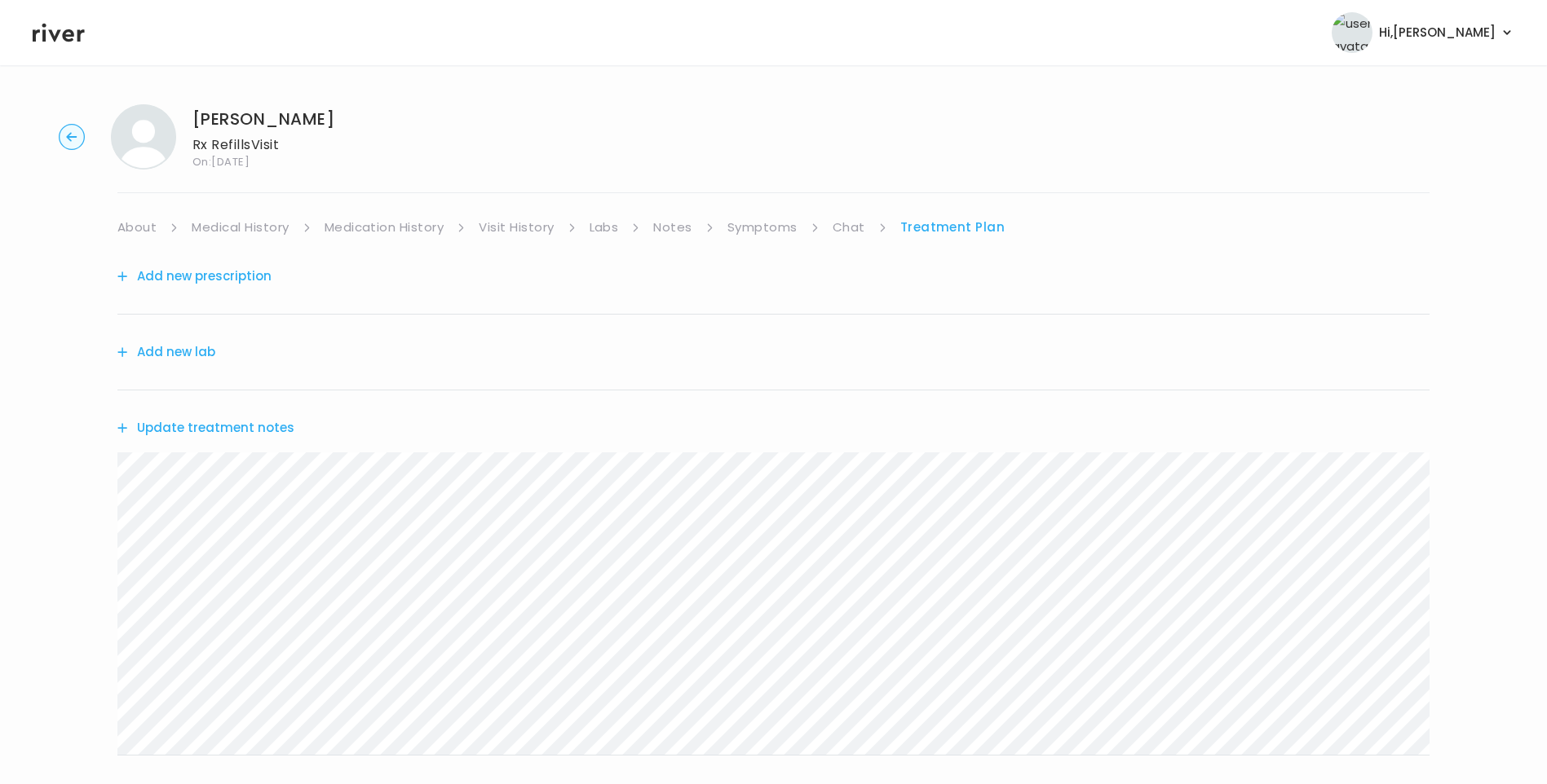
click at [374, 221] on link "Medication History" at bounding box center [384, 227] width 120 height 23
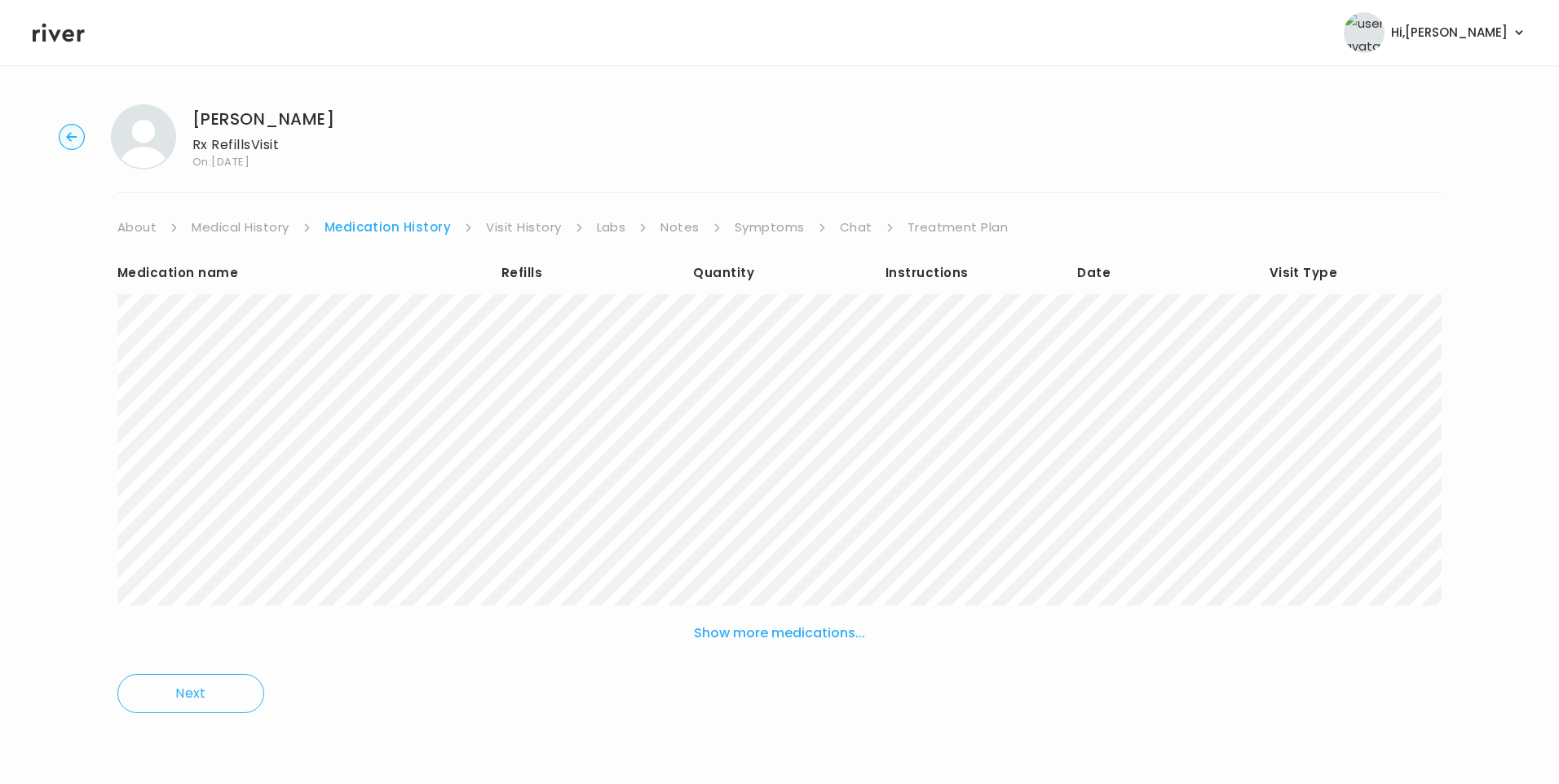
click at [935, 224] on link "Treatment Plan" at bounding box center [957, 227] width 101 height 23
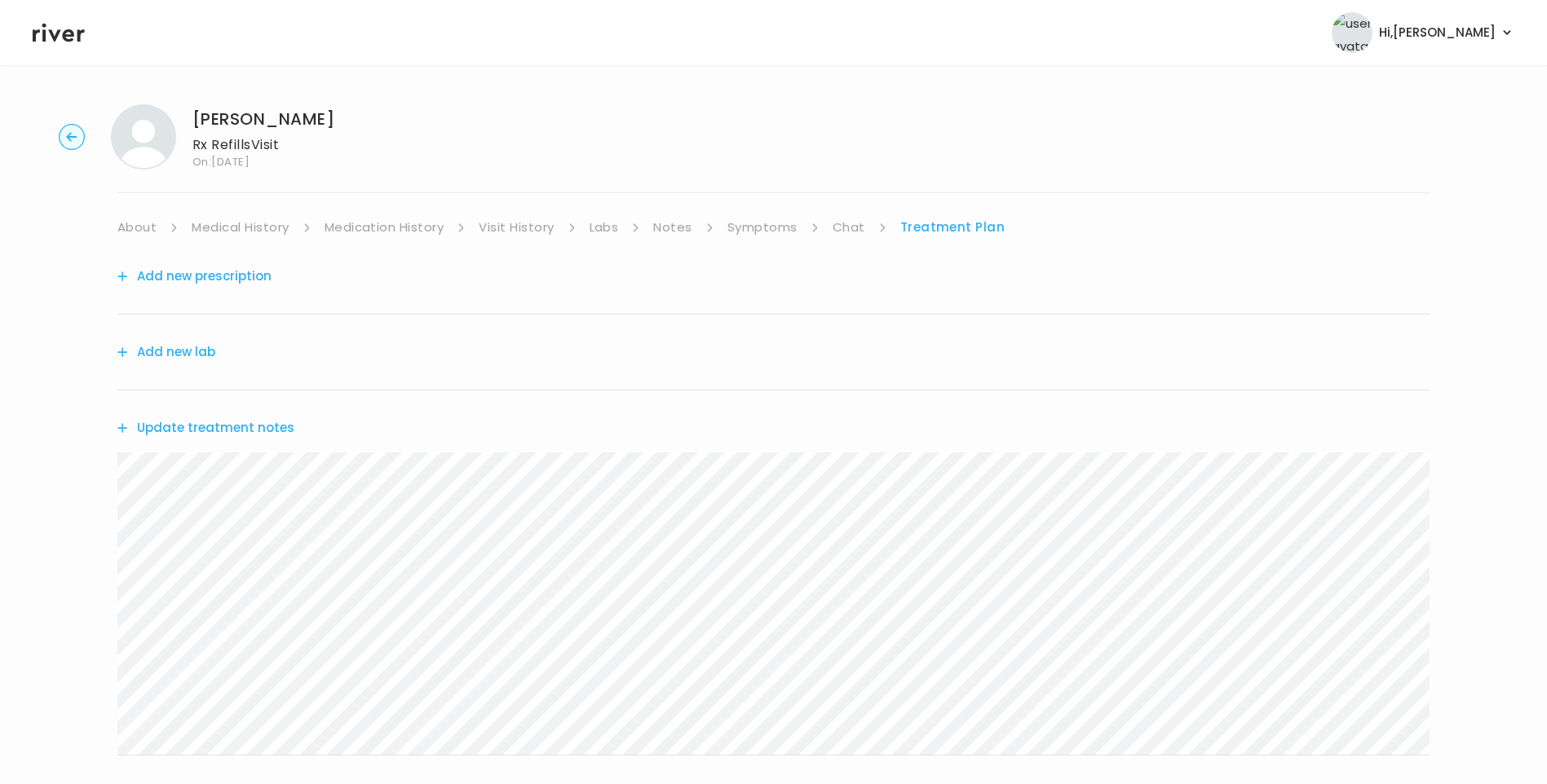
click at [210, 425] on button "Update treatment notes" at bounding box center [206, 427] width 177 height 23
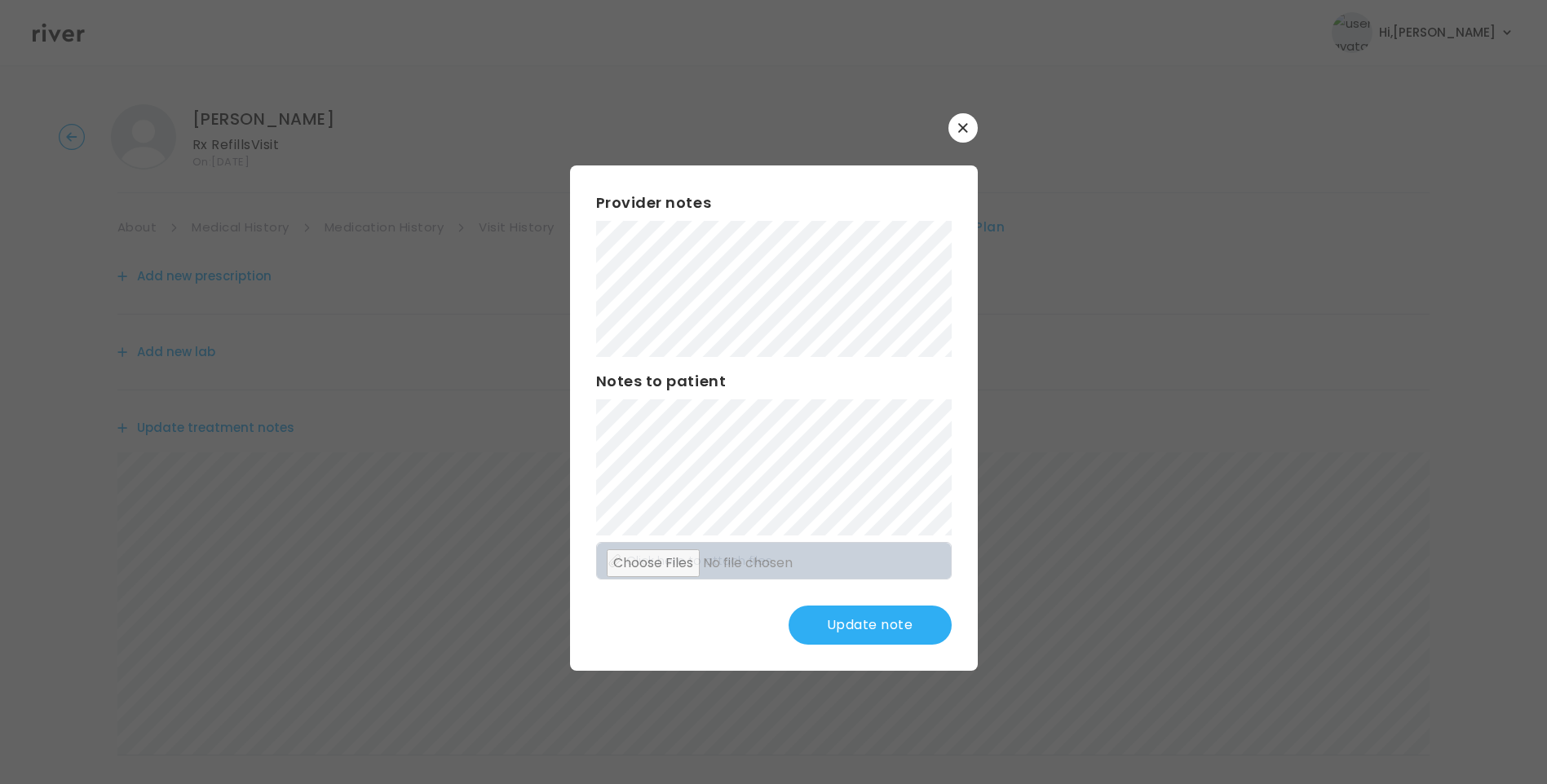
click at [873, 621] on button "Update note" at bounding box center [869, 625] width 163 height 40
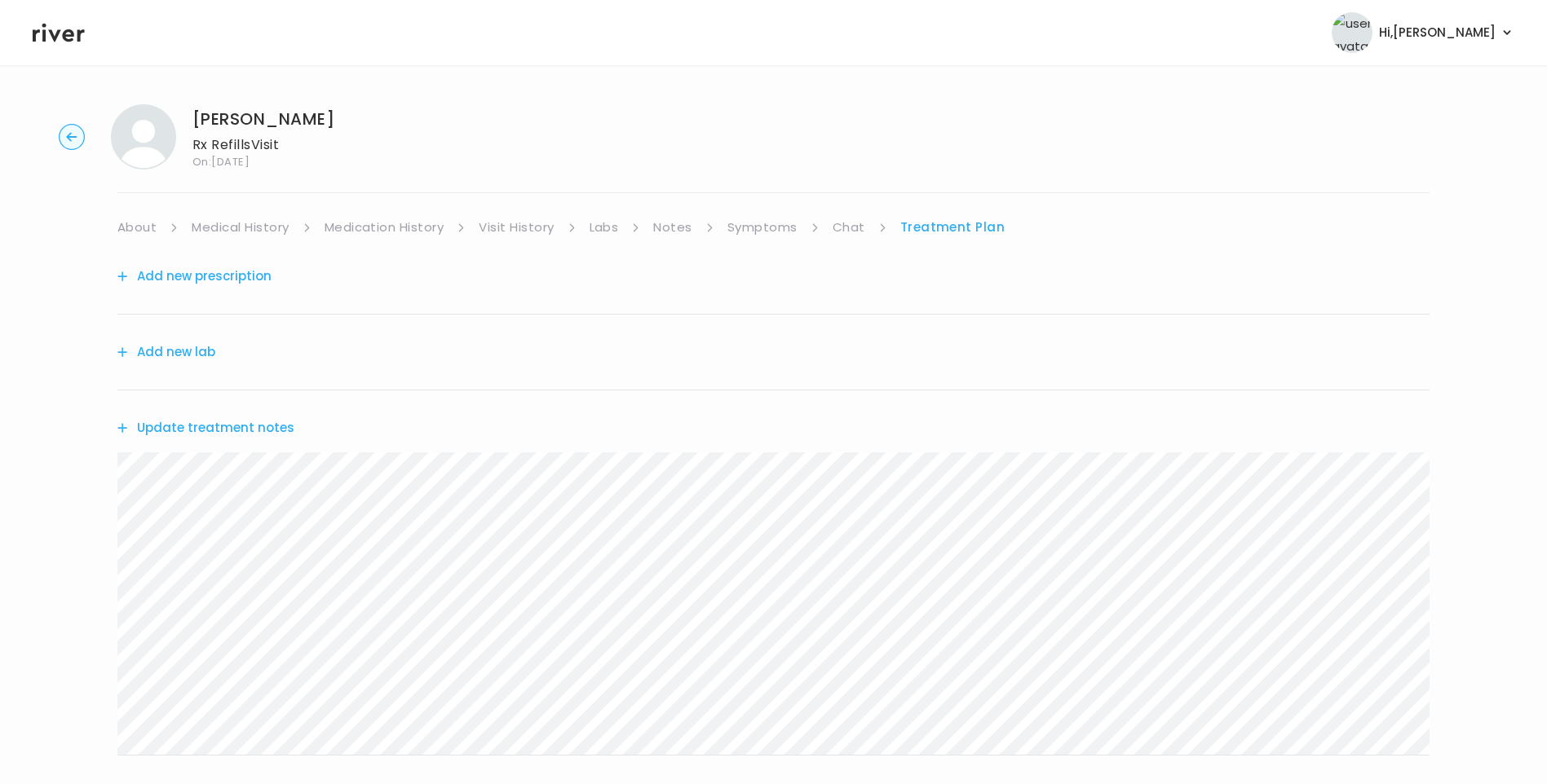
click at [218, 433] on button "Update treatment notes" at bounding box center [206, 427] width 177 height 23
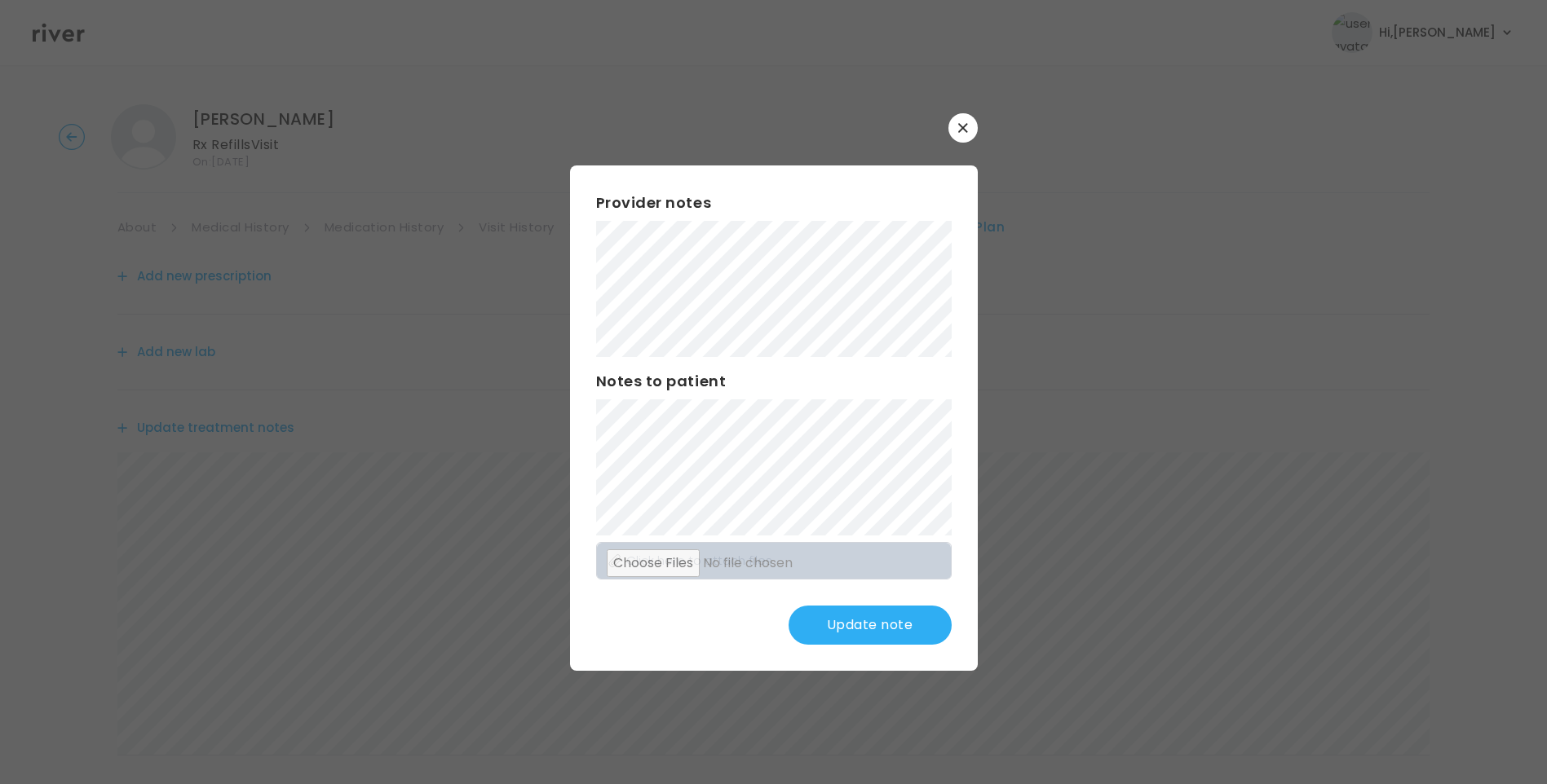
click at [870, 623] on button "Update note" at bounding box center [869, 625] width 163 height 40
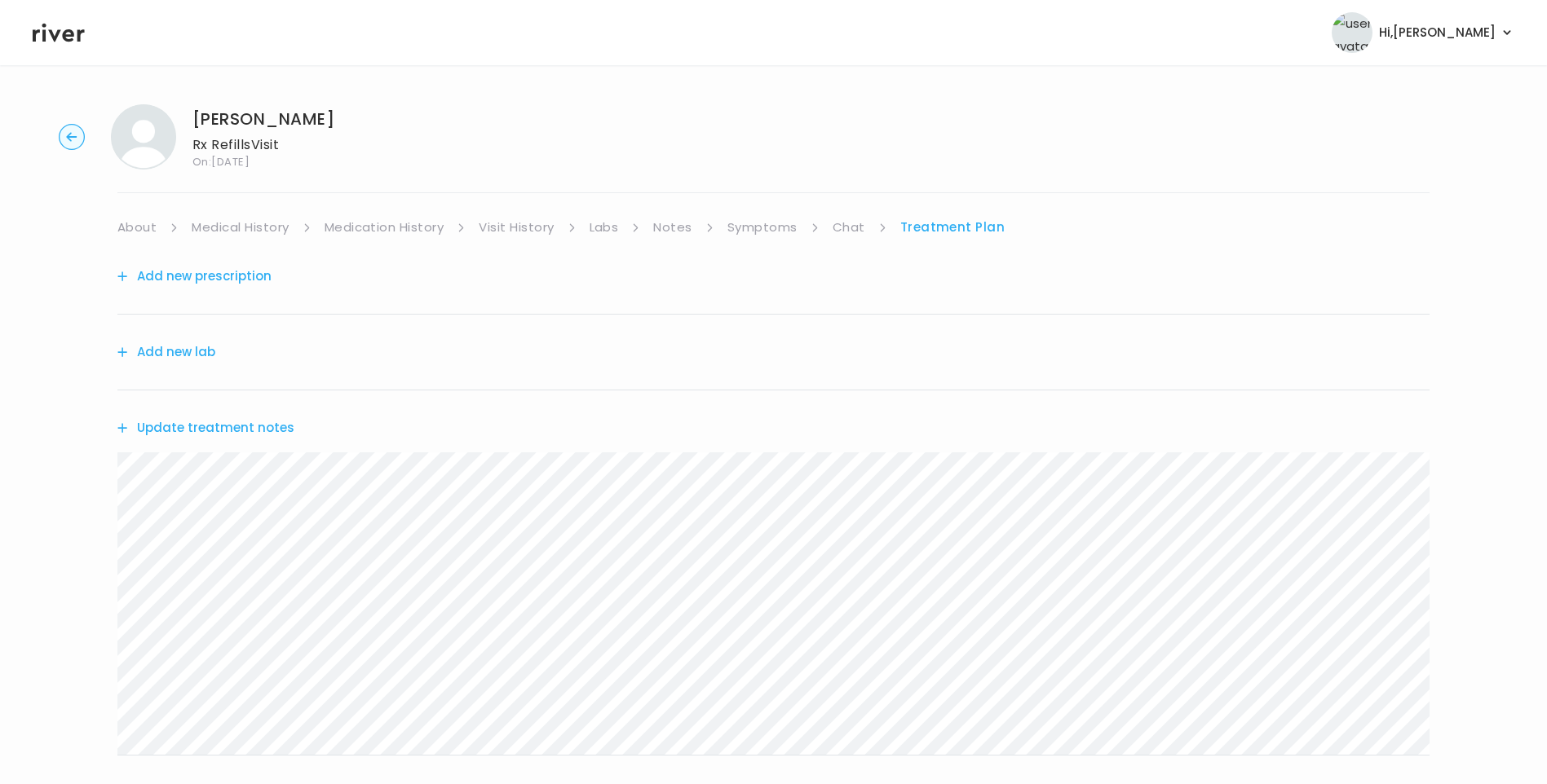
click at [409, 219] on link "Medication History" at bounding box center [384, 227] width 120 height 23
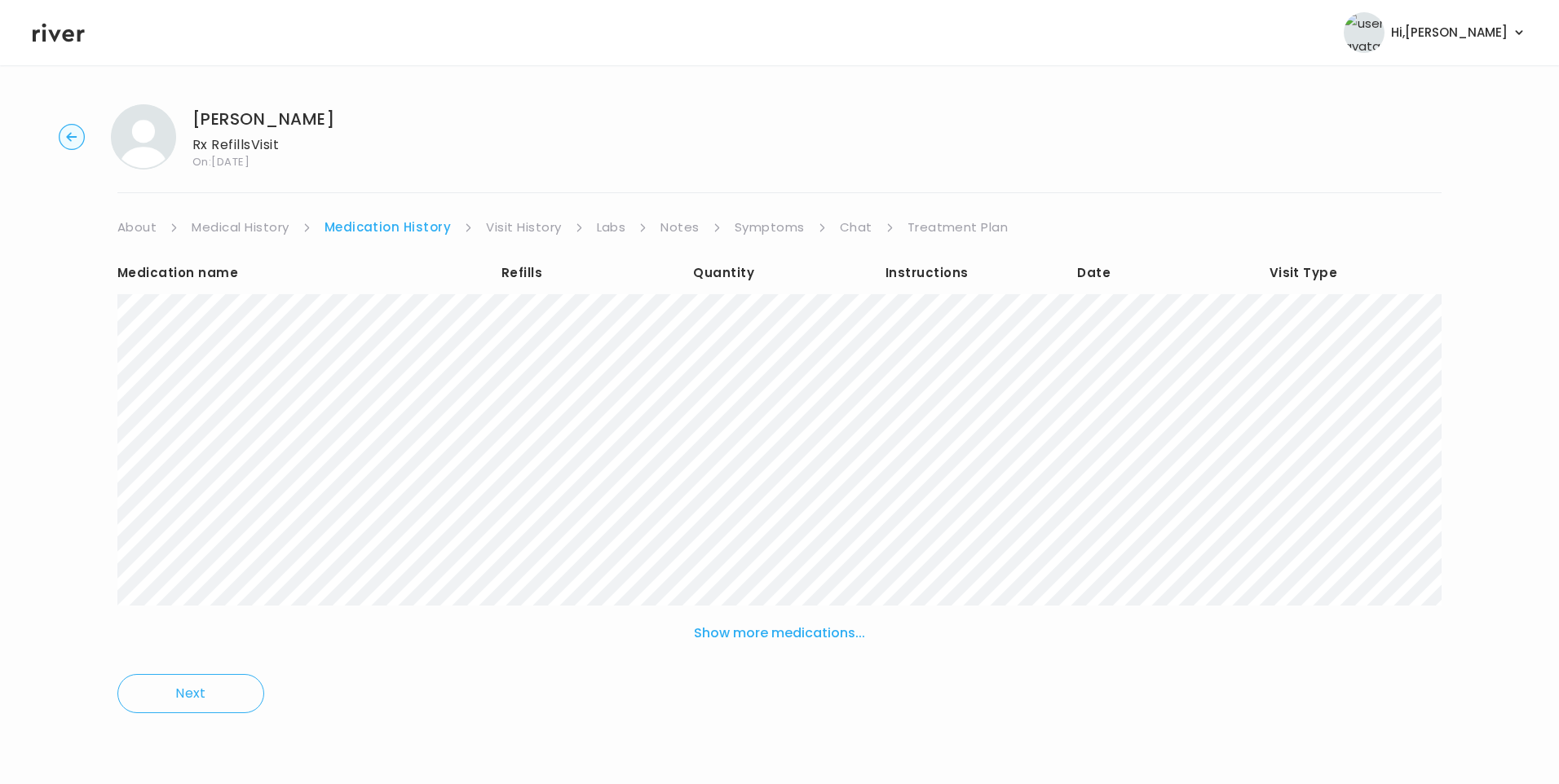
click at [942, 225] on link "Treatment Plan" at bounding box center [957, 227] width 101 height 23
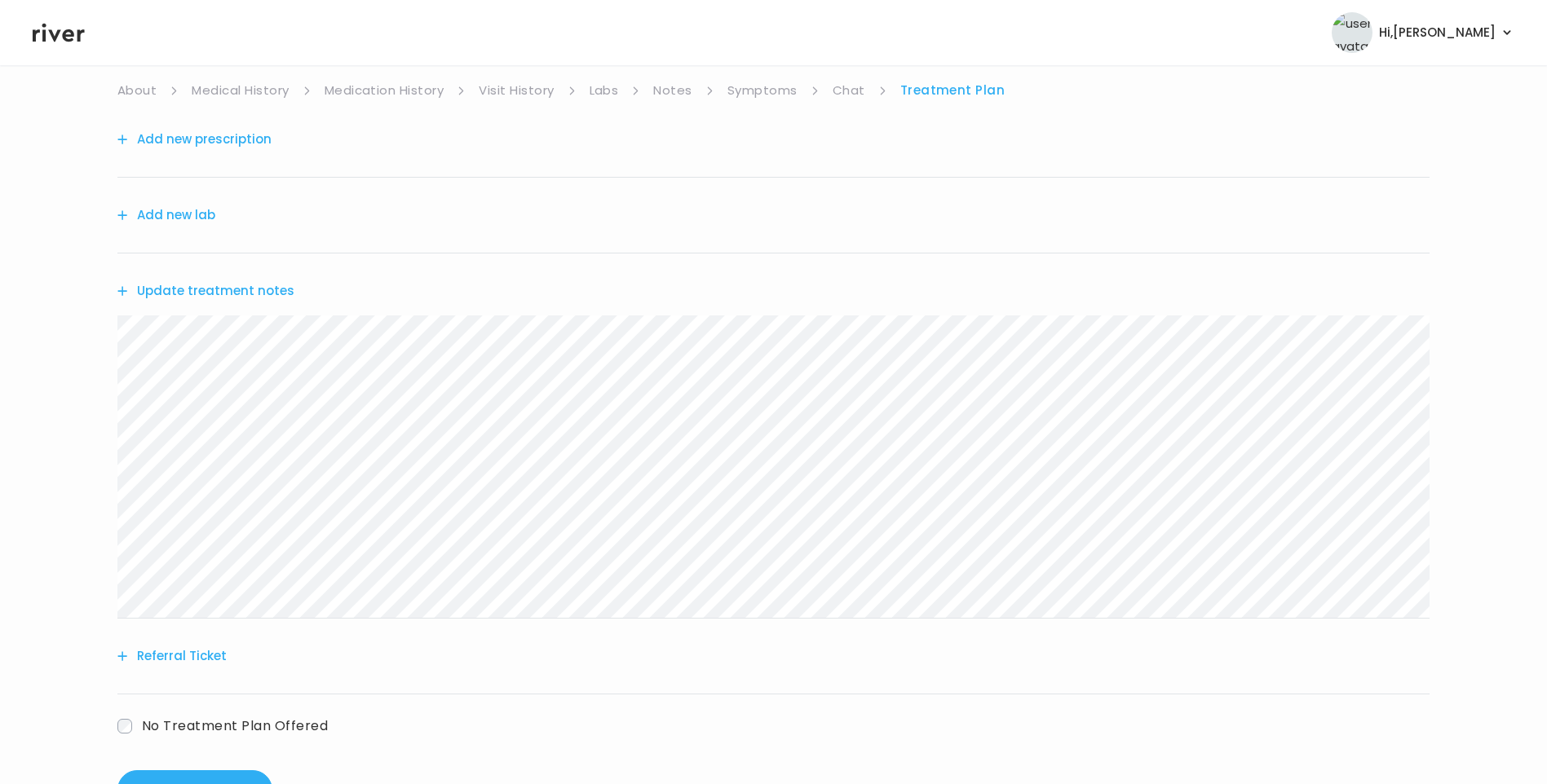
scroll to position [163, 0]
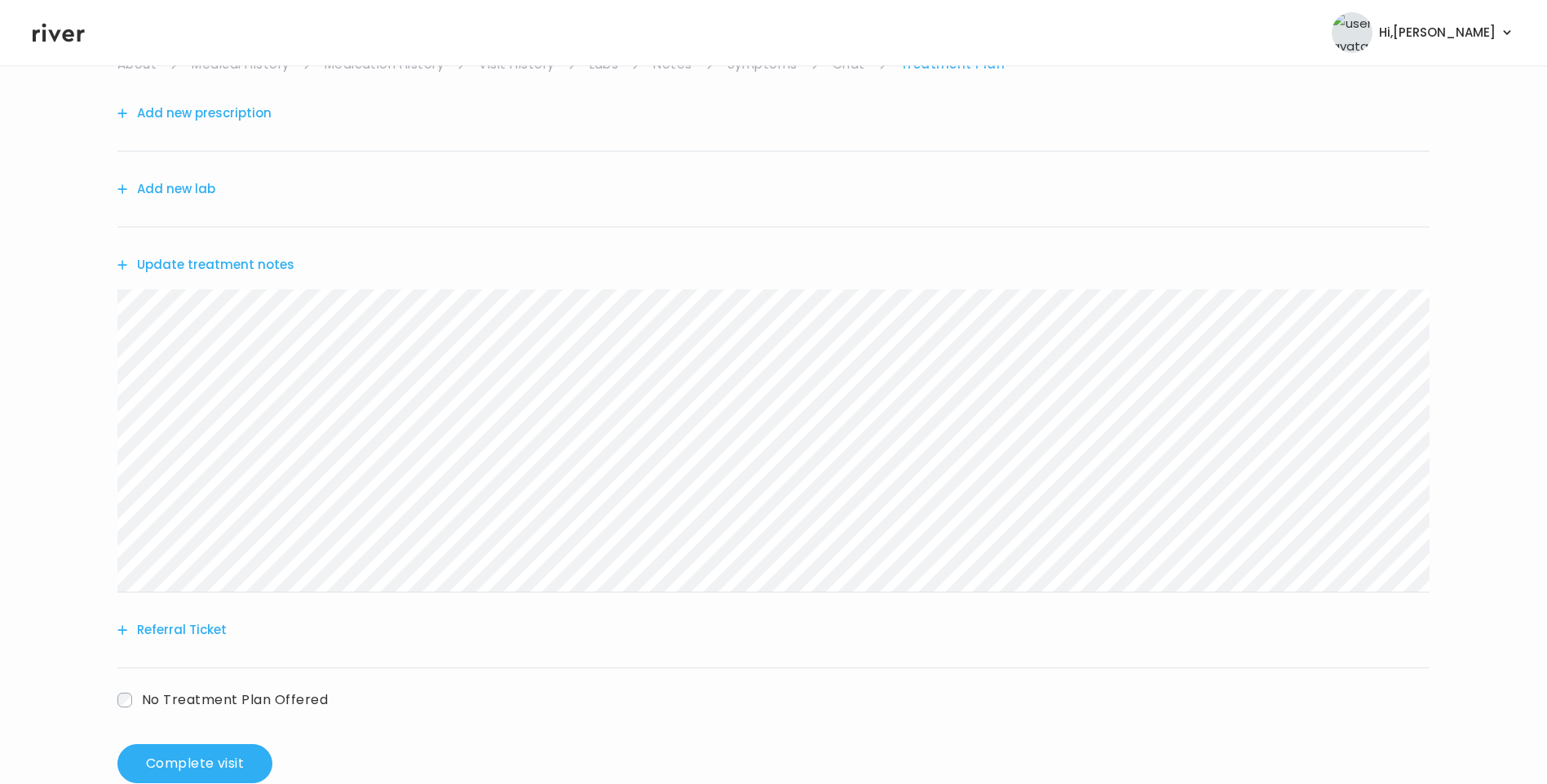
click at [209, 106] on button "Add new prescription" at bounding box center [195, 113] width 154 height 23
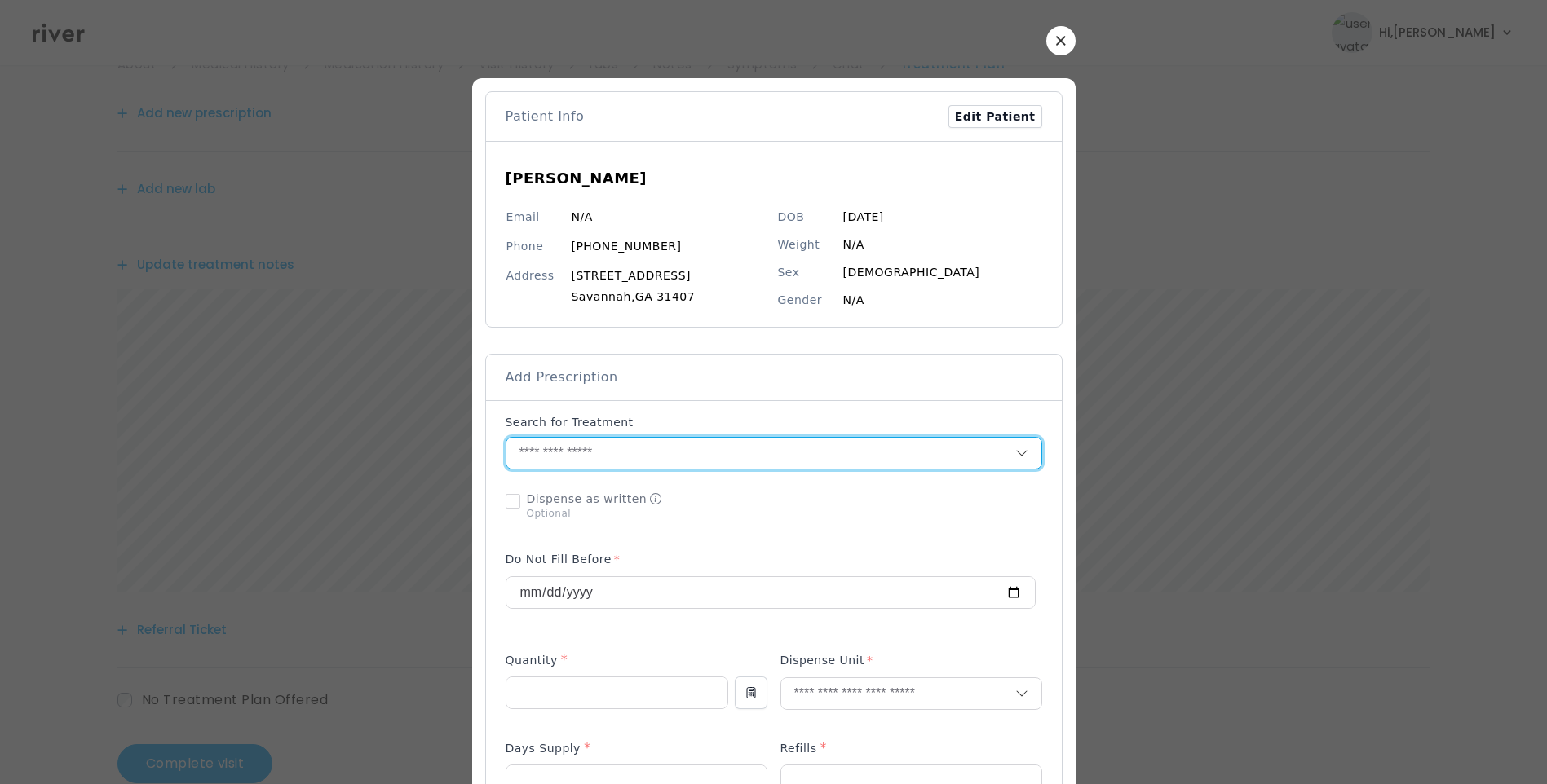
click at [619, 459] on input "text" at bounding box center [761, 453] width 508 height 31
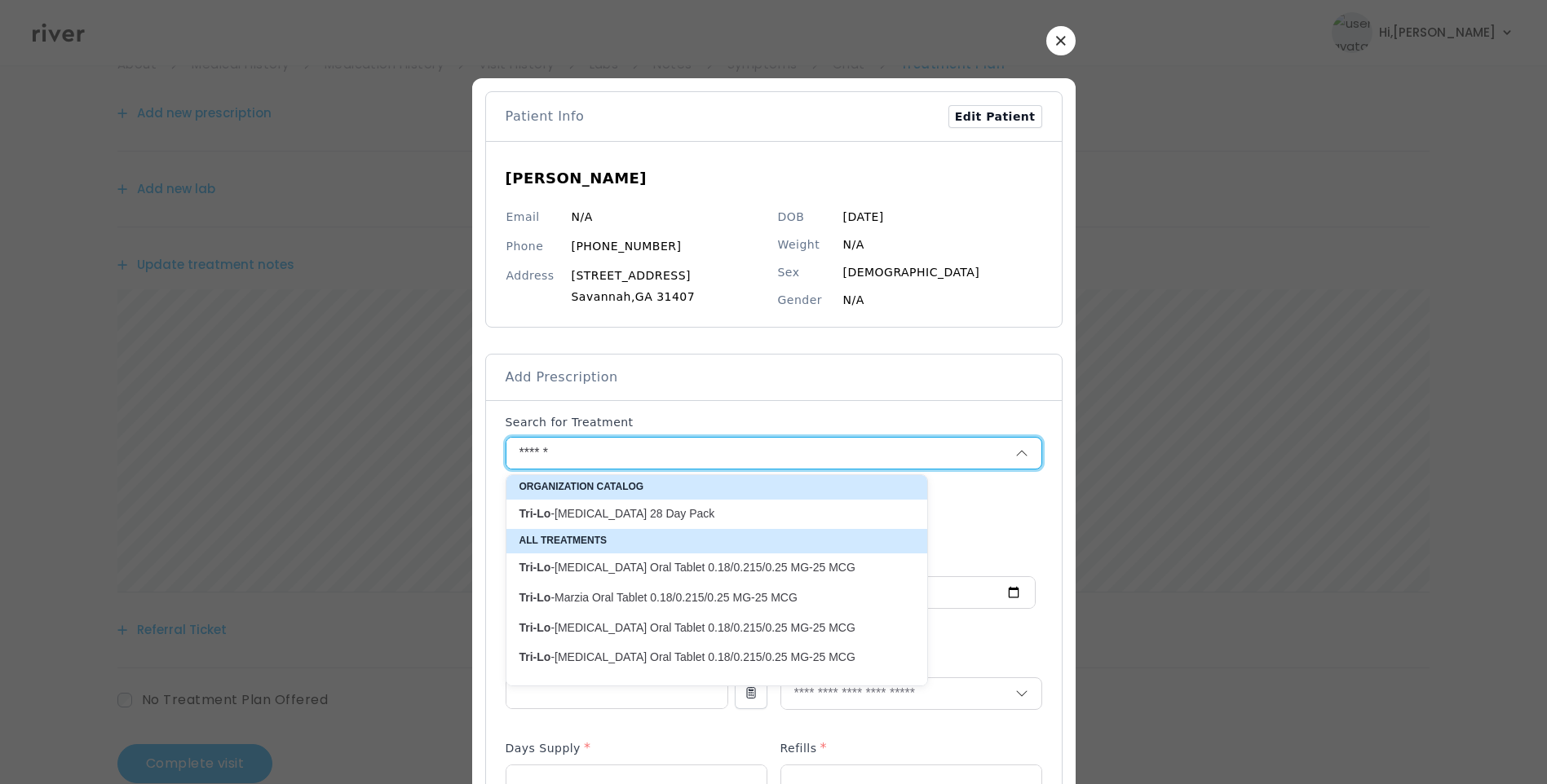
click at [593, 516] on p "Tri-Lo -Sprintec 28 Day Pack" at bounding box center [707, 514] width 375 height 15
type input "**********"
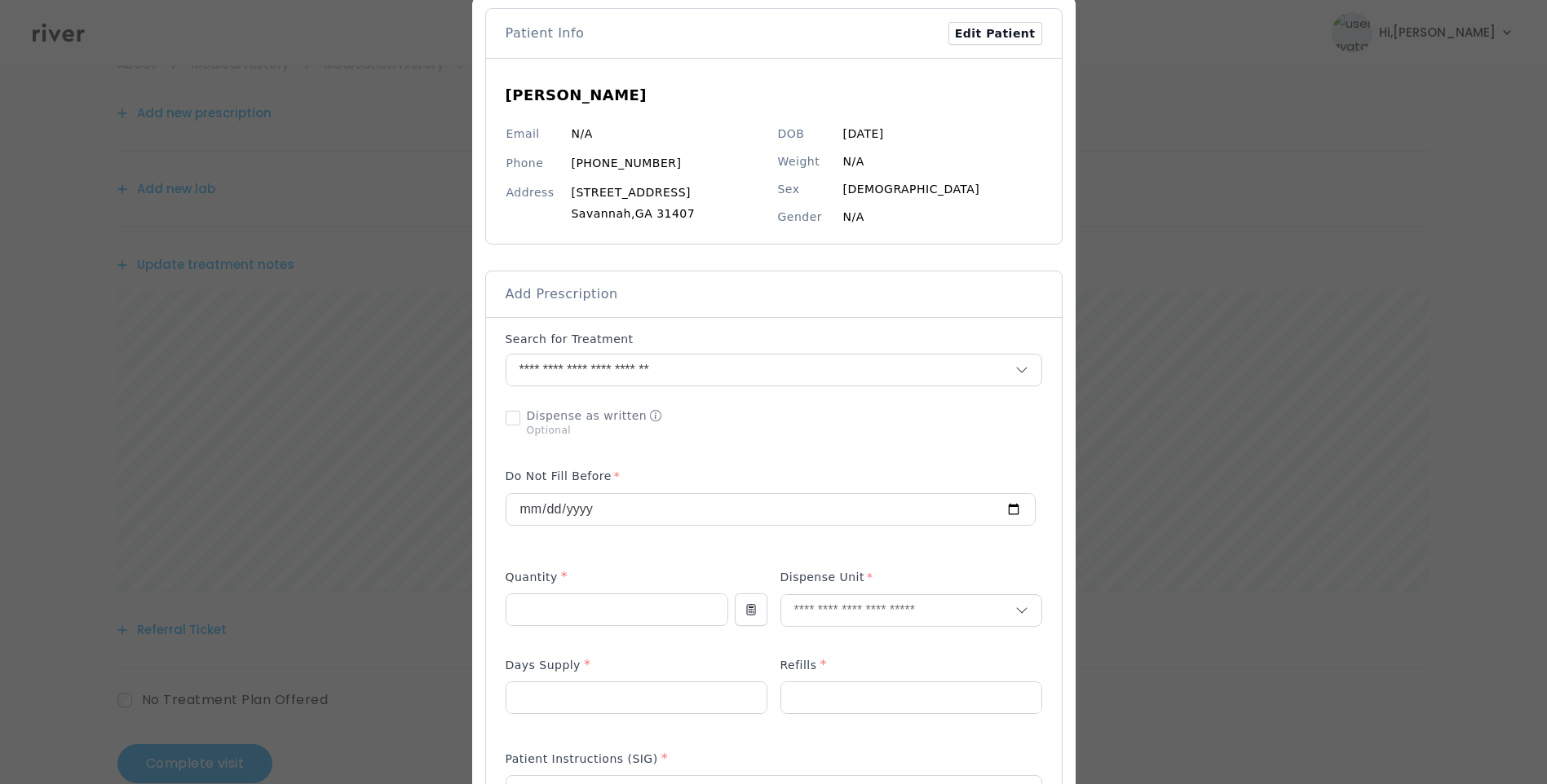
scroll to position [245, 0]
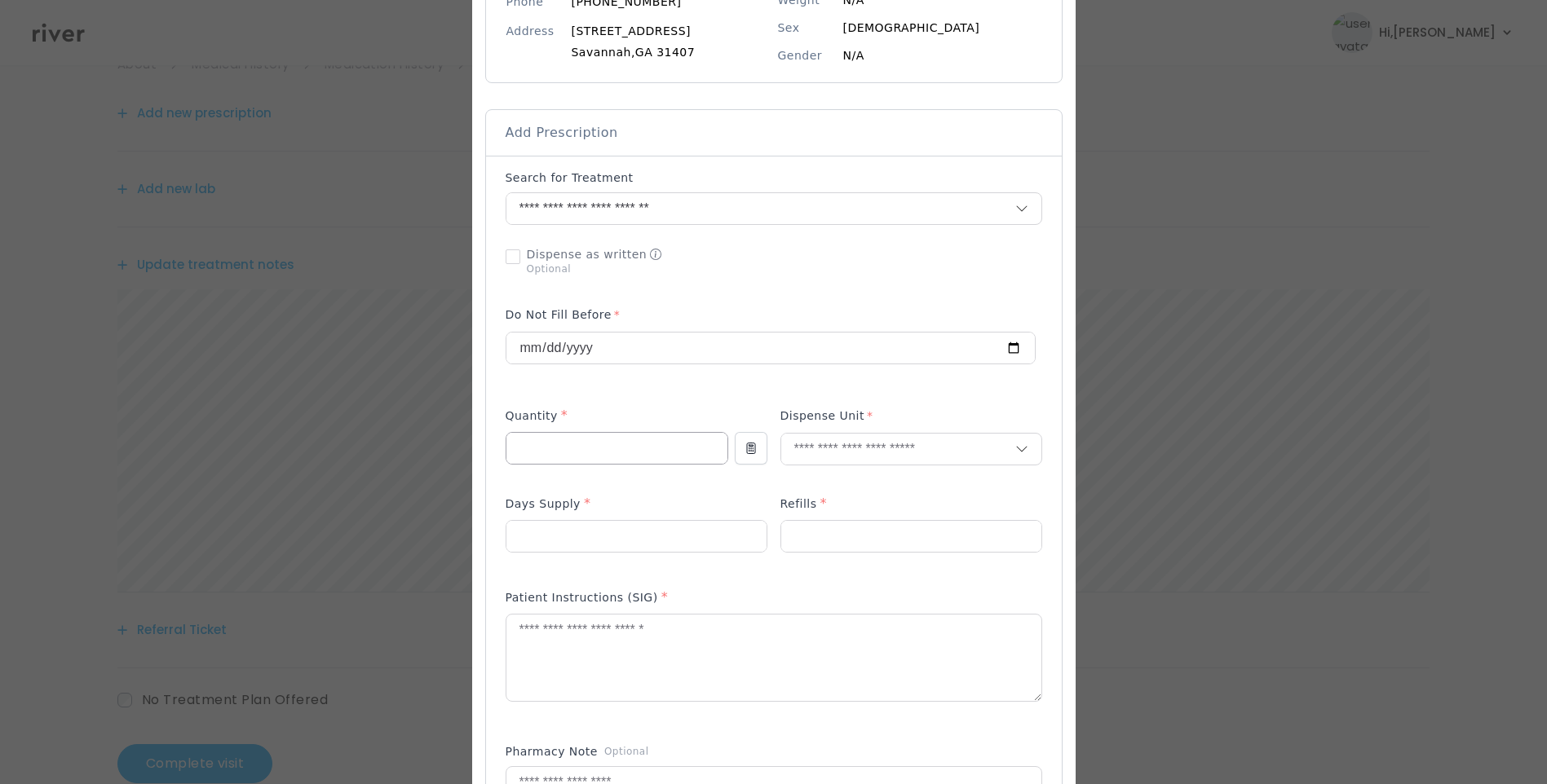
click at [549, 450] on input "number" at bounding box center [617, 448] width 221 height 31
type input "**"
type input "****"
click at [836, 484] on p "Packet" at bounding box center [911, 483] width 215 height 24
click at [814, 542] on input "number" at bounding box center [911, 536] width 260 height 31
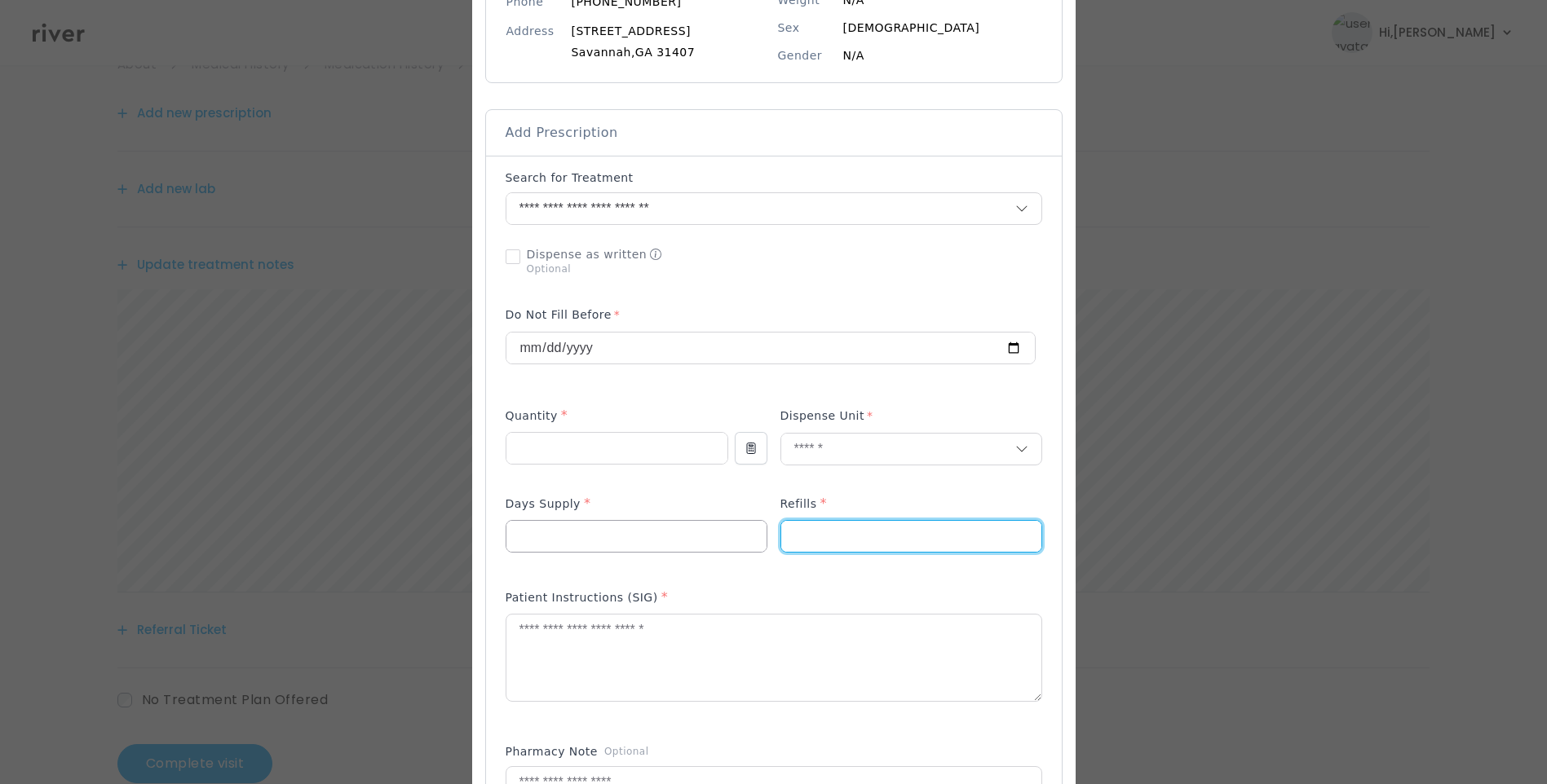
drag, startPoint x: 806, startPoint y: 537, endPoint x: 758, endPoint y: 535, distance: 48.0
click at [758, 535] on div at bounding box center [774, 533] width 537 height 77
type input "*"
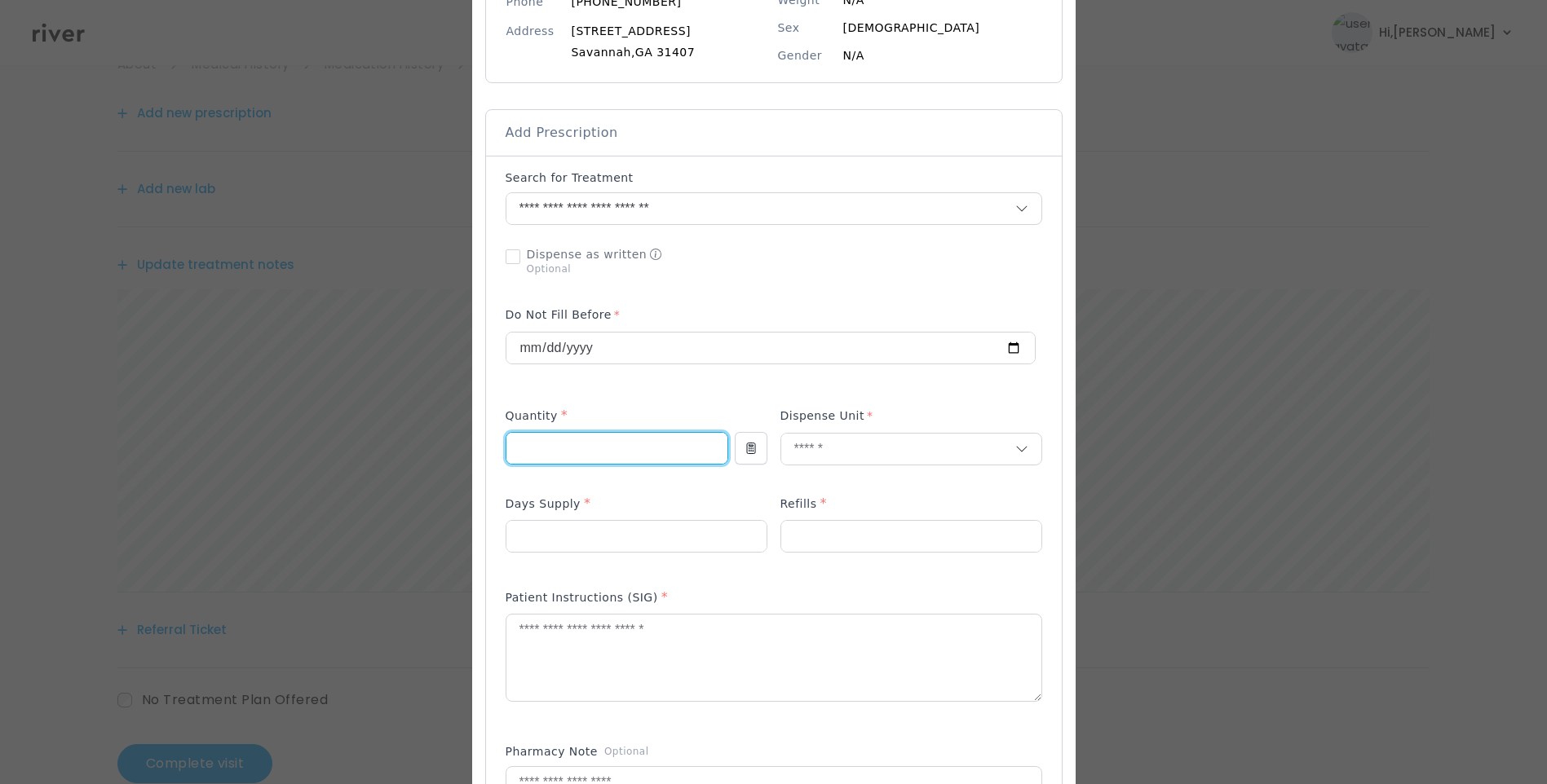
click at [559, 446] on input "**" at bounding box center [617, 448] width 221 height 31
type input "*"
click at [520, 550] on input "number" at bounding box center [637, 536] width 260 height 31
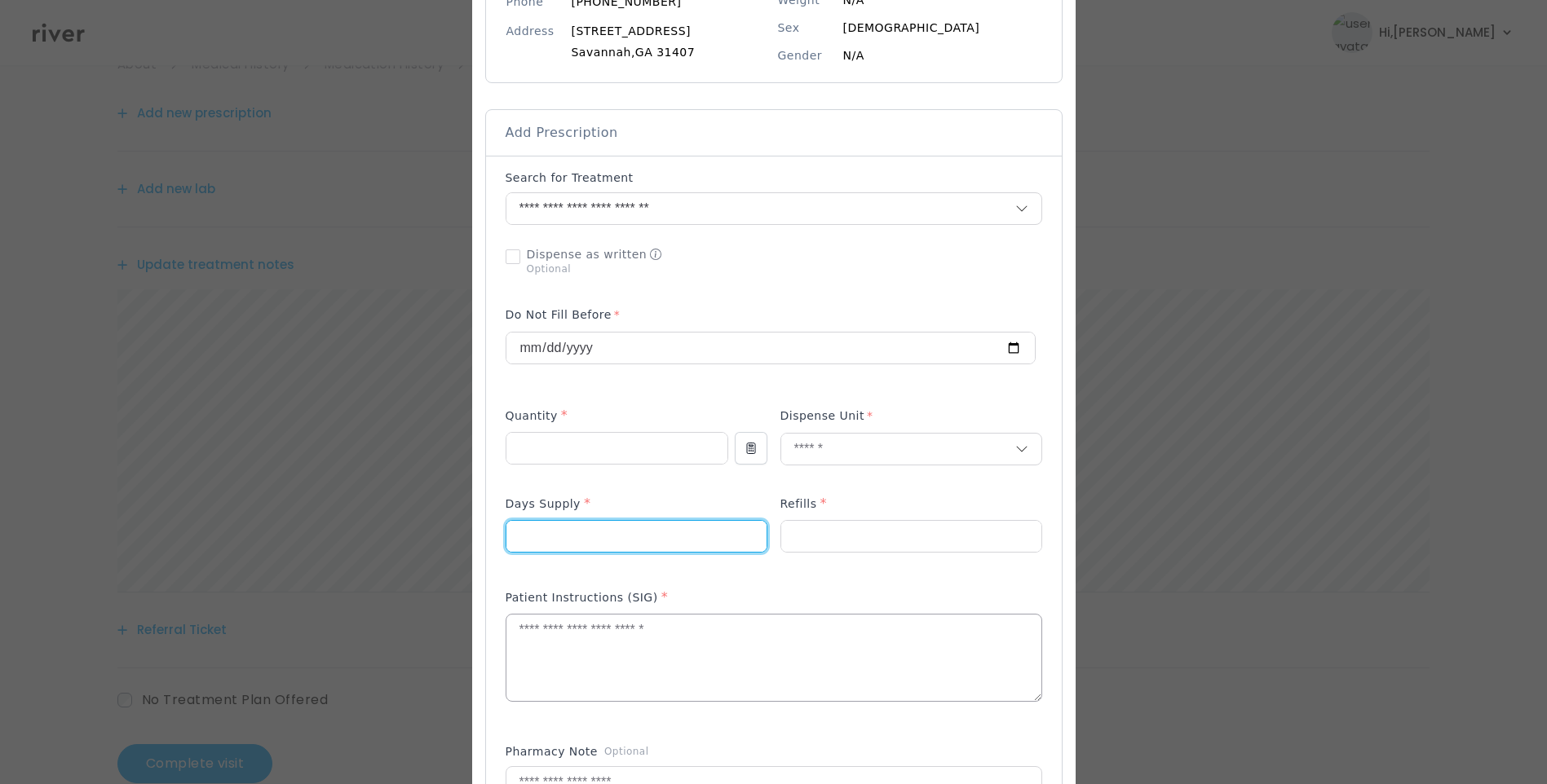
type input "**"
click at [609, 651] on textarea at bounding box center [774, 658] width 535 height 87
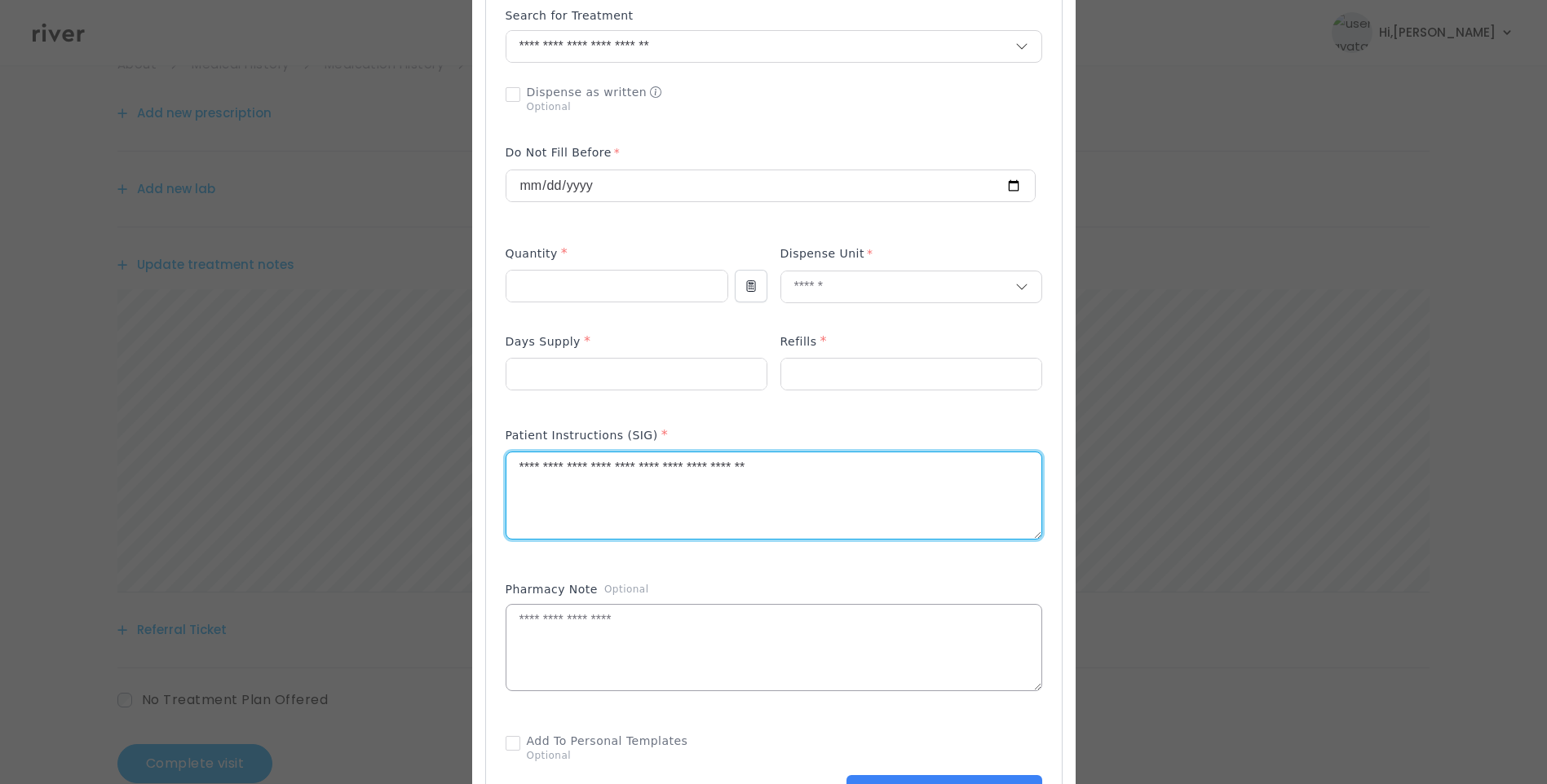
scroll to position [408, 0]
type textarea "**********"
click at [624, 648] on textarea at bounding box center [774, 648] width 535 height 87
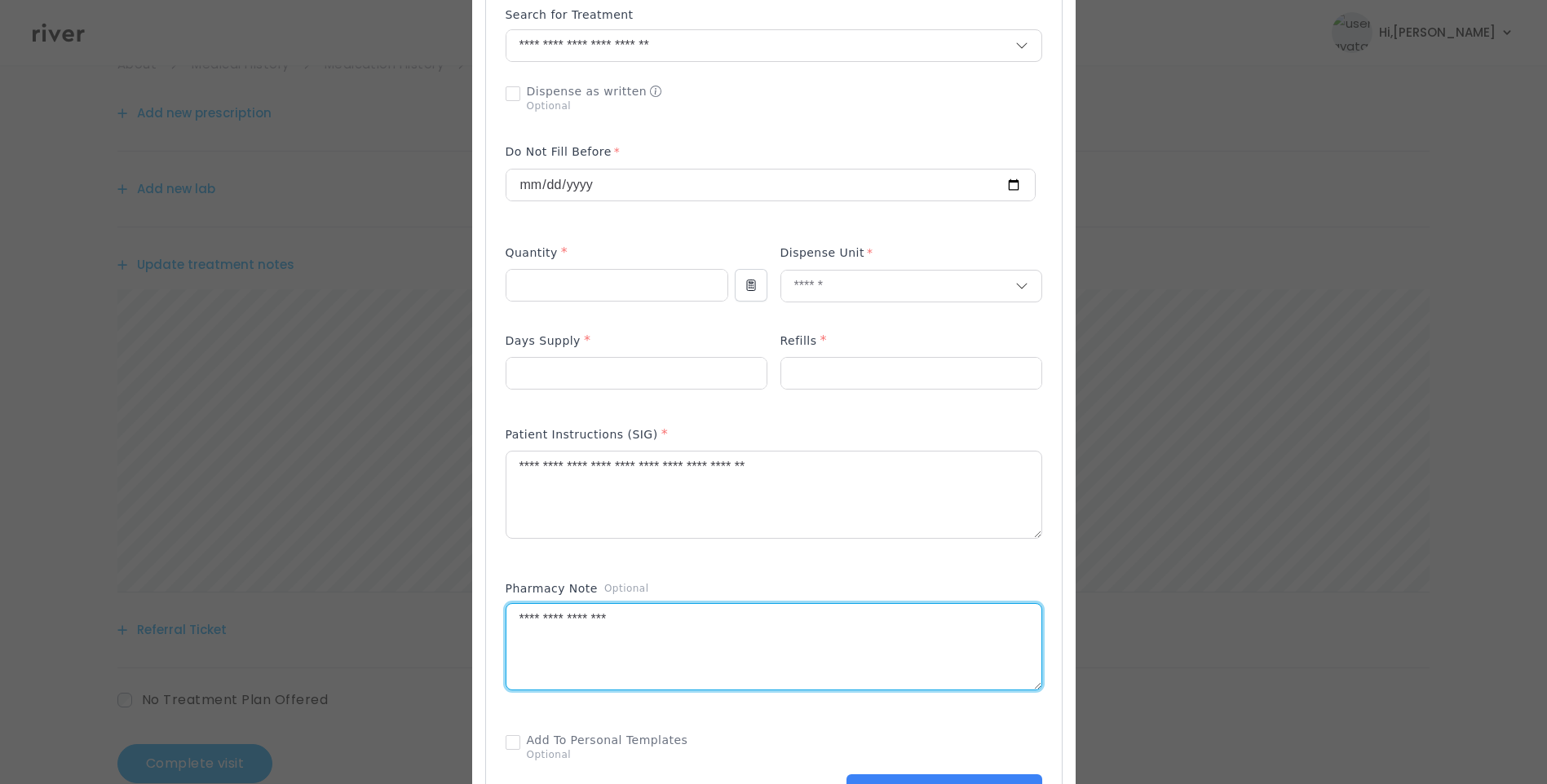
type textarea "**********"
click at [684, 566] on div "Add Prescription to Order" at bounding box center [774, 405] width 537 height 797
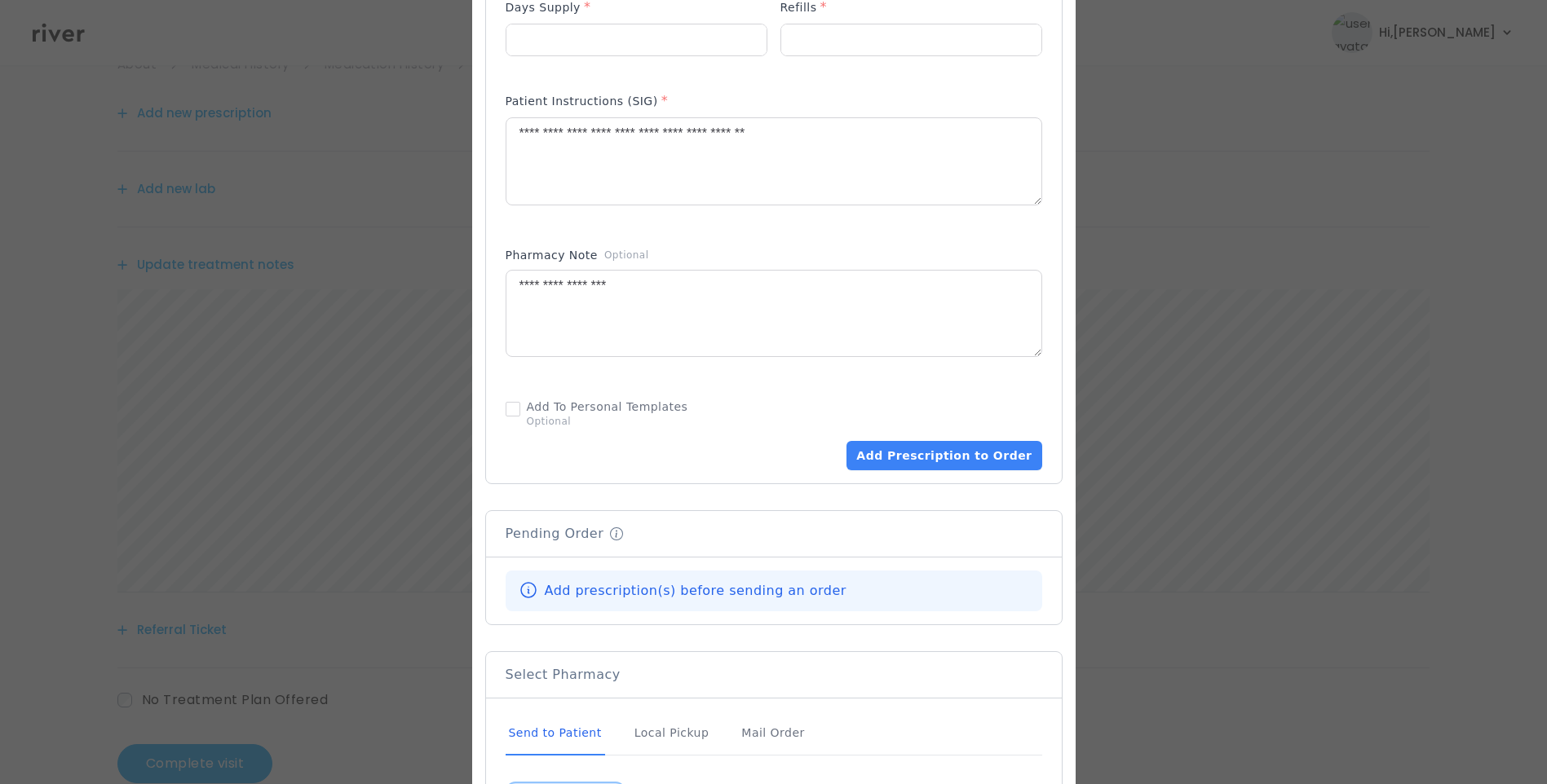
scroll to position [902, 0]
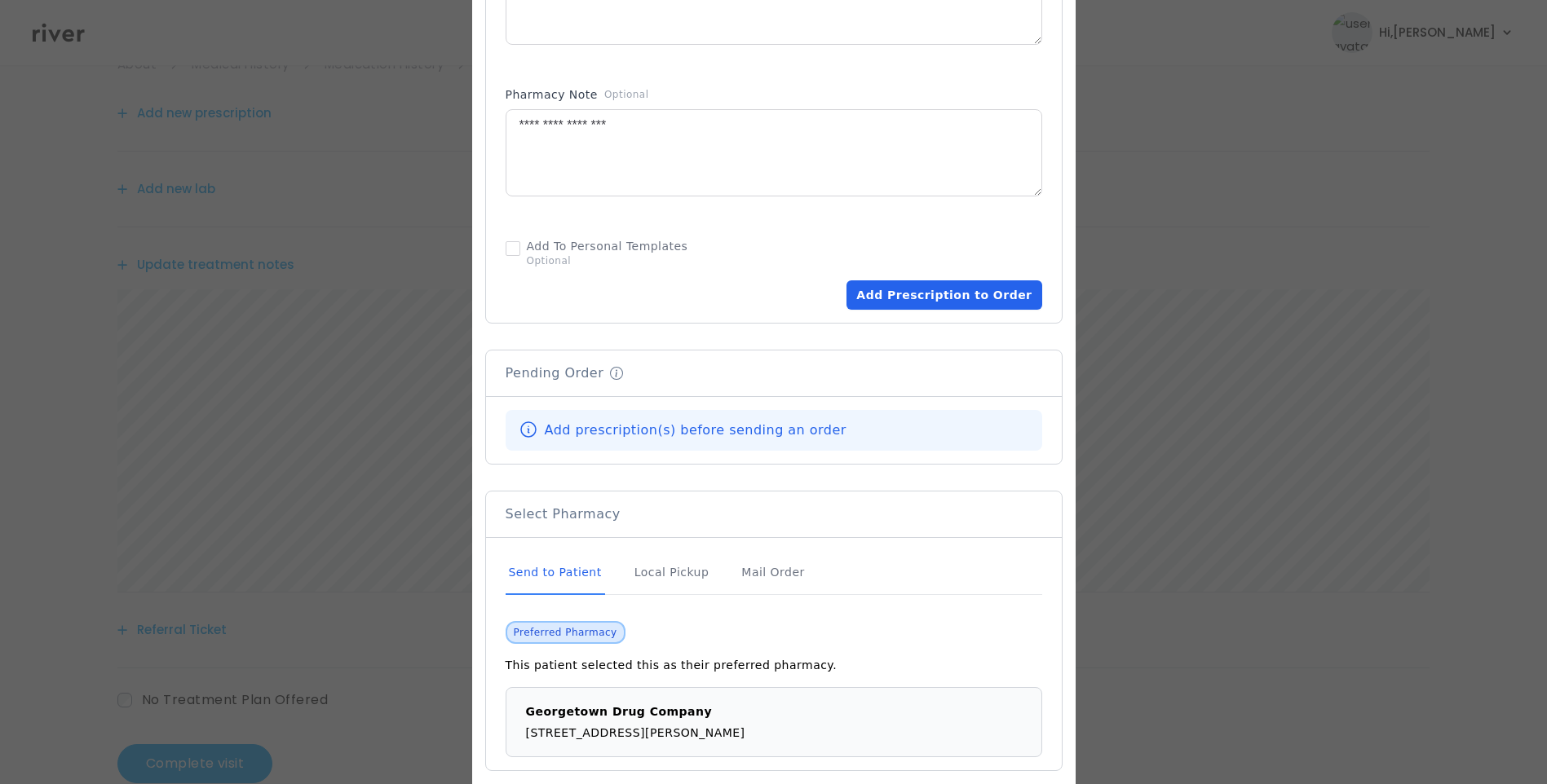
click at [915, 301] on button "Add Prescription to Order" at bounding box center [943, 295] width 195 height 29
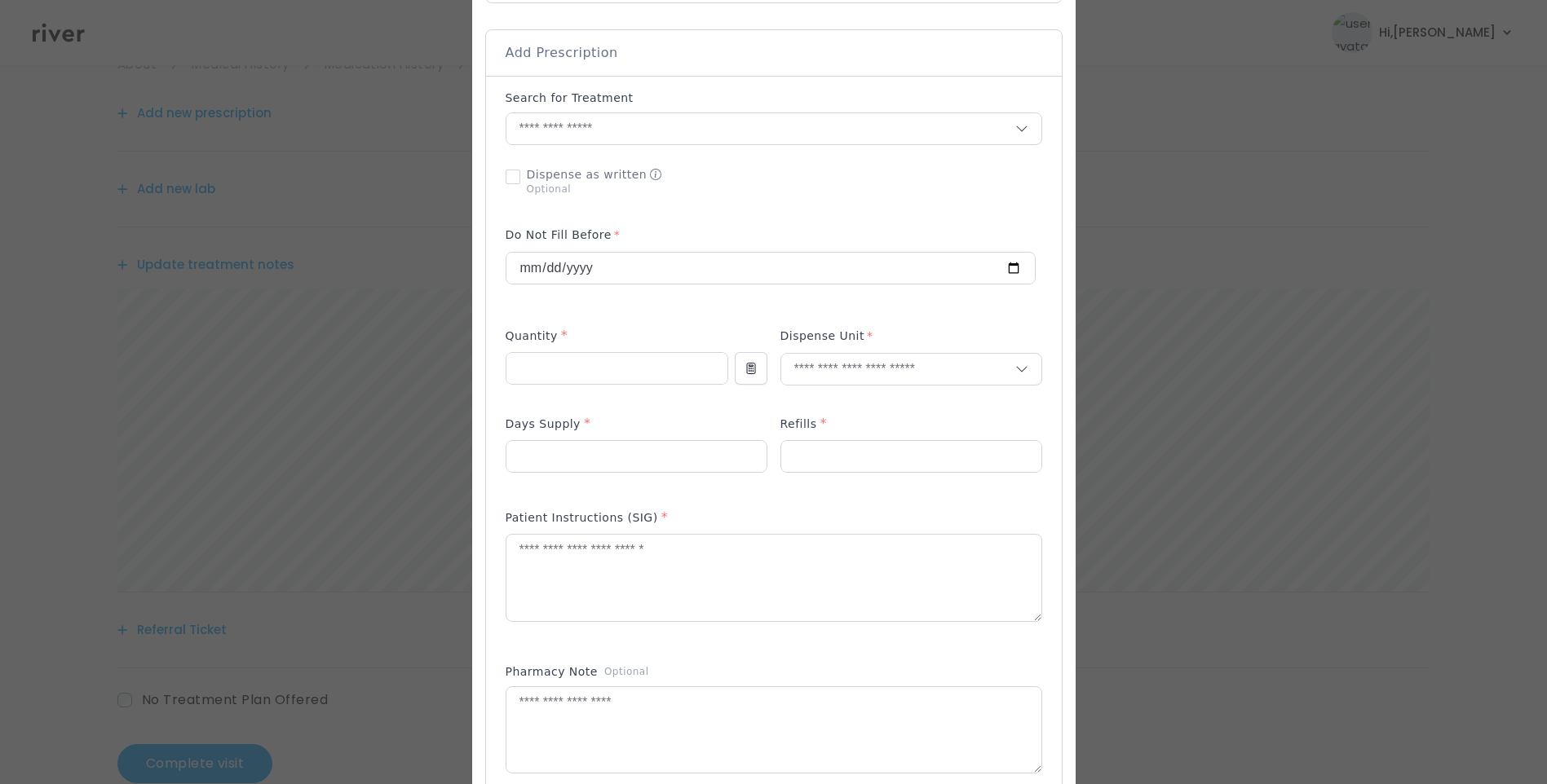
scroll to position [249, 0]
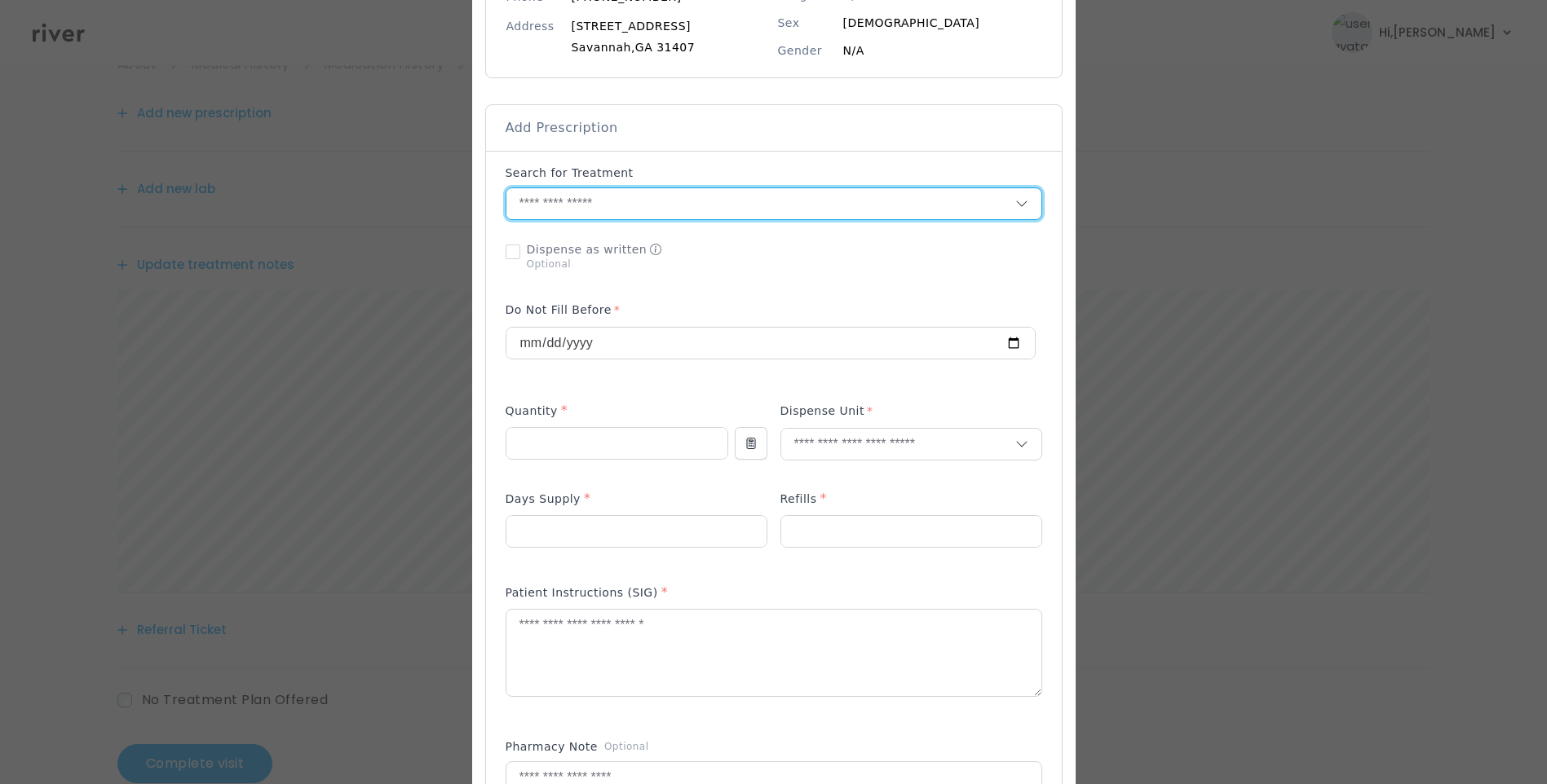
click at [573, 207] on input "text" at bounding box center [761, 203] width 508 height 31
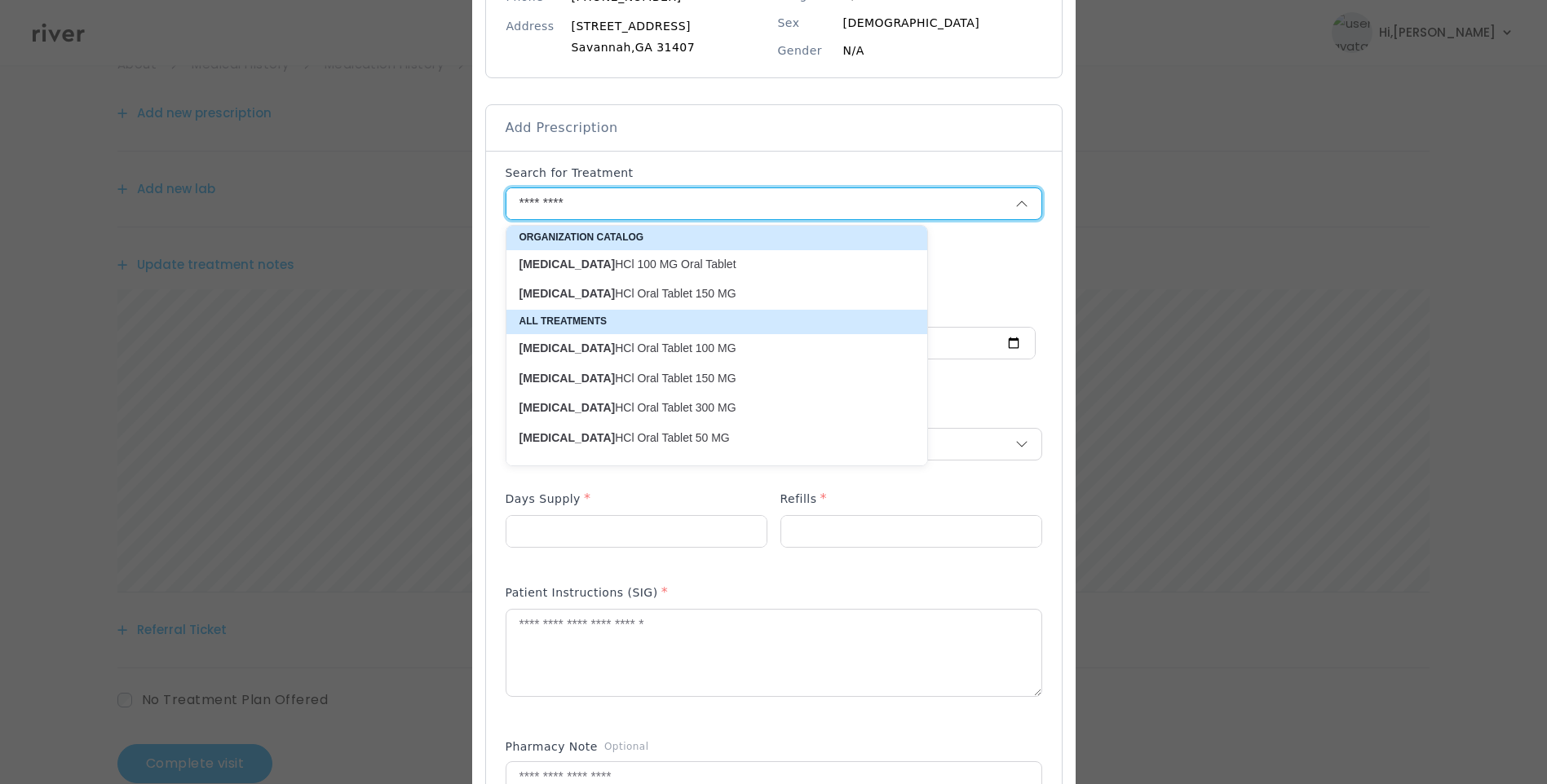
click at [687, 436] on p "traZODone HCl Oral Tablet 50 MG" at bounding box center [707, 438] width 375 height 15
type input "**********"
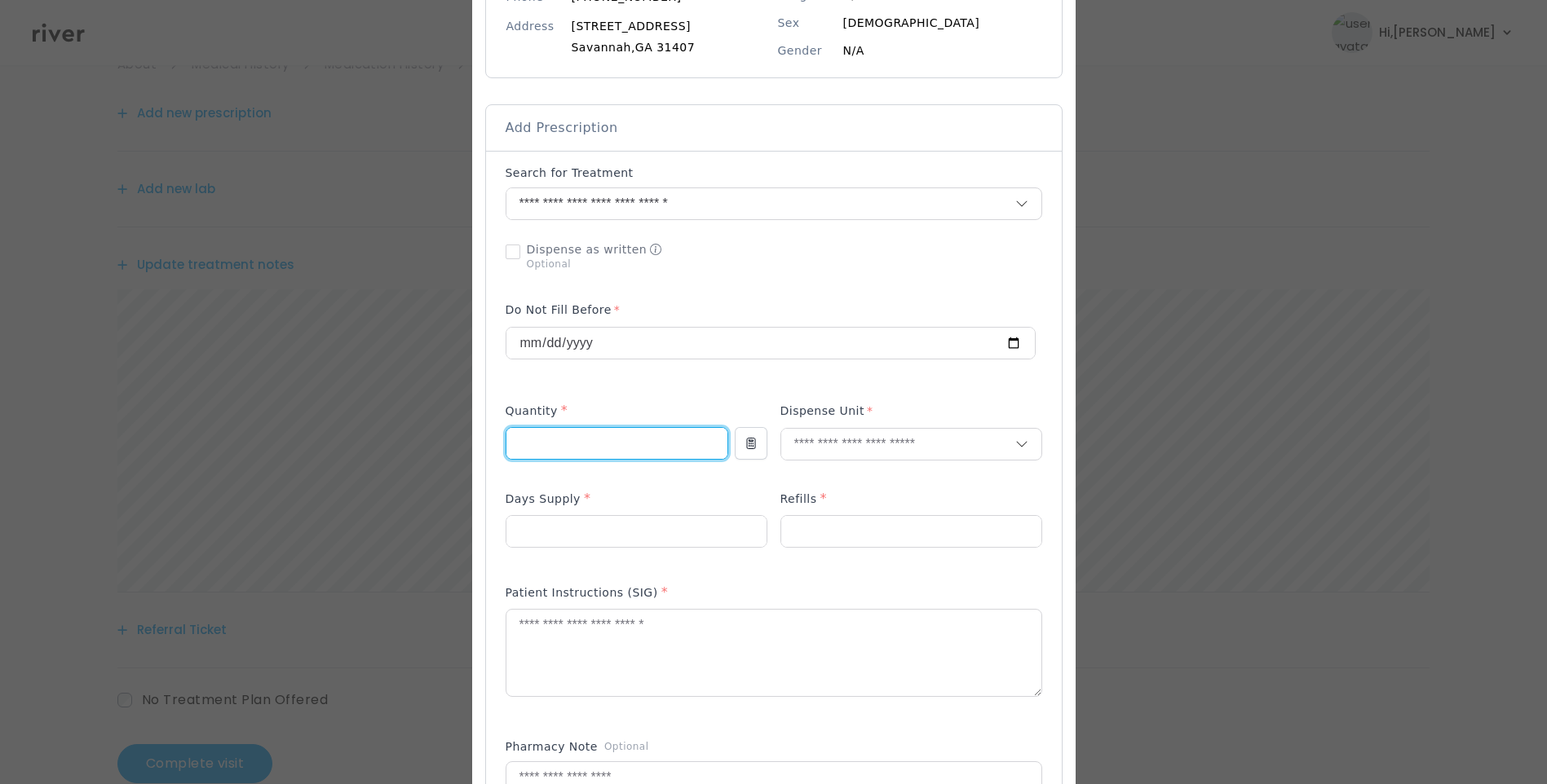
click at [569, 444] on input "number" at bounding box center [617, 443] width 221 height 31
type input "**"
click at [544, 535] on input "number" at bounding box center [637, 531] width 260 height 31
type input "**"
click at [782, 536] on input "number" at bounding box center [911, 531] width 260 height 31
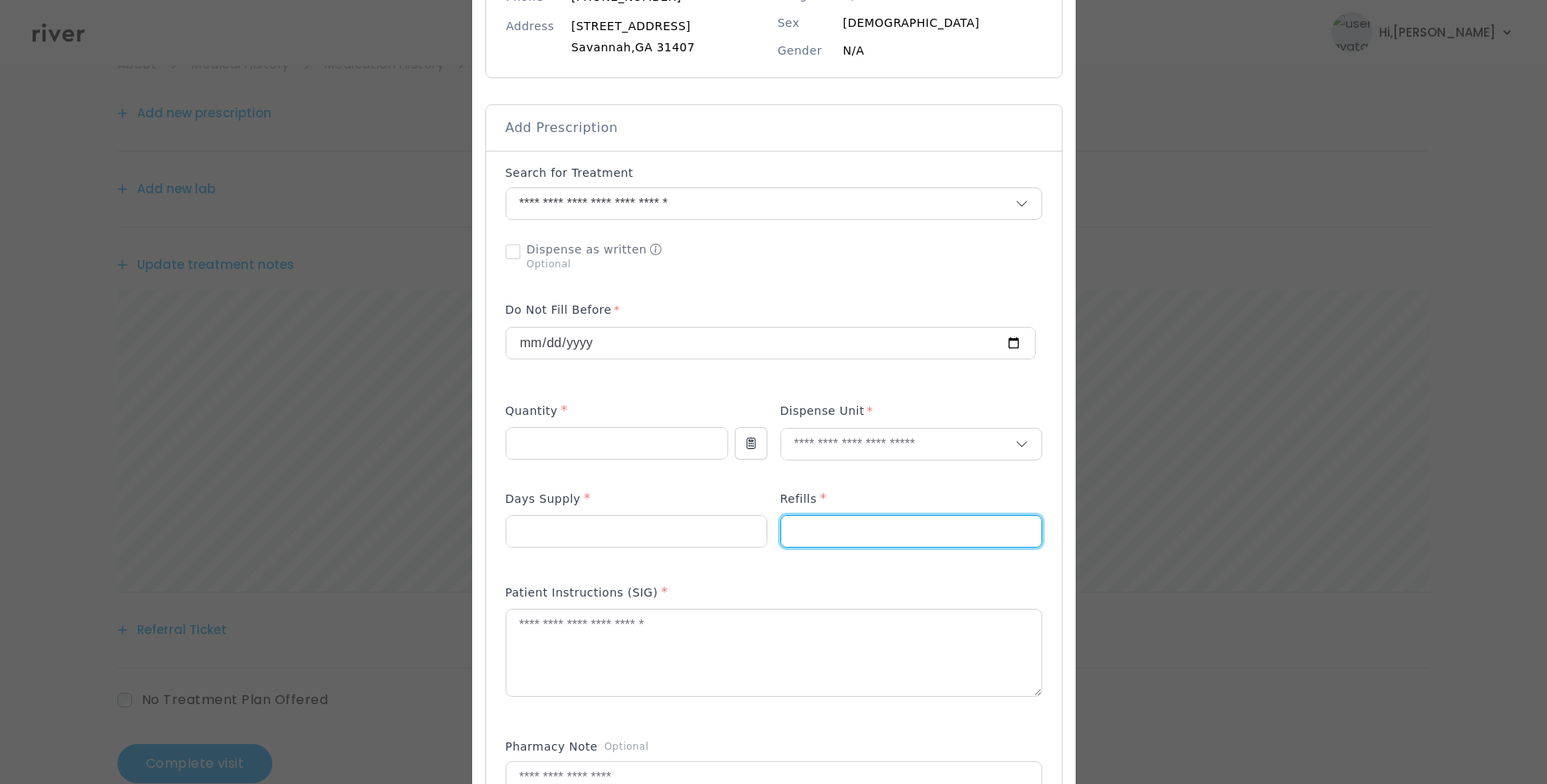
type input "*"
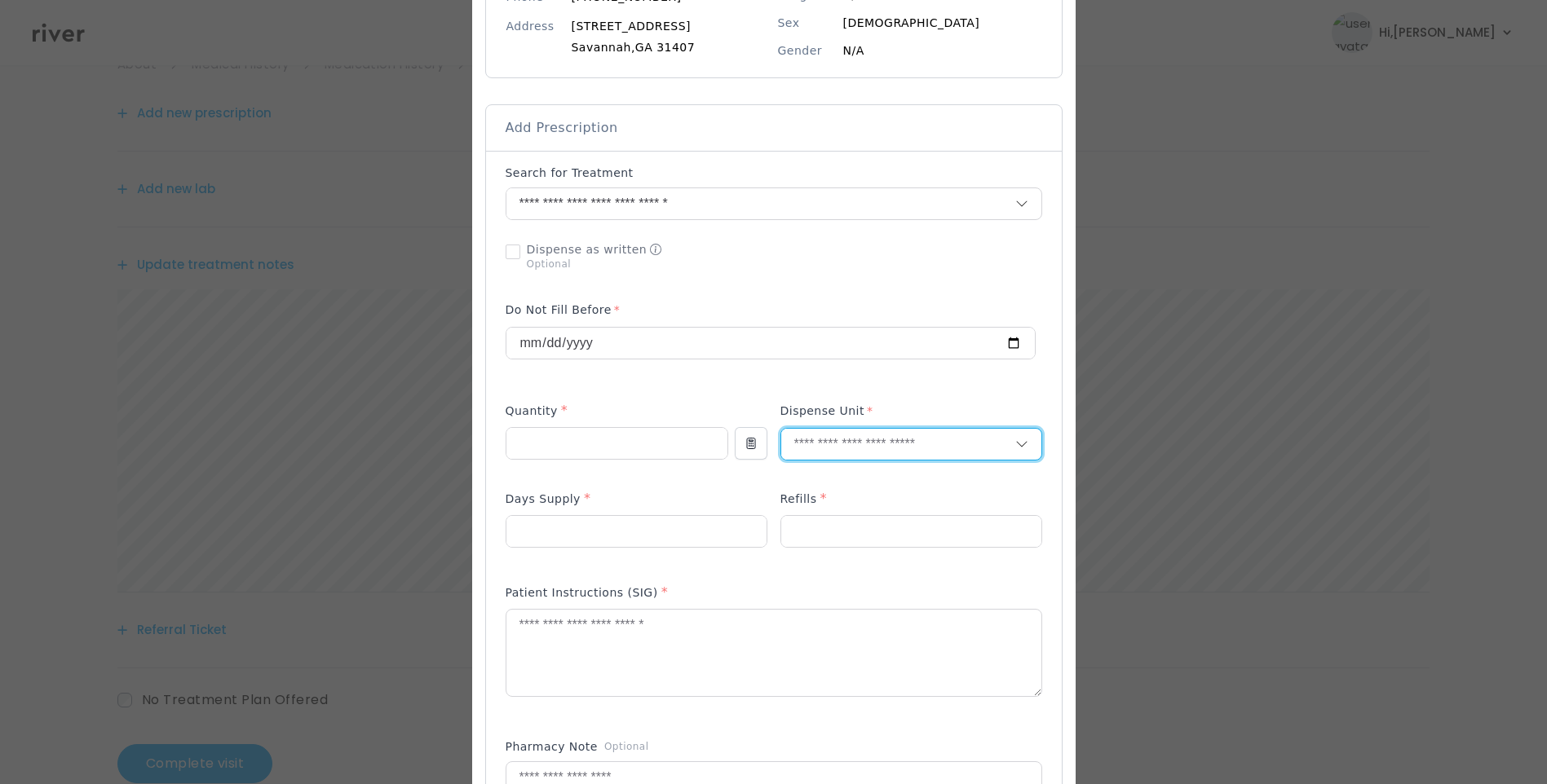
click at [826, 453] on input "text" at bounding box center [898, 443] width 234 height 31
type input "****"
click at [817, 481] on p "Tablet" at bounding box center [911, 478] width 215 height 24
click at [692, 657] on textarea at bounding box center [774, 653] width 535 height 87
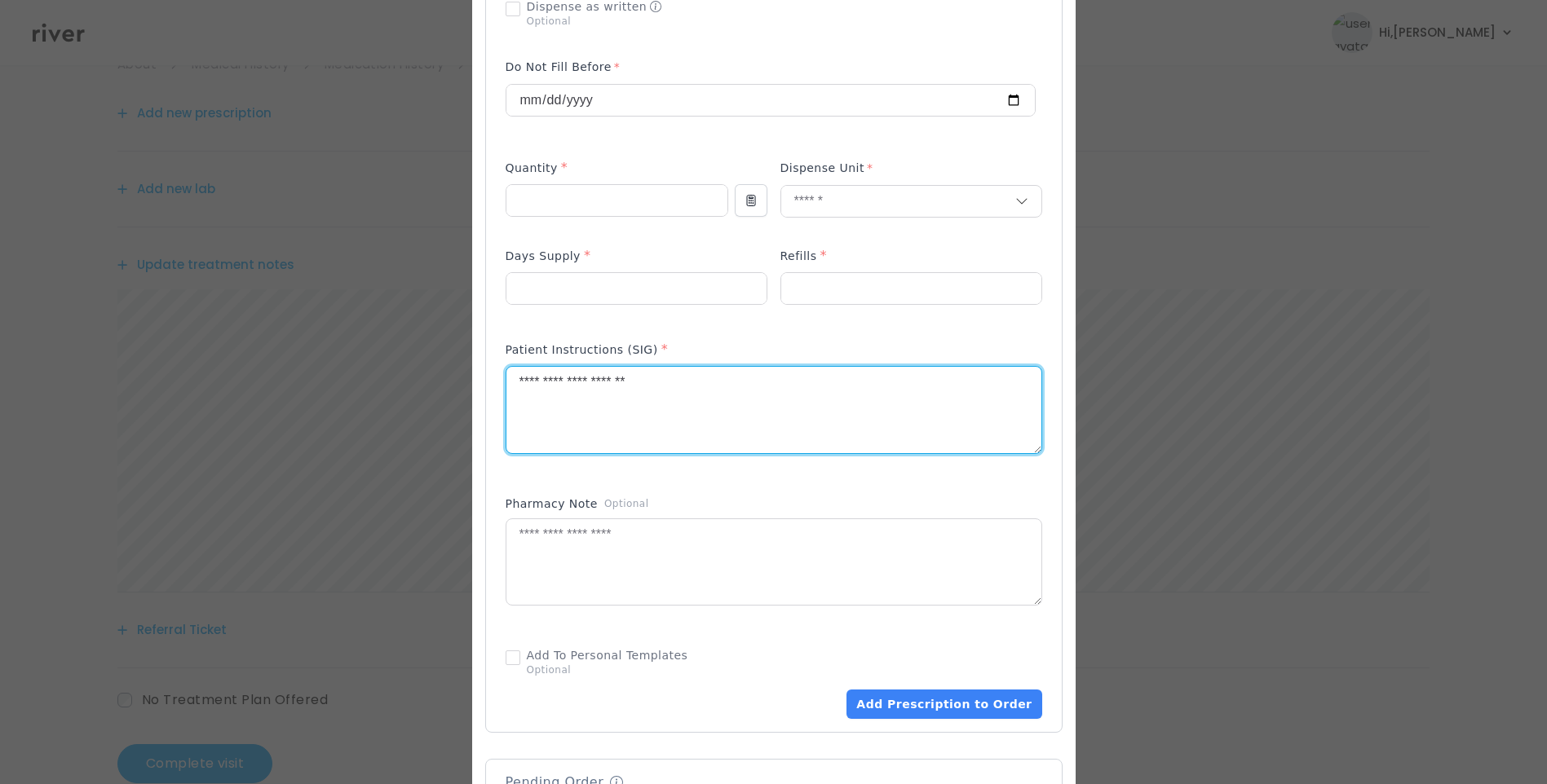
scroll to position [494, 0]
type textarea "**********"
click at [521, 562] on textarea at bounding box center [774, 561] width 535 height 87
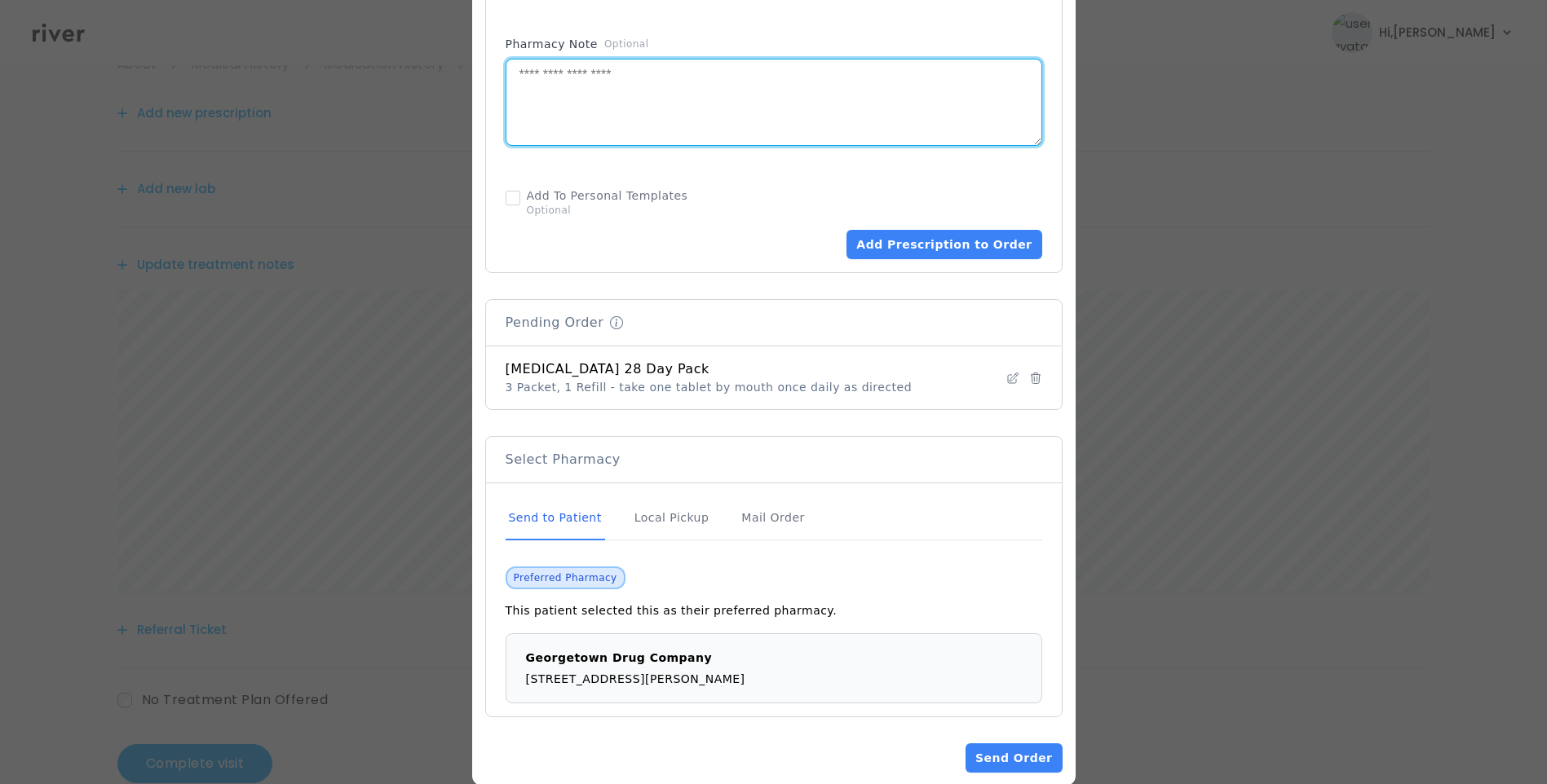
scroll to position [980, 0]
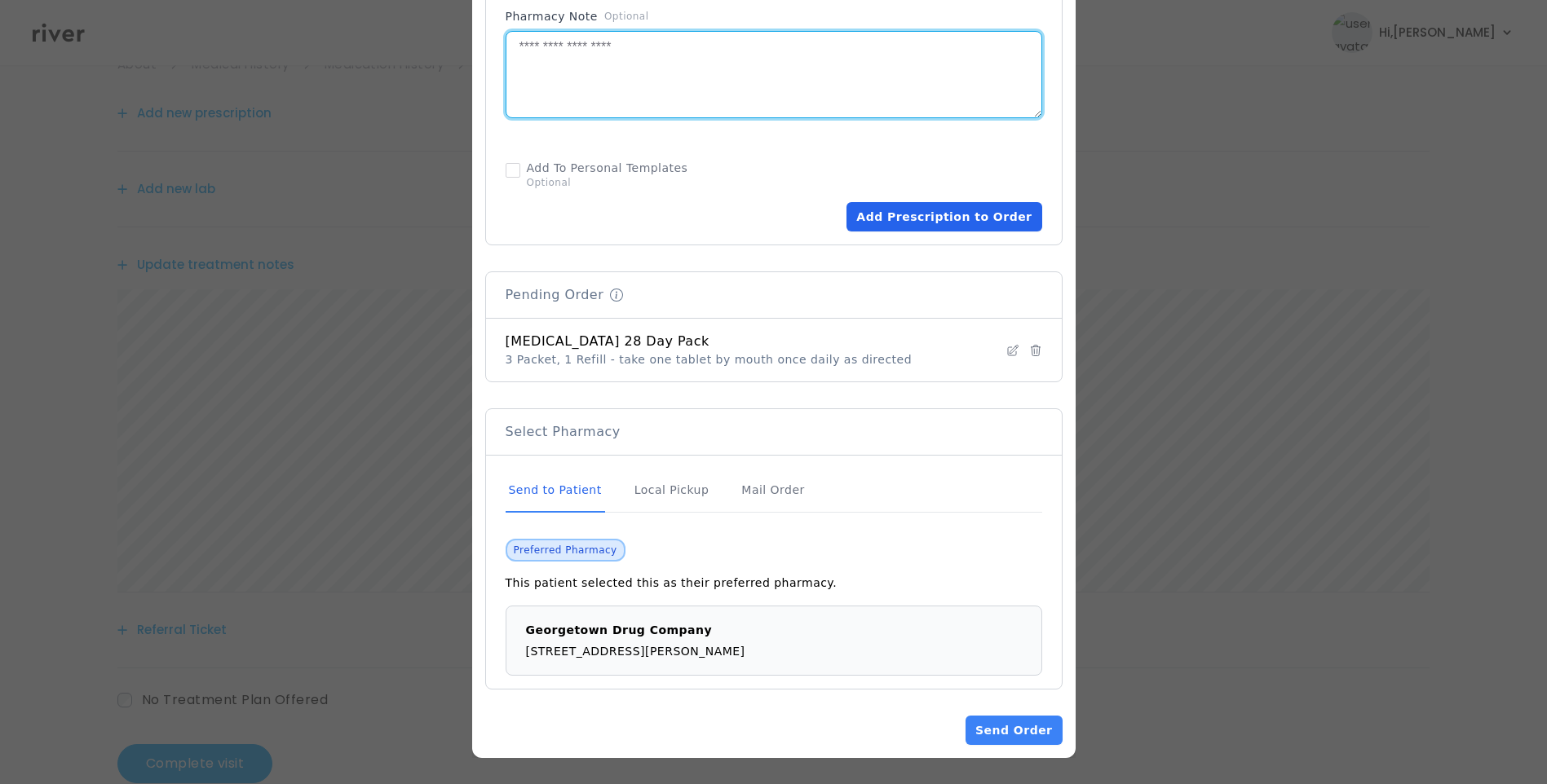
click at [931, 222] on button "Add Prescription to Order" at bounding box center [943, 216] width 195 height 29
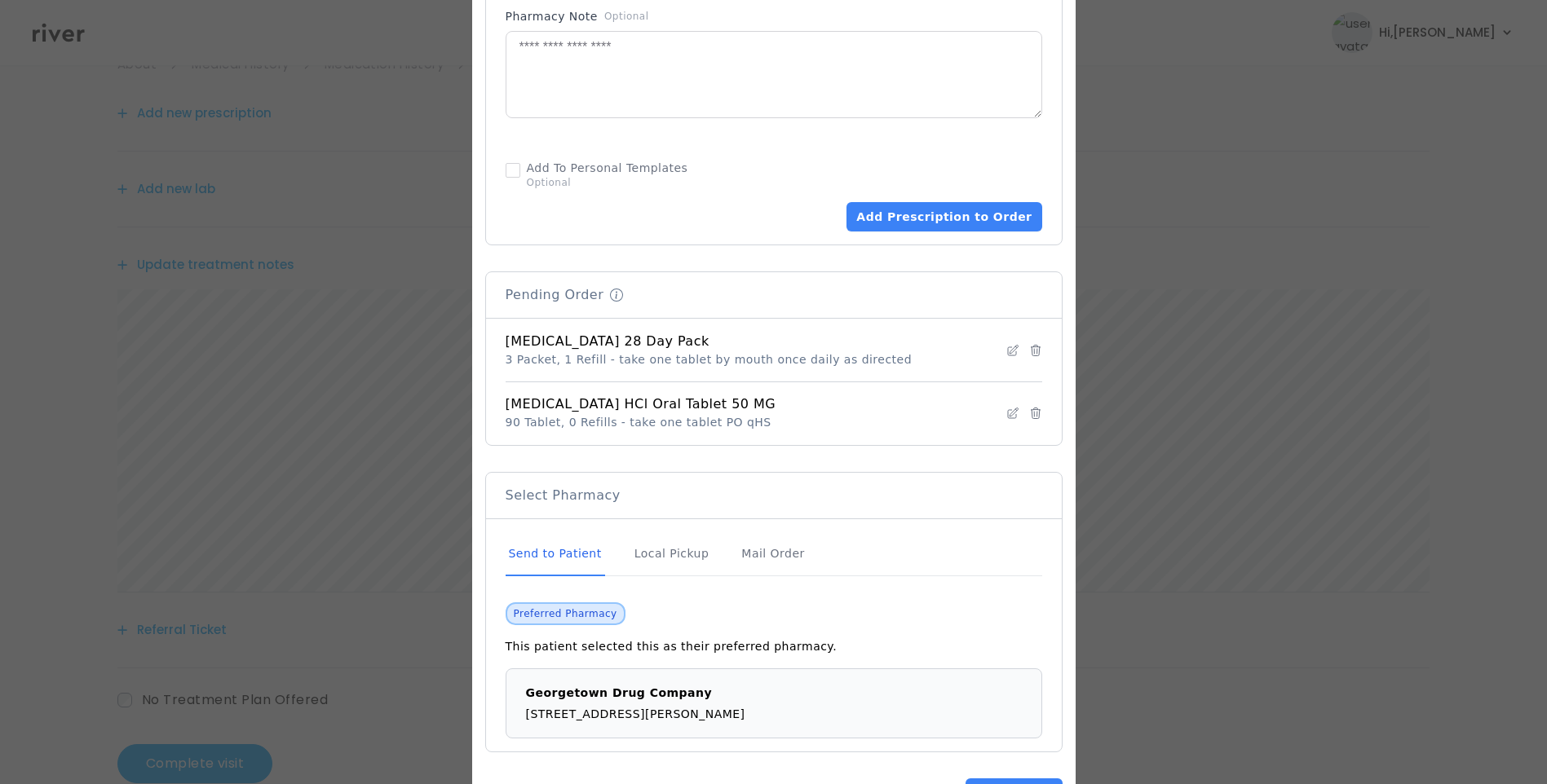
scroll to position [1042, 0]
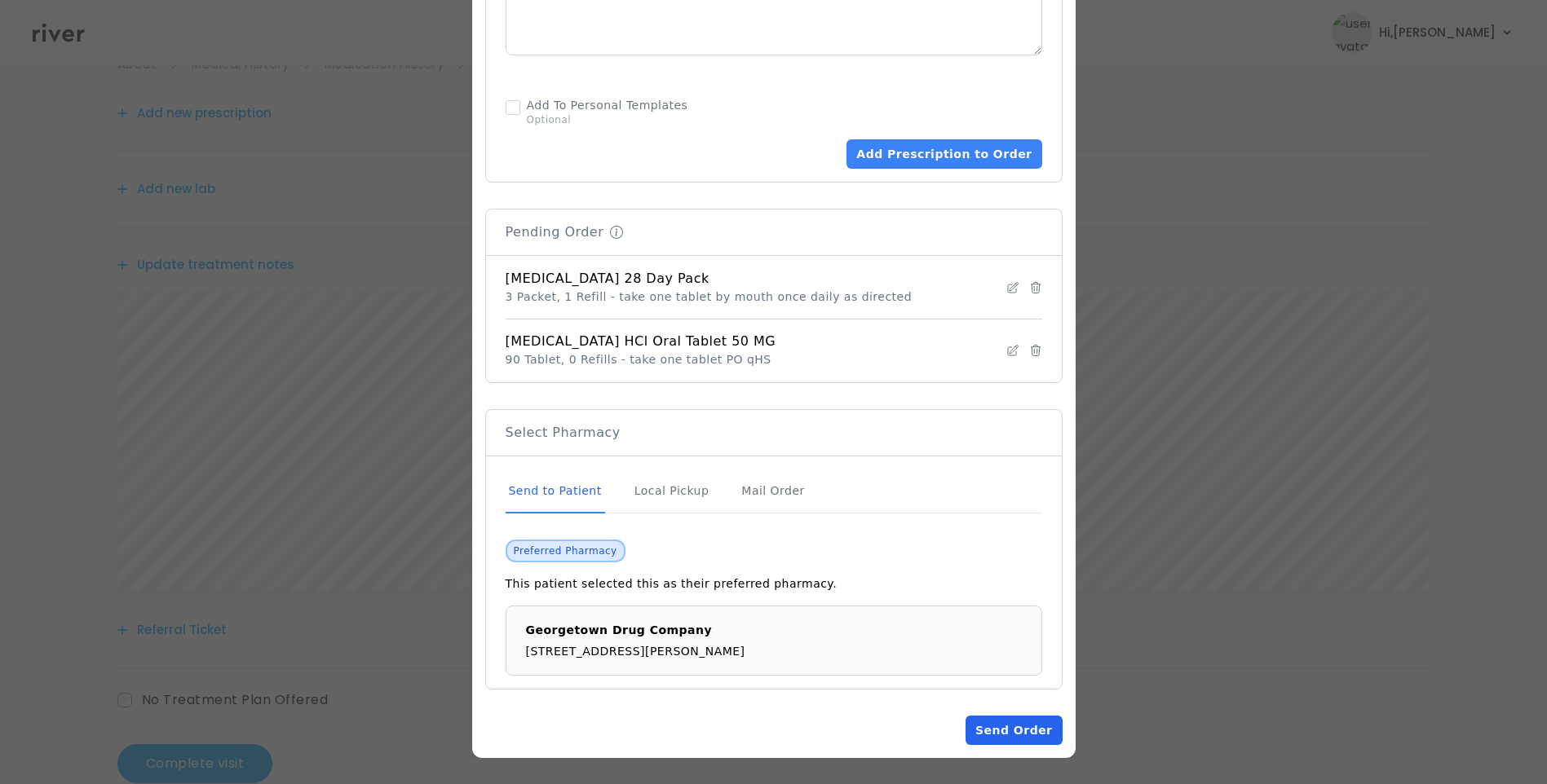
click at [1022, 731] on button "Send Order" at bounding box center [1013, 729] width 96 height 29
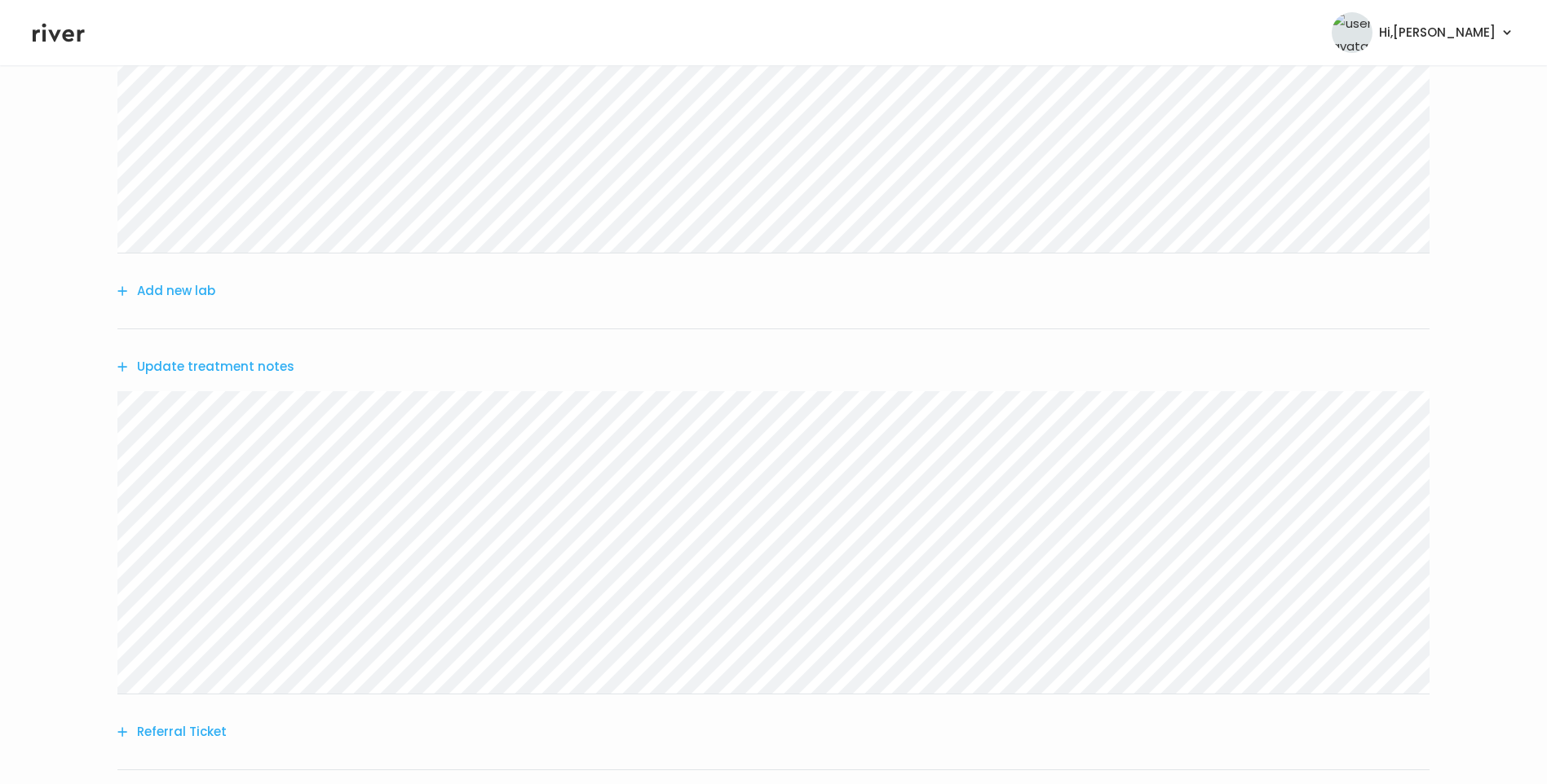
scroll to position [408, 0]
click at [265, 351] on button "Update treatment notes" at bounding box center [206, 349] width 177 height 23
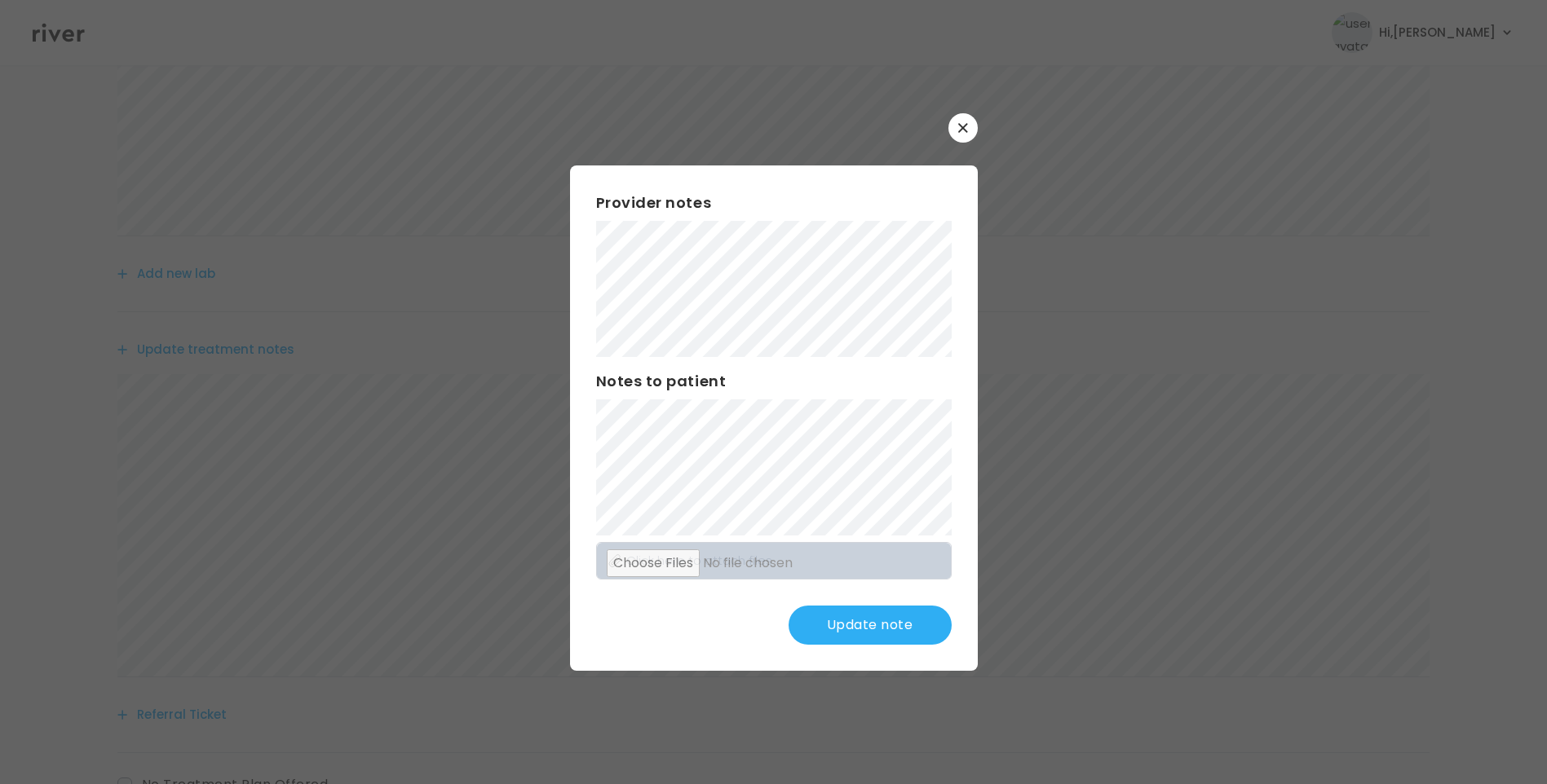
click at [888, 613] on button "Update note" at bounding box center [869, 625] width 163 height 40
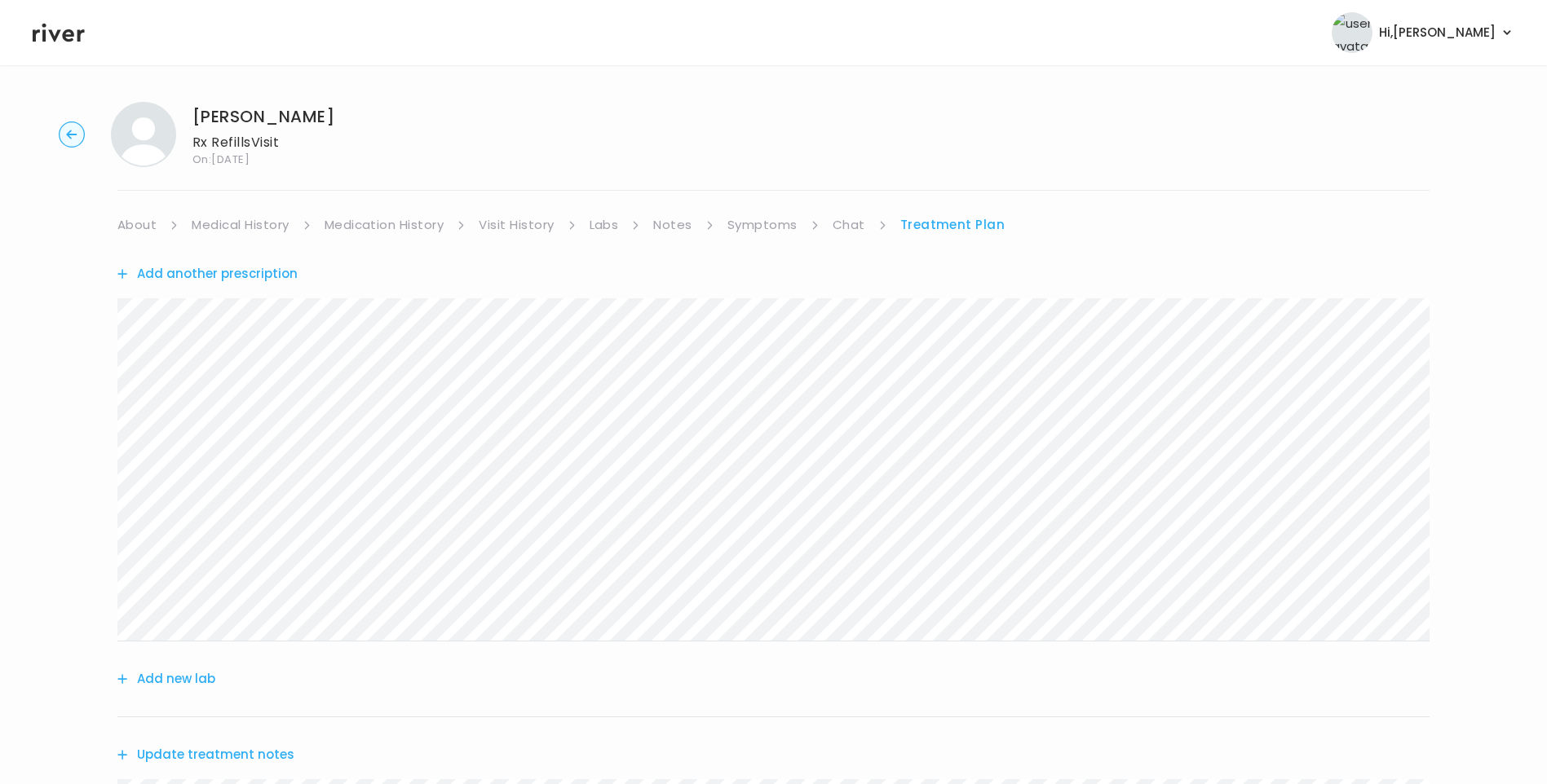
scroll to position [0, 0]
click at [137, 226] on link "About" at bounding box center [137, 227] width 40 height 23
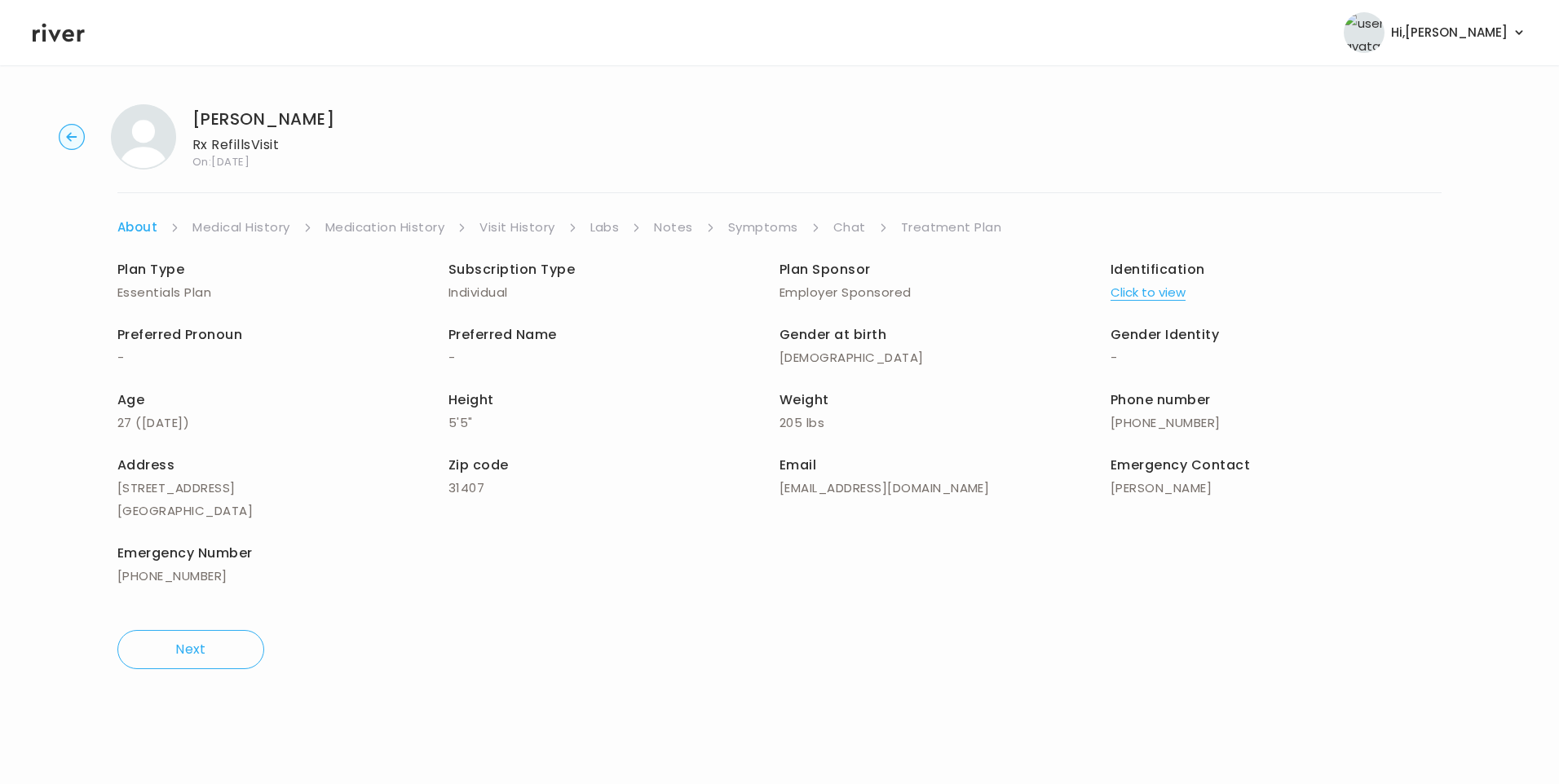
click at [924, 227] on link "Treatment Plan" at bounding box center [951, 227] width 101 height 23
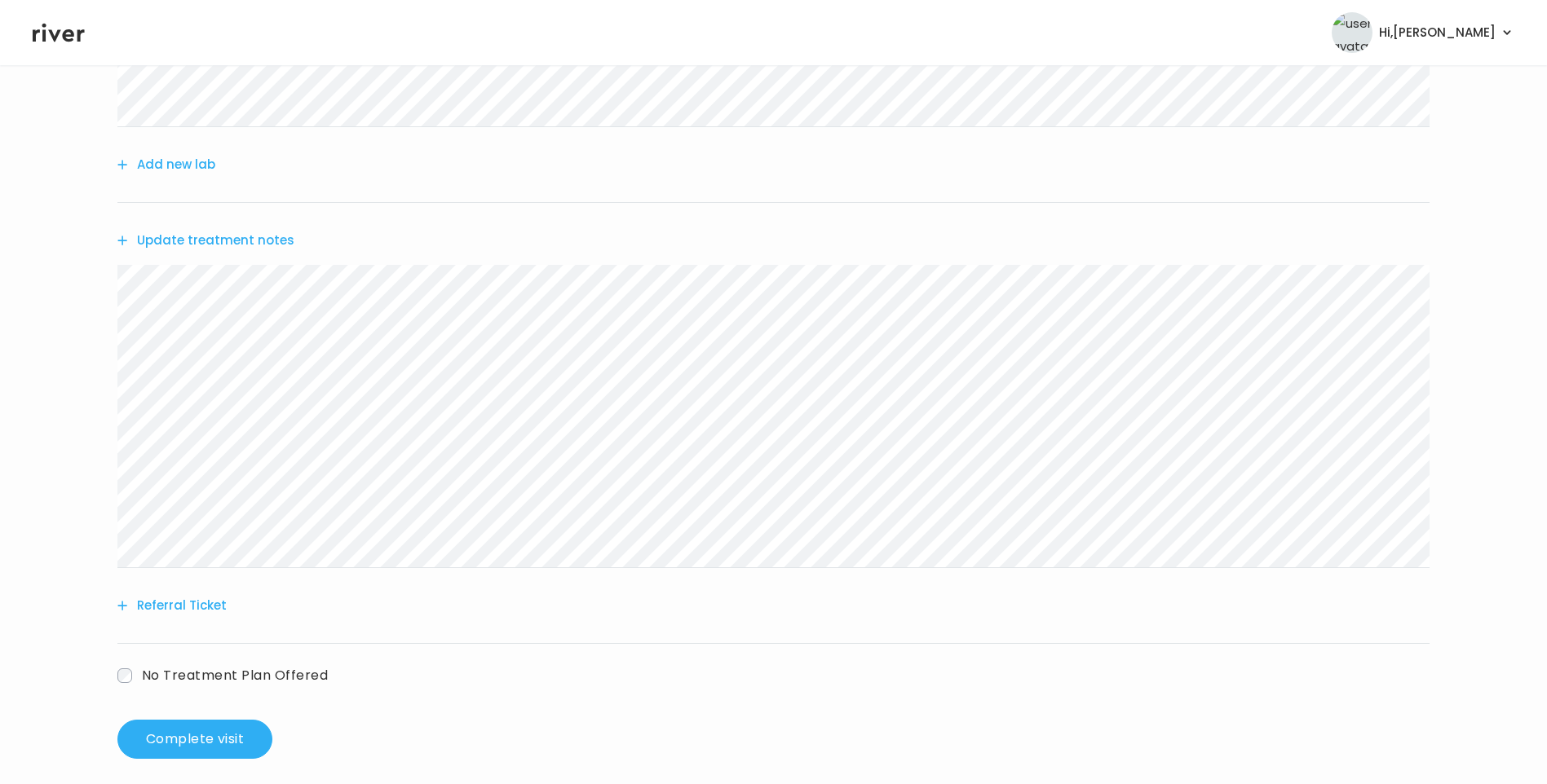
scroll to position [531, 0]
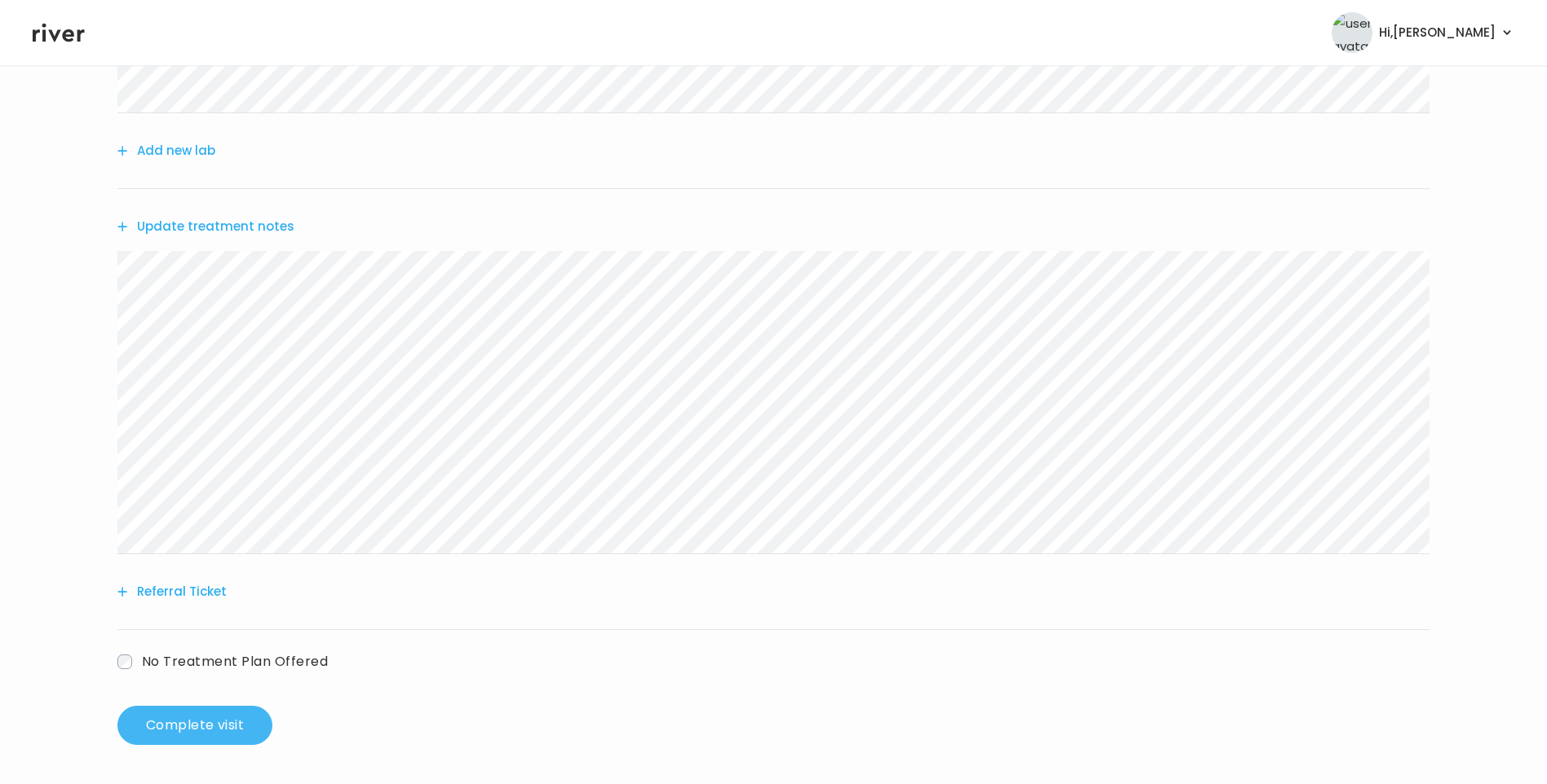
click at [208, 726] on button "Complete visit" at bounding box center [195, 726] width 155 height 40
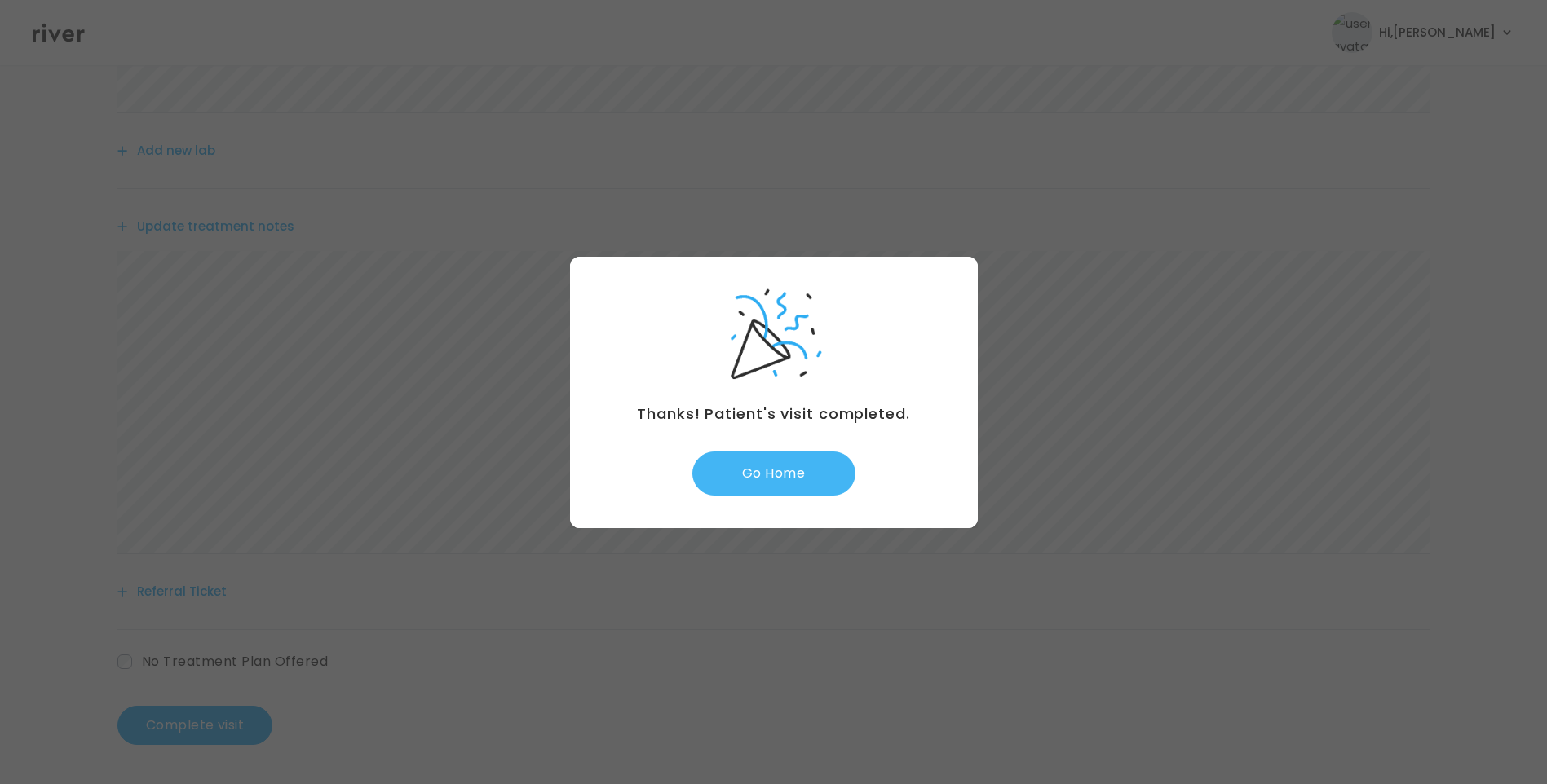
click at [787, 479] on button "Go Home" at bounding box center [773, 473] width 163 height 44
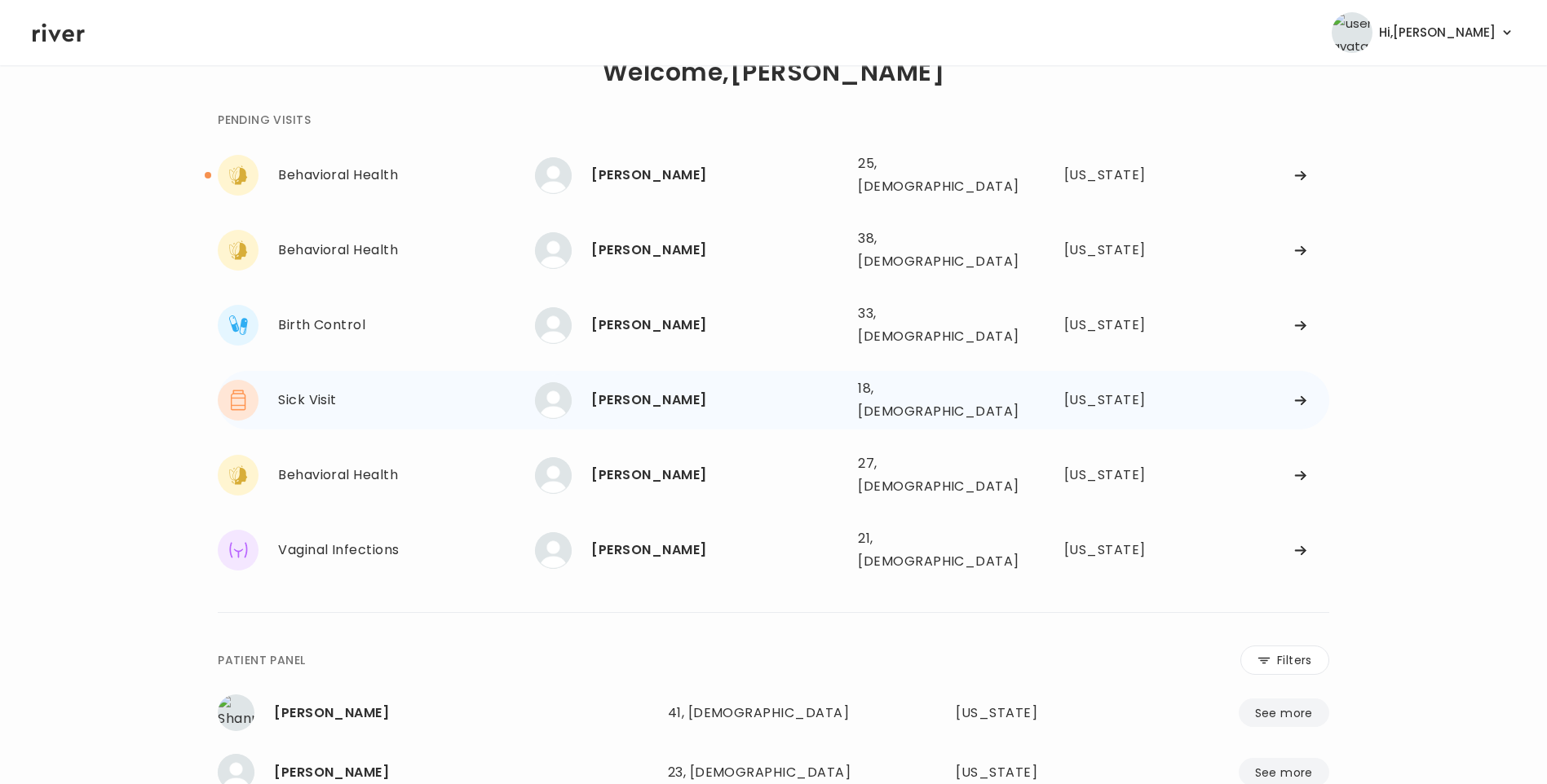
scroll to position [82, 0]
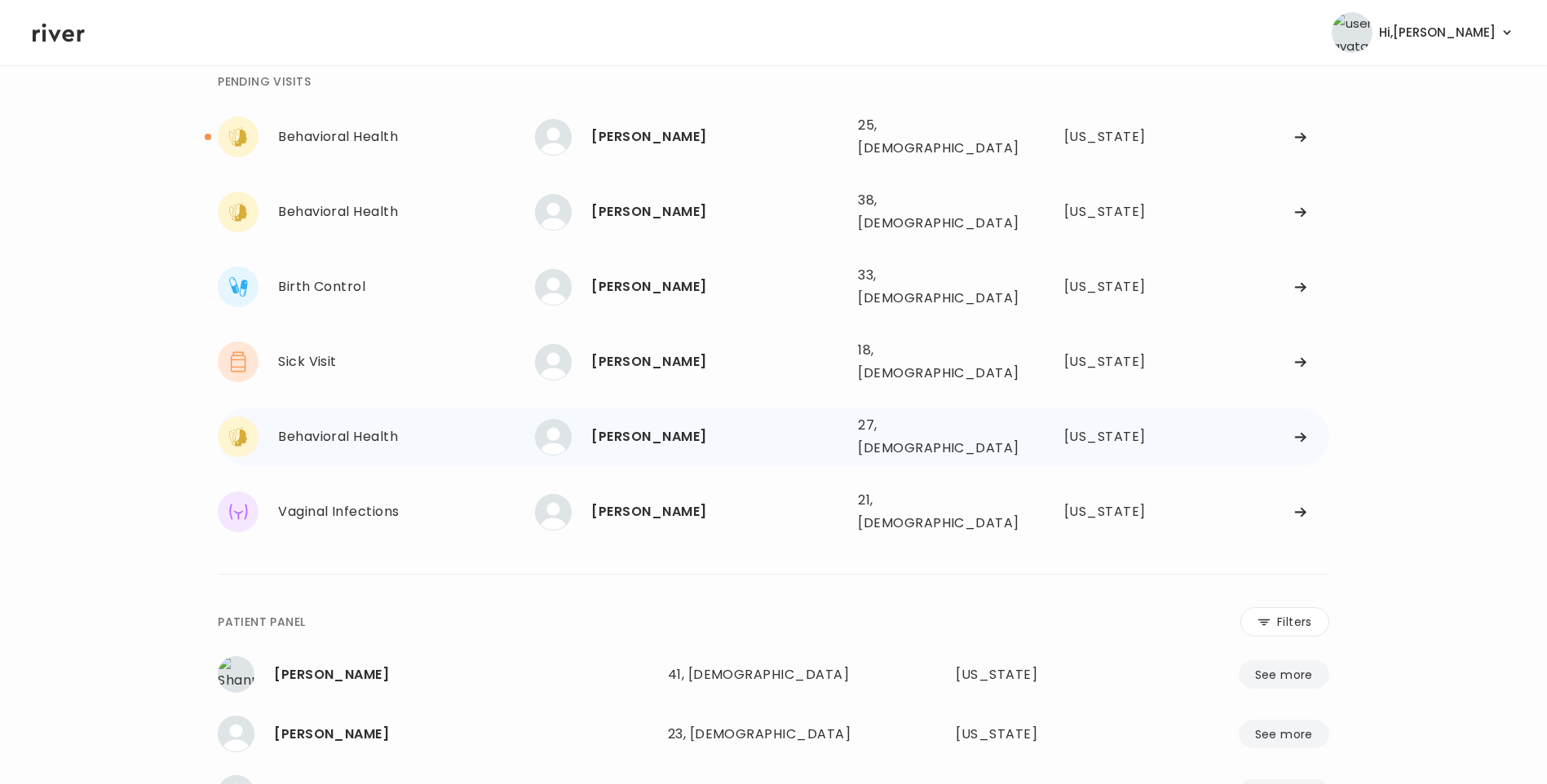
click at [678, 425] on div "[PERSON_NAME]" at bounding box center [717, 437] width 253 height 23
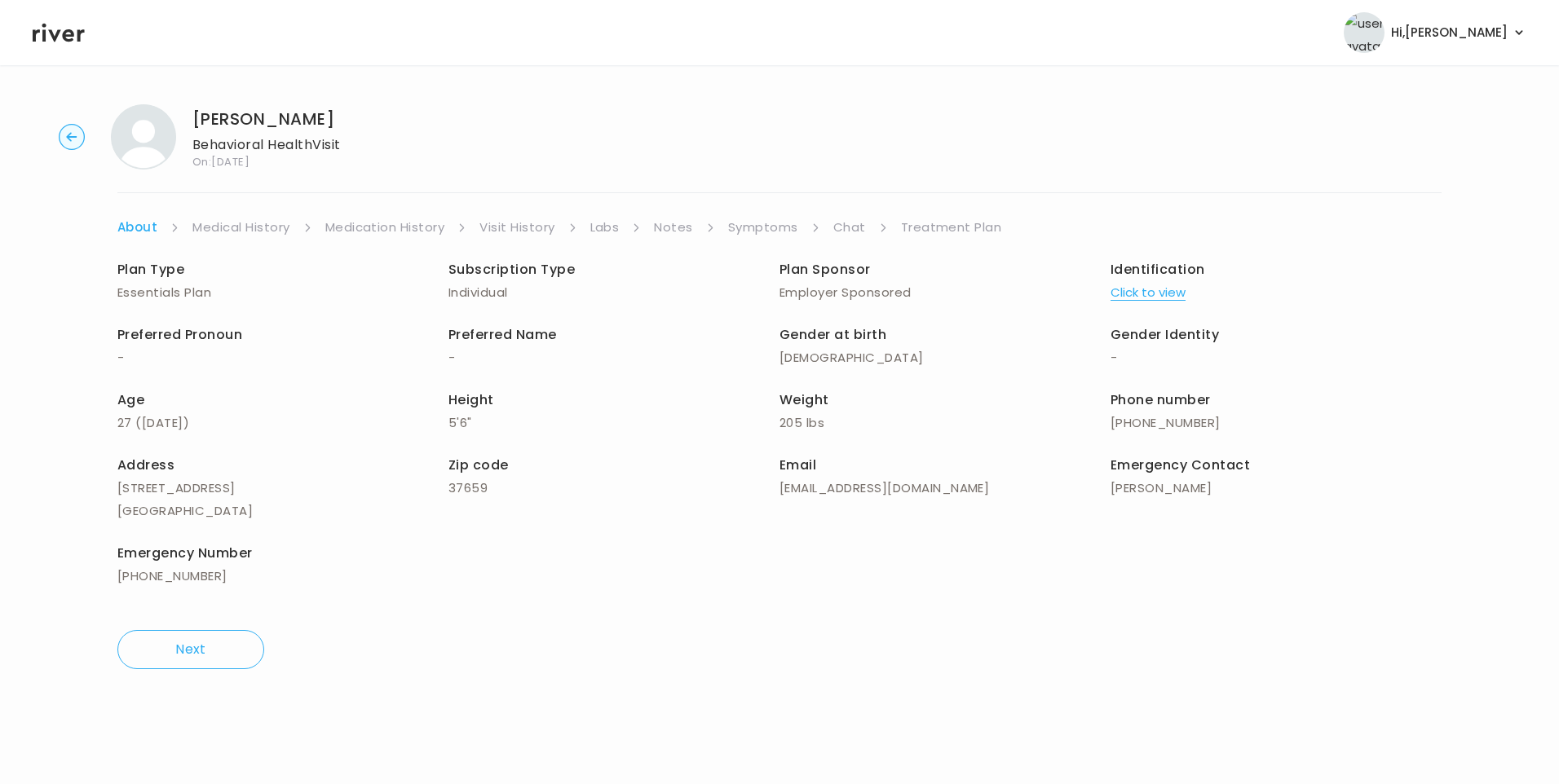
drag, startPoint x: 846, startPoint y: 229, endPoint x: 861, endPoint y: 235, distance: 16.2
click at [848, 231] on link "Chat" at bounding box center [849, 227] width 33 height 23
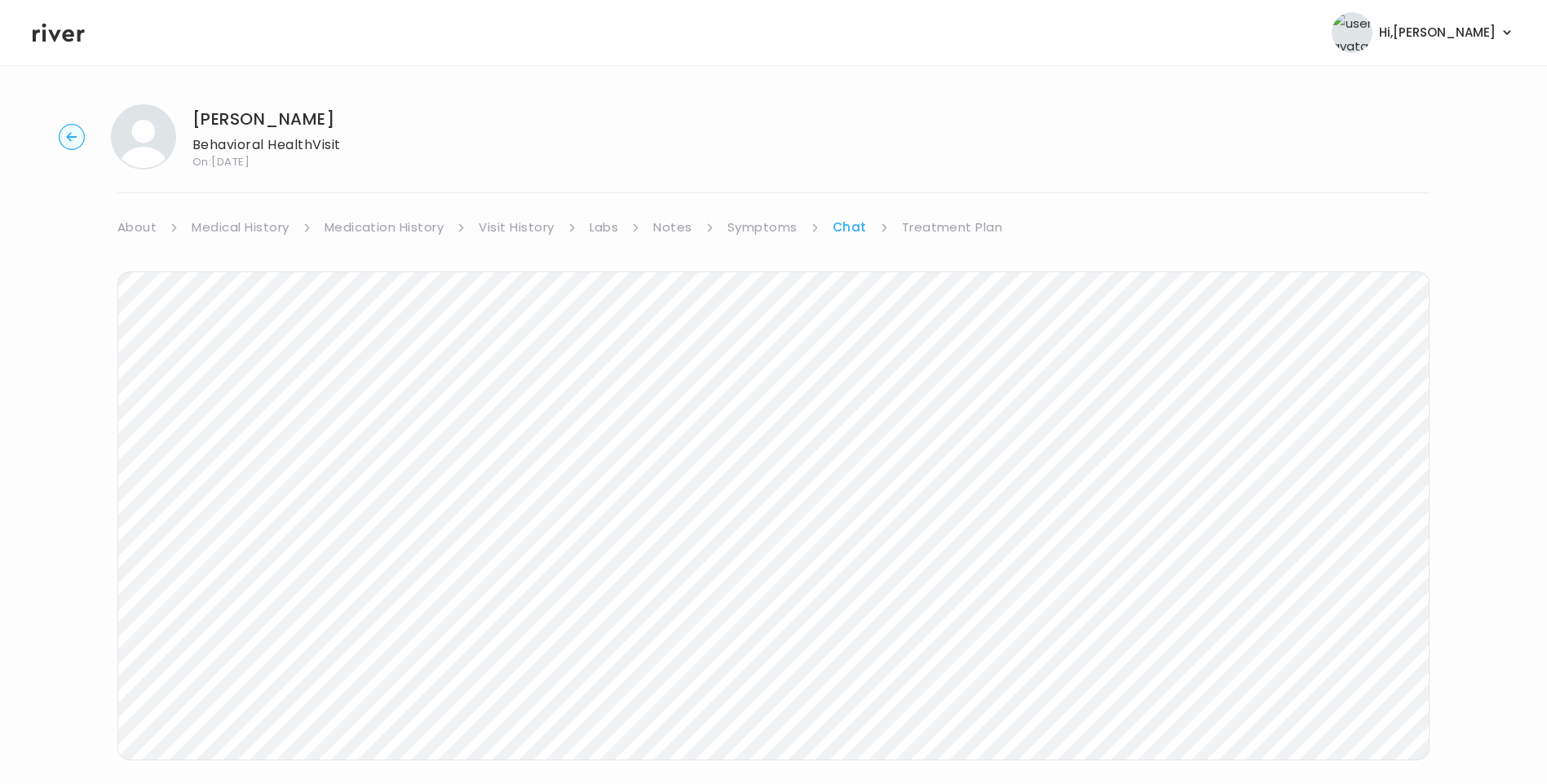
click at [55, 45] on header "Hi, [PERSON_NAME] Profile Logout" at bounding box center [773, 32] width 1547 height 65
click at [70, 32] on icon at bounding box center [58, 33] width 52 height 19
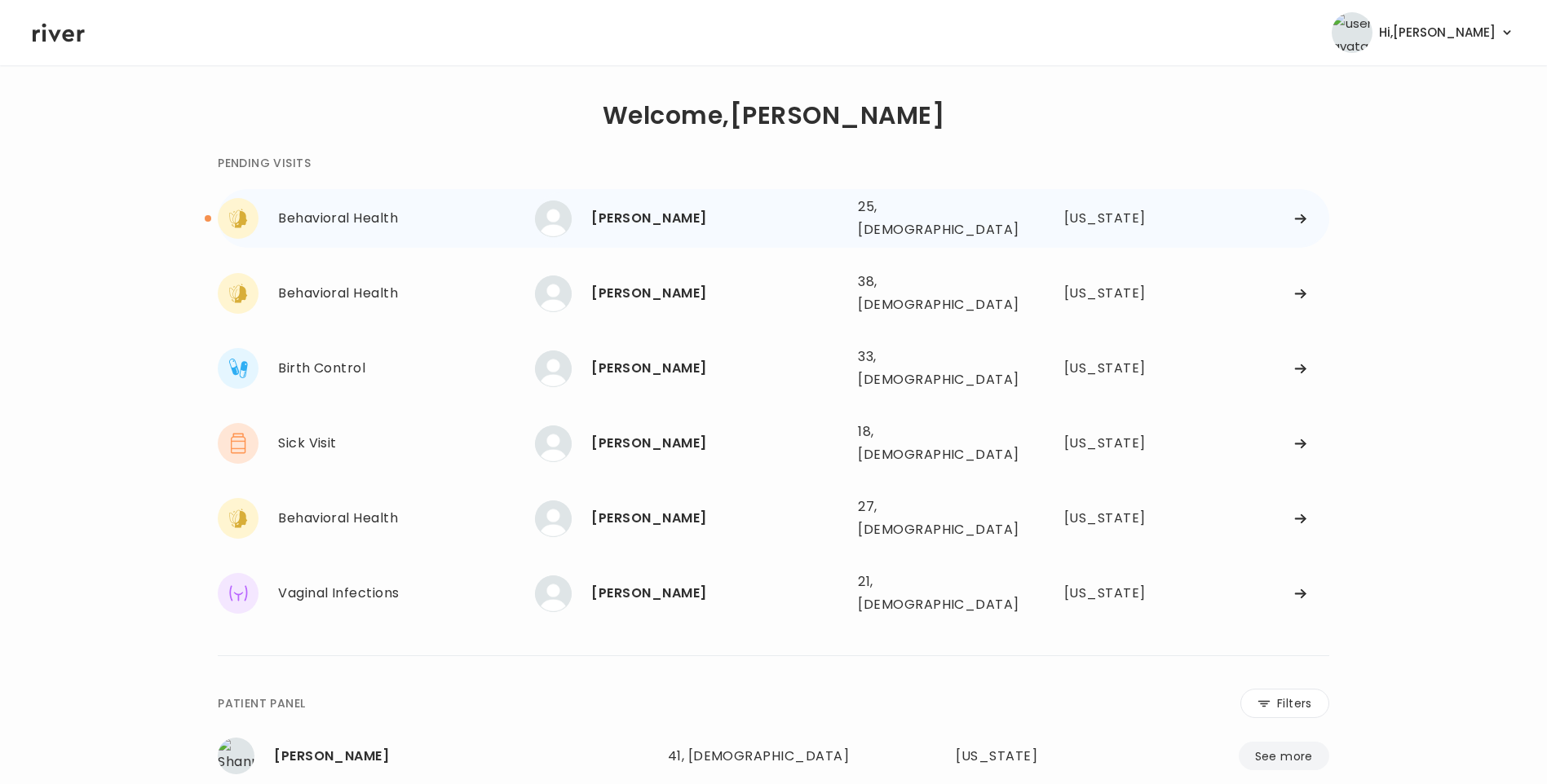
click at [648, 221] on div "[PERSON_NAME]" at bounding box center [717, 218] width 253 height 23
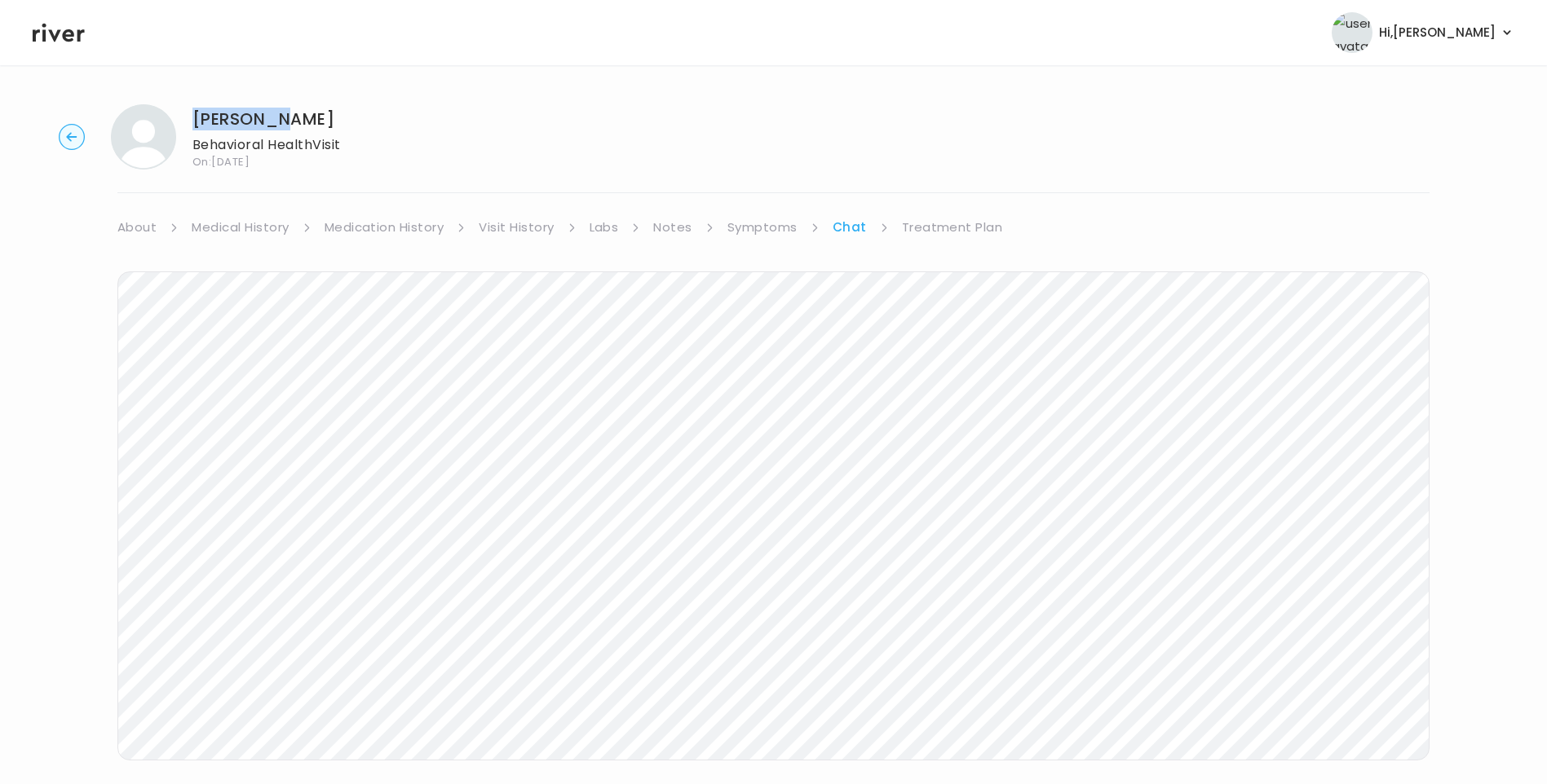
drag, startPoint x: 193, startPoint y: 114, endPoint x: 298, endPoint y: 118, distance: 105.1
click at [298, 118] on h1 "[PERSON_NAME]" at bounding box center [266, 119] width 149 height 23
copy h1 "[PERSON_NAME]"
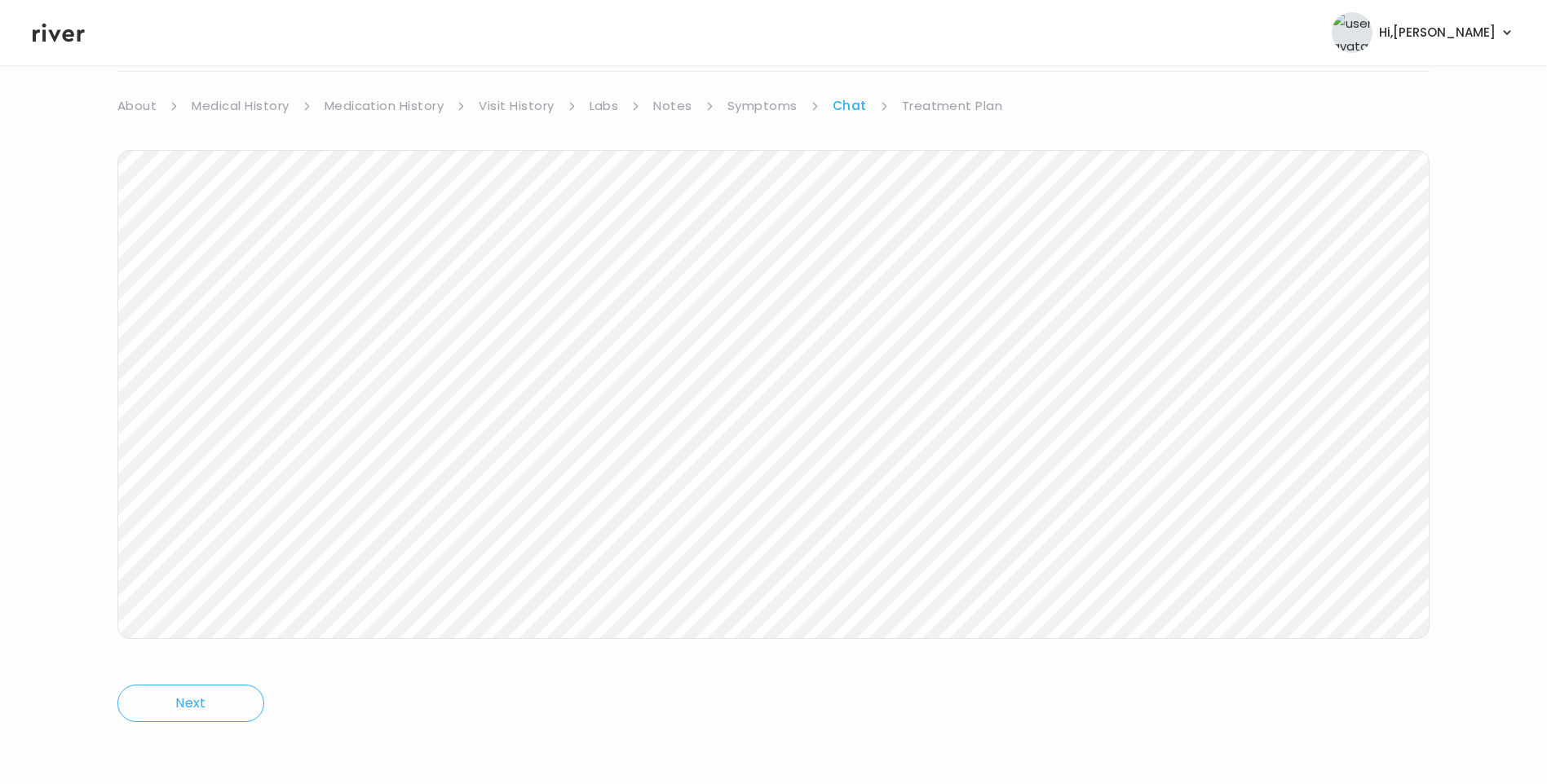
click at [969, 110] on link "Treatment Plan" at bounding box center [952, 105] width 101 height 23
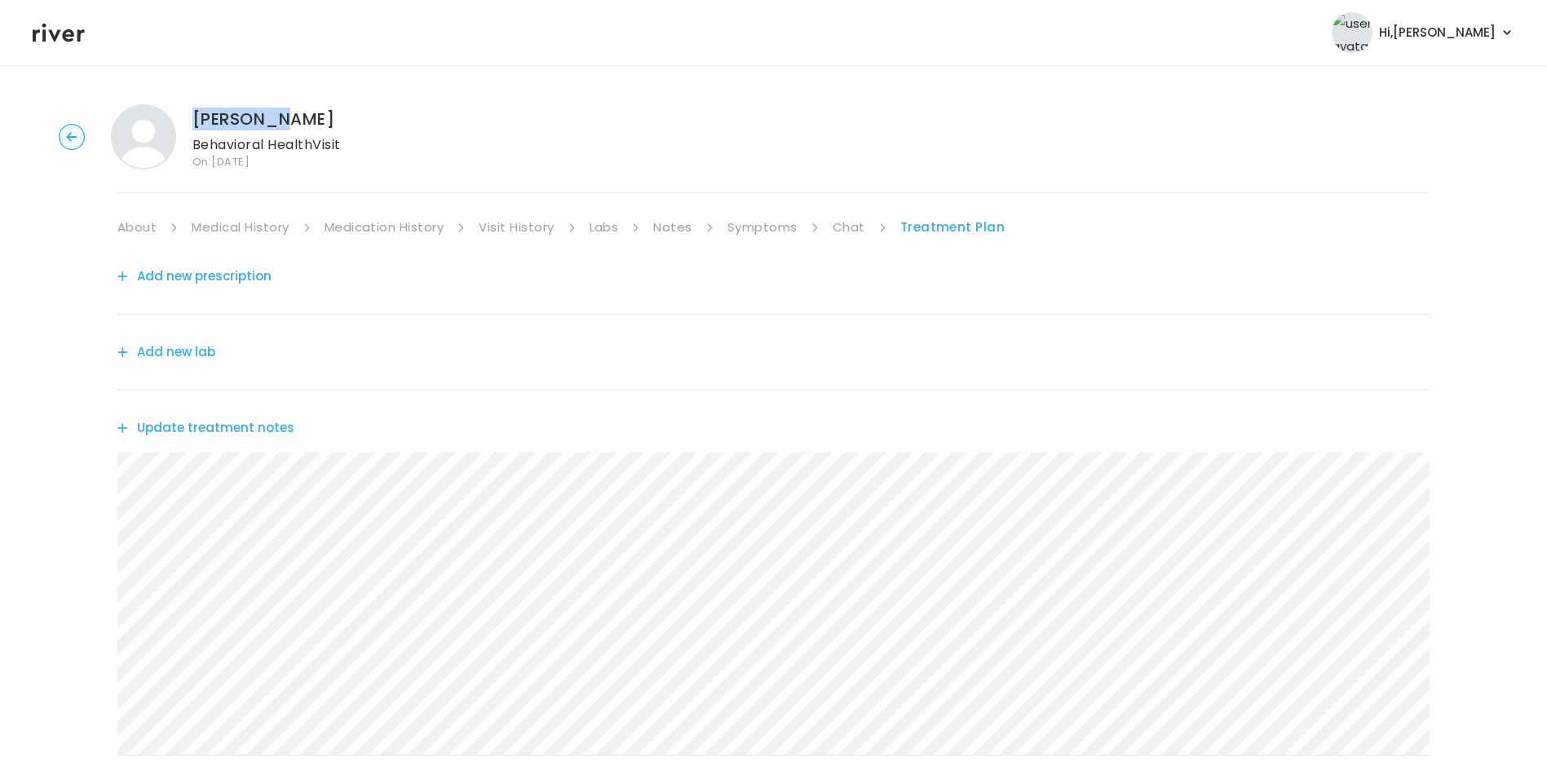
click at [234, 423] on button "Update treatment notes" at bounding box center [206, 427] width 177 height 23
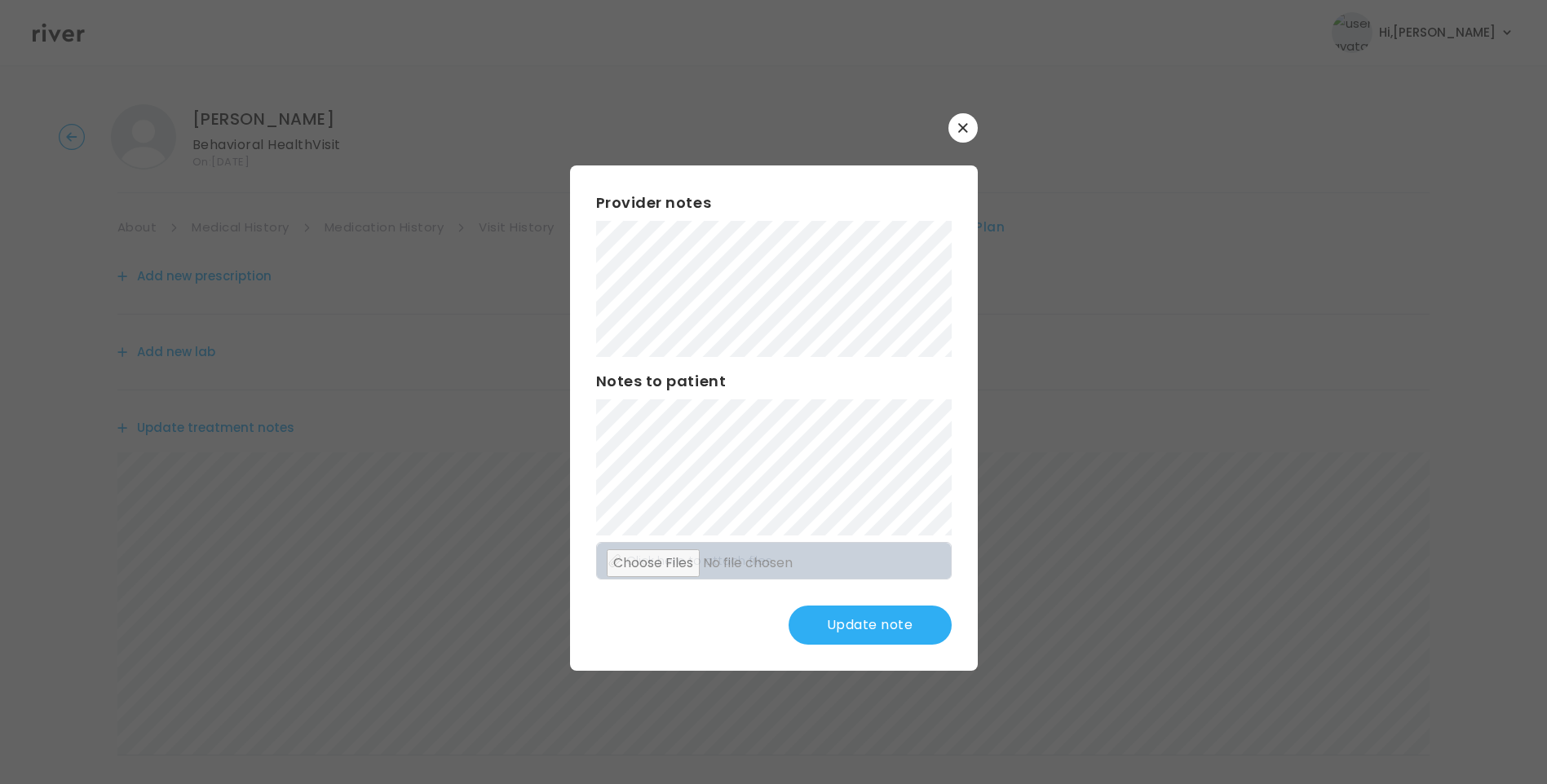
click at [859, 621] on button "Update note" at bounding box center [869, 625] width 163 height 40
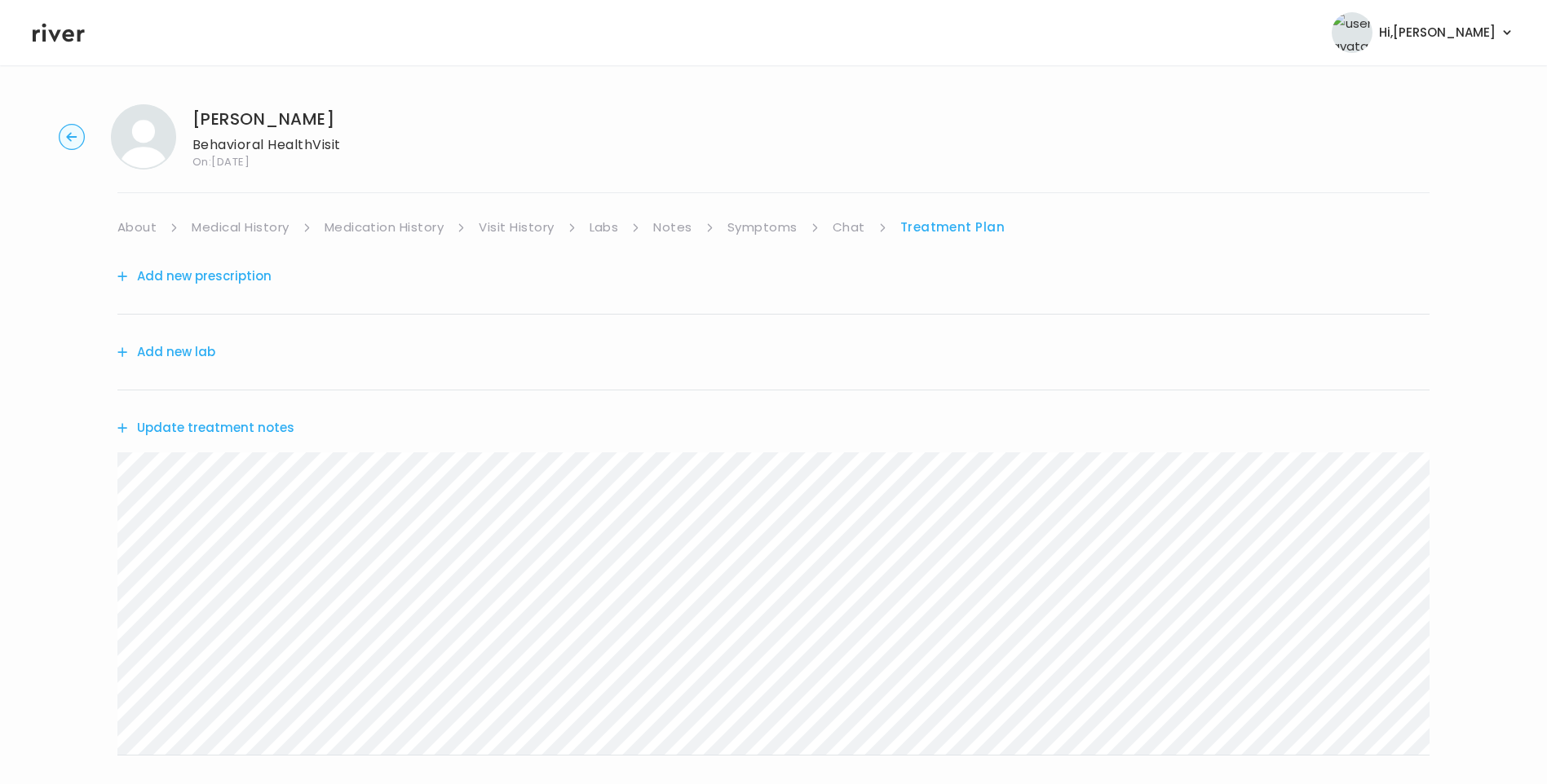
click at [859, 228] on link "Chat" at bounding box center [848, 227] width 33 height 23
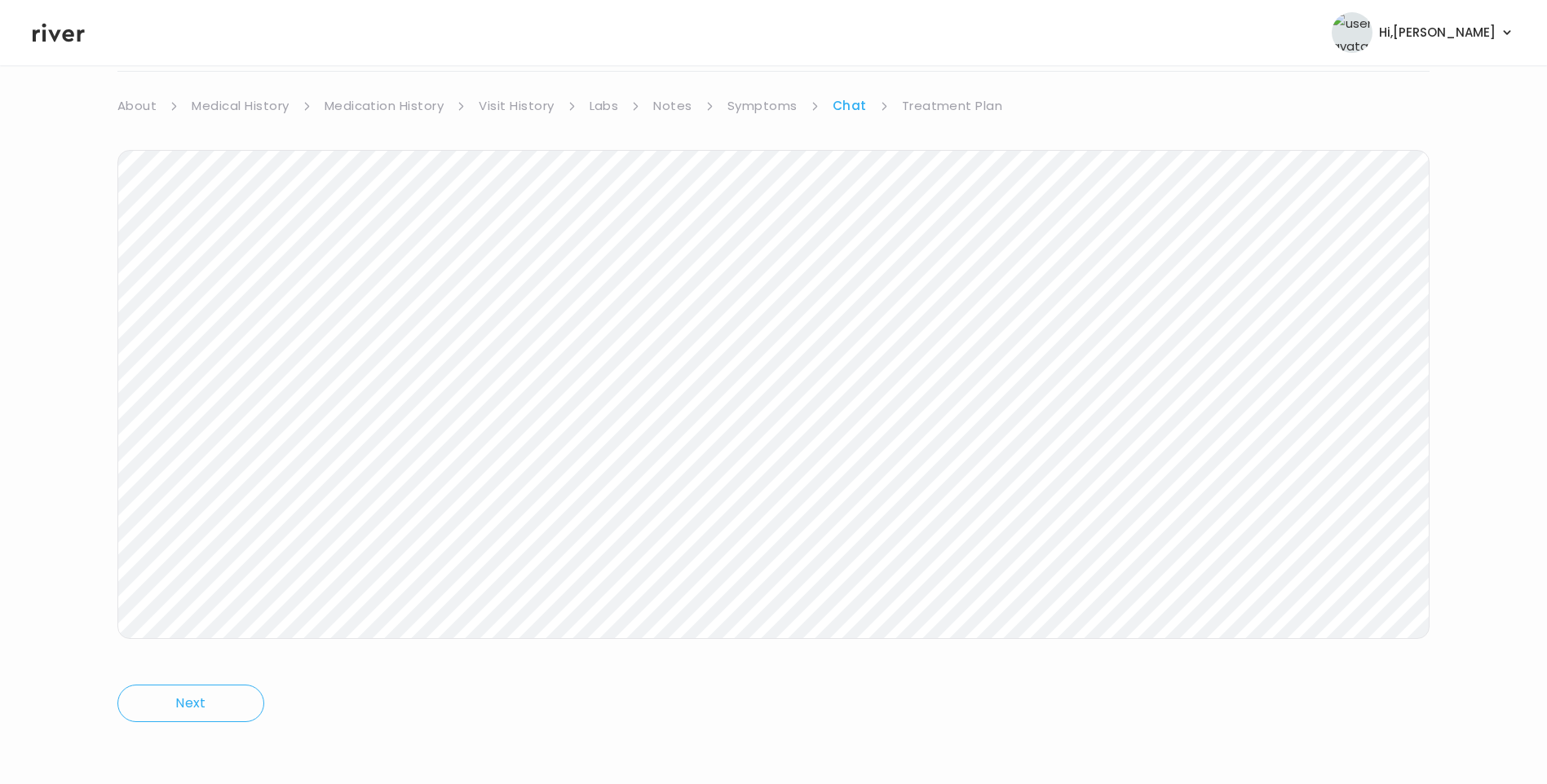
click at [975, 109] on link "Treatment Plan" at bounding box center [952, 105] width 101 height 23
click at [257, 299] on button "Update treatment notes" at bounding box center [206, 306] width 177 height 23
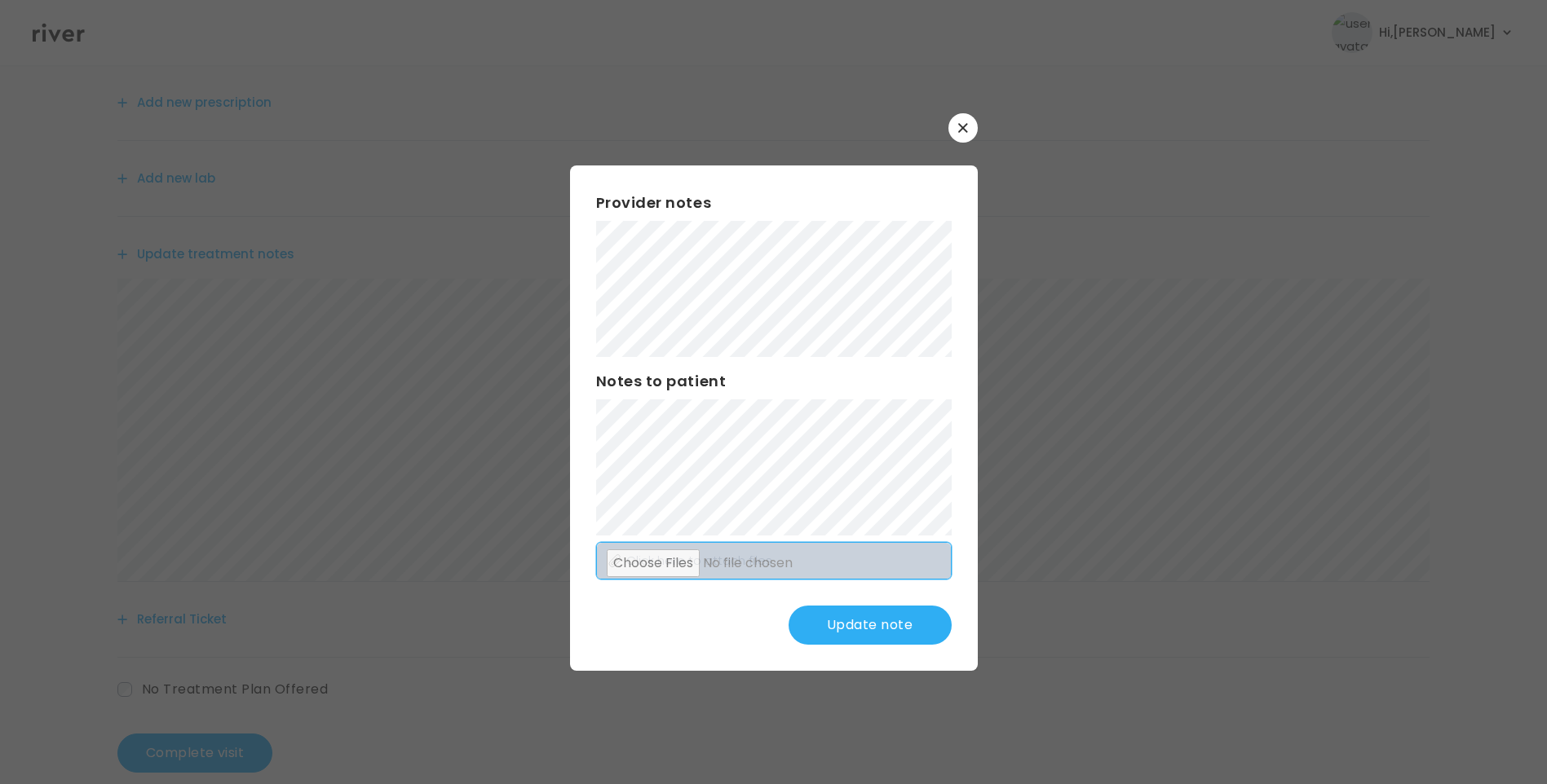
scroll to position [201, 0]
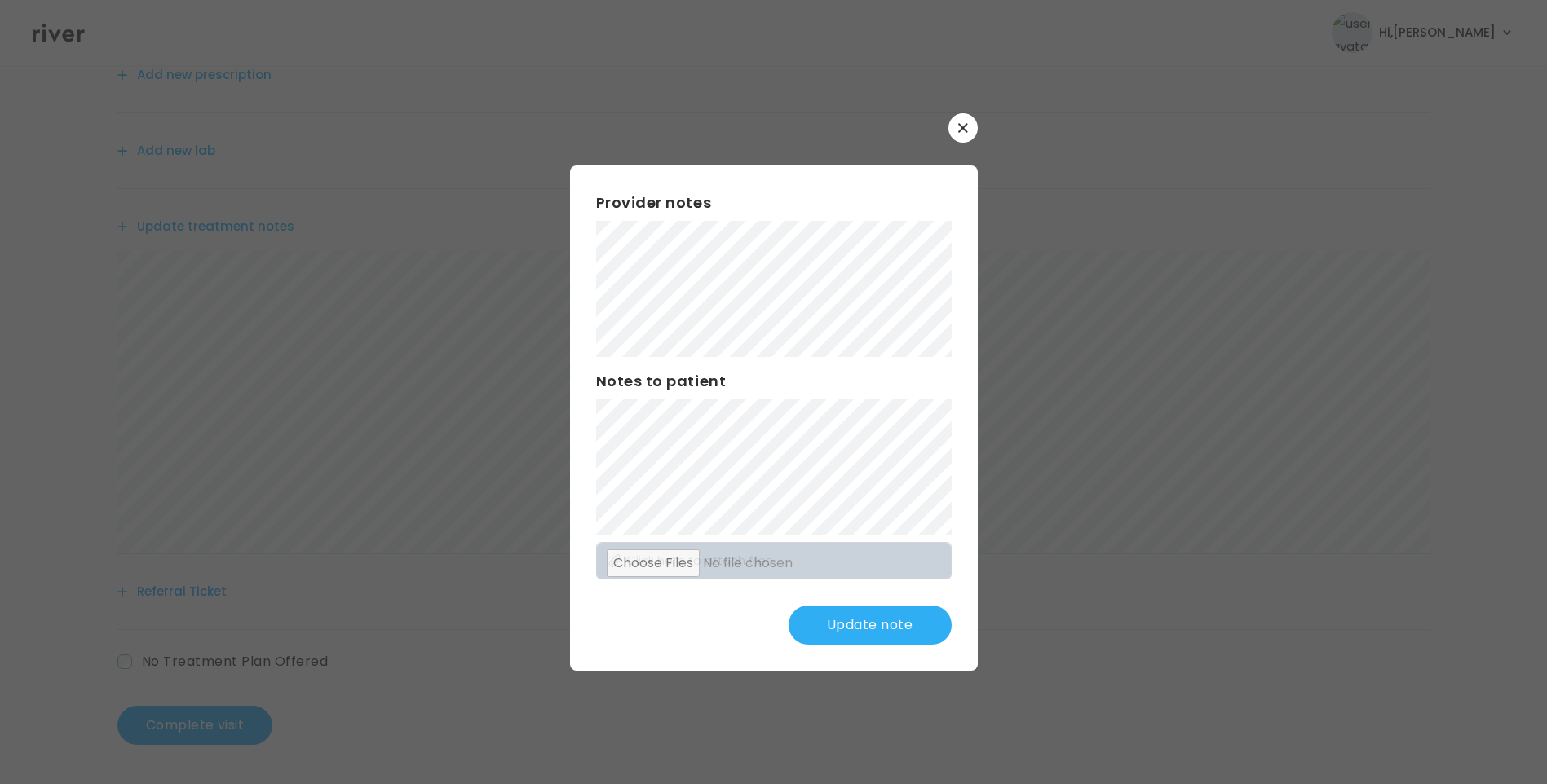
click at [843, 631] on button "Update note" at bounding box center [869, 625] width 163 height 40
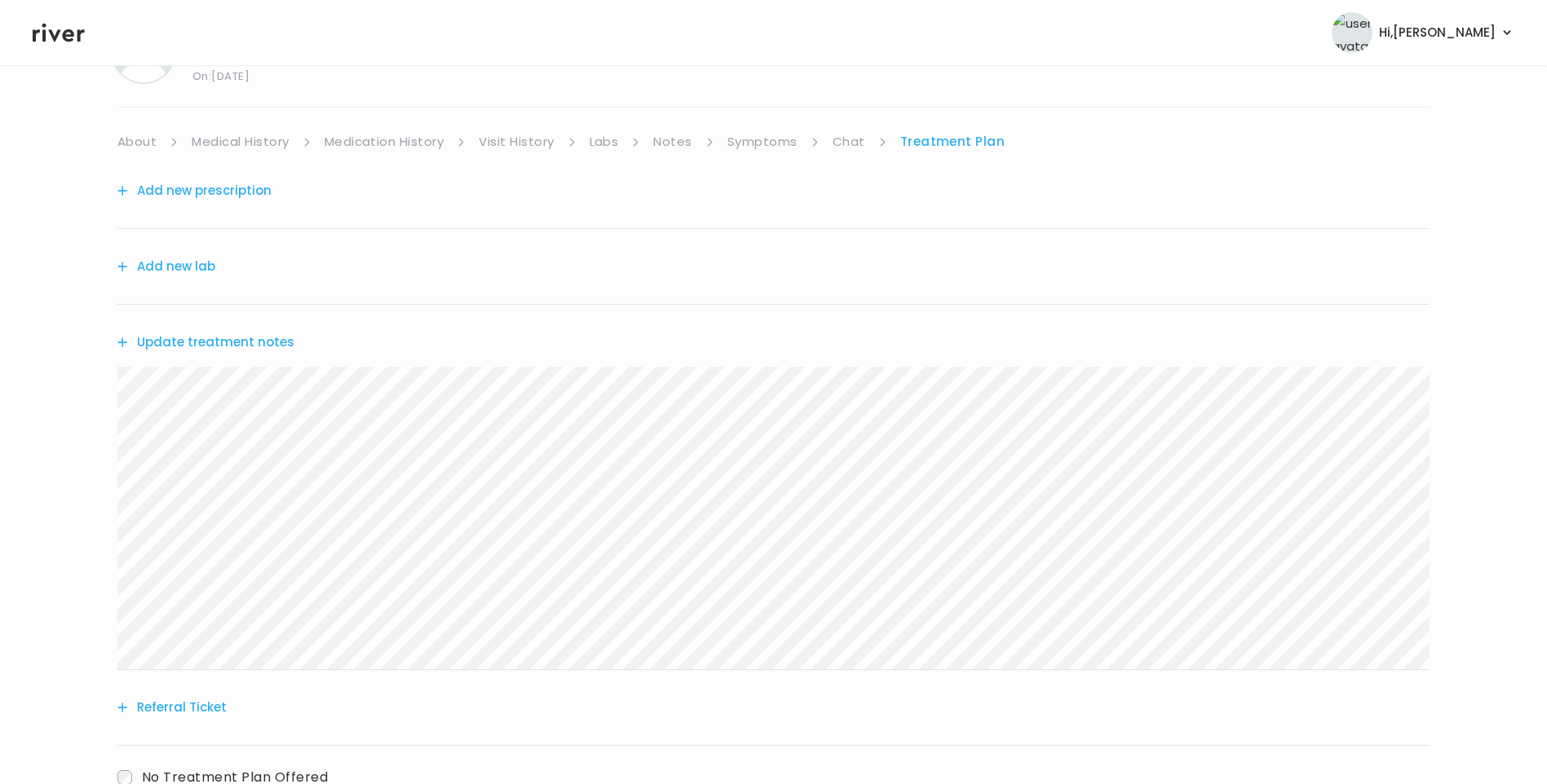
scroll to position [0, 0]
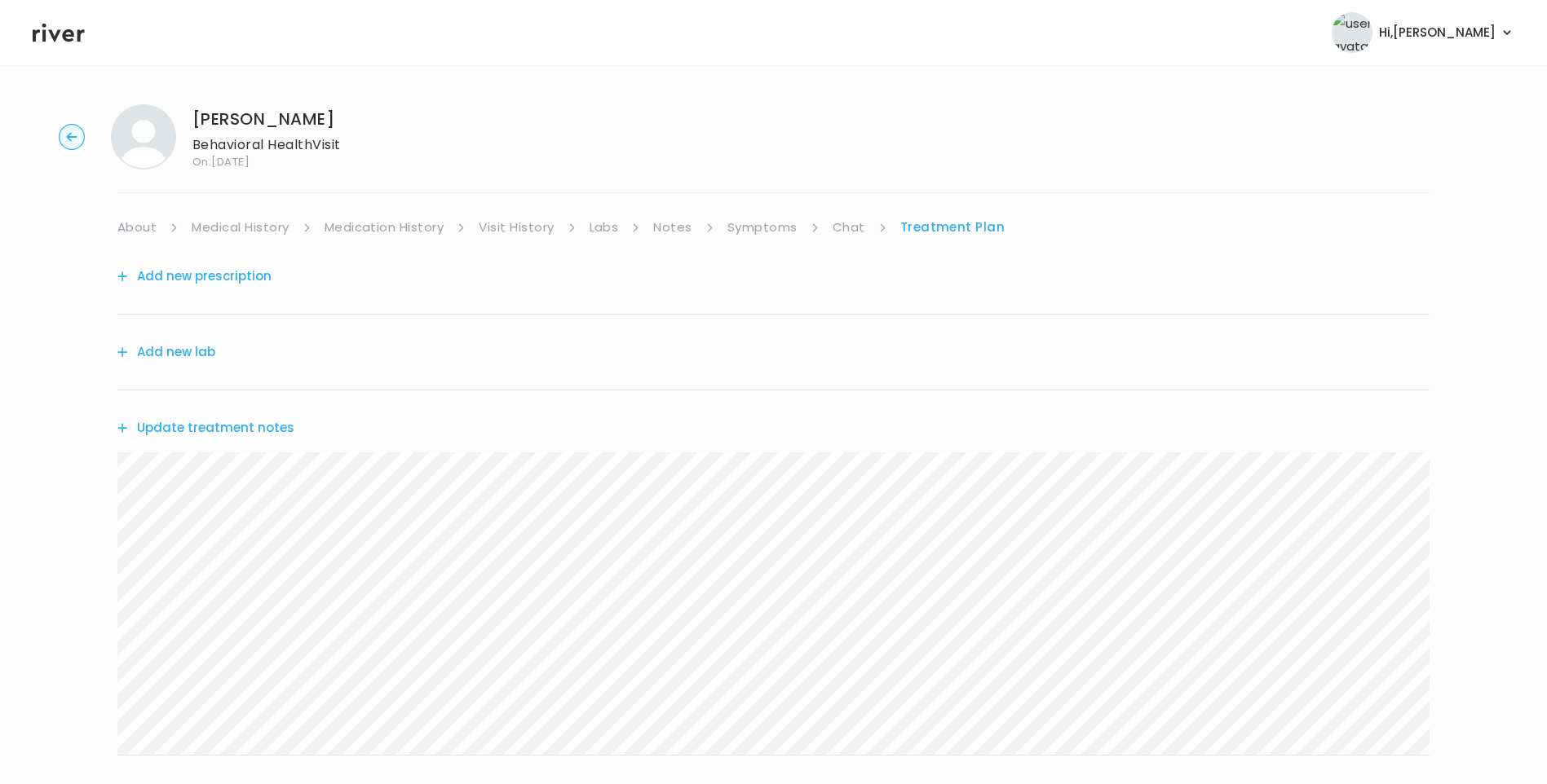
click at [853, 224] on link "Chat" at bounding box center [848, 227] width 33 height 23
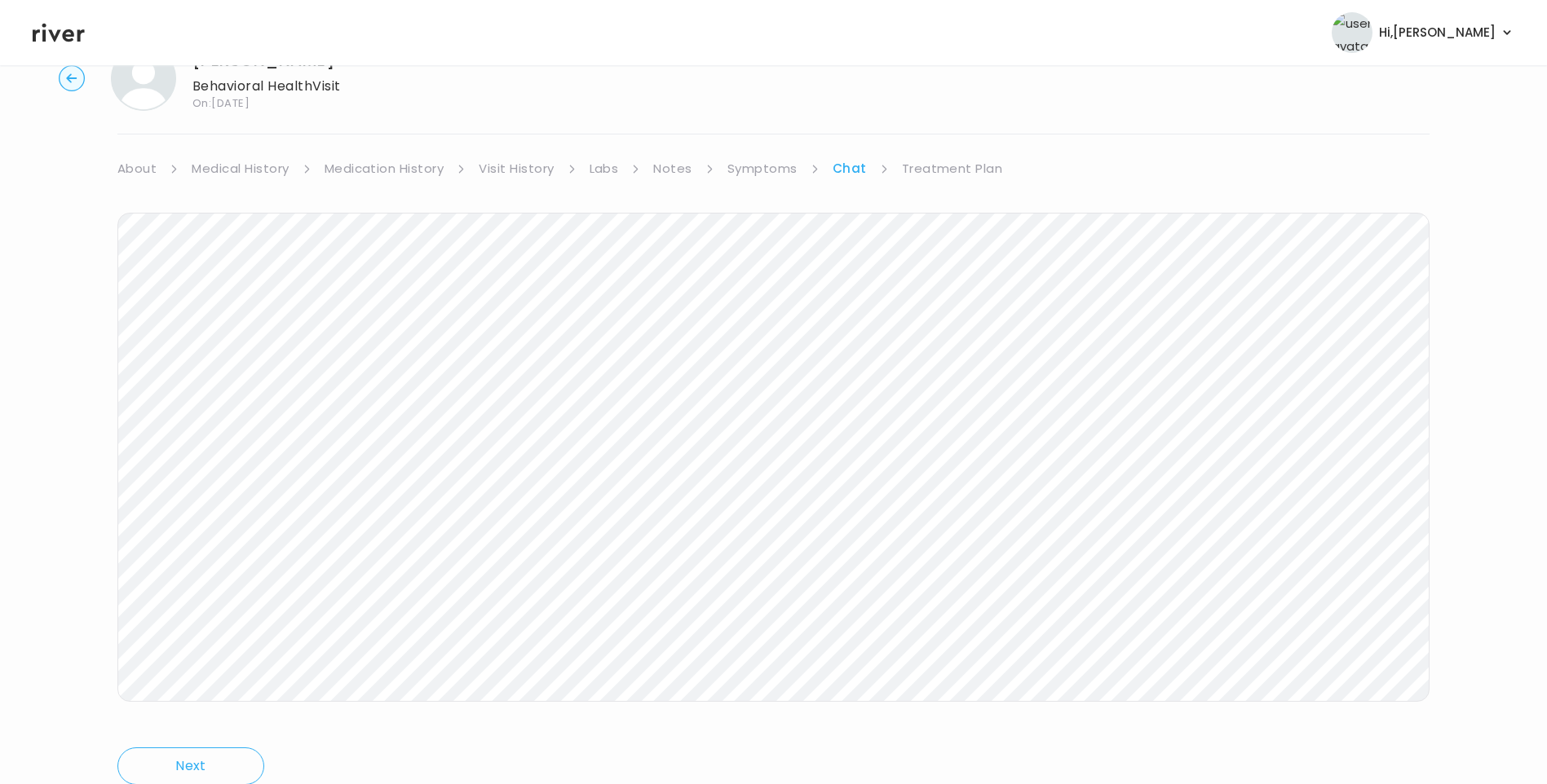
scroll to position [121, 0]
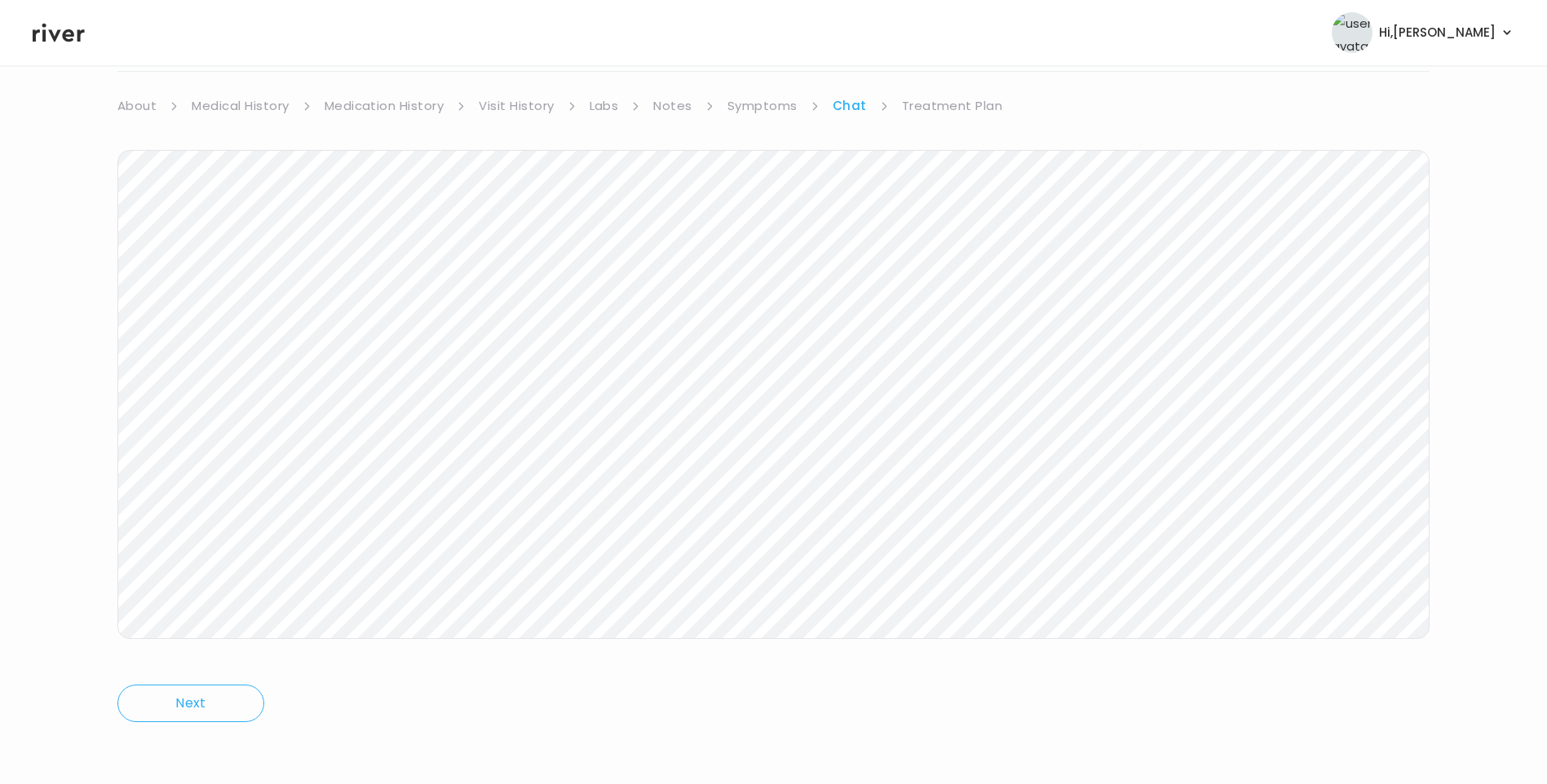
click at [911, 101] on link "Treatment Plan" at bounding box center [952, 105] width 101 height 23
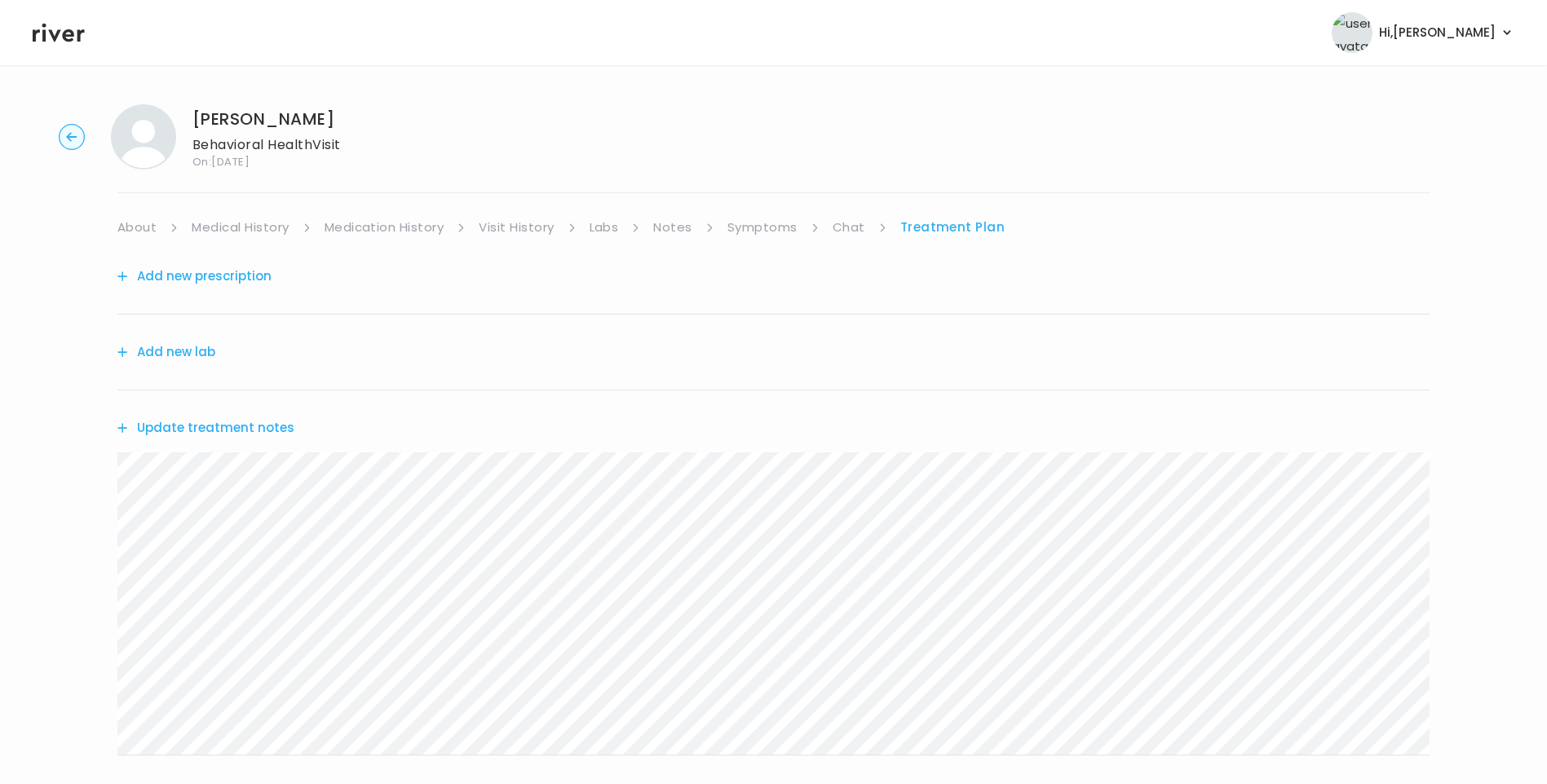
click at [62, 35] on icon at bounding box center [58, 33] width 52 height 24
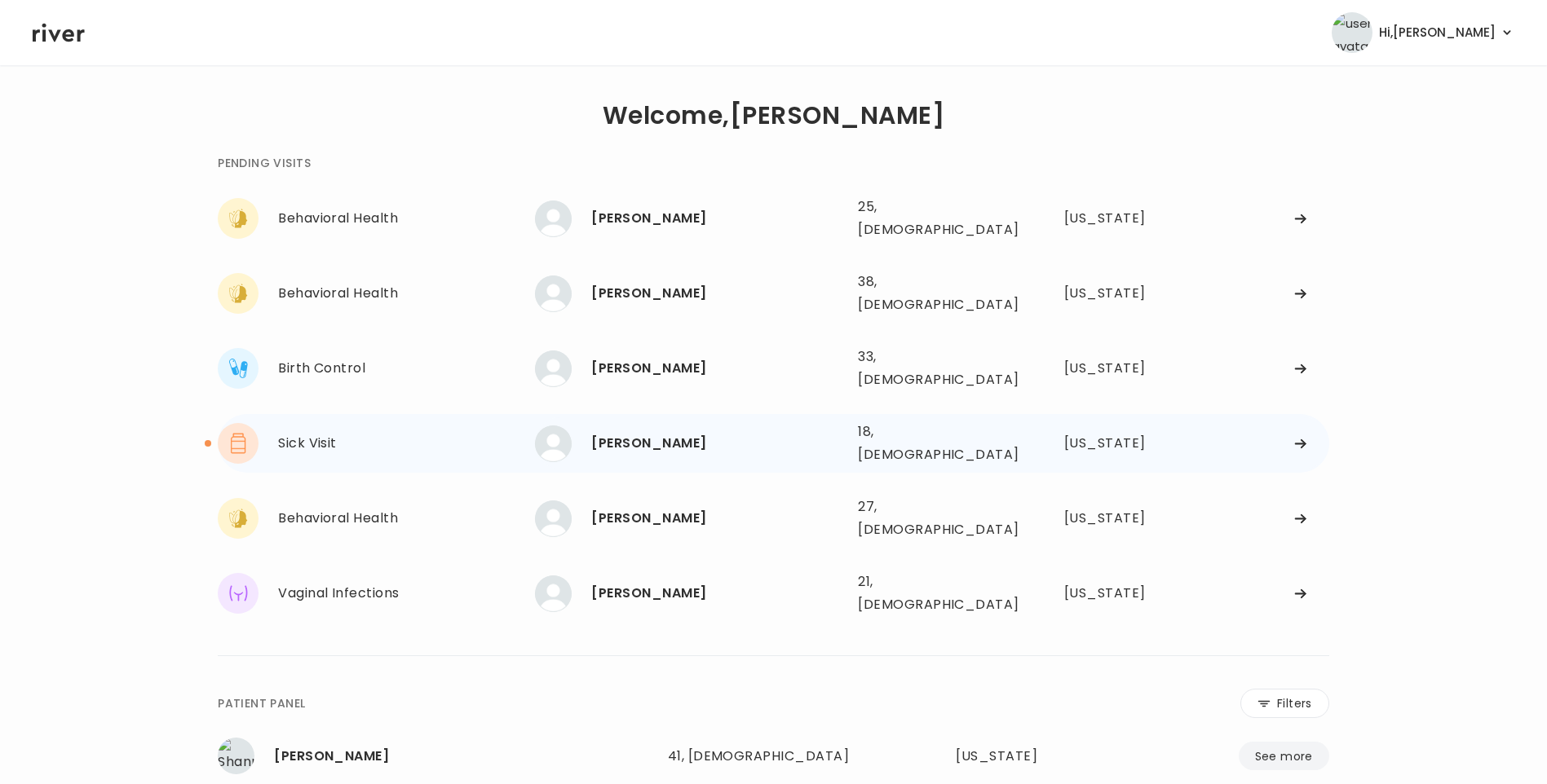
click at [669, 432] on div "YARETZI PEREZ" at bounding box center [717, 443] width 253 height 23
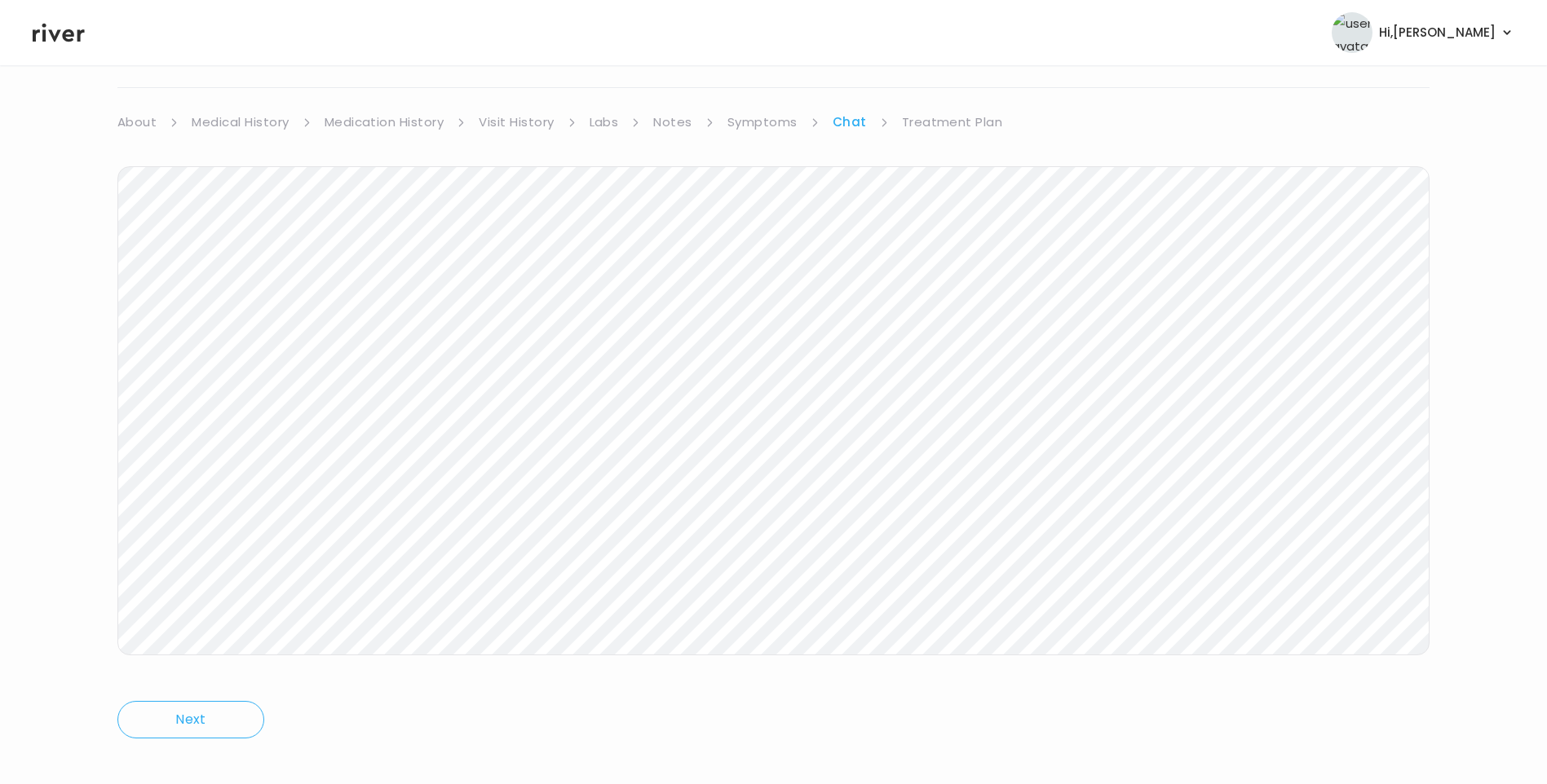
scroll to position [121, 0]
drag, startPoint x: 937, startPoint y: 104, endPoint x: 943, endPoint y: 112, distance: 10.0
click at [937, 104] on link "Treatment Plan" at bounding box center [952, 105] width 101 height 23
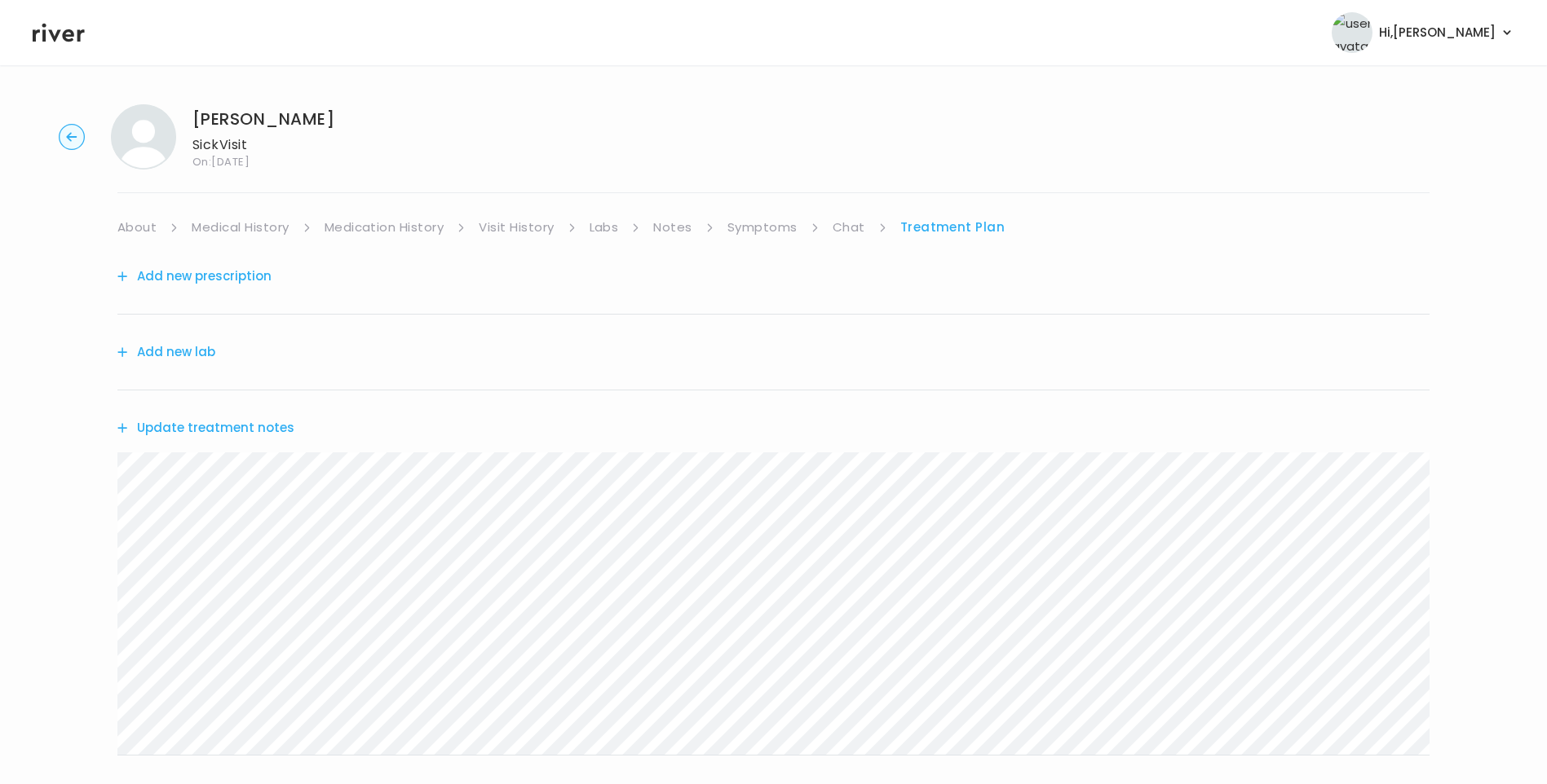
click at [234, 432] on button "Update treatment notes" at bounding box center [206, 427] width 177 height 23
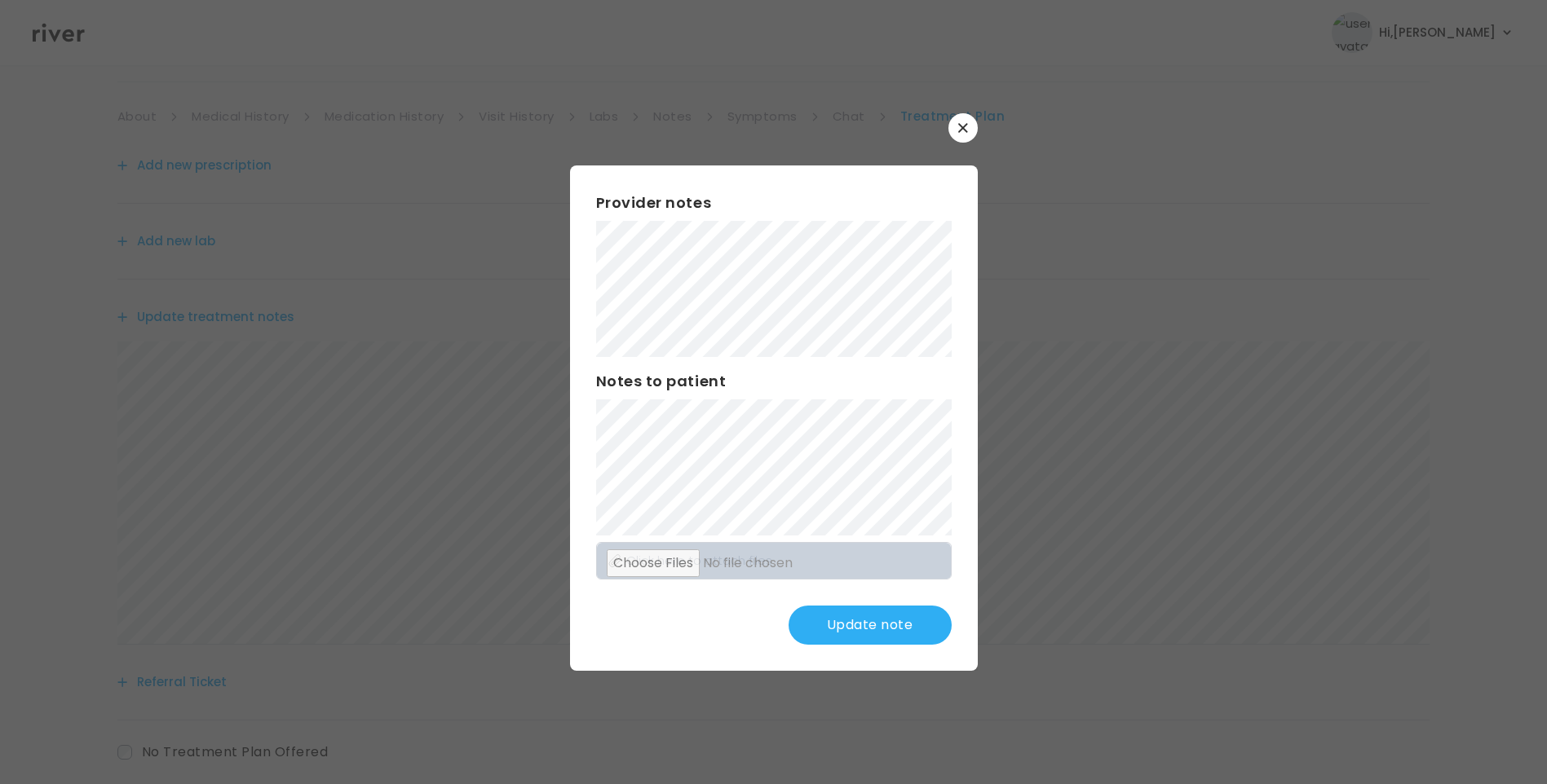
scroll to position [82, 0]
click at [889, 644] on button "Update note" at bounding box center [869, 625] width 163 height 40
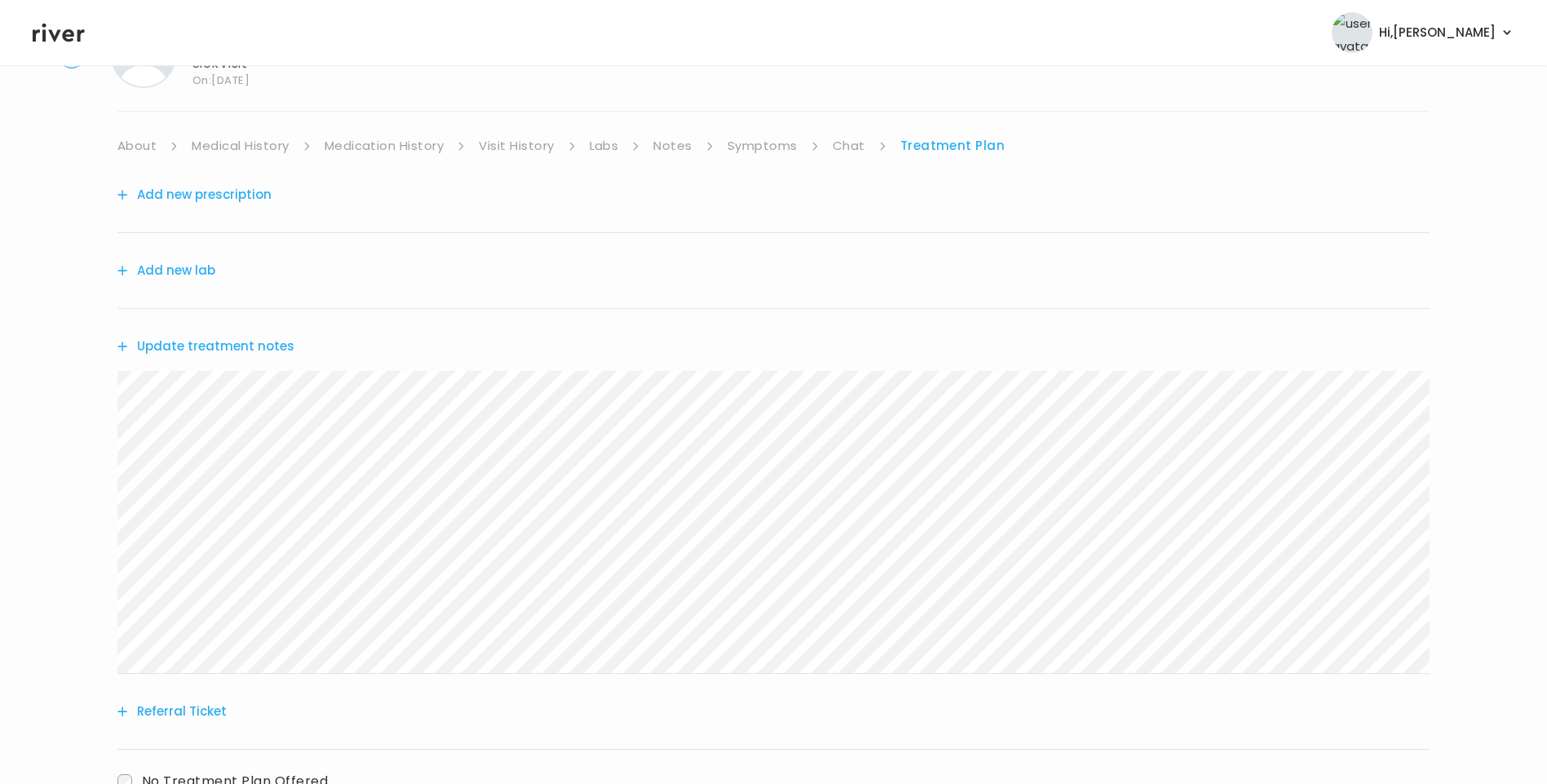
click at [209, 346] on button "Update treatment notes" at bounding box center [206, 346] width 177 height 23
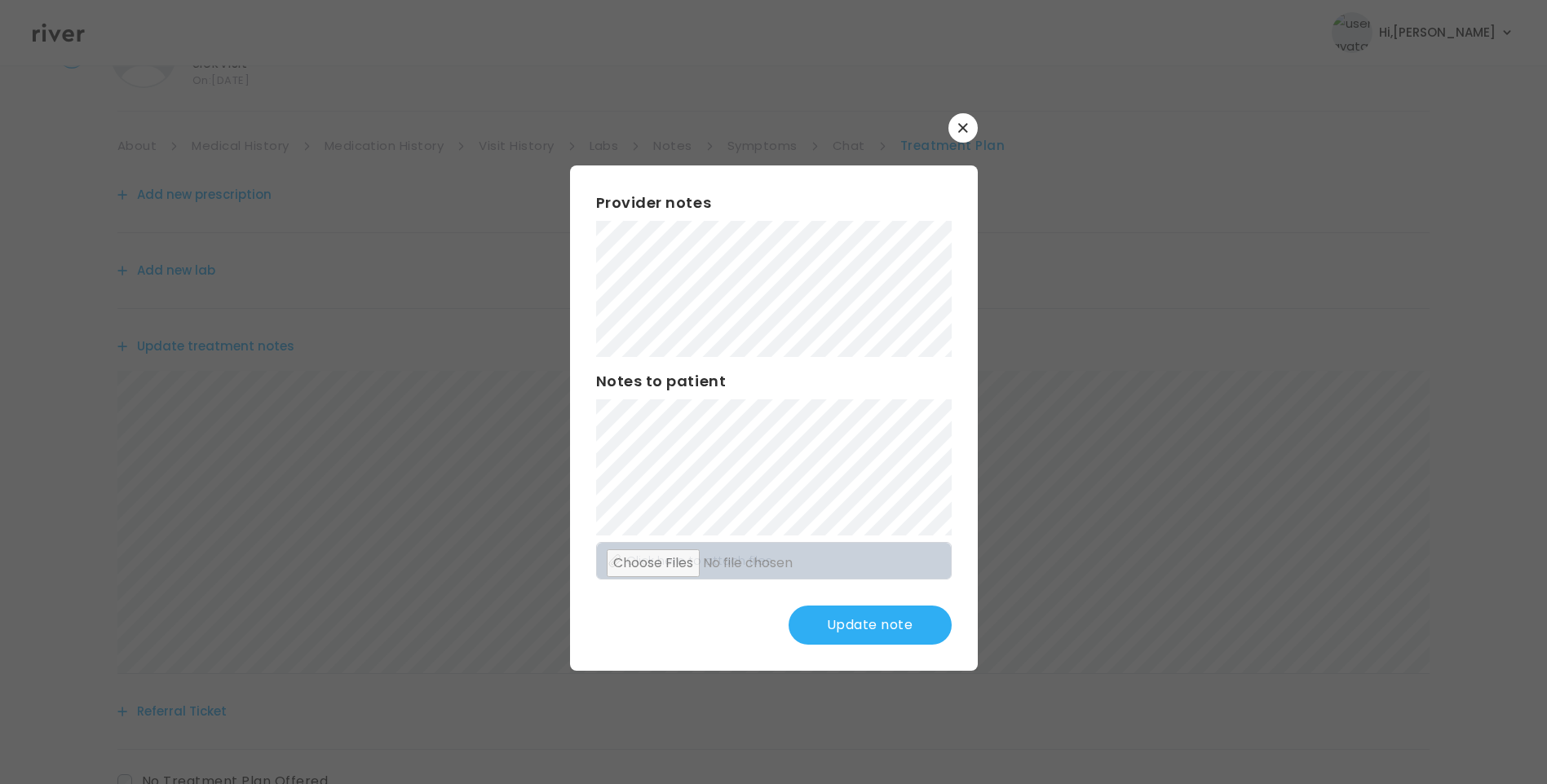
click at [866, 629] on button "Update note" at bounding box center [869, 625] width 163 height 40
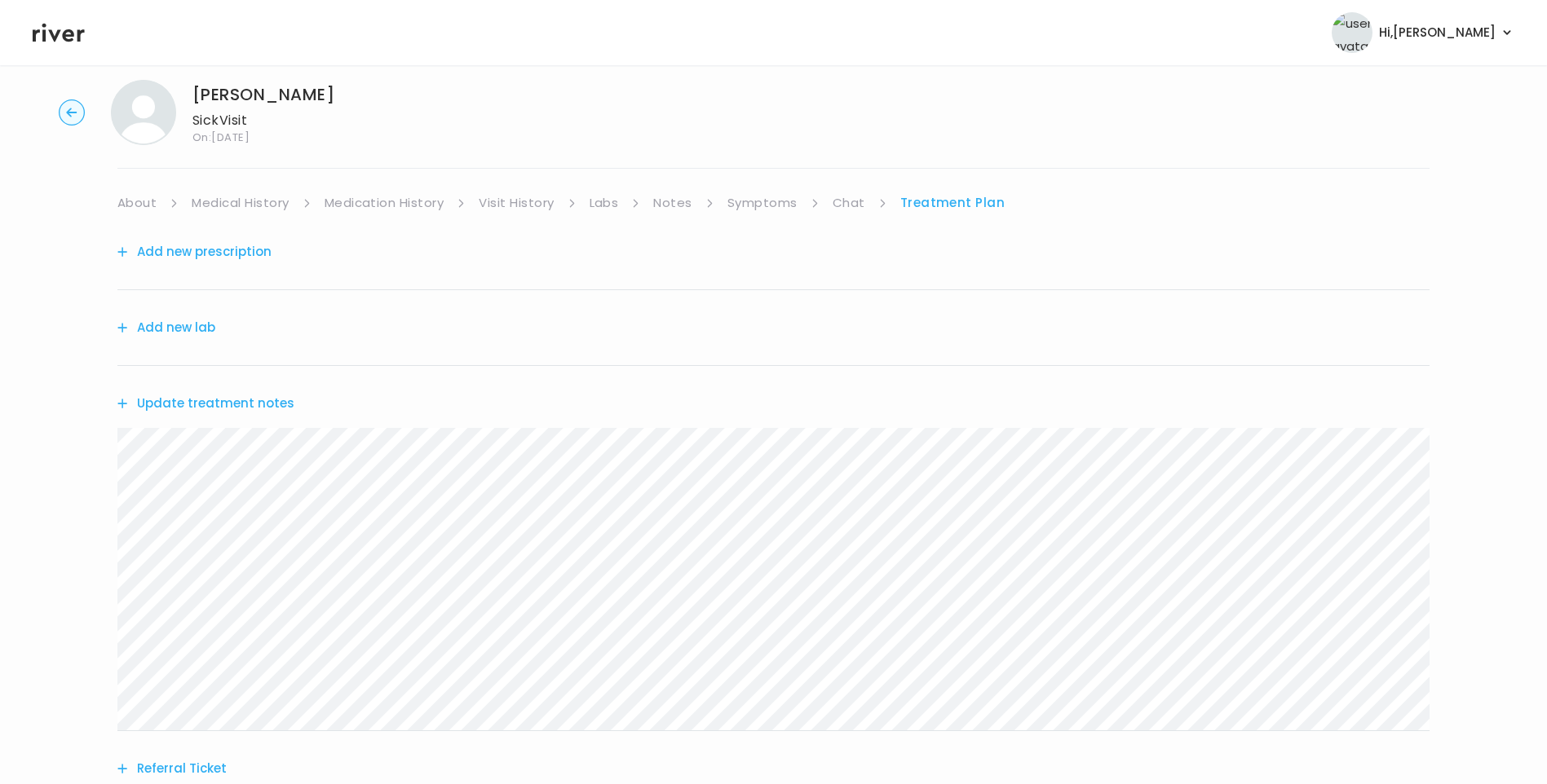
scroll to position [0, 0]
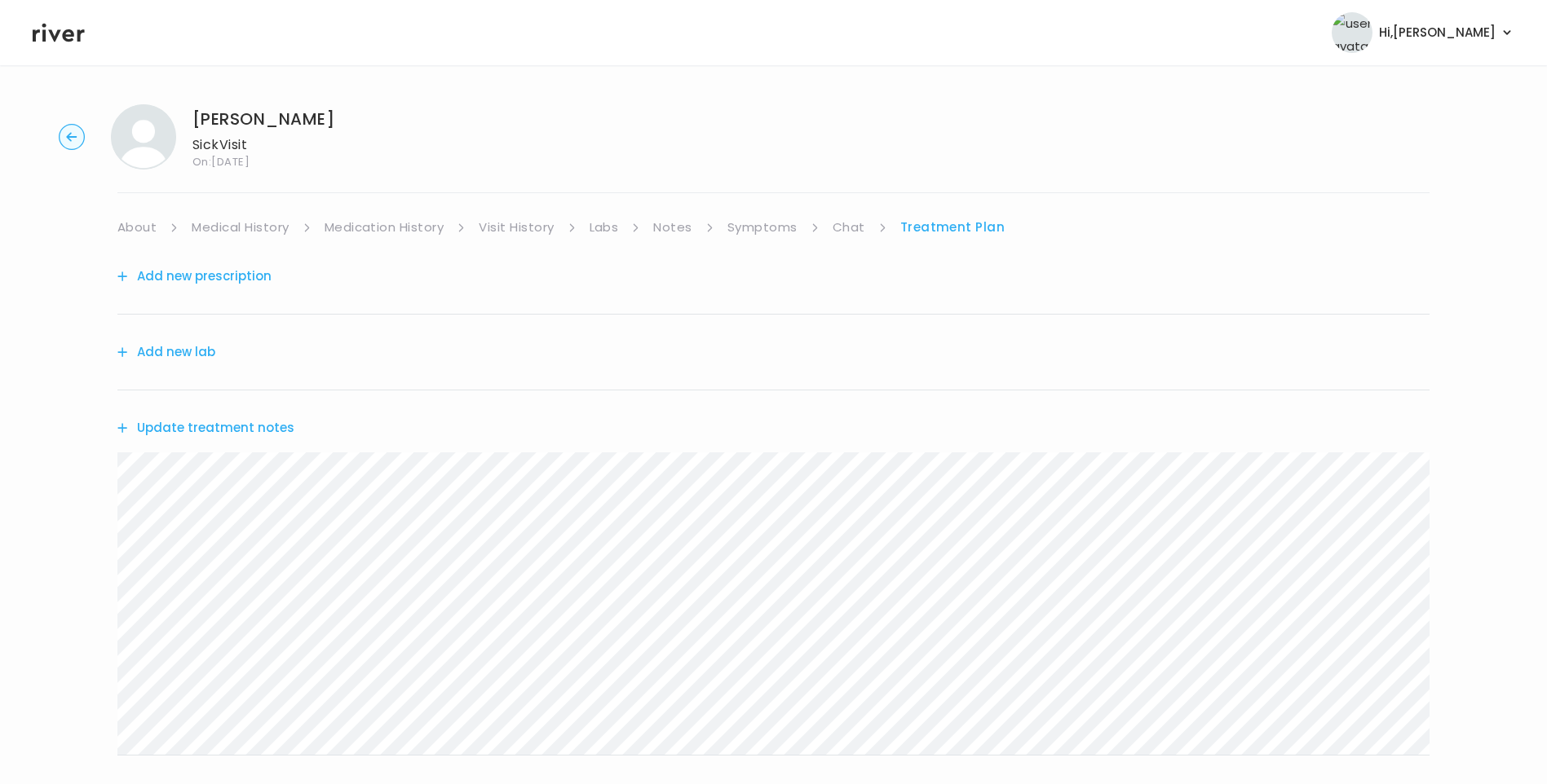
click at [247, 423] on button "Update treatment notes" at bounding box center [206, 427] width 177 height 23
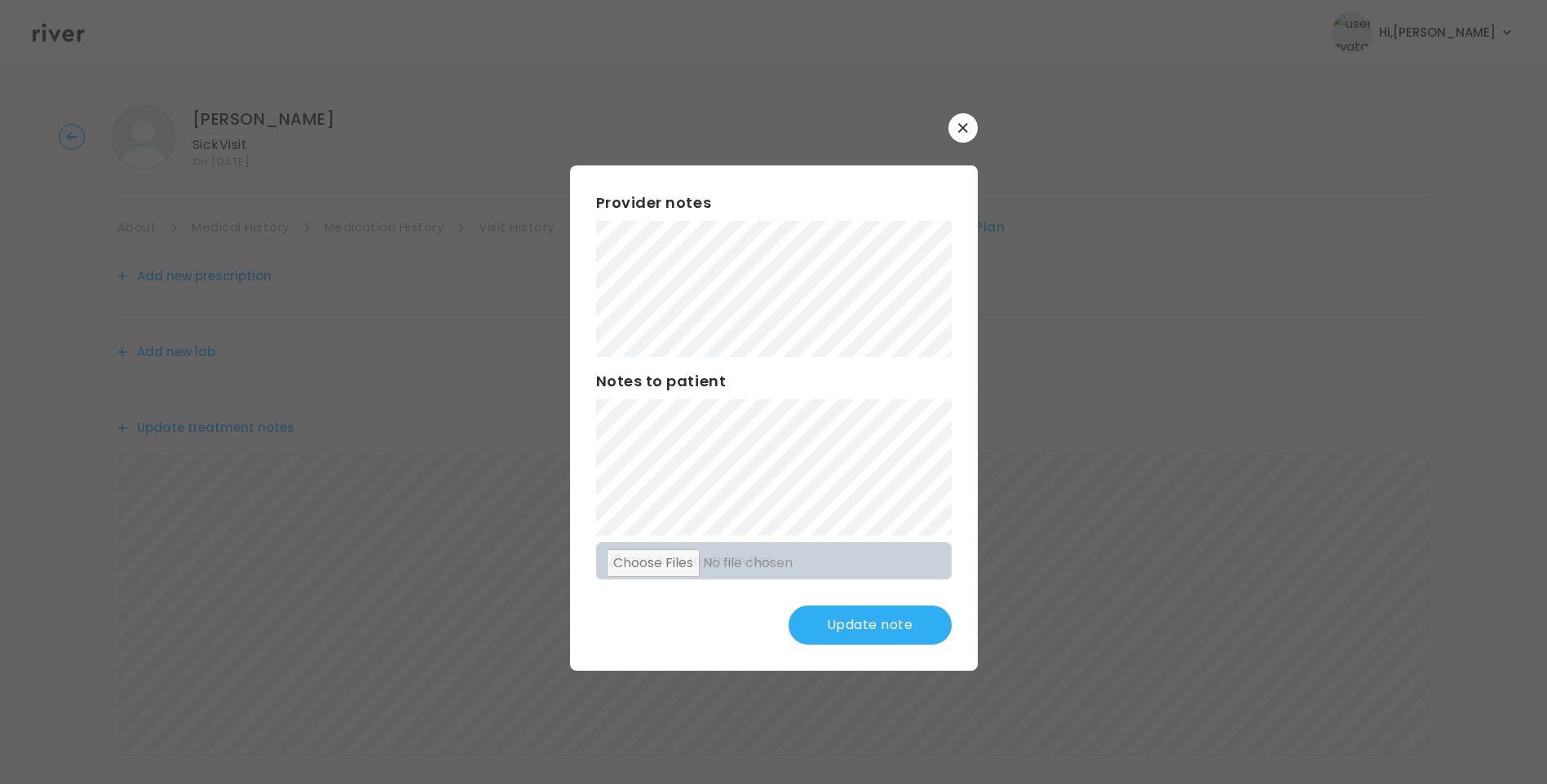
click at [835, 626] on button "Update note" at bounding box center [869, 625] width 163 height 40
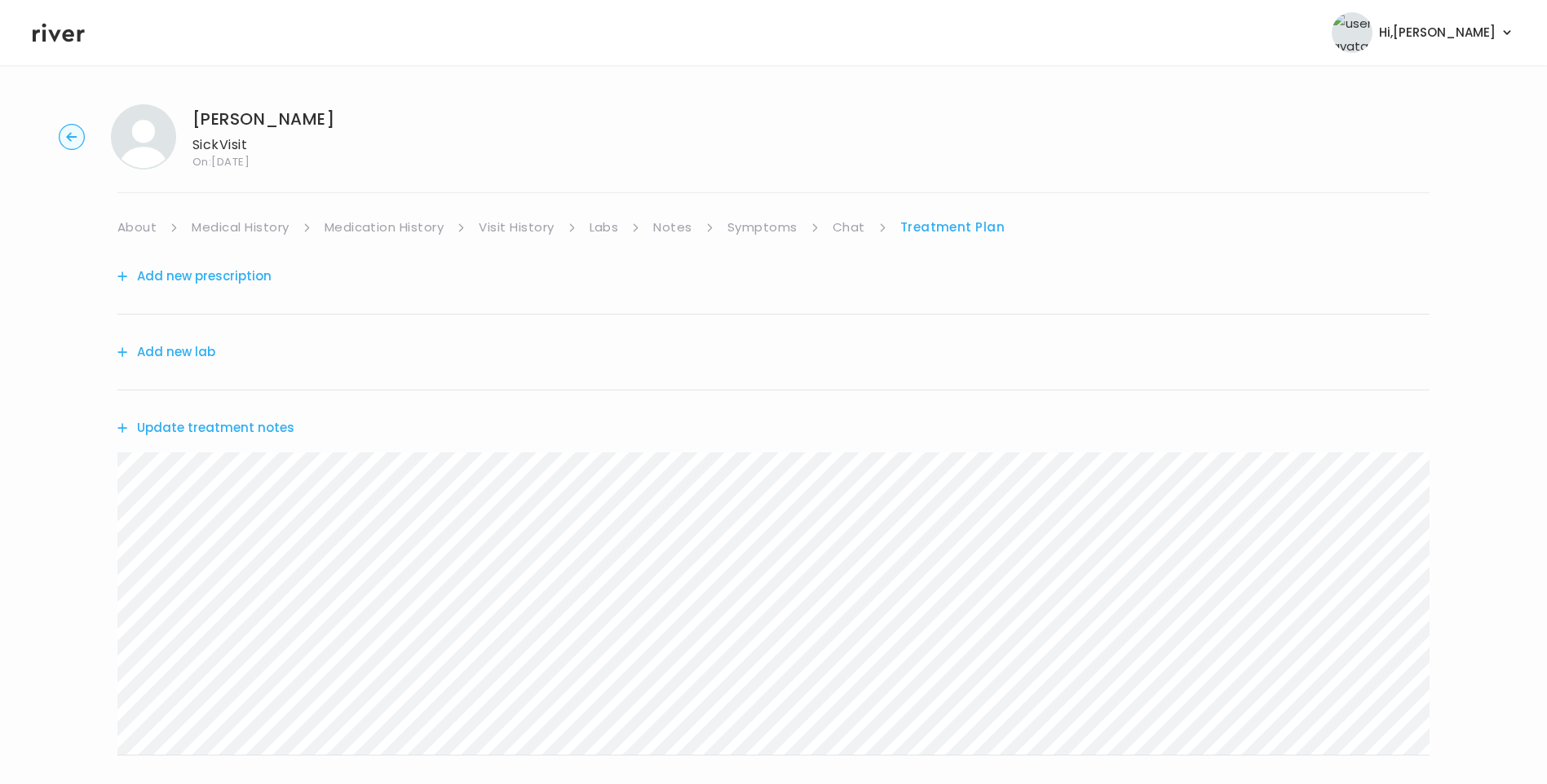
click at [94, 482] on div "YARETZI PEREZ Sick Visit On: 31 Aug 2025 About Medical History Medication Histo…" at bounding box center [773, 525] width 1547 height 868
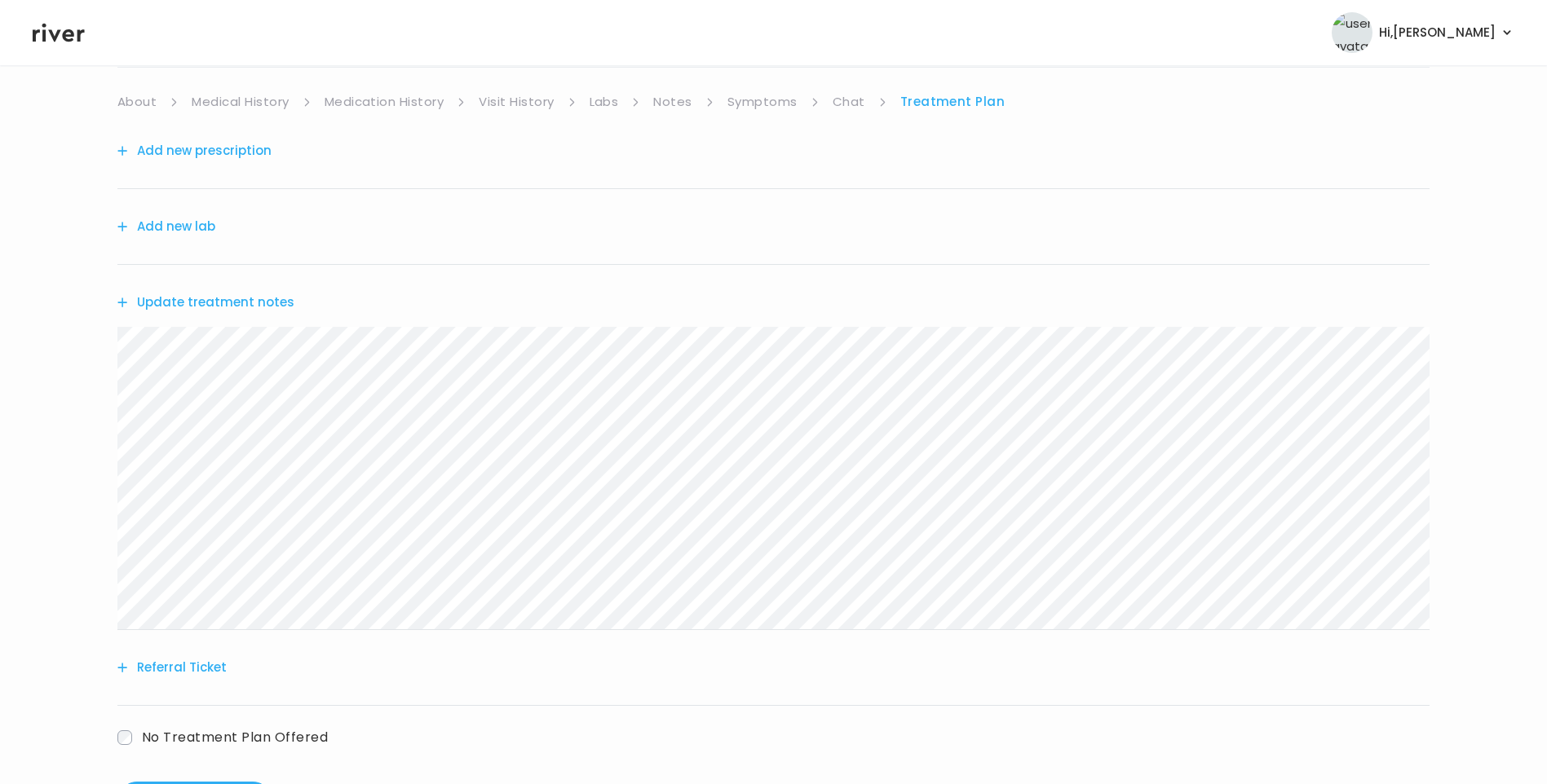
scroll to position [201, 0]
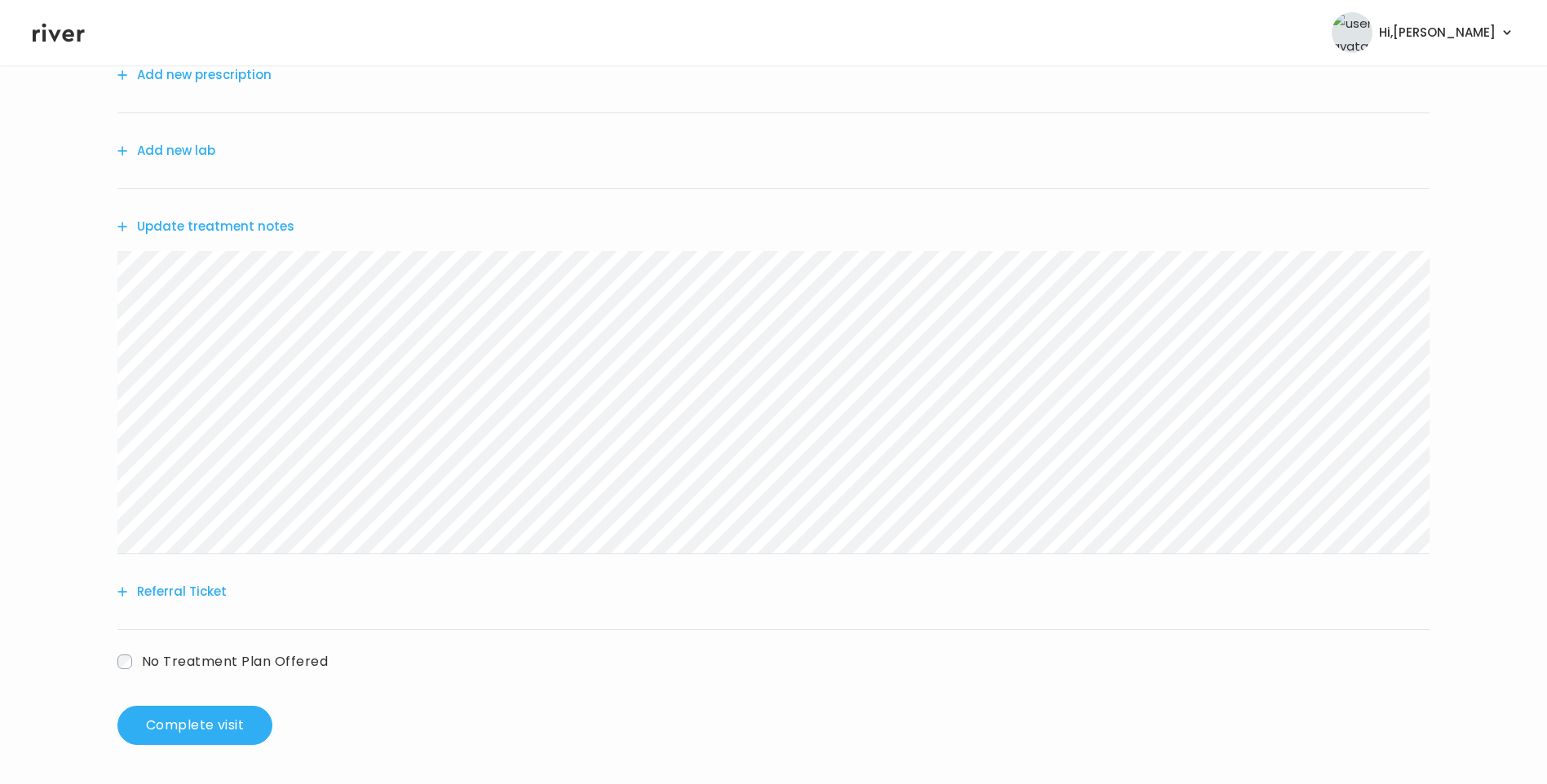
click at [210, 593] on button "Referral Ticket" at bounding box center [172, 592] width 109 height 23
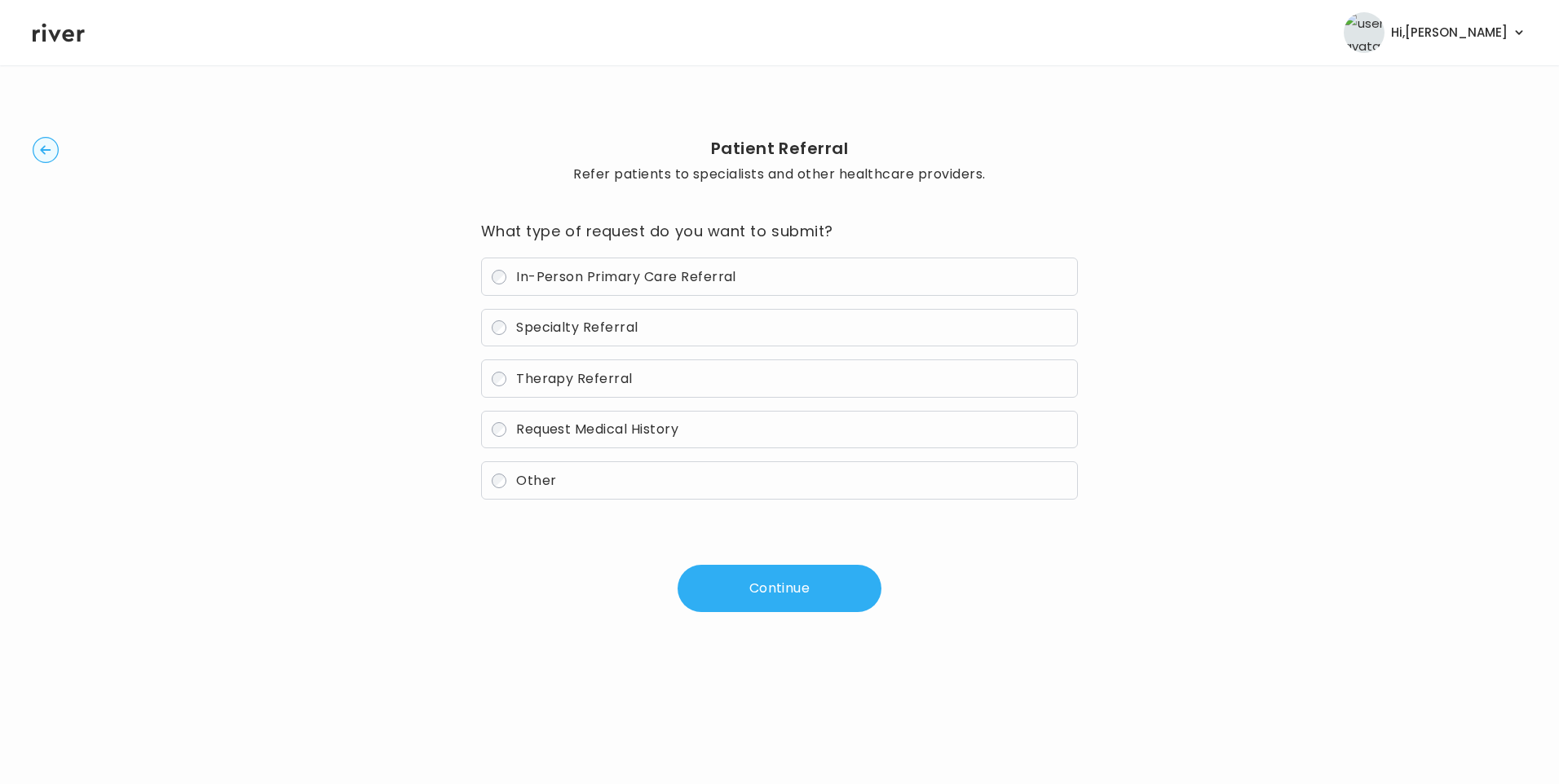
click at [567, 290] on label "In-Person Primary Care Referral" at bounding box center [780, 277] width 598 height 39
click at [777, 581] on button "Continue" at bounding box center [780, 588] width 203 height 47
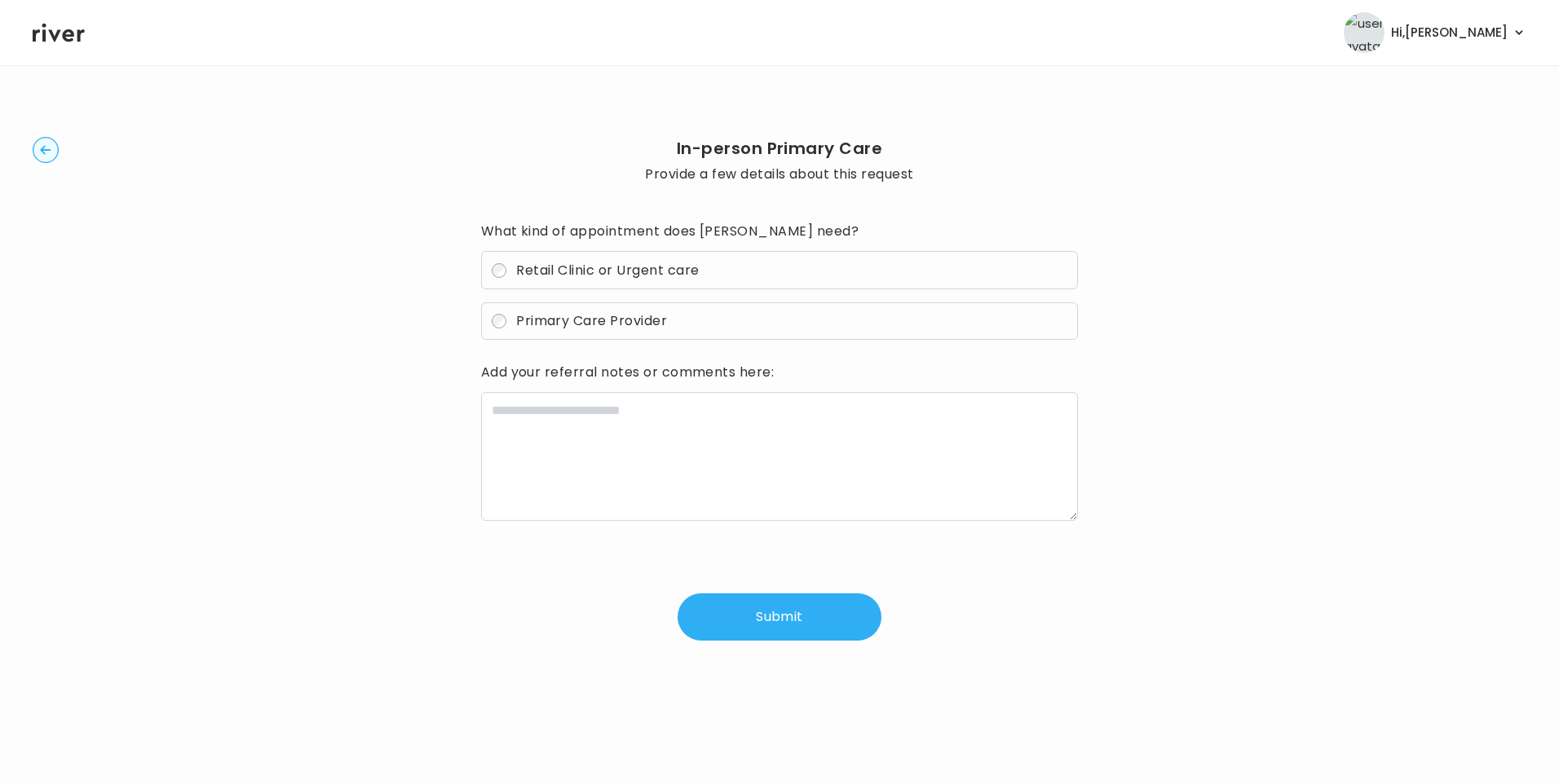
drag, startPoint x: 603, startPoint y: 269, endPoint x: 609, endPoint y: 277, distance: 10.0
click at [604, 270] on span "Retail Clinic or Urgent care" at bounding box center [607, 270] width 183 height 19
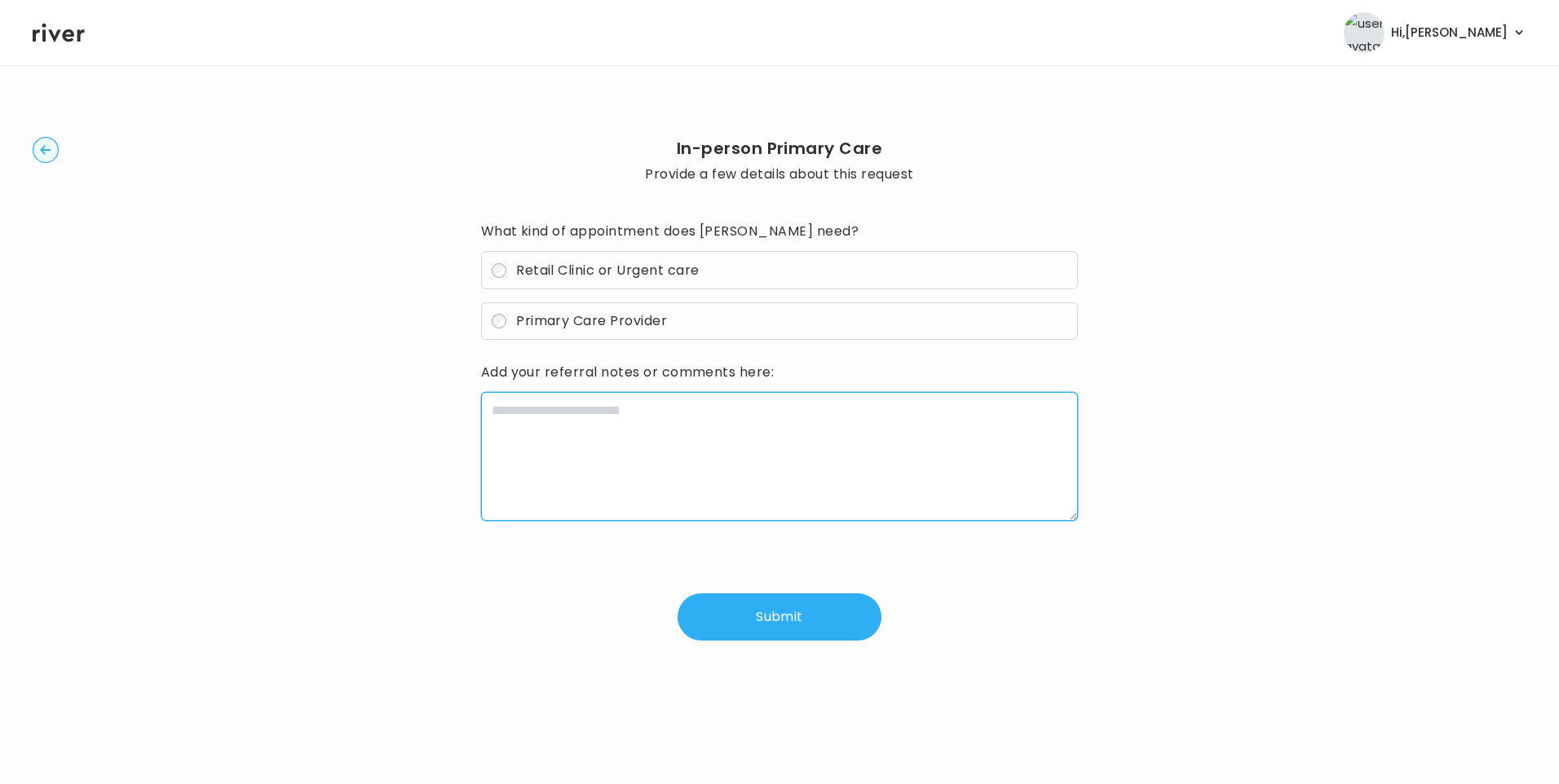
drag, startPoint x: 649, startPoint y: 412, endPoint x: 655, endPoint y: 406, distance: 8.5
click at [649, 410] on textarea at bounding box center [780, 456] width 598 height 129
paste textarea "**********"
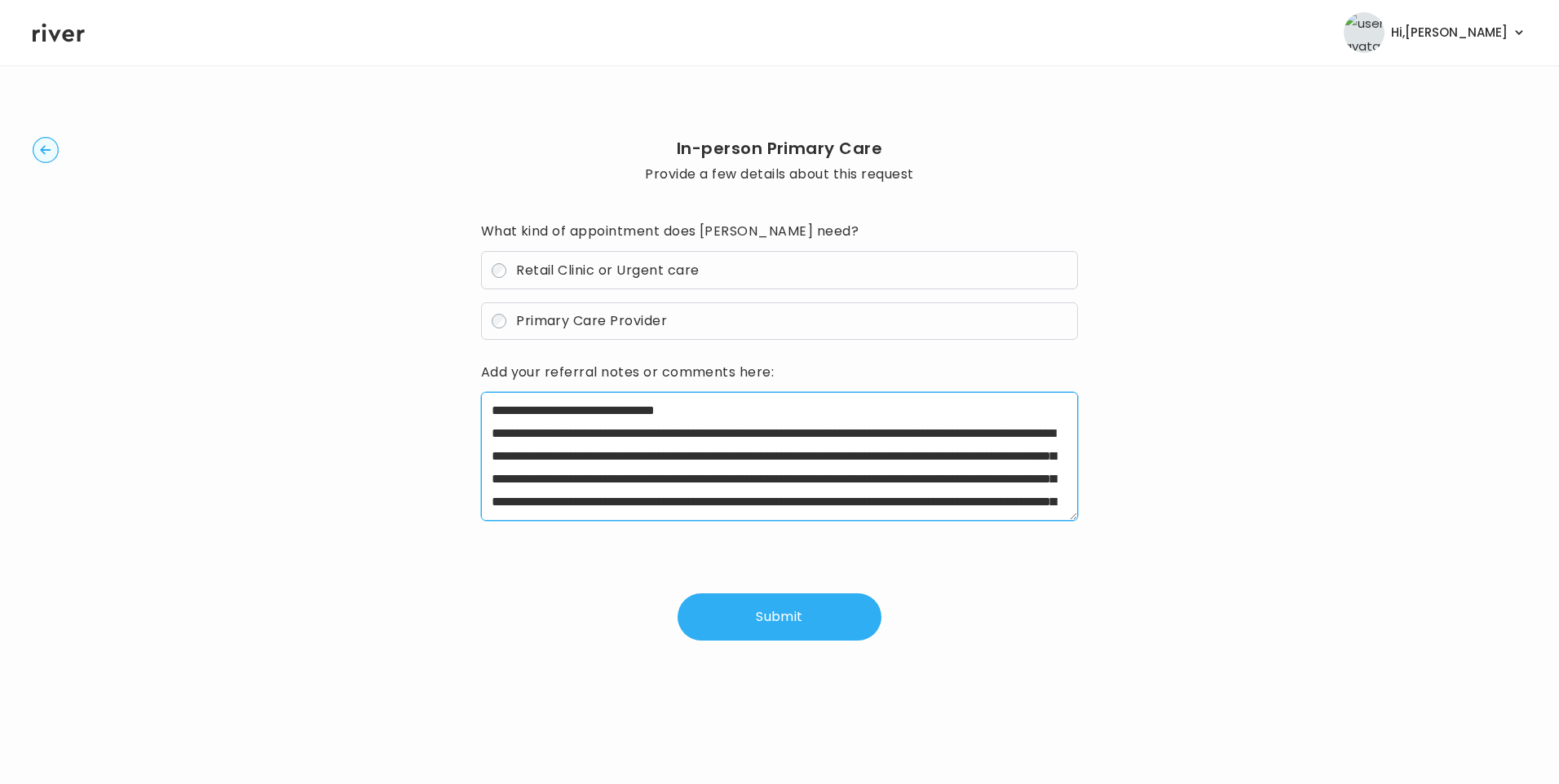
drag, startPoint x: 539, startPoint y: 433, endPoint x: 741, endPoint y: 435, distance: 202.0
click at [741, 435] on textarea "**********" at bounding box center [780, 456] width 598 height 129
drag, startPoint x: 723, startPoint y: 456, endPoint x: 718, endPoint y: 477, distance: 21.6
click at [718, 477] on textarea "**********" at bounding box center [780, 456] width 598 height 129
click at [1036, 457] on textarea "**********" at bounding box center [780, 456] width 598 height 129
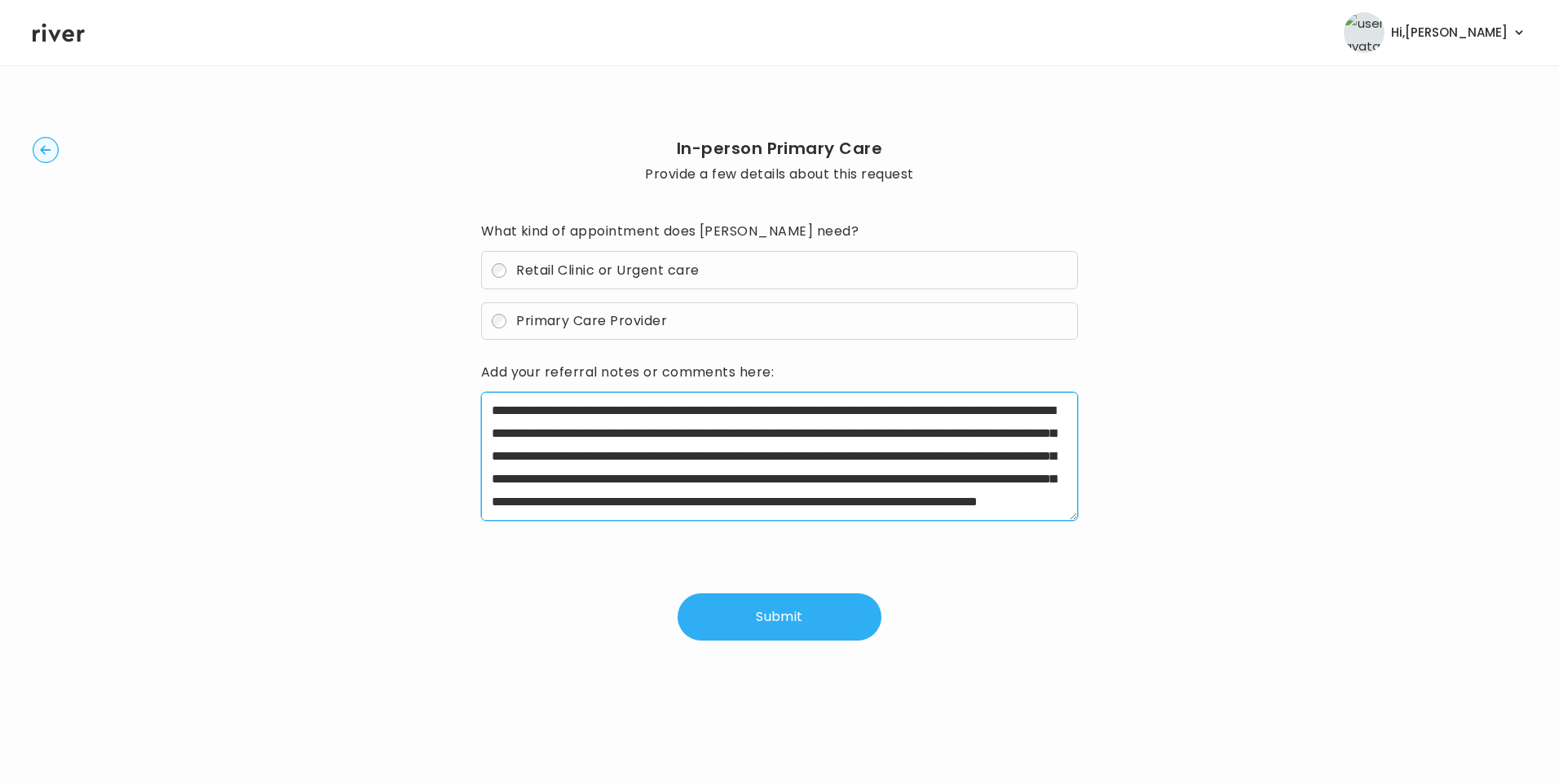
scroll to position [69, 0]
drag, startPoint x: 844, startPoint y: 479, endPoint x: 917, endPoint y: 502, distance: 76.5
click at [917, 502] on textarea "**********" at bounding box center [780, 456] width 598 height 129
click at [841, 503] on textarea "**********" at bounding box center [780, 456] width 598 height 129
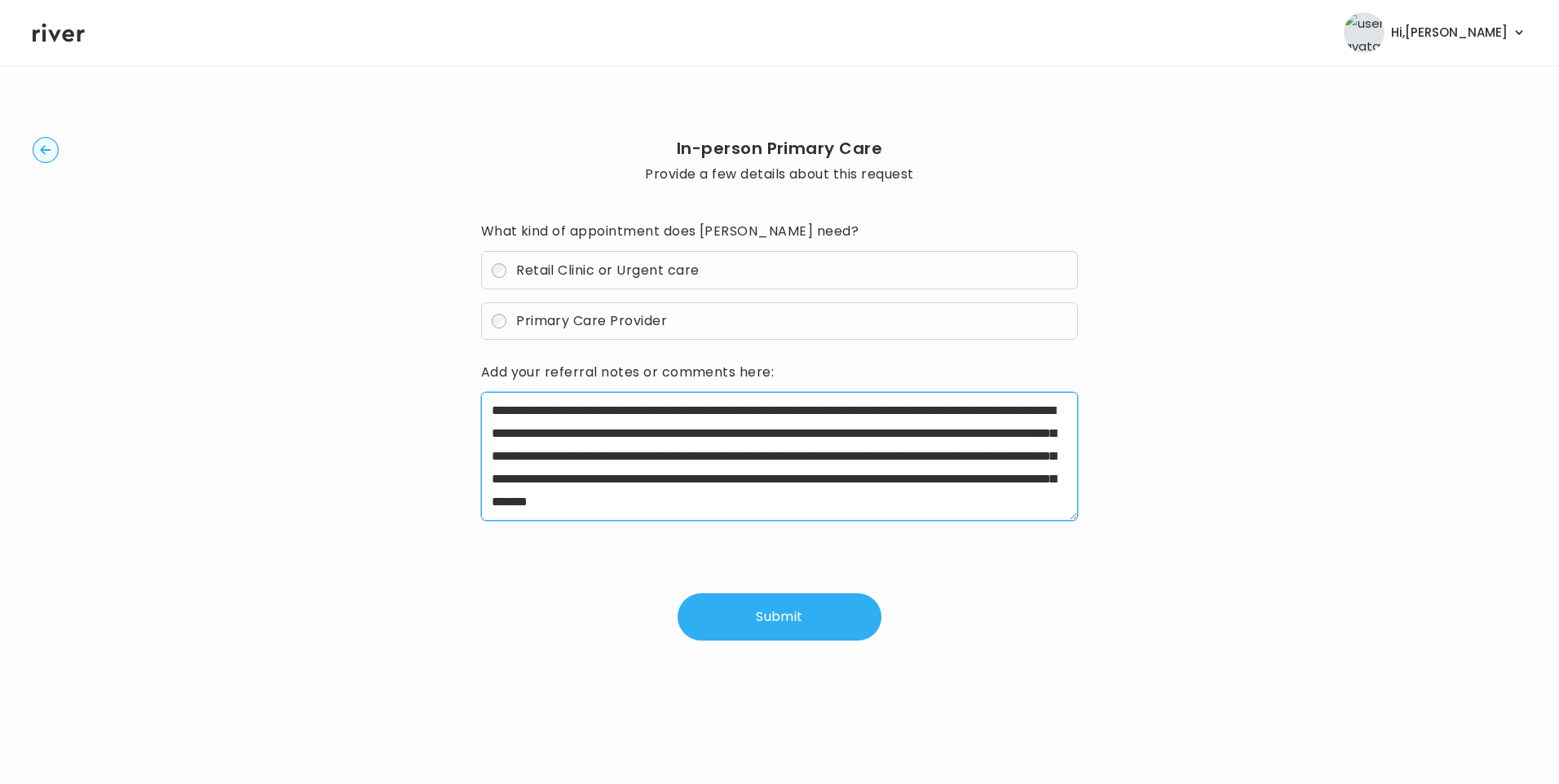
scroll to position [0, 0]
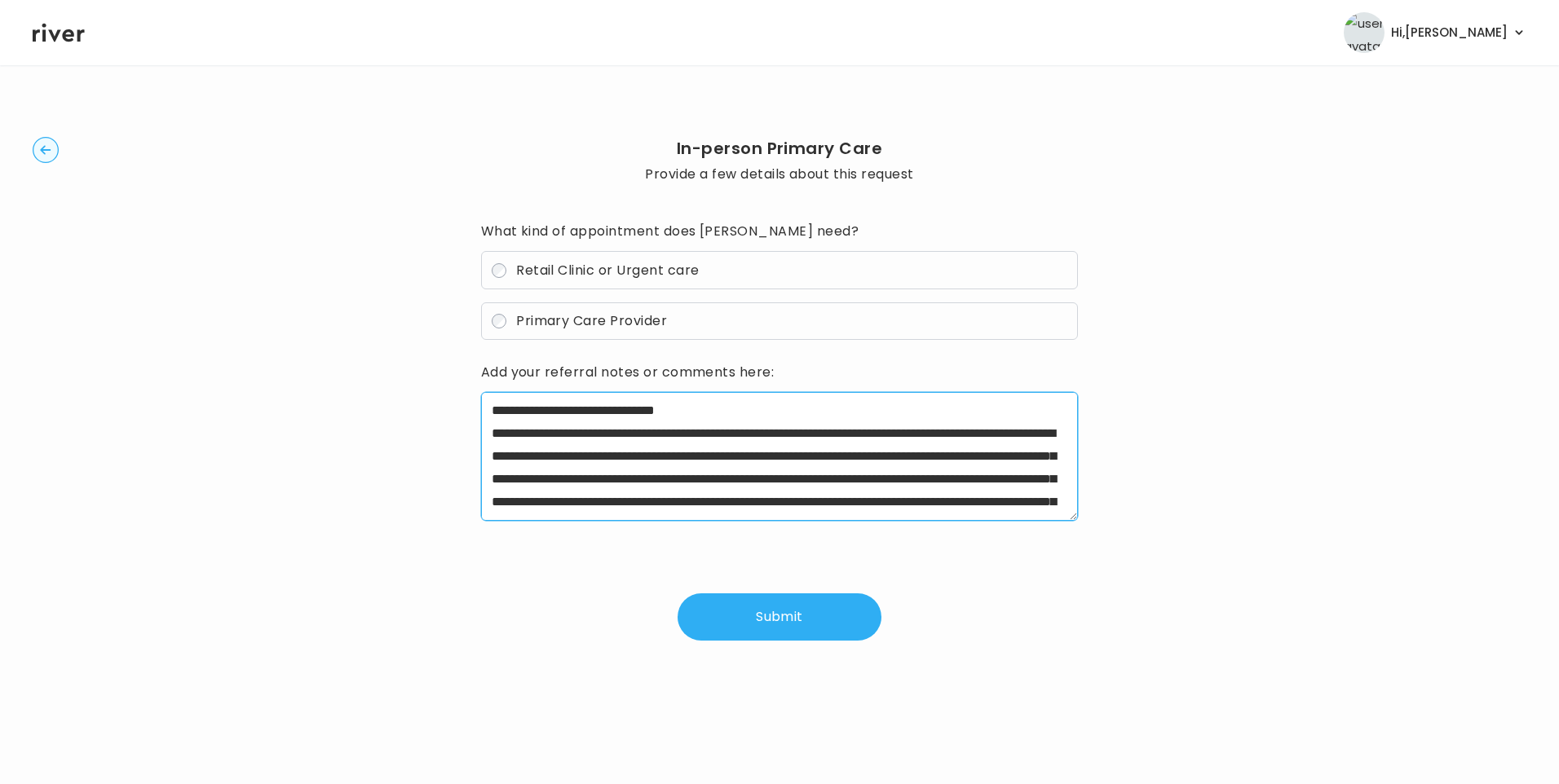
click at [720, 413] on textarea "**********" at bounding box center [780, 456] width 598 height 129
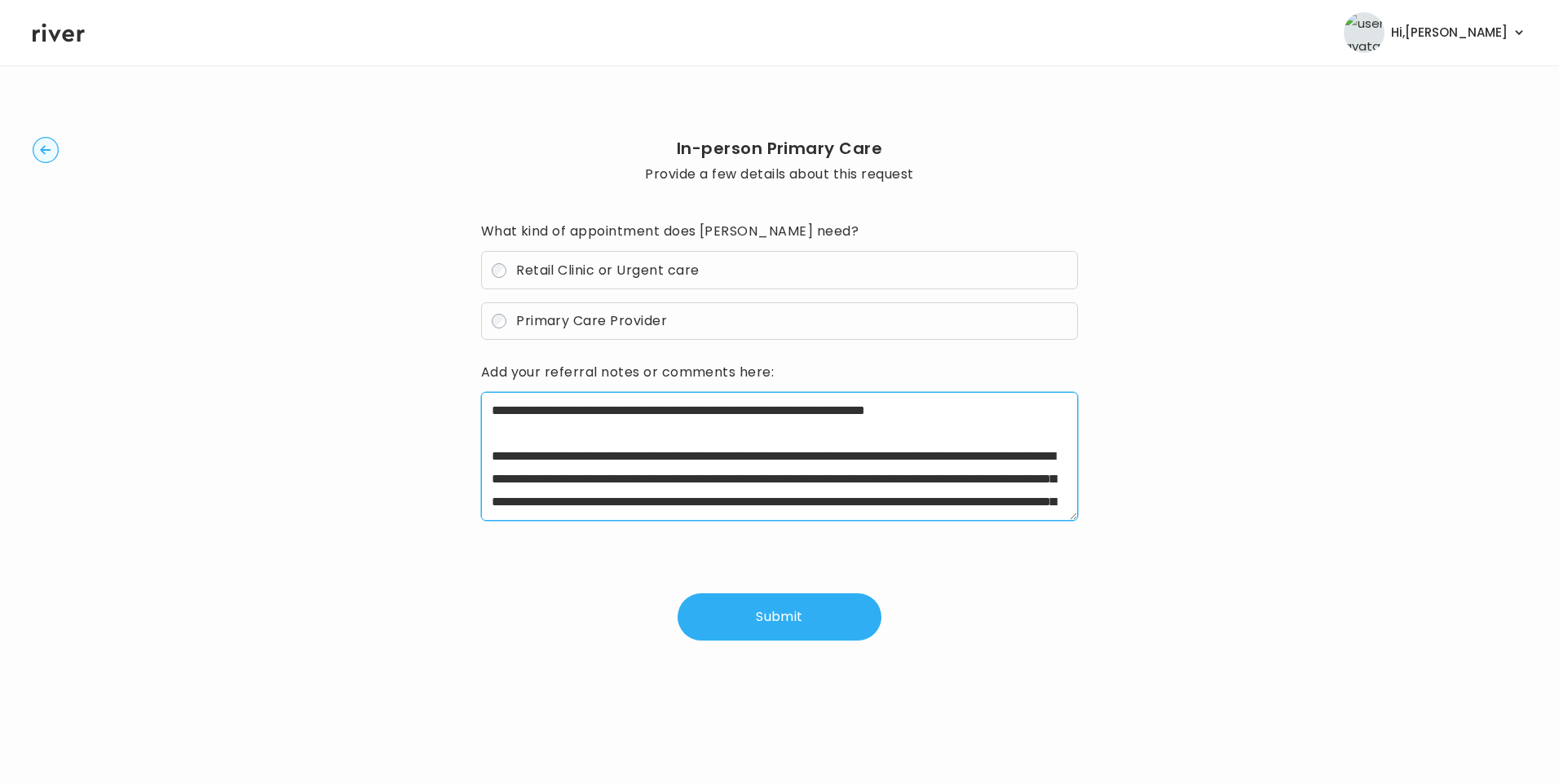
type textarea "**********"
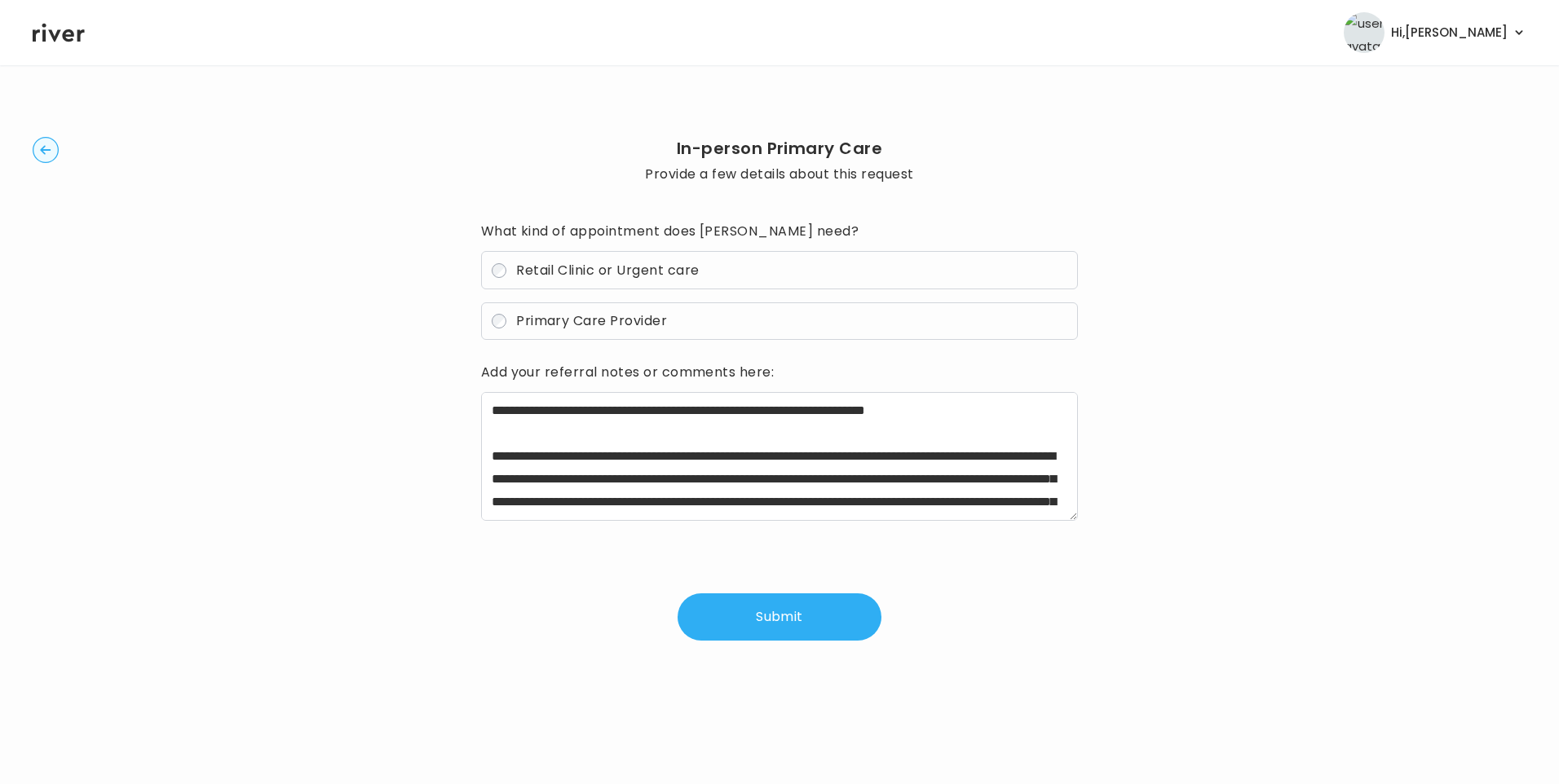
click at [778, 619] on button "Submit" at bounding box center [780, 616] width 203 height 47
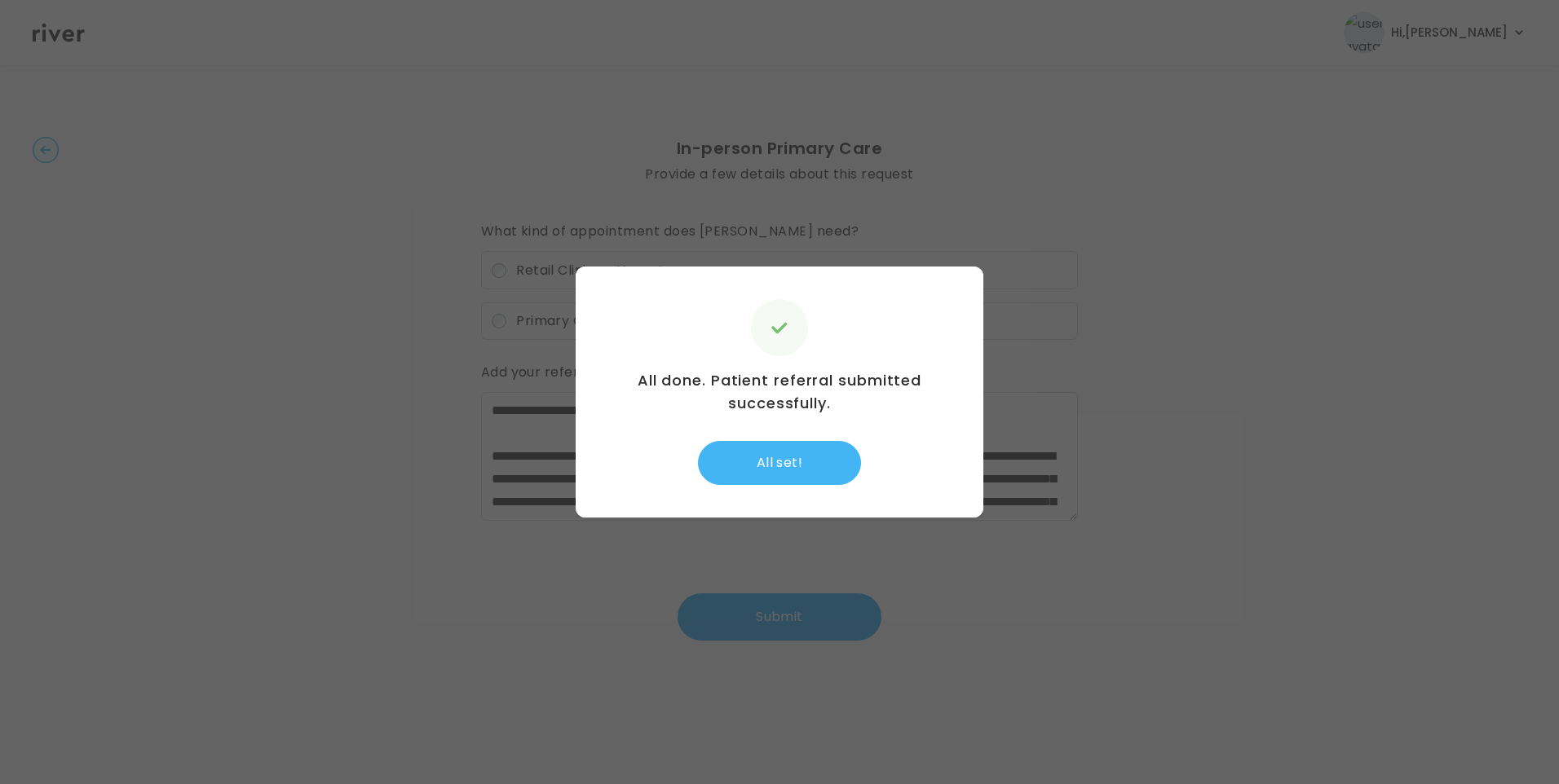
click at [788, 450] on button "All set!" at bounding box center [779, 462] width 163 height 44
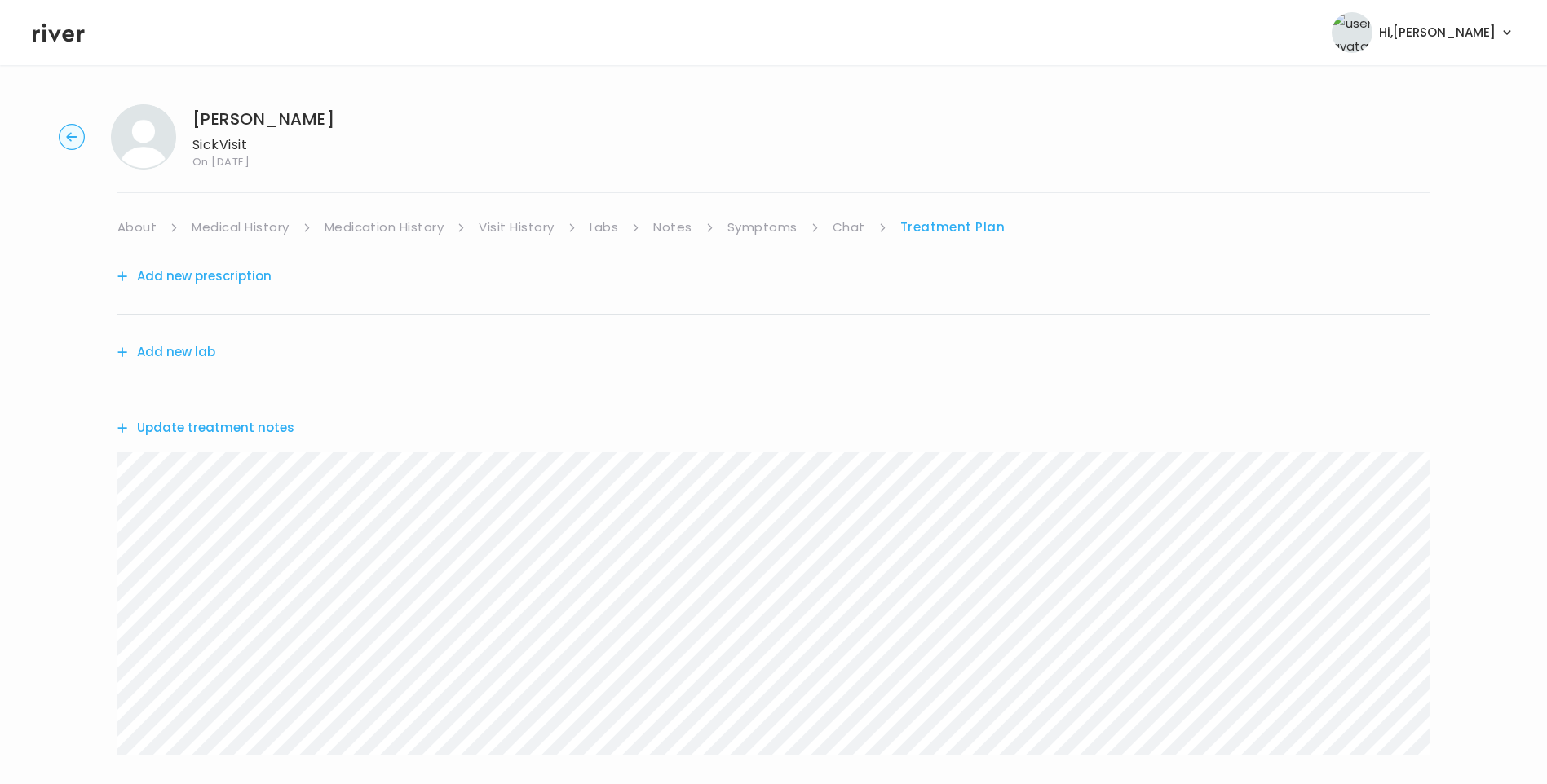
click at [220, 429] on button "Update treatment notes" at bounding box center [206, 427] width 177 height 23
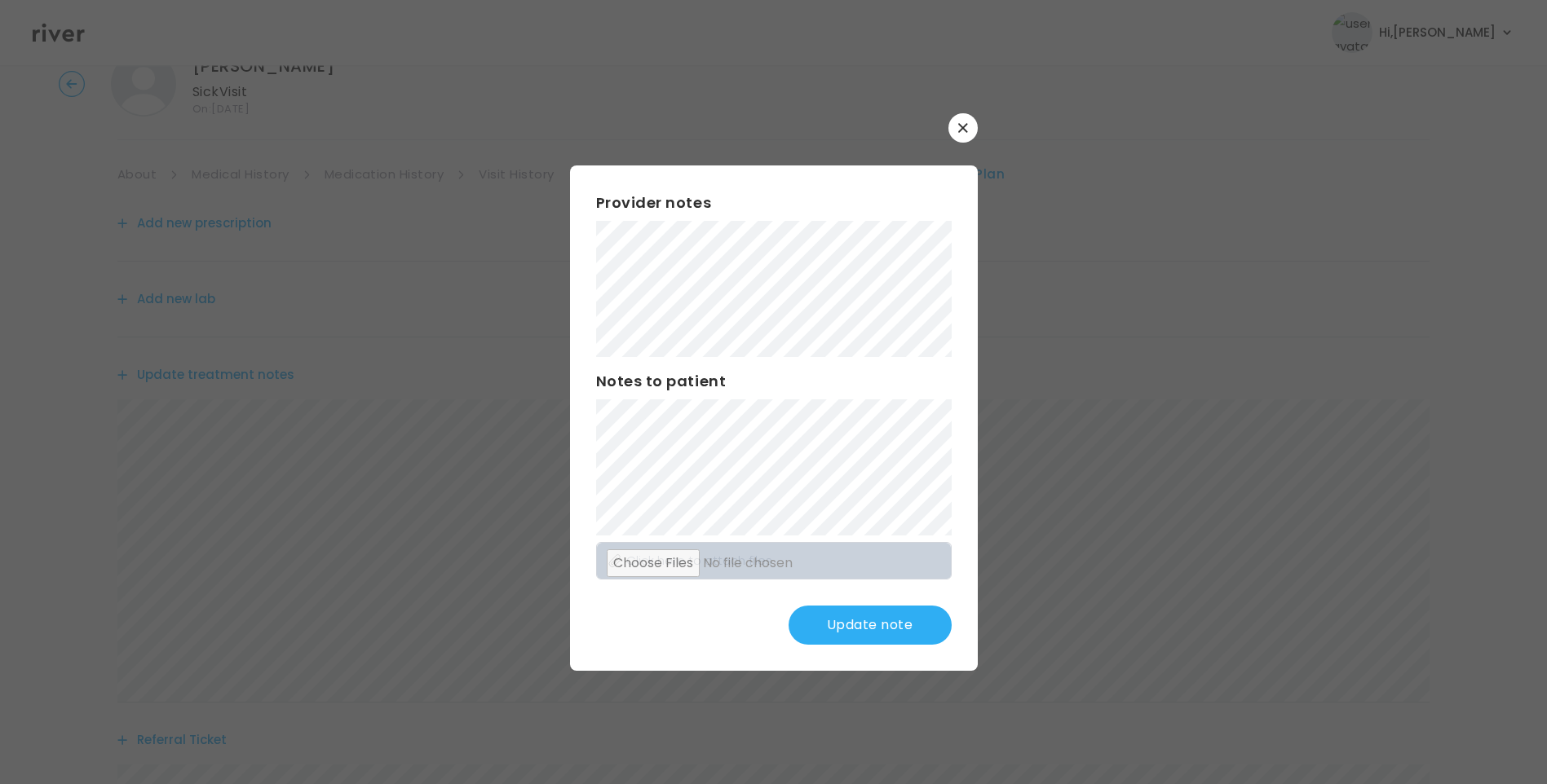
scroll to position [82, 0]
click at [873, 613] on button "Update note" at bounding box center [869, 625] width 163 height 40
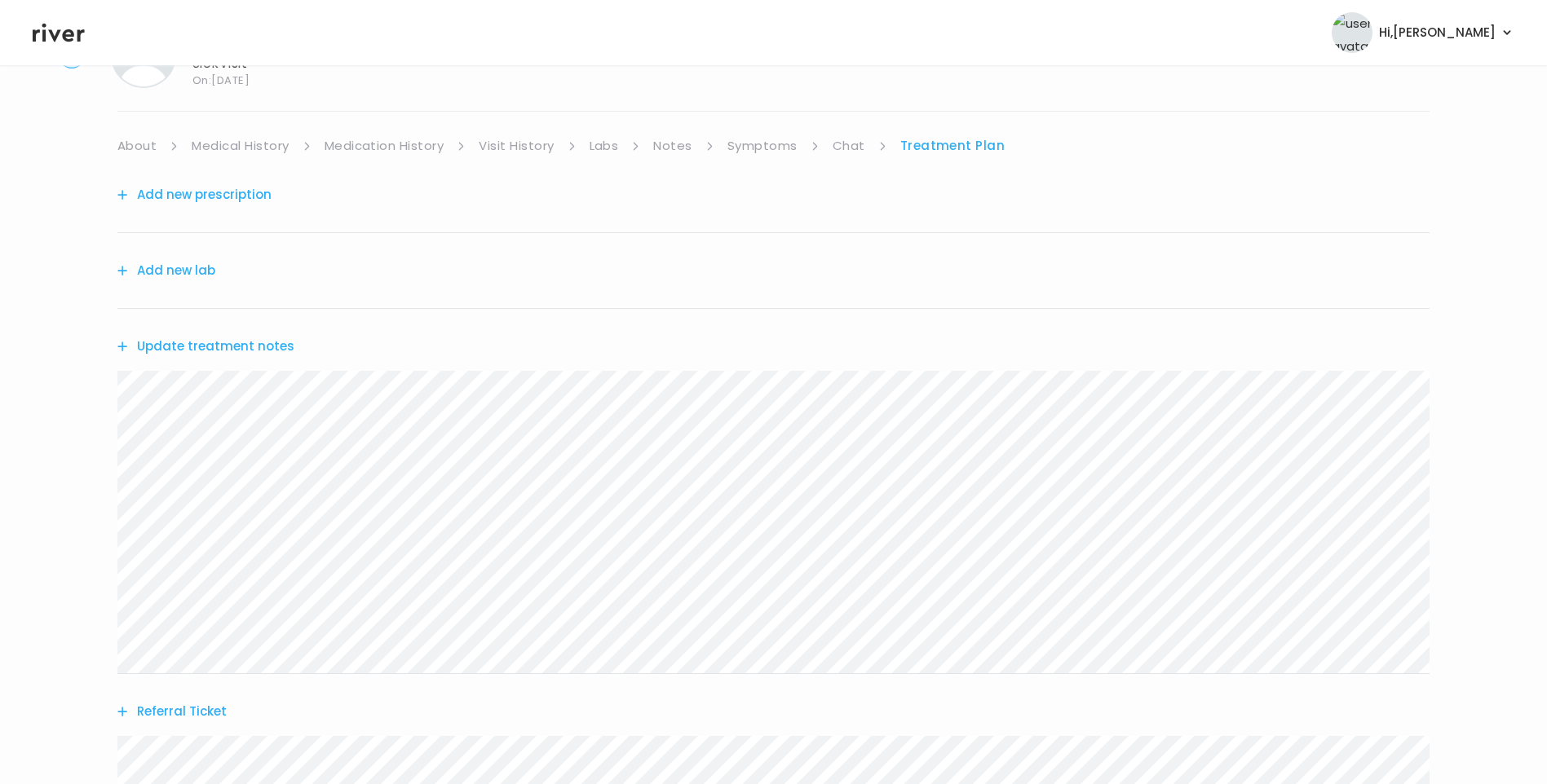
click at [262, 337] on button "Update treatment notes" at bounding box center [206, 346] width 177 height 23
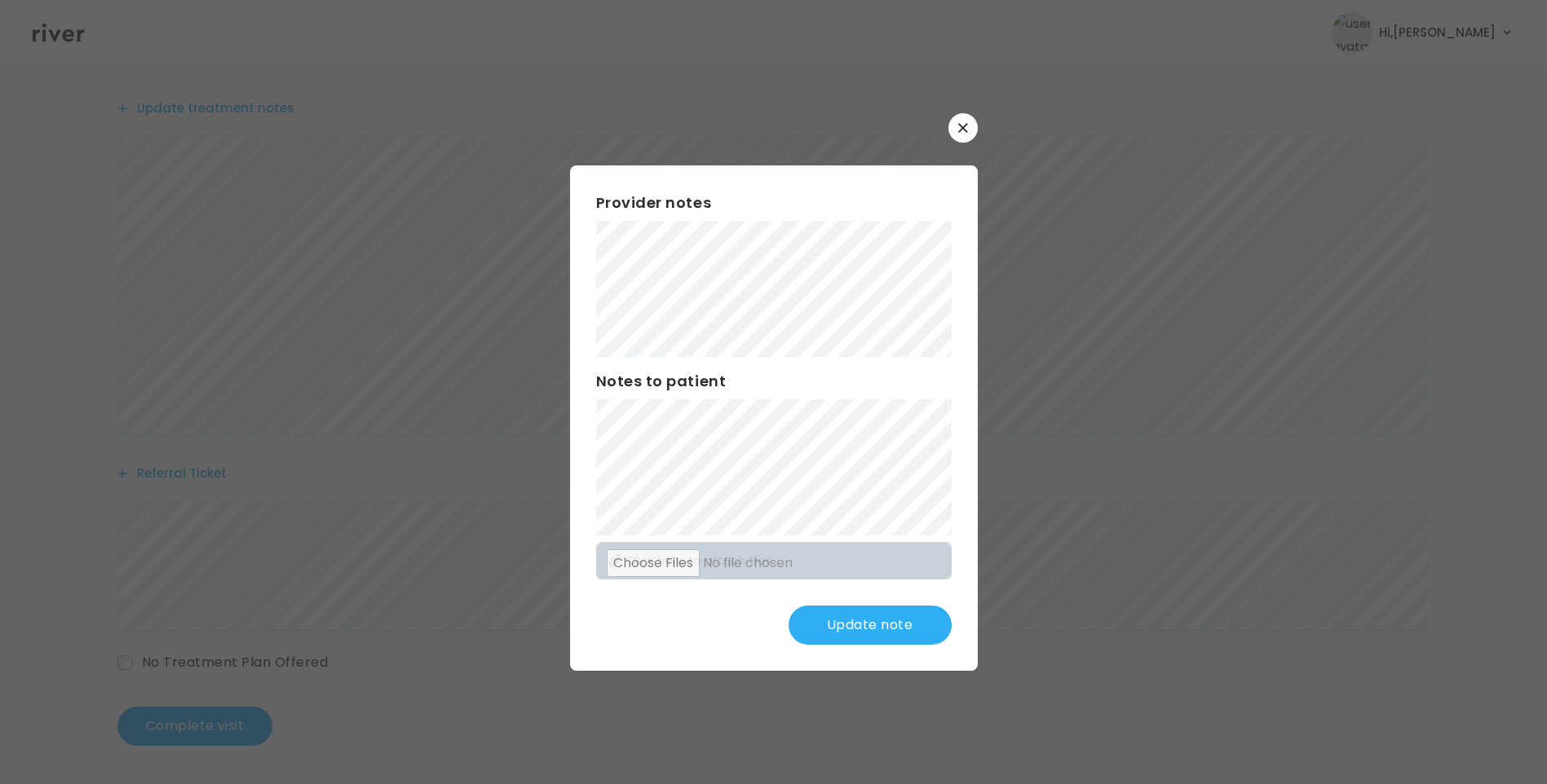
scroll to position [320, 0]
click at [858, 611] on button "Update note" at bounding box center [869, 625] width 163 height 40
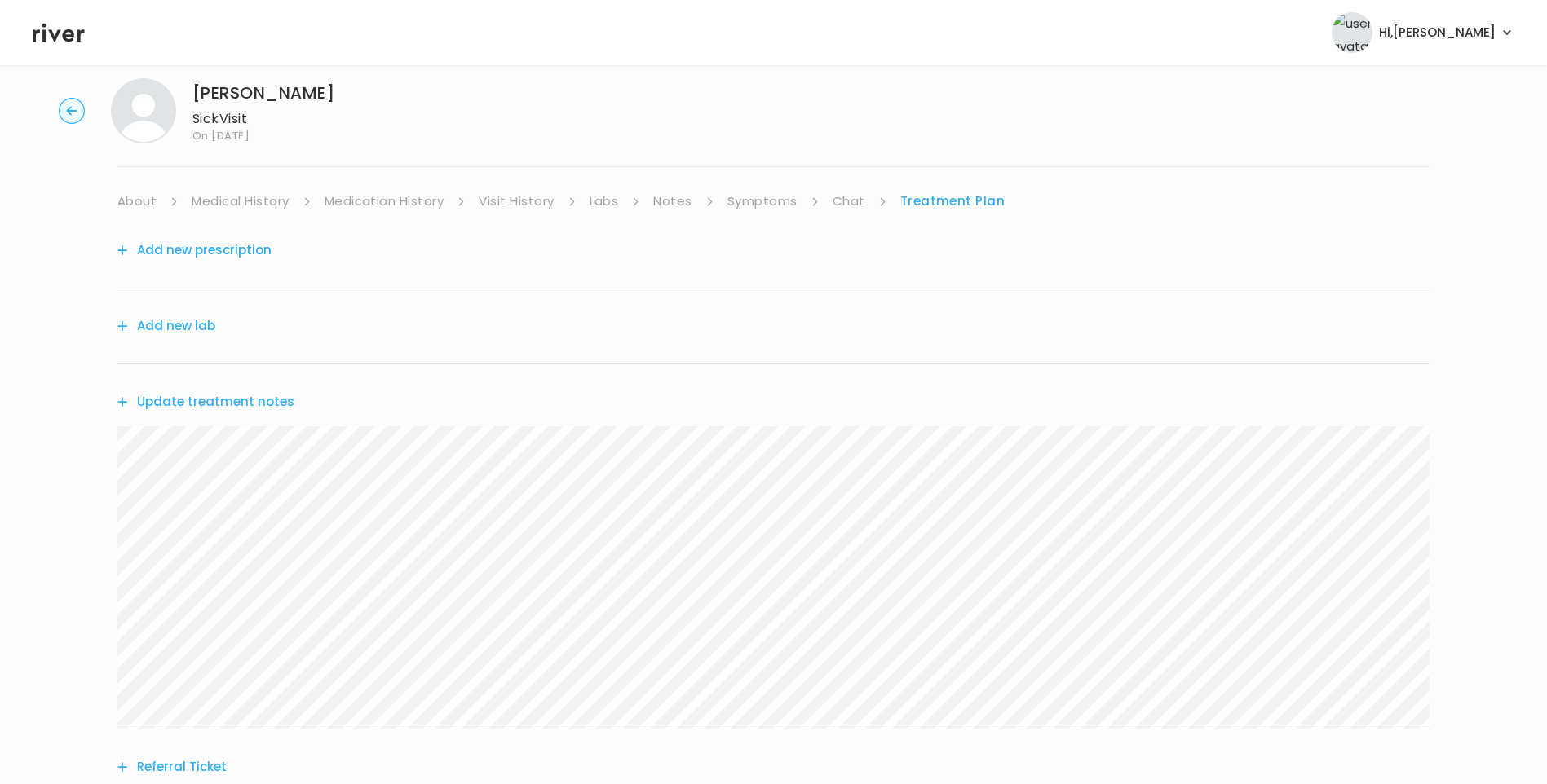
scroll to position [0, 0]
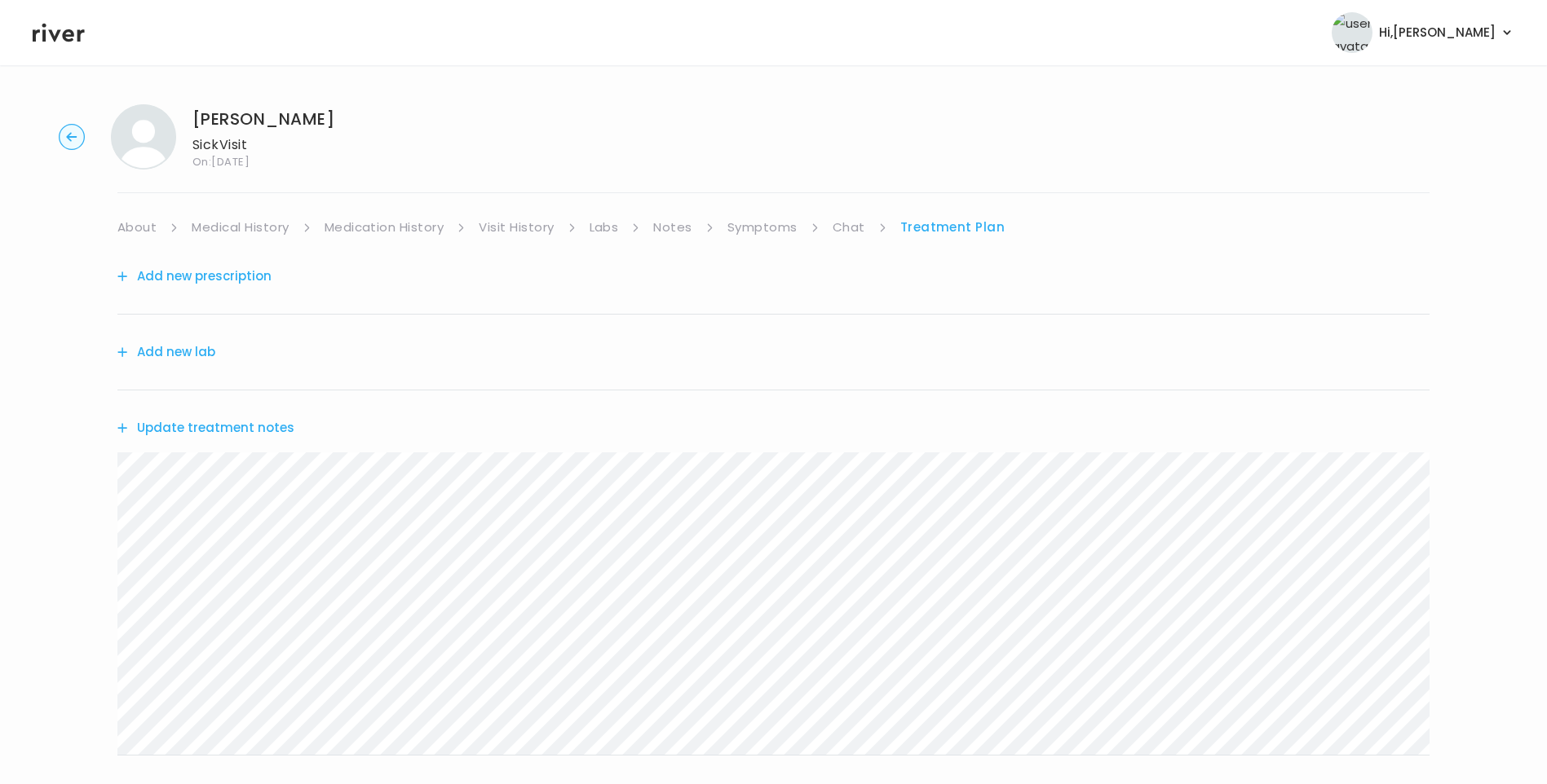
click at [262, 430] on button "Update treatment notes" at bounding box center [206, 427] width 177 height 23
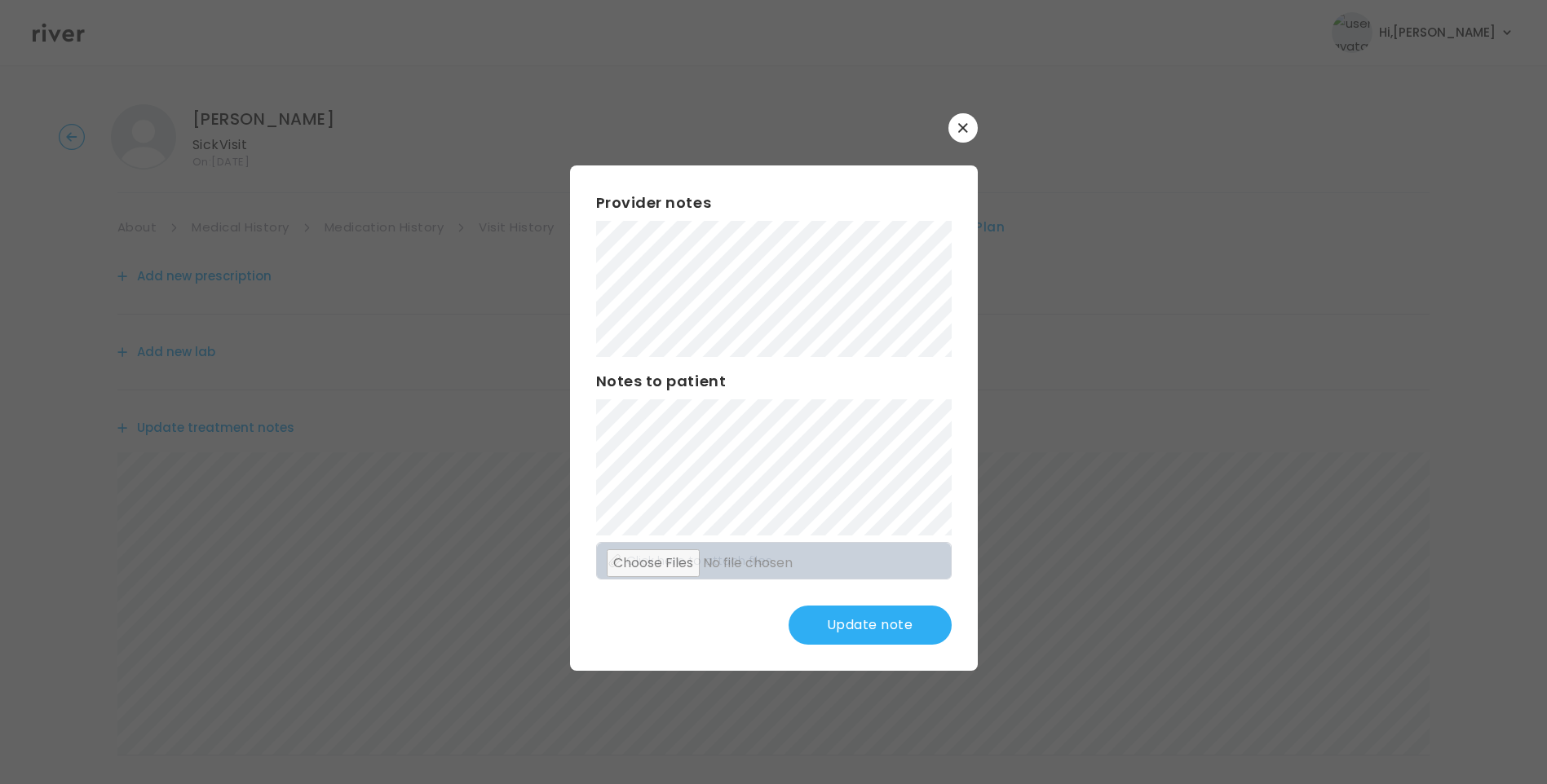
click at [584, 430] on div "Provider notes Notes to patient Click here to attach files Update note" at bounding box center [773, 418] width 408 height 505
click at [833, 627] on button "Update note" at bounding box center [869, 625] width 163 height 40
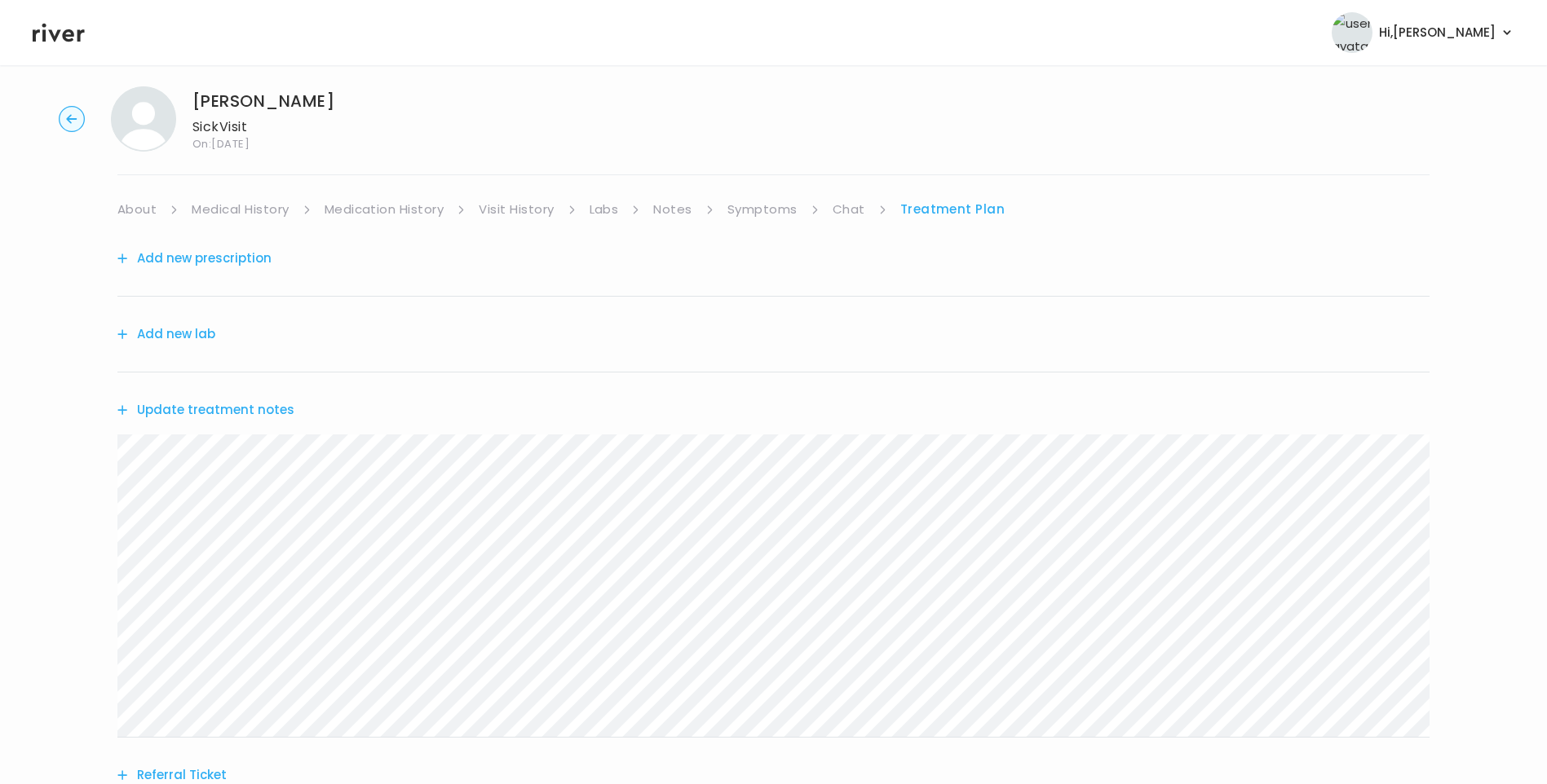
scroll to position [0, 0]
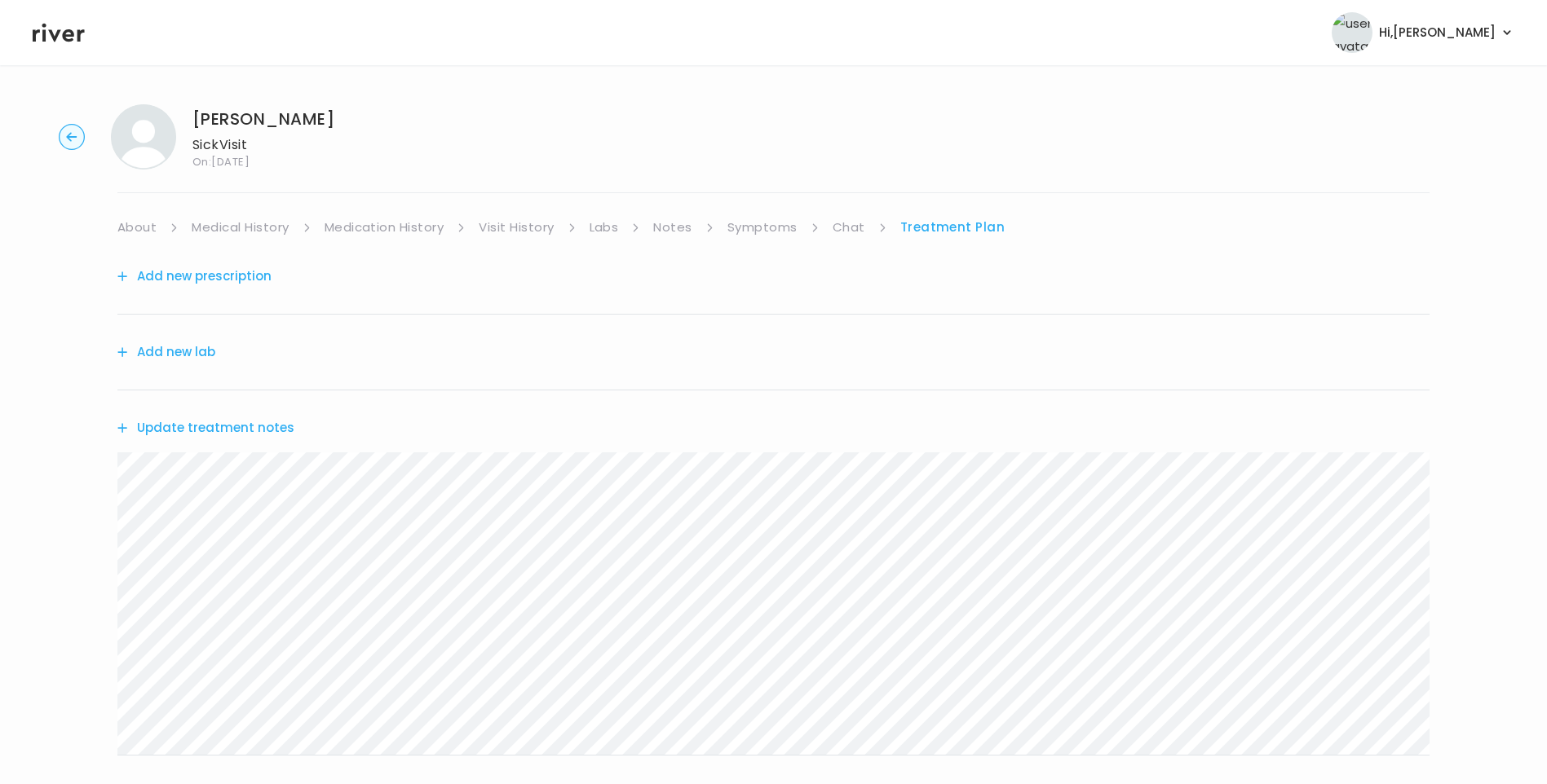
click at [146, 231] on link "About" at bounding box center [137, 227] width 40 height 23
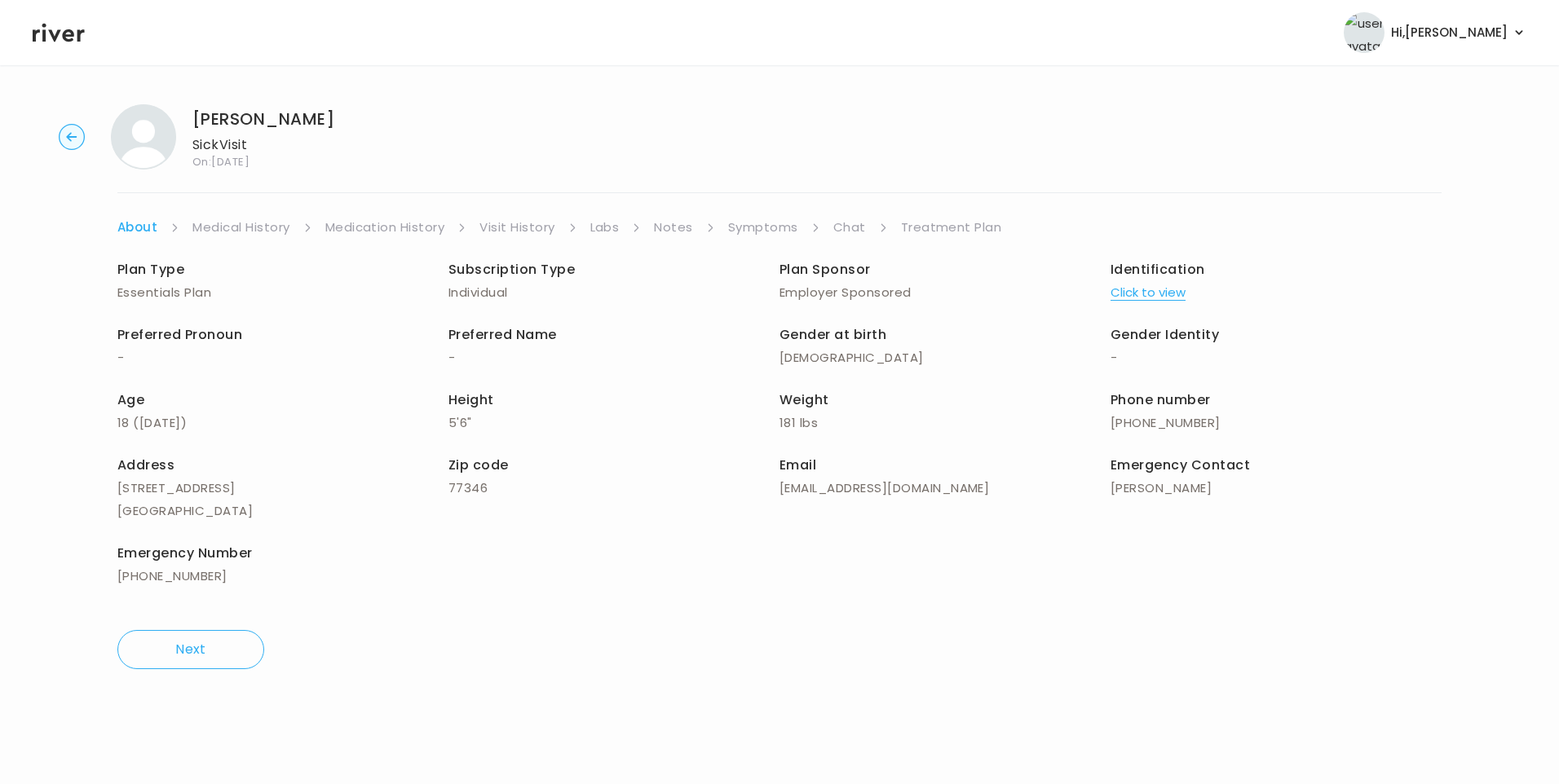
click at [956, 221] on link "Treatment Plan" at bounding box center [951, 227] width 101 height 23
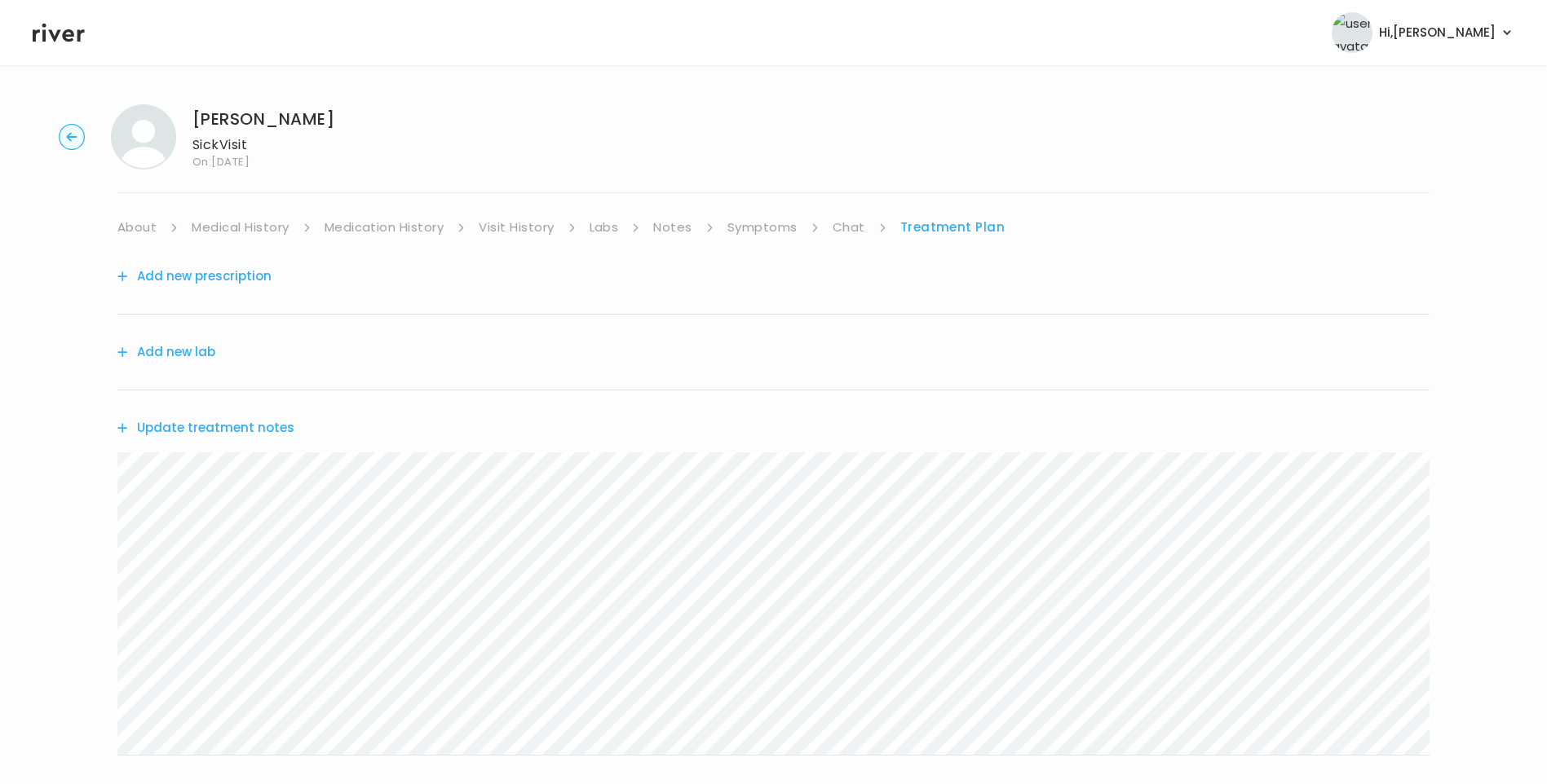
click at [737, 219] on link "Symptoms" at bounding box center [762, 227] width 70 height 23
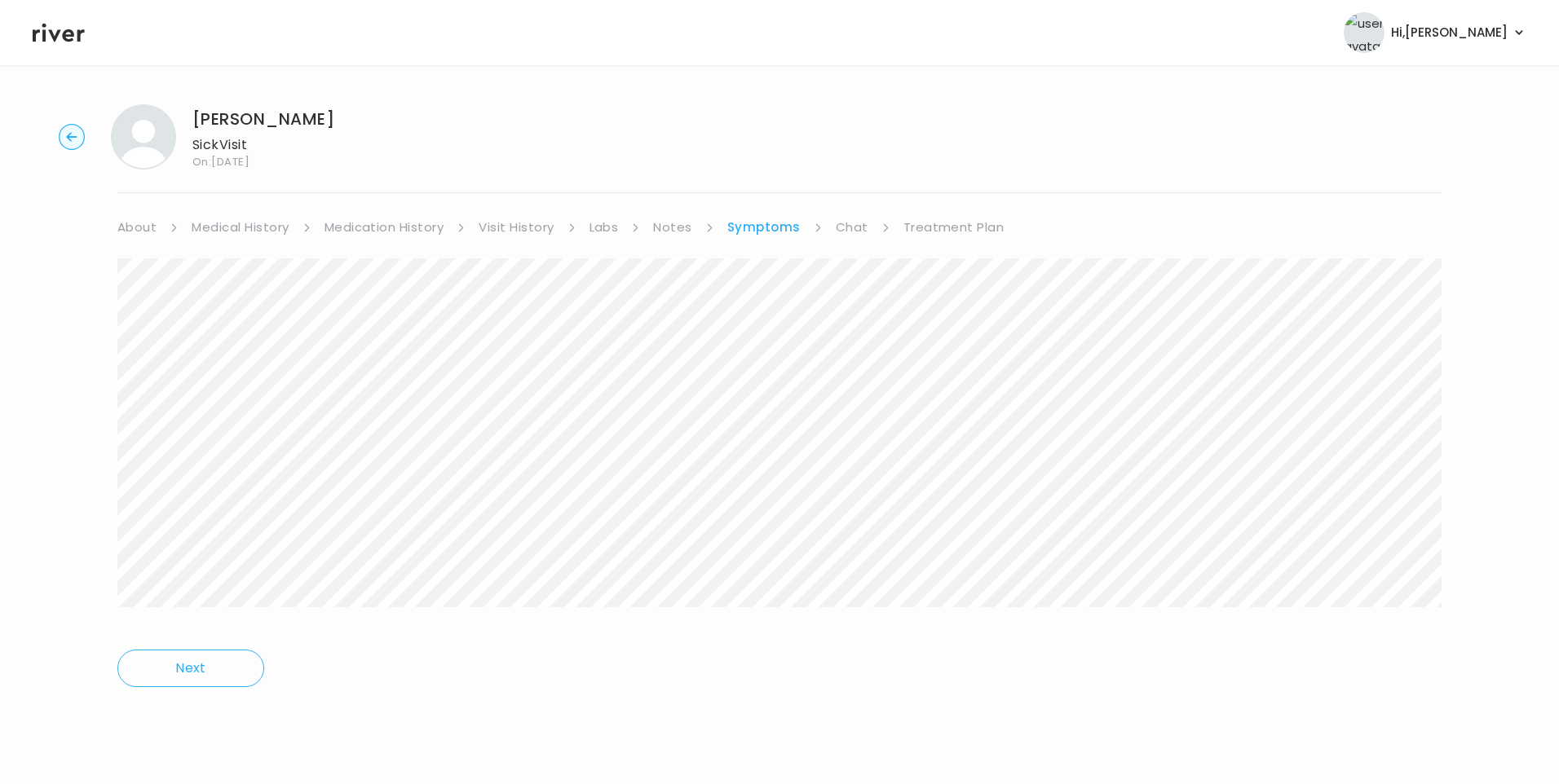
click at [957, 228] on link "Treatment Plan" at bounding box center [953, 227] width 101 height 23
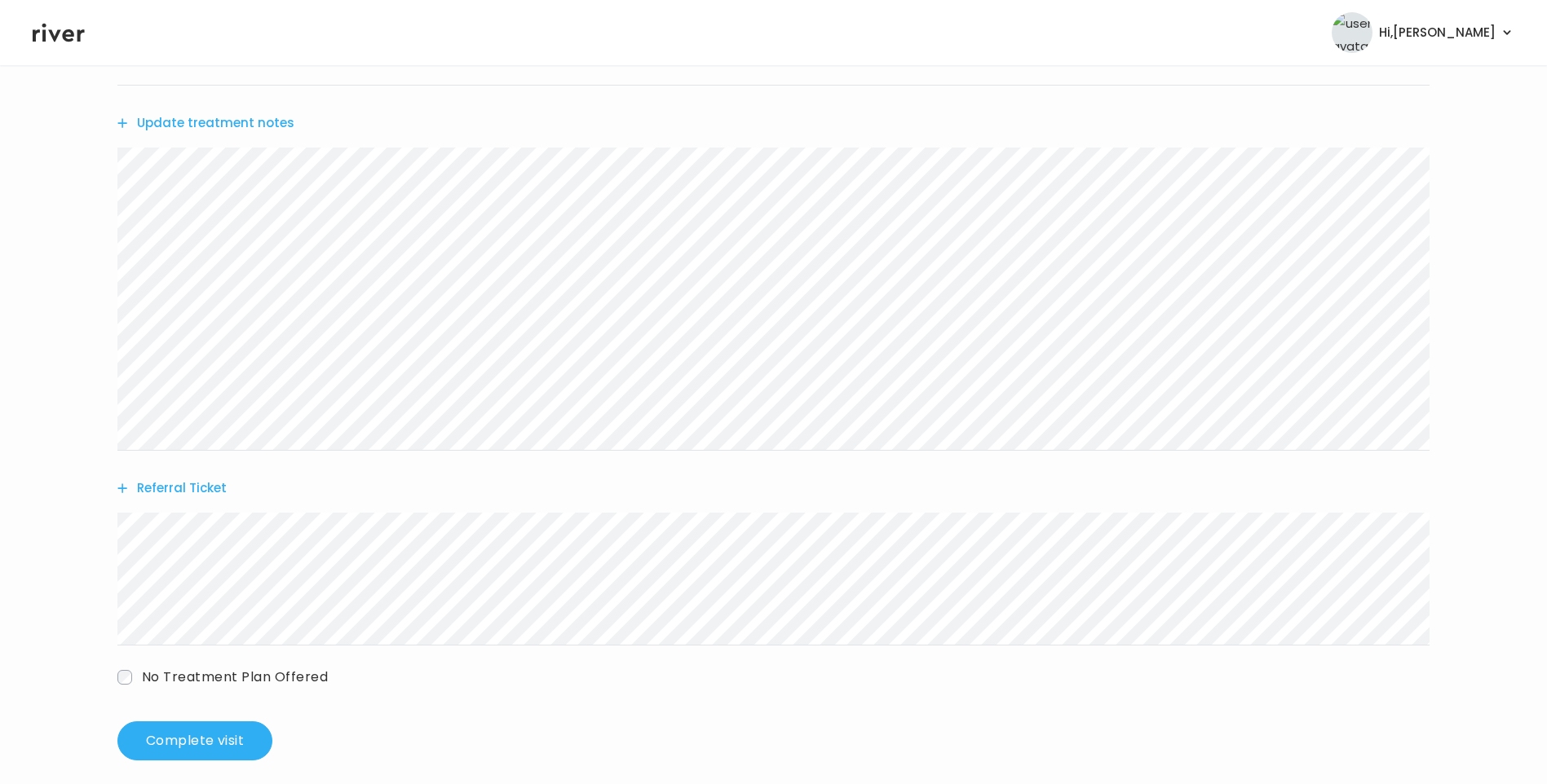
scroll to position [320, 0]
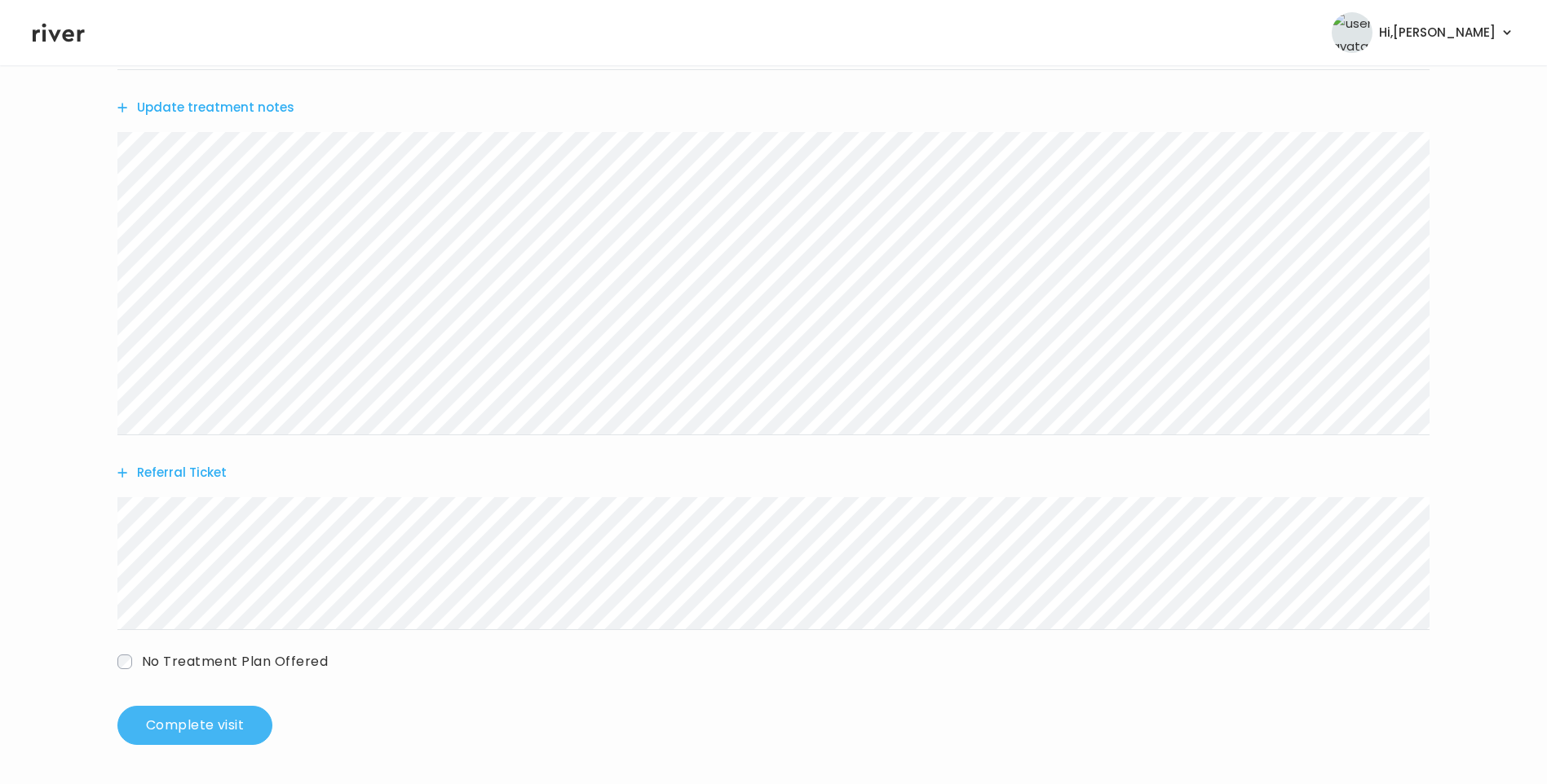
click at [199, 723] on button "Complete visit" at bounding box center [195, 726] width 155 height 40
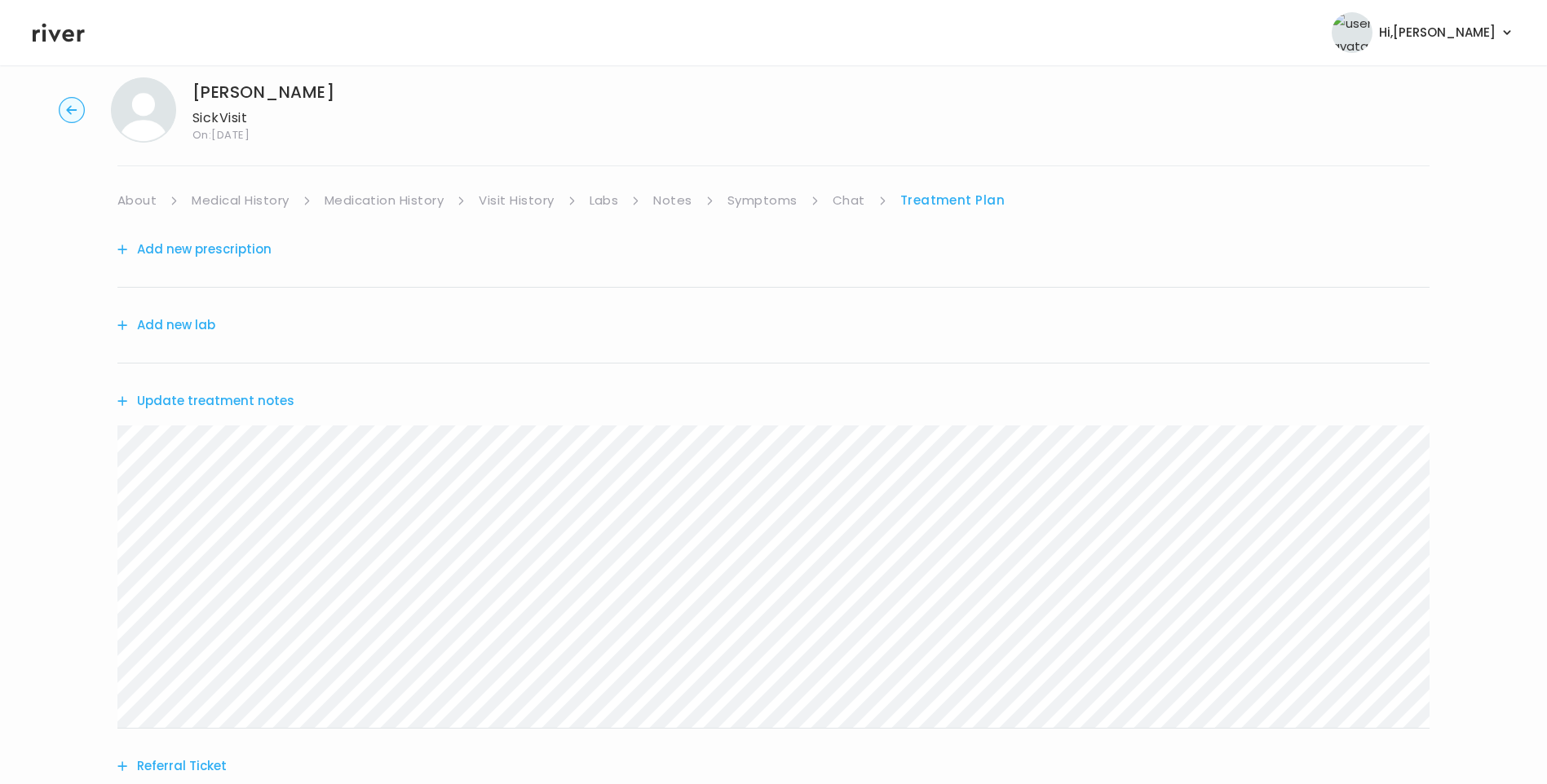
scroll to position [0, 0]
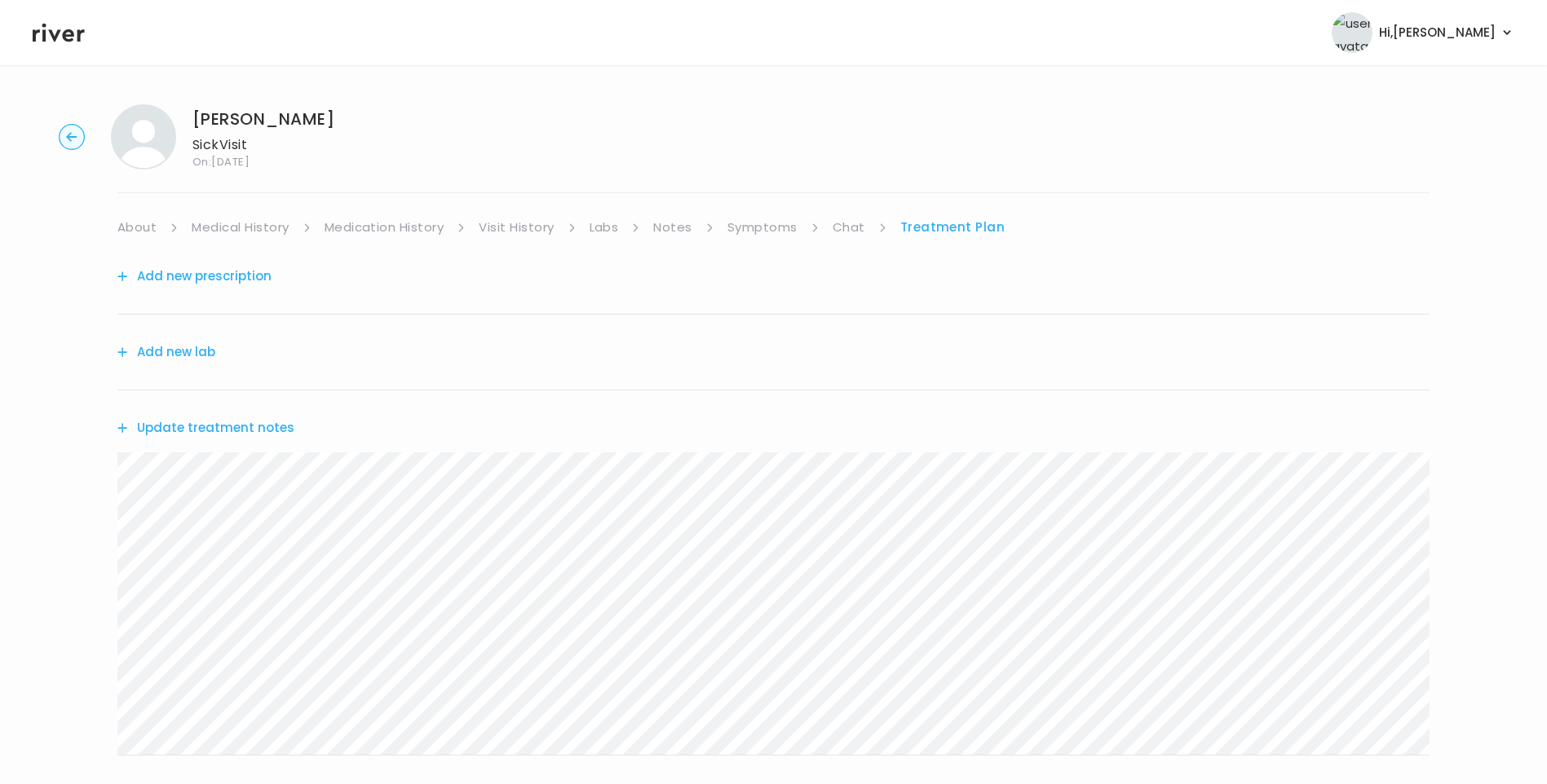
click at [848, 234] on link "Chat" at bounding box center [848, 227] width 33 height 23
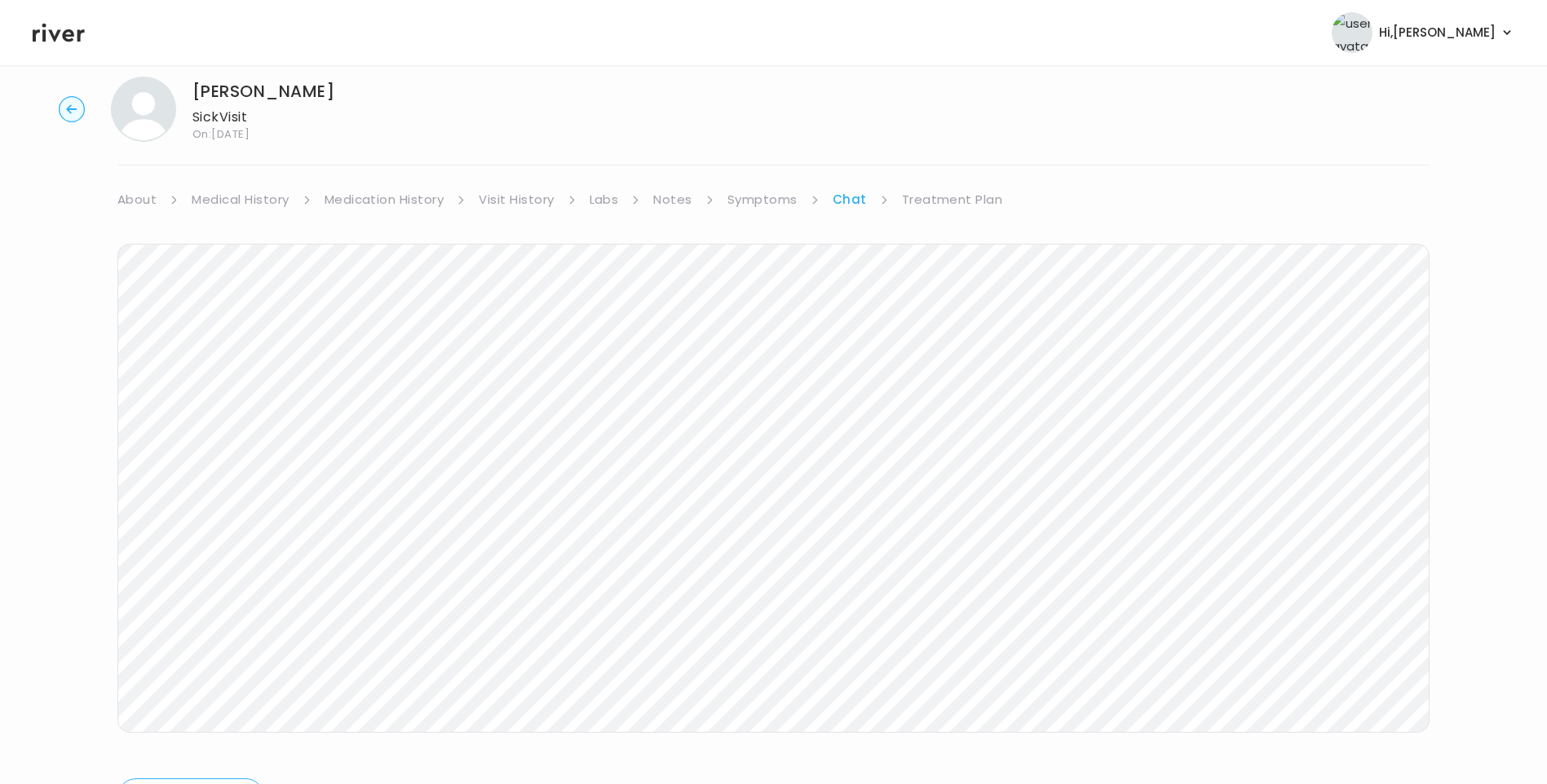
click at [967, 202] on link "Treatment Plan" at bounding box center [952, 200] width 101 height 23
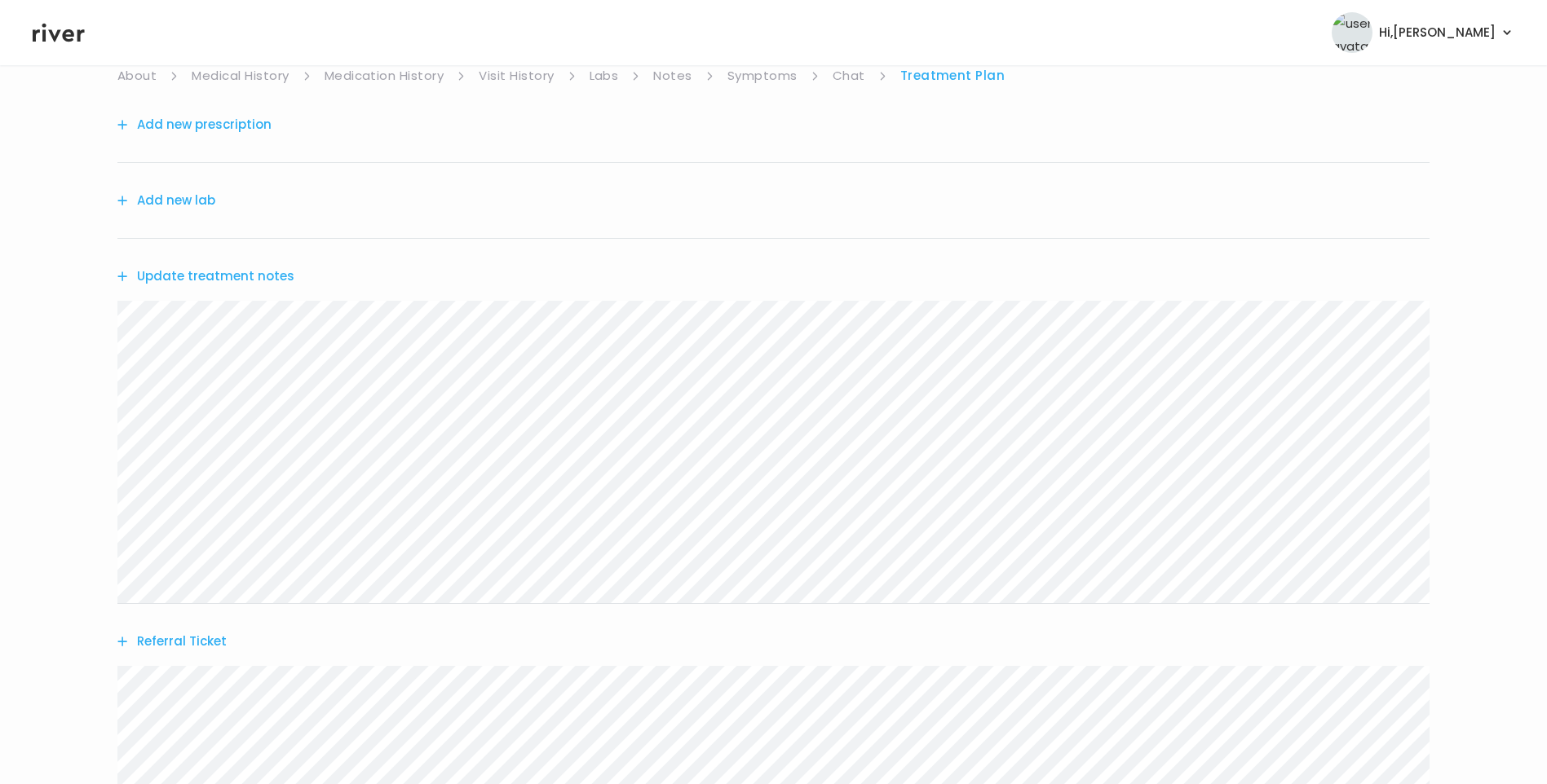
scroll to position [320, 0]
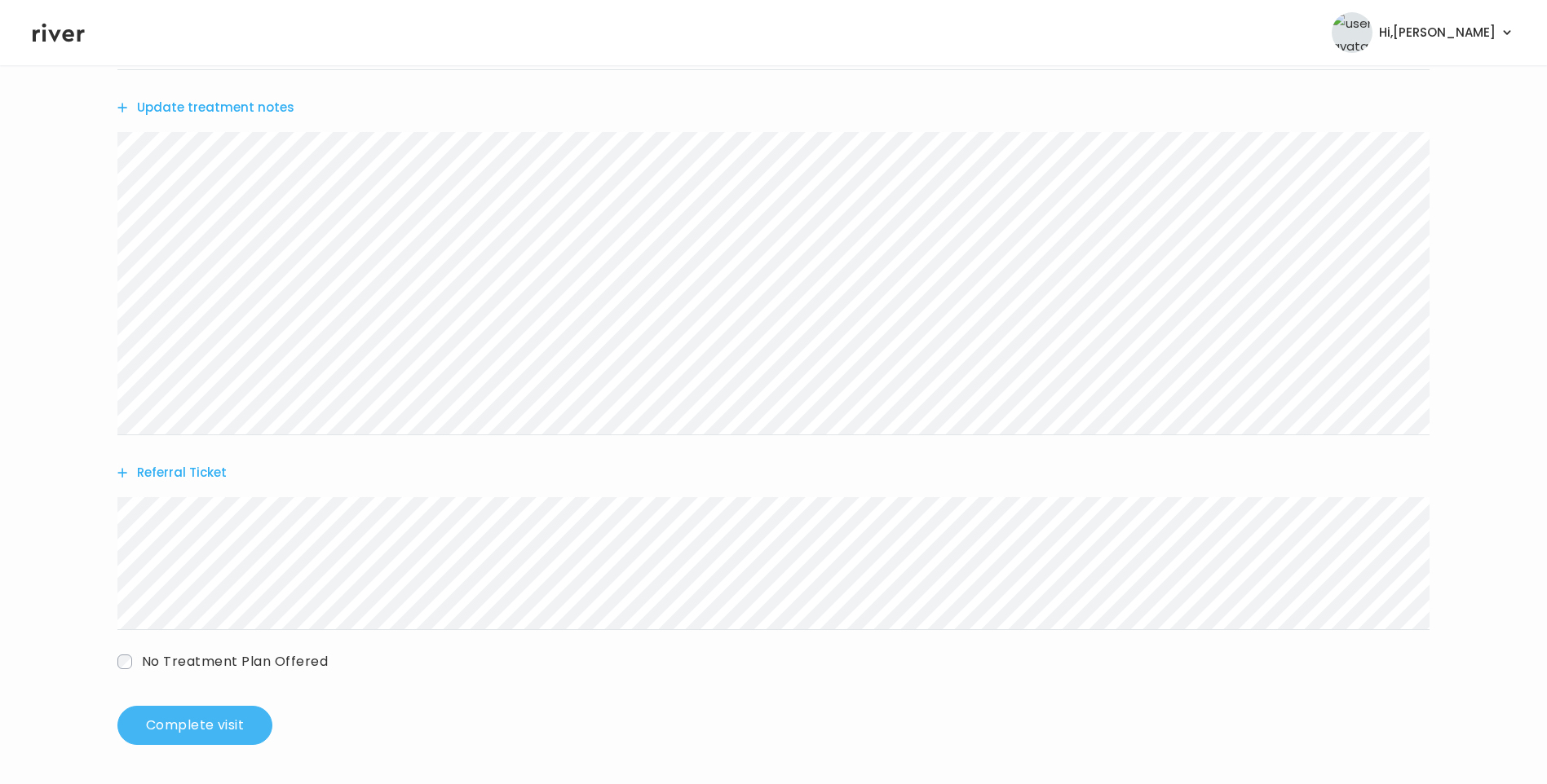
click at [203, 727] on button "Complete visit" at bounding box center [195, 726] width 155 height 40
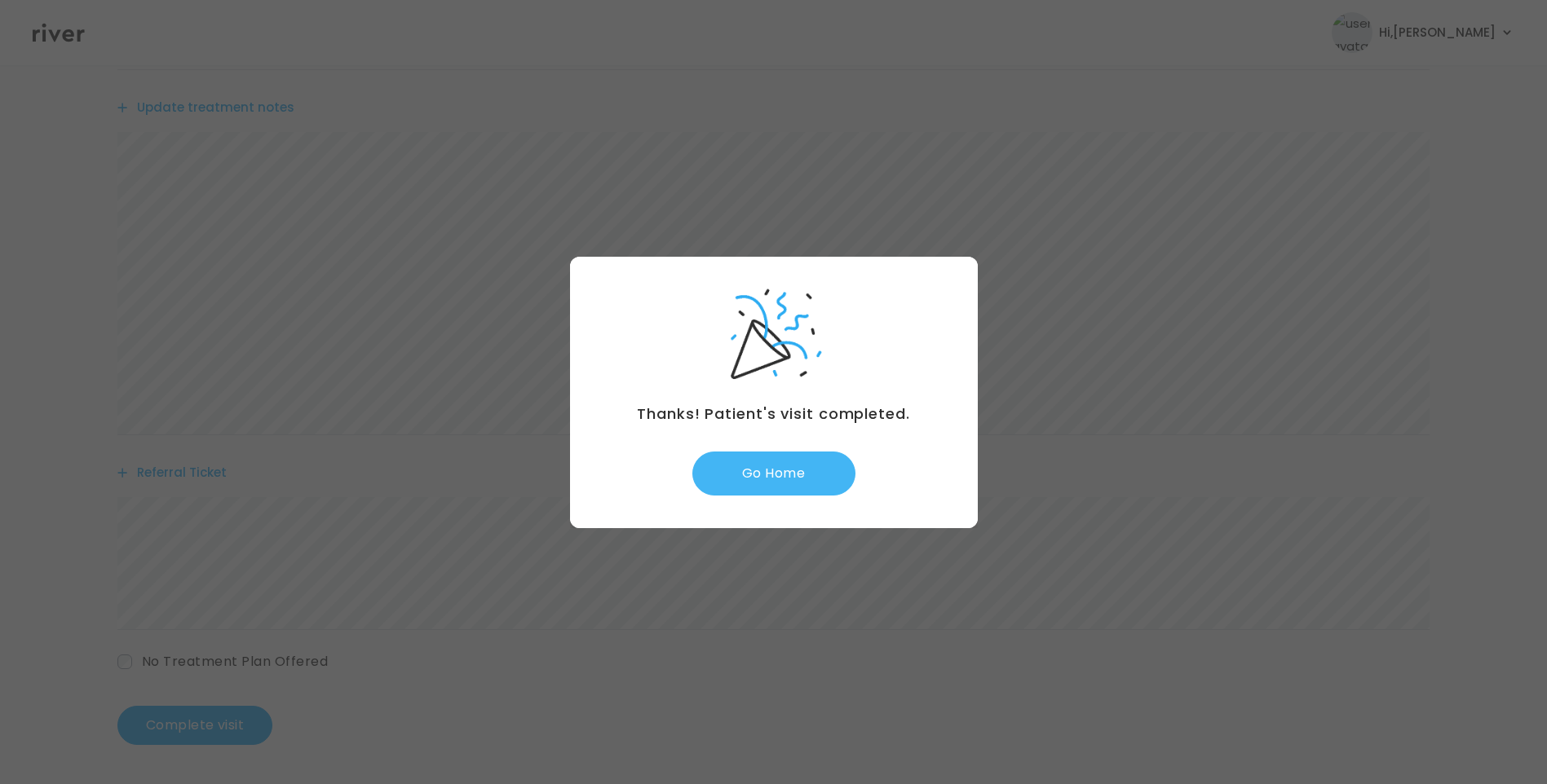
click at [799, 471] on button "Go Home" at bounding box center [773, 473] width 163 height 44
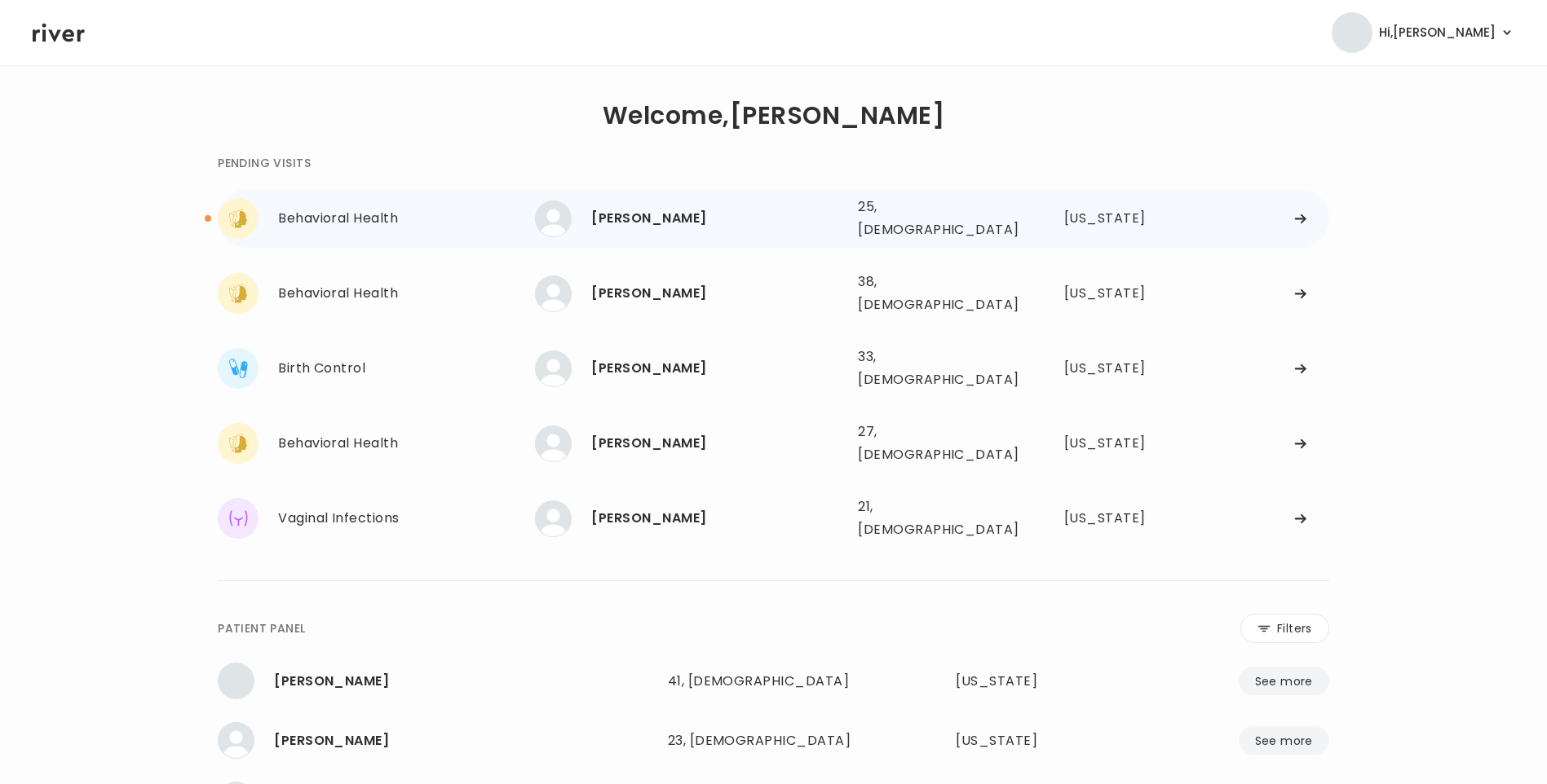
click at [646, 234] on div "[PERSON_NAME] 25, [DEMOGRAPHIC_DATA] See more 25, [DEMOGRAPHIC_DATA] [US_STATE]" at bounding box center [931, 217] width 794 height 52
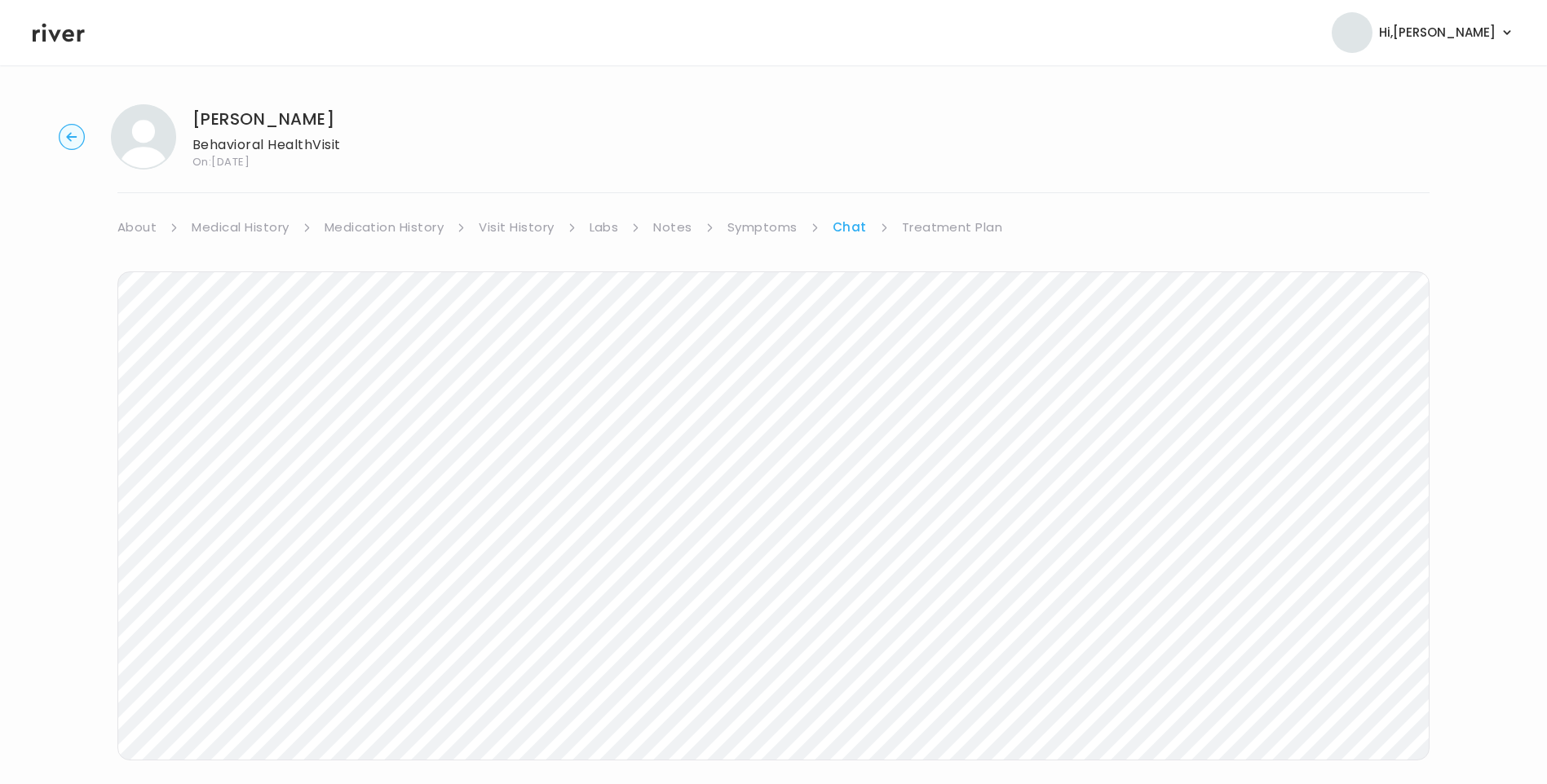
scroll to position [15, 0]
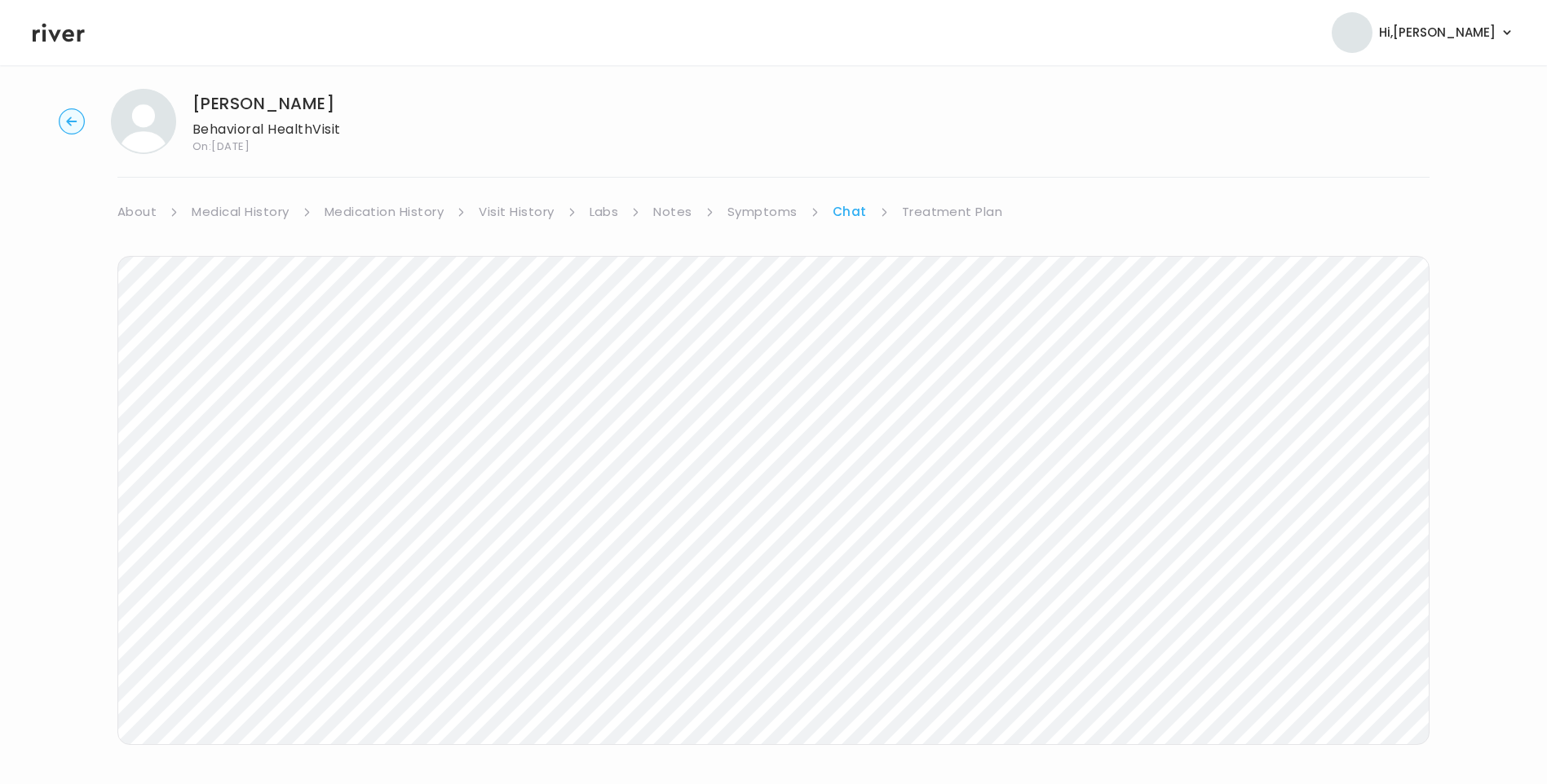
click at [923, 213] on link "Treatment Plan" at bounding box center [952, 212] width 101 height 23
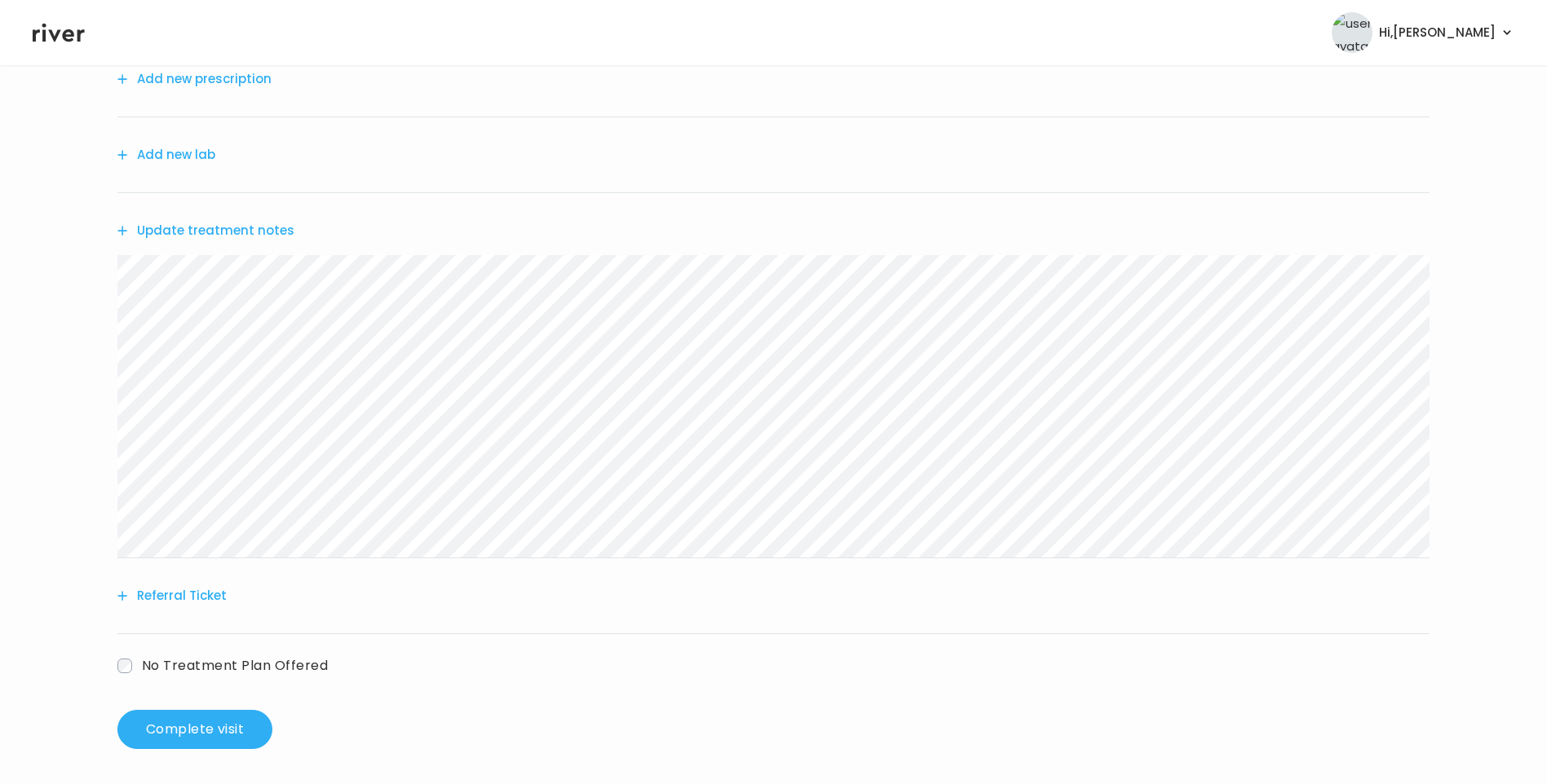
scroll to position [201, 0]
click at [193, 590] on button "Referral Ticket" at bounding box center [172, 592] width 109 height 23
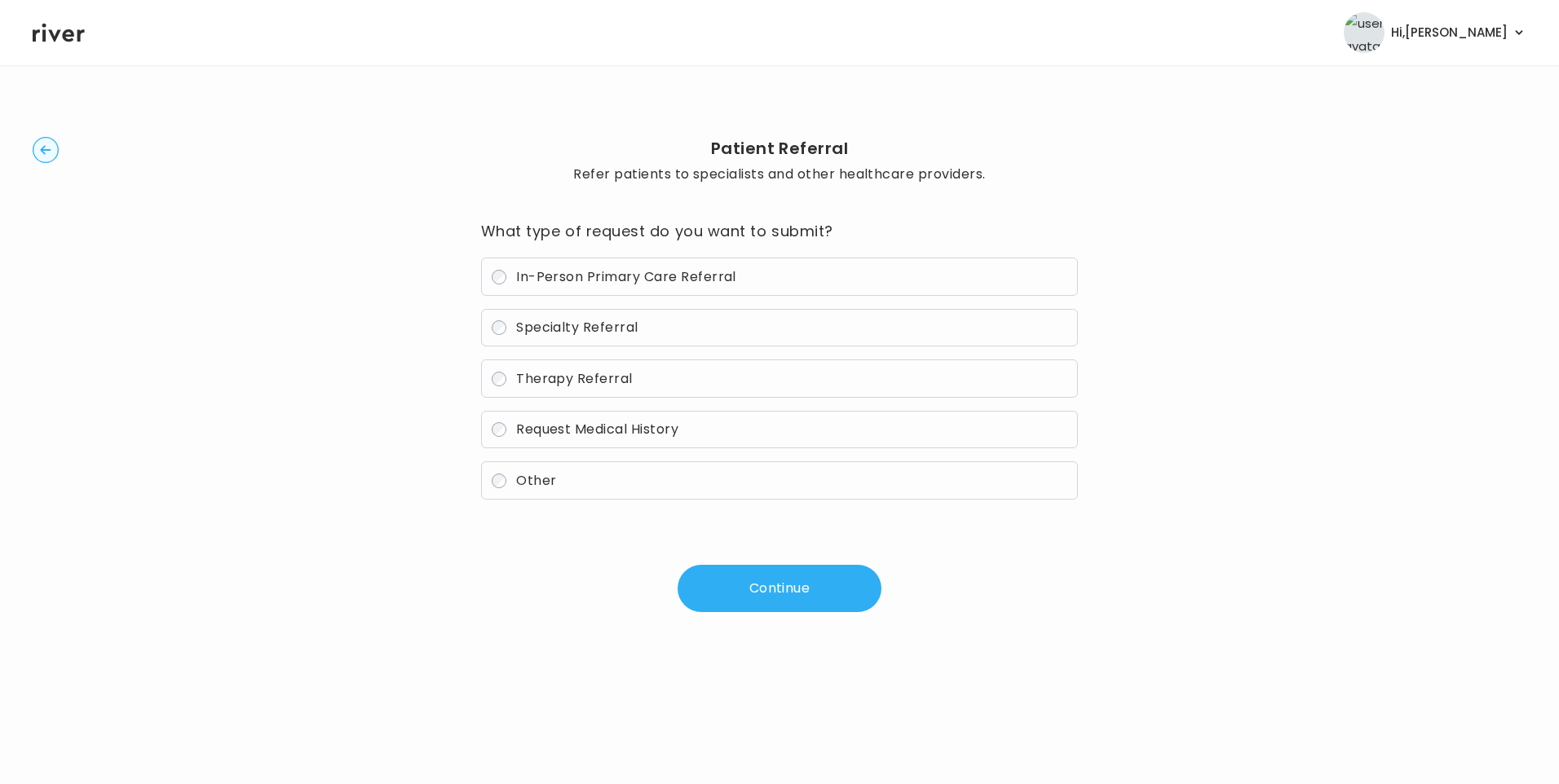
click at [588, 465] on label "Other" at bounding box center [780, 480] width 598 height 39
click at [759, 589] on button "Continue" at bounding box center [780, 588] width 203 height 47
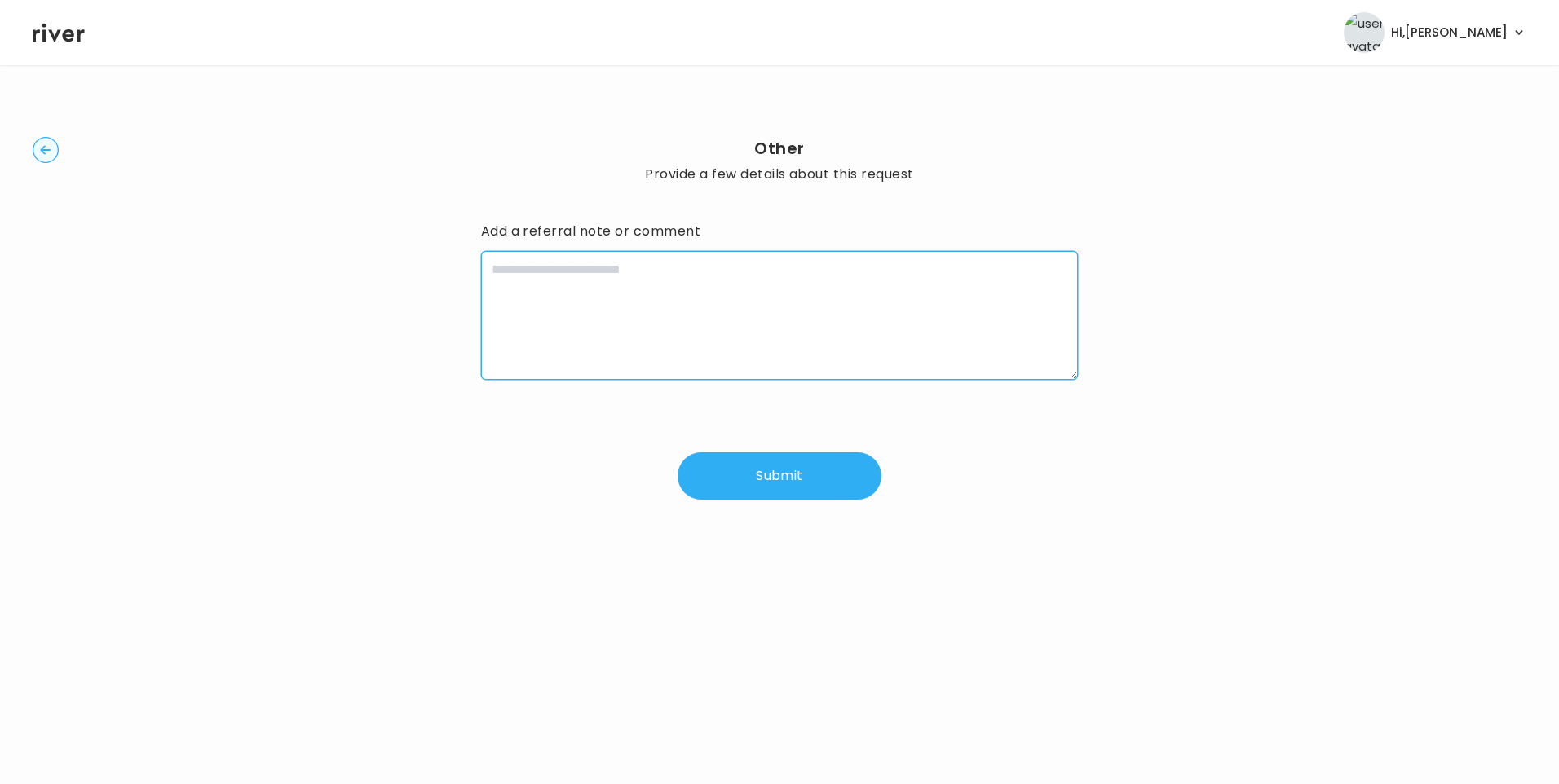
click at [693, 330] on textarea at bounding box center [780, 315] width 598 height 129
paste textarea "**********"
drag, startPoint x: 706, startPoint y: 270, endPoint x: 849, endPoint y: 273, distance: 143.0
click at [849, 273] on textarea "**********" at bounding box center [780, 315] width 598 height 129
click at [908, 264] on textarea "**********" at bounding box center [780, 315] width 598 height 129
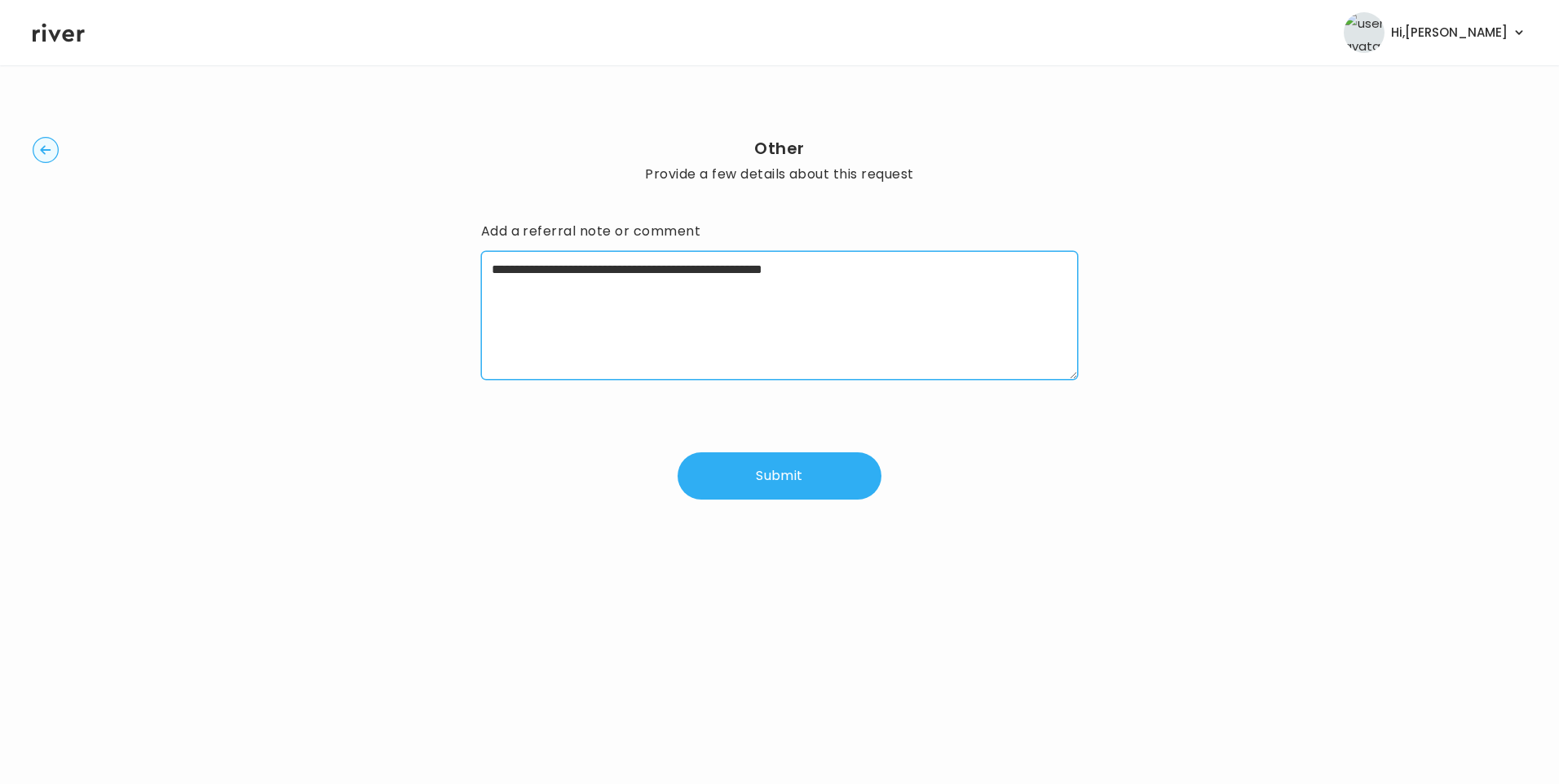
paste textarea "**********"
drag, startPoint x: 994, startPoint y: 272, endPoint x: 1019, endPoint y: 314, distance: 48.9
click at [1012, 311] on textarea "**********" at bounding box center [780, 315] width 598 height 129
click at [885, 270] on textarea "**********" at bounding box center [780, 315] width 598 height 129
click at [1065, 274] on textarea "**********" at bounding box center [780, 315] width 598 height 129
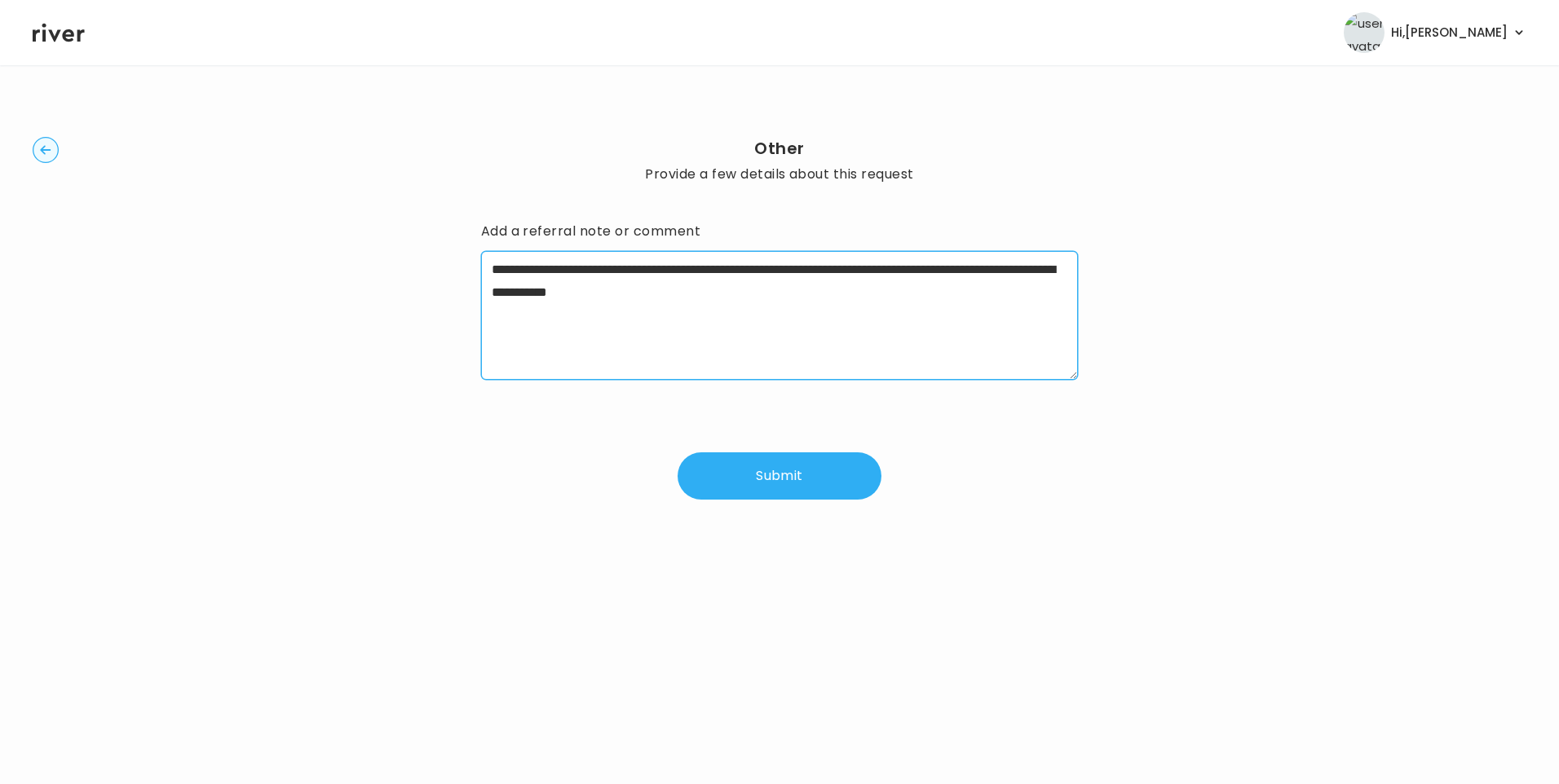
click at [1055, 272] on textarea "**********" at bounding box center [780, 315] width 598 height 129
click at [1054, 268] on textarea "**********" at bounding box center [780, 315] width 598 height 129
click at [1009, 293] on textarea "**********" at bounding box center [780, 315] width 598 height 129
click at [998, 288] on textarea "**********" at bounding box center [780, 315] width 598 height 129
click at [573, 288] on textarea "**********" at bounding box center [780, 315] width 598 height 129
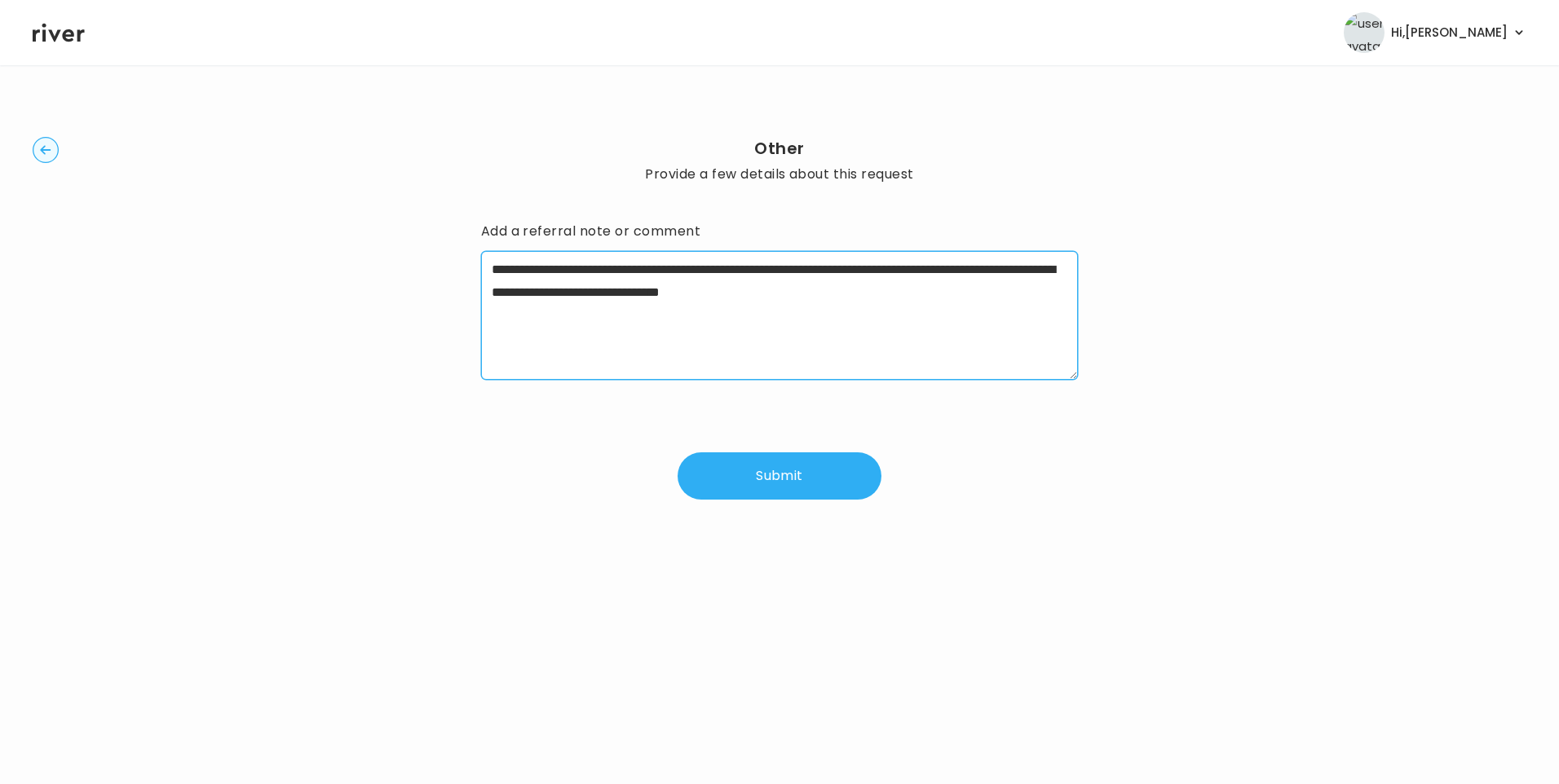
click at [998, 298] on textarea "**********" at bounding box center [780, 315] width 598 height 129
click at [680, 271] on textarea "**********" at bounding box center [780, 315] width 598 height 129
click at [992, 292] on textarea "**********" at bounding box center [780, 315] width 598 height 129
type textarea "**********"
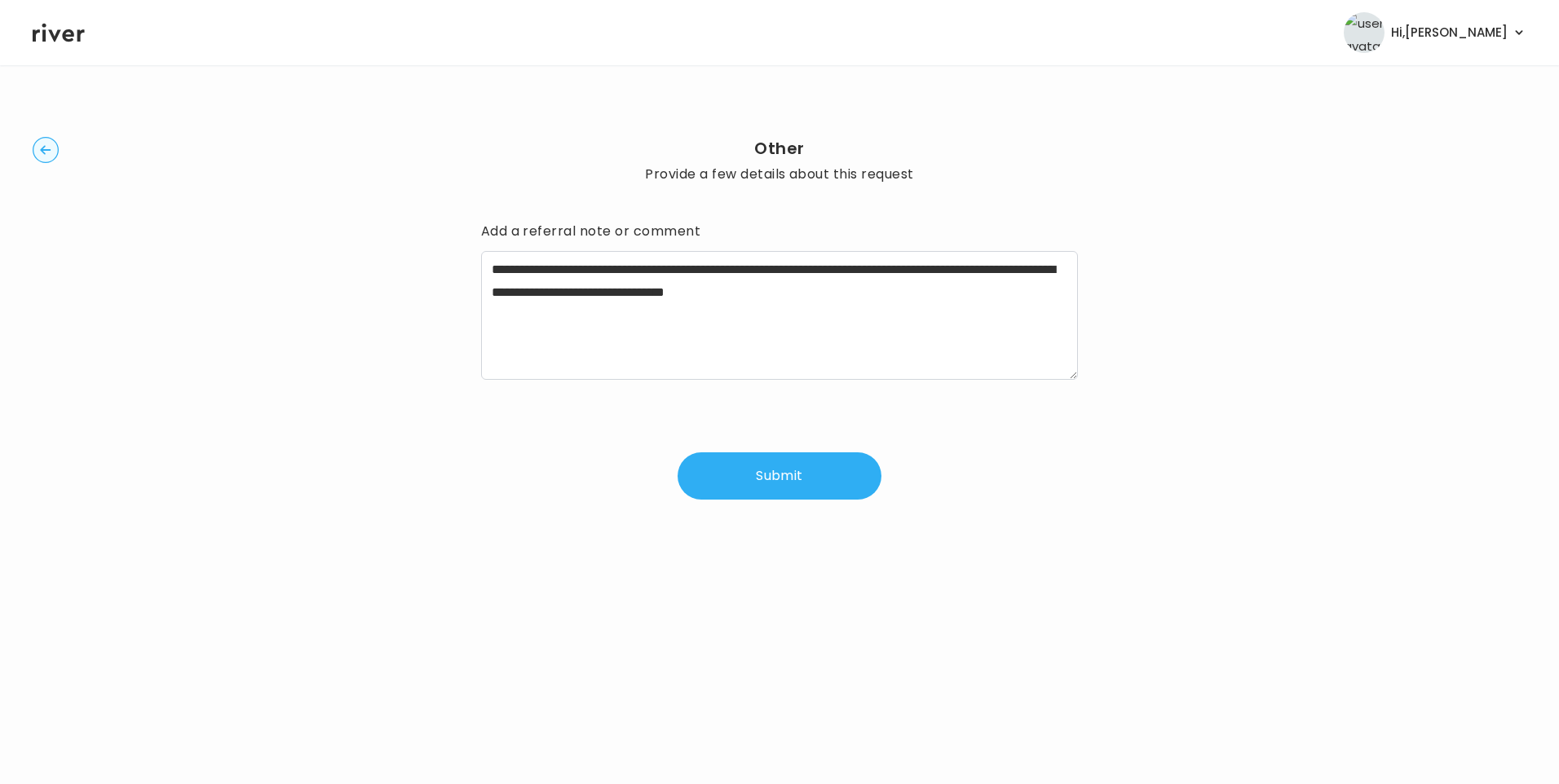
click at [794, 485] on button "Submit" at bounding box center [780, 476] width 203 height 47
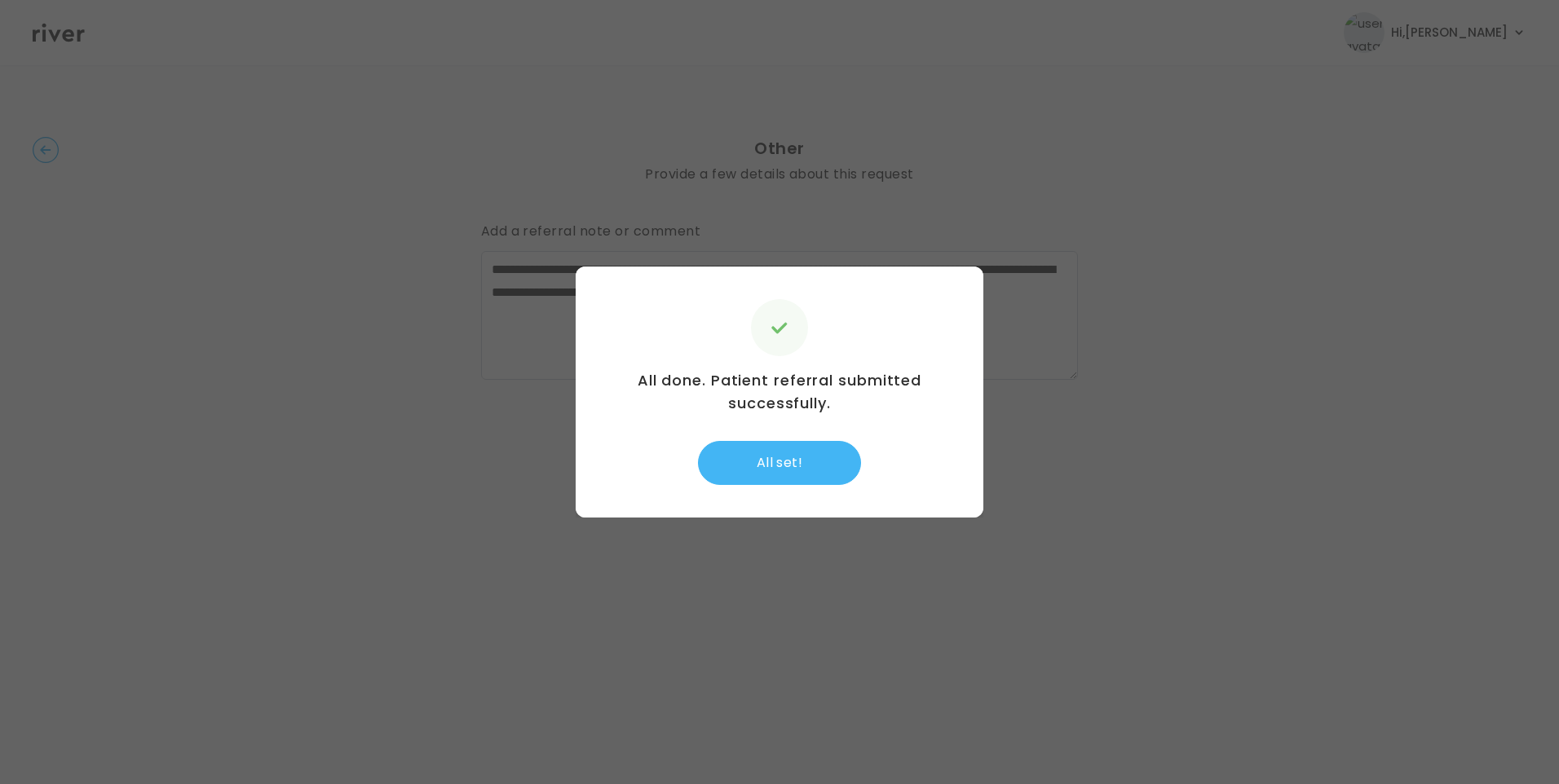
click at [783, 456] on button "All set!" at bounding box center [779, 462] width 163 height 44
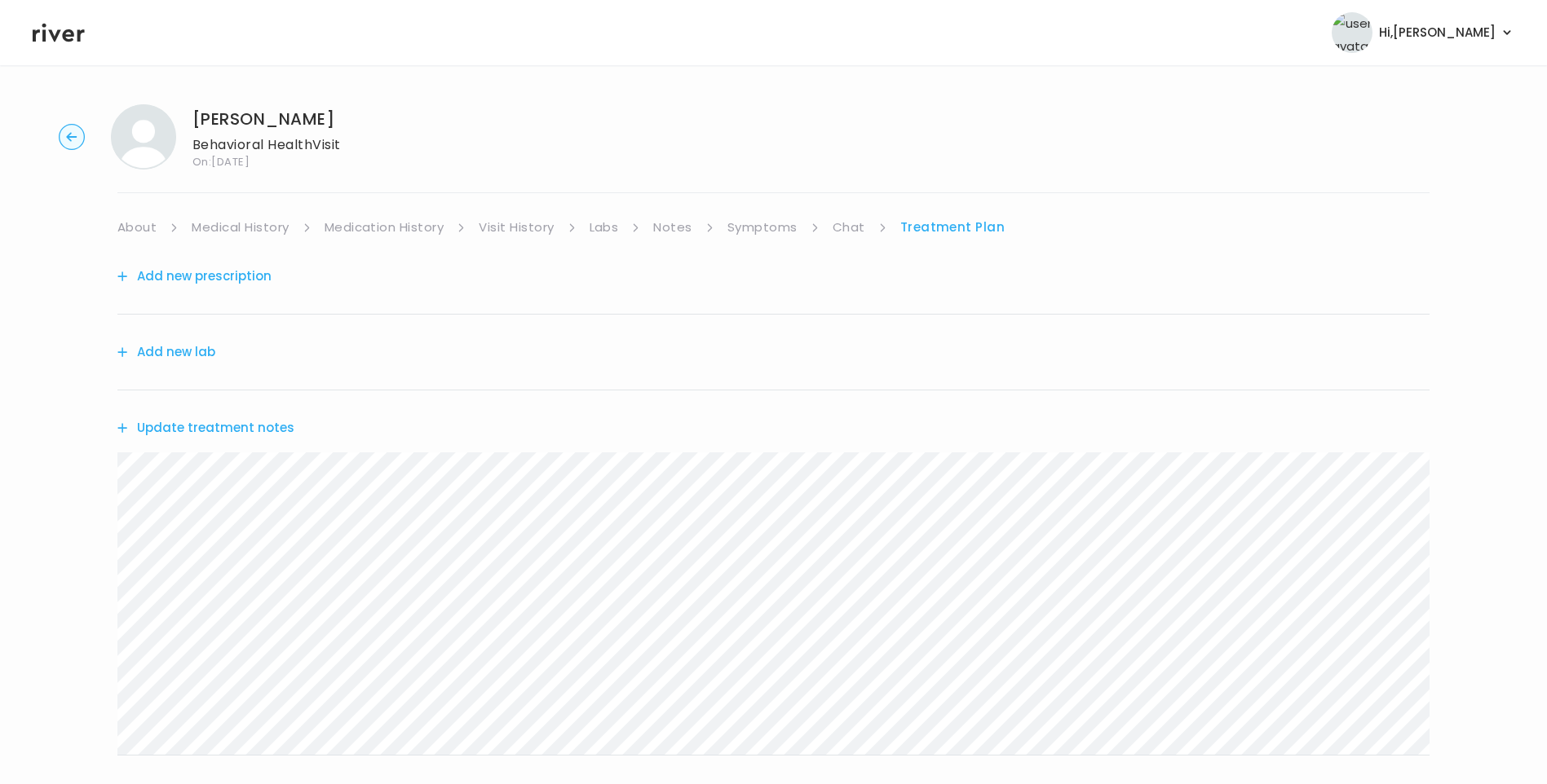
click at [210, 424] on button "Update treatment notes" at bounding box center [206, 427] width 177 height 23
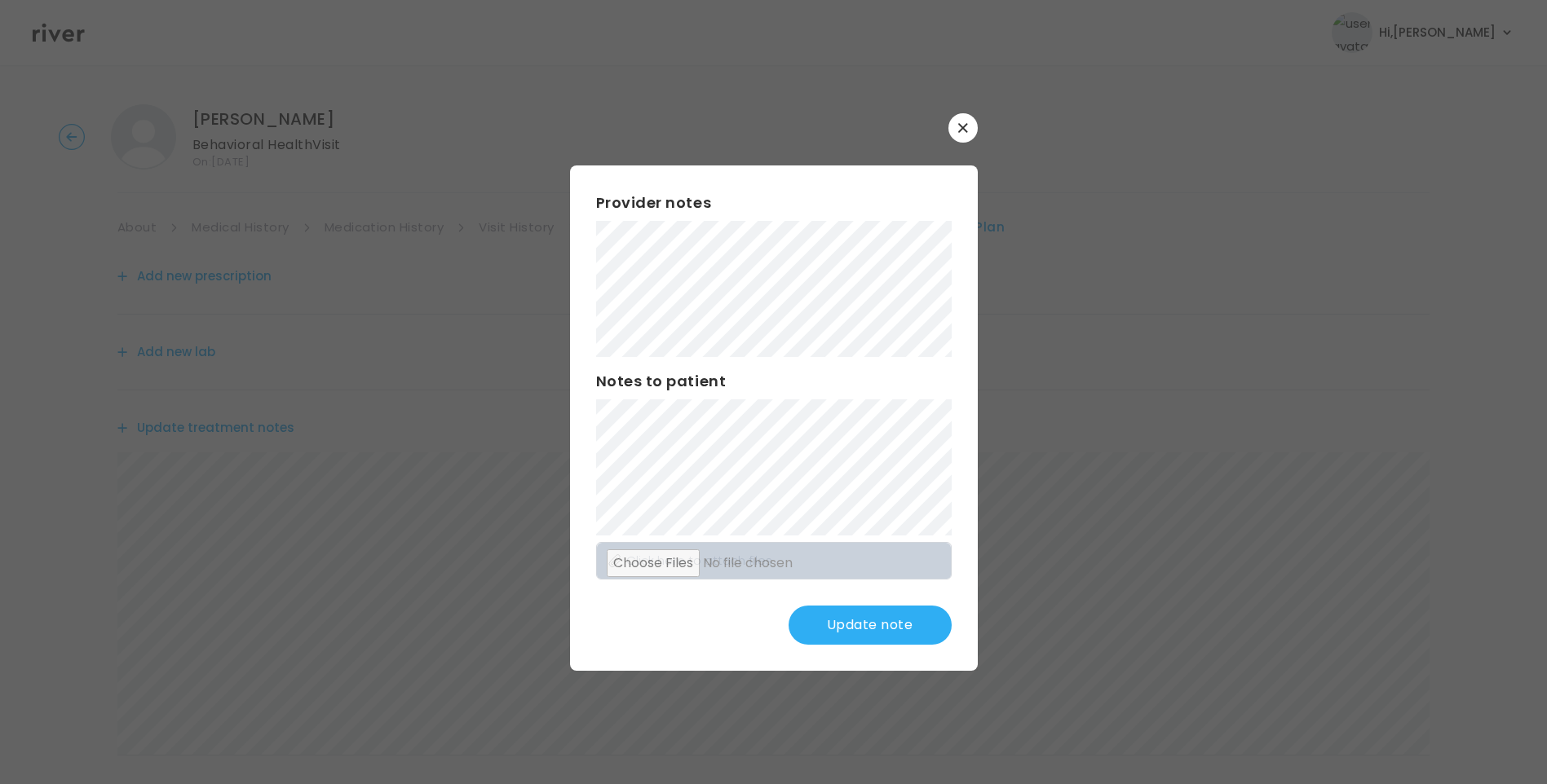
click at [895, 623] on button "Update note" at bounding box center [869, 625] width 163 height 40
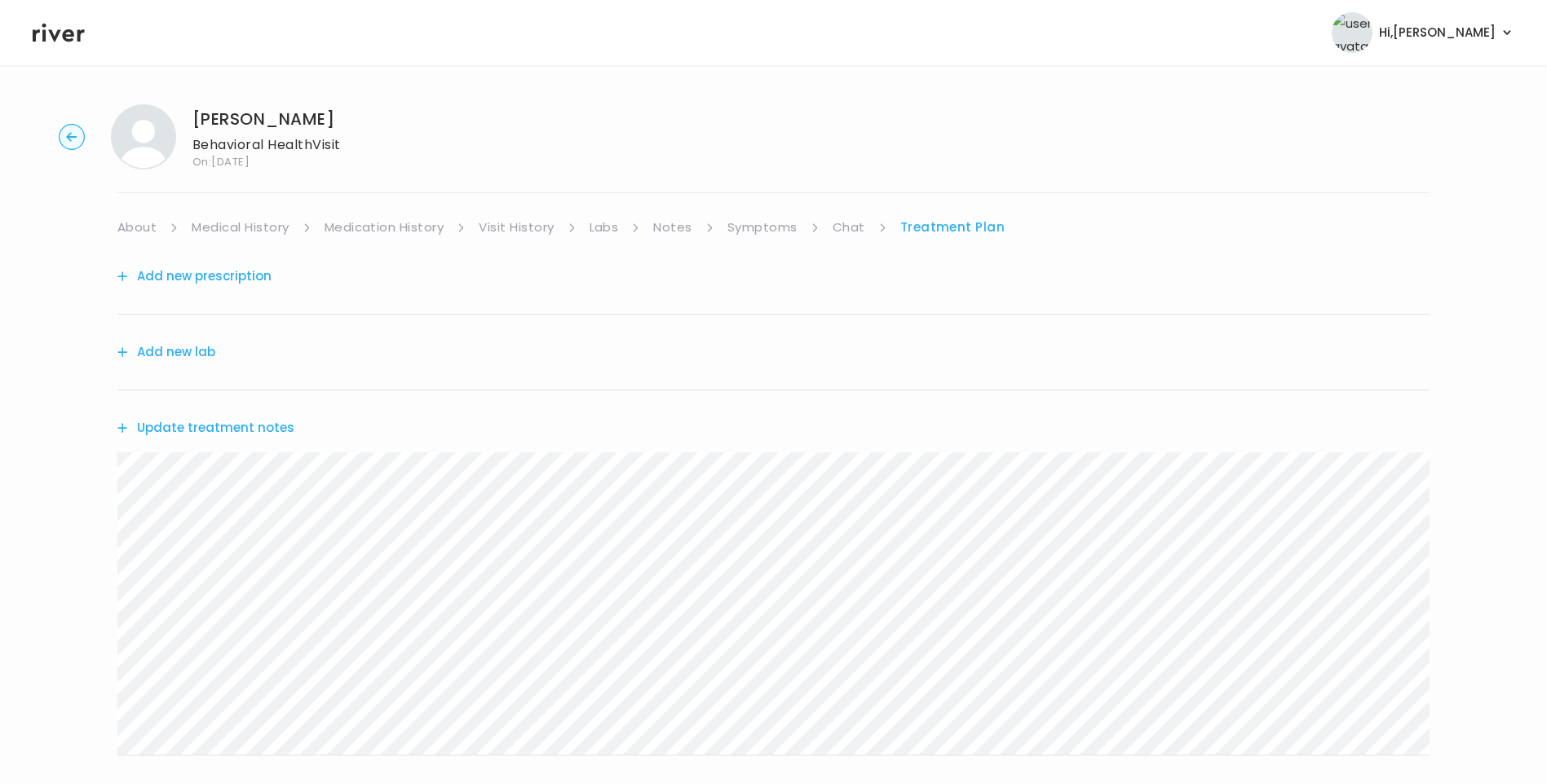
click at [836, 234] on link "Chat" at bounding box center [848, 227] width 33 height 23
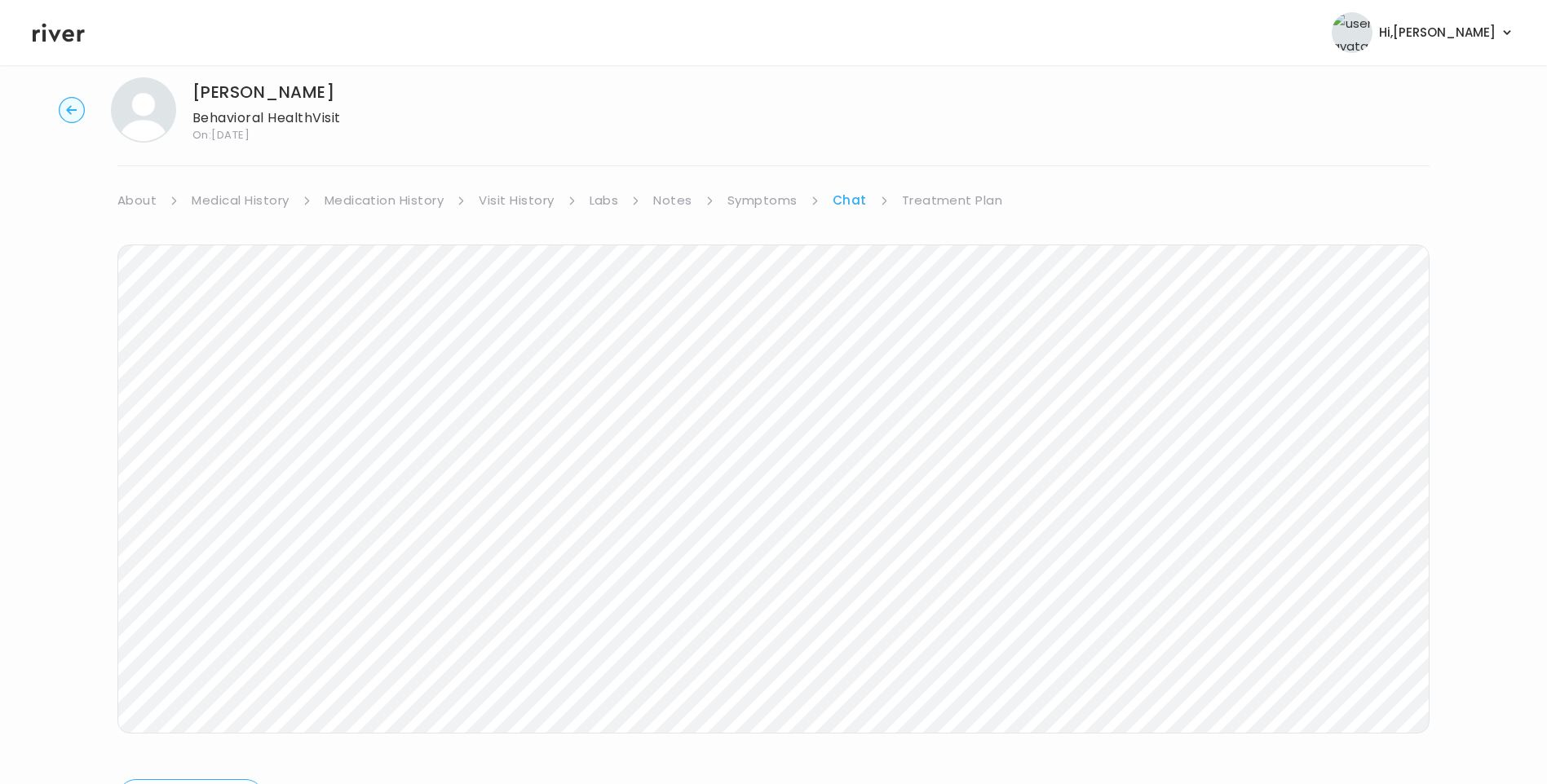
click at [944, 208] on link "Treatment Plan" at bounding box center [952, 200] width 101 height 23
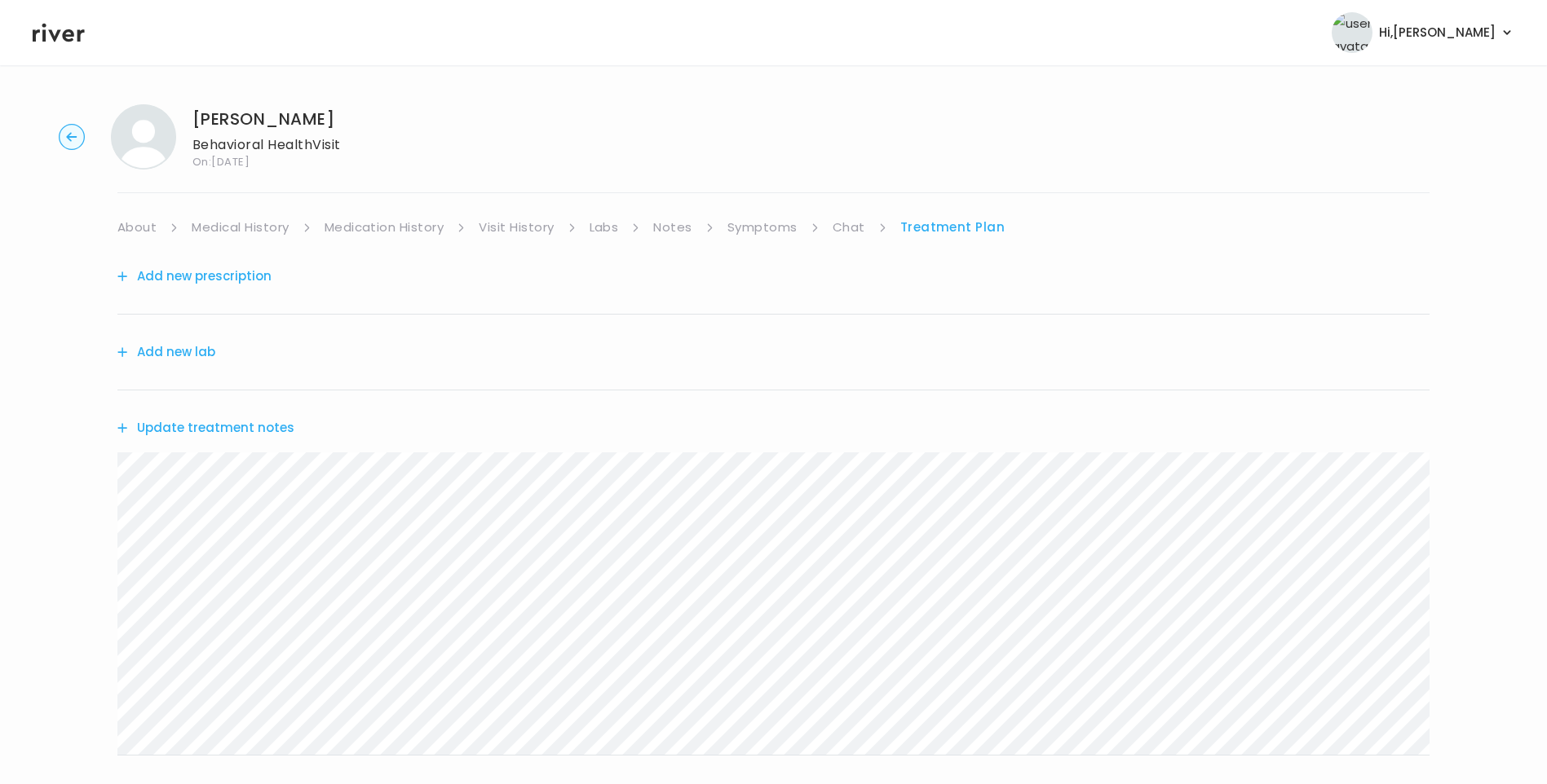
click at [224, 277] on button "Add new prescription" at bounding box center [195, 276] width 154 height 23
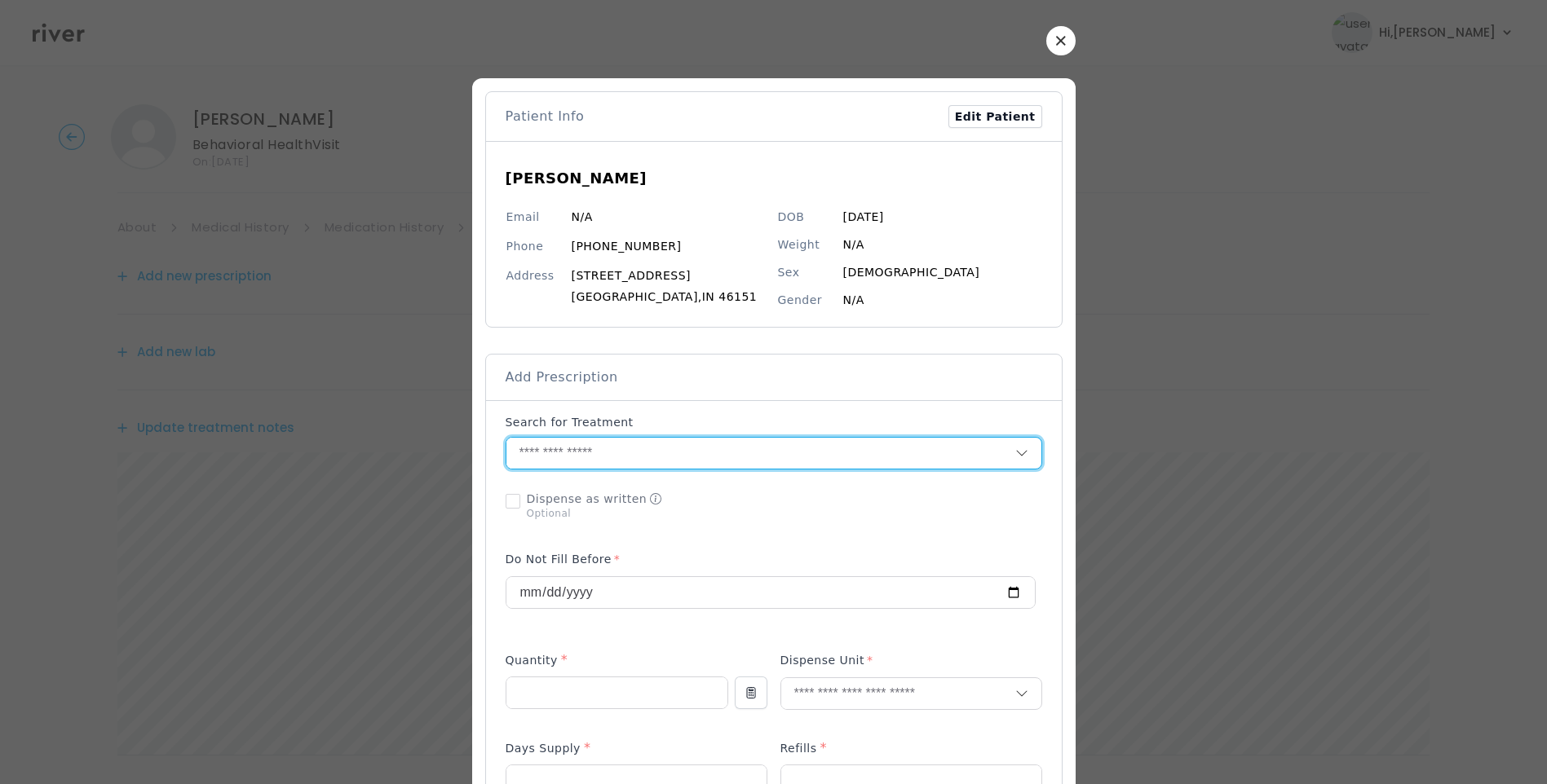
click at [593, 455] on input "text" at bounding box center [761, 453] width 508 height 31
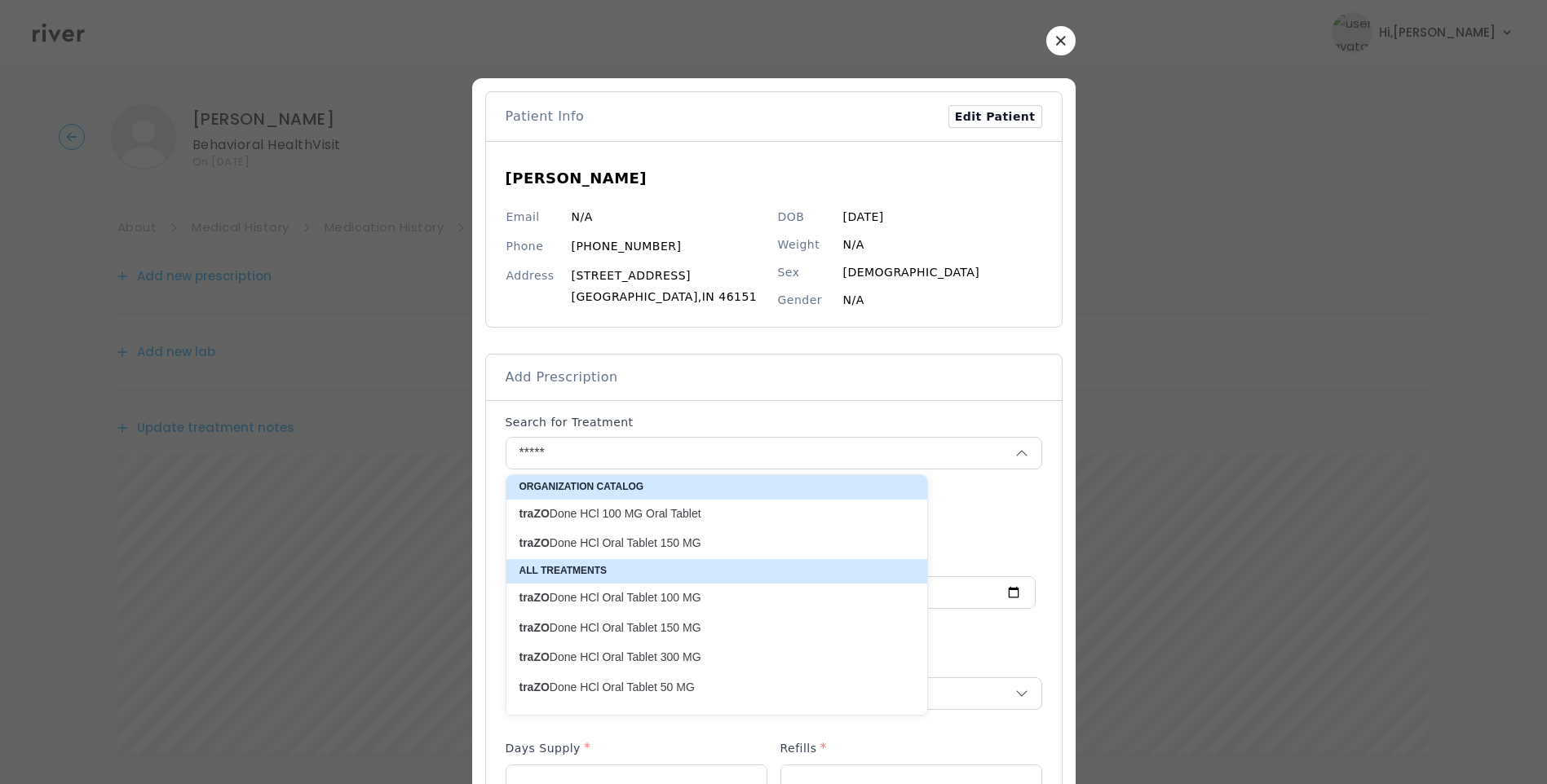
click at [679, 685] on p "traZO Done HCl Oral Tablet 50 MG" at bounding box center [707, 687] width 375 height 15
type input "**********"
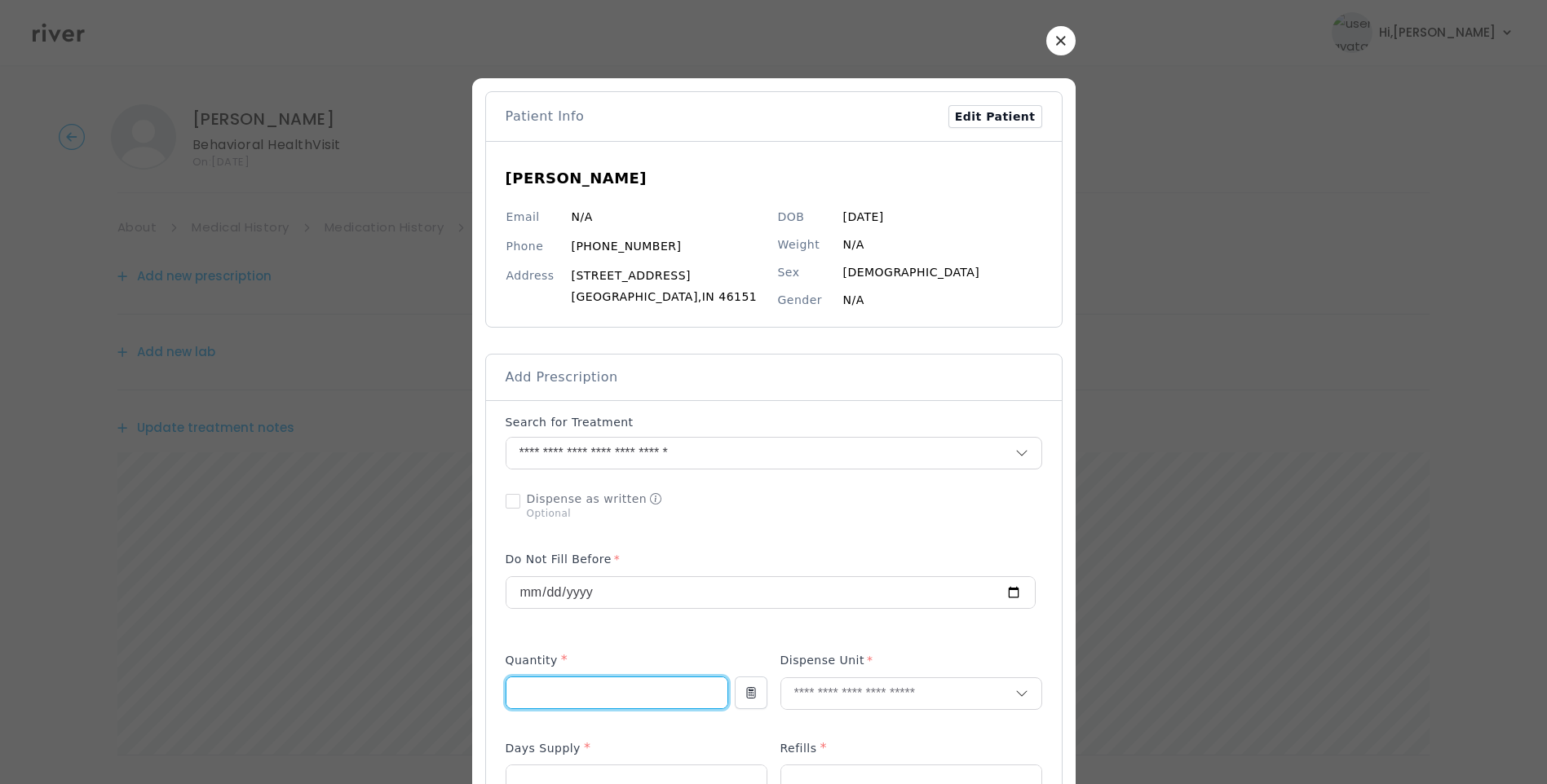
click at [568, 701] on input "number" at bounding box center [617, 693] width 221 height 31
type input "**"
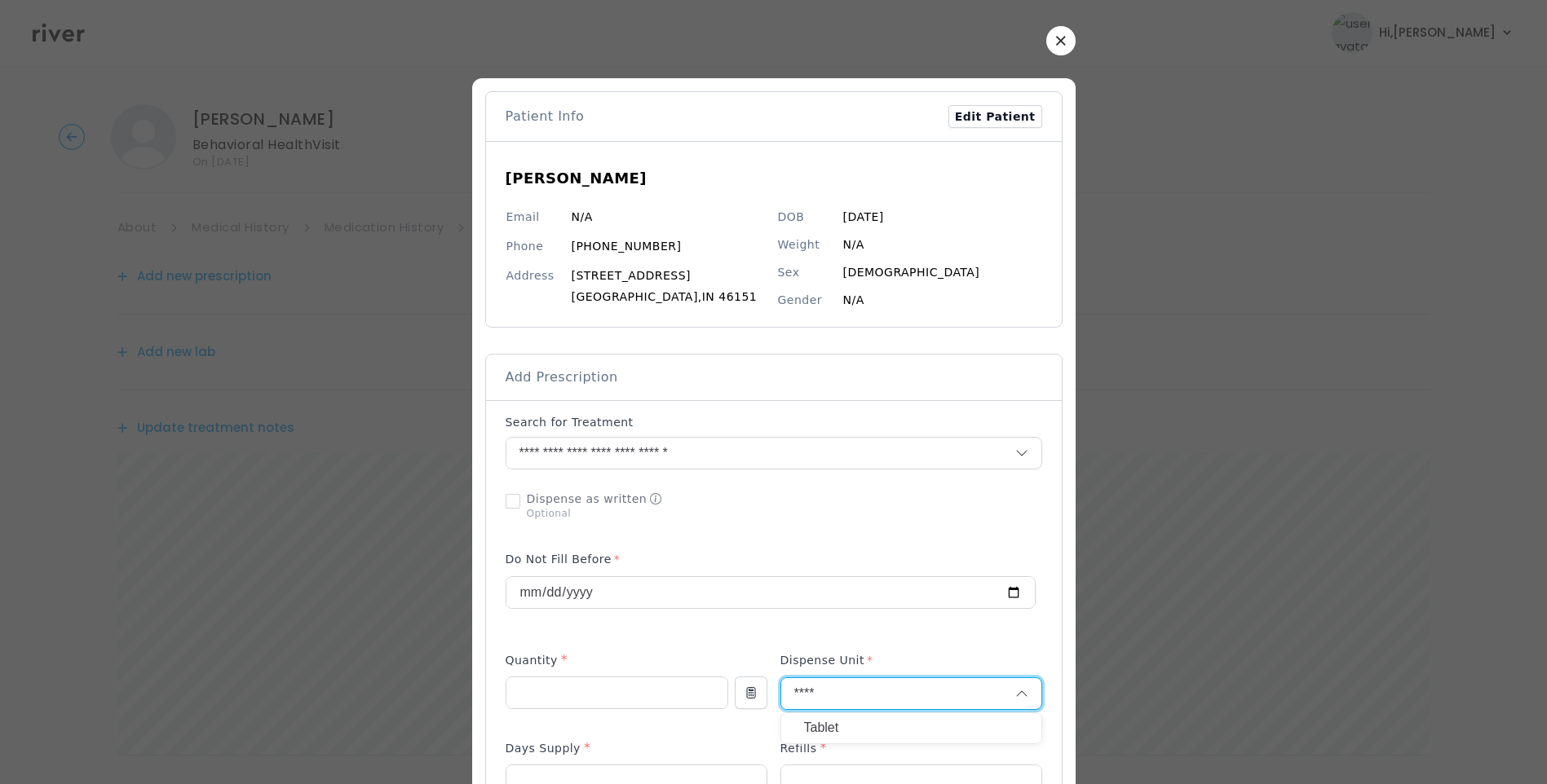
type input "****"
click at [827, 736] on p "Tablet" at bounding box center [911, 728] width 215 height 24
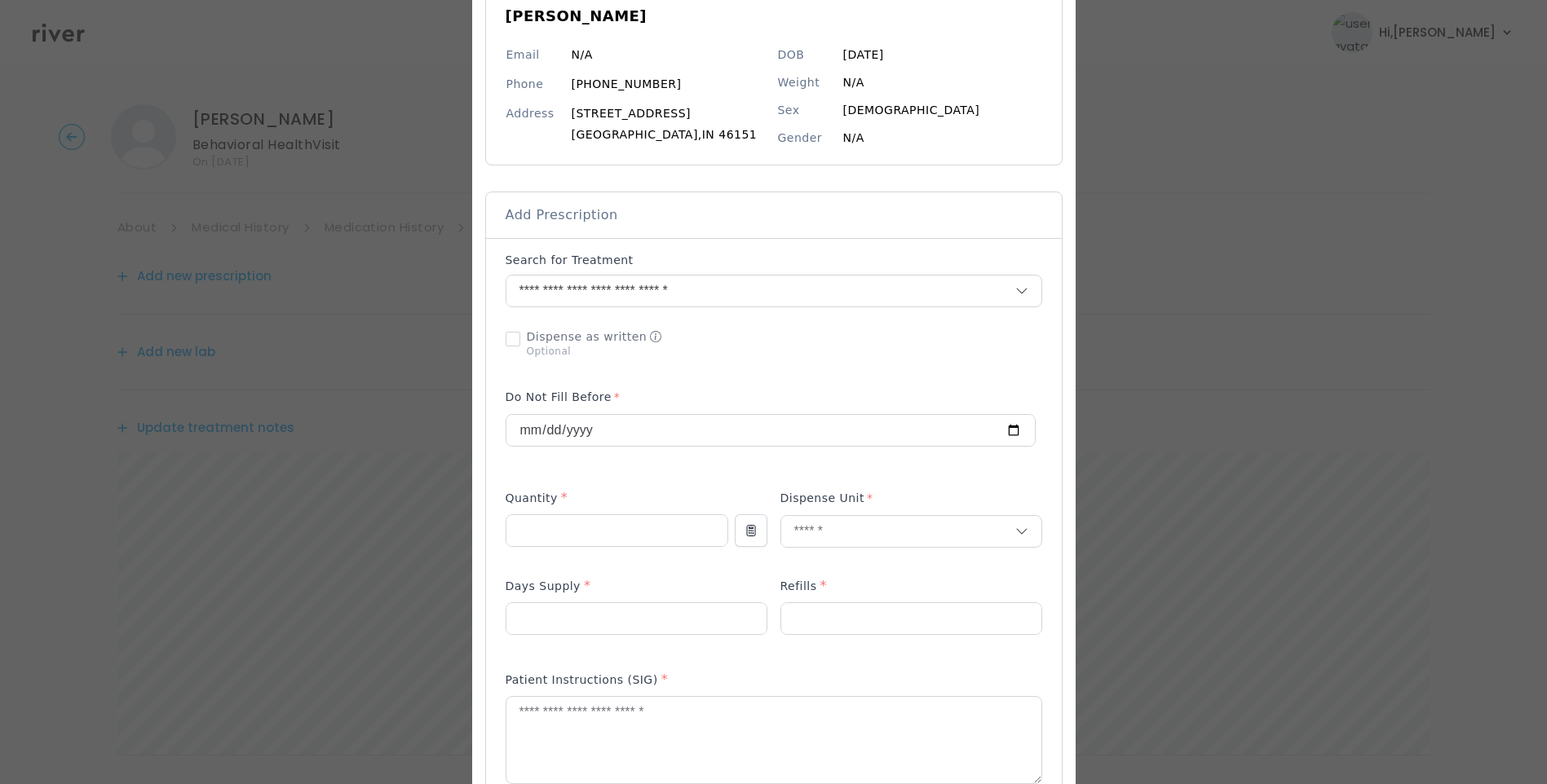
scroll to position [163, 0]
click at [766, 619] on input "number" at bounding box center [637, 617] width 260 height 31
type input "*"
click at [658, 613] on input "number" at bounding box center [637, 617] width 260 height 31
type input "**"
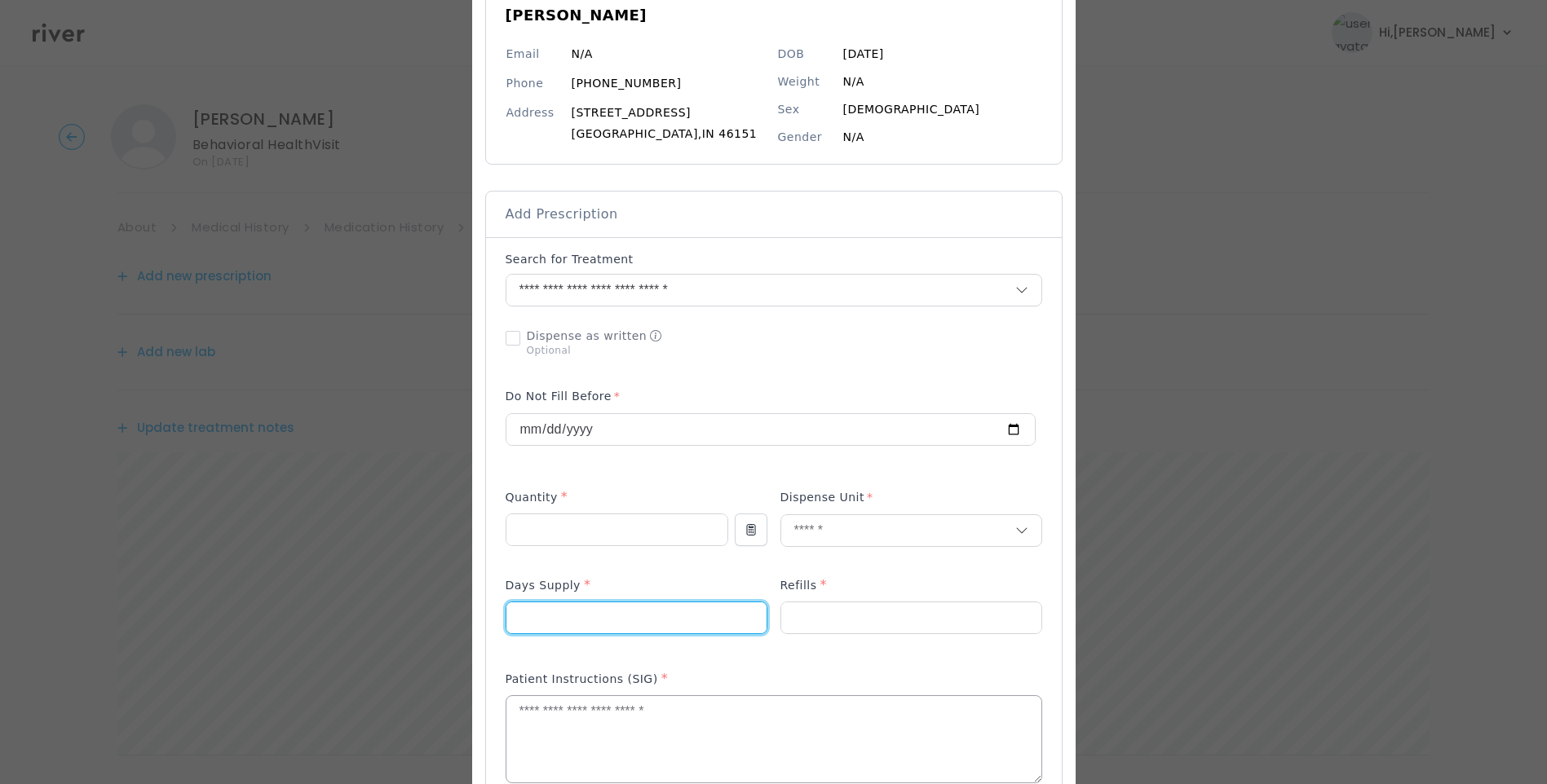
drag, startPoint x: 503, startPoint y: 719, endPoint x: 511, endPoint y: 720, distance: 8.1
click at [508, 720] on textarea at bounding box center [774, 739] width 535 height 87
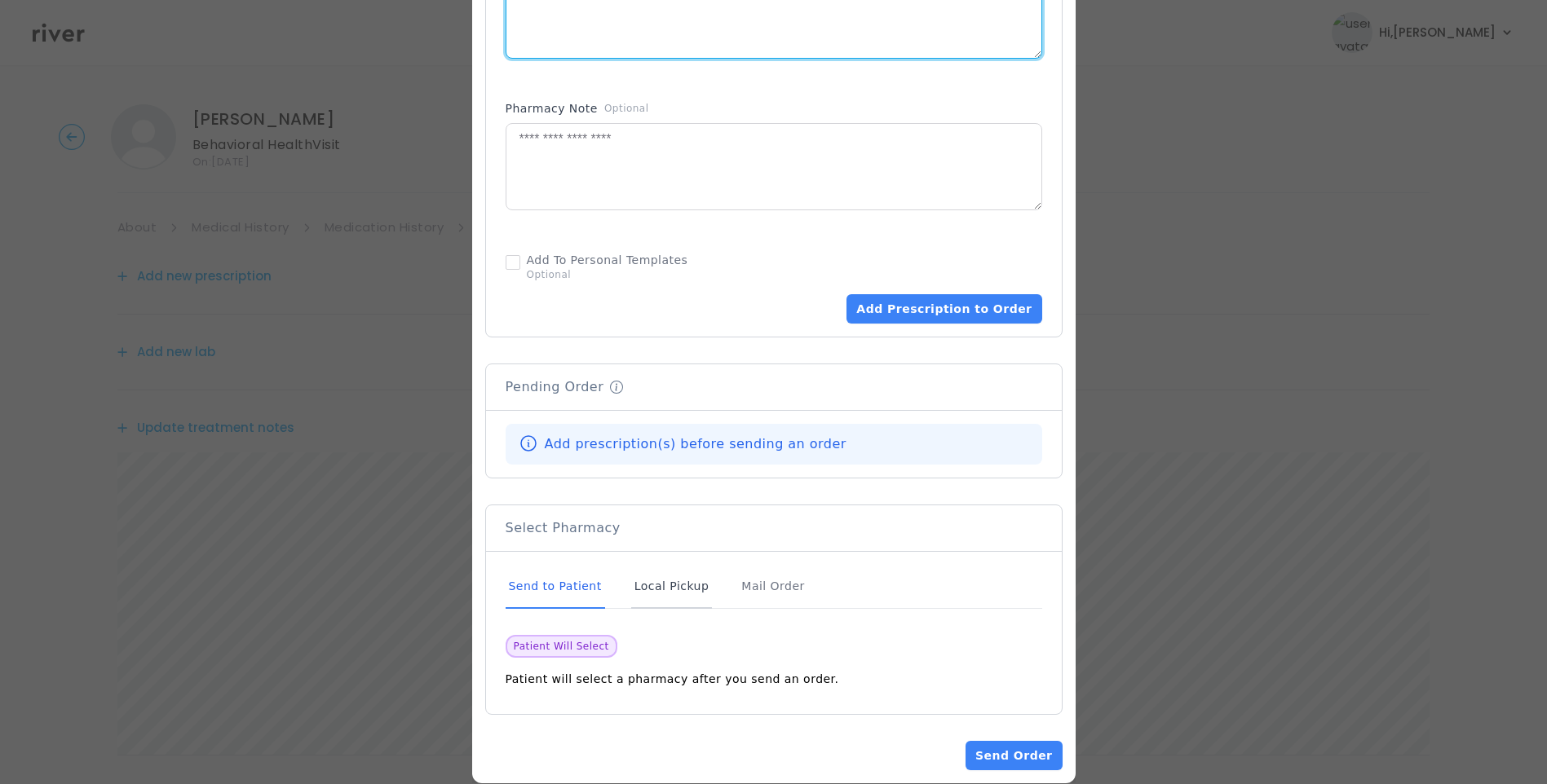
scroll to position [896, 0]
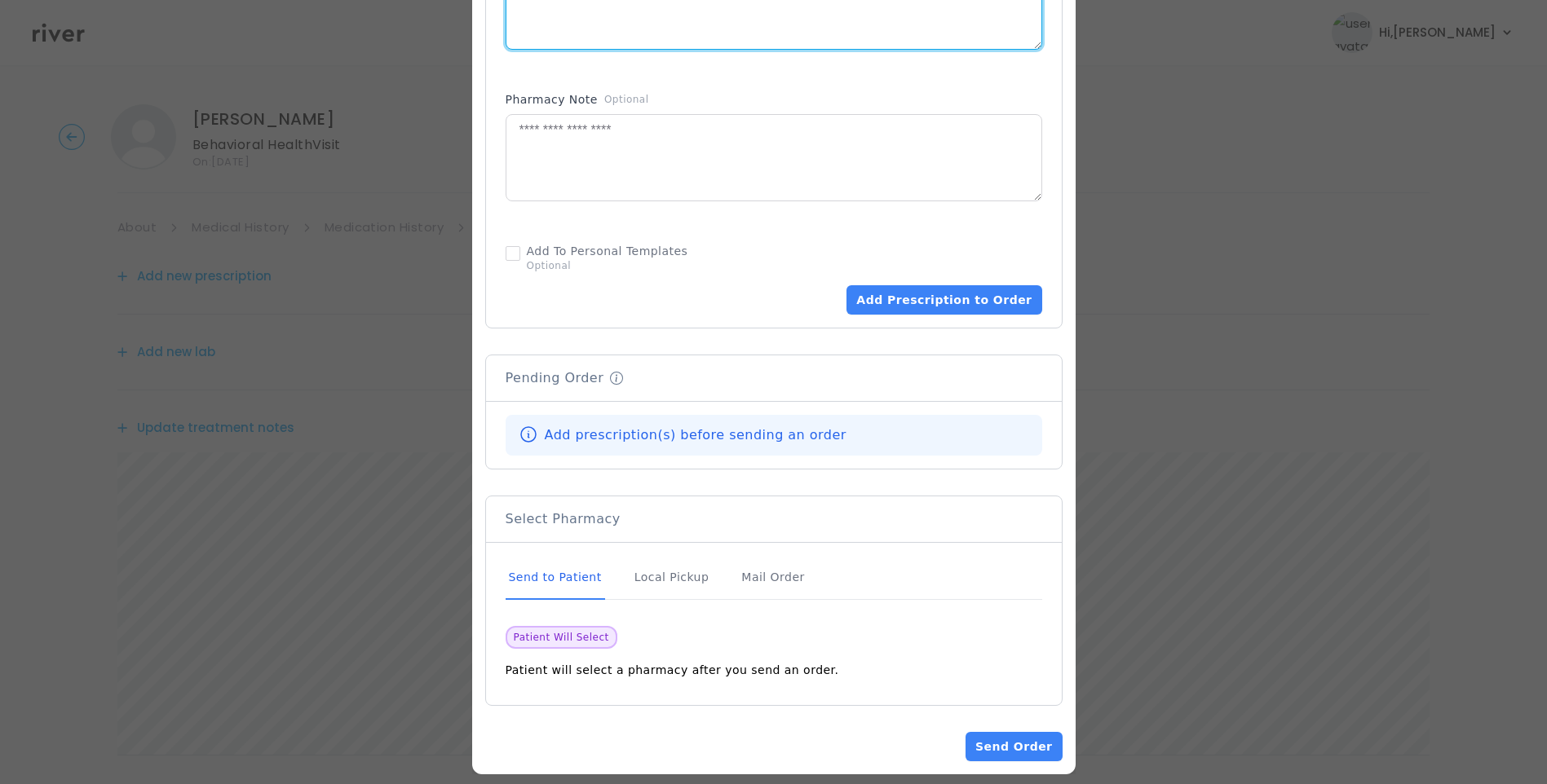
type textarea "**********"
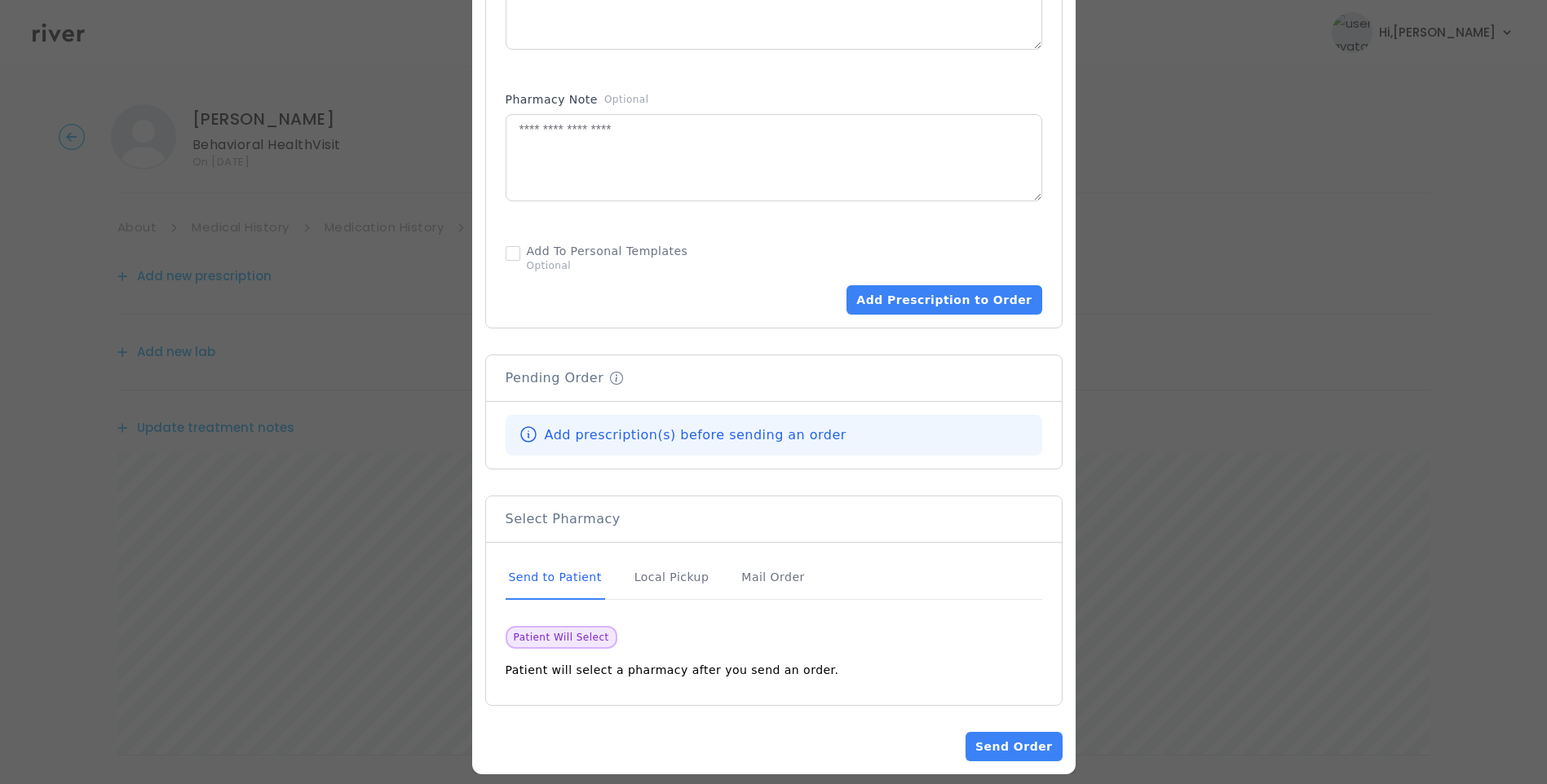
click at [562, 580] on div "Send to Patient" at bounding box center [556, 578] width 100 height 44
click at [935, 288] on button "Add Prescription to Order" at bounding box center [943, 299] width 195 height 29
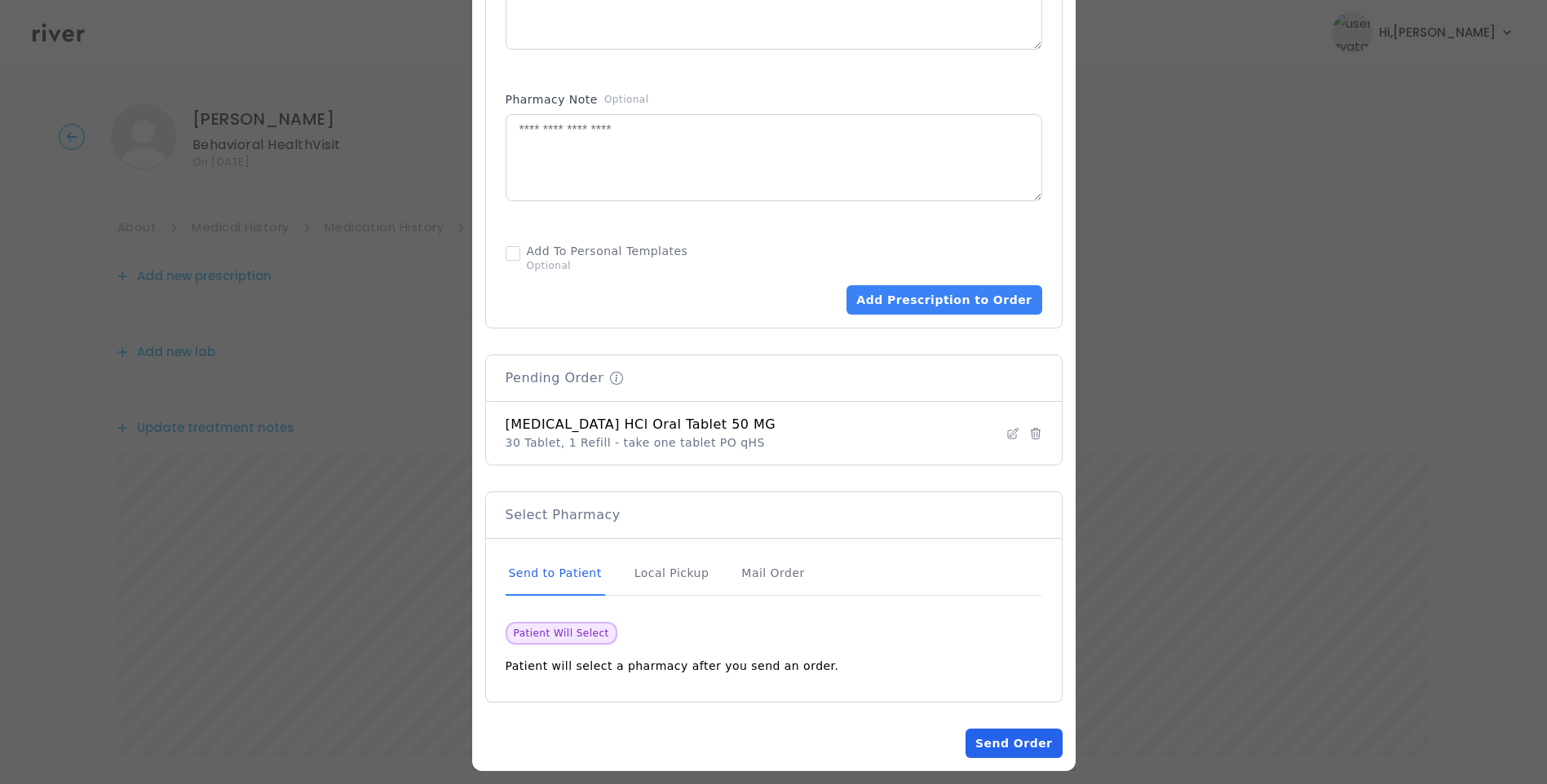
click at [1024, 741] on button "Send Order" at bounding box center [1013, 743] width 96 height 29
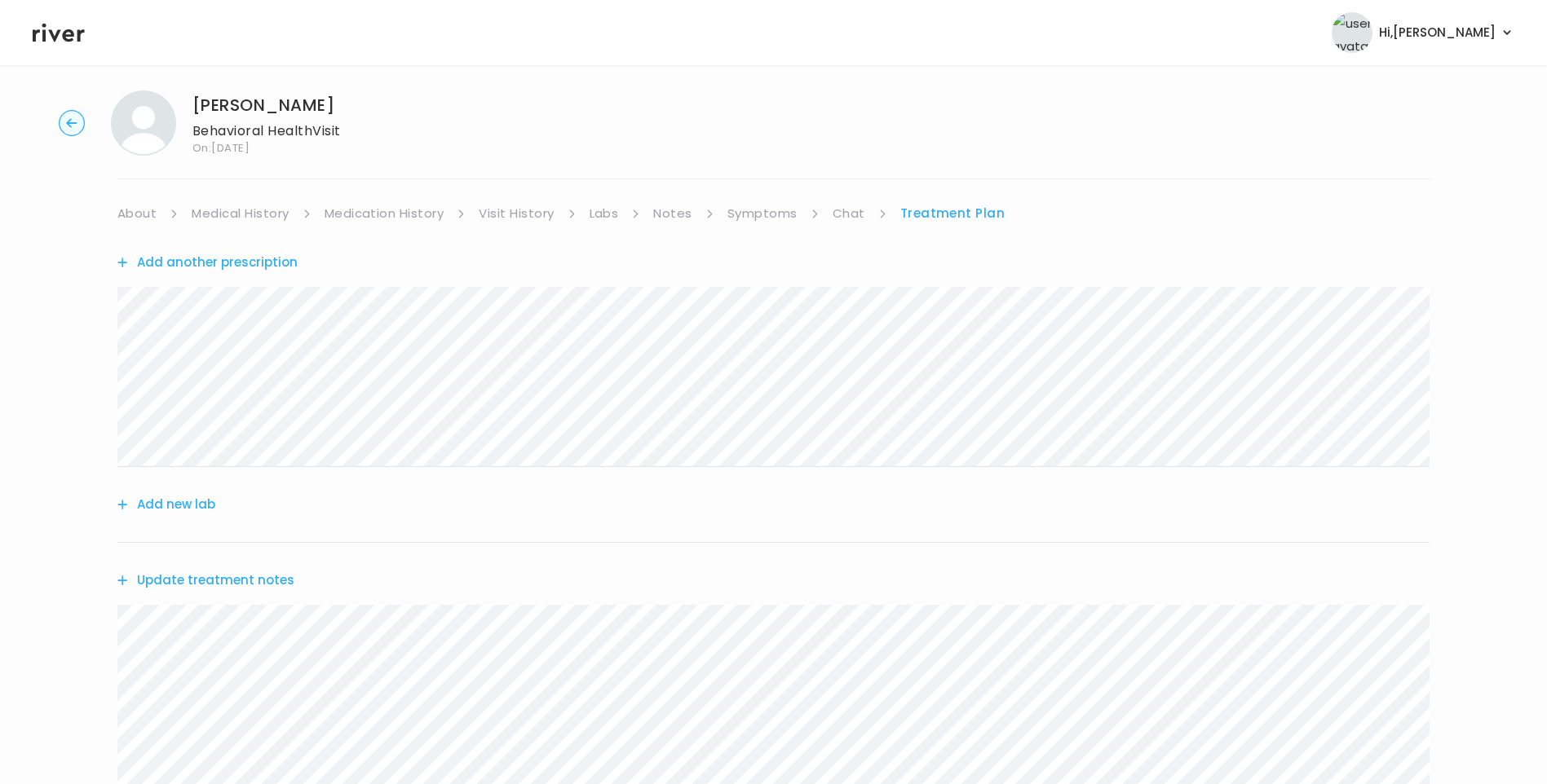
scroll to position [0, 0]
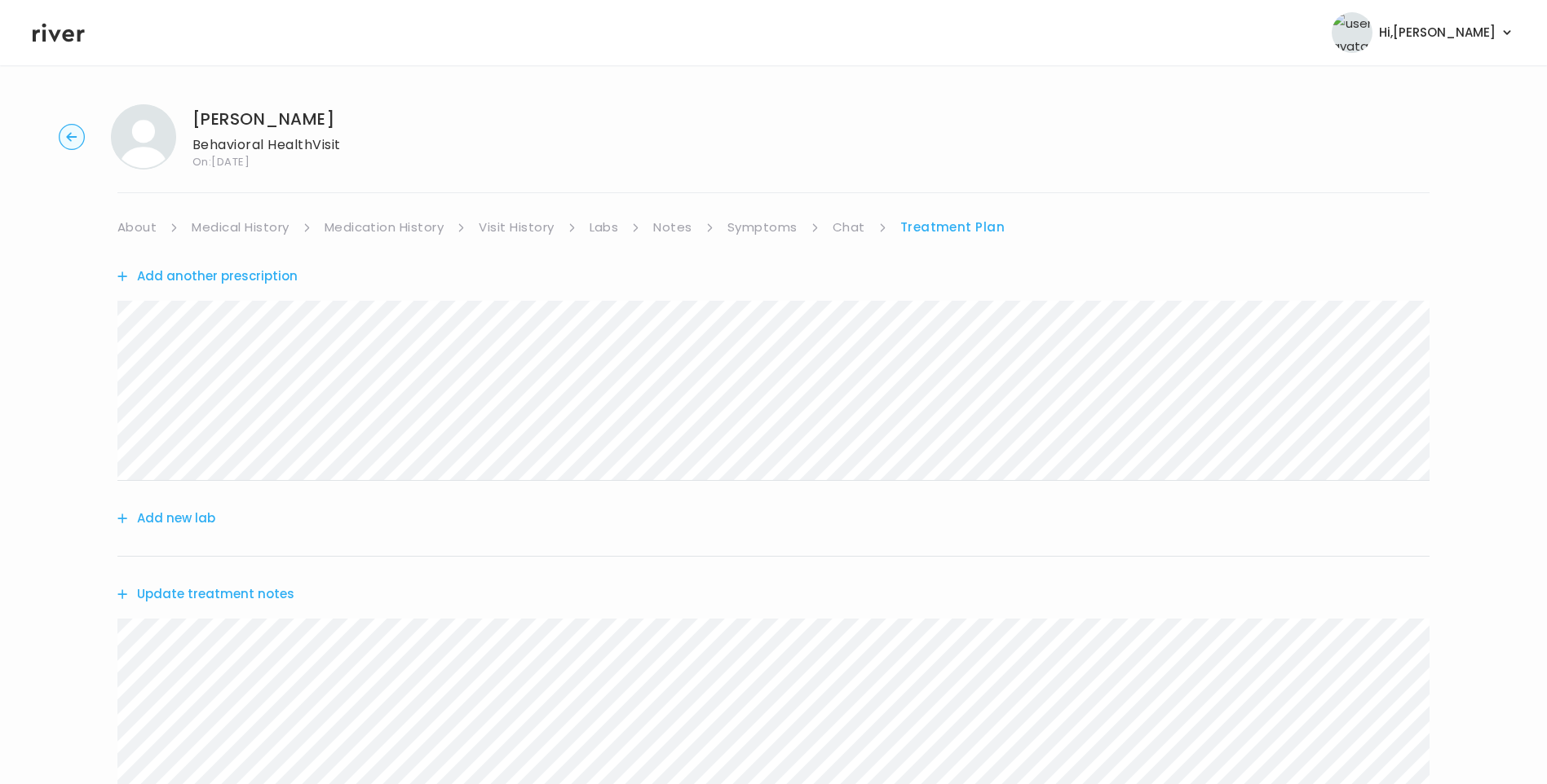
click at [511, 222] on link "Visit History" at bounding box center [516, 227] width 75 height 23
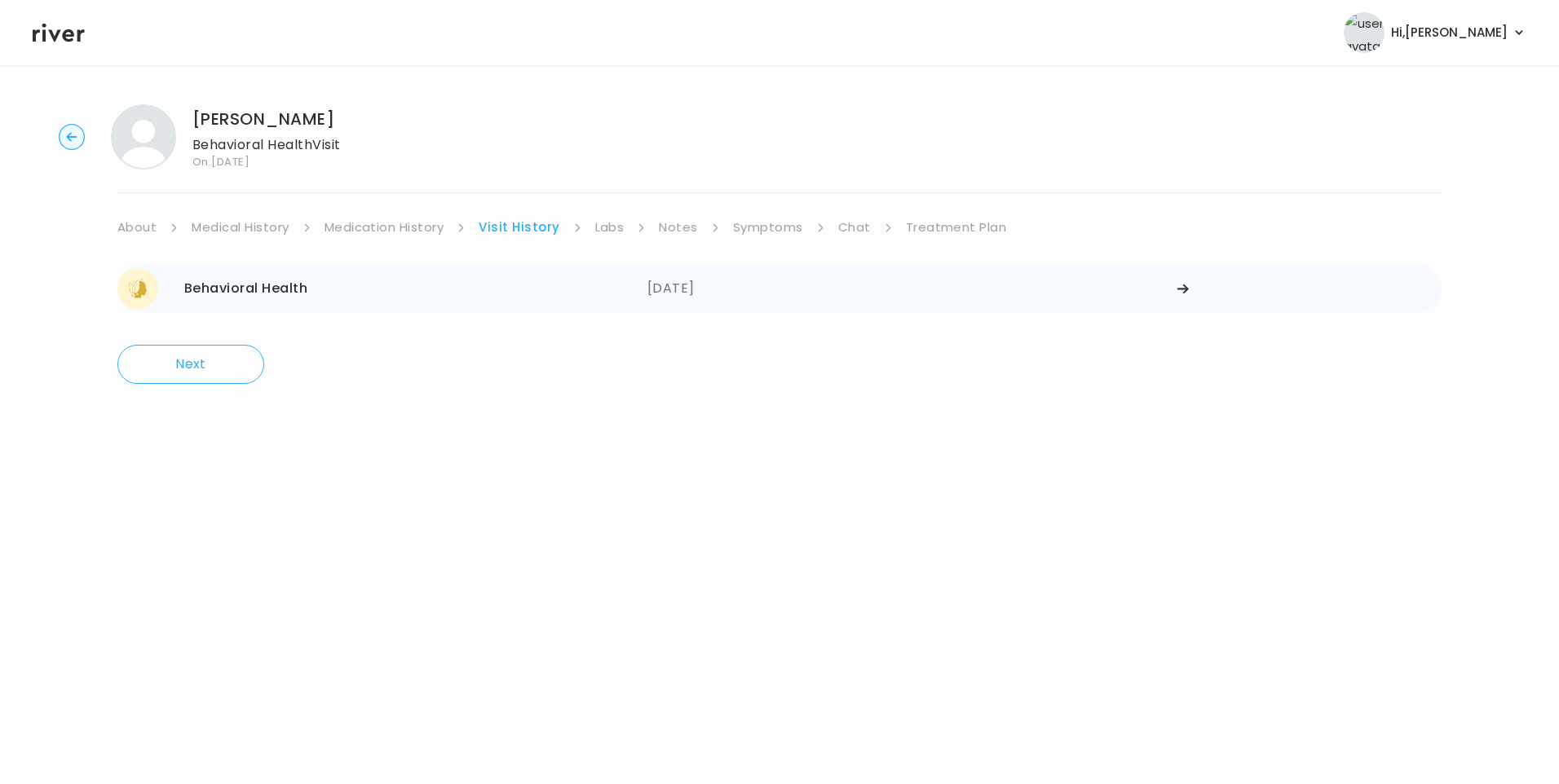
click at [434, 291] on div "Behavioral Health 08/25/2025" at bounding box center [382, 288] width 530 height 40
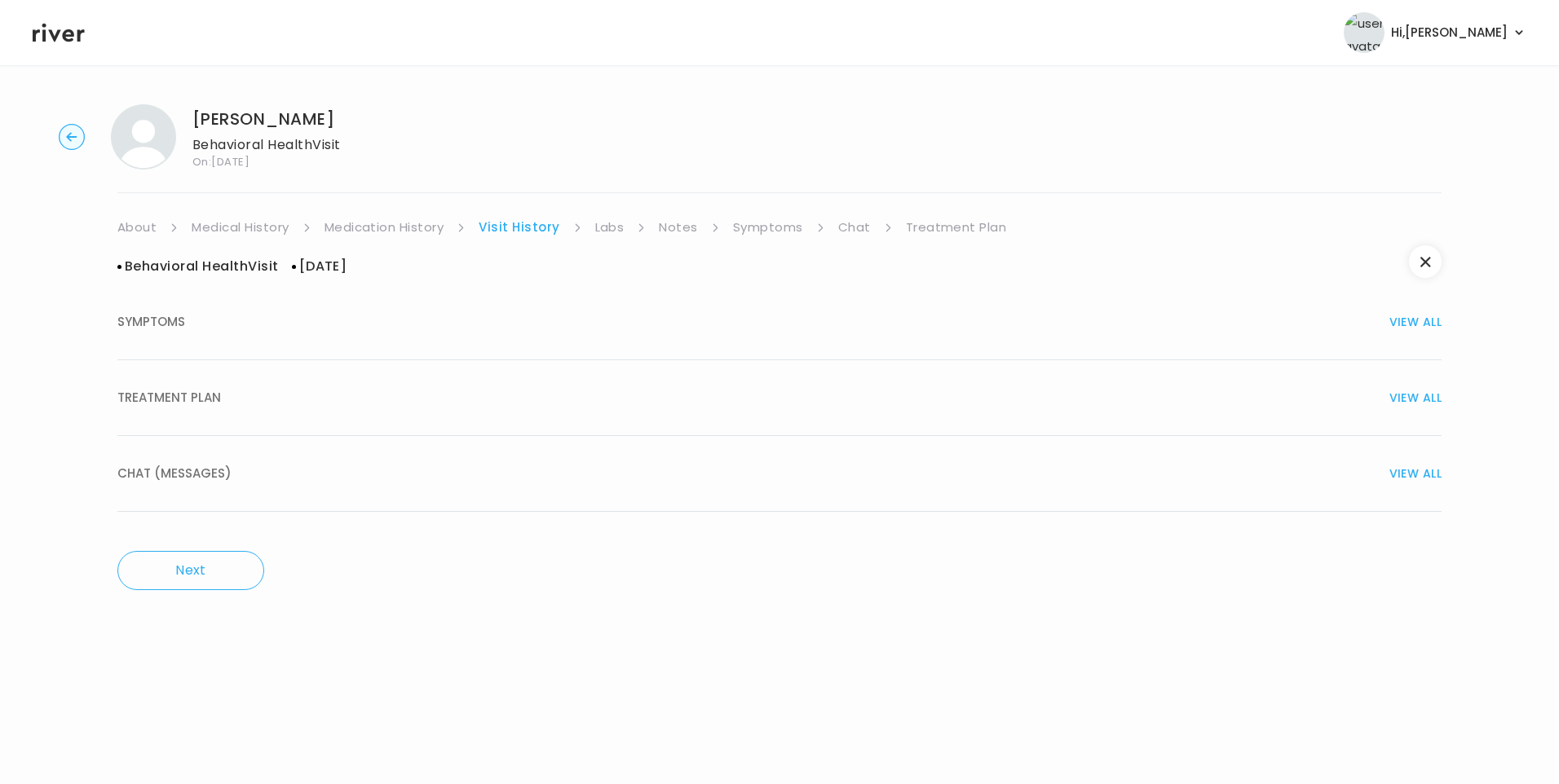
click at [267, 409] on button "TREATMENT PLAN VIEW ALL" at bounding box center [780, 398] width 1324 height 76
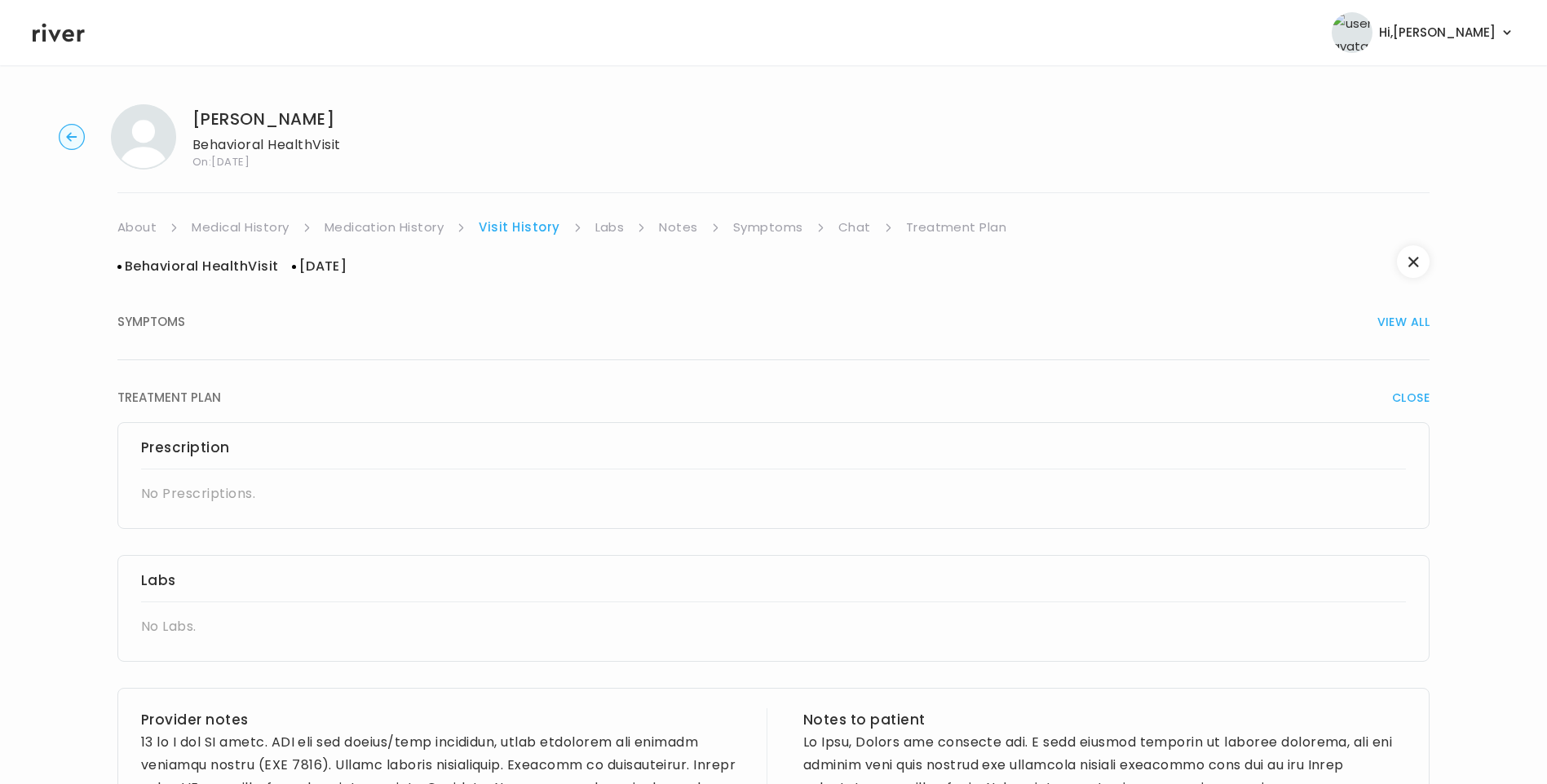
click at [935, 232] on link "Treatment Plan" at bounding box center [956, 227] width 101 height 23
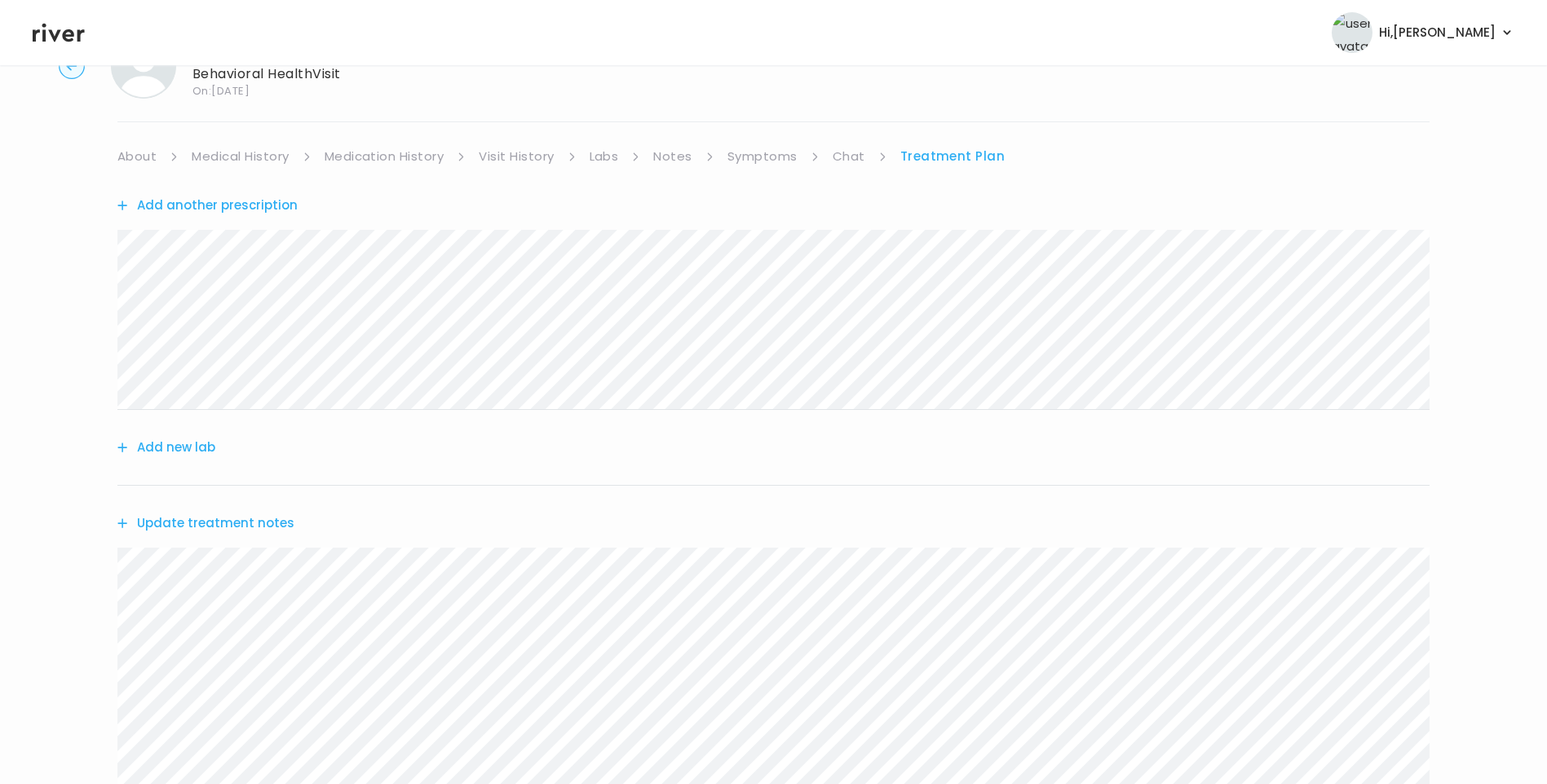
scroll to position [326, 0]
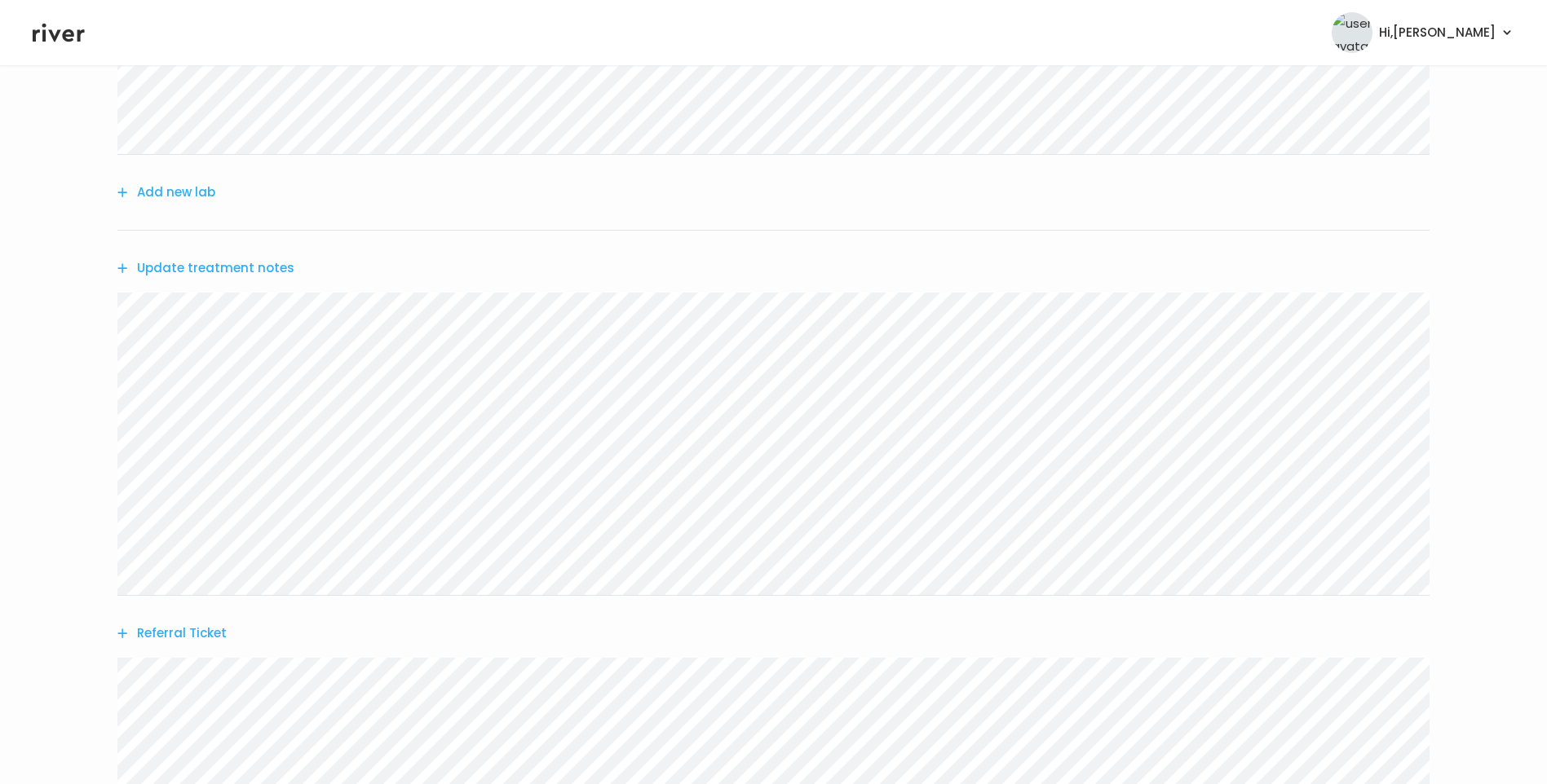
click at [265, 259] on button "Update treatment notes" at bounding box center [206, 268] width 177 height 23
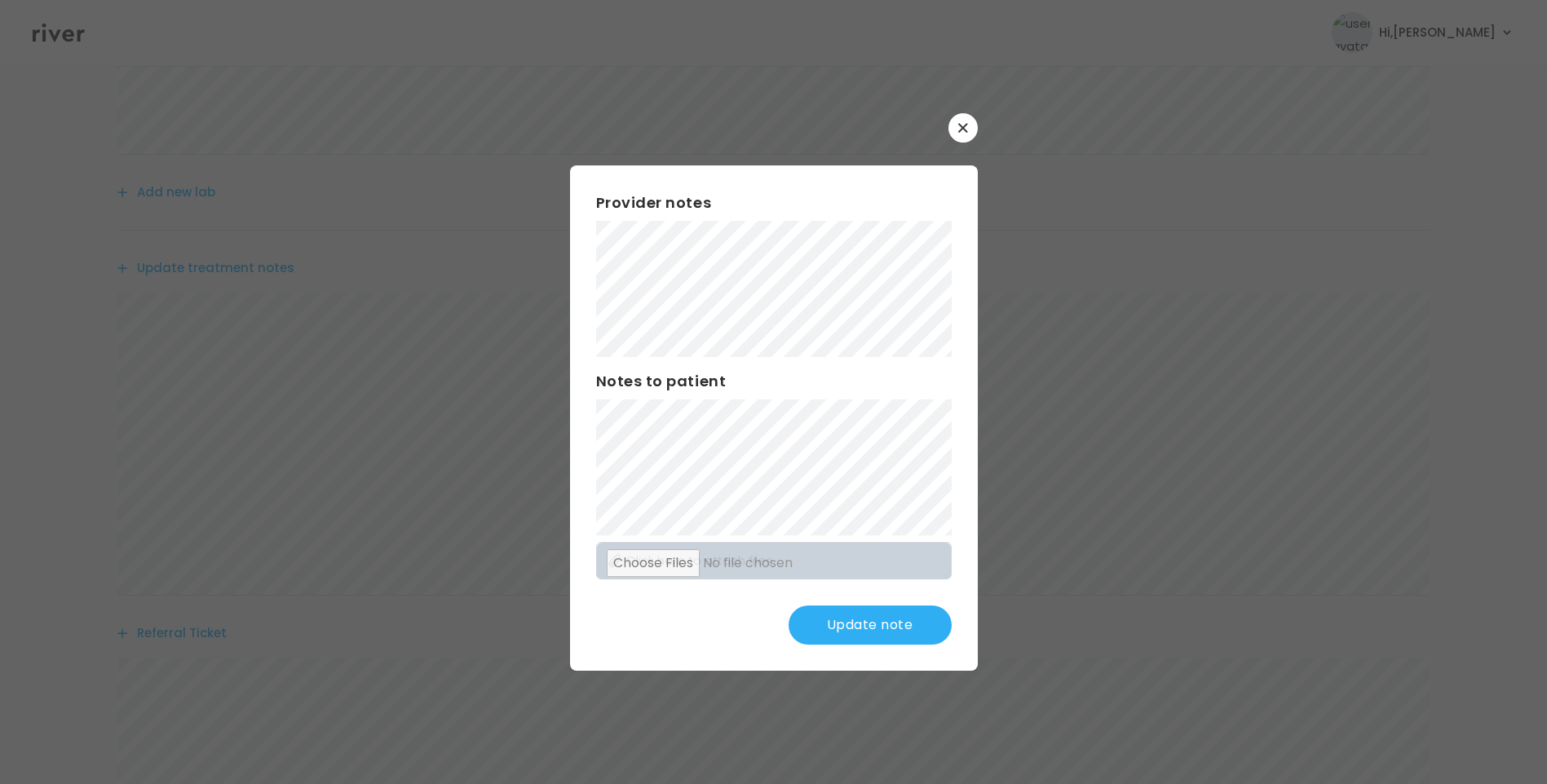
click at [901, 630] on button "Update note" at bounding box center [869, 625] width 163 height 40
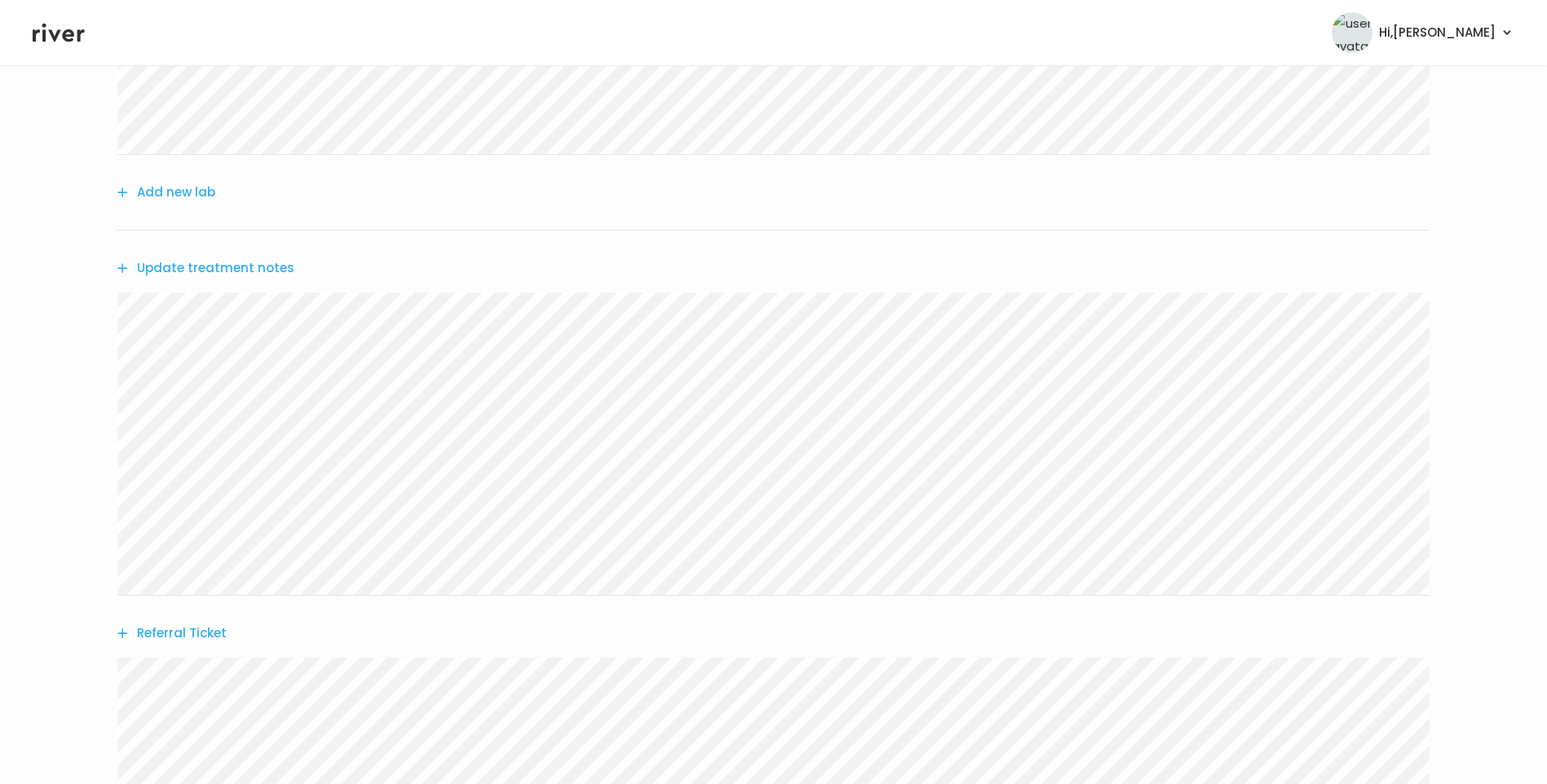
scroll to position [408, 0]
click at [280, 185] on button "Update treatment notes" at bounding box center [206, 186] width 177 height 23
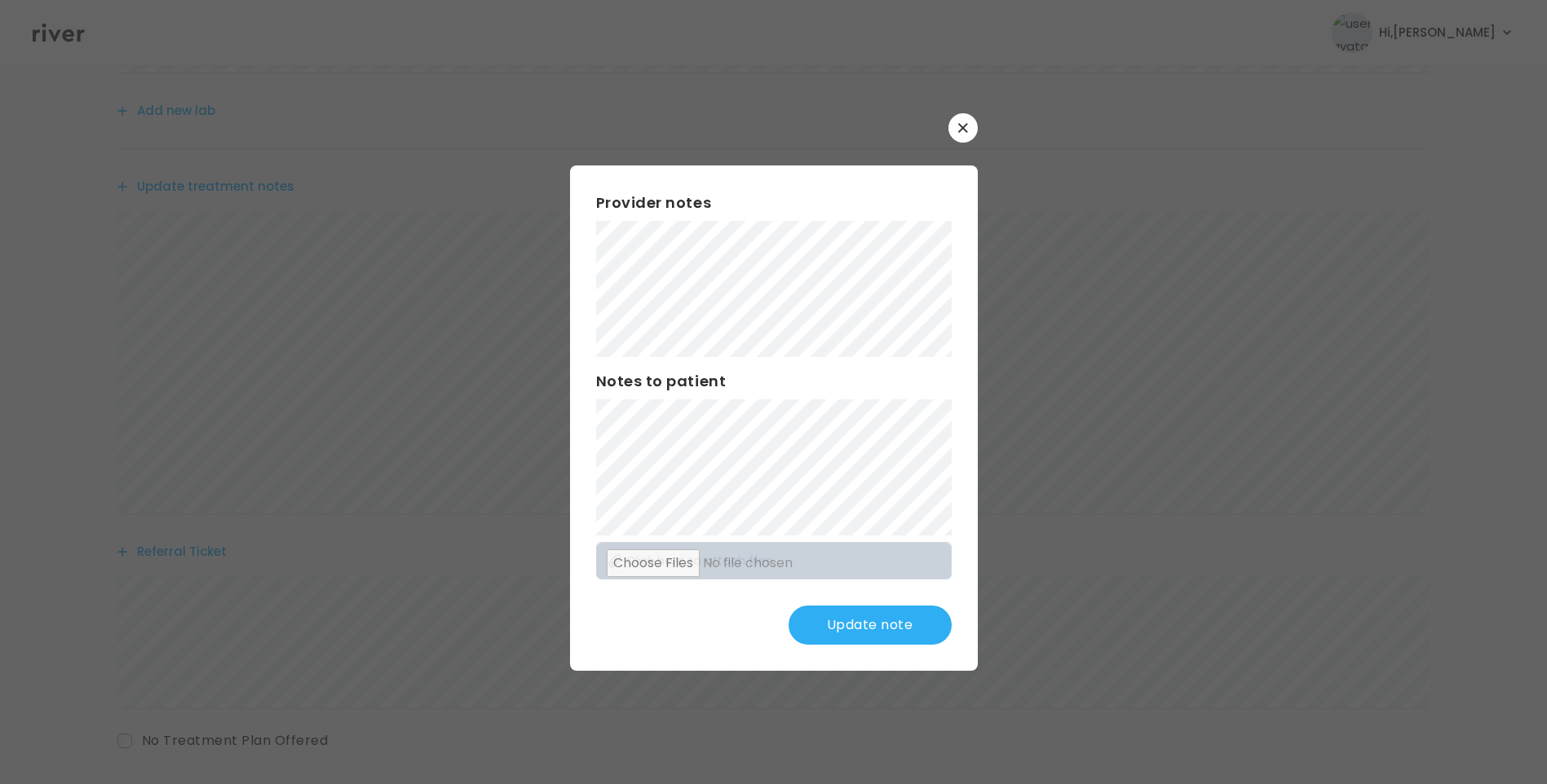
click at [858, 619] on button "Update note" at bounding box center [869, 625] width 163 height 40
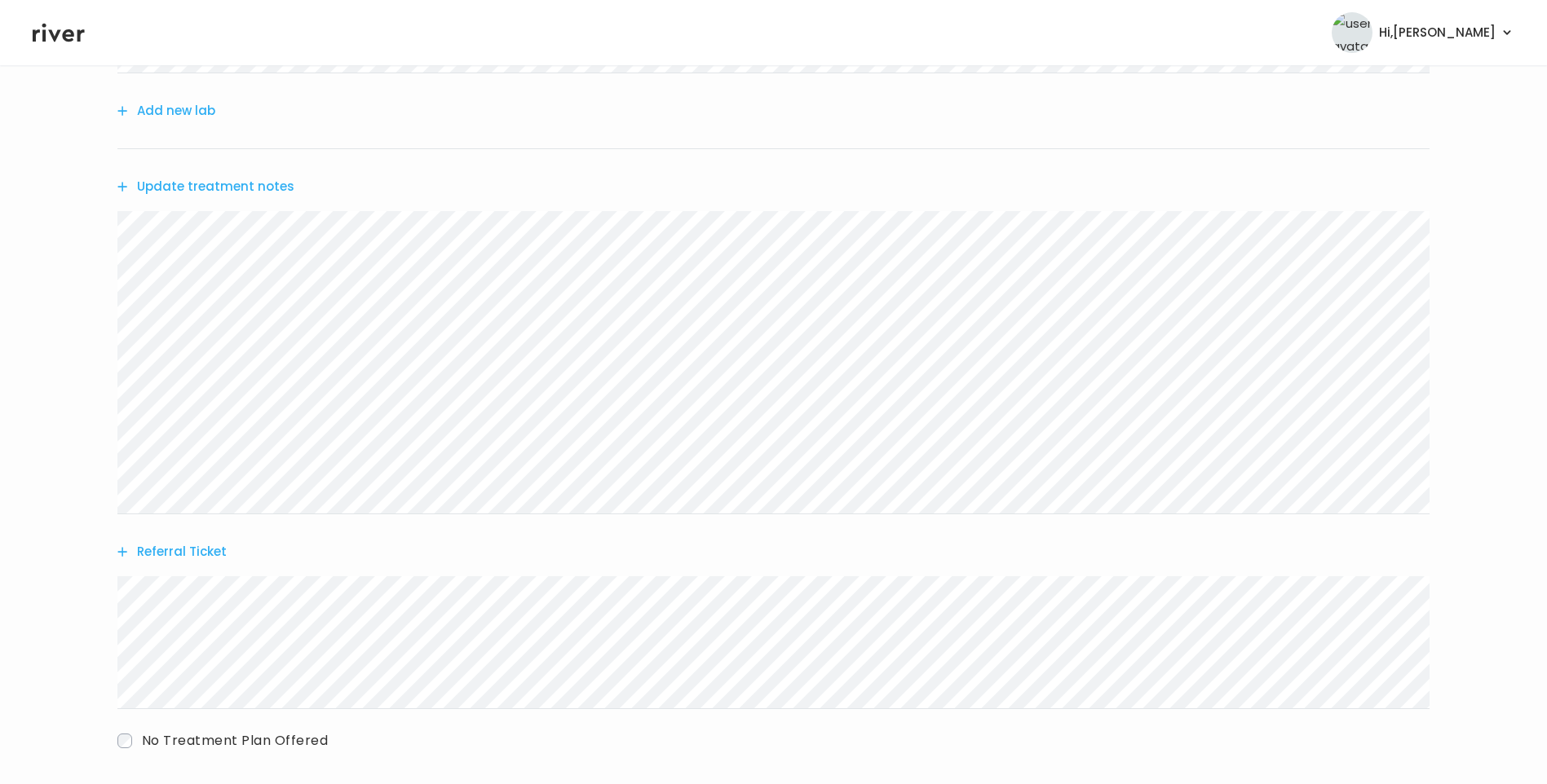
click at [262, 184] on button "Update treatment notes" at bounding box center [206, 186] width 177 height 23
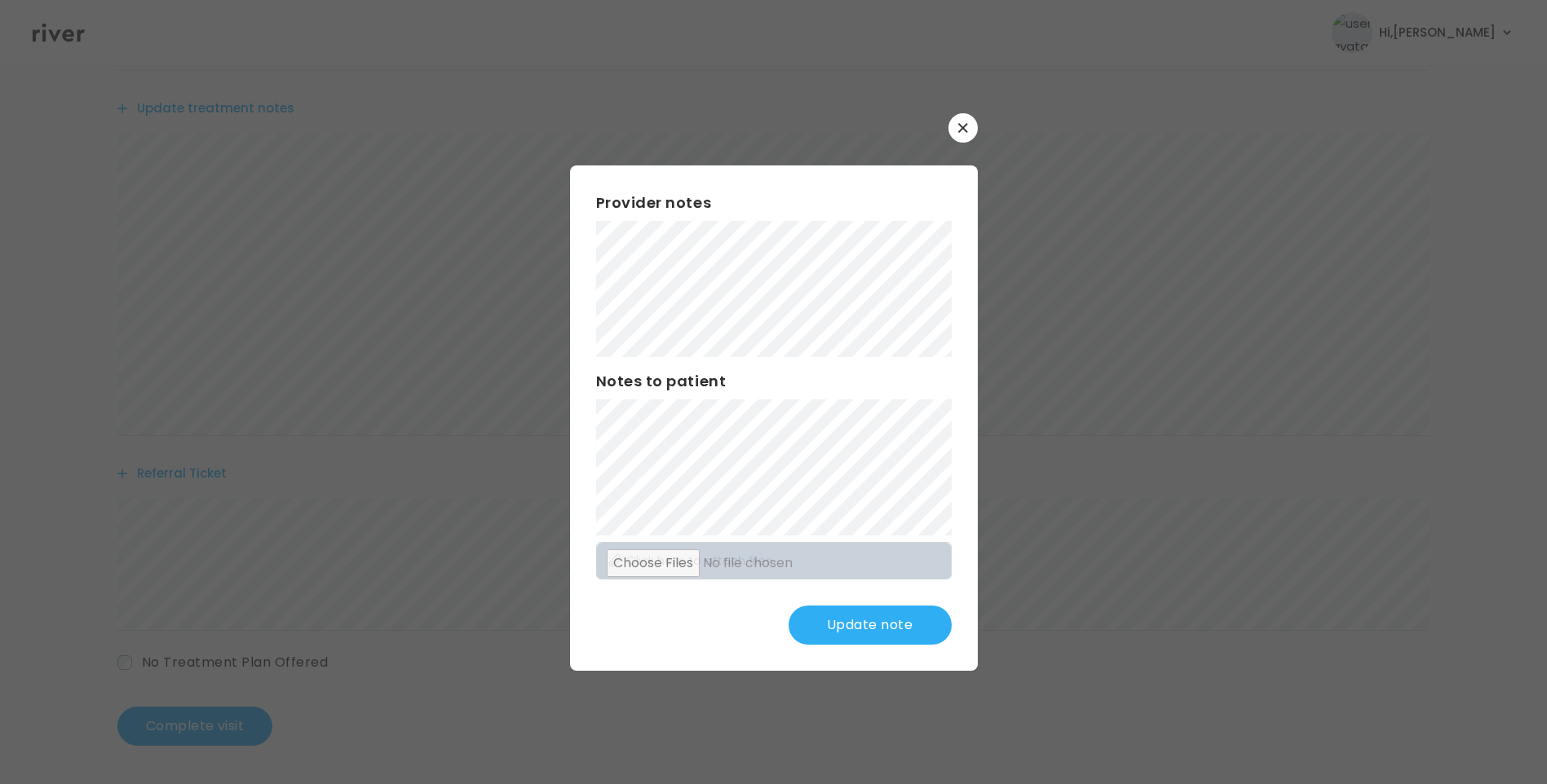
scroll to position [487, 0]
click at [885, 624] on button "Update note" at bounding box center [869, 625] width 163 height 40
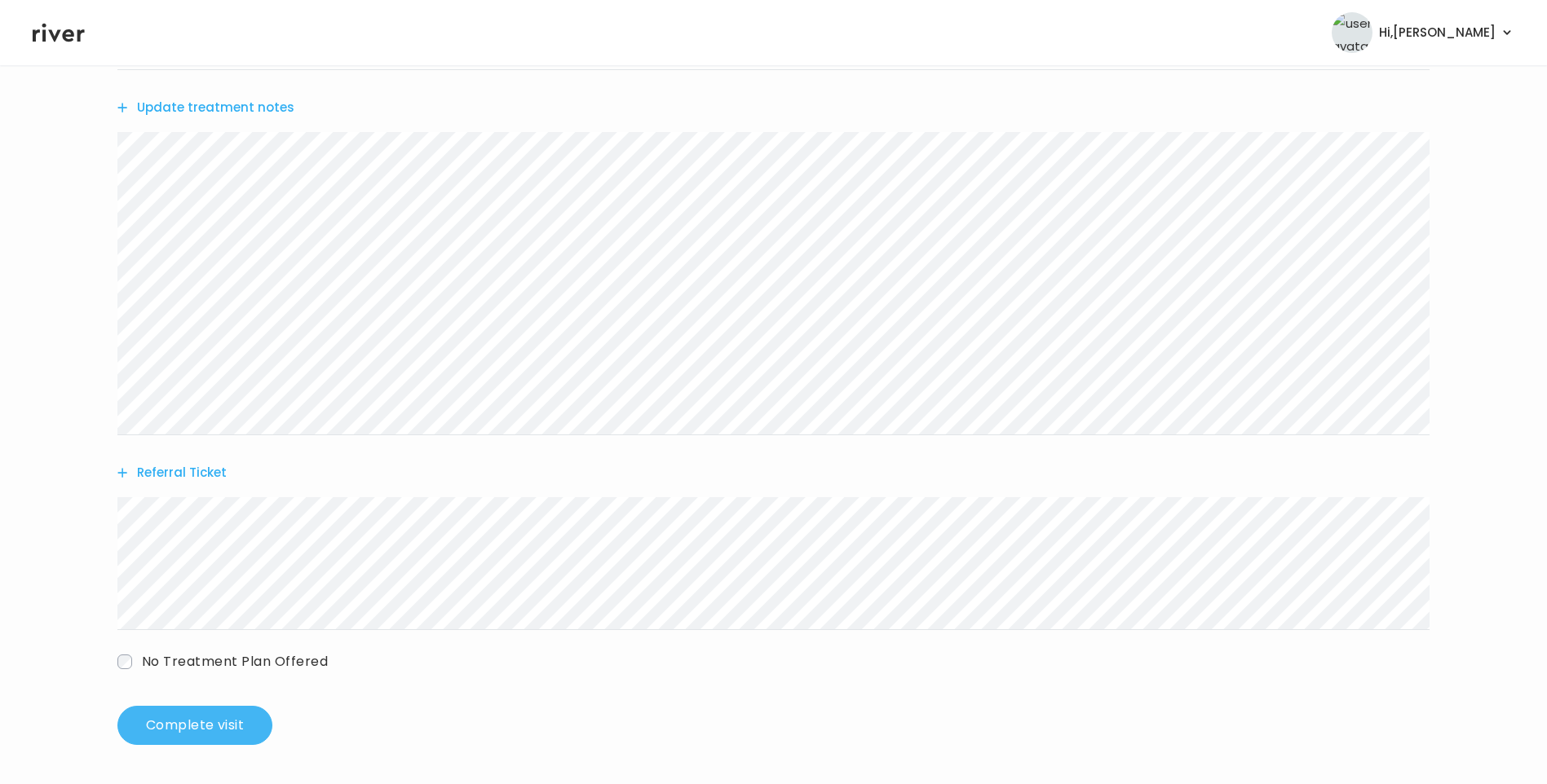
click at [211, 722] on button "Complete visit" at bounding box center [195, 726] width 155 height 40
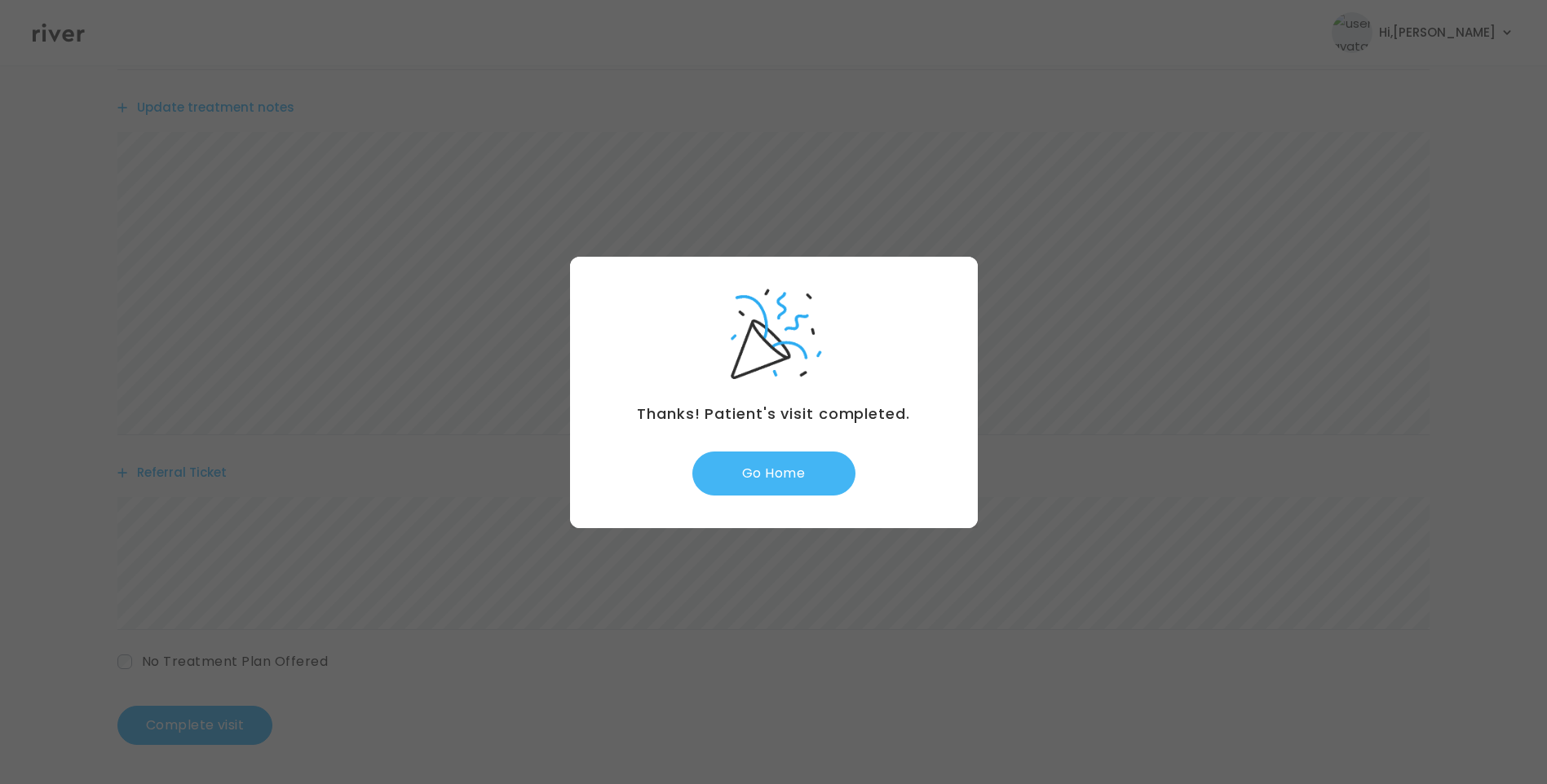
click at [781, 478] on button "Go Home" at bounding box center [773, 473] width 163 height 44
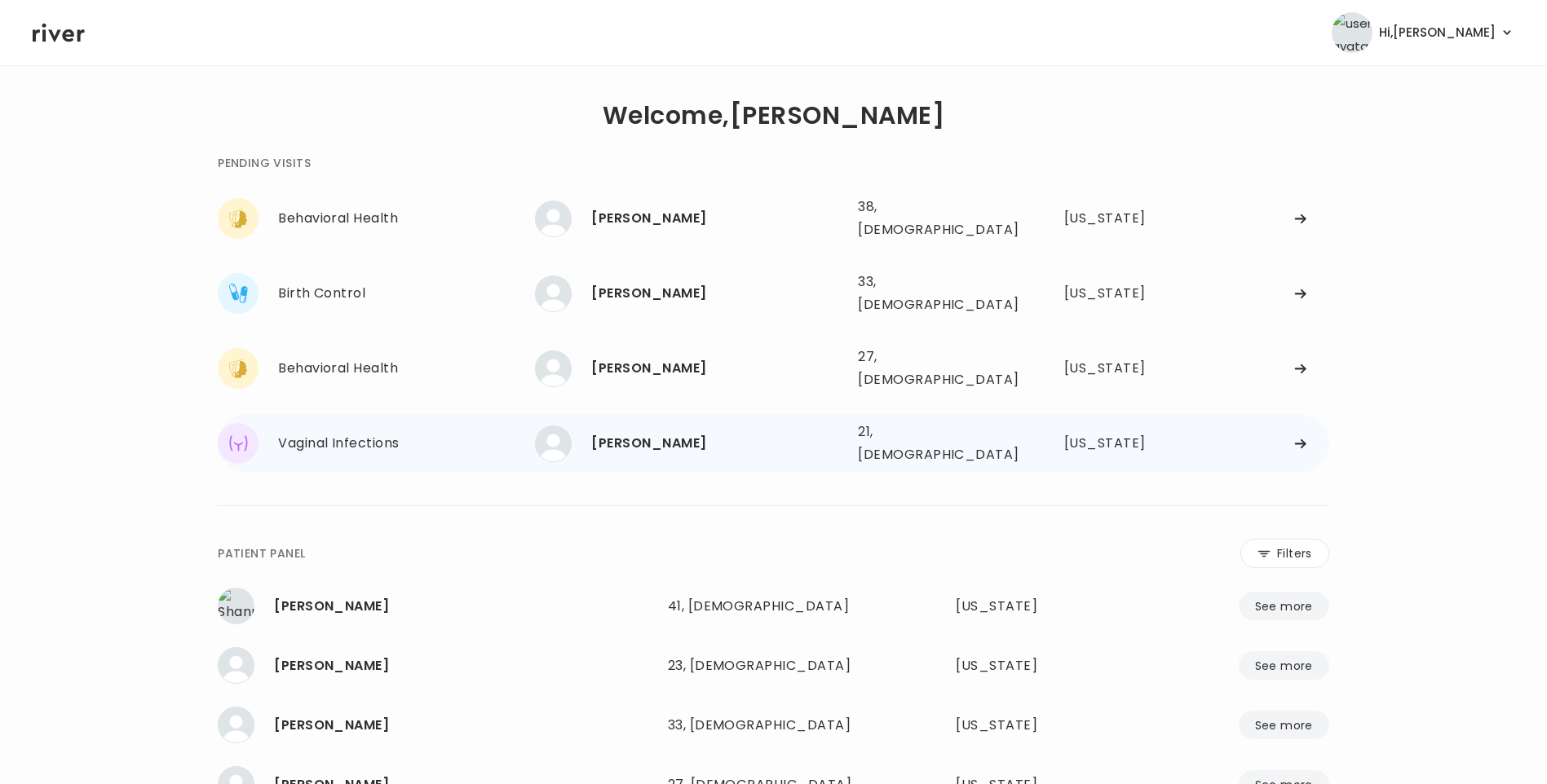
click at [646, 432] on div "[PERSON_NAME]" at bounding box center [717, 443] width 253 height 23
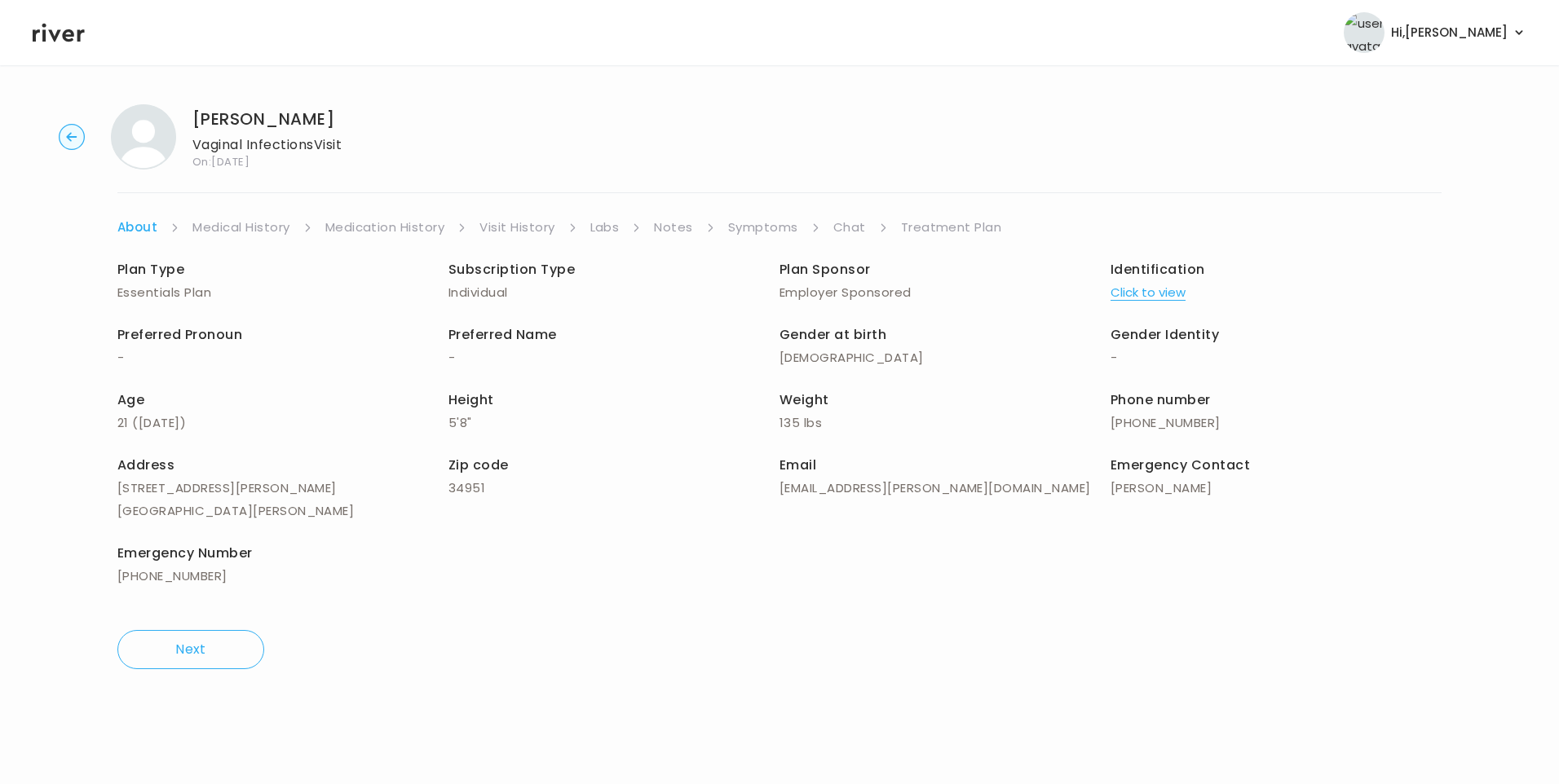
click at [846, 230] on link "Chat" at bounding box center [849, 227] width 33 height 23
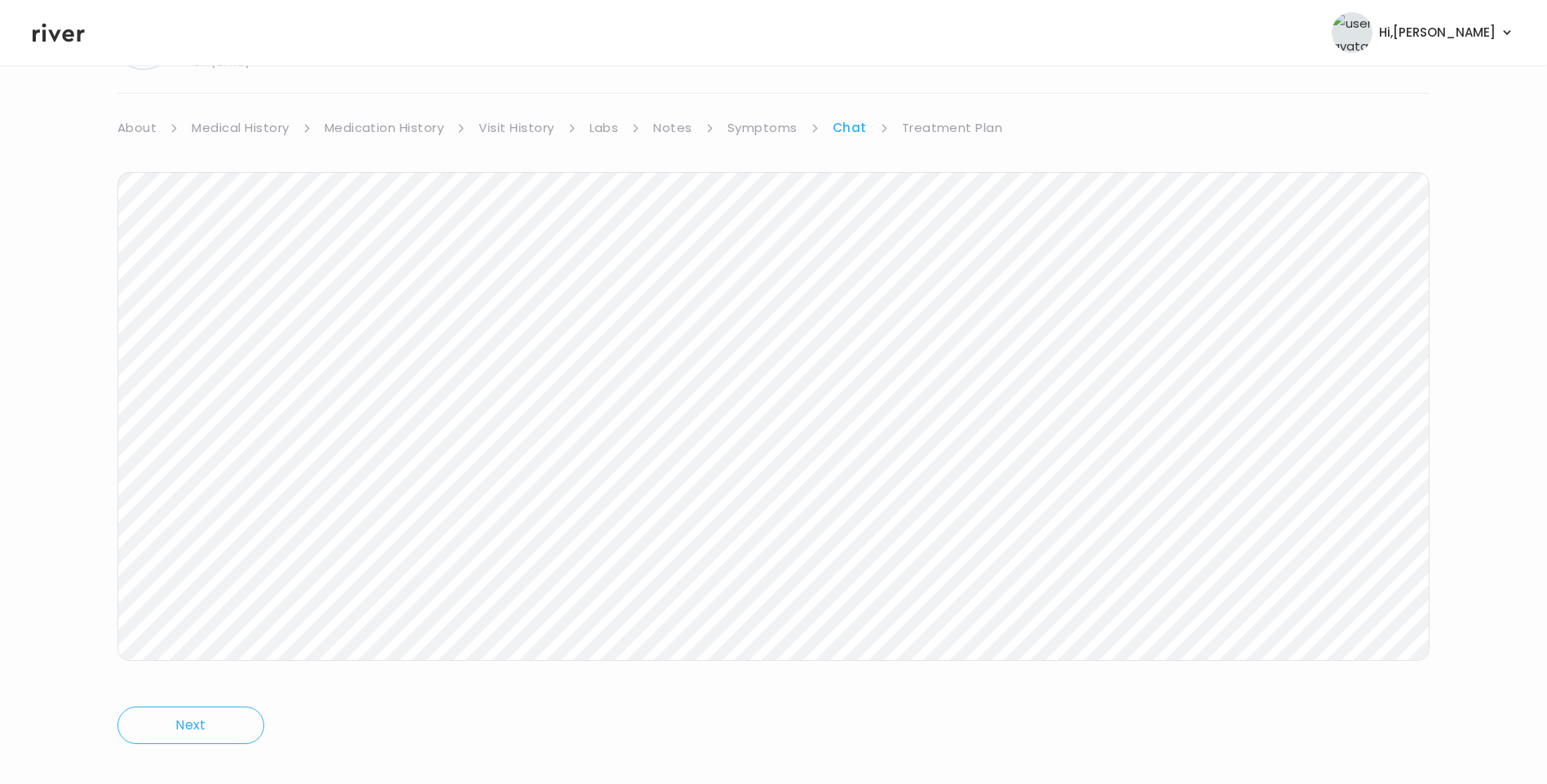
scroll to position [121, 0]
click at [67, 30] on icon at bounding box center [58, 33] width 52 height 19
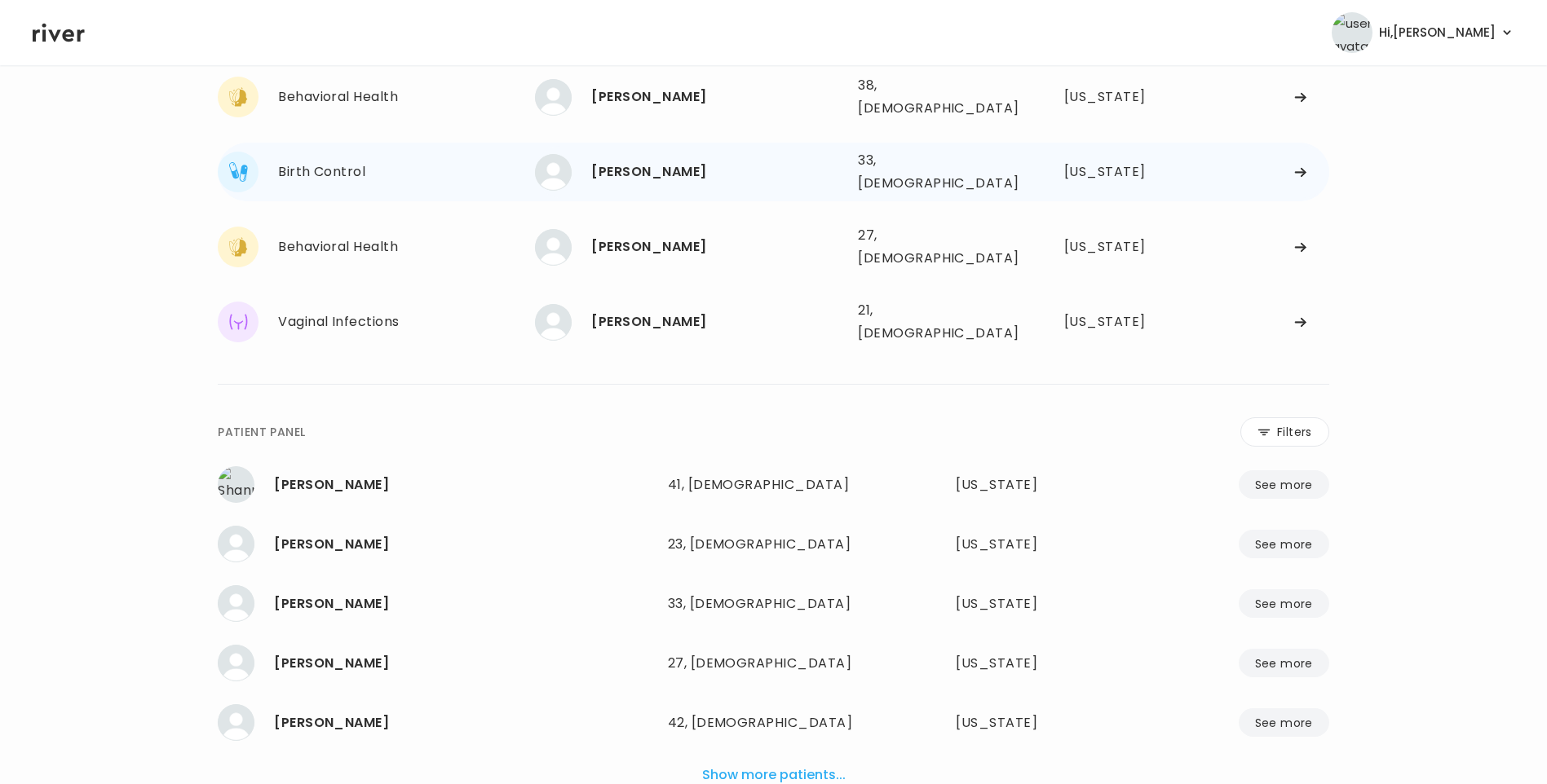
click at [666, 165] on div "[PERSON_NAME]" at bounding box center [717, 172] width 253 height 23
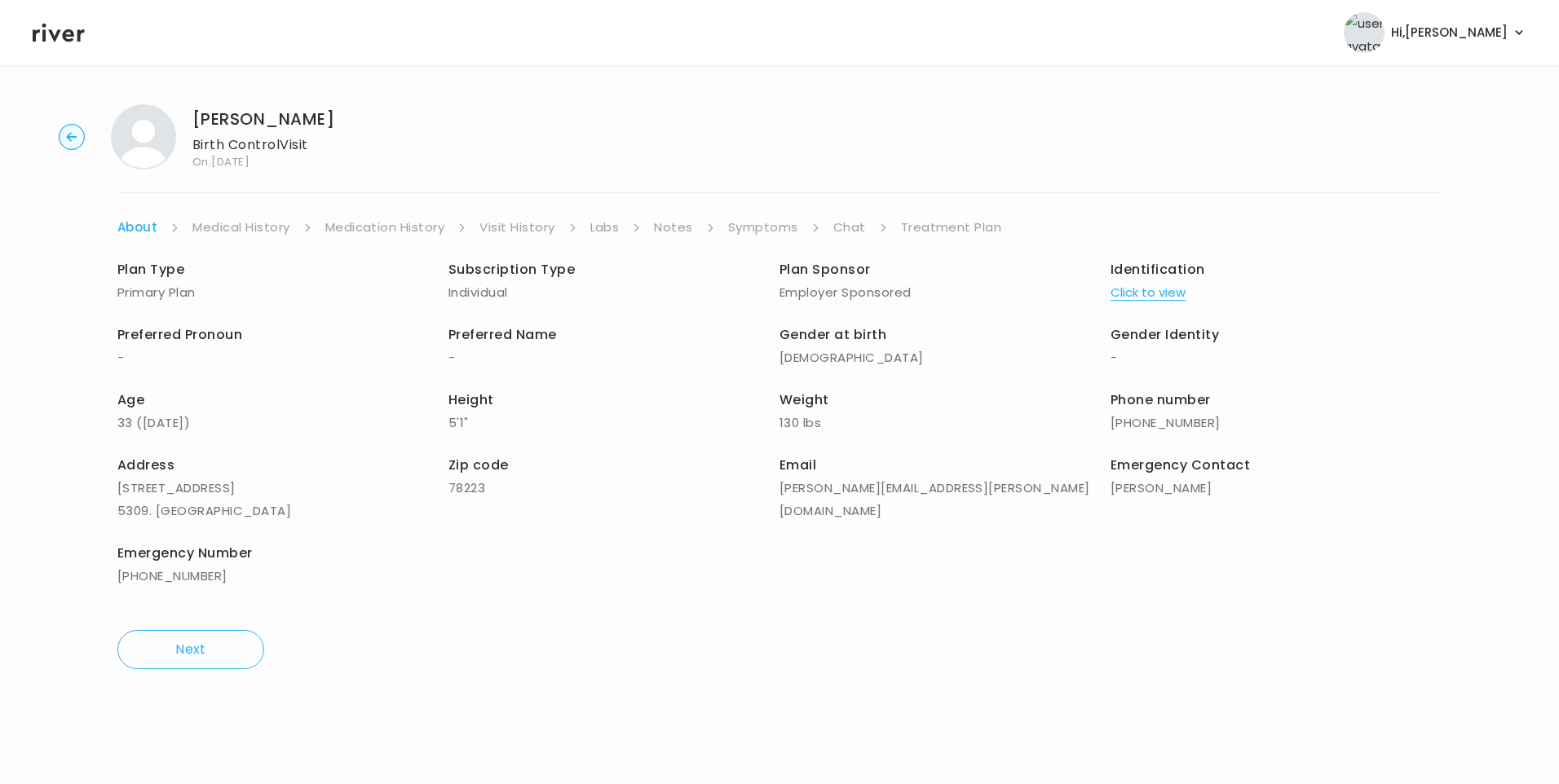
drag, startPoint x: 846, startPoint y: 229, endPoint x: 855, endPoint y: 235, distance: 10.8
click at [848, 229] on link "Chat" at bounding box center [849, 227] width 33 height 23
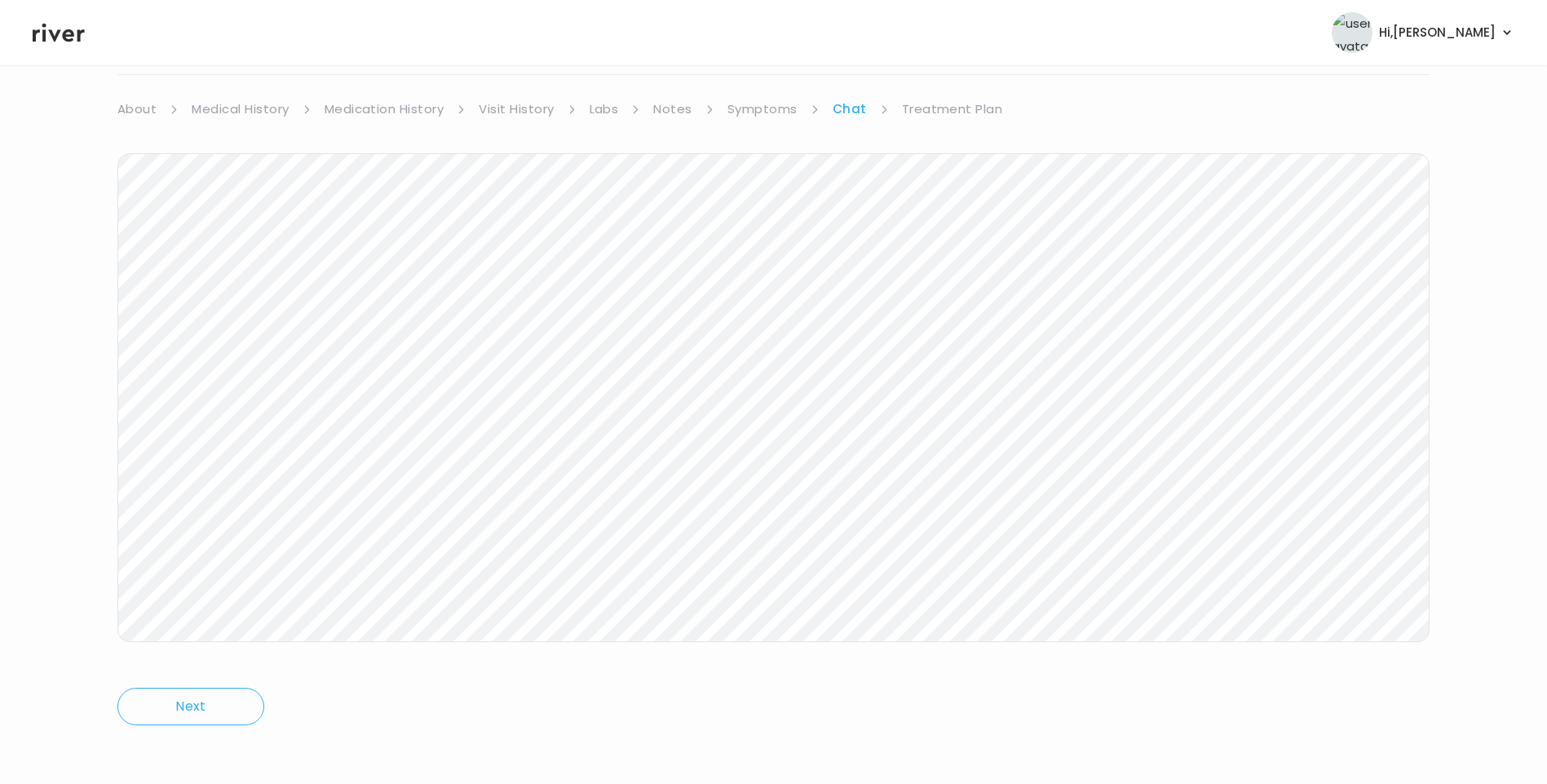
scroll to position [121, 0]
click at [62, 40] on icon at bounding box center [58, 33] width 52 height 24
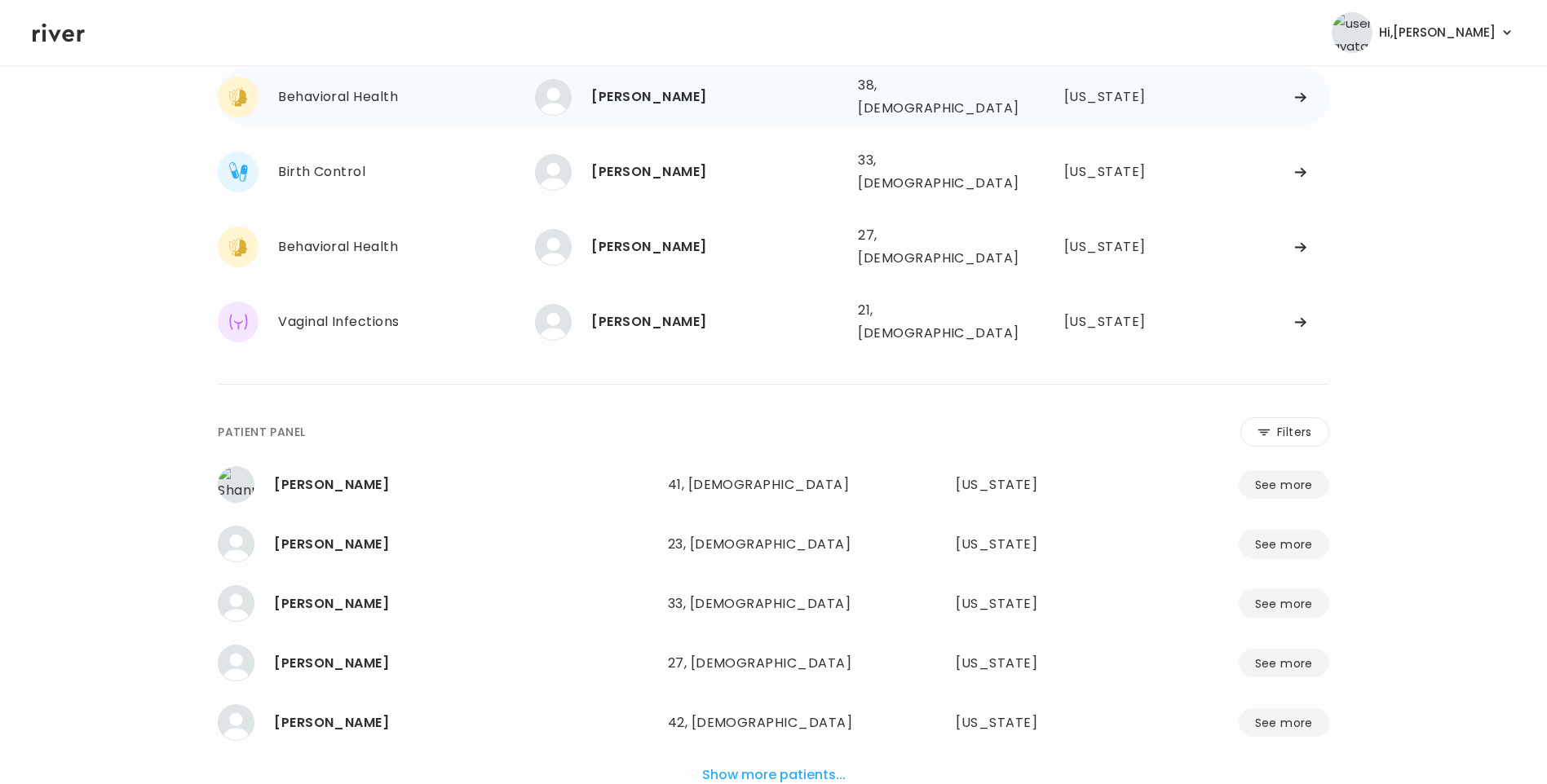
click at [668, 90] on div "[PERSON_NAME]" at bounding box center [717, 97] width 253 height 23
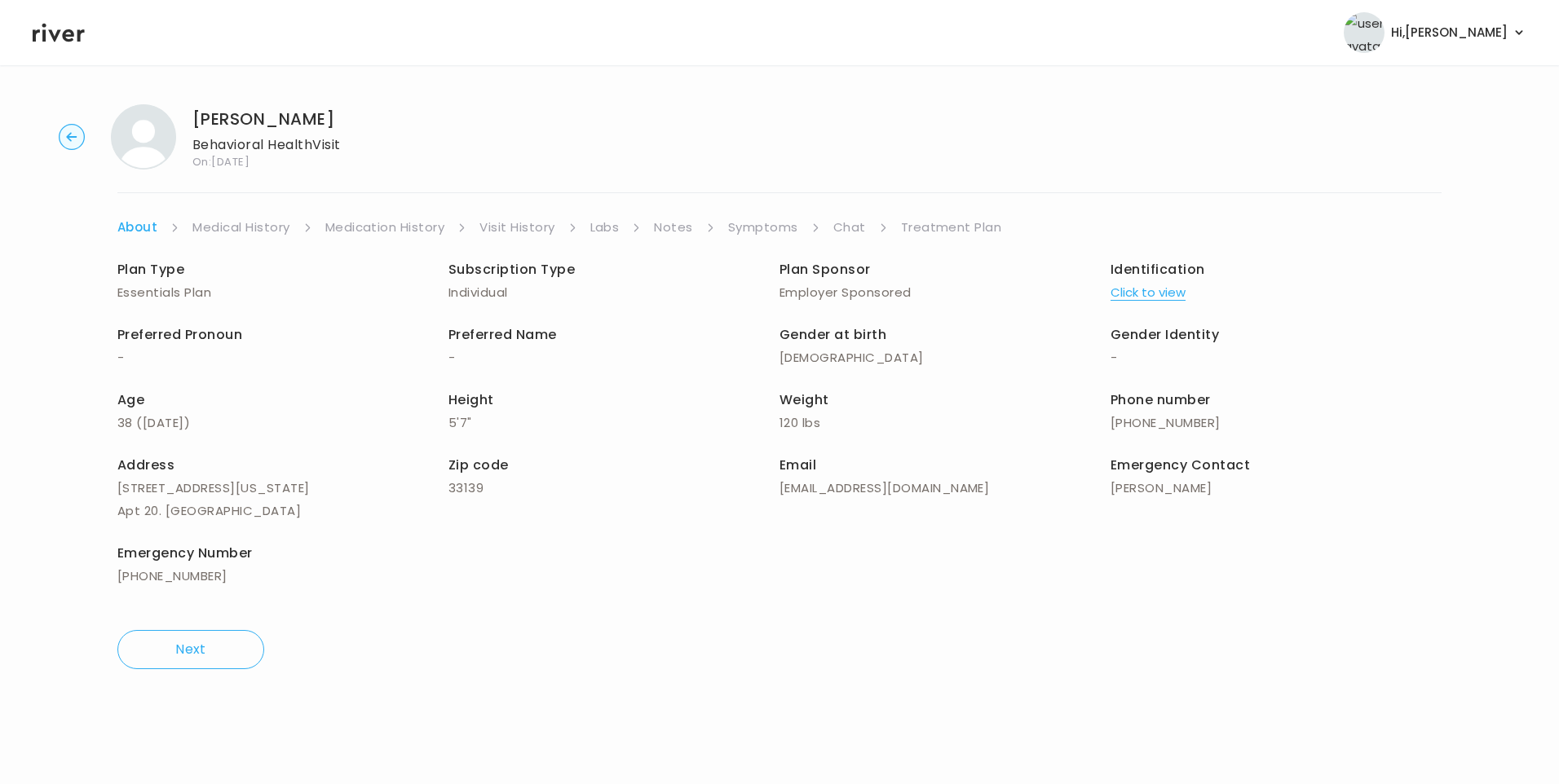
click at [838, 221] on link "Chat" at bounding box center [849, 227] width 33 height 23
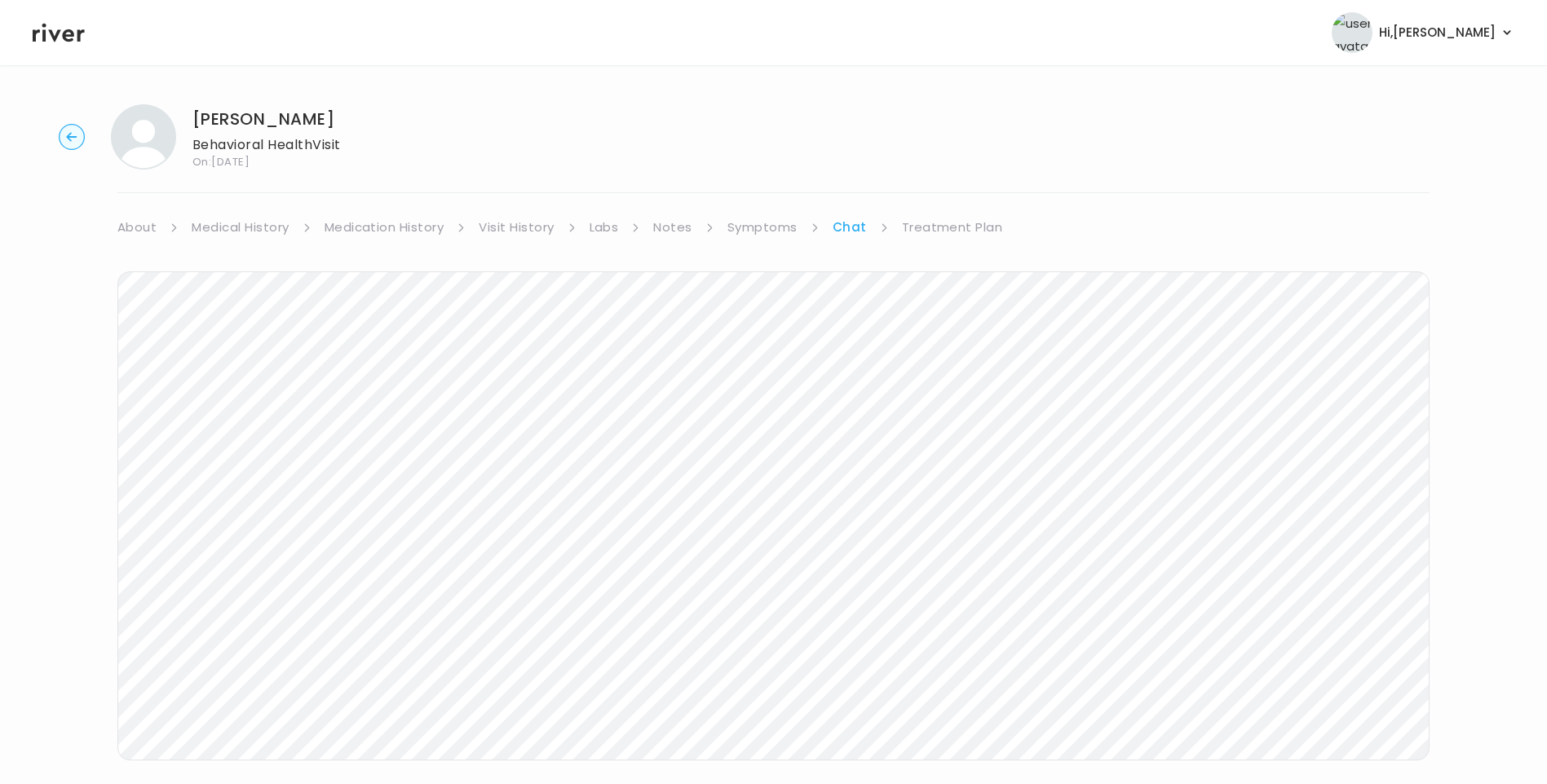
drag, startPoint x: 67, startPoint y: 33, endPoint x: 147, endPoint y: 68, distance: 87.3
click at [66, 33] on icon at bounding box center [58, 33] width 52 height 24
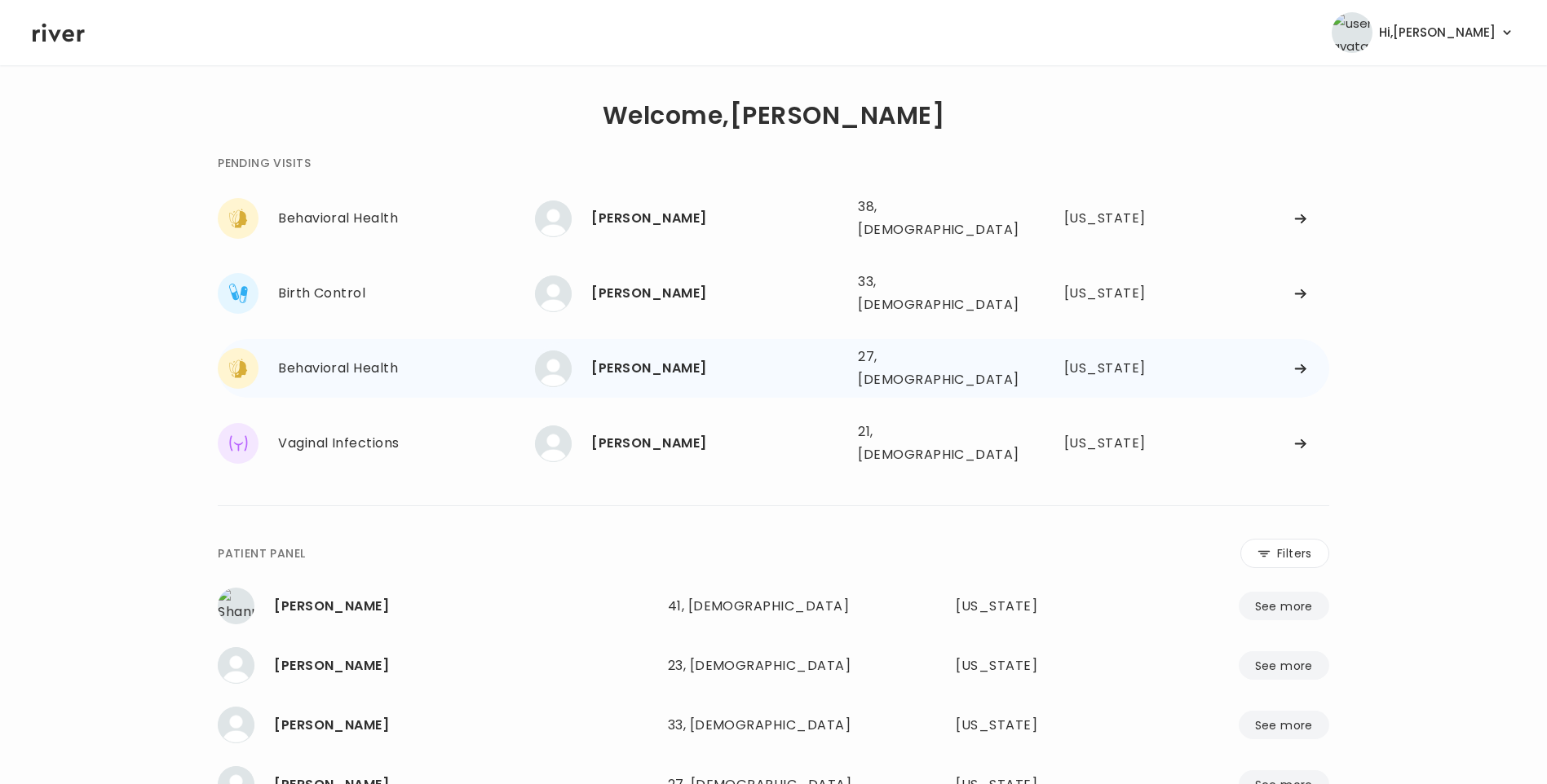
click at [653, 357] on div "[PERSON_NAME]" at bounding box center [717, 368] width 253 height 23
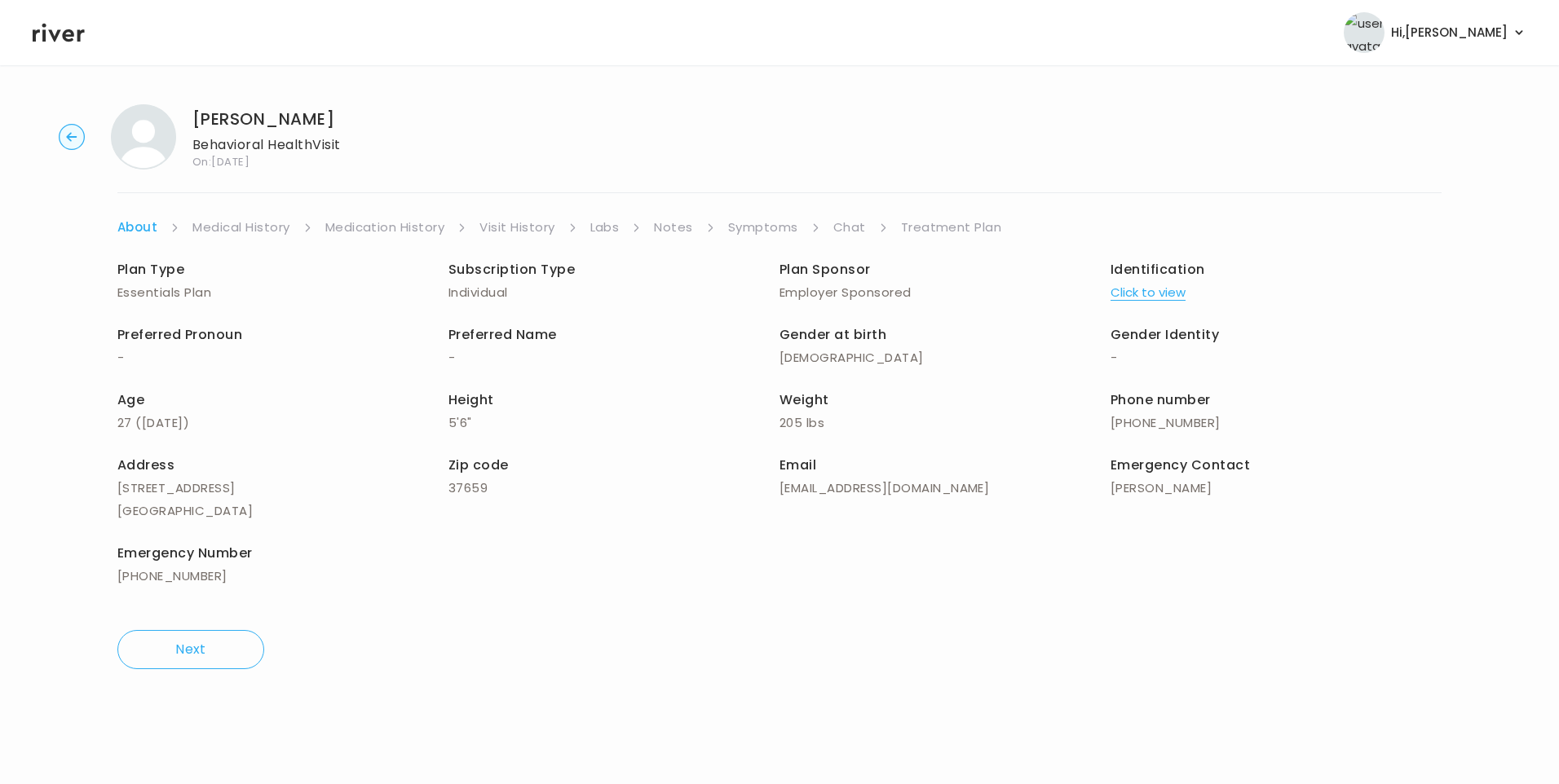
click at [848, 221] on link "Chat" at bounding box center [849, 227] width 33 height 23
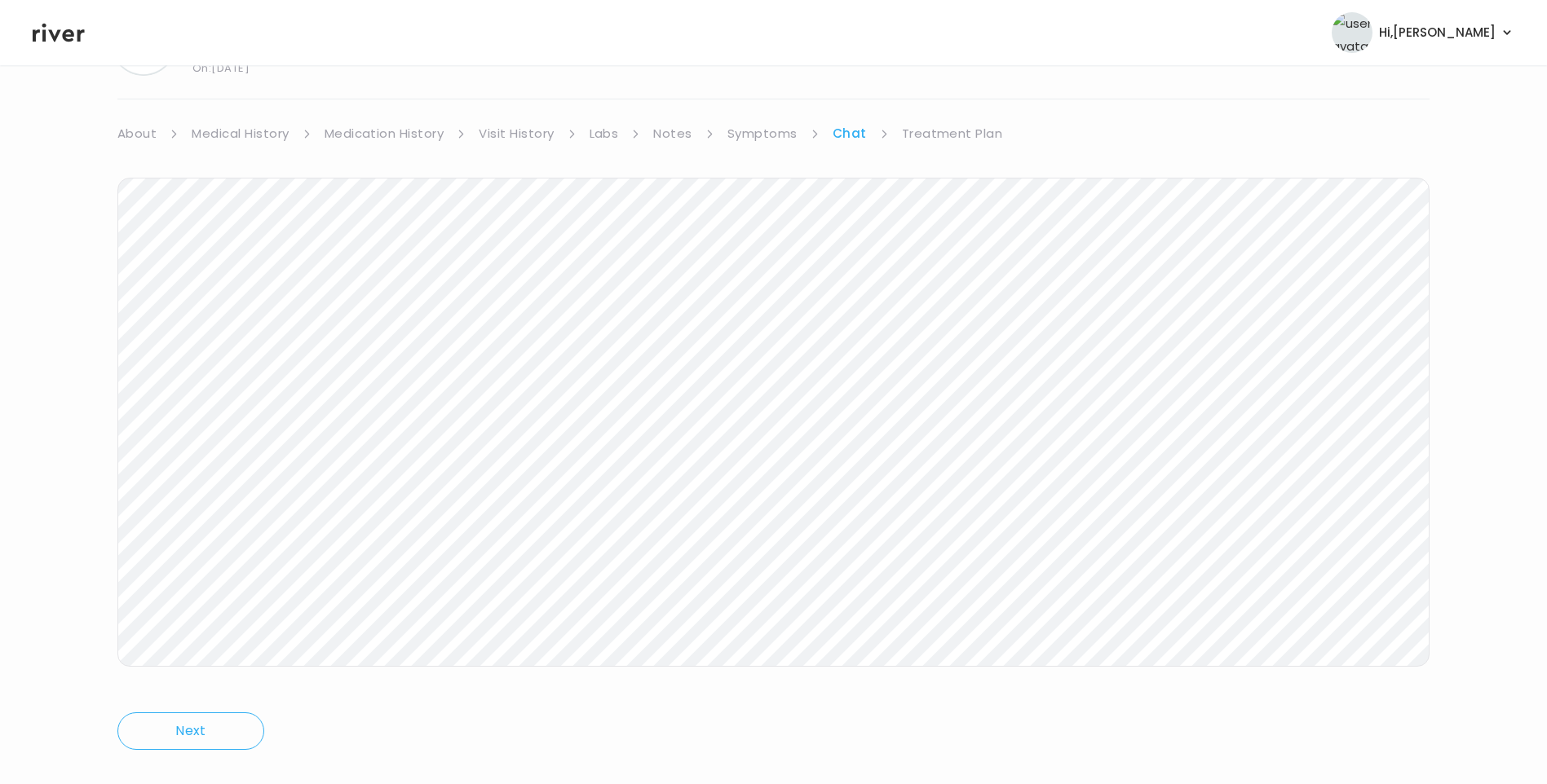
scroll to position [121, 0]
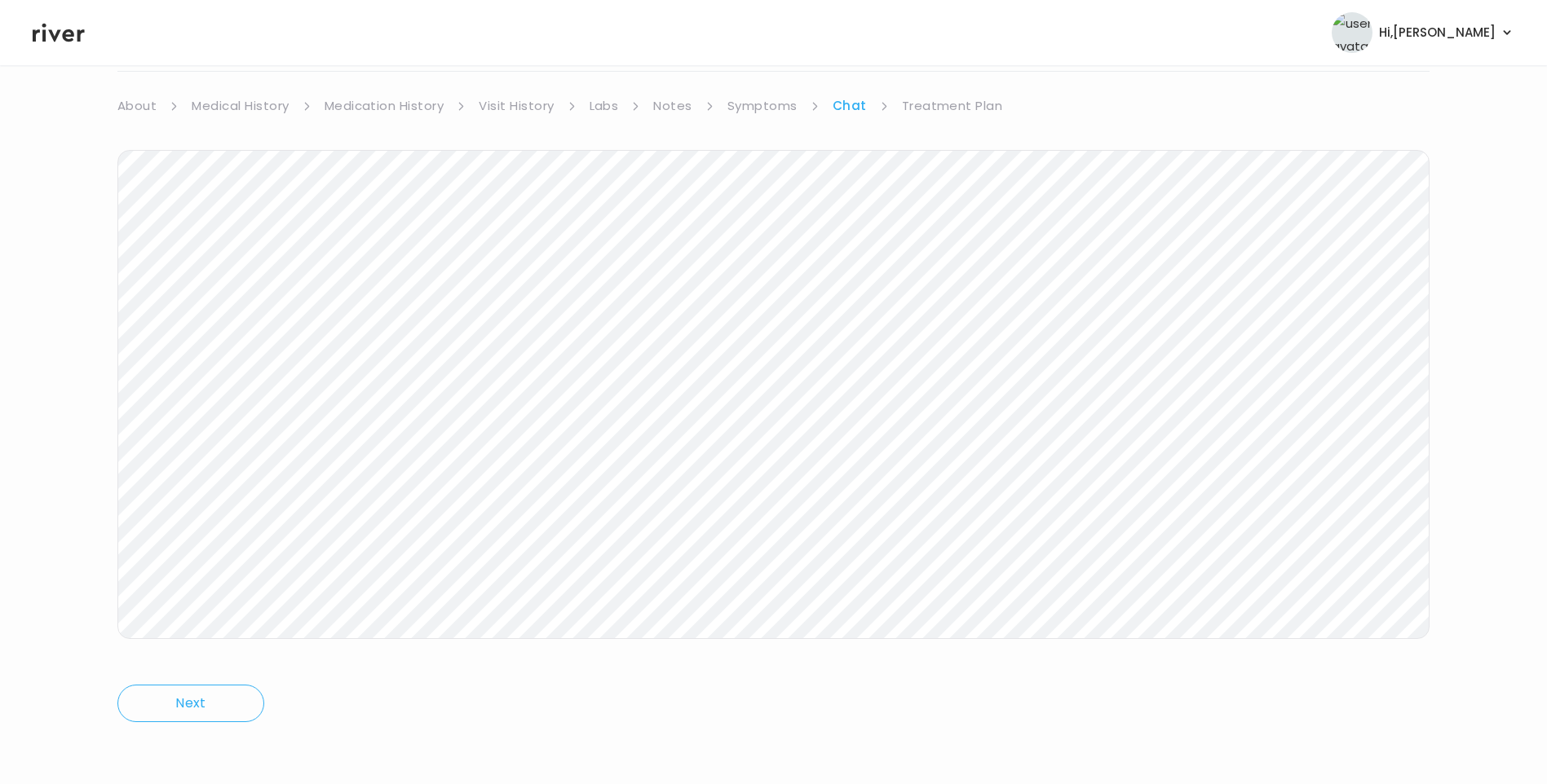
click at [56, 33] on icon at bounding box center [58, 33] width 52 height 24
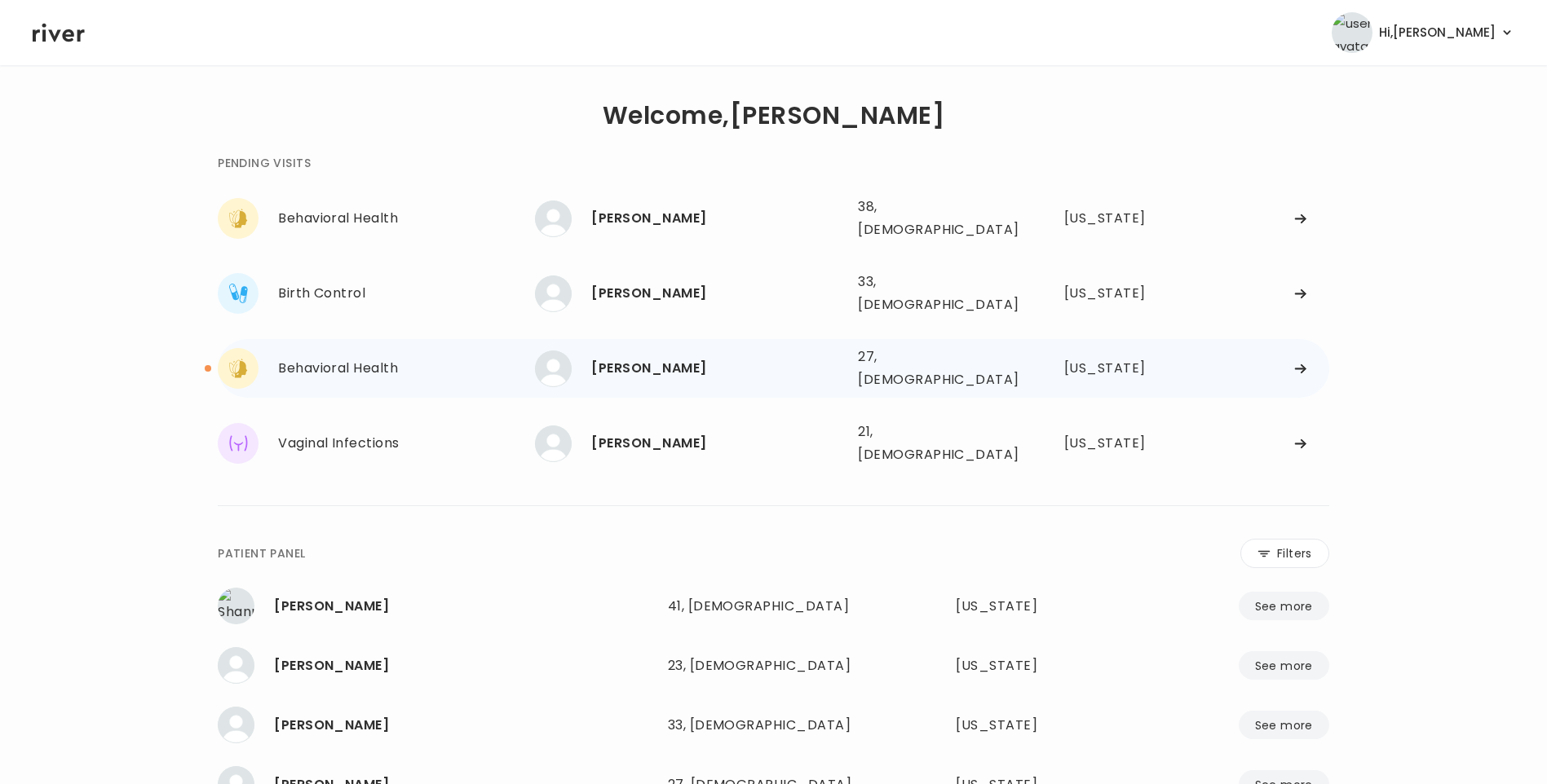
click at [664, 359] on div "[PERSON_NAME] 27, [DEMOGRAPHIC_DATA] See more" at bounding box center [689, 368] width 310 height 37
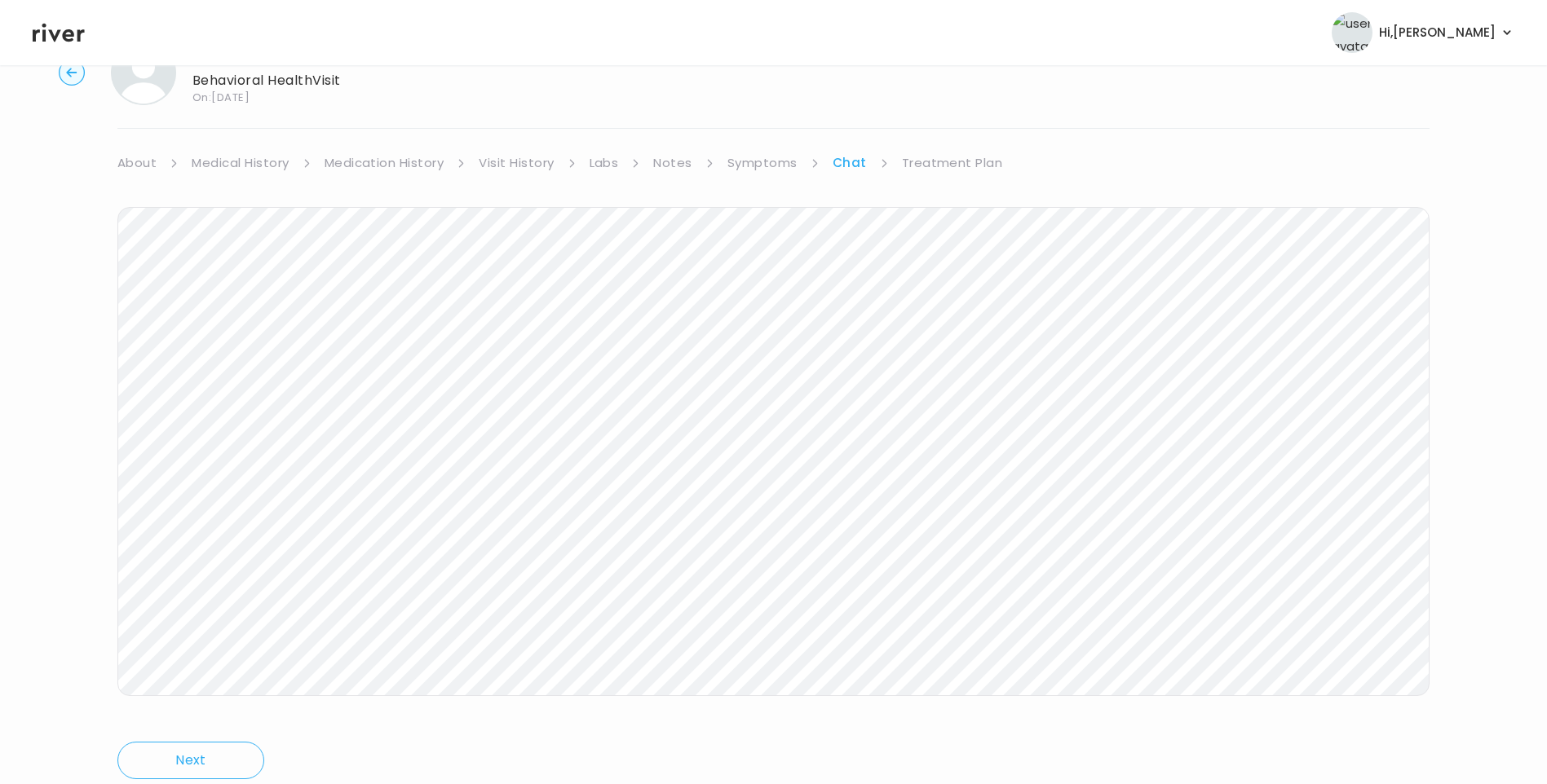
scroll to position [121, 0]
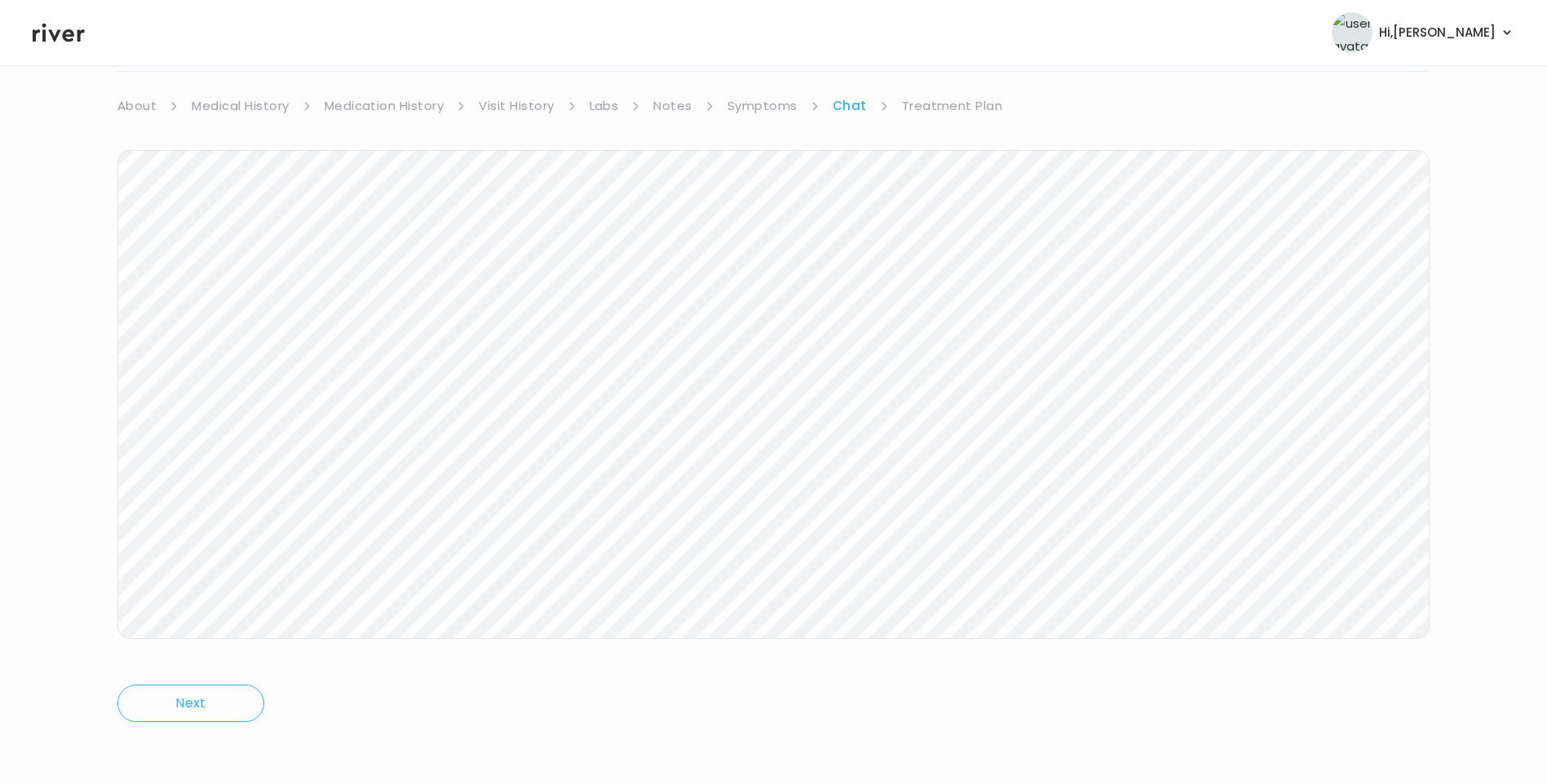
click at [925, 102] on link "Treatment Plan" at bounding box center [952, 105] width 101 height 23
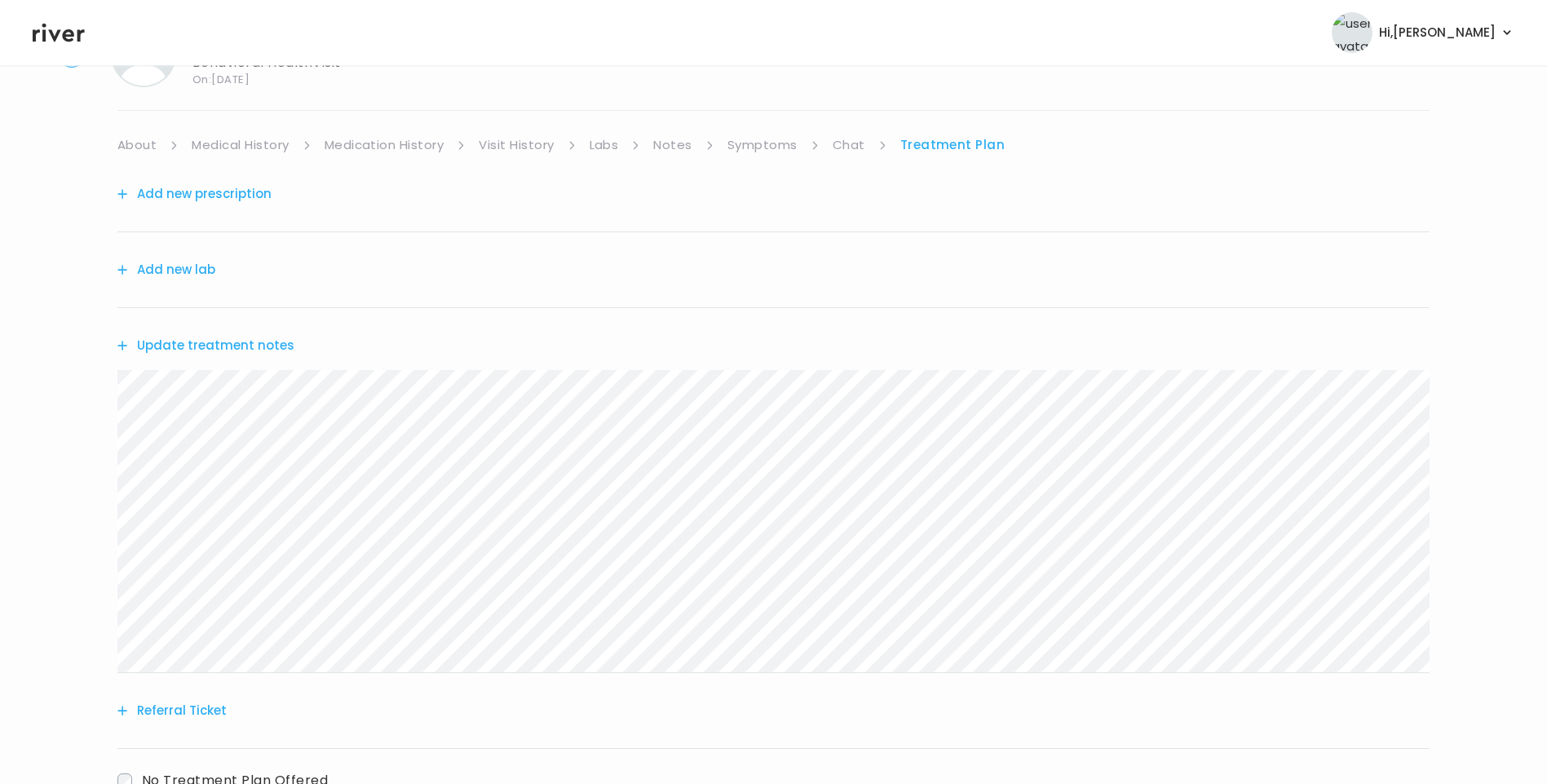
scroll to position [201, 0]
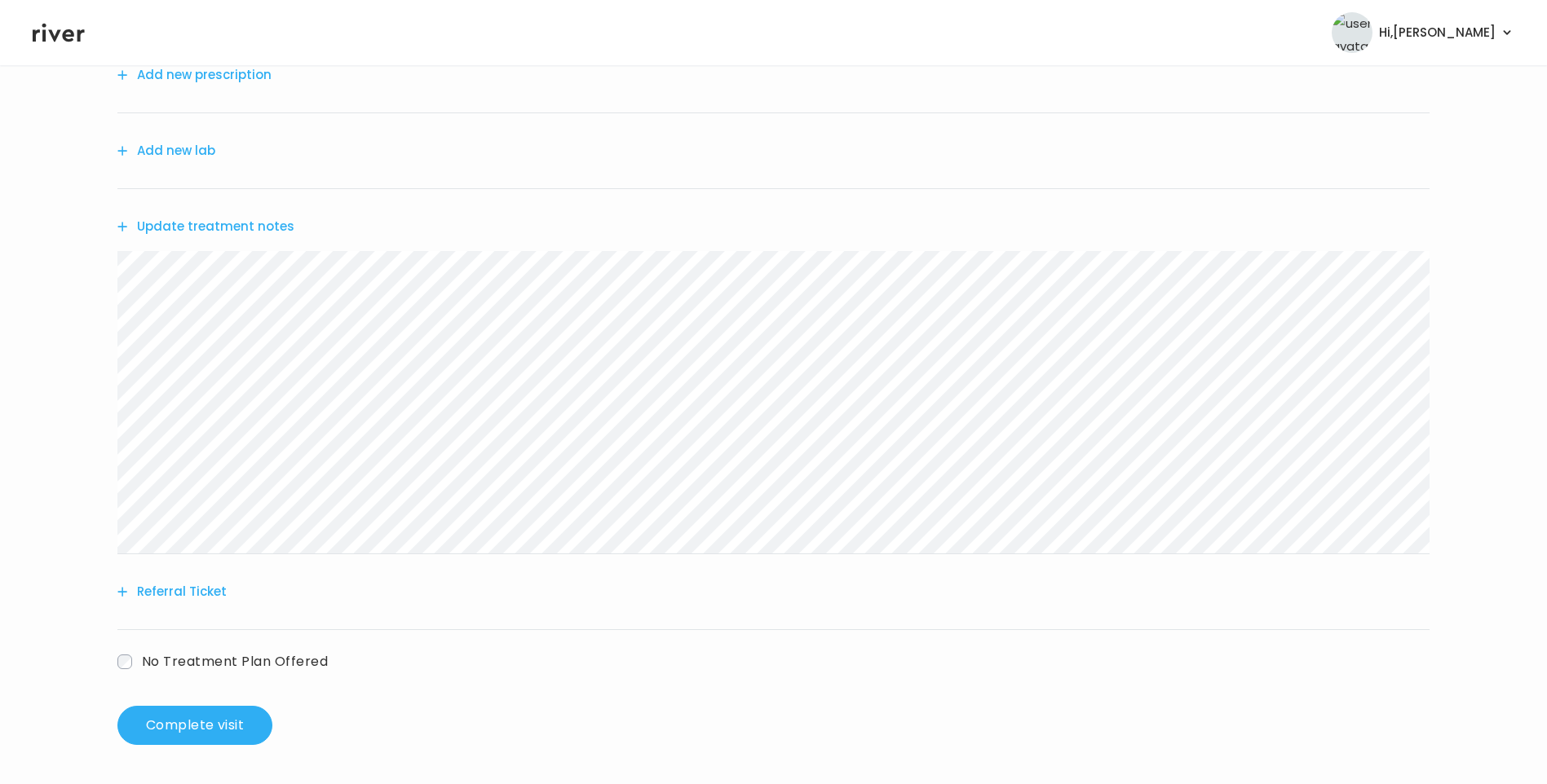
click at [77, 258] on div "[PERSON_NAME] Behavioral Health Visit On: [DATE] About Medical History Medicati…" at bounding box center [773, 324] width 1547 height 868
click at [196, 588] on button "Referral Ticket" at bounding box center [172, 592] width 109 height 23
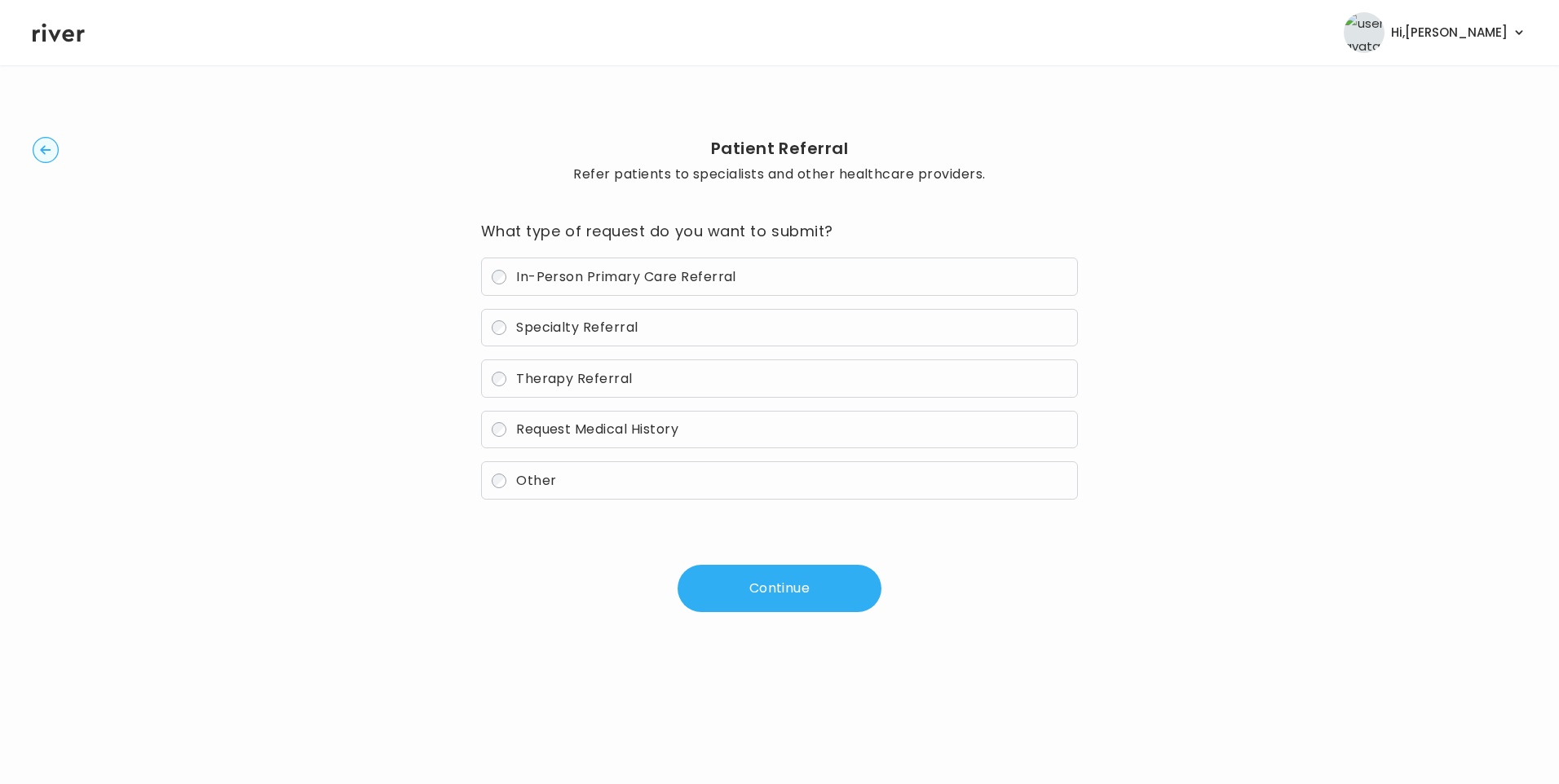
click at [617, 389] on label "Therapy Referral" at bounding box center [780, 378] width 598 height 39
click at [735, 586] on button "Continue" at bounding box center [780, 588] width 203 height 47
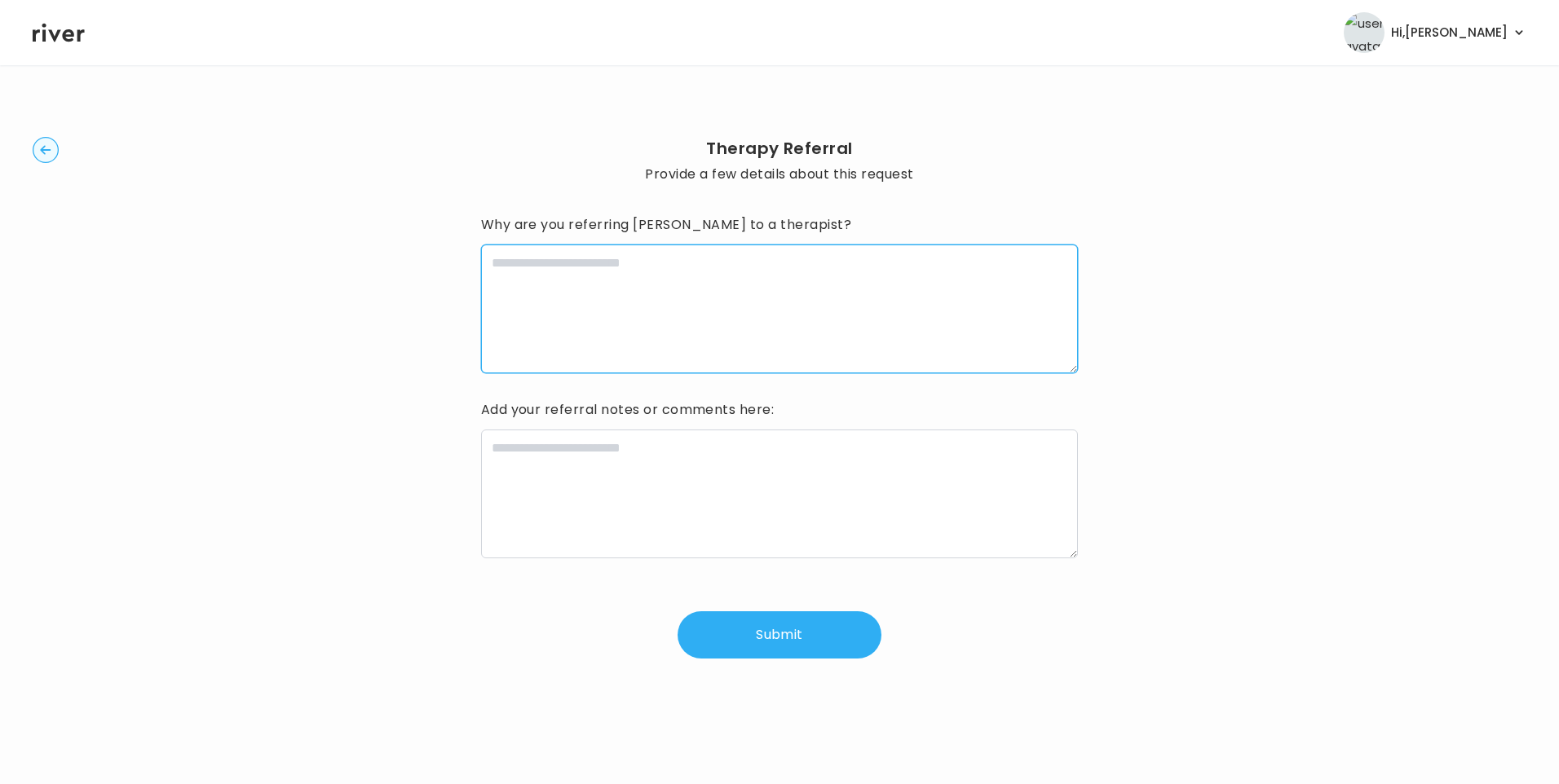
click at [648, 262] on textarea at bounding box center [780, 309] width 598 height 129
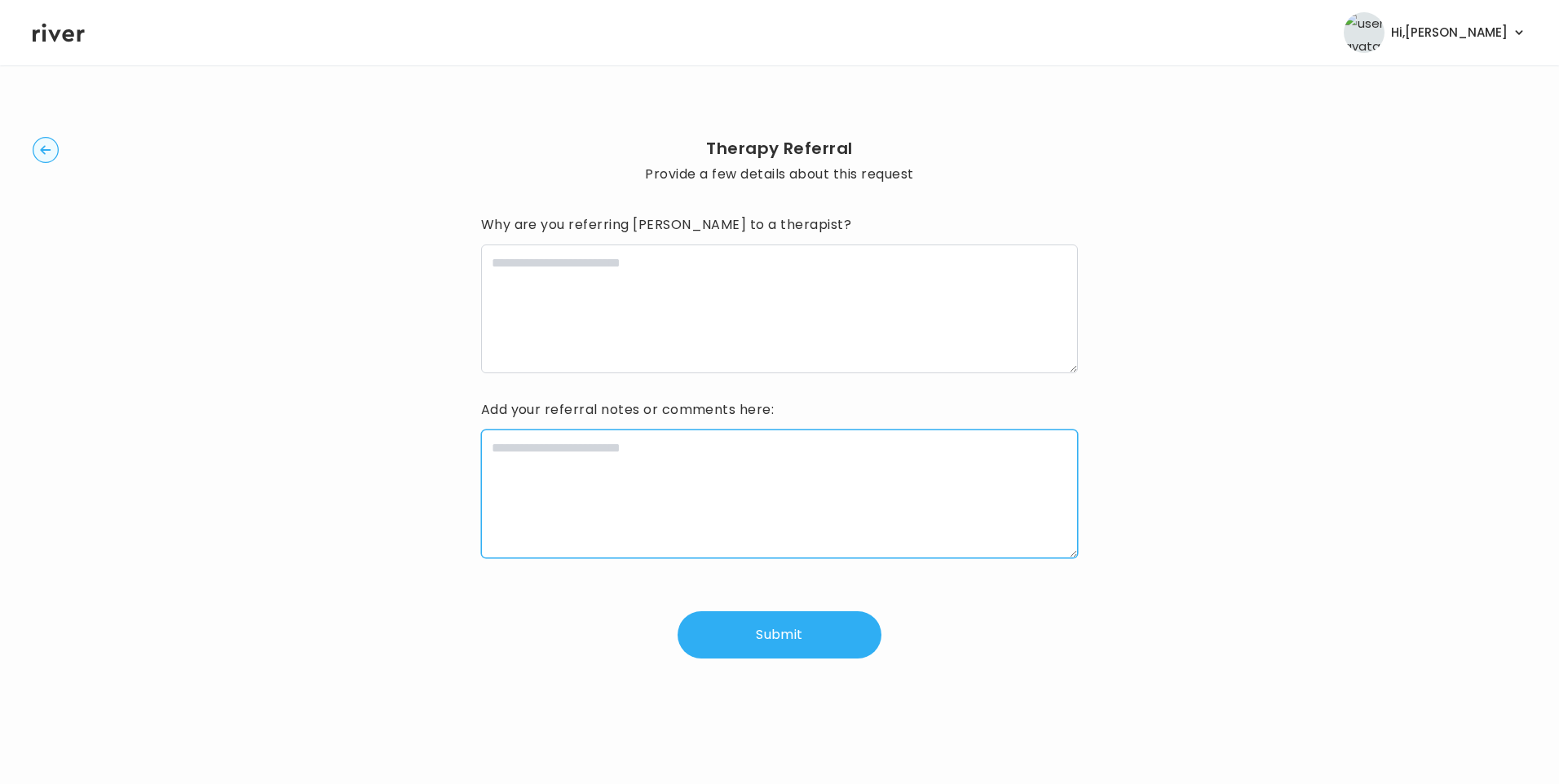
click at [604, 478] on textarea at bounding box center [780, 493] width 598 height 129
paste textarea "**********"
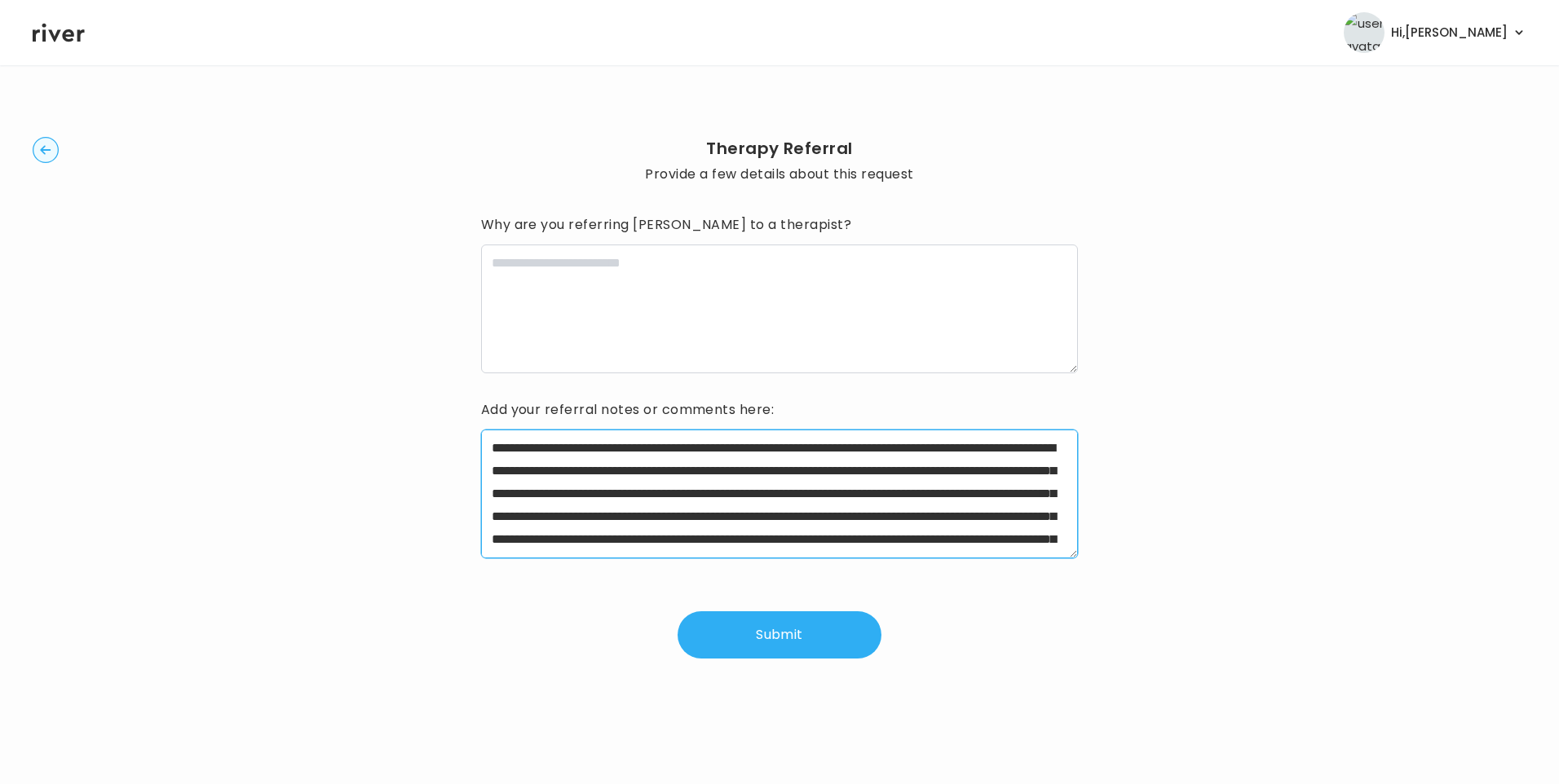
drag, startPoint x: 541, startPoint y: 449, endPoint x: 619, endPoint y: 447, distance: 78.0
click at [619, 447] on textarea "**********" at bounding box center [780, 493] width 598 height 129
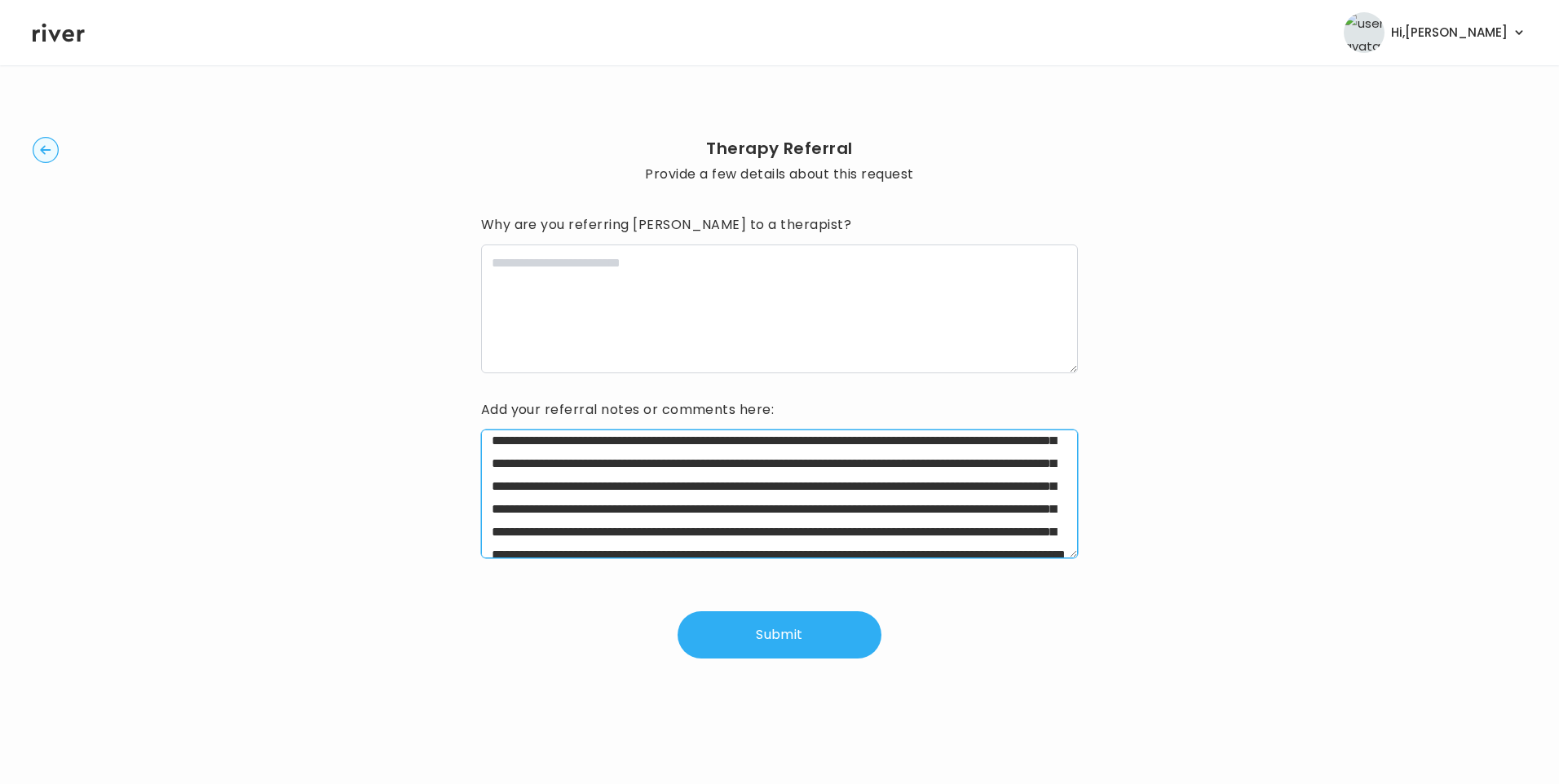
scroll to position [82, 0]
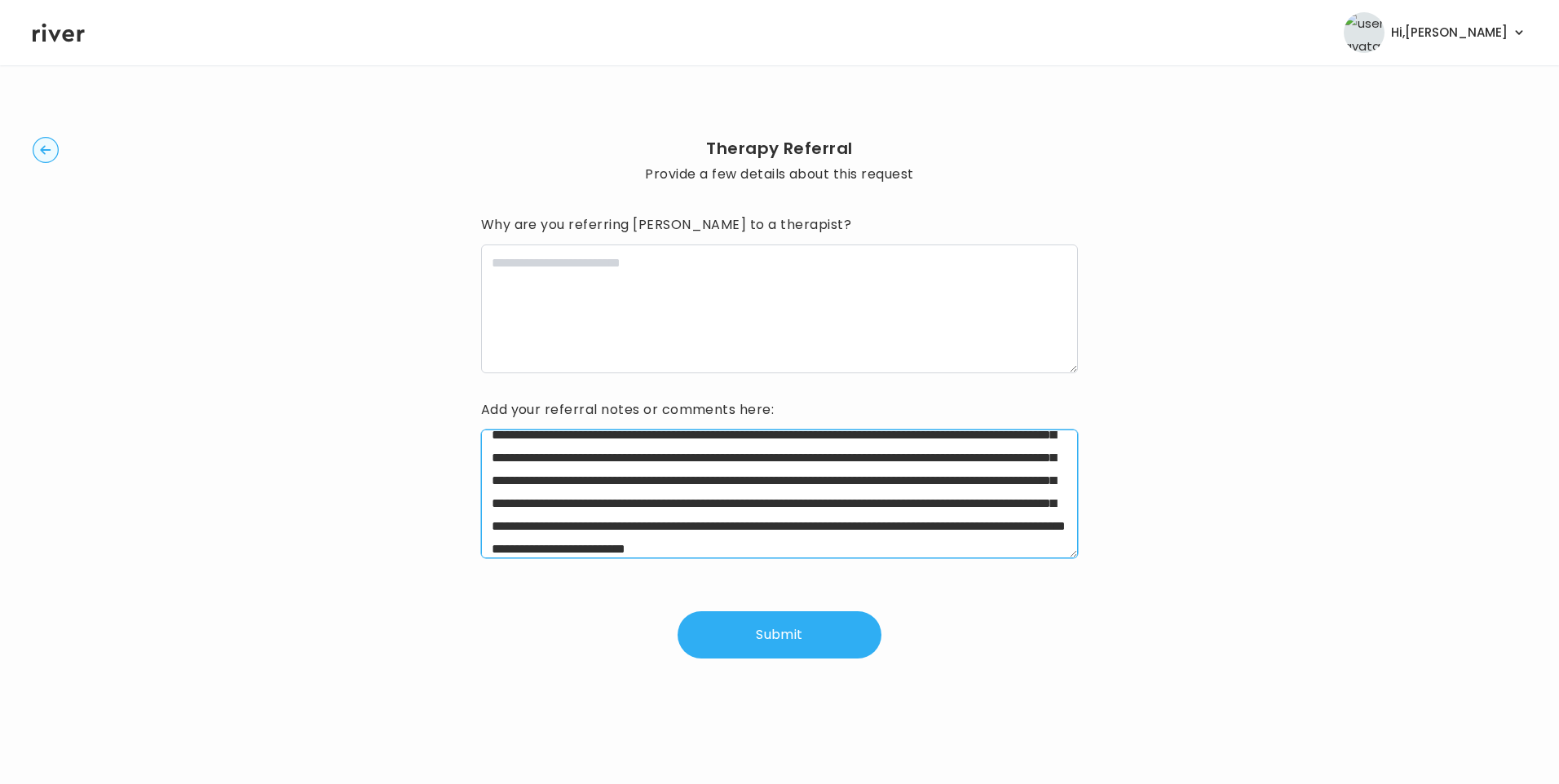
drag, startPoint x: 734, startPoint y: 457, endPoint x: 892, endPoint y: 465, distance: 158.2
click at [892, 465] on textarea "**********" at bounding box center [780, 493] width 598 height 129
click at [971, 461] on textarea "**********" at bounding box center [780, 493] width 598 height 129
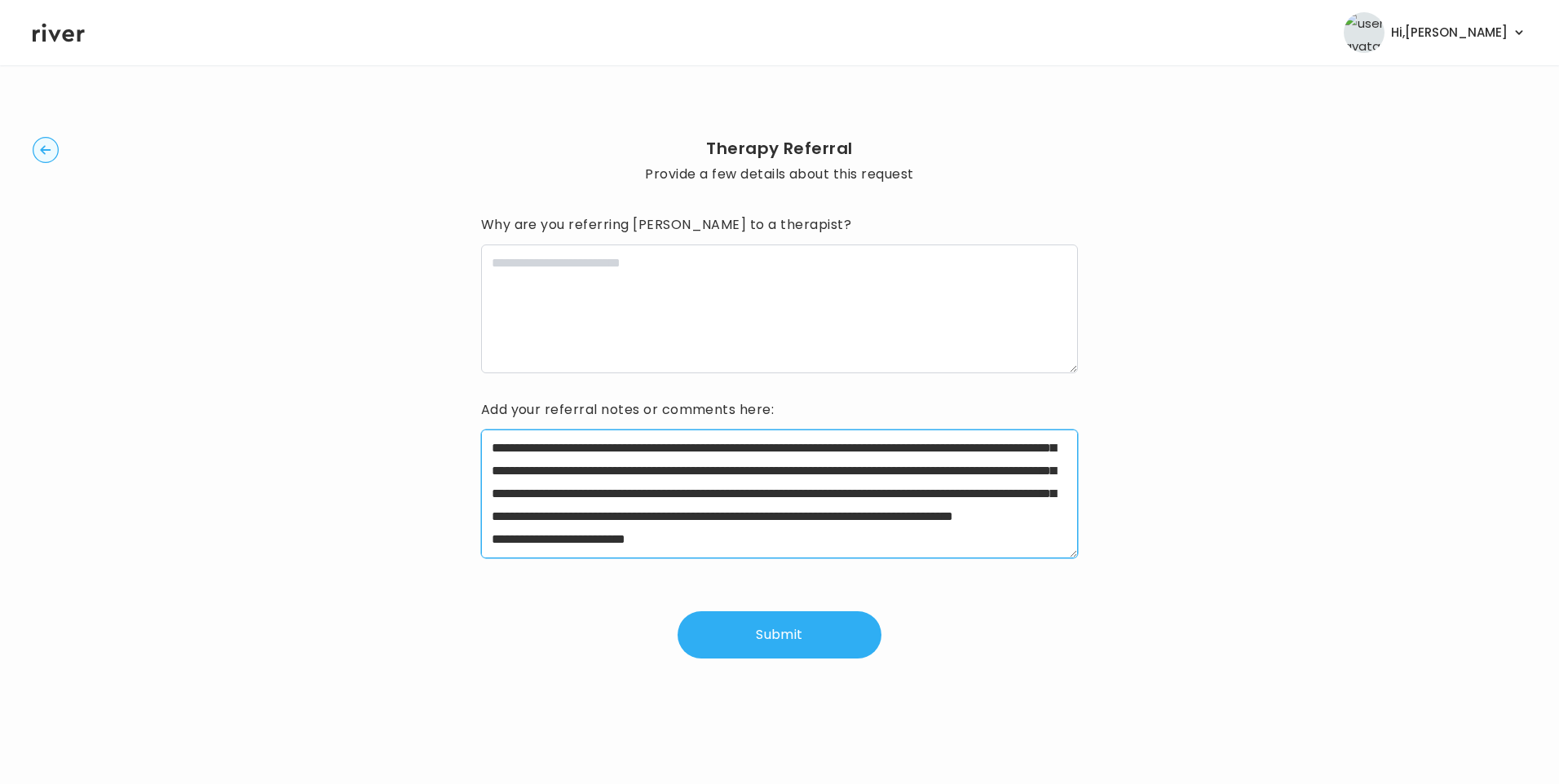
scroll to position [163, 0]
click at [773, 449] on textarea "**********" at bounding box center [780, 493] width 598 height 129
click at [713, 465] on textarea "**********" at bounding box center [780, 493] width 598 height 129
drag, startPoint x: 490, startPoint y: 469, endPoint x: 846, endPoint y: 475, distance: 356.1
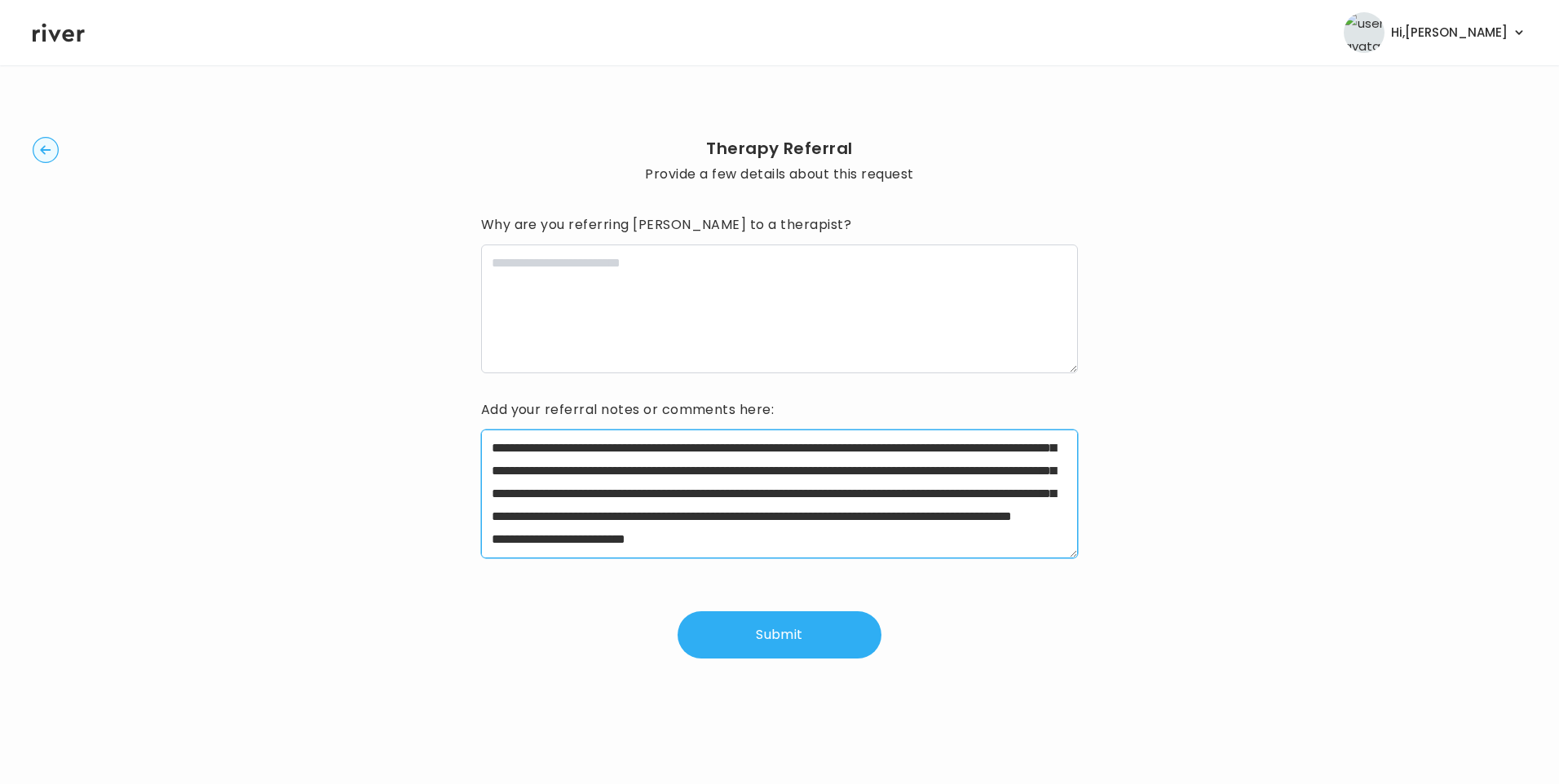
click at [846, 475] on textarea "**********" at bounding box center [780, 493] width 598 height 129
drag, startPoint x: 534, startPoint y: 465, endPoint x: 975, endPoint y: 493, distance: 441.9
click at [975, 493] on textarea "**********" at bounding box center [780, 493] width 598 height 129
click at [643, 518] on textarea "**********" at bounding box center [780, 493] width 598 height 129
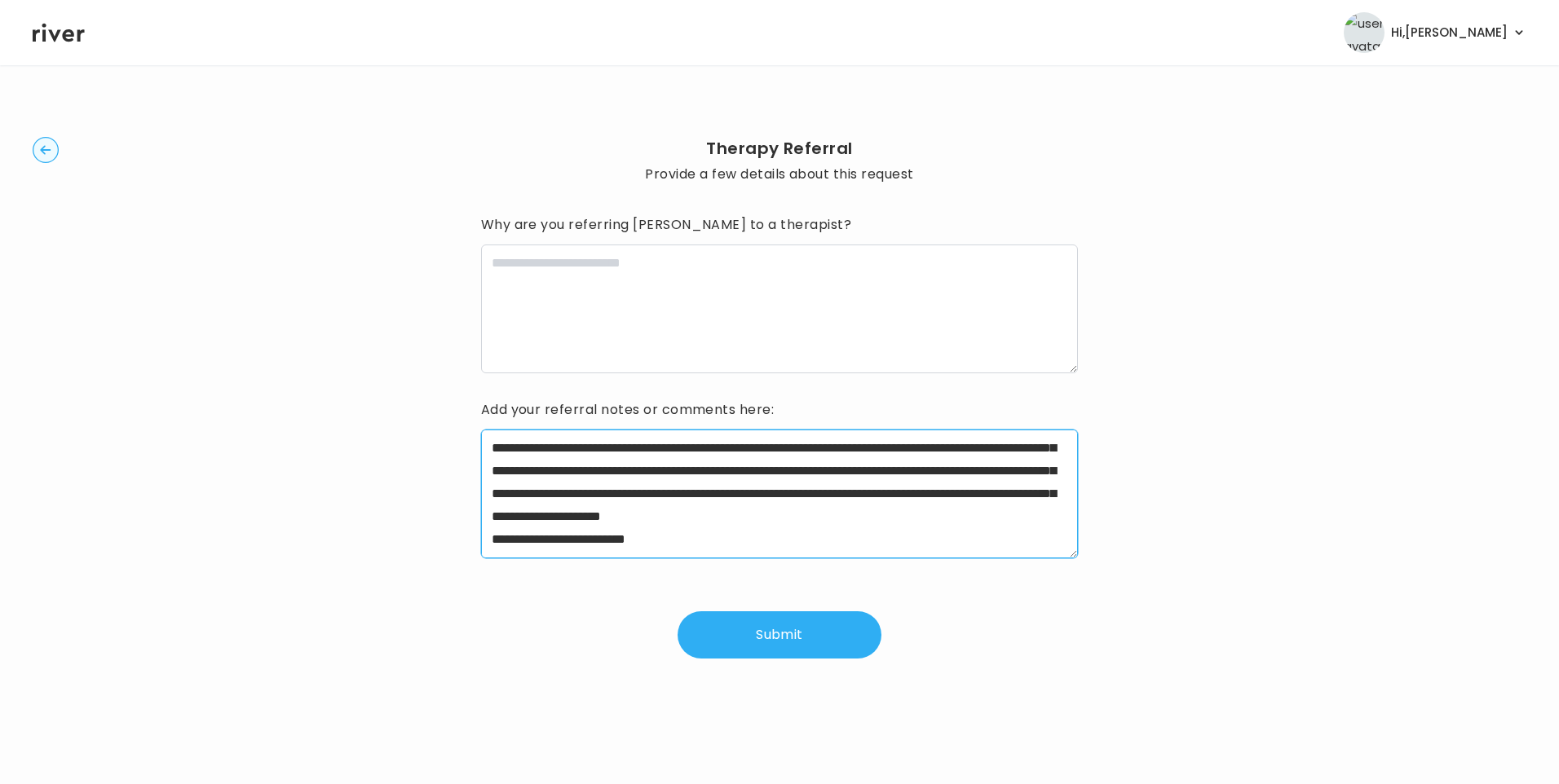
click at [689, 514] on textarea "**********" at bounding box center [780, 493] width 598 height 129
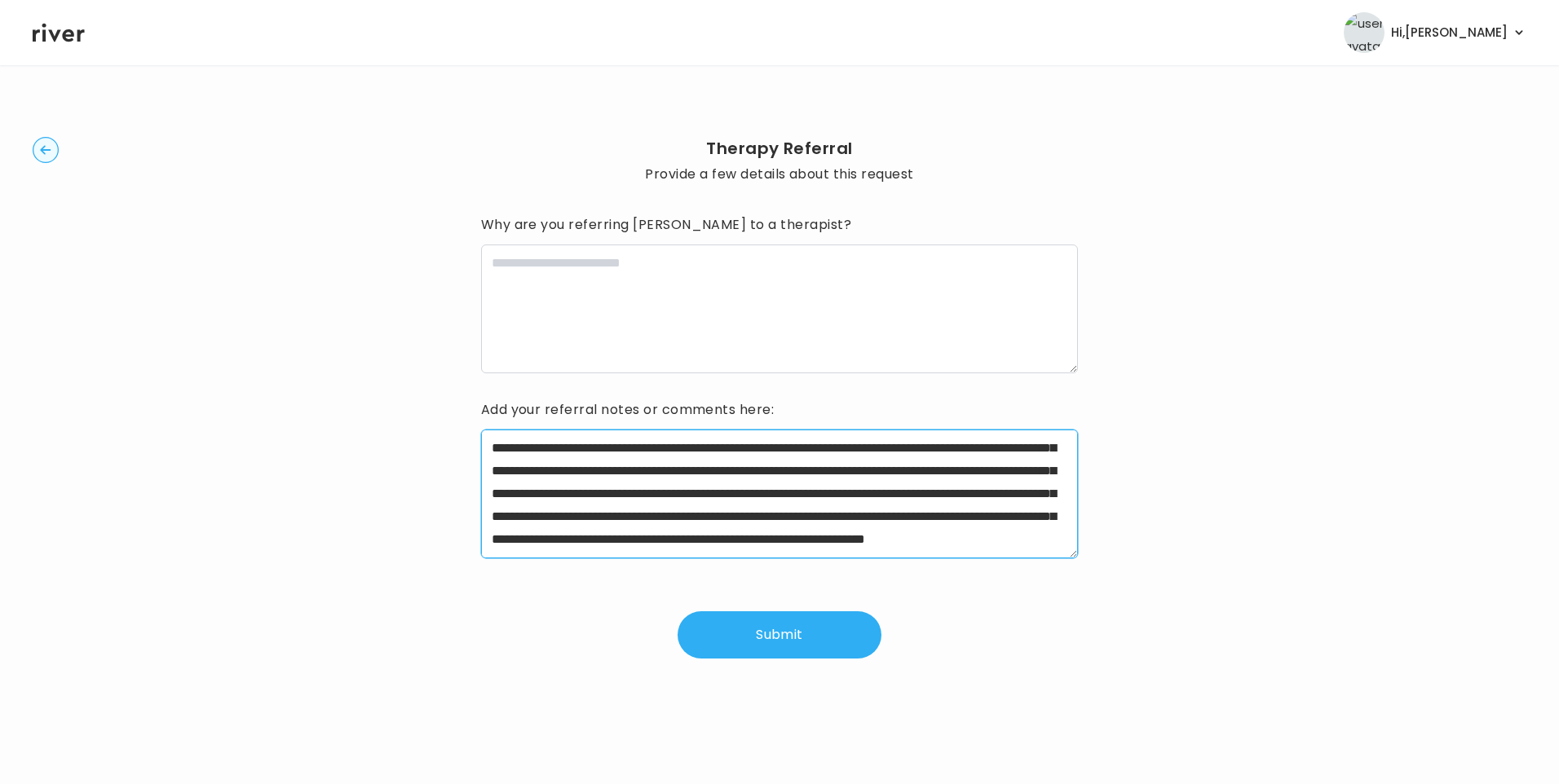
scroll to position [114, 0]
click at [1036, 538] on textarea "**********" at bounding box center [780, 493] width 598 height 129
drag, startPoint x: 653, startPoint y: 537, endPoint x: 845, endPoint y: 536, distance: 192.0
click at [845, 536] on textarea "**********" at bounding box center [780, 493] width 598 height 129
click at [869, 535] on textarea "**********" at bounding box center [780, 493] width 598 height 129
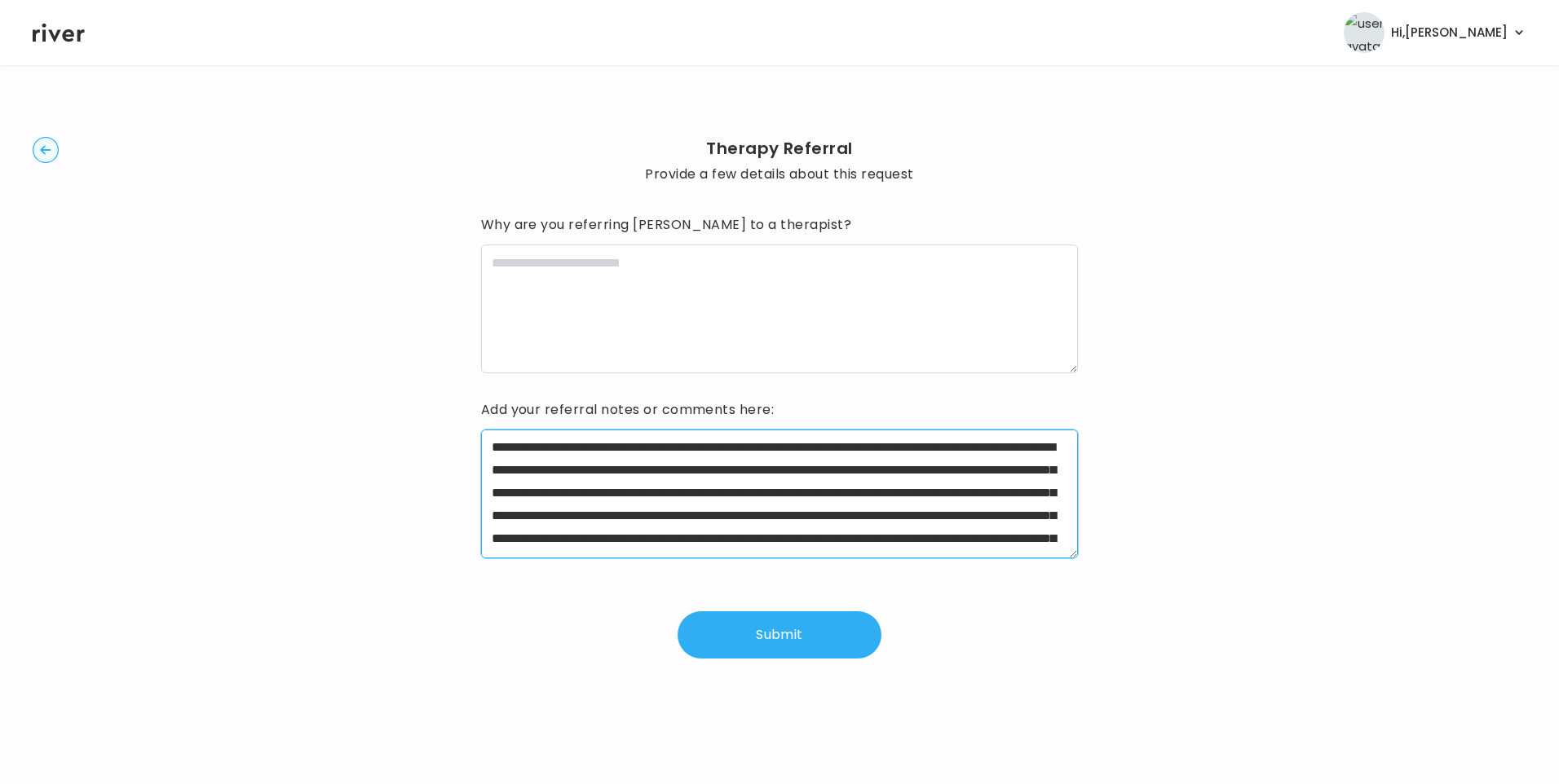
scroll to position [0, 0]
type textarea "**********"
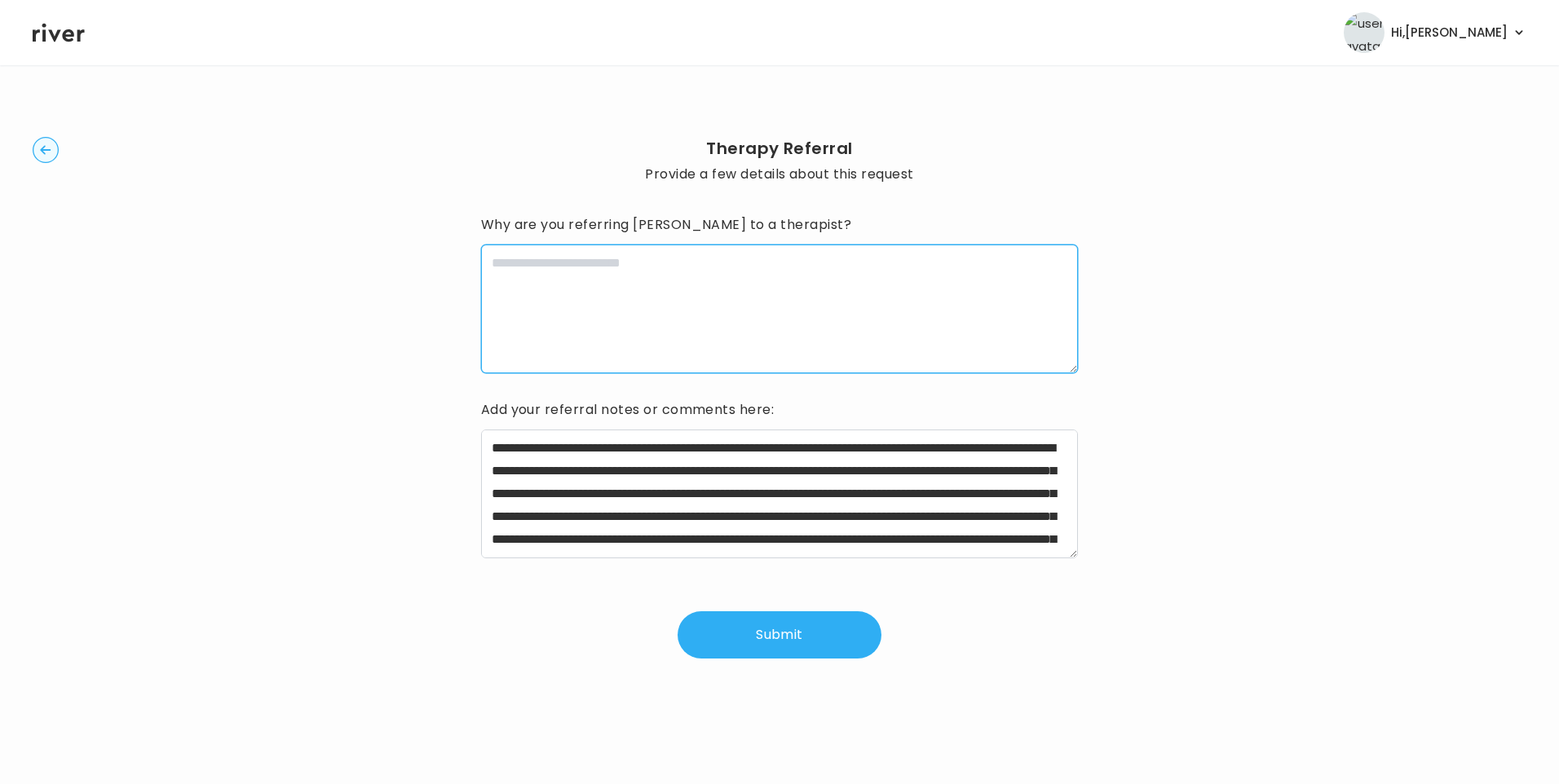
click at [780, 325] on textarea at bounding box center [780, 309] width 598 height 129
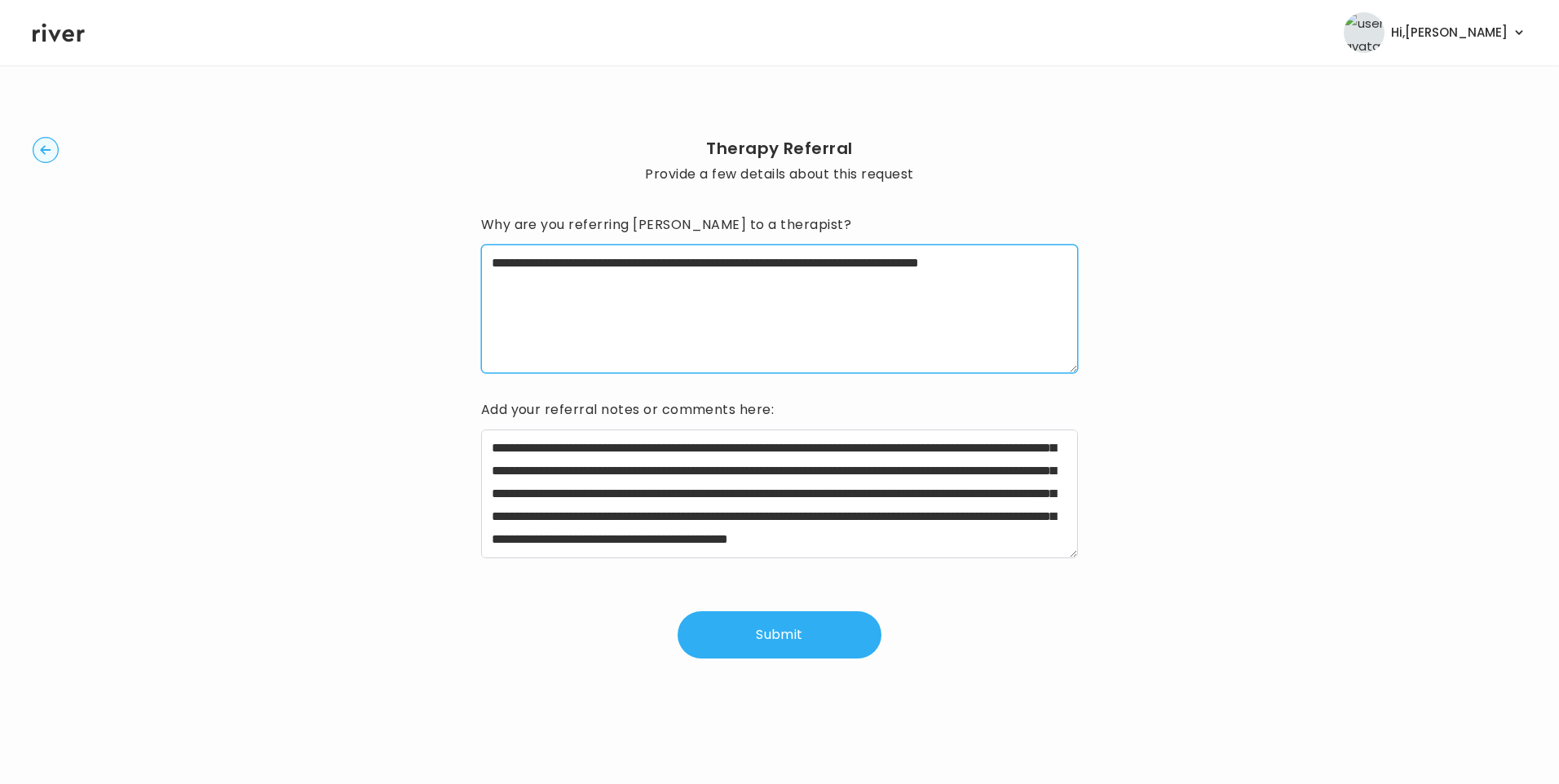
click at [534, 286] on textarea "**********" at bounding box center [780, 309] width 598 height 129
type textarea "**********"
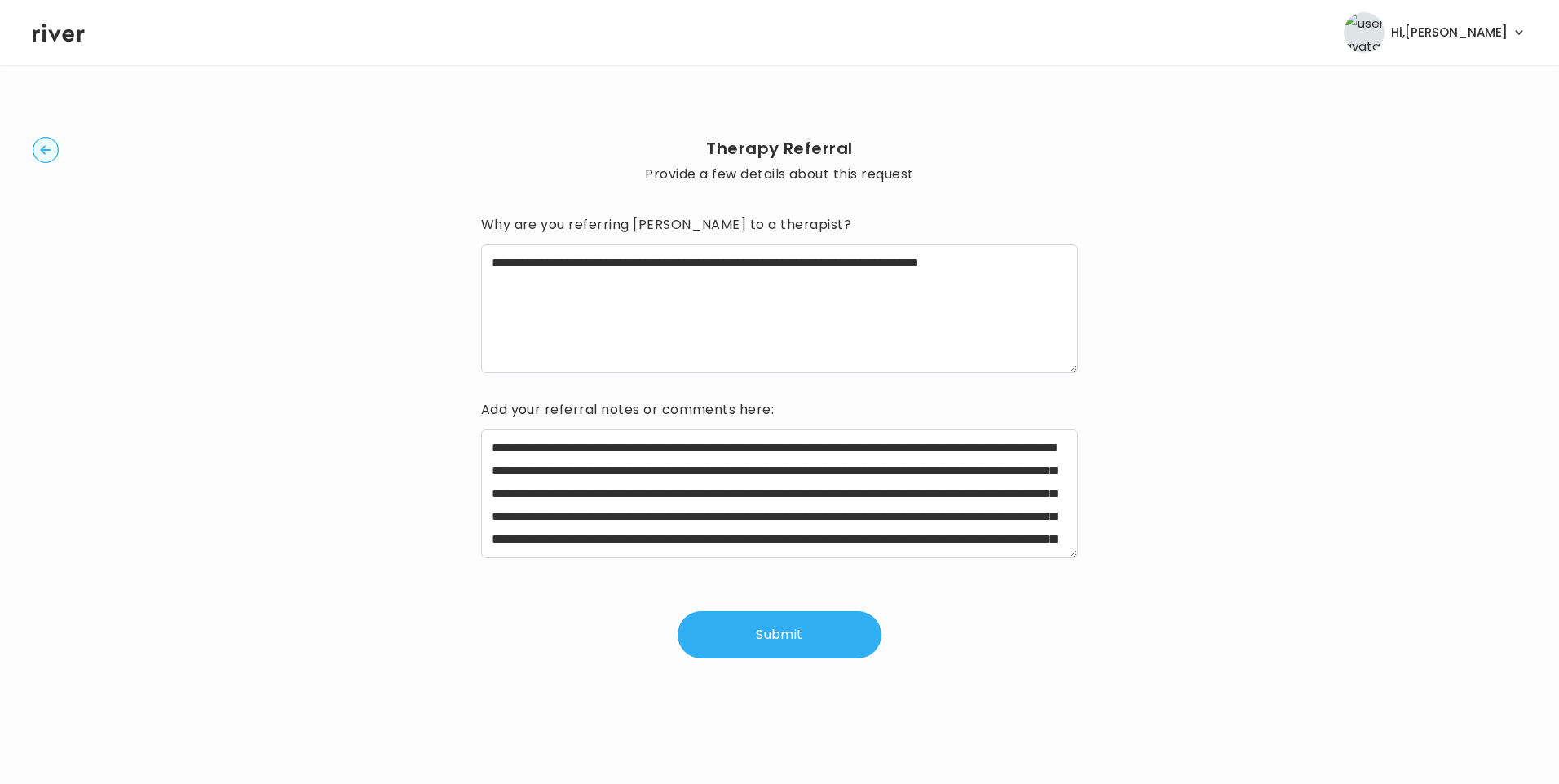
click at [798, 640] on button "Submit" at bounding box center [780, 634] width 203 height 47
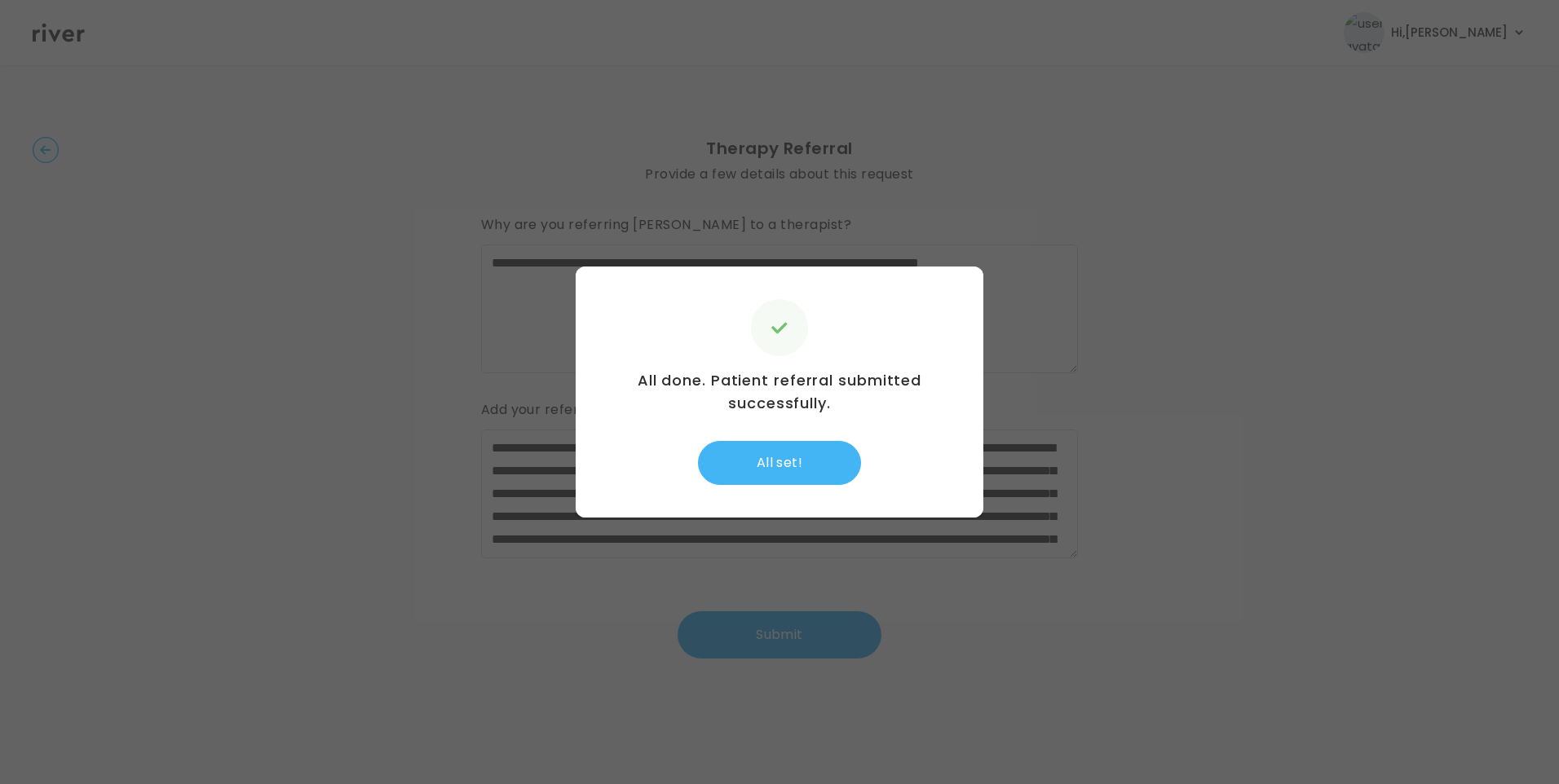
click at [783, 458] on button "All set!" at bounding box center [779, 462] width 163 height 44
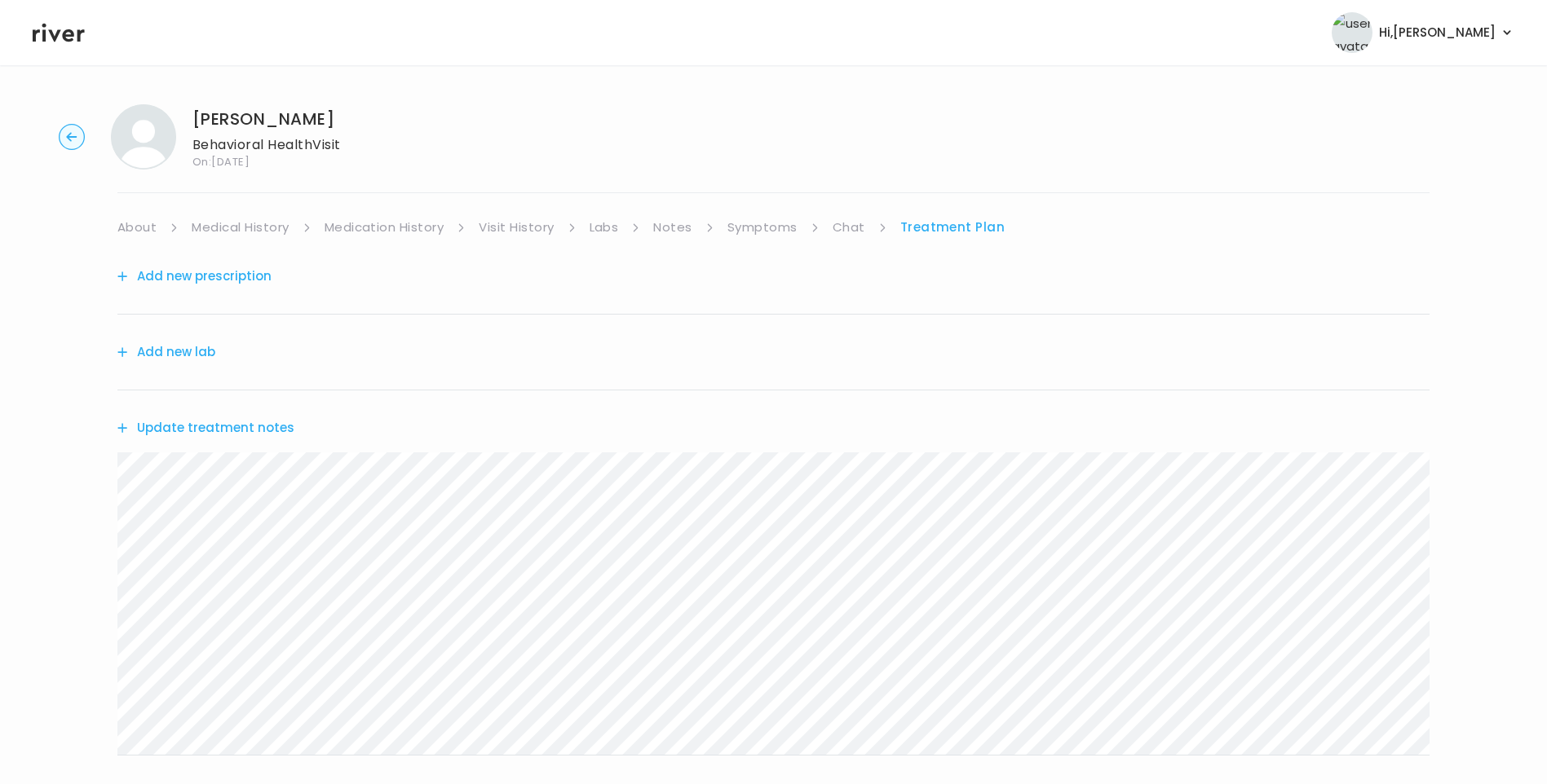
drag, startPoint x: 841, startPoint y: 222, endPoint x: 848, endPoint y: 228, distance: 9.2
click at [843, 224] on link "Chat" at bounding box center [848, 227] width 33 height 23
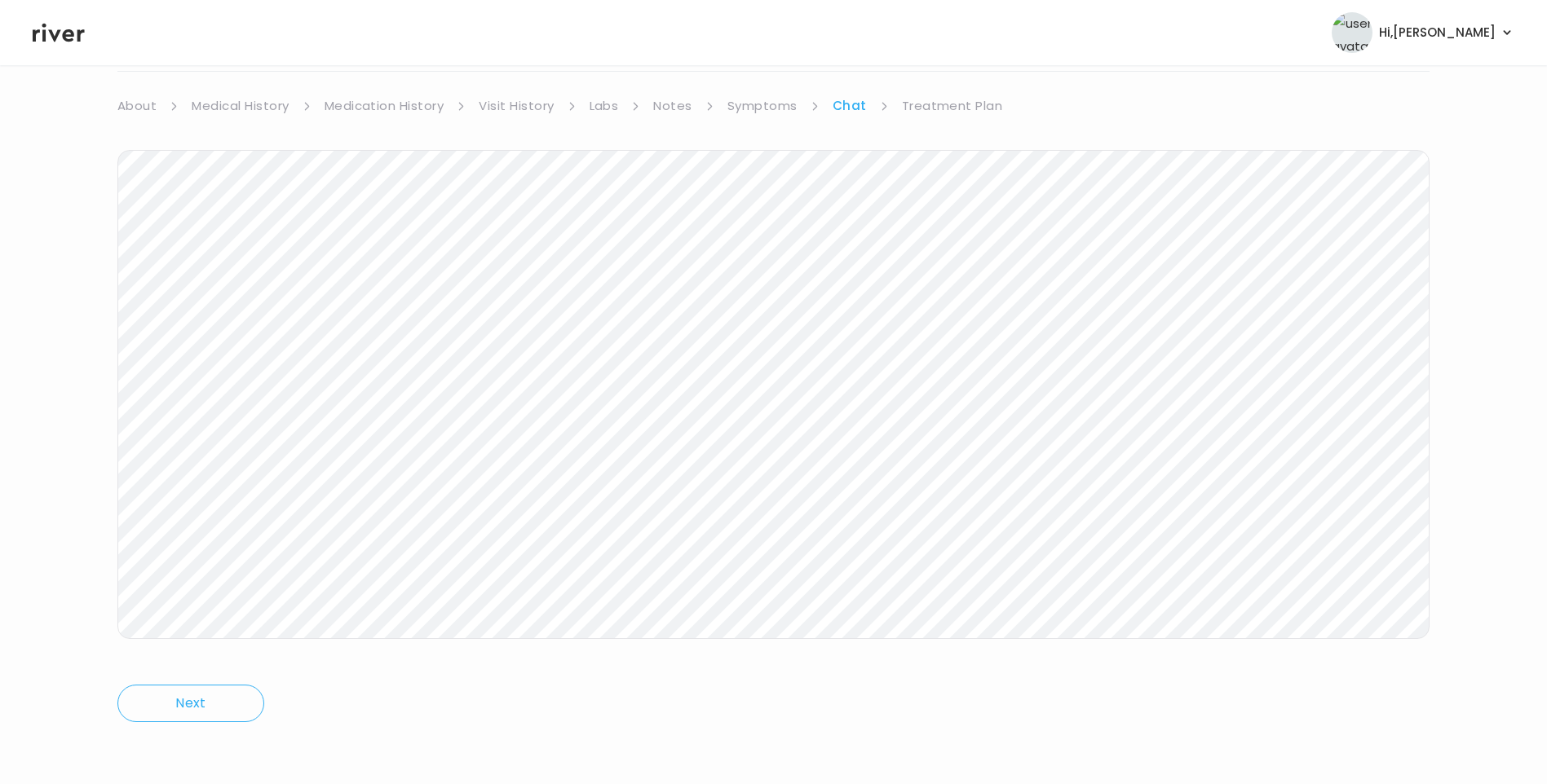
click at [927, 105] on link "Treatment Plan" at bounding box center [952, 105] width 101 height 23
click at [230, 307] on button "Update treatment notes" at bounding box center [206, 306] width 177 height 23
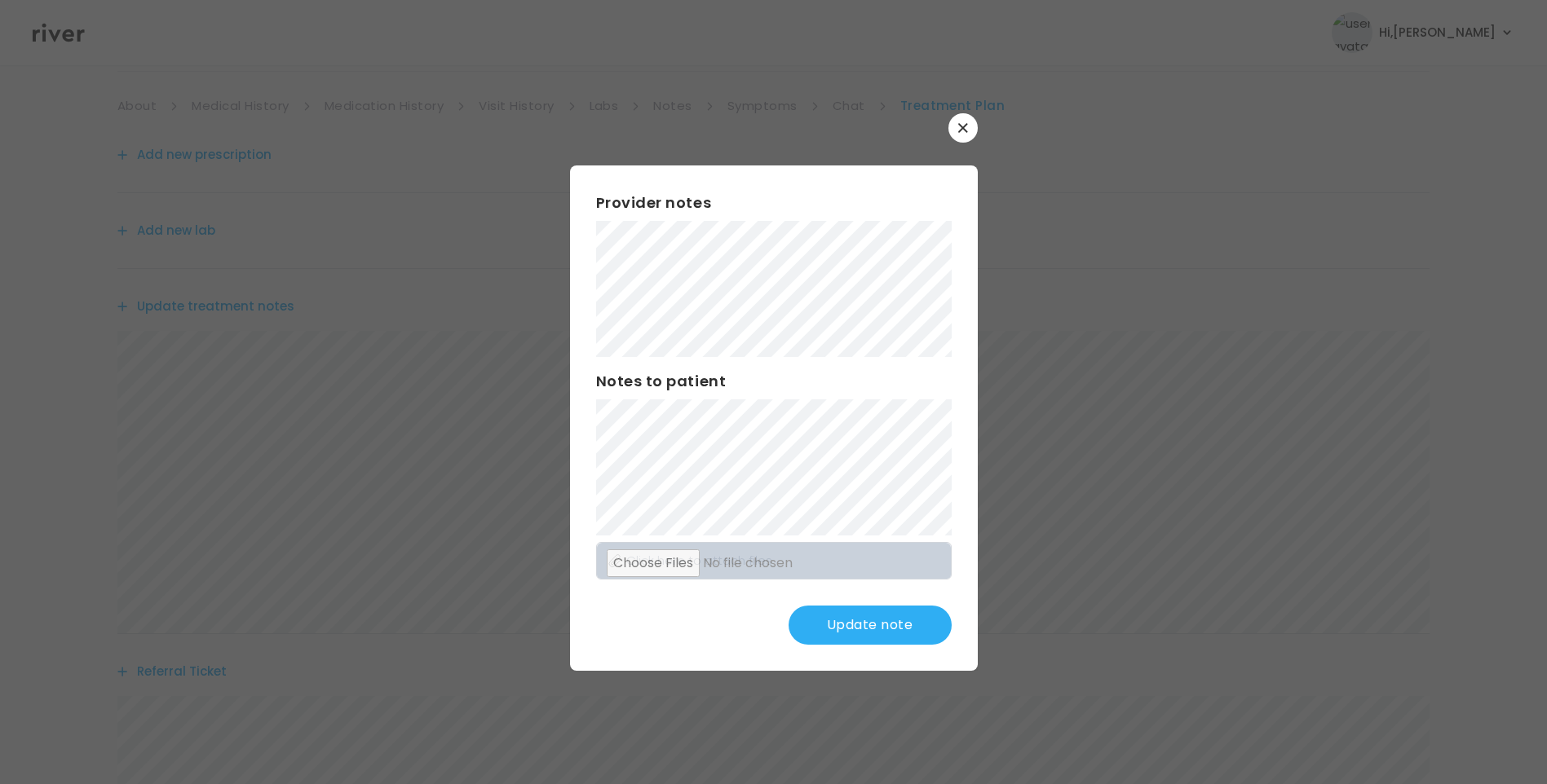
click at [846, 631] on button "Update note" at bounding box center [869, 625] width 163 height 40
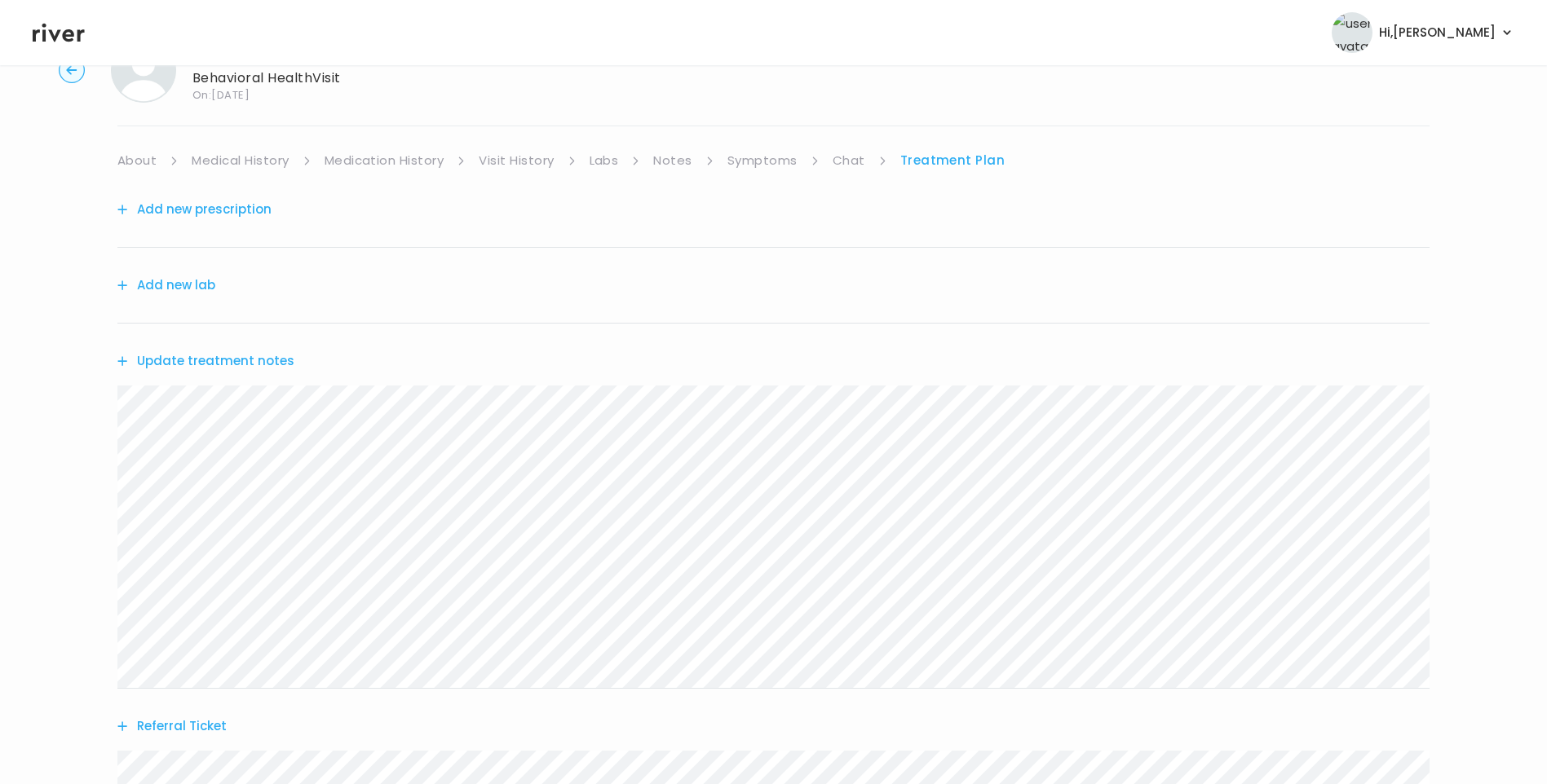
scroll to position [40, 0]
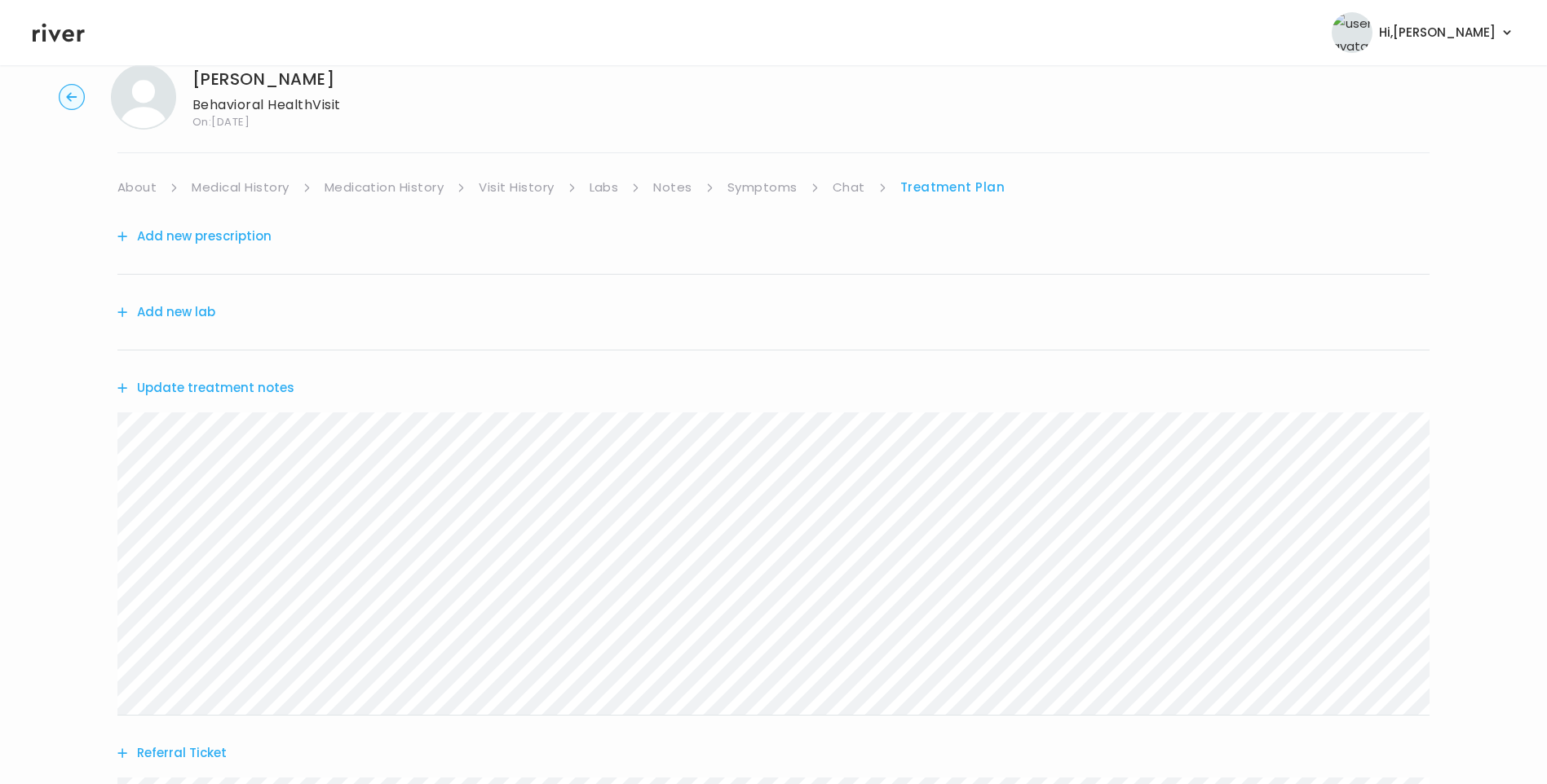
click at [258, 234] on button "Add new prescription" at bounding box center [195, 236] width 154 height 23
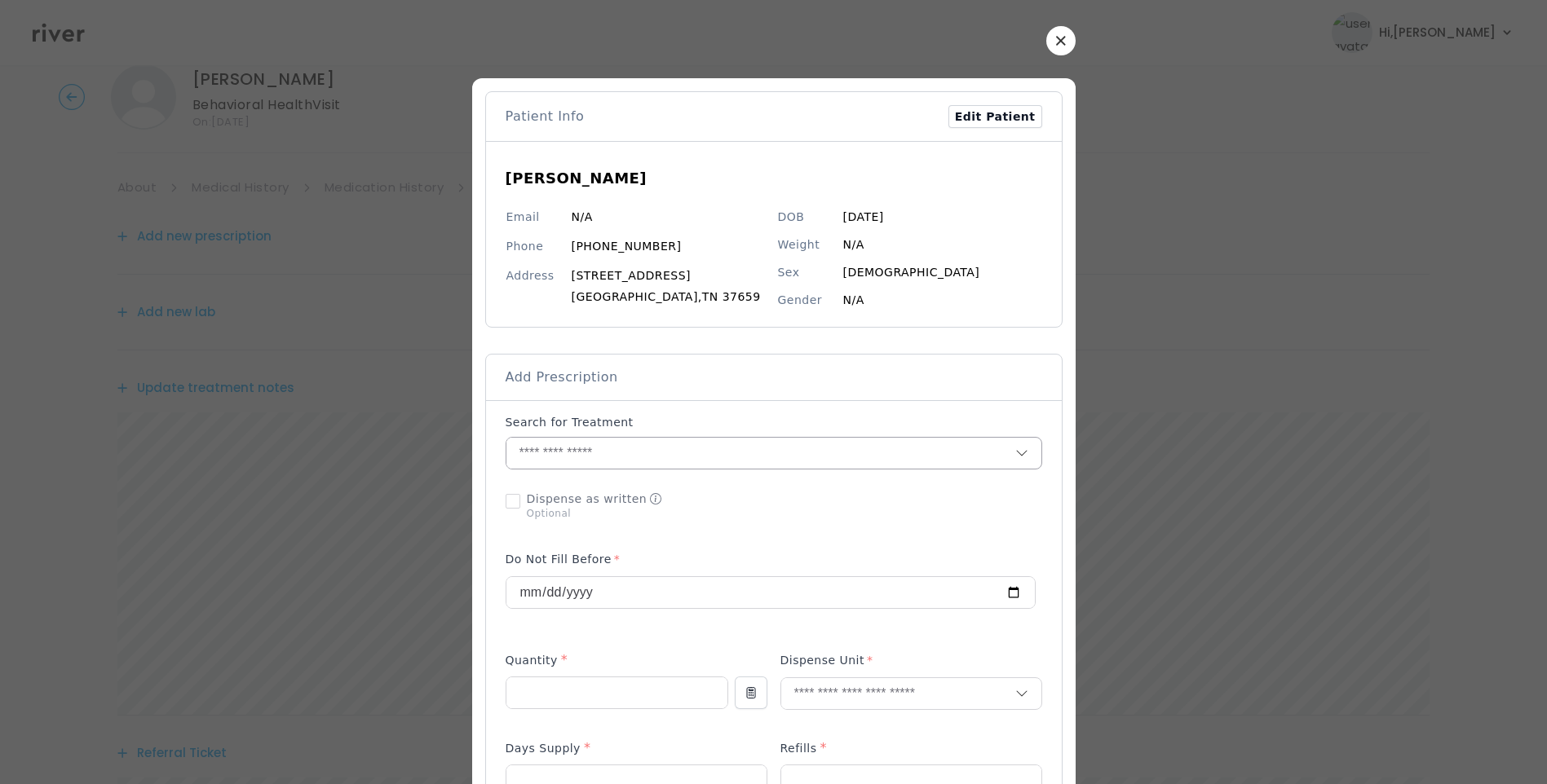
click at [608, 456] on input "text" at bounding box center [761, 453] width 508 height 31
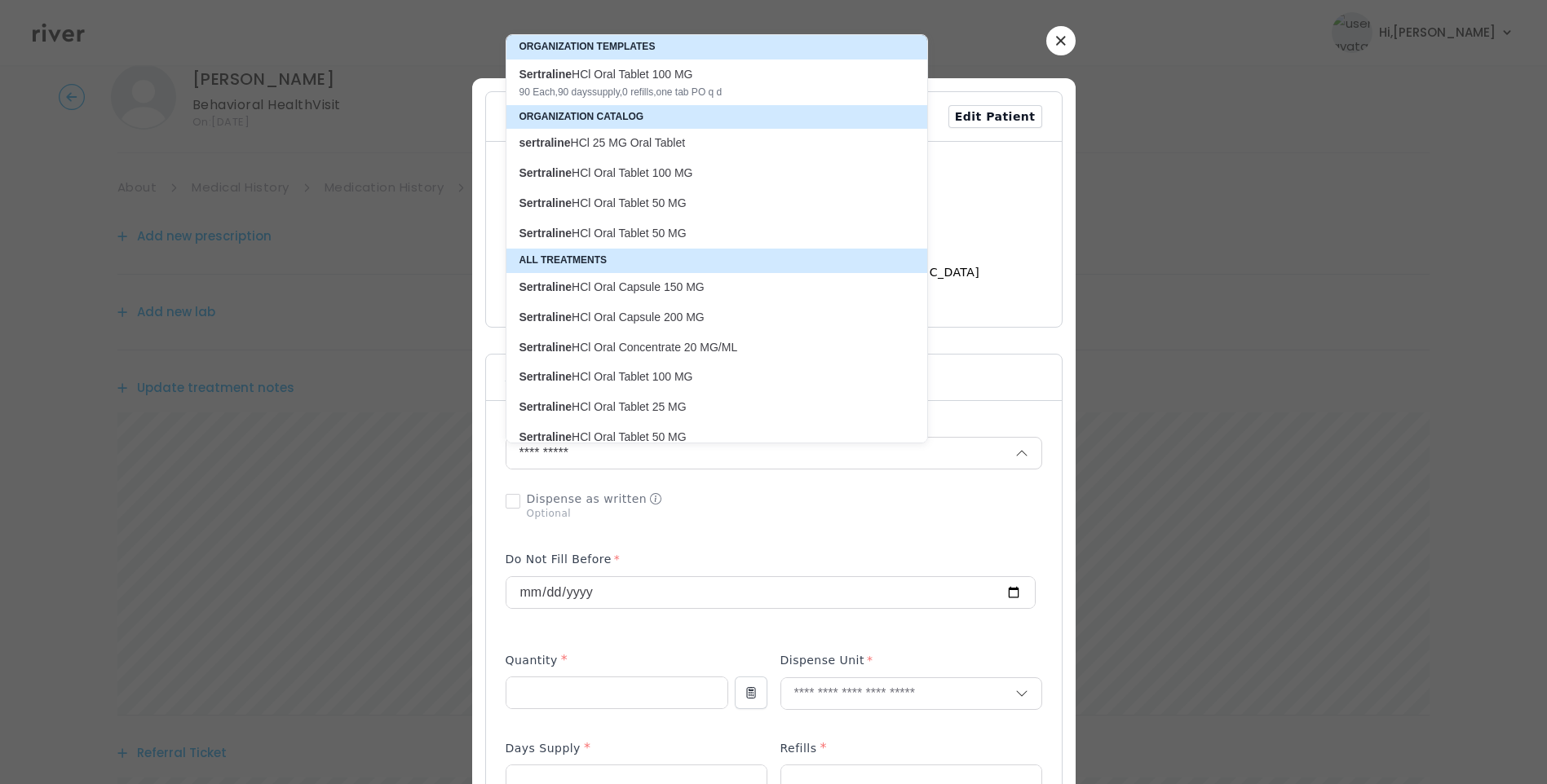
click at [673, 175] on p "Sertraline HCl Oral Tablet 100 MG" at bounding box center [707, 173] width 375 height 15
type input "**********"
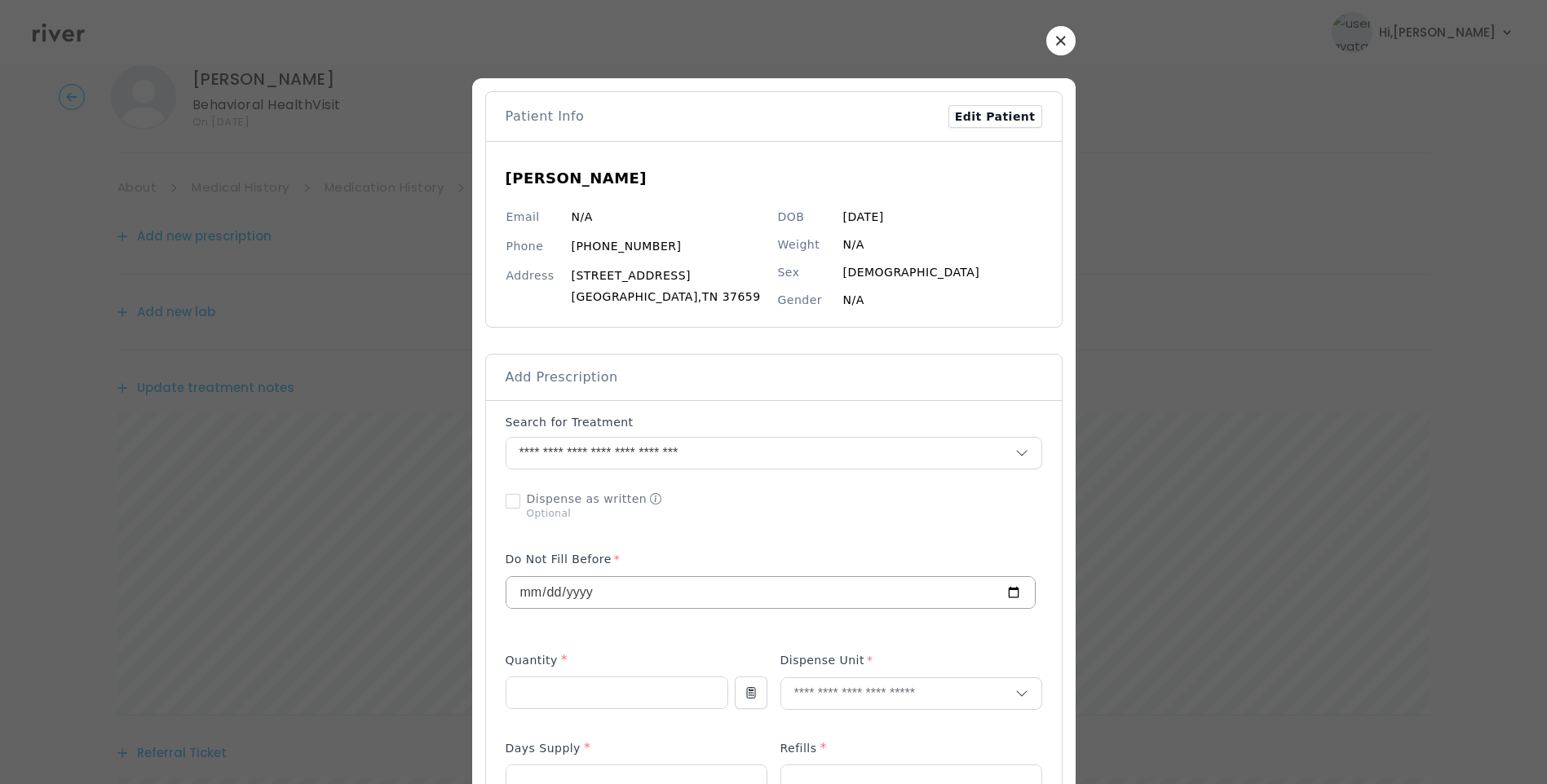
click at [552, 591] on input "**********" at bounding box center [770, 592] width 528 height 31
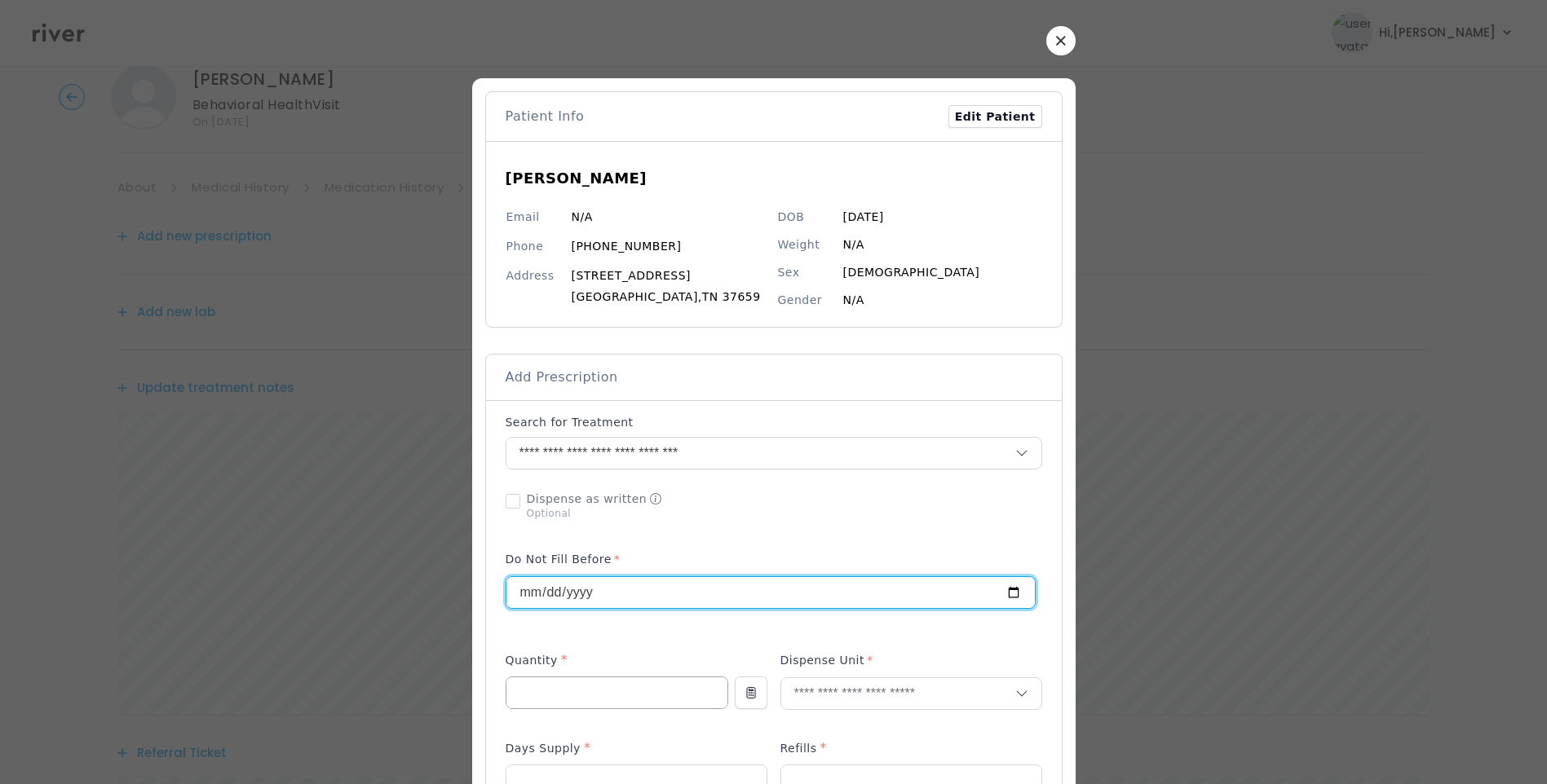
click at [533, 690] on input "number" at bounding box center [617, 693] width 221 height 31
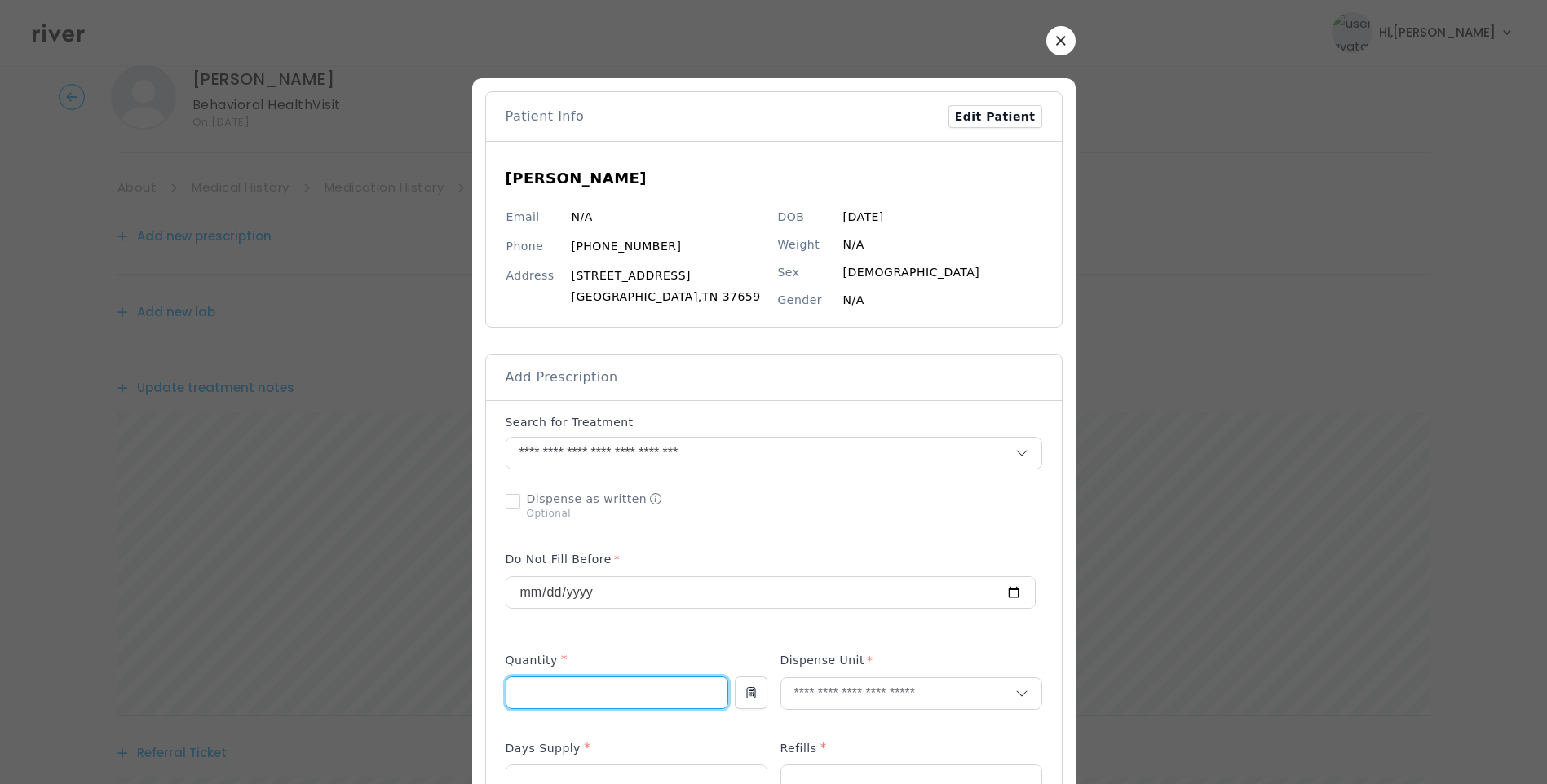
type input "**"
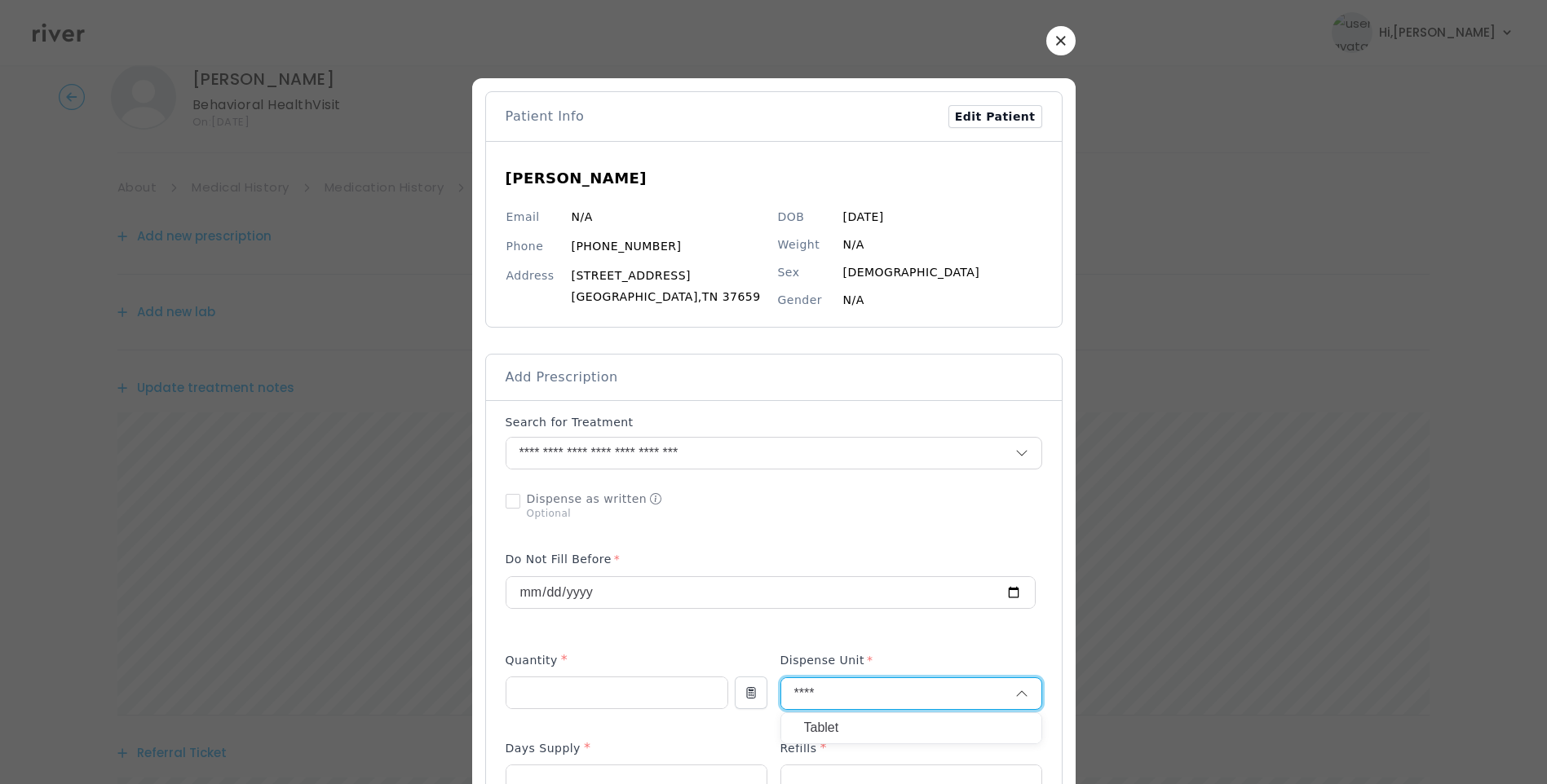
type input "****"
click at [846, 722] on p "Tablet" at bounding box center [911, 728] width 215 height 24
click at [815, 762] on div "Refills *" at bounding box center [911, 752] width 262 height 26
click at [766, 775] on input "number" at bounding box center [637, 780] width 260 height 31
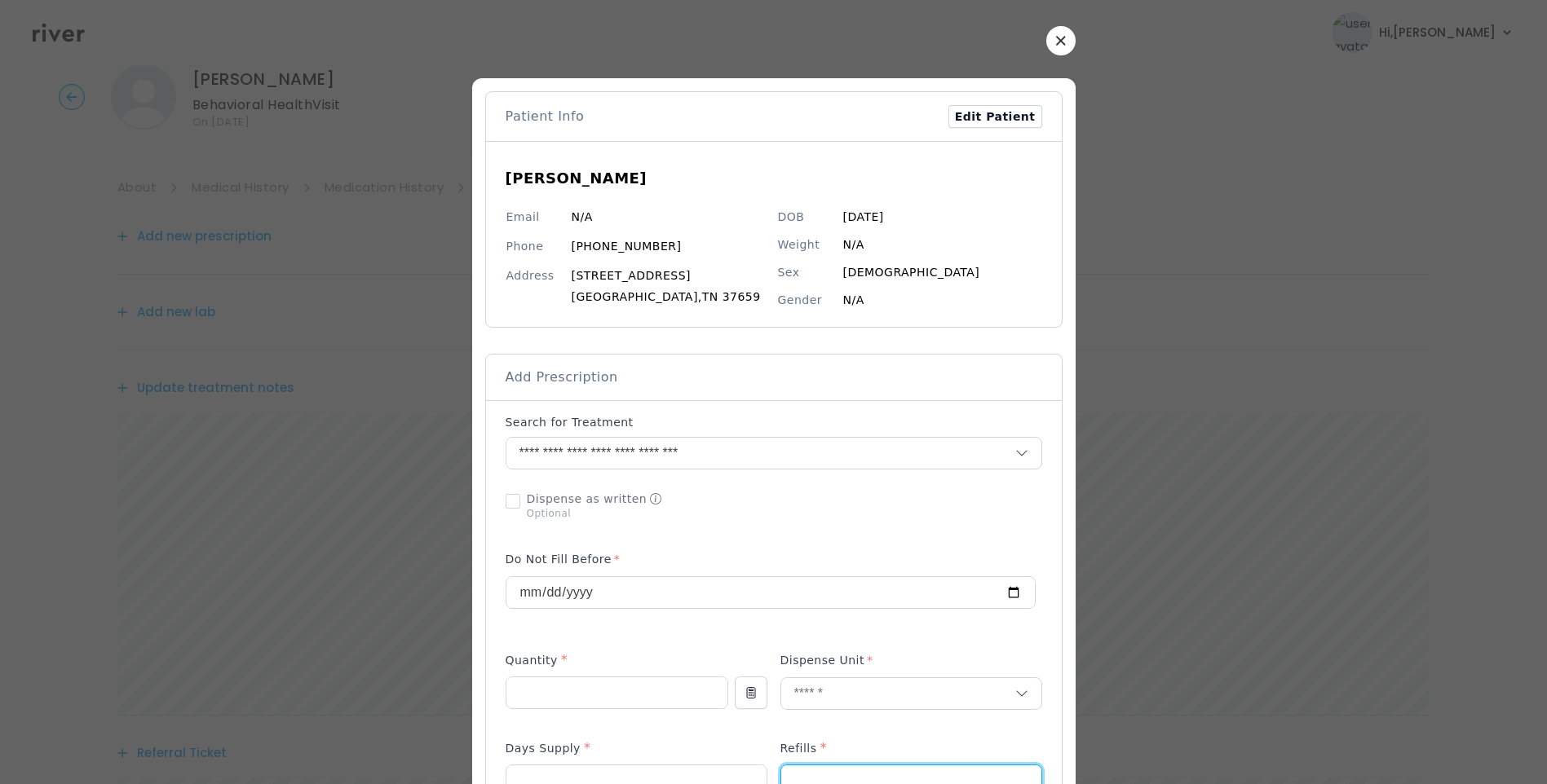
scroll to position [6, 0]
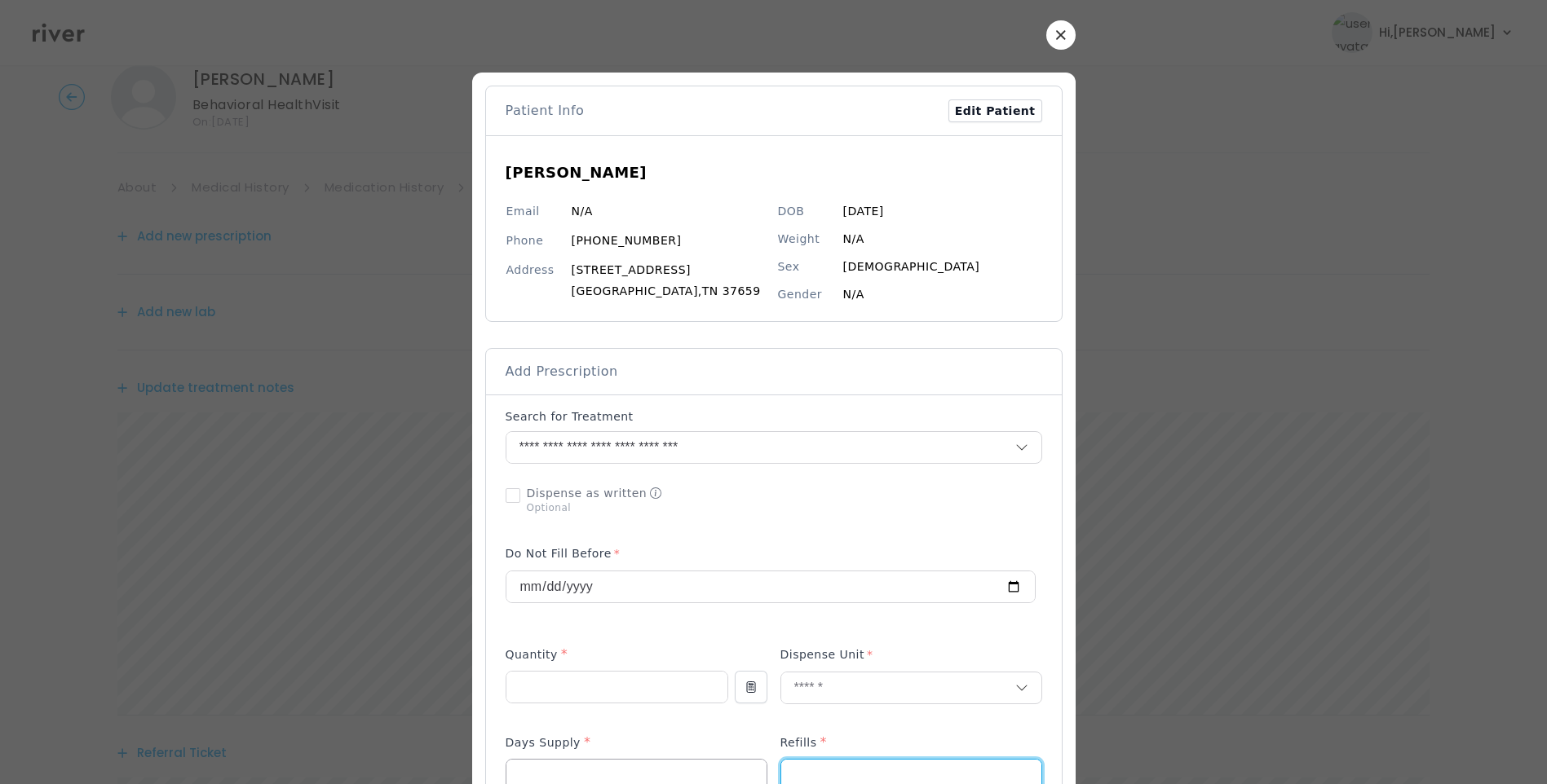
type input "*"
click at [670, 773] on input "number" at bounding box center [637, 775] width 260 height 31
type input "**"
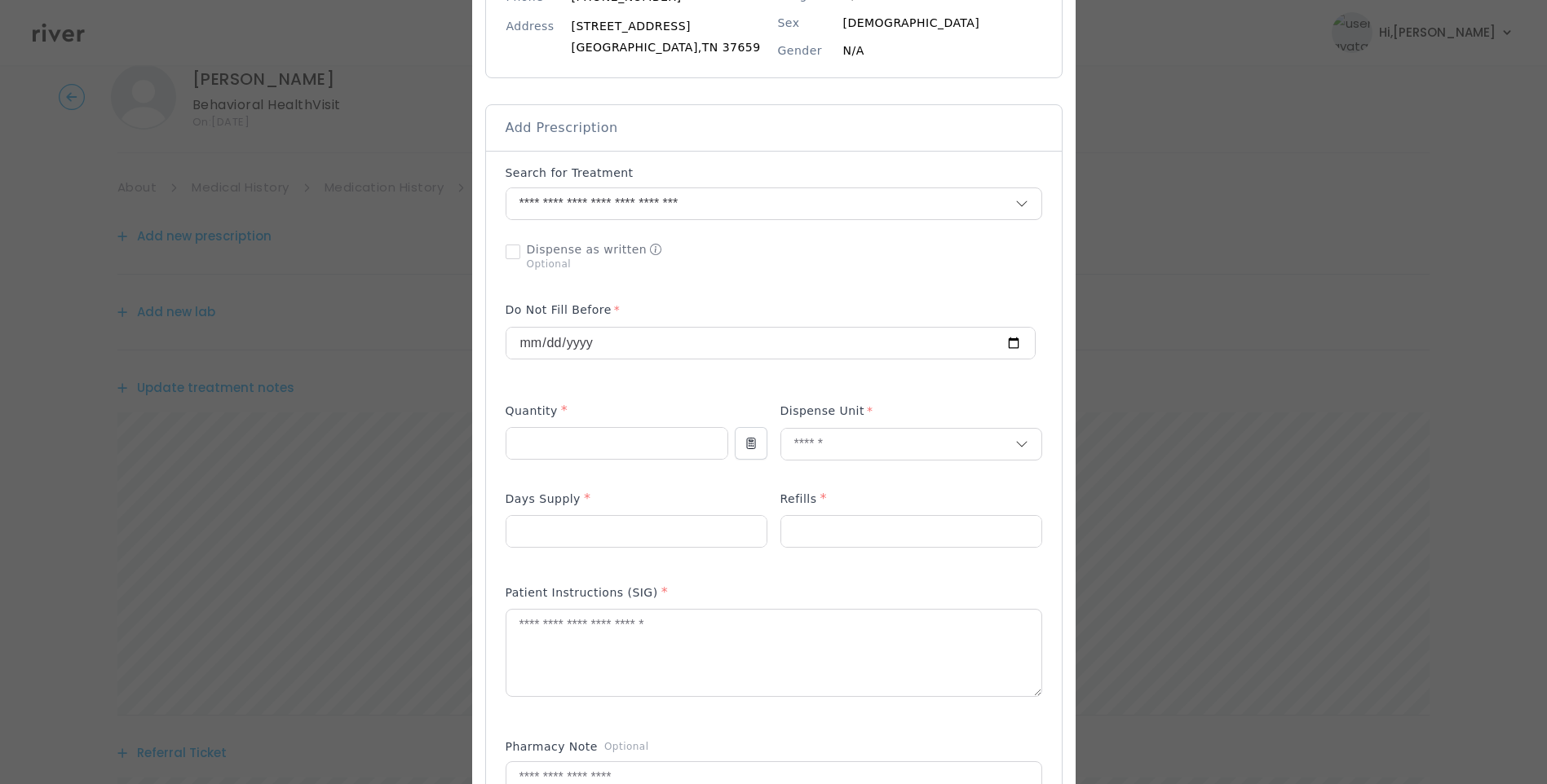
scroll to position [250, 0]
click at [629, 633] on textarea at bounding box center [774, 652] width 535 height 87
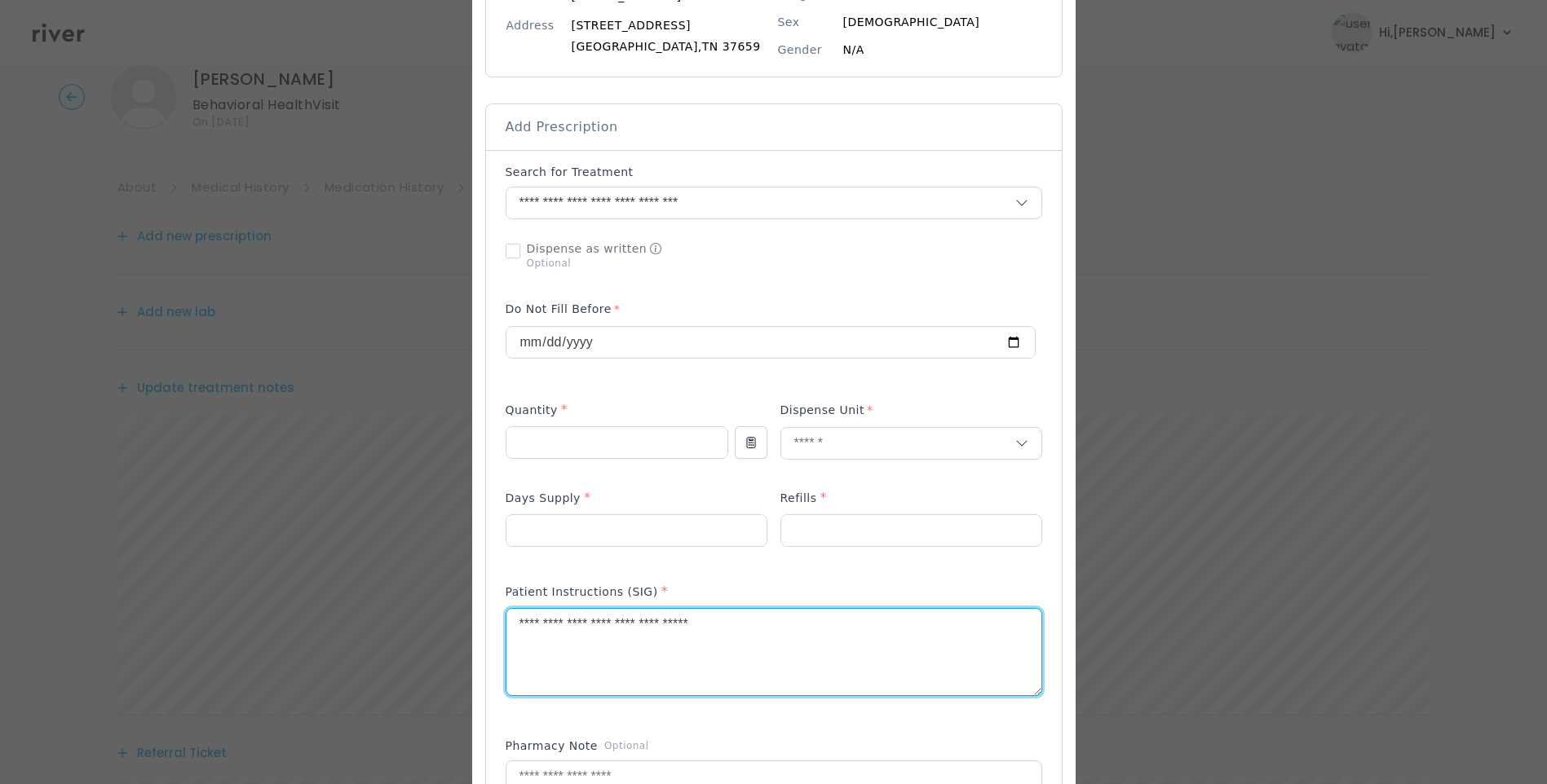
type textarea "**********"
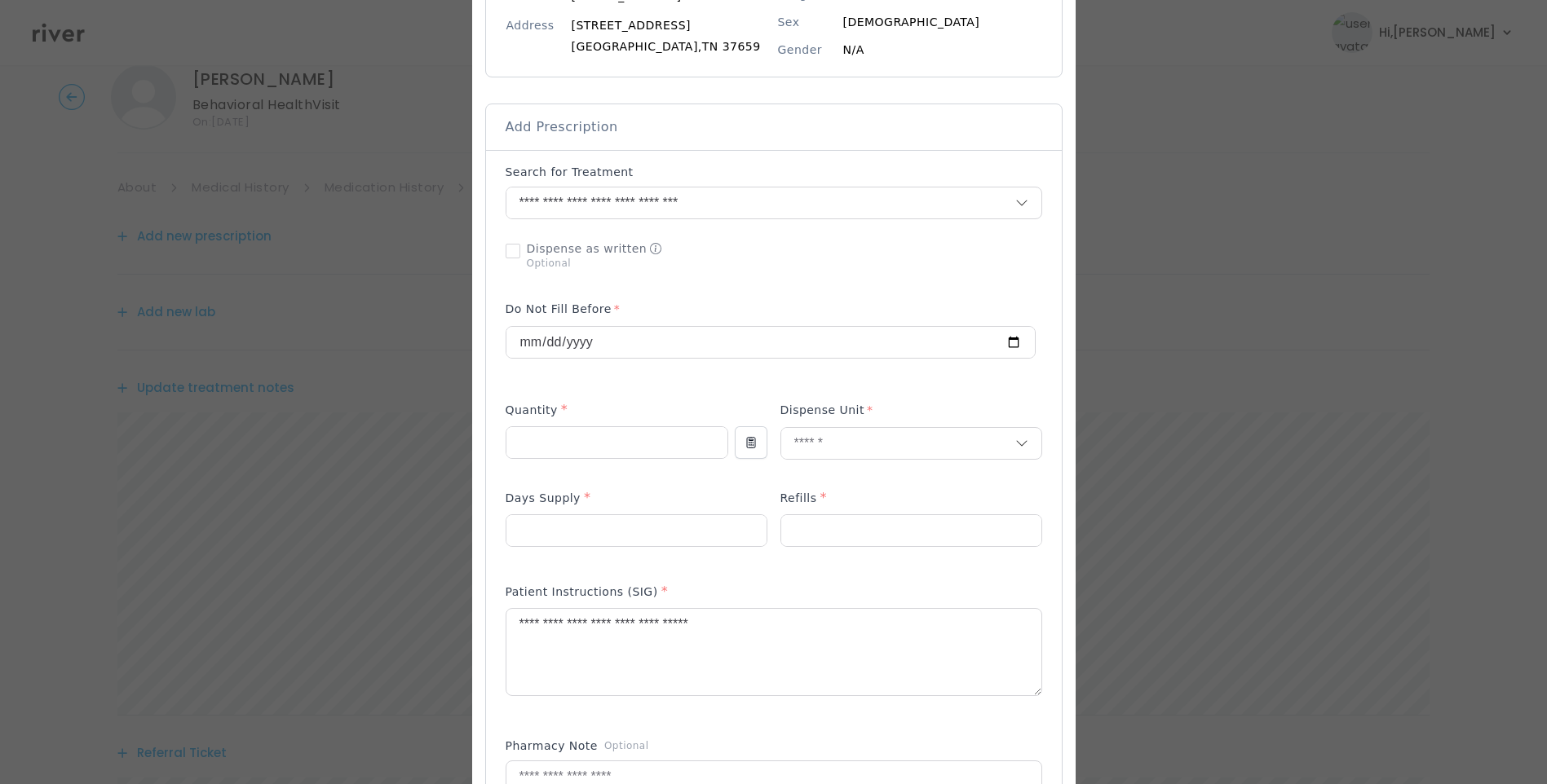
click at [848, 275] on div at bounding box center [774, 255] width 537 height 42
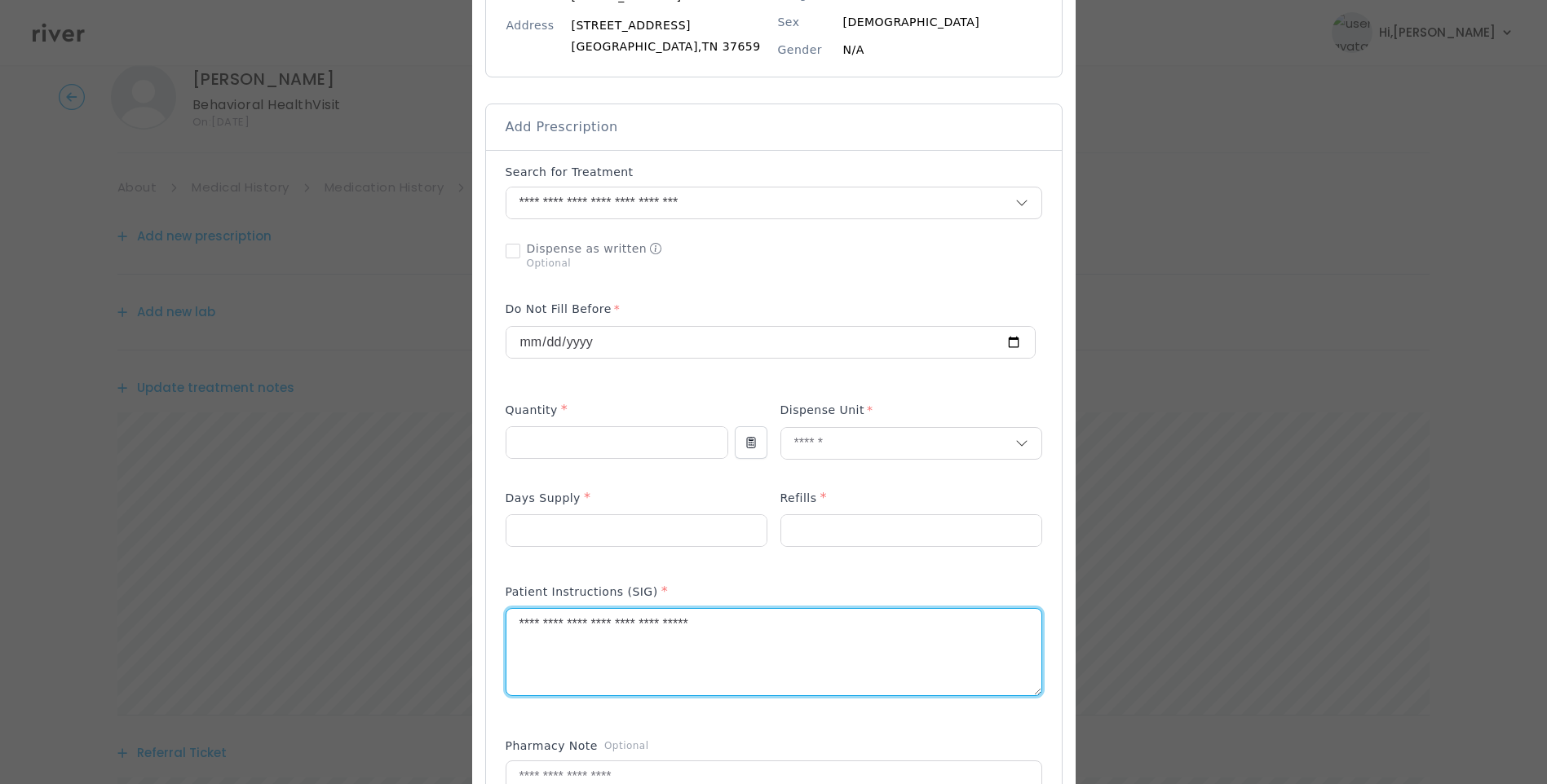
click at [787, 618] on textarea "**********" at bounding box center [774, 652] width 535 height 87
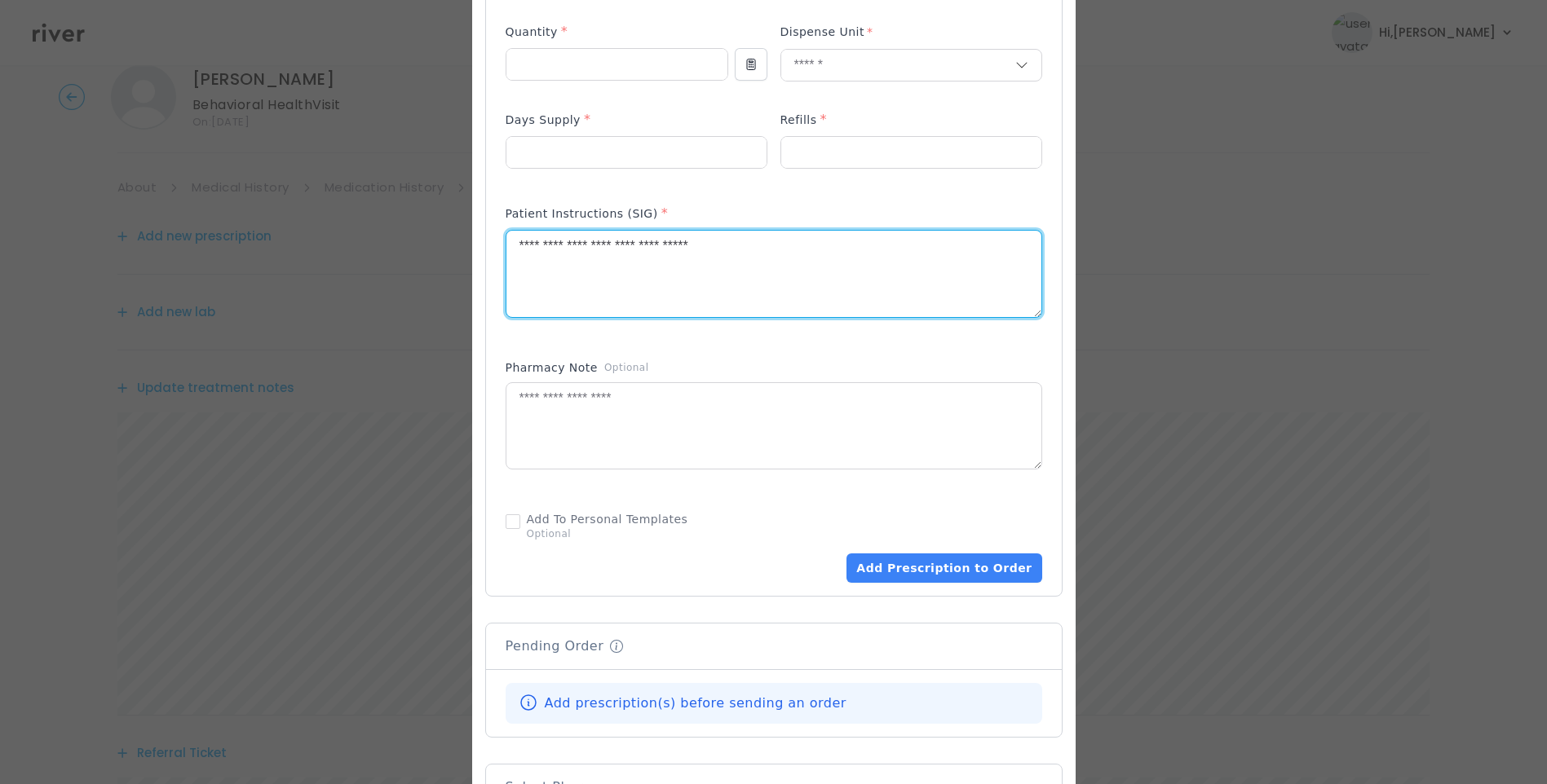
scroll to position [658, 0]
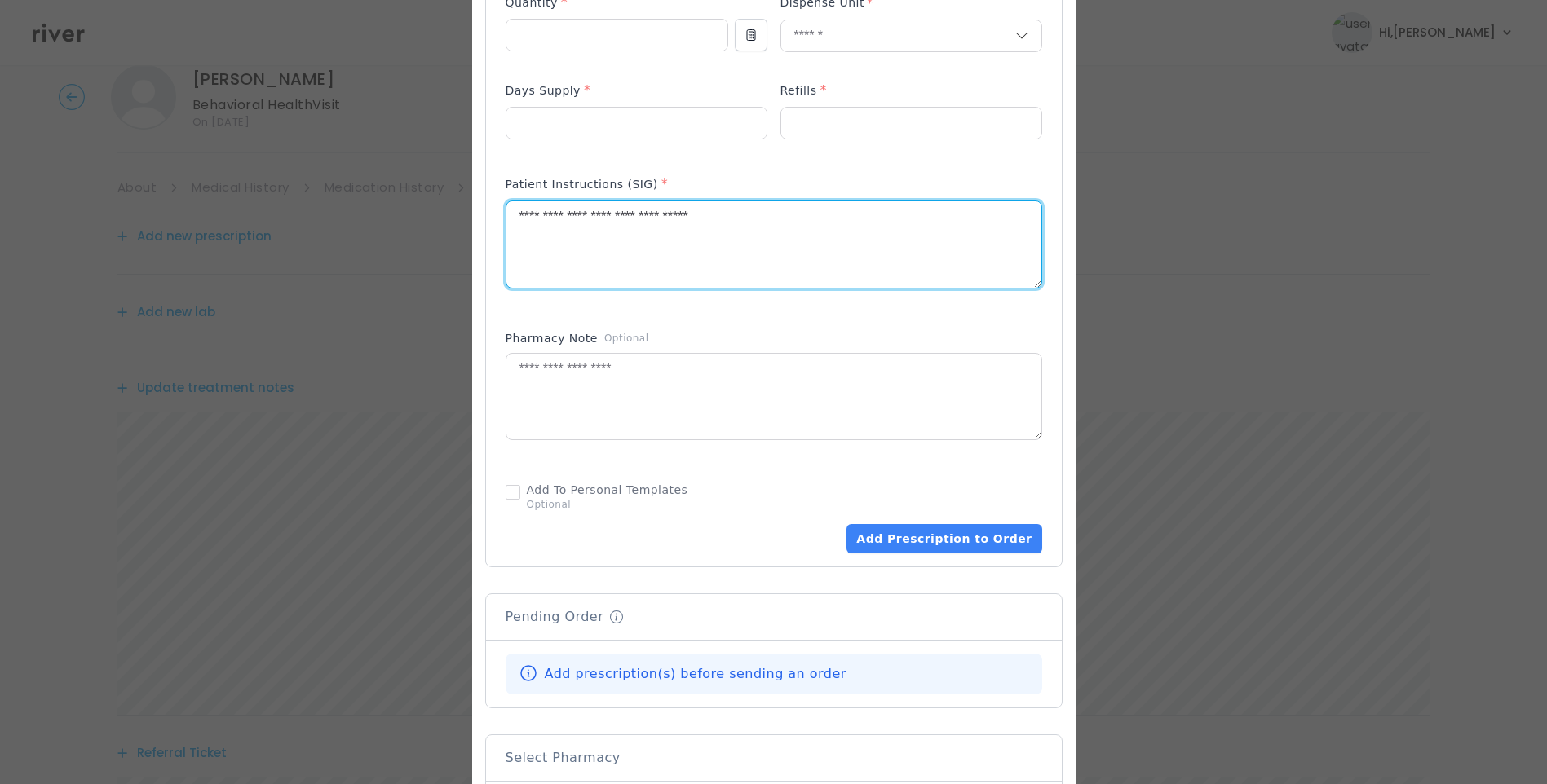
drag, startPoint x: 765, startPoint y: 201, endPoint x: 763, endPoint y: 218, distance: 17.1
click at [765, 210] on div "Patient Instructions (SIG) *" at bounding box center [774, 240] width 537 height 146
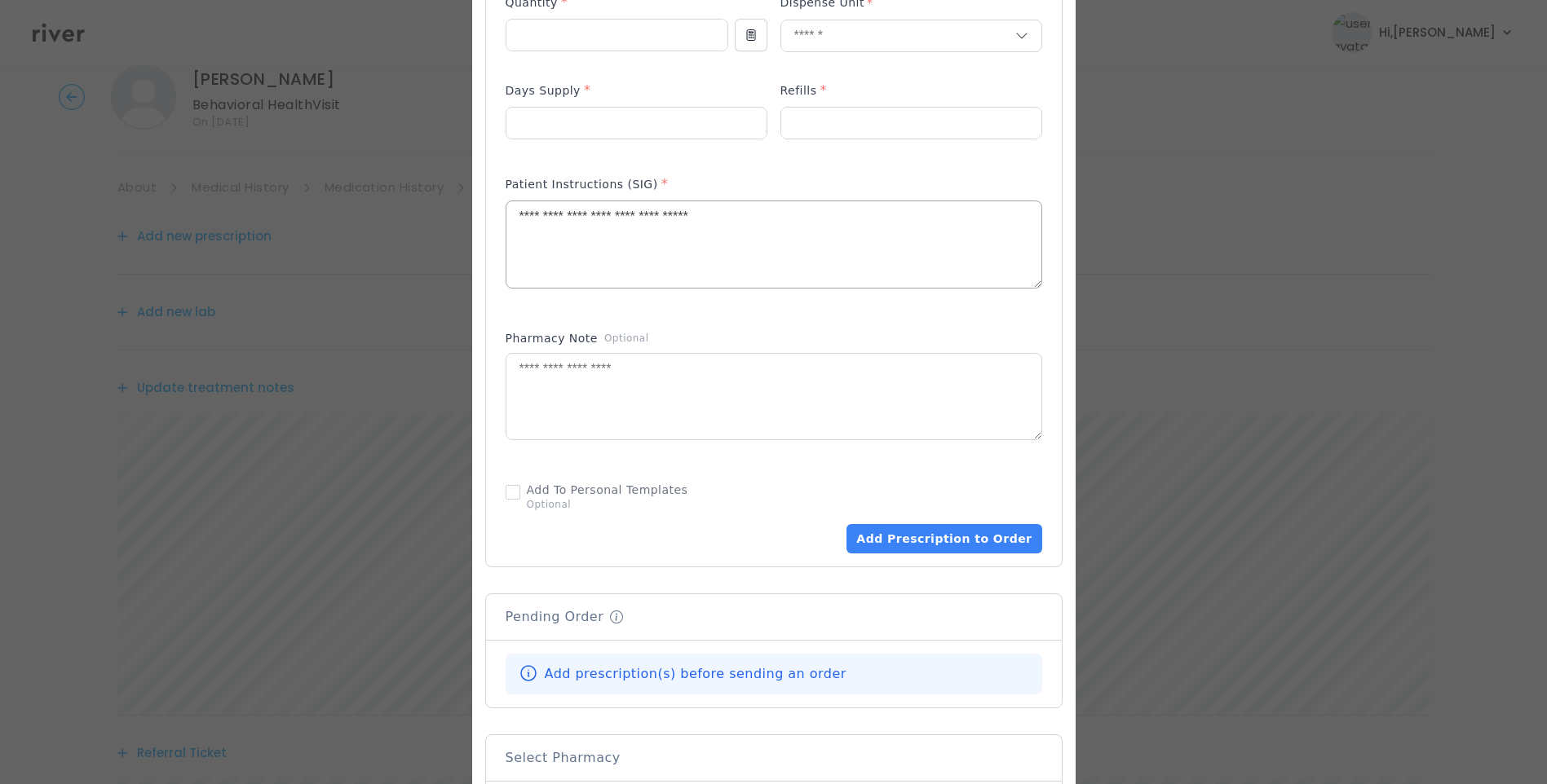
click at [761, 217] on textarea "**********" at bounding box center [774, 245] width 535 height 87
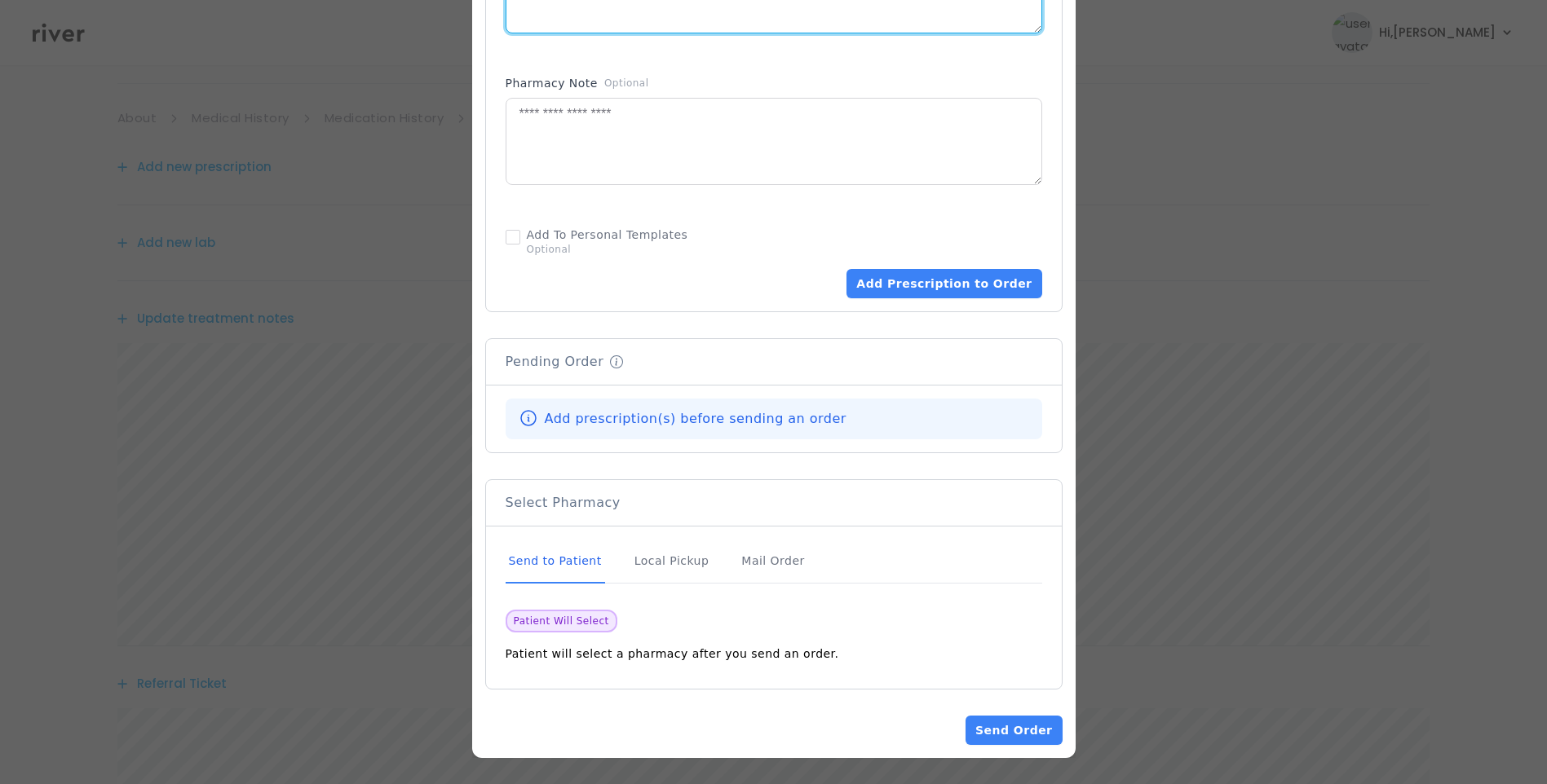
scroll to position [203, 0]
click at [563, 565] on div "Send to Patient" at bounding box center [556, 561] width 100 height 44
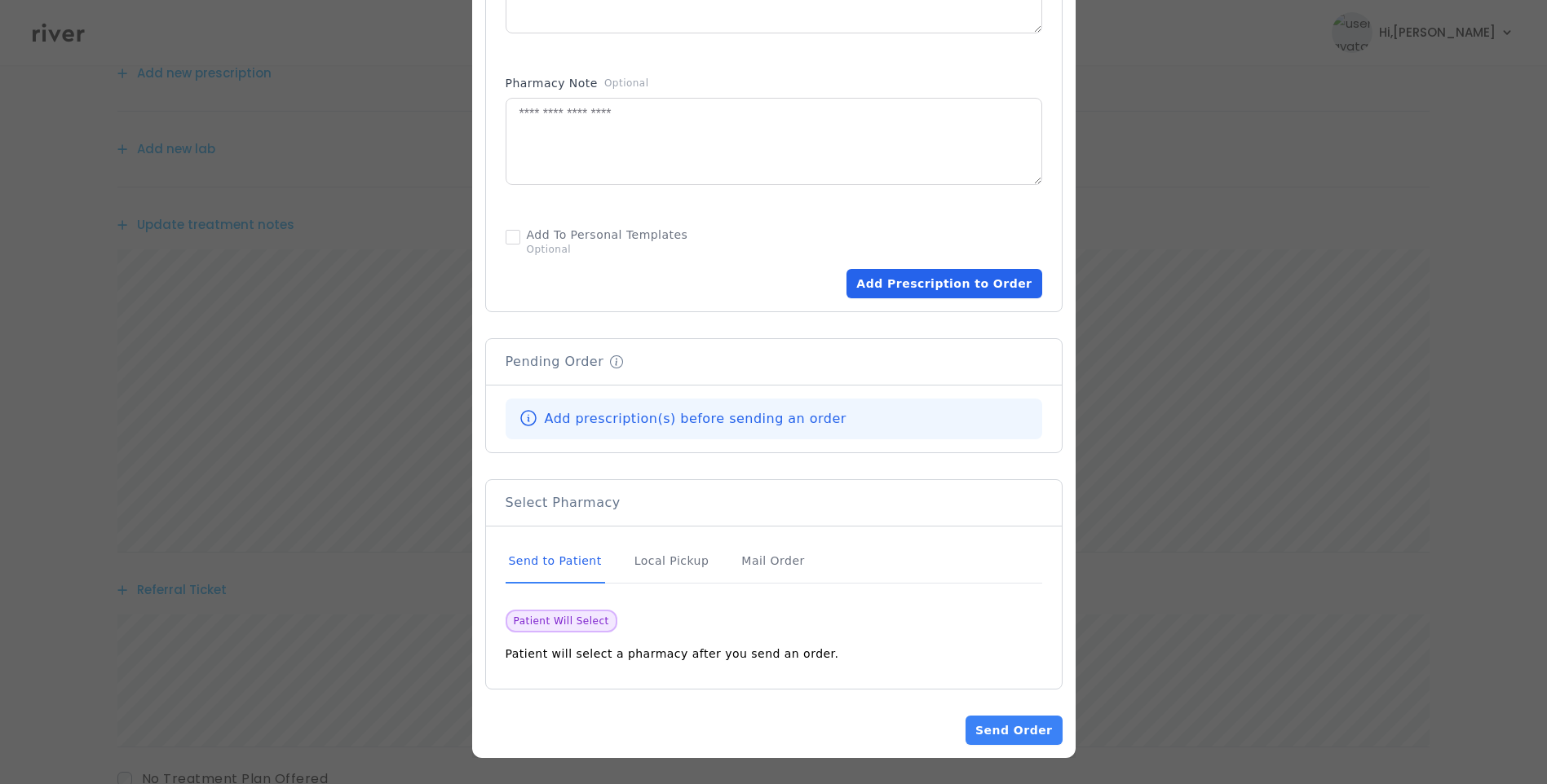
click at [951, 281] on button "Add Prescription to Order" at bounding box center [943, 283] width 195 height 29
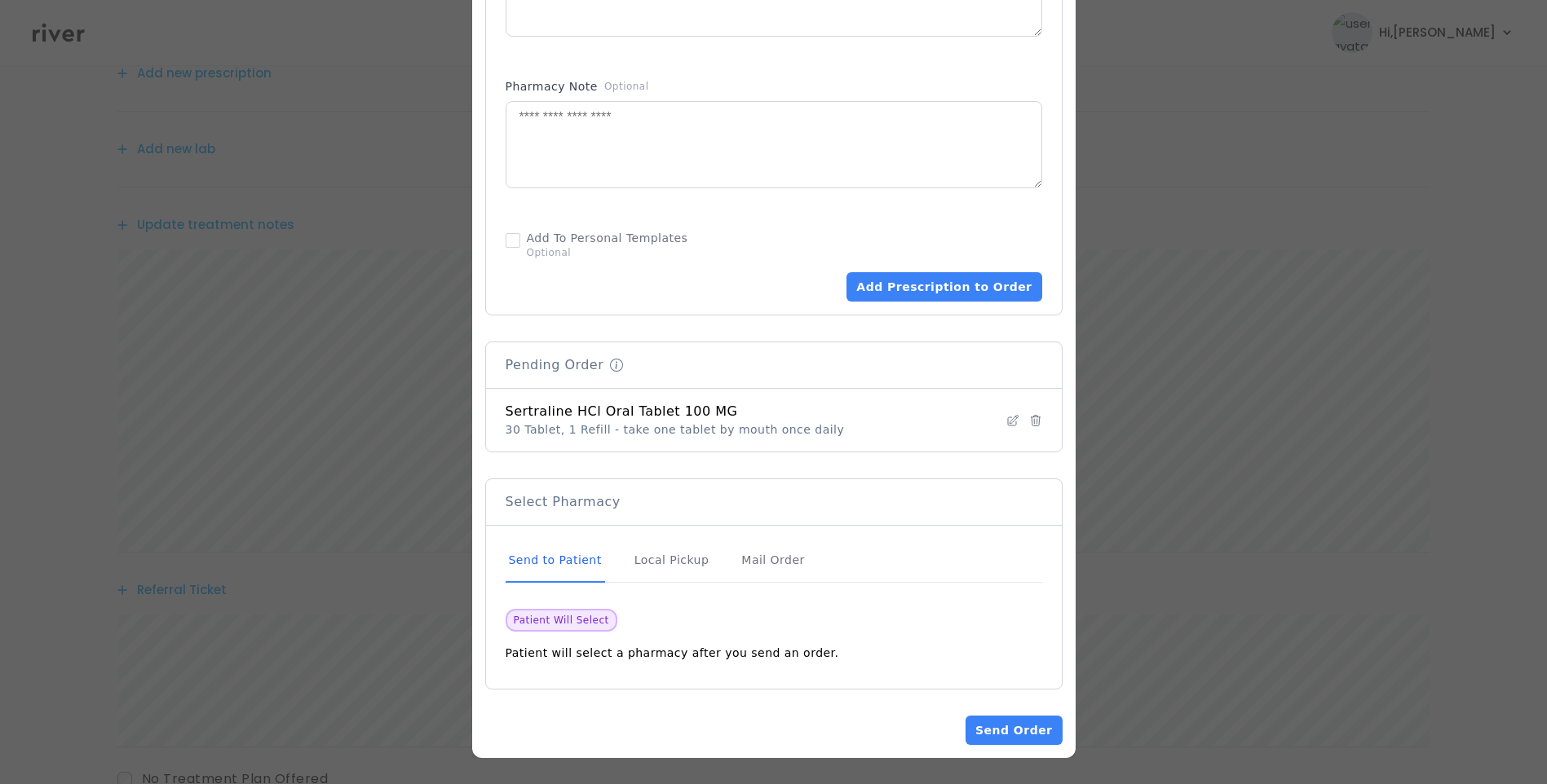
scroll to position [909, 0]
click at [1029, 729] on button "Send Order" at bounding box center [1013, 729] width 96 height 29
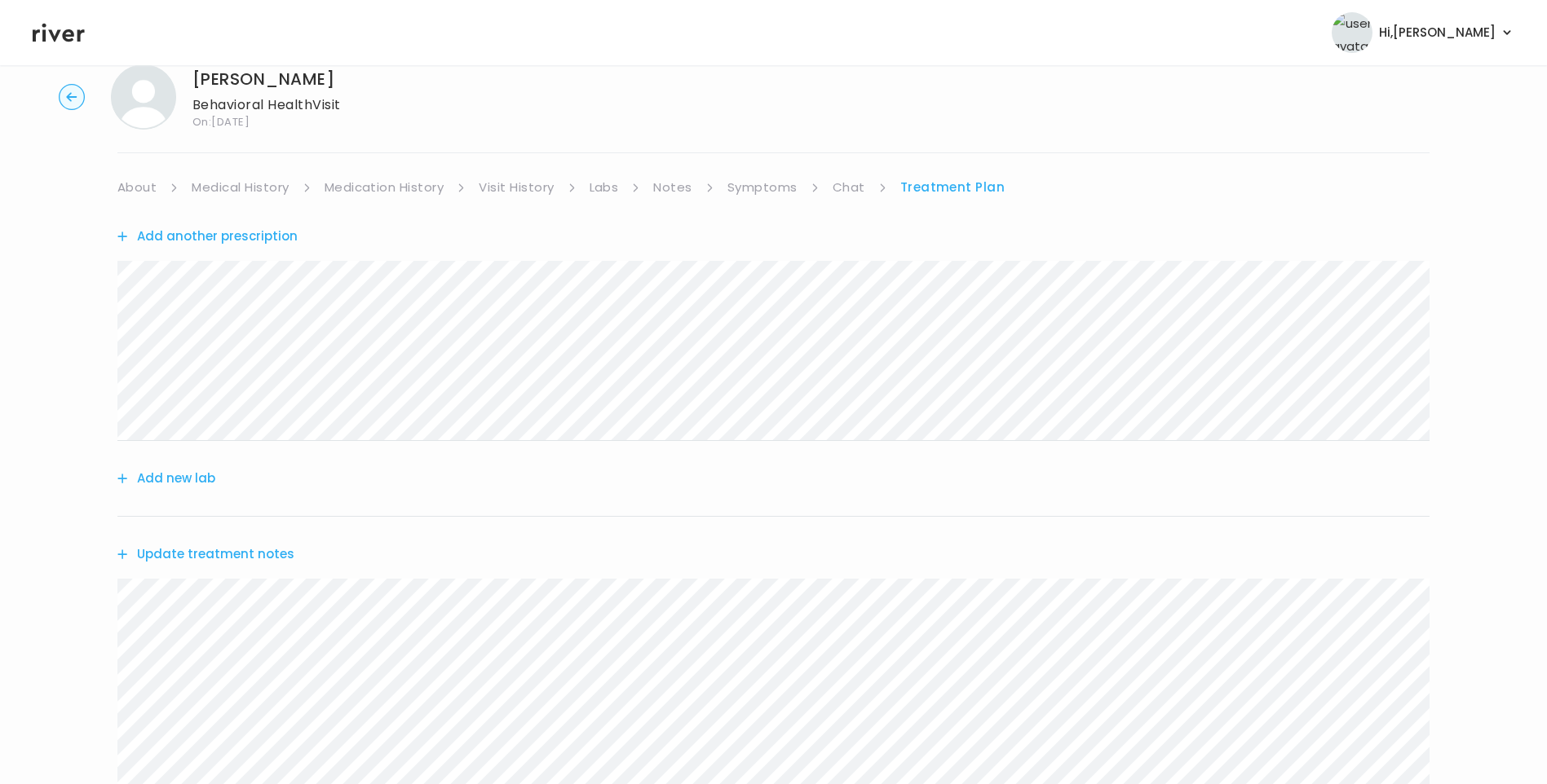
click at [857, 190] on link "Chat" at bounding box center [848, 187] width 33 height 23
click at [949, 187] on link "Treatment Plan" at bounding box center [952, 185] width 101 height 23
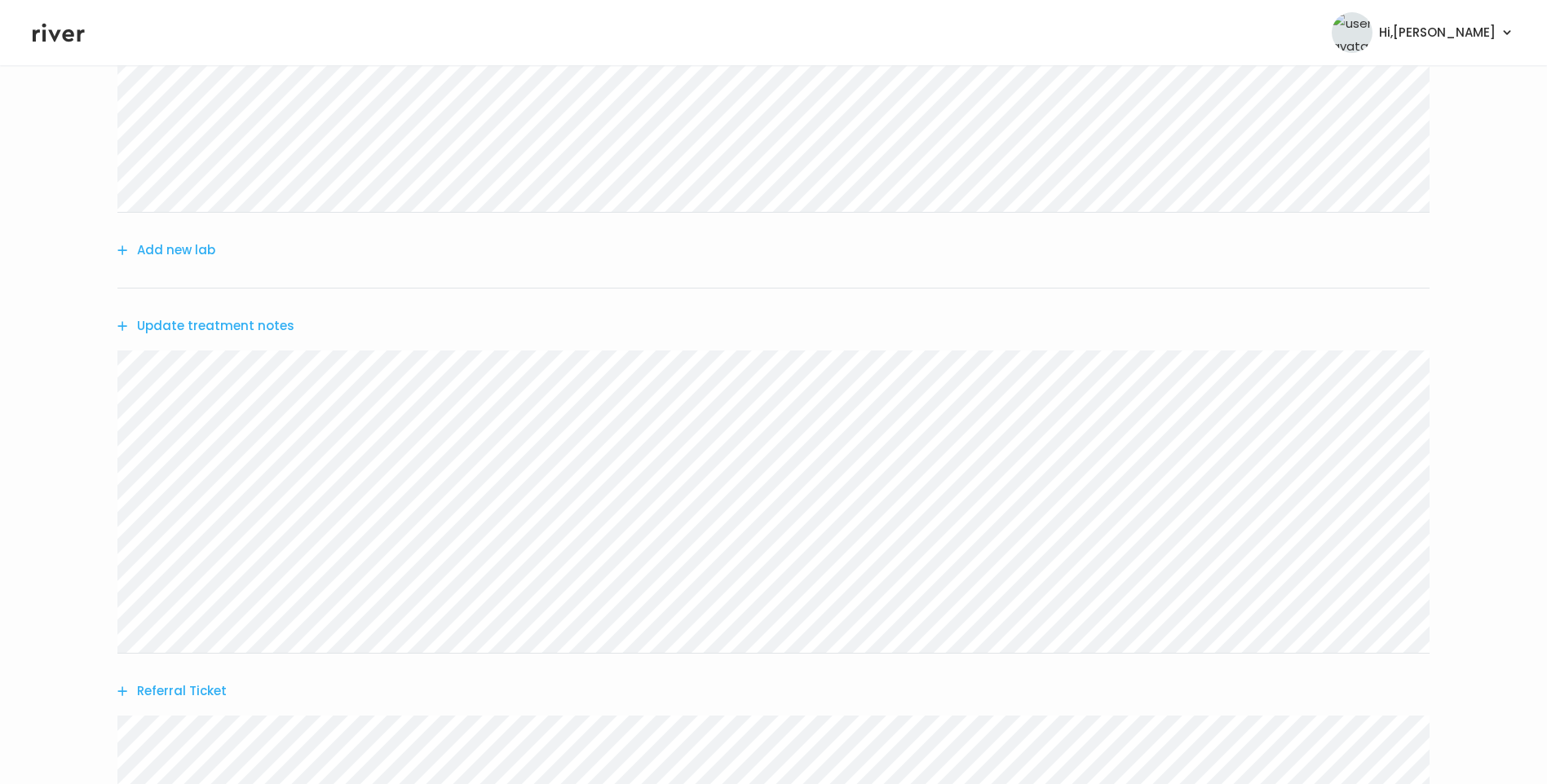
scroll to position [286, 0]
click at [252, 308] on button "Update treatment notes" at bounding box center [206, 308] width 177 height 23
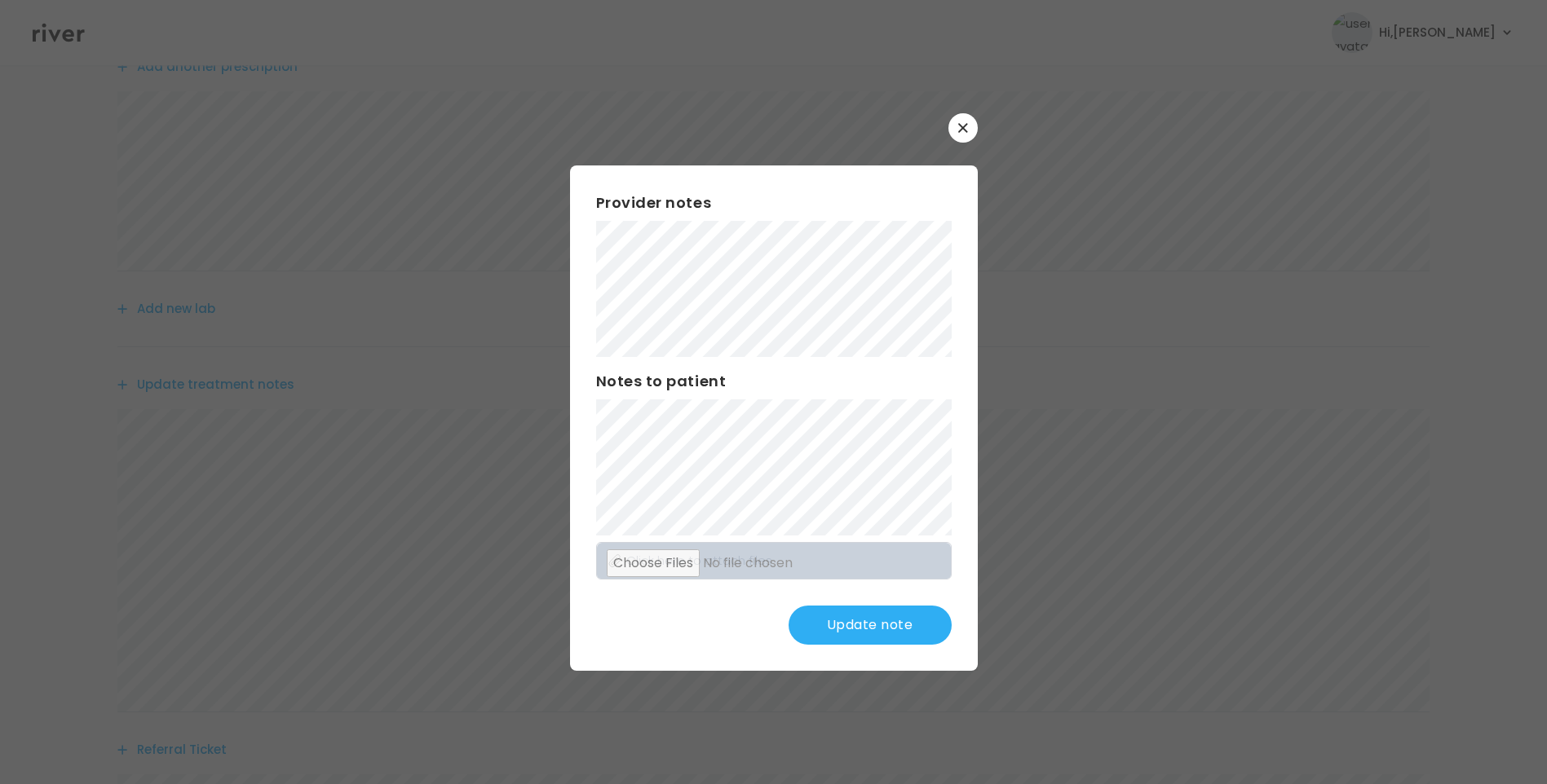
scroll to position [41, 0]
click at [868, 622] on button "Update note" at bounding box center [869, 625] width 163 height 40
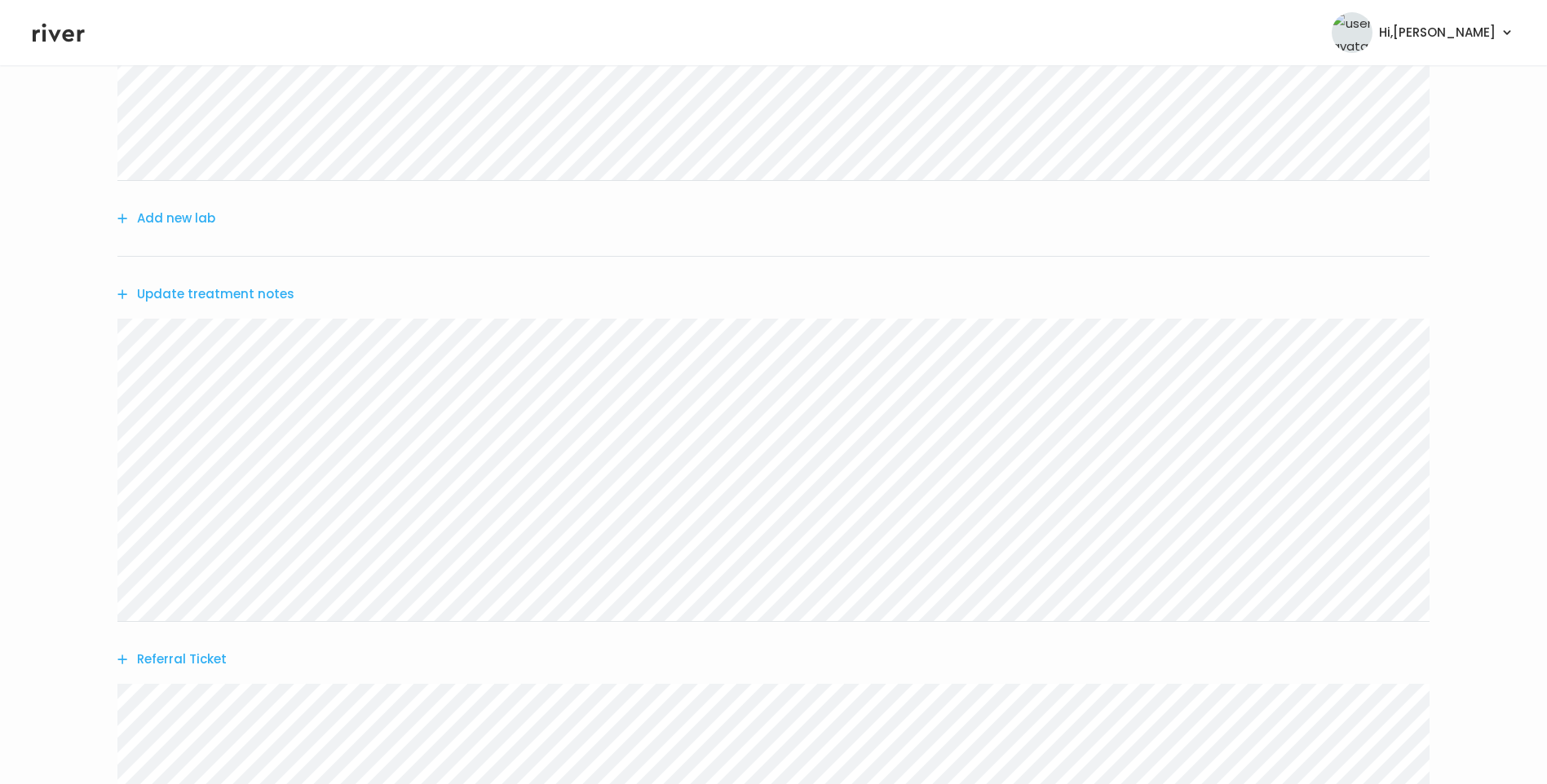
scroll to position [286, 0]
click at [262, 305] on button "Update treatment notes" at bounding box center [206, 308] width 177 height 23
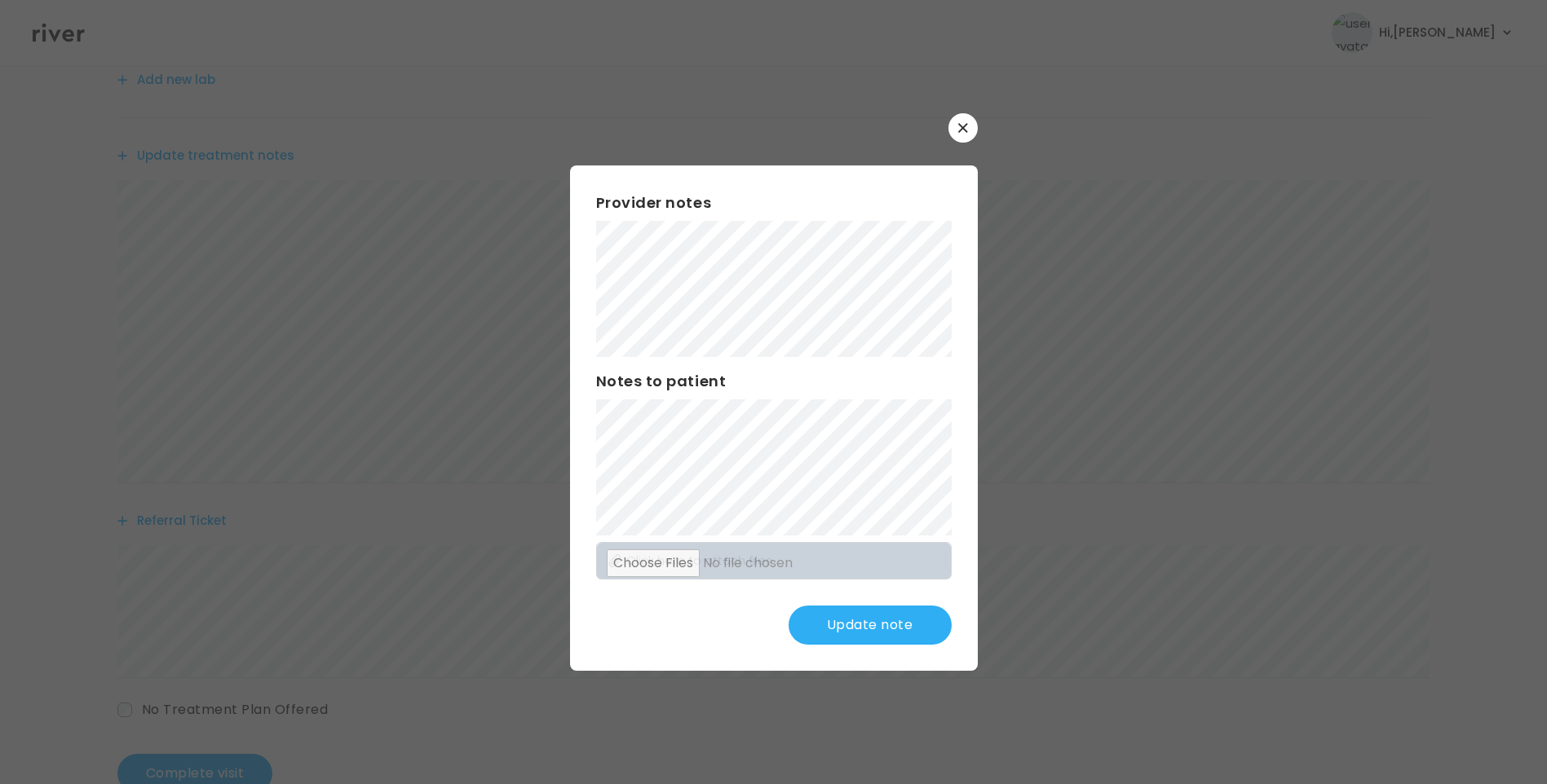
scroll to position [449, 0]
click at [869, 624] on button "Update note" at bounding box center [869, 625] width 163 height 40
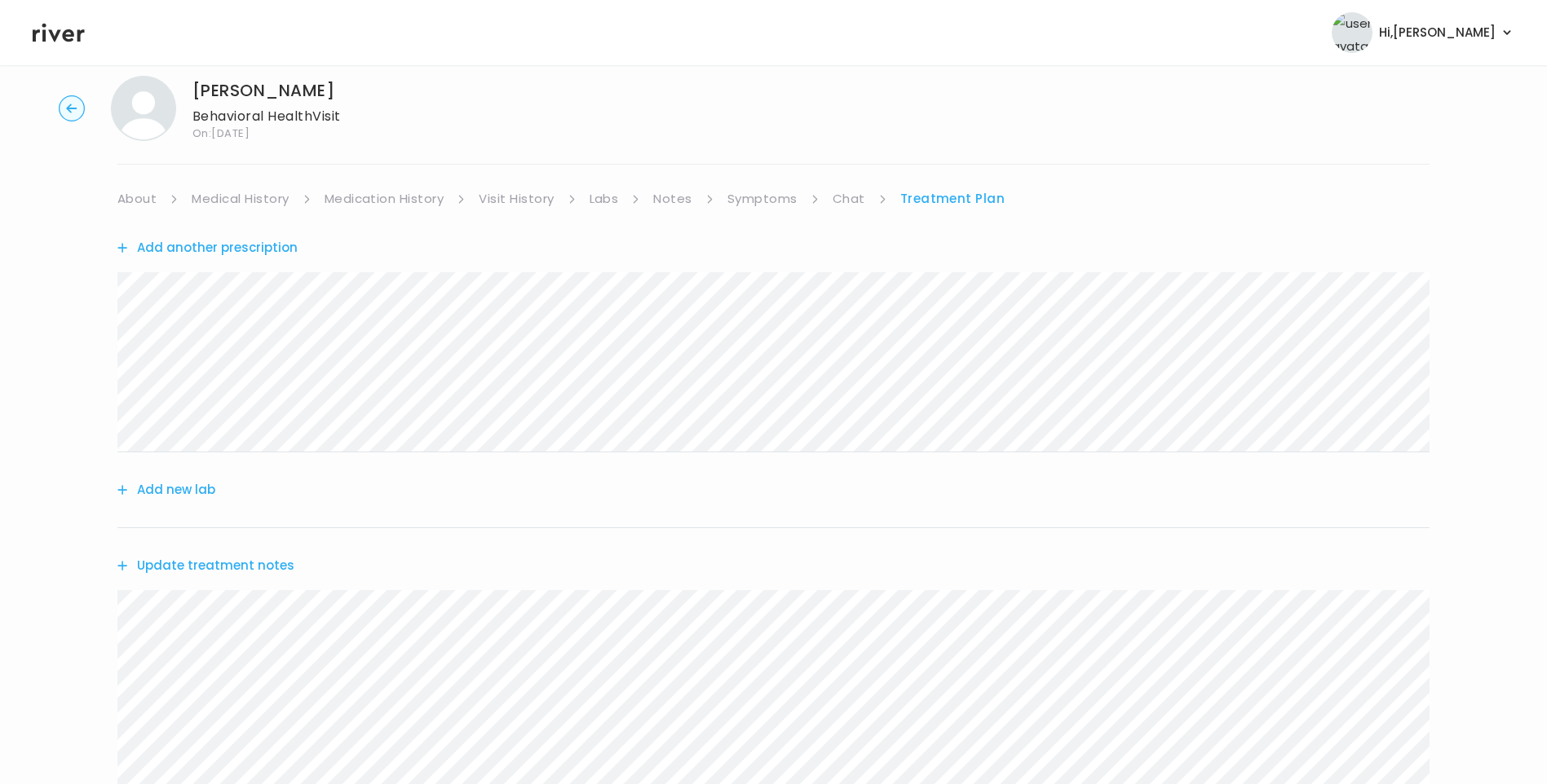
scroll to position [0, 0]
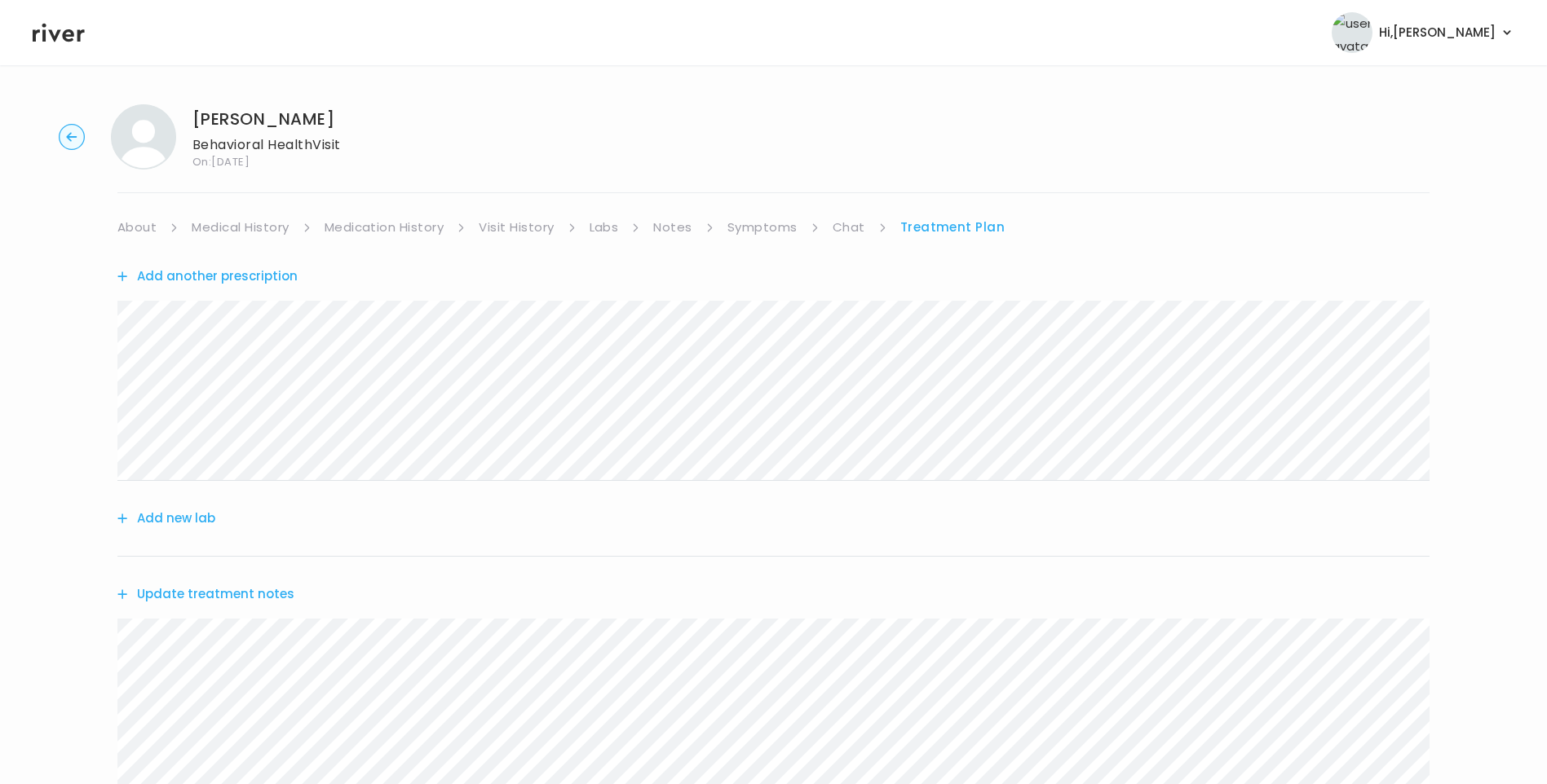
click at [857, 224] on link "Chat" at bounding box center [848, 227] width 33 height 23
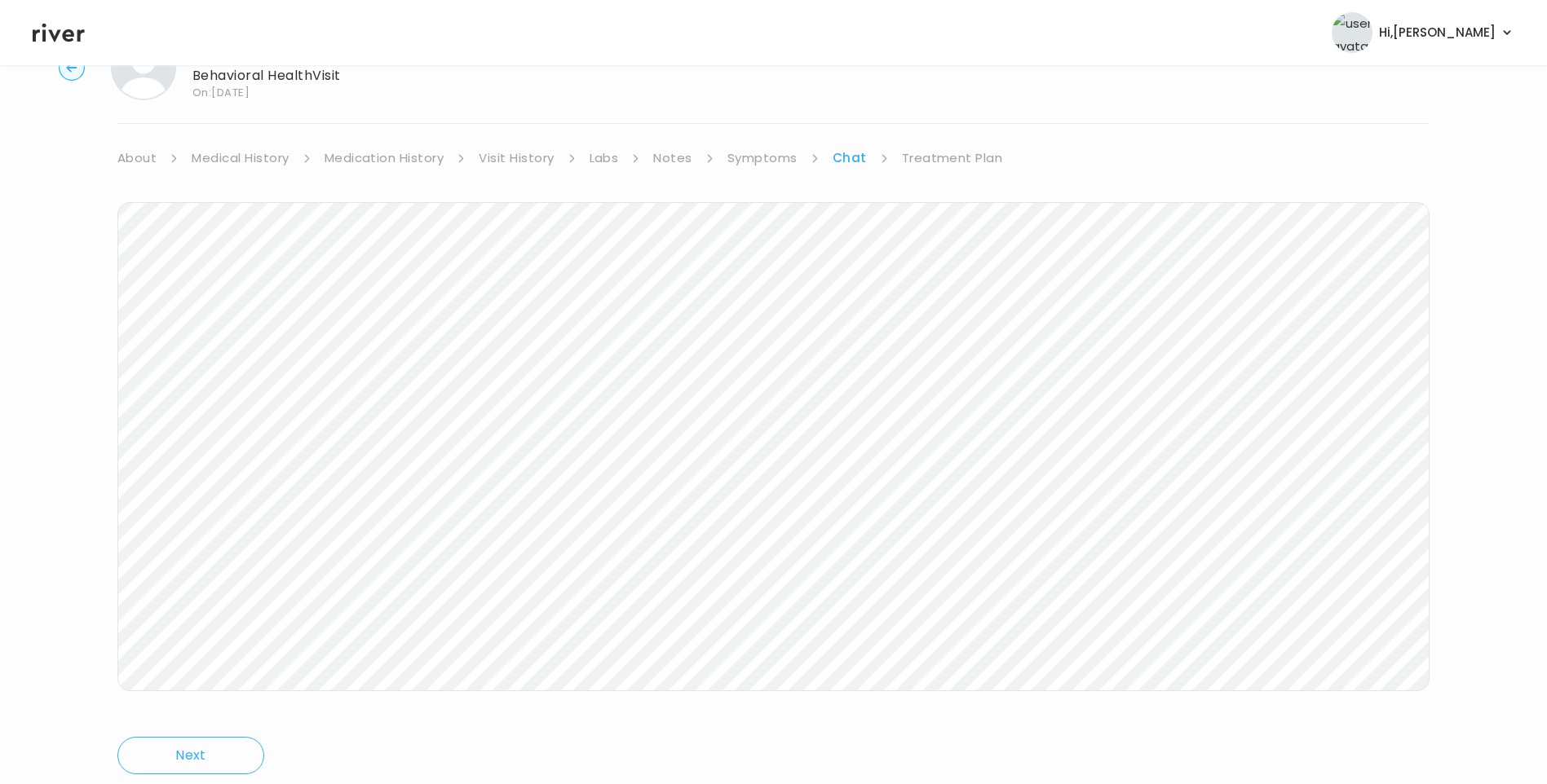
scroll to position [40, 0]
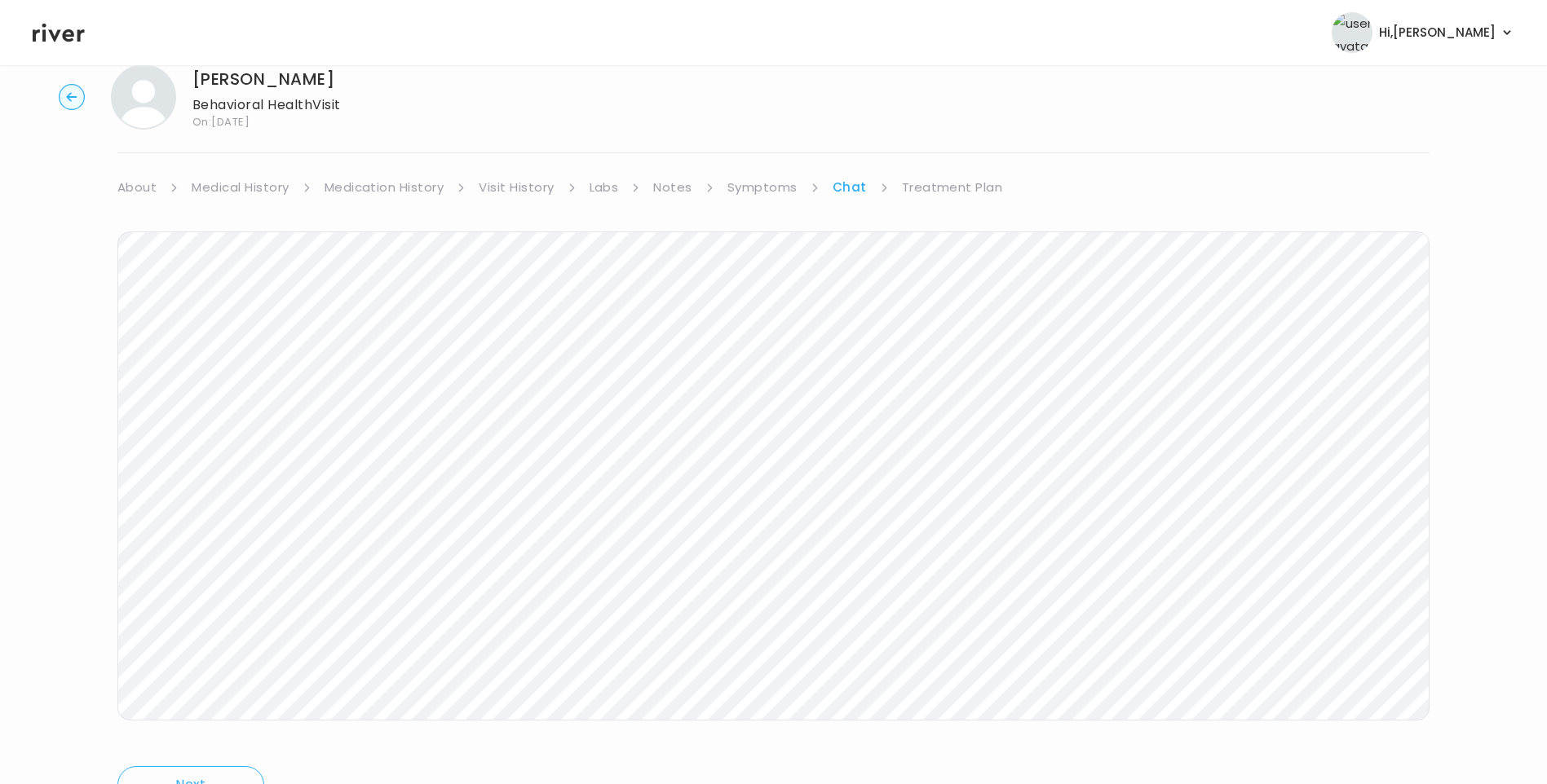
click at [955, 188] on link "Treatment Plan" at bounding box center [952, 187] width 101 height 23
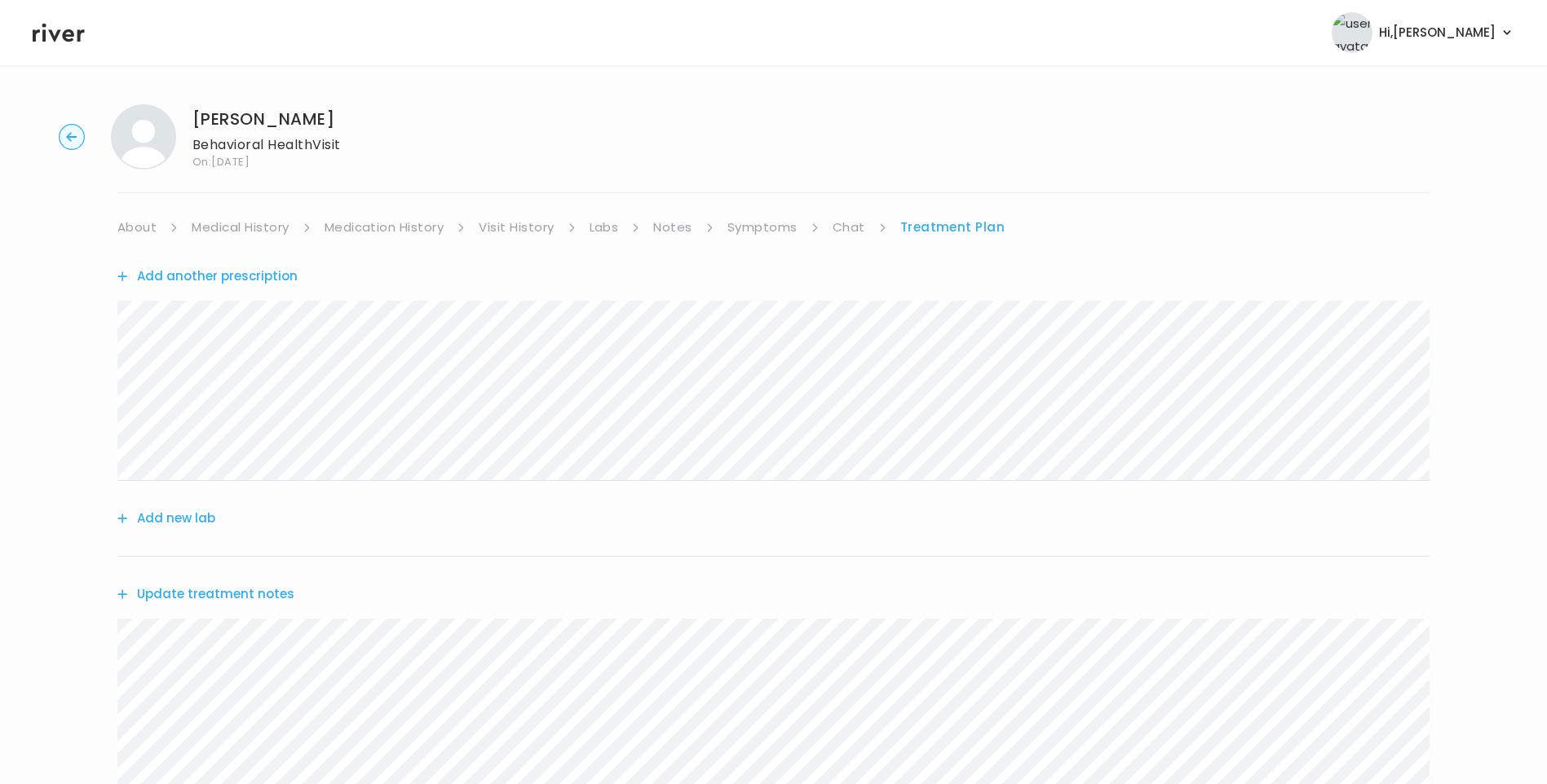
click at [848, 225] on link "Chat" at bounding box center [848, 227] width 33 height 23
click at [933, 231] on link "Treatment Plan" at bounding box center [952, 227] width 101 height 23
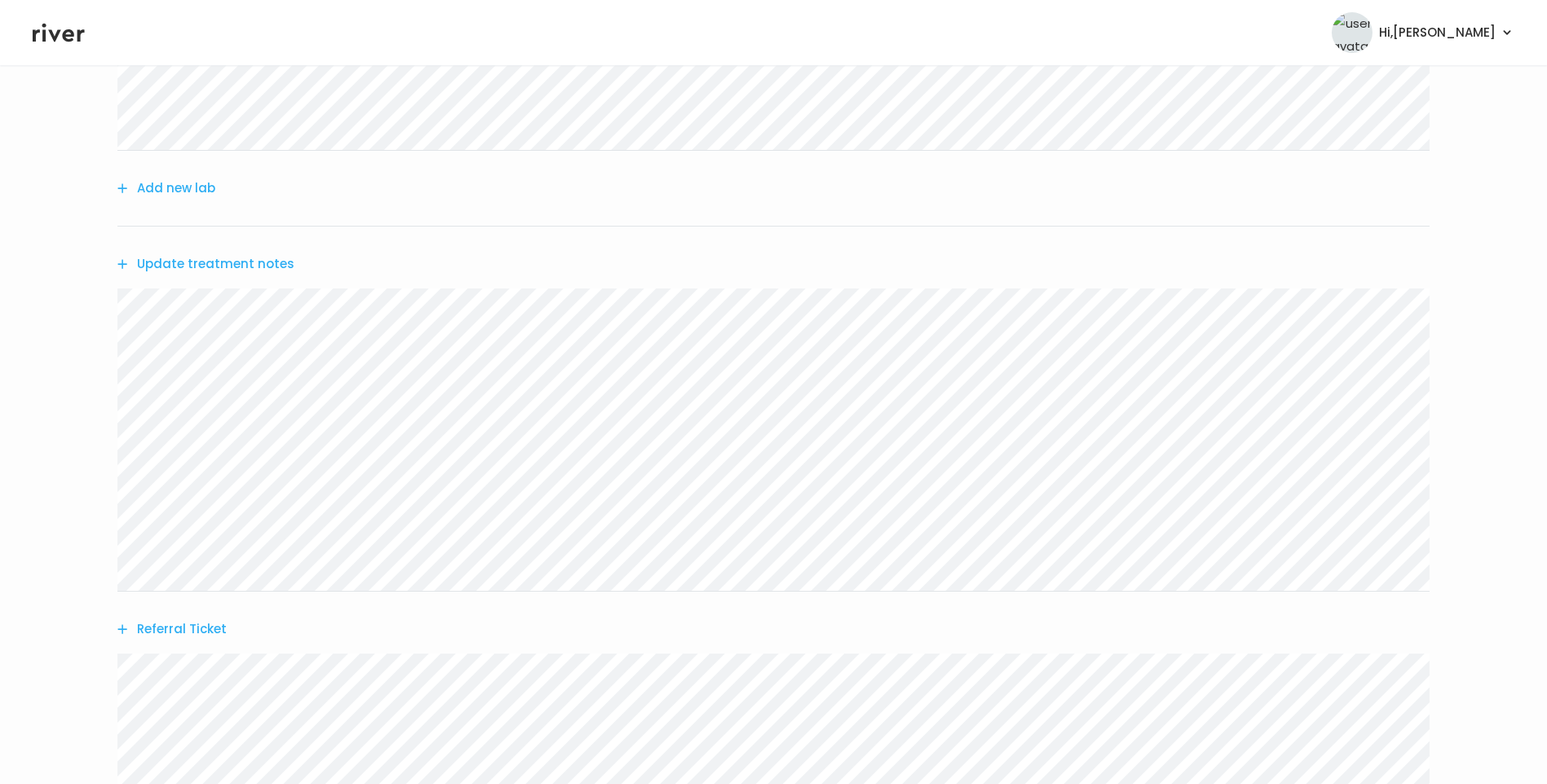
scroll to position [487, 0]
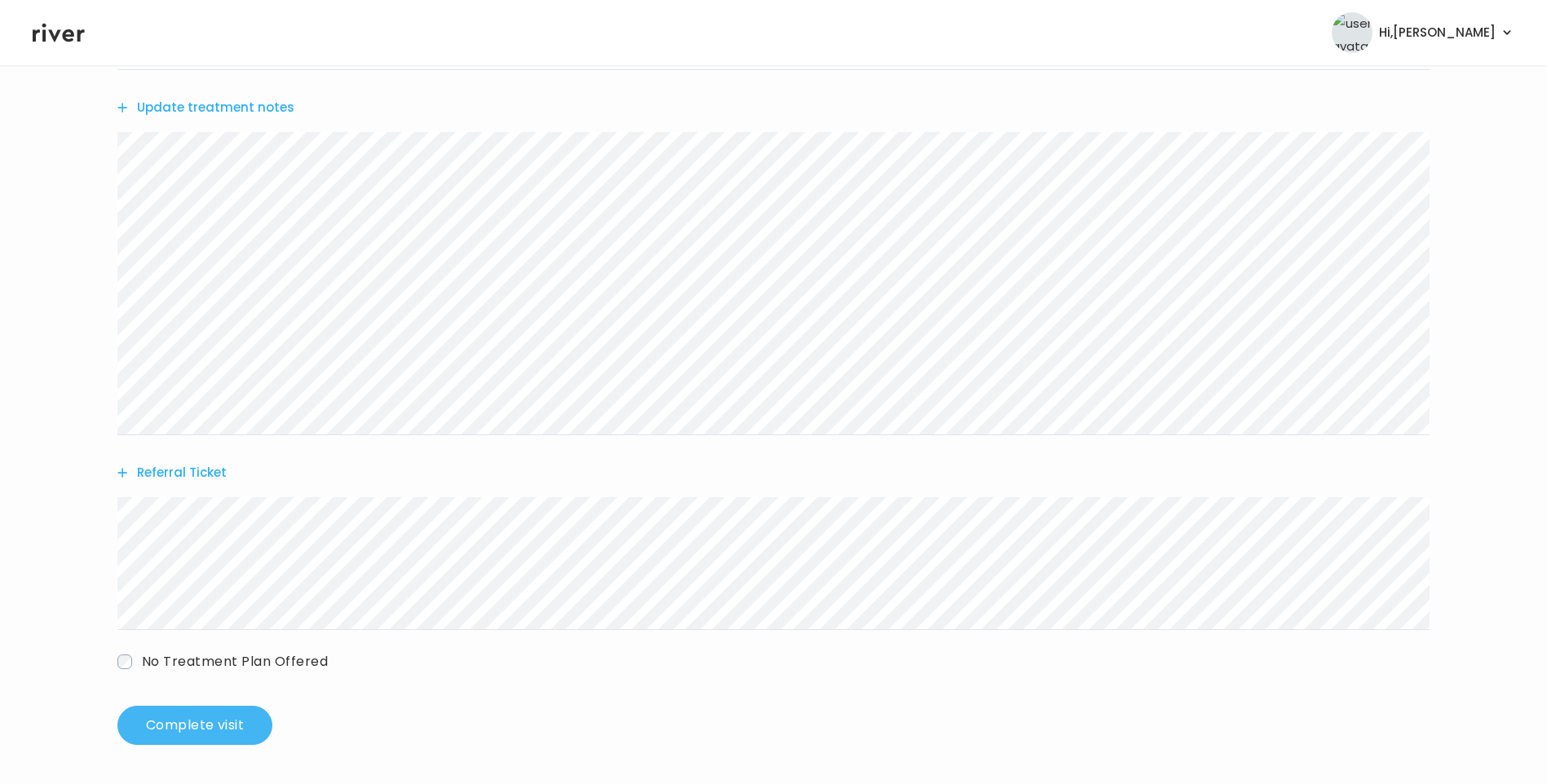
click at [210, 727] on button "Complete visit" at bounding box center [195, 726] width 155 height 40
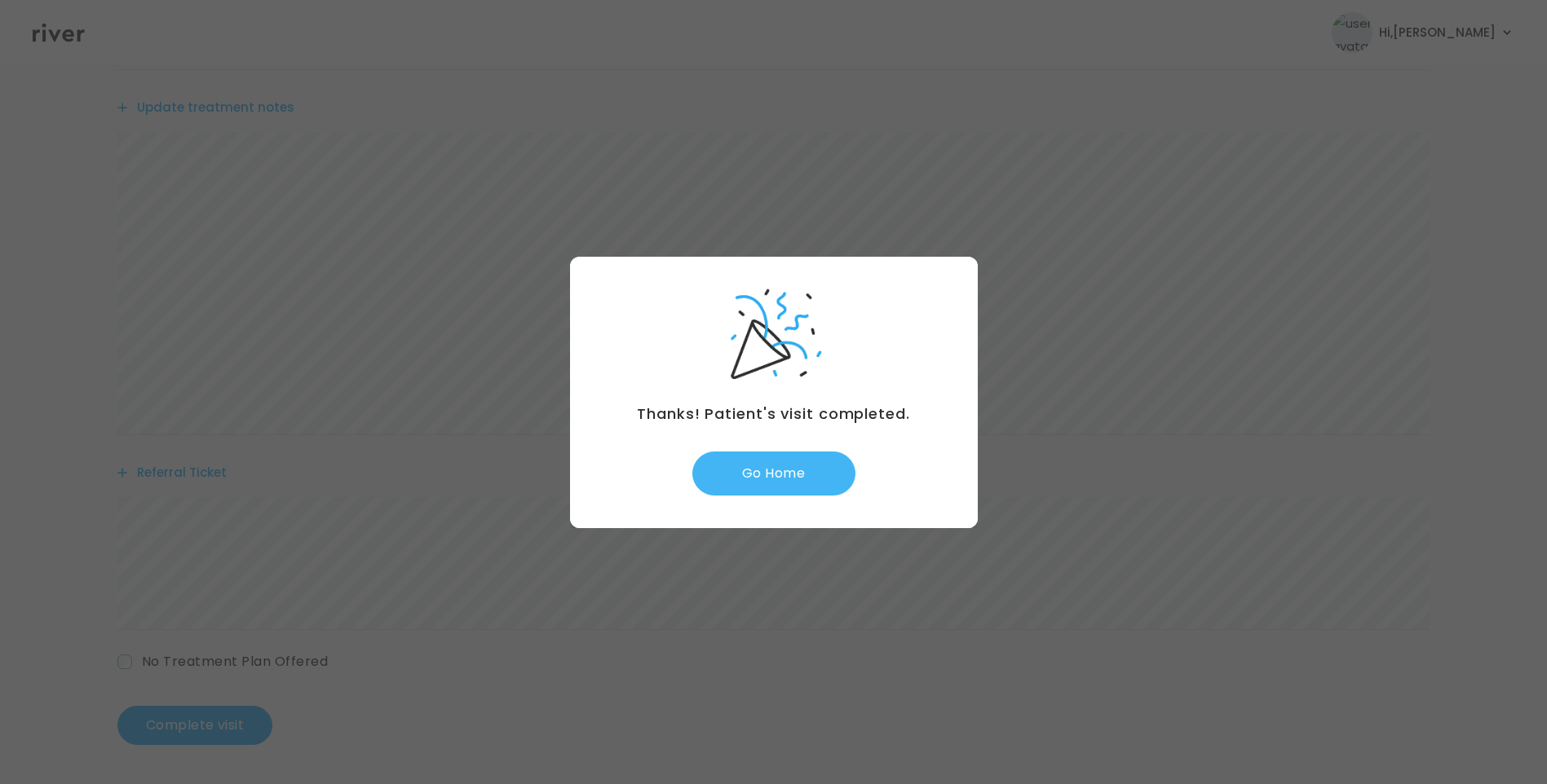
click at [786, 482] on button "Go Home" at bounding box center [773, 473] width 163 height 44
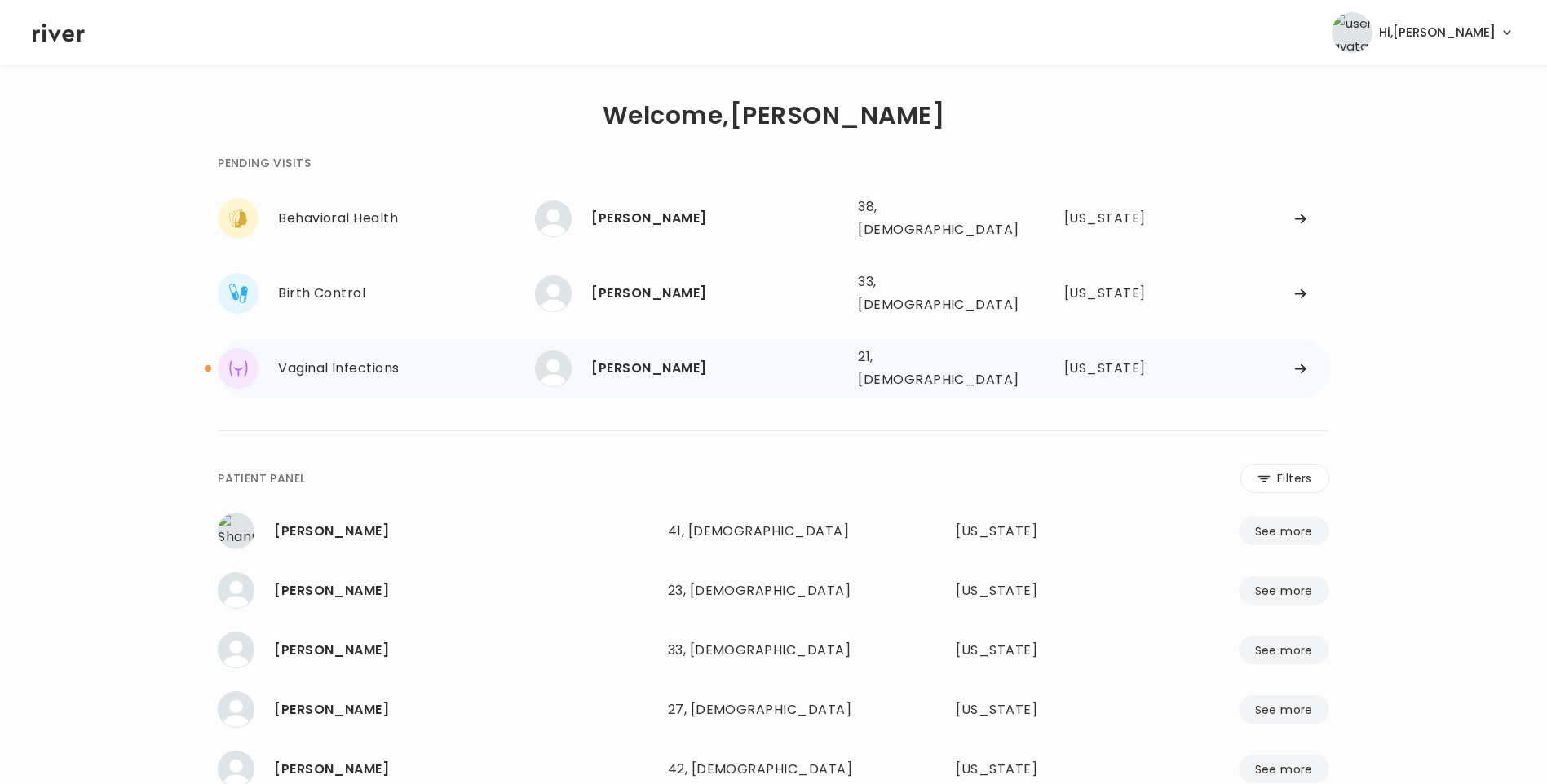
click at [611, 357] on div "[PERSON_NAME]" at bounding box center [717, 368] width 253 height 23
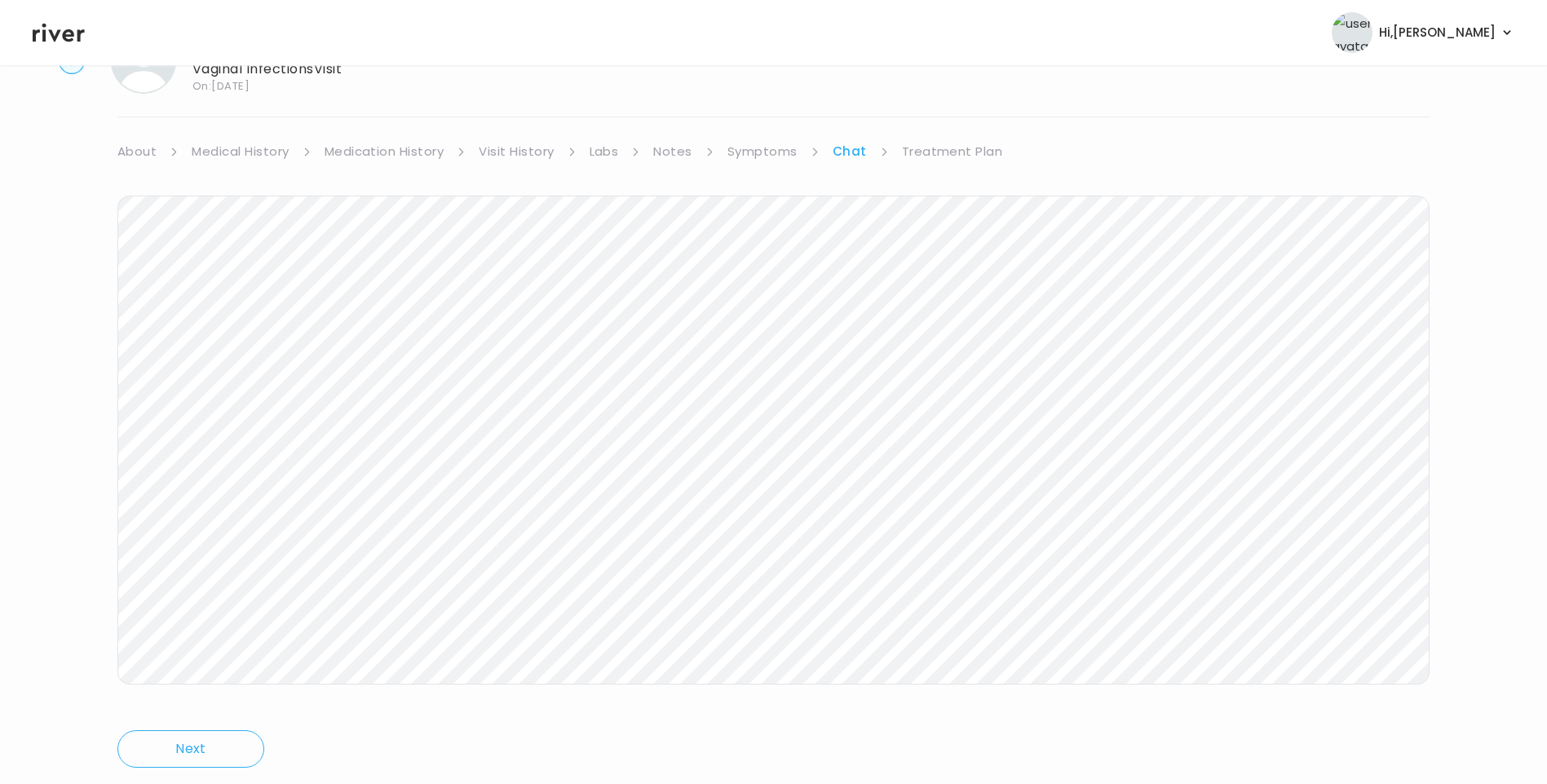
scroll to position [121, 0]
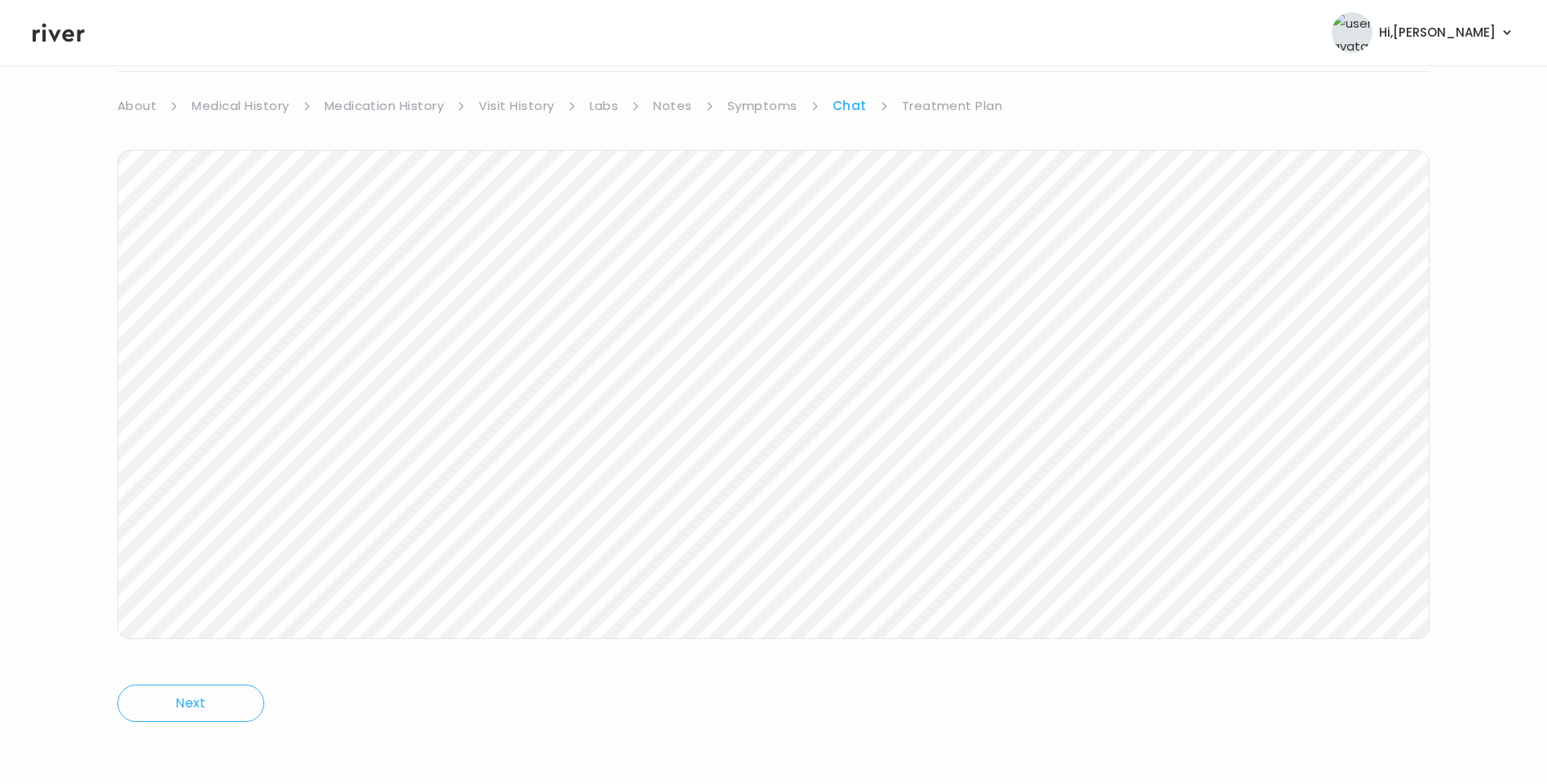
click at [961, 106] on link "Treatment Plan" at bounding box center [952, 105] width 101 height 23
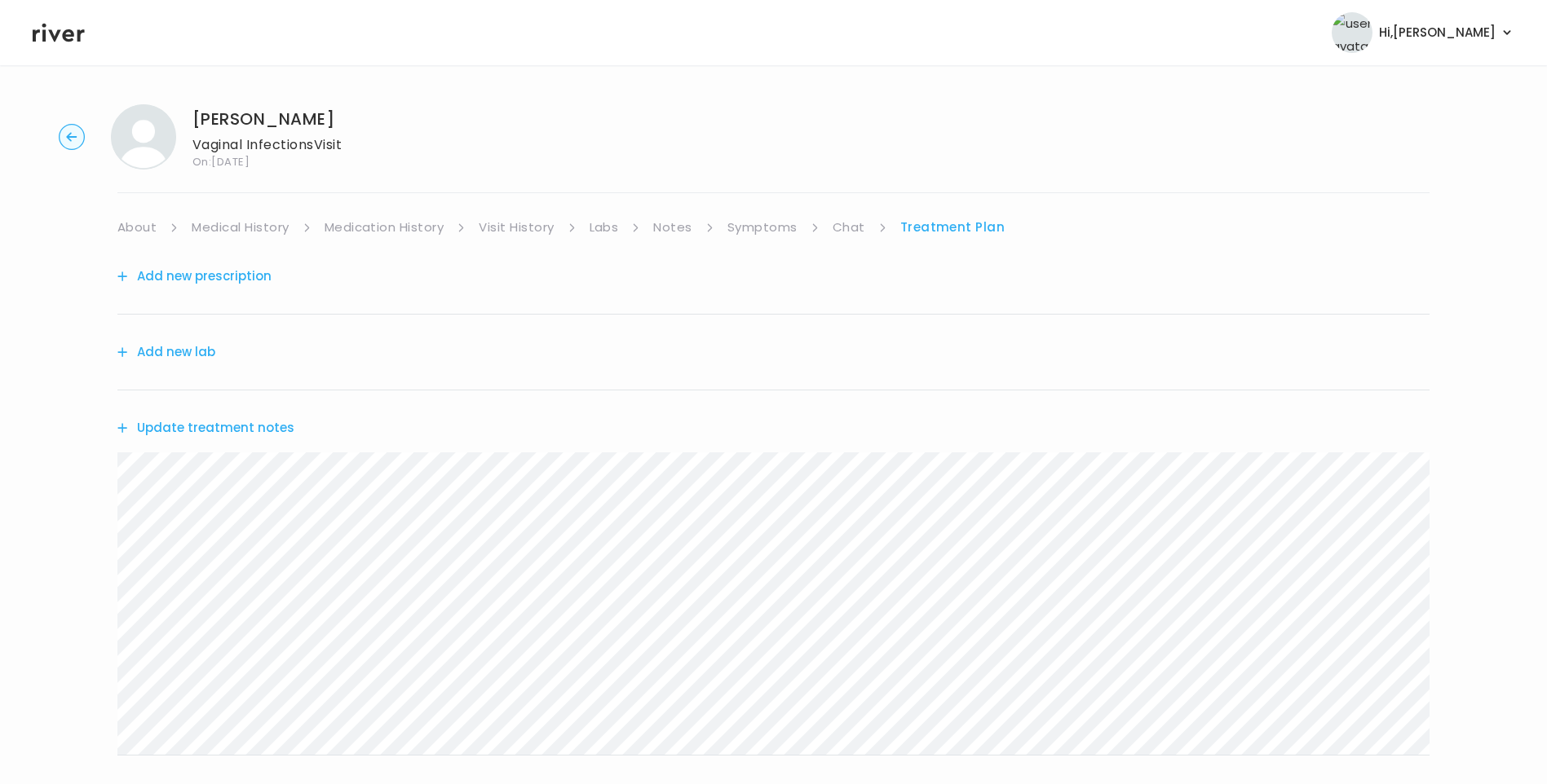
click at [266, 423] on button "Update treatment notes" at bounding box center [206, 427] width 177 height 23
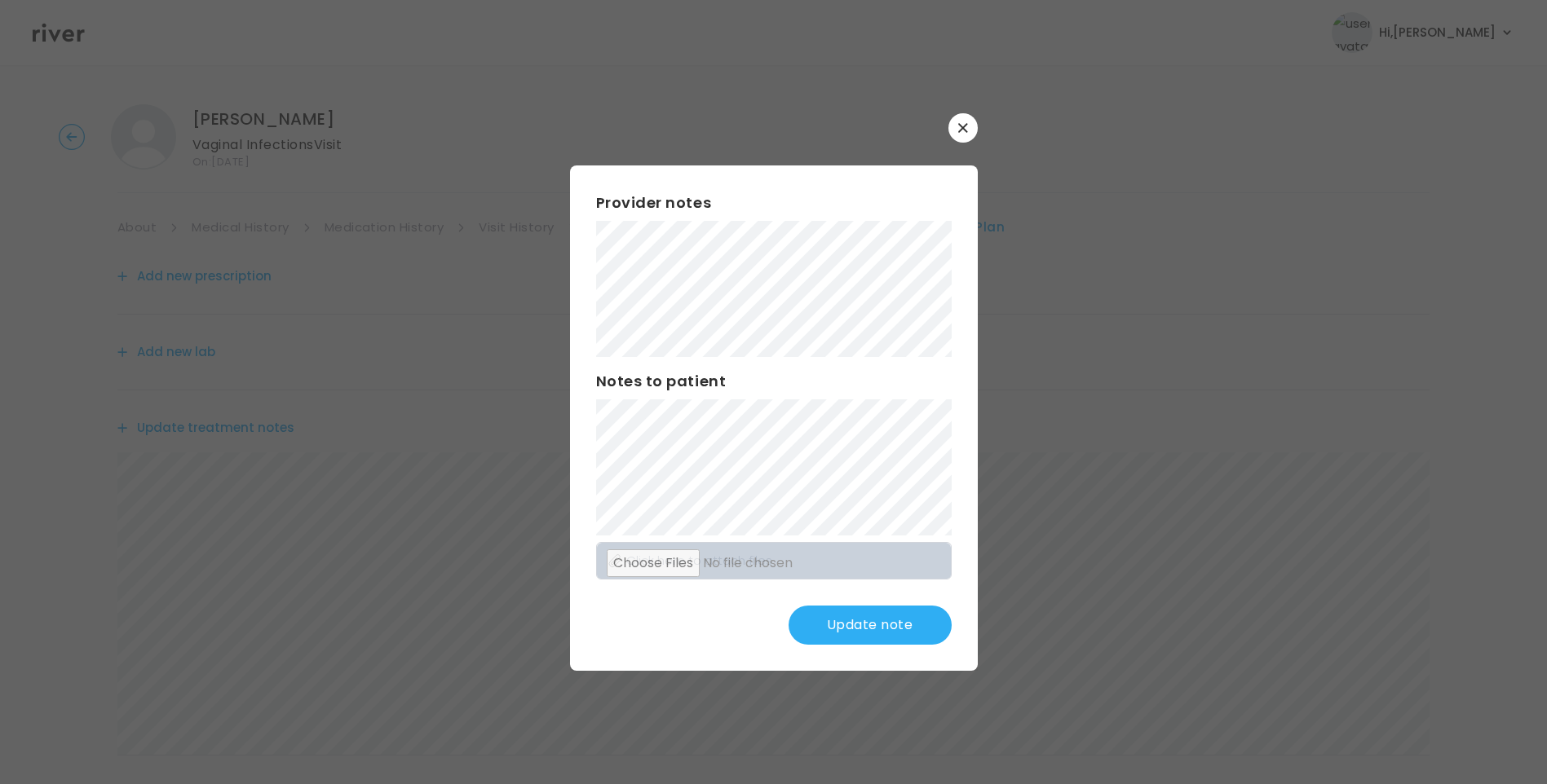
click at [864, 625] on button "Update note" at bounding box center [869, 625] width 163 height 40
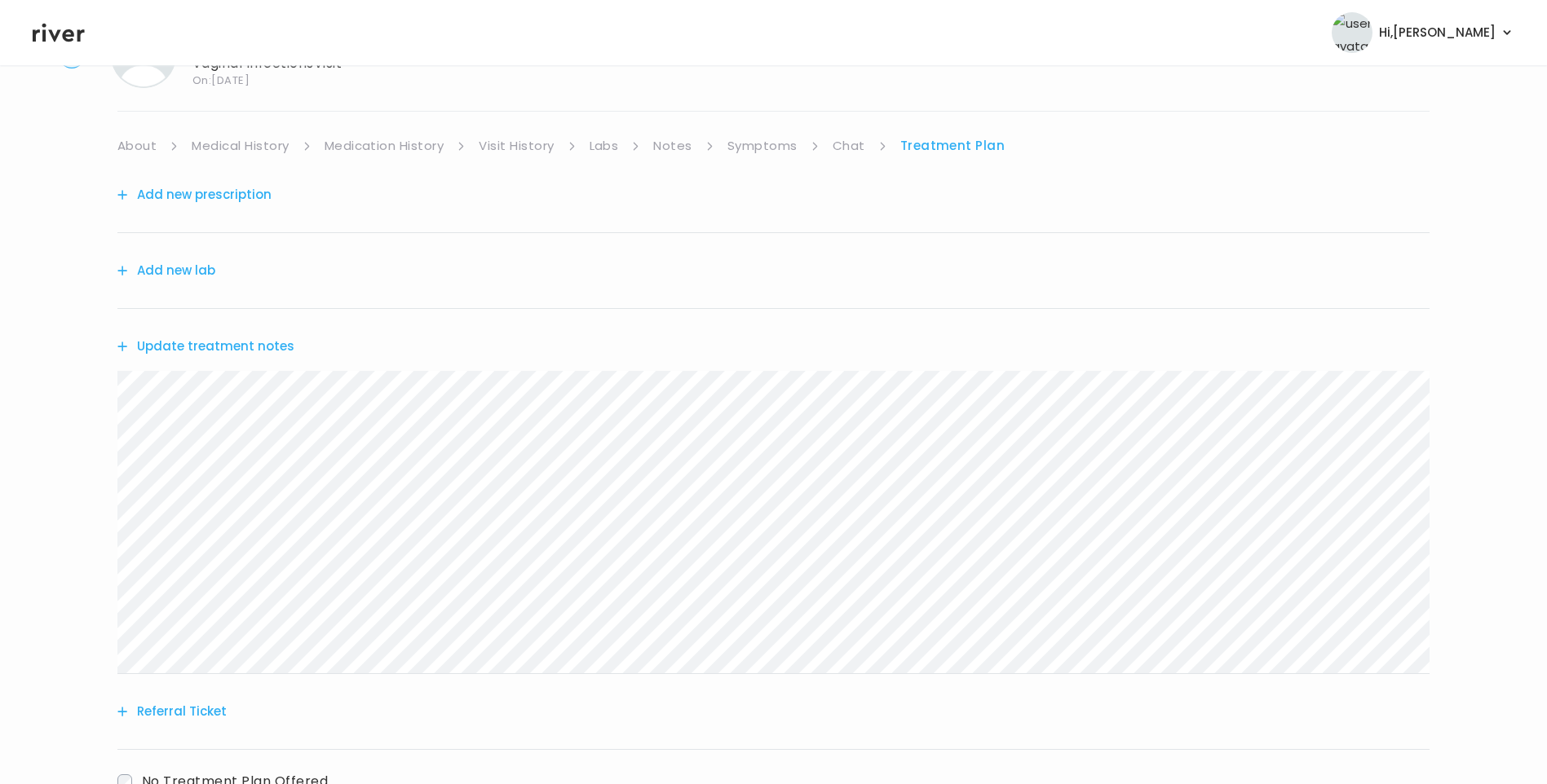
click at [854, 152] on link "Chat" at bounding box center [848, 146] width 33 height 23
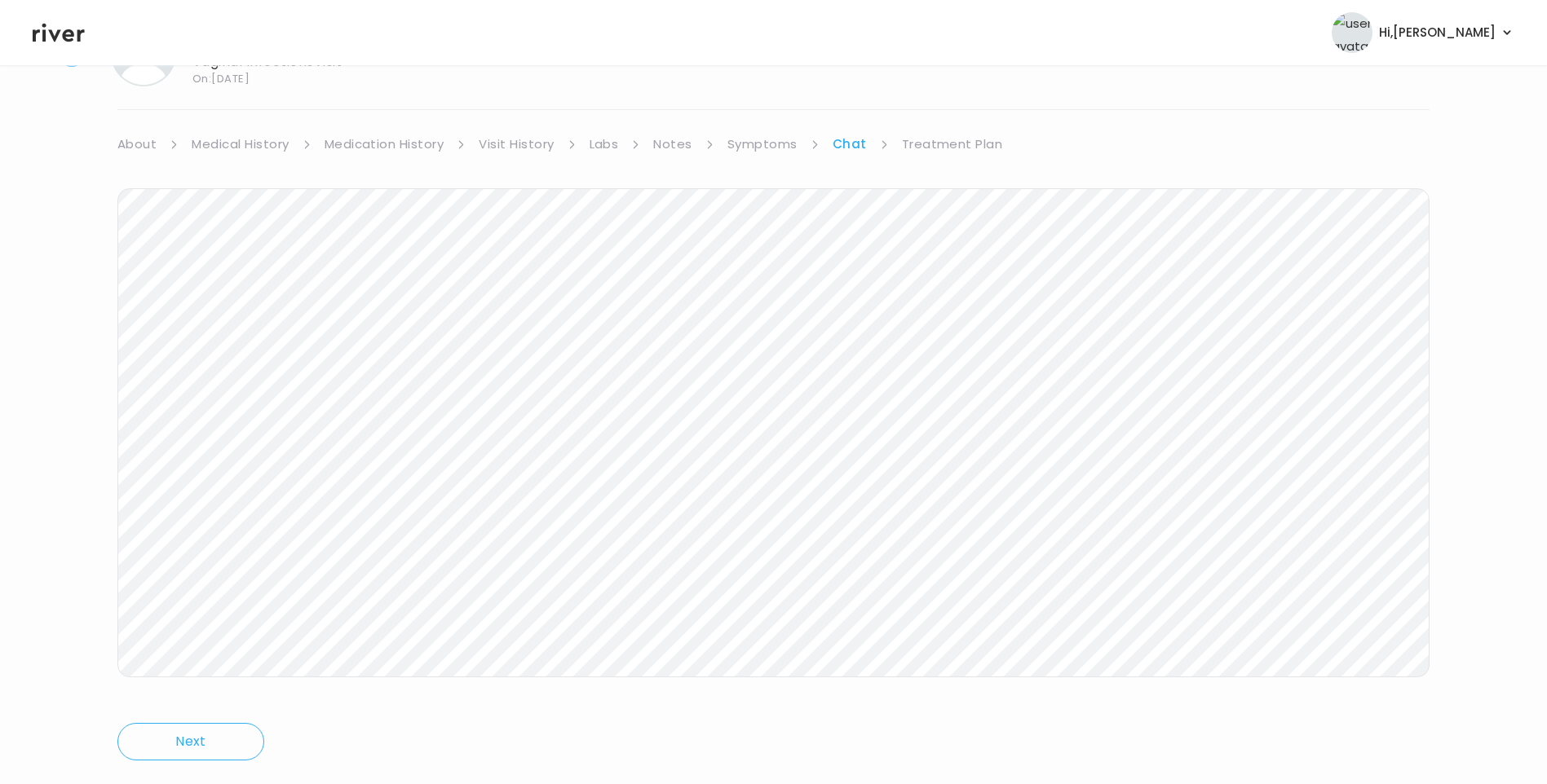
scroll to position [116, 0]
drag, startPoint x: 944, startPoint y: 109, endPoint x: 945, endPoint y: 119, distance: 10.0
click at [944, 110] on link "Treatment Plan" at bounding box center [952, 112] width 101 height 23
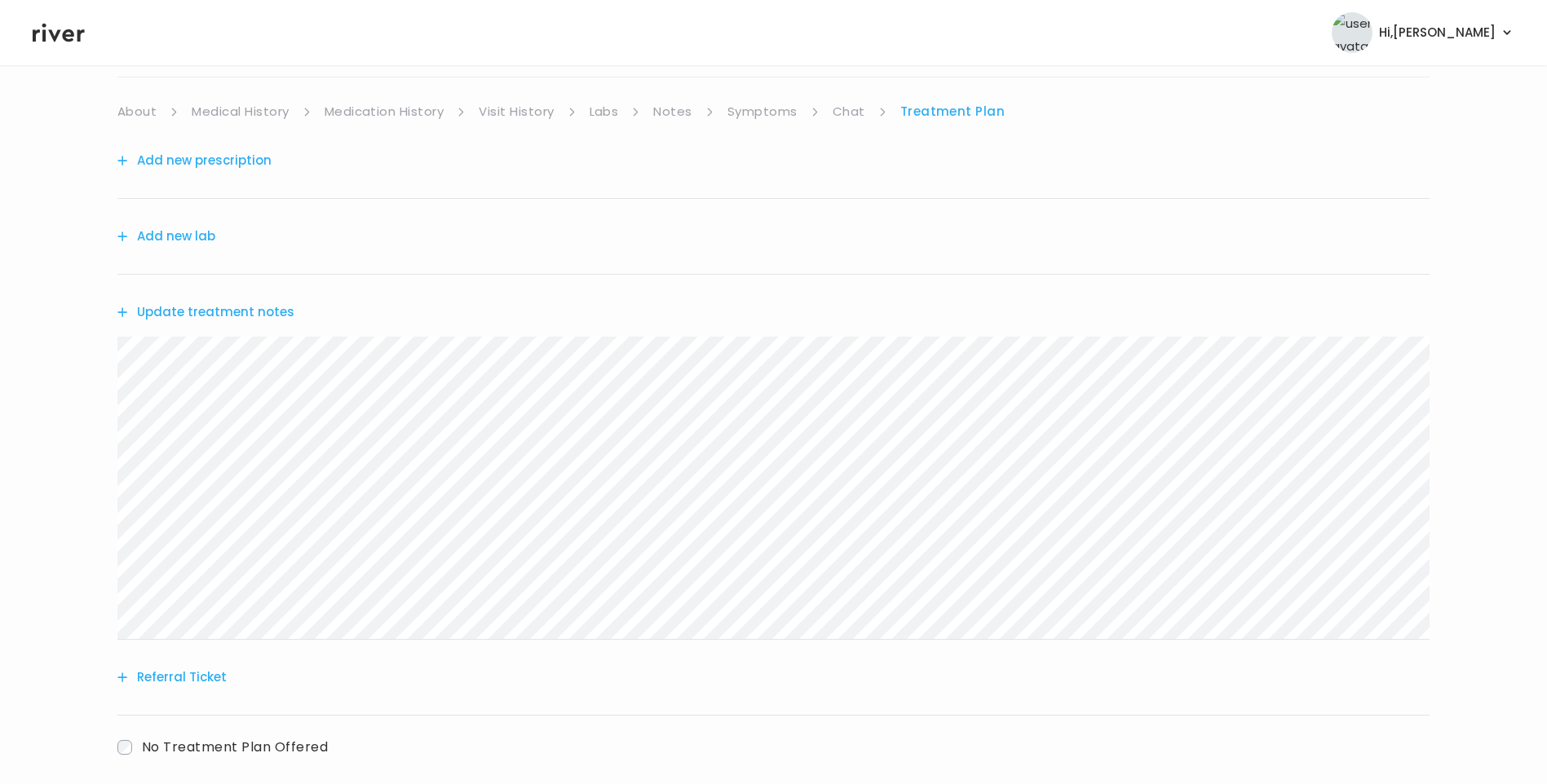
click at [217, 315] on button "Update treatment notes" at bounding box center [206, 312] width 177 height 23
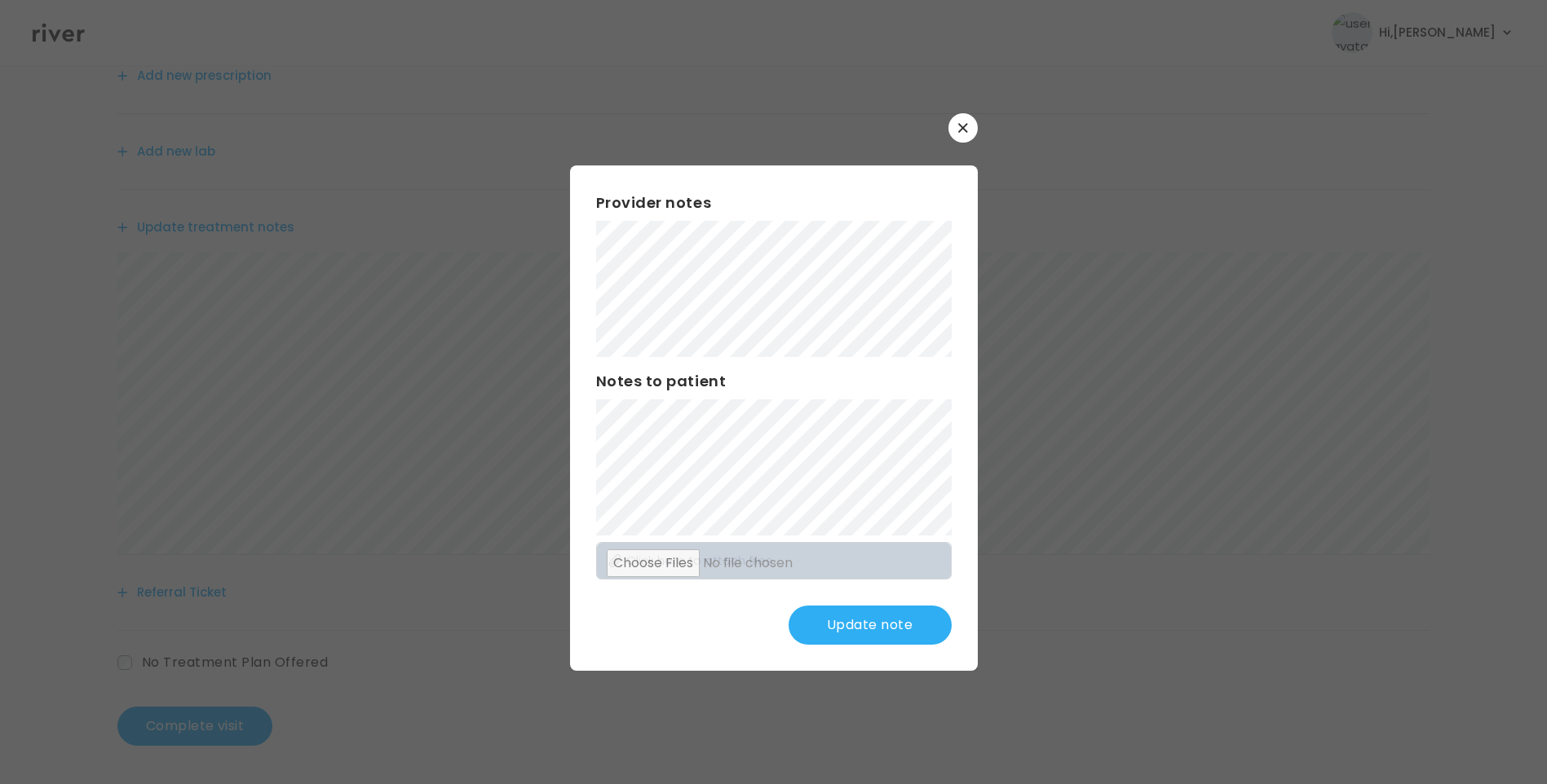
scroll to position [201, 0]
click at [881, 624] on button "Update note" at bounding box center [869, 625] width 163 height 40
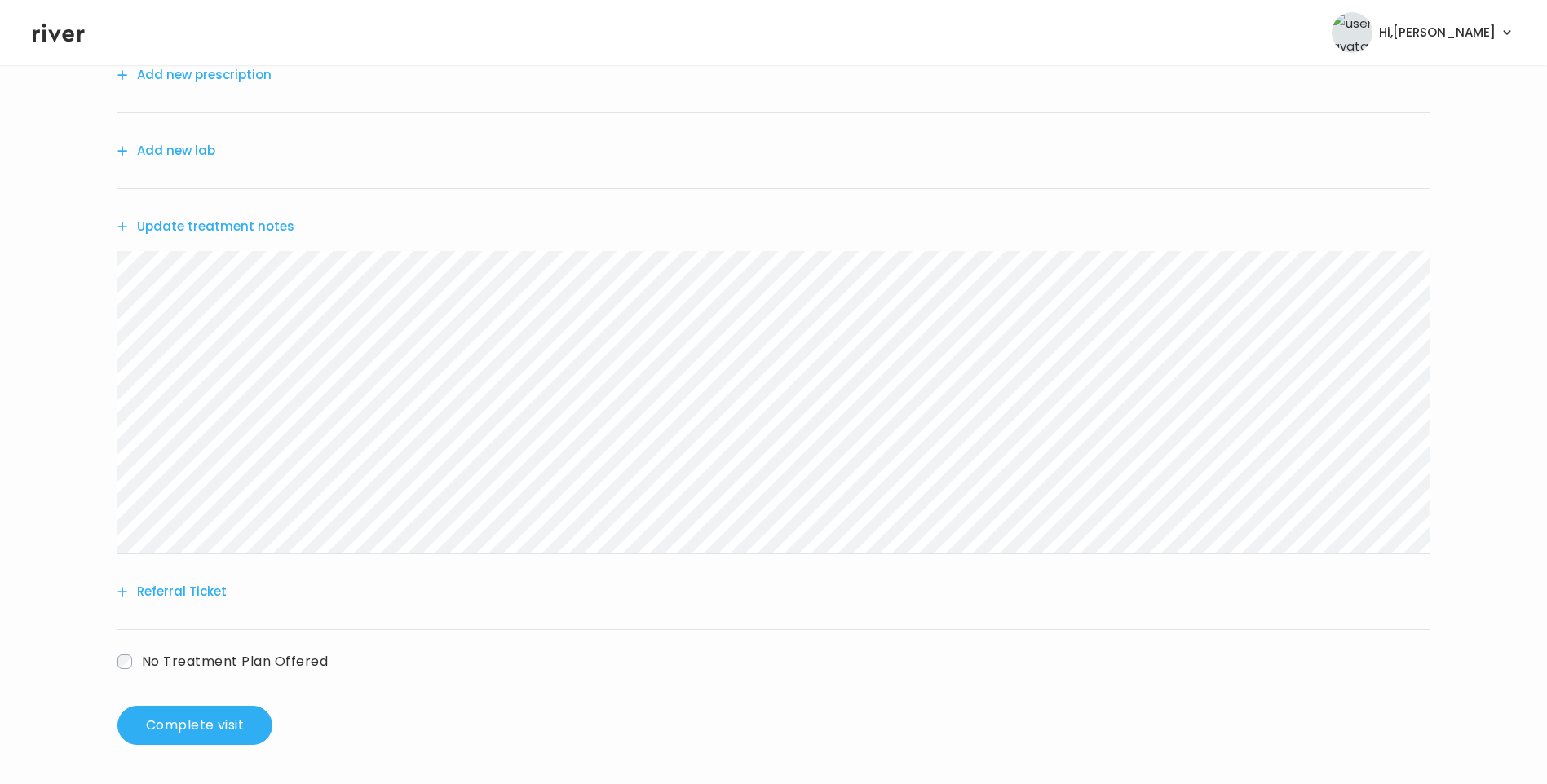
click at [257, 222] on button "Update treatment notes" at bounding box center [206, 227] width 177 height 23
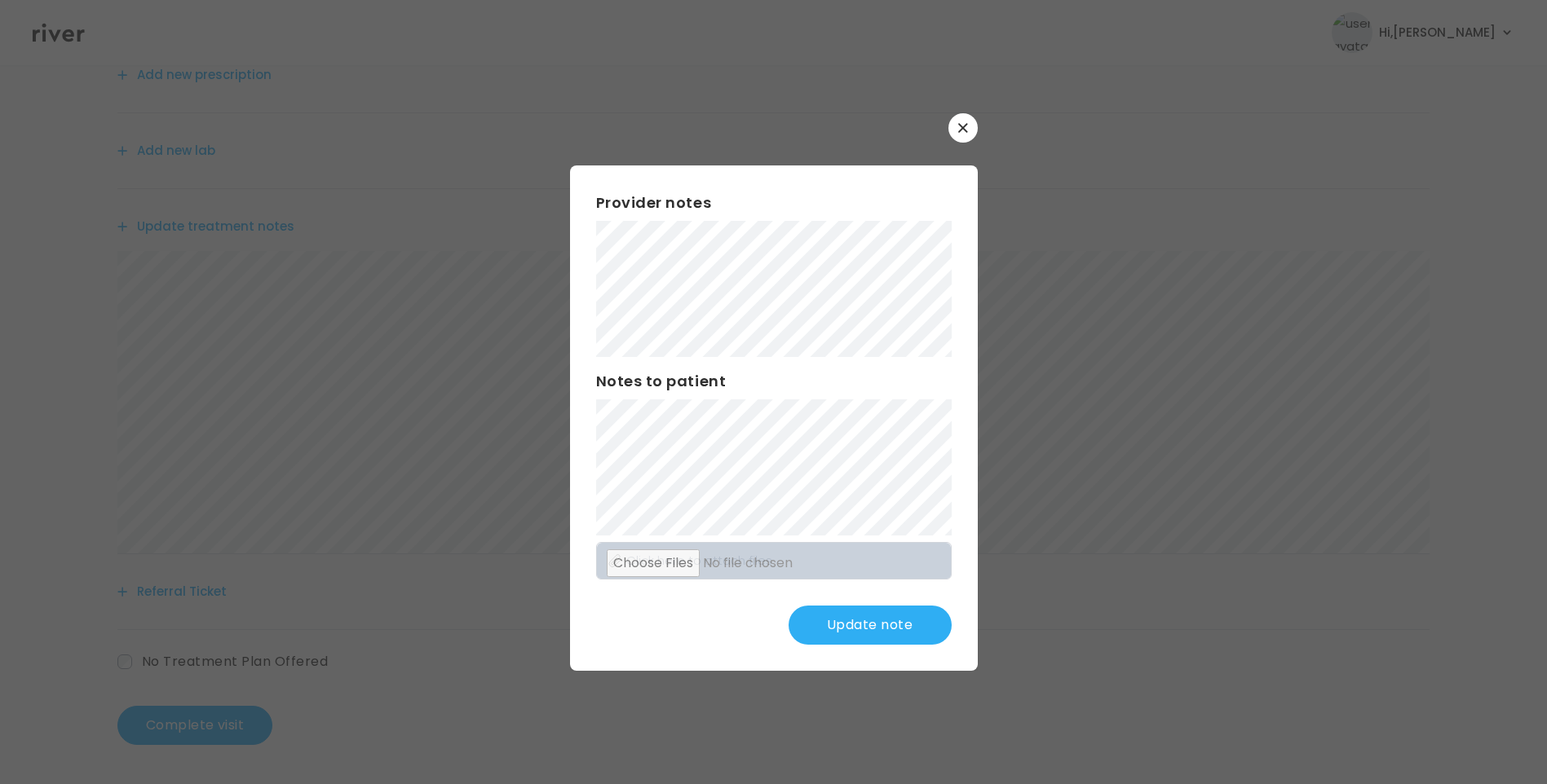
click at [901, 618] on button "Update note" at bounding box center [869, 625] width 163 height 40
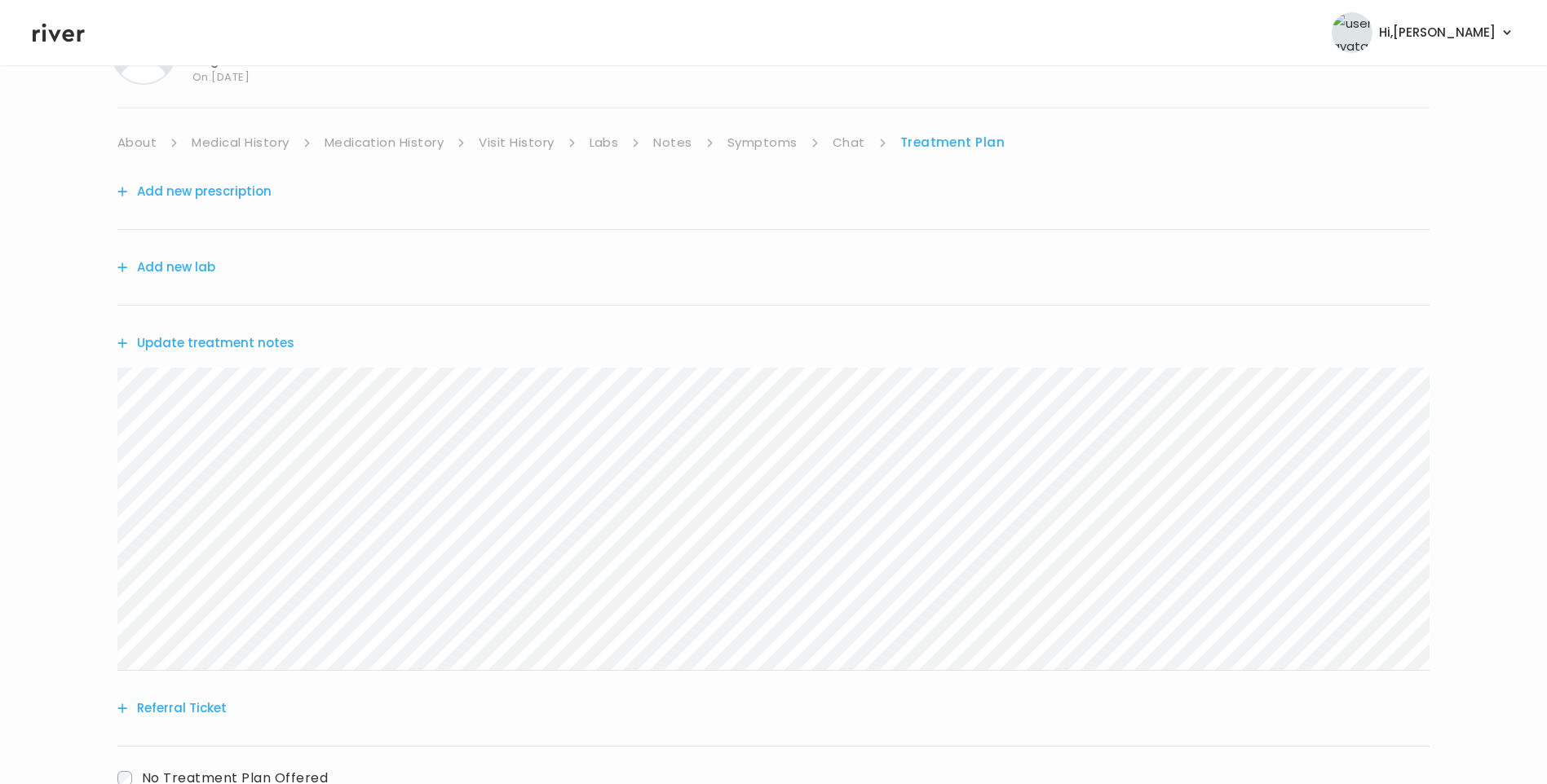
scroll to position [0, 0]
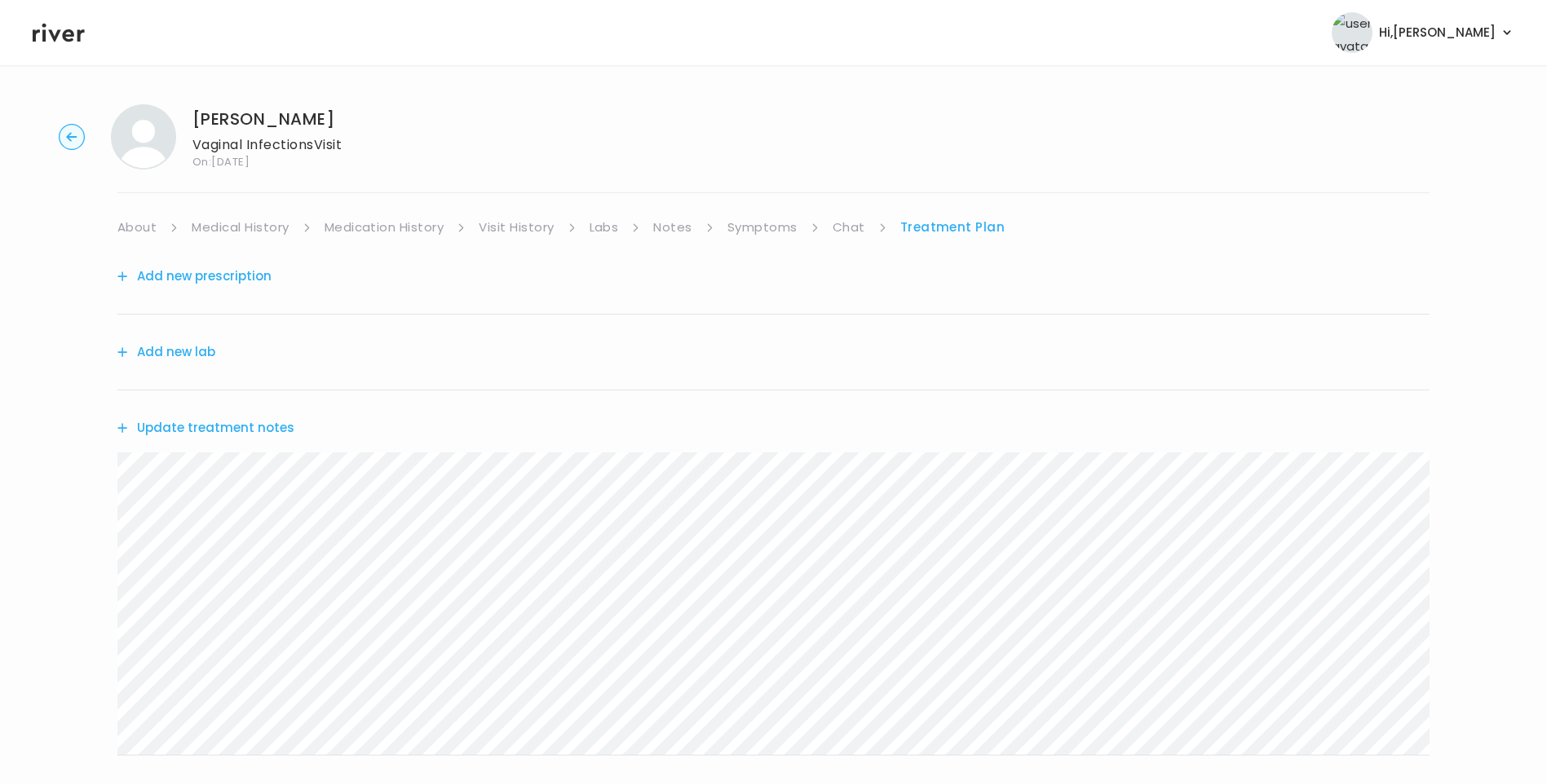
click at [850, 227] on link "Chat" at bounding box center [848, 227] width 33 height 23
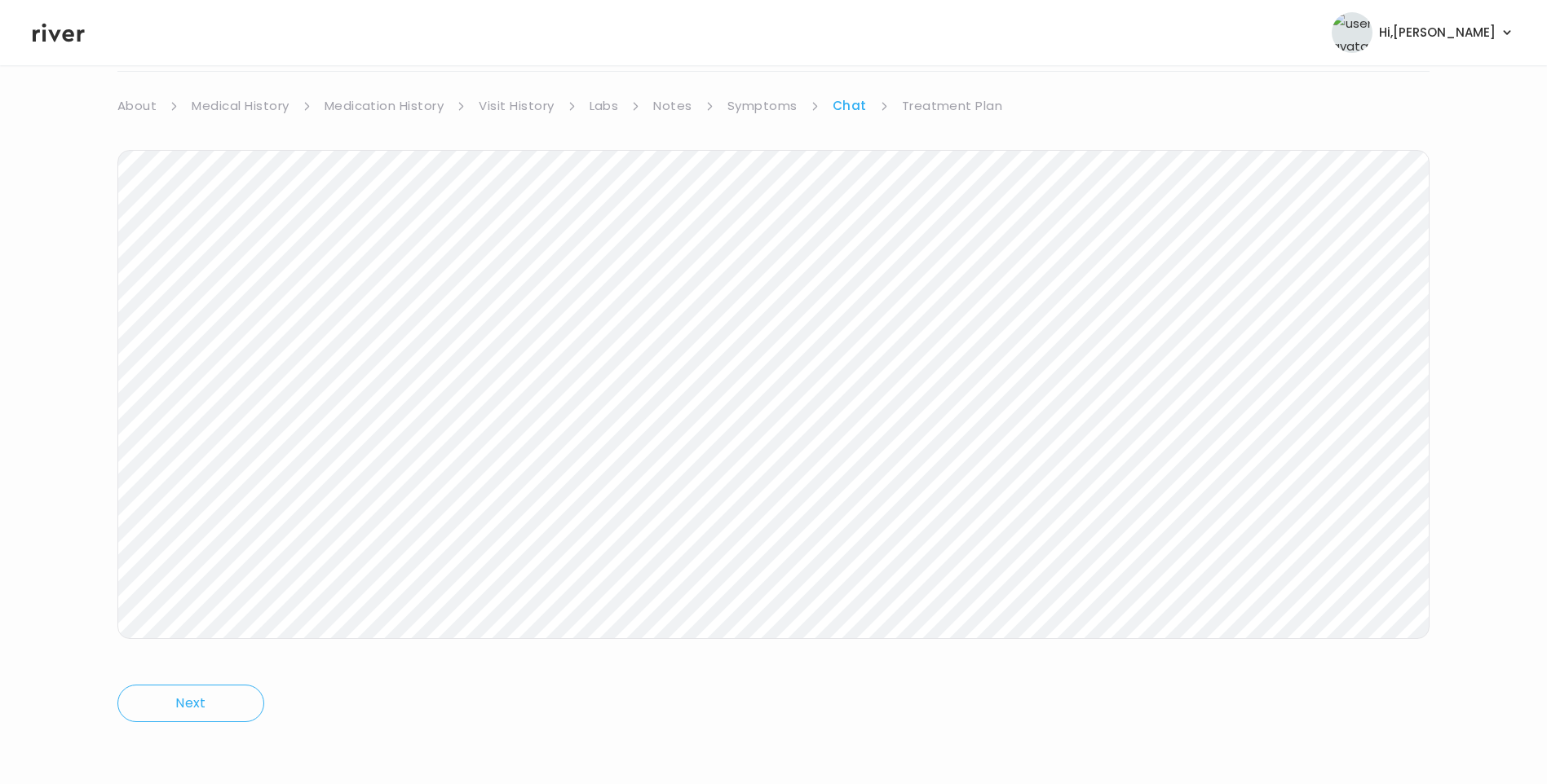
click at [953, 112] on link "Treatment Plan" at bounding box center [952, 105] width 101 height 23
click at [250, 312] on button "Update treatment notes" at bounding box center [206, 306] width 177 height 23
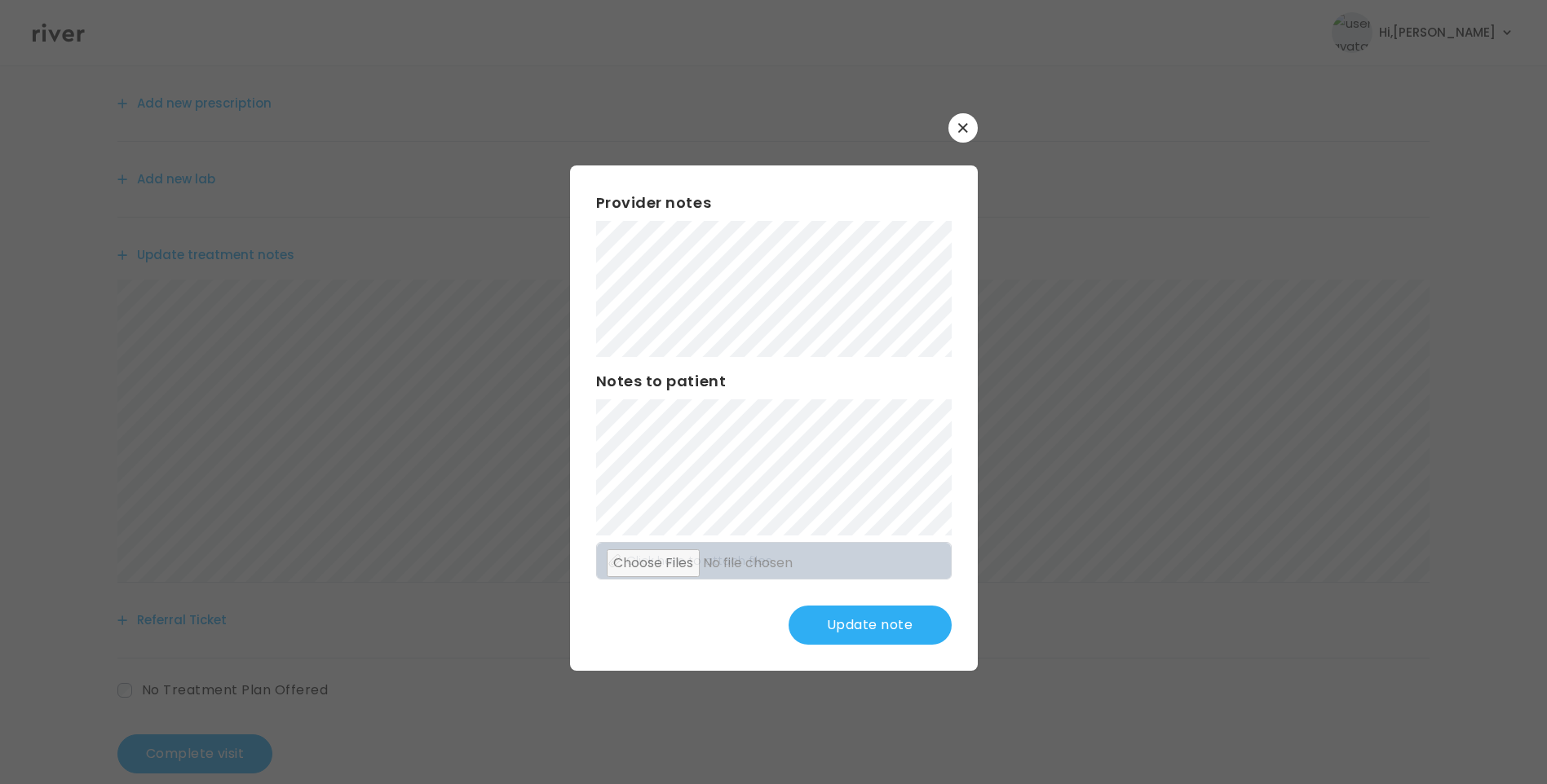
scroll to position [201, 0]
click at [892, 622] on button "Update note" at bounding box center [869, 625] width 163 height 40
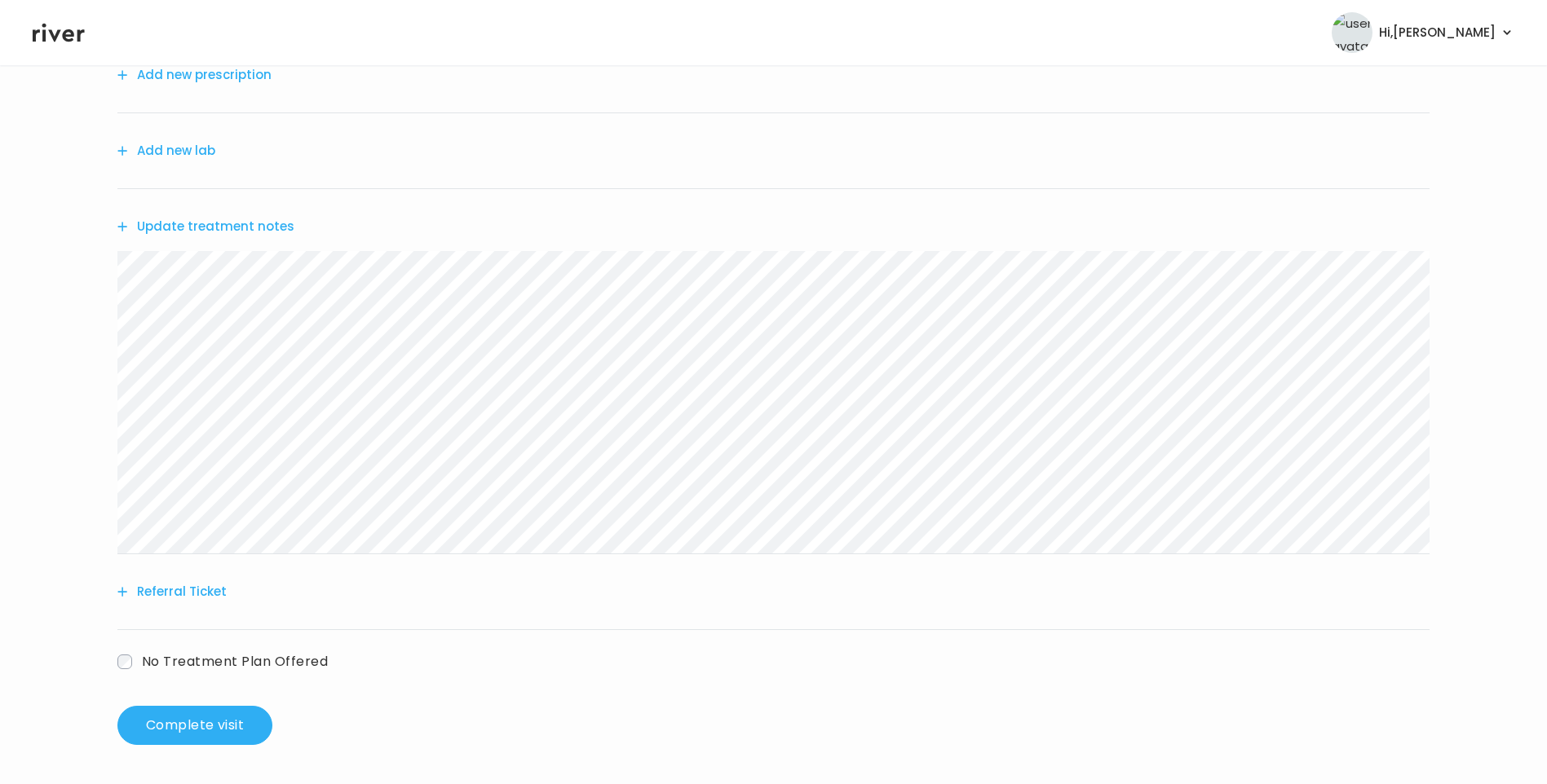
click at [230, 226] on button "Update treatment notes" at bounding box center [206, 227] width 177 height 23
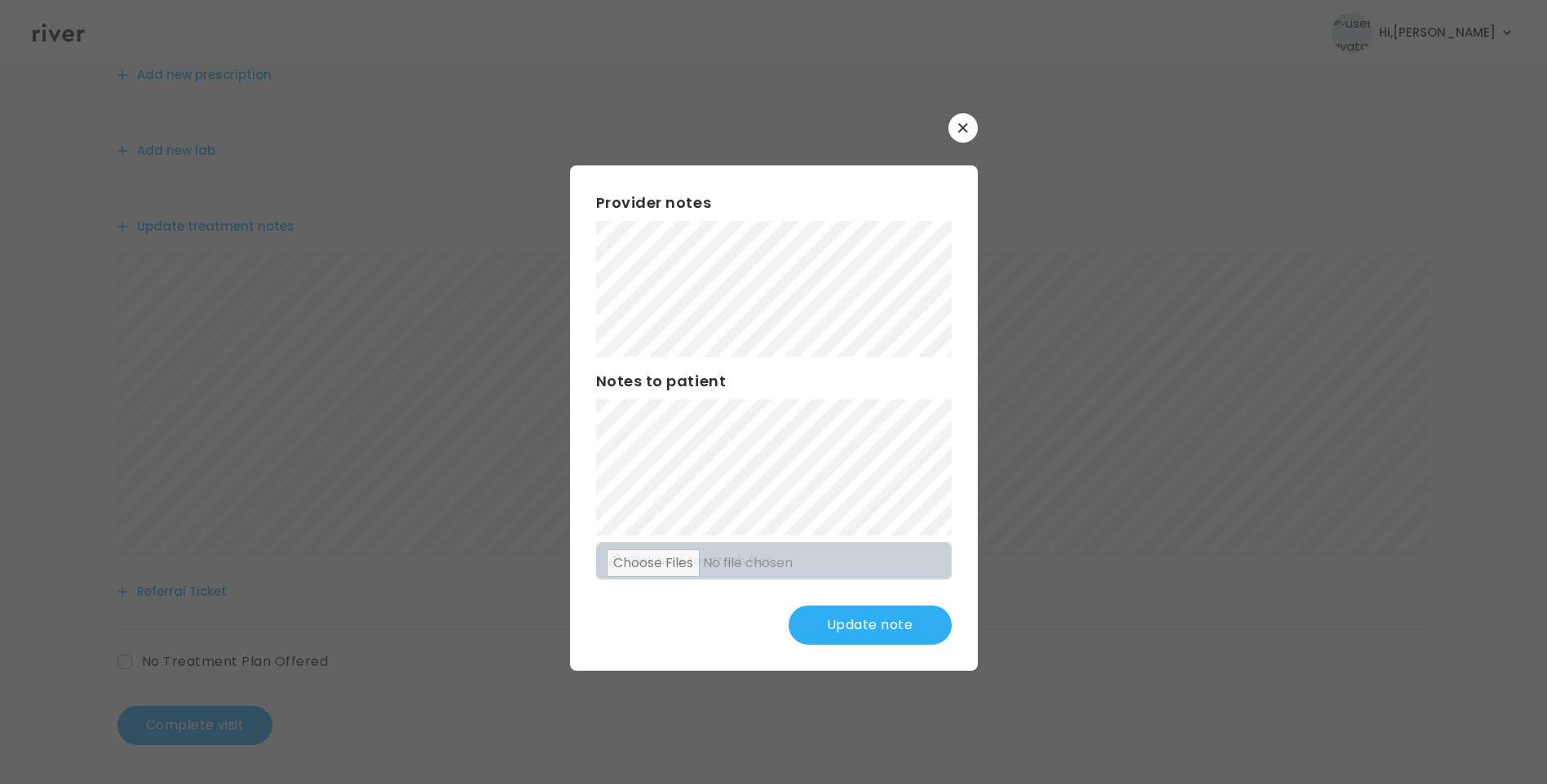
click at [884, 617] on button "Update note" at bounding box center [869, 625] width 163 height 40
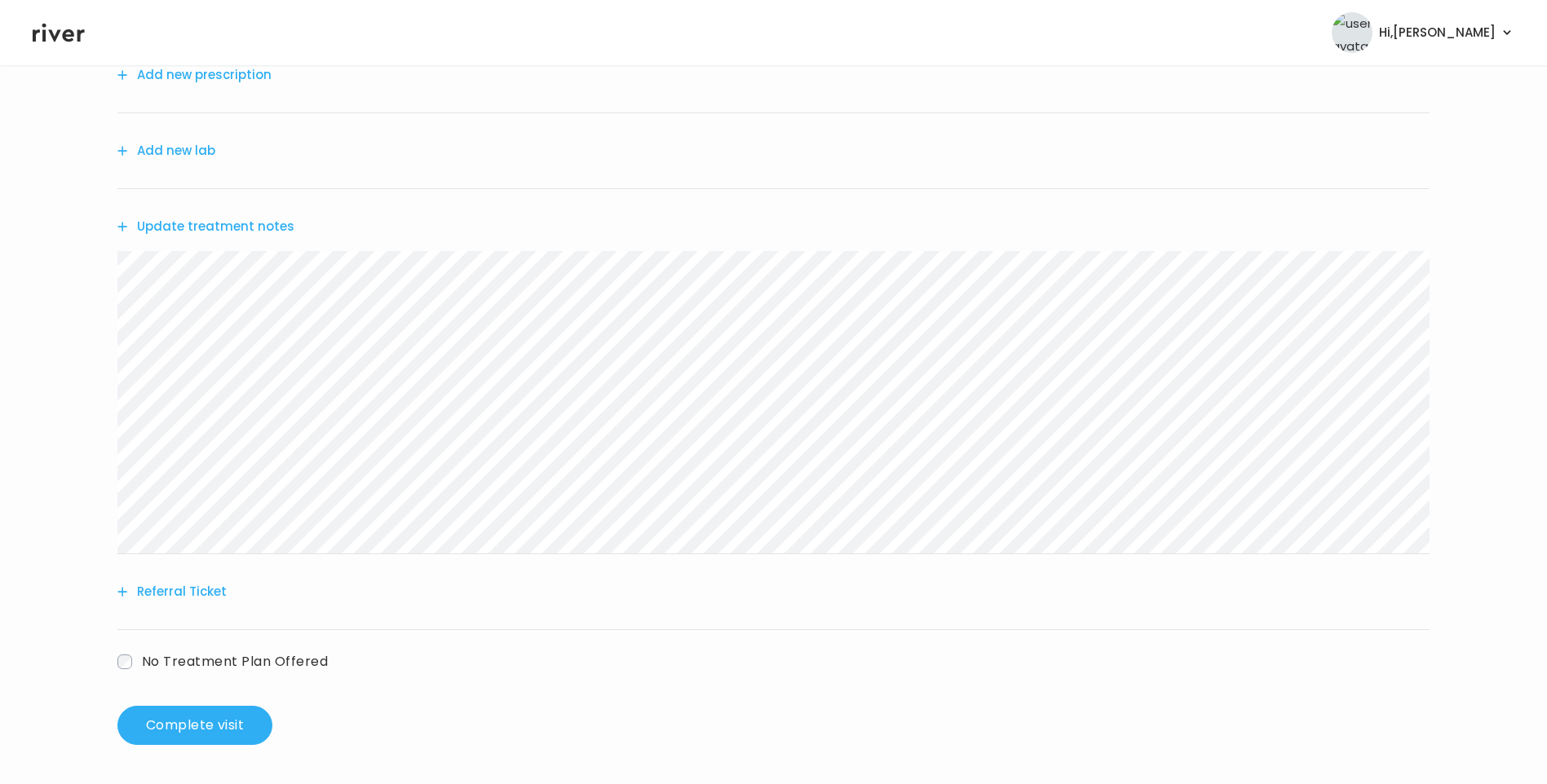
drag, startPoint x: 259, startPoint y: 238, endPoint x: 410, endPoint y: 247, distance: 151.3
click at [262, 238] on div "Update treatment notes" at bounding box center [773, 227] width 1312 height 75
click at [258, 230] on button "Update treatment notes" at bounding box center [206, 227] width 177 height 23
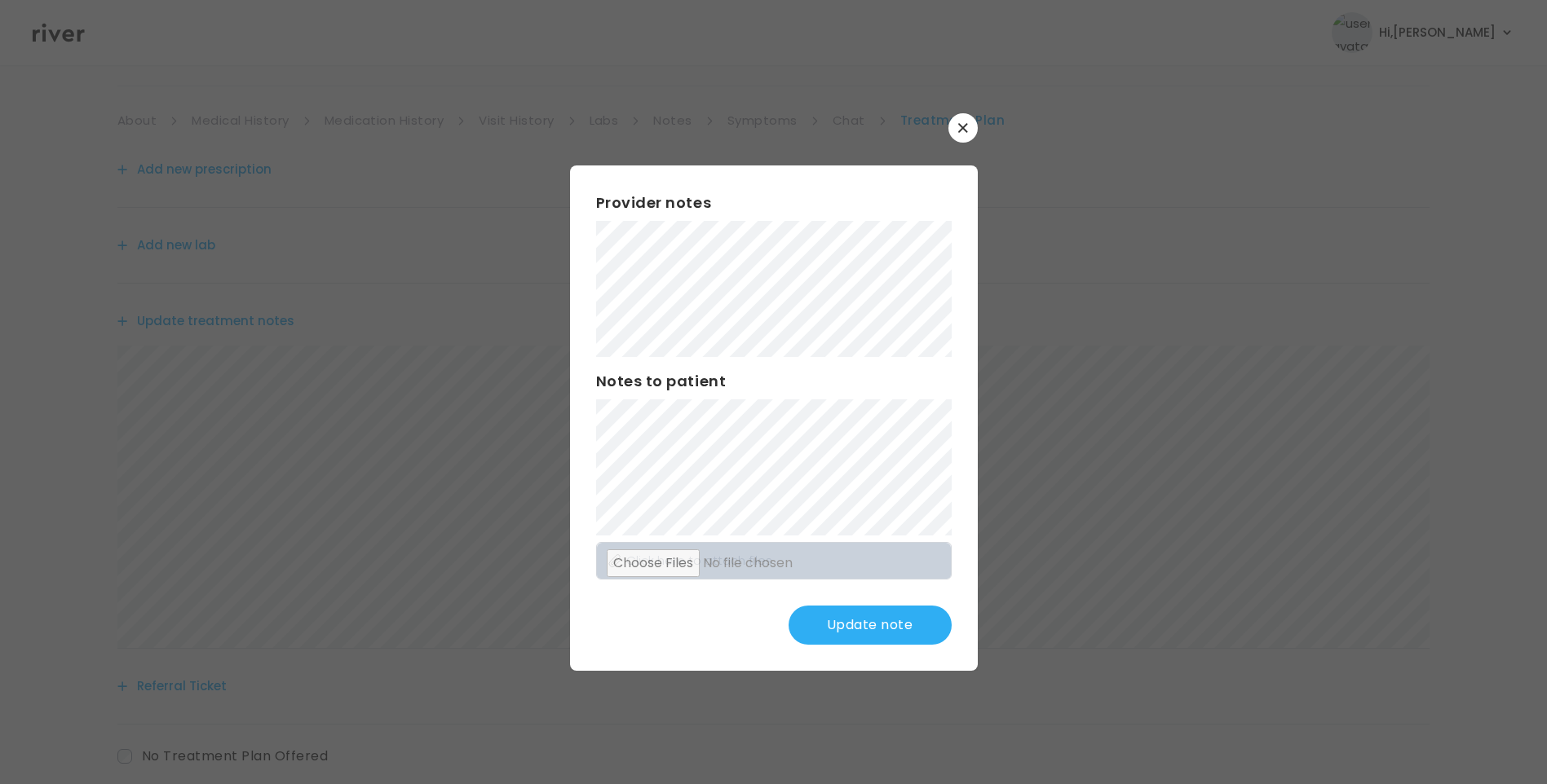
scroll to position [39, 0]
click at [866, 632] on button "Update note" at bounding box center [869, 625] width 163 height 40
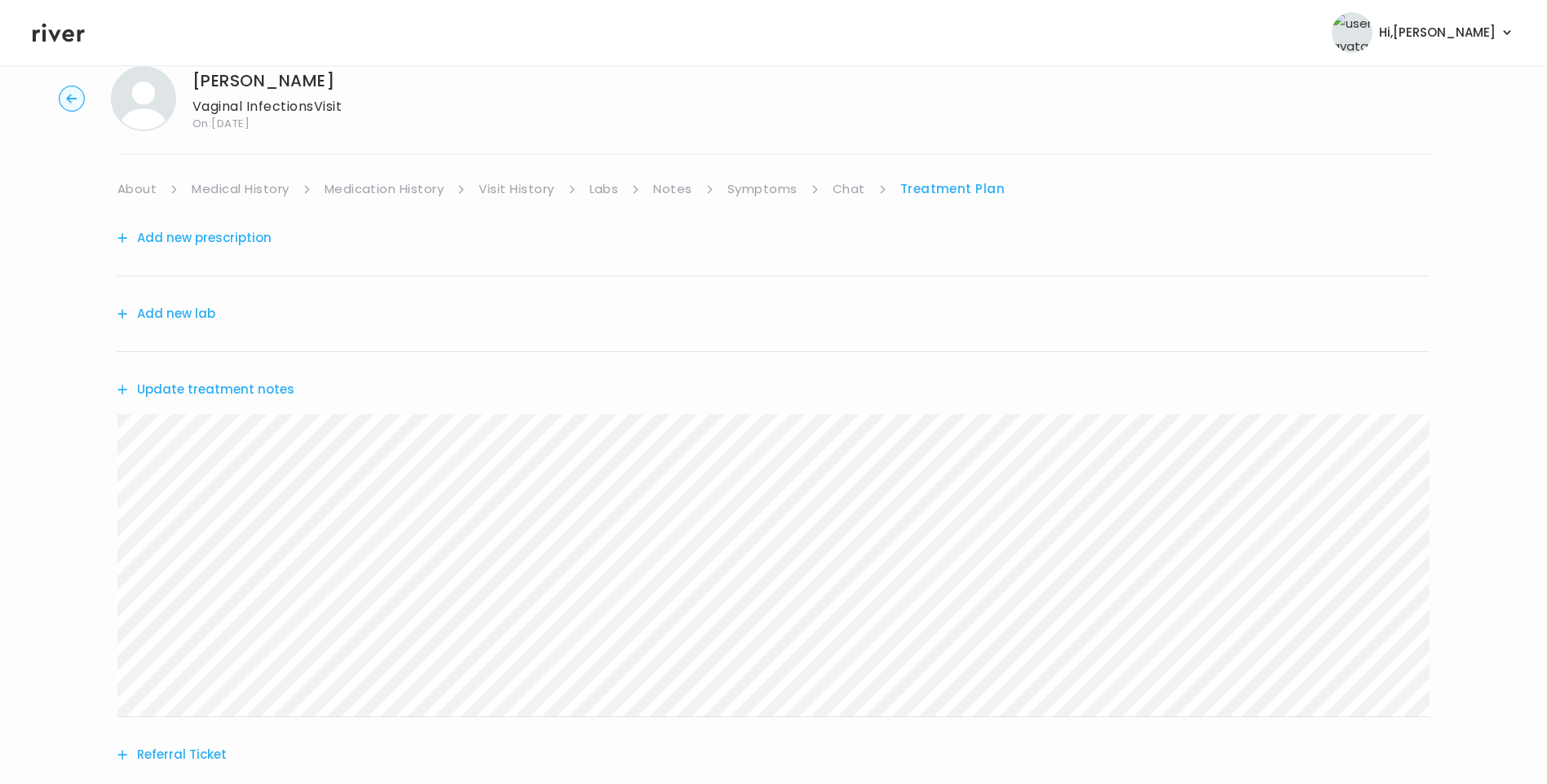
click at [841, 187] on link "Chat" at bounding box center [848, 189] width 33 height 23
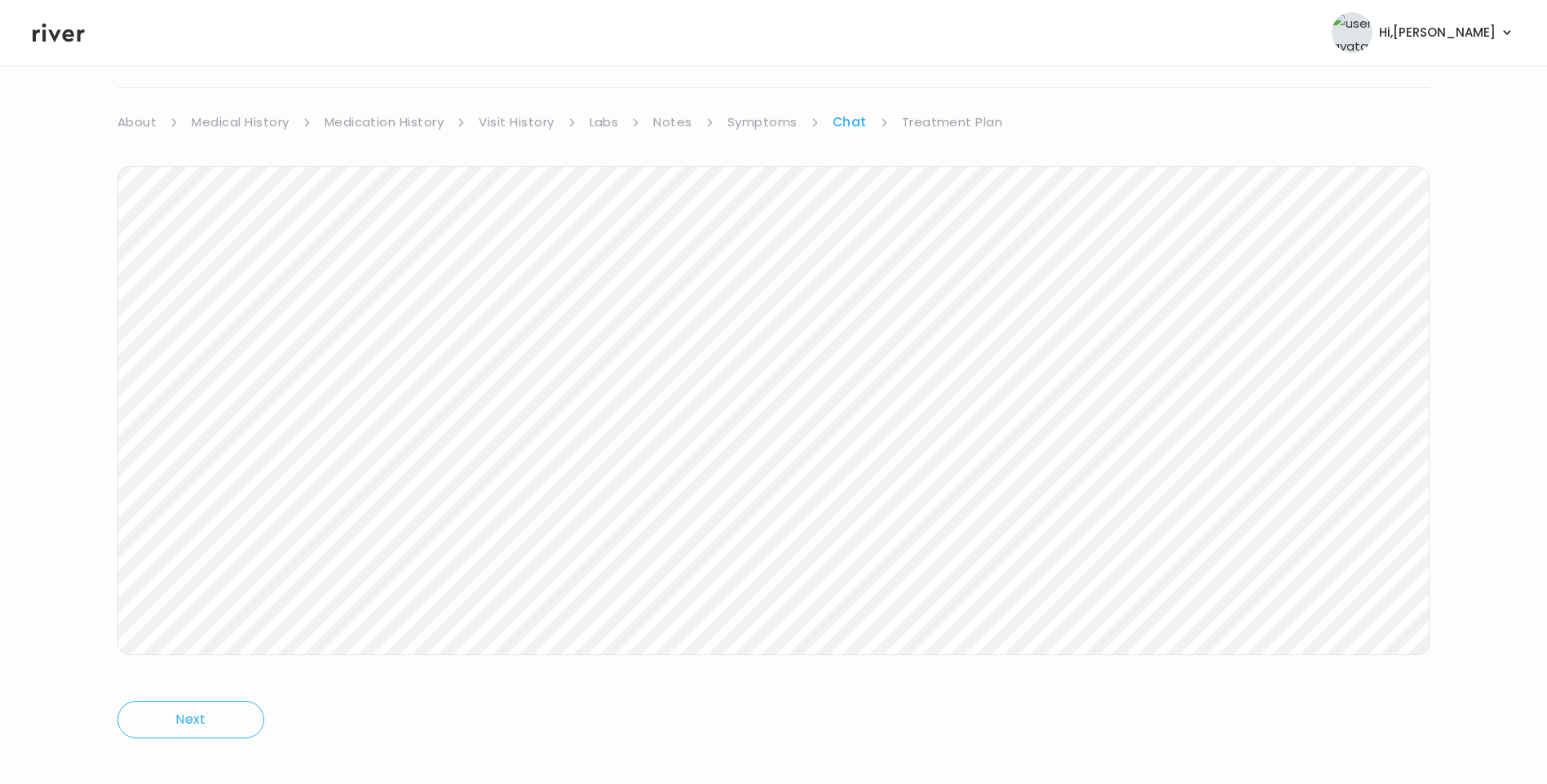
click at [951, 122] on link "Treatment Plan" at bounding box center [952, 122] width 101 height 23
click at [239, 321] on button "Update treatment notes" at bounding box center [206, 323] width 177 height 23
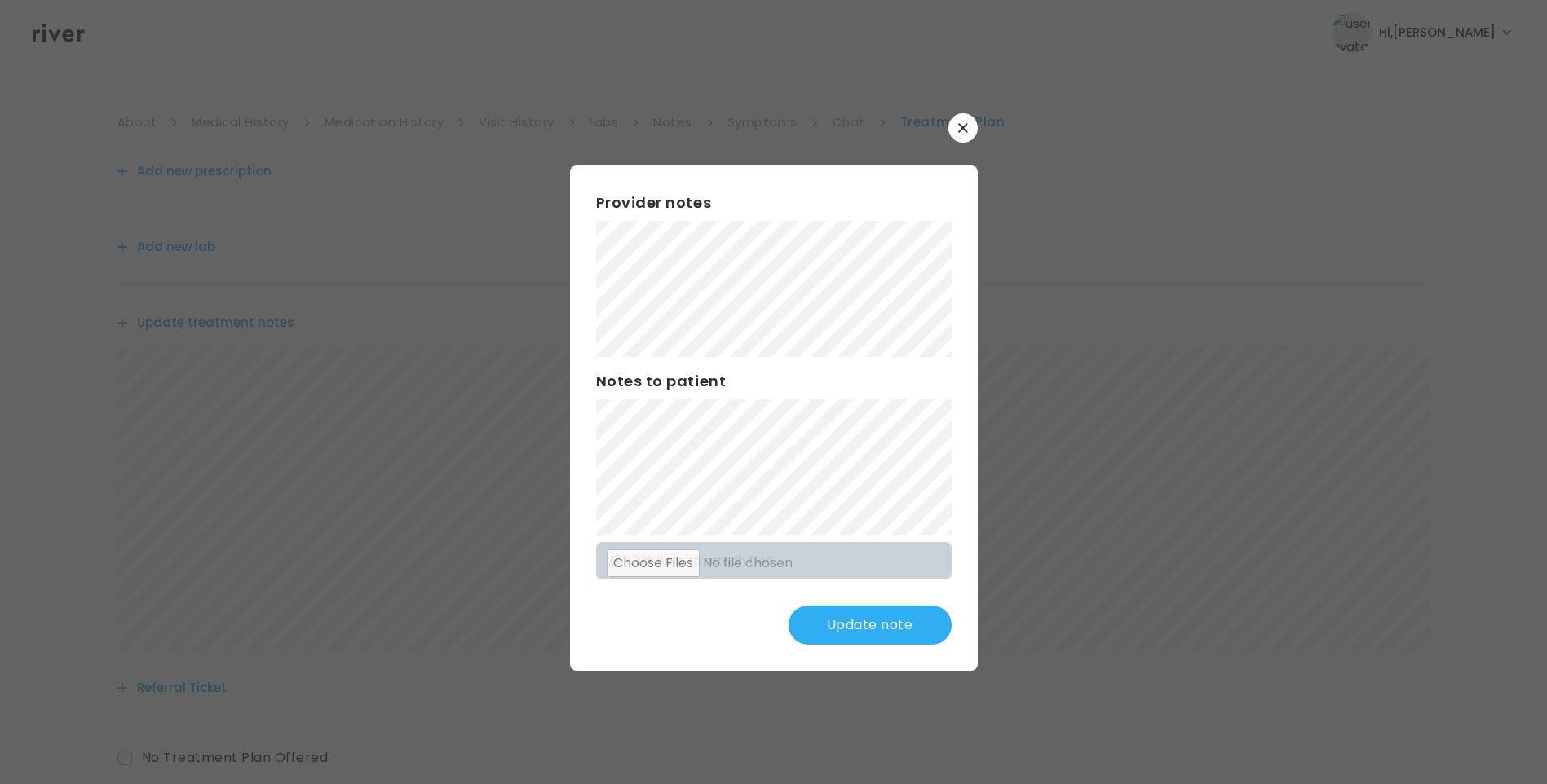
click at [870, 621] on button "Update note" at bounding box center [869, 625] width 163 height 40
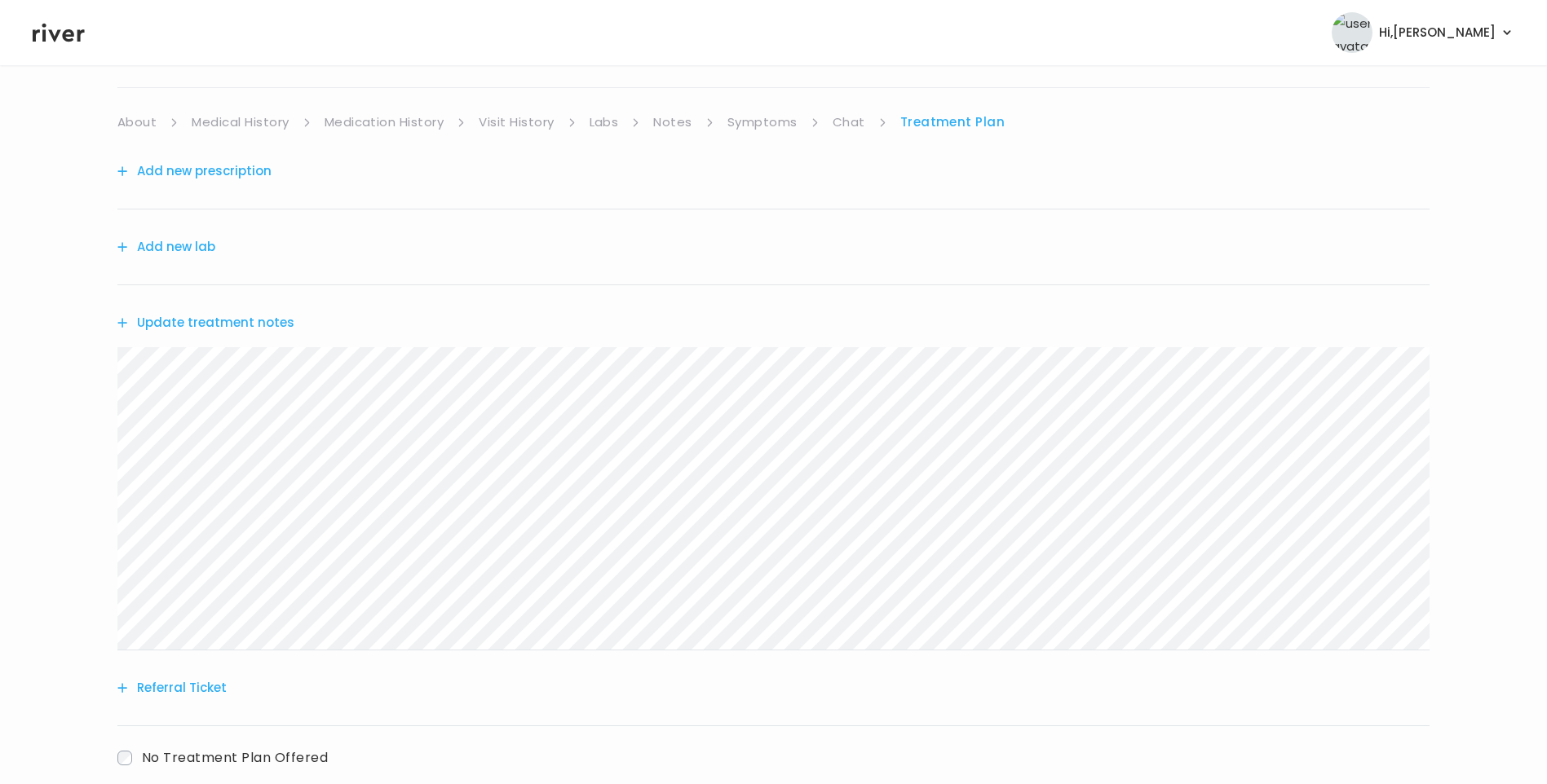
click at [265, 318] on button "Update treatment notes" at bounding box center [206, 323] width 177 height 23
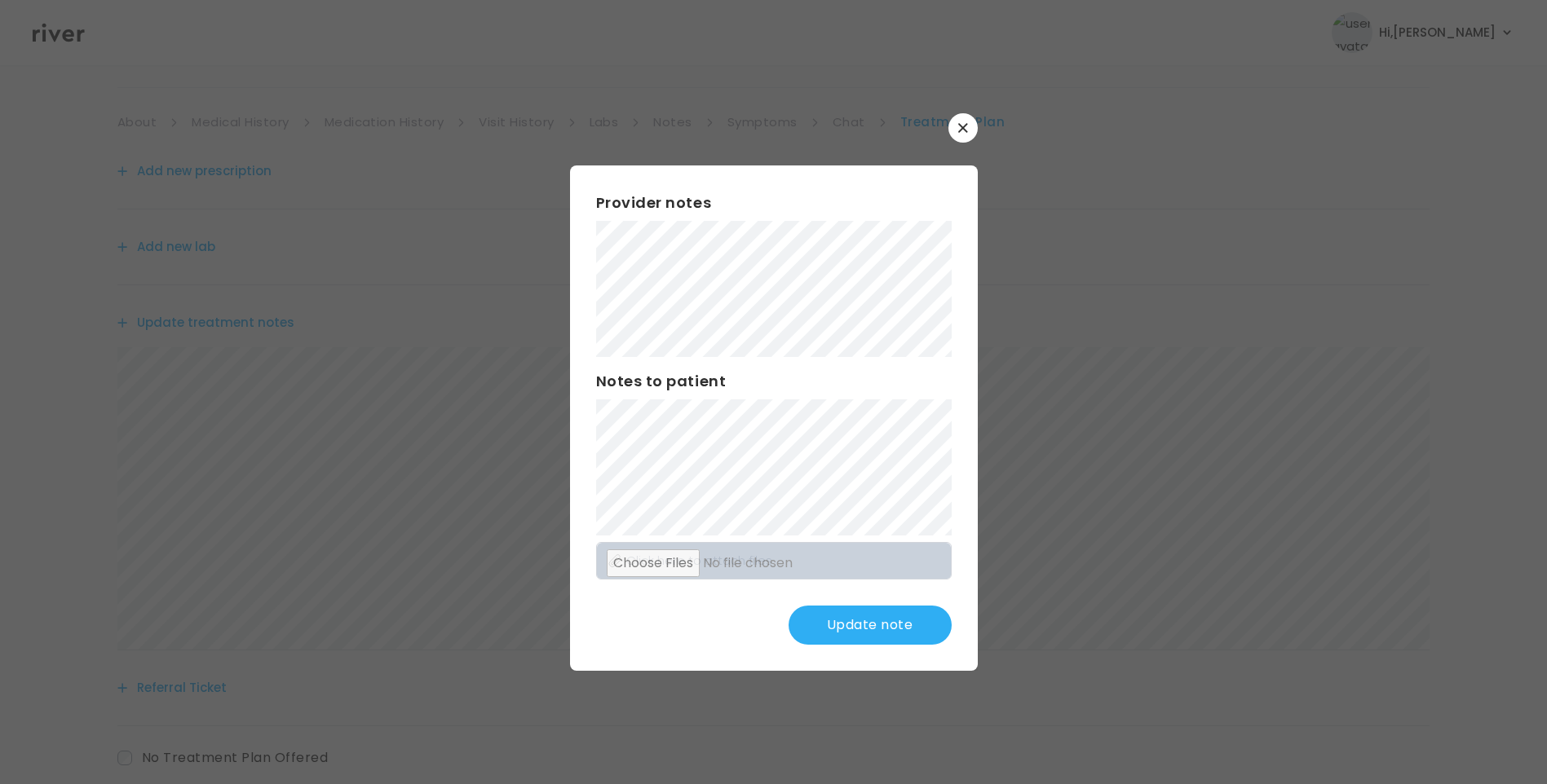
click at [964, 131] on icon "button" at bounding box center [962, 128] width 9 height 9
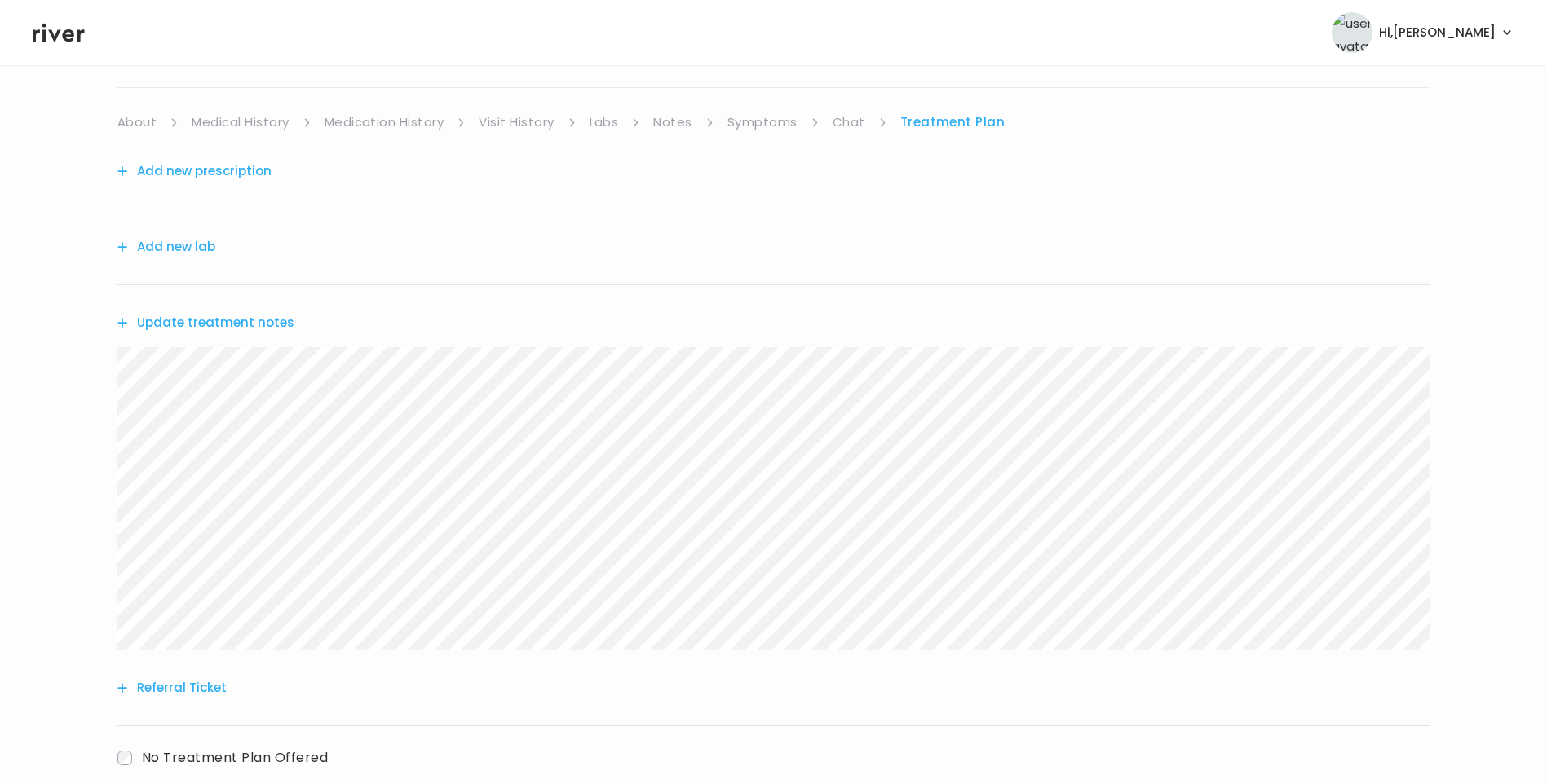
click at [759, 123] on link "Symptoms" at bounding box center [762, 122] width 70 height 23
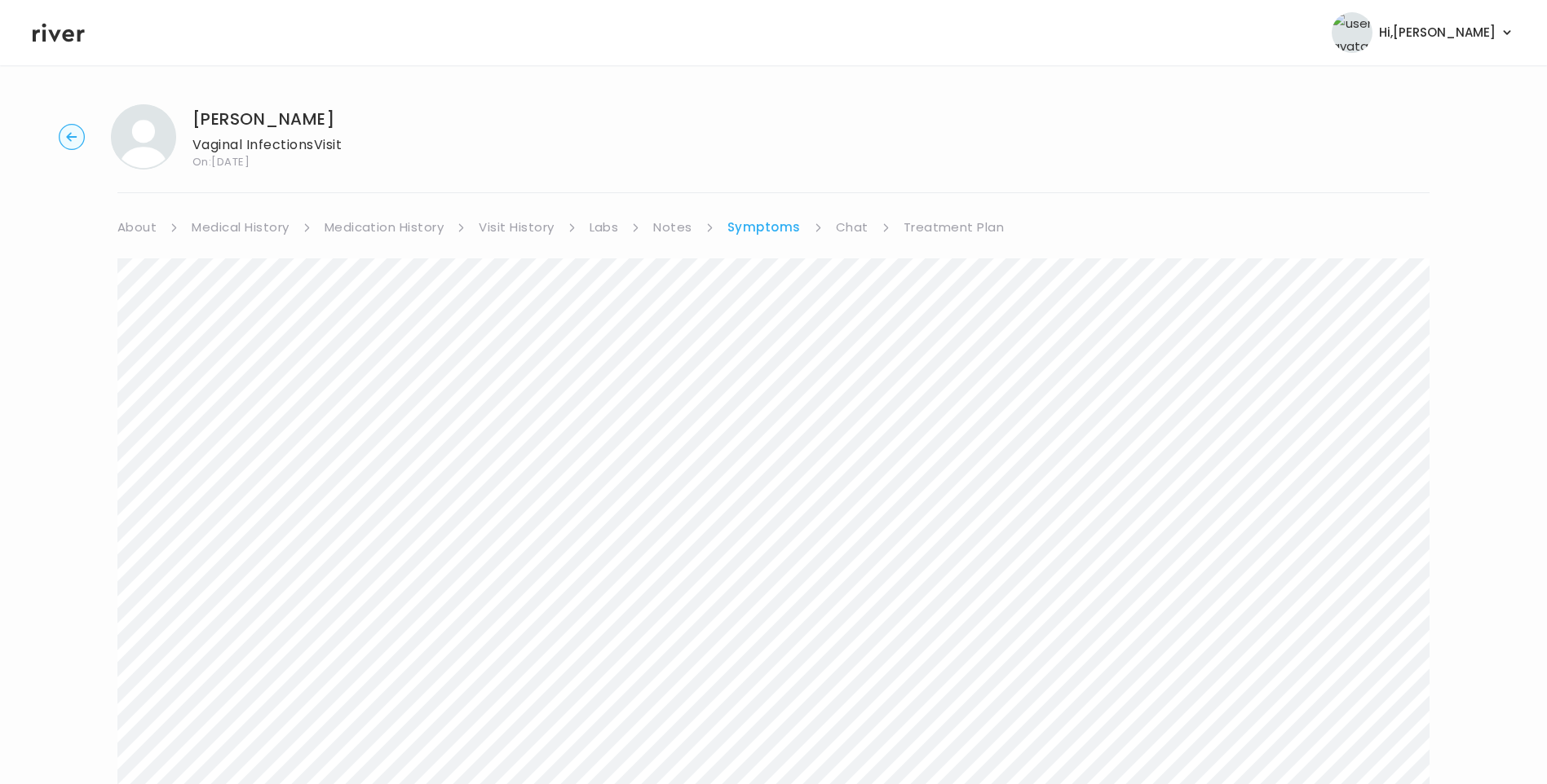
click at [848, 223] on link "Chat" at bounding box center [852, 227] width 33 height 23
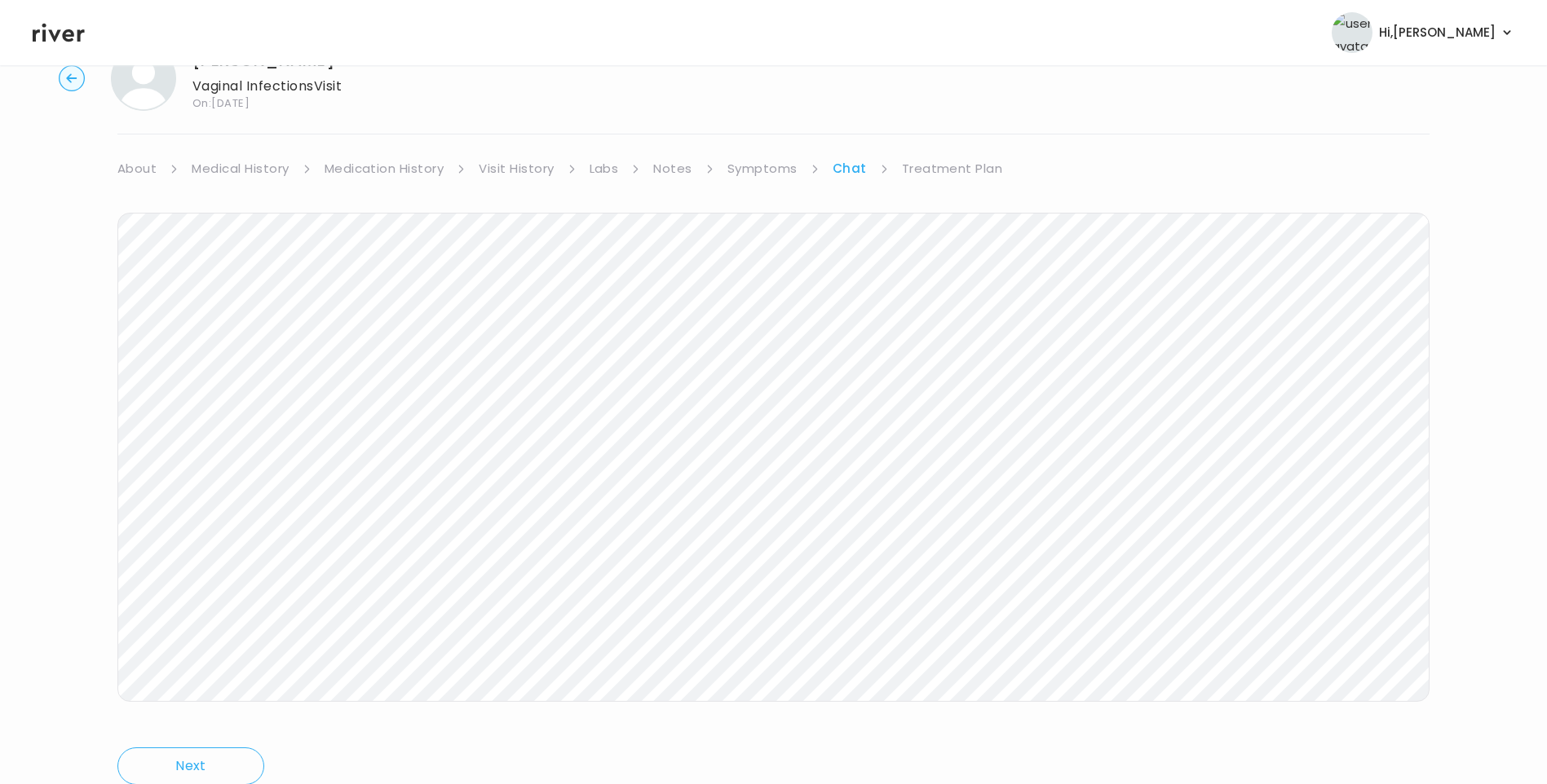
scroll to position [121, 0]
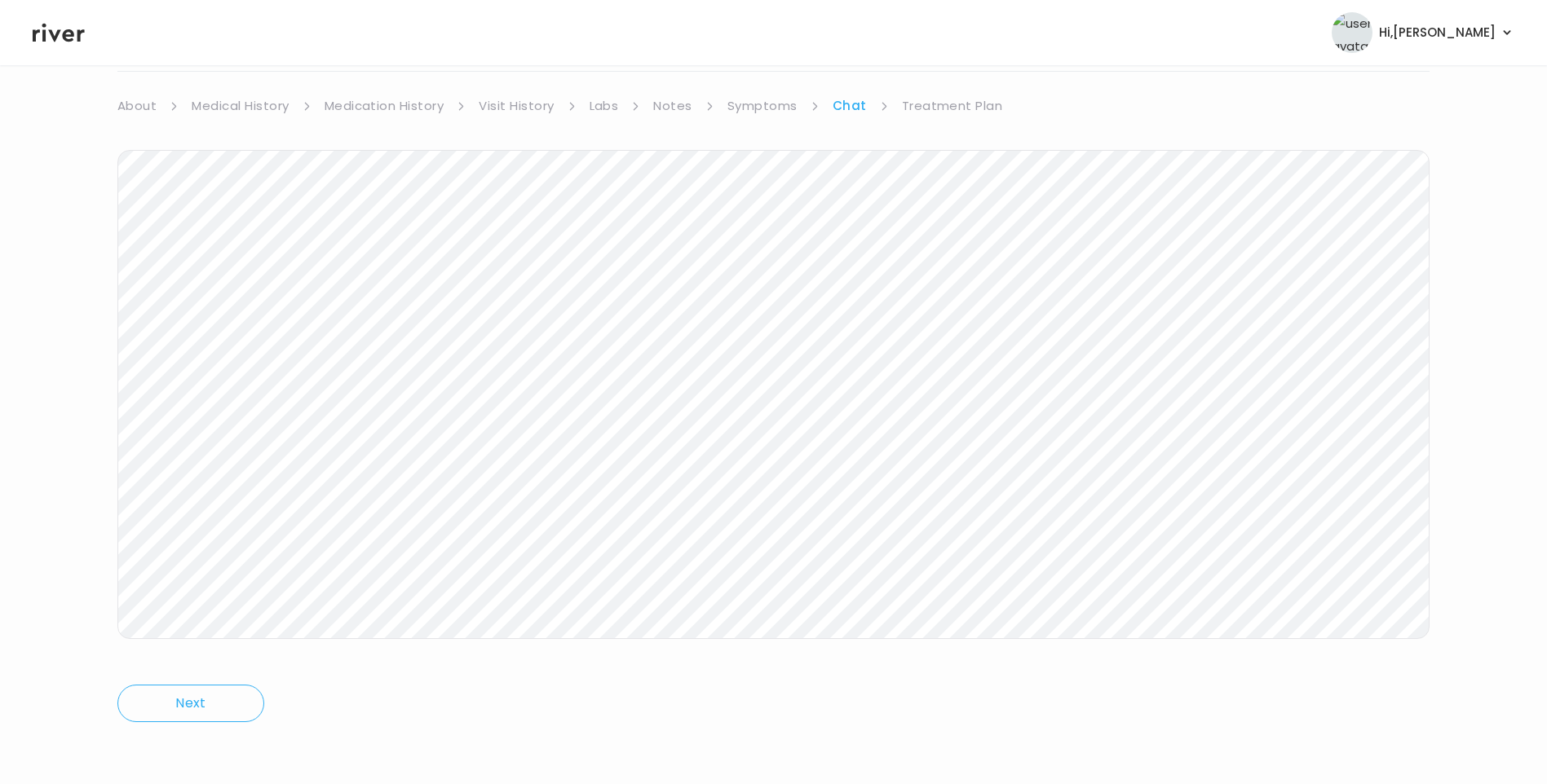
click at [951, 104] on link "Treatment Plan" at bounding box center [952, 105] width 101 height 23
click at [198, 234] on button "Add new lab" at bounding box center [167, 231] width 98 height 23
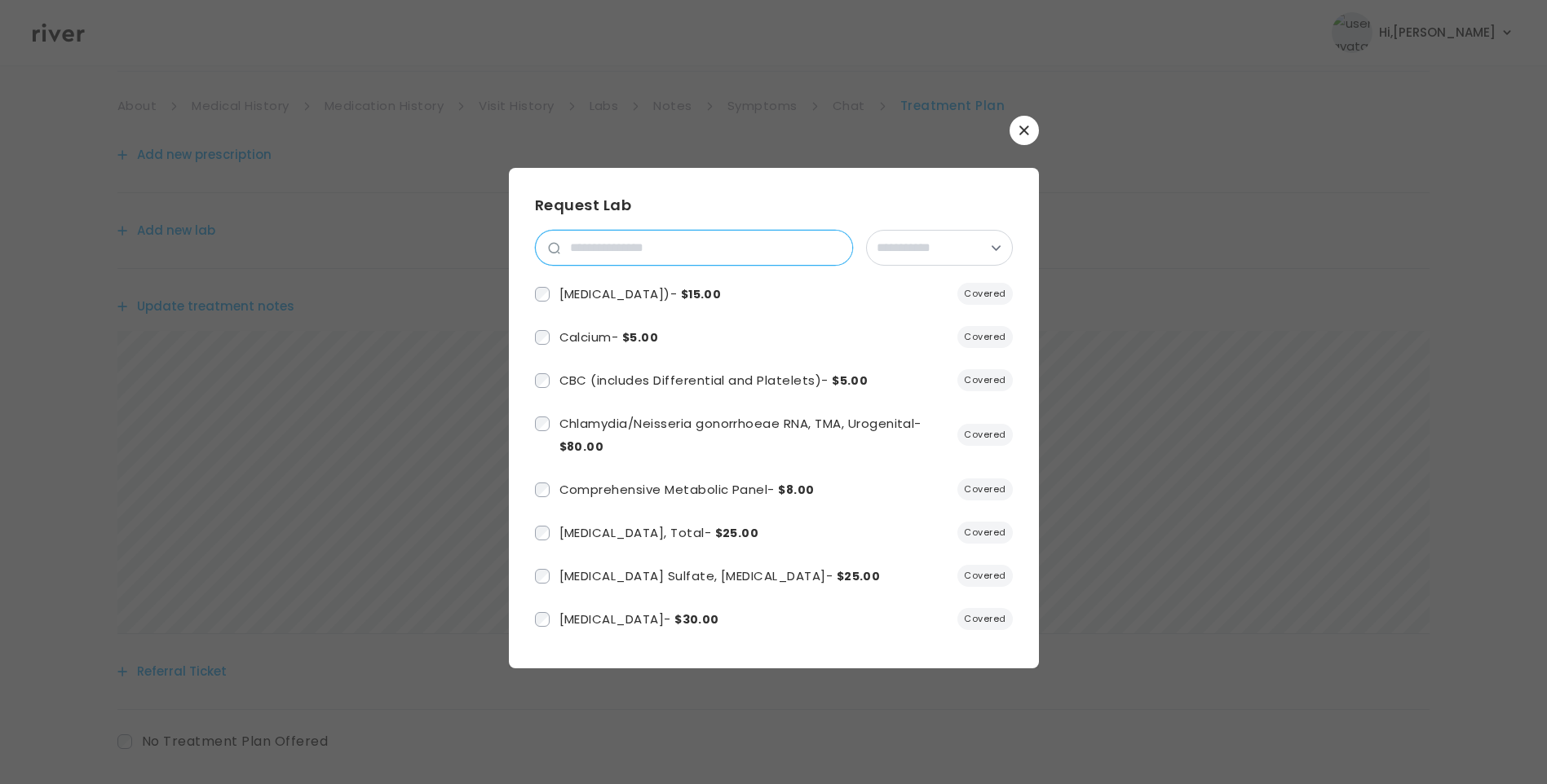
click at [611, 252] on input "search" at bounding box center [706, 248] width 292 height 34
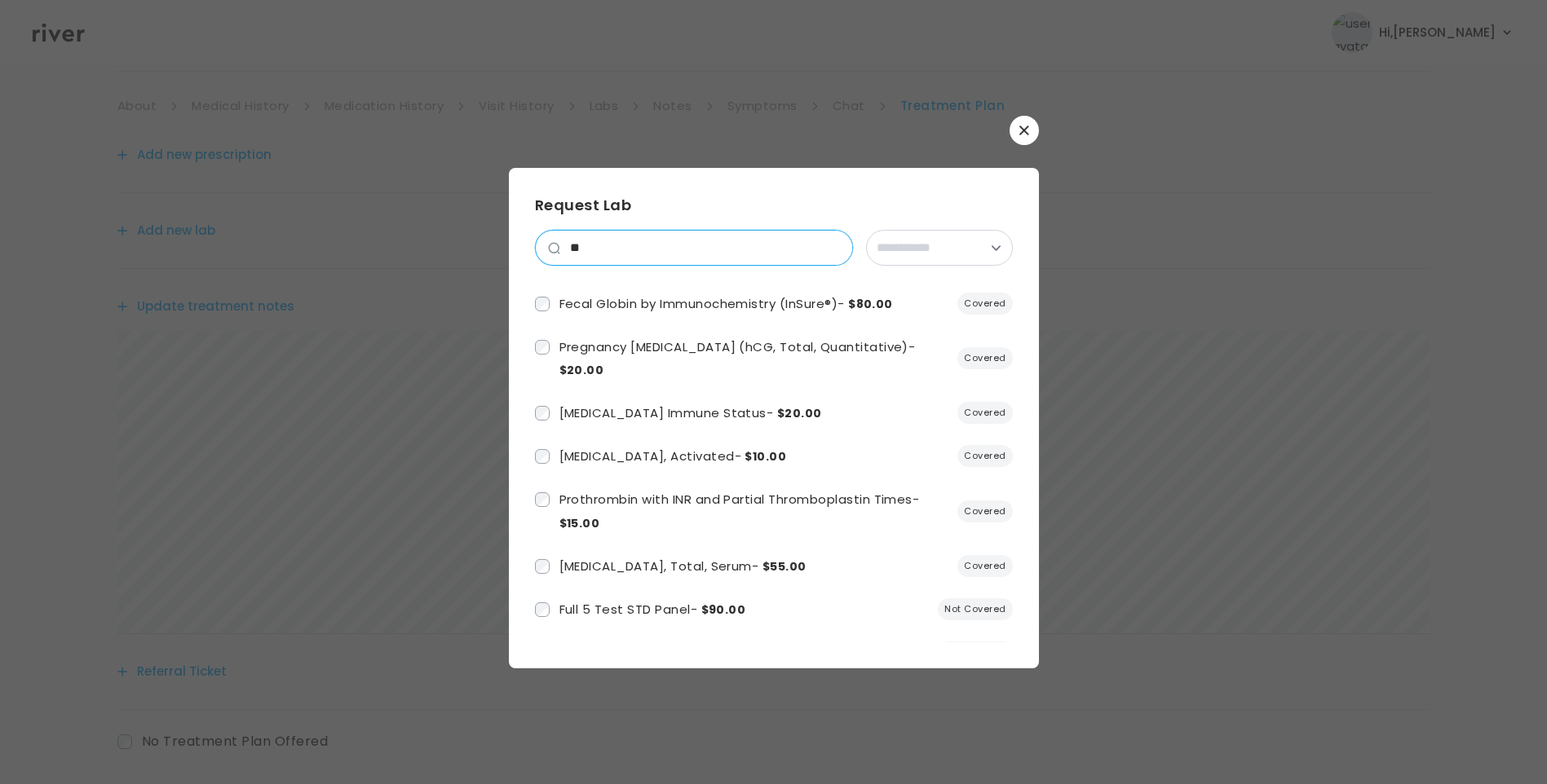
scroll to position [408, 0]
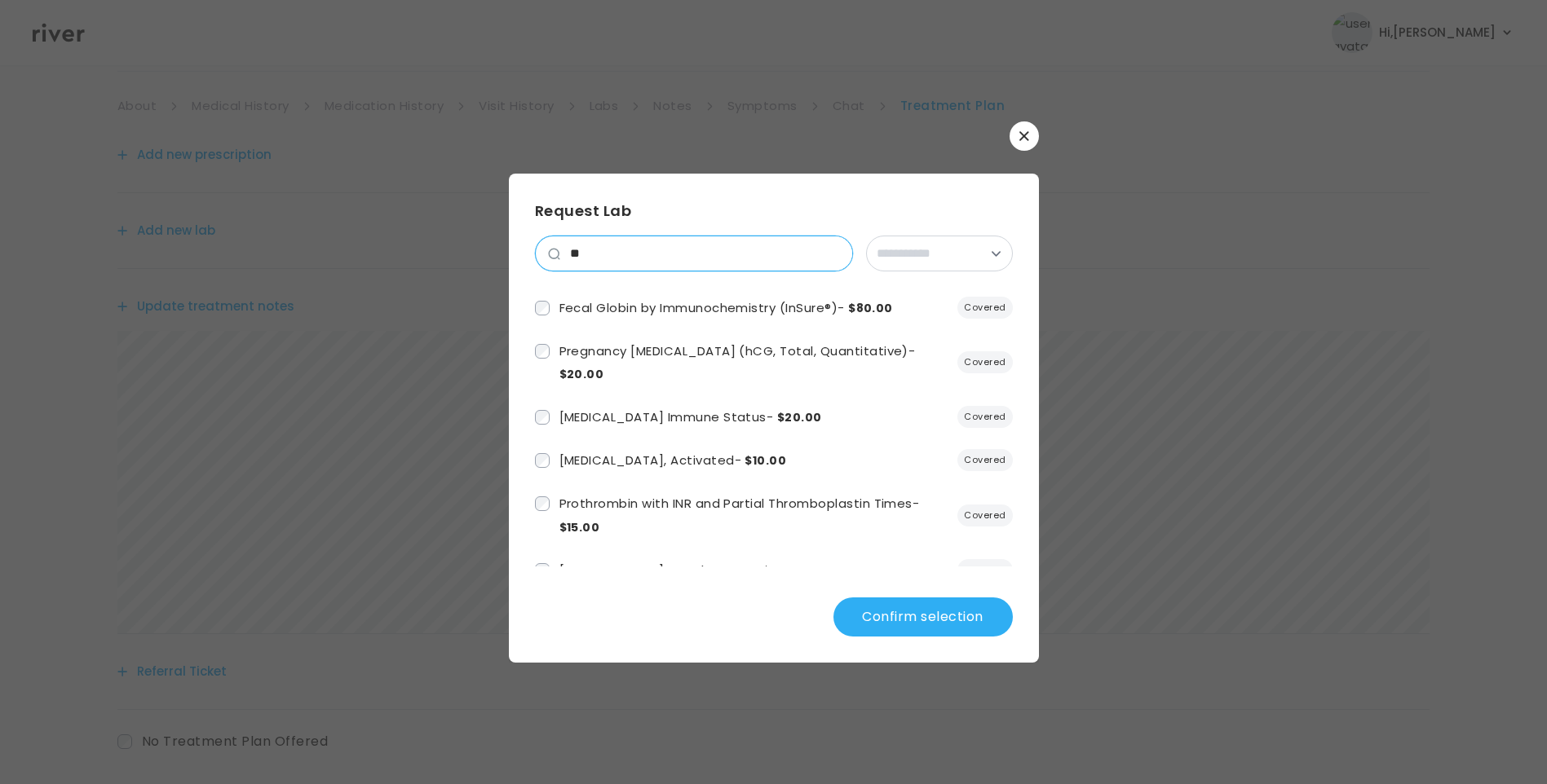
drag, startPoint x: 589, startPoint y: 253, endPoint x: 554, endPoint y: 252, distance: 35.0
click at [554, 252] on div "**" at bounding box center [694, 253] width 318 height 36
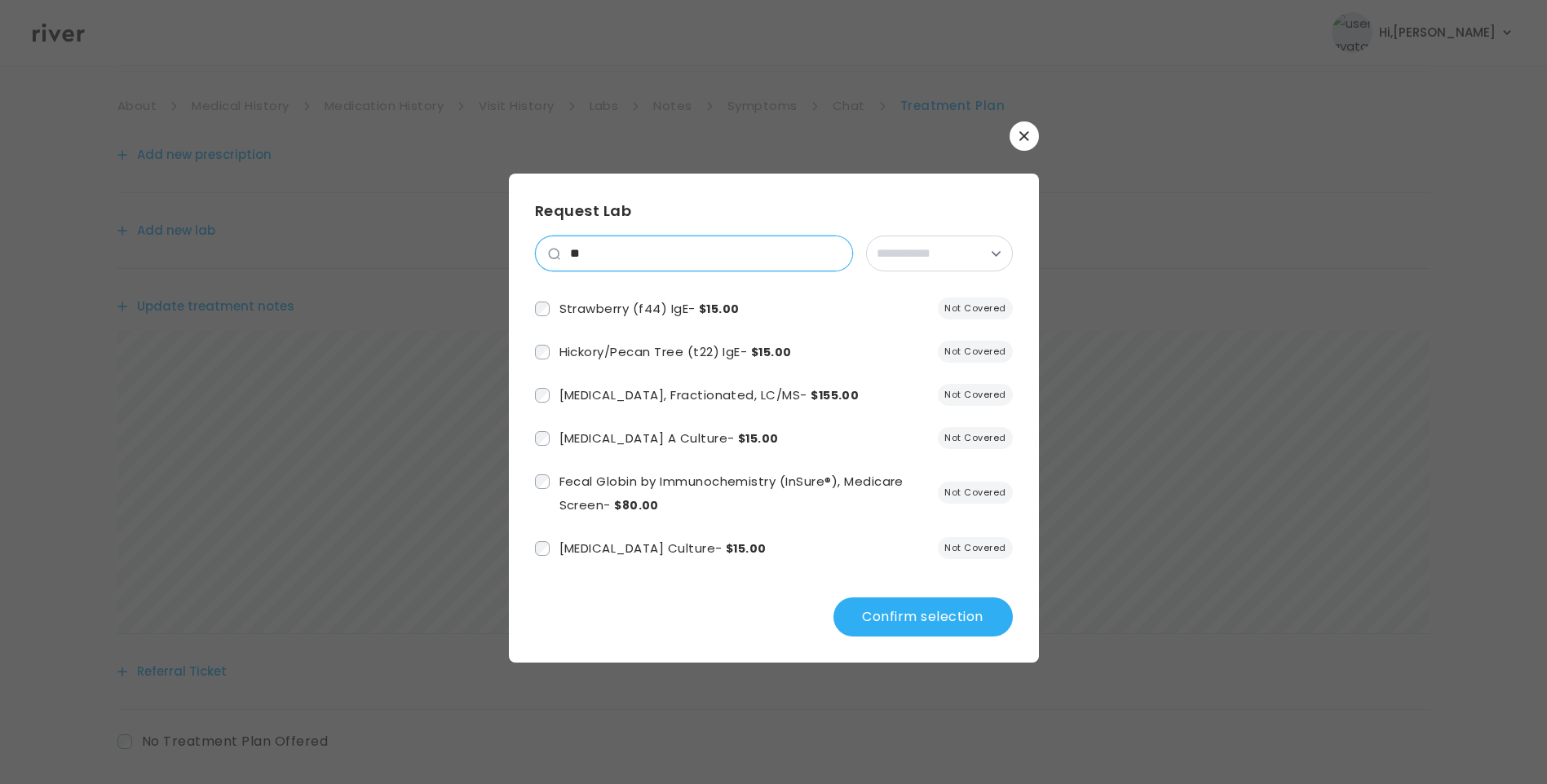
scroll to position [0, 0]
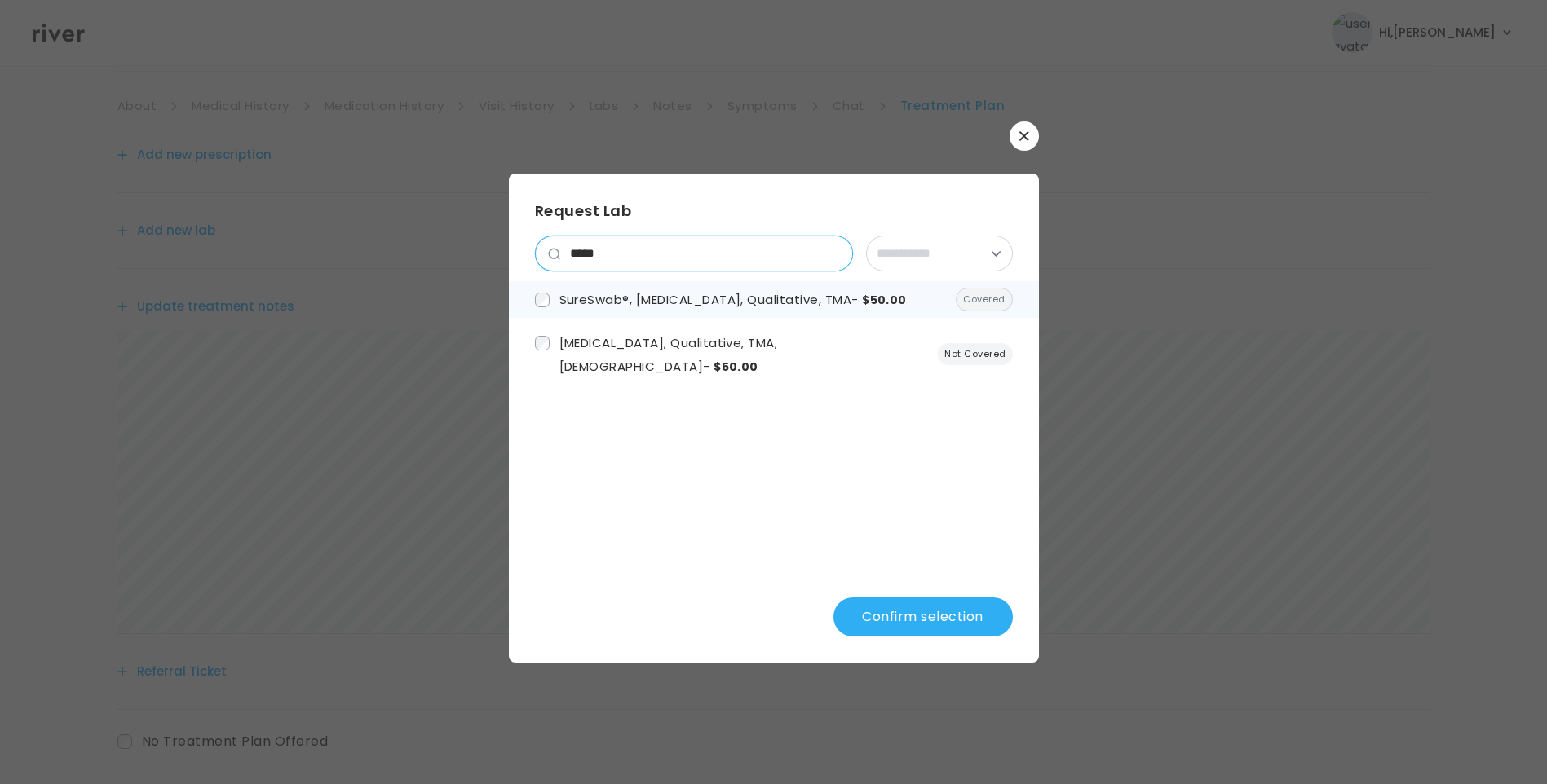
type input "*****"
click at [879, 614] on button "Confirm selection" at bounding box center [923, 617] width 179 height 40
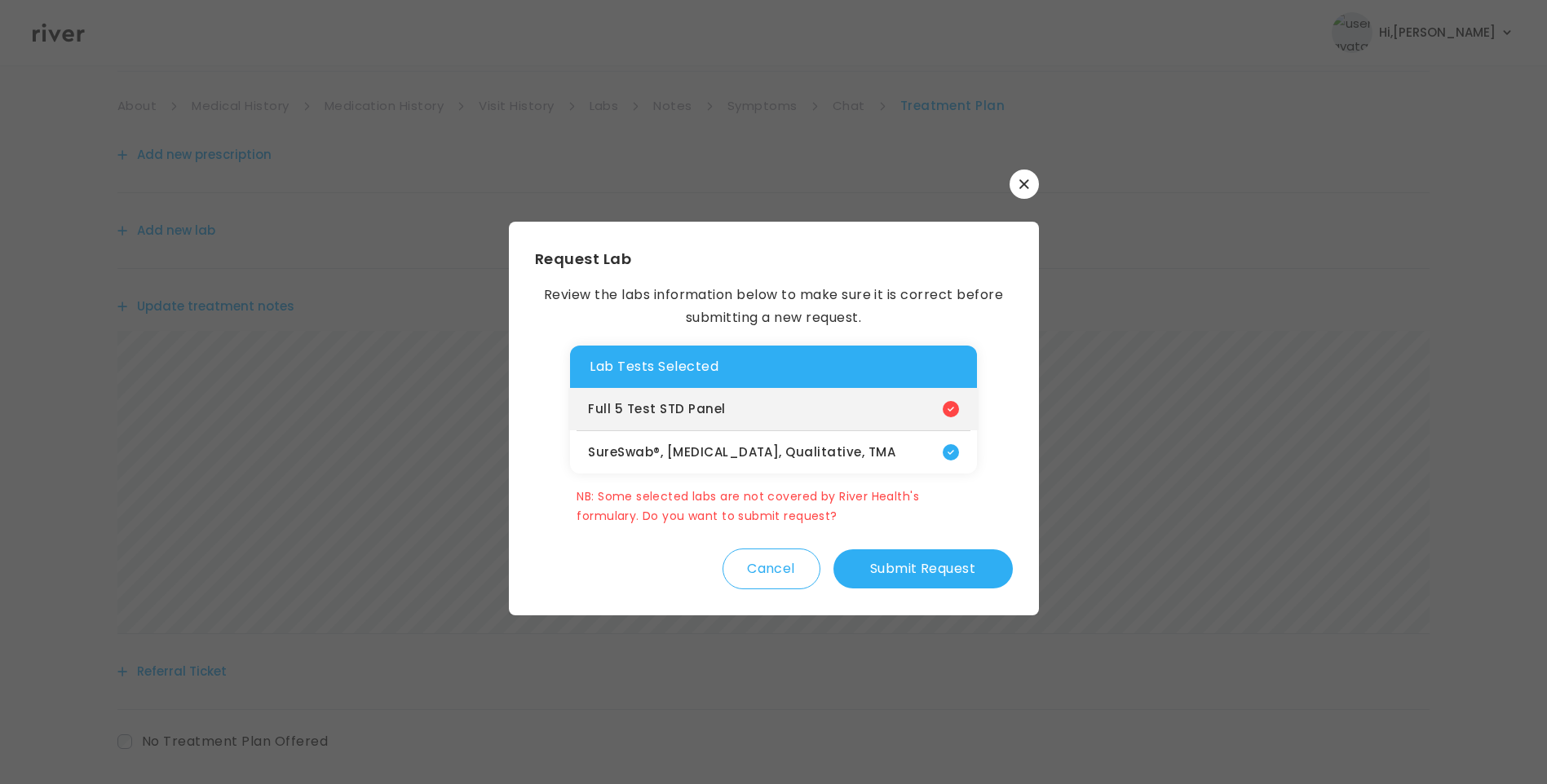
click at [742, 396] on div "Full 5 Test STD Panel" at bounding box center [773, 408] width 410 height 42
click at [779, 577] on button "Cancel" at bounding box center [771, 568] width 98 height 40
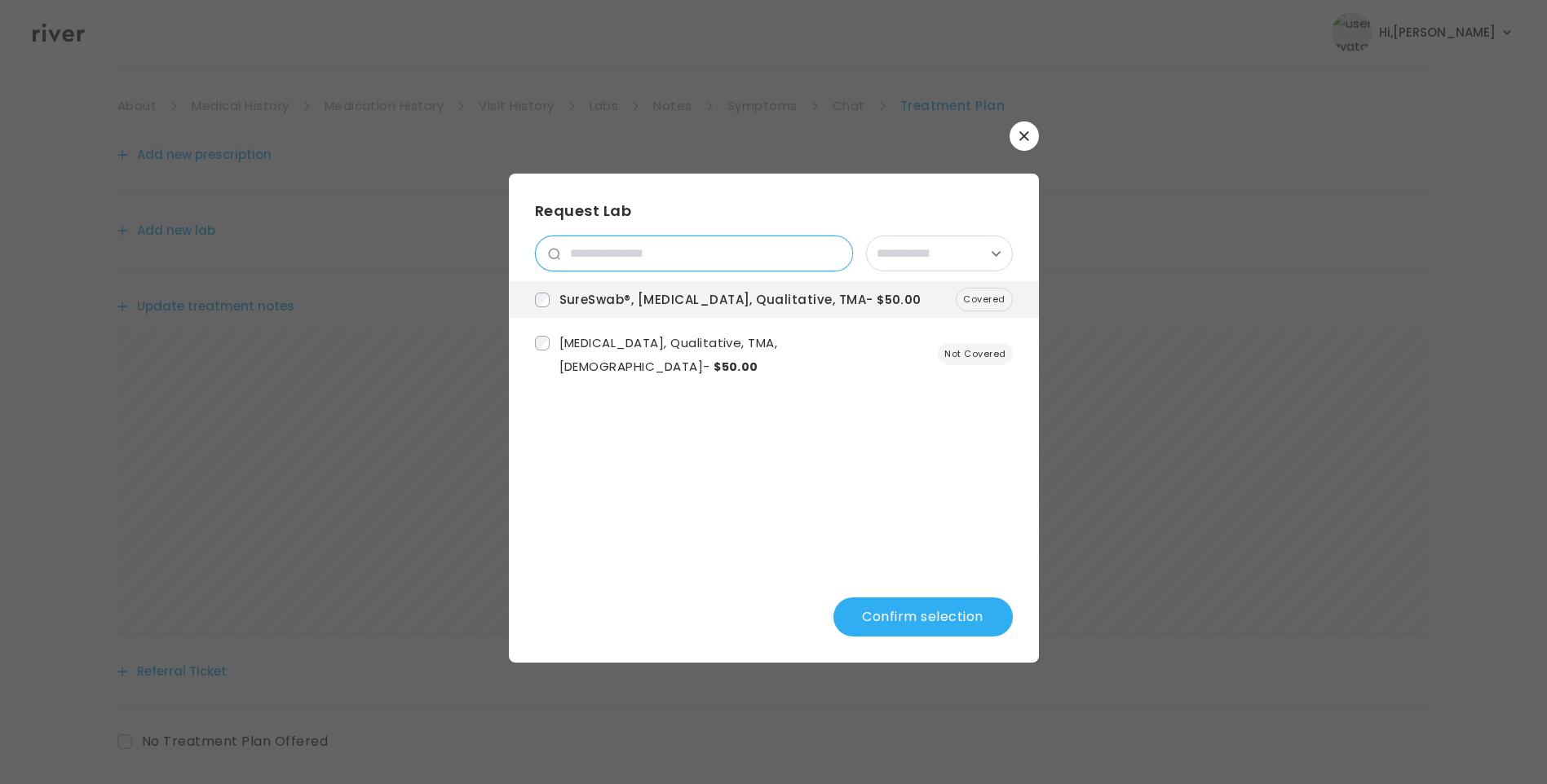
click at [637, 248] on input "search" at bounding box center [706, 253] width 292 height 34
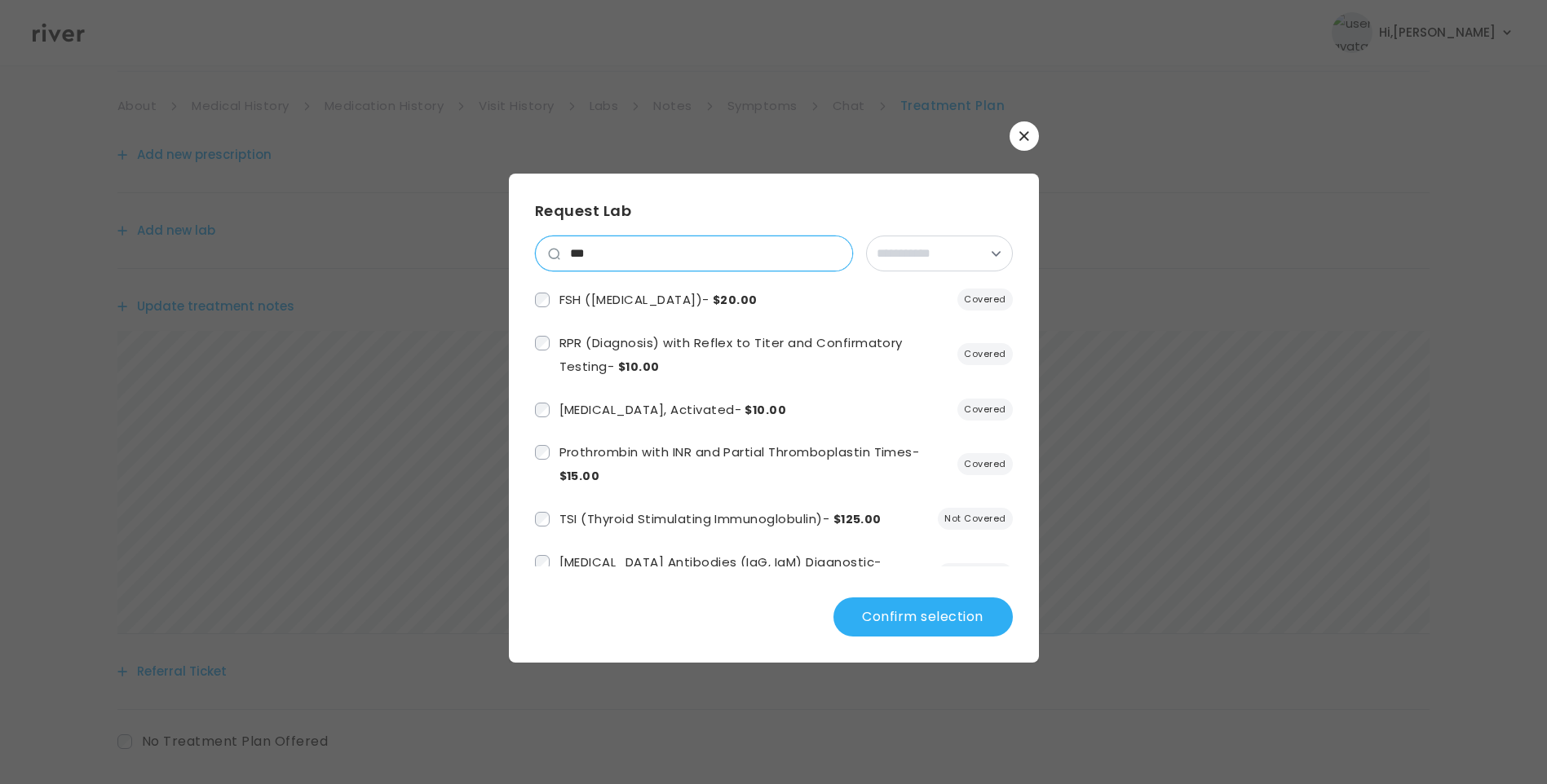
drag, startPoint x: 593, startPoint y: 249, endPoint x: 555, endPoint y: 248, distance: 38.0
click at [556, 248] on div "***" at bounding box center [694, 253] width 318 height 36
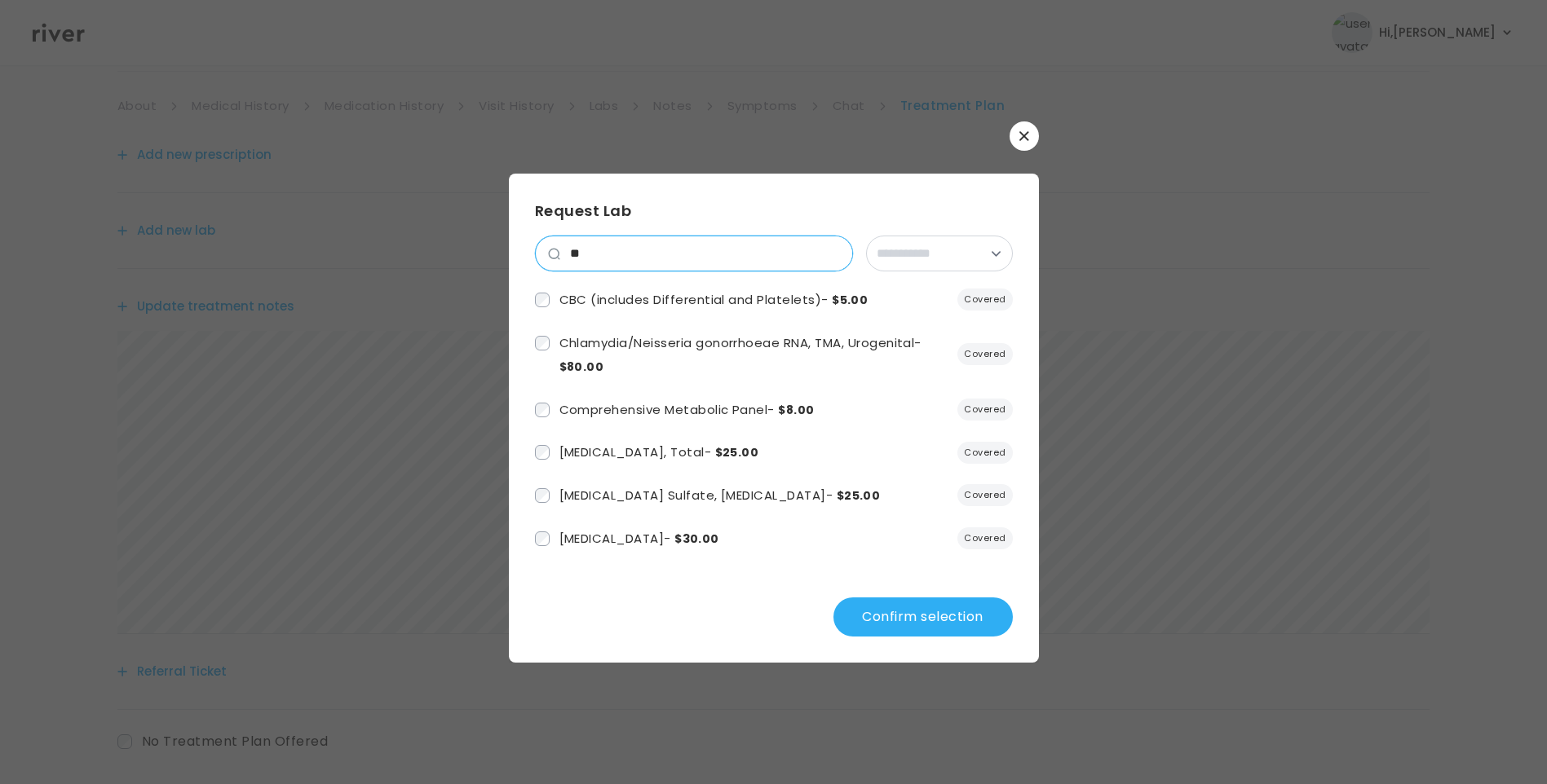
type input "*"
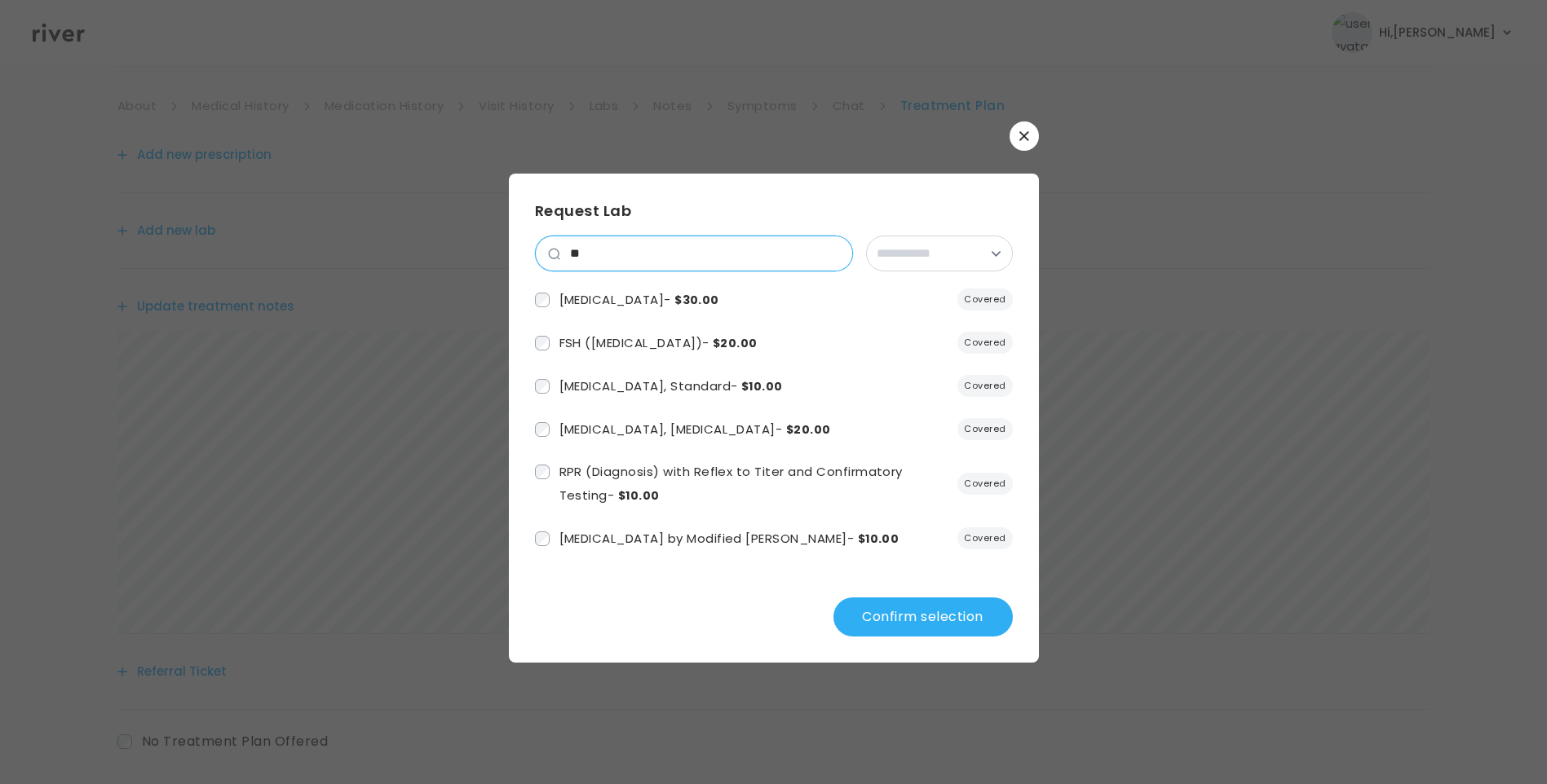
type input "*"
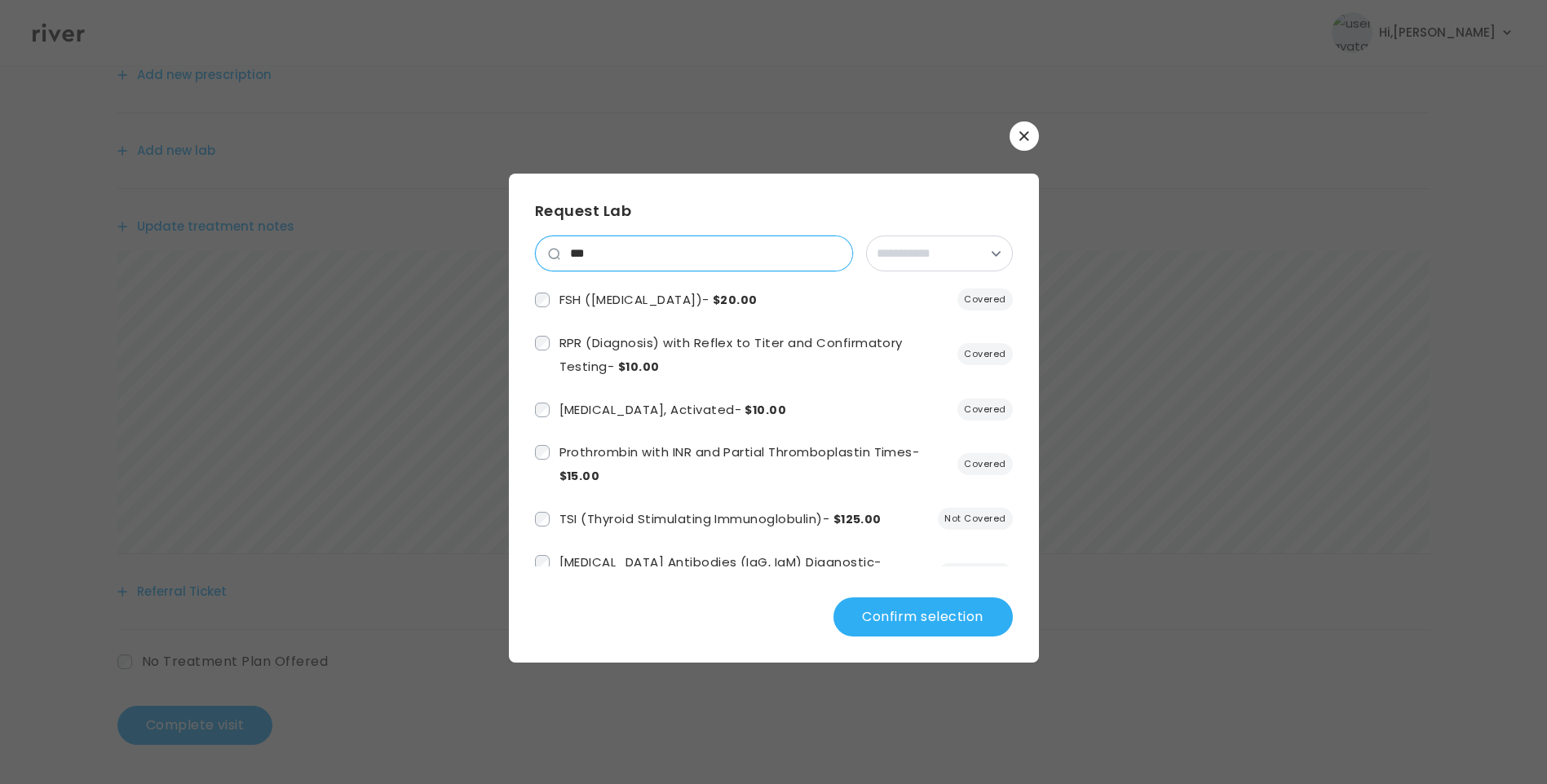
type input "***"
click at [936, 618] on button "Confirm selection" at bounding box center [923, 617] width 179 height 40
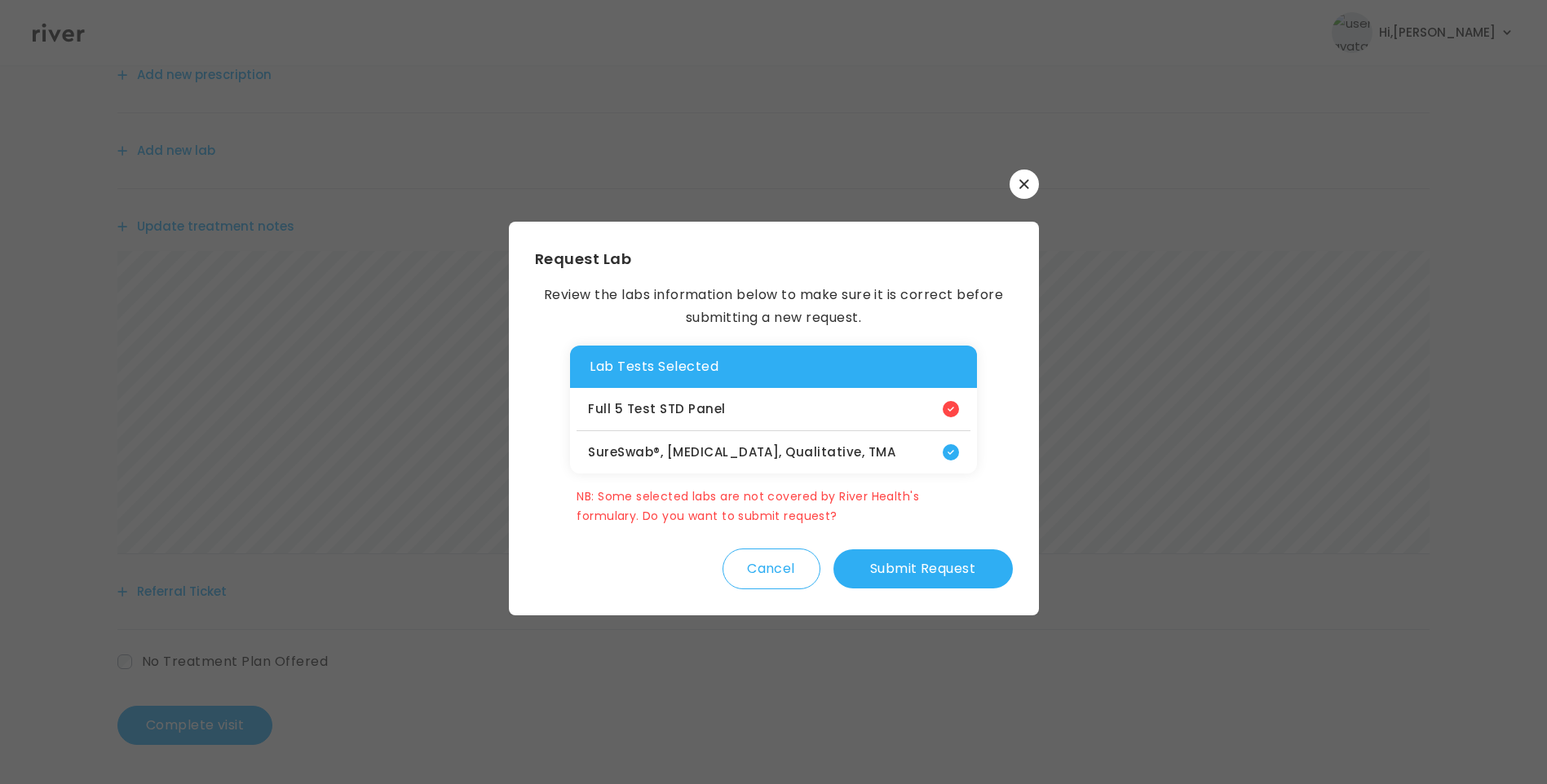
click at [929, 580] on button "Submit Request" at bounding box center [923, 569] width 179 height 40
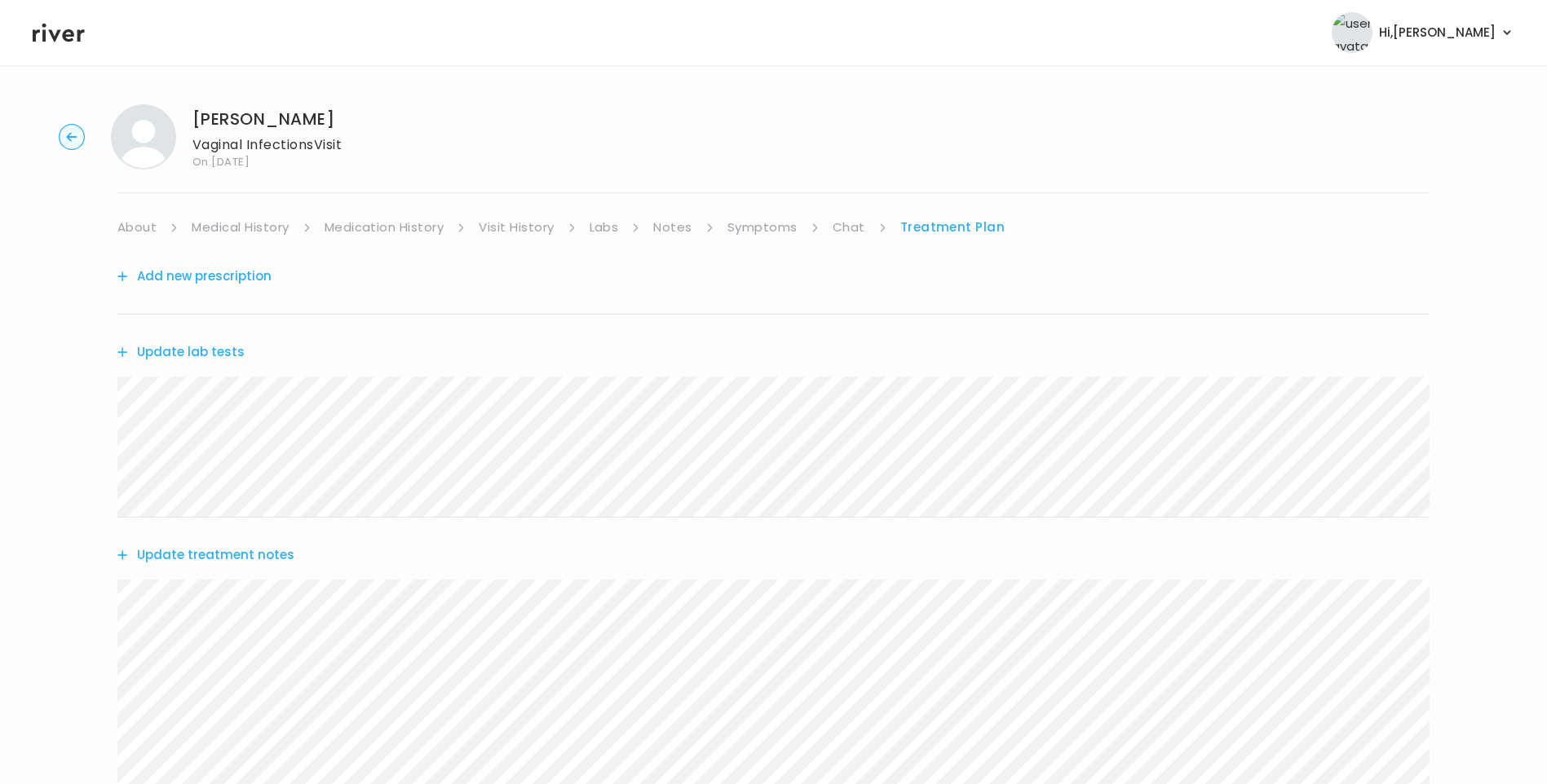
click at [229, 276] on button "Add new prescription" at bounding box center [195, 276] width 154 height 23
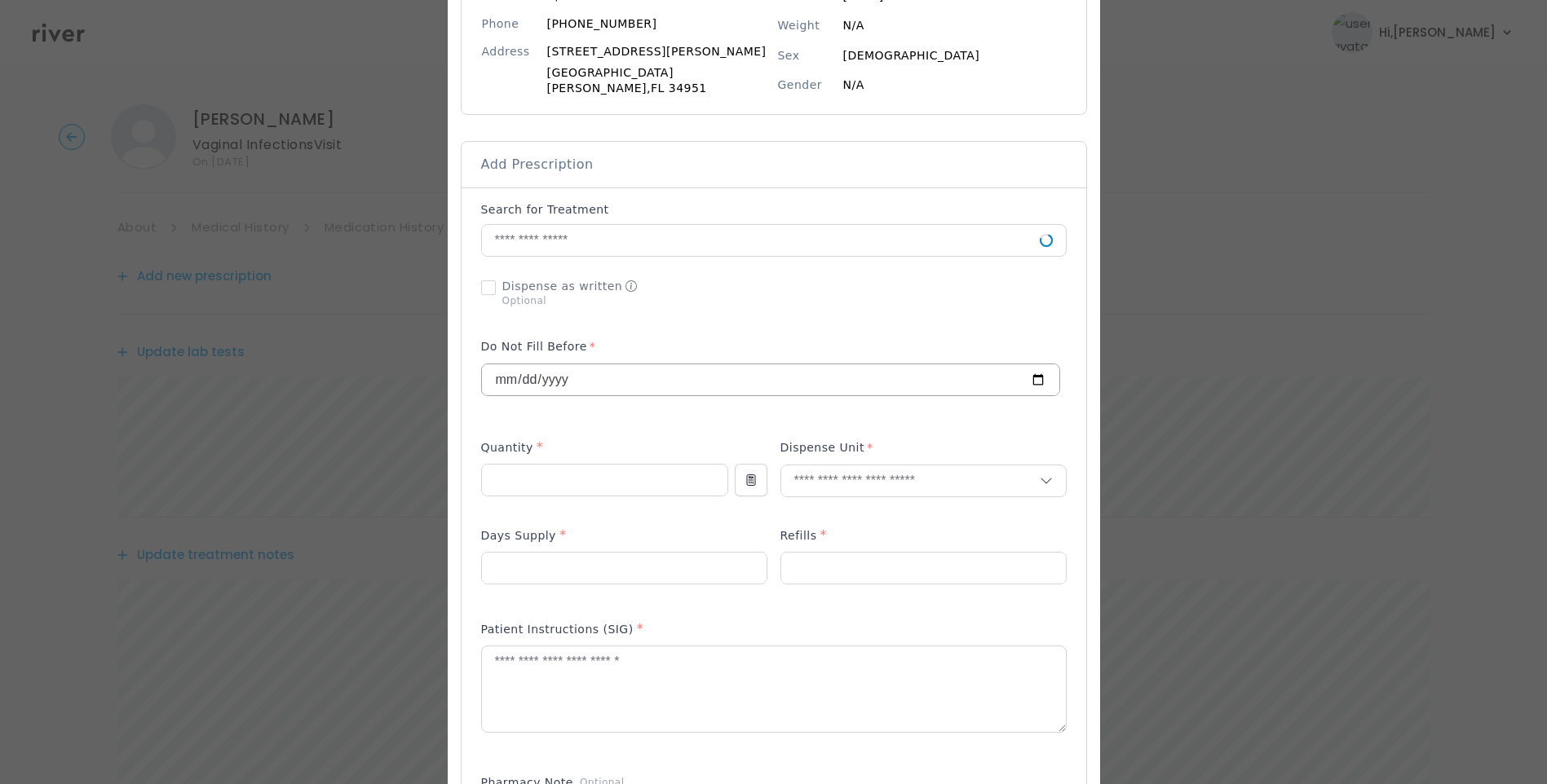
scroll to position [245, 0]
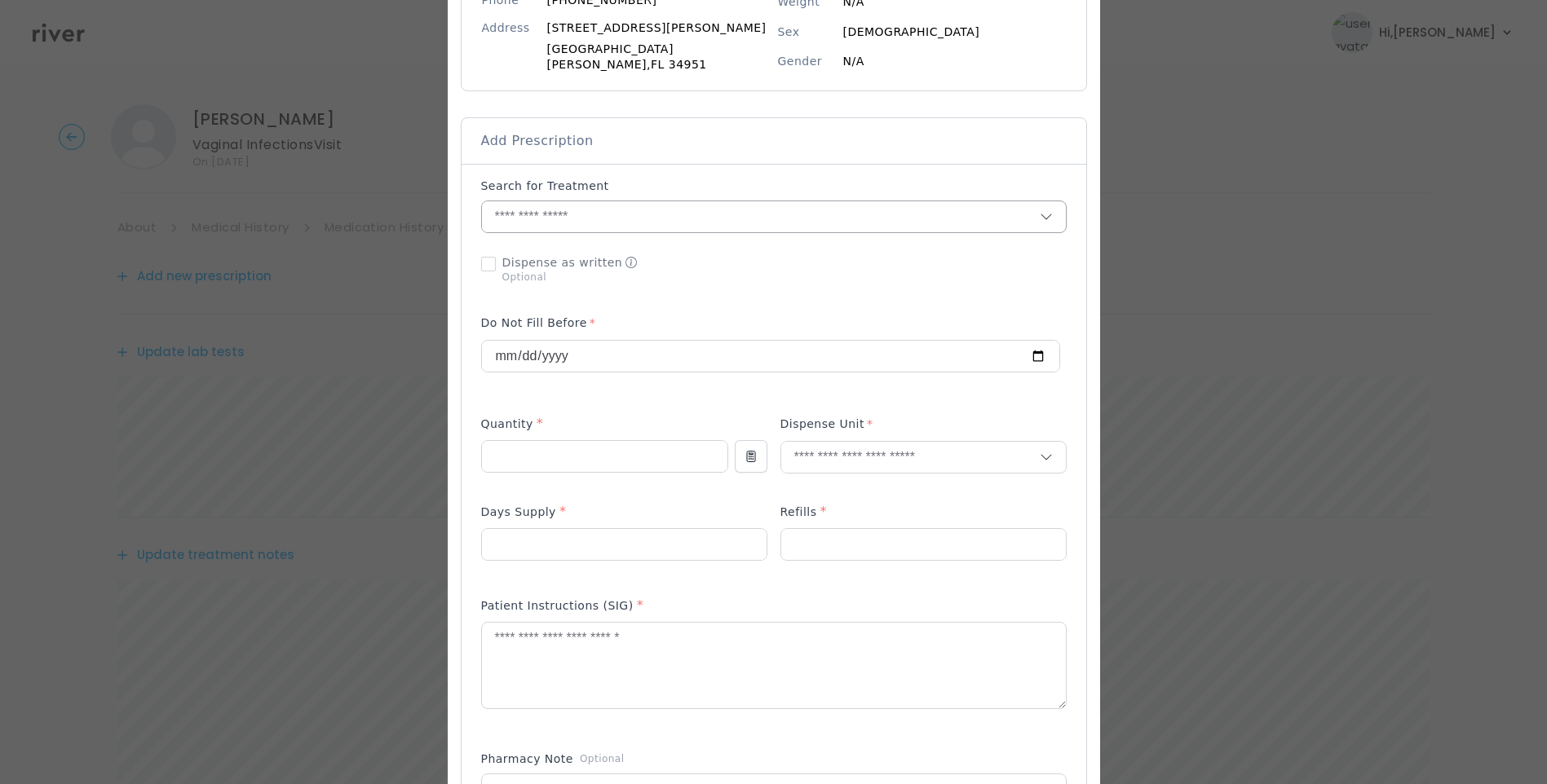
click at [536, 216] on input "text" at bounding box center [761, 216] width 557 height 31
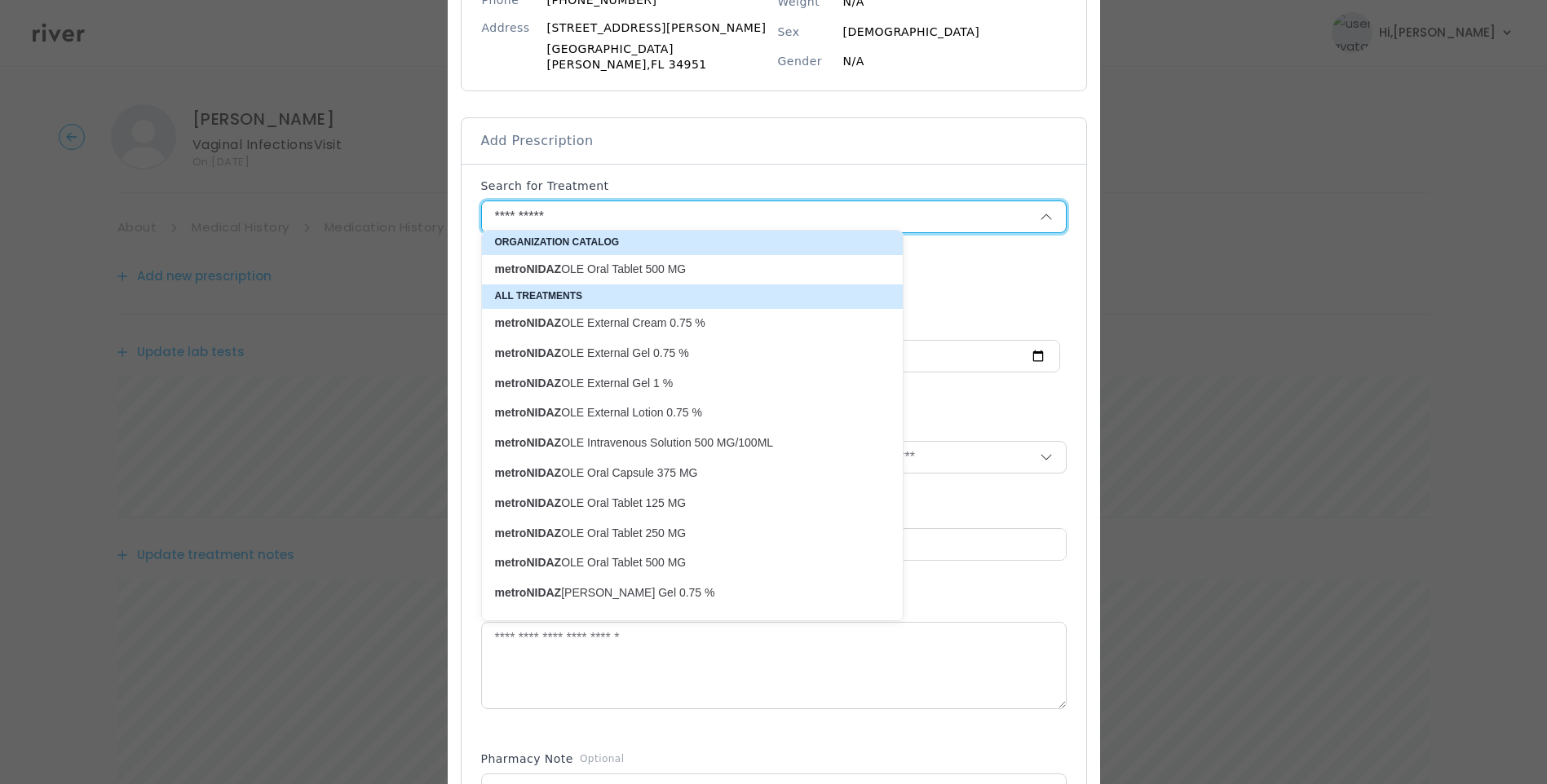
click at [679, 567] on p "metroNIDAZ OLE Oral Tablet 500 MG" at bounding box center [683, 563] width 375 height 15
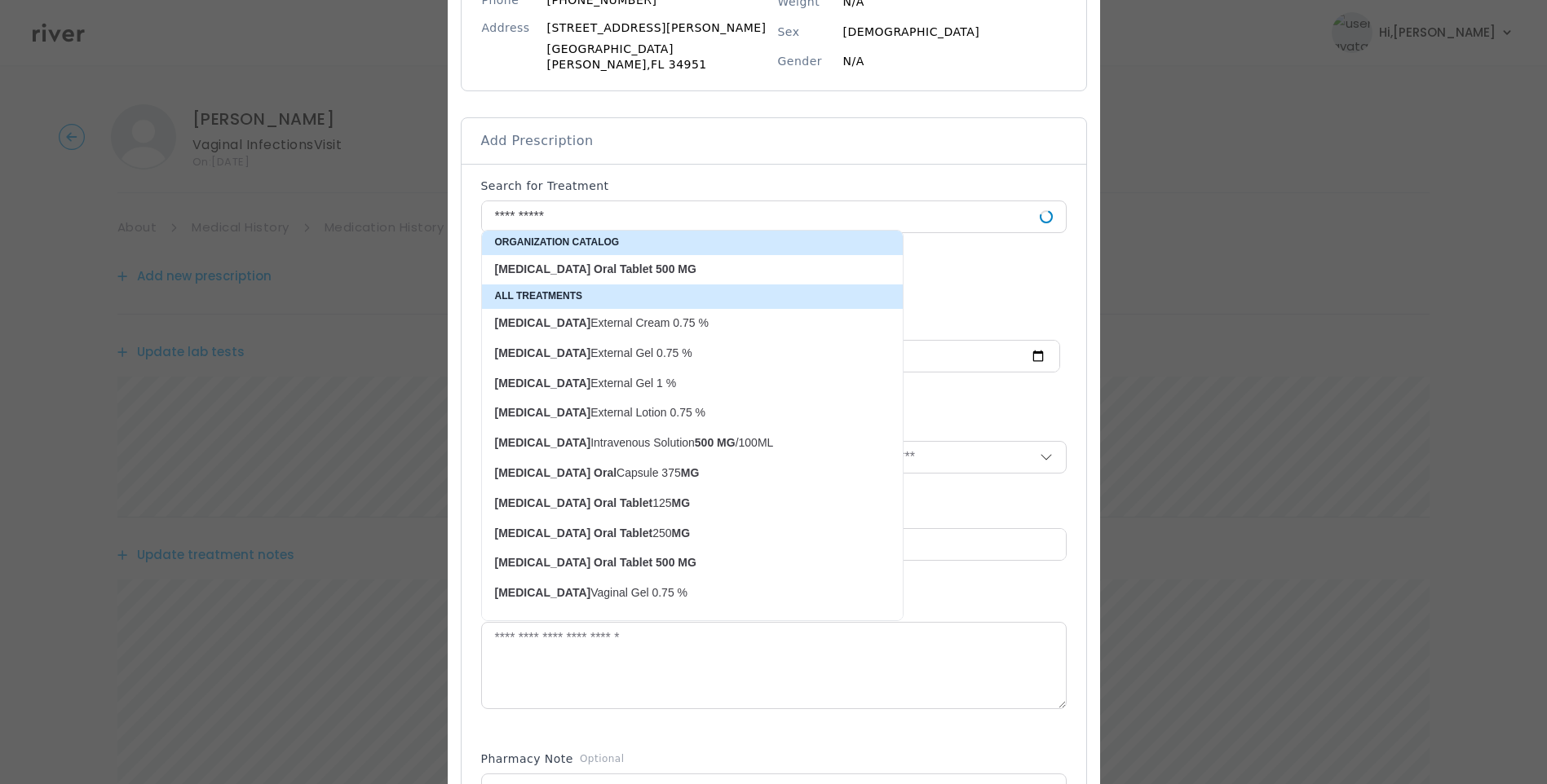
type input "**********"
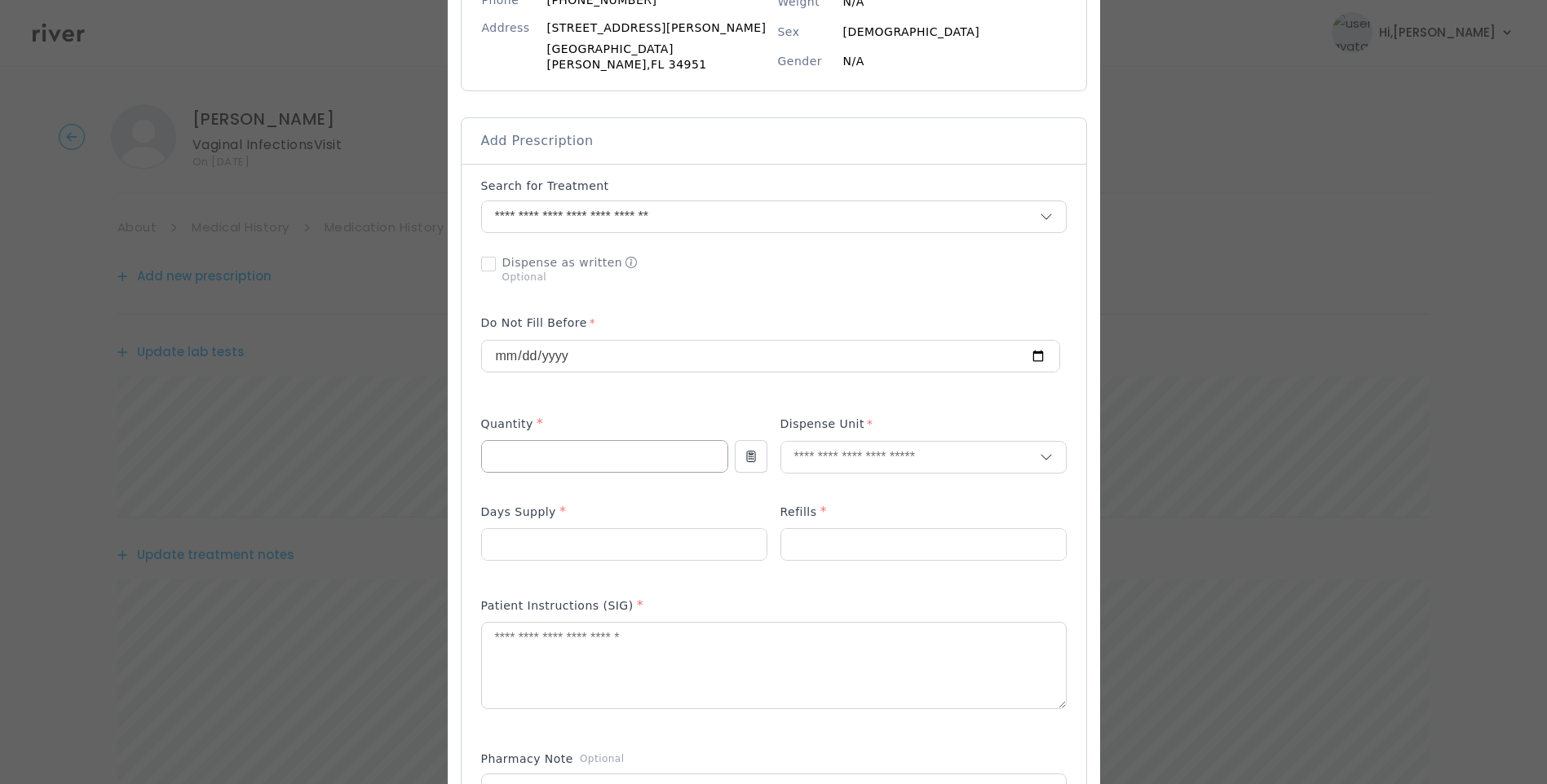
click at [545, 450] on input "number" at bounding box center [604, 456] width 246 height 31
type input "**"
click at [566, 545] on input "number" at bounding box center [624, 544] width 284 height 31
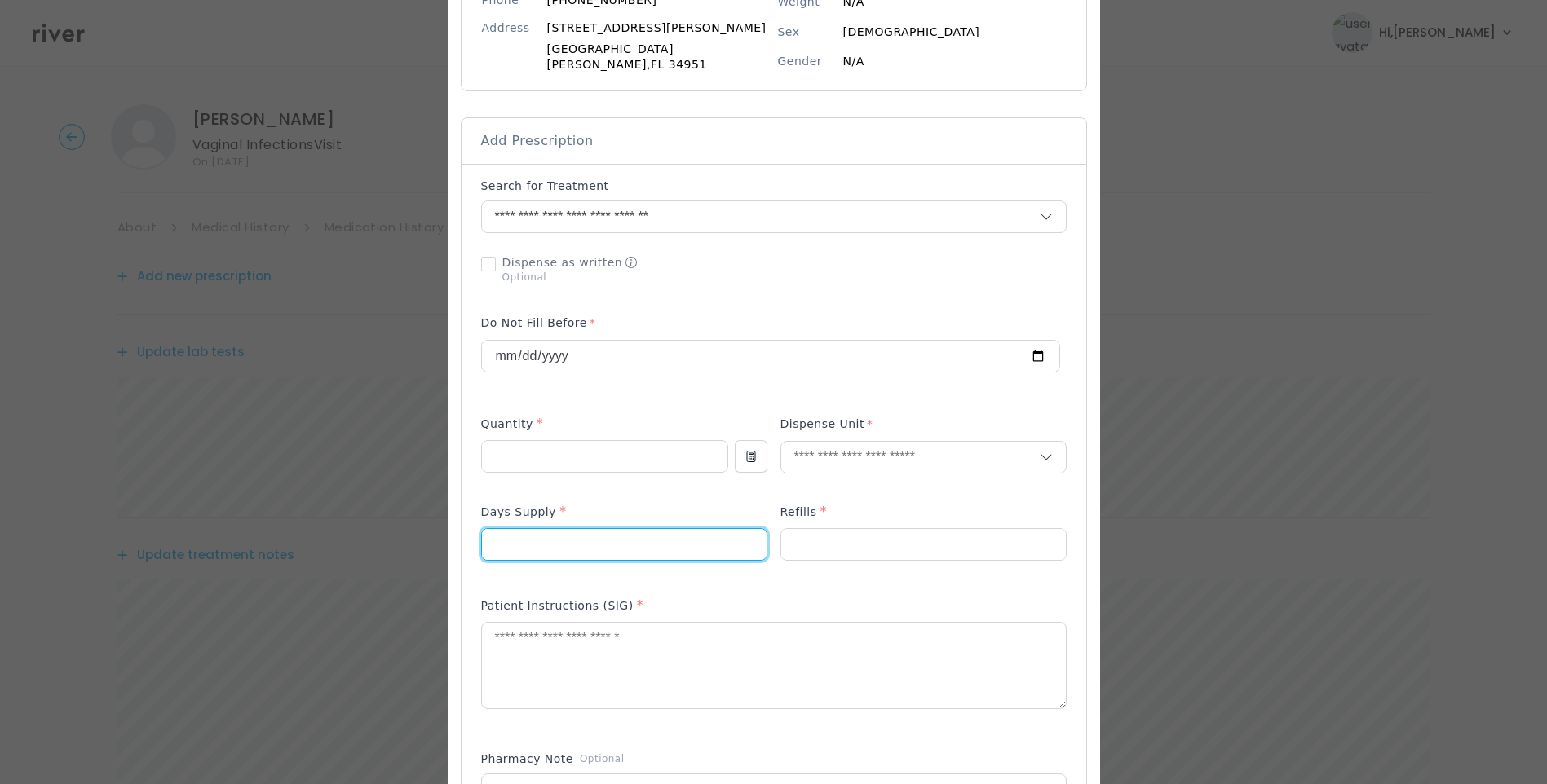
type input "*"
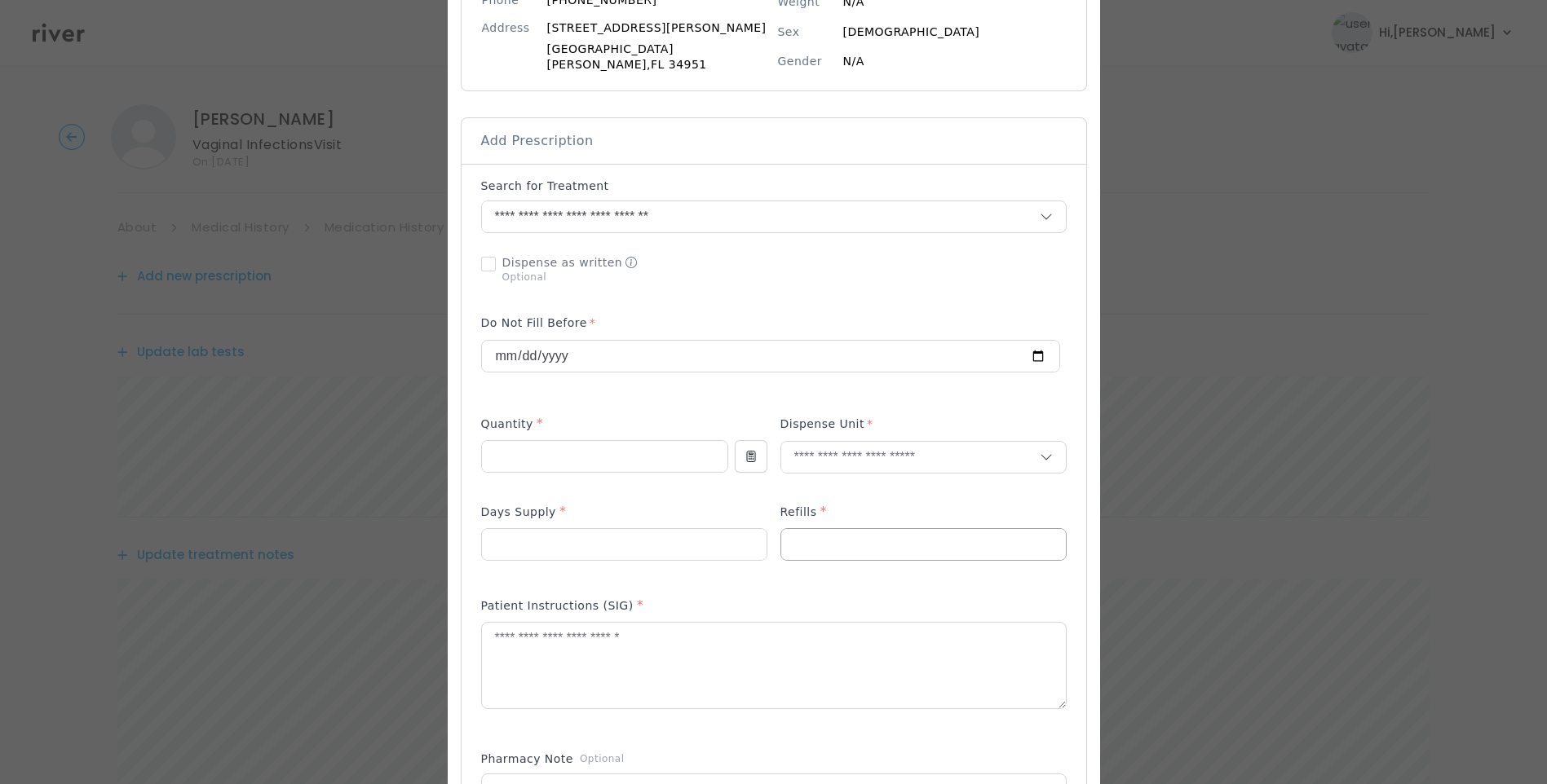
drag, startPoint x: 769, startPoint y: 532, endPoint x: 794, endPoint y: 535, distance: 25.2
click at [785, 535] on div at bounding box center [774, 540] width 586 height 77
click at [816, 534] on input "number" at bounding box center [924, 544] width 284 height 31
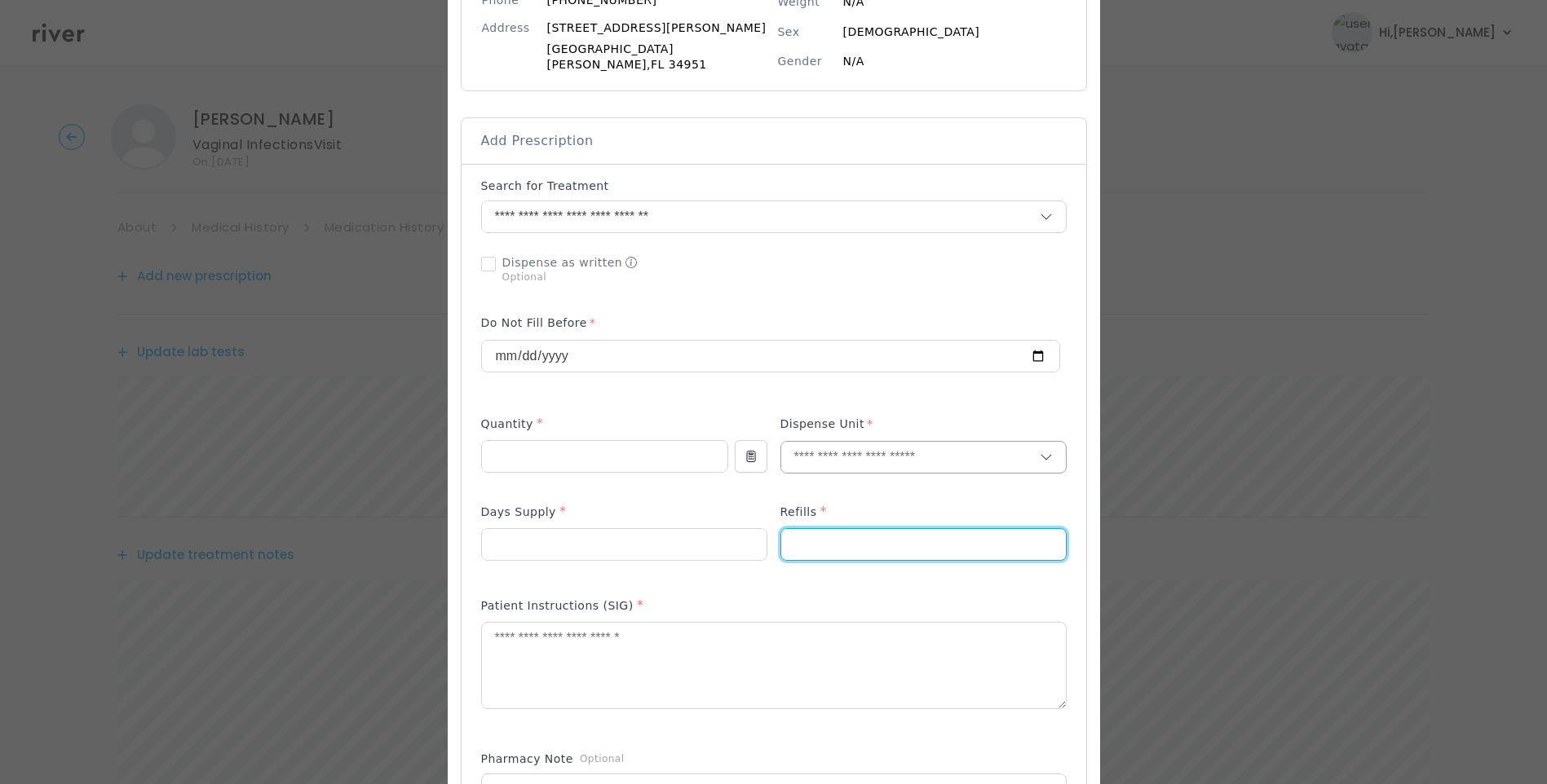
type input "*"
click at [816, 453] on input "text" at bounding box center [910, 456] width 258 height 31
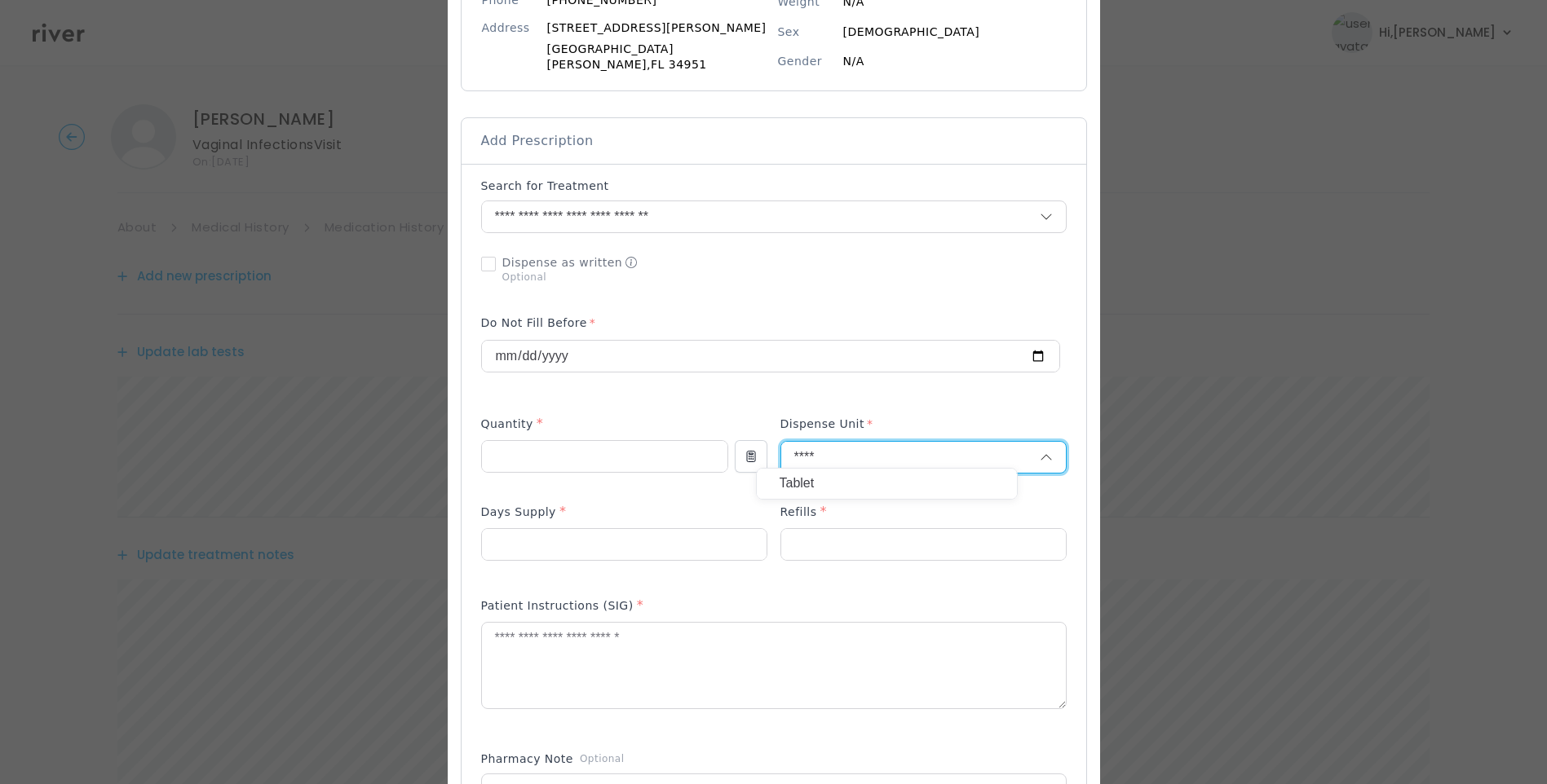
type input "****"
click at [825, 485] on p "Tablet" at bounding box center [887, 483] width 215 height 24
click at [686, 673] on textarea at bounding box center [774, 666] width 584 height 87
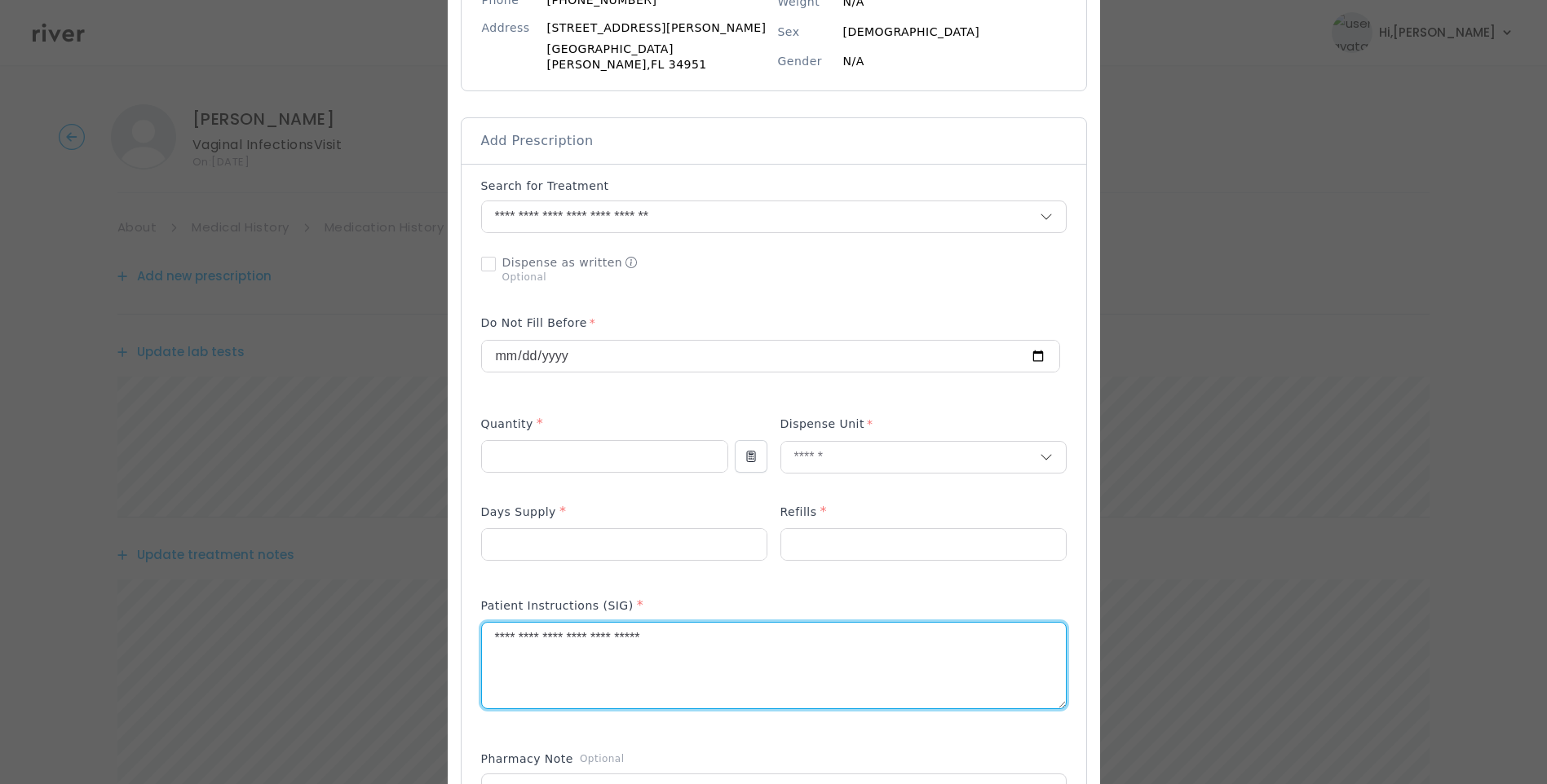
click at [602, 636] on textarea "**********" at bounding box center [774, 666] width 584 height 87
click at [731, 629] on textarea "**********" at bounding box center [774, 666] width 584 height 87
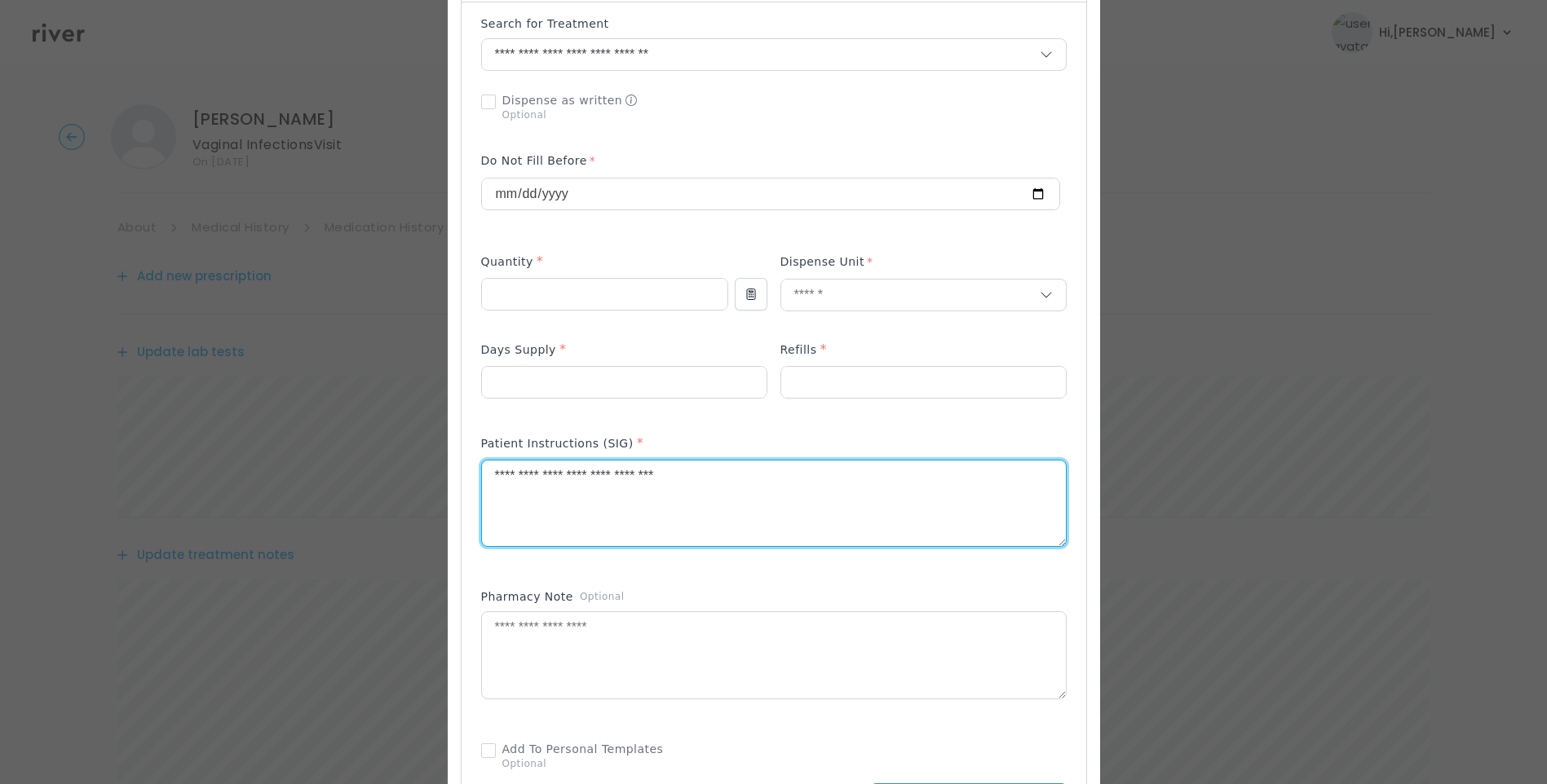
scroll to position [408, 0]
click at [652, 489] on textarea "**********" at bounding box center [774, 503] width 584 height 87
type textarea "**********"
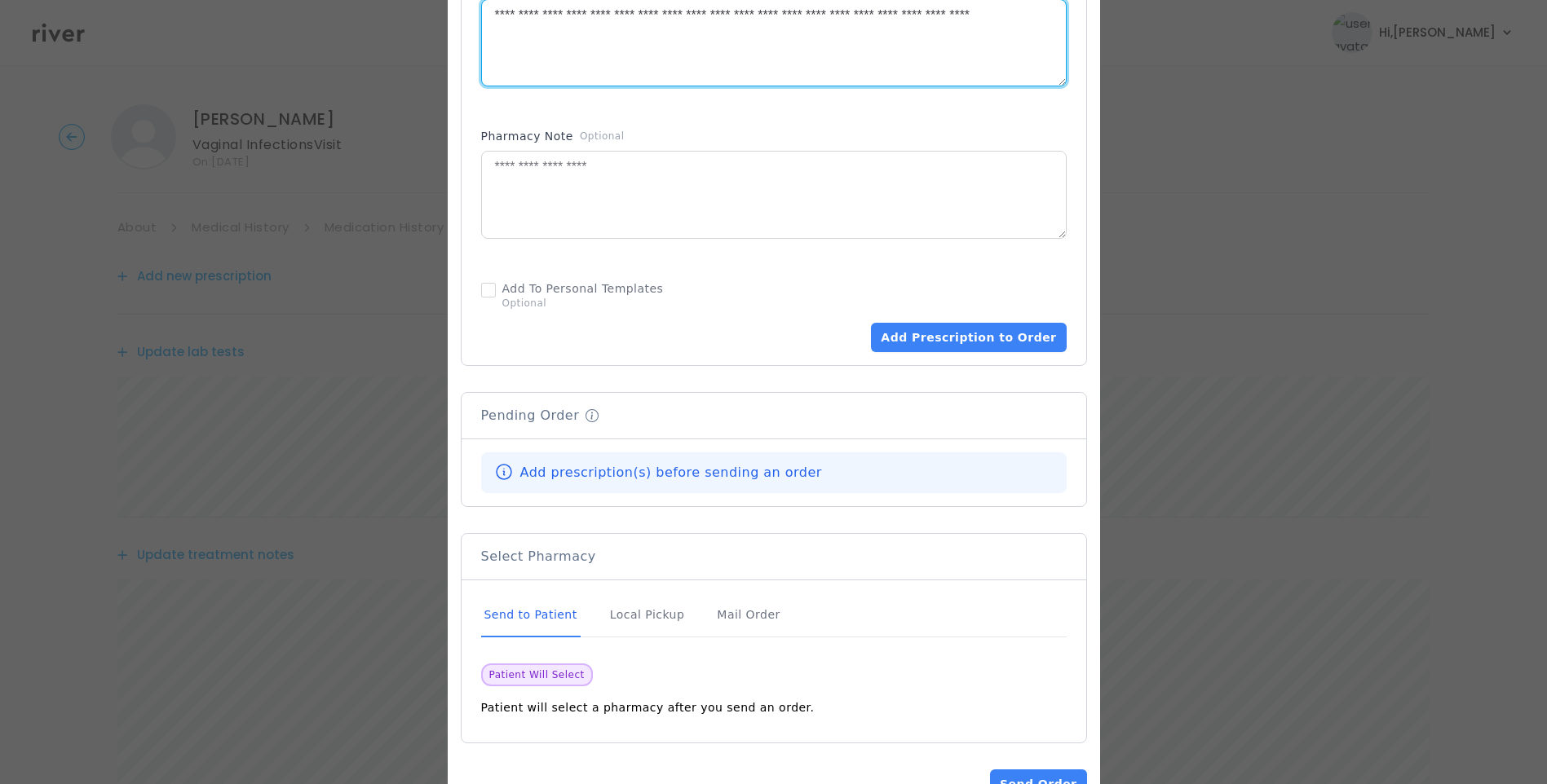
scroll to position [896, 0]
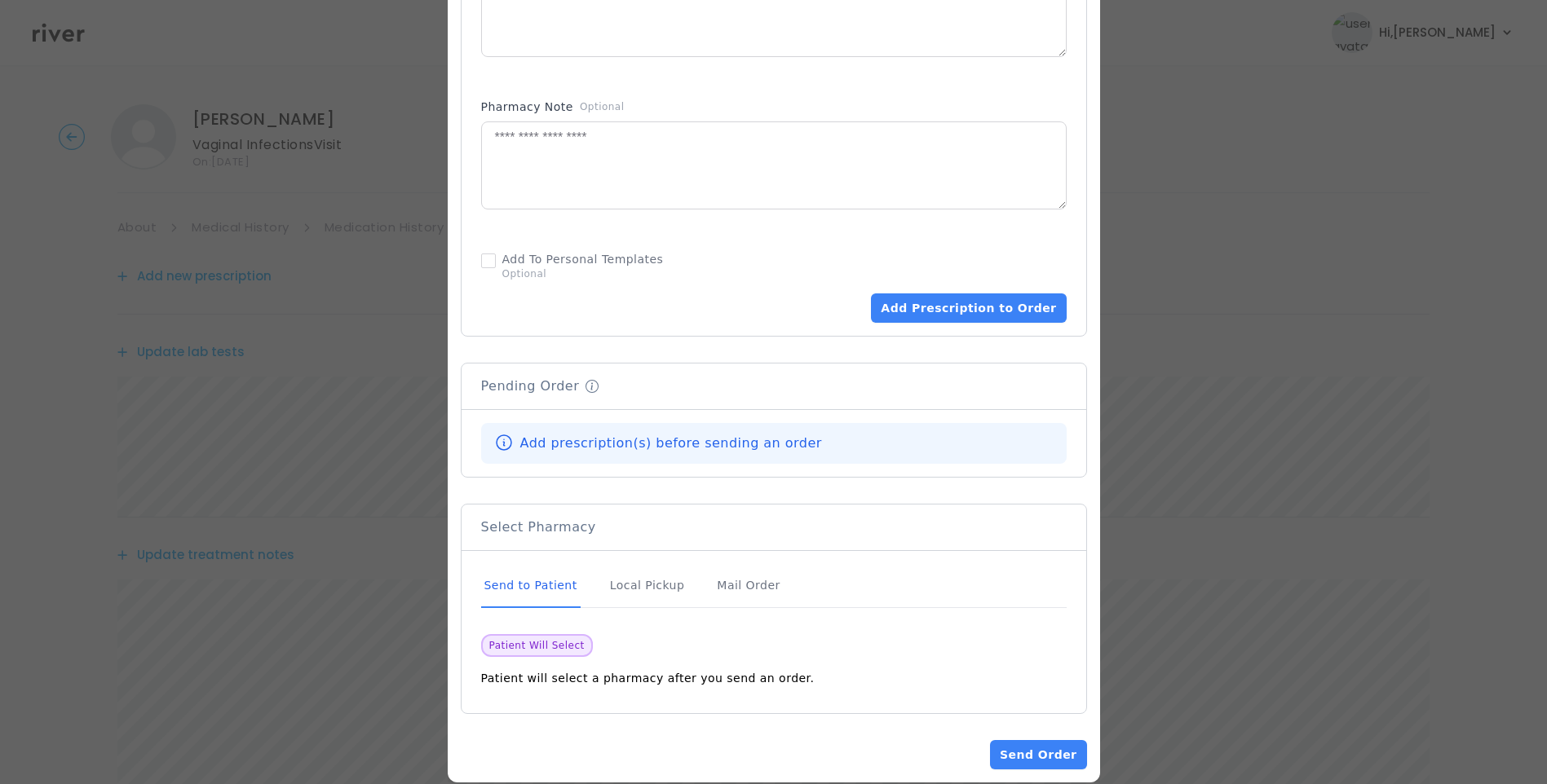
drag, startPoint x: 538, startPoint y: 578, endPoint x: 630, endPoint y: 529, distance: 104.2
click at [538, 577] on div "Send to Patient" at bounding box center [531, 585] width 100 height 44
click at [932, 300] on button "Add Prescription to Order" at bounding box center [968, 308] width 195 height 29
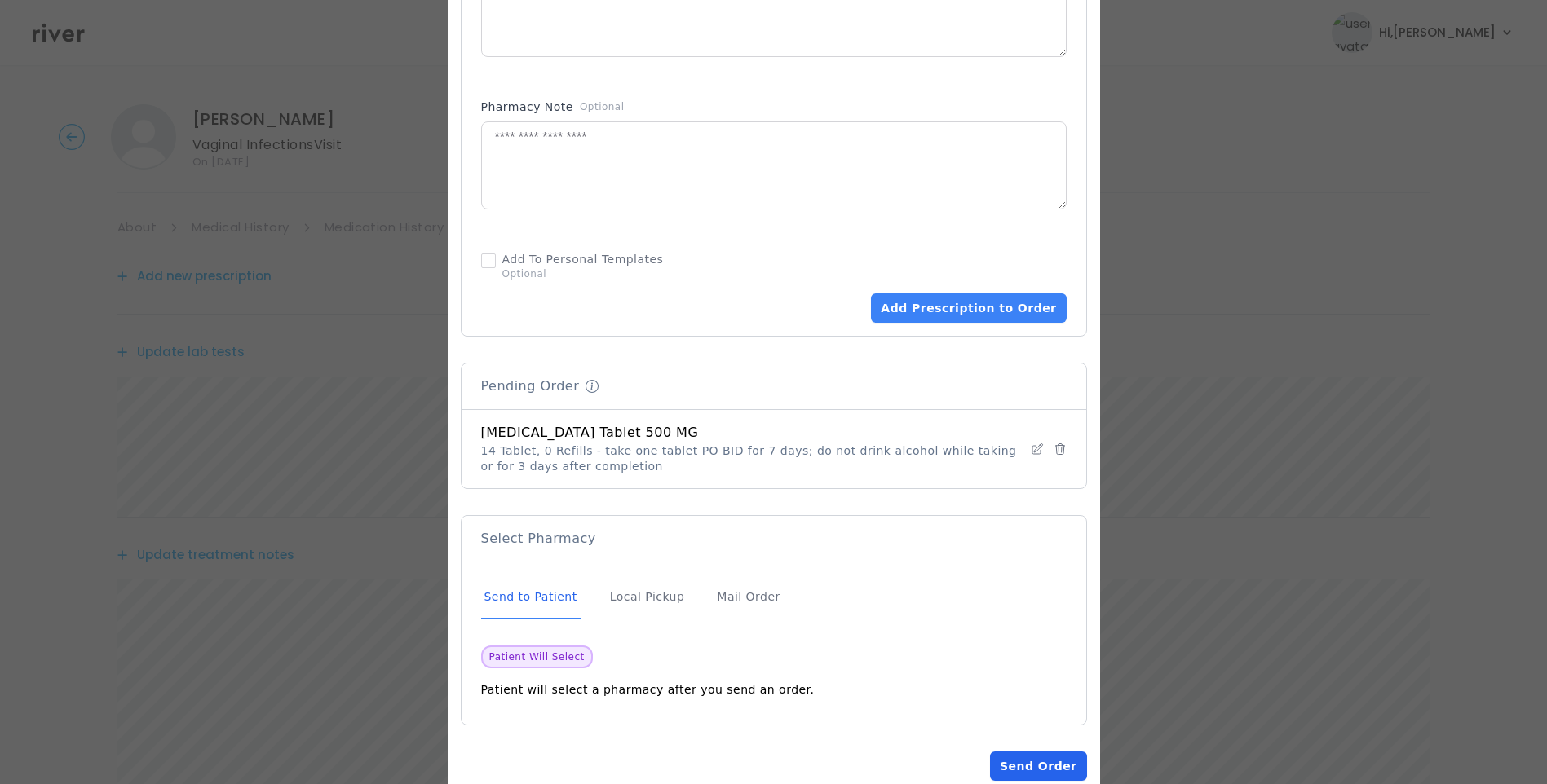
click at [1061, 757] on button "Send Order" at bounding box center [1038, 765] width 96 height 29
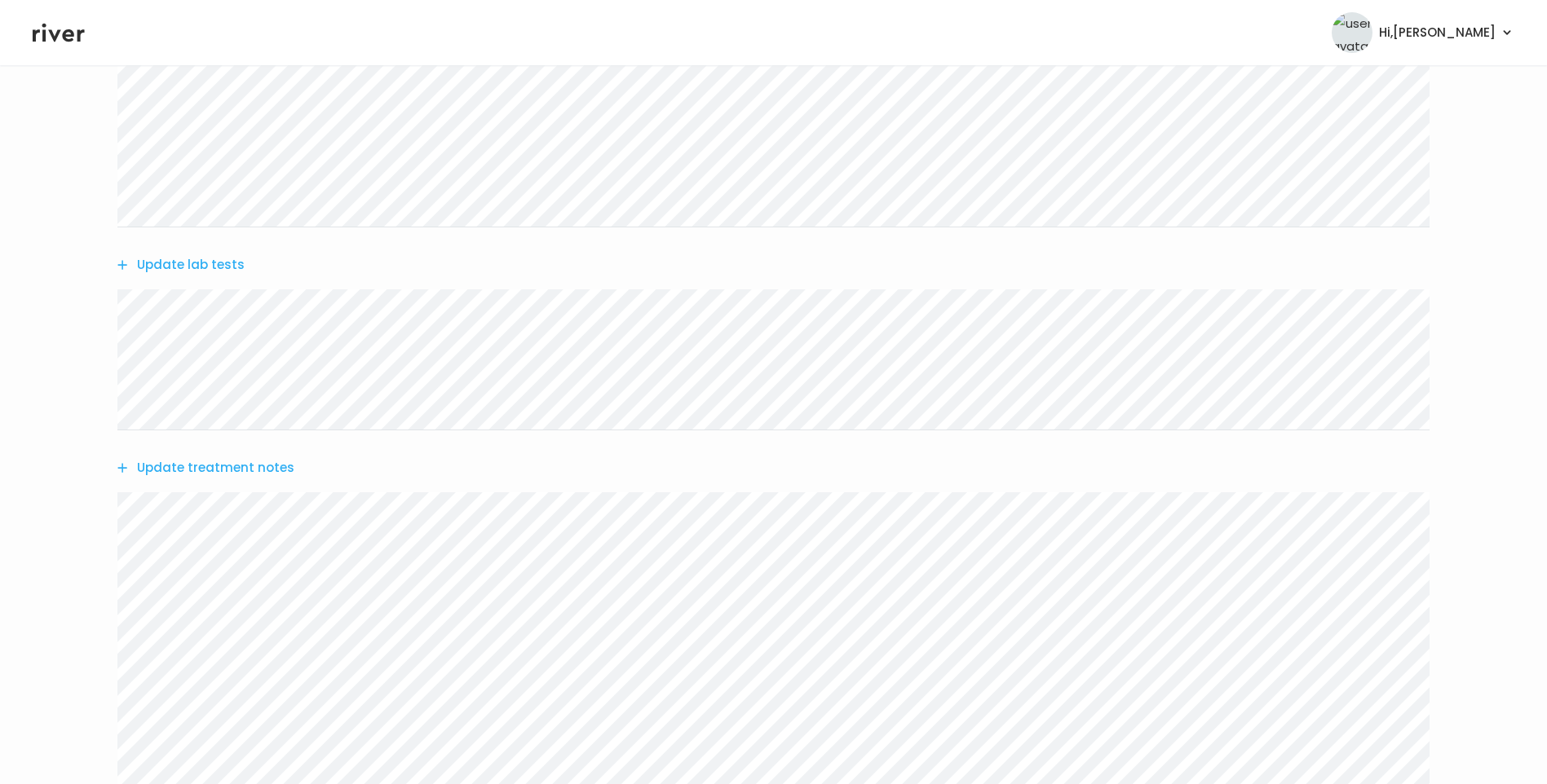
scroll to position [82, 0]
click at [849, 148] on link "Chat" at bounding box center [848, 146] width 33 height 23
click at [955, 104] on link "Treatment Plan" at bounding box center [952, 105] width 101 height 23
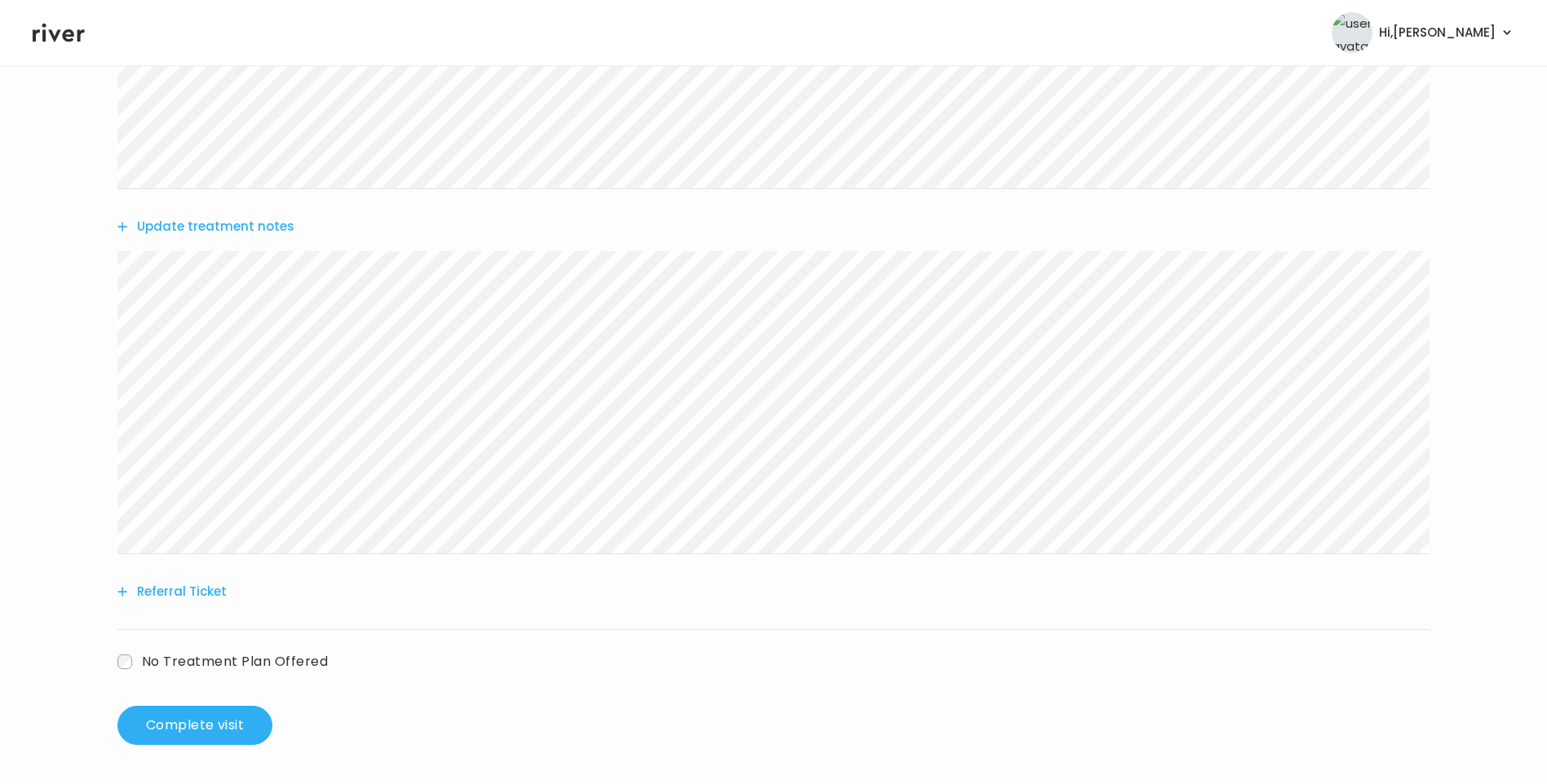
click at [254, 230] on button "Update treatment notes" at bounding box center [206, 227] width 177 height 23
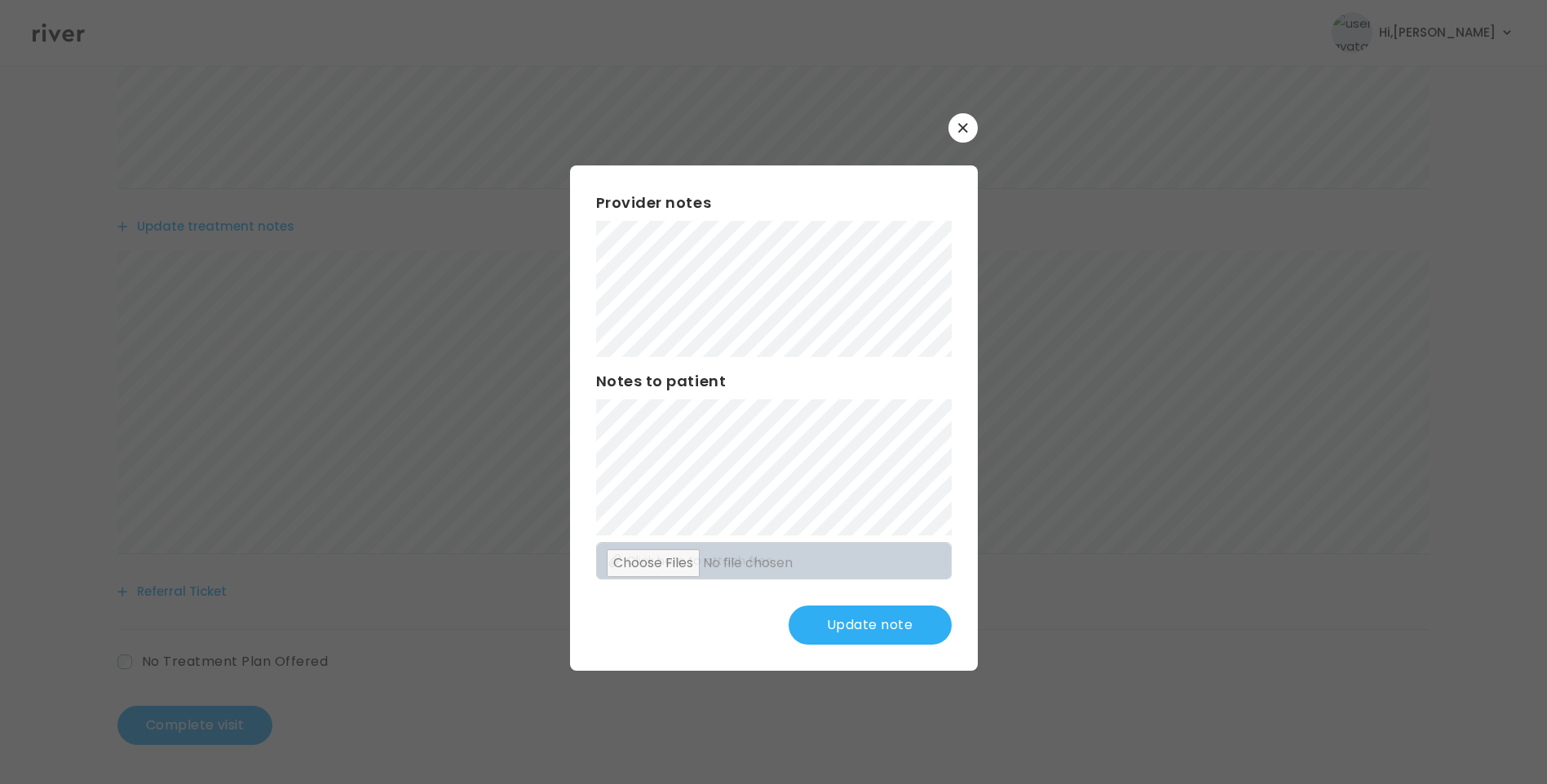
click at [877, 625] on button "Update note" at bounding box center [869, 625] width 163 height 40
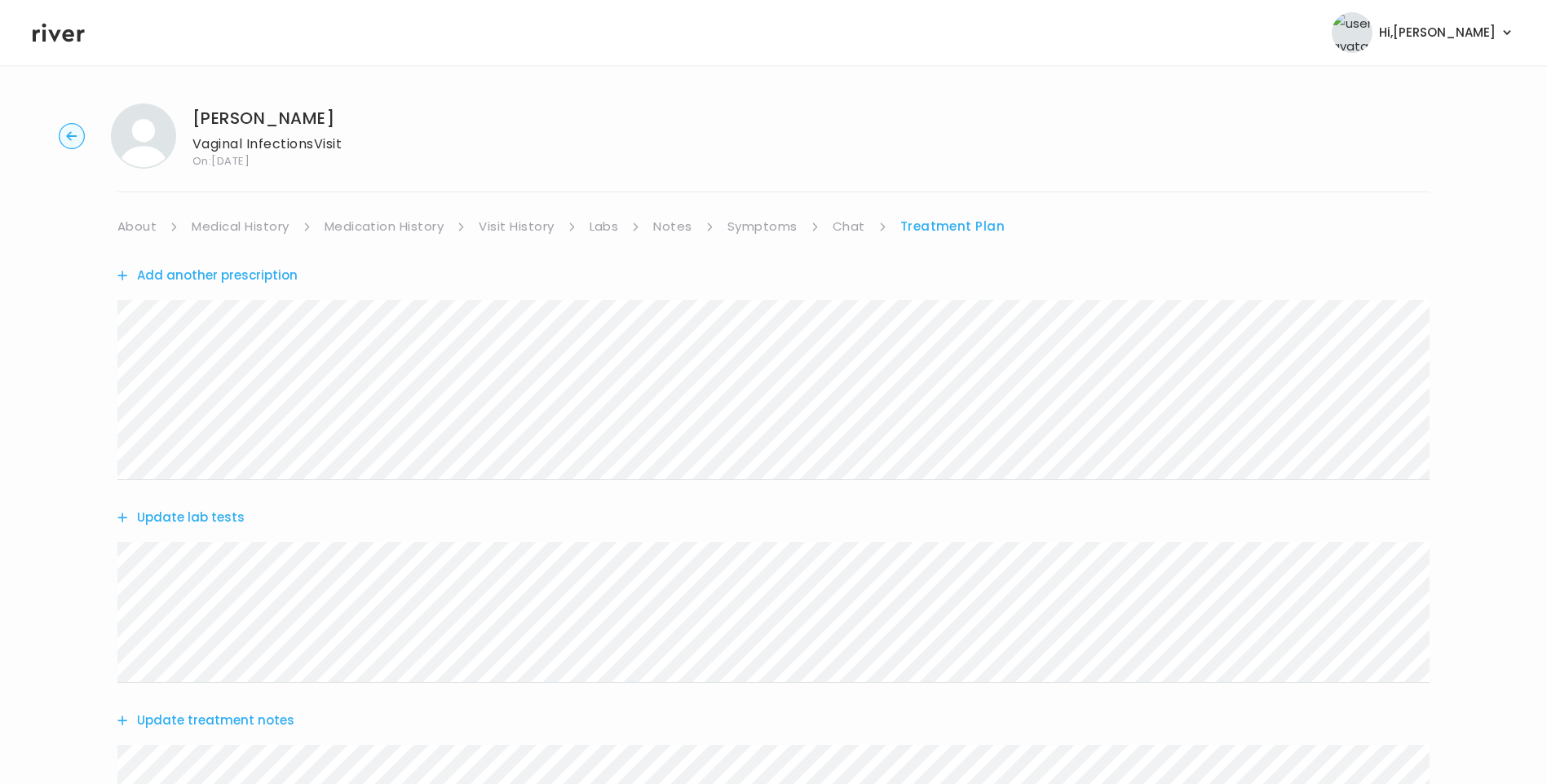
scroll to position [0, 0]
click at [782, 211] on div "Jorden Douglas Vaginal Infections Visit On: 30 Aug 2025 About Medical History M…" at bounding box center [773, 672] width 1547 height 1161
click at [780, 225] on link "Symptoms" at bounding box center [762, 227] width 70 height 23
click at [847, 228] on link "Chat" at bounding box center [852, 227] width 33 height 23
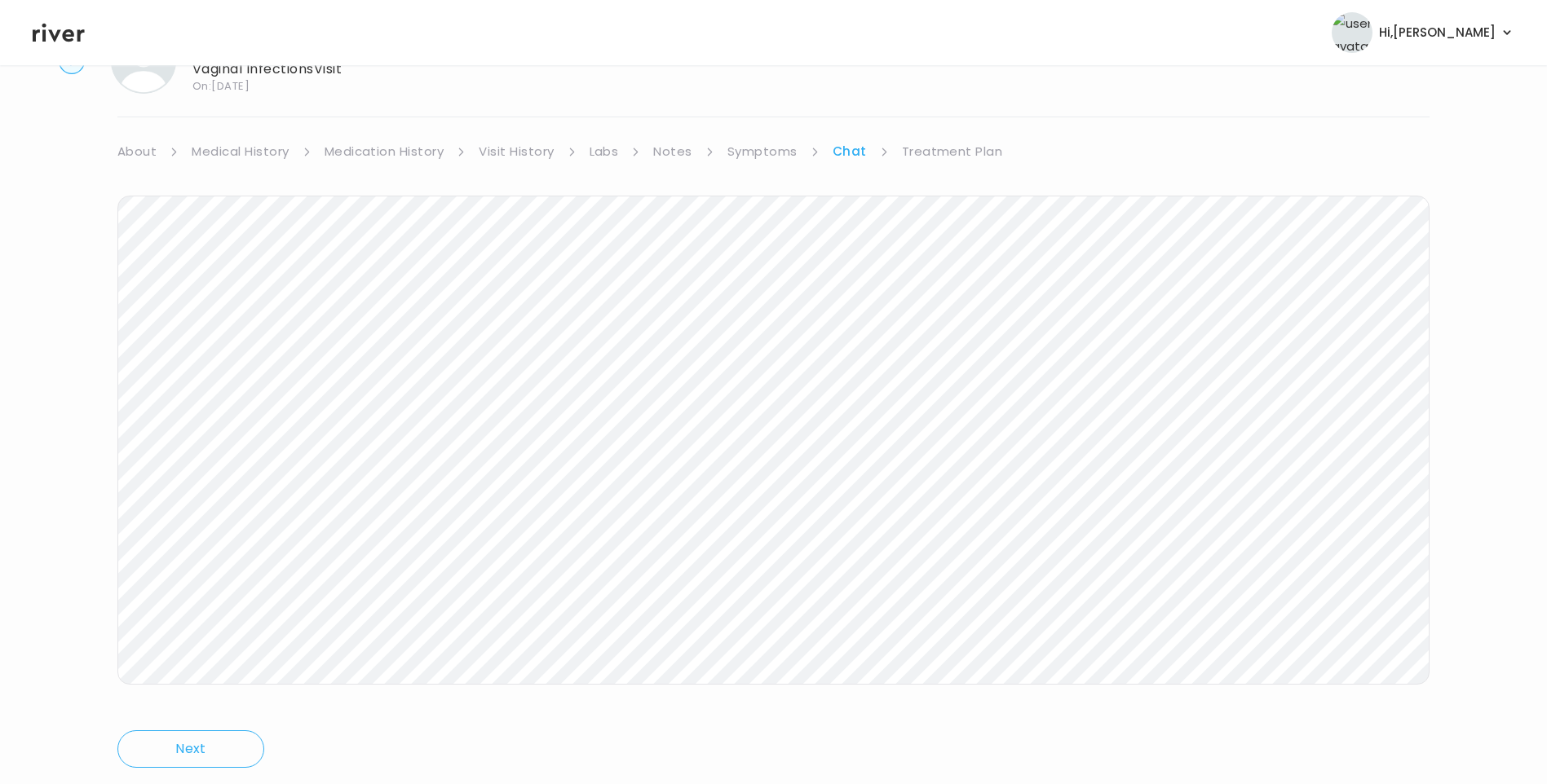
scroll to position [121, 0]
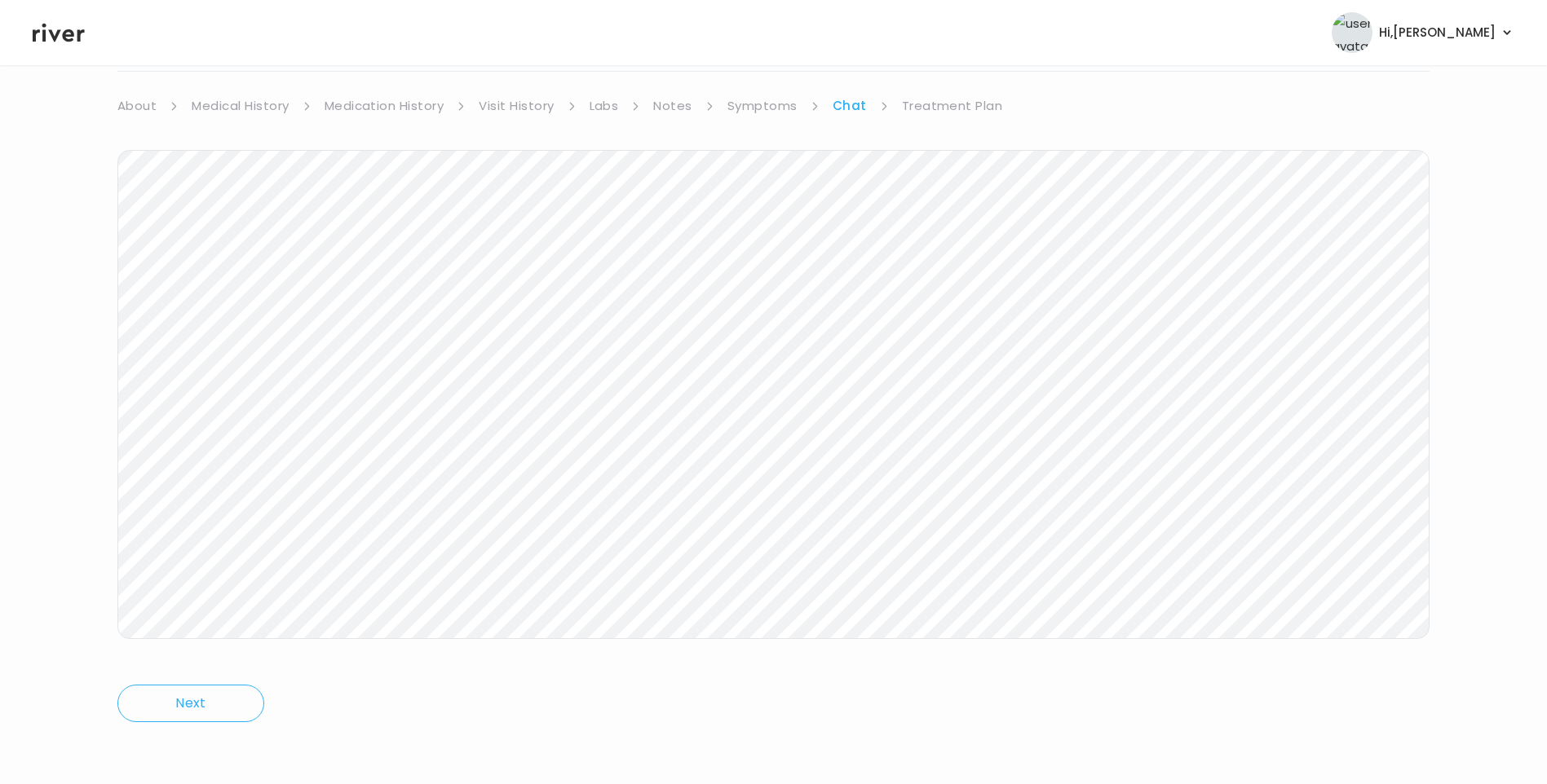
click at [951, 106] on link "Treatment Plan" at bounding box center [952, 105] width 101 height 23
click at [251, 357] on button "Update treatment notes" at bounding box center [206, 355] width 177 height 23
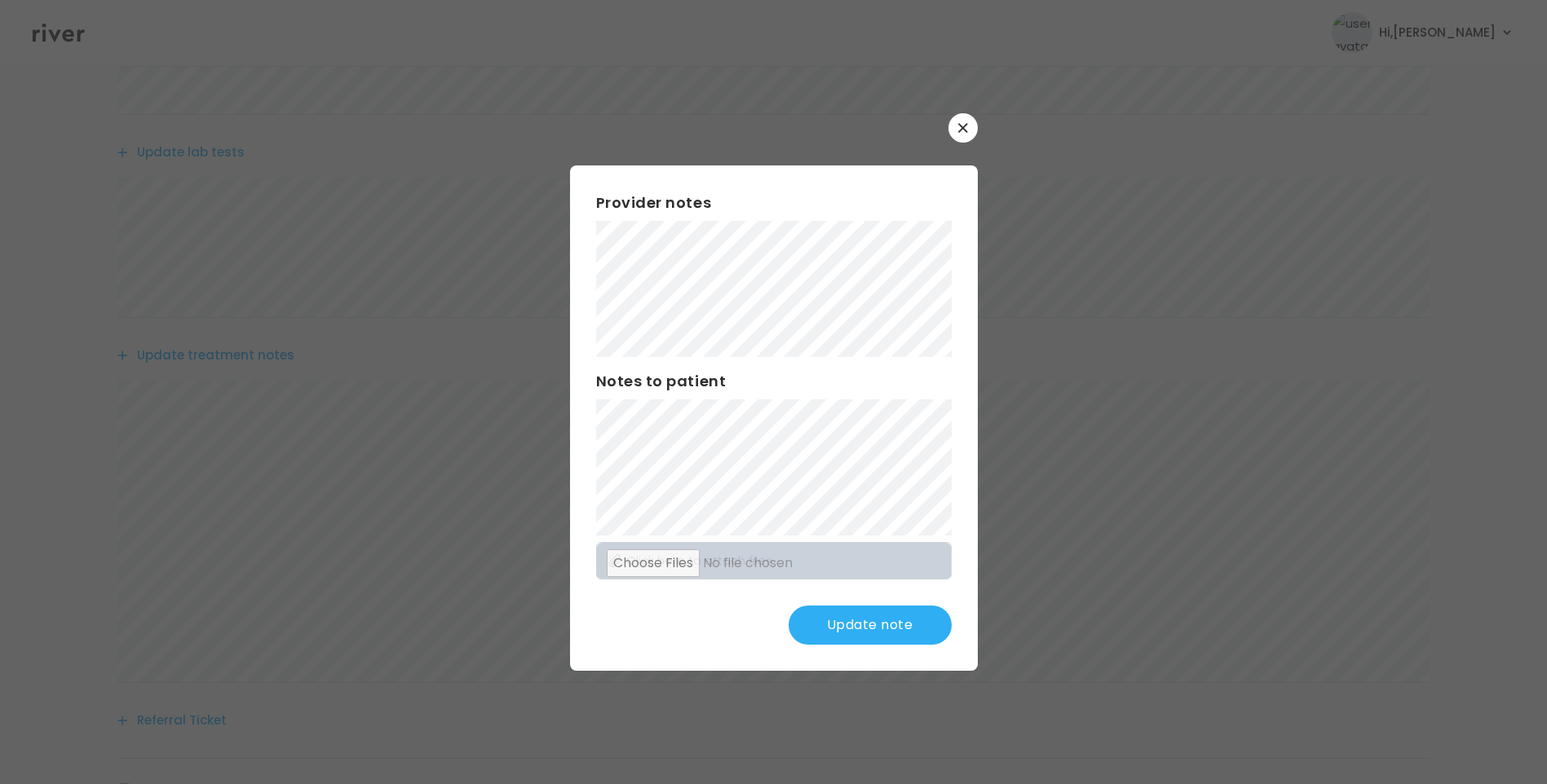
click at [866, 623] on button "Update note" at bounding box center [869, 625] width 163 height 40
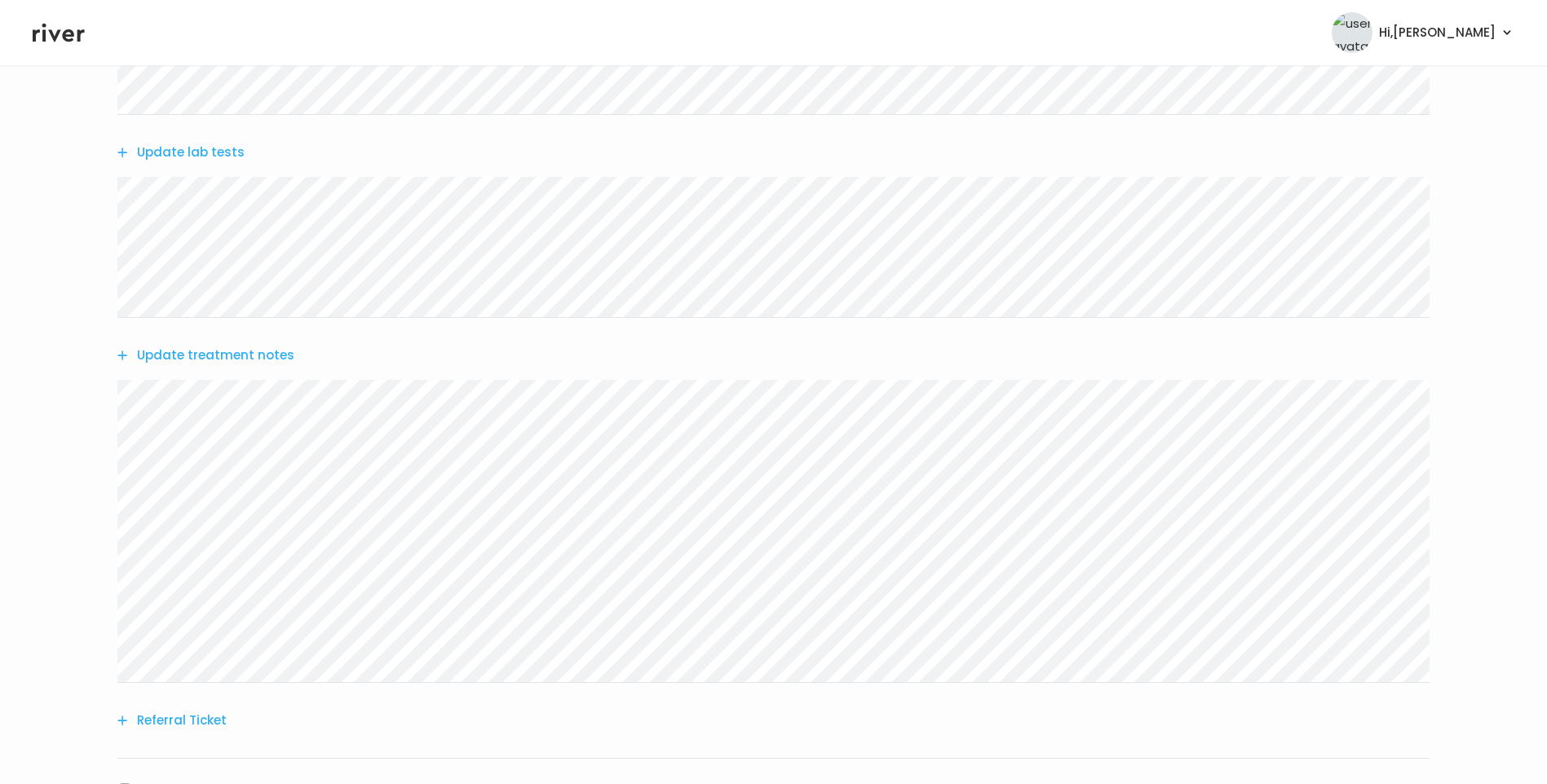
click at [239, 360] on button "Update treatment notes" at bounding box center [206, 355] width 177 height 23
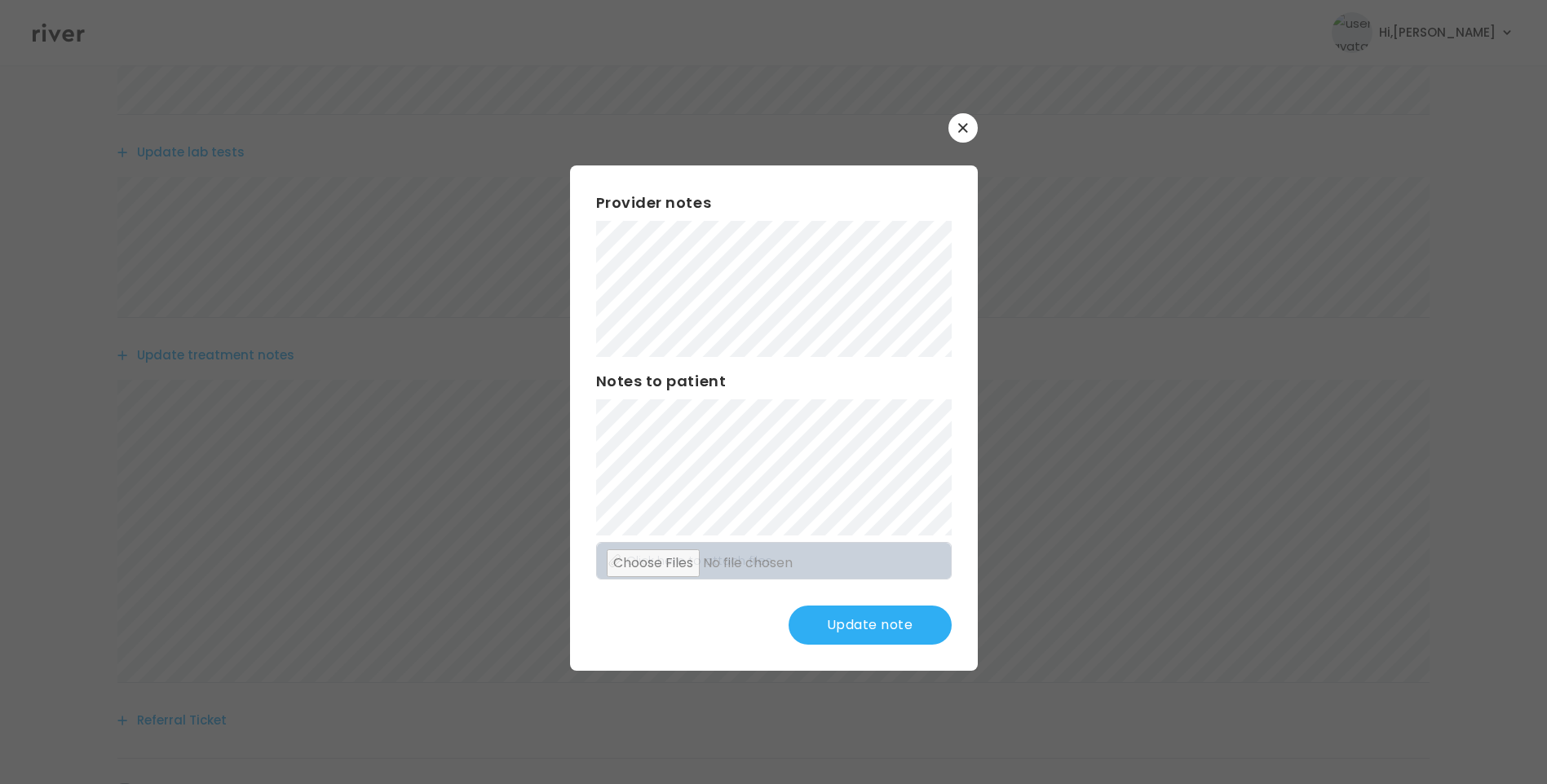
click at [909, 621] on button "Update note" at bounding box center [869, 625] width 163 height 40
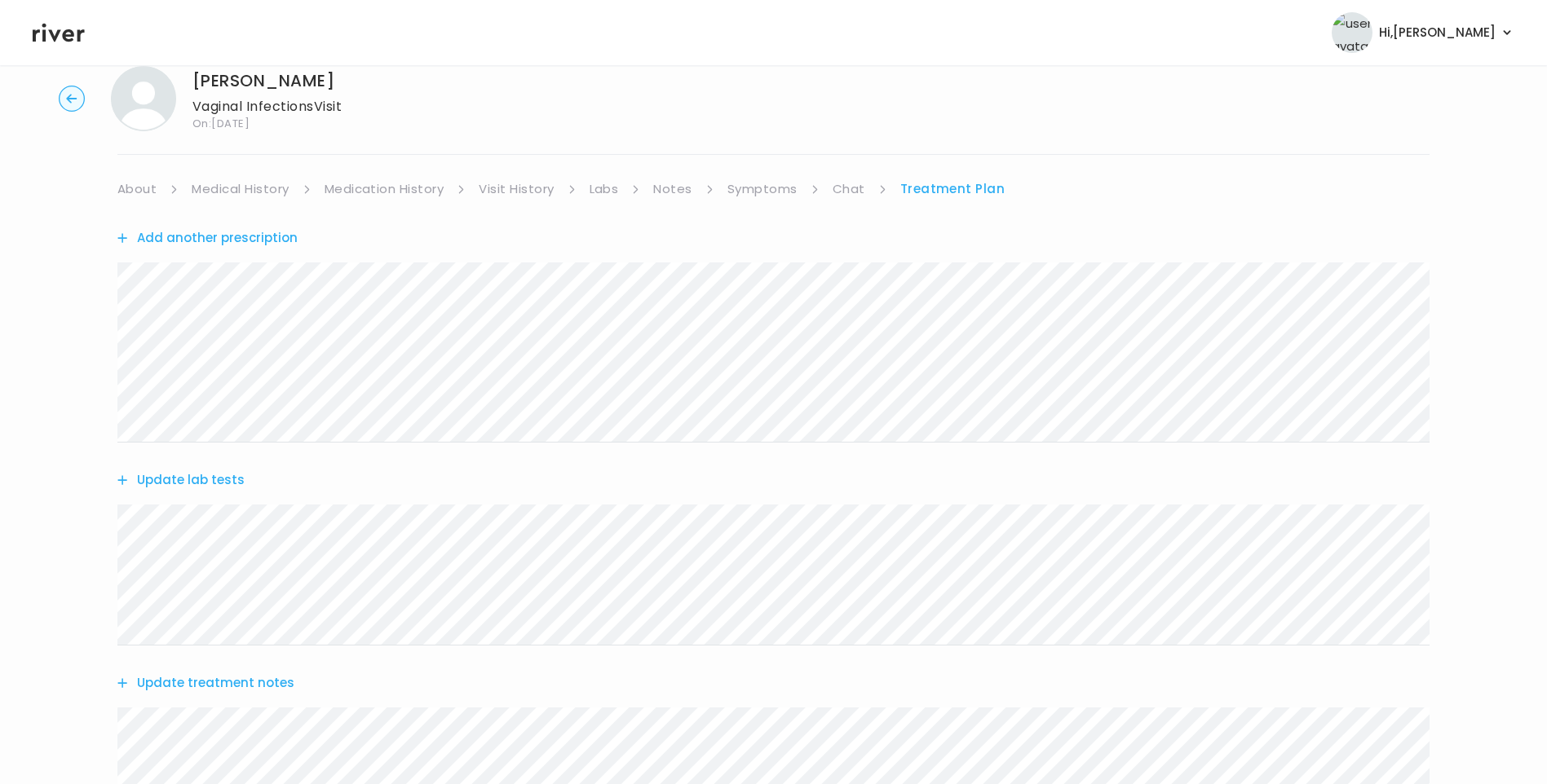
scroll to position [0, 0]
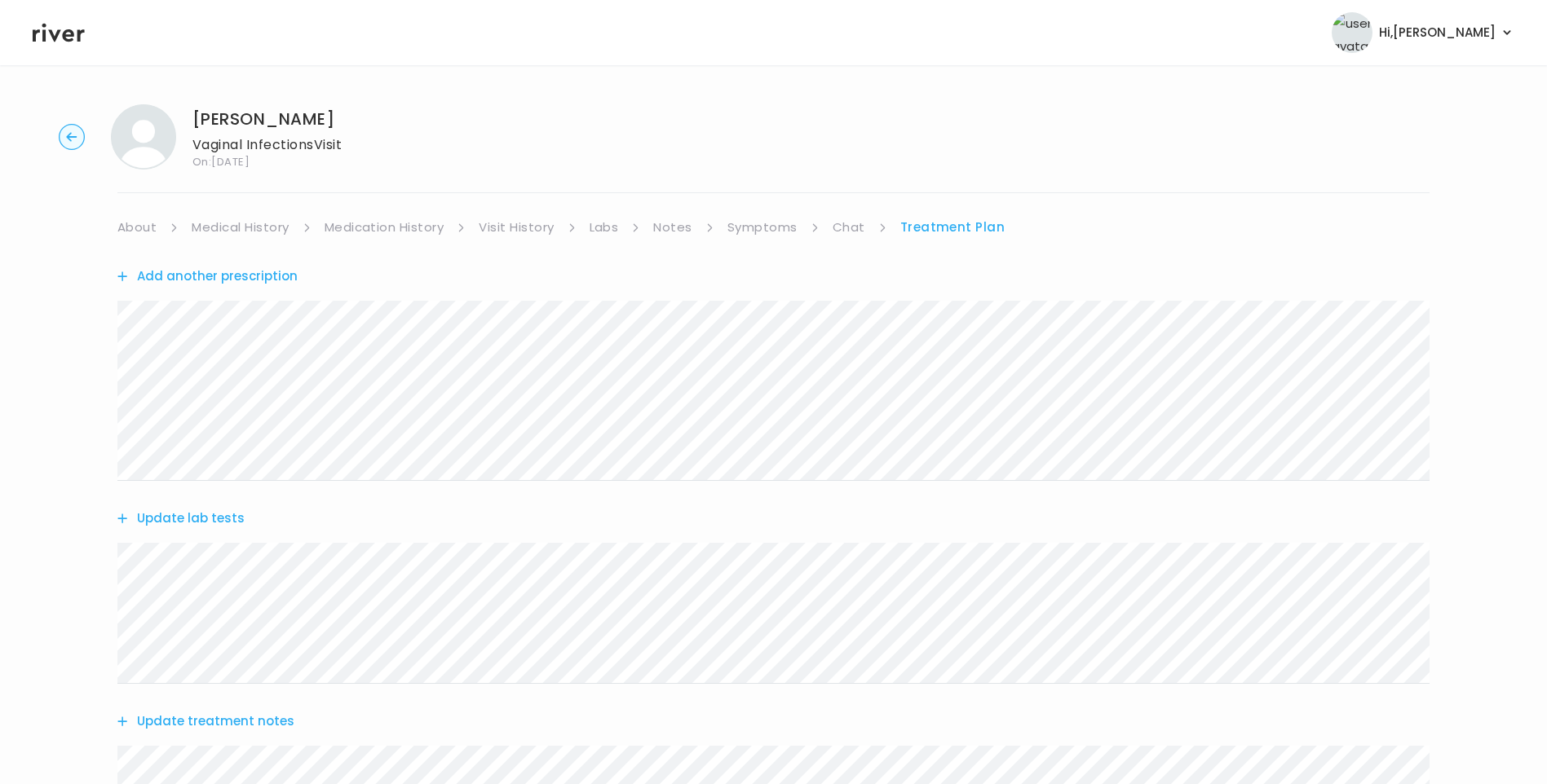
click at [849, 236] on link "Chat" at bounding box center [848, 227] width 33 height 23
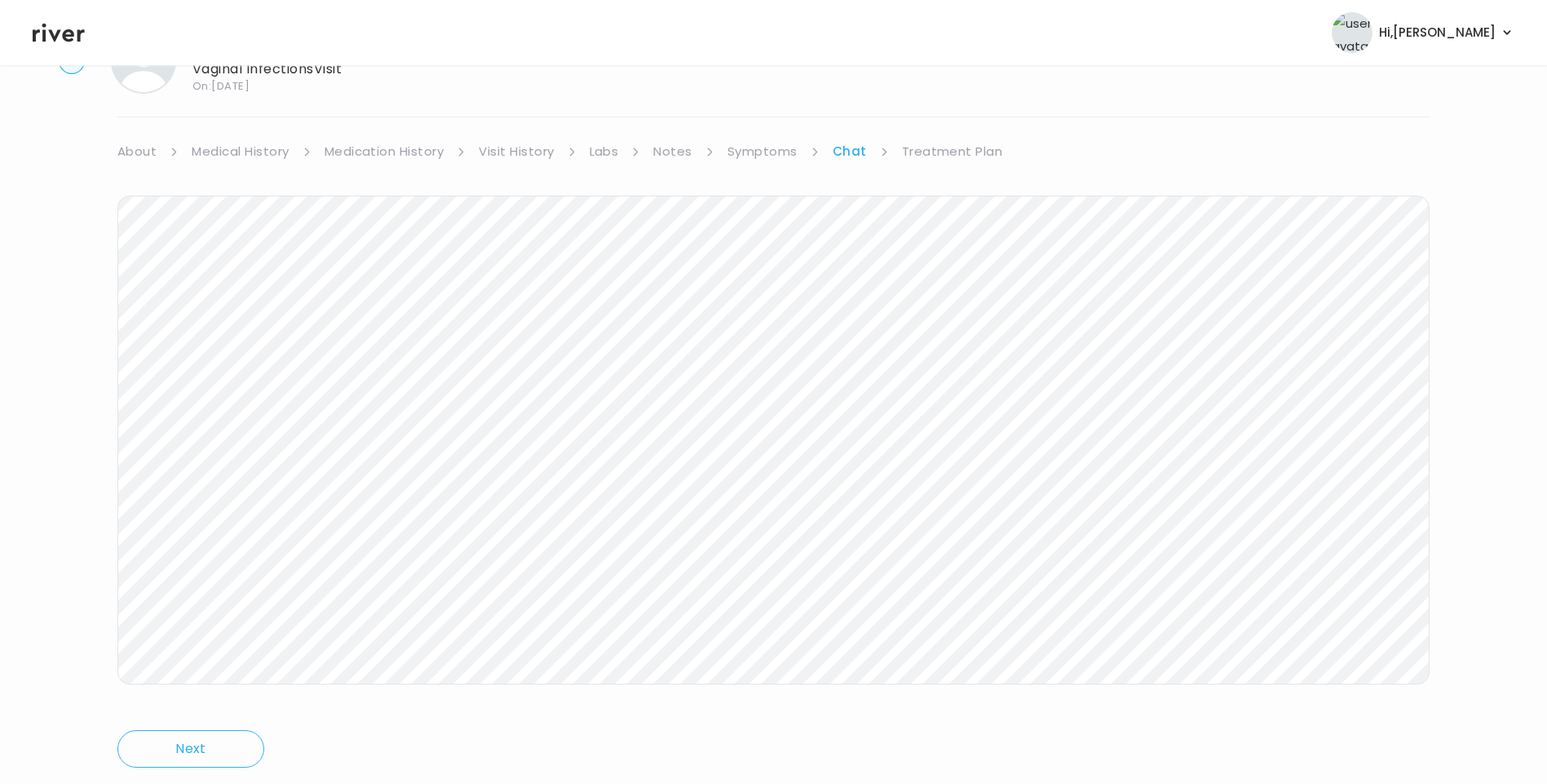
scroll to position [121, 0]
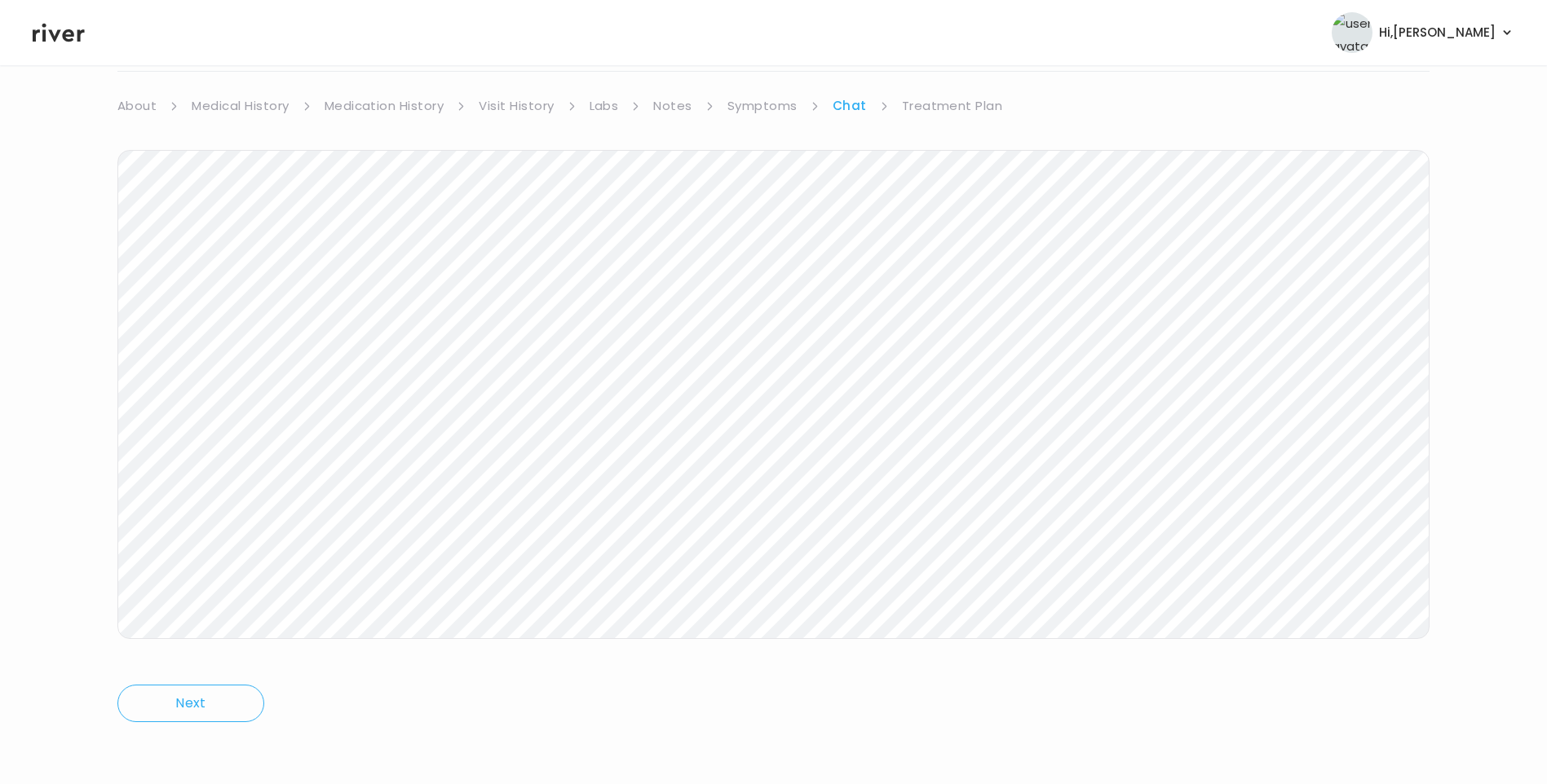
click at [965, 102] on link "Treatment Plan" at bounding box center [952, 105] width 101 height 23
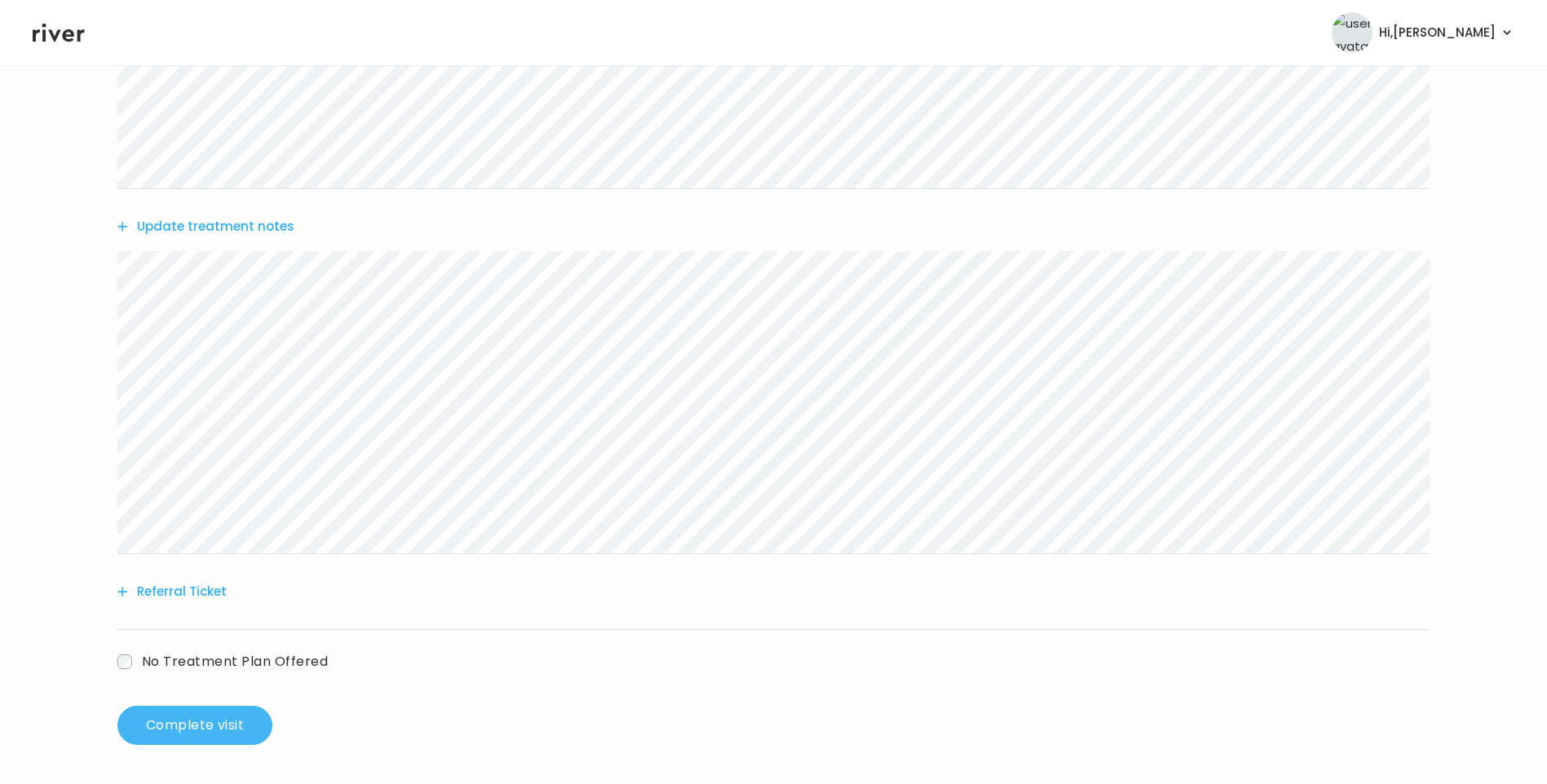
click at [207, 726] on button "Complete visit" at bounding box center [195, 726] width 155 height 40
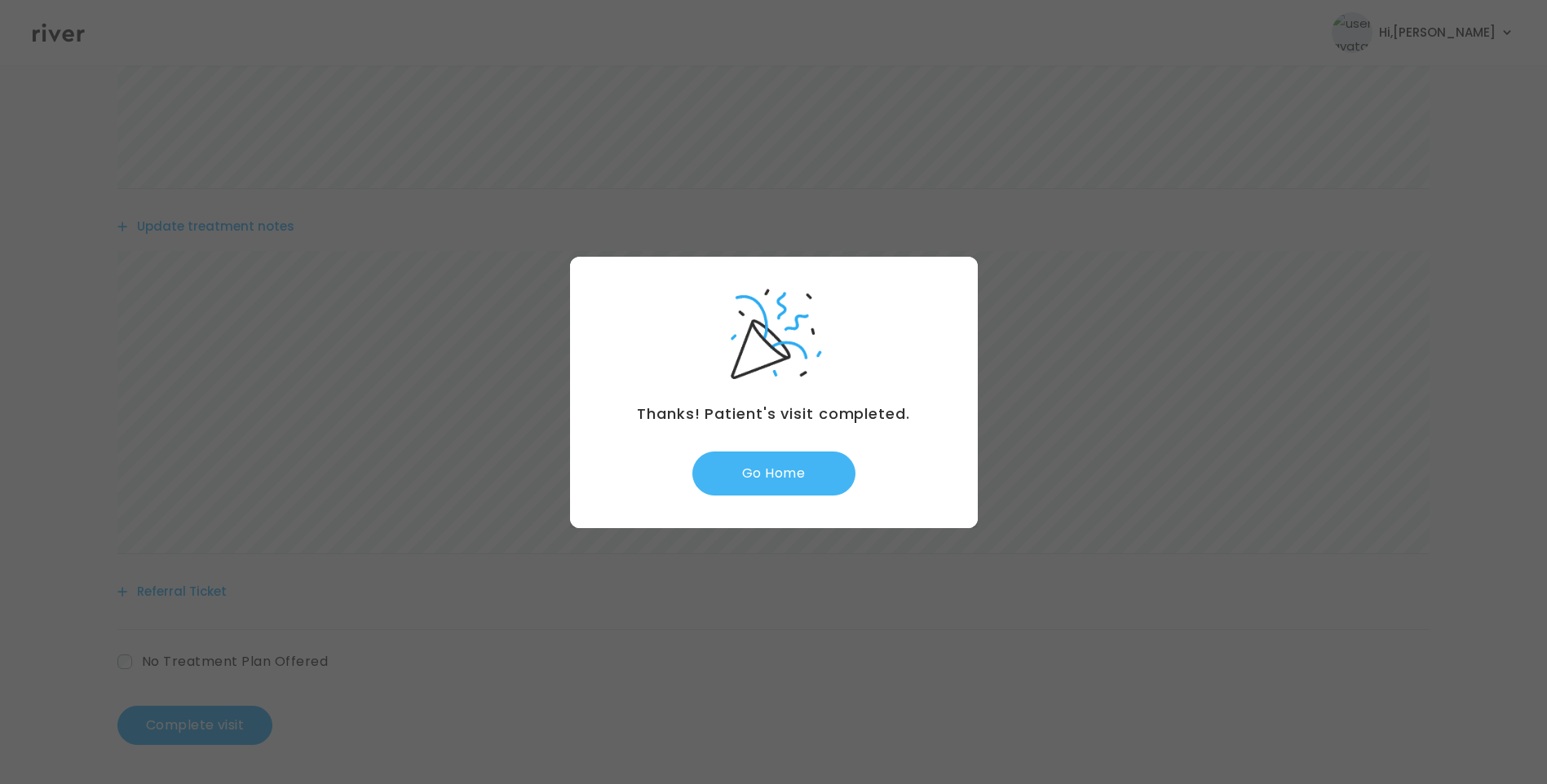
drag, startPoint x: 794, startPoint y: 471, endPoint x: 809, endPoint y: 474, distance: 15.3
click at [795, 471] on button "Go Home" at bounding box center [773, 473] width 163 height 44
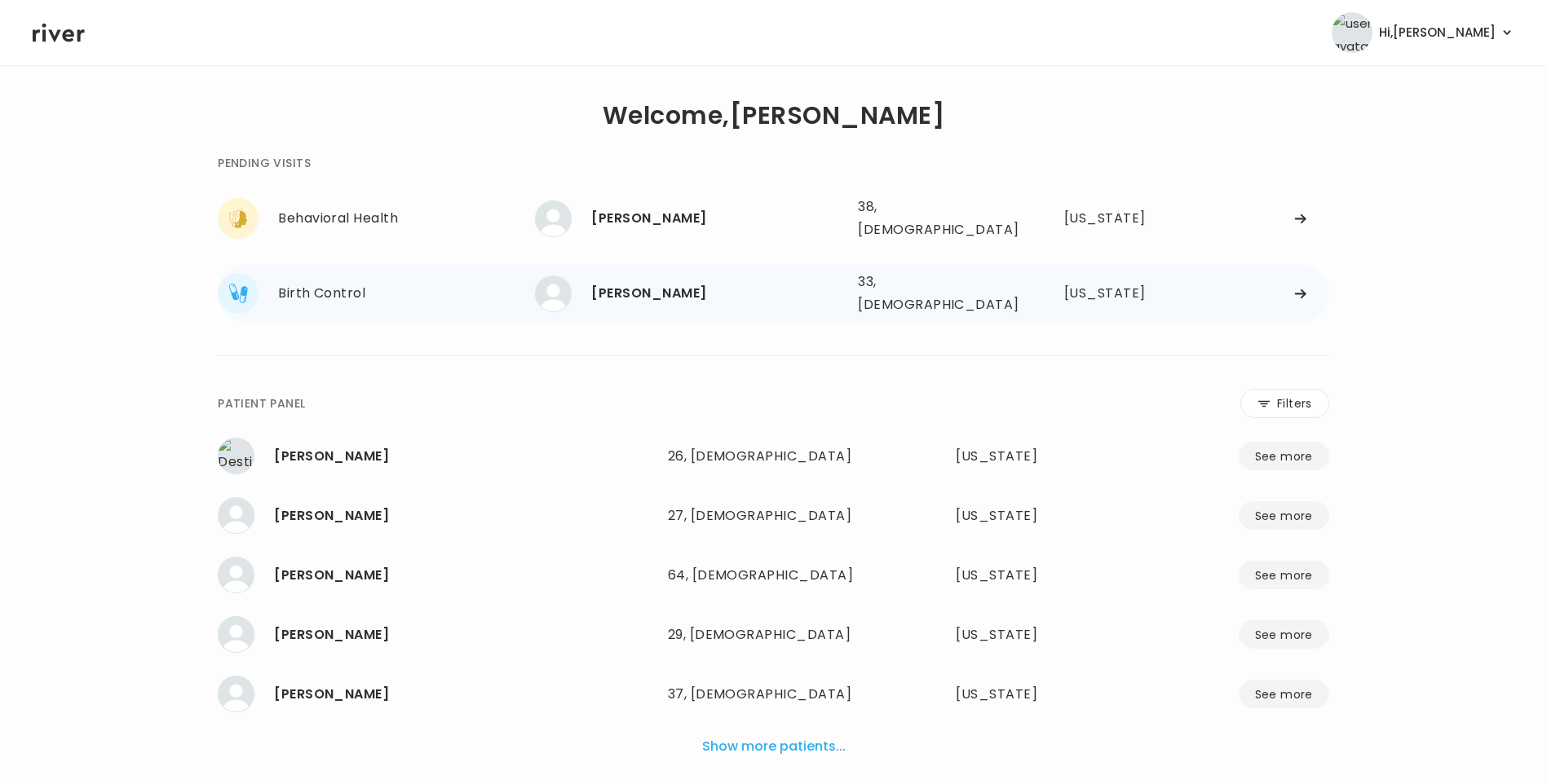
click at [653, 282] on div "[PERSON_NAME]" at bounding box center [717, 294] width 253 height 23
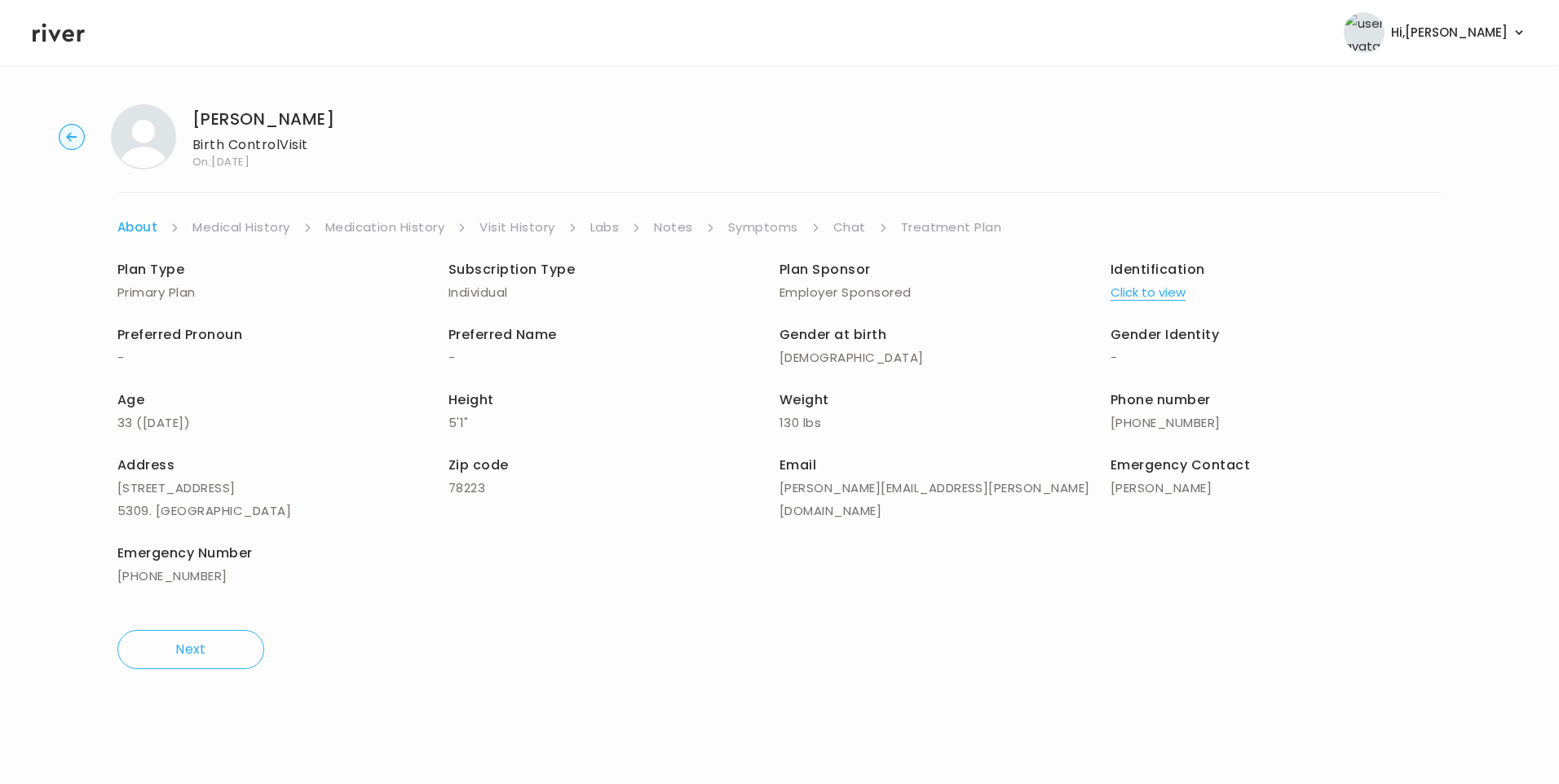
click at [854, 230] on link "Chat" at bounding box center [849, 227] width 33 height 23
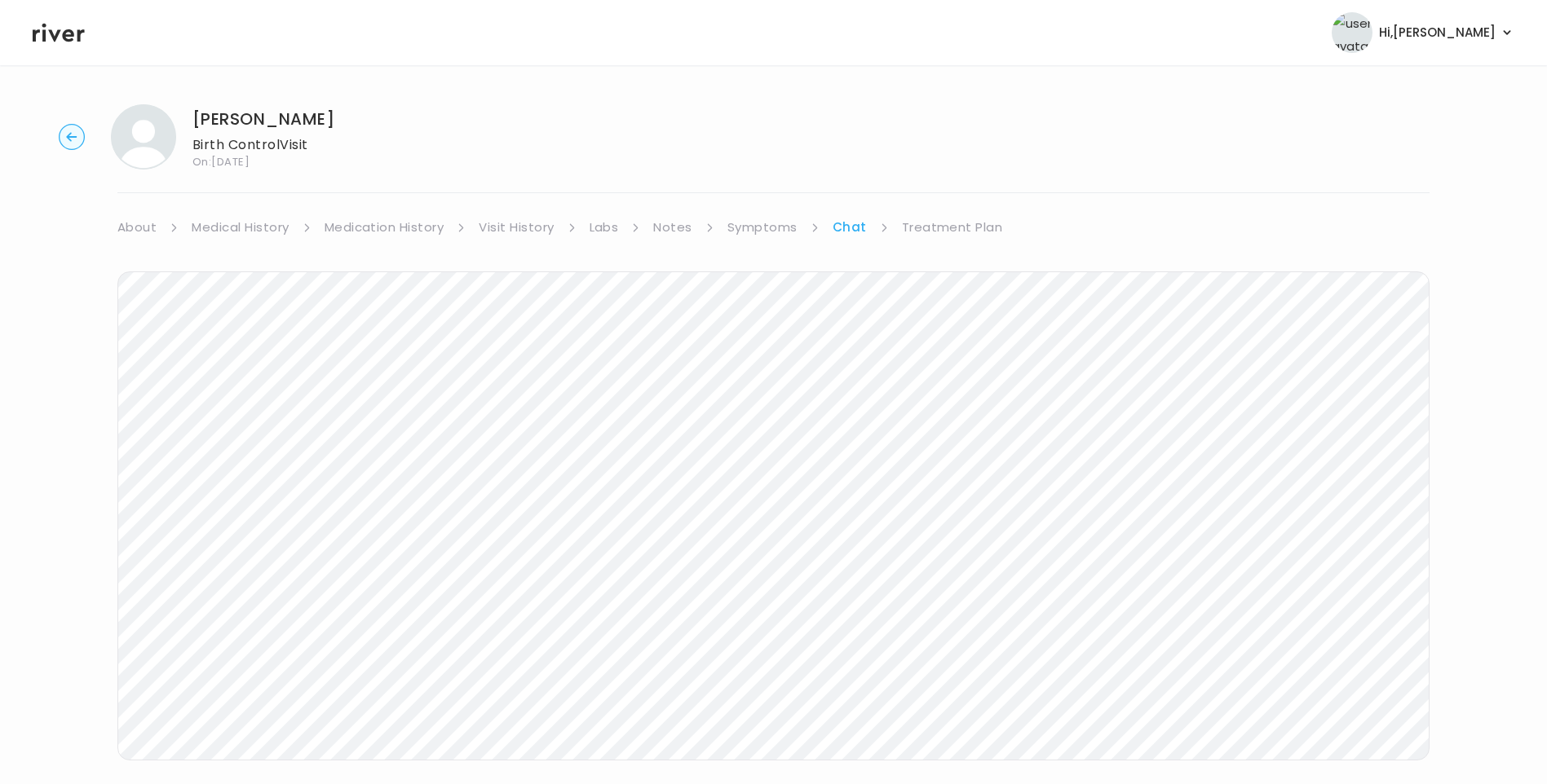
click at [56, 38] on icon at bounding box center [58, 33] width 52 height 19
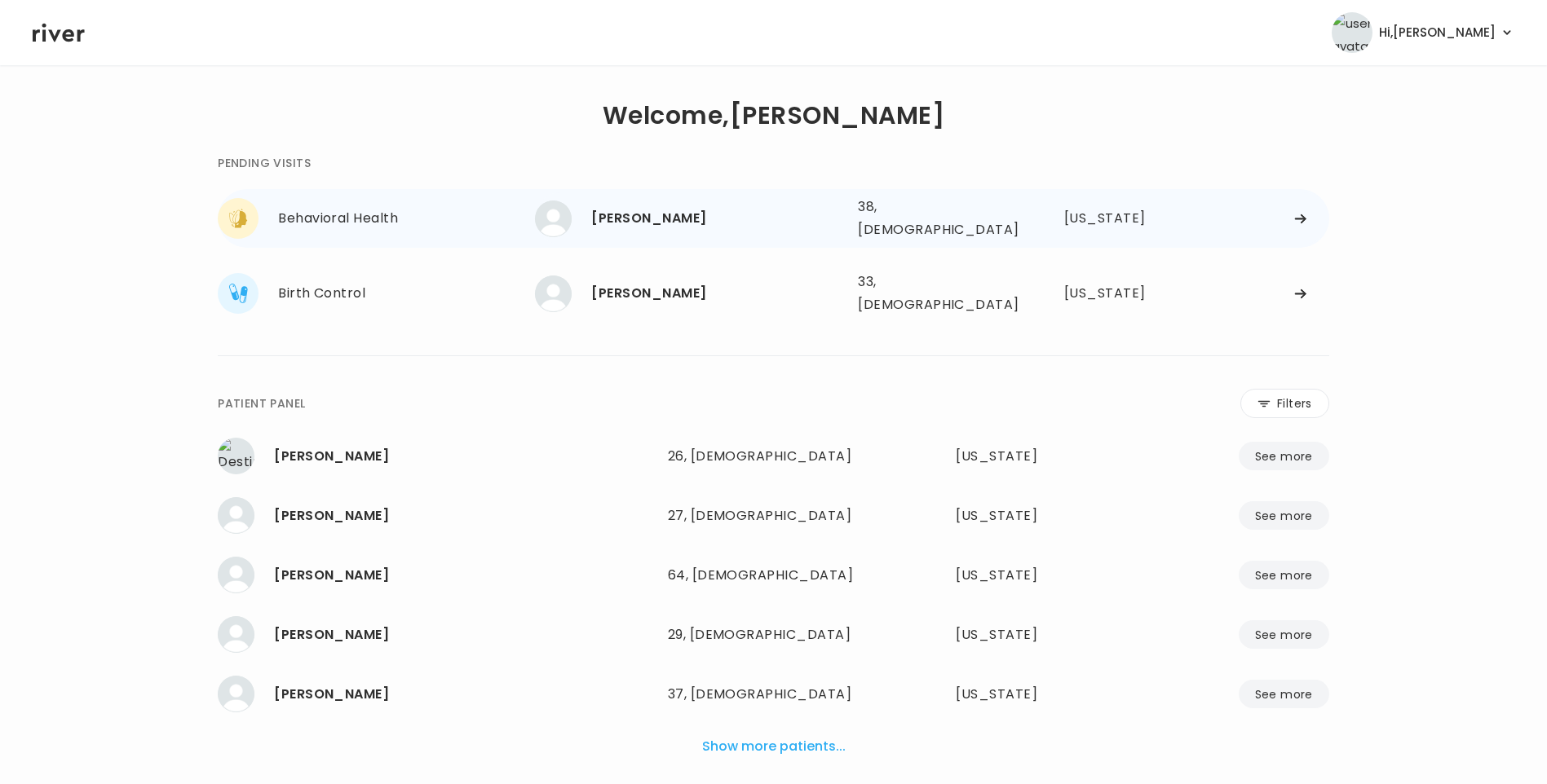
click at [659, 223] on div "[PERSON_NAME]" at bounding box center [717, 218] width 253 height 23
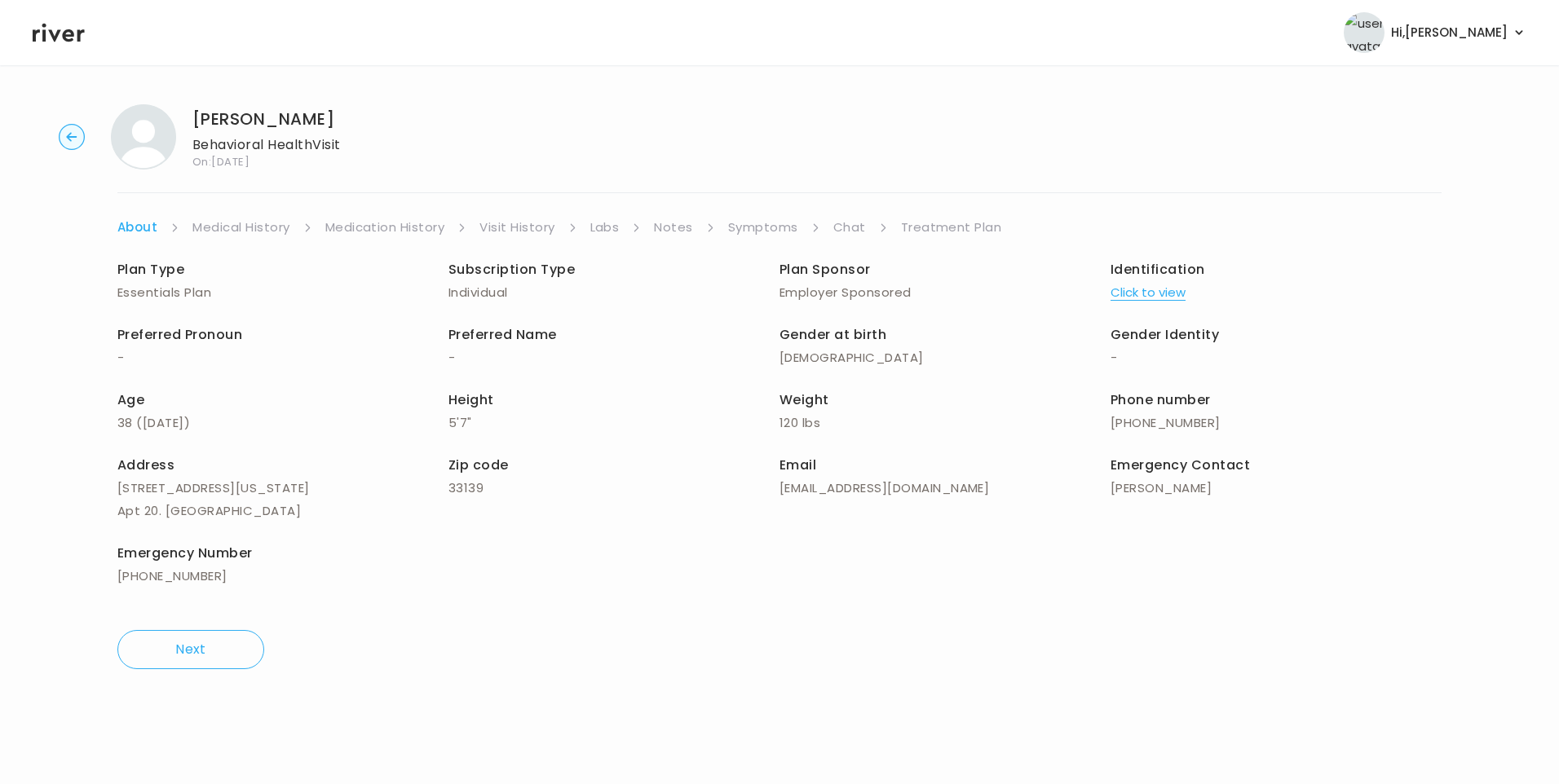
drag, startPoint x: 818, startPoint y: 231, endPoint x: 826, endPoint y: 233, distance: 8.2
click at [821, 232] on ul "About Medical History Medication History Visit History Labs Notes Symptoms Chat…" at bounding box center [780, 227] width 1324 height 23
click at [850, 234] on link "Chat" at bounding box center [849, 227] width 33 height 23
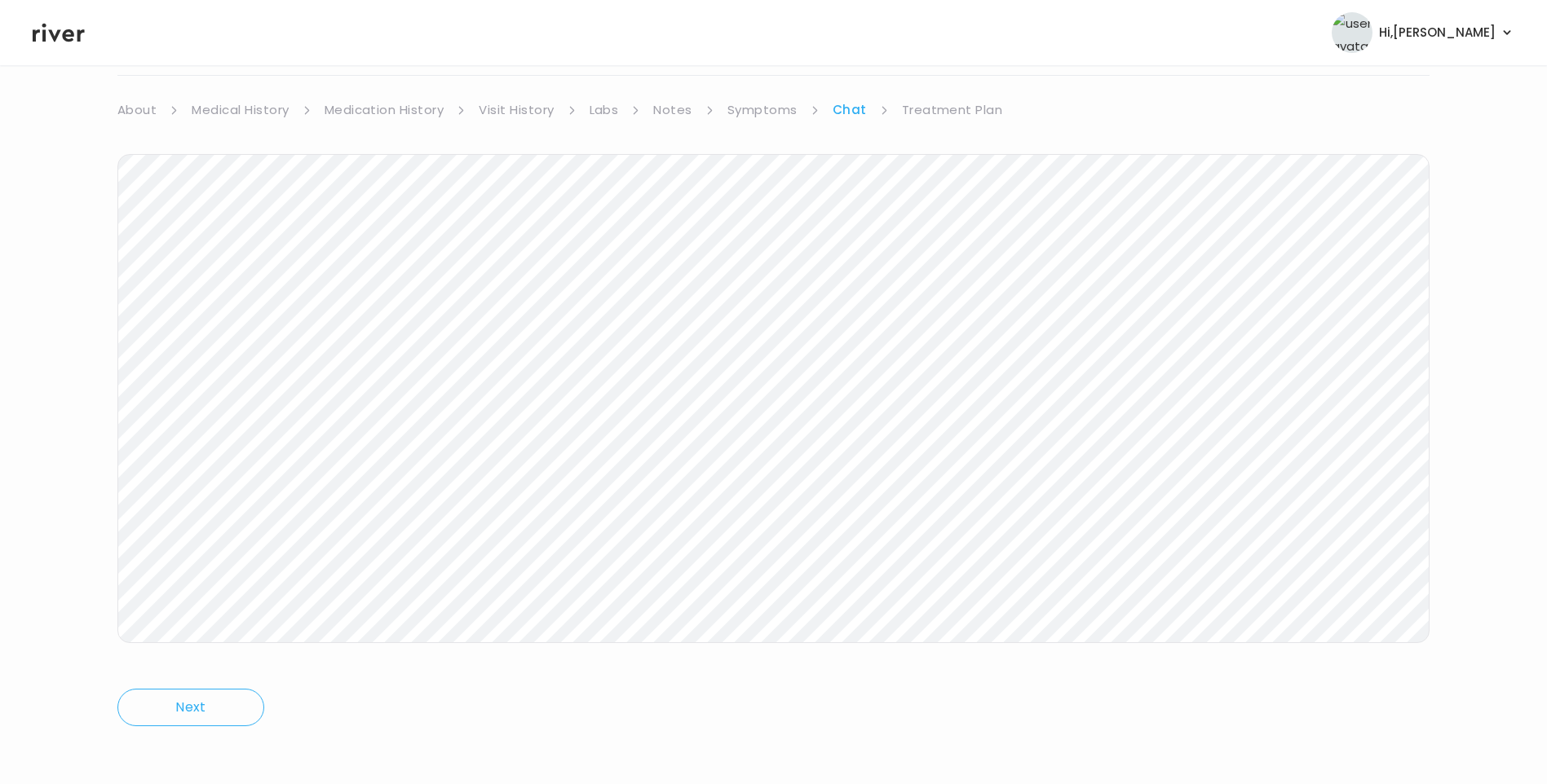
scroll to position [121, 0]
click at [75, 37] on icon at bounding box center [58, 33] width 52 height 24
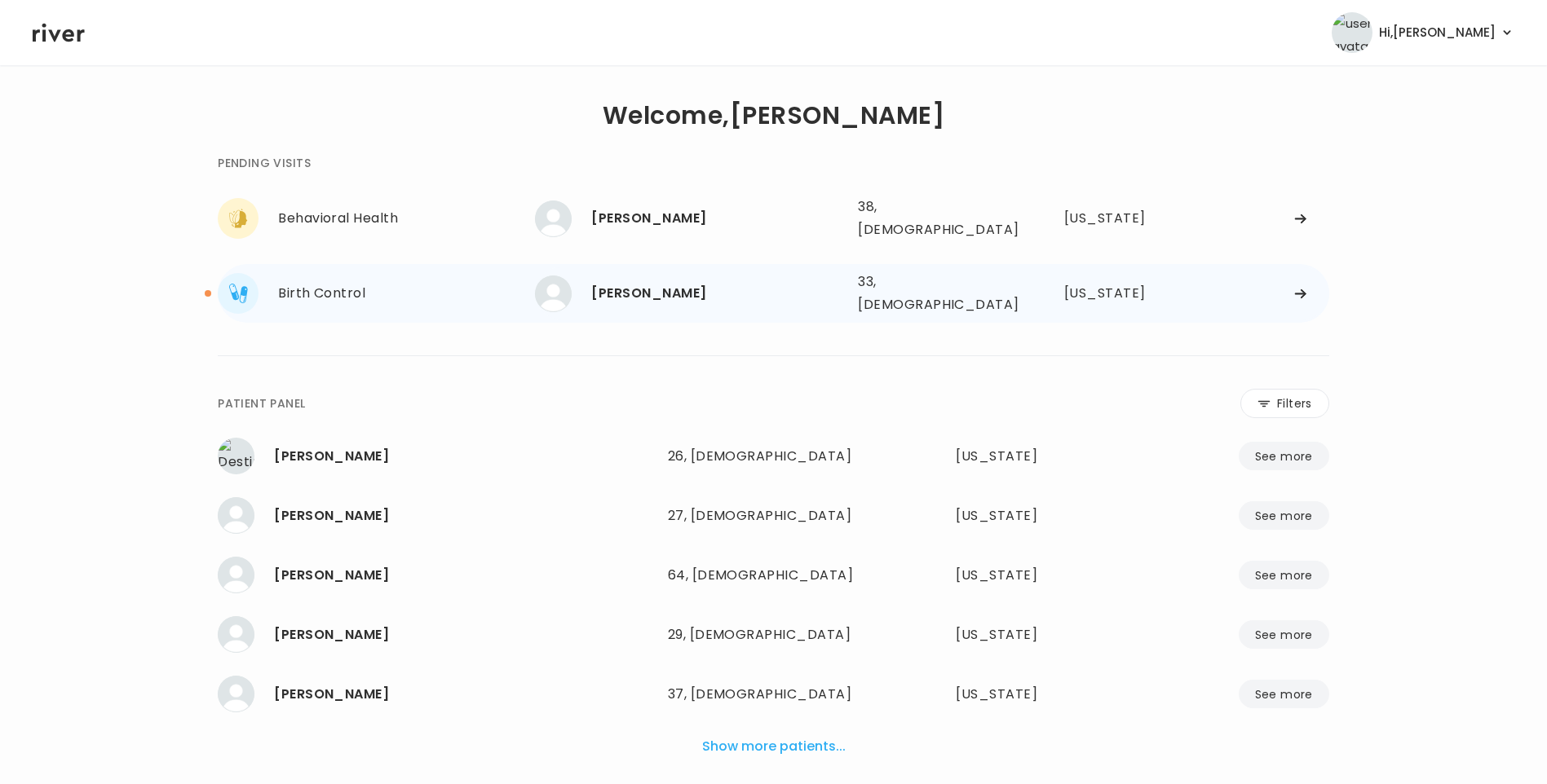
click at [643, 290] on div "[PERSON_NAME]" at bounding box center [717, 294] width 253 height 23
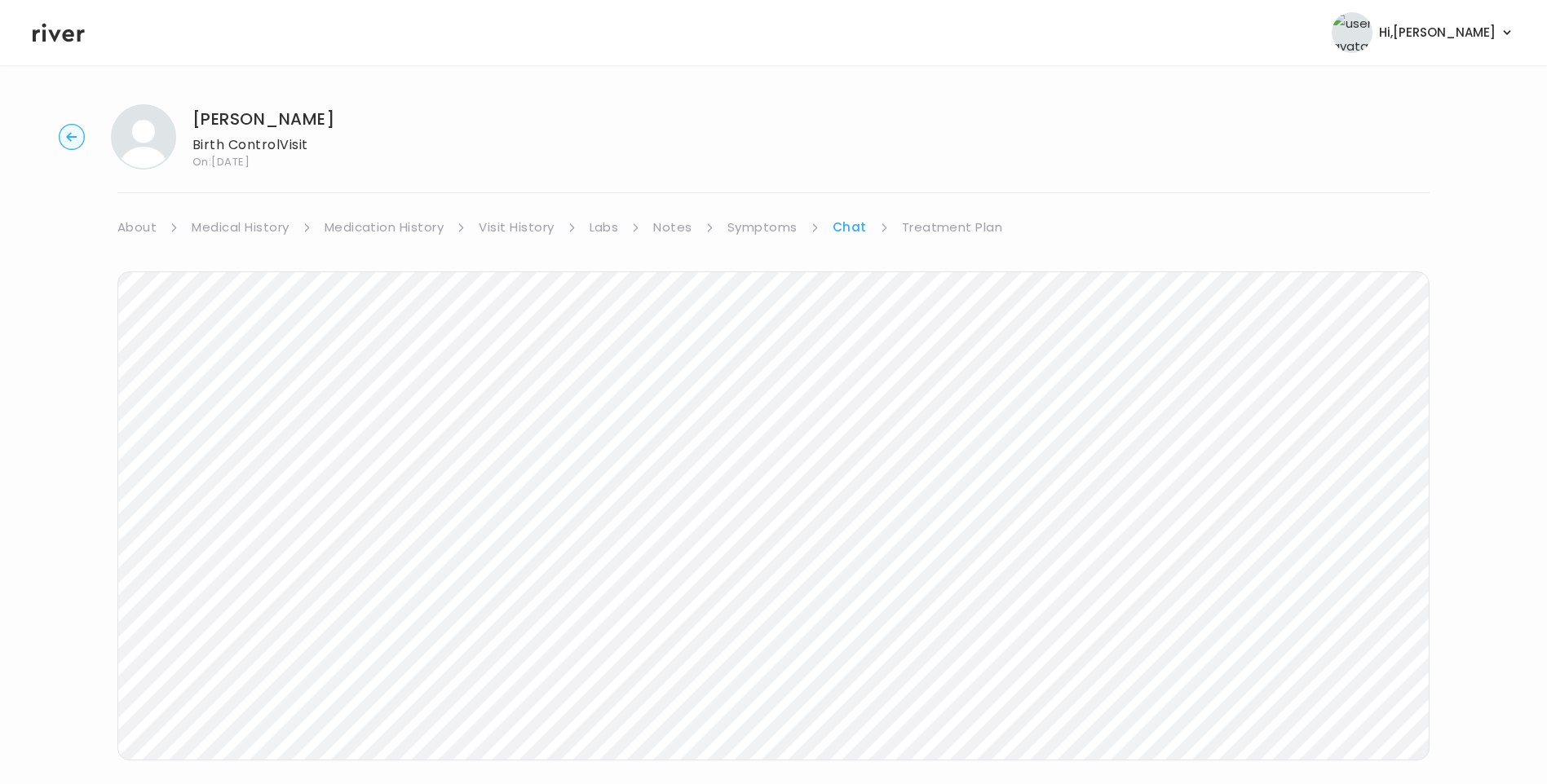
scroll to position [121, 0]
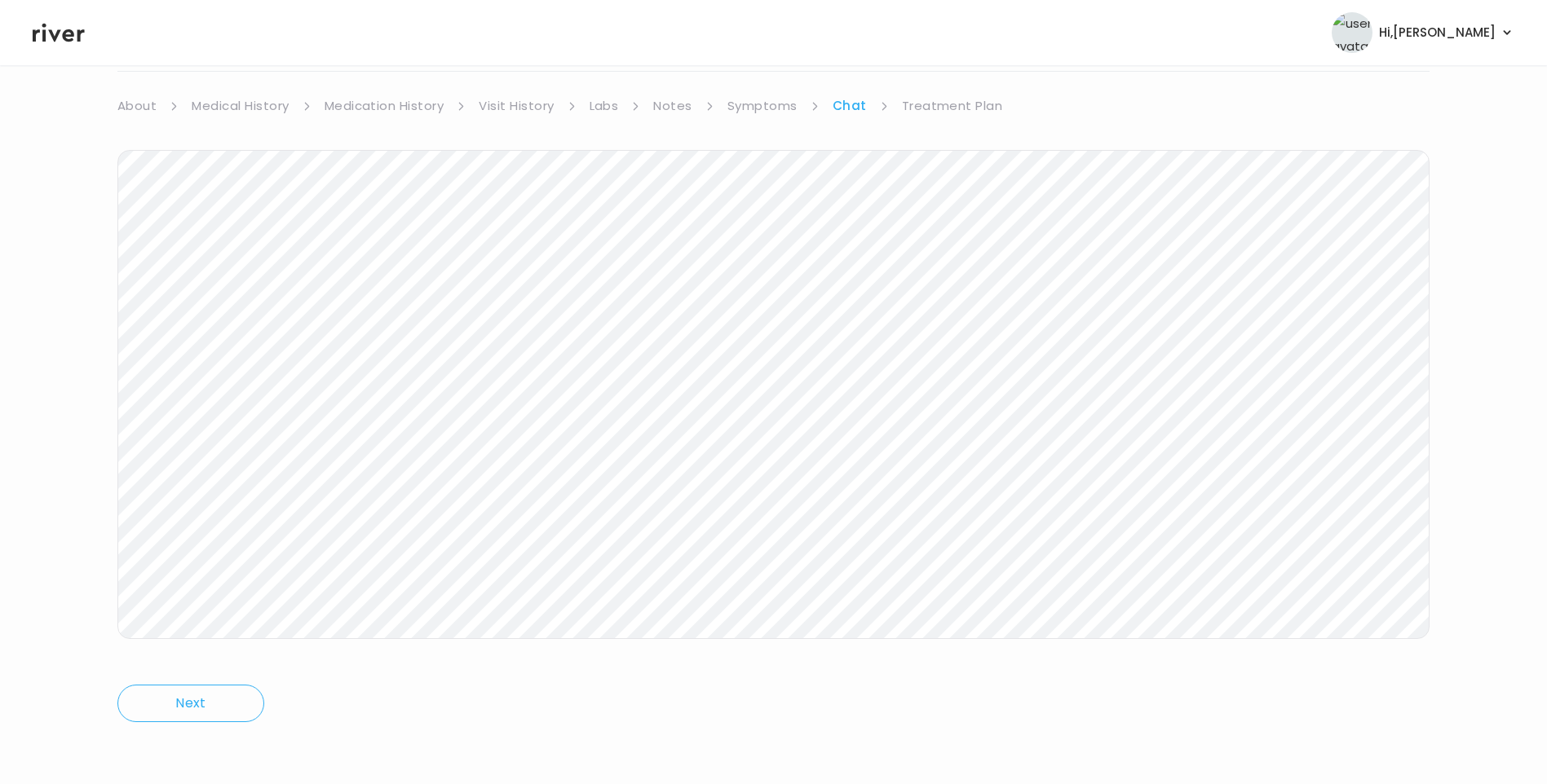
drag, startPoint x: 953, startPoint y: 104, endPoint x: 959, endPoint y: 132, distance: 28.6
click at [954, 105] on link "Treatment Plan" at bounding box center [952, 105] width 101 height 23
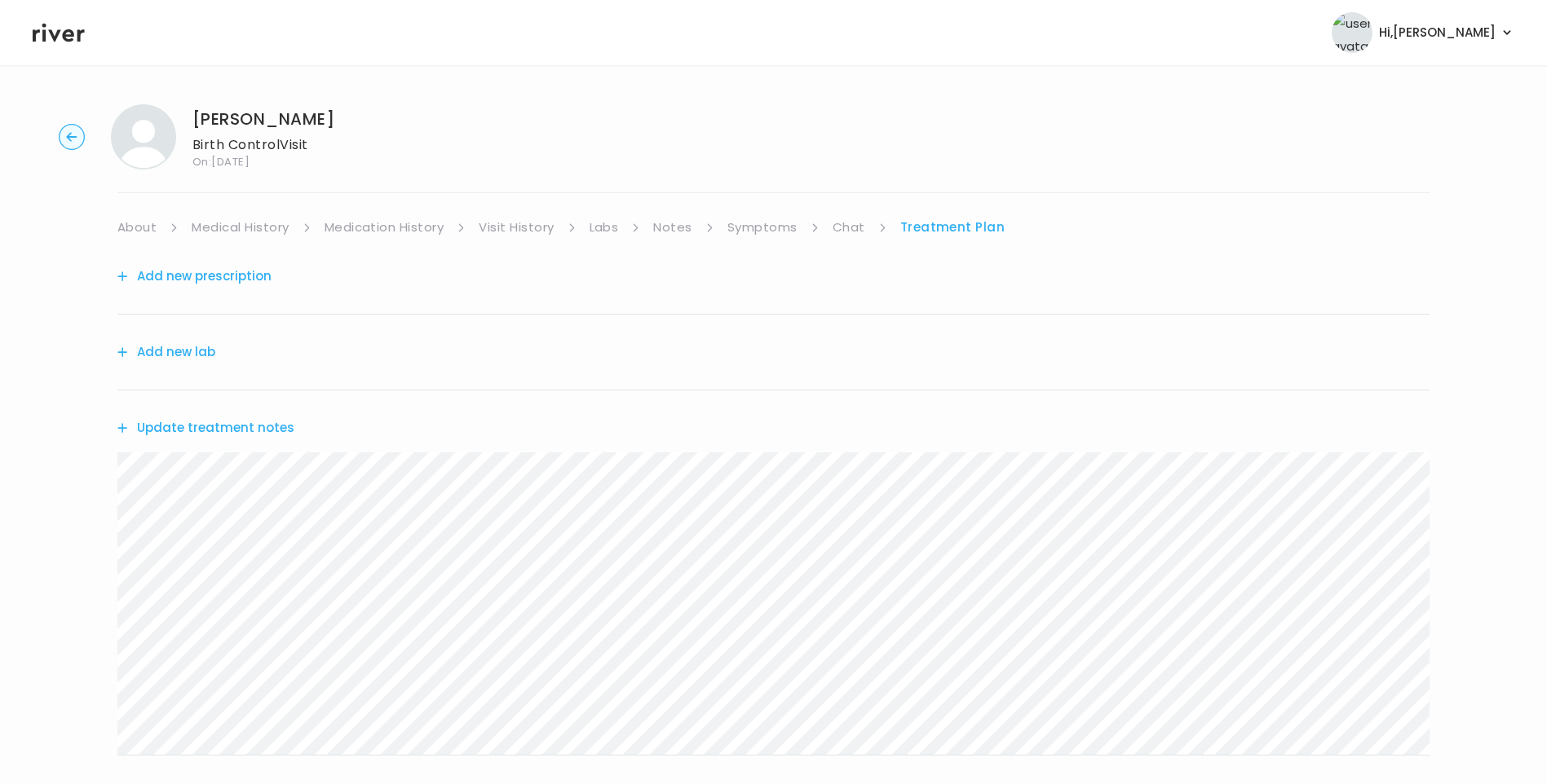
click at [187, 429] on button "Update treatment notes" at bounding box center [206, 427] width 177 height 23
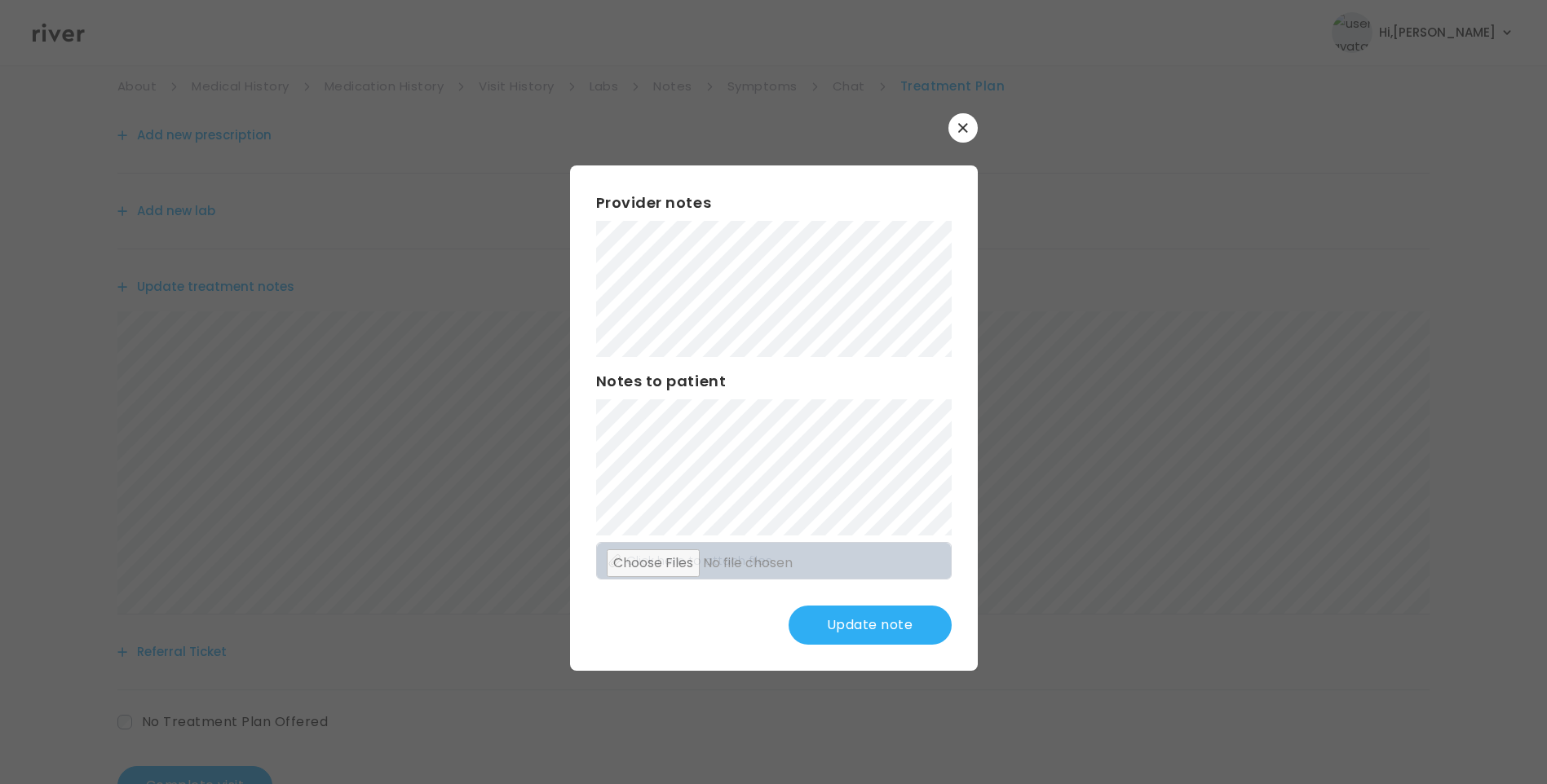
scroll to position [163, 0]
click at [881, 624] on button "Update note" at bounding box center [869, 625] width 163 height 40
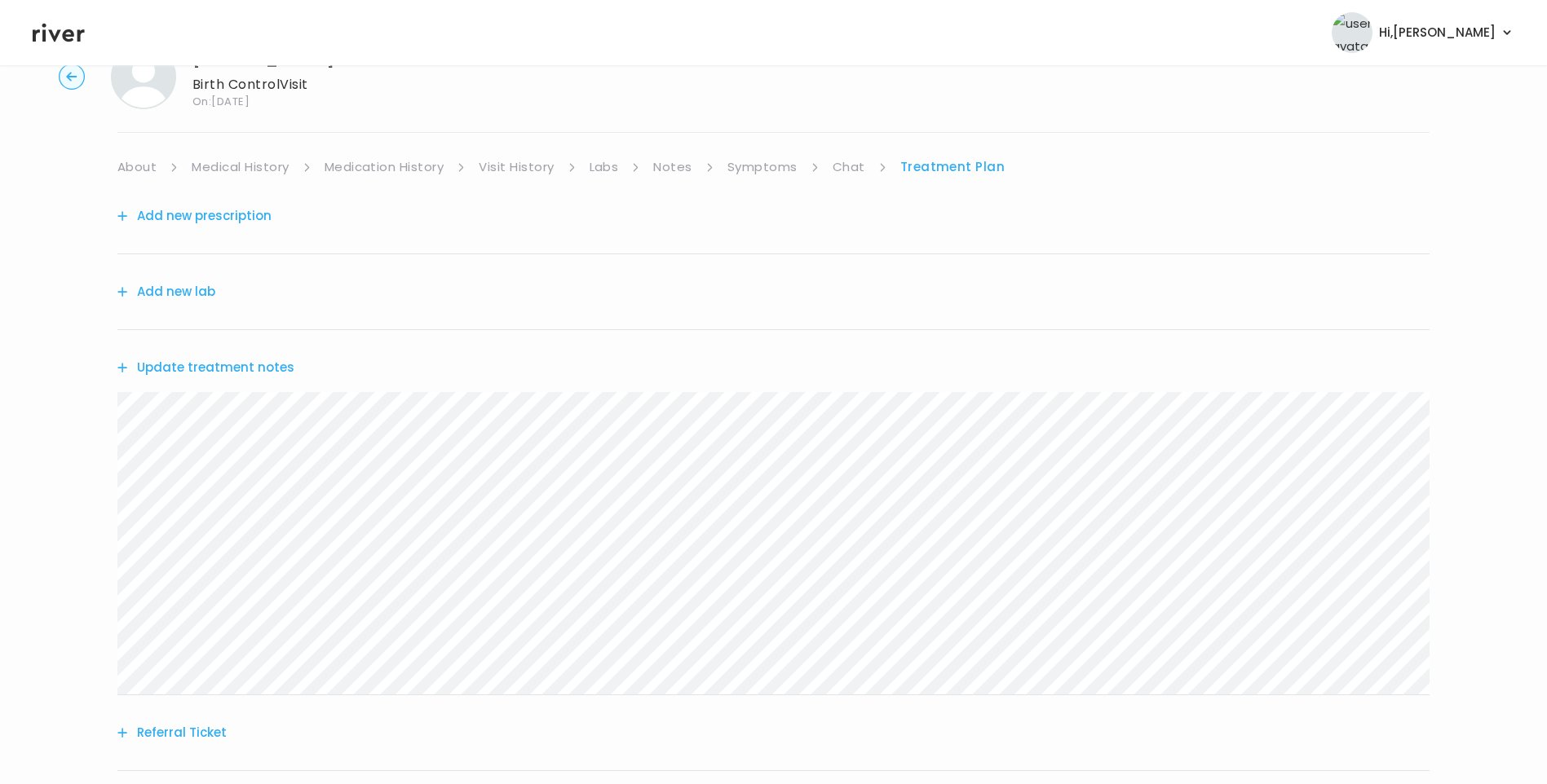
scroll to position [0, 0]
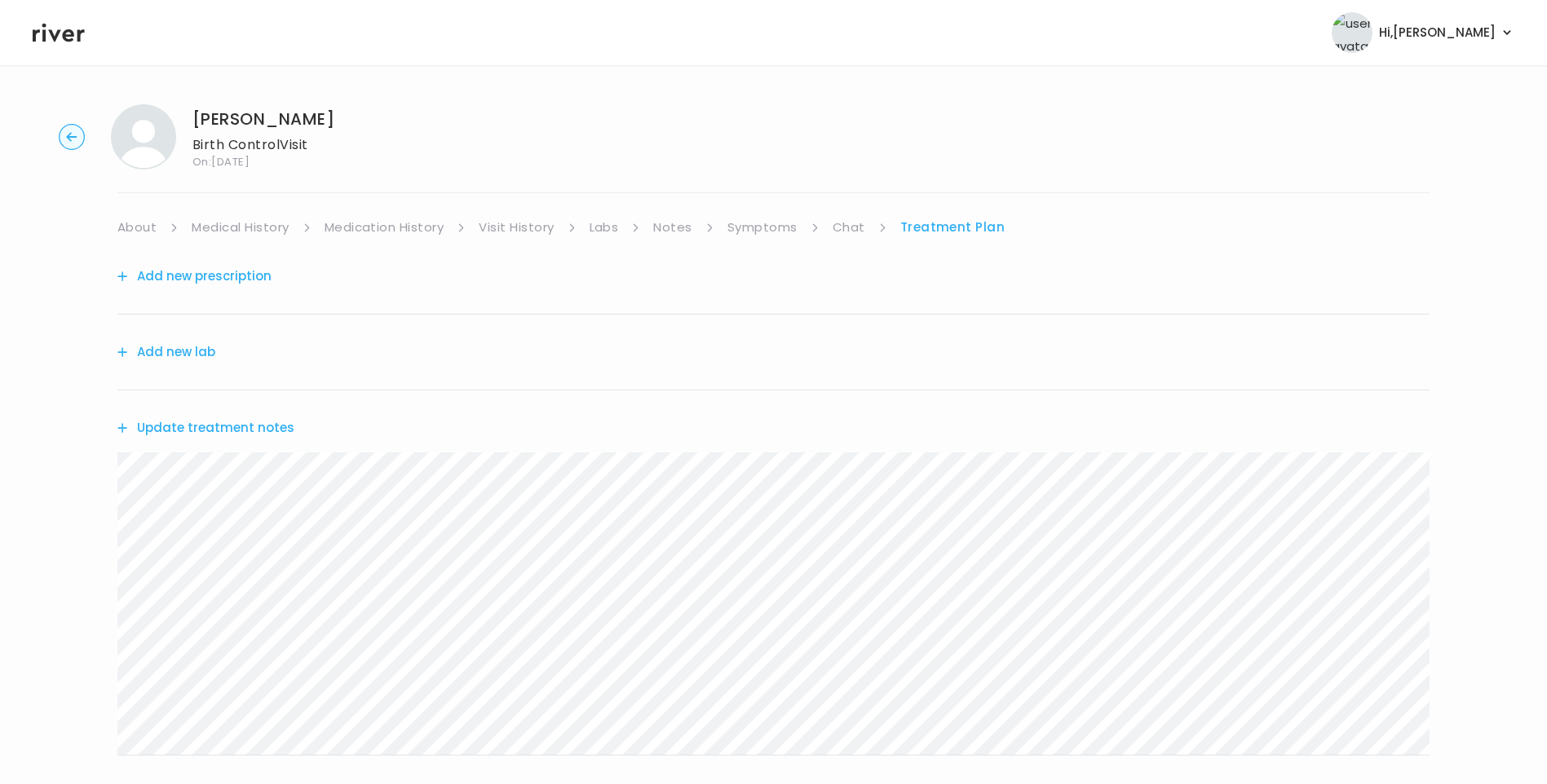
click at [844, 225] on link "Chat" at bounding box center [848, 227] width 33 height 23
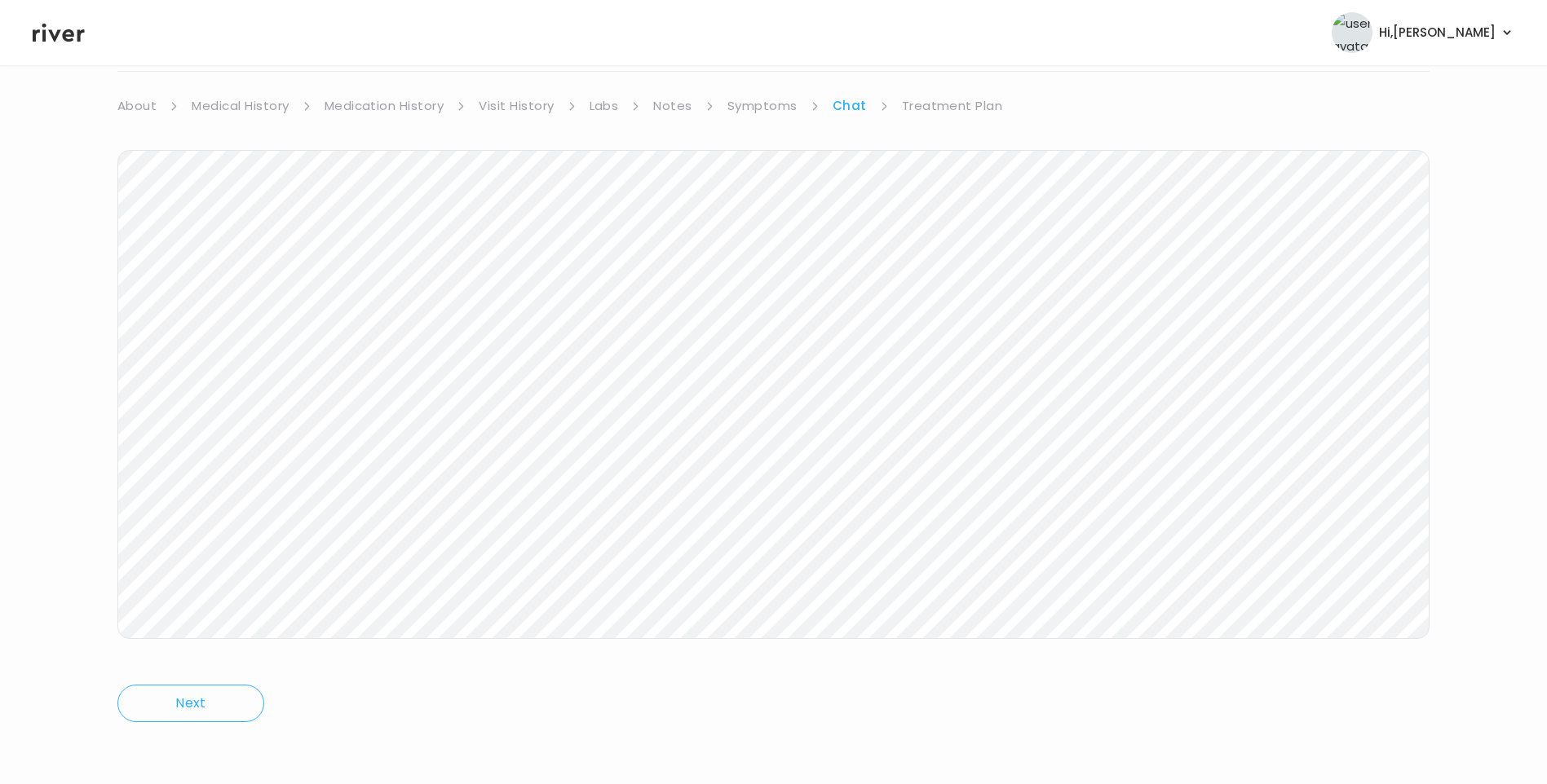
click at [943, 110] on link "Treatment Plan" at bounding box center [952, 105] width 101 height 23
click at [62, 38] on icon at bounding box center [58, 33] width 52 height 24
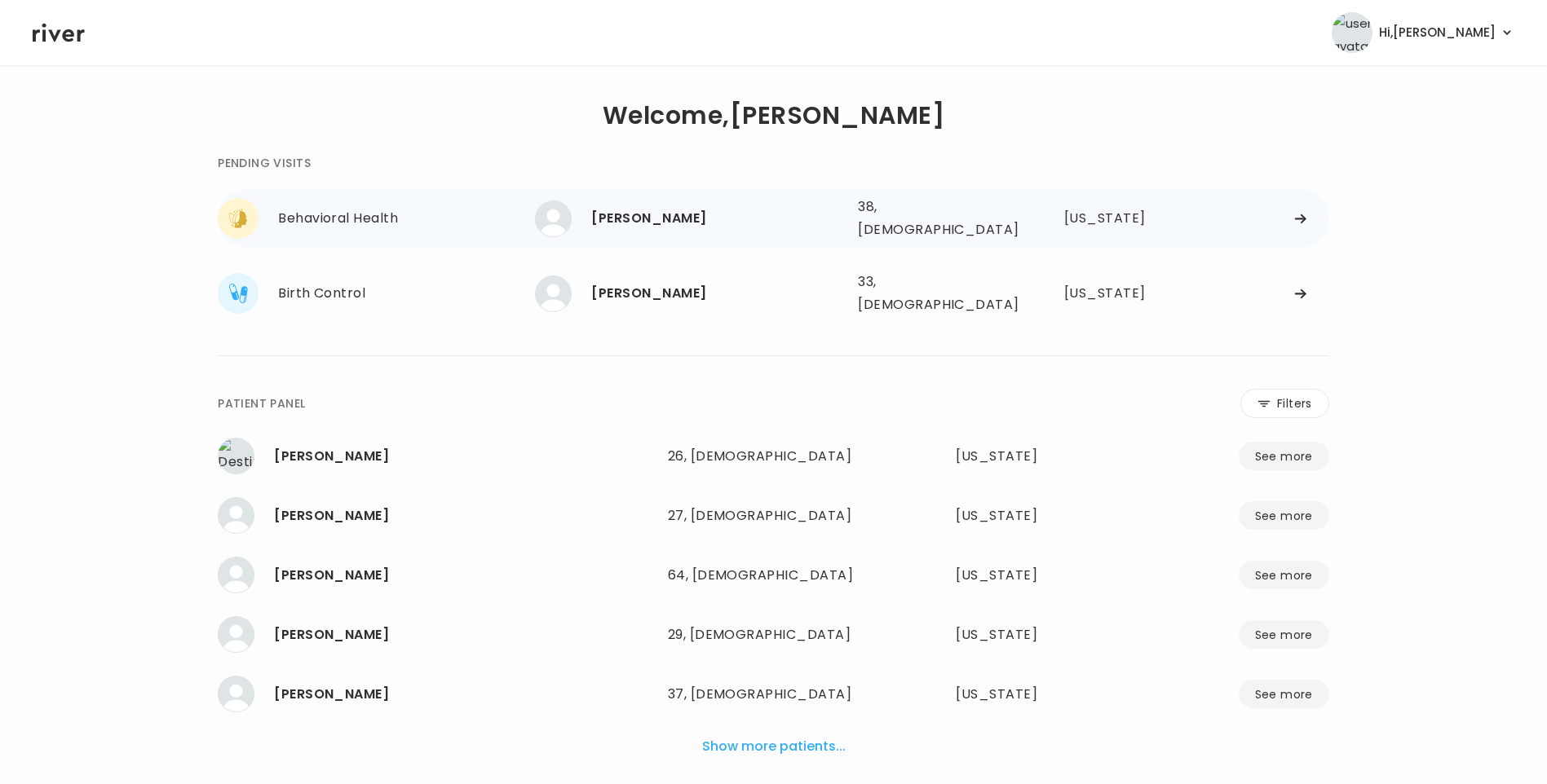
click at [654, 220] on div "[PERSON_NAME]" at bounding box center [717, 218] width 253 height 23
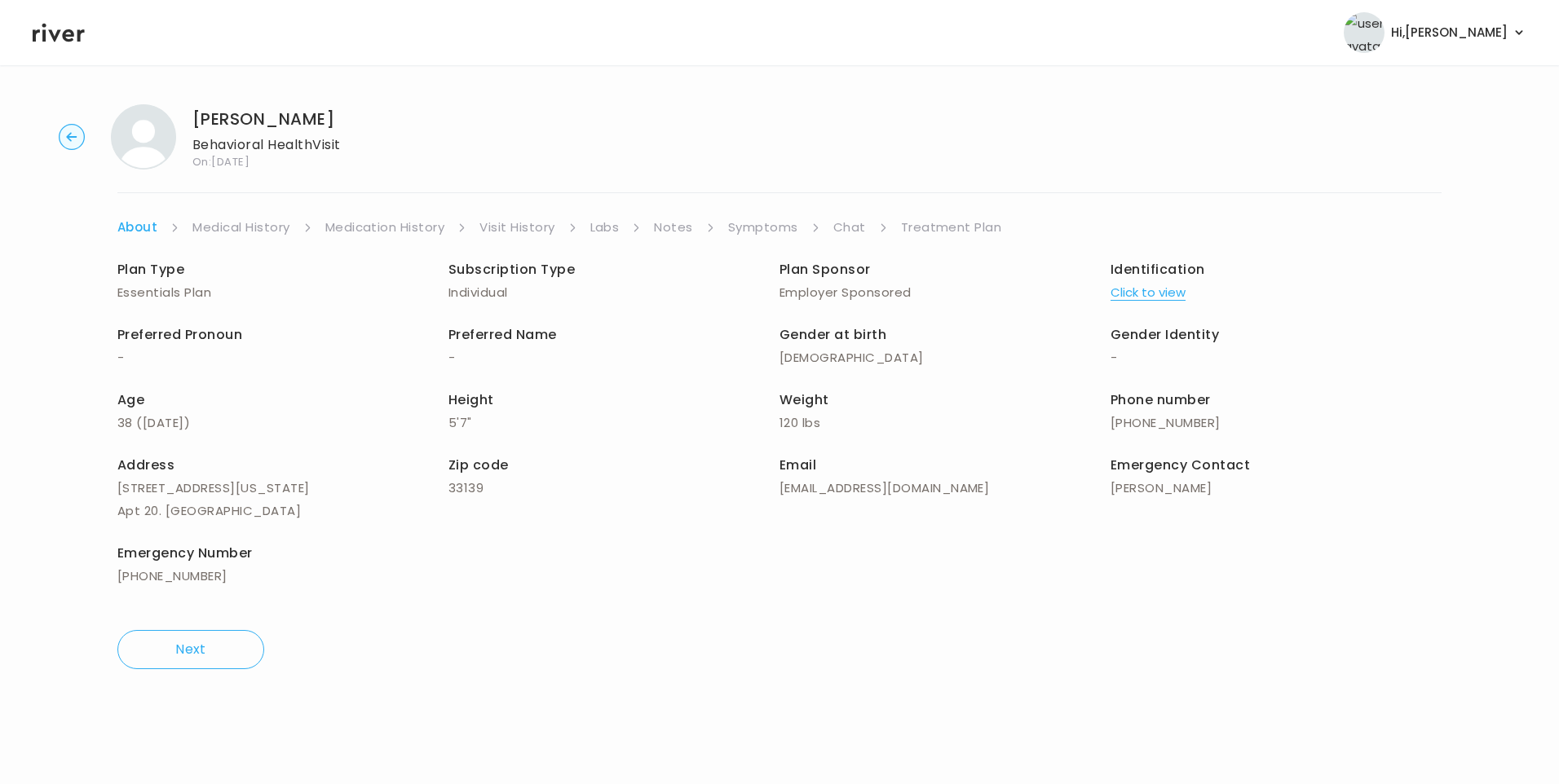
click at [845, 223] on link "Chat" at bounding box center [849, 227] width 33 height 23
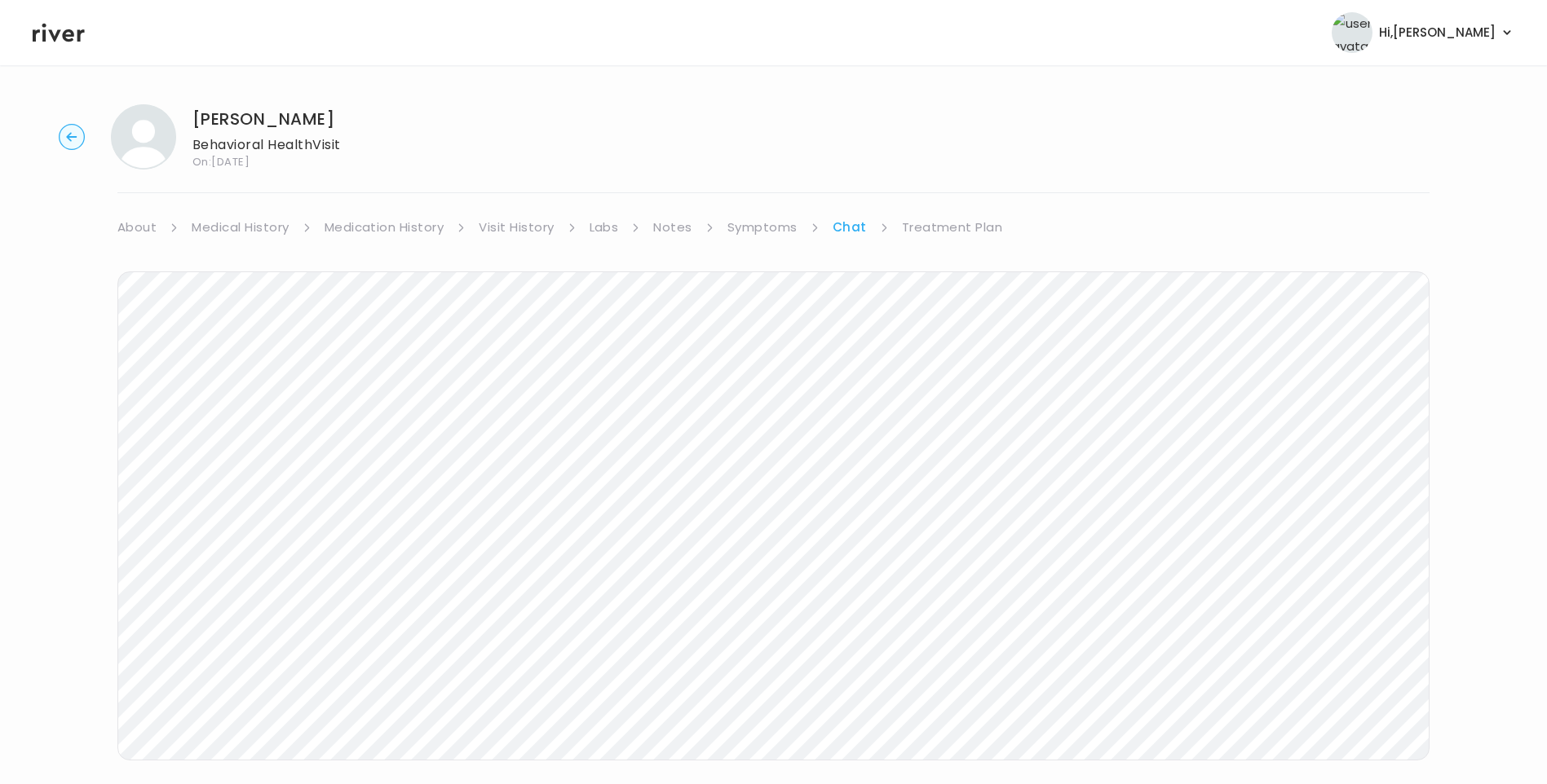
click at [56, 32] on icon at bounding box center [58, 33] width 52 height 24
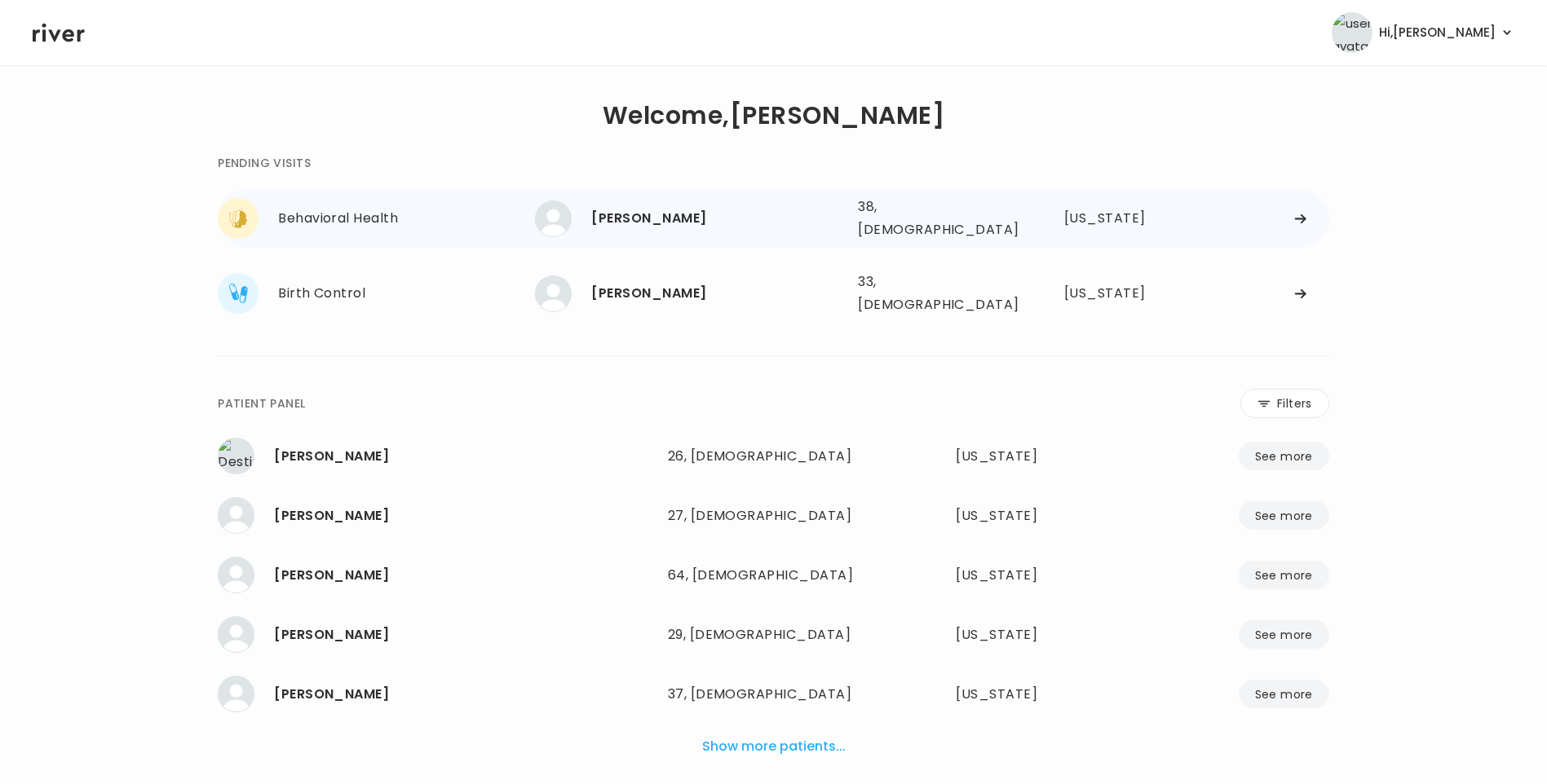
click at [748, 211] on div "[PERSON_NAME]" at bounding box center [717, 218] width 253 height 23
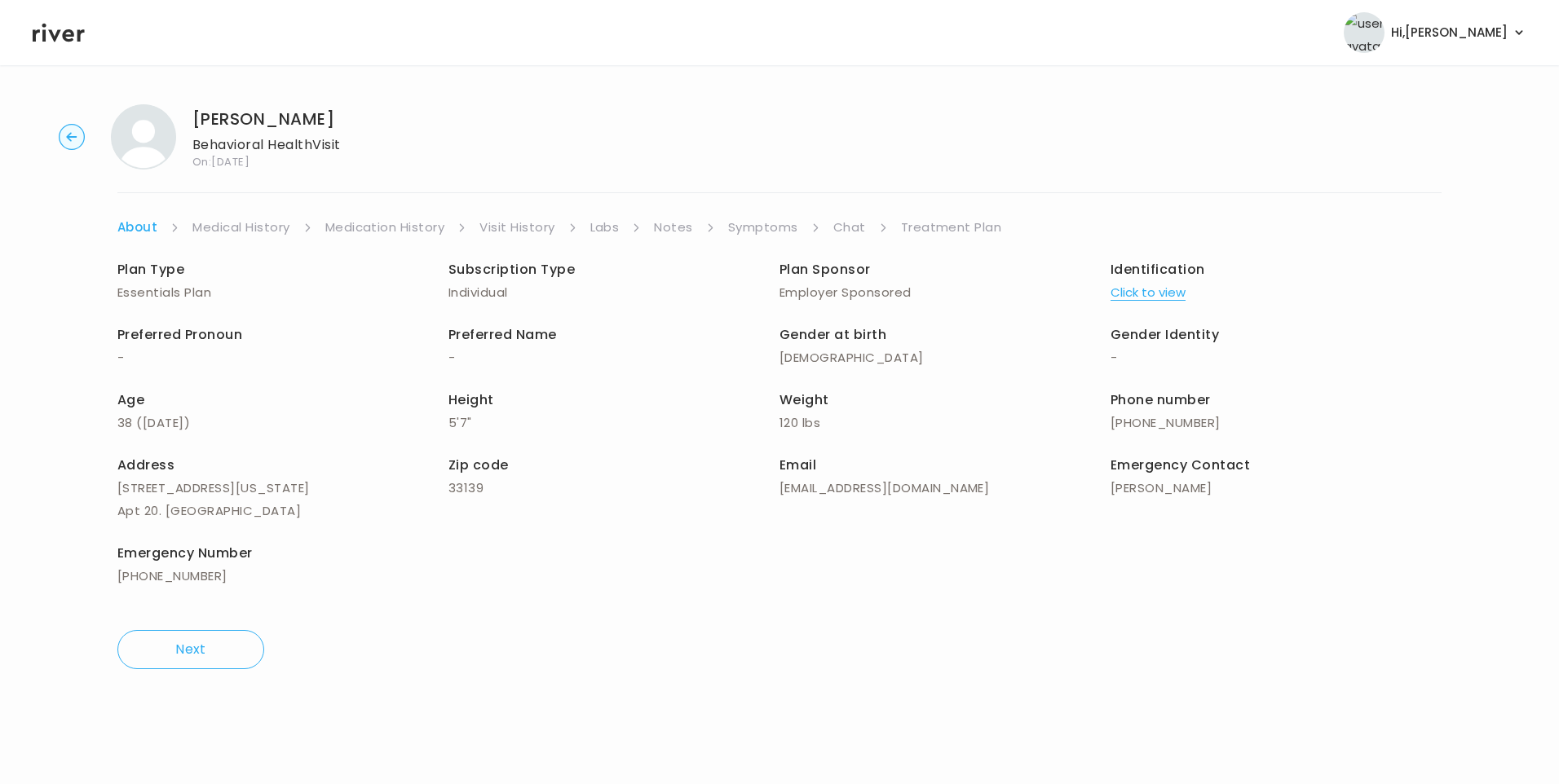
click at [846, 225] on link "Chat" at bounding box center [849, 227] width 33 height 23
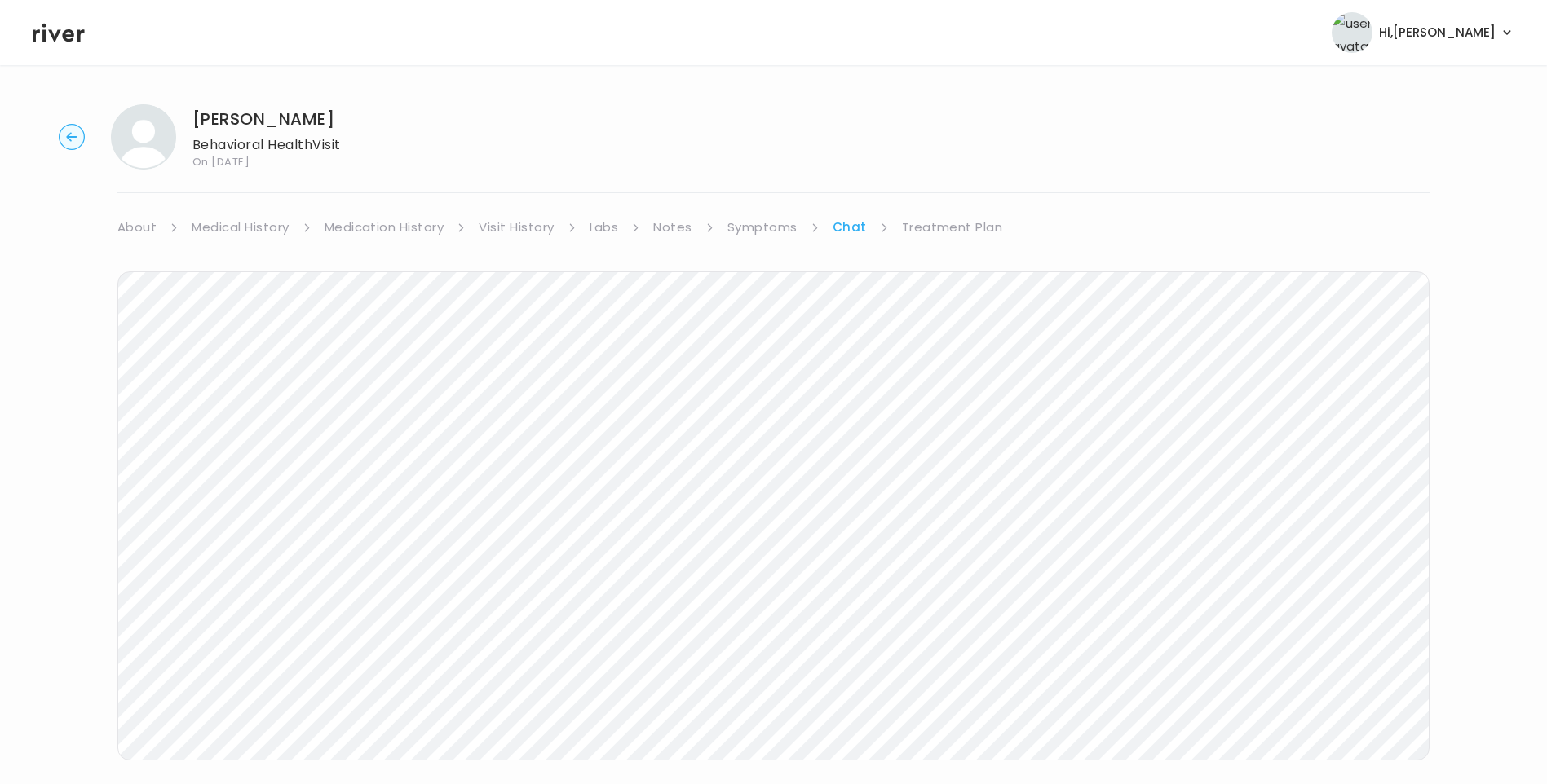
scroll to position [121, 0]
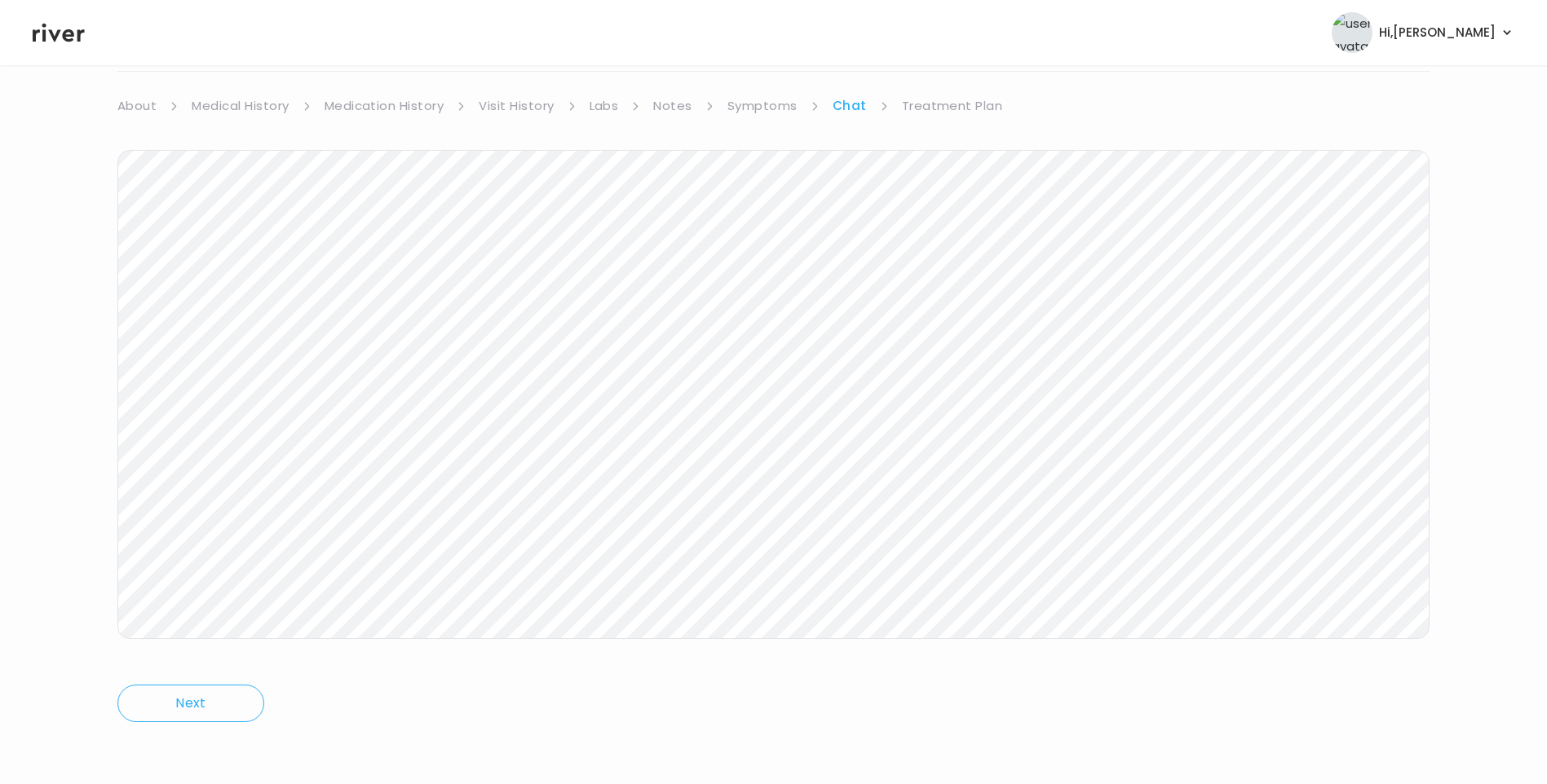
click at [68, 31] on icon at bounding box center [58, 33] width 52 height 19
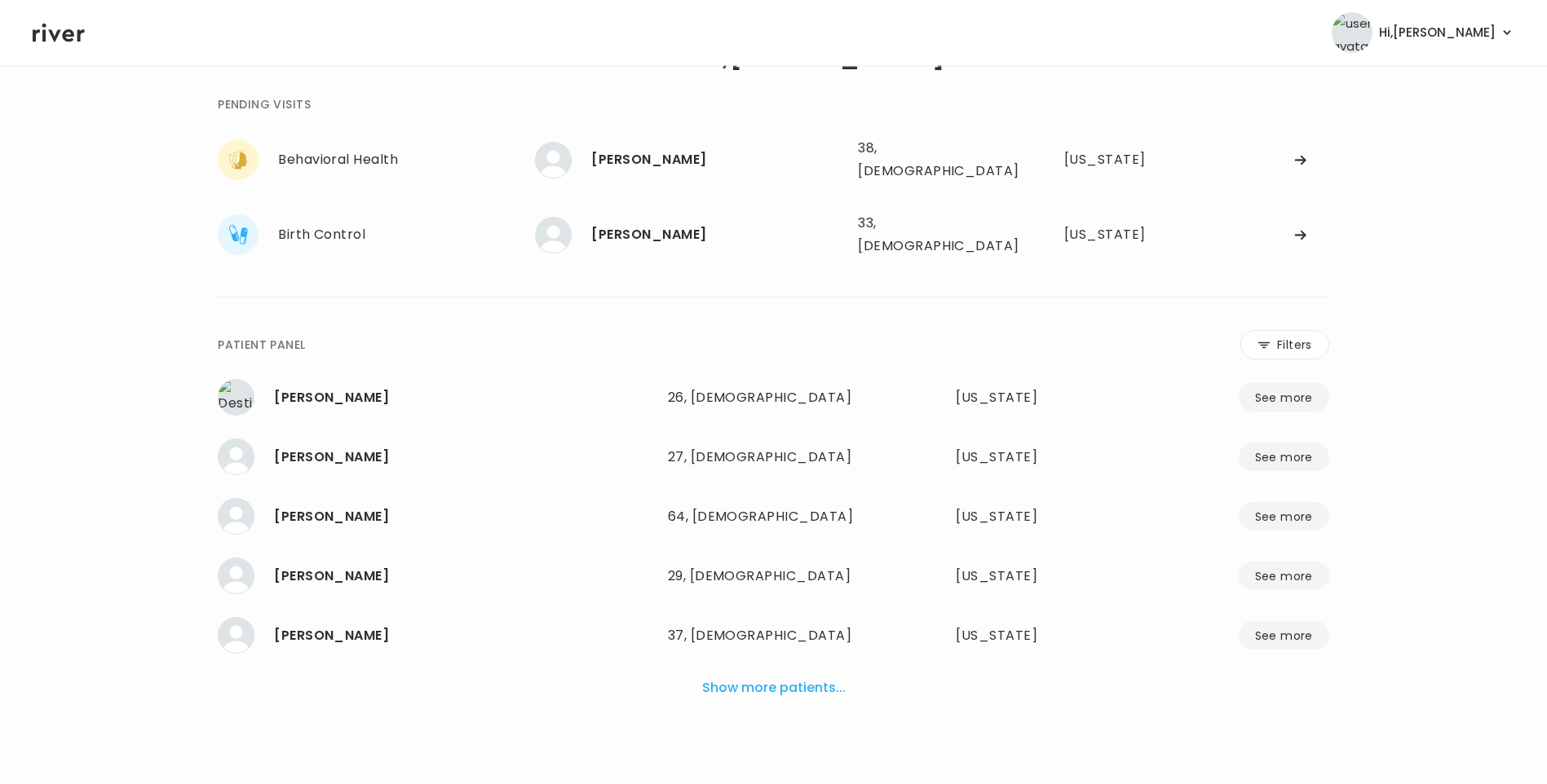
scroll to position [40, 0]
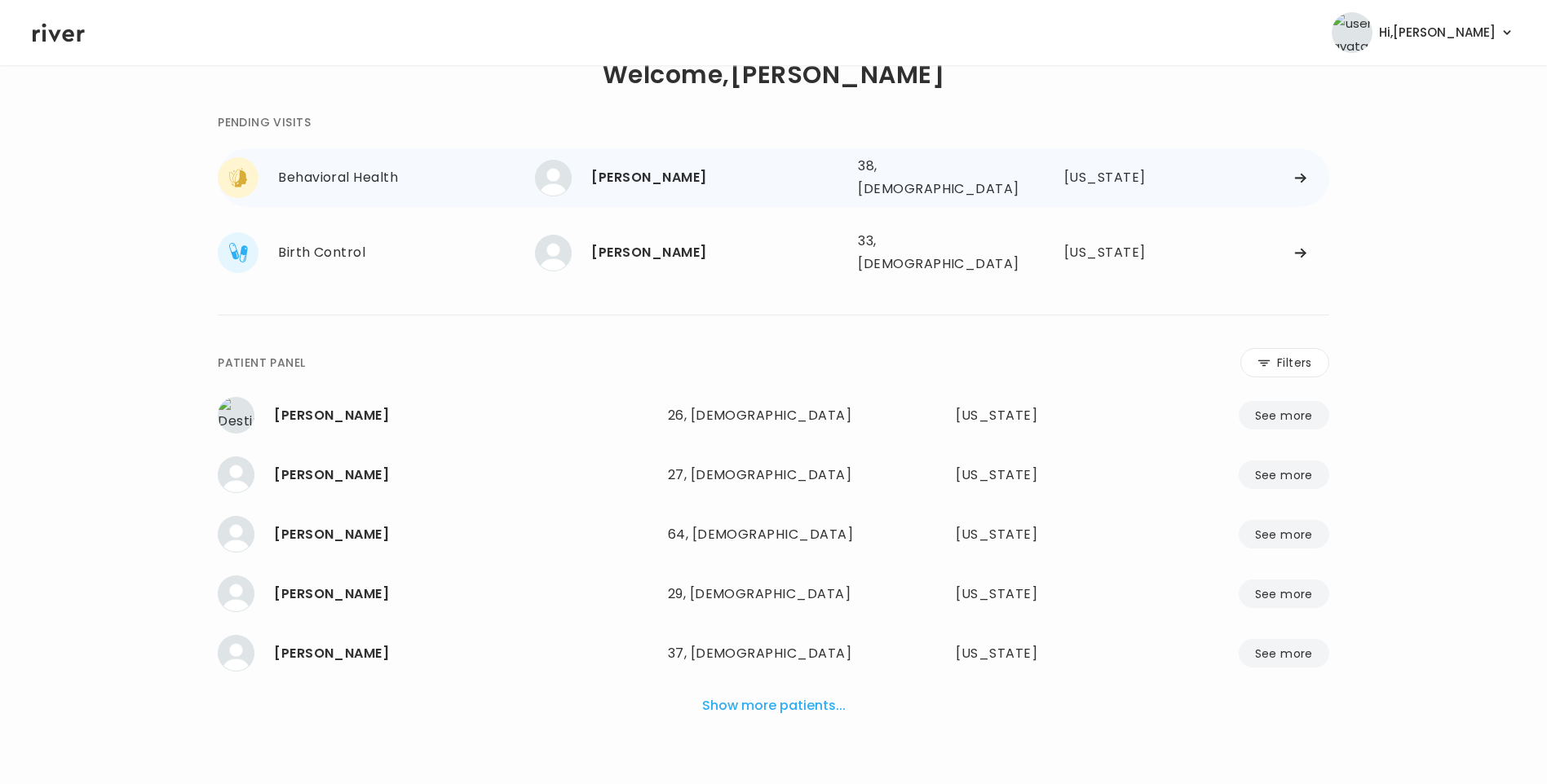
click at [702, 181] on div "[PERSON_NAME]" at bounding box center [717, 178] width 253 height 23
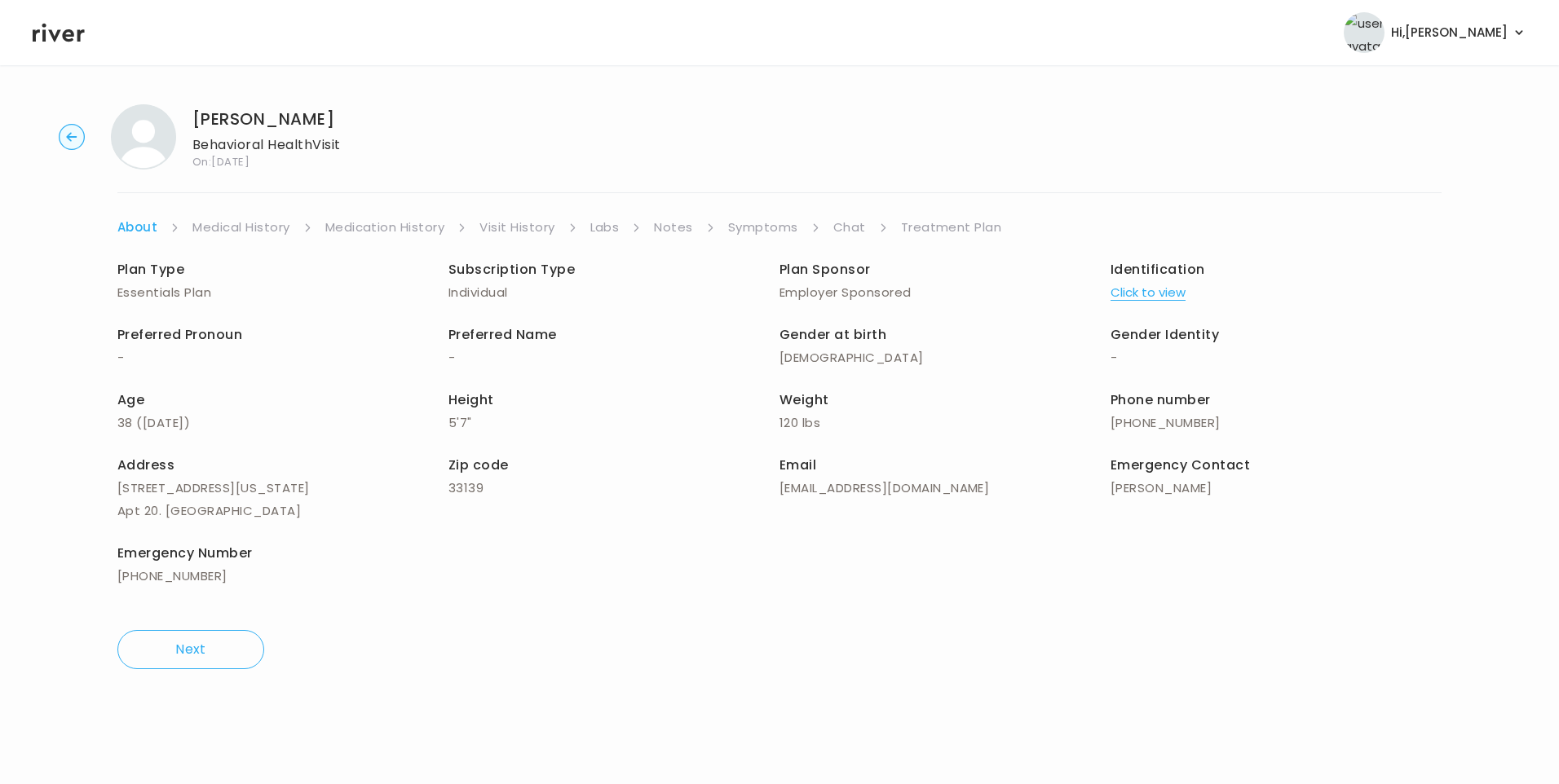
click at [71, 40] on icon at bounding box center [58, 33] width 52 height 24
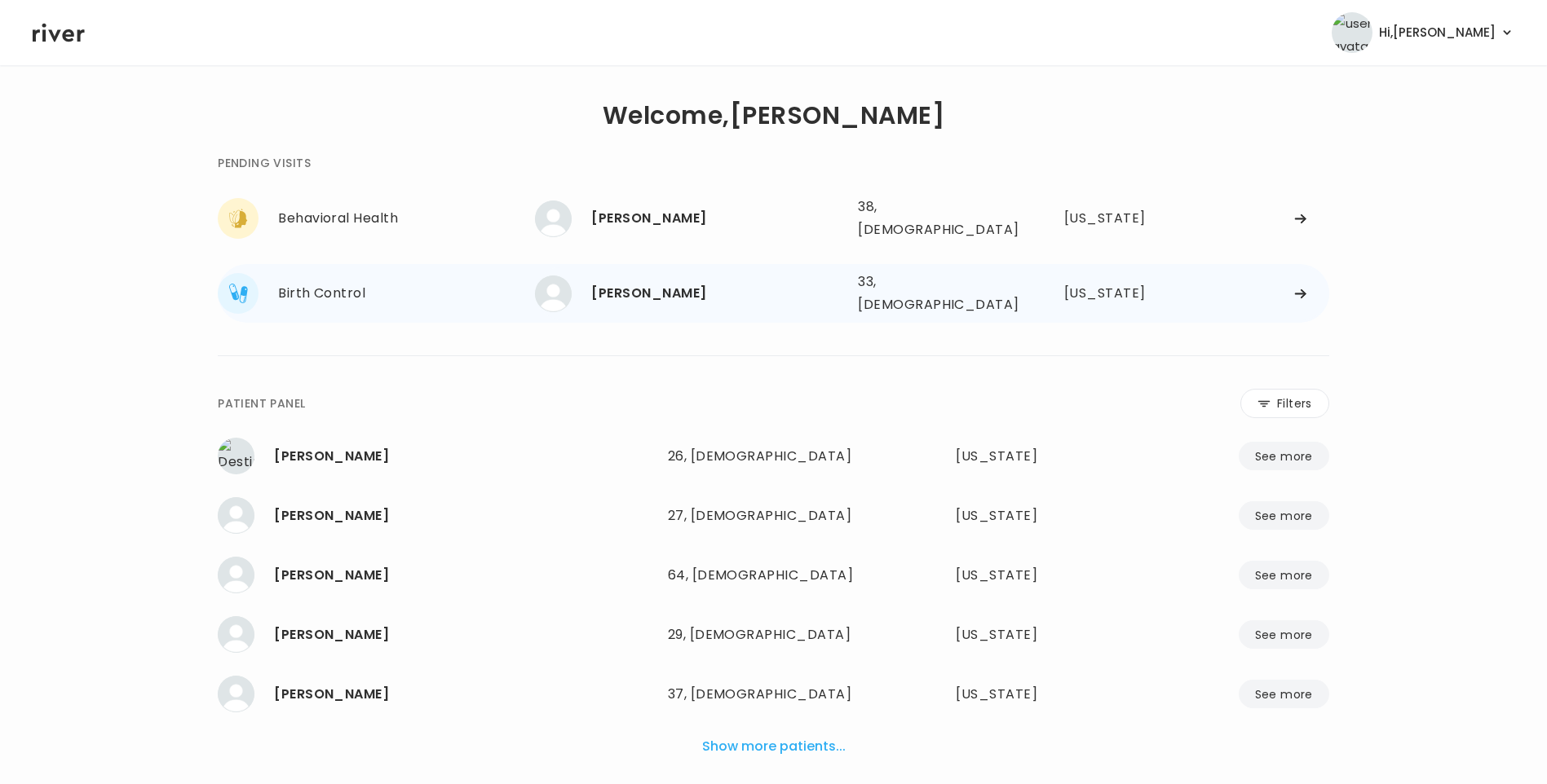
click at [736, 295] on div "[PERSON_NAME] 33, [DEMOGRAPHIC_DATA] See more" at bounding box center [689, 294] width 310 height 37
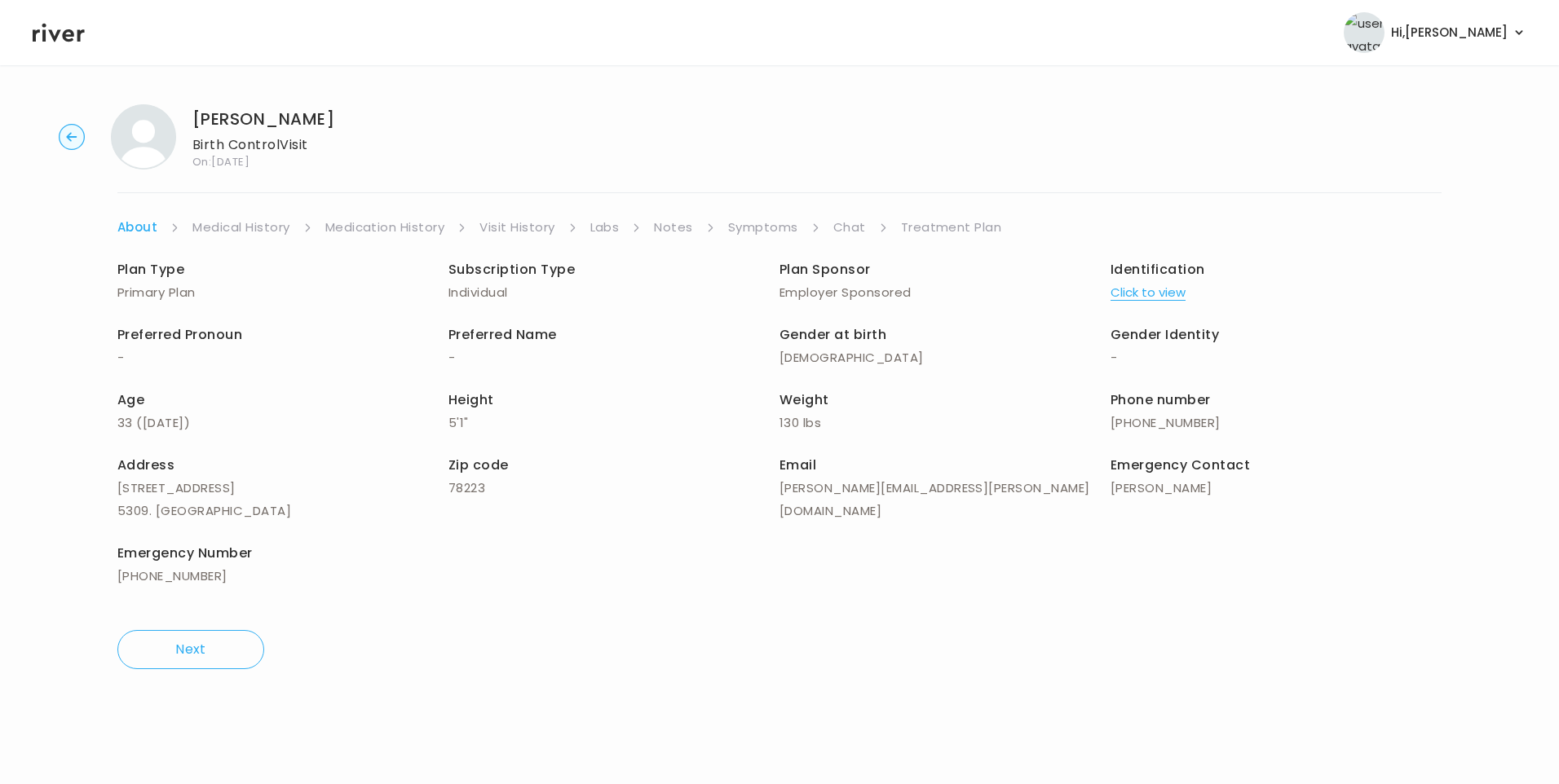
click at [848, 229] on link "Chat" at bounding box center [849, 227] width 33 height 23
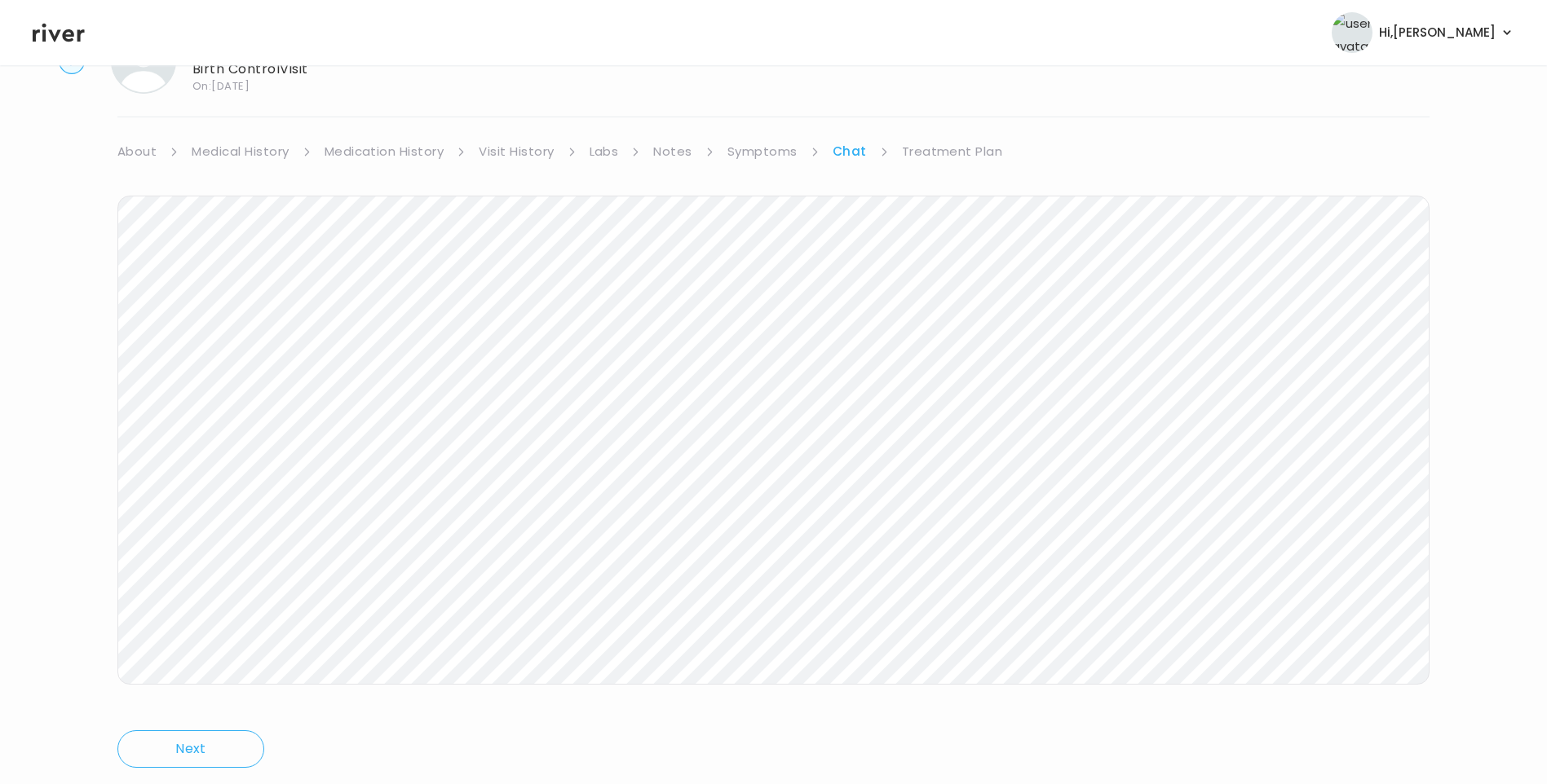
scroll to position [121, 0]
click at [56, 37] on icon at bounding box center [58, 33] width 52 height 19
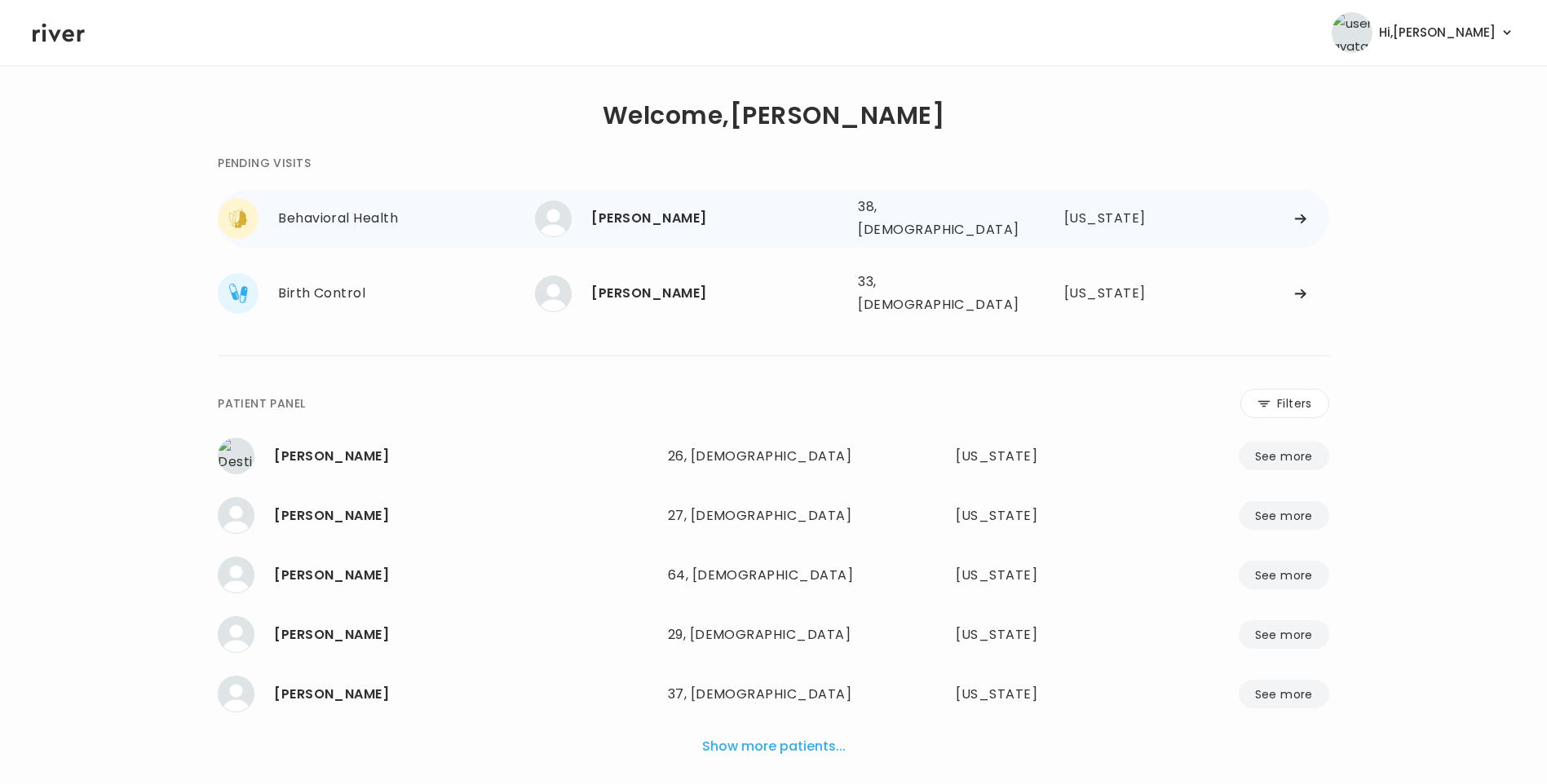
click at [649, 222] on div "[PERSON_NAME]" at bounding box center [717, 218] width 253 height 23
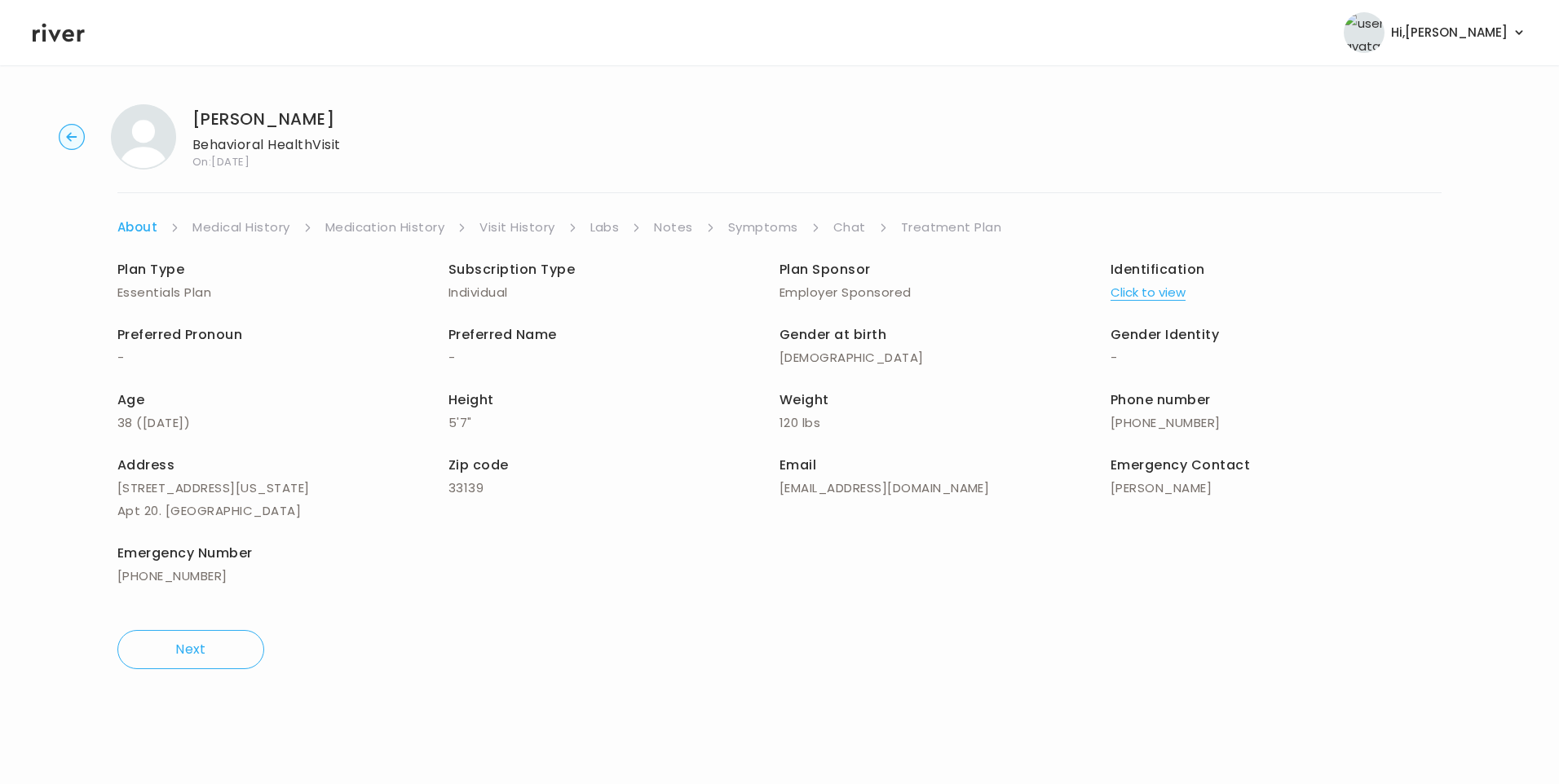
click at [851, 228] on link "Chat" at bounding box center [849, 227] width 33 height 23
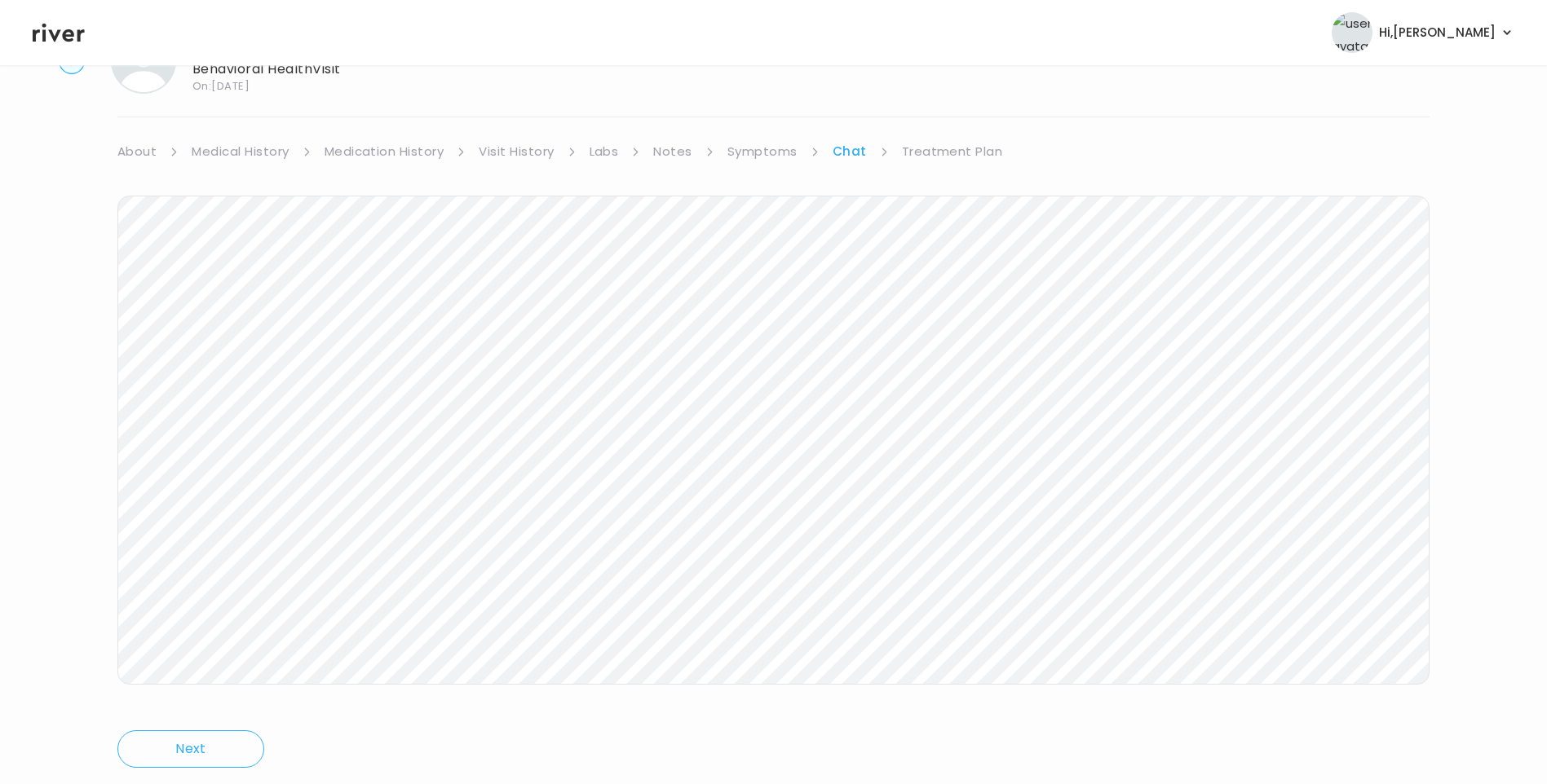
scroll to position [121, 0]
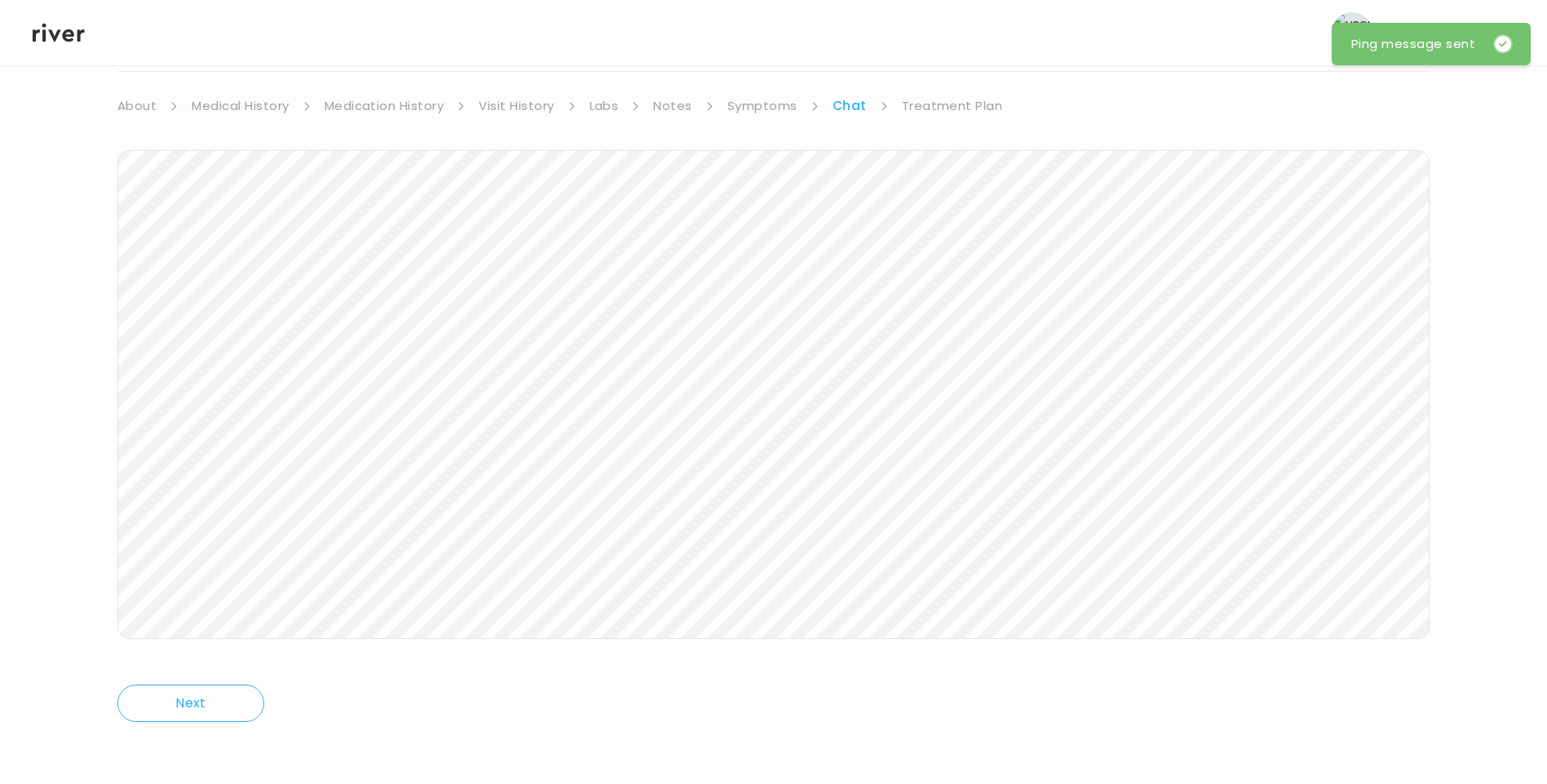
click at [56, 40] on icon at bounding box center [58, 33] width 52 height 24
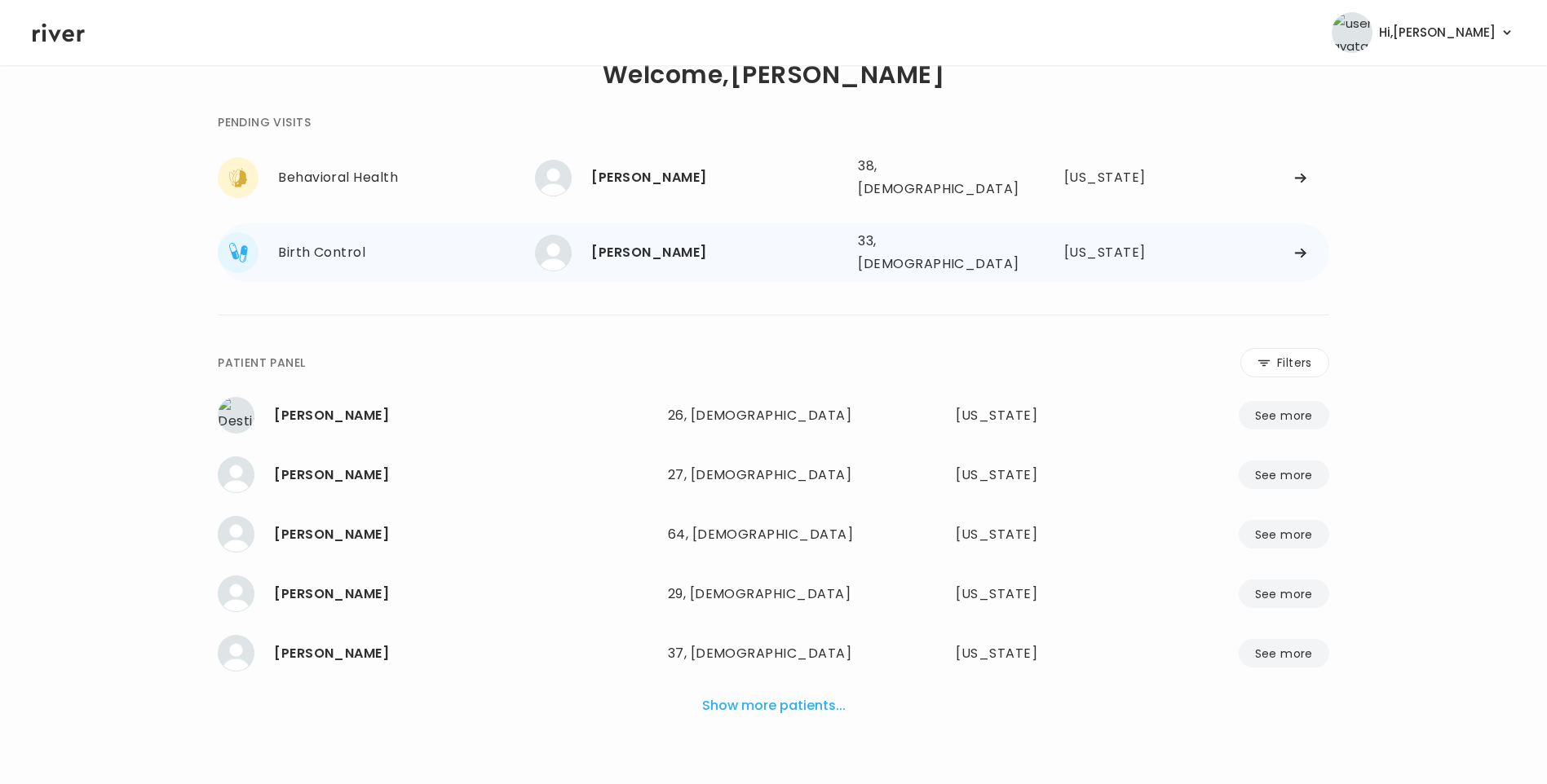
click at [650, 241] on div "[PERSON_NAME]" at bounding box center [717, 252] width 253 height 23
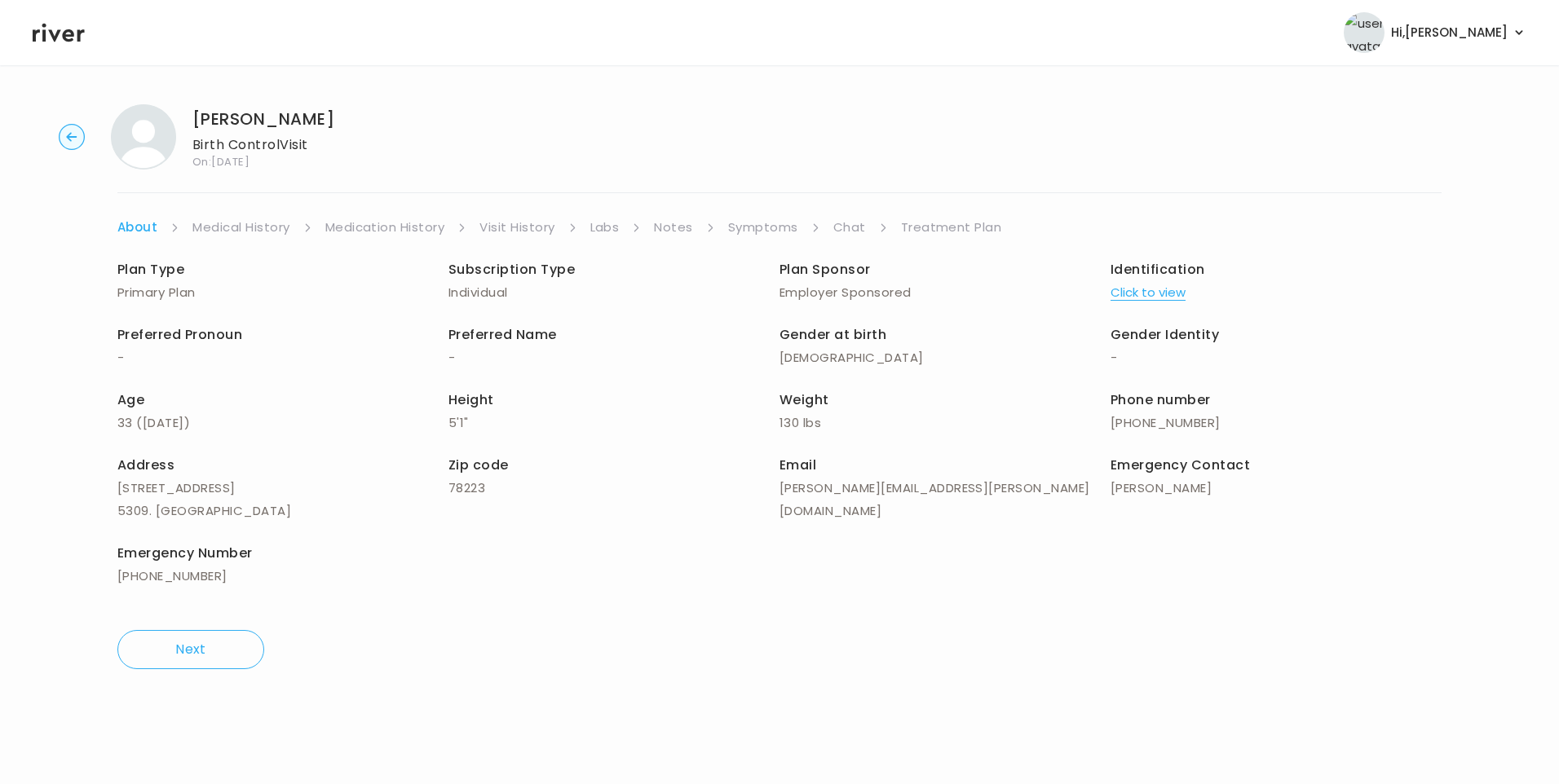
click at [848, 228] on link "Chat" at bounding box center [849, 227] width 33 height 23
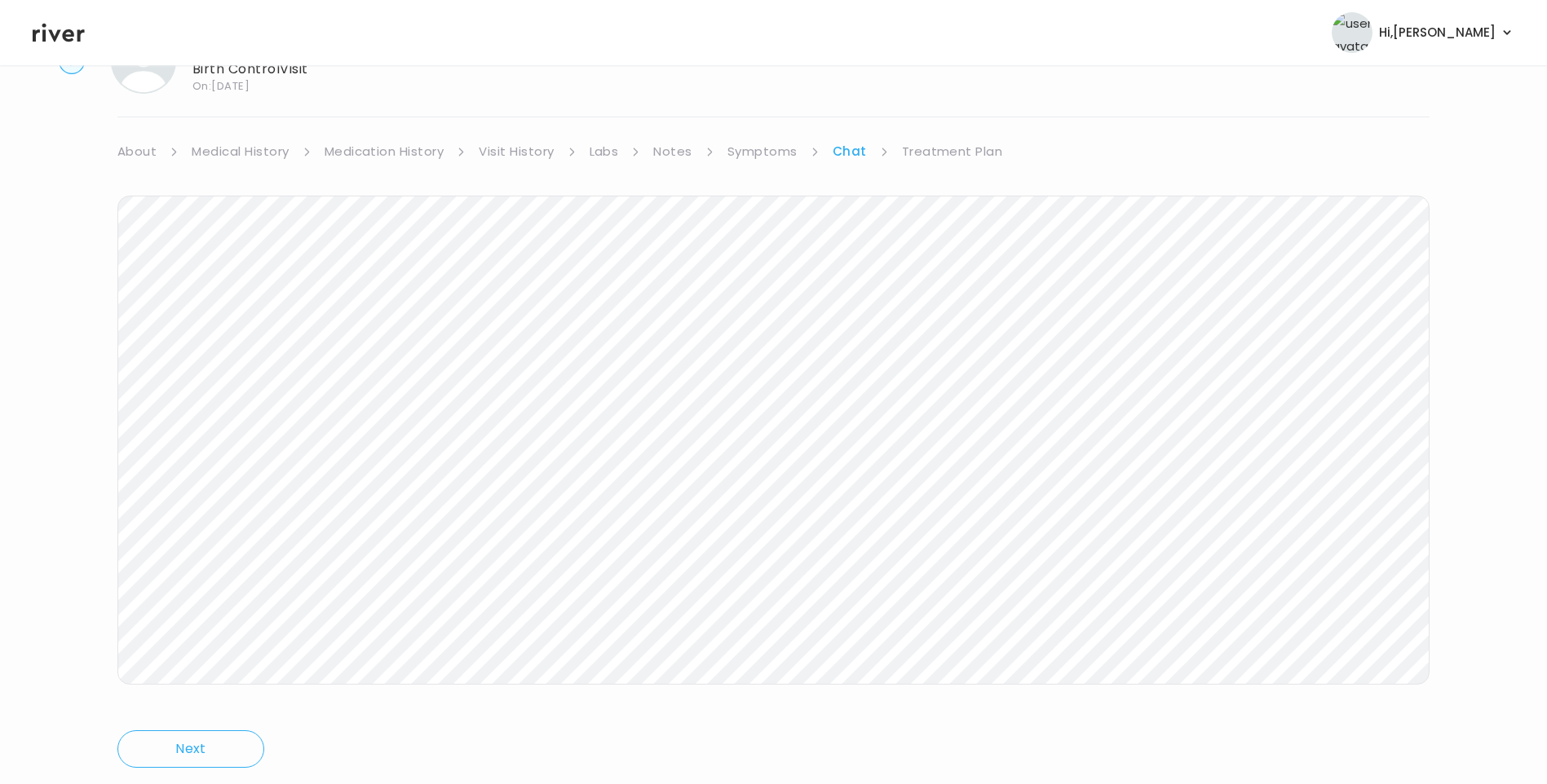
scroll to position [121, 0]
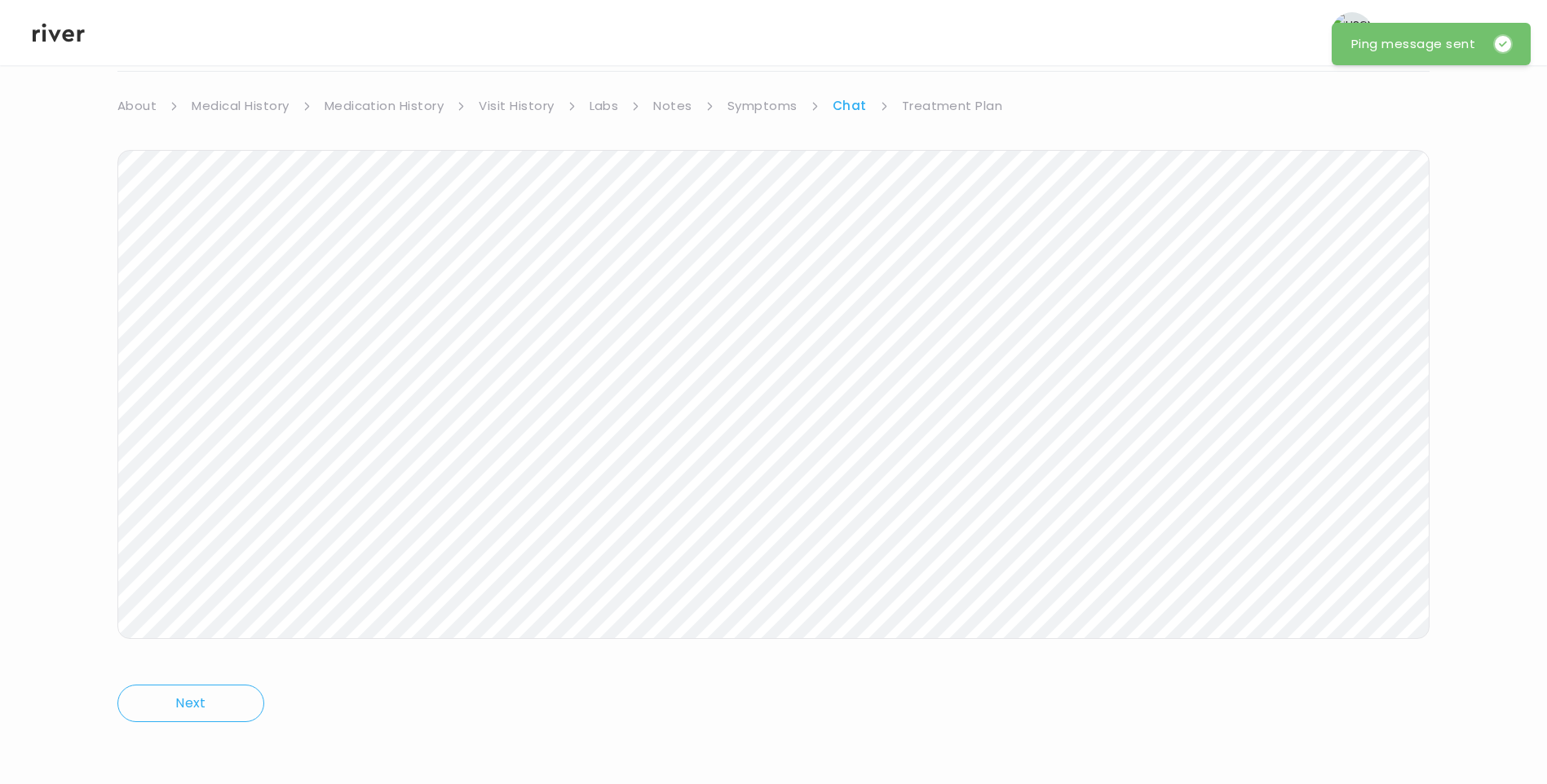
click at [56, 35] on icon at bounding box center [58, 33] width 52 height 19
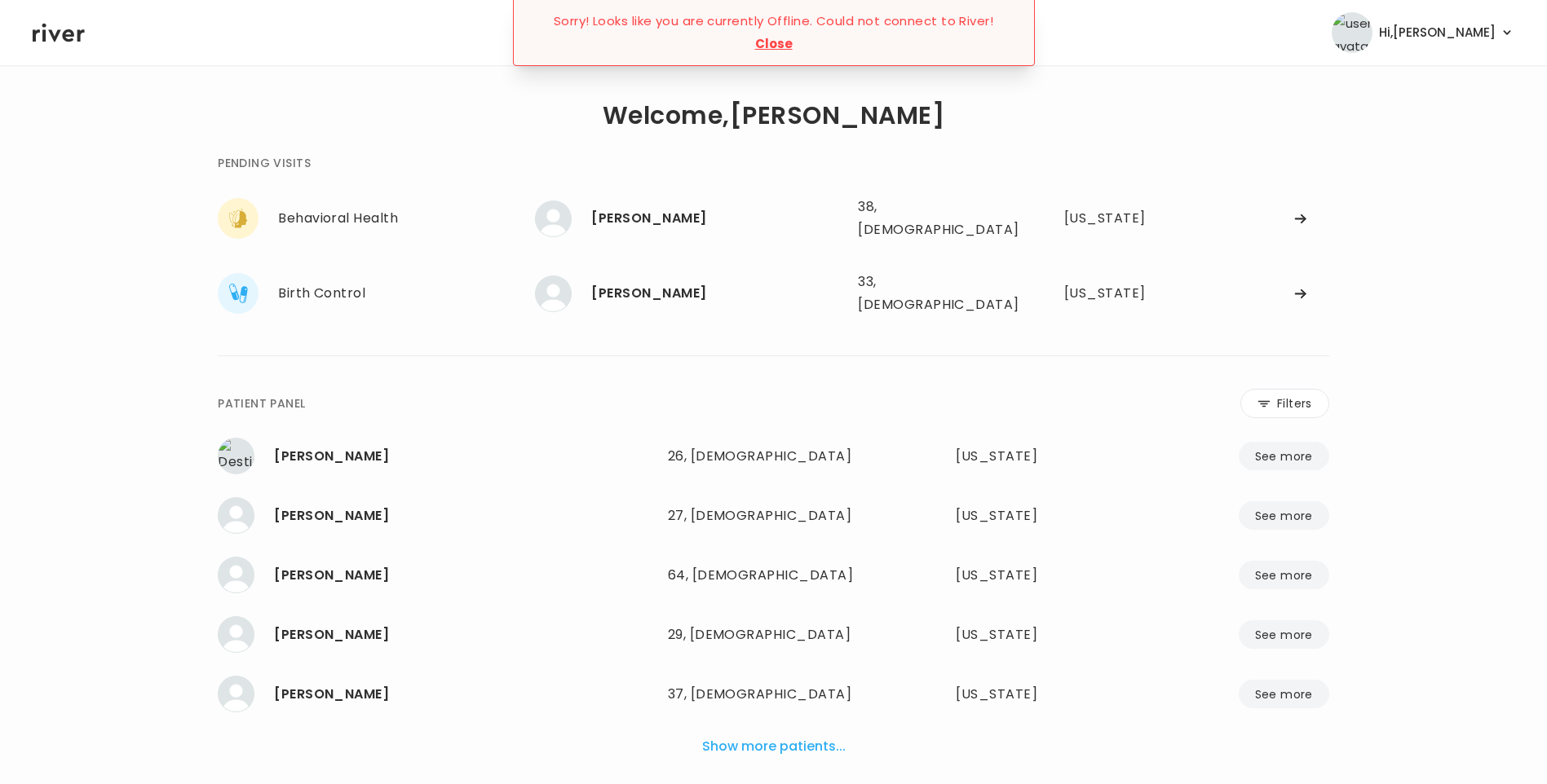
click at [776, 45] on button "Close" at bounding box center [774, 44] width 38 height 23
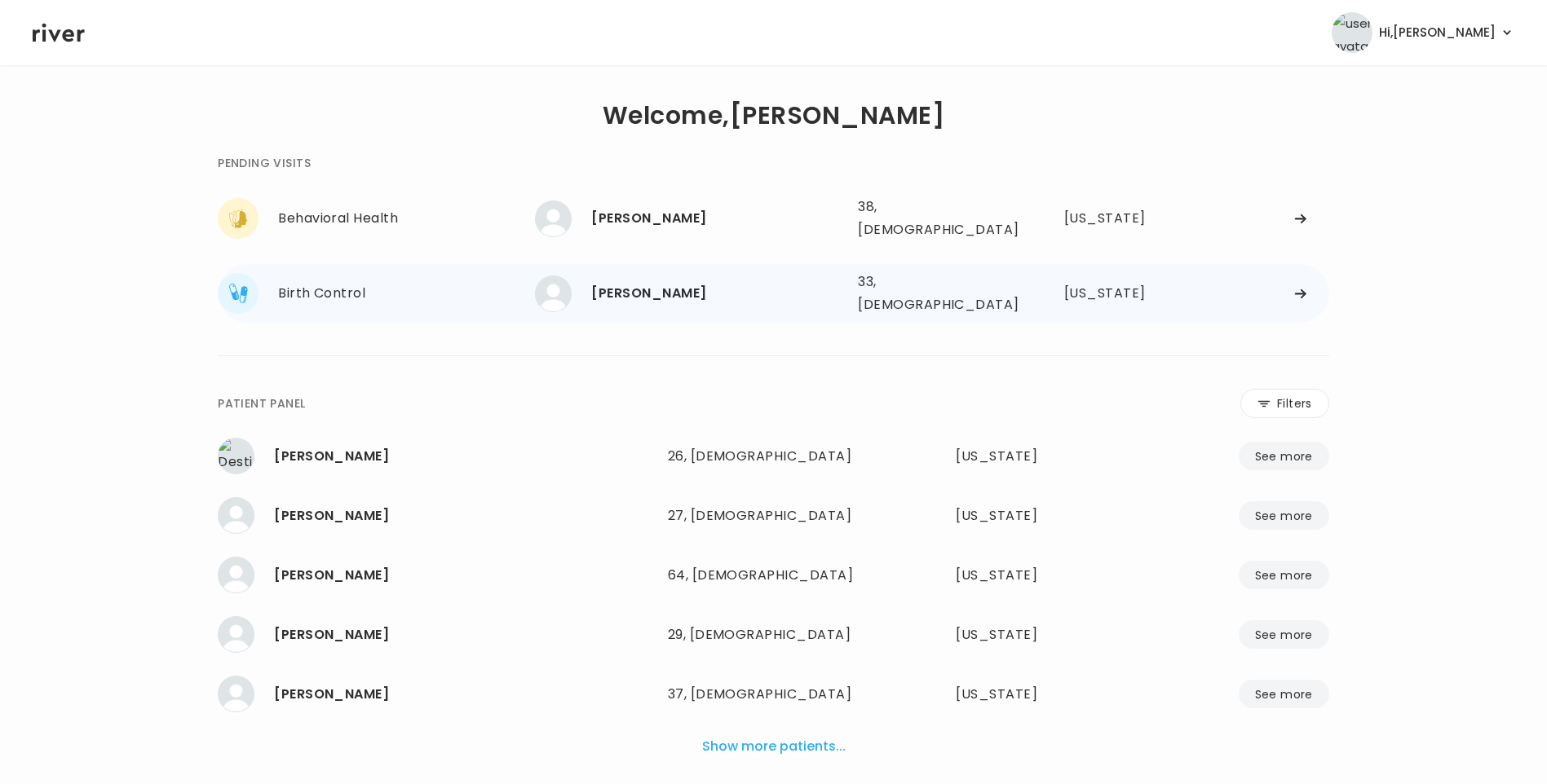
click at [670, 282] on div "[PERSON_NAME]" at bounding box center [717, 294] width 253 height 23
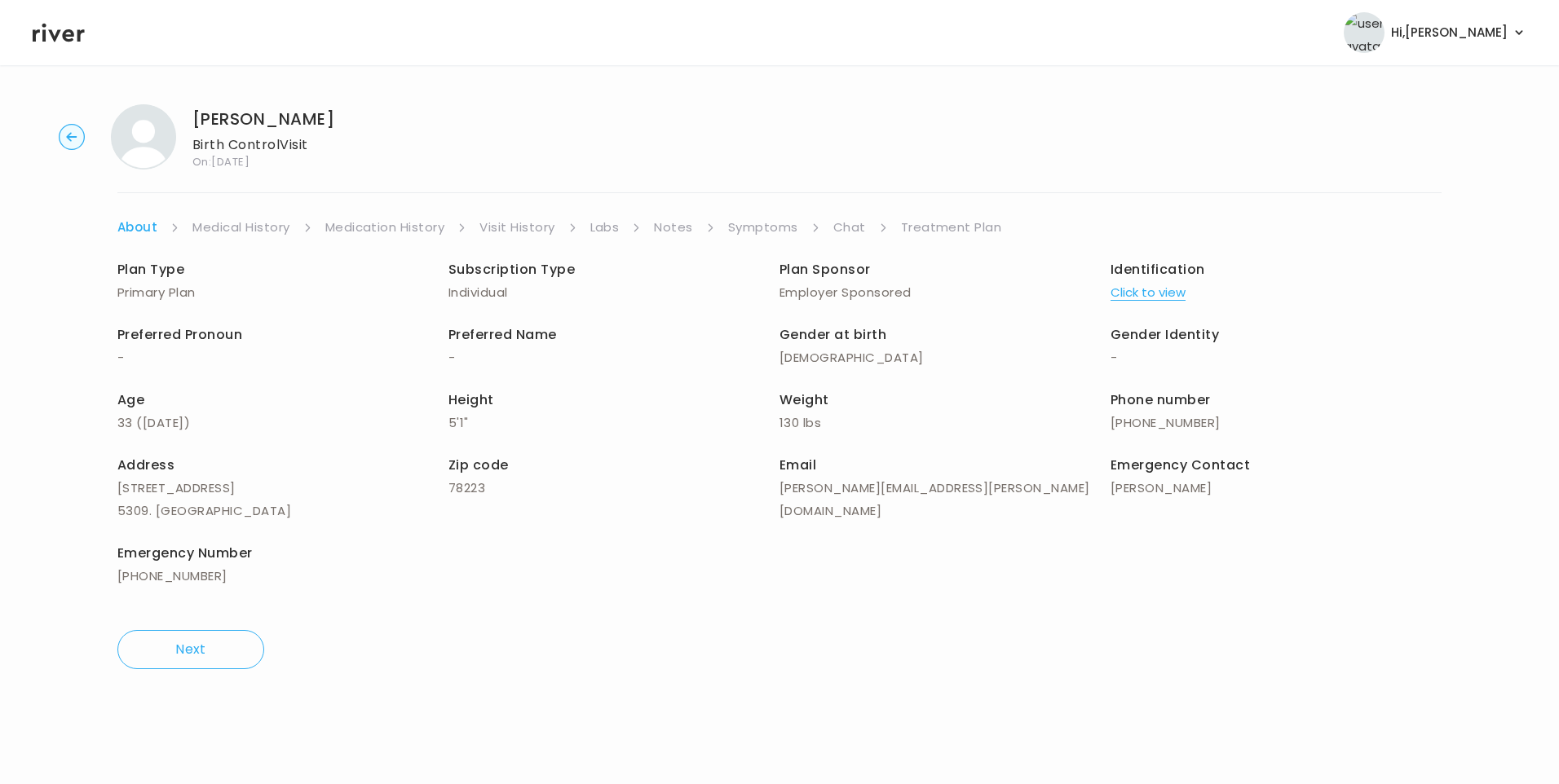
click at [774, 230] on link "Symptoms" at bounding box center [763, 227] width 70 height 23
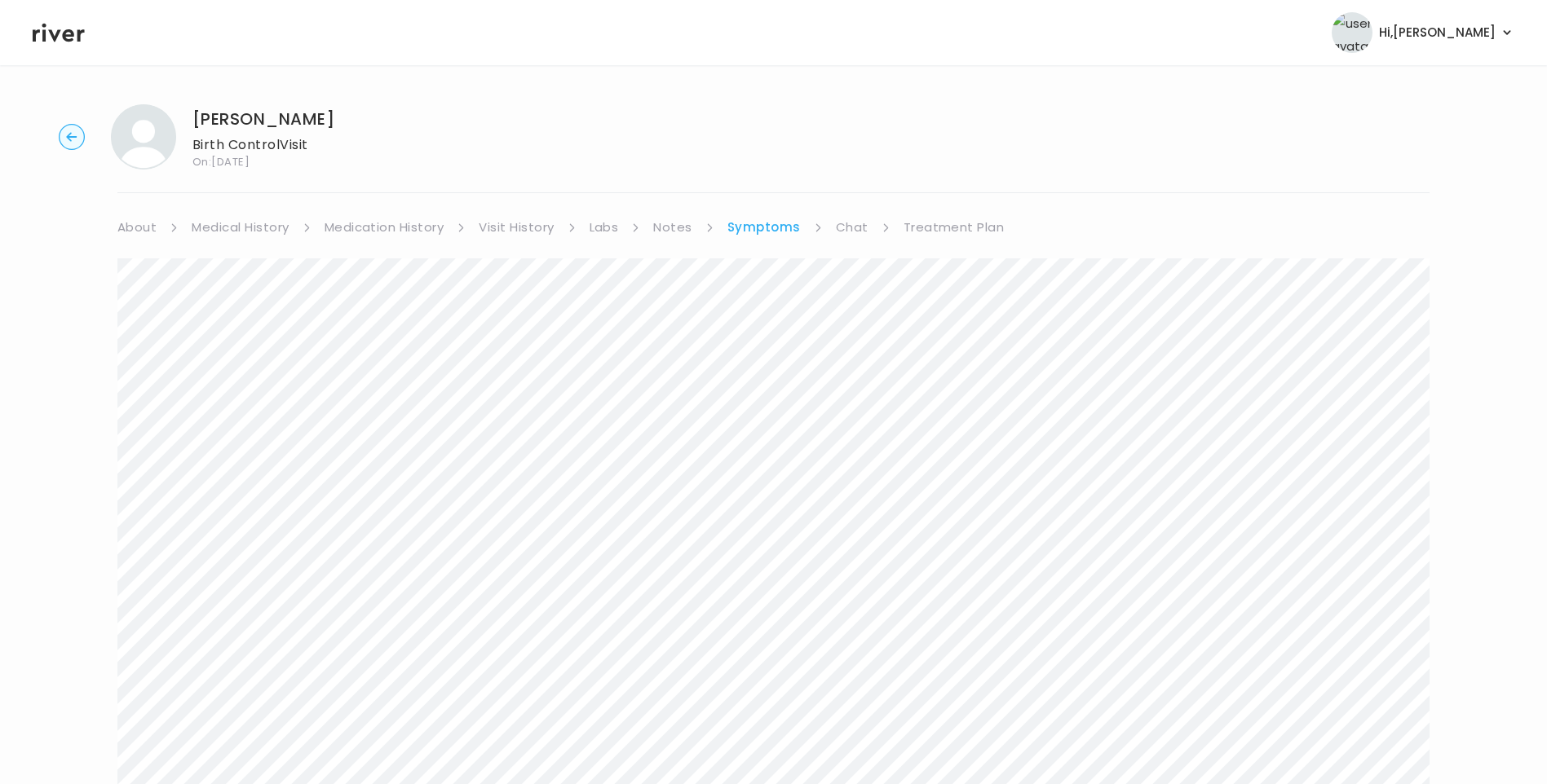
click at [952, 222] on link "Treatment Plan" at bounding box center [953, 227] width 101 height 23
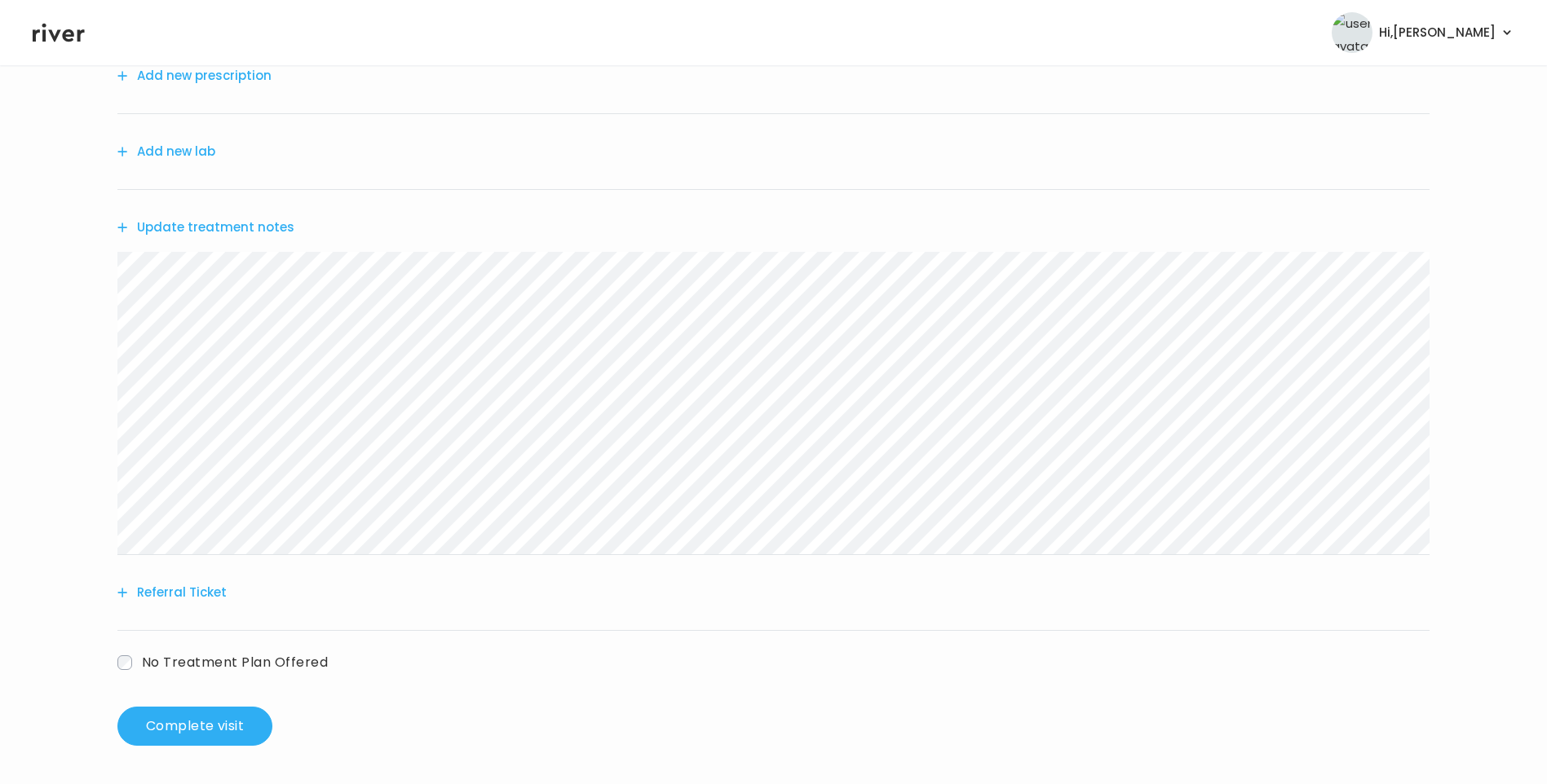
scroll to position [201, 0]
click at [216, 227] on button "Update treatment notes" at bounding box center [206, 227] width 177 height 23
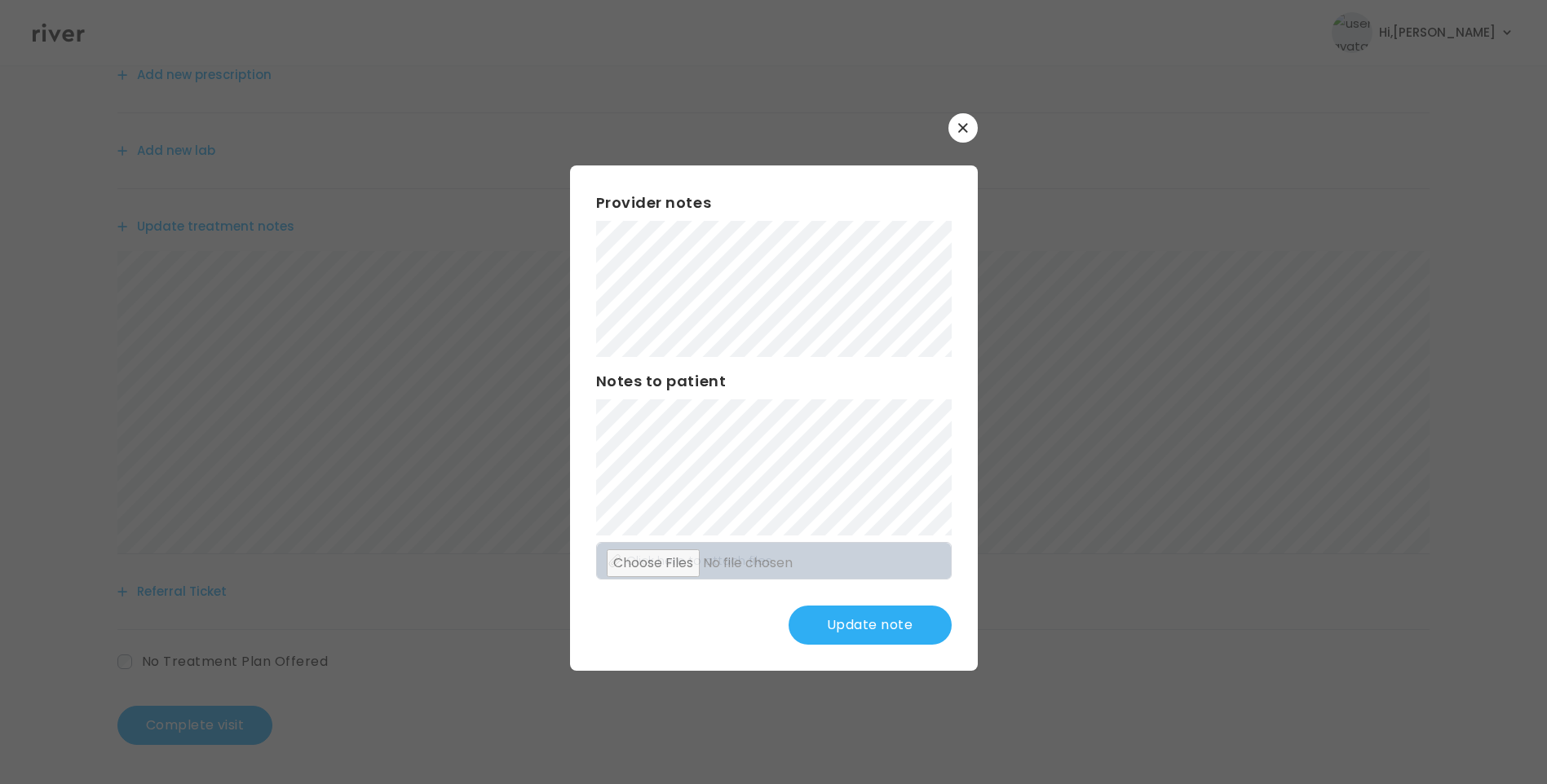
click at [891, 626] on button "Update note" at bounding box center [869, 625] width 163 height 40
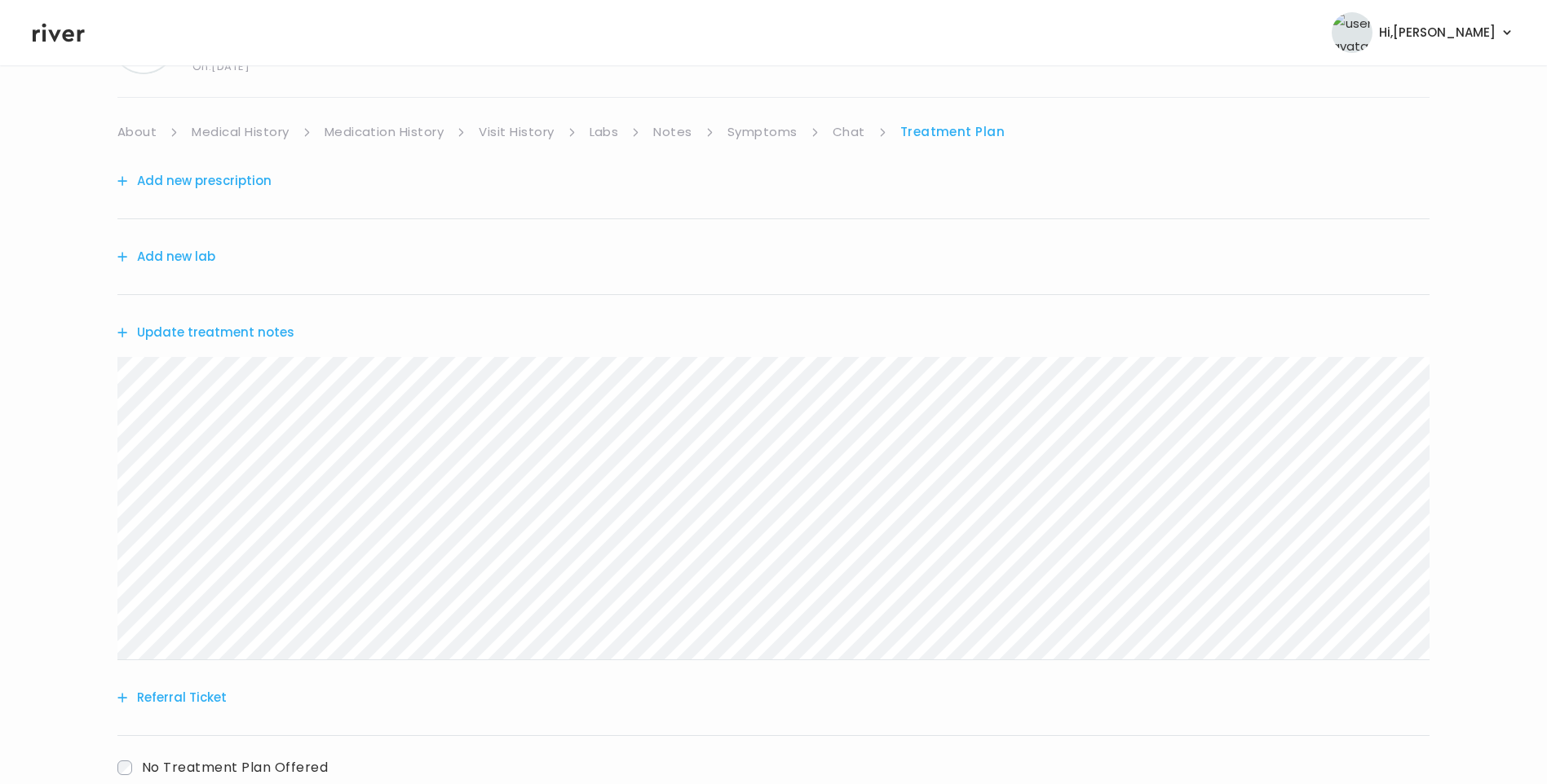
scroll to position [0, 0]
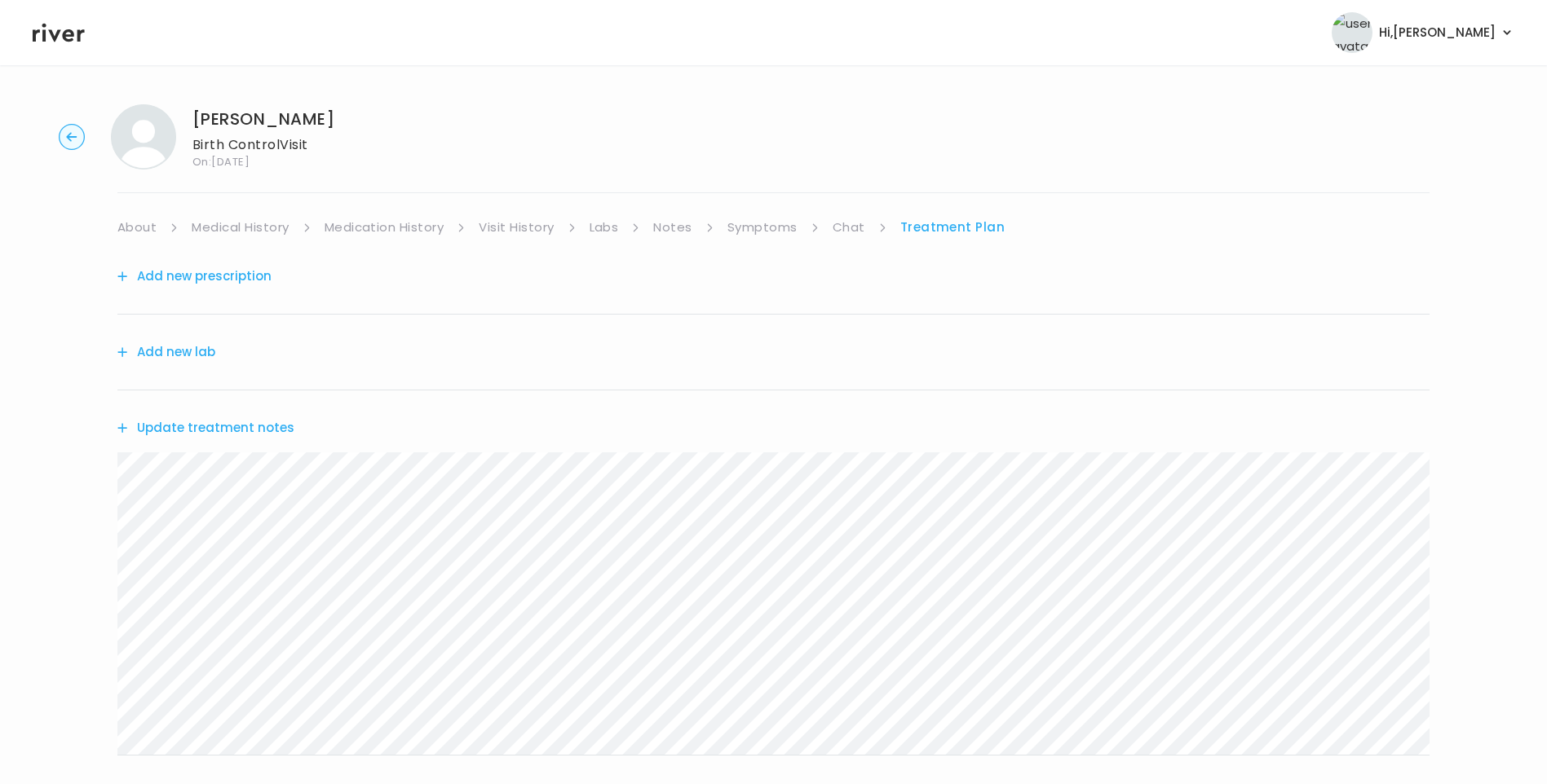
drag, startPoint x: 48, startPoint y: 28, endPoint x: 59, endPoint y: 40, distance: 16.3
click at [48, 28] on icon at bounding box center [58, 33] width 52 height 24
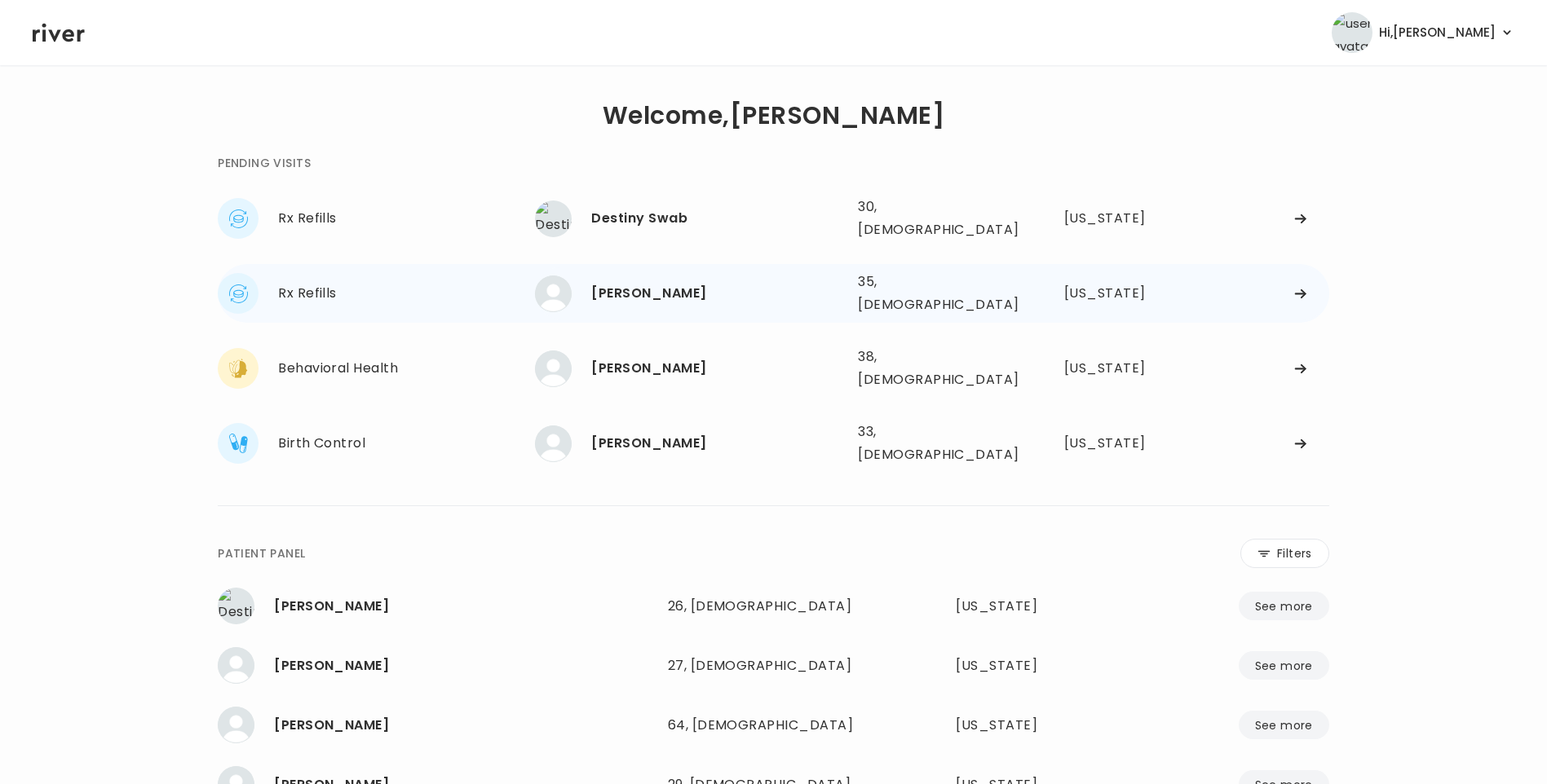
click at [705, 282] on div "[PERSON_NAME]" at bounding box center [717, 294] width 253 height 23
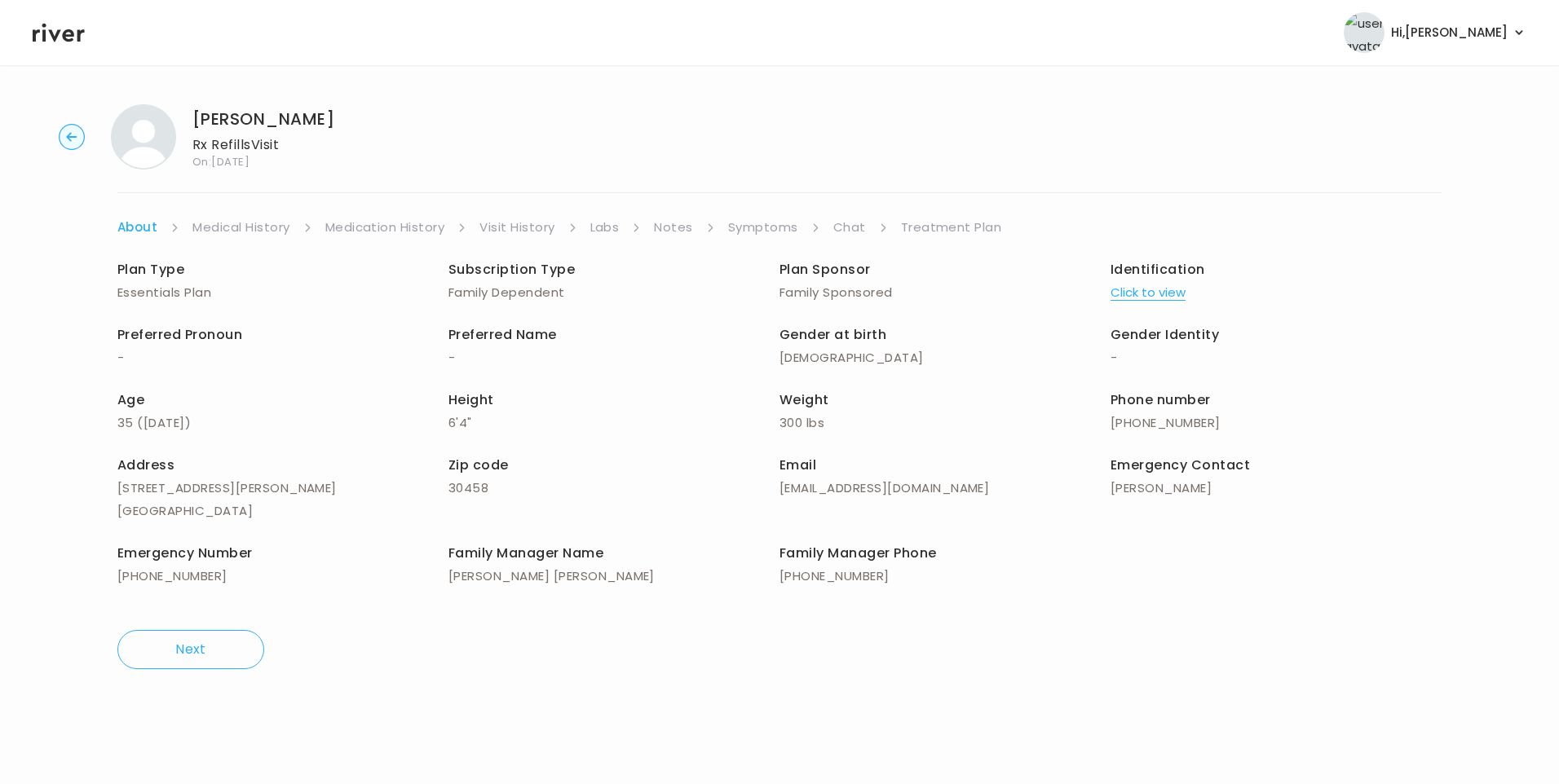
click at [766, 230] on link "Symptoms" at bounding box center [763, 227] width 70 height 23
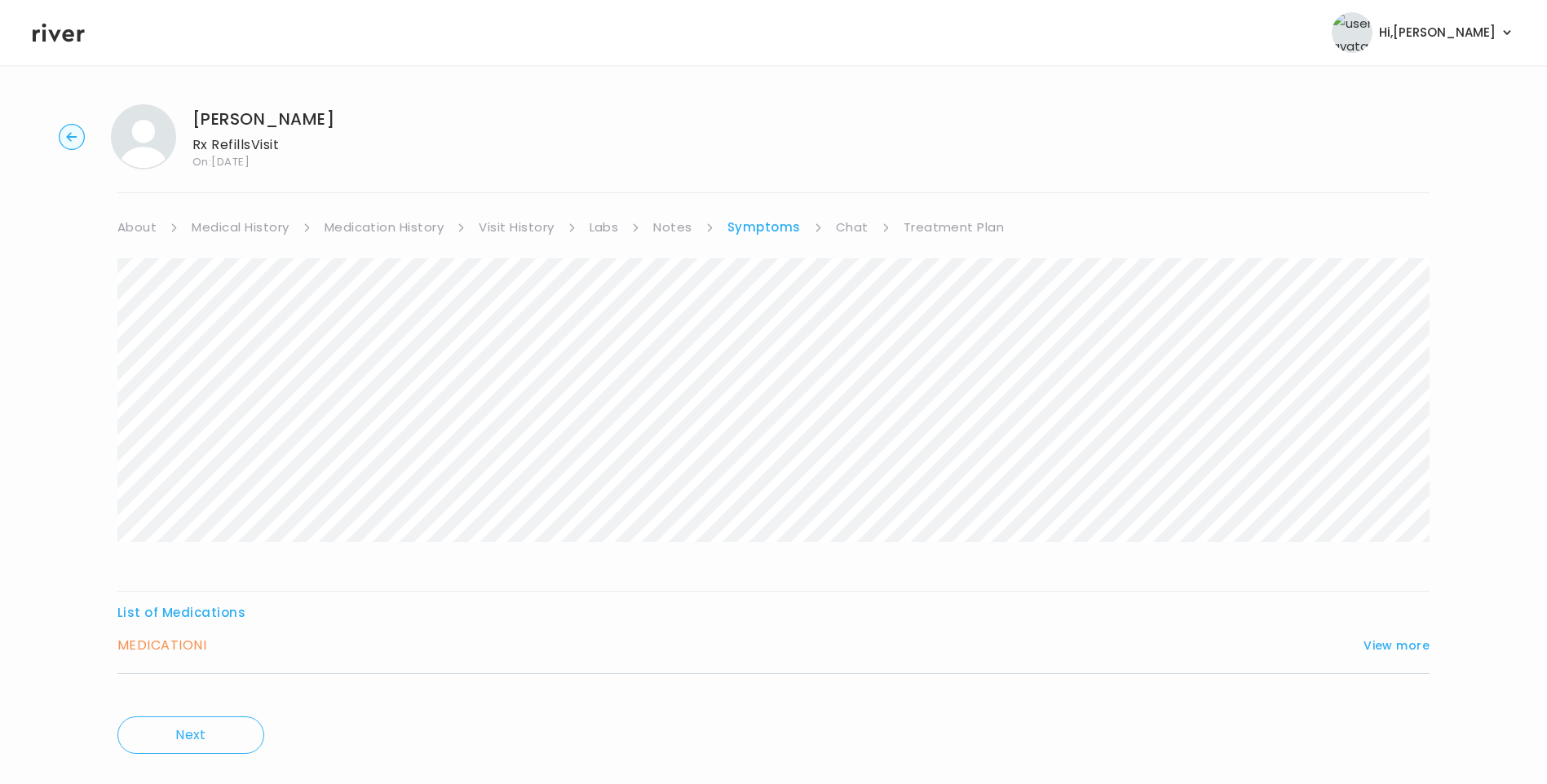
click at [495, 227] on link "Visit History" at bounding box center [516, 227] width 75 height 23
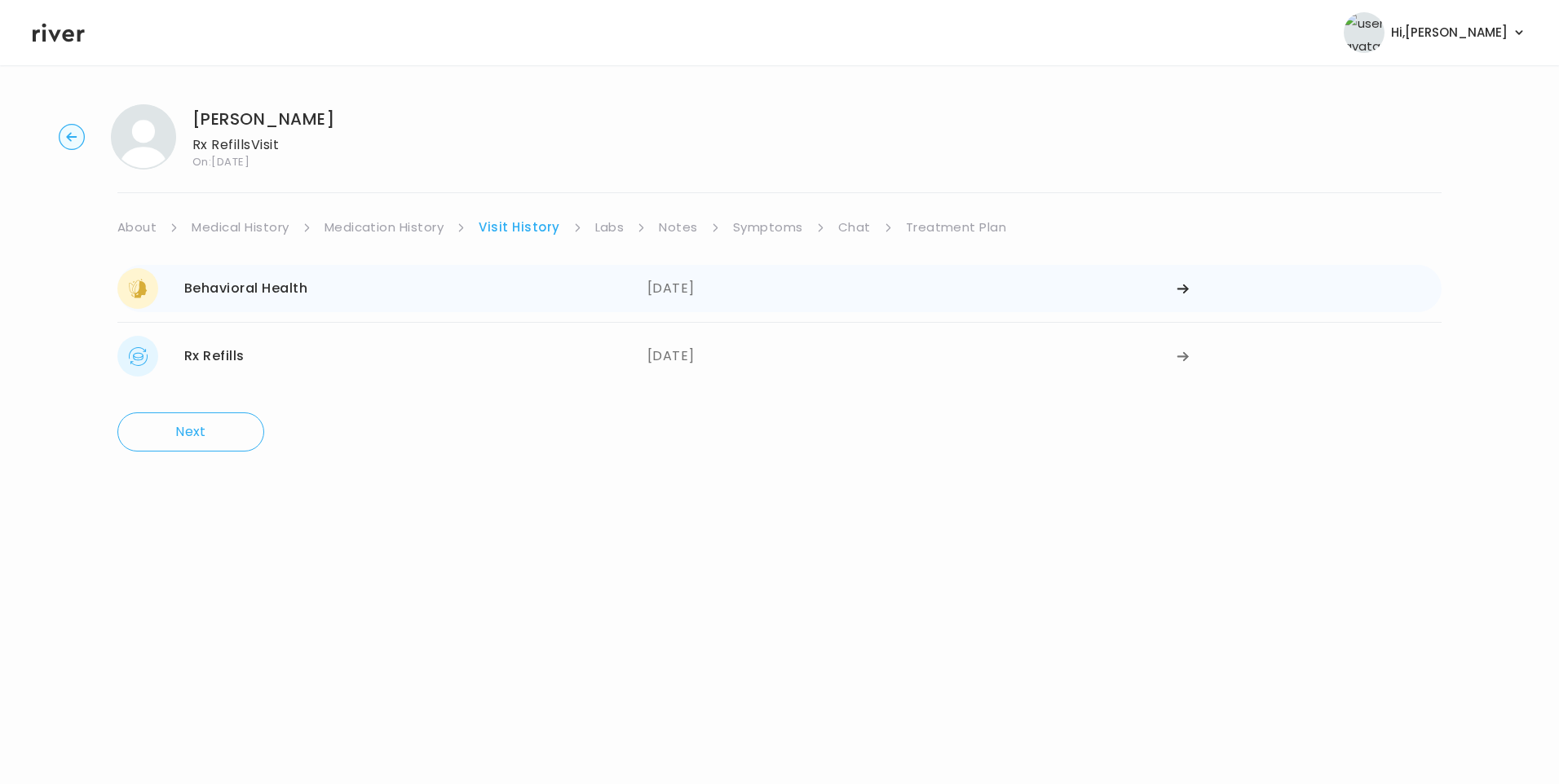
click at [349, 294] on div "Behavioral Health [DATE]" at bounding box center [382, 288] width 530 height 40
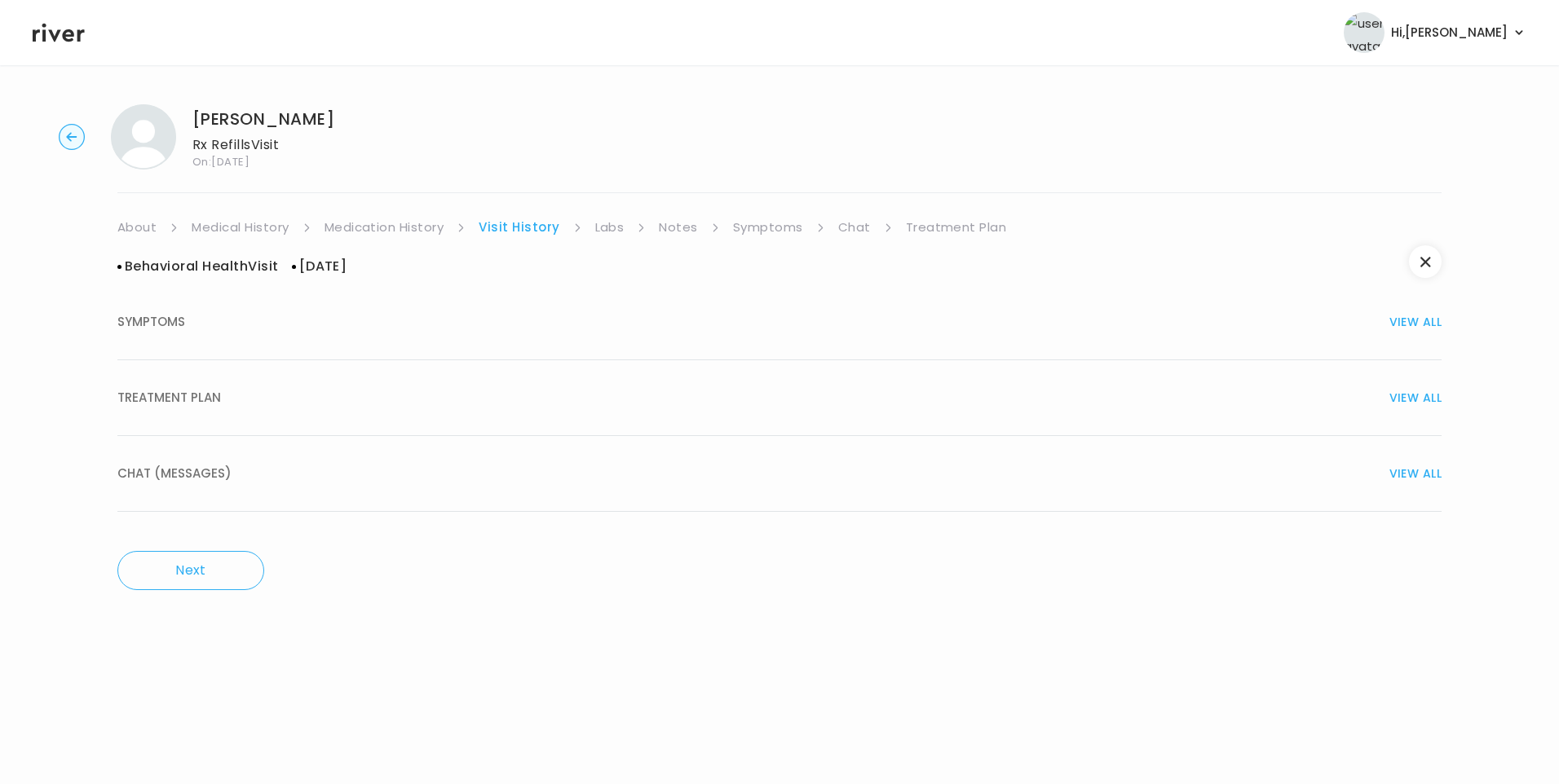
click at [234, 400] on div "TREATMENT PLAN VIEW ALL" at bounding box center [780, 397] width 1324 height 23
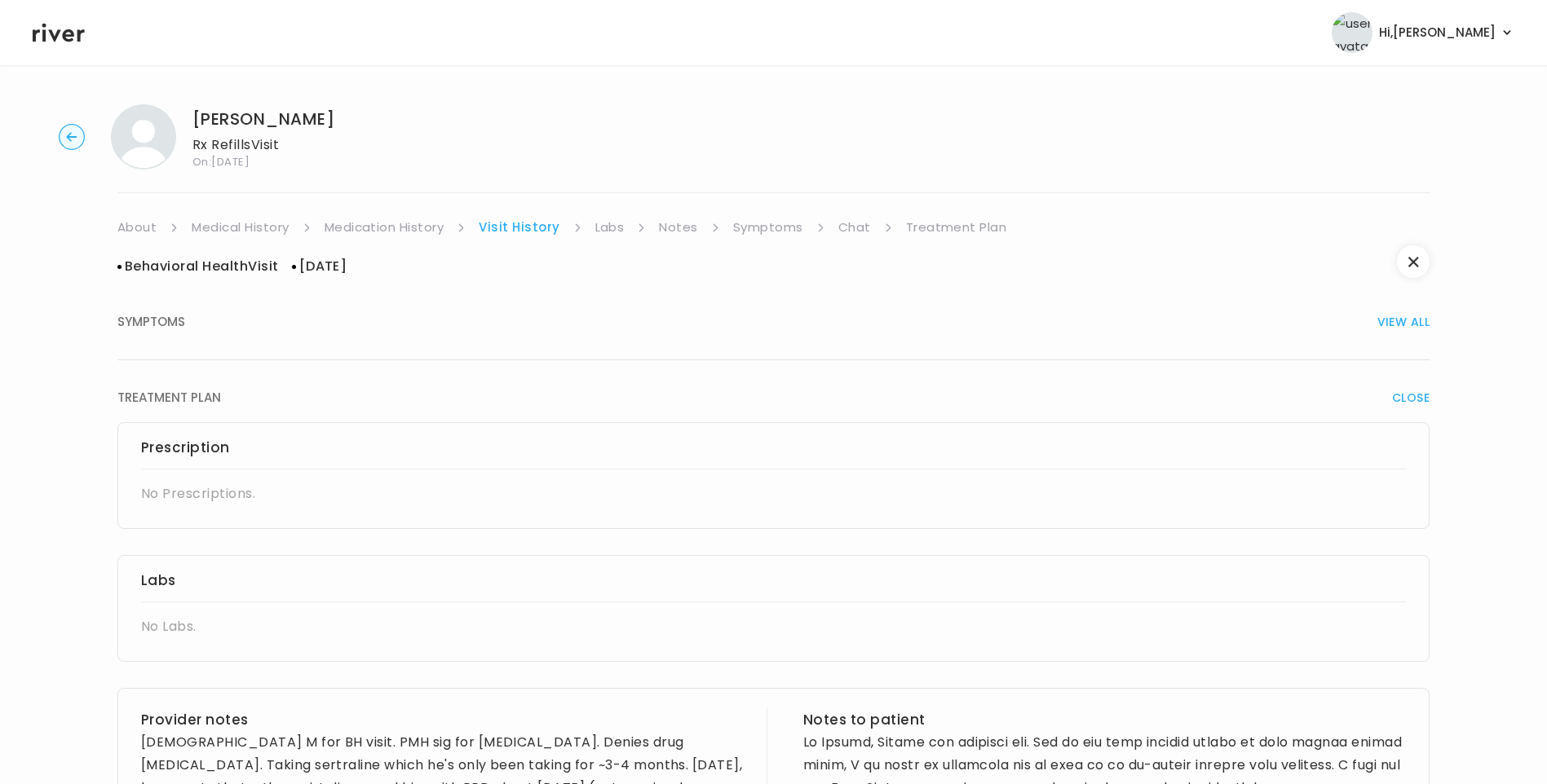
click at [389, 231] on link "Medication History" at bounding box center [384, 227] width 120 height 23
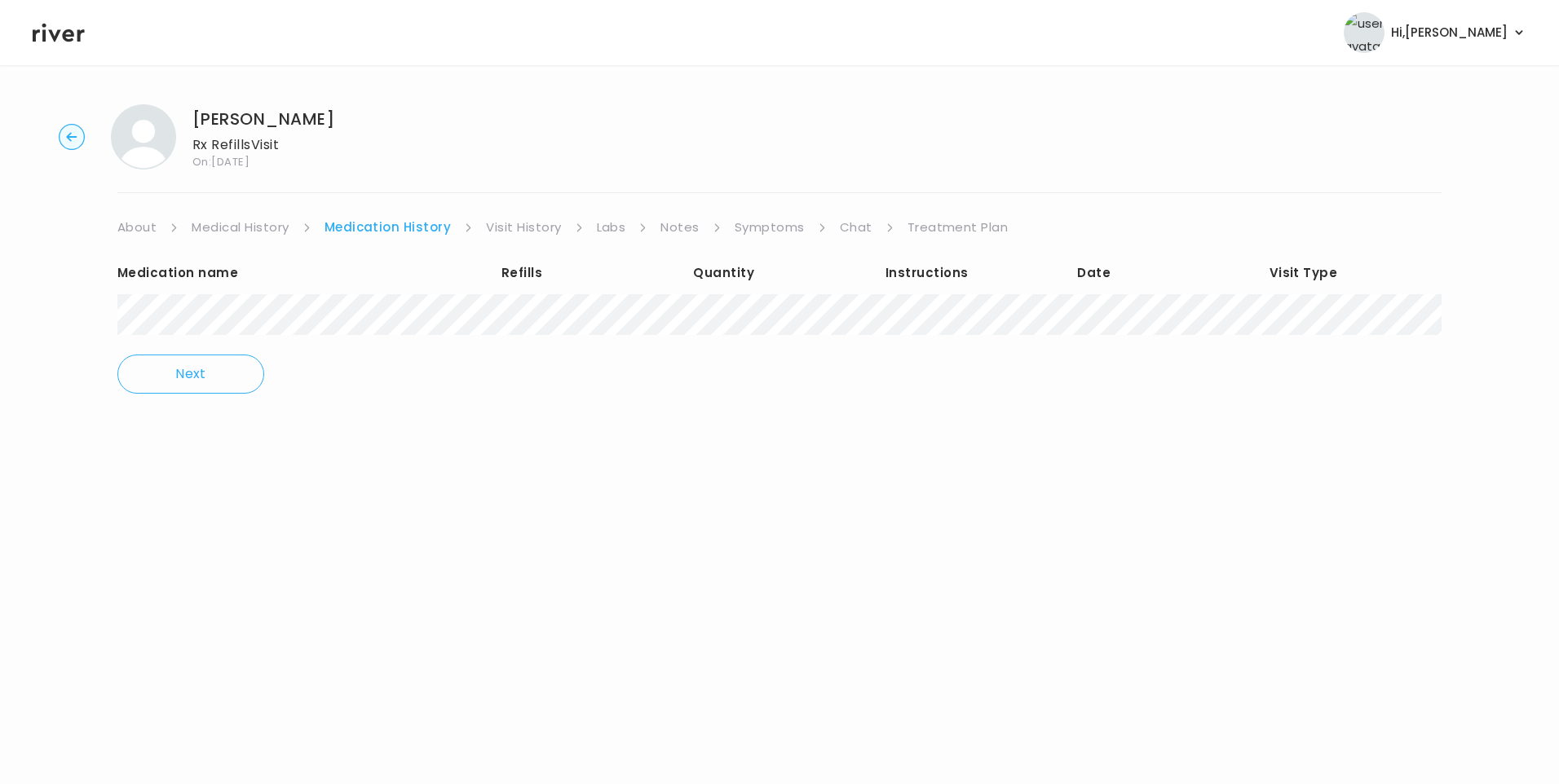
click at [506, 224] on link "Visit History" at bounding box center [523, 227] width 75 height 23
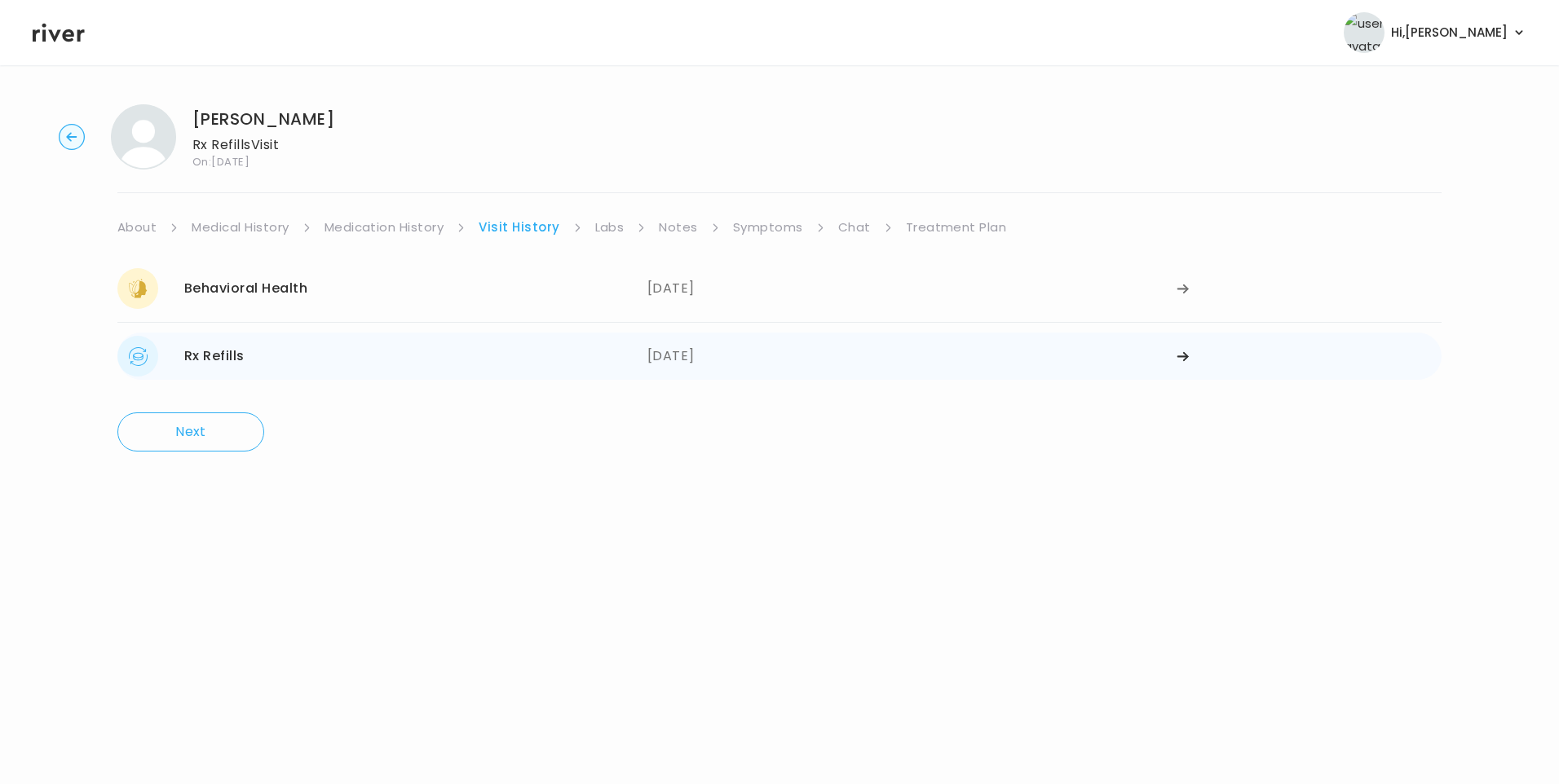
click at [569, 361] on div "Rx Refills [DATE]" at bounding box center [382, 356] width 530 height 40
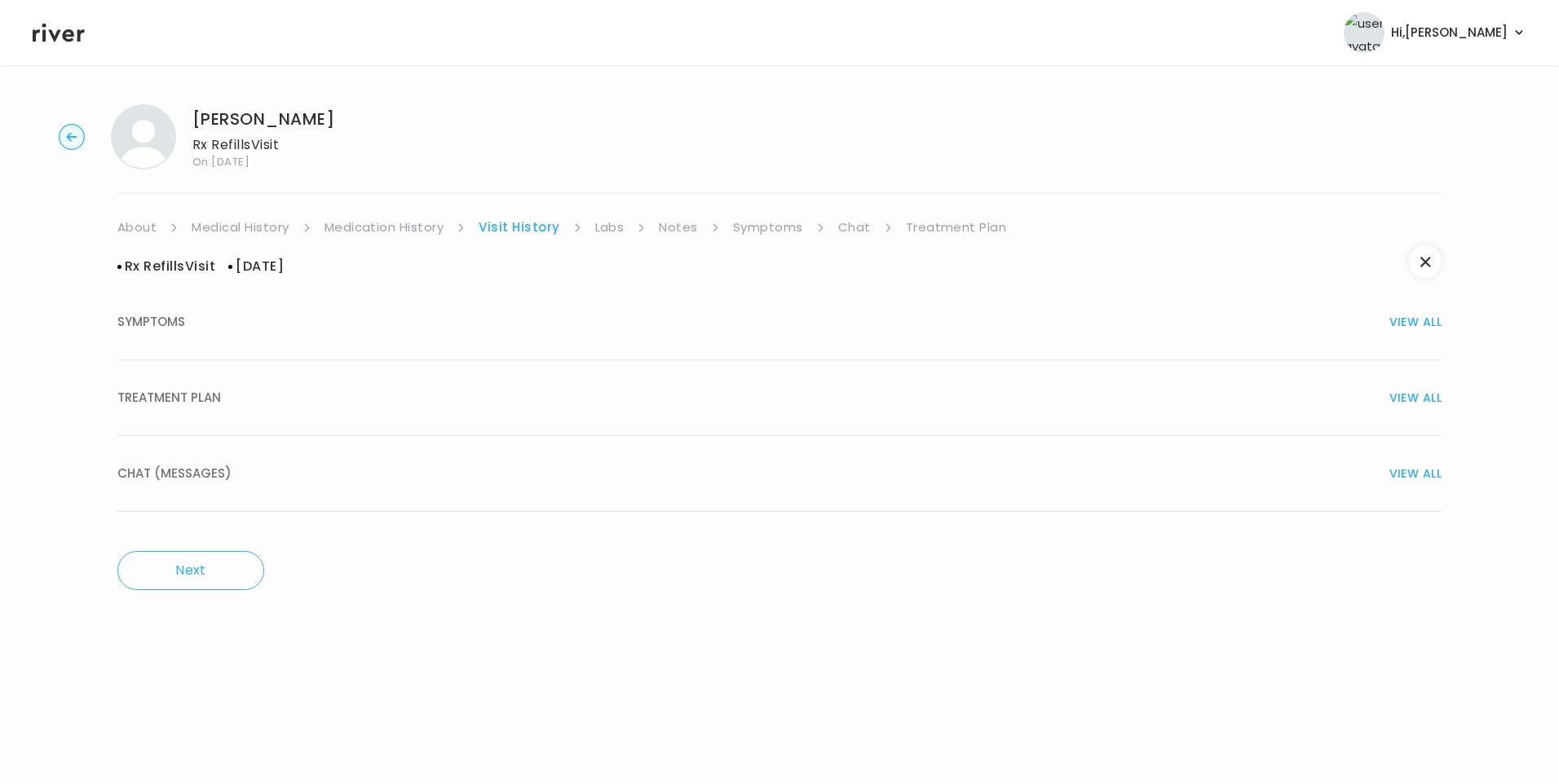
drag, startPoint x: 183, startPoint y: 403, endPoint x: 282, endPoint y: 412, distance: 99.4
click at [185, 403] on span "TREATMENT PLAN" at bounding box center [169, 397] width 104 height 23
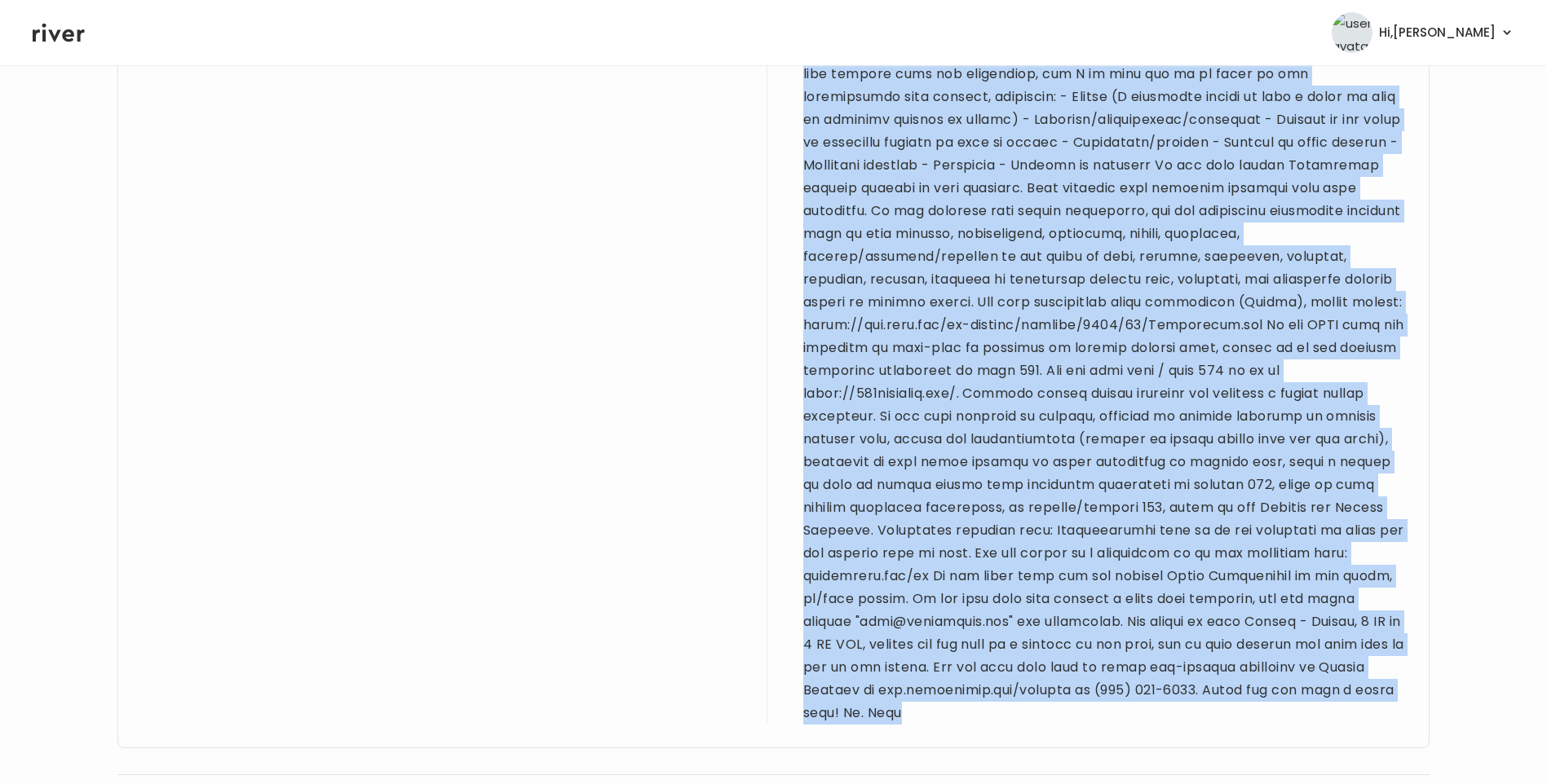
scroll to position [1377, 0]
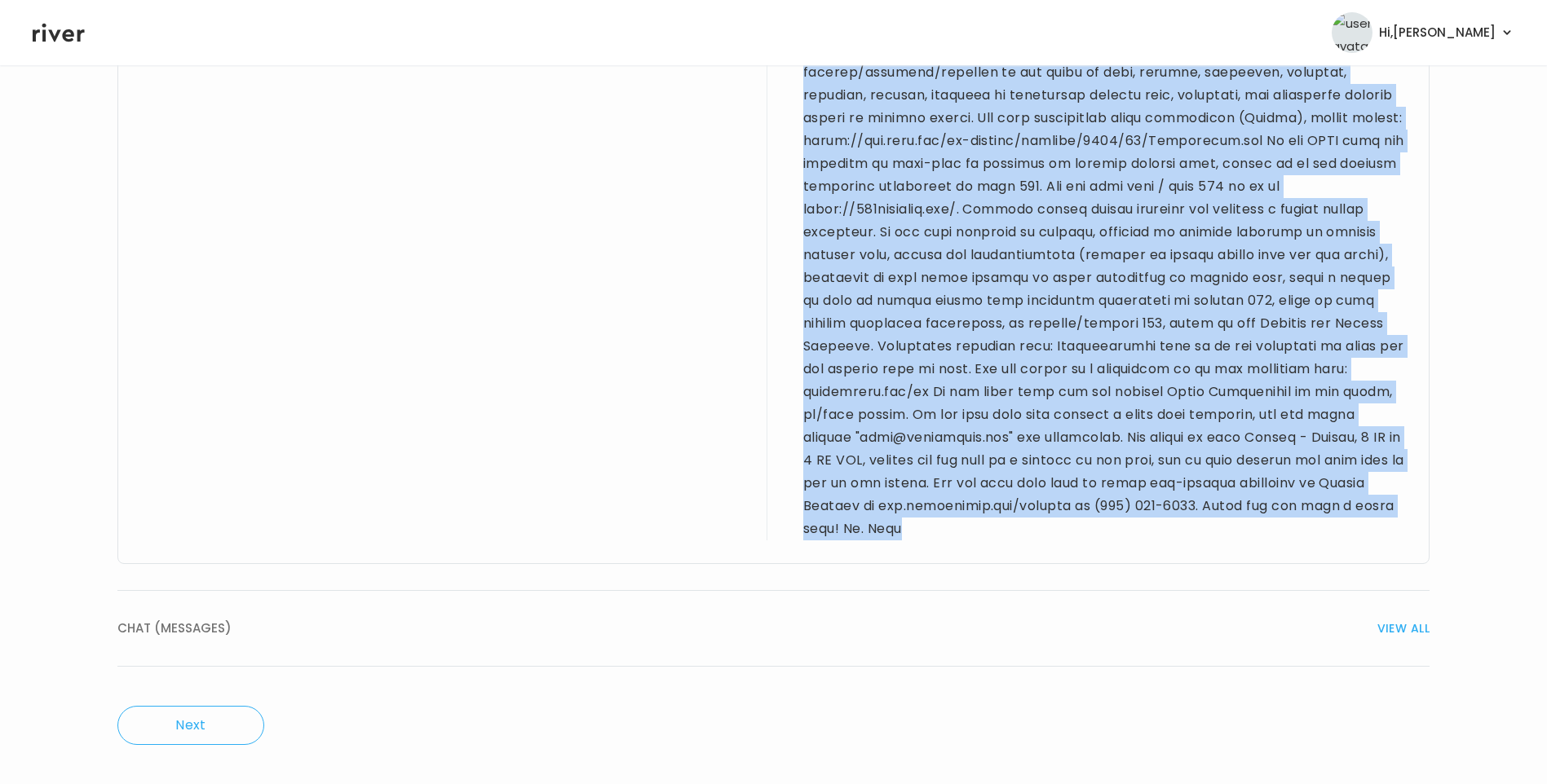
drag, startPoint x: 141, startPoint y: 484, endPoint x: 965, endPoint y: 522, distance: 824.9
drag, startPoint x: 965, startPoint y: 522, endPoint x: 972, endPoint y: 340, distance: 182.1
copy div "35 yo M for refill visit. PMH sig for depression & anxiety. Denies drug allergi…"
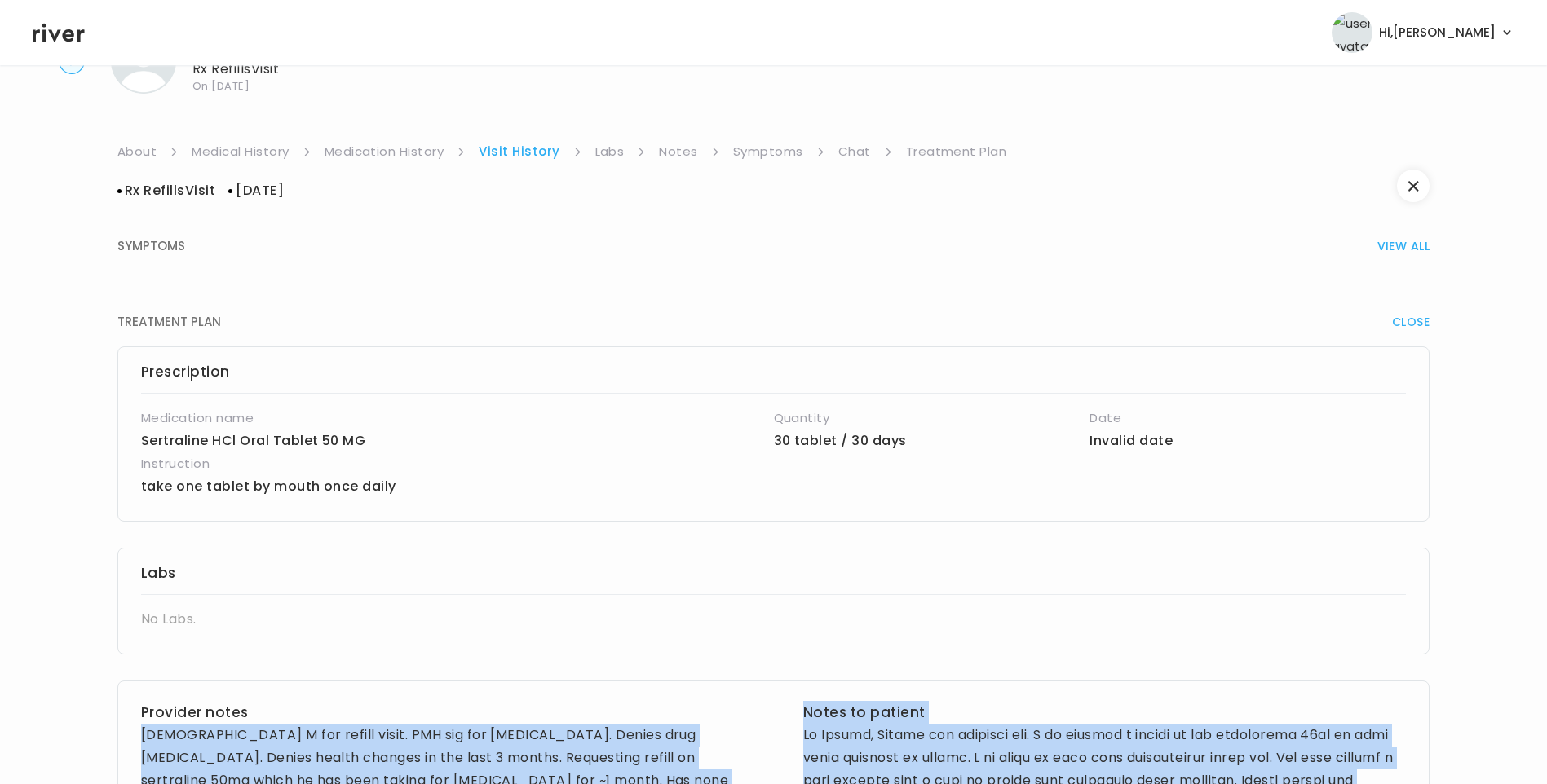
scroll to position [0, 0]
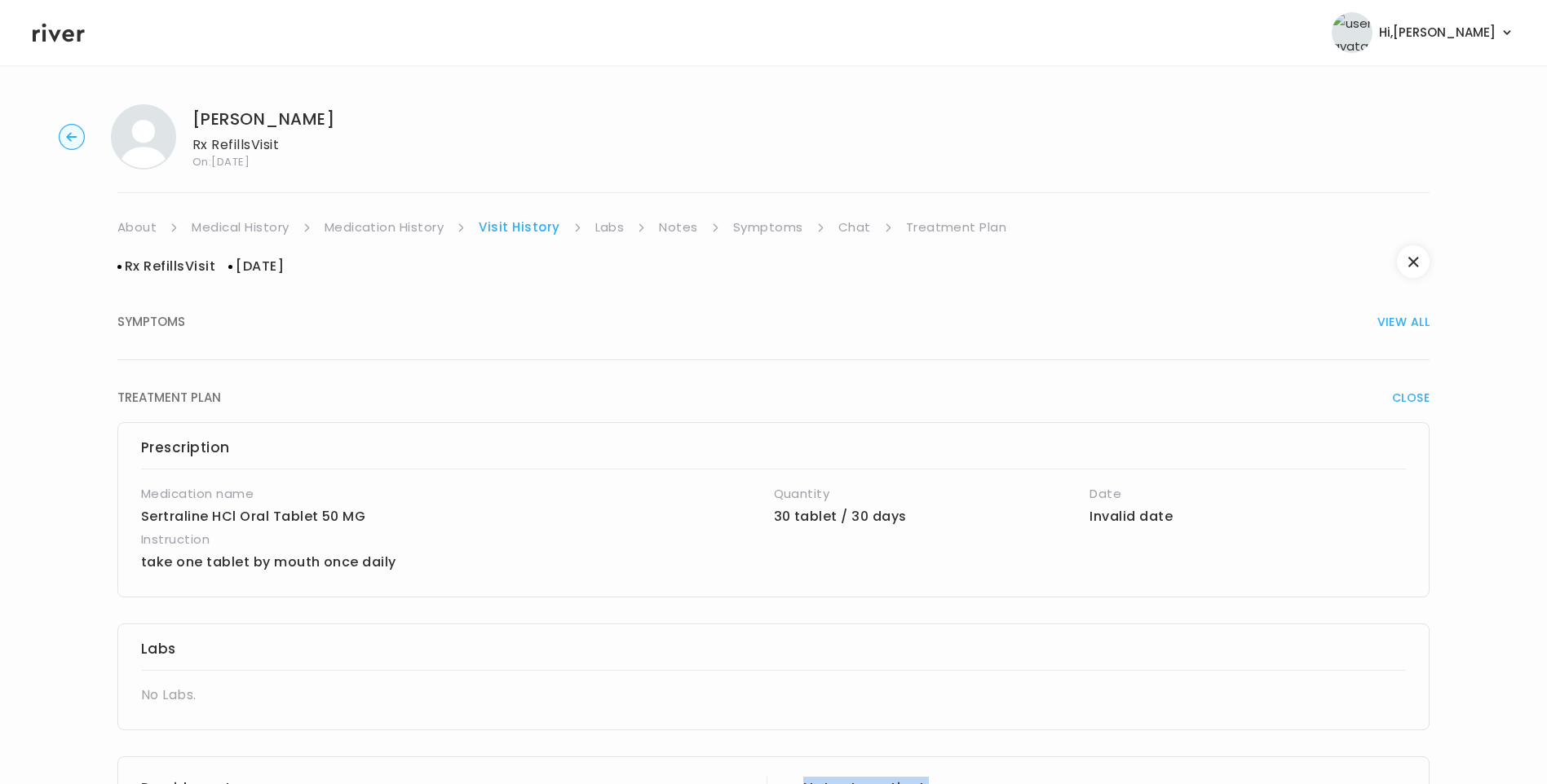
click at [933, 226] on link "Treatment Plan" at bounding box center [956, 227] width 101 height 23
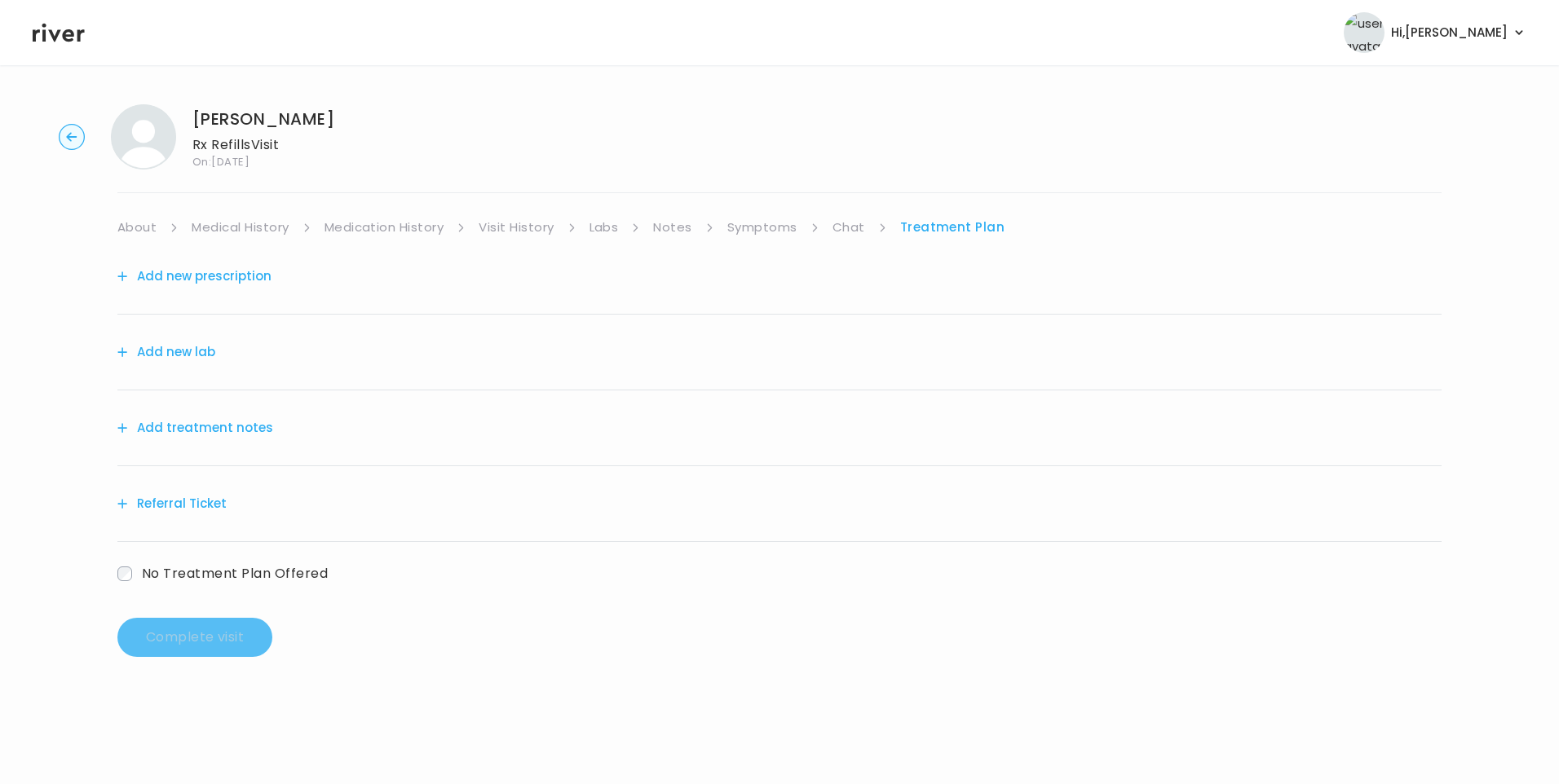
click at [202, 428] on button "Add treatment notes" at bounding box center [195, 427] width 155 height 23
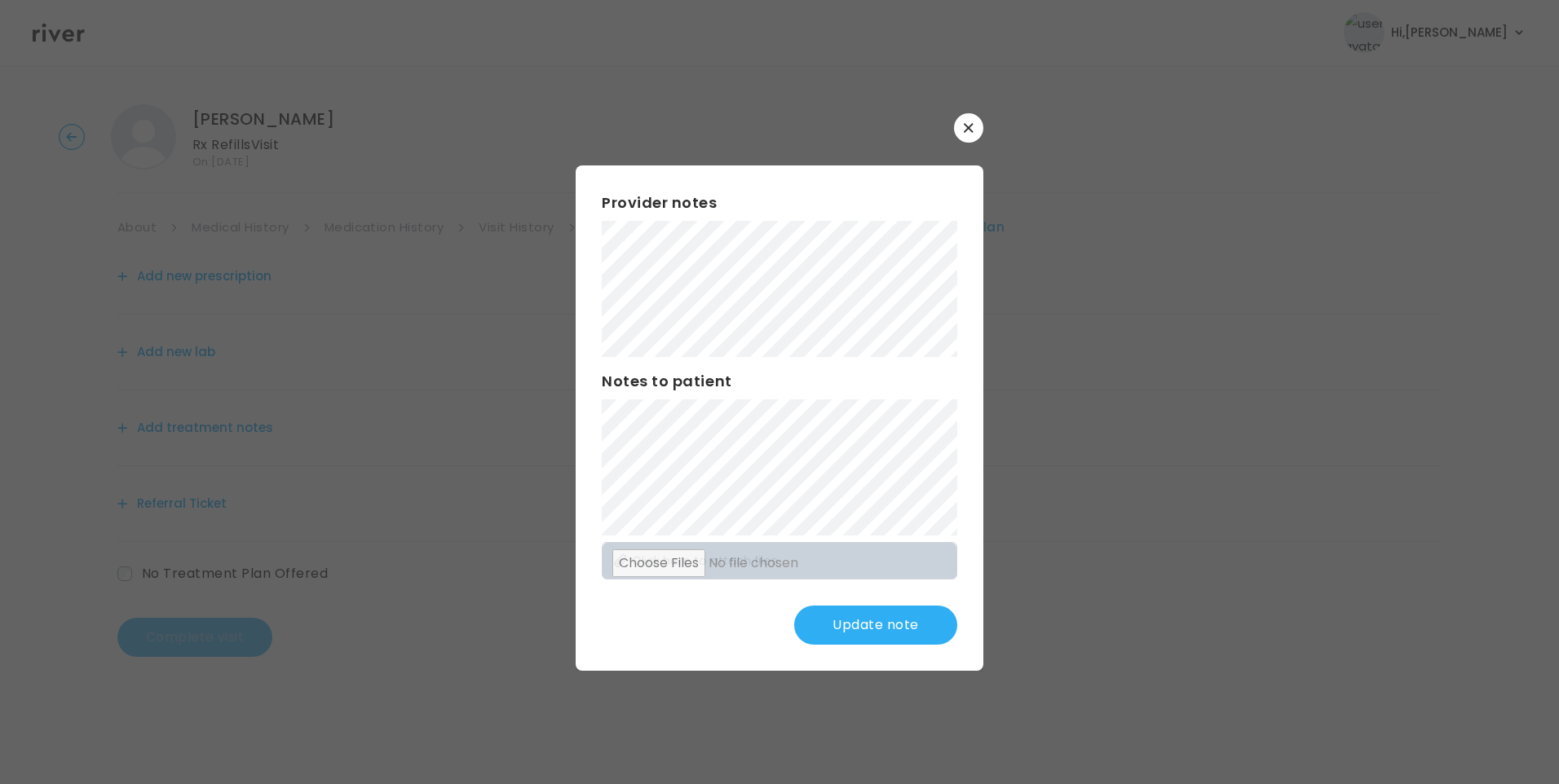
click at [914, 623] on button "Update note" at bounding box center [875, 625] width 163 height 40
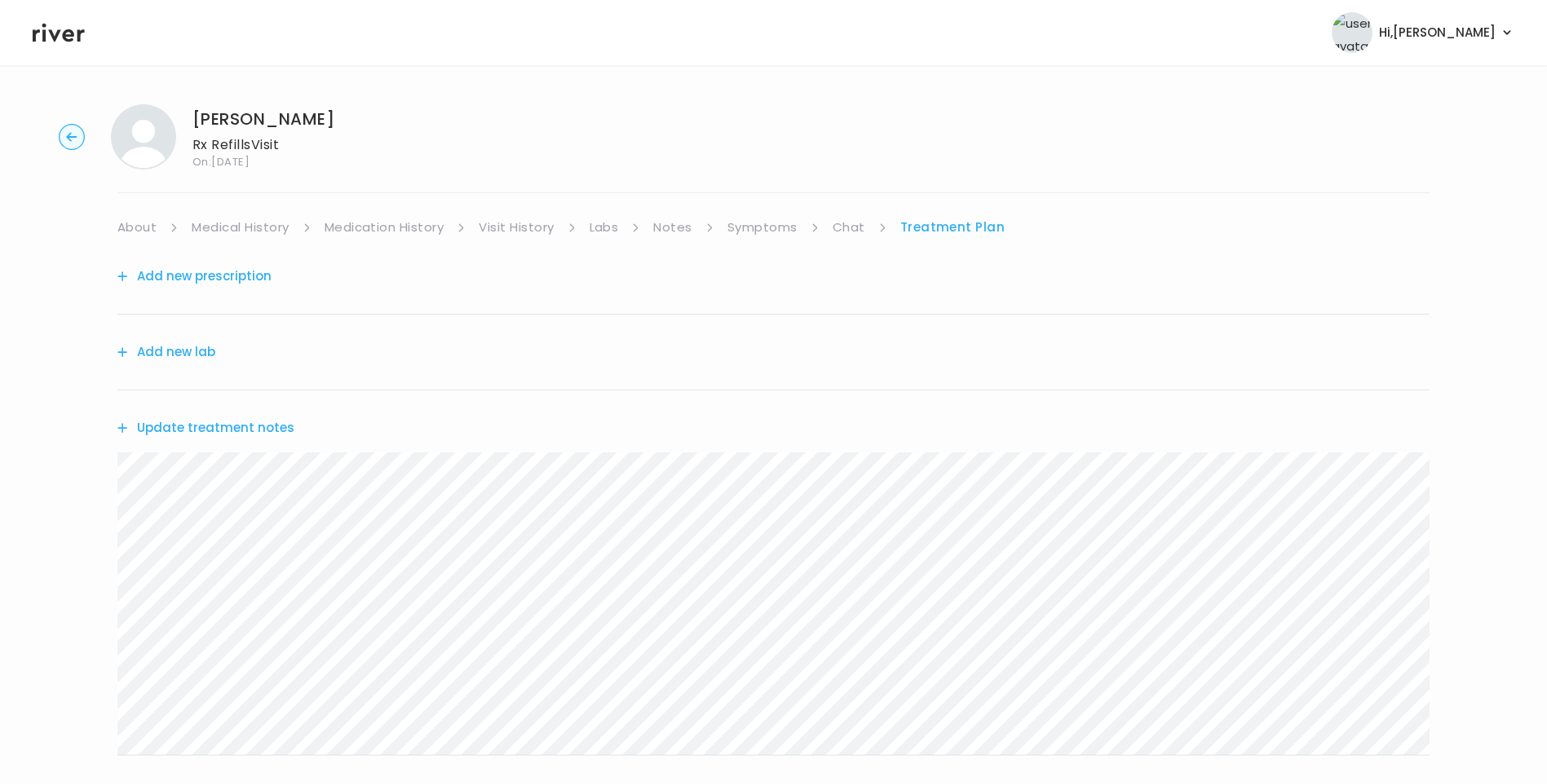
click at [763, 230] on link "Symptoms" at bounding box center [762, 227] width 70 height 23
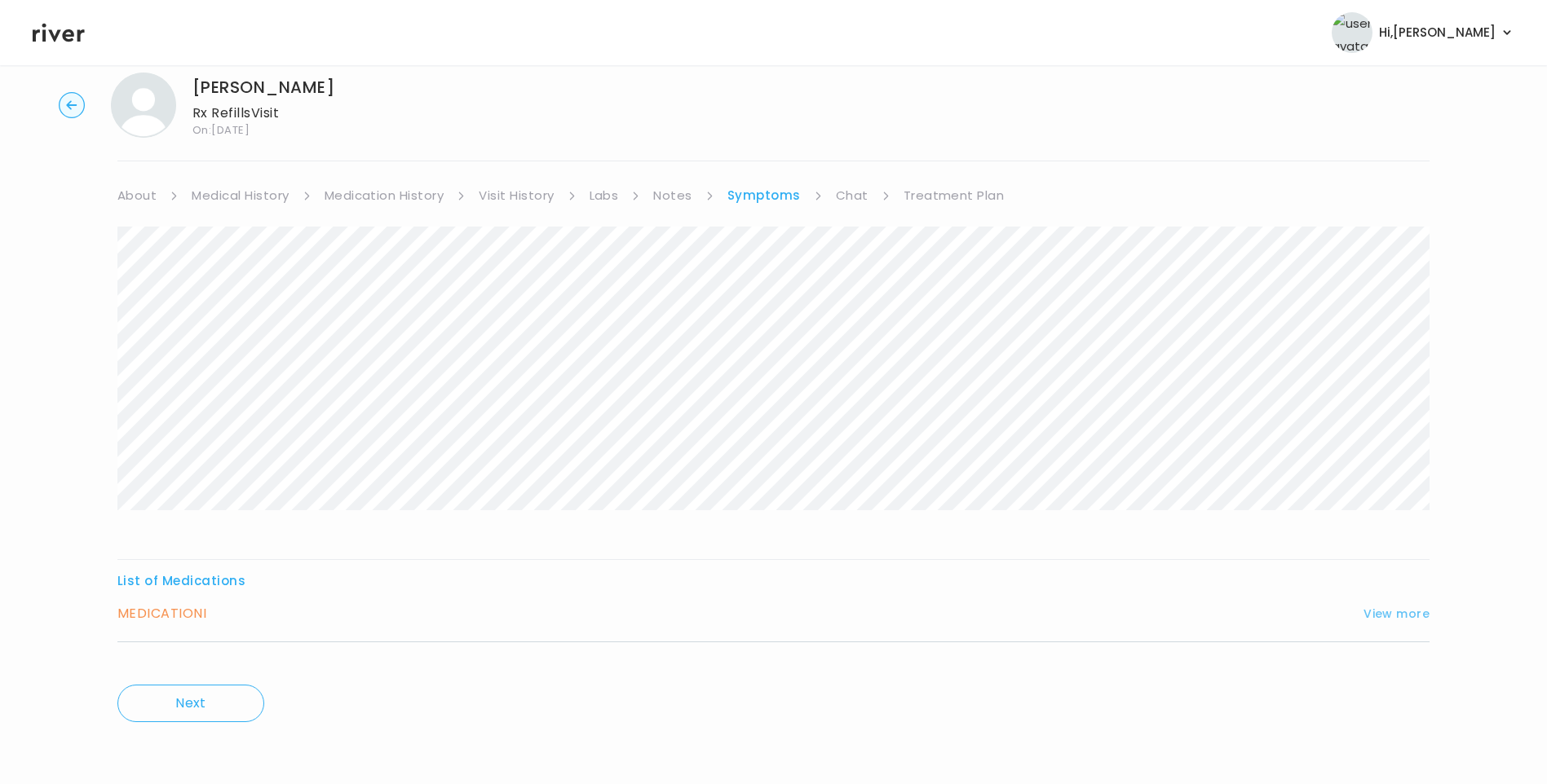
click at [1389, 618] on button "View more" at bounding box center [1396, 614] width 66 height 20
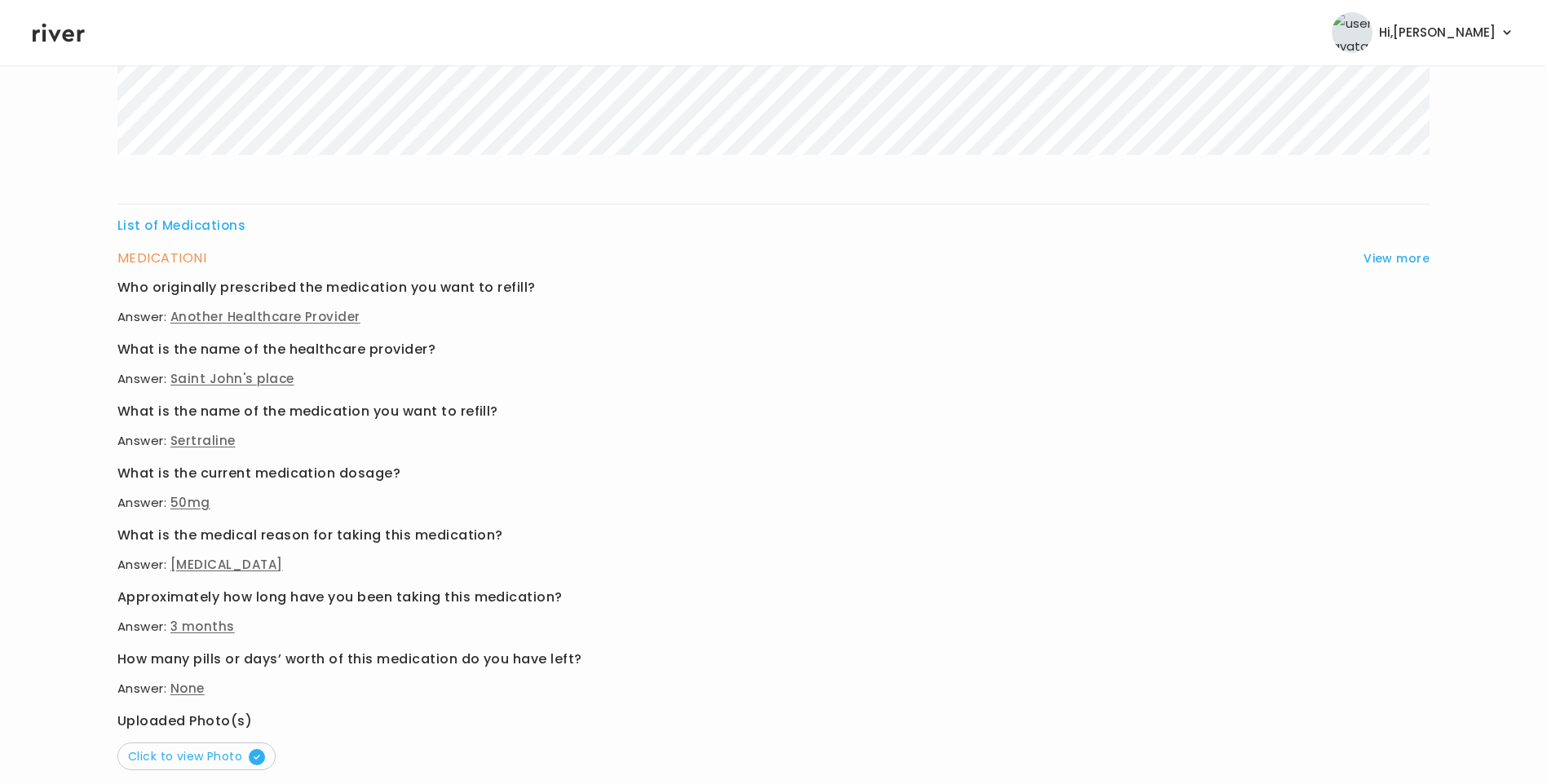
scroll to position [440, 0]
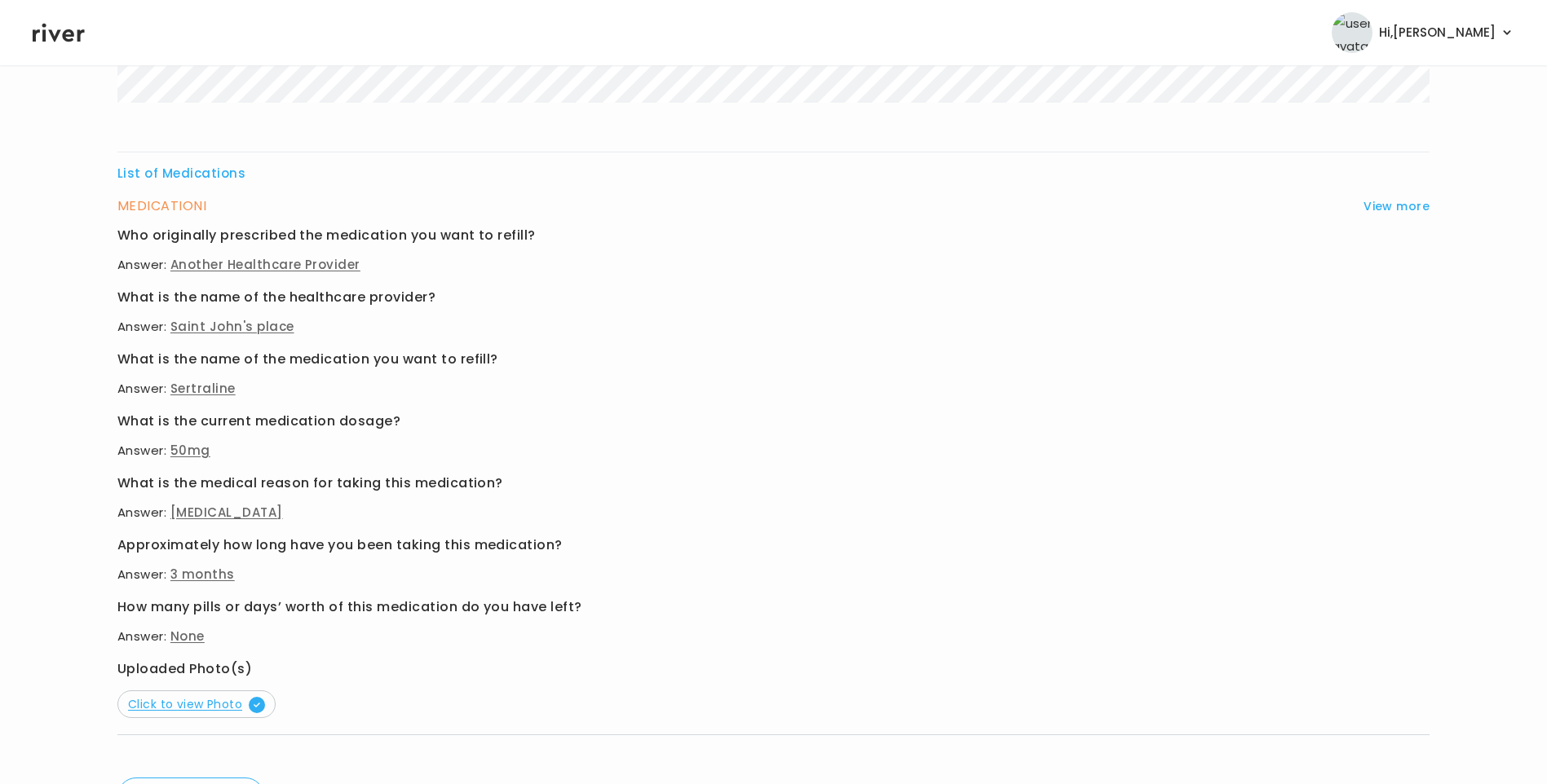
click at [218, 698] on span "Click to view Photo" at bounding box center [196, 703] width 137 height 16
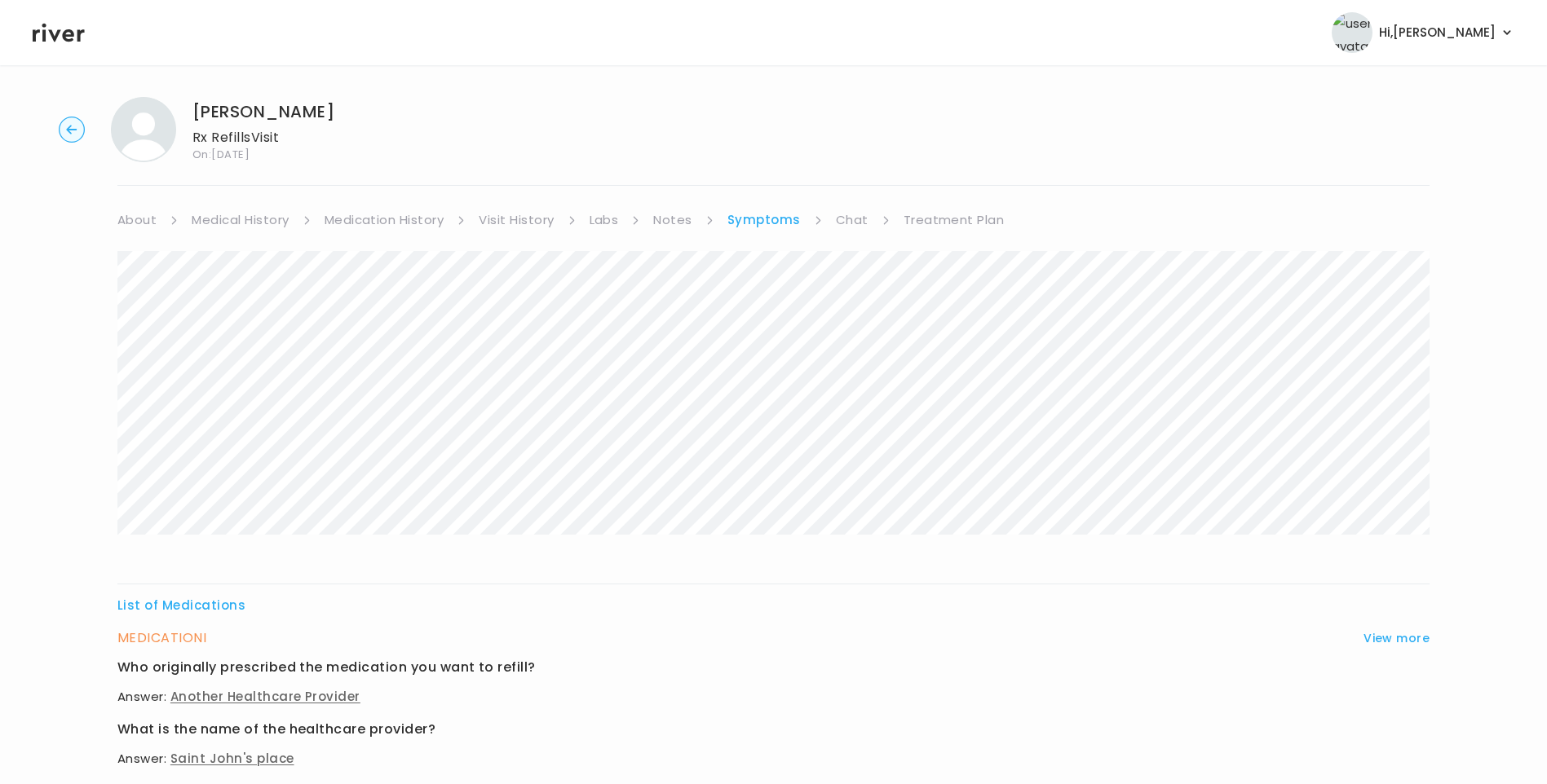
scroll to position [0, 0]
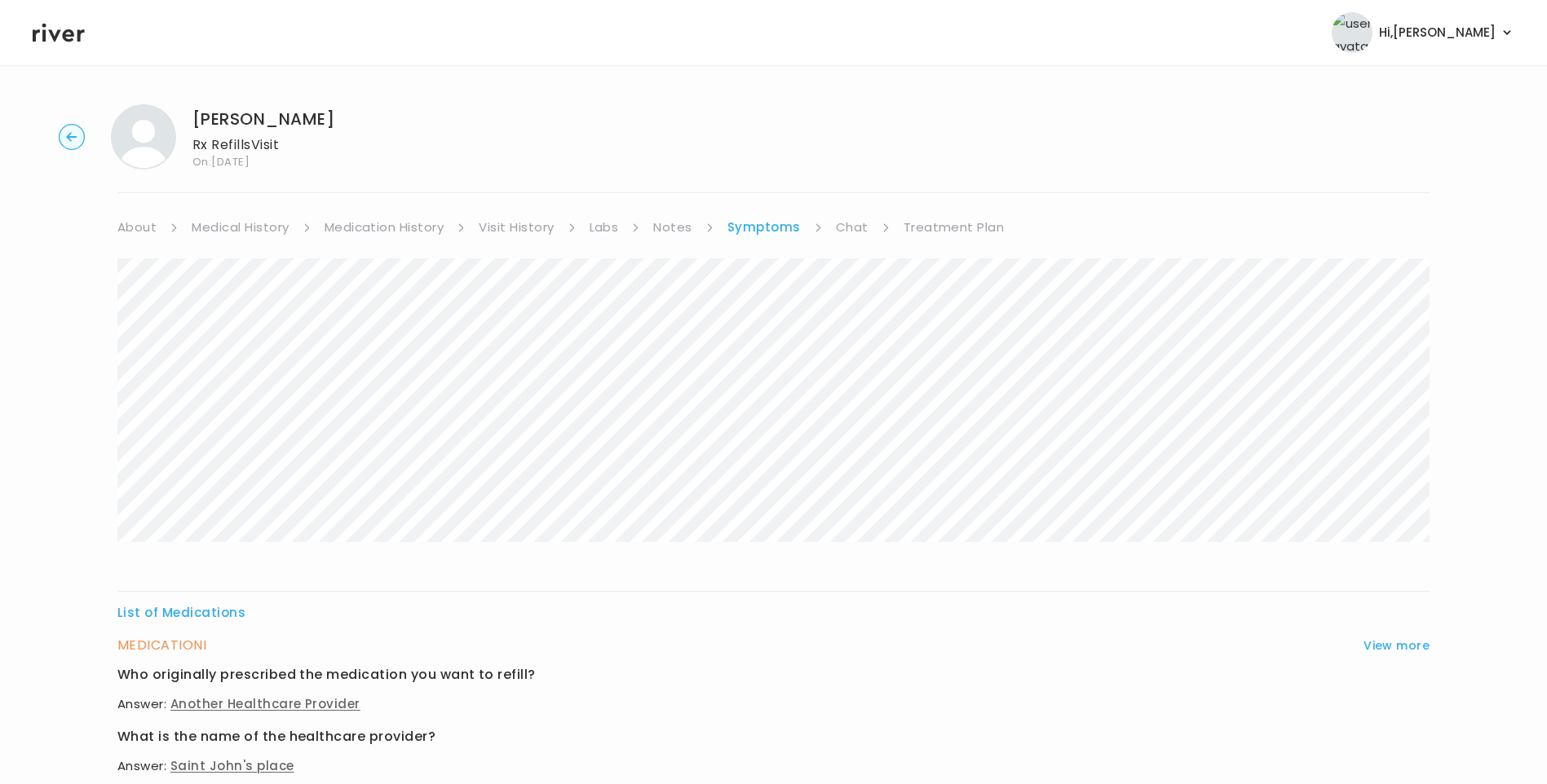
click at [390, 228] on link "Medication History" at bounding box center [384, 227] width 120 height 23
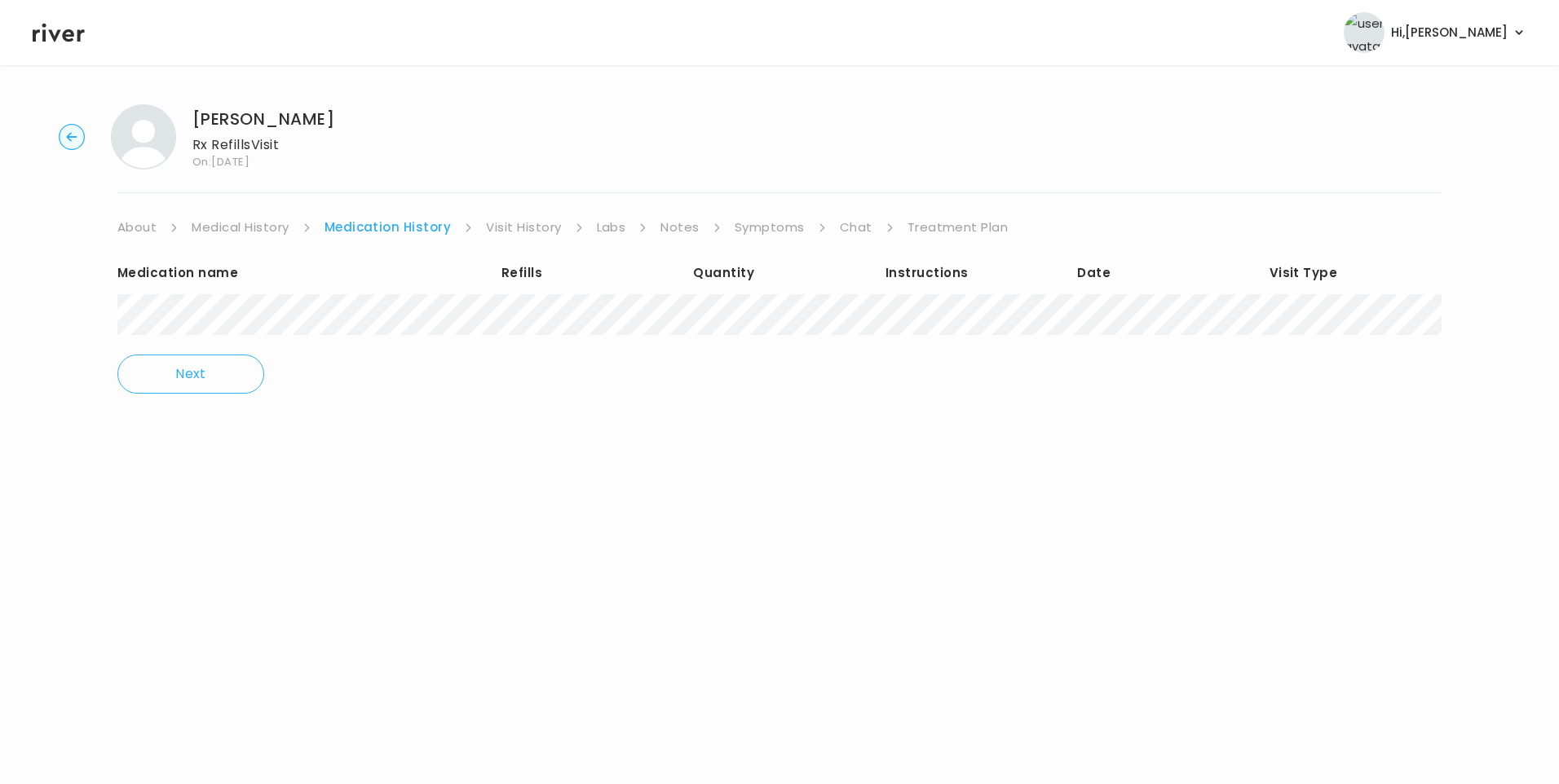
click at [956, 231] on link "Treatment Plan" at bounding box center [957, 227] width 101 height 23
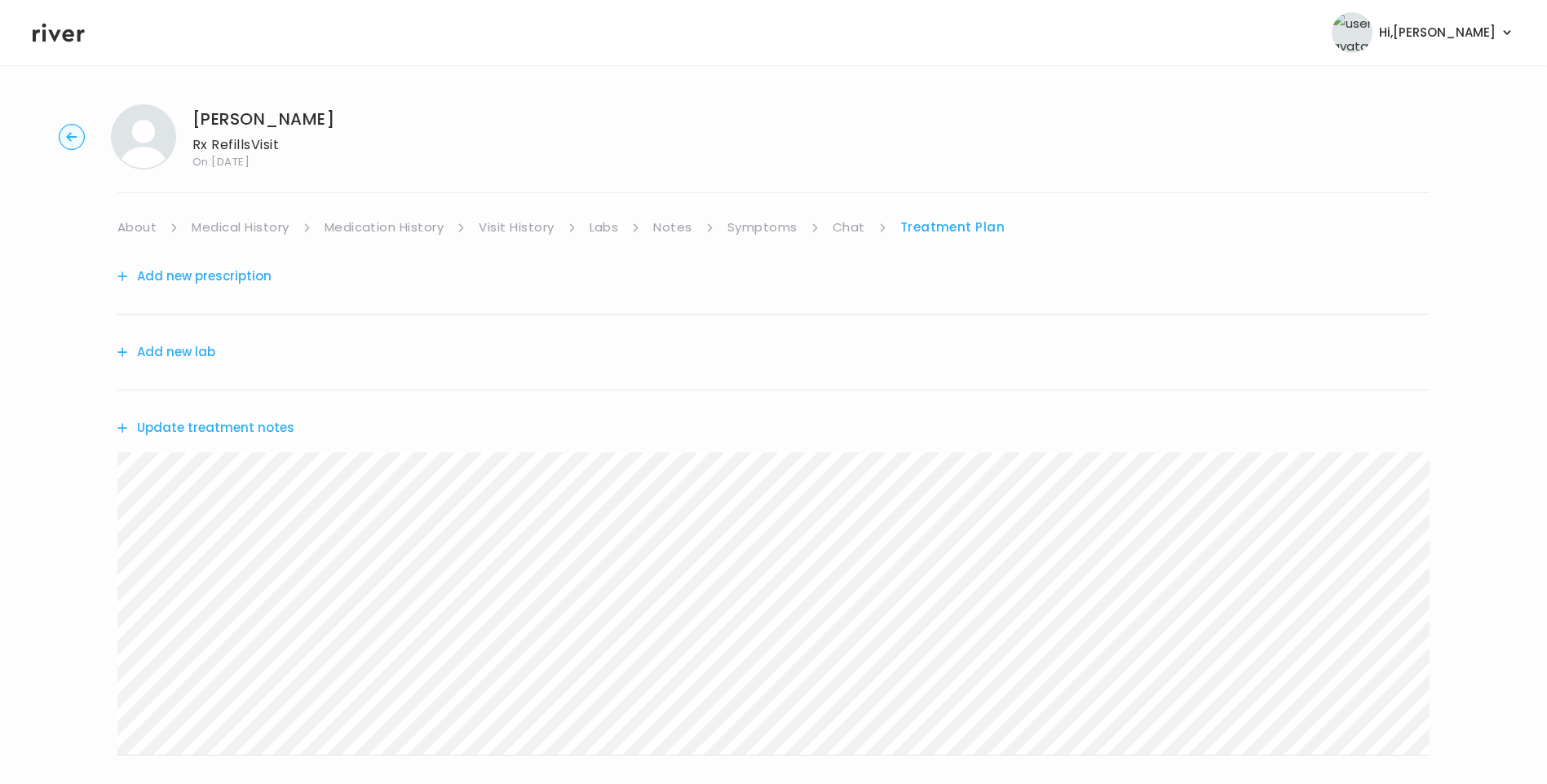
click at [248, 431] on button "Update treatment notes" at bounding box center [206, 427] width 177 height 23
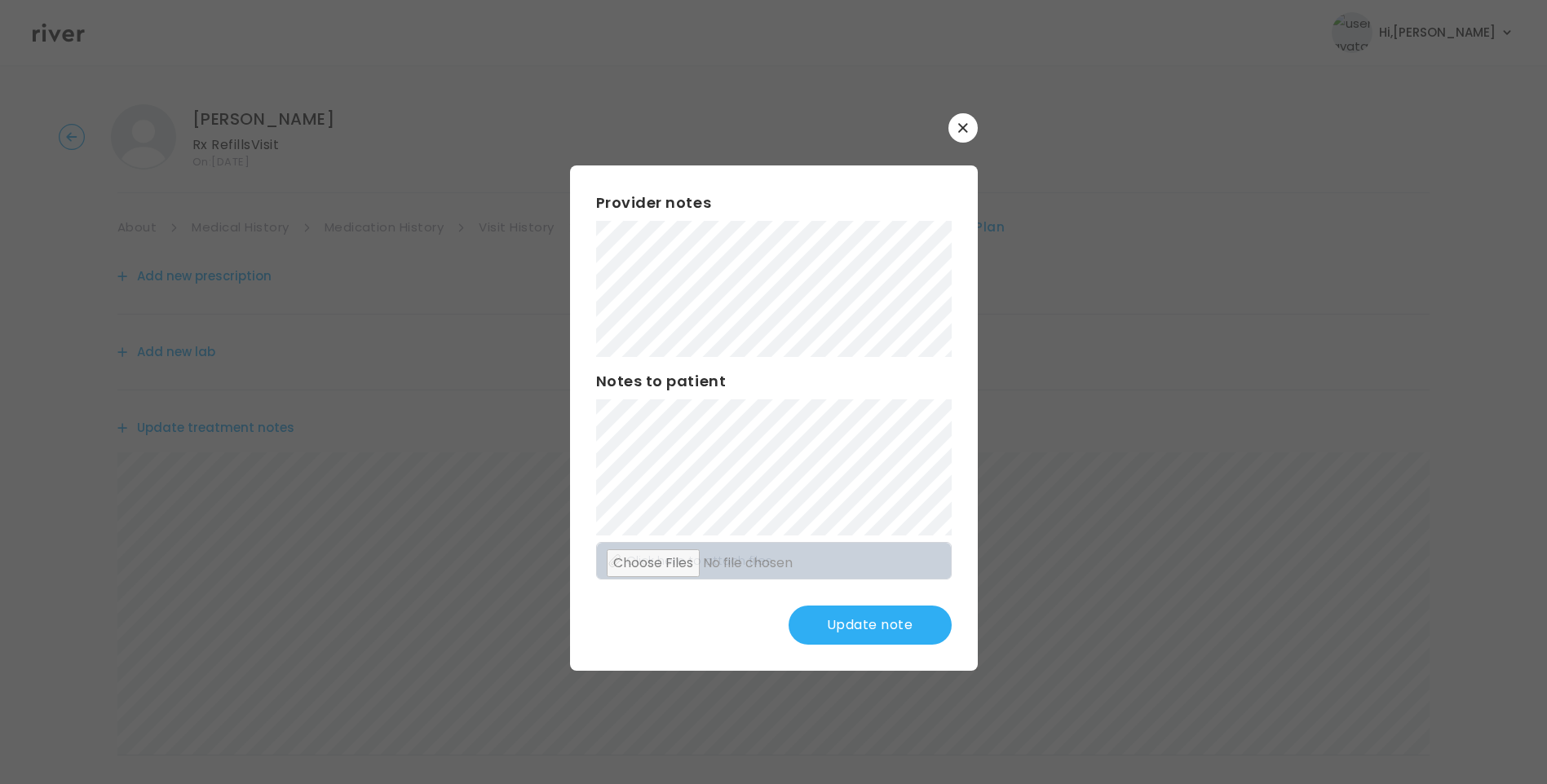
click at [862, 483] on div "Provider notes Notes to patient Click here to attach files Update note" at bounding box center [773, 418] width 408 height 505
click at [509, 282] on div "​ Provider notes Notes to patient Click here to attach files Update note" at bounding box center [773, 392] width 1547 height 784
click at [885, 623] on button "Update note" at bounding box center [869, 625] width 163 height 40
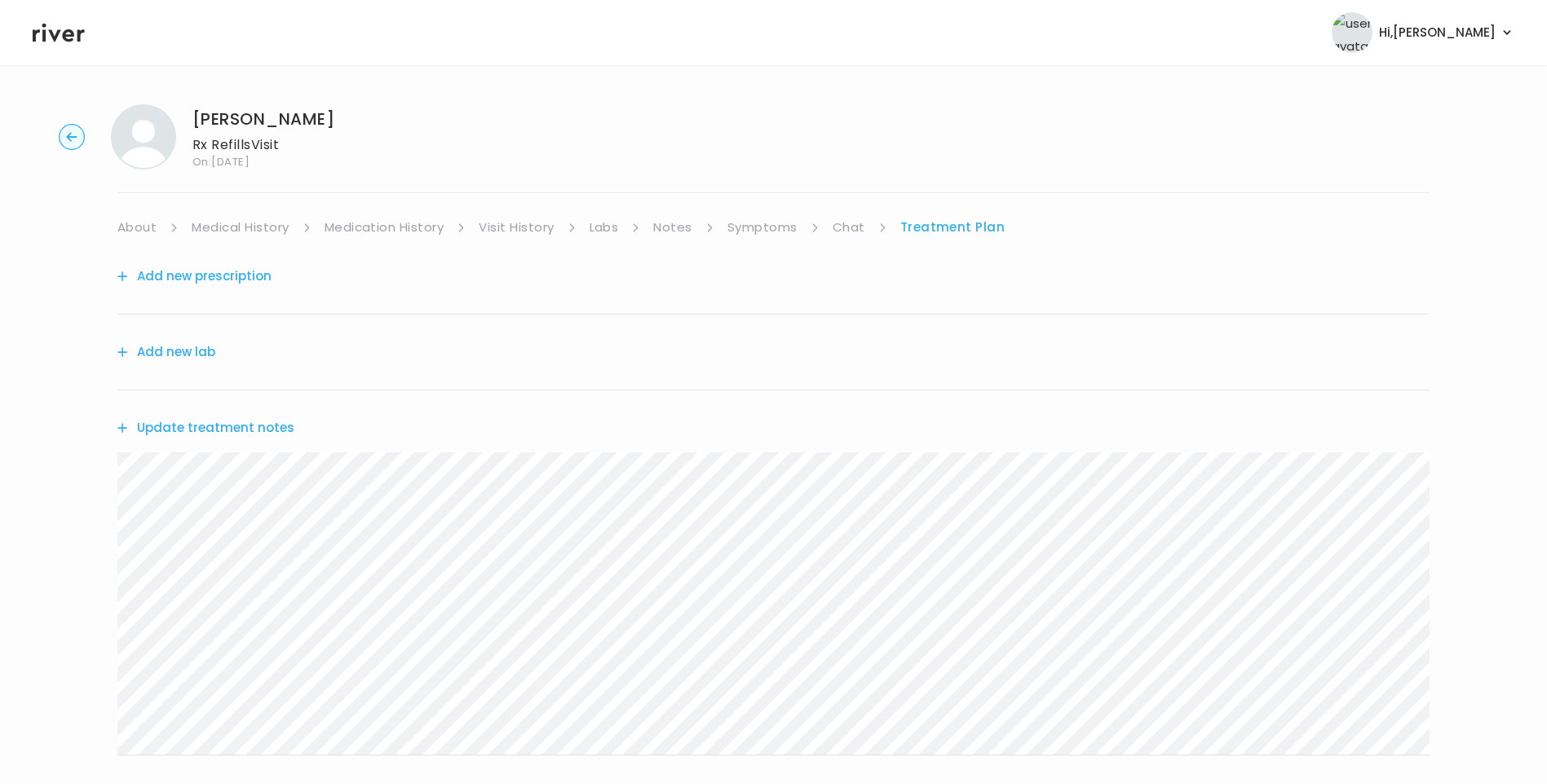
click at [265, 424] on button "Update treatment notes" at bounding box center [206, 427] width 177 height 23
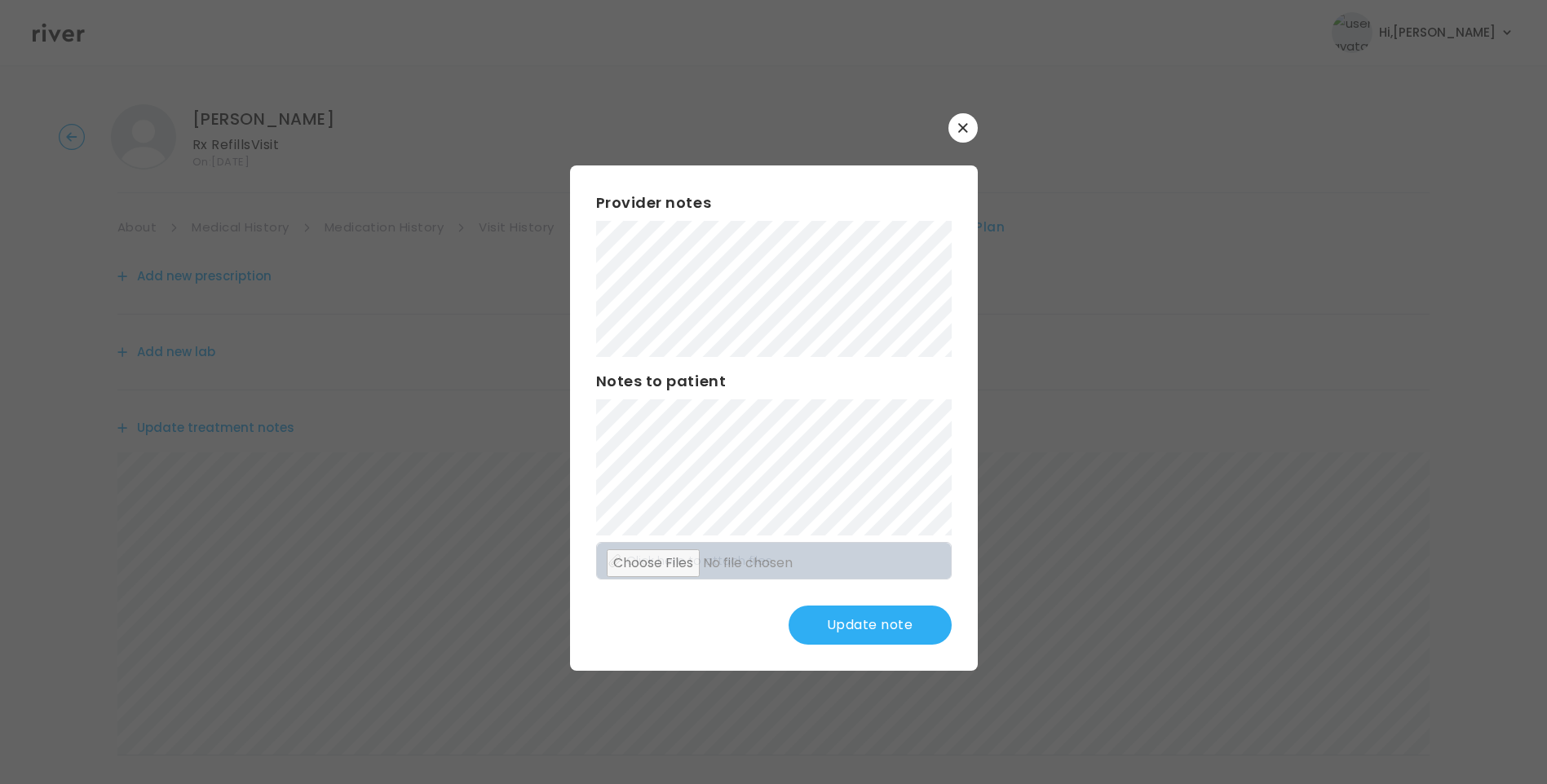
click at [864, 619] on button "Update note" at bounding box center [869, 625] width 163 height 40
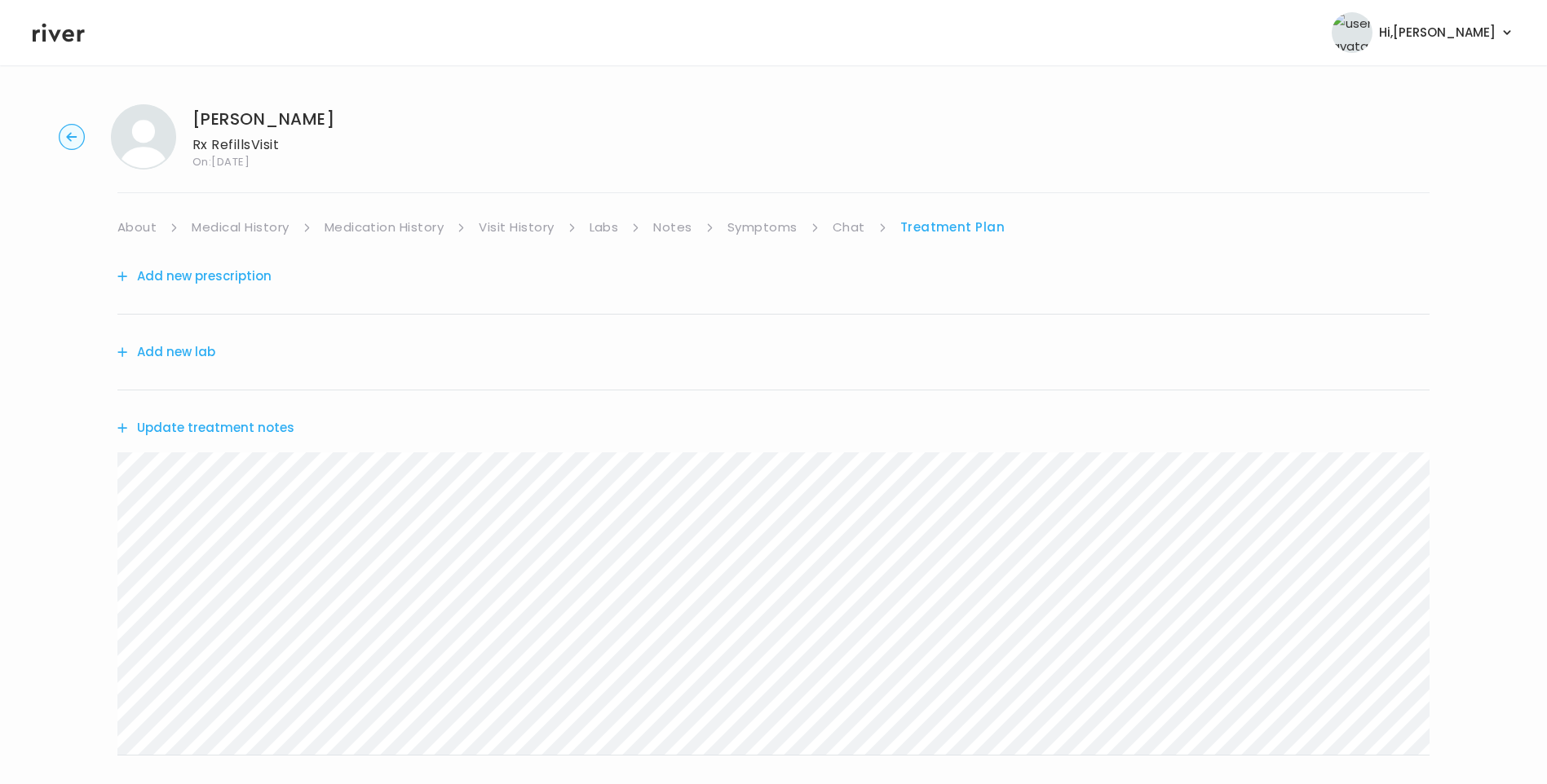
click at [52, 38] on icon at bounding box center [58, 33] width 52 height 24
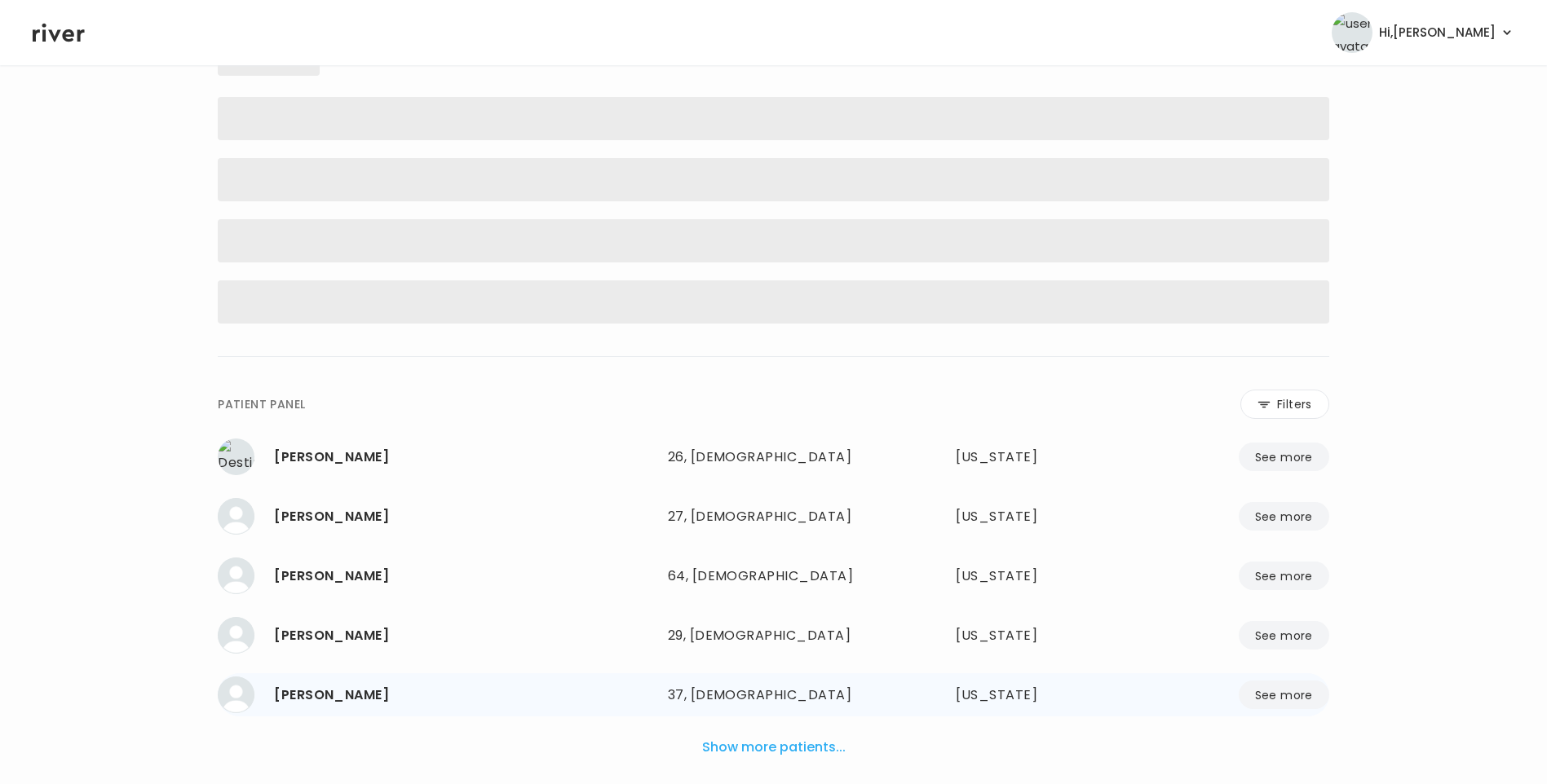
scroll to position [161, 0]
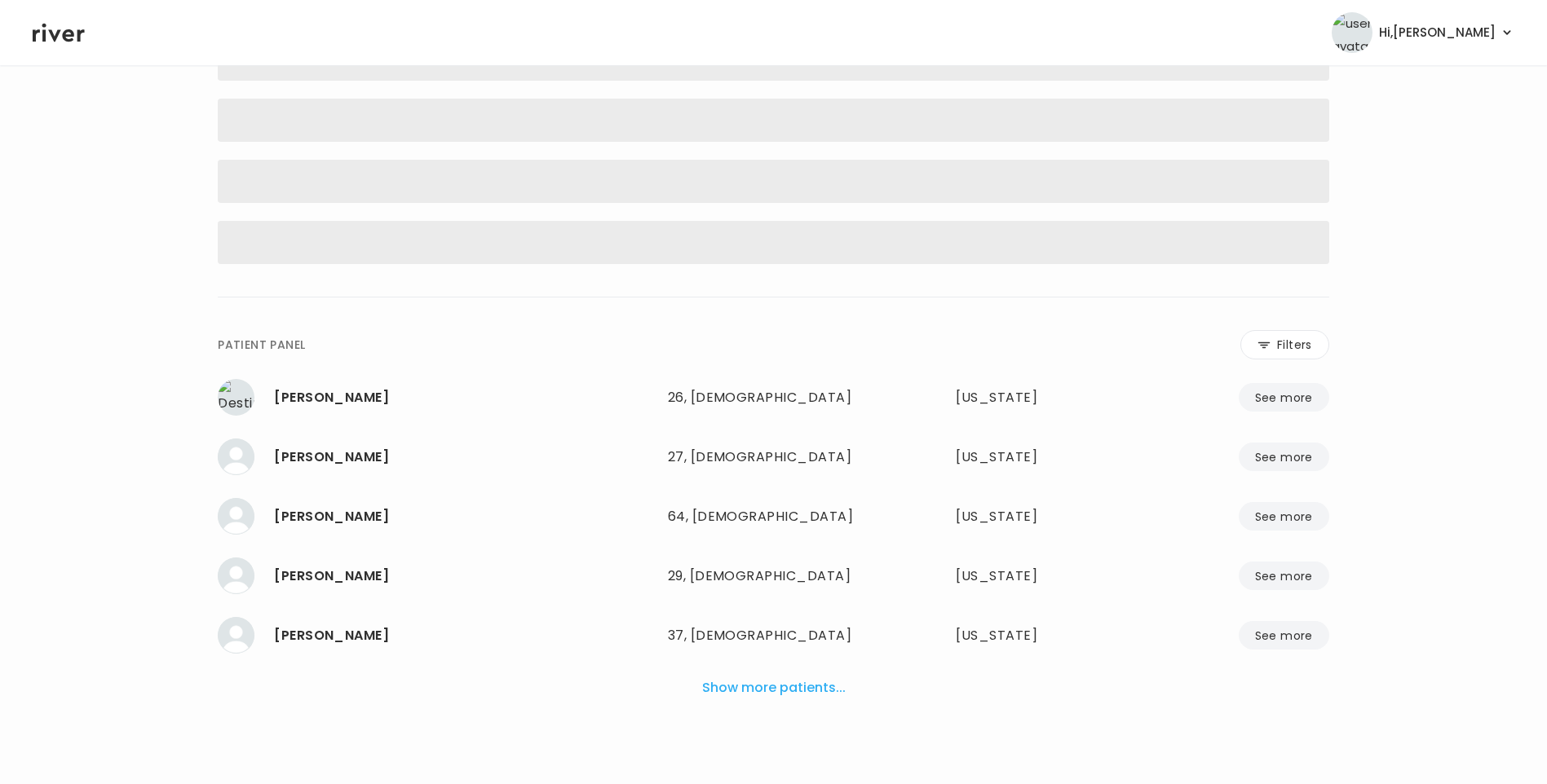
click at [819, 681] on button "Show more patients..." at bounding box center [774, 688] width 156 height 36
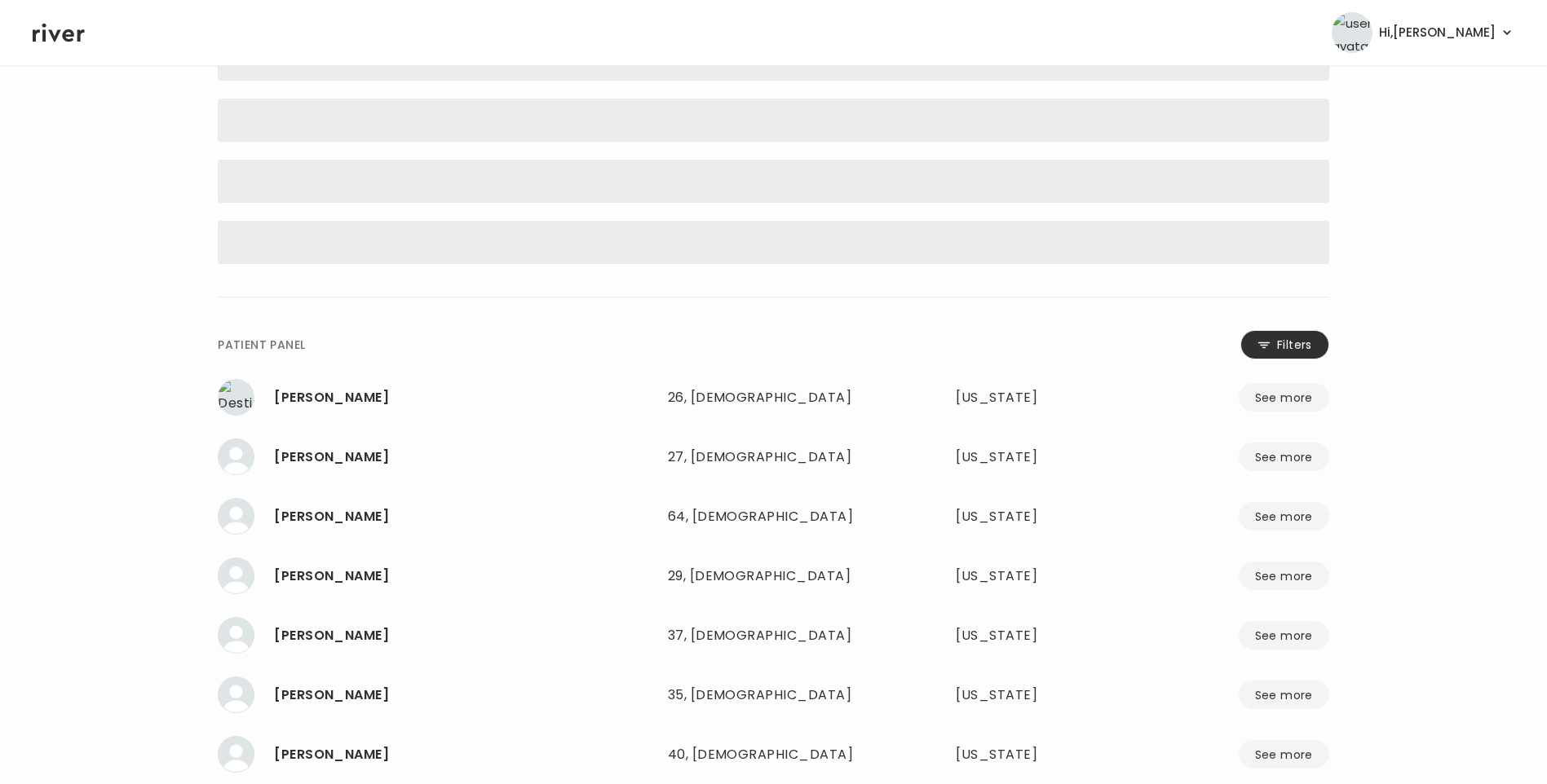
click at [1270, 349] on button "Filters" at bounding box center [1284, 344] width 89 height 29
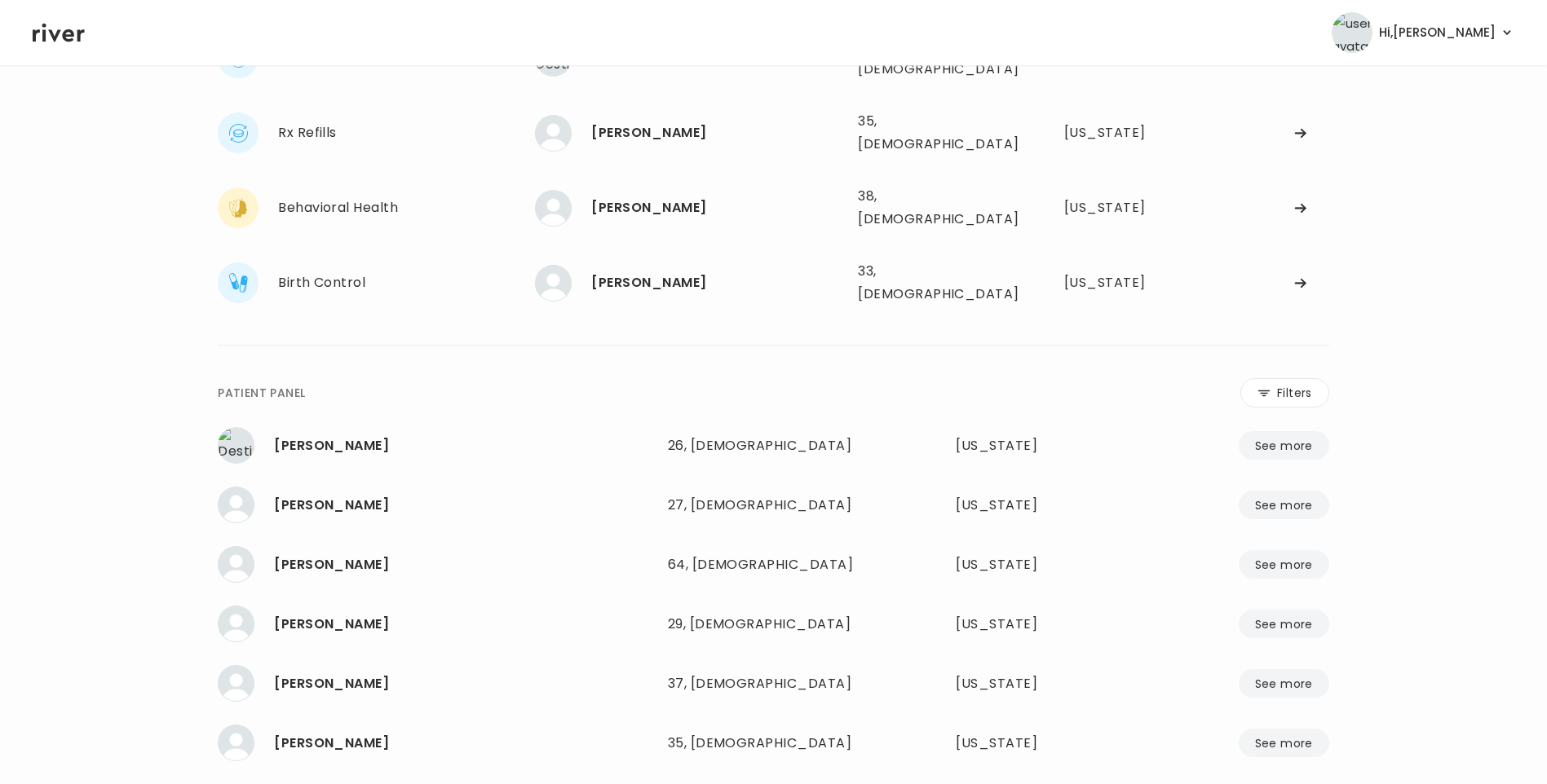
click at [708, 379] on input "name" at bounding box center [724, 396] width 519 height 34
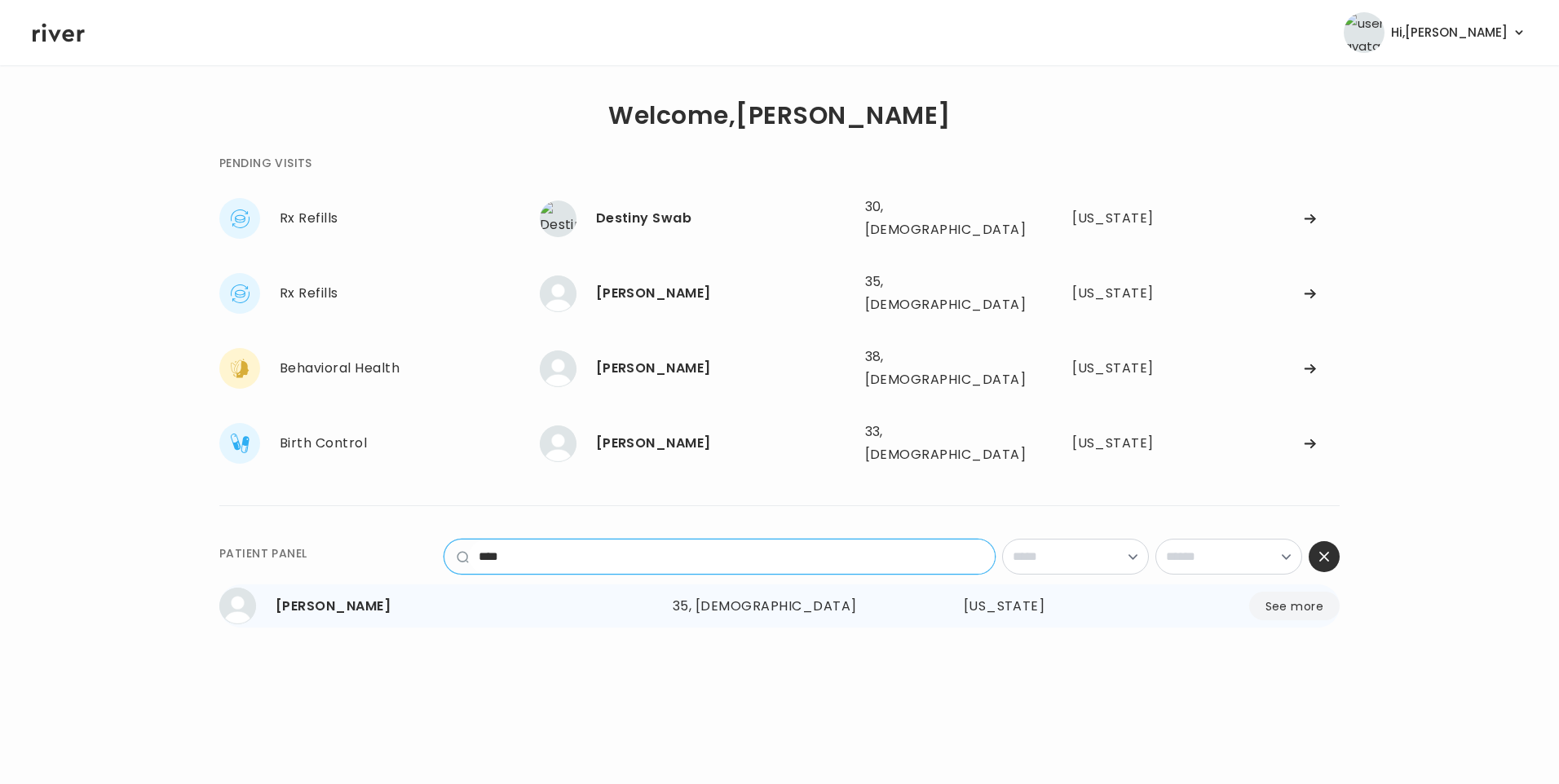
type input "****"
click at [363, 595] on div "Elijah Boesche" at bounding box center [468, 606] width 384 height 23
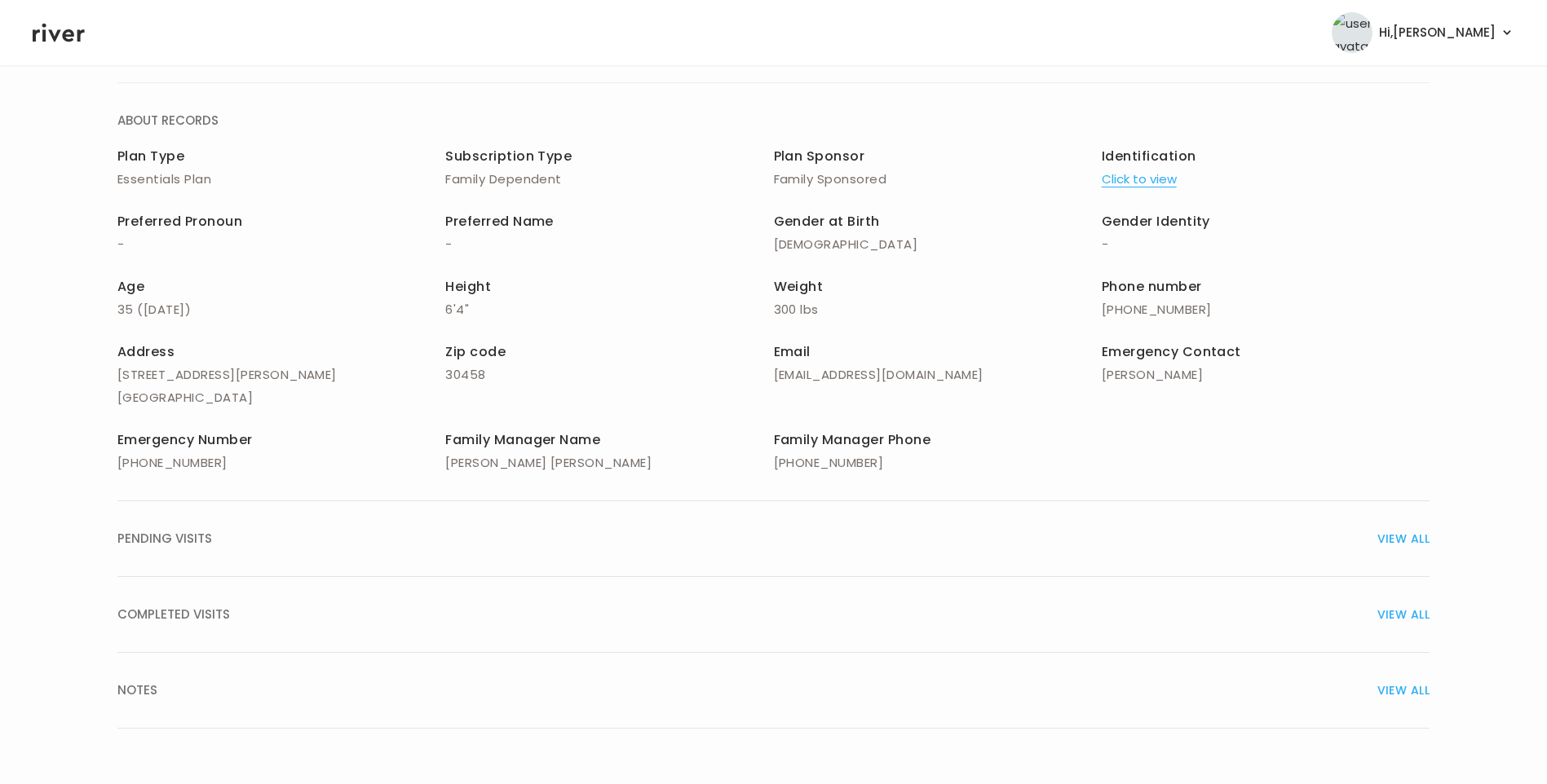
click at [213, 611] on span "COMPLETED VISITS" at bounding box center [173, 615] width 112 height 23
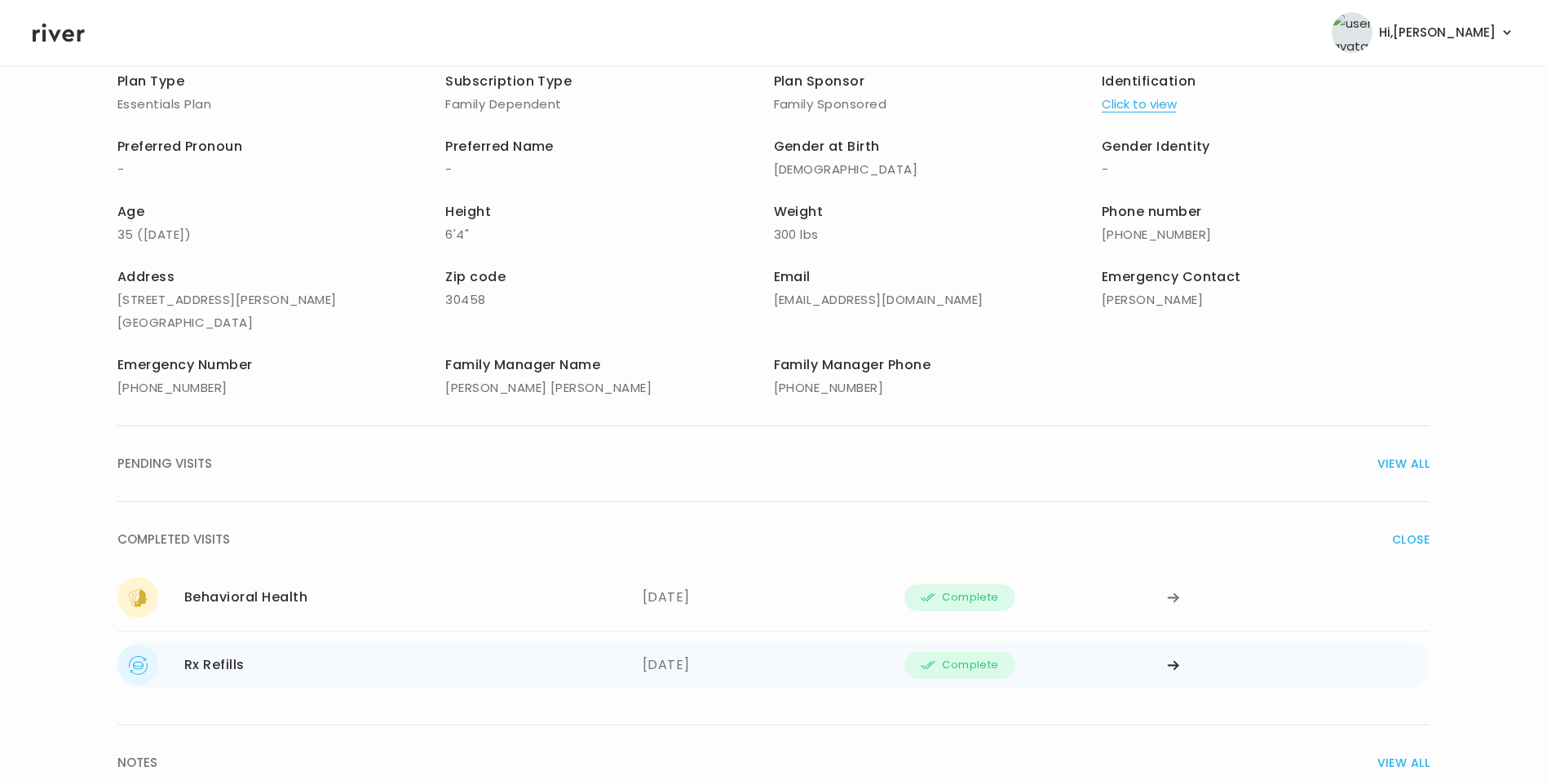
scroll to position [258, 0]
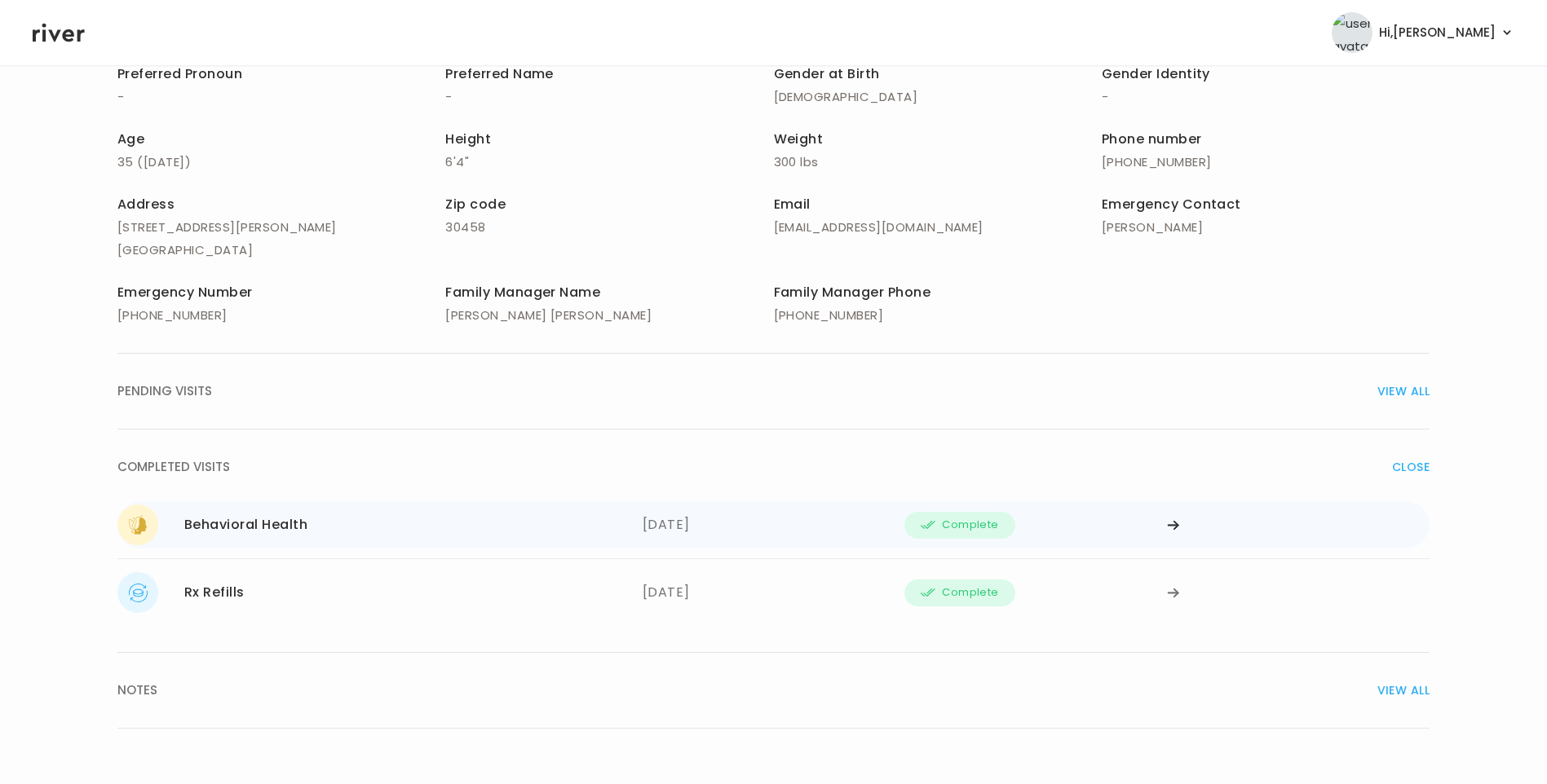
click at [637, 538] on div "Behavioral Health 09/02/2025" at bounding box center [380, 524] width 525 height 40
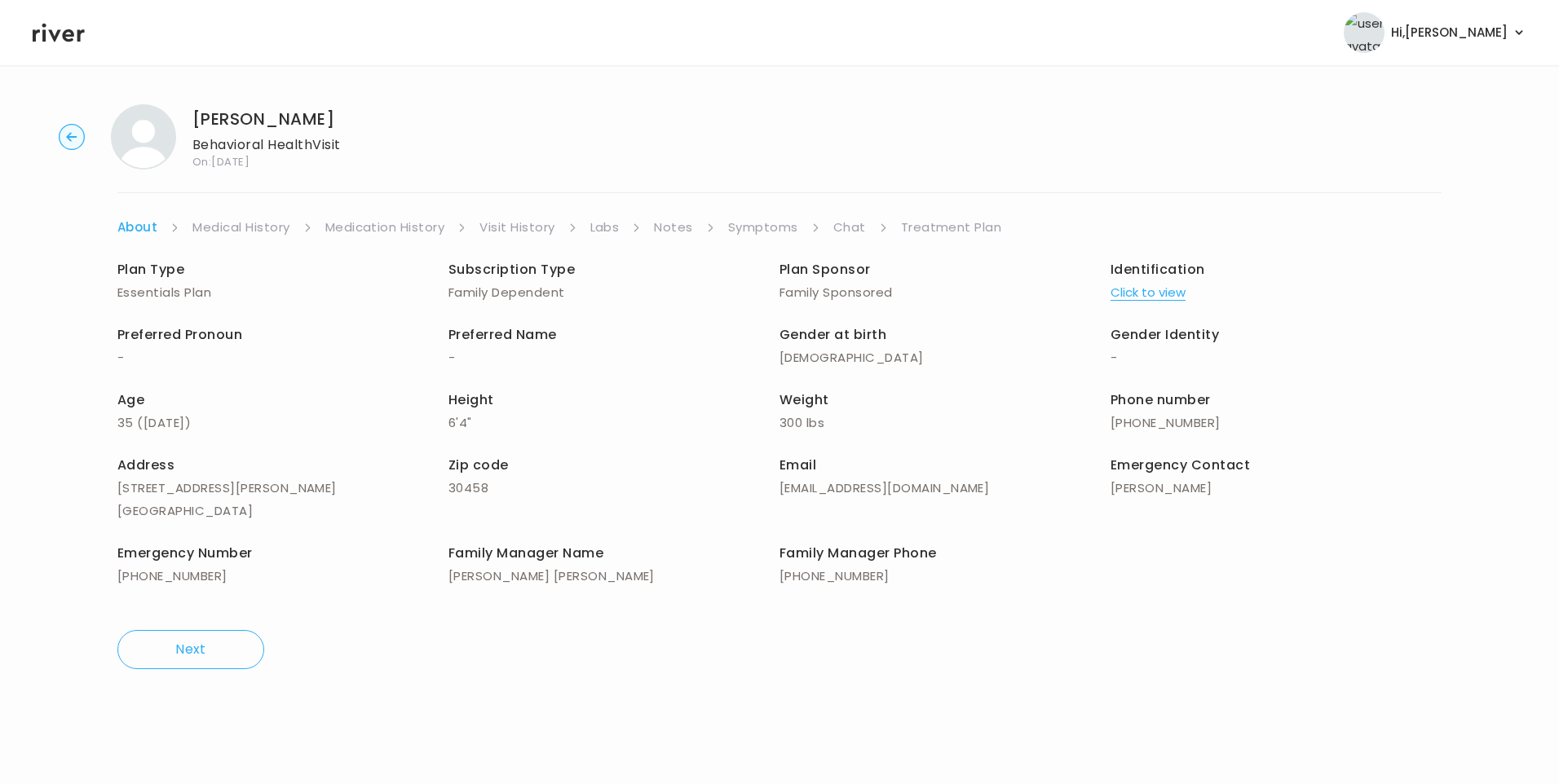
click at [940, 227] on link "Treatment Plan" at bounding box center [951, 227] width 101 height 23
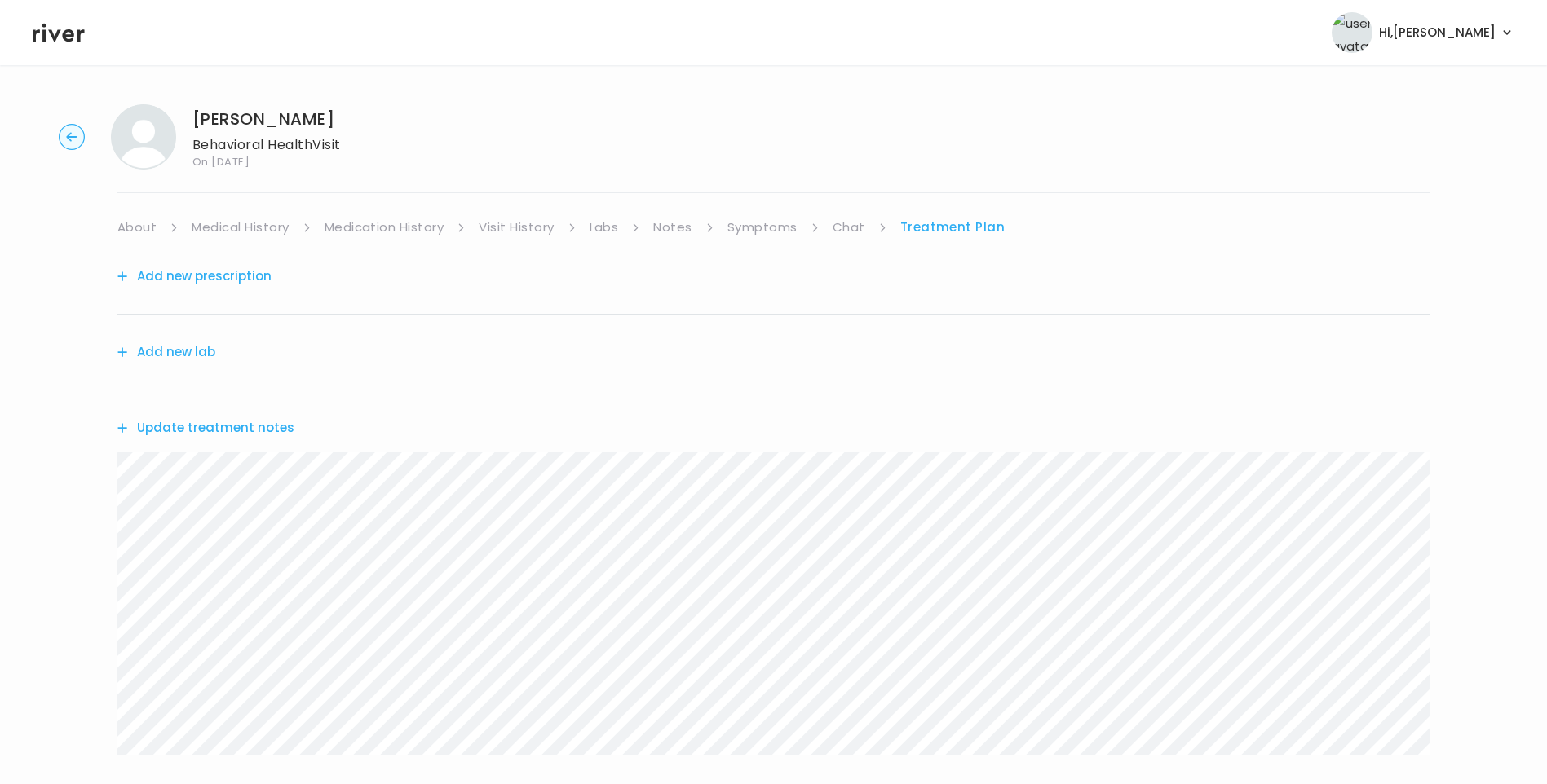
click at [54, 39] on icon at bounding box center [58, 33] width 52 height 19
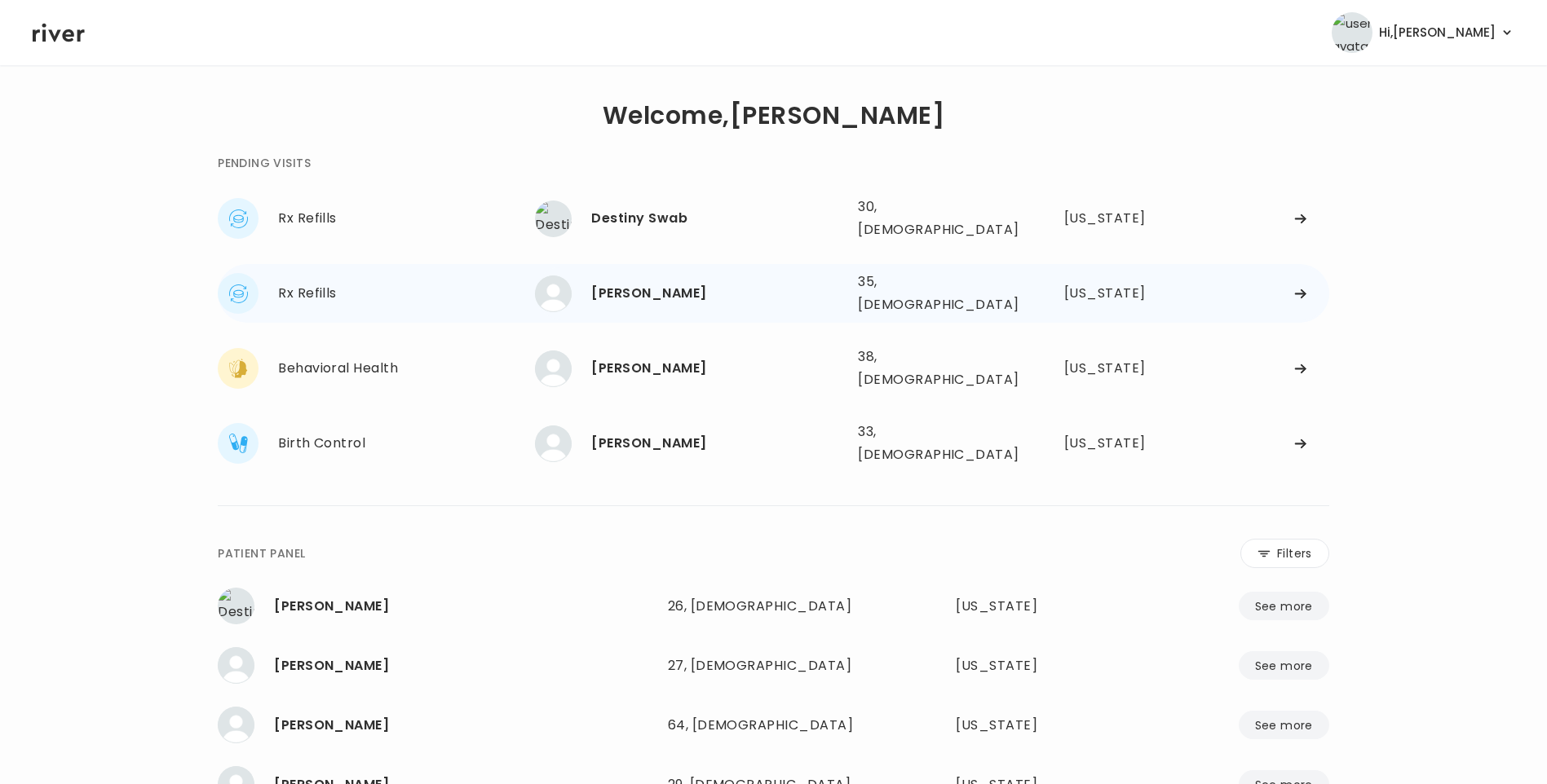
click at [674, 282] on div "Elijah Boesche" at bounding box center [717, 294] width 253 height 23
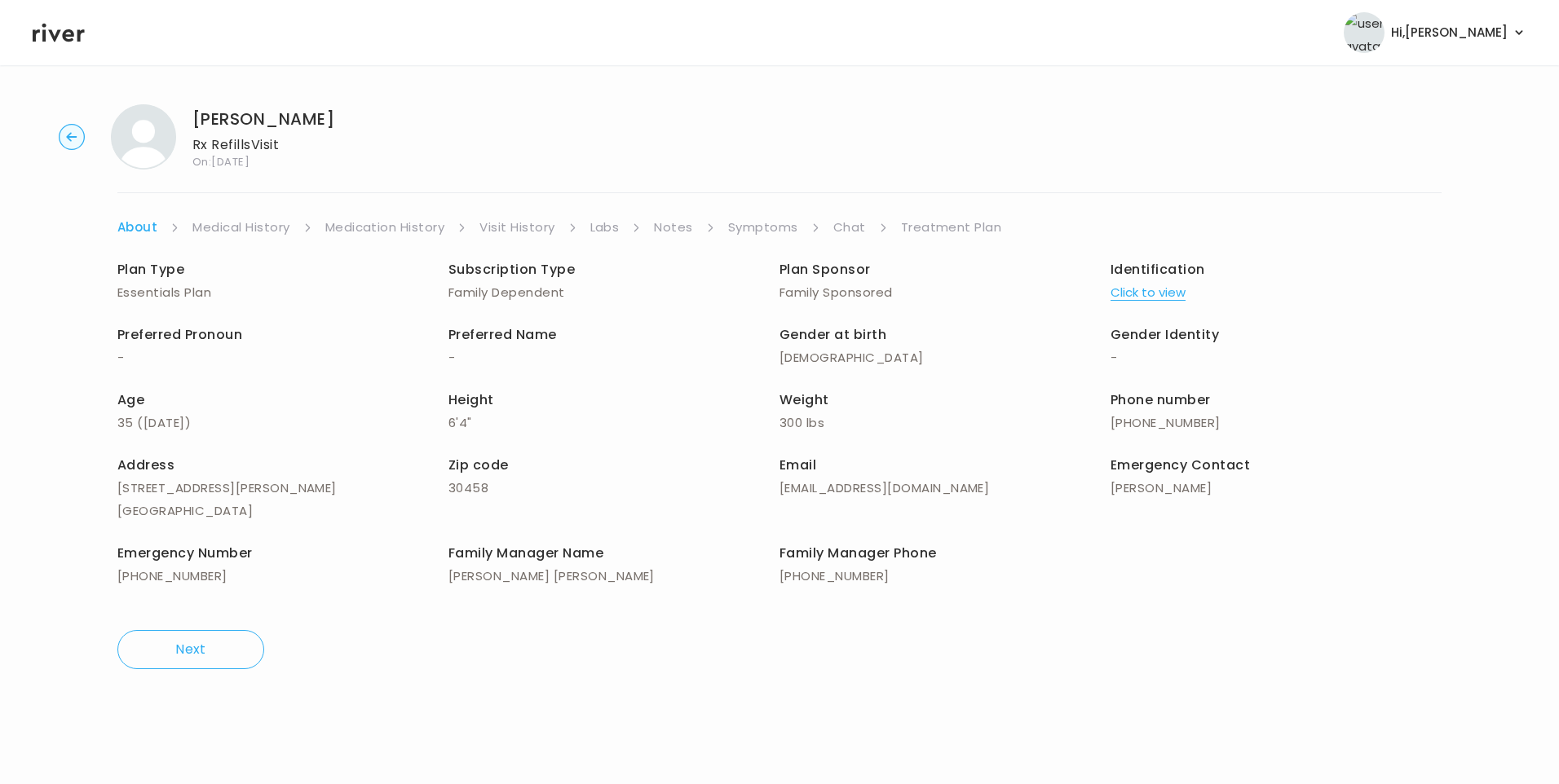
drag, startPoint x: 931, startPoint y: 229, endPoint x: 935, endPoint y: 236, distance: 8.1
click at [930, 229] on link "Treatment Plan" at bounding box center [951, 227] width 101 height 23
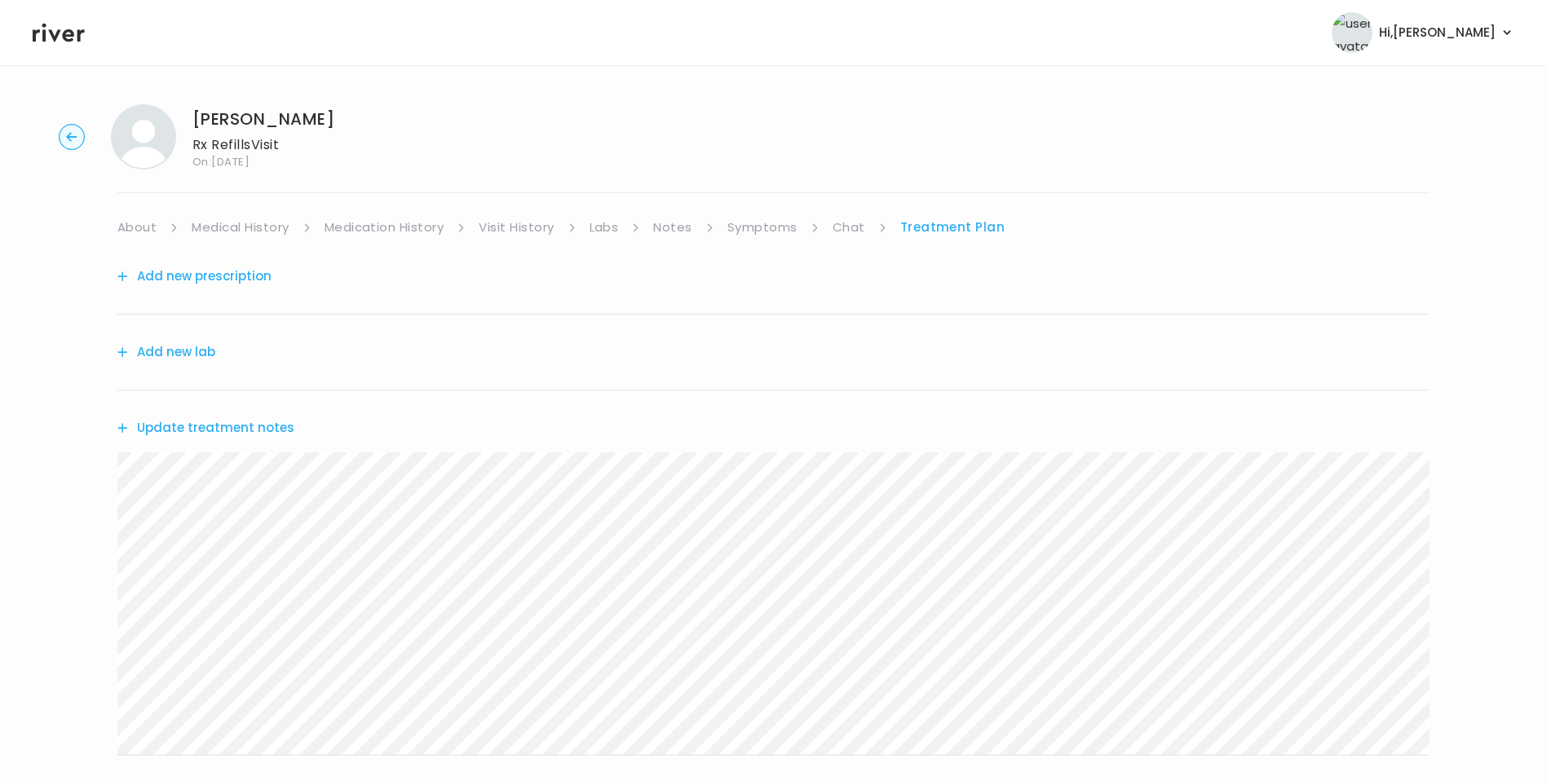
click at [277, 432] on button "Update treatment notes" at bounding box center [206, 427] width 177 height 23
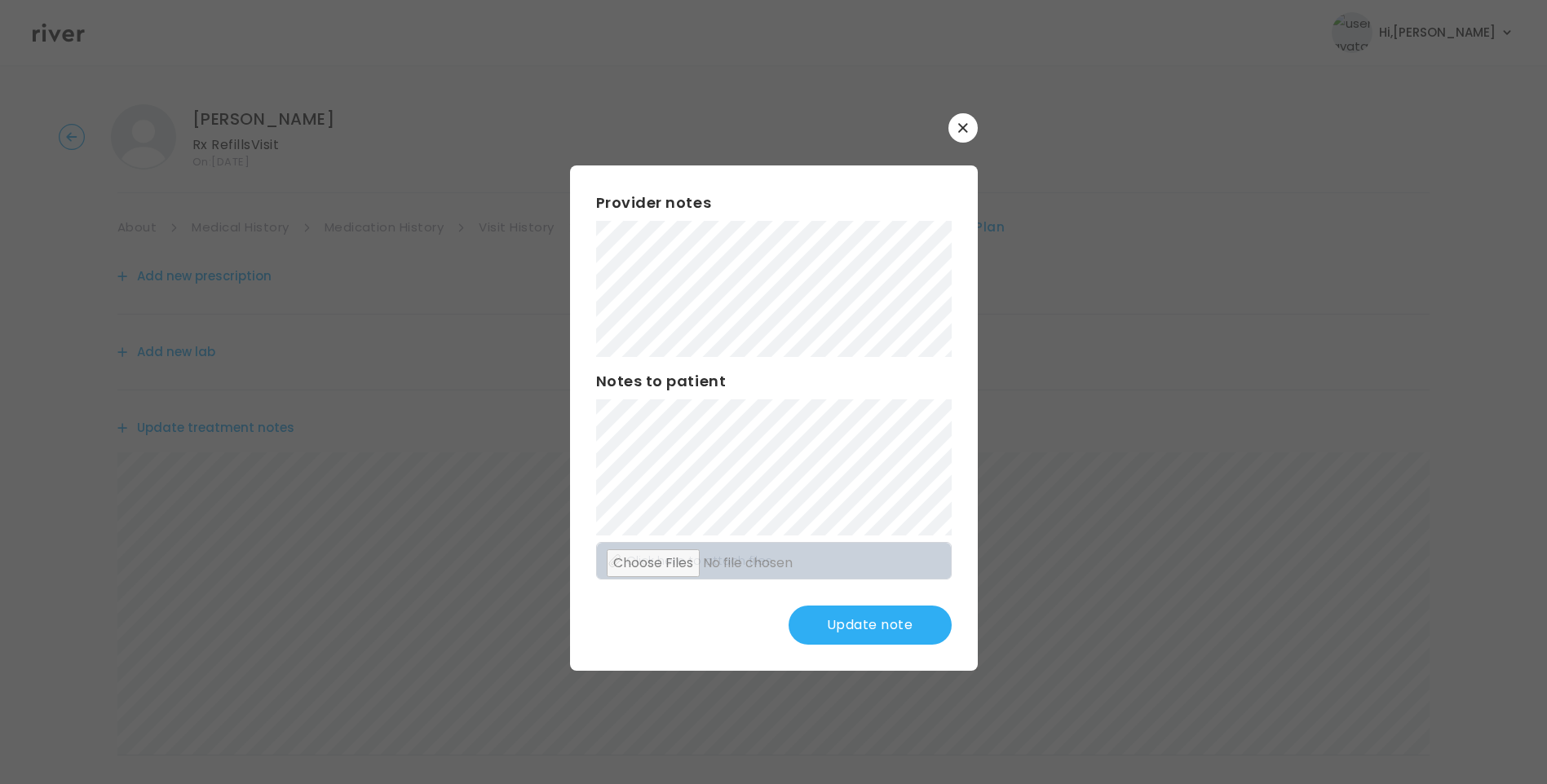
click at [584, 307] on div "Provider notes Notes to patient Click here to attach files Update note" at bounding box center [773, 418] width 408 height 505
click at [890, 624] on button "Update note" at bounding box center [869, 625] width 163 height 40
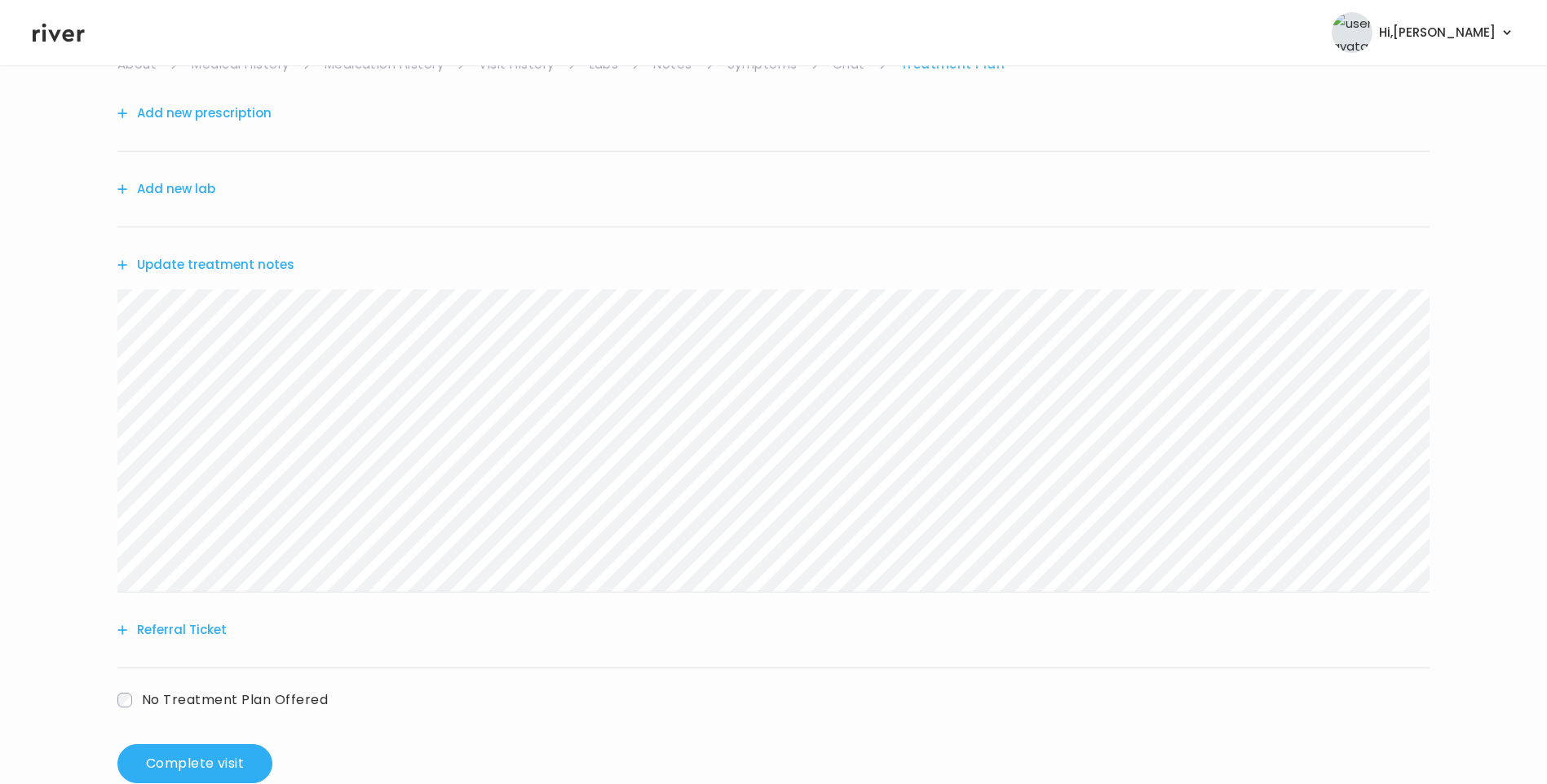
click at [261, 260] on button "Update treatment notes" at bounding box center [206, 264] width 177 height 23
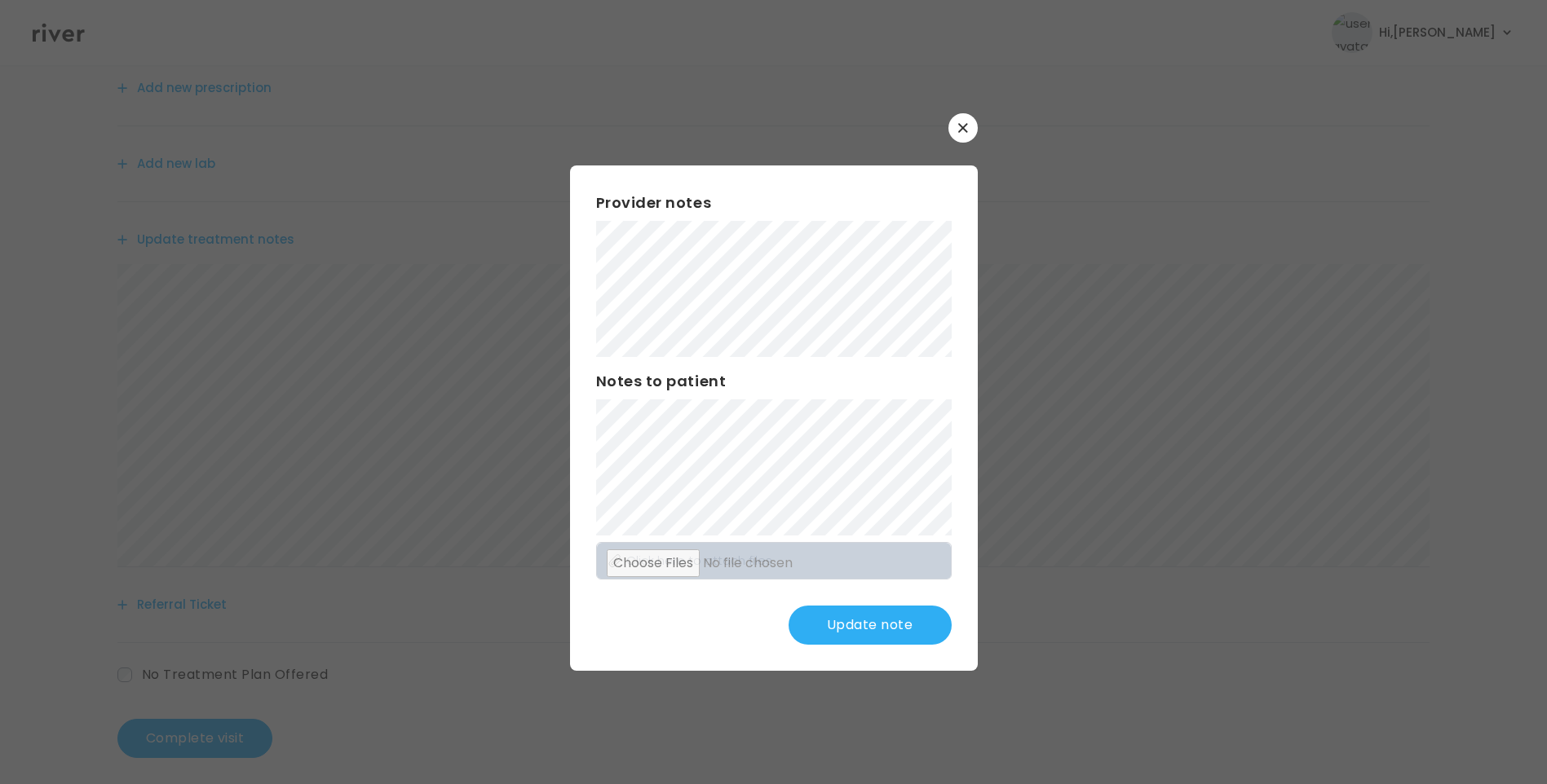
scroll to position [201, 0]
click at [878, 626] on button "Update note" at bounding box center [869, 625] width 163 height 40
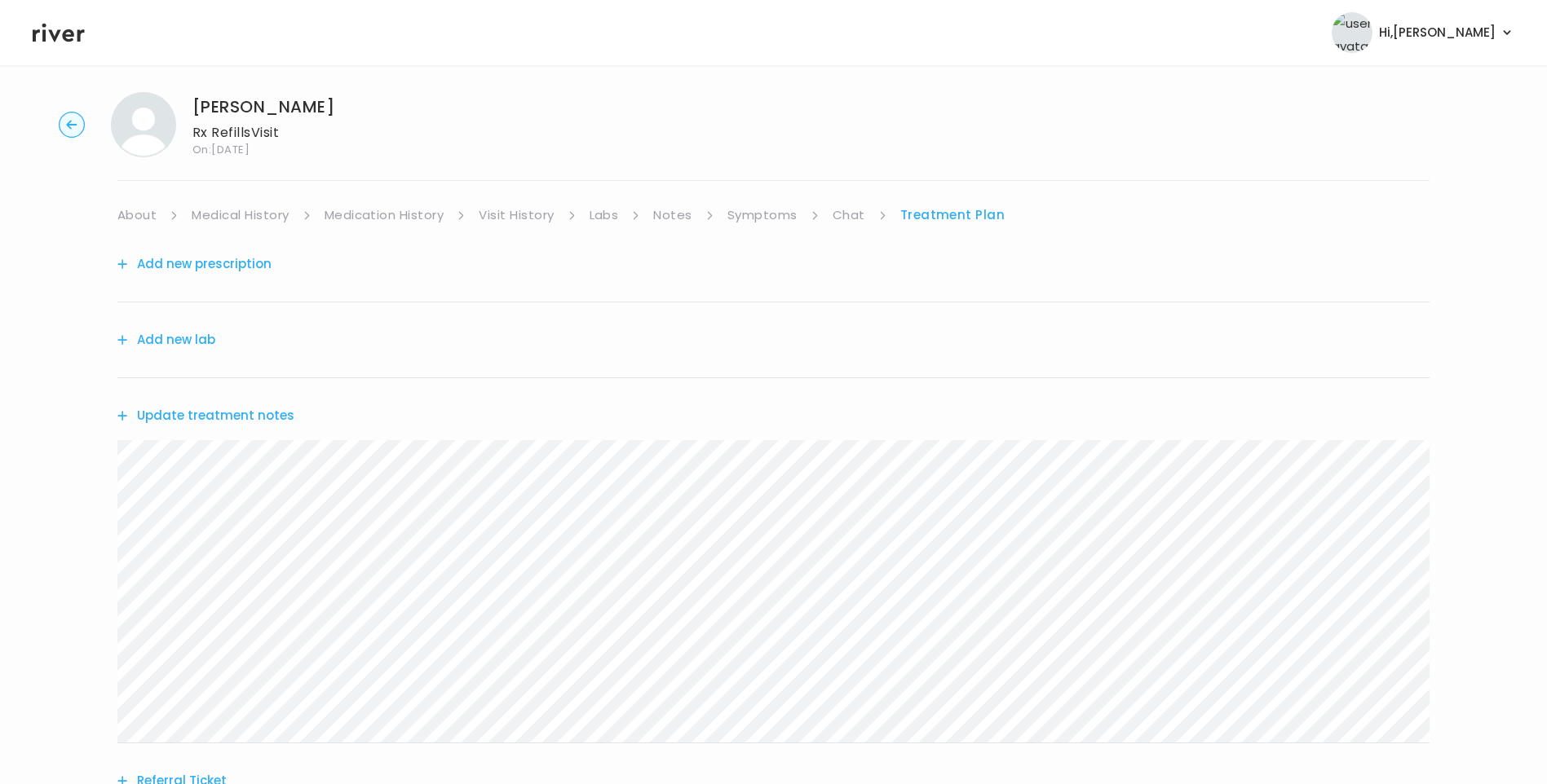
scroll to position [0, 0]
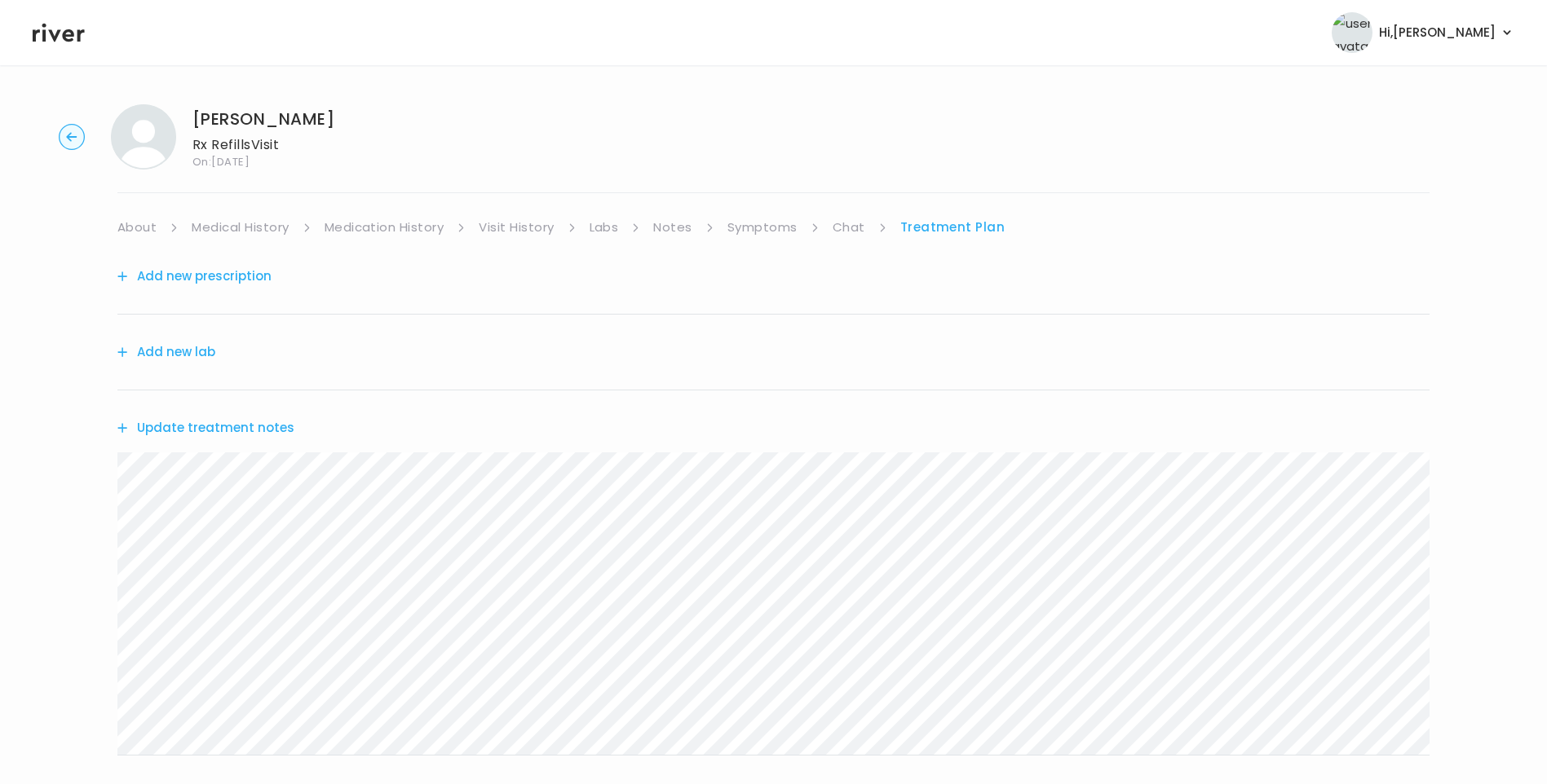
click at [246, 276] on button "Add new prescription" at bounding box center [195, 276] width 154 height 23
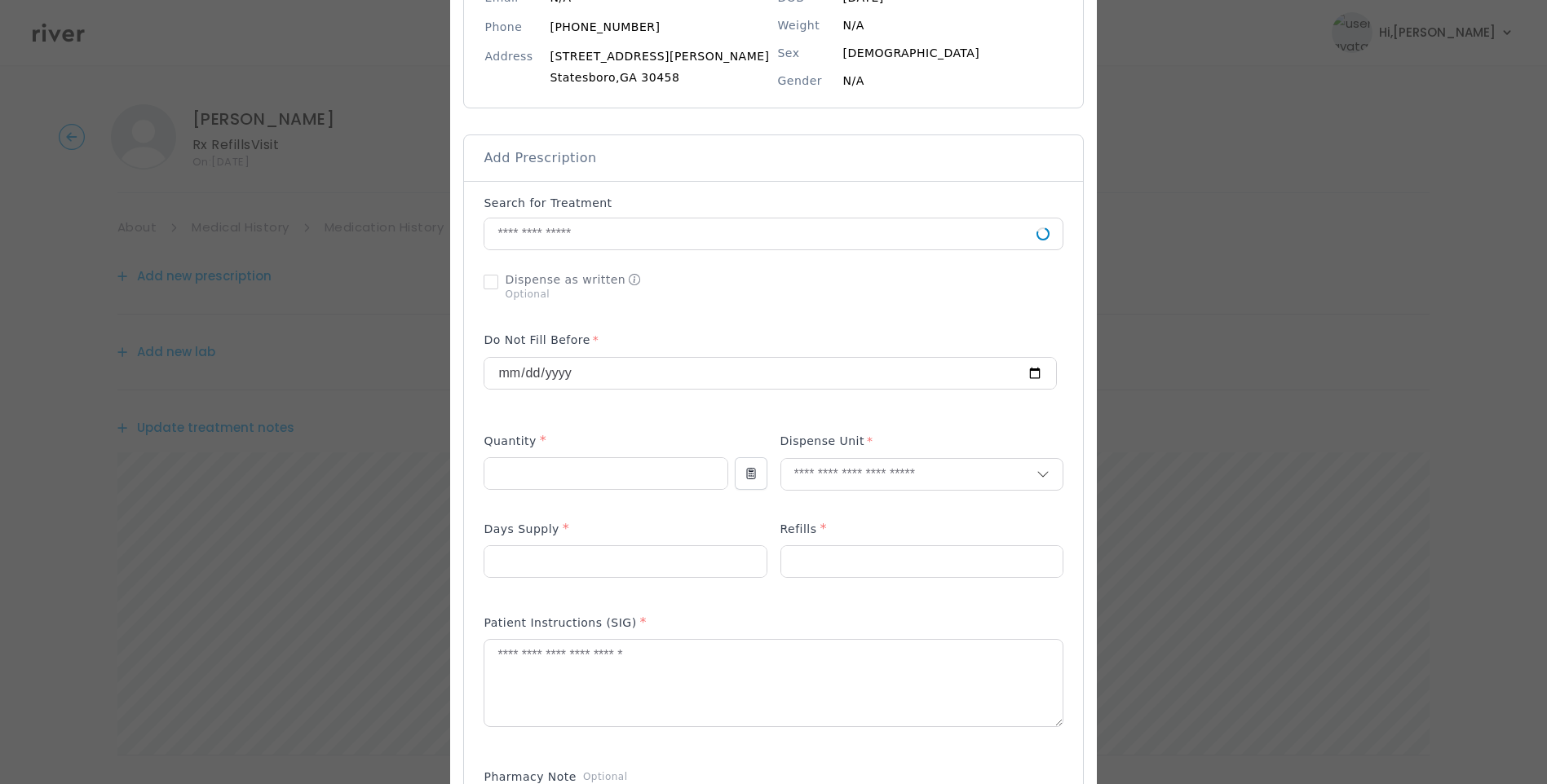
scroll to position [245, 0]
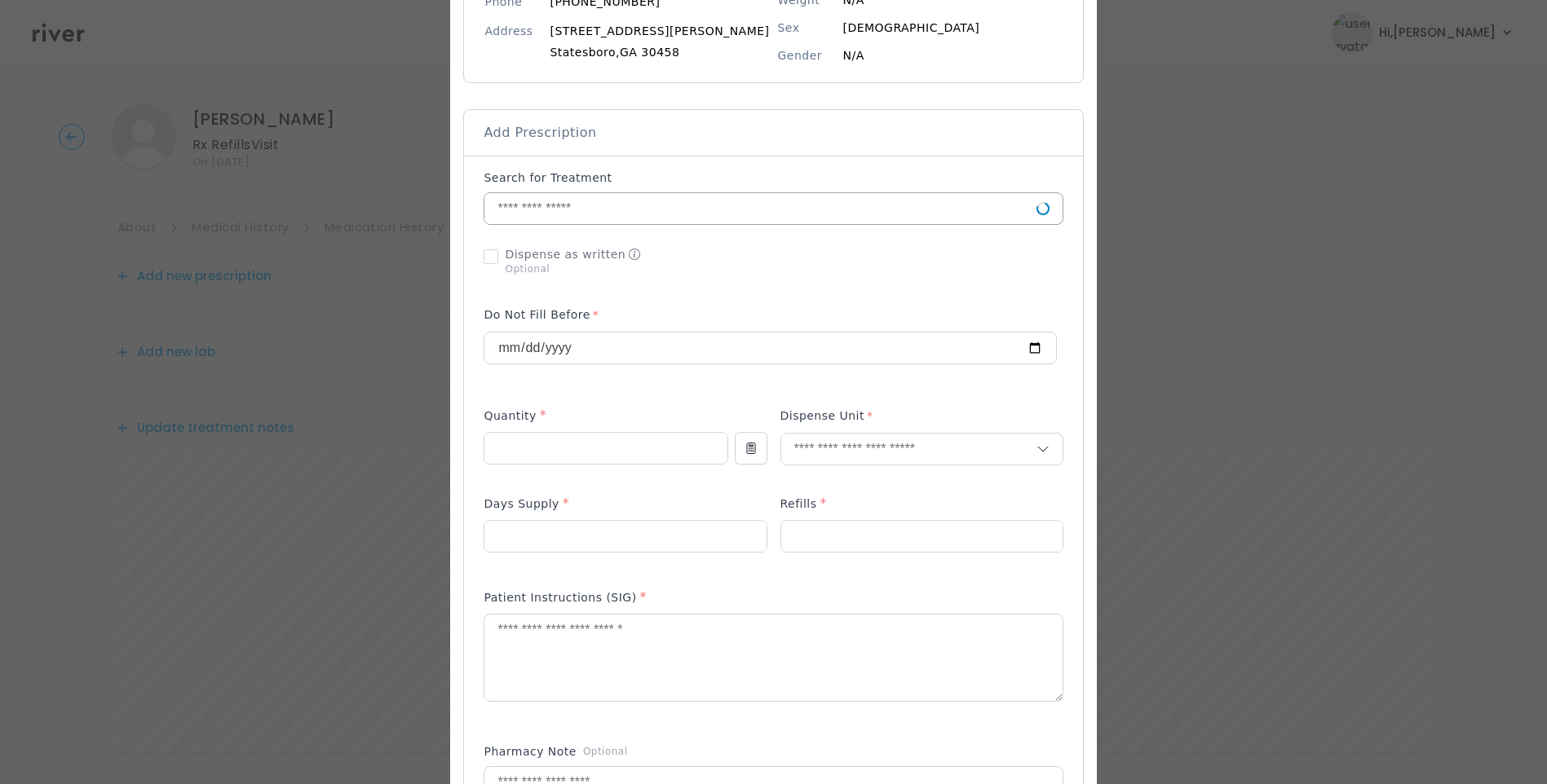
click at [562, 218] on input "text" at bounding box center [759, 208] width 551 height 31
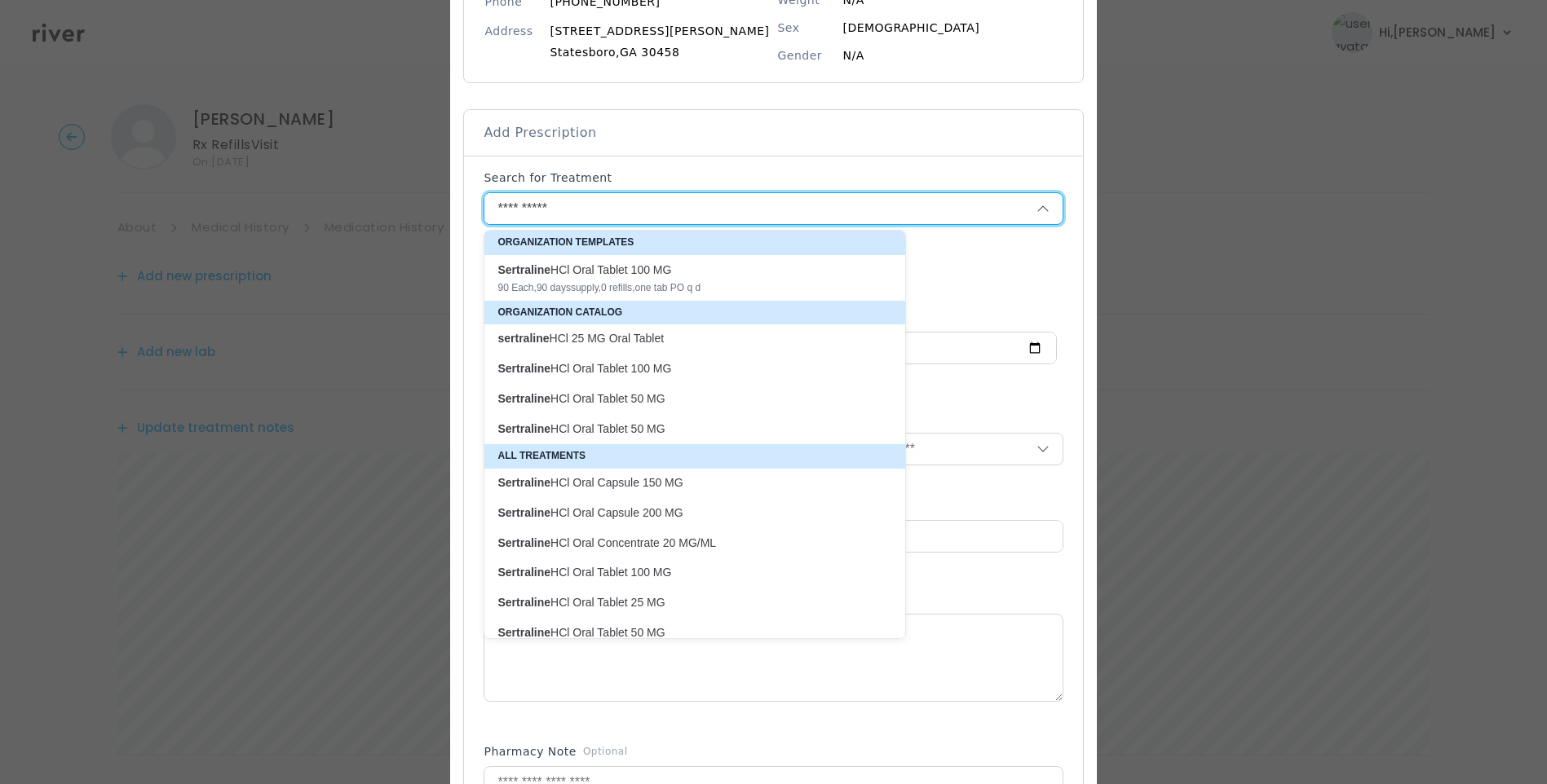
click at [669, 423] on p "Sertraline HCl Oral Tablet 50 MG" at bounding box center [685, 429] width 375 height 15
type input "**********"
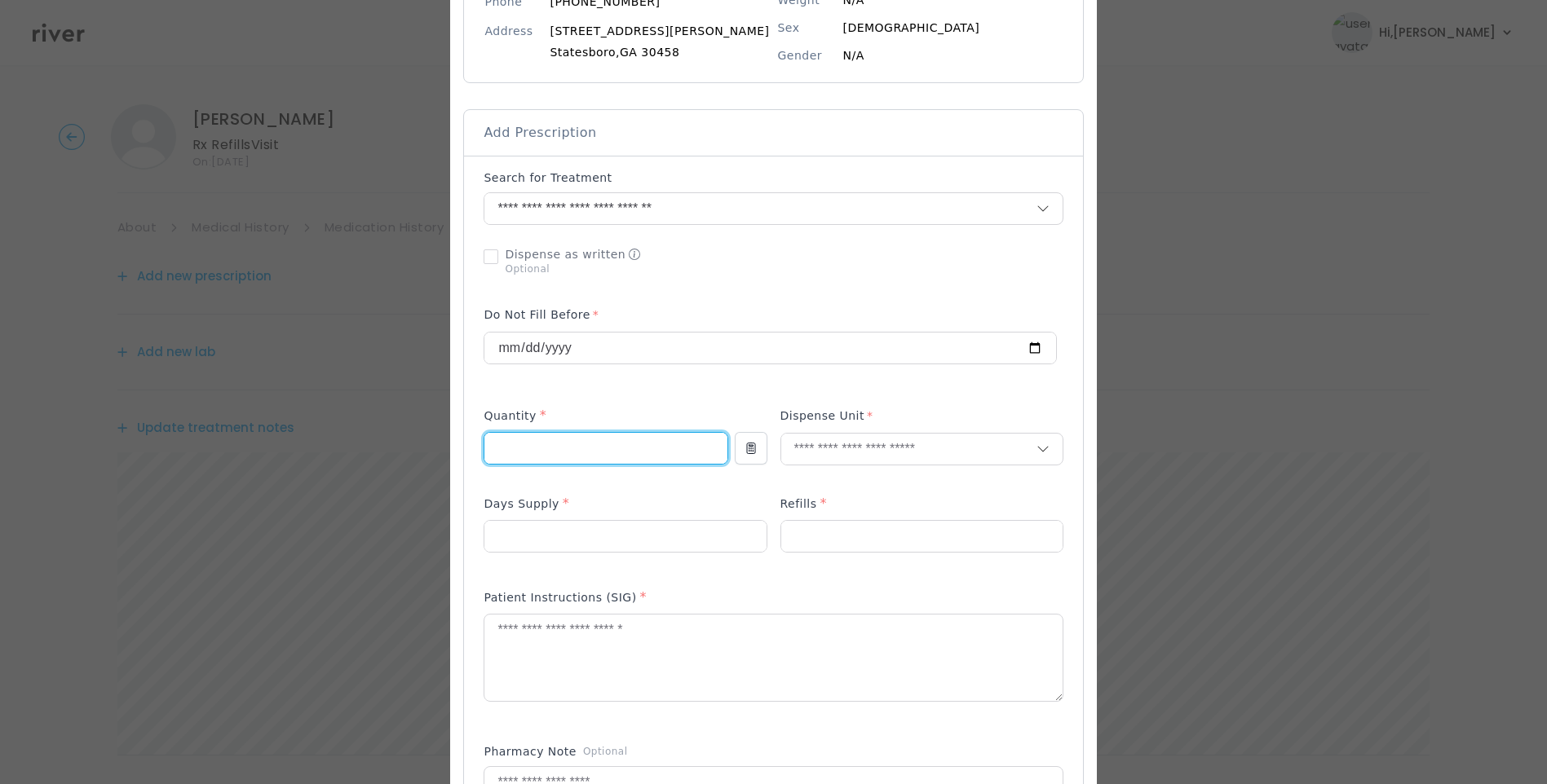
click at [557, 447] on input "number" at bounding box center [604, 448] width 242 height 31
type input "**"
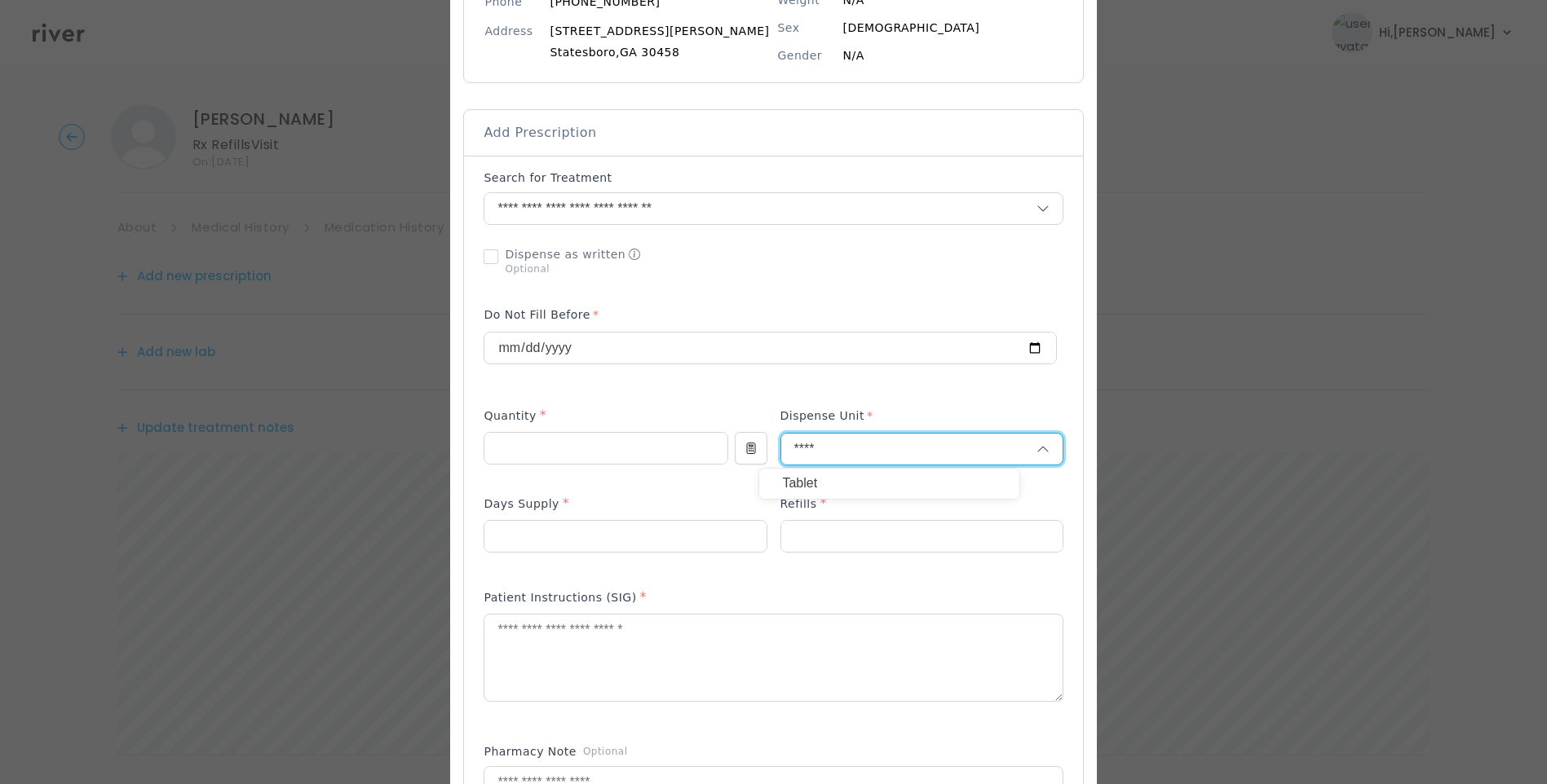
type input "****"
click at [846, 490] on p "Tablet" at bounding box center [889, 483] width 215 height 24
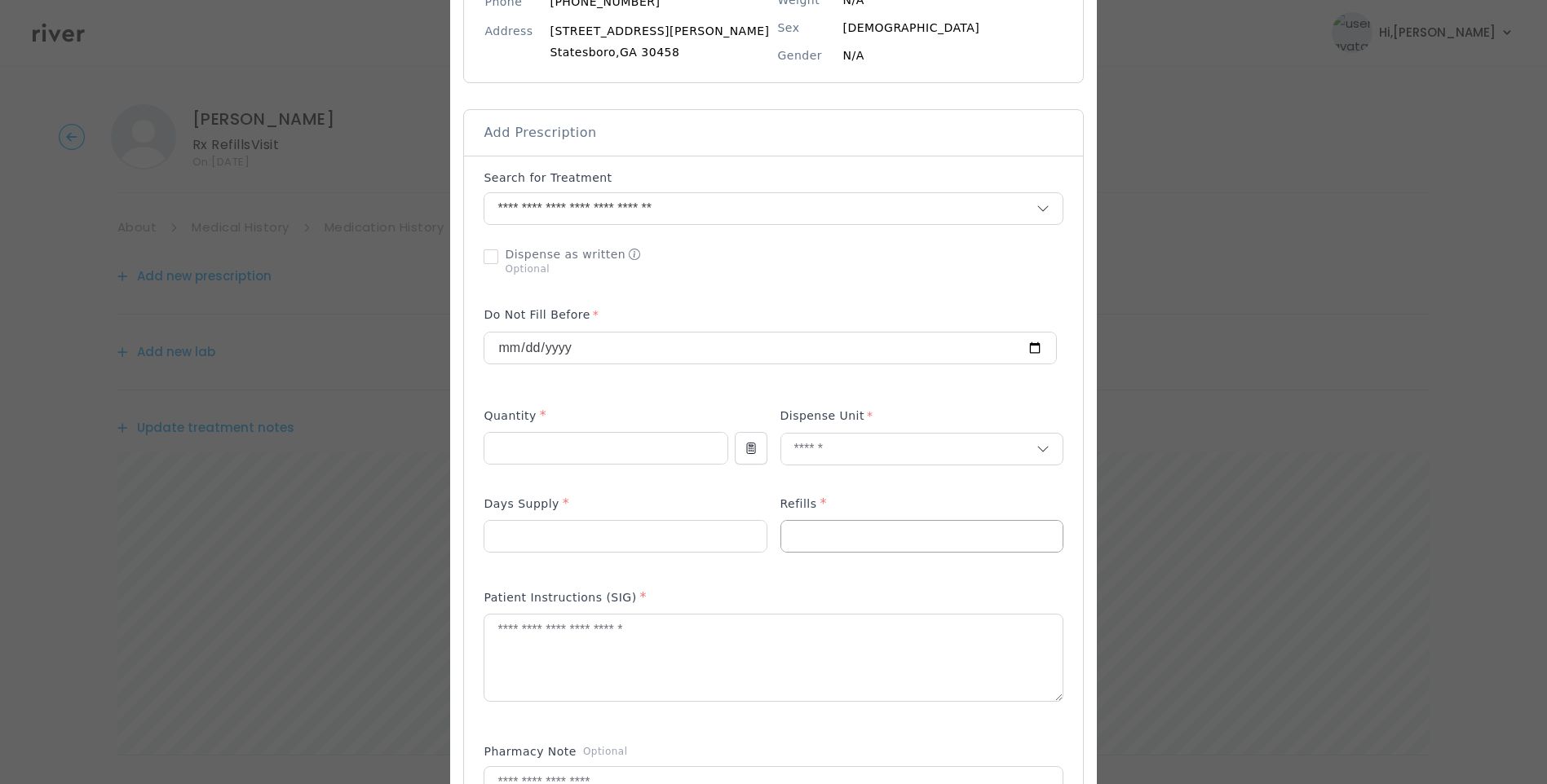
click at [765, 535] on input "number" at bounding box center [624, 536] width 282 height 31
type input "*"
click at [615, 540] on input "number" at bounding box center [624, 536] width 282 height 31
type input "**"
click at [607, 648] on textarea at bounding box center [772, 658] width 577 height 87
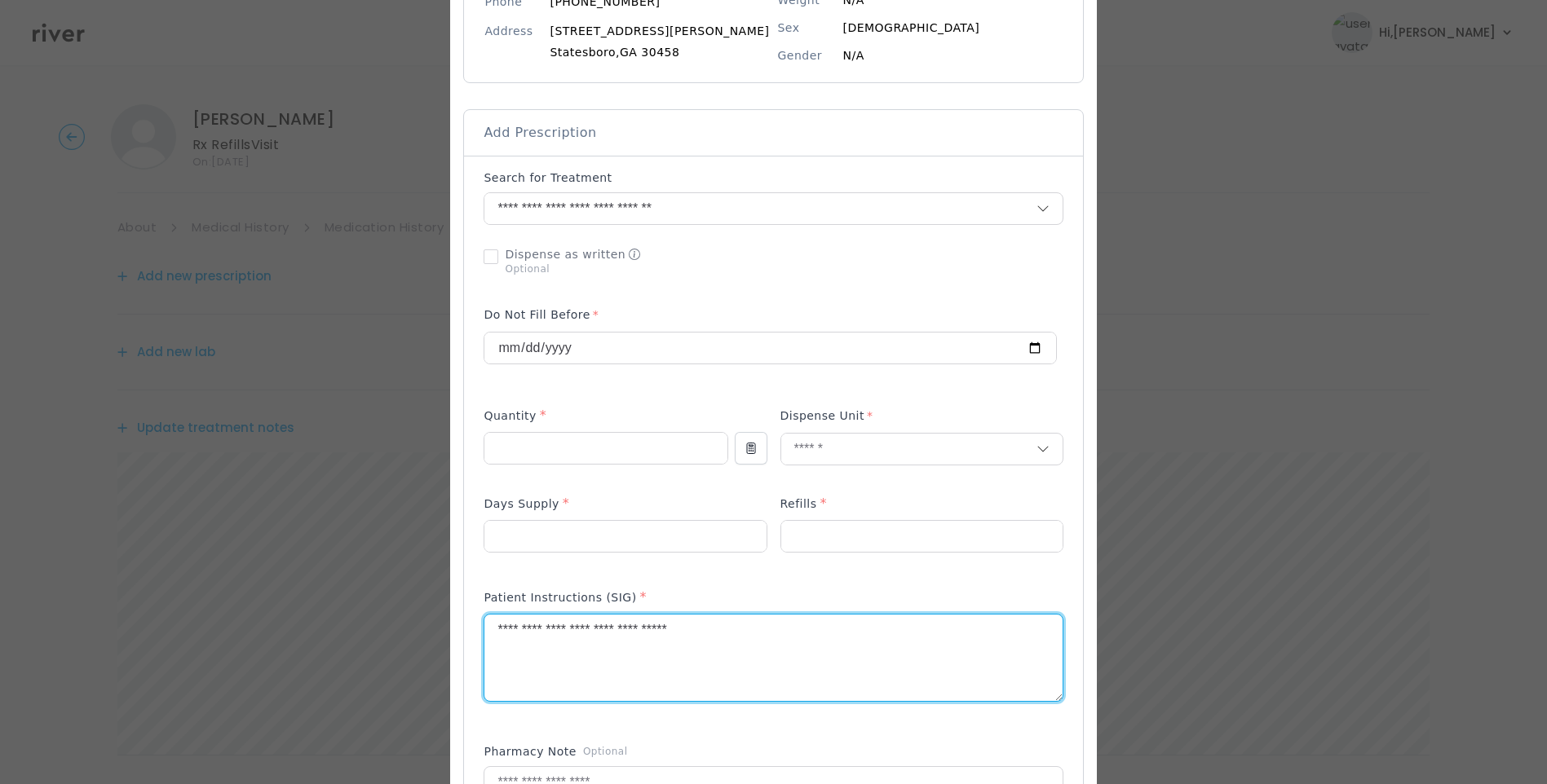
type textarea "**********"
click at [751, 275] on div "Dispense as written Optional" at bounding box center [624, 261] width 282 height 42
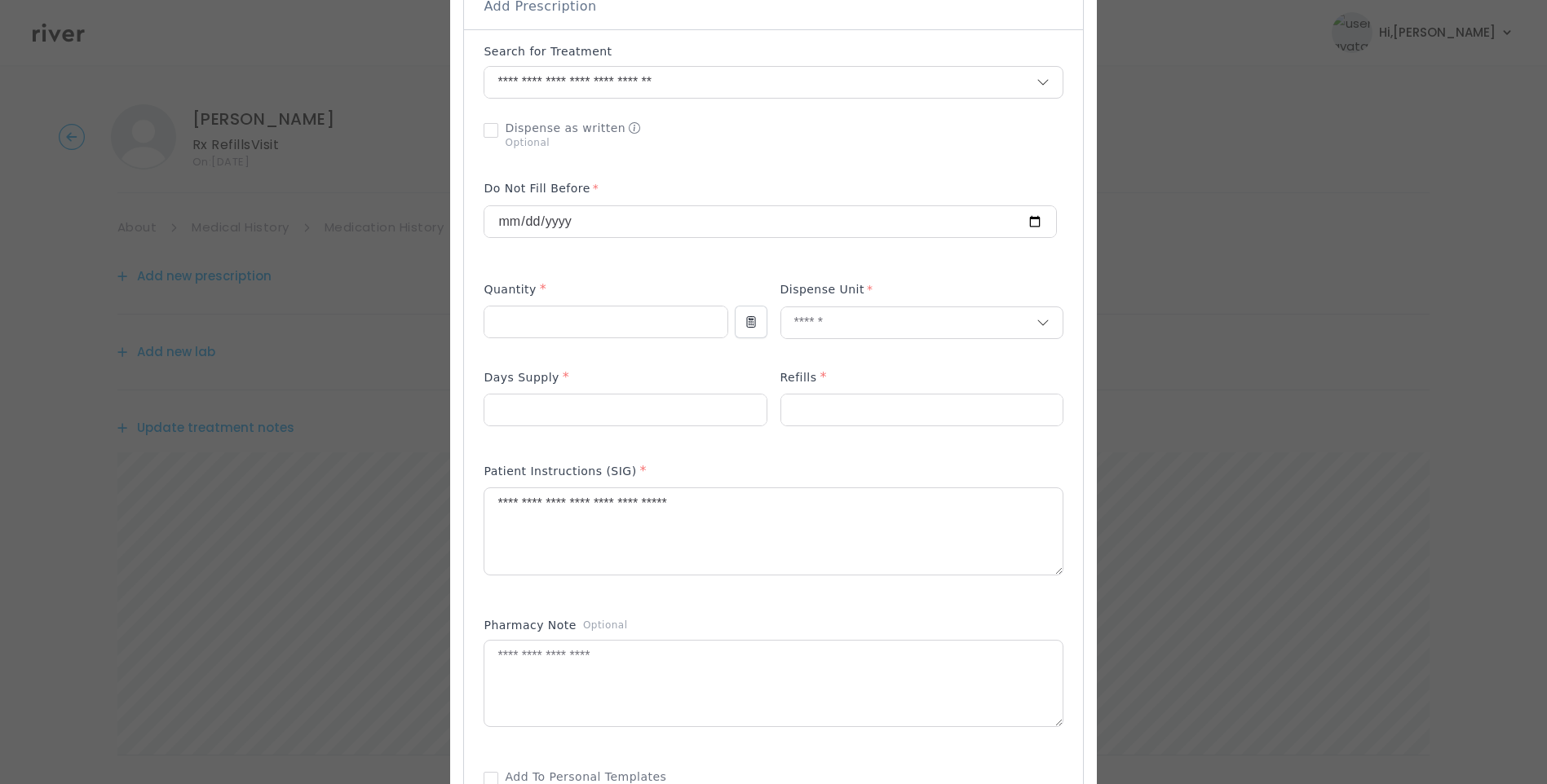
scroll to position [408, 0]
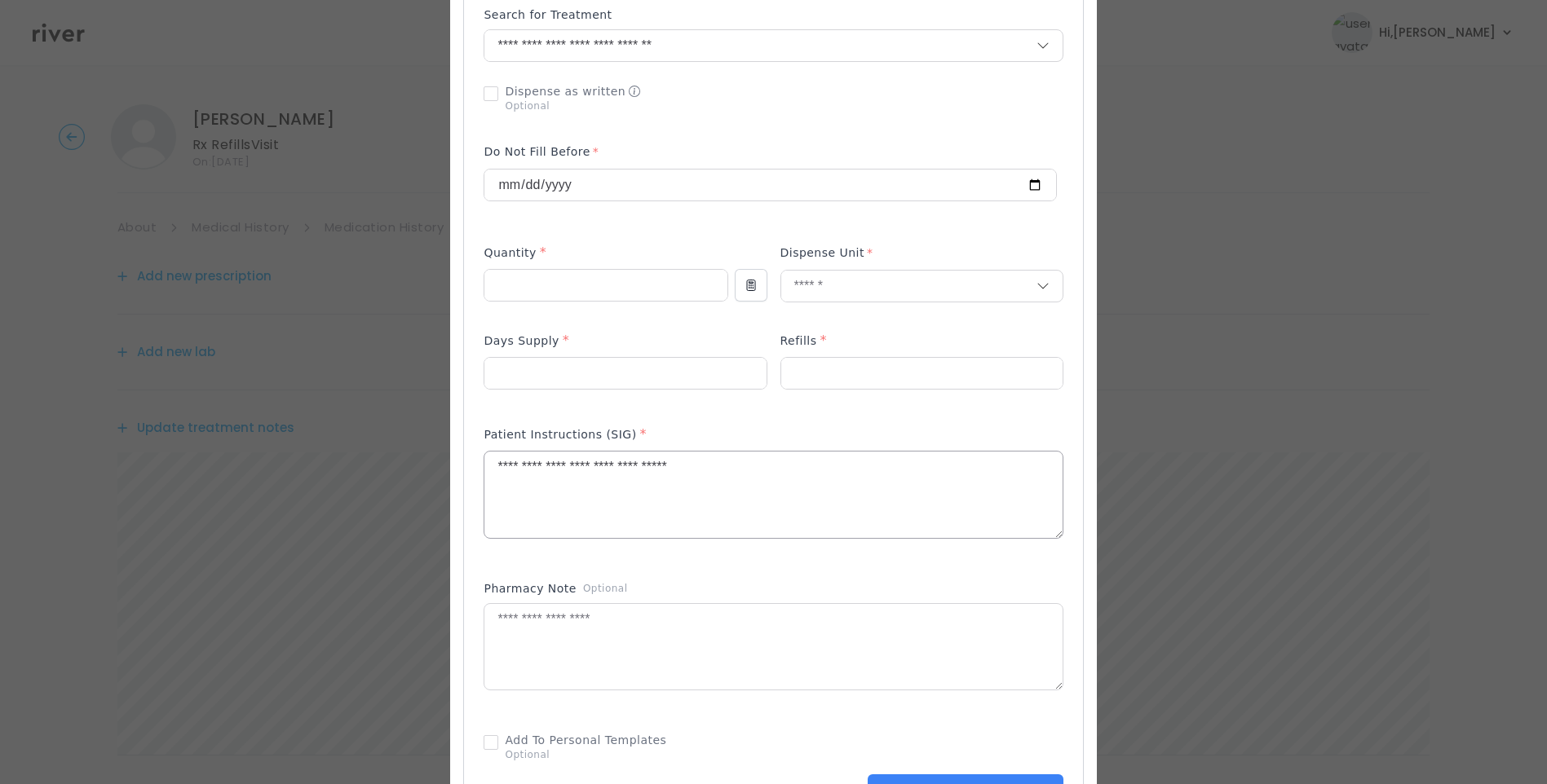
click at [746, 466] on textarea "**********" at bounding box center [772, 495] width 577 height 87
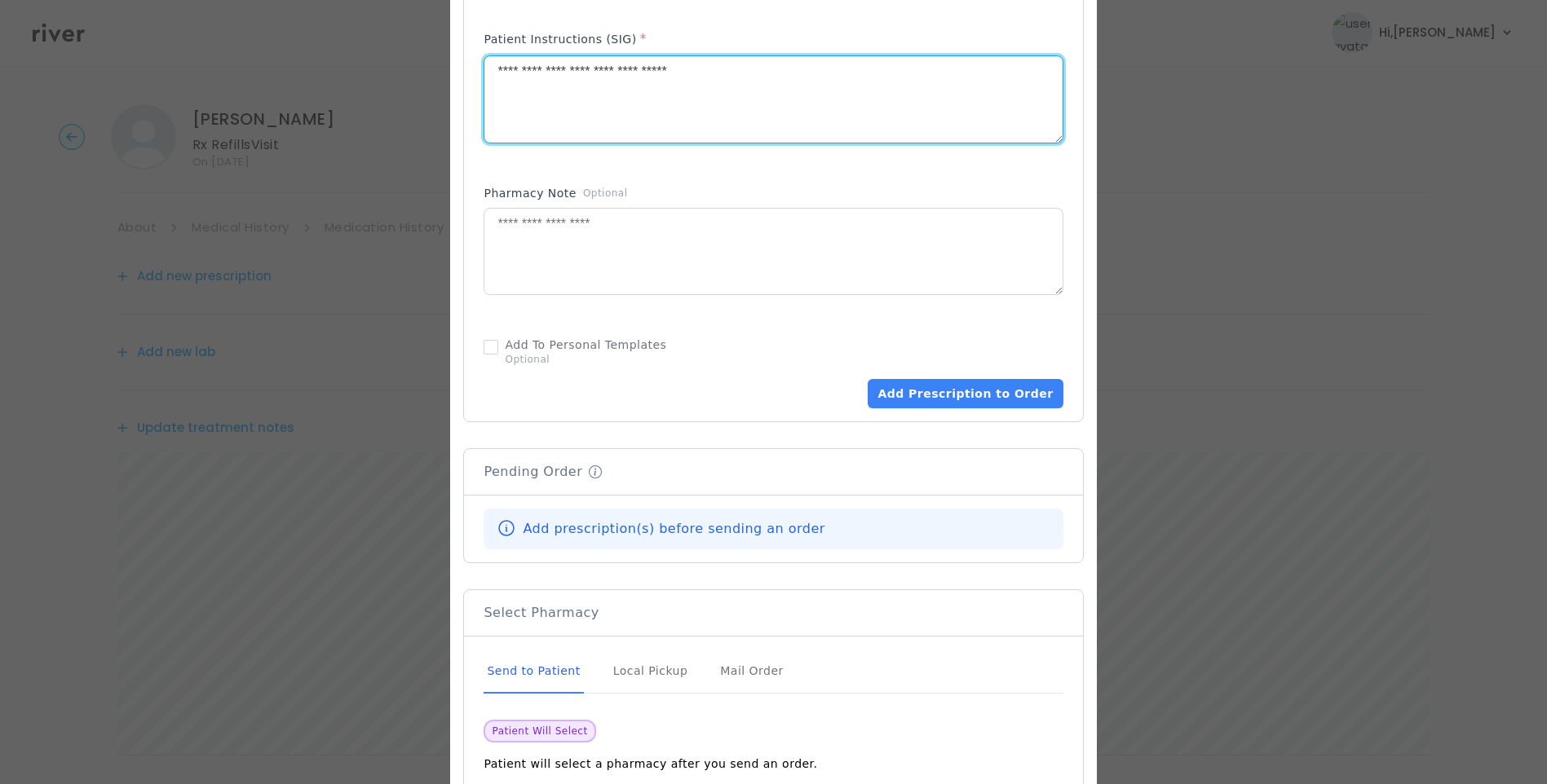
scroll to position [896, 0]
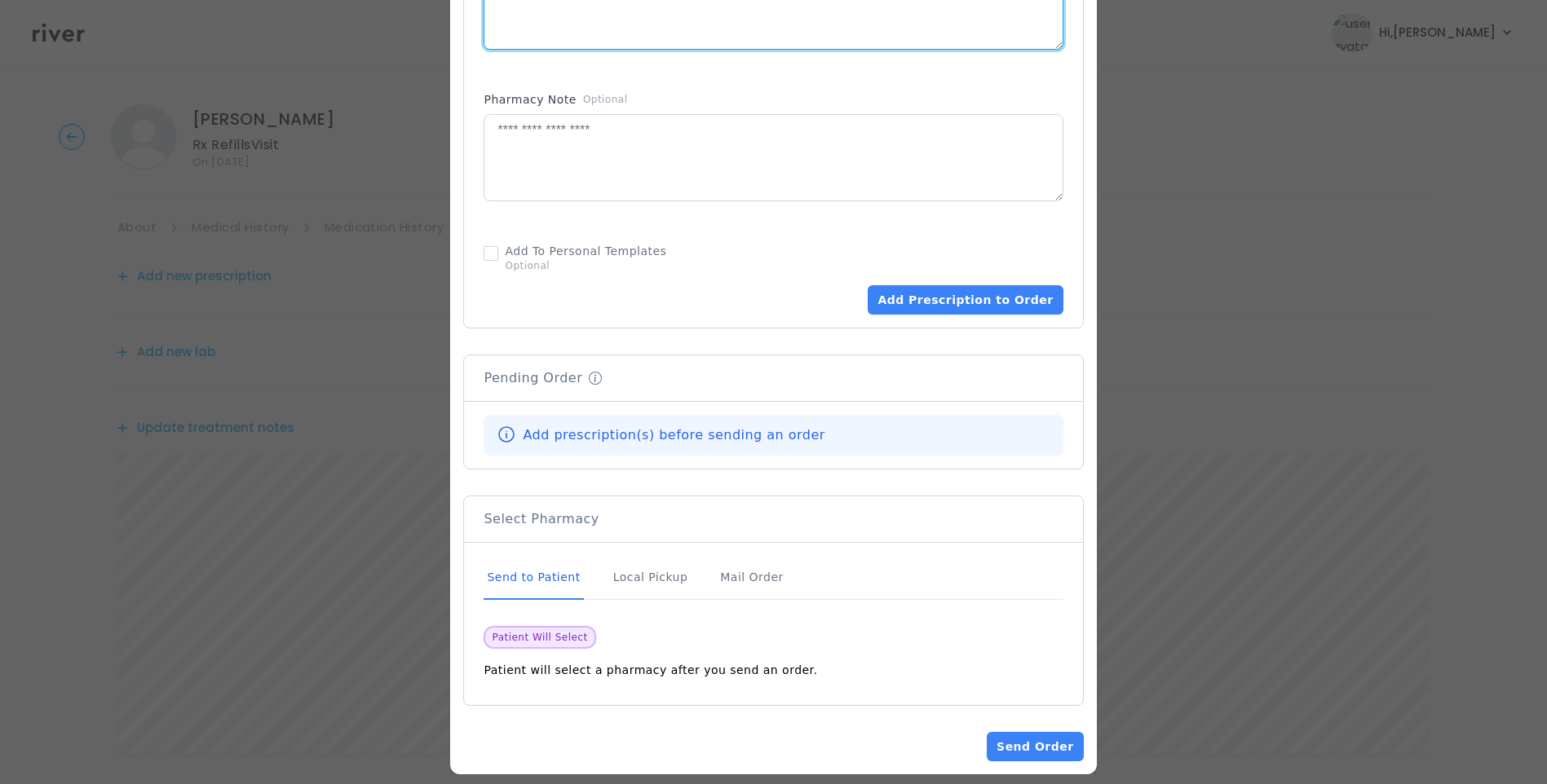
click at [544, 582] on div "Send to Patient" at bounding box center [533, 578] width 100 height 44
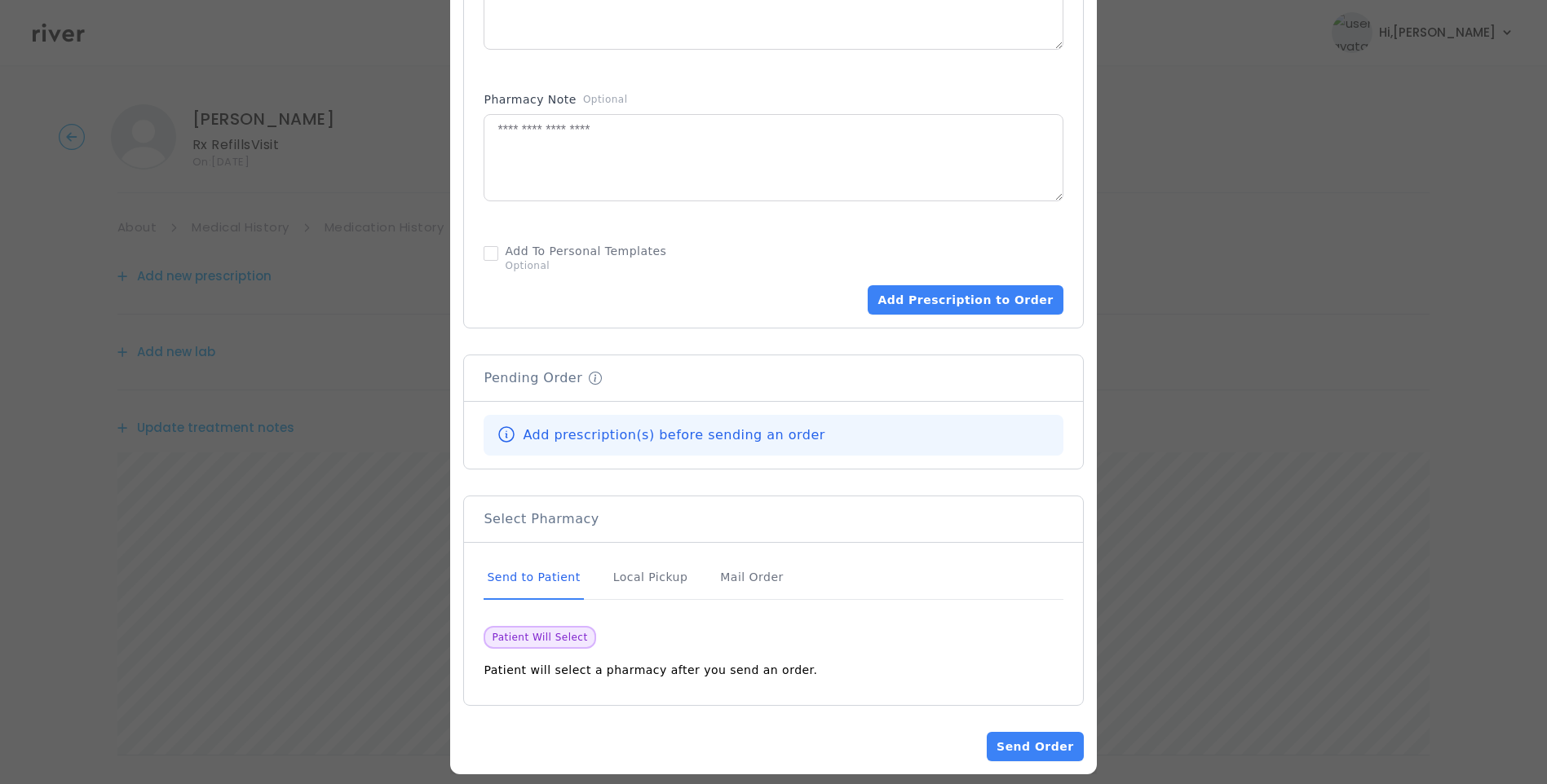
click at [549, 574] on div "Send to Patient" at bounding box center [533, 578] width 100 height 44
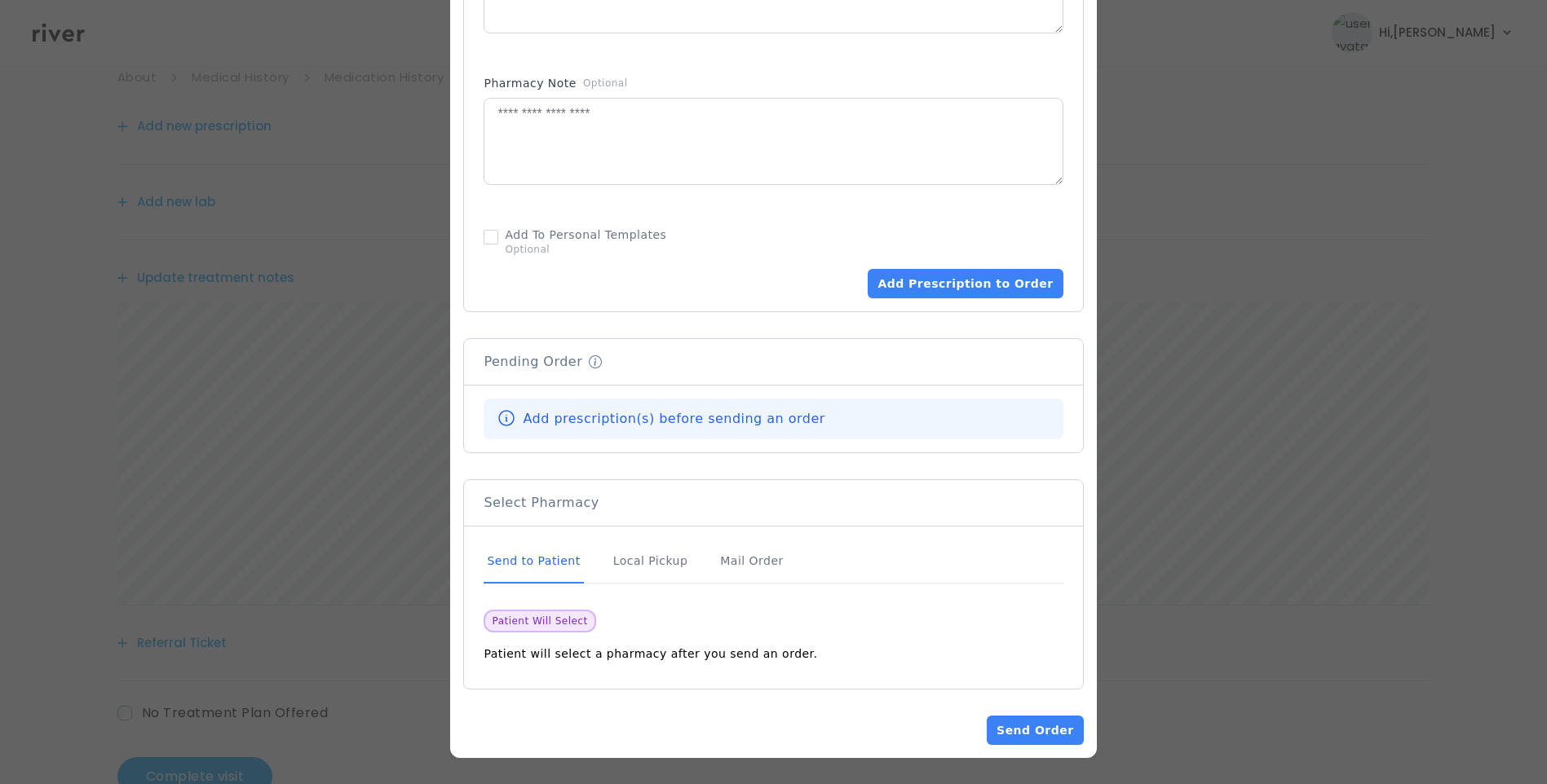
scroll to position [163, 0]
click at [986, 280] on button "Add Prescription to Order" at bounding box center [964, 283] width 195 height 29
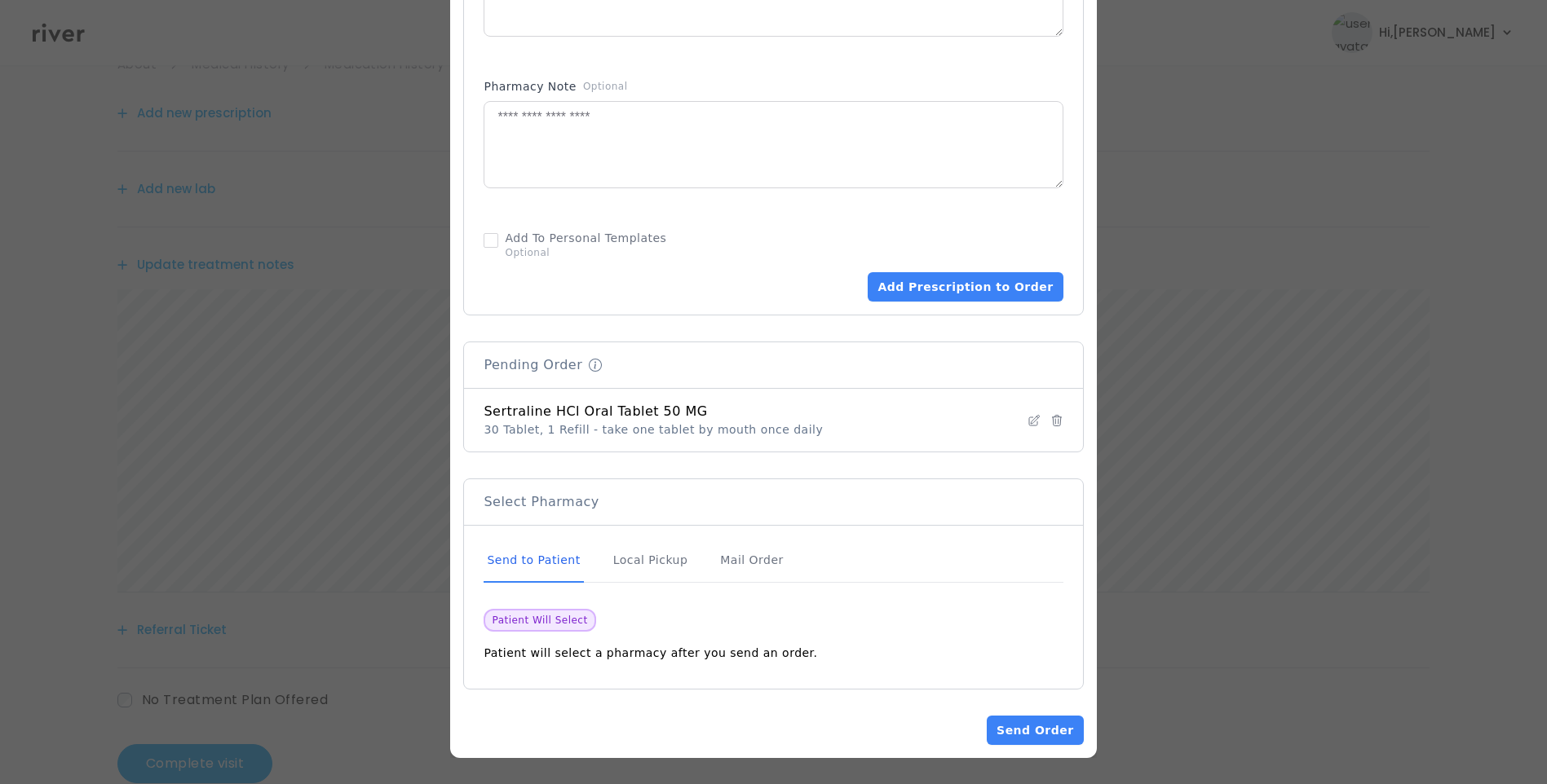
scroll to position [909, 0]
click at [562, 560] on div "Send to Patient" at bounding box center [533, 560] width 100 height 44
click at [1022, 727] on button "Send Order" at bounding box center [1035, 729] width 96 height 29
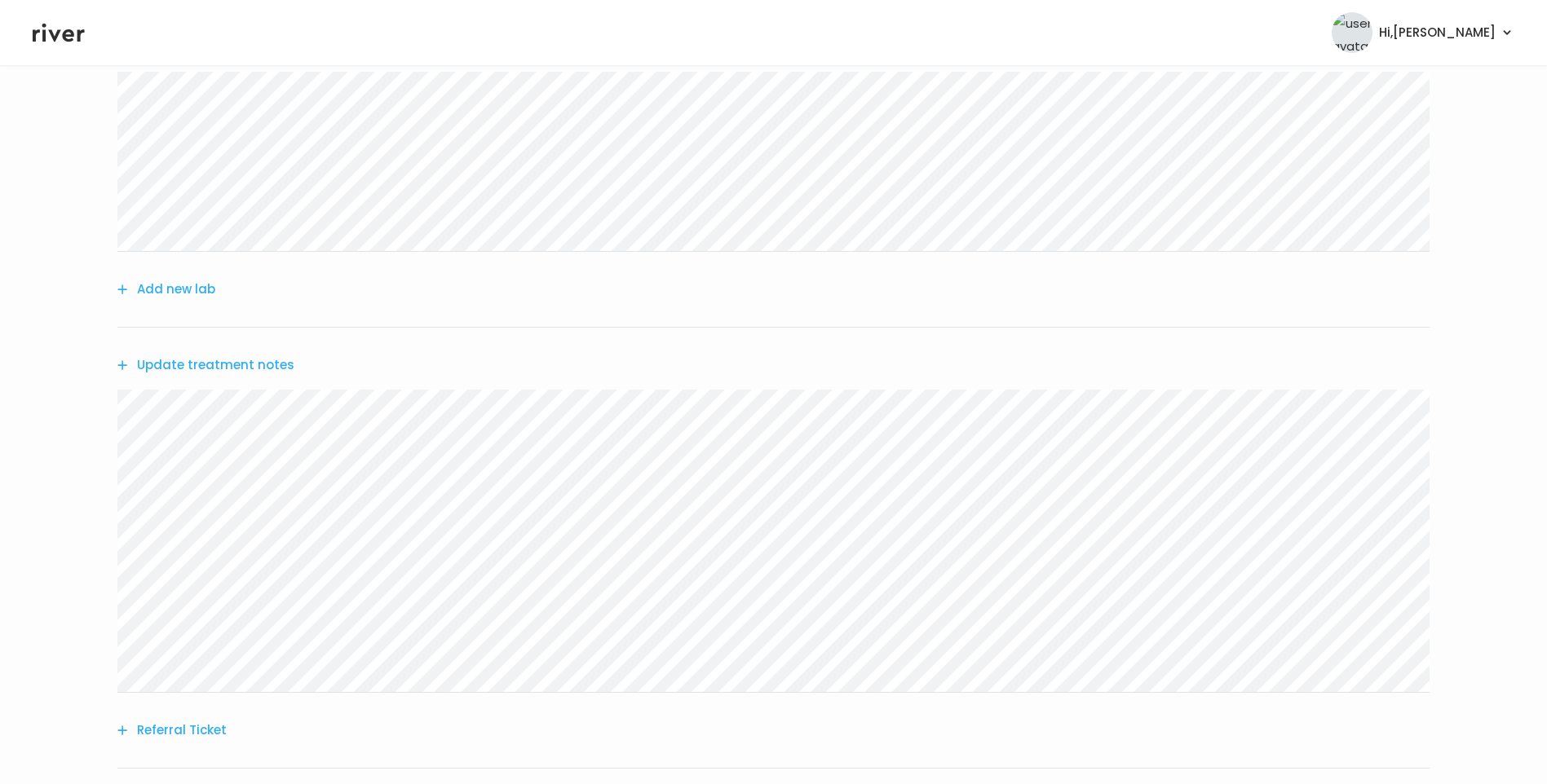
scroll to position [326, 0]
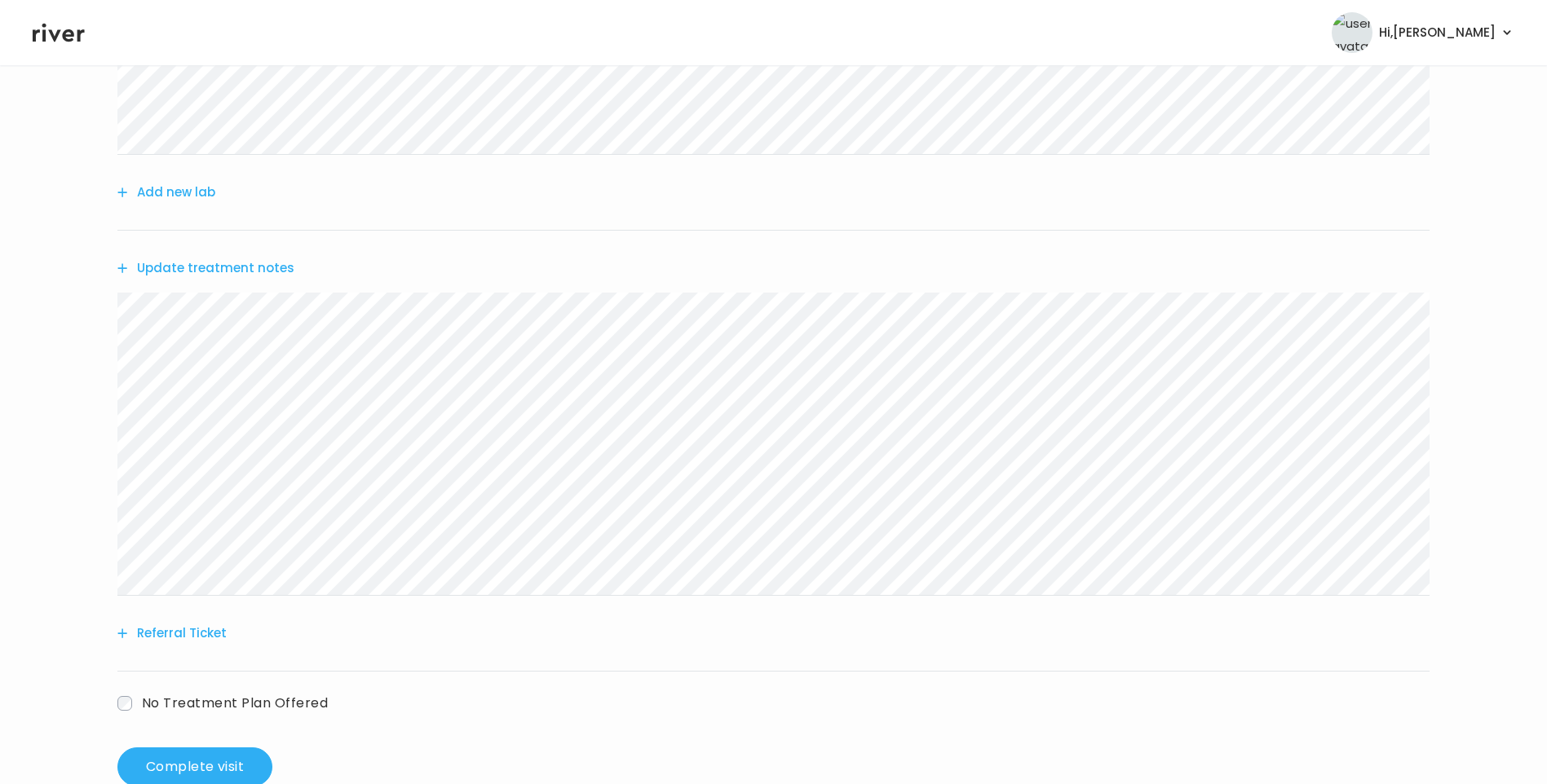
click at [279, 270] on button "Update treatment notes" at bounding box center [206, 268] width 177 height 23
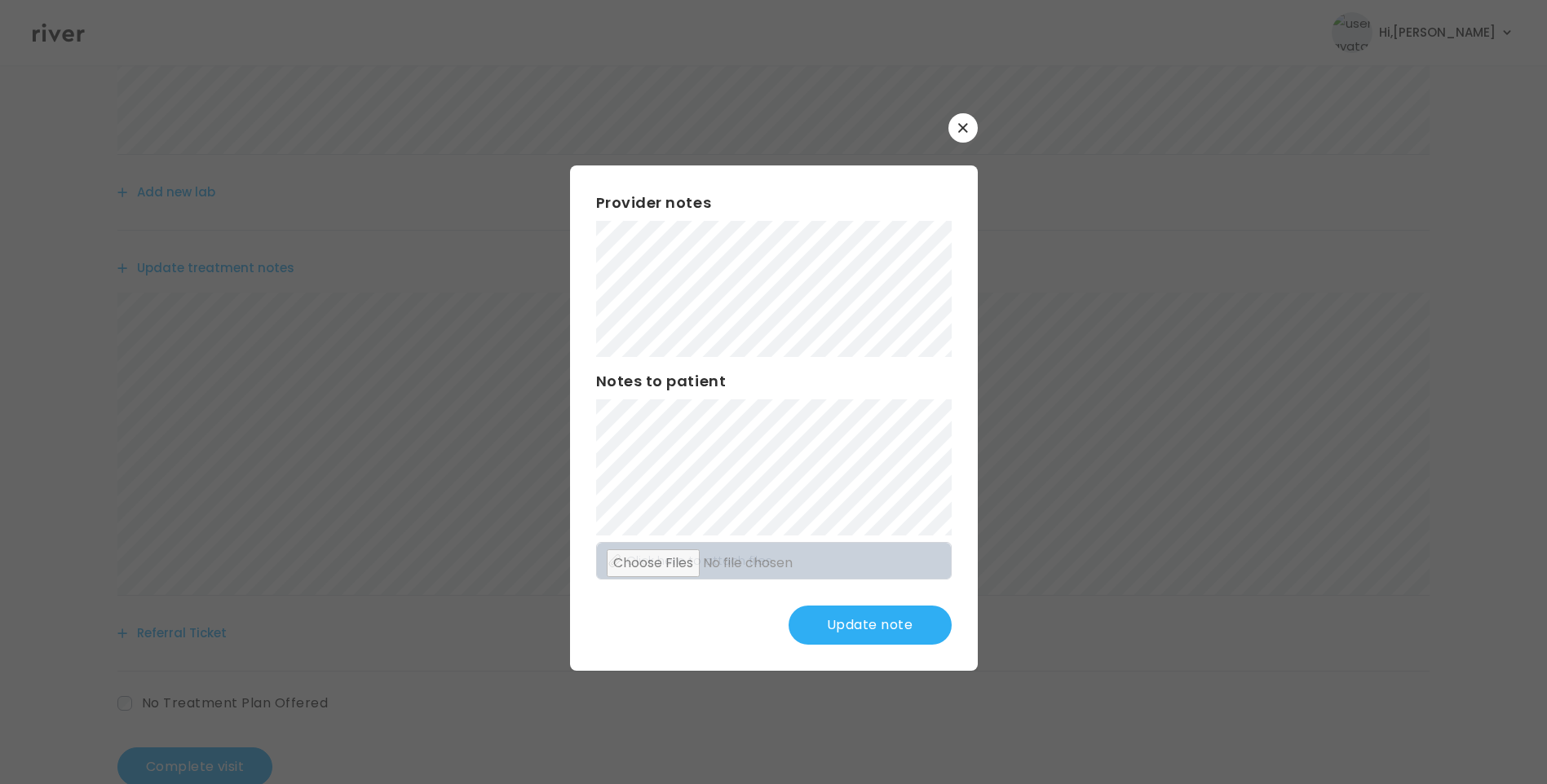
click at [891, 616] on button "Update note" at bounding box center [869, 625] width 163 height 40
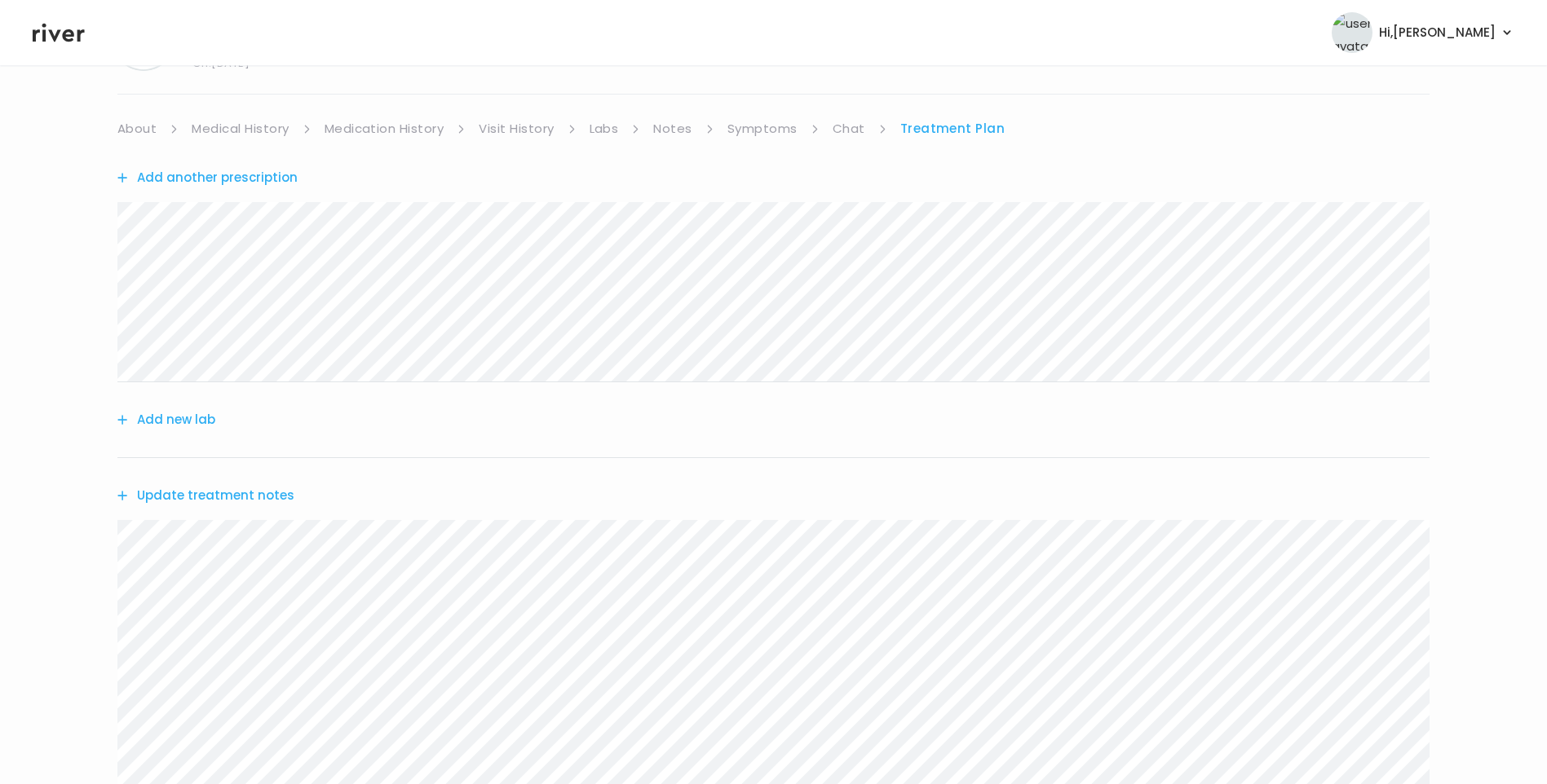
scroll to position [0, 0]
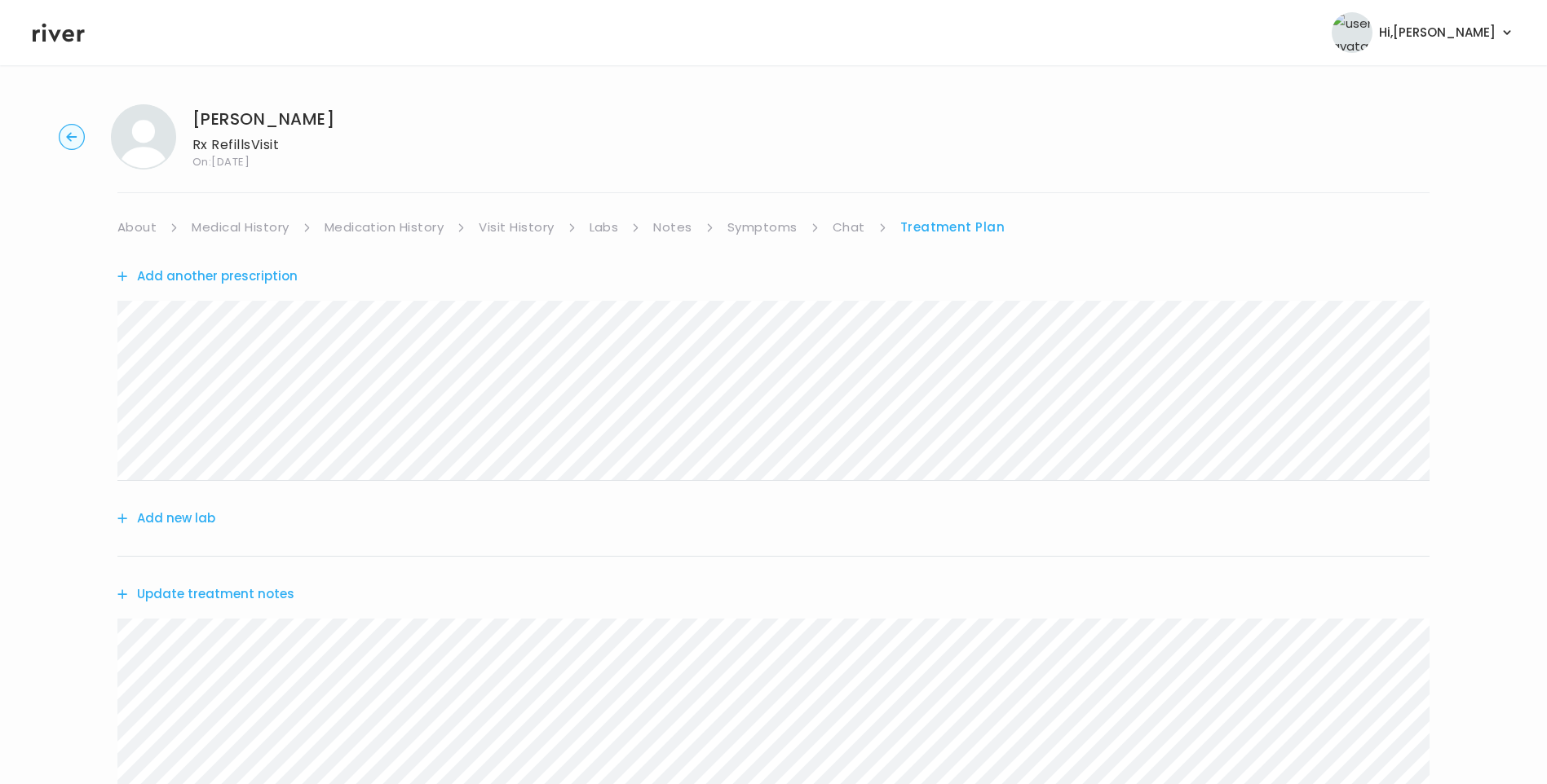
click at [846, 232] on link "Chat" at bounding box center [848, 227] width 33 height 23
click at [933, 228] on link "Treatment Plan" at bounding box center [952, 227] width 101 height 23
click at [766, 229] on link "Symptoms" at bounding box center [762, 227] width 70 height 23
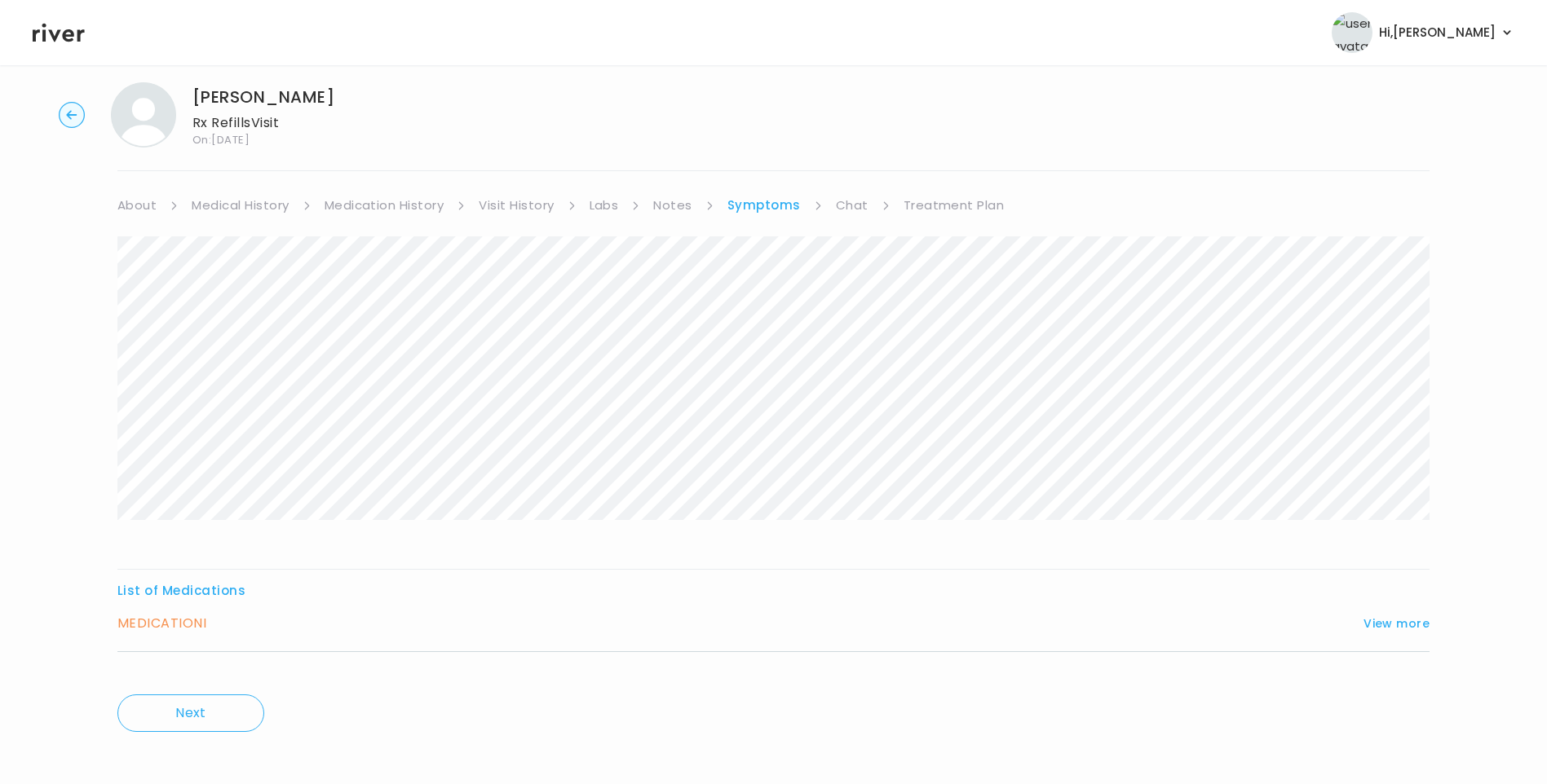
scroll to position [32, 0]
click at [402, 200] on link "Medication History" at bounding box center [384, 196] width 120 height 23
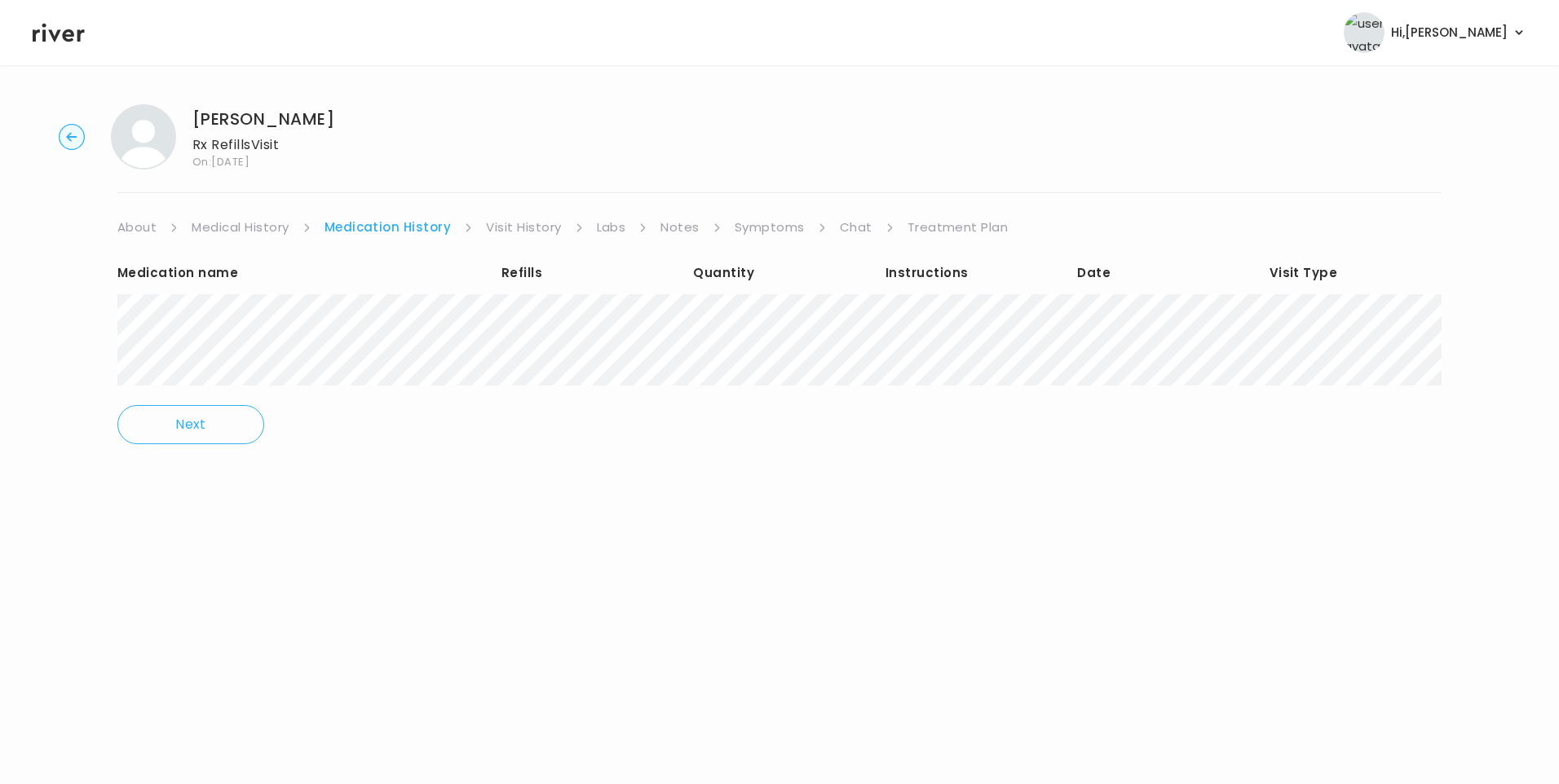
click at [975, 226] on link "Treatment Plan" at bounding box center [957, 227] width 101 height 23
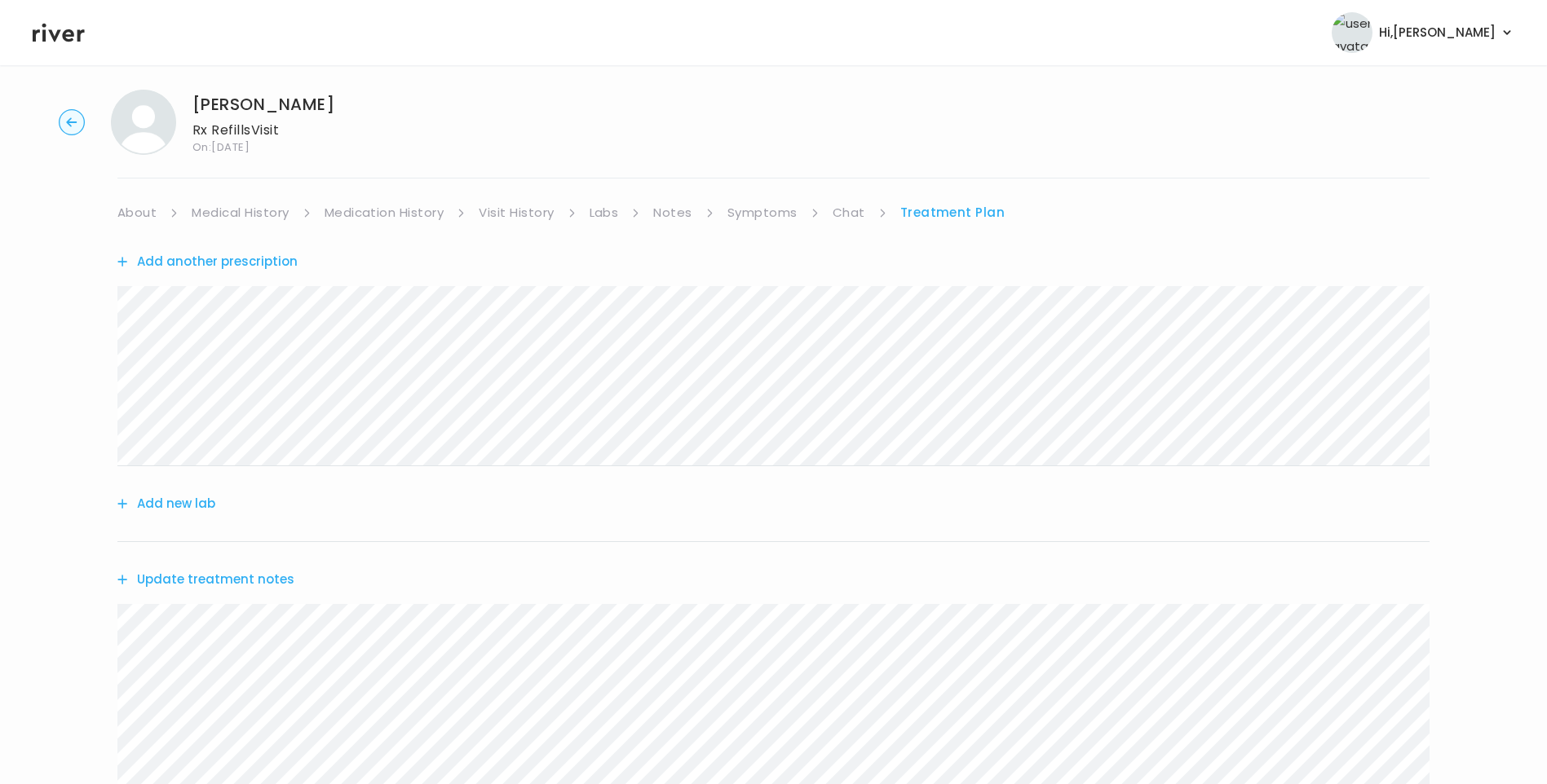
scroll to position [368, 0]
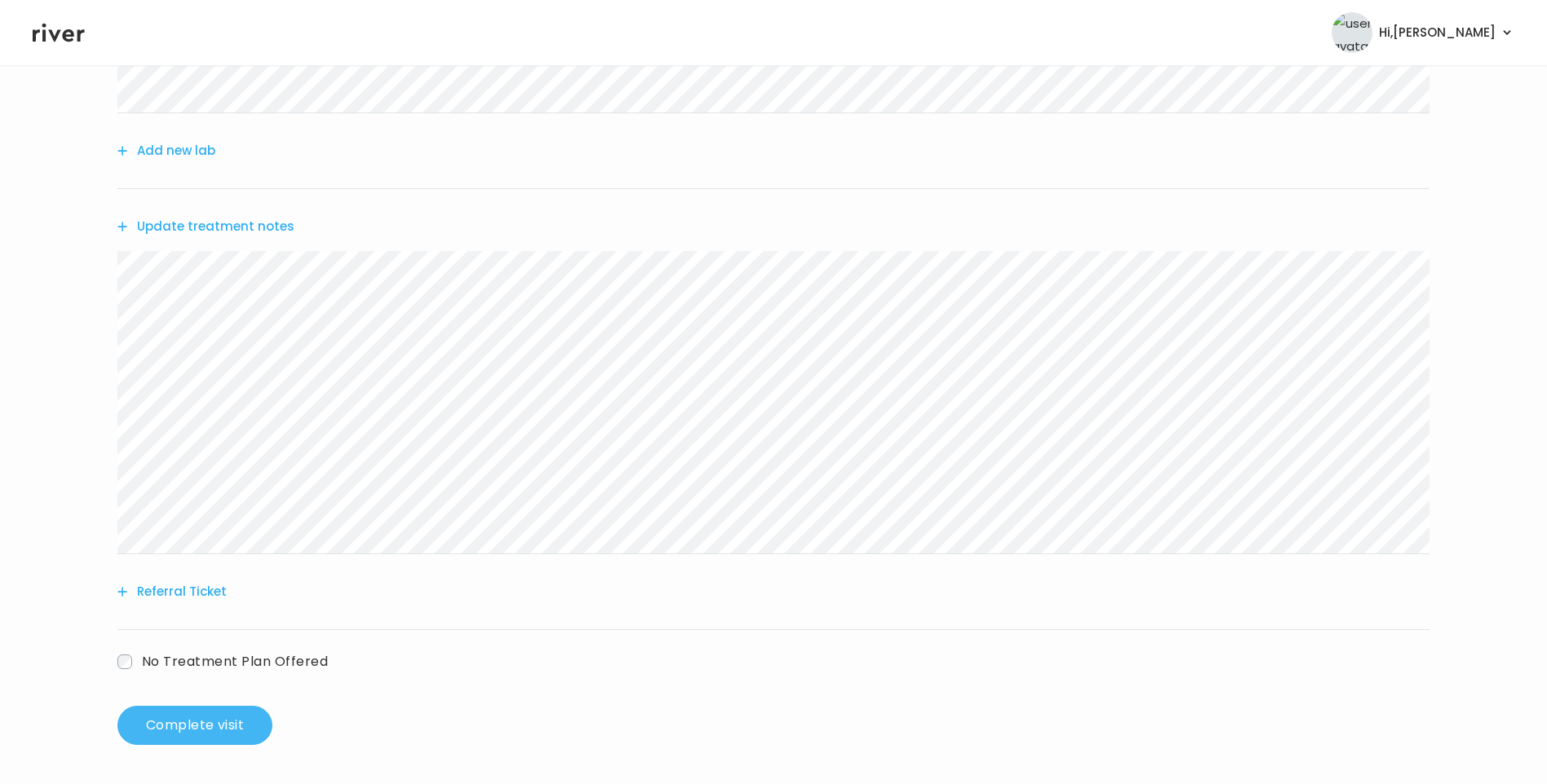
click at [179, 734] on button "Complete visit" at bounding box center [195, 726] width 155 height 40
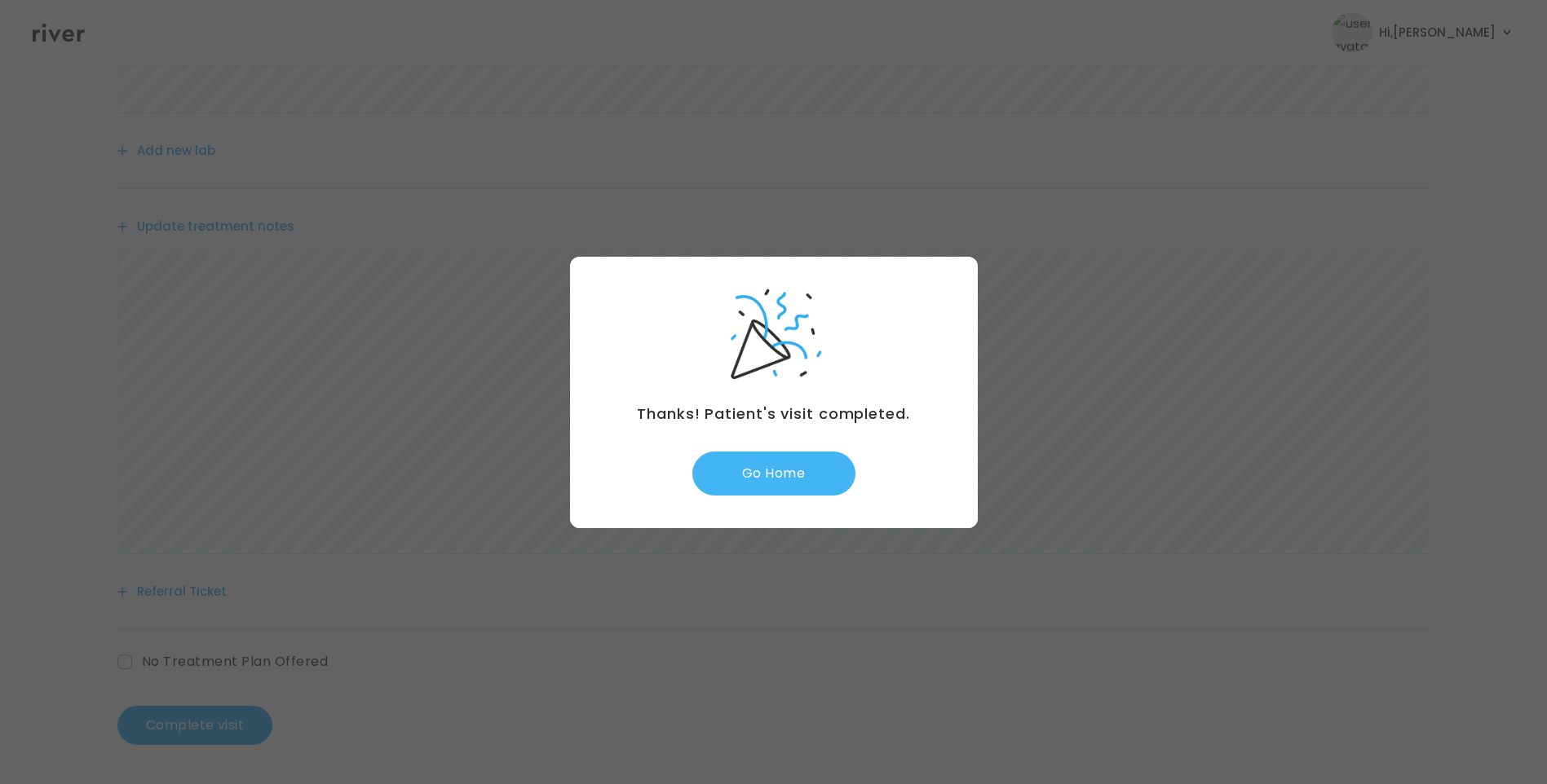
click at [783, 466] on button "Go Home" at bounding box center [773, 473] width 163 height 44
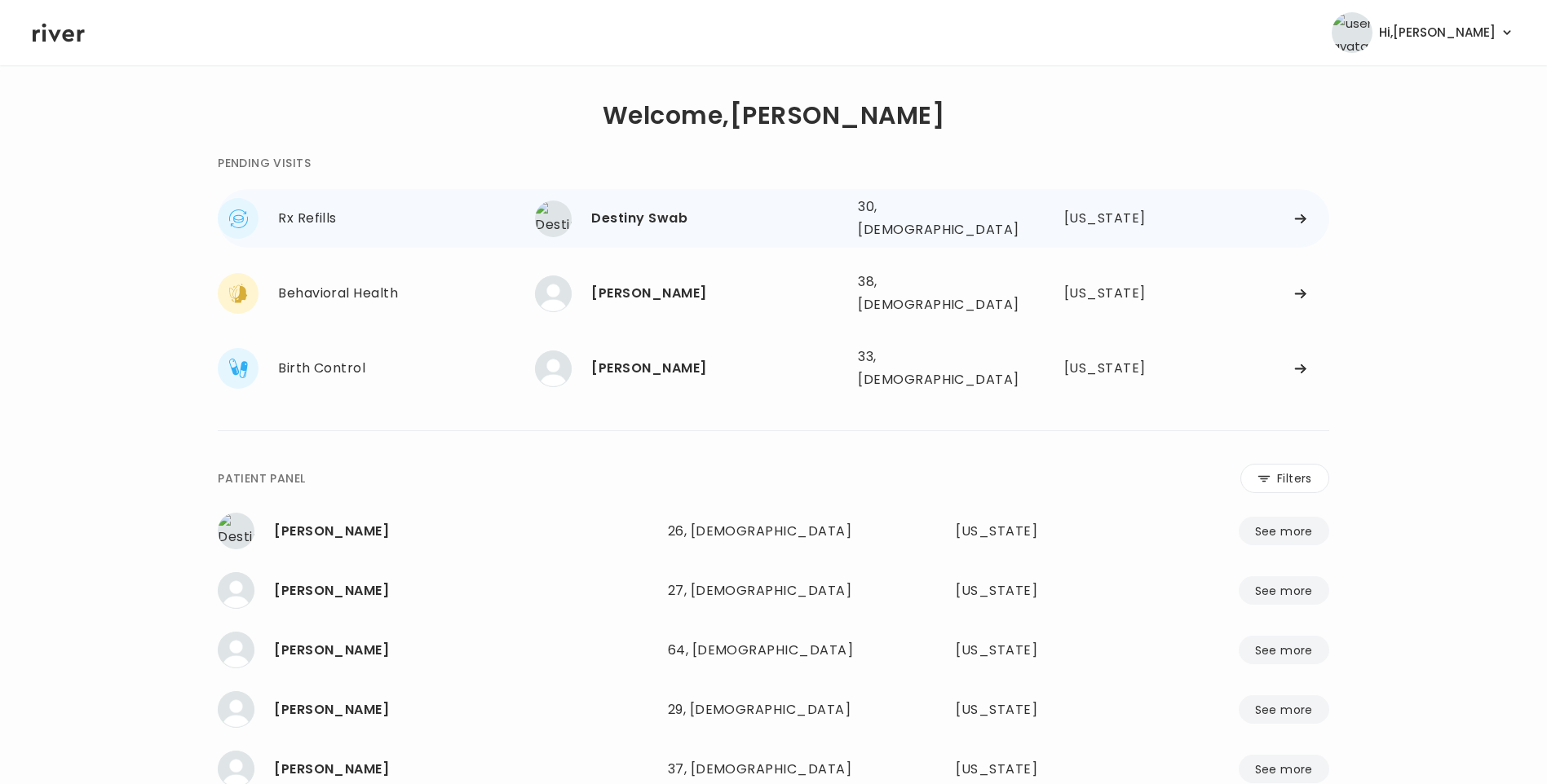
click at [648, 211] on div "Destiny Swab" at bounding box center [717, 218] width 253 height 23
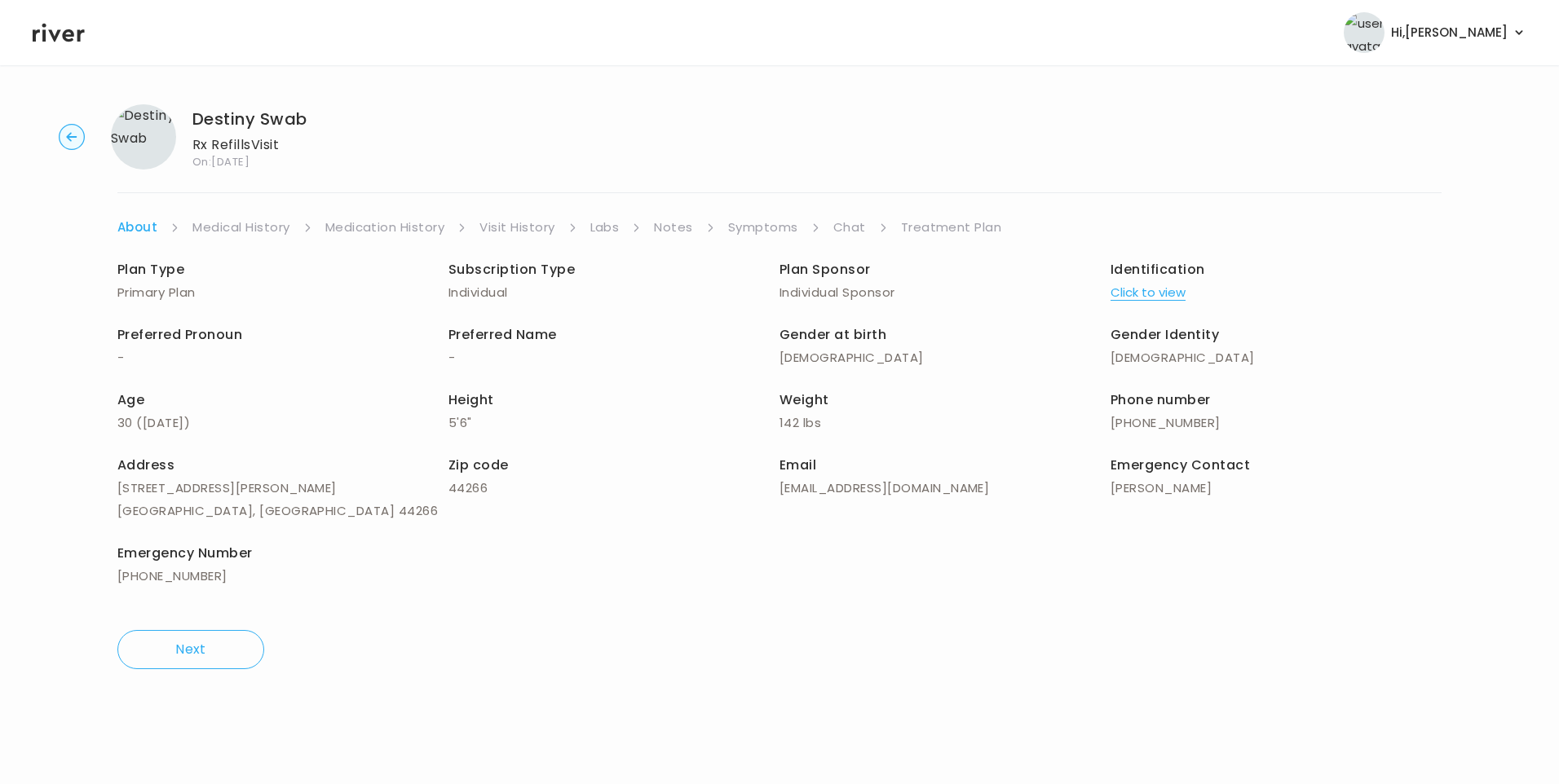
click at [56, 34] on icon at bounding box center [58, 33] width 52 height 24
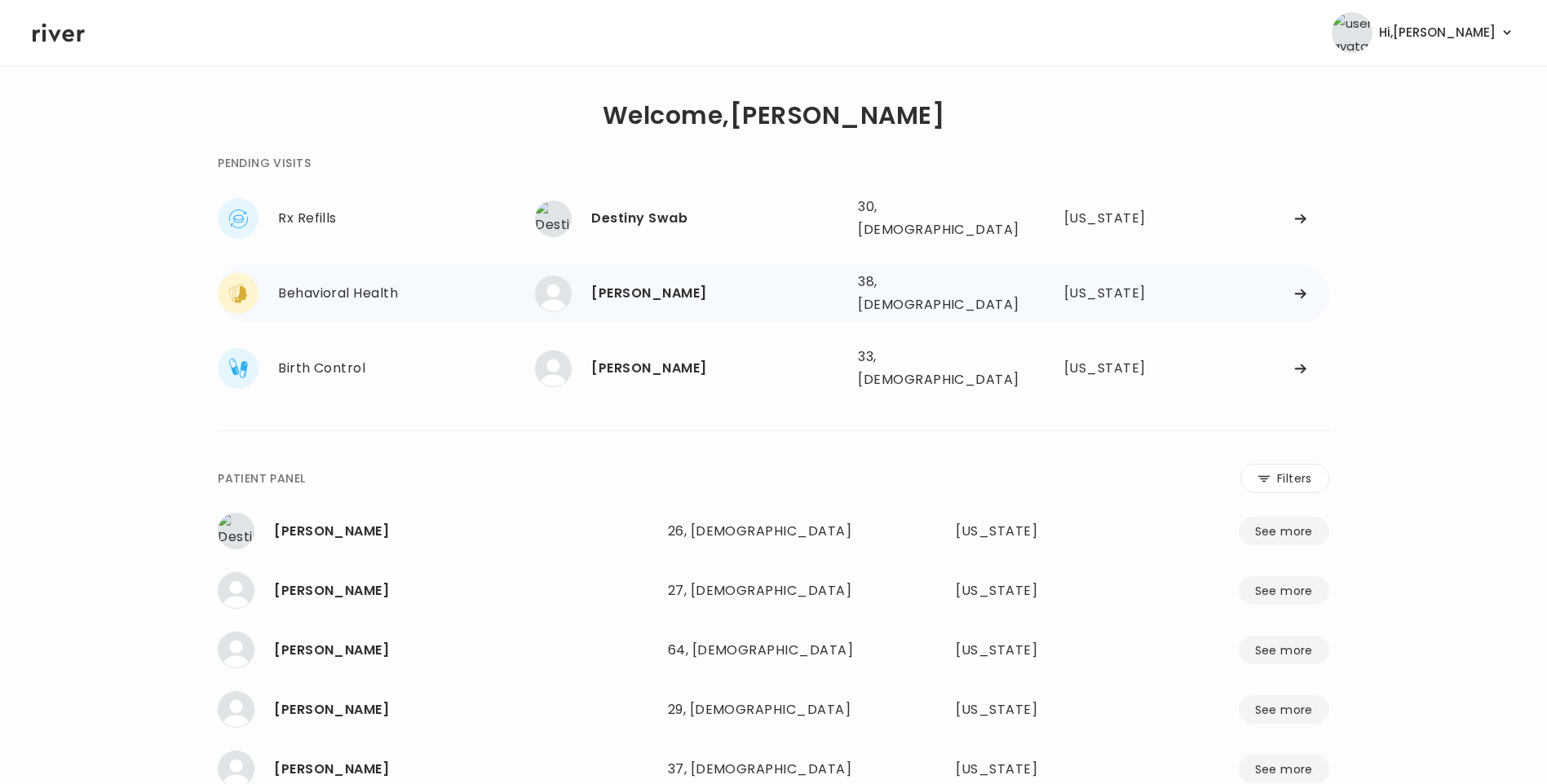
click at [653, 282] on div "[PERSON_NAME]" at bounding box center [717, 294] width 253 height 23
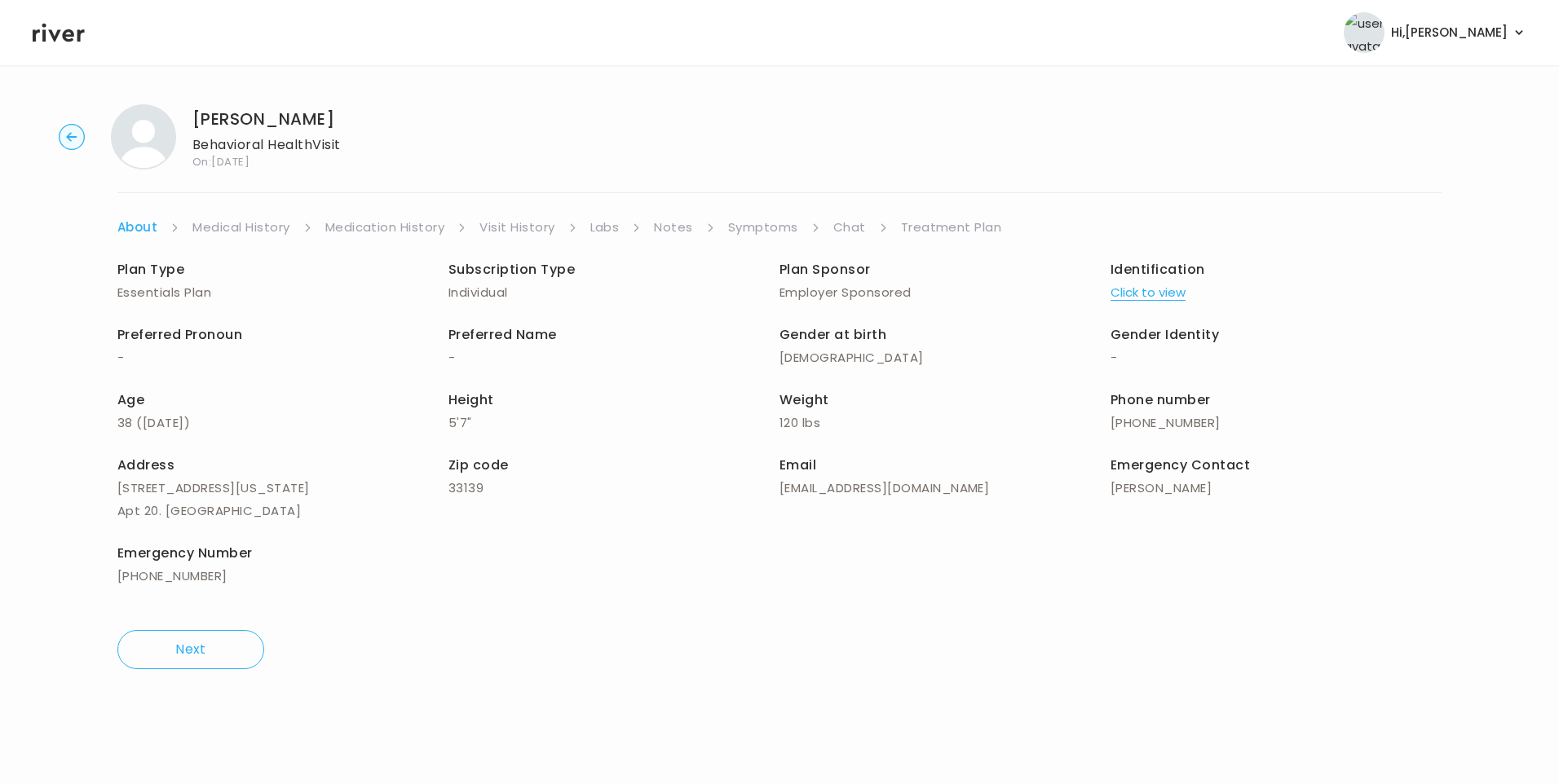
click at [848, 225] on link "Chat" at bounding box center [849, 227] width 33 height 23
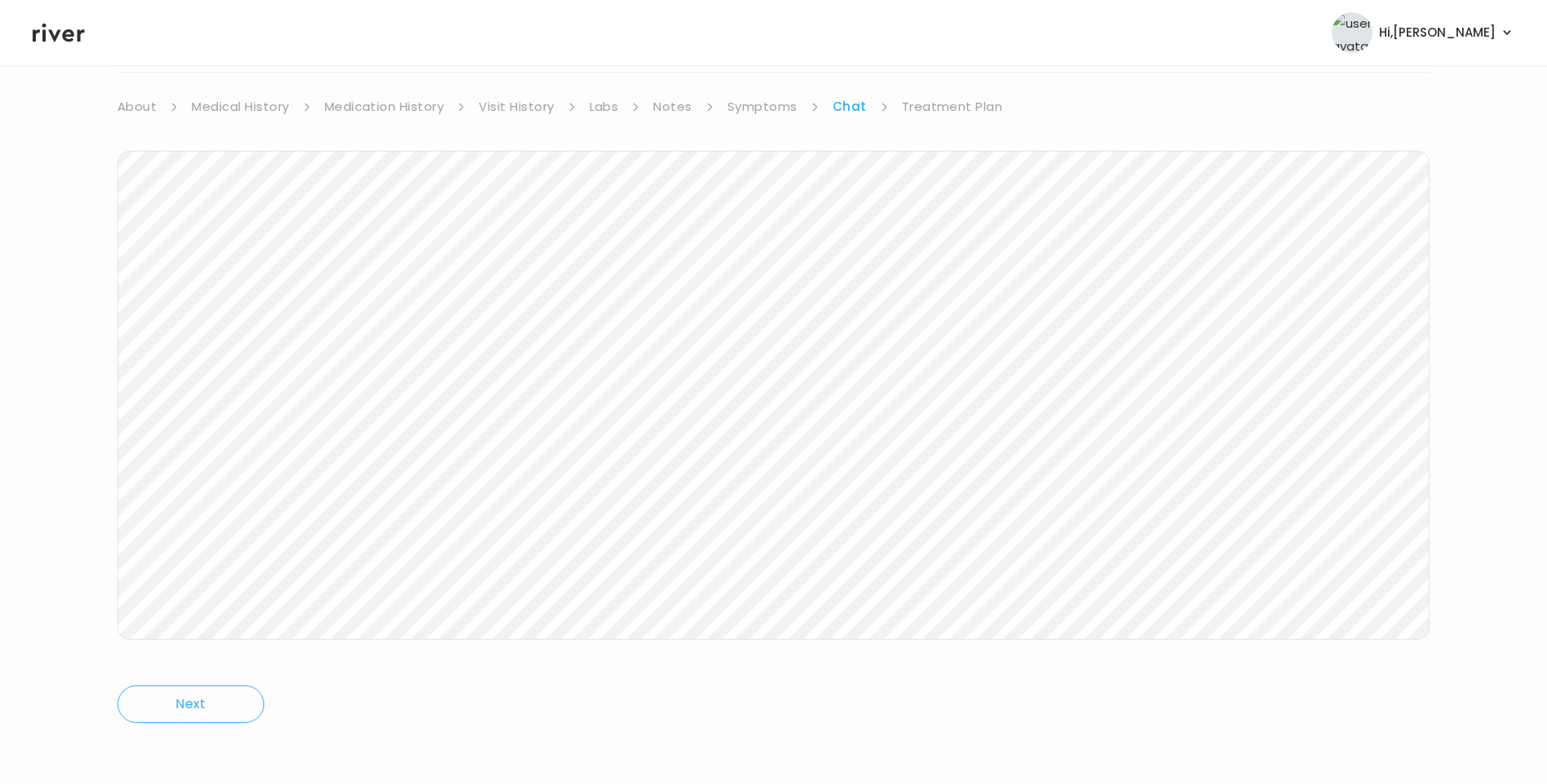
scroll to position [121, 0]
click at [61, 37] on icon at bounding box center [58, 33] width 52 height 24
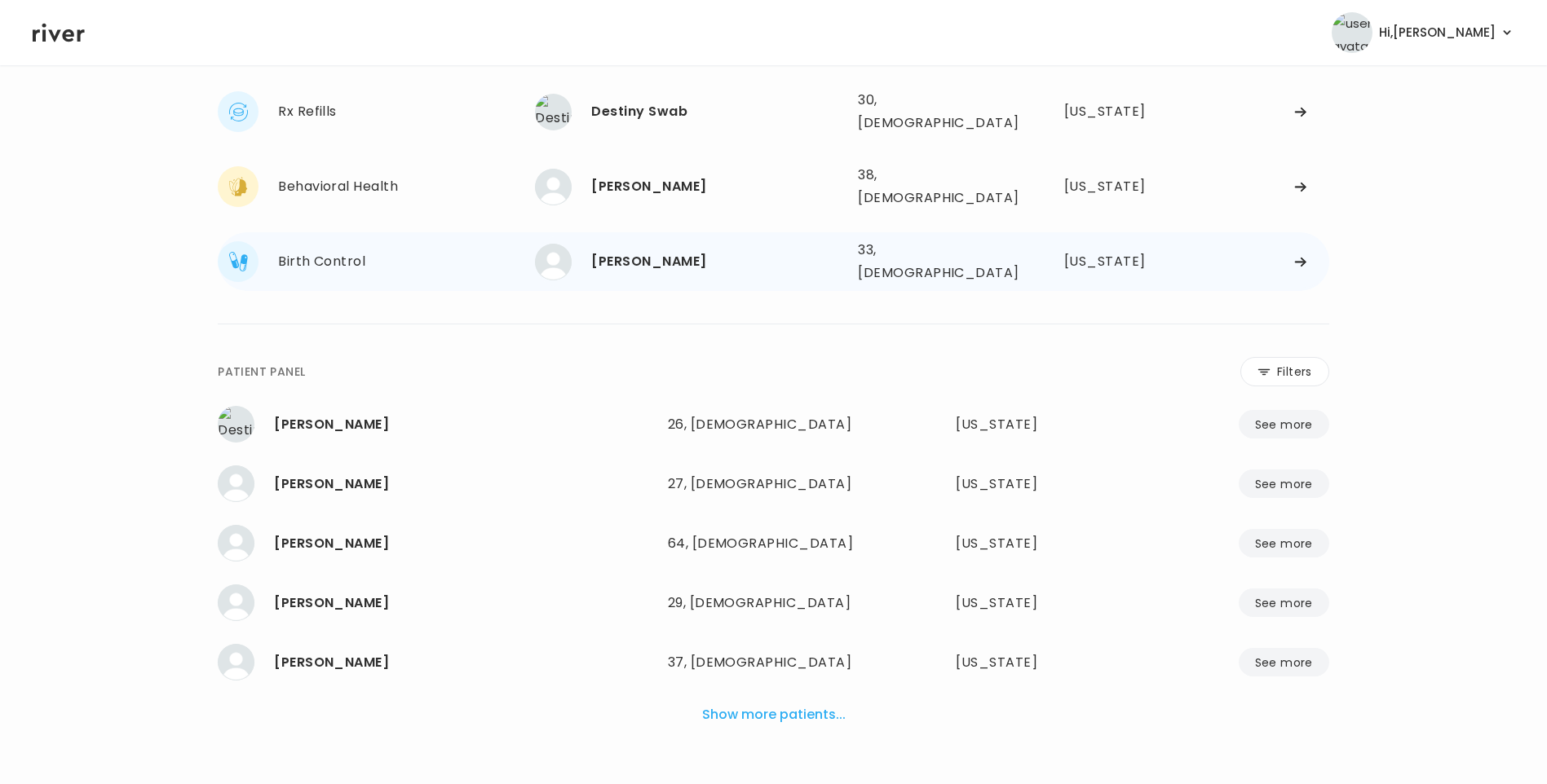
click at [675, 250] on div "[PERSON_NAME]" at bounding box center [717, 262] width 253 height 23
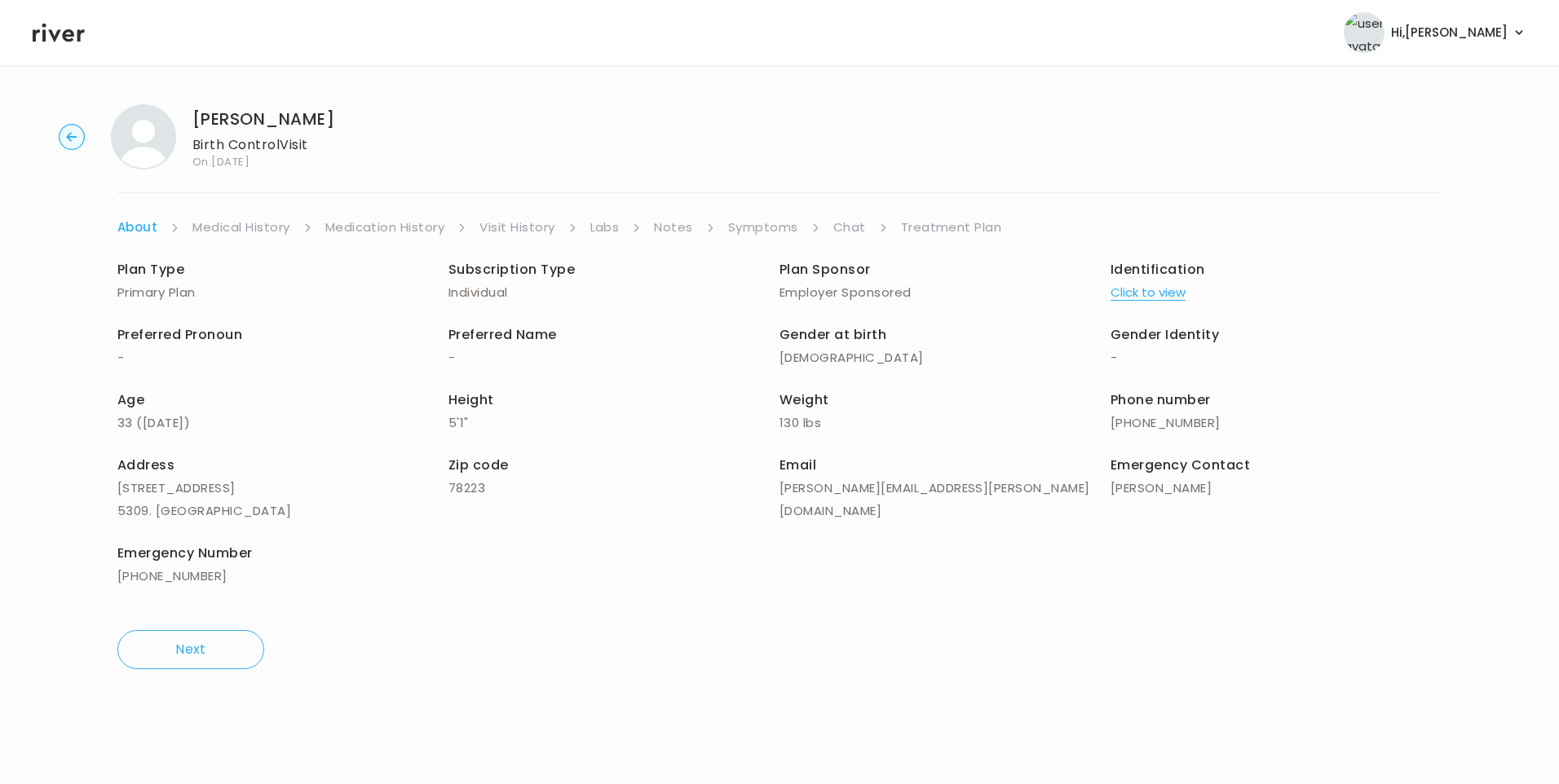
click at [856, 222] on link "Chat" at bounding box center [849, 227] width 33 height 23
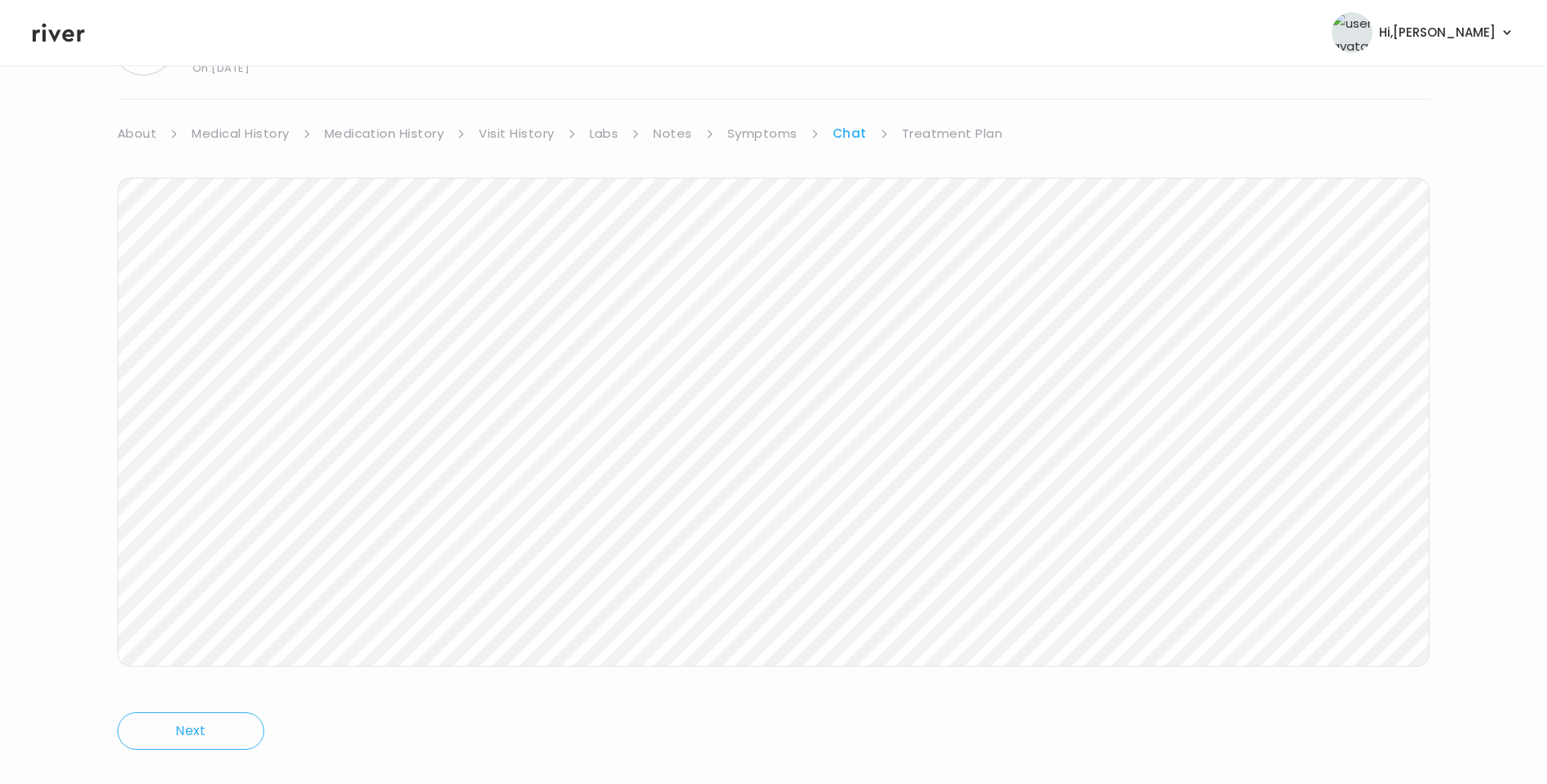
scroll to position [121, 0]
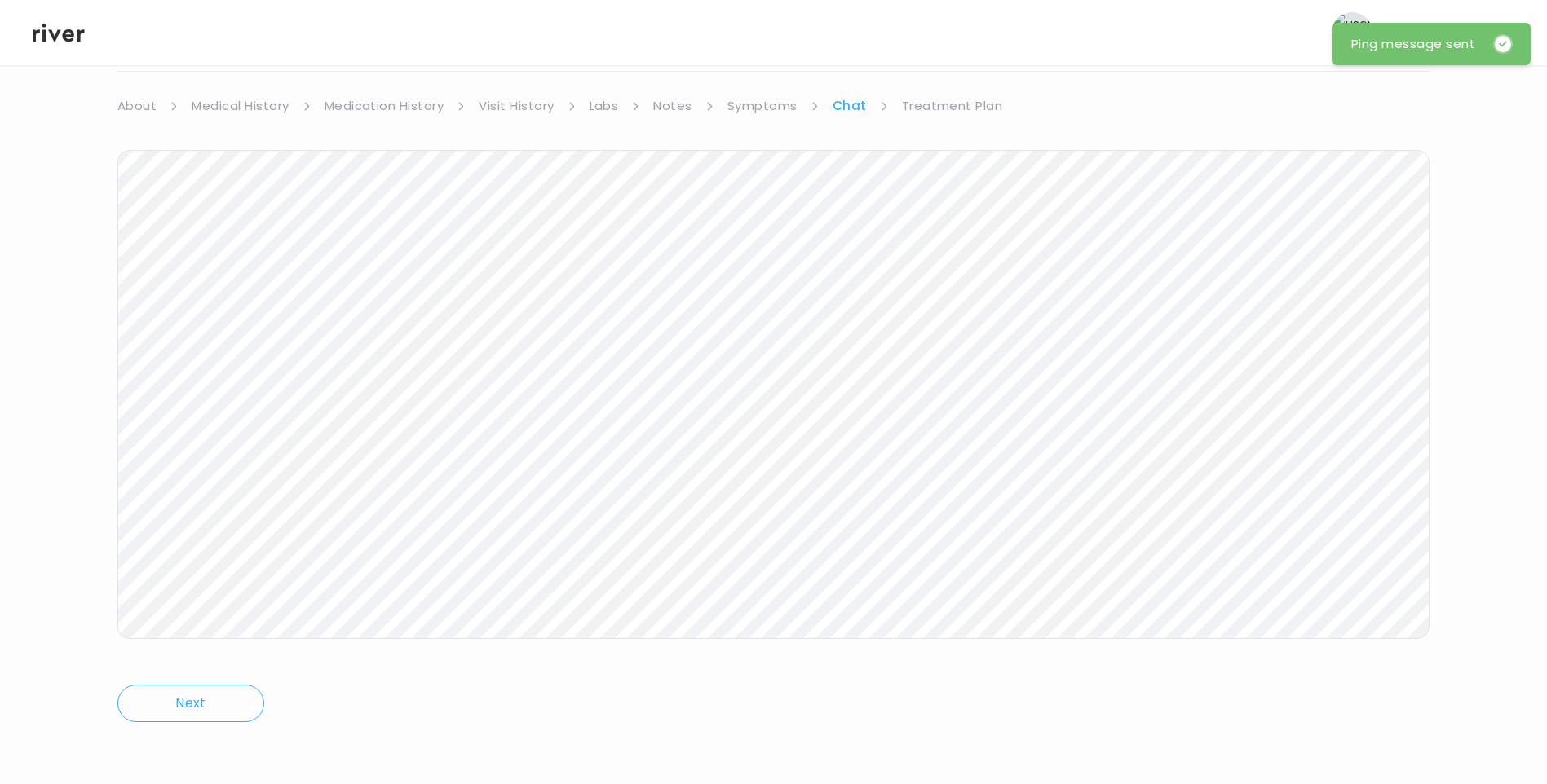
click at [56, 23] on icon at bounding box center [58, 33] width 52 height 24
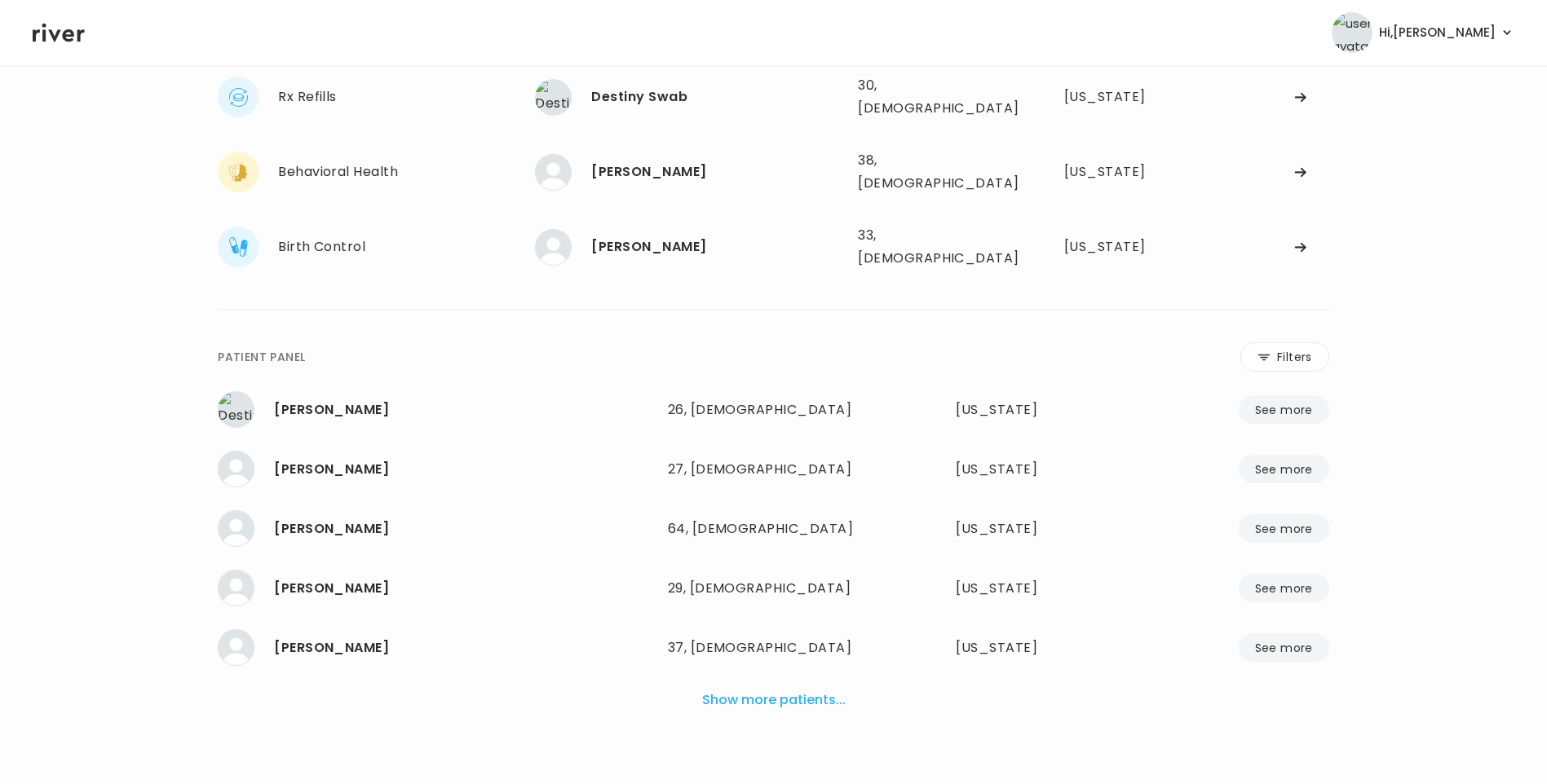
scroll to position [106, 0]
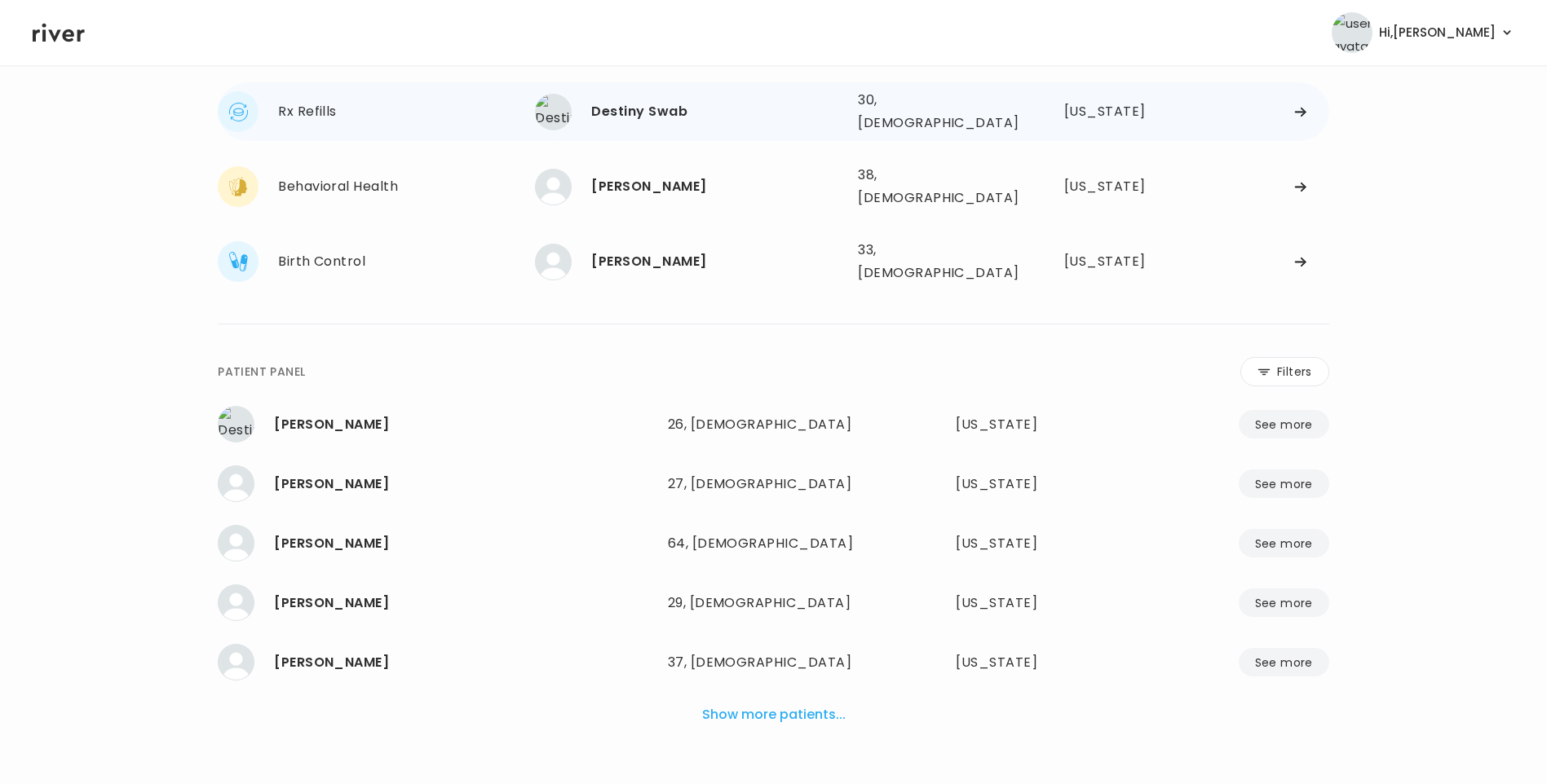
click at [611, 101] on div "Destiny Swab" at bounding box center [717, 112] width 253 height 23
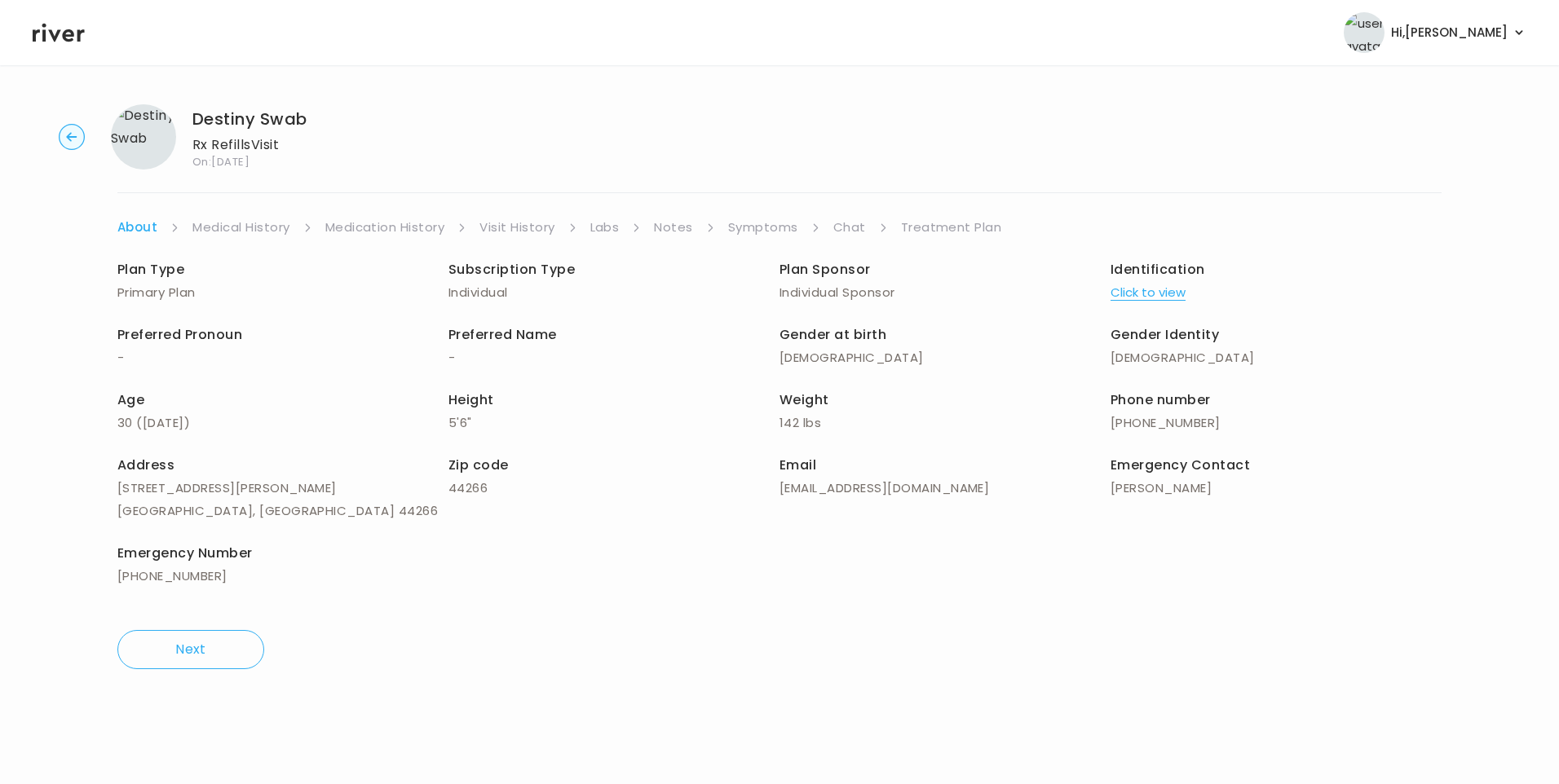
click at [514, 228] on link "Visit History" at bounding box center [517, 227] width 75 height 23
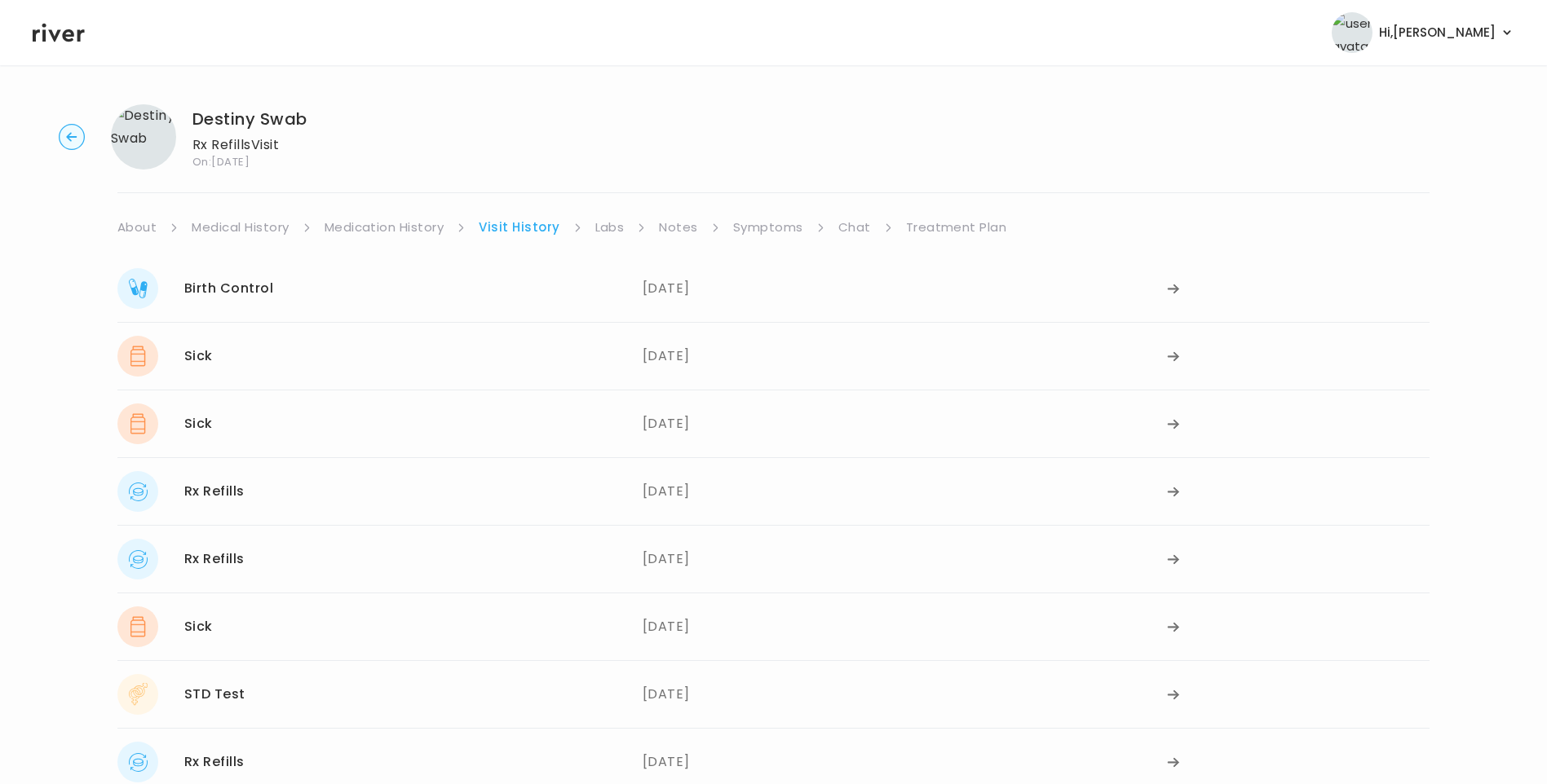
click at [765, 216] on link "Symptoms" at bounding box center [767, 227] width 70 height 23
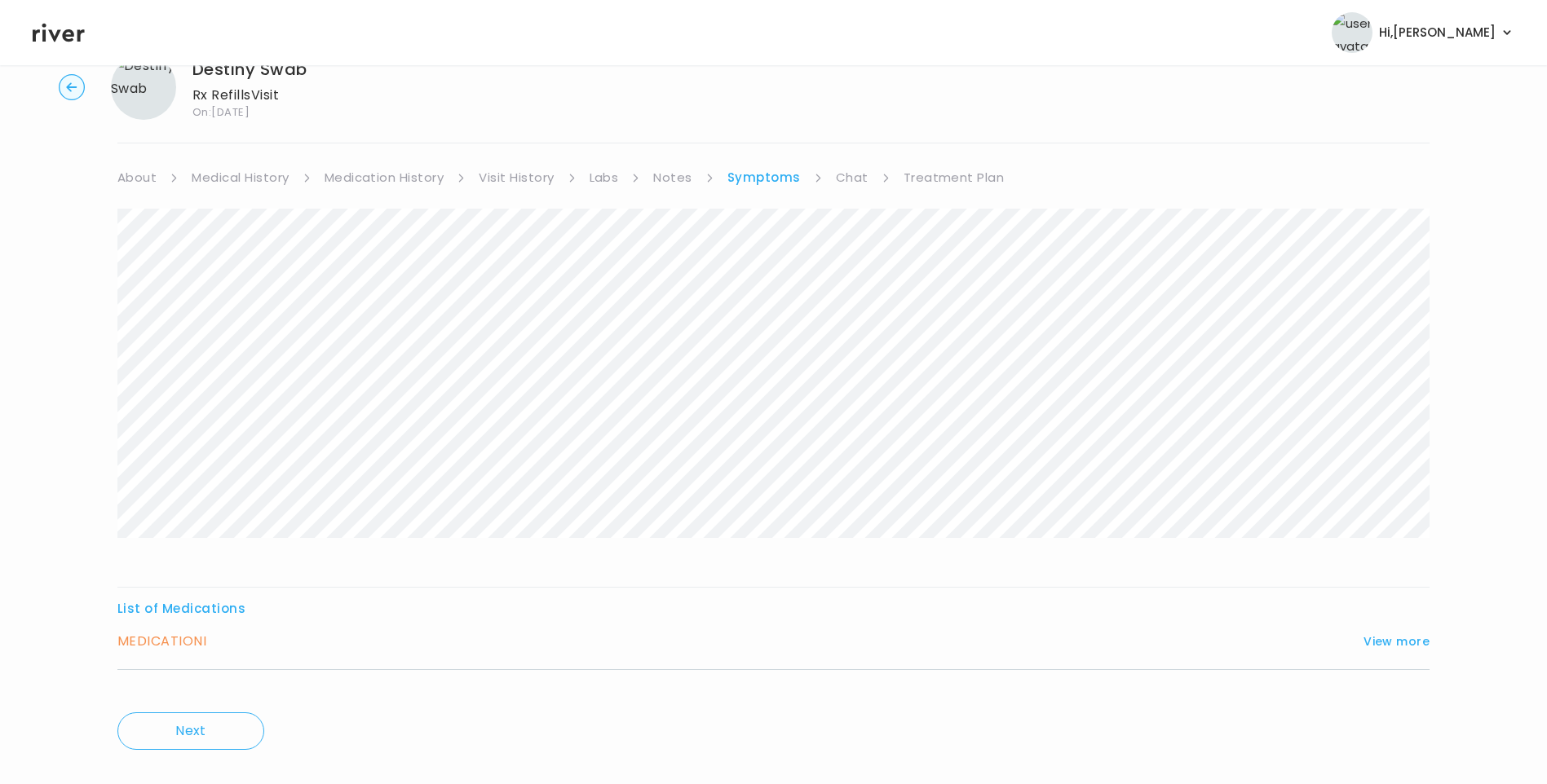
scroll to position [77, 0]
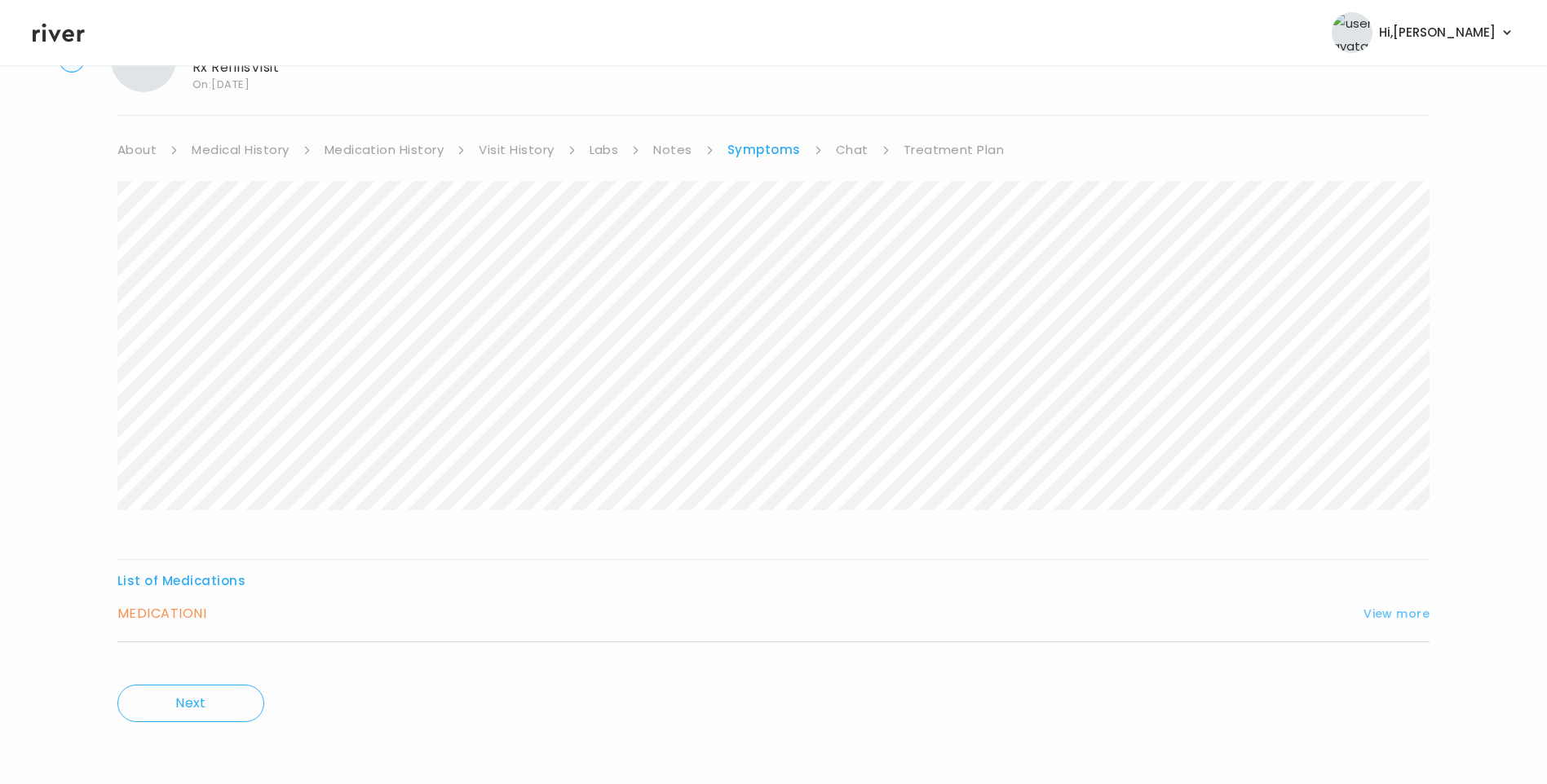
click at [1384, 611] on button "View more" at bounding box center [1396, 614] width 66 height 20
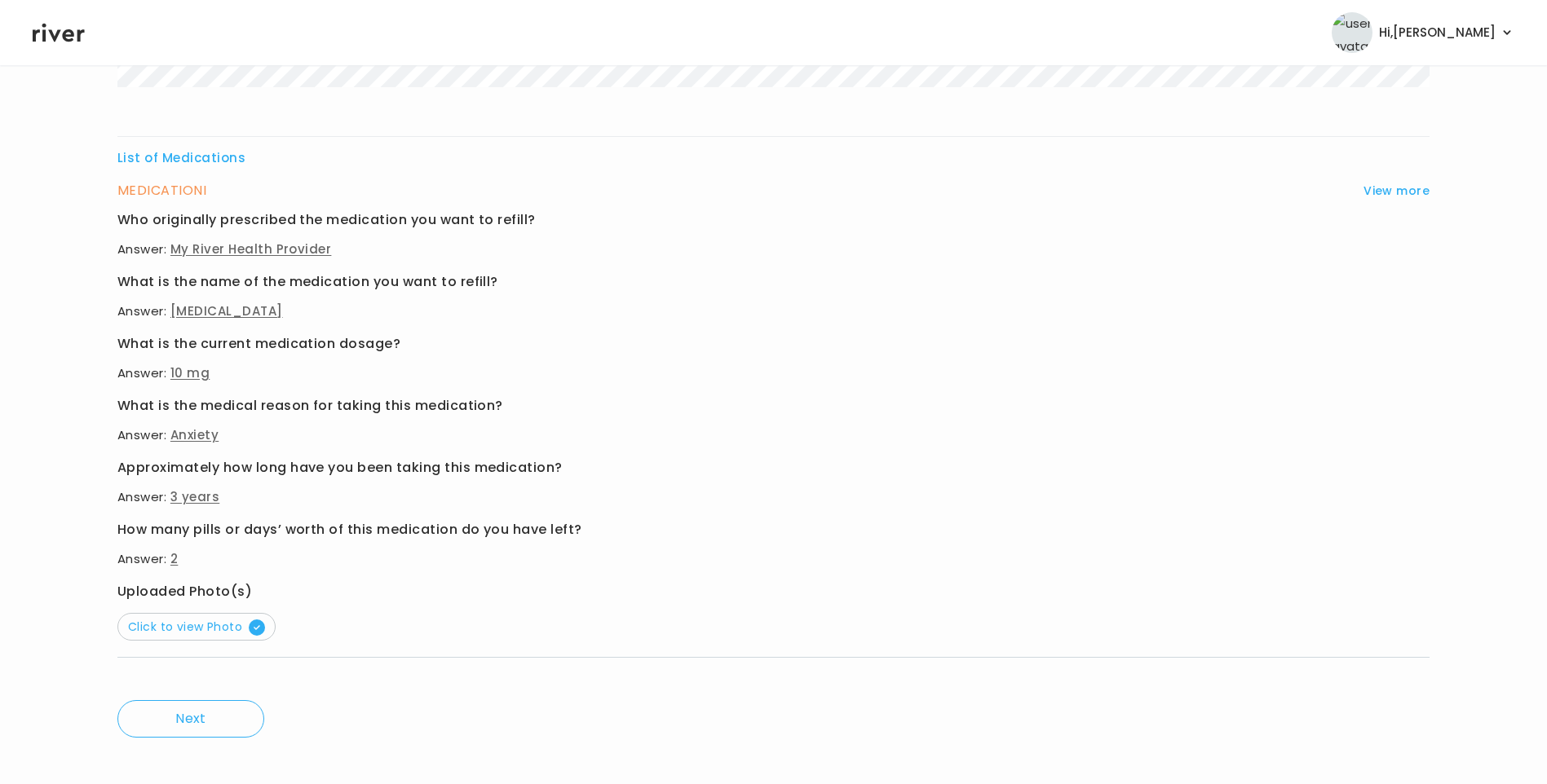
scroll to position [516, 0]
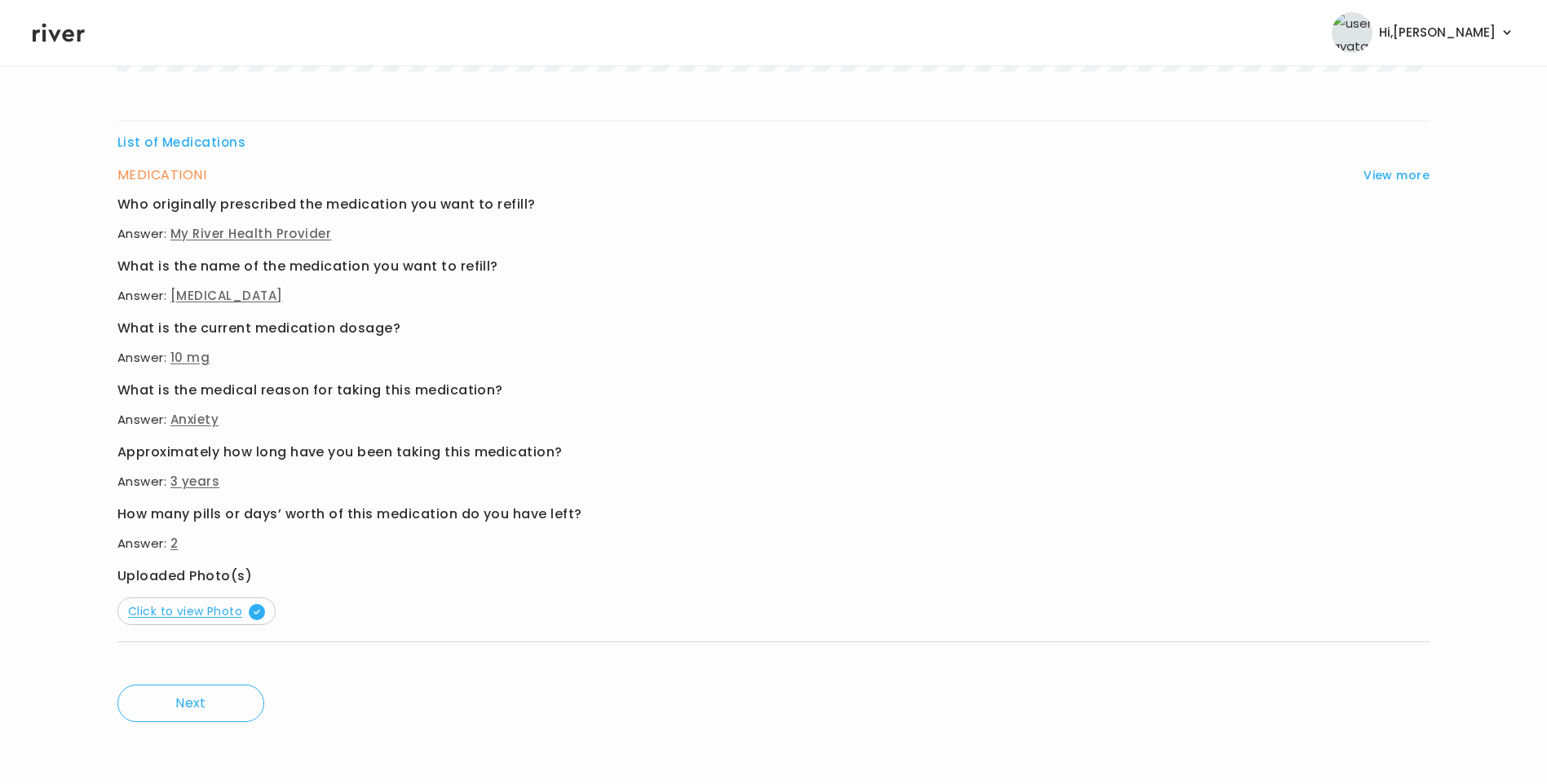
click at [217, 616] on span "Click to view Photo" at bounding box center [196, 611] width 137 height 16
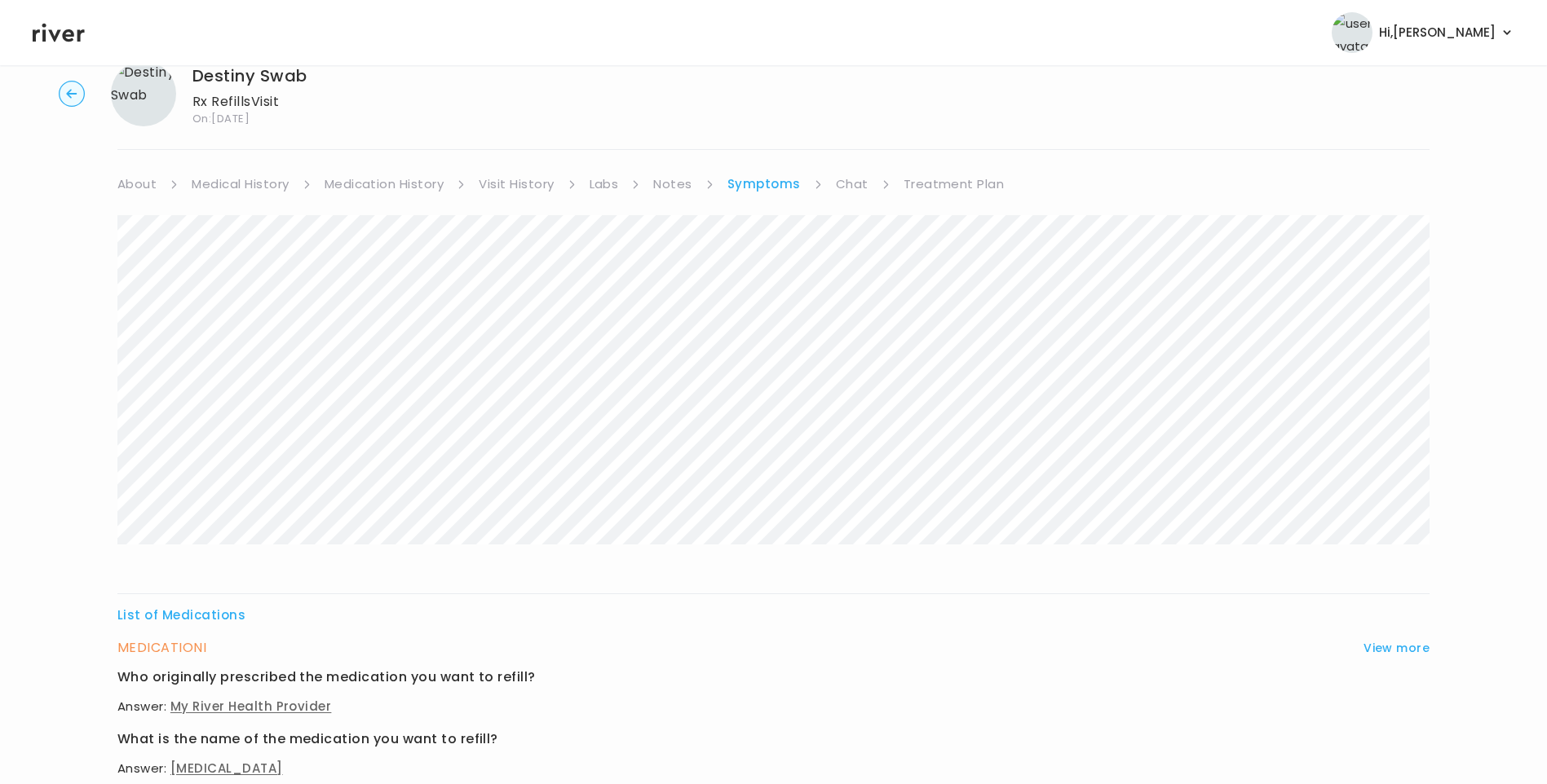
scroll to position [0, 0]
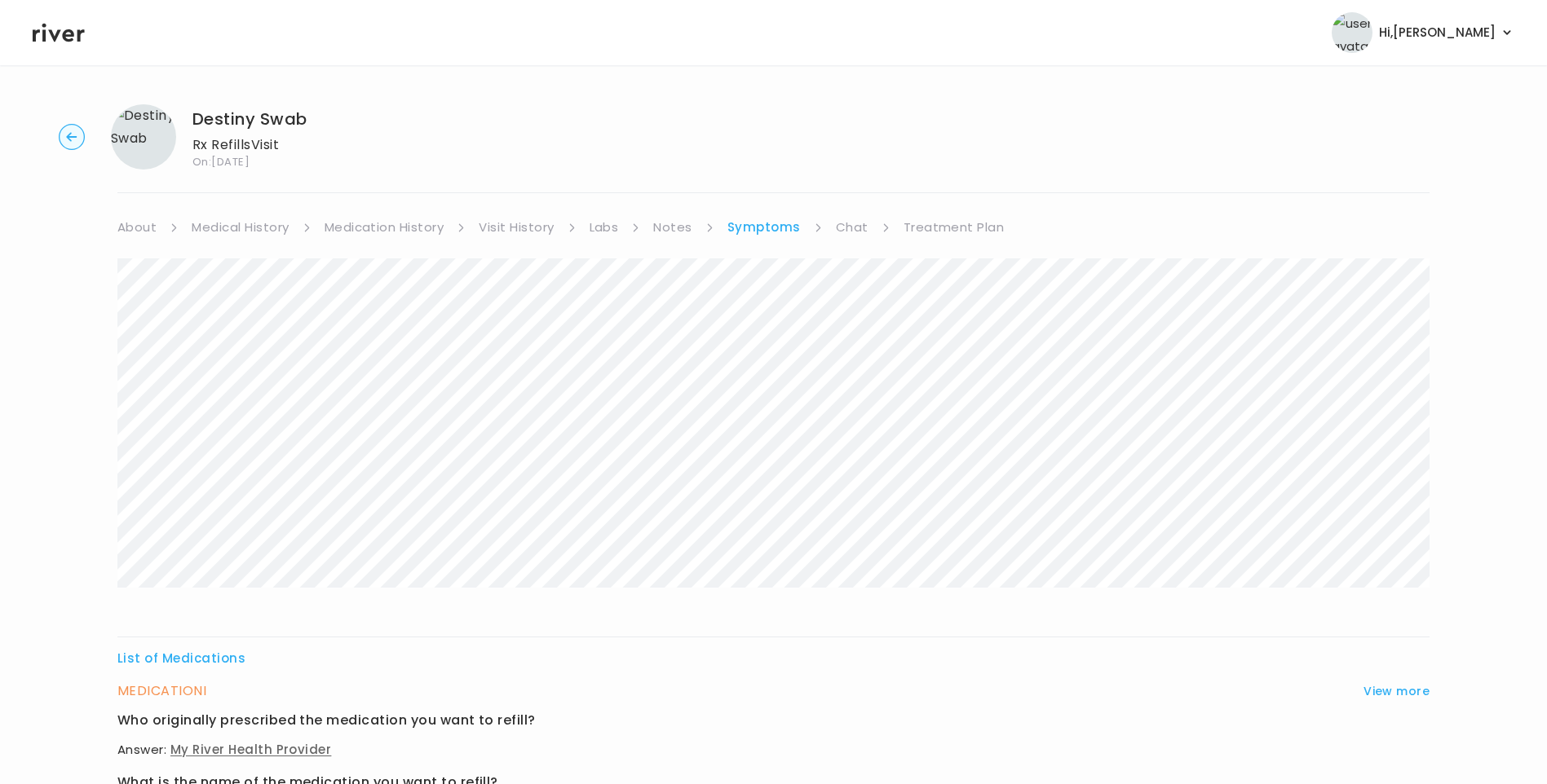
click at [356, 232] on link "Medication History" at bounding box center [384, 227] width 120 height 23
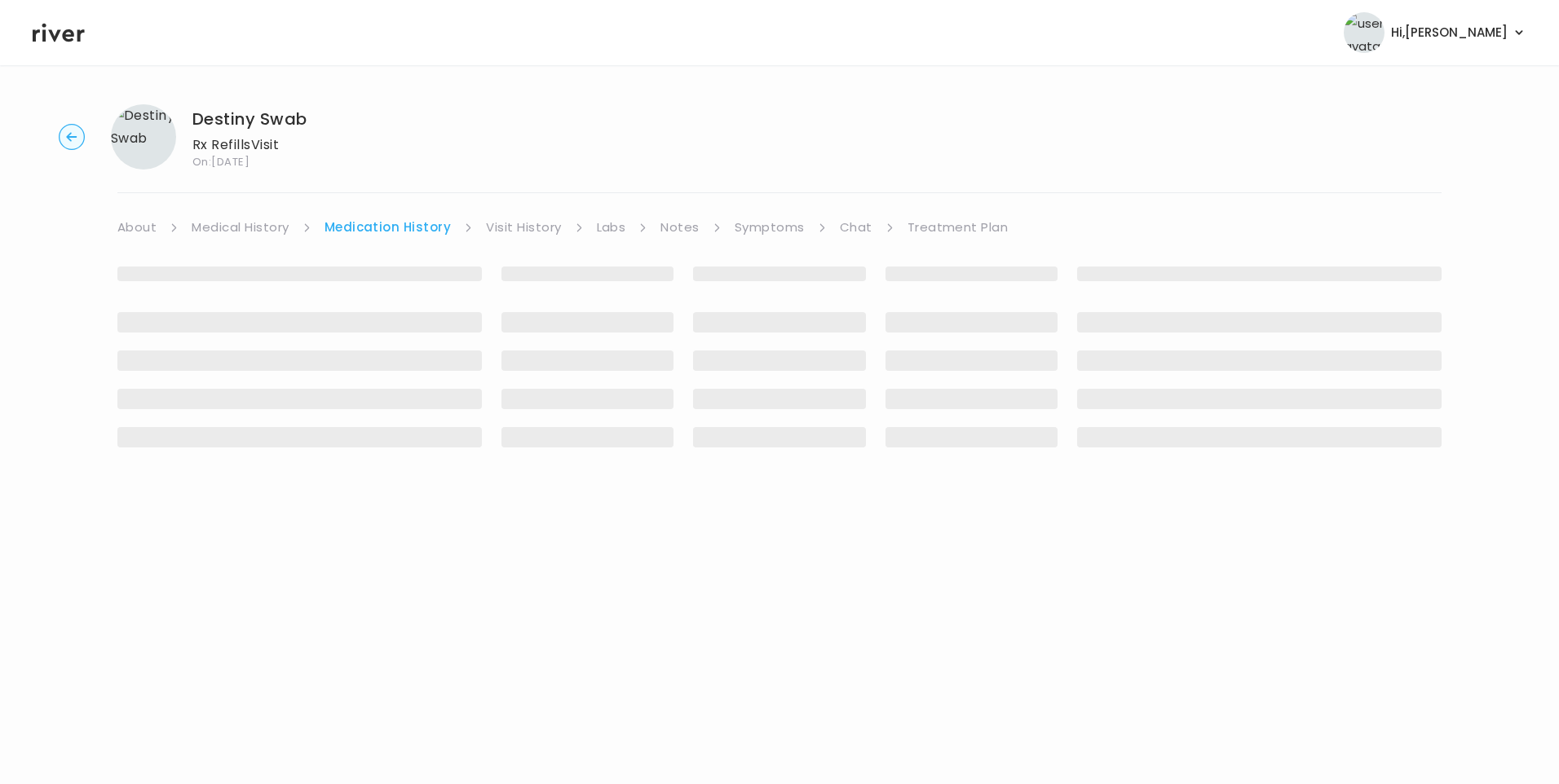
click at [507, 222] on link "Visit History" at bounding box center [523, 227] width 75 height 23
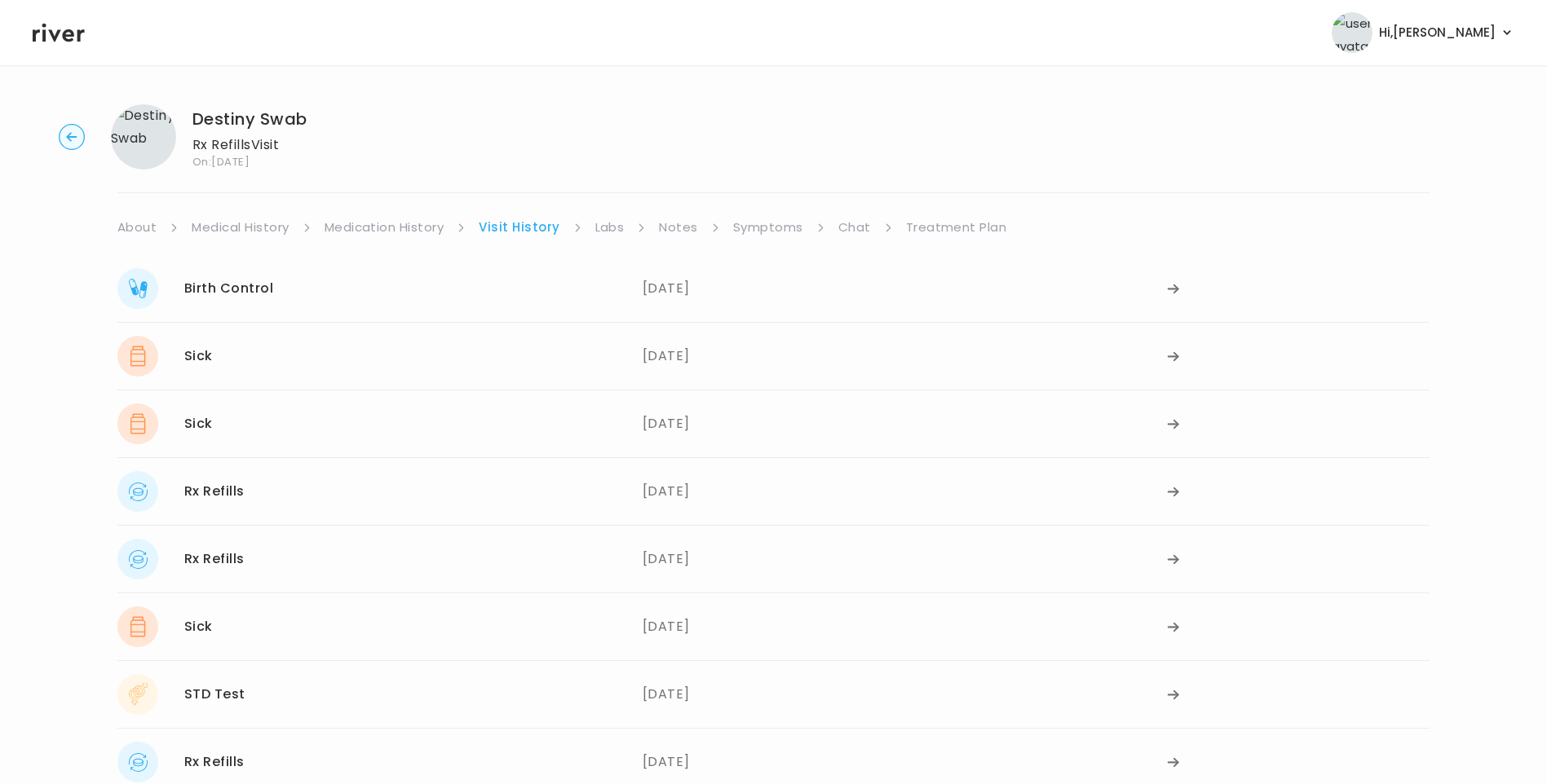
click at [418, 226] on link "Medication History" at bounding box center [384, 227] width 120 height 23
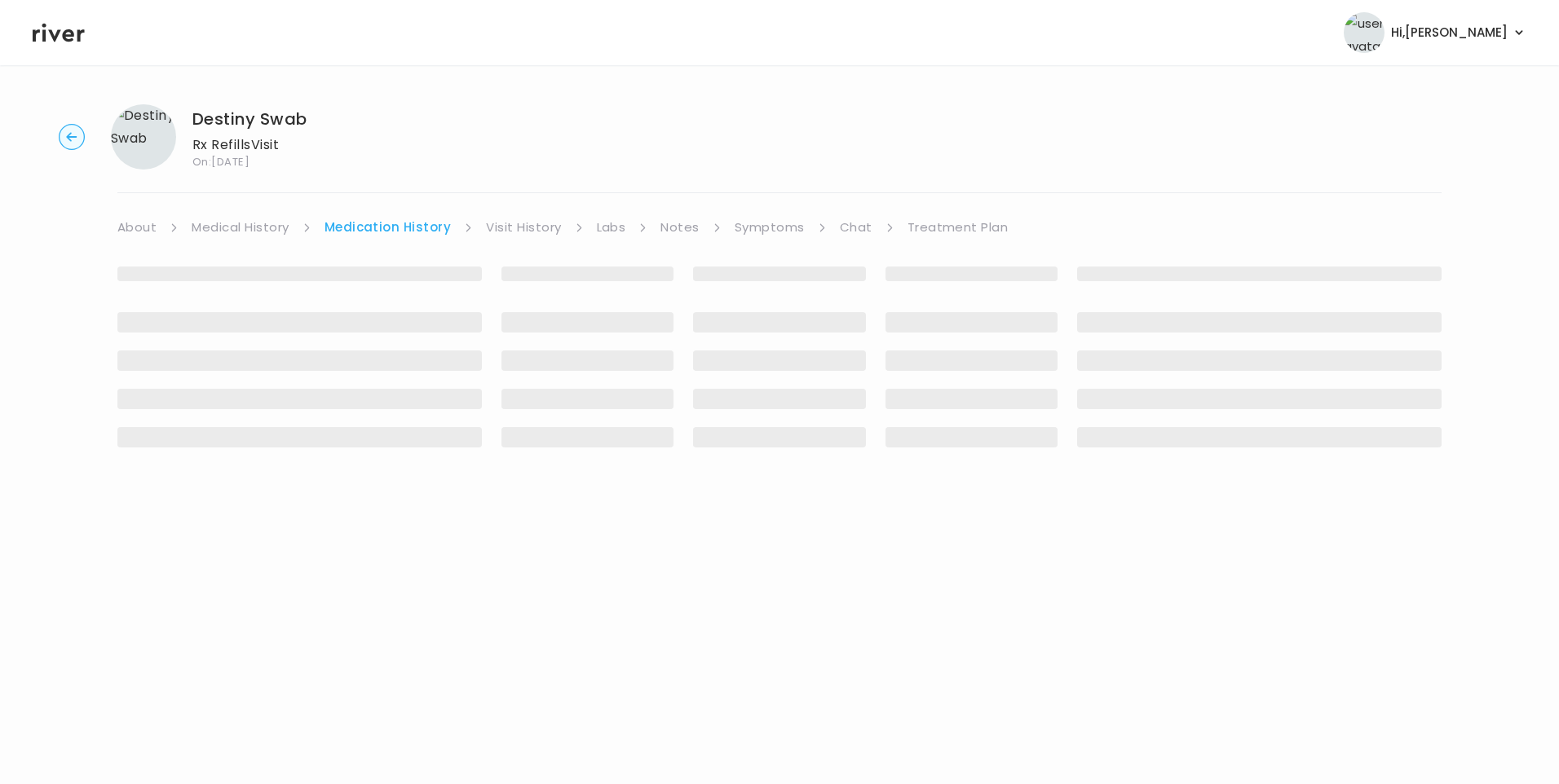
click at [544, 222] on link "Visit History" at bounding box center [523, 227] width 75 height 23
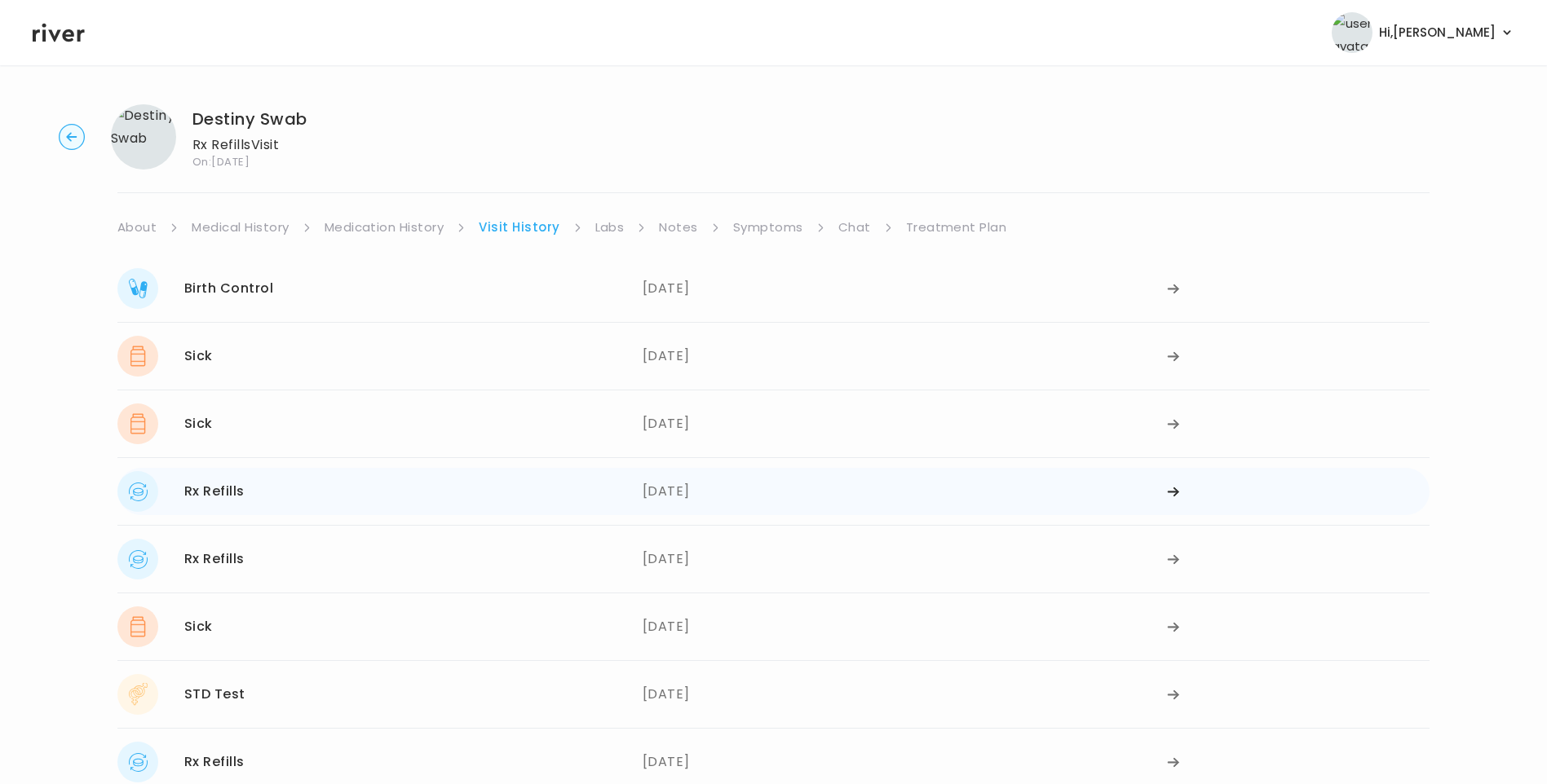
click at [681, 483] on div "[DATE]" at bounding box center [905, 490] width 525 height 40
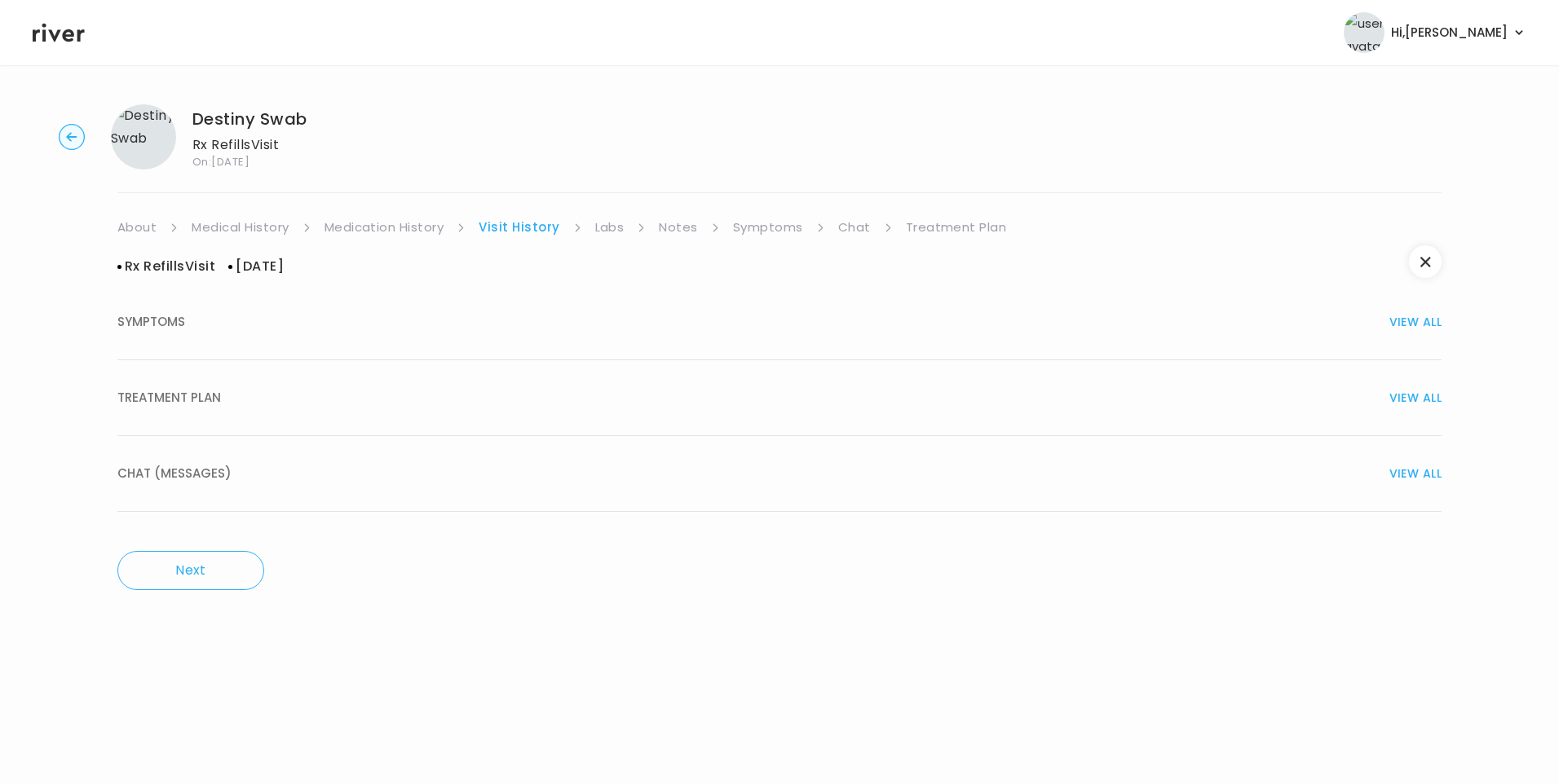
drag, startPoint x: 253, startPoint y: 386, endPoint x: 270, endPoint y: 393, distance: 18.4
click at [265, 392] on div "TREATMENT PLAN VIEW ALL" at bounding box center [780, 397] width 1324 height 23
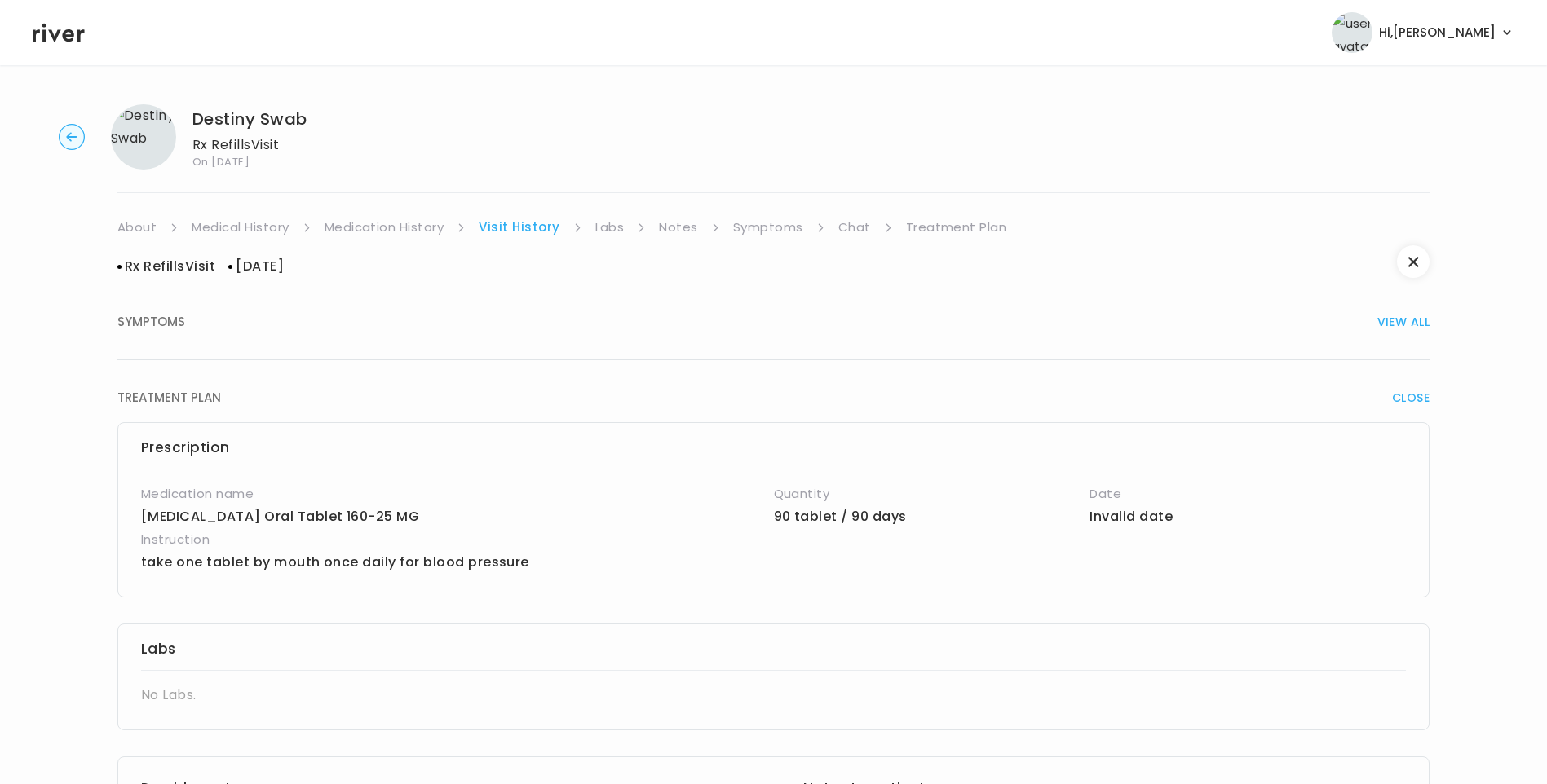
click at [396, 228] on link "Medication History" at bounding box center [384, 227] width 120 height 23
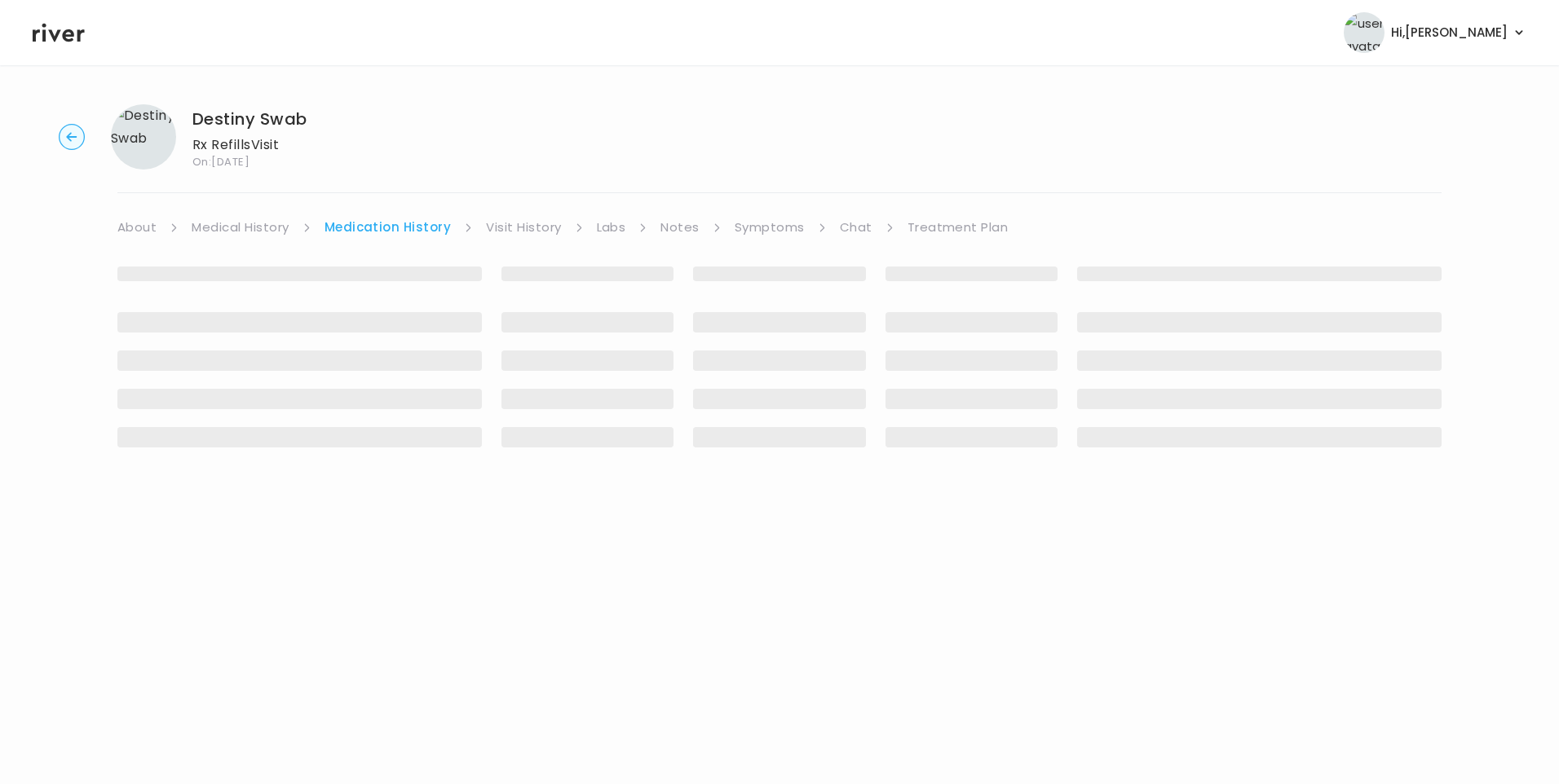
click at [516, 241] on div "‌ ‌ ‌ ‌ ‌ ‌ ‌ ‌ ‌ ‌ ‌ ‌ ‌ ‌ ‌ ‌ ‌ ‌ ‌ ‌ ‌ ‌ ‌ ‌ ‌" at bounding box center [780, 356] width 1324 height 234
click at [517, 230] on link "Visit History" at bounding box center [523, 227] width 75 height 23
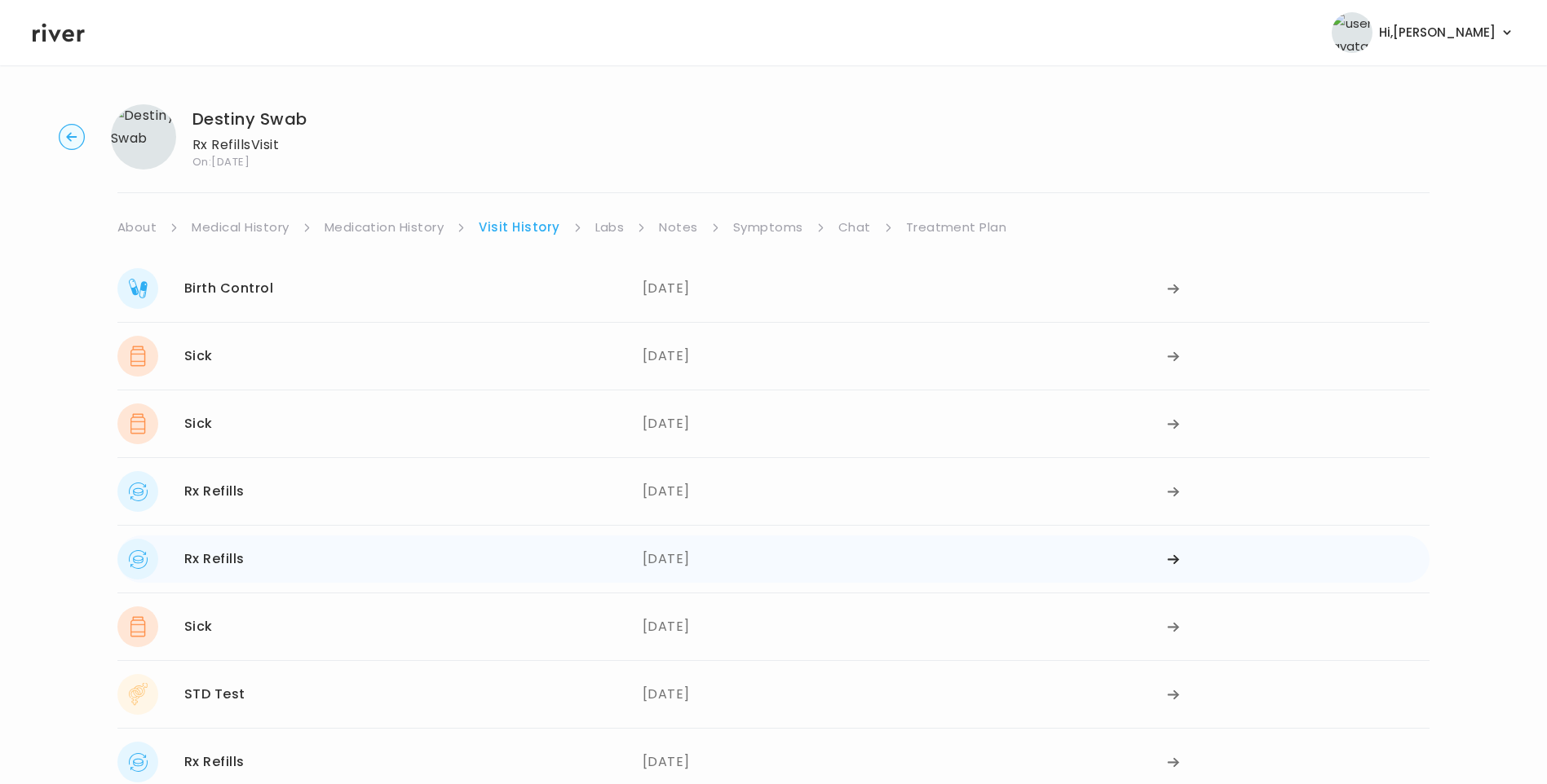
click at [297, 560] on div "Rx Refills [DATE]" at bounding box center [380, 558] width 525 height 40
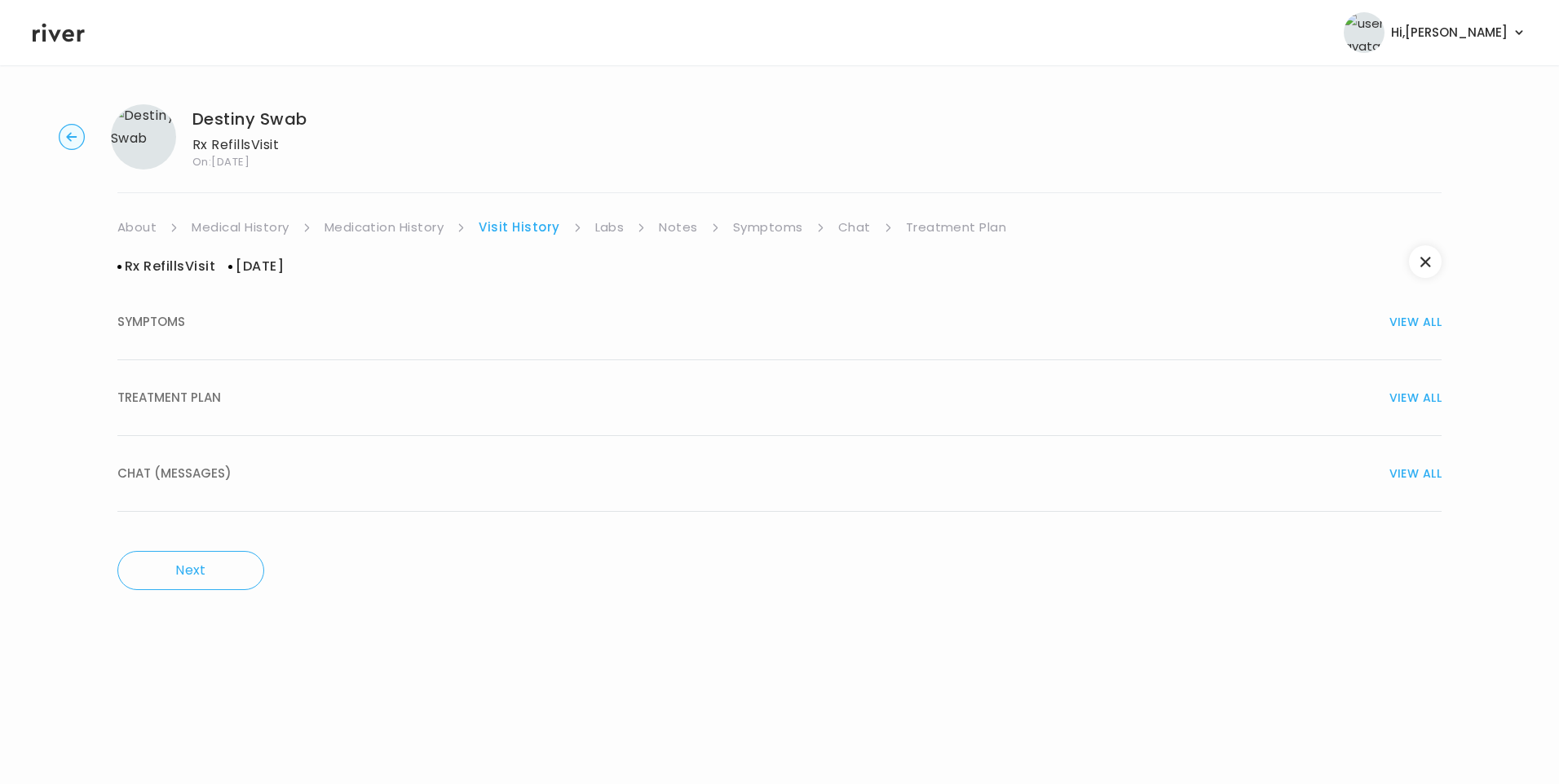
drag, startPoint x: 196, startPoint y: 385, endPoint x: 252, endPoint y: 410, distance: 61.3
click at [197, 385] on button "TREATMENT PLAN VIEW ALL" at bounding box center [780, 398] width 1324 height 76
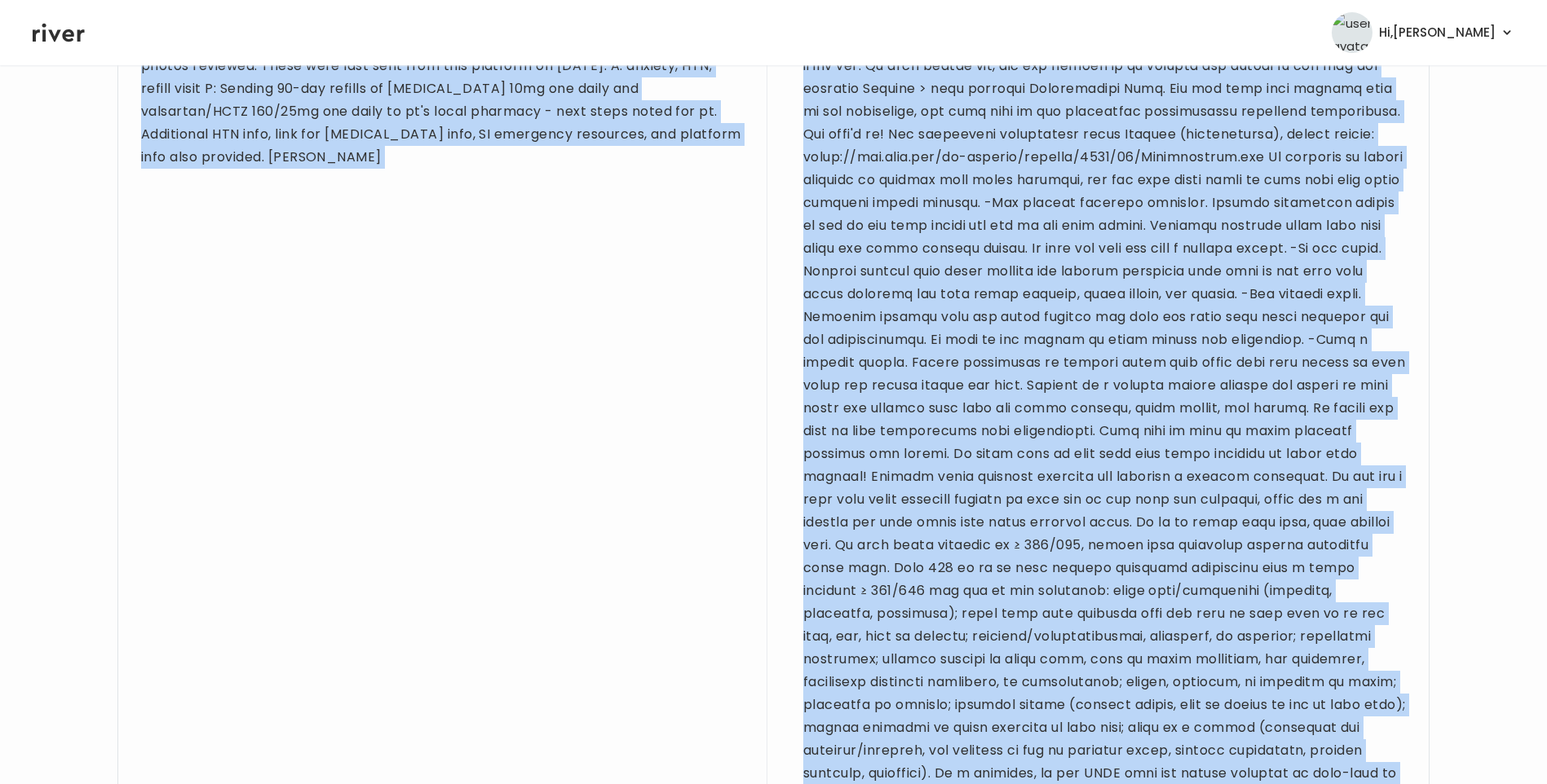
scroll to position [1462, 0]
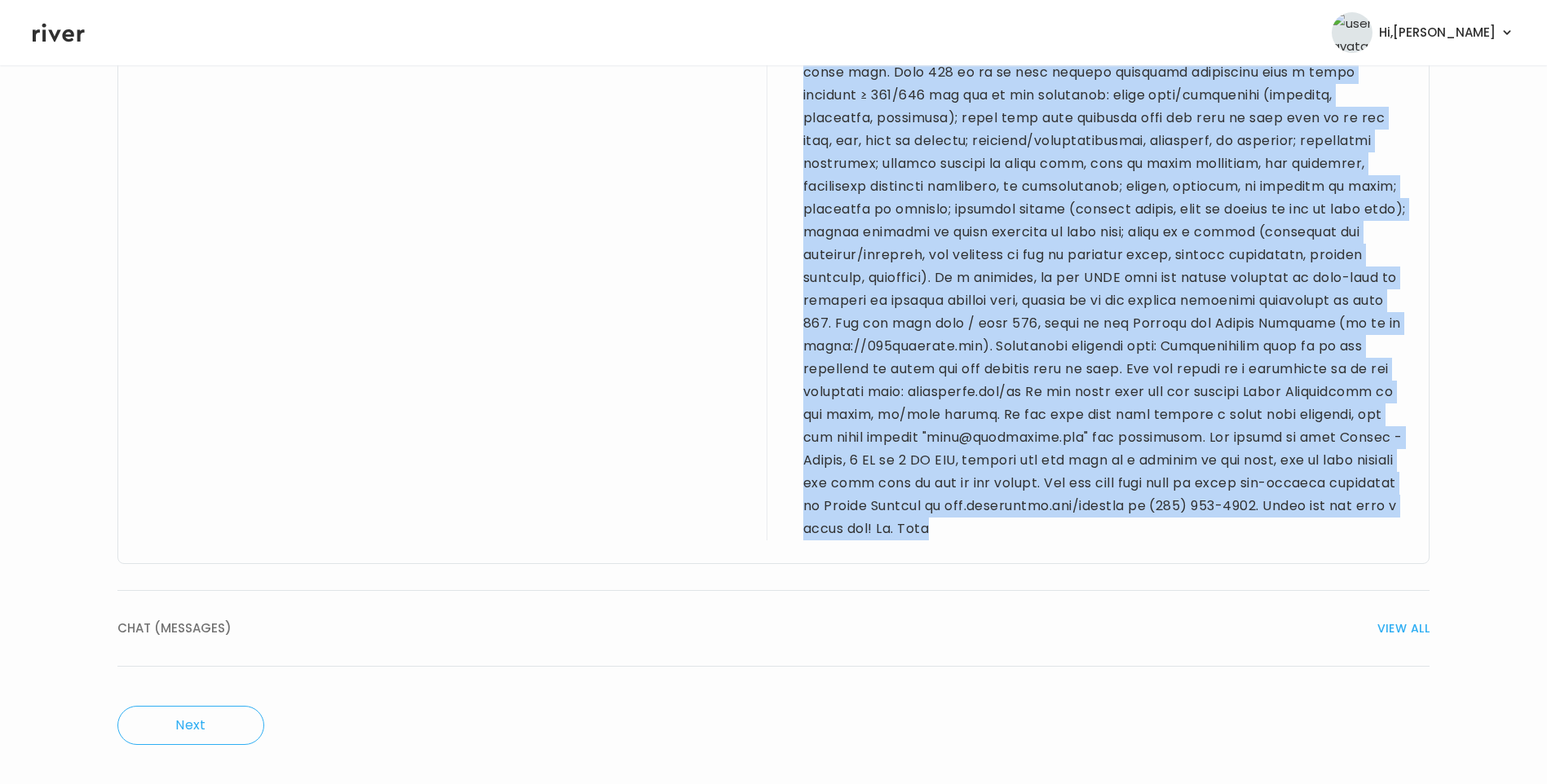
drag, startPoint x: 138, startPoint y: 509, endPoint x: 869, endPoint y: 525, distance: 731.2
drag, startPoint x: 869, startPoint y: 525, endPoint x: 874, endPoint y: 324, distance: 201.1
copy div "29 yo F for refill visit. PMH sig for HTN, anxiety, irregular periods, & eye su…"
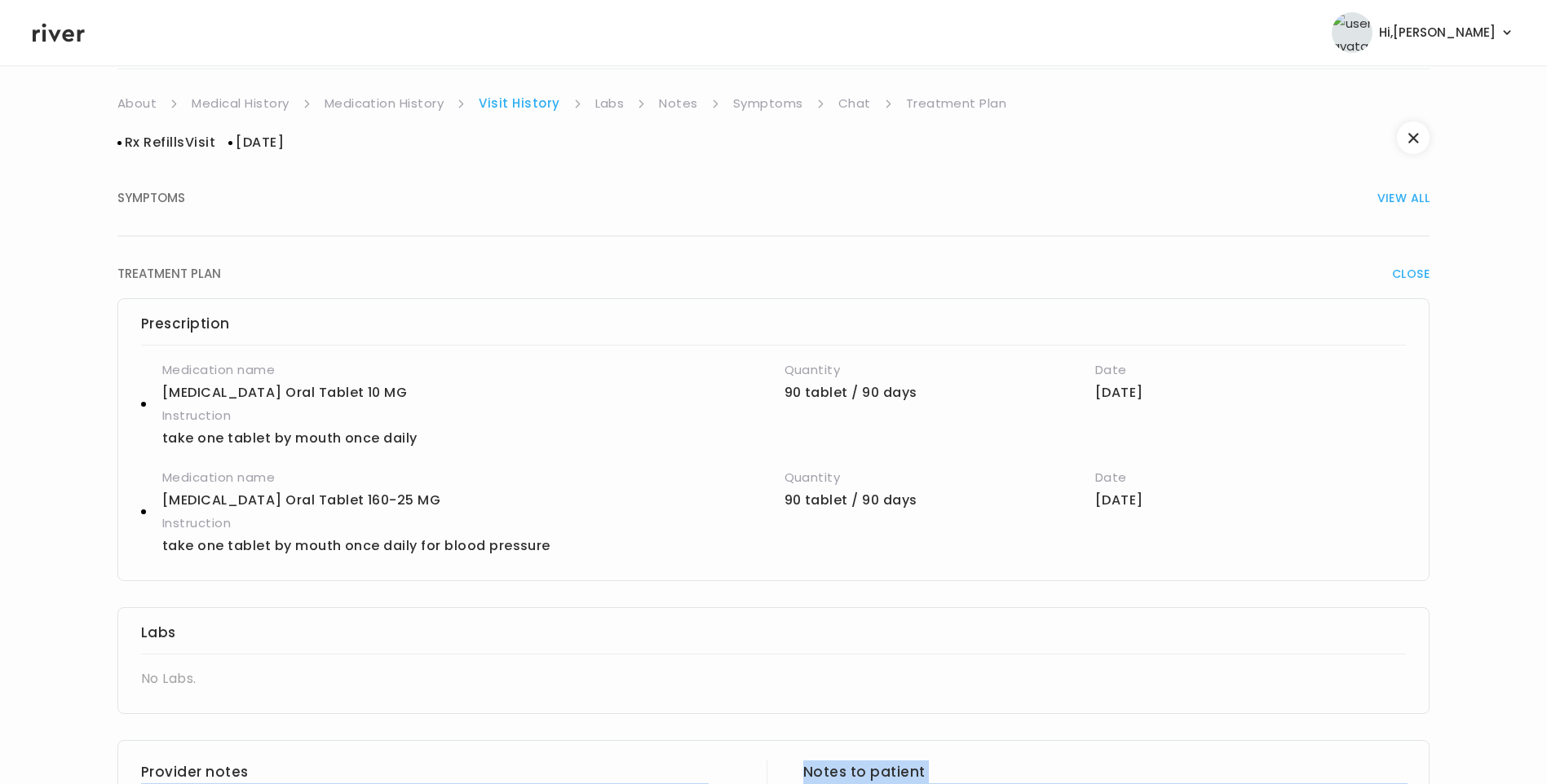
scroll to position [0, 0]
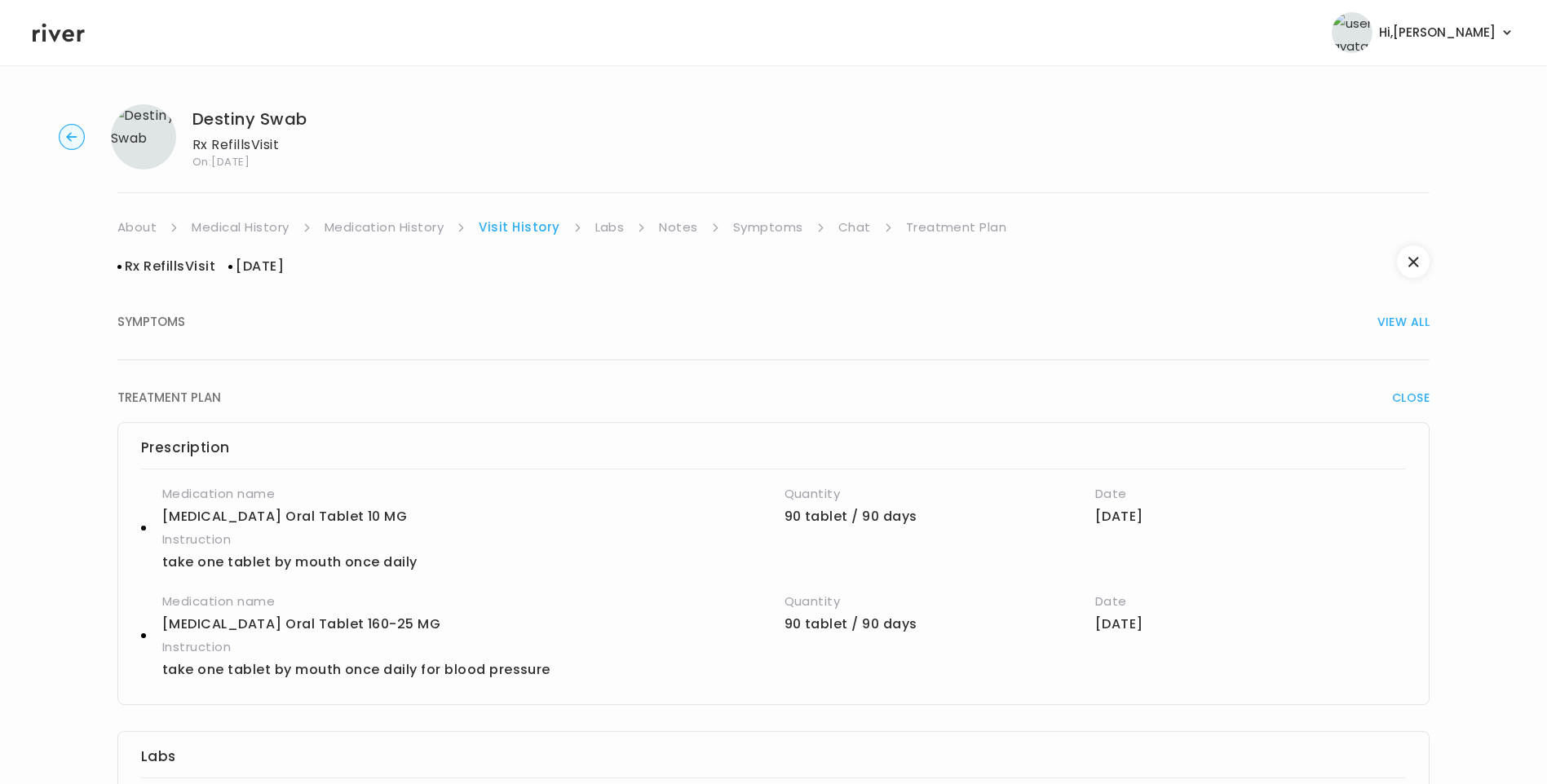
click at [952, 221] on link "Treatment Plan" at bounding box center [956, 227] width 101 height 23
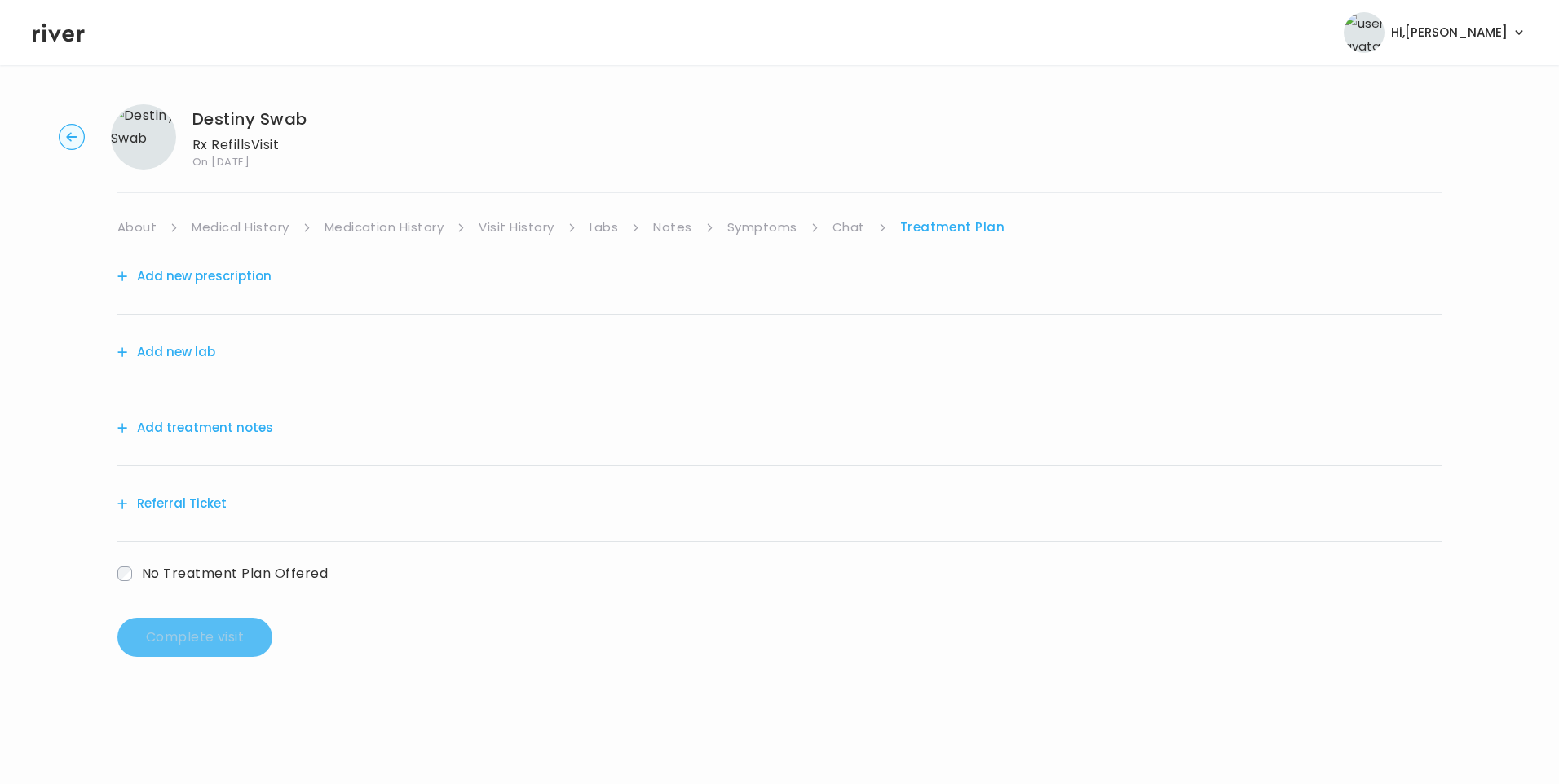
click at [240, 426] on button "Add treatment notes" at bounding box center [195, 427] width 155 height 23
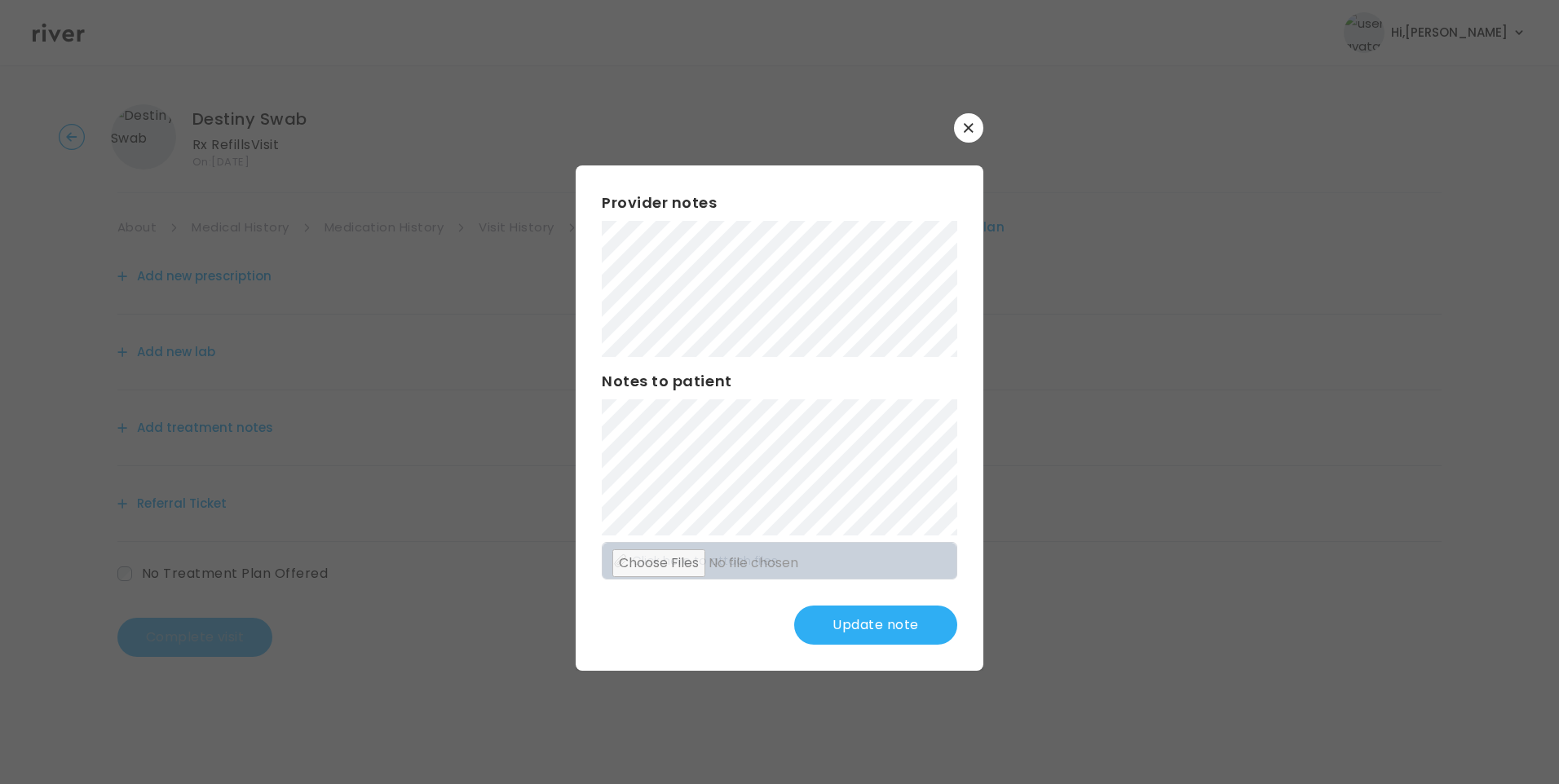
click at [493, 270] on div "​ Provider notes Notes to patient Click here to attach files Update note" at bounding box center [780, 392] width 1559 height 784
click at [896, 634] on button "Update note" at bounding box center [875, 625] width 163 height 40
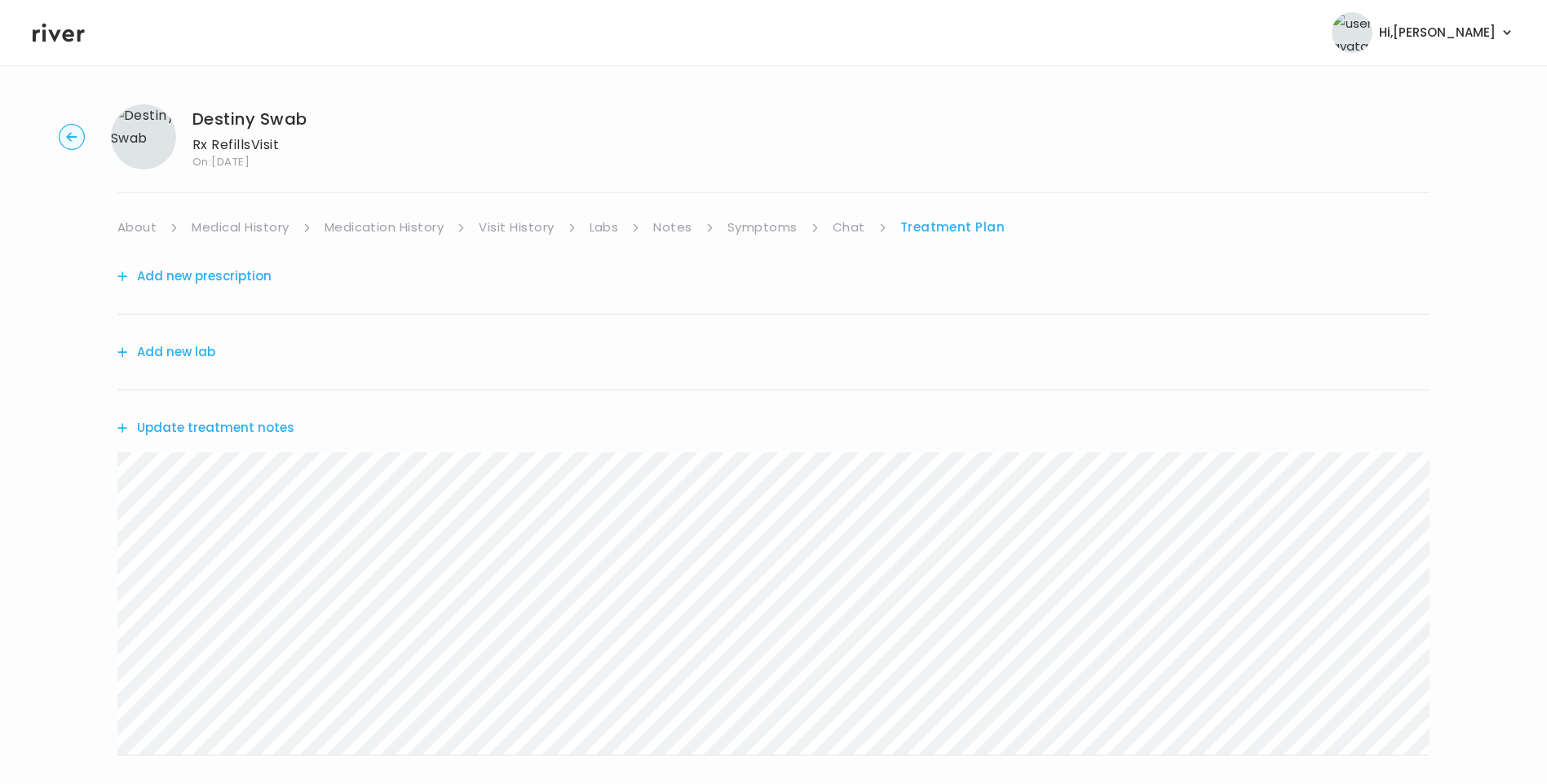
click at [225, 426] on button "Update treatment notes" at bounding box center [206, 427] width 177 height 23
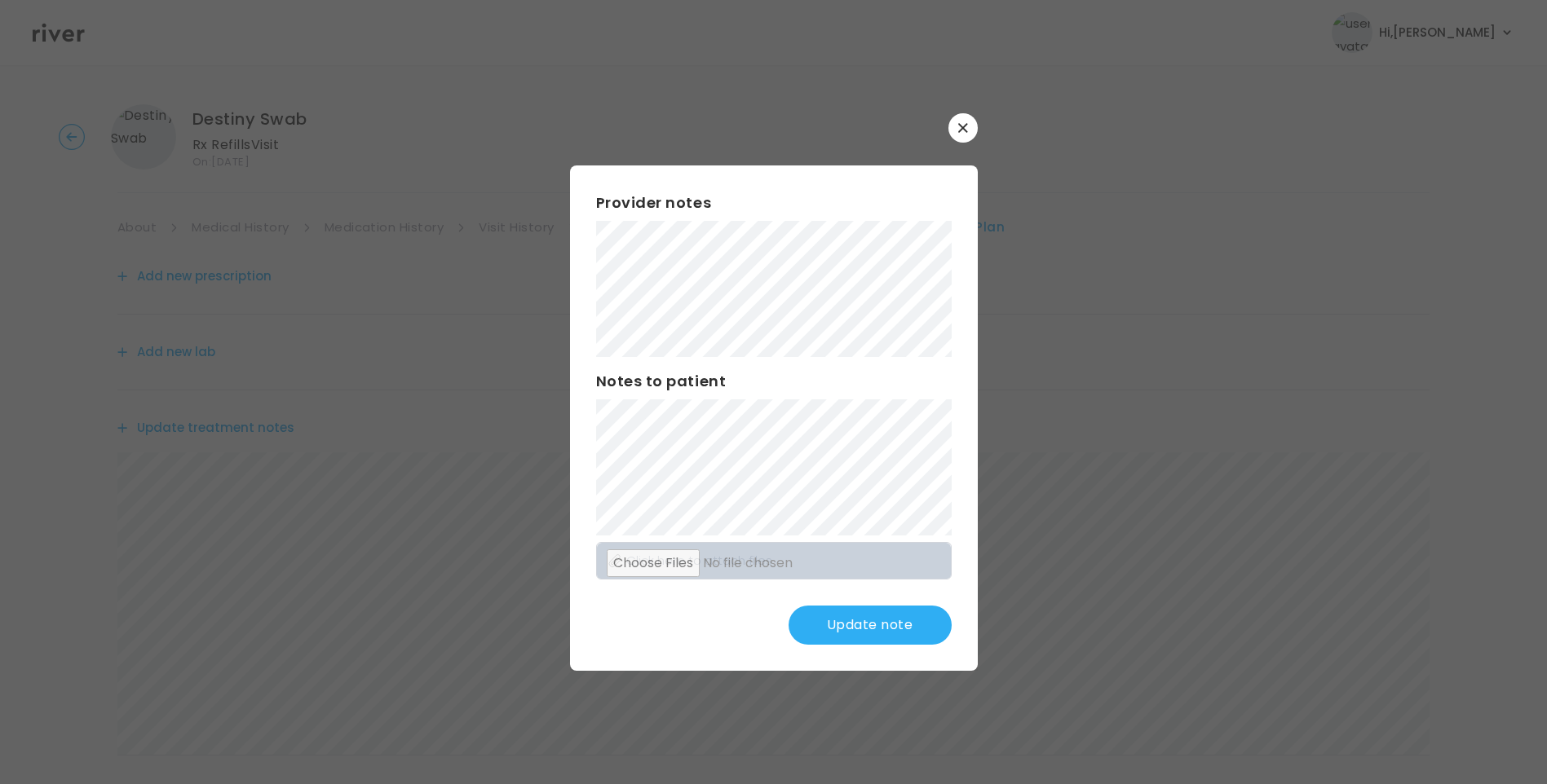
click at [594, 238] on div "Provider notes Notes to patient Click here to attach files Update note" at bounding box center [773, 418] width 408 height 505
click at [874, 632] on button "Update note" at bounding box center [869, 625] width 163 height 40
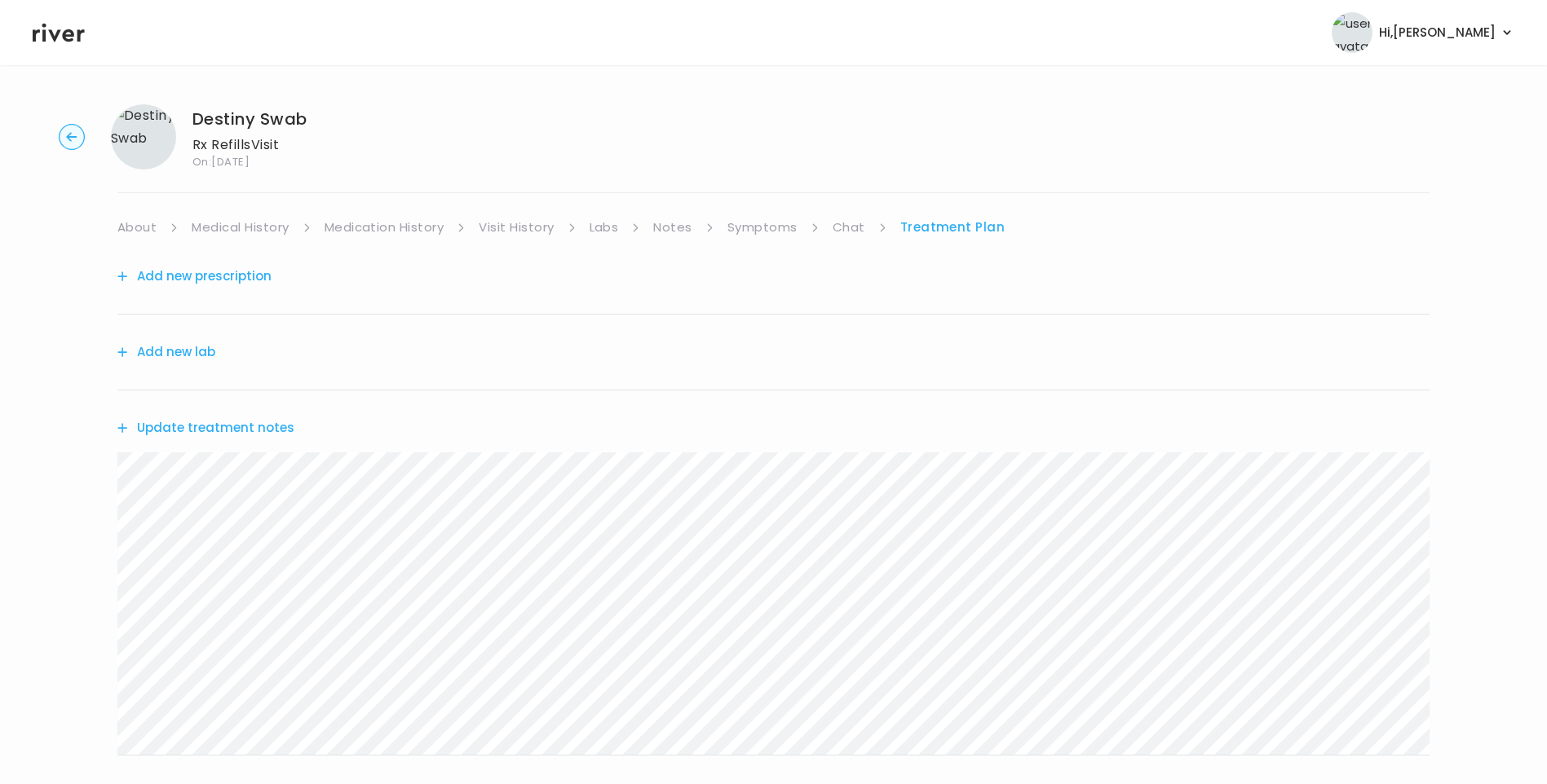
click at [258, 225] on link "Medical History" at bounding box center [239, 227] width 97 height 23
click at [927, 225] on link "Treatment Plan" at bounding box center [957, 227] width 101 height 23
click at [266, 432] on button "Update treatment notes" at bounding box center [206, 427] width 177 height 23
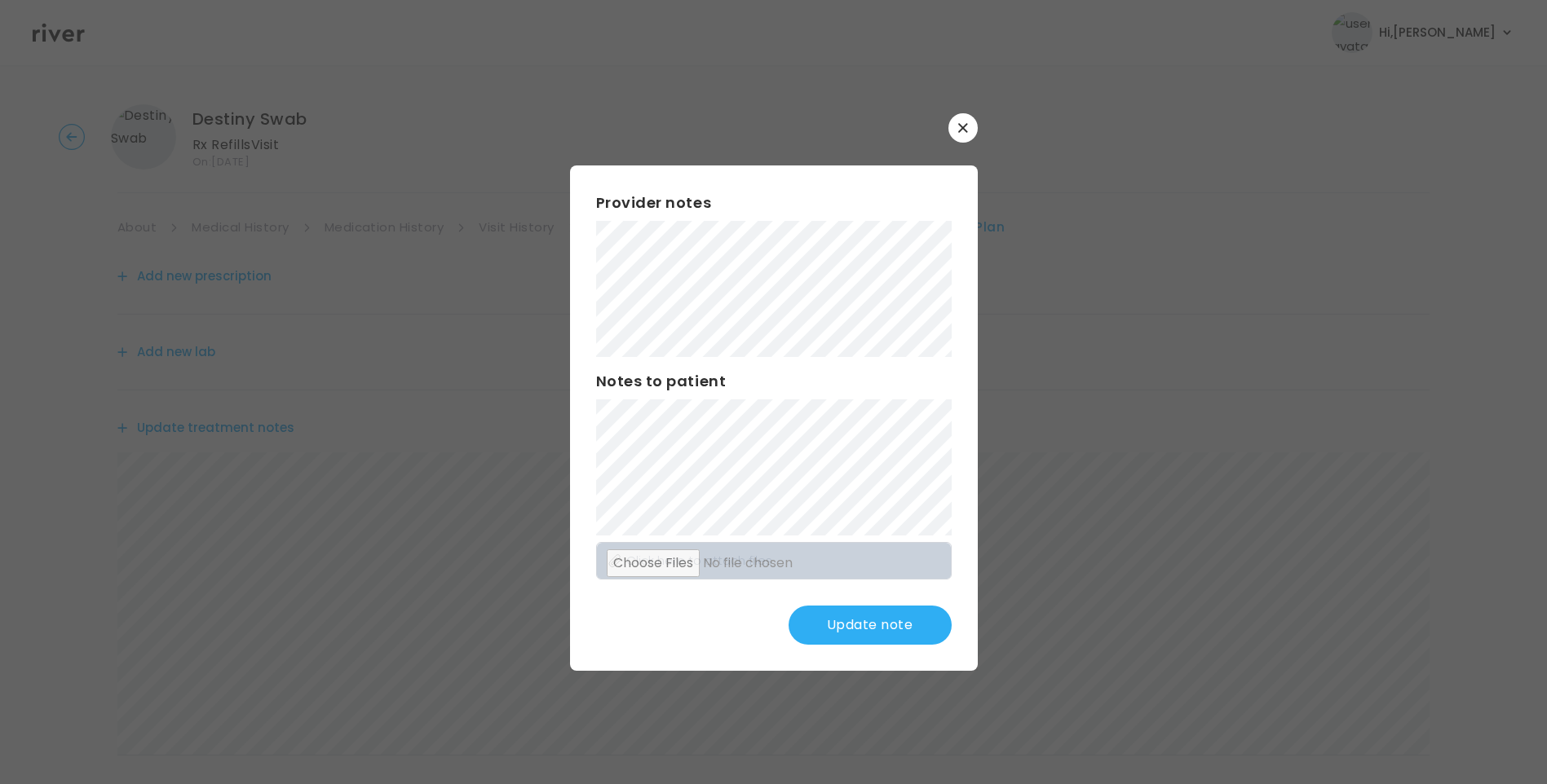
click at [824, 507] on div "Provider notes Notes to patient Click here to attach files Update note" at bounding box center [773, 418] width 408 height 505
click at [826, 618] on button "Update note" at bounding box center [869, 625] width 163 height 40
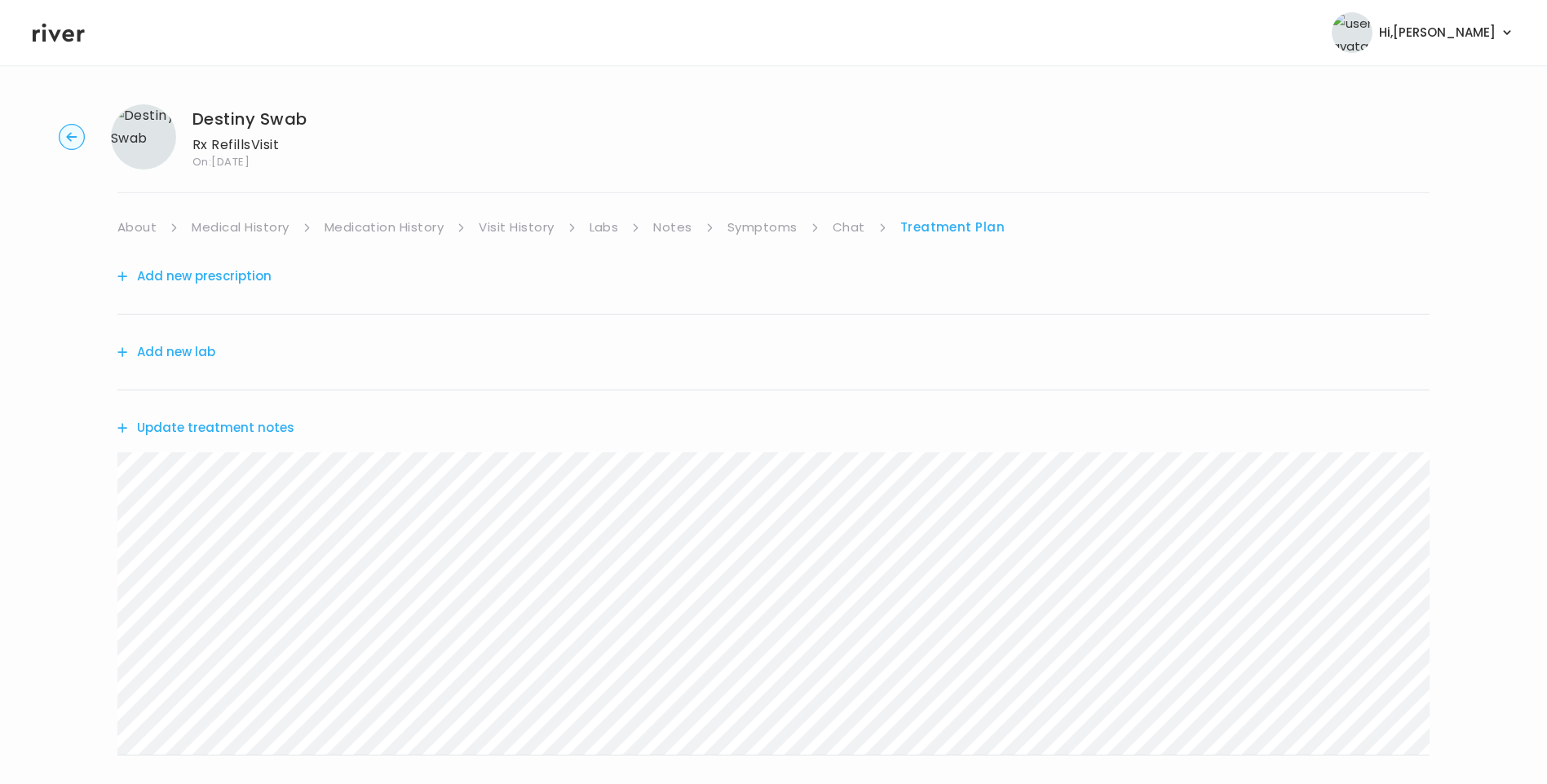
click at [379, 230] on link "Medication History" at bounding box center [384, 227] width 120 height 23
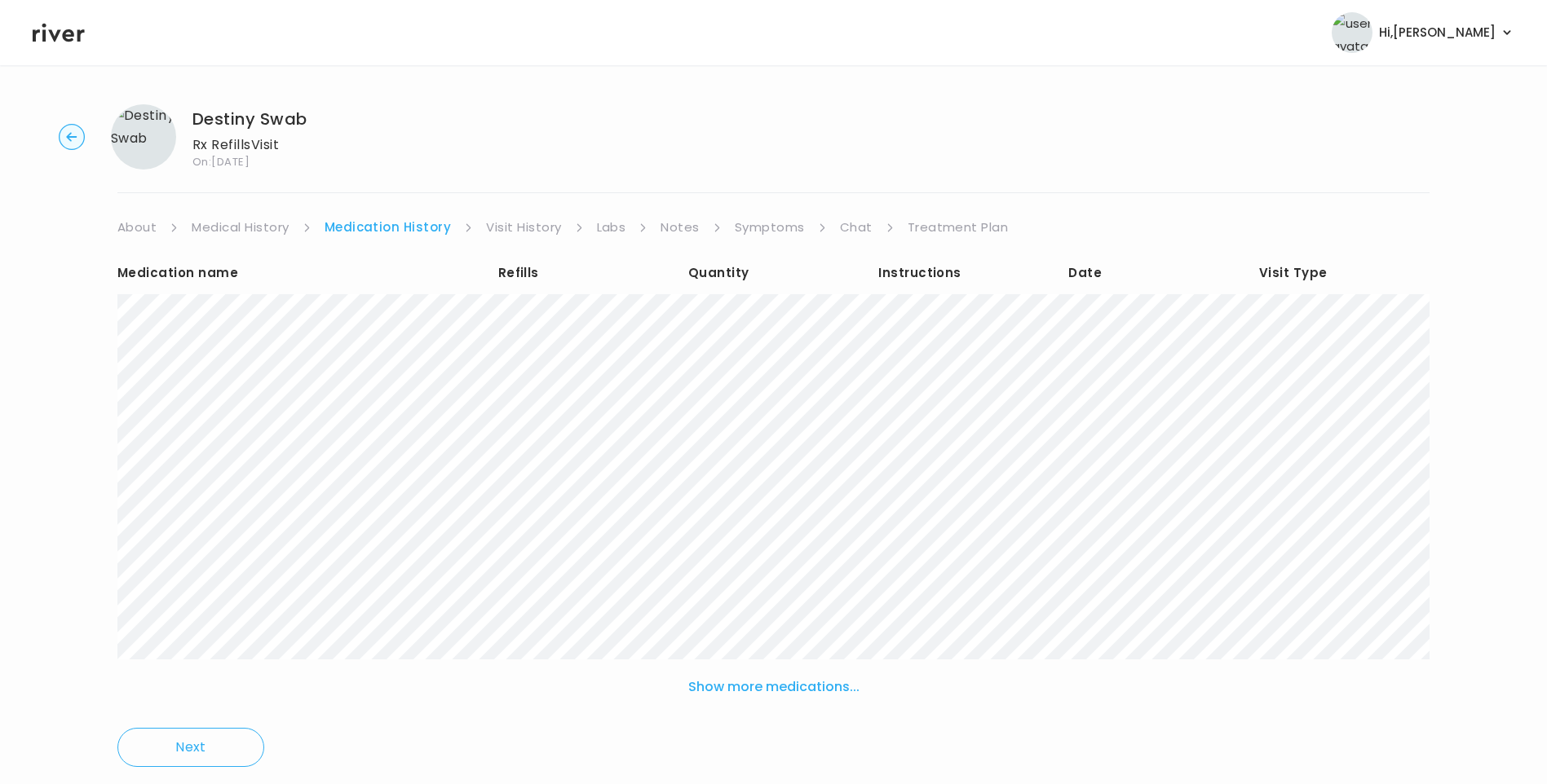
click at [943, 229] on link "Treatment Plan" at bounding box center [958, 227] width 101 height 23
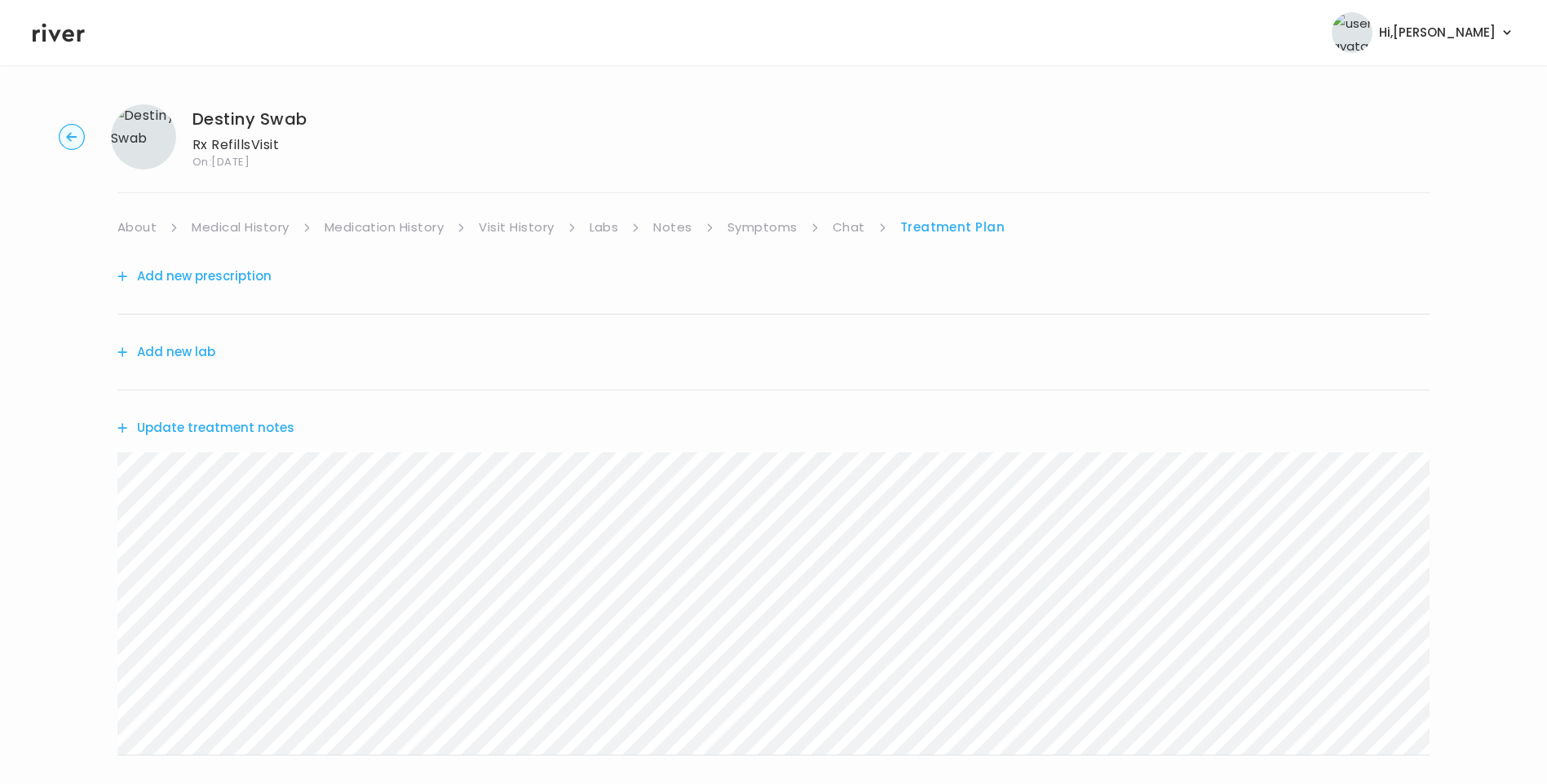
click at [216, 434] on button "Update treatment notes" at bounding box center [206, 427] width 177 height 23
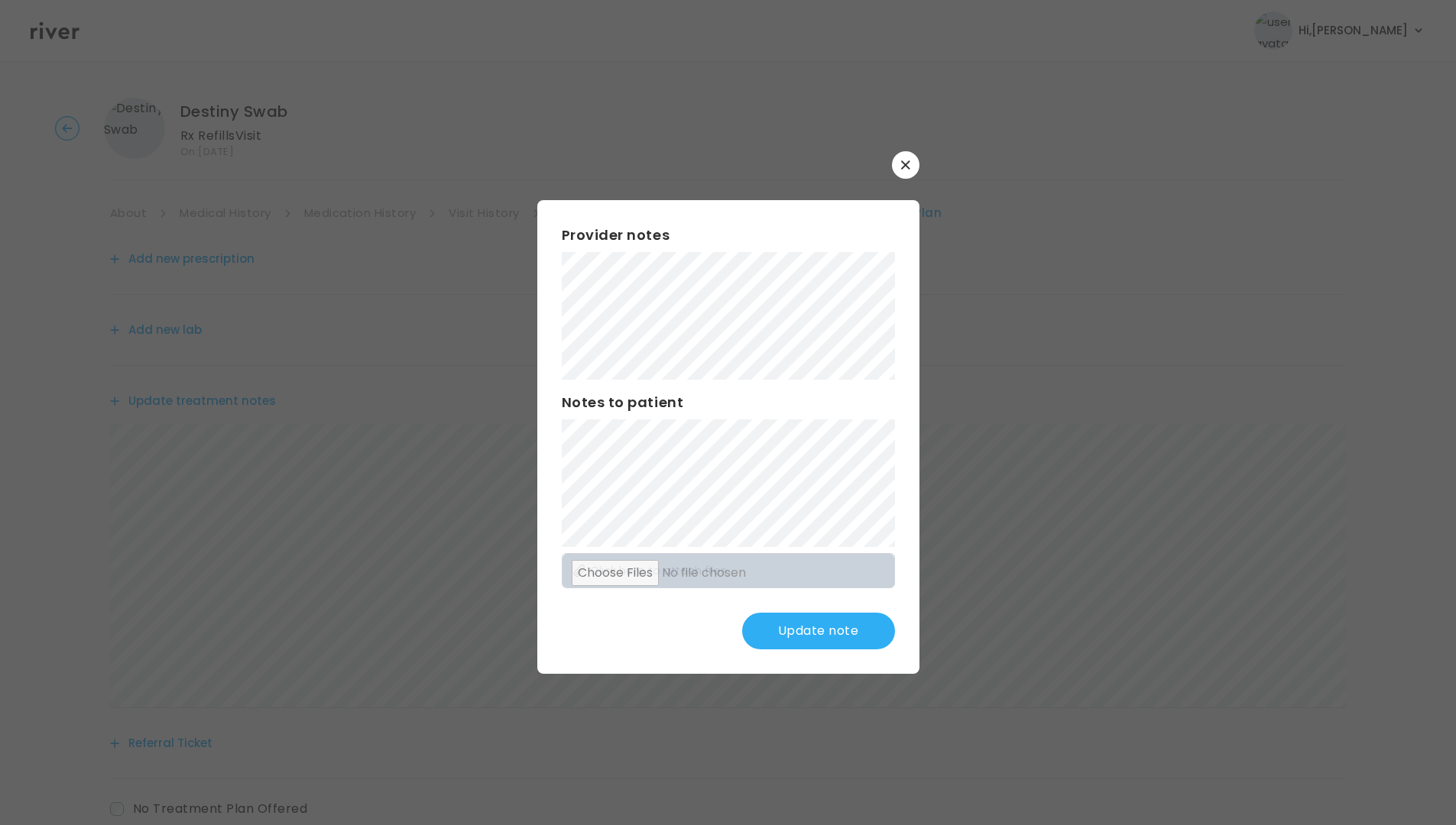
click at [991, 294] on div at bounding box center [728, 412] width 1456 height 825
click at [822, 632] on button "Update note" at bounding box center [818, 631] width 153 height 37
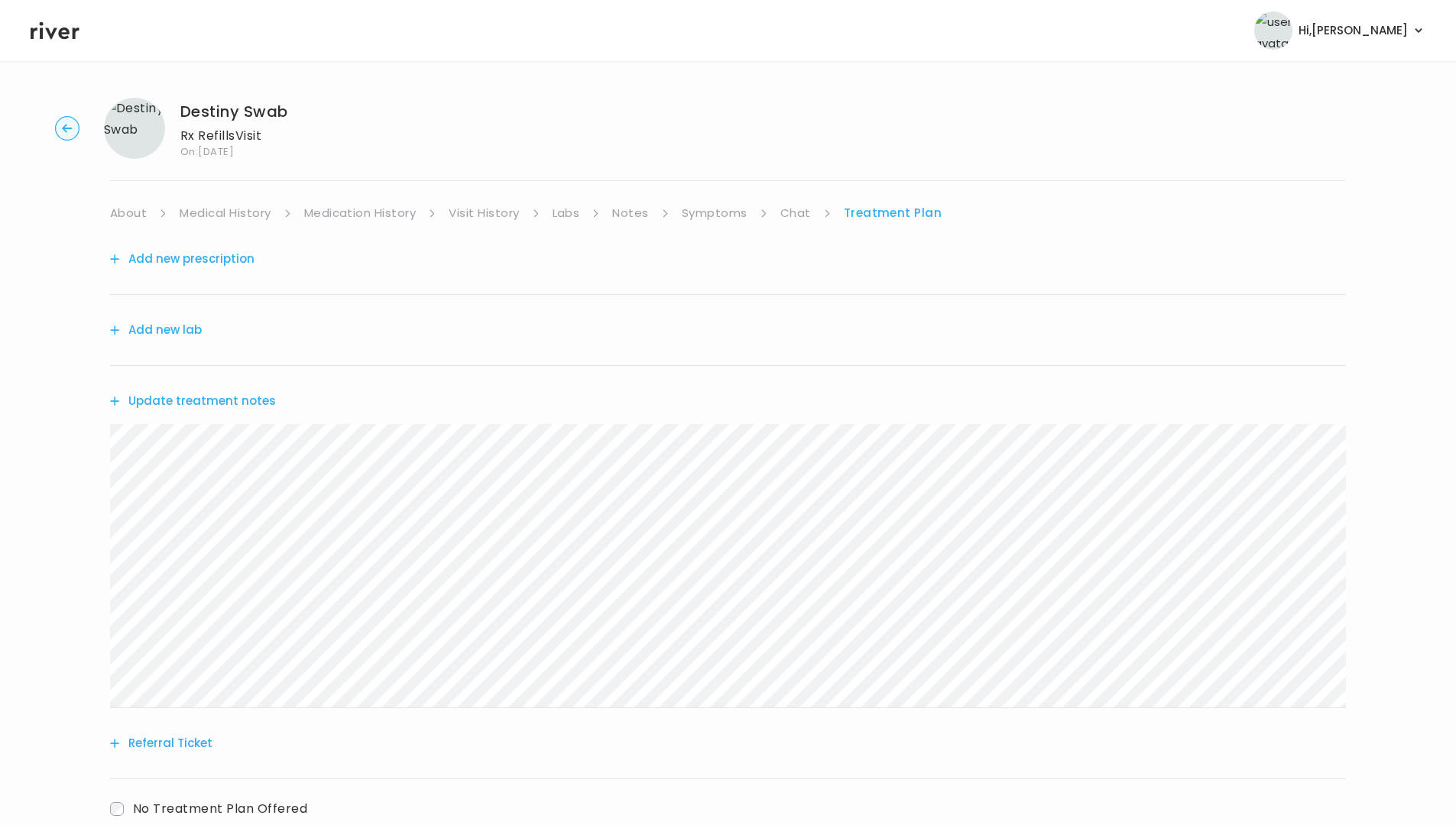
click at [214, 392] on button "Update treatment notes" at bounding box center [193, 401] width 166 height 21
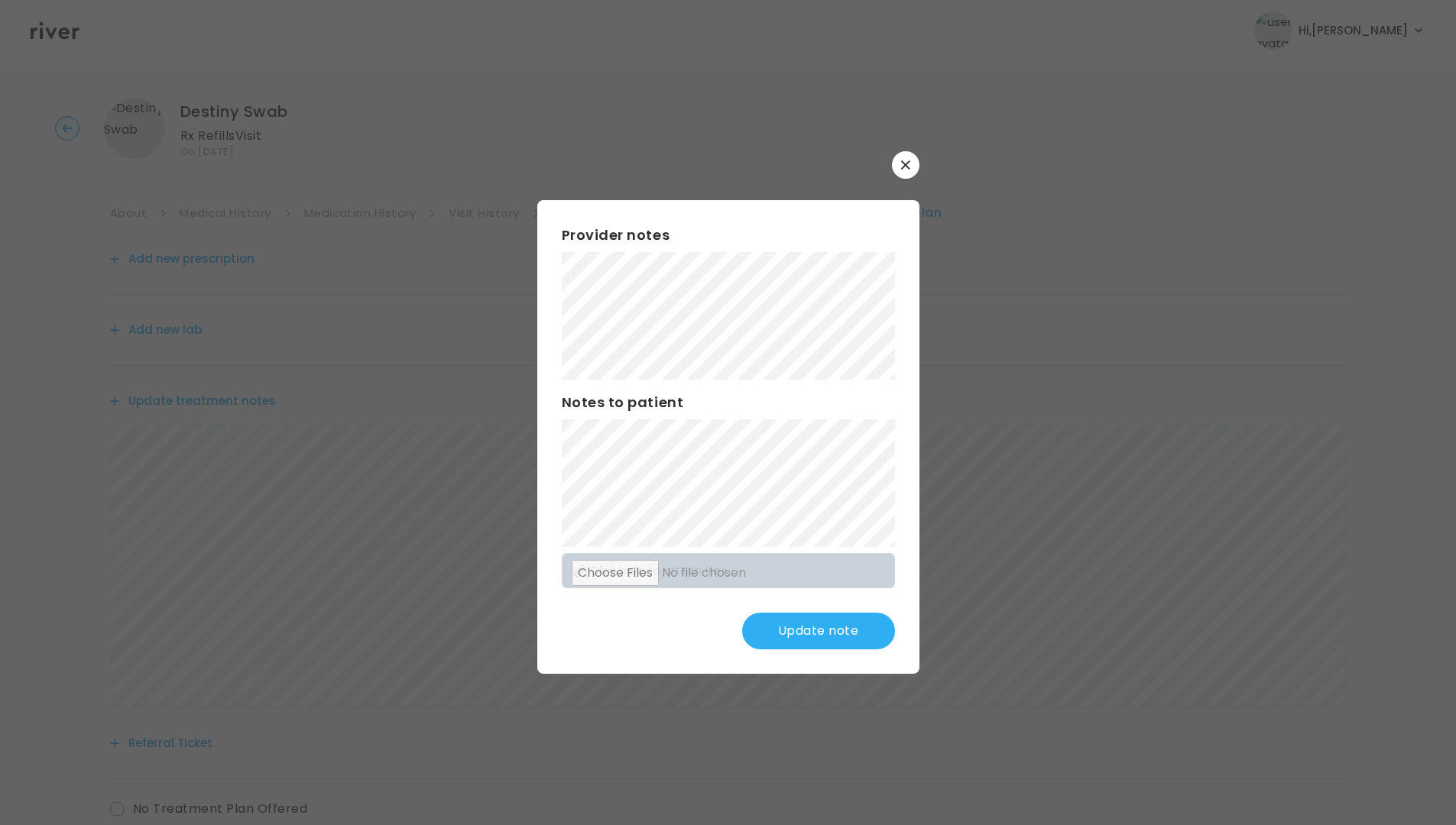
click at [812, 630] on button "Update note" at bounding box center [818, 631] width 153 height 37
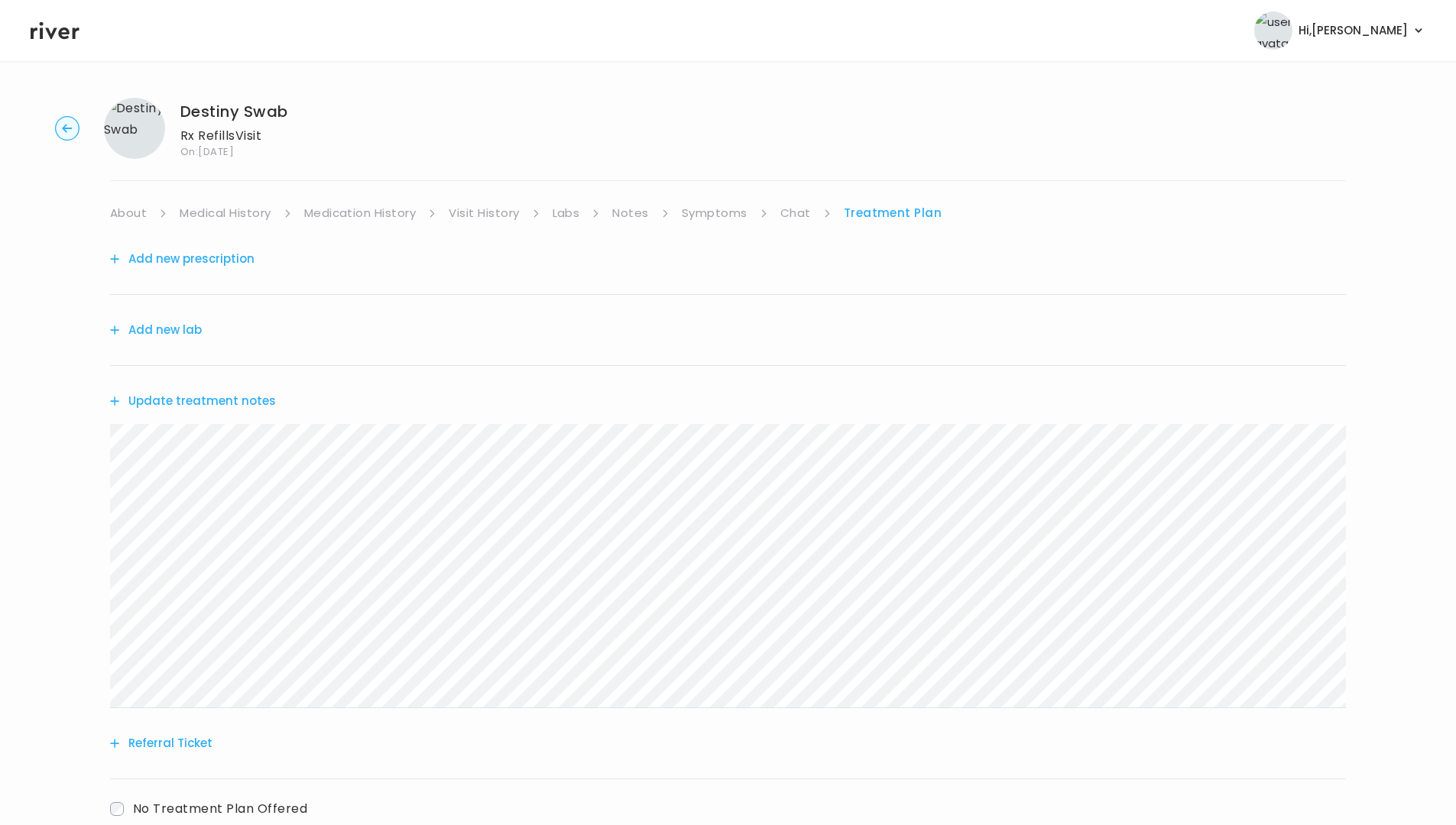
click at [257, 400] on button "Update treatment notes" at bounding box center [193, 401] width 166 height 21
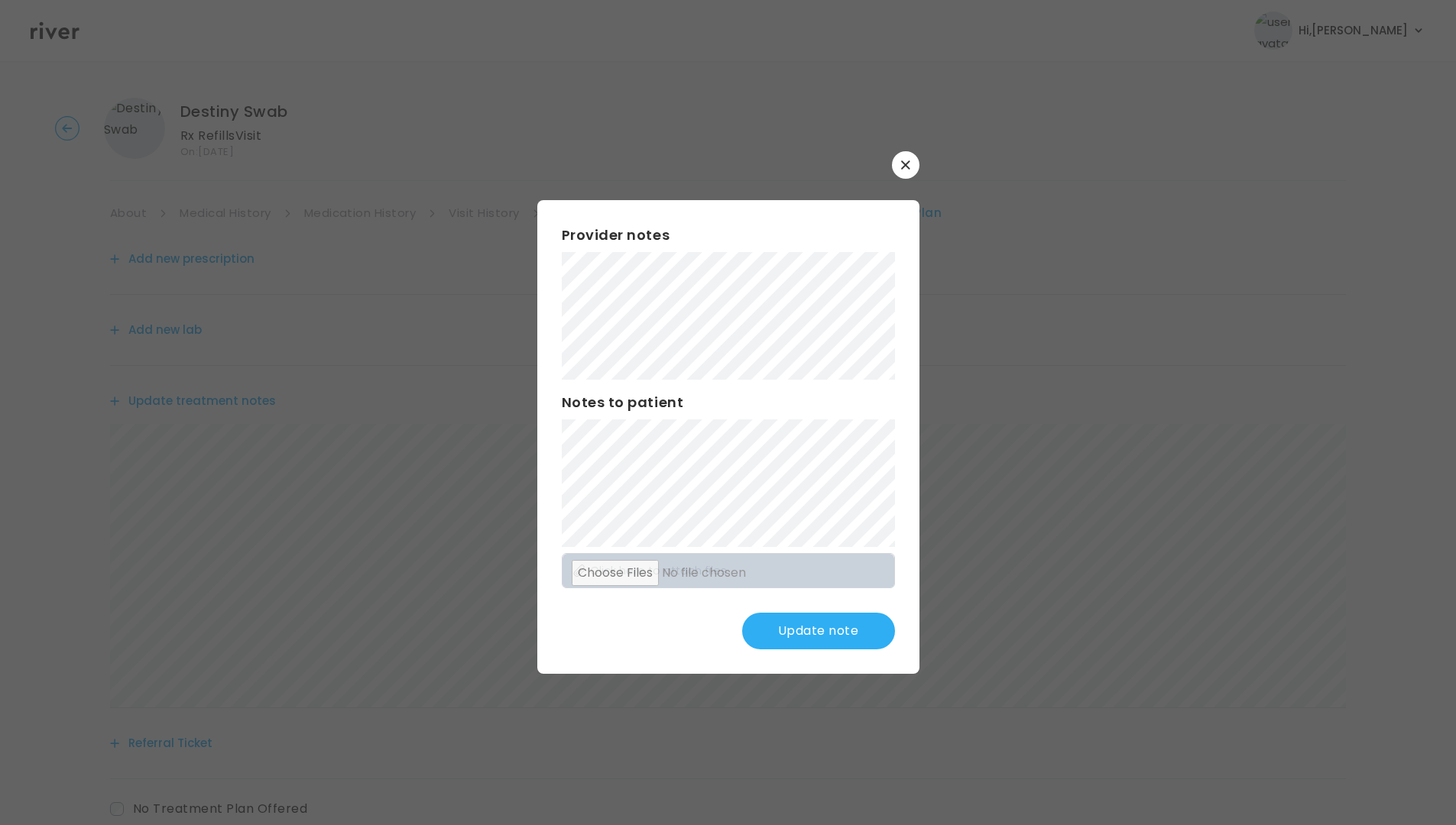
click at [841, 629] on button "Update note" at bounding box center [818, 631] width 153 height 37
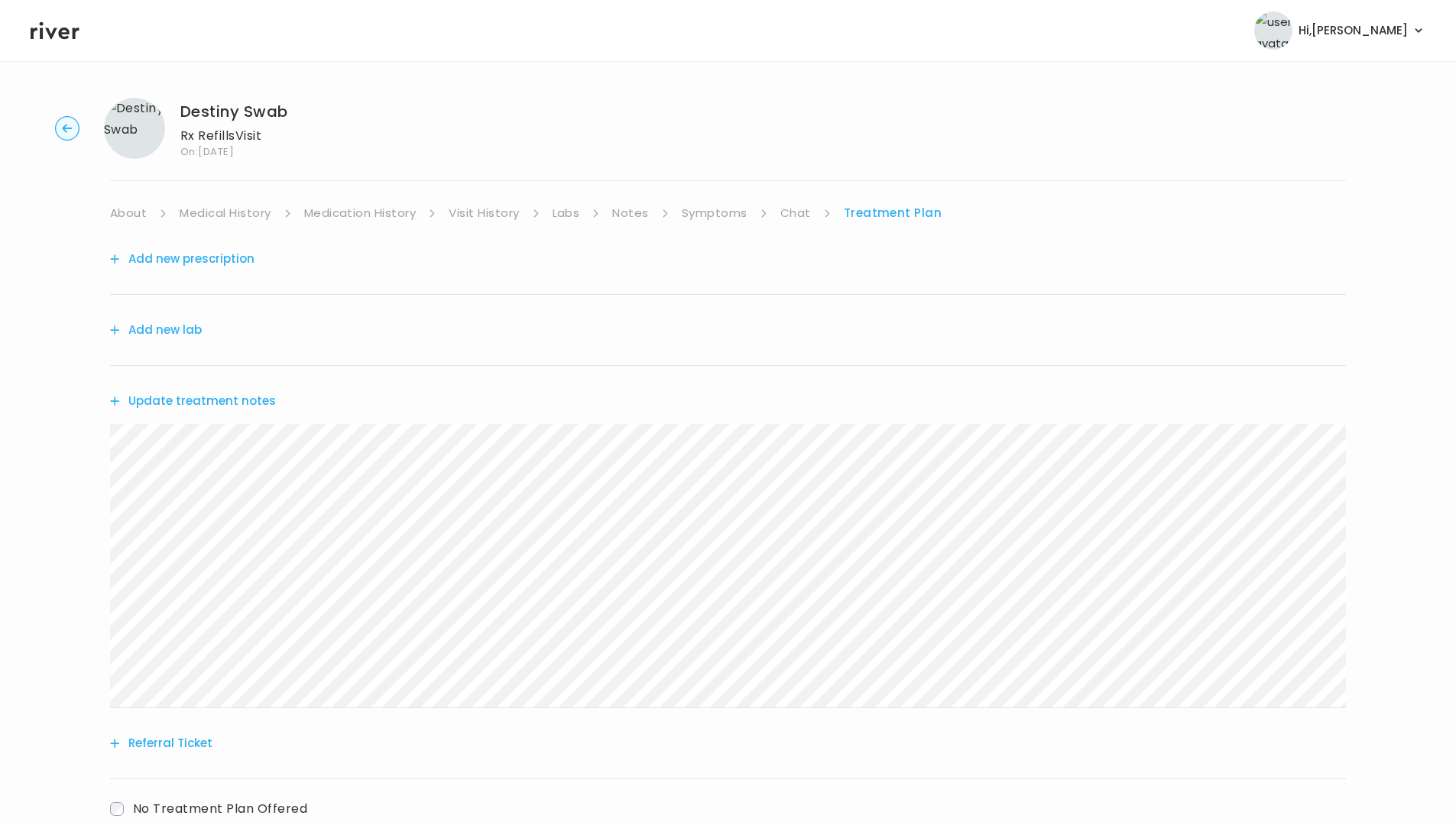
click at [723, 214] on link "Symptoms" at bounding box center [714, 213] width 65 height 21
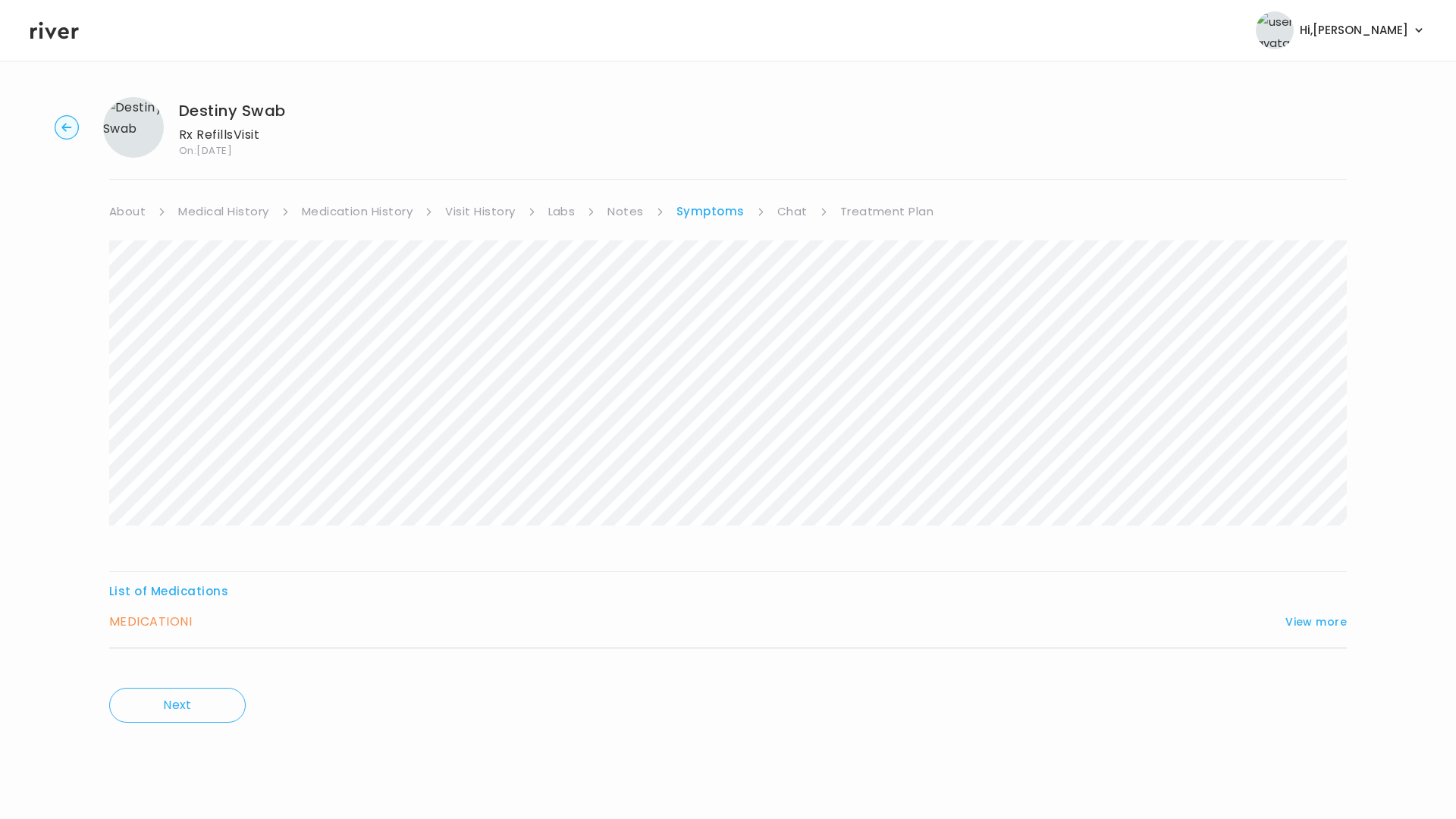
click at [906, 208] on link "Treatment Plan" at bounding box center [886, 211] width 94 height 21
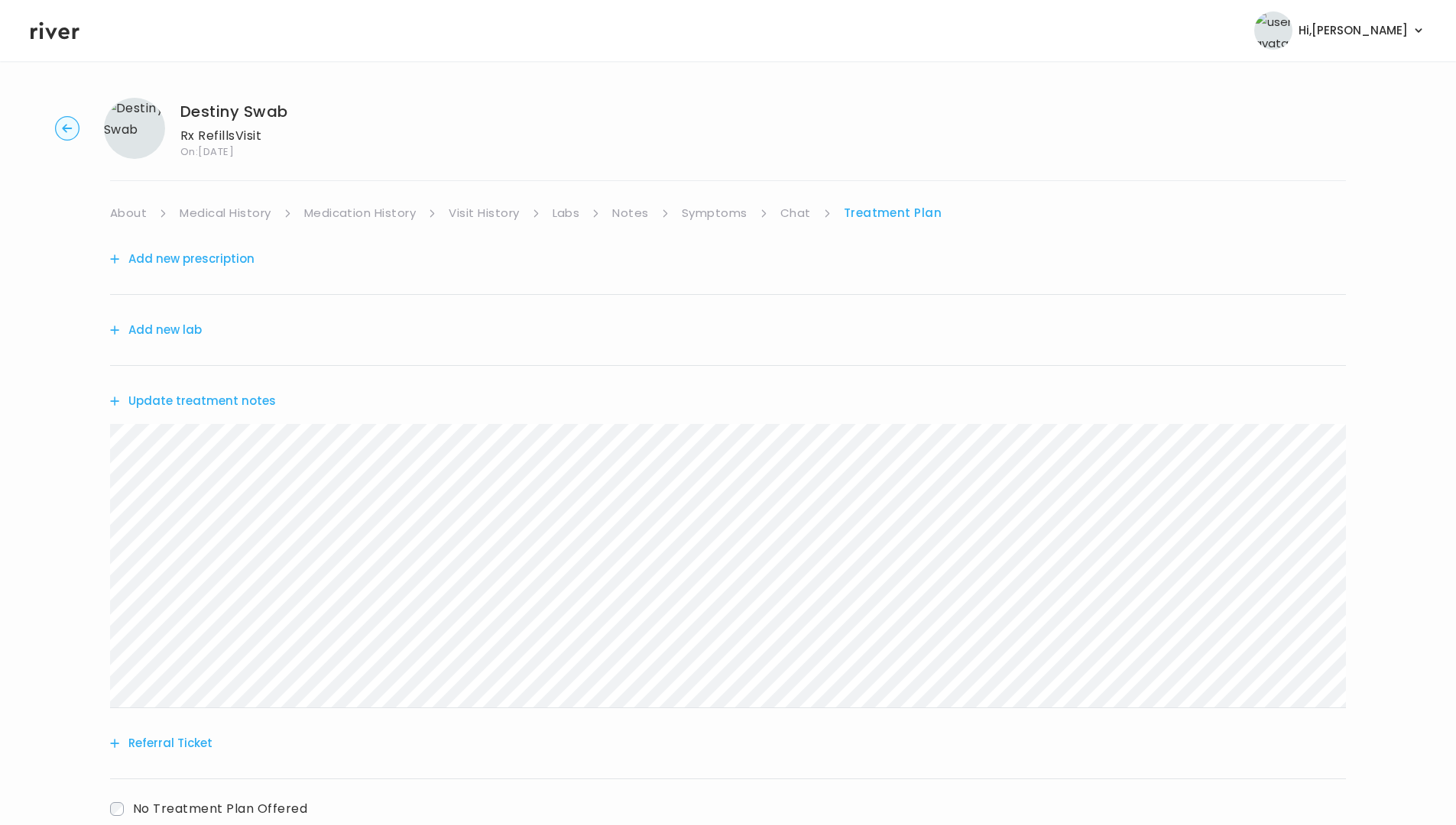
click at [259, 397] on button "Update treatment notes" at bounding box center [193, 401] width 166 height 21
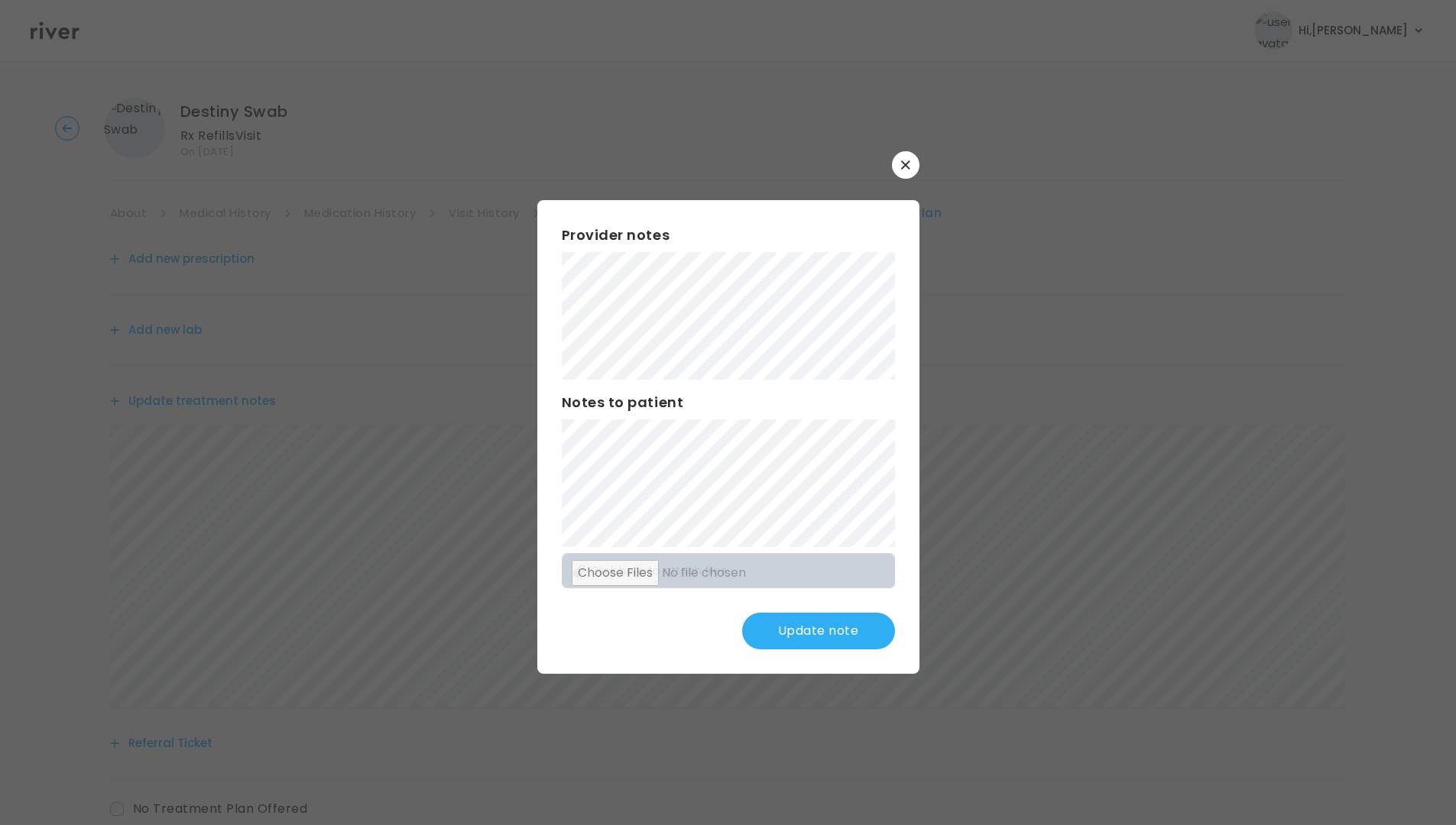
drag, startPoint x: 842, startPoint y: 614, endPoint x: 850, endPoint y: 620, distance: 10.0
click at [843, 615] on button "Update note" at bounding box center [818, 631] width 153 height 37
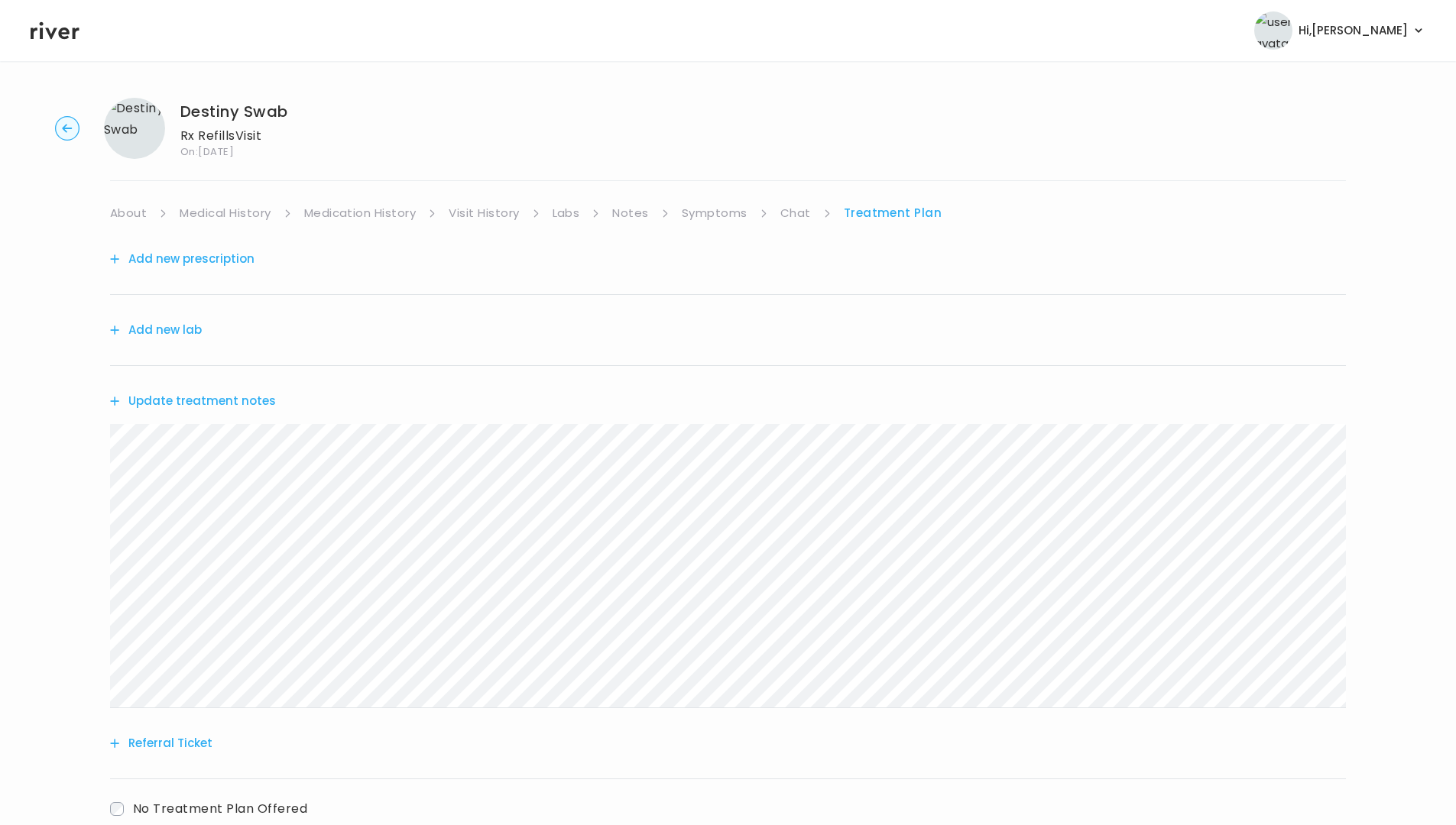
click at [262, 398] on button "Update treatment notes" at bounding box center [193, 401] width 166 height 21
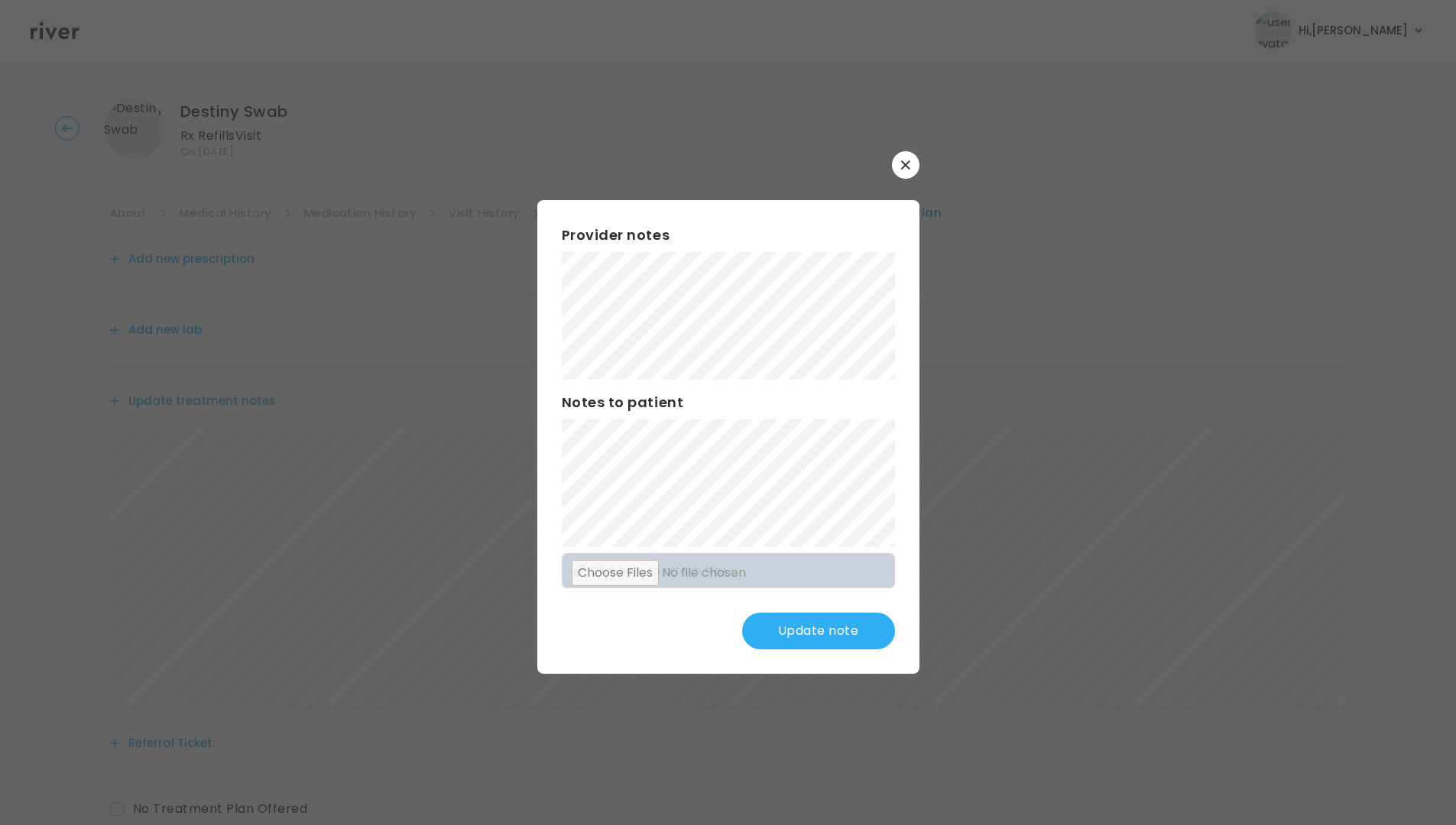
click at [795, 626] on button "Update note" at bounding box center [818, 631] width 153 height 37
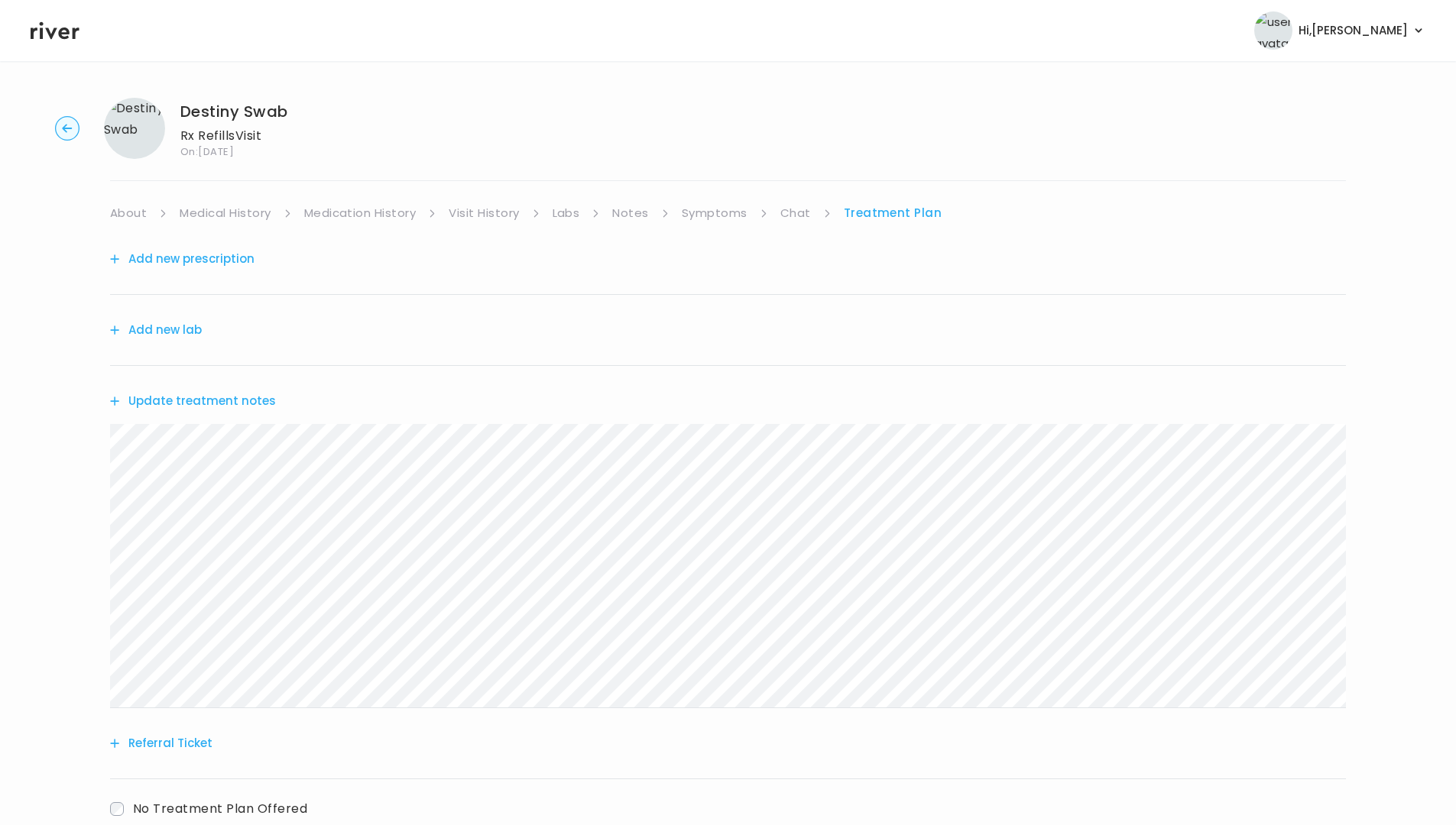
click at [241, 405] on button "Update treatment notes" at bounding box center [193, 401] width 166 height 21
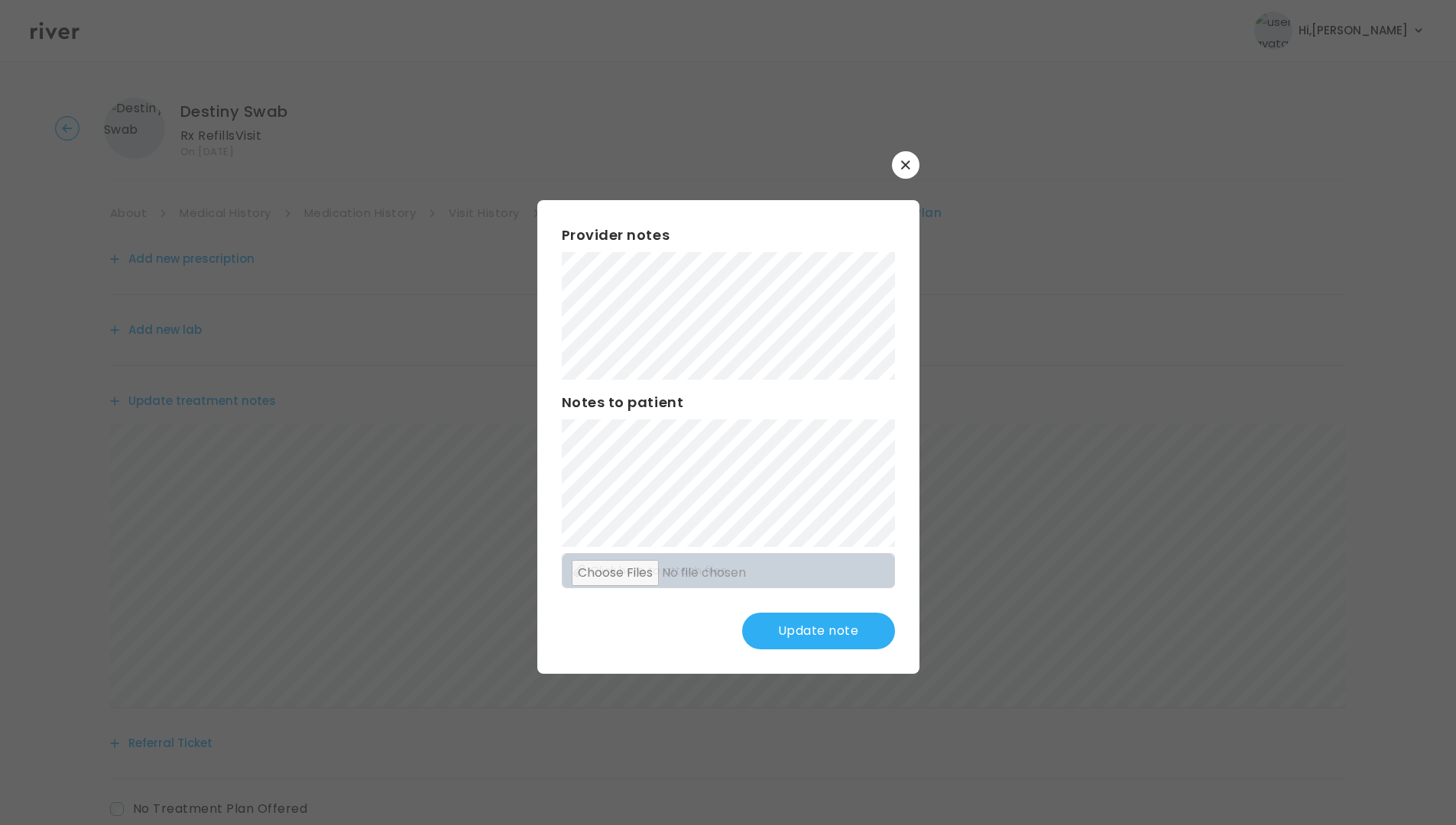
click at [833, 635] on button "Update note" at bounding box center [818, 631] width 153 height 37
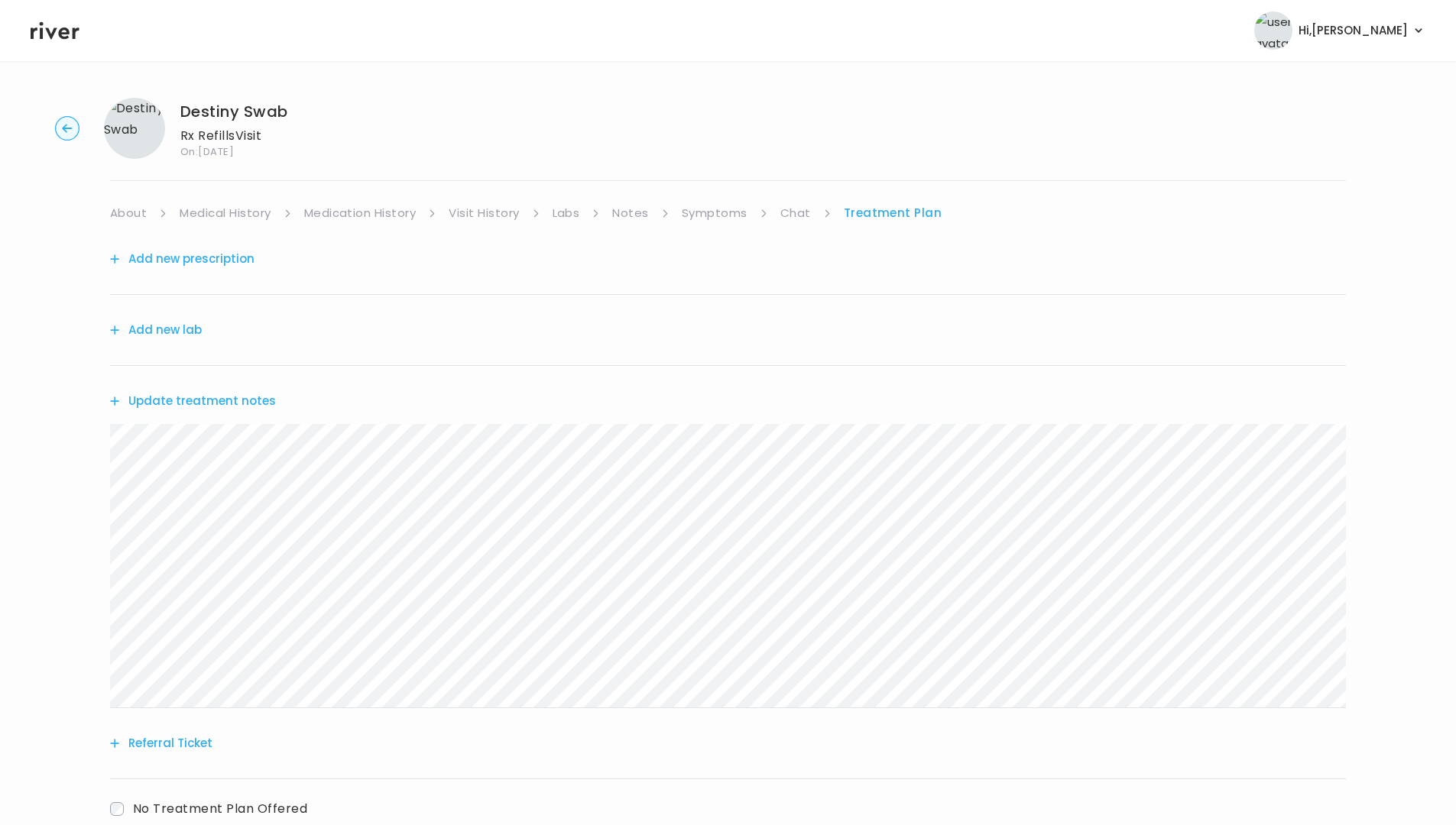
click at [711, 208] on link "Symptoms" at bounding box center [714, 213] width 65 height 21
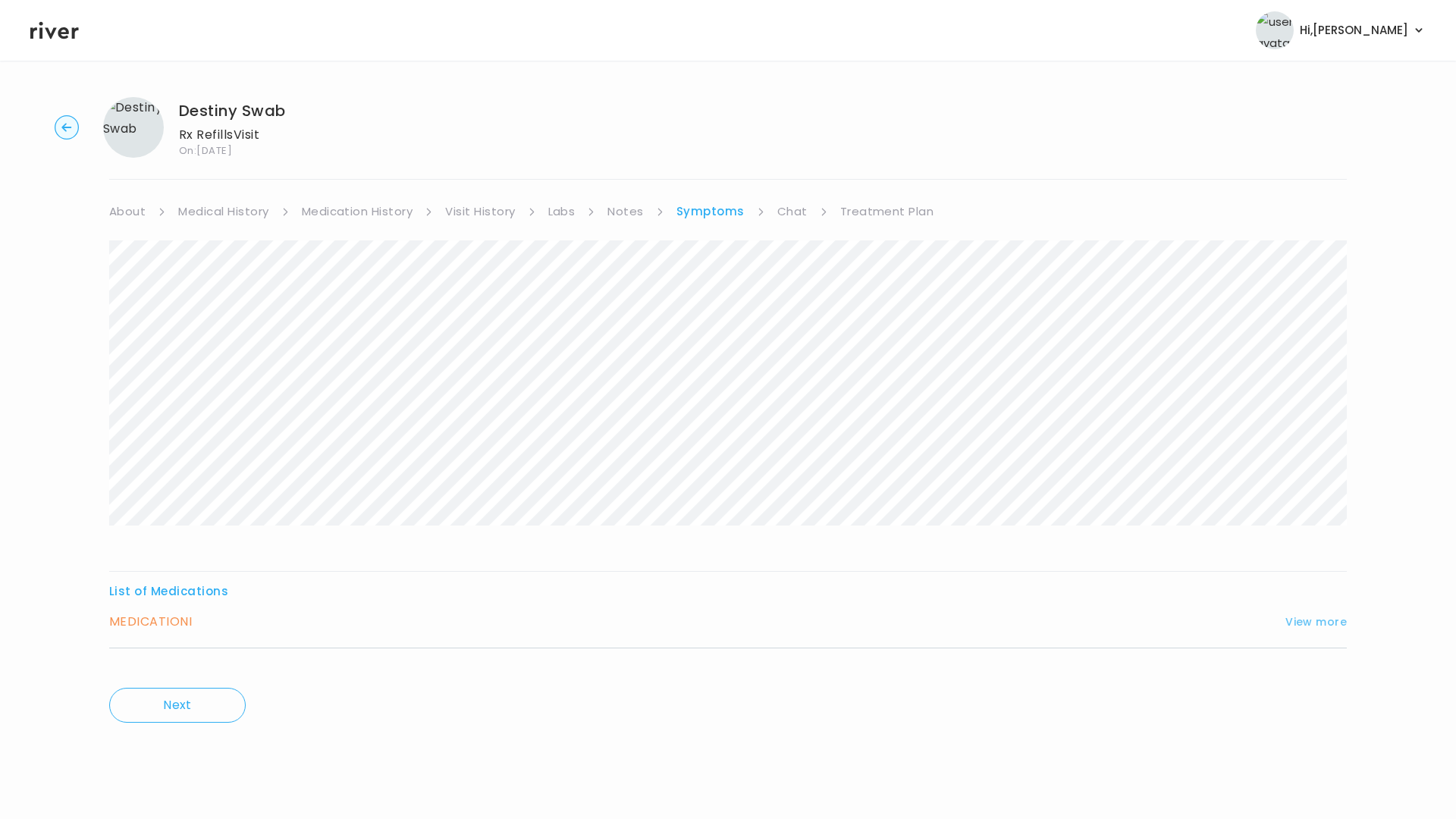
click at [1304, 626] on button "View more" at bounding box center [1316, 622] width 61 height 18
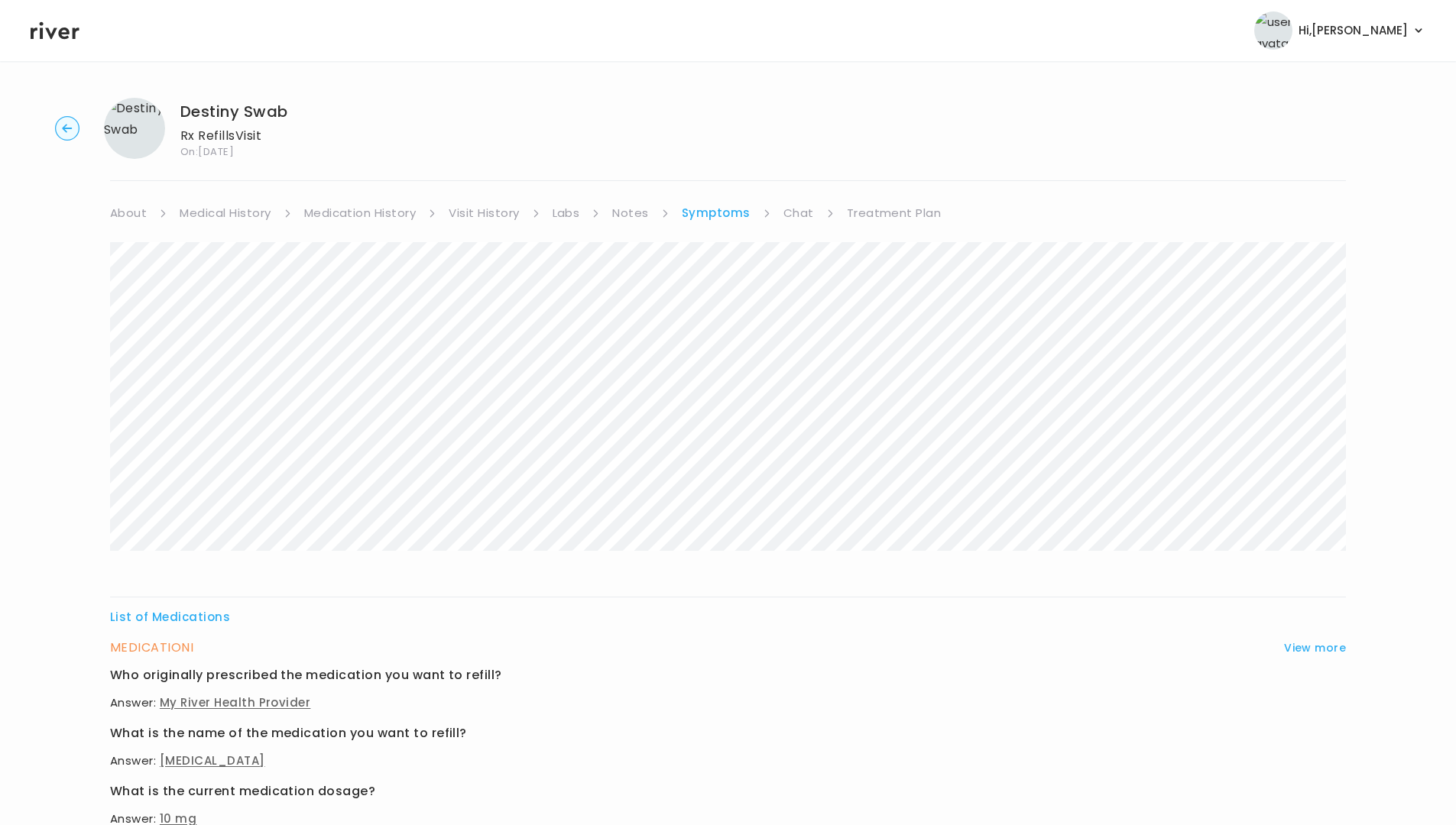
click at [889, 214] on link "Treatment Plan" at bounding box center [893, 213] width 94 height 21
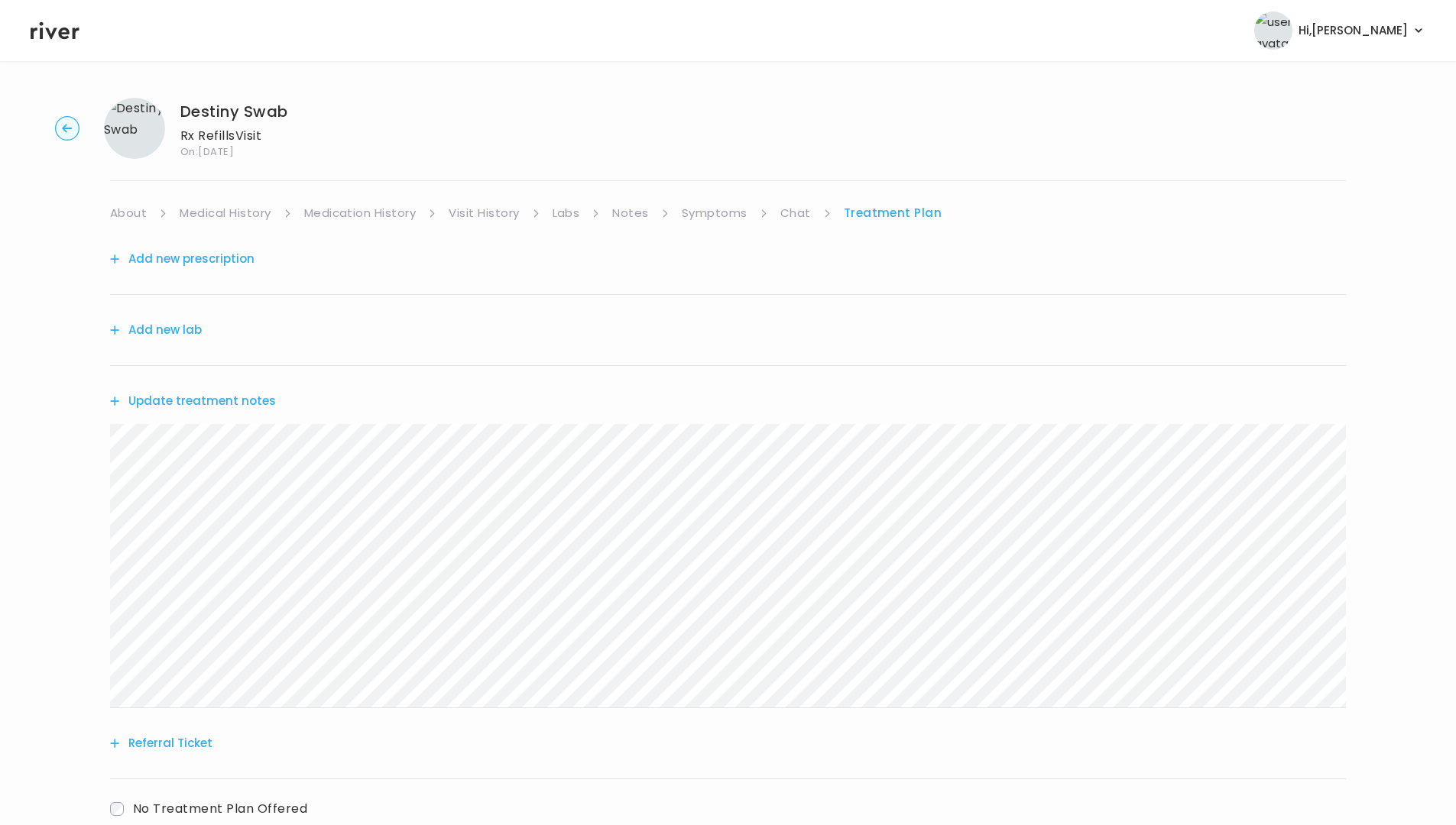
click at [223, 259] on button "Add new prescription" at bounding box center [183, 259] width 145 height 21
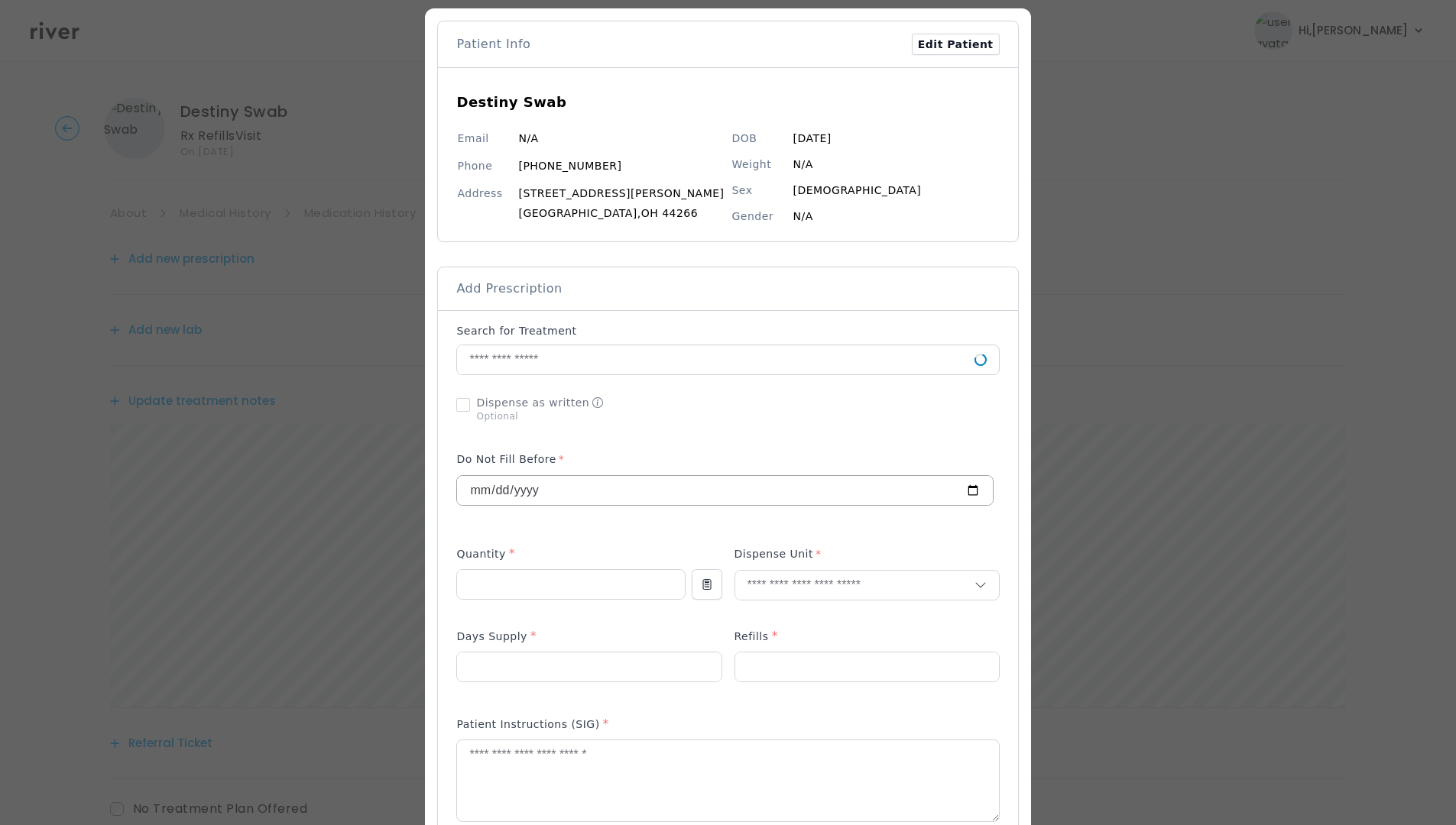
scroll to position [229, 0]
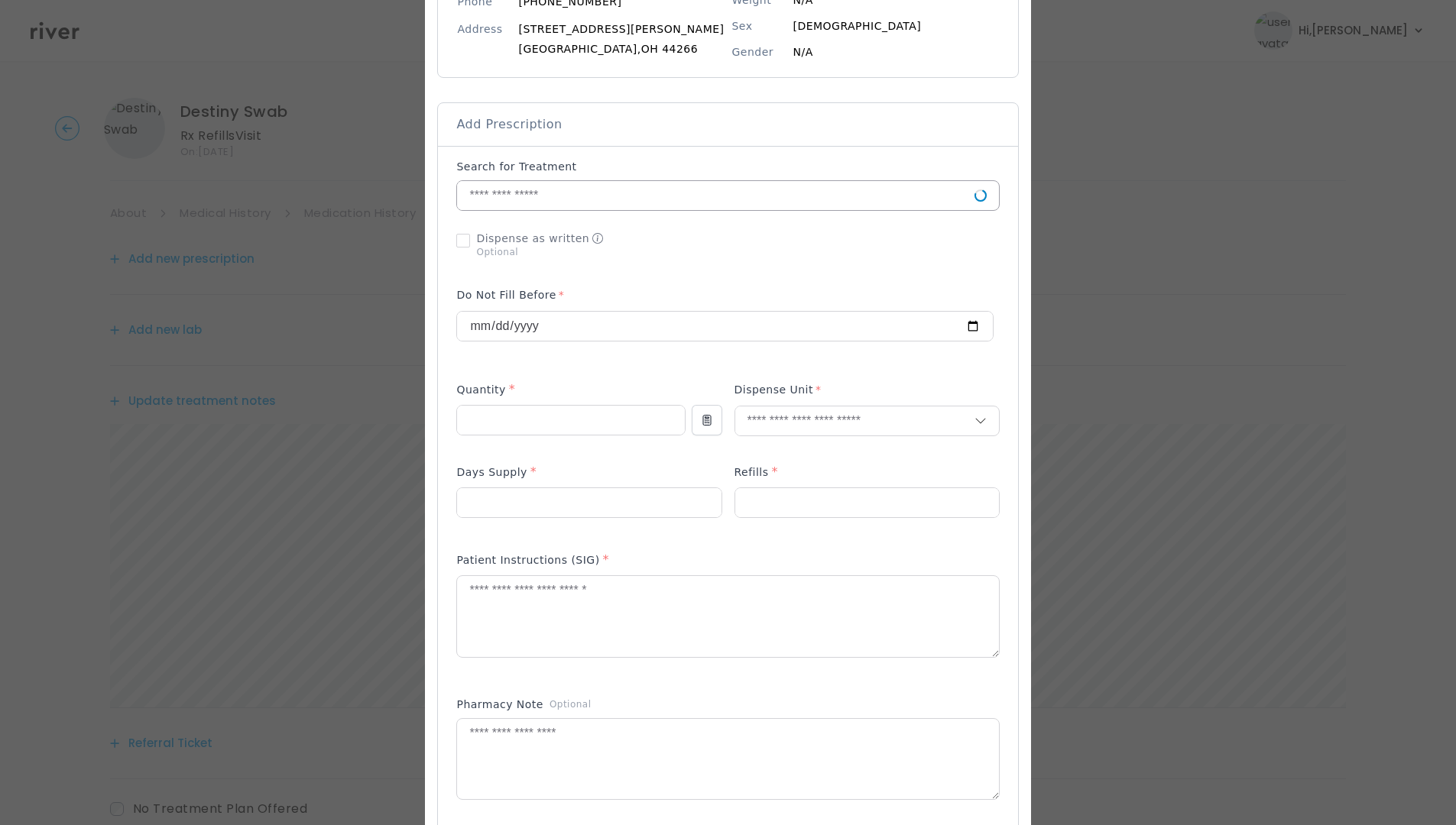
click at [539, 197] on input "text" at bounding box center [715, 195] width 516 height 29
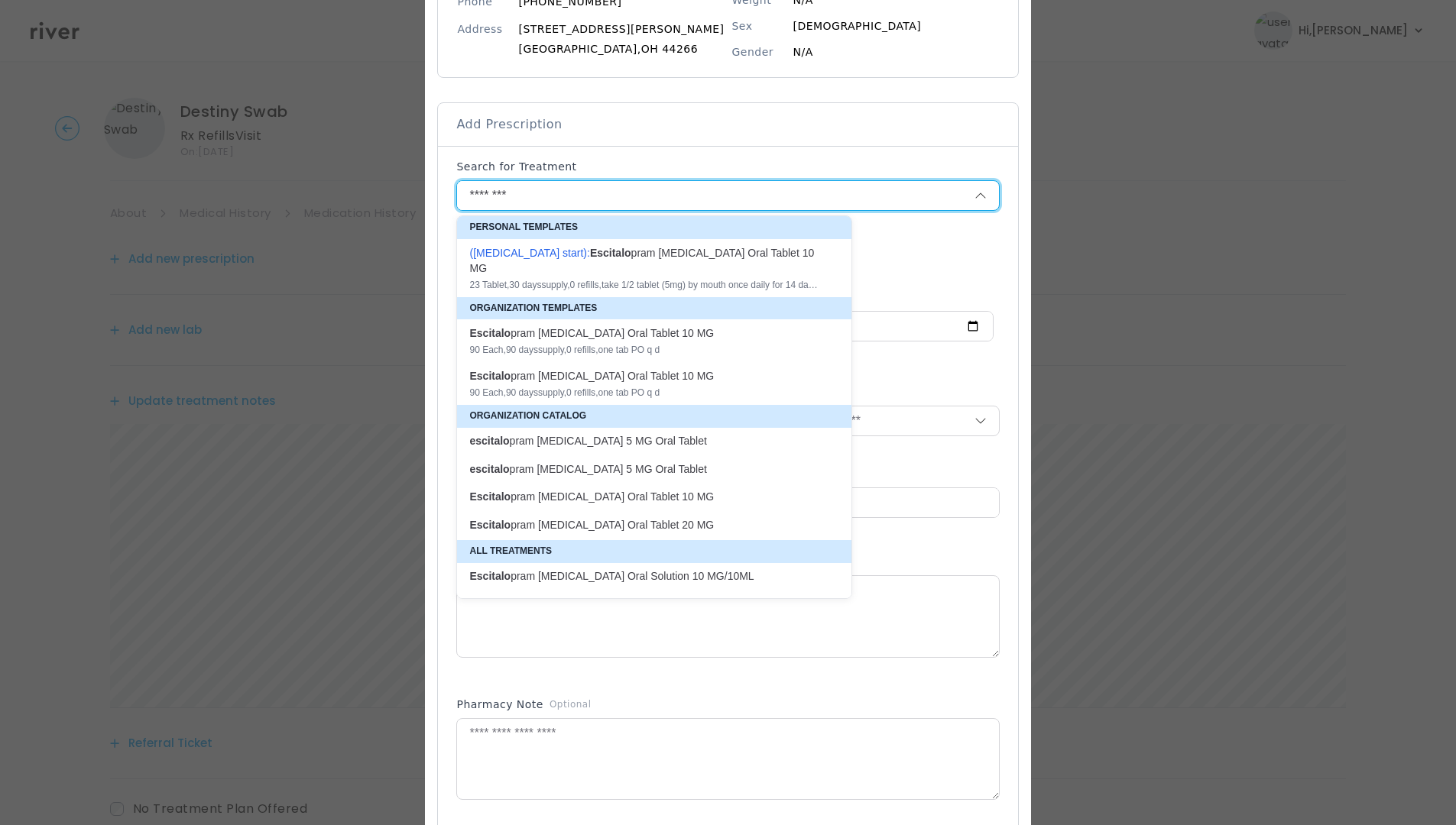
click at [597, 327] on div "Escitalo pram Oxalate Oral Tablet 10 MG 90 Each , 90 days supply, 0 refills , o…" at bounding box center [645, 341] width 351 height 31
type input "**********"
type input "**"
type input "*"
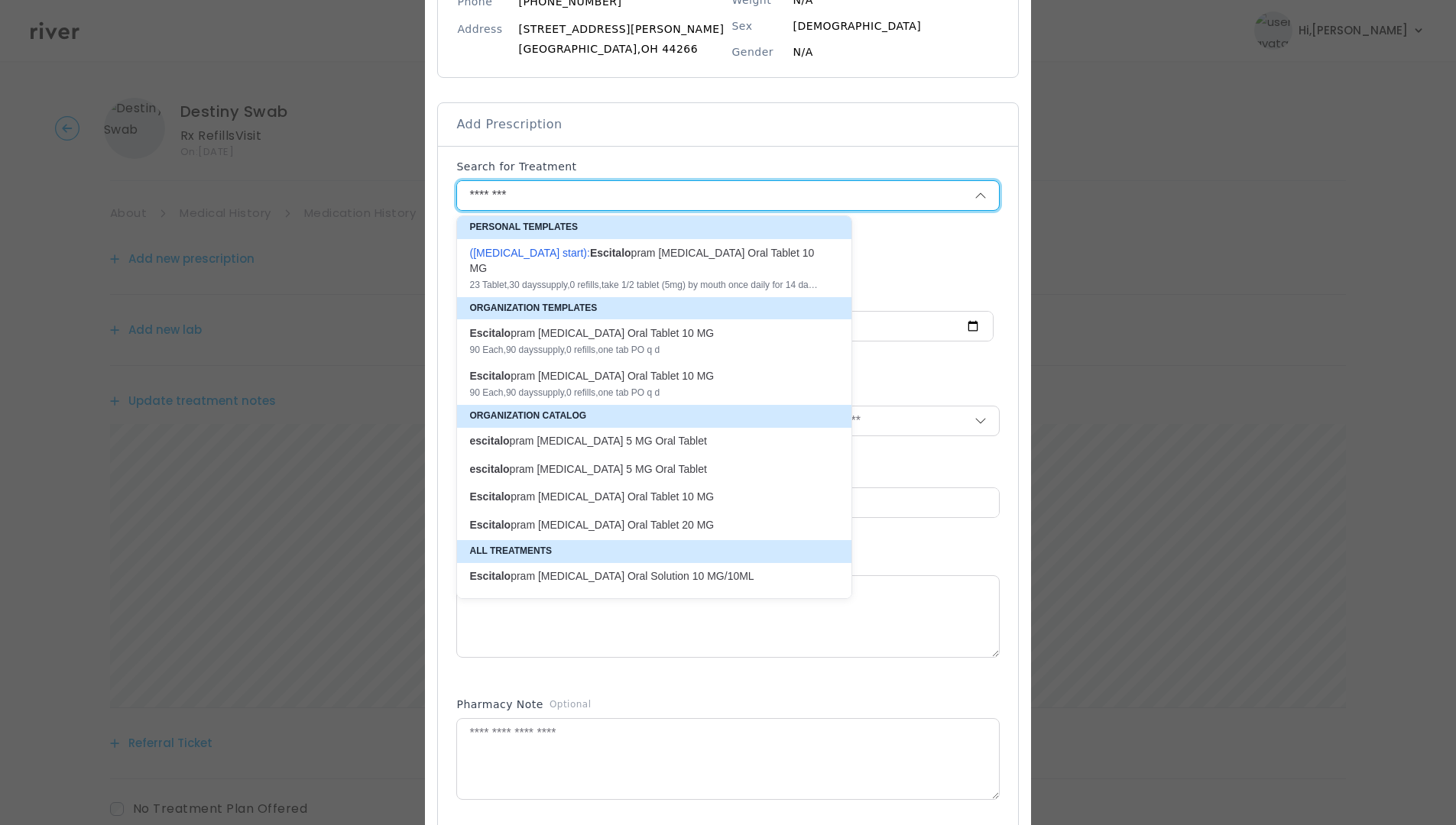
type textarea "**********"
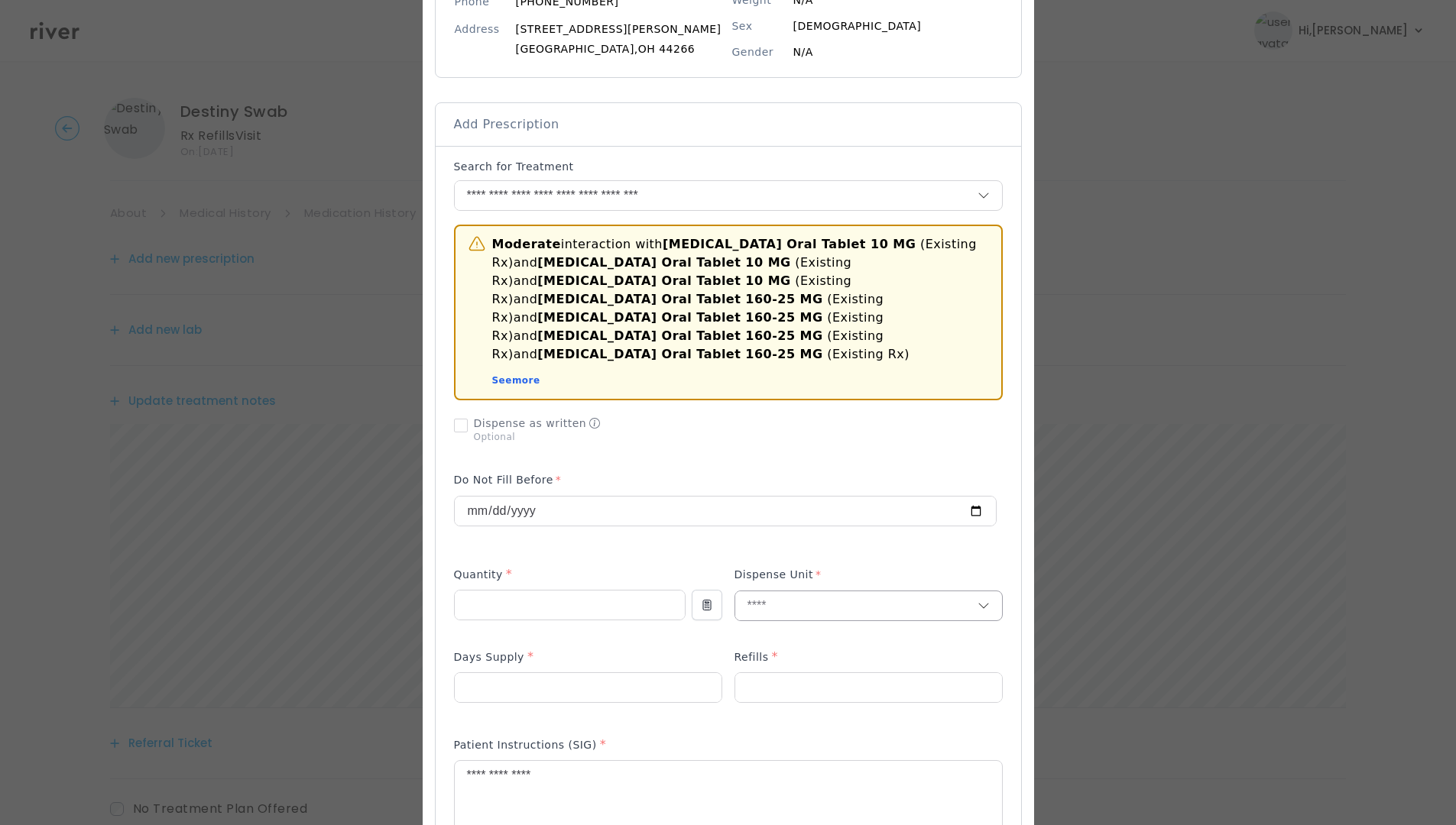
click at [767, 591] on input "text" at bounding box center [856, 605] width 242 height 29
type input "****"
click at [769, 614] on p "Tablet" at bounding box center [868, 619] width 224 height 22
click at [795, 734] on div "Patient Instructions (SIG) *" at bounding box center [728, 748] width 549 height 25
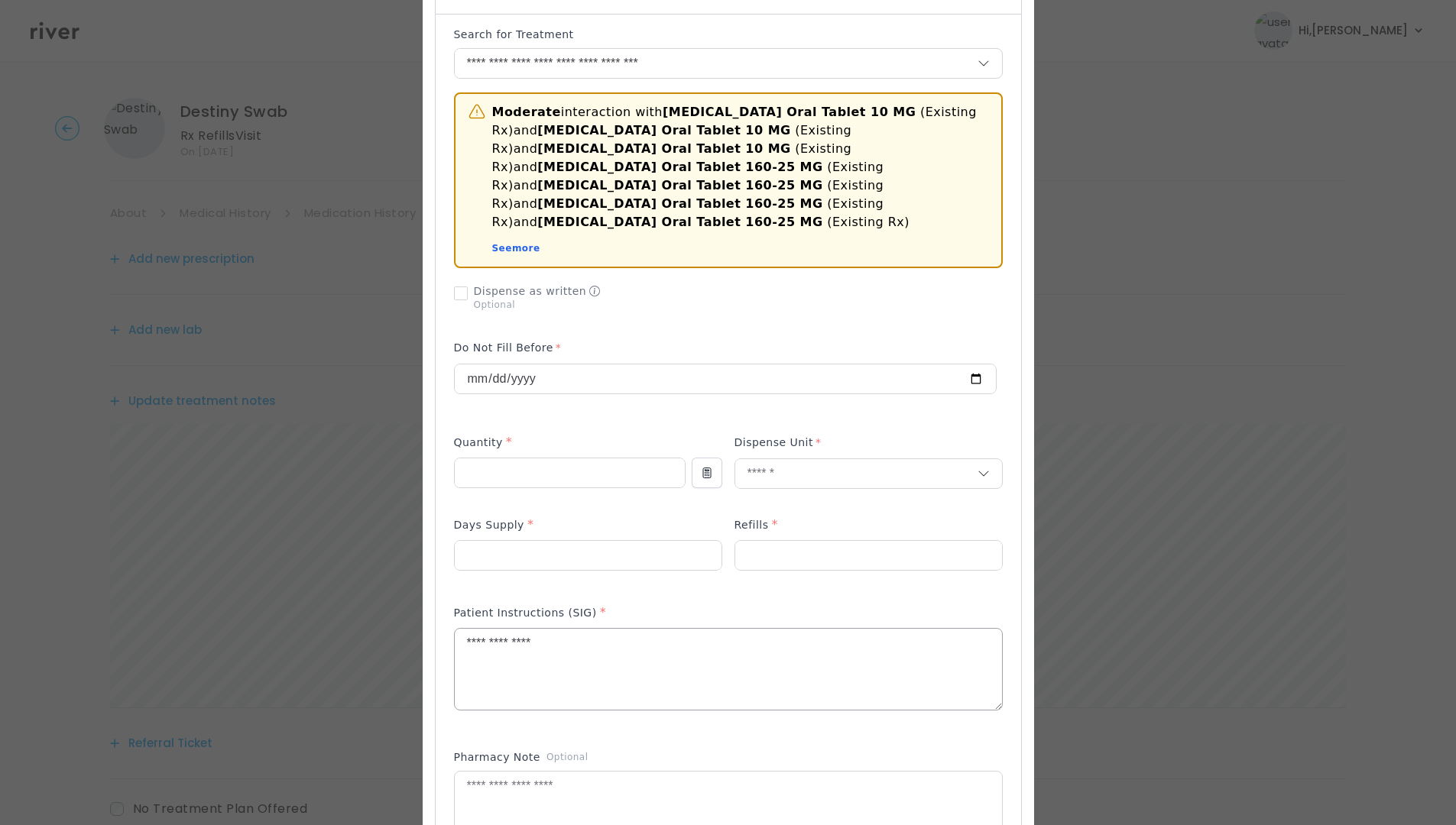
scroll to position [382, 0]
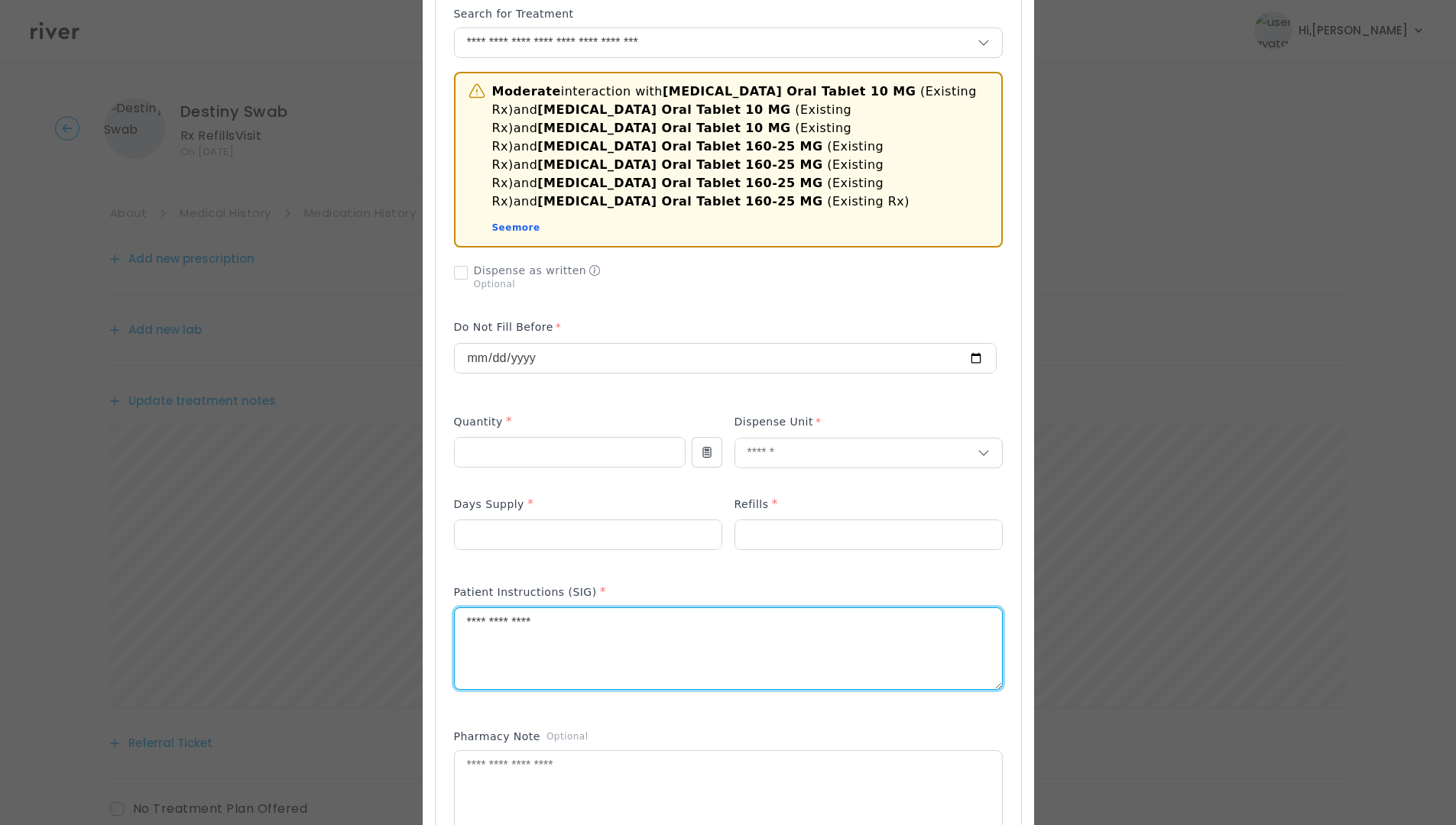
drag, startPoint x: 569, startPoint y: 607, endPoint x: 326, endPoint y: 603, distance: 243.0
click at [326, 603] on div "​" at bounding box center [728, 538] width 1456 height 1841
type textarea "**********"
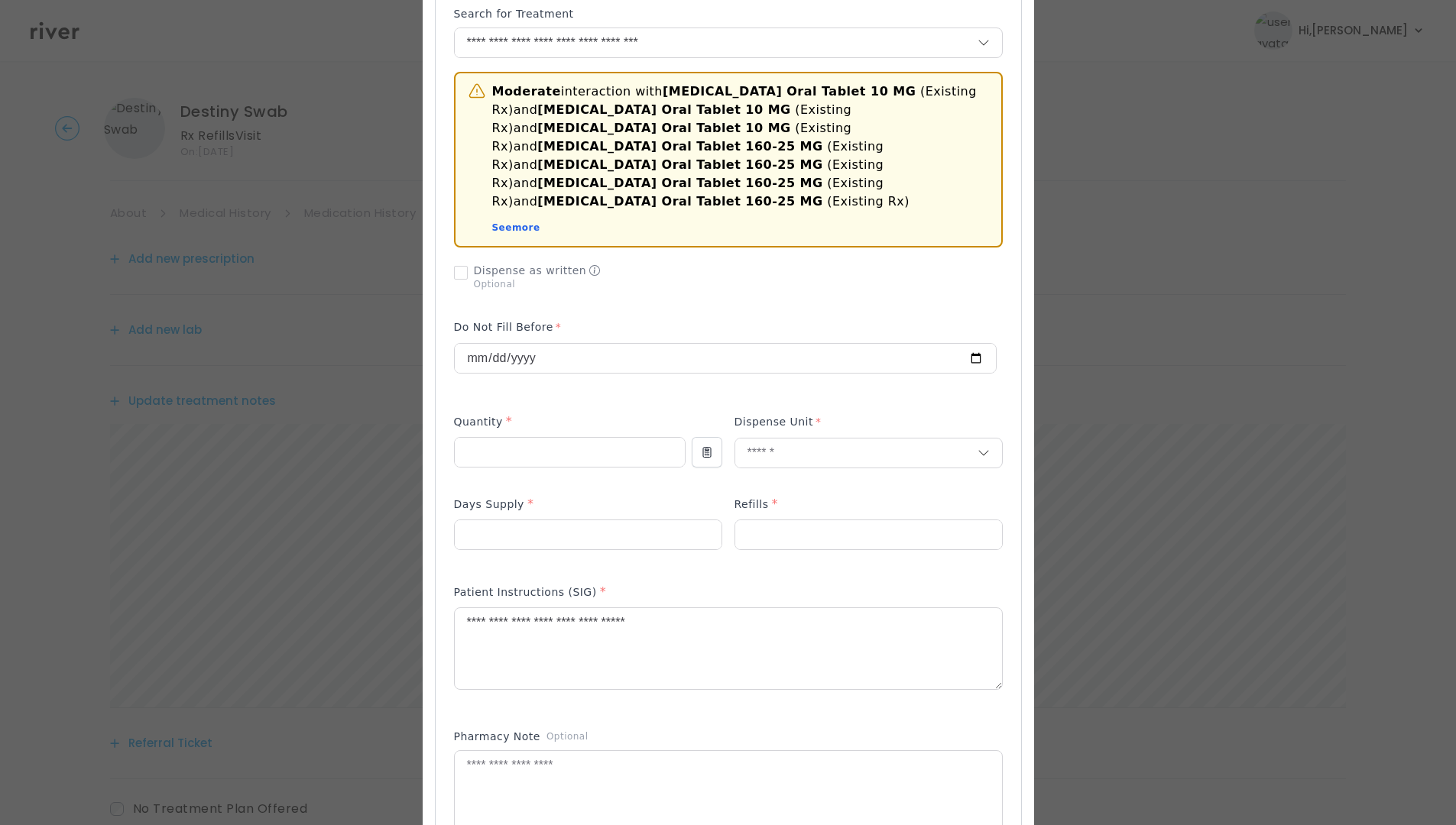
click at [519, 701] on div "Moderate interaction with Escitalopram Oxalate Oral Tablet 10 MG (Existing Rx) …" at bounding box center [728, 472] width 549 height 932
click at [767, 271] on div at bounding box center [728, 276] width 549 height 40
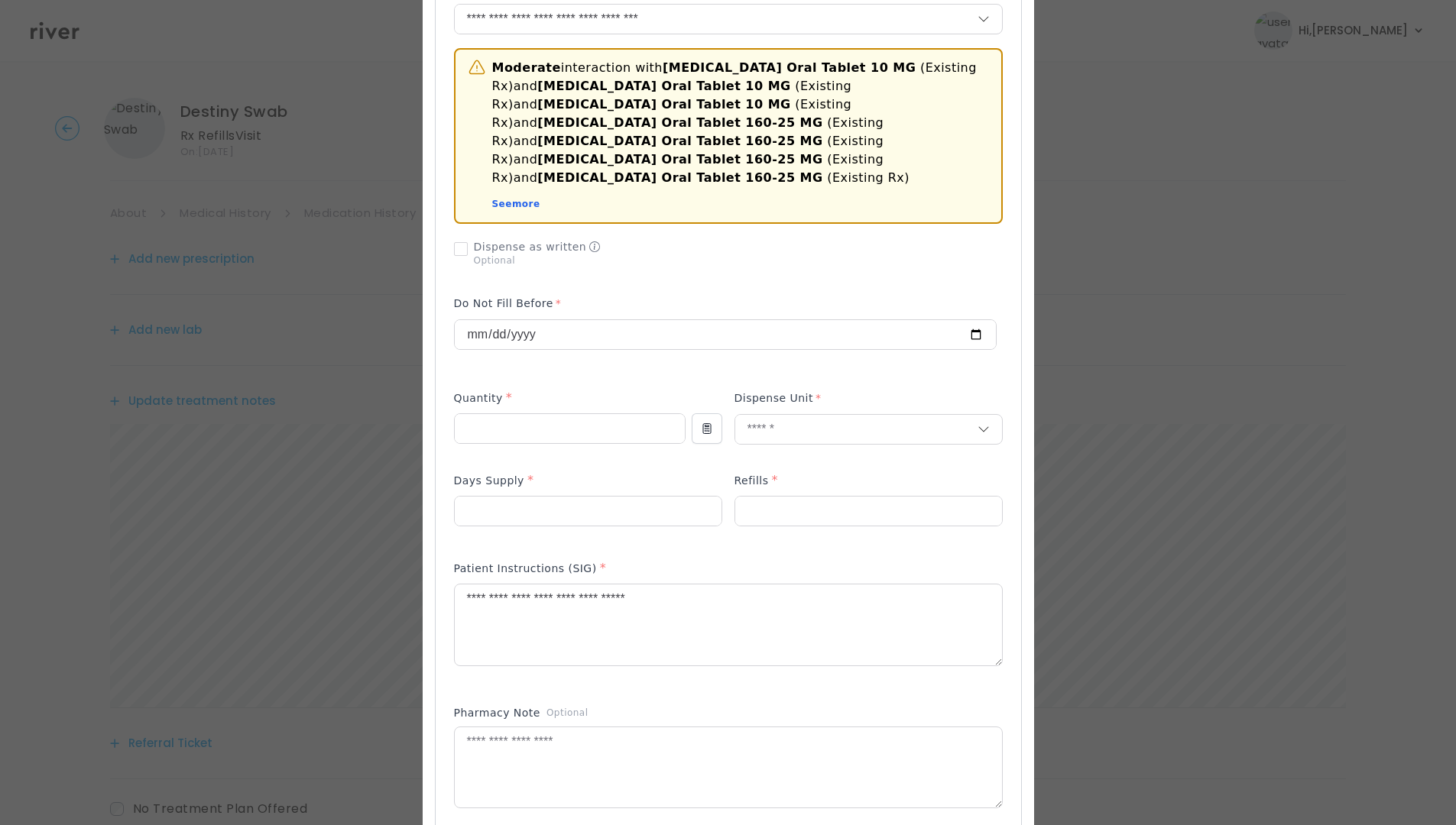
scroll to position [459, 0]
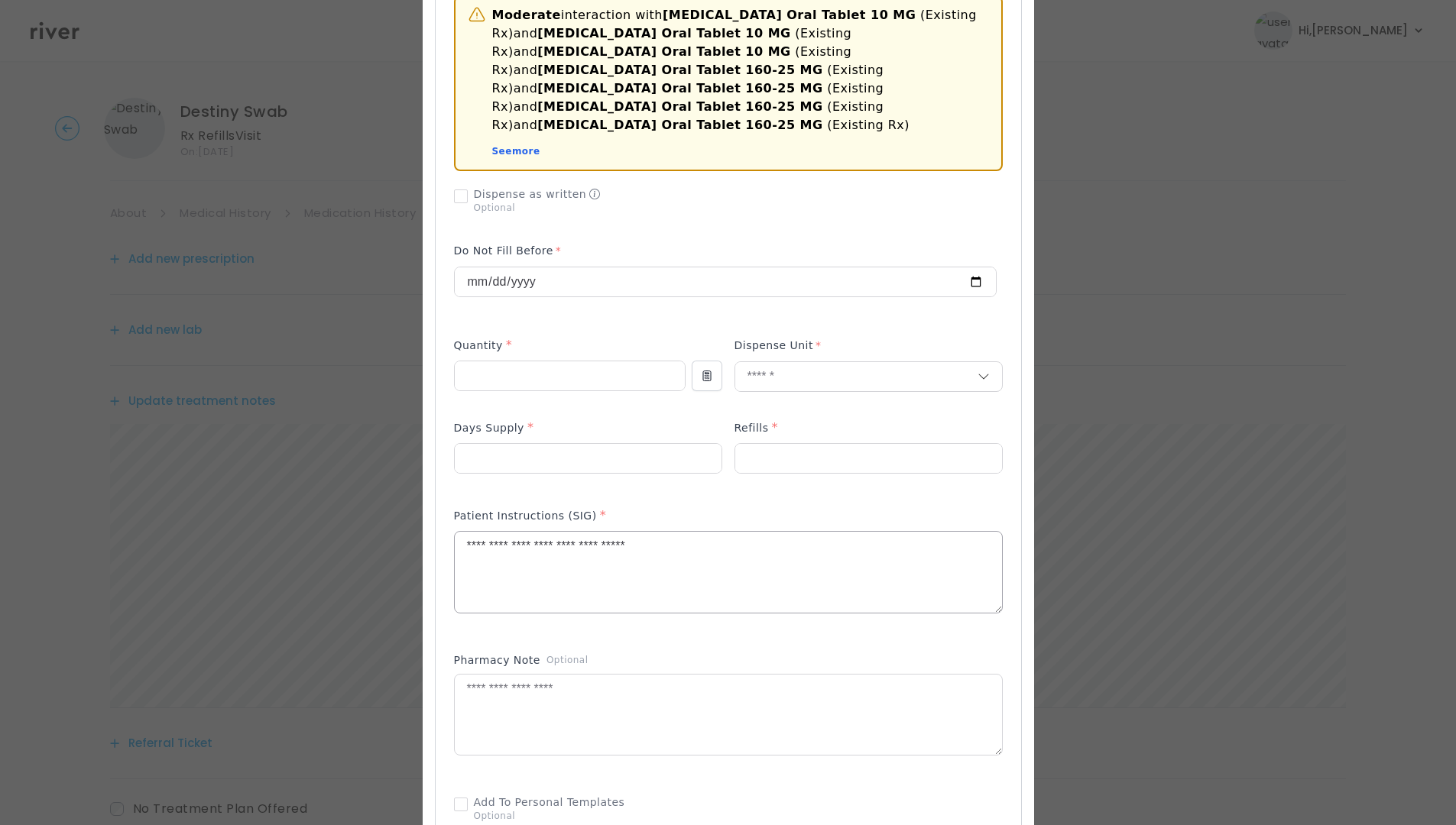
click at [761, 532] on textarea "**********" at bounding box center [728, 573] width 547 height 81
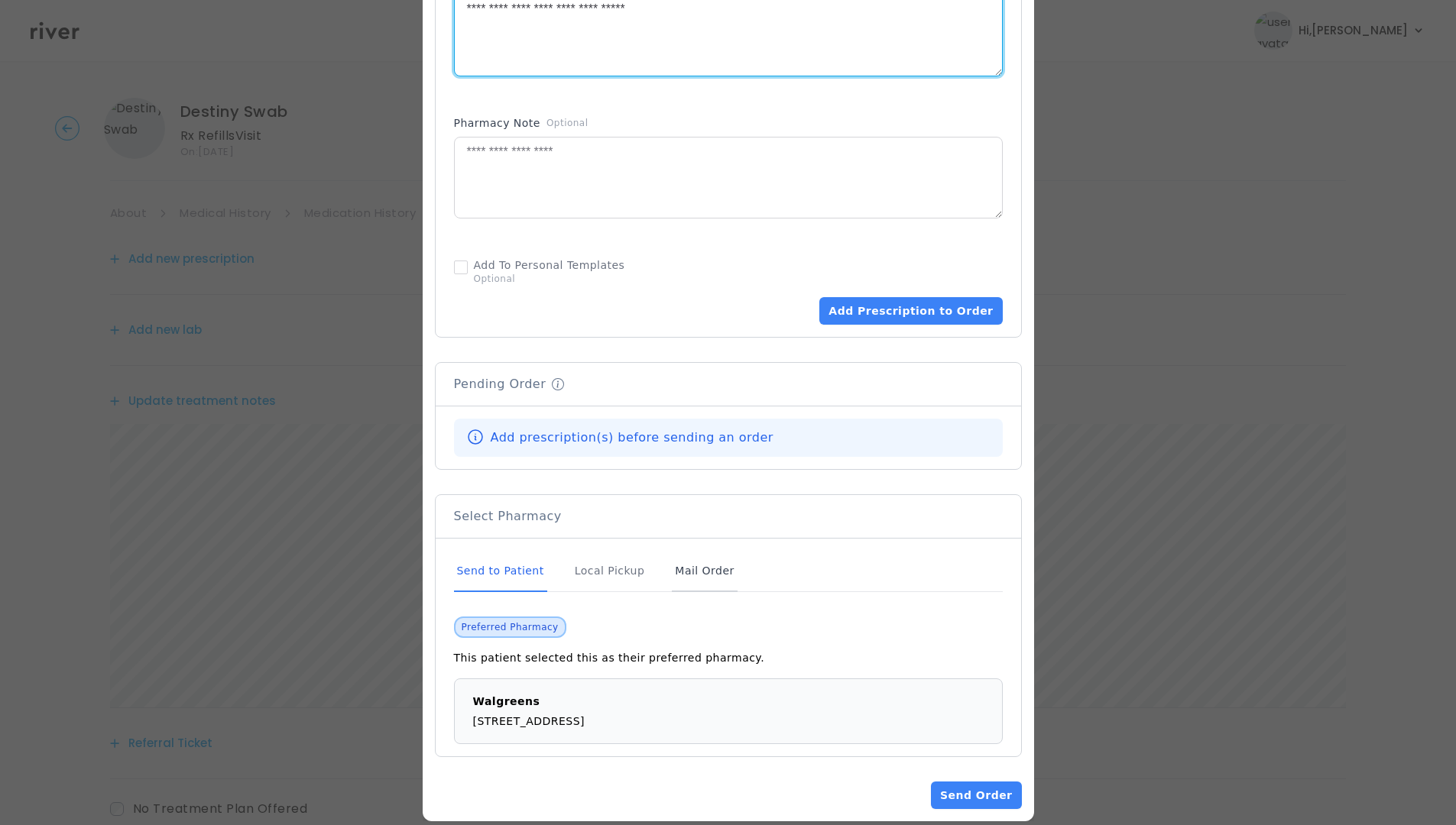
scroll to position [998, 0]
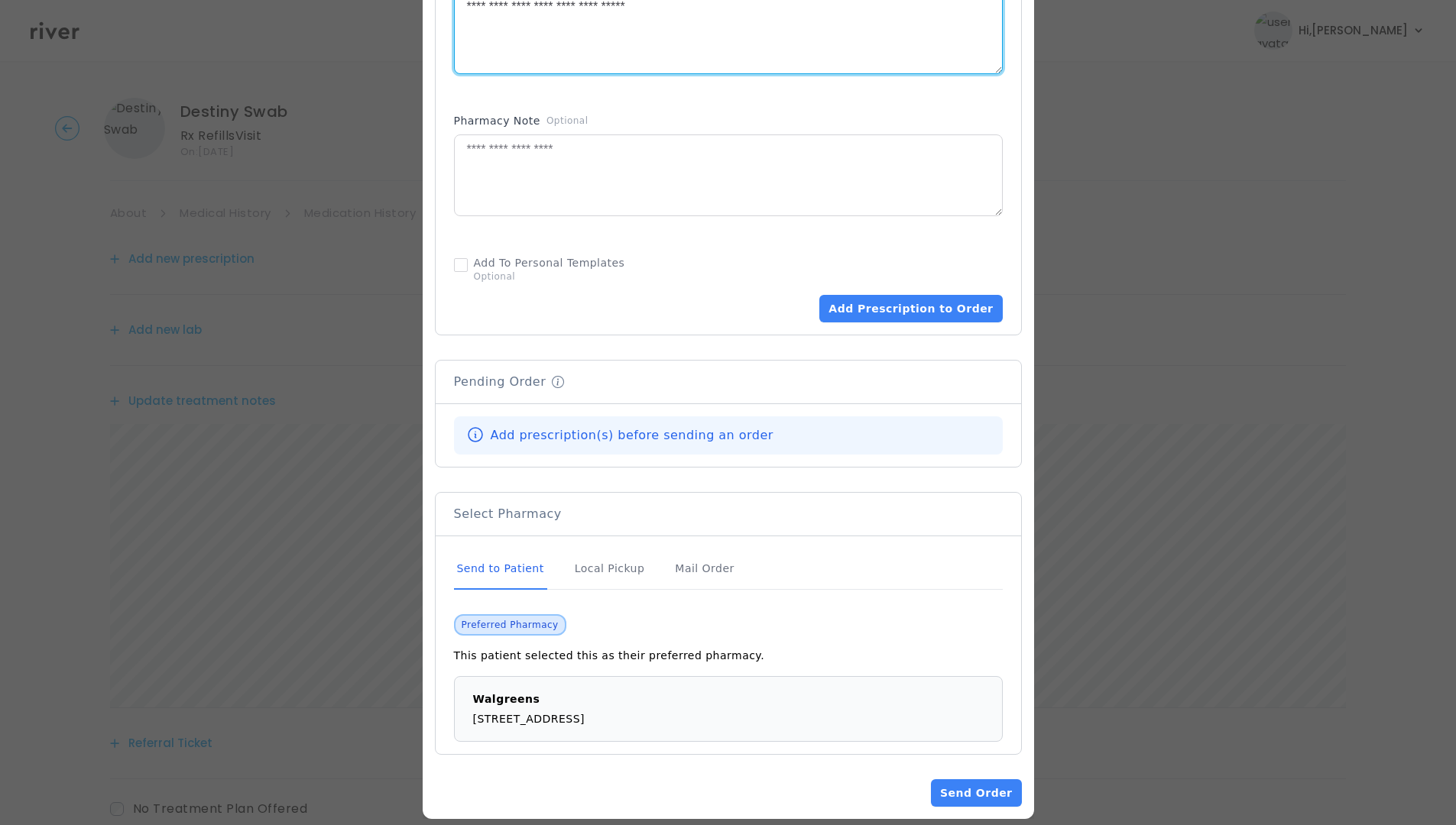
click at [502, 549] on div "Send to Patient" at bounding box center [500, 569] width 94 height 41
click at [505, 549] on div "Send to Patient" at bounding box center [500, 569] width 94 height 41
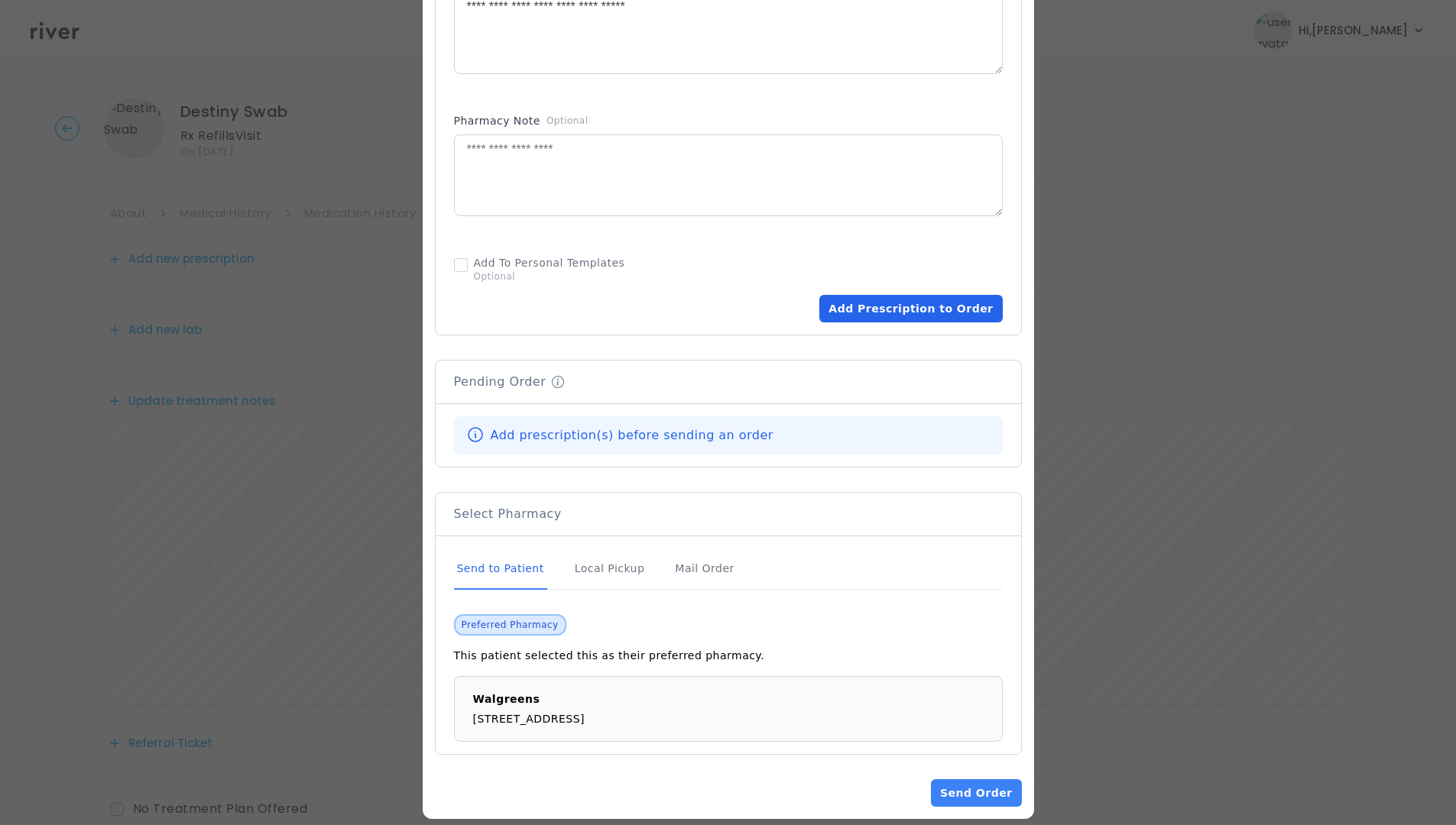
click at [907, 296] on button "Add Prescription to Order" at bounding box center [910, 308] width 183 height 27
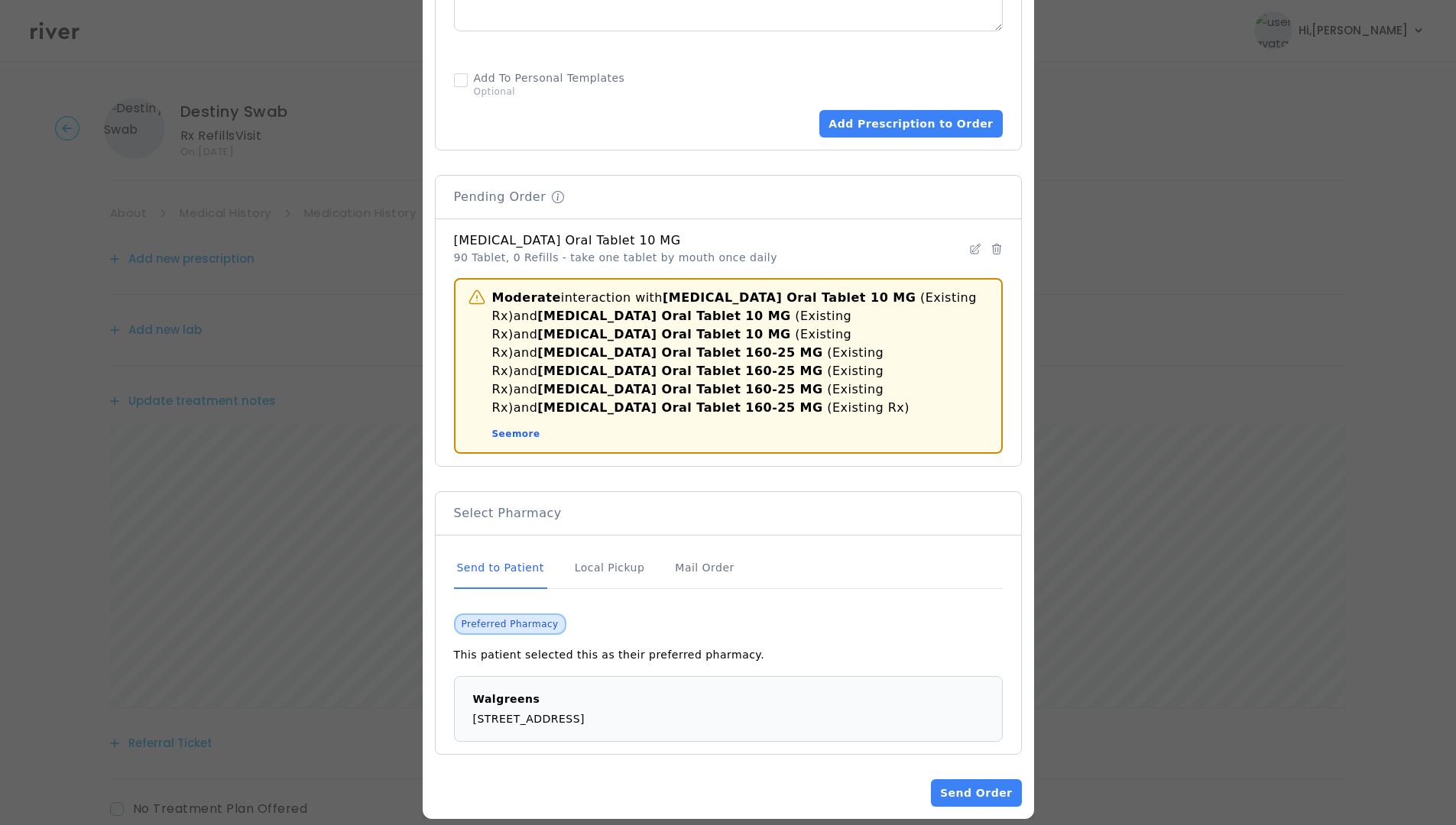
click at [487, 551] on div "Send to Patient" at bounding box center [500, 568] width 94 height 41
click at [982, 734] on button "Send Order" at bounding box center [976, 792] width 90 height 27
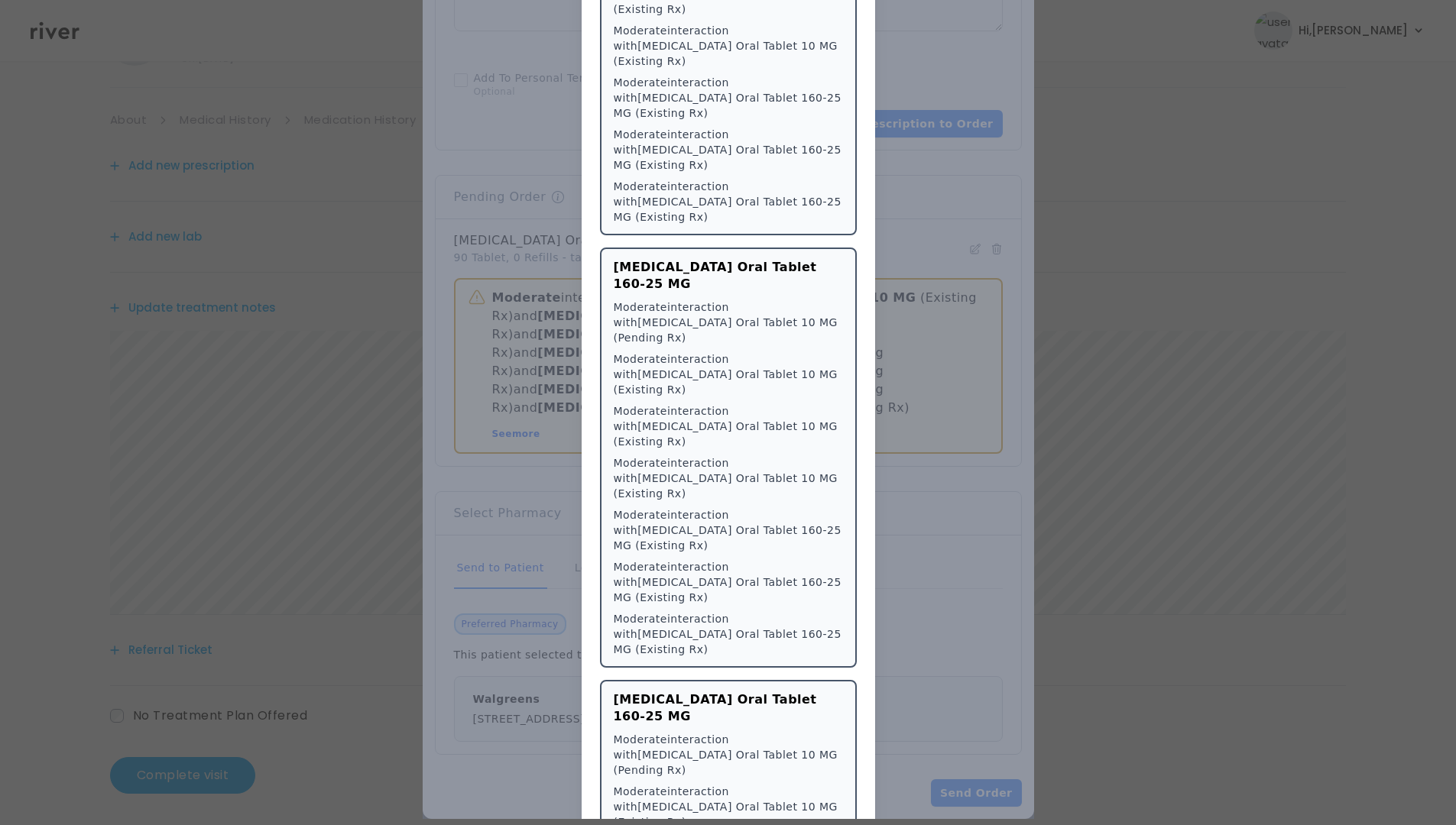
scroll to position [99, 0]
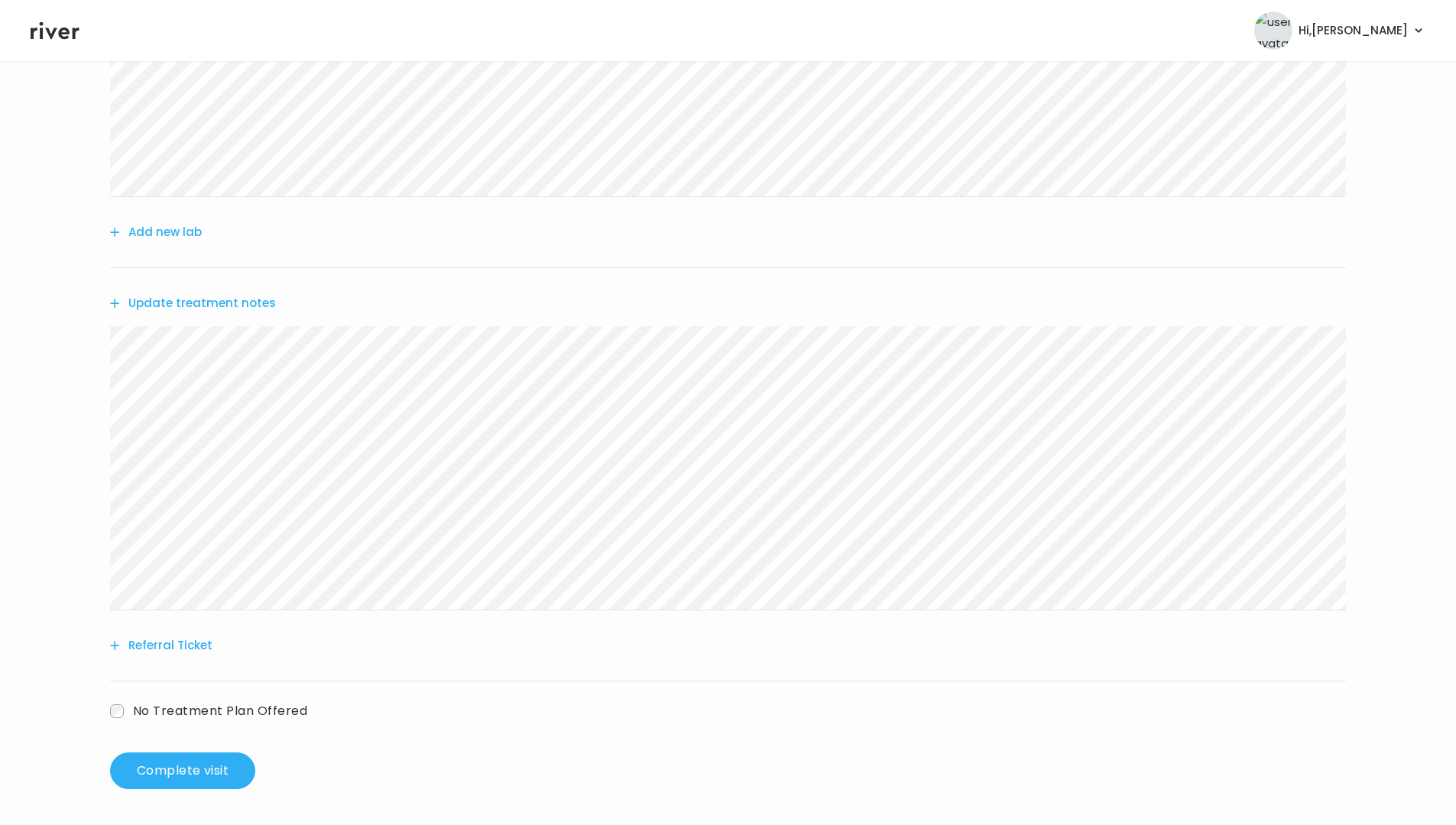
scroll to position [254, 0]
click at [163, 304] on button "Update treatment notes" at bounding box center [193, 303] width 166 height 21
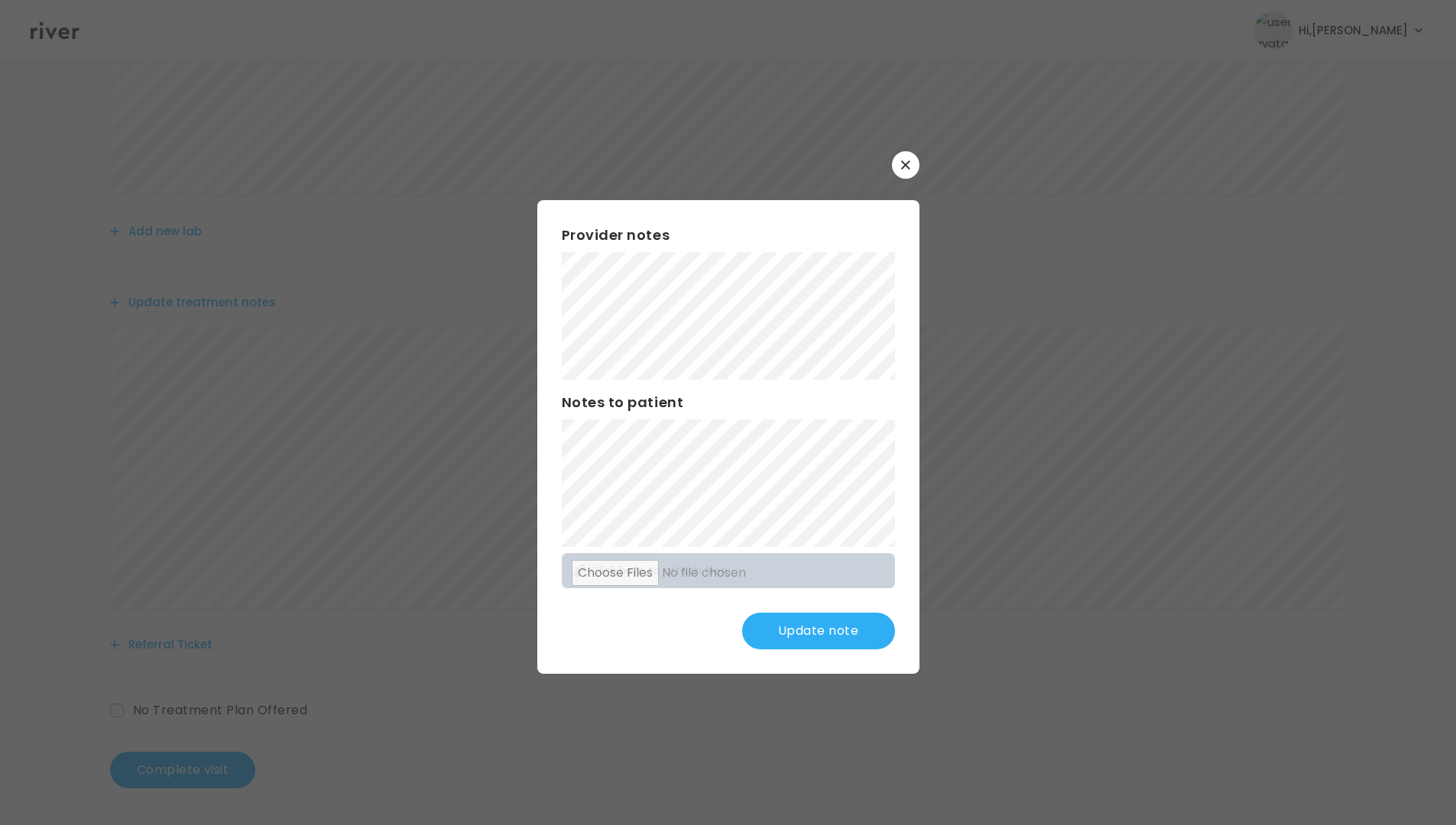
click at [824, 634] on button "Update note" at bounding box center [818, 631] width 153 height 37
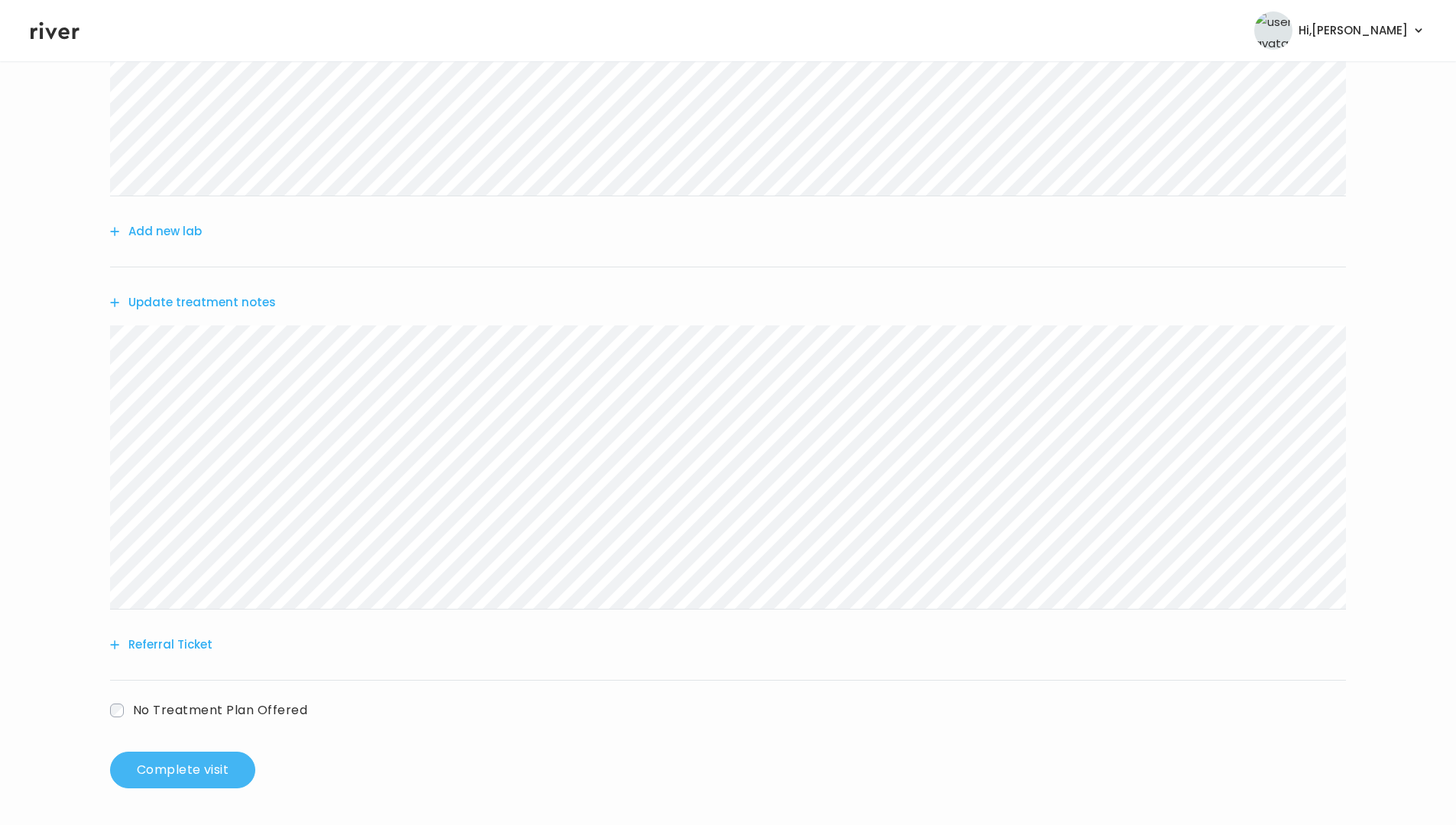
click at [206, 734] on button "Complete visit" at bounding box center [183, 770] width 146 height 37
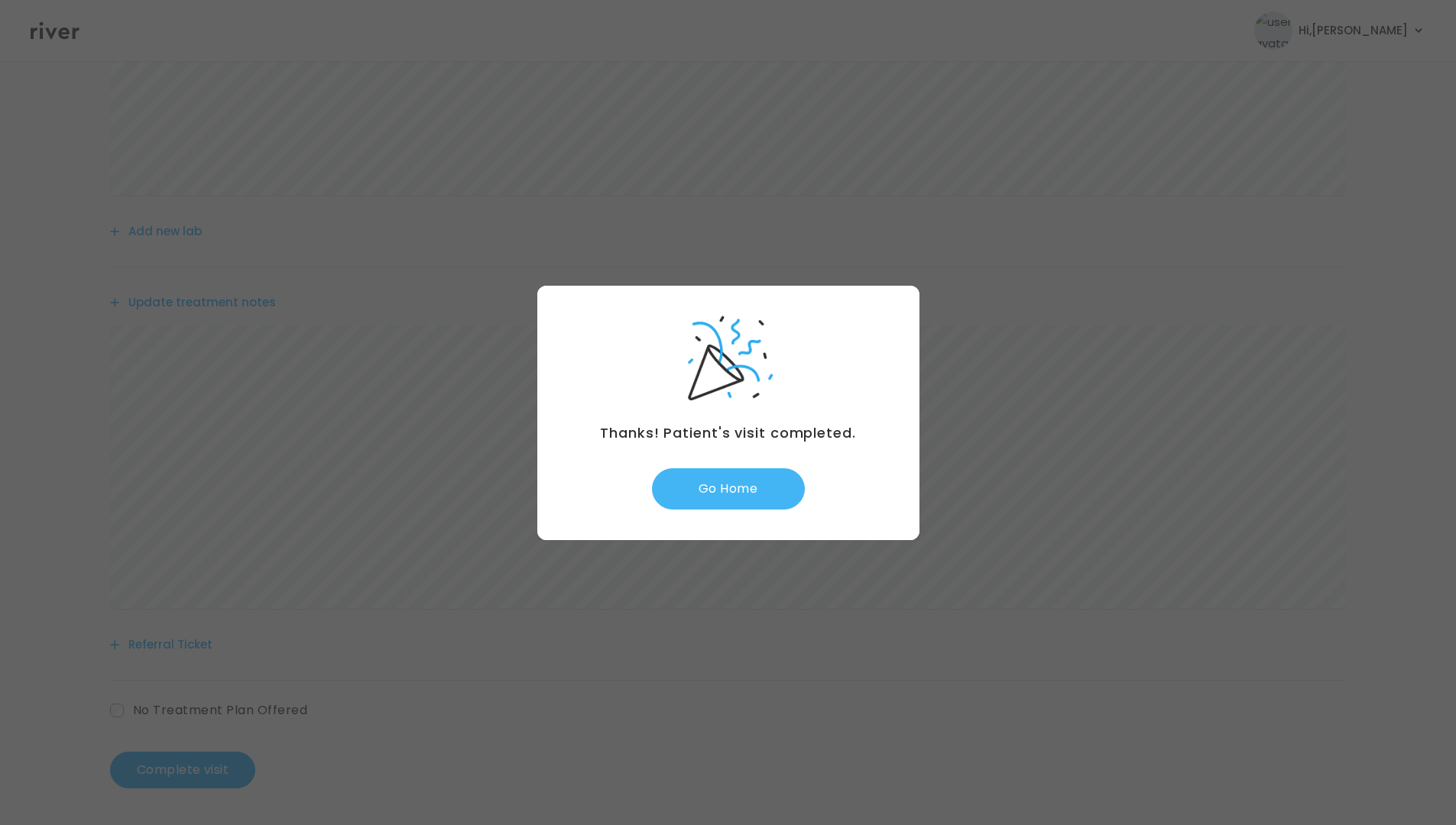
click at [736, 484] on button "Go Home" at bounding box center [728, 489] width 153 height 41
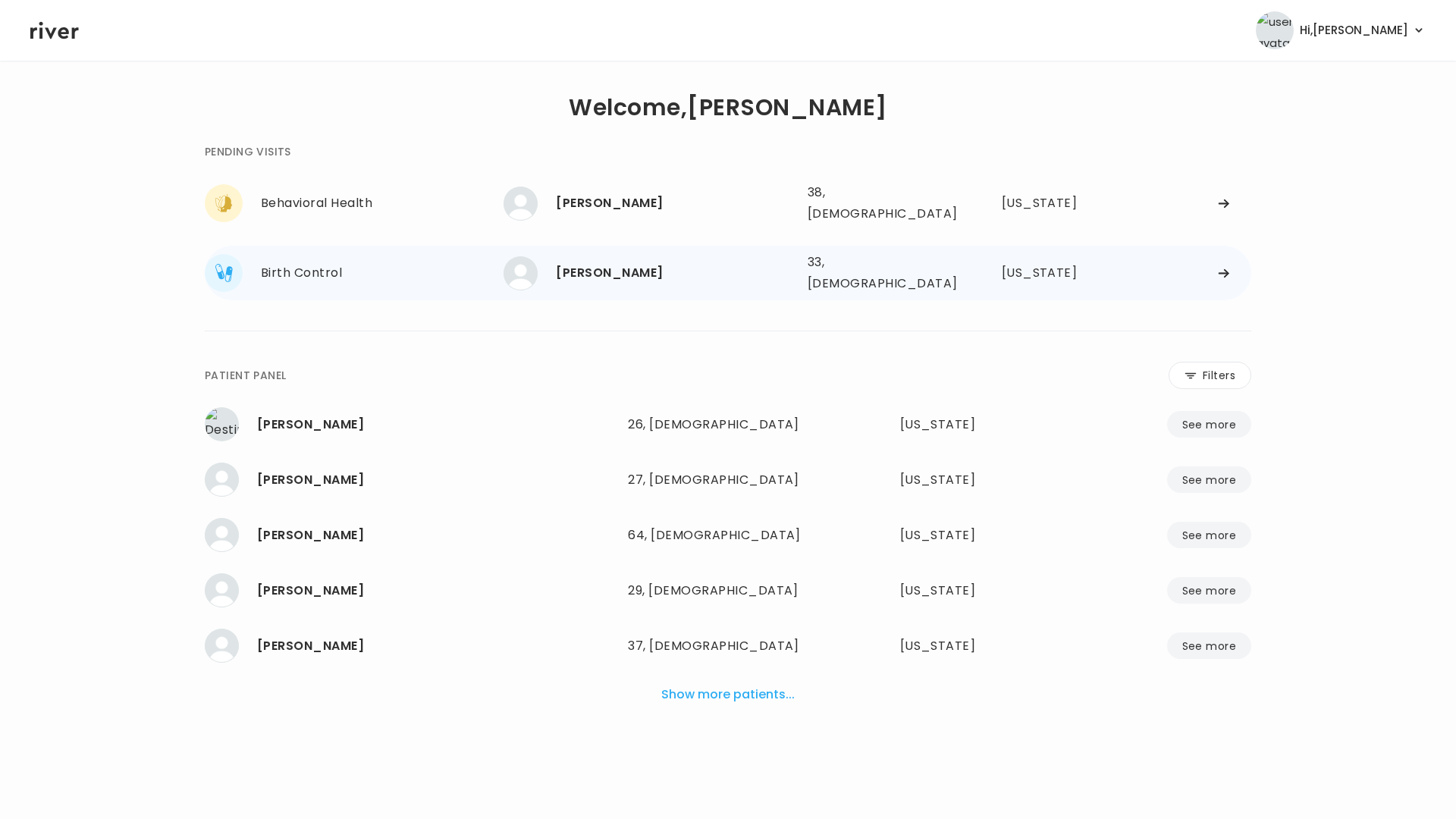
click at [653, 263] on div "[PERSON_NAME]" at bounding box center [676, 273] width 240 height 21
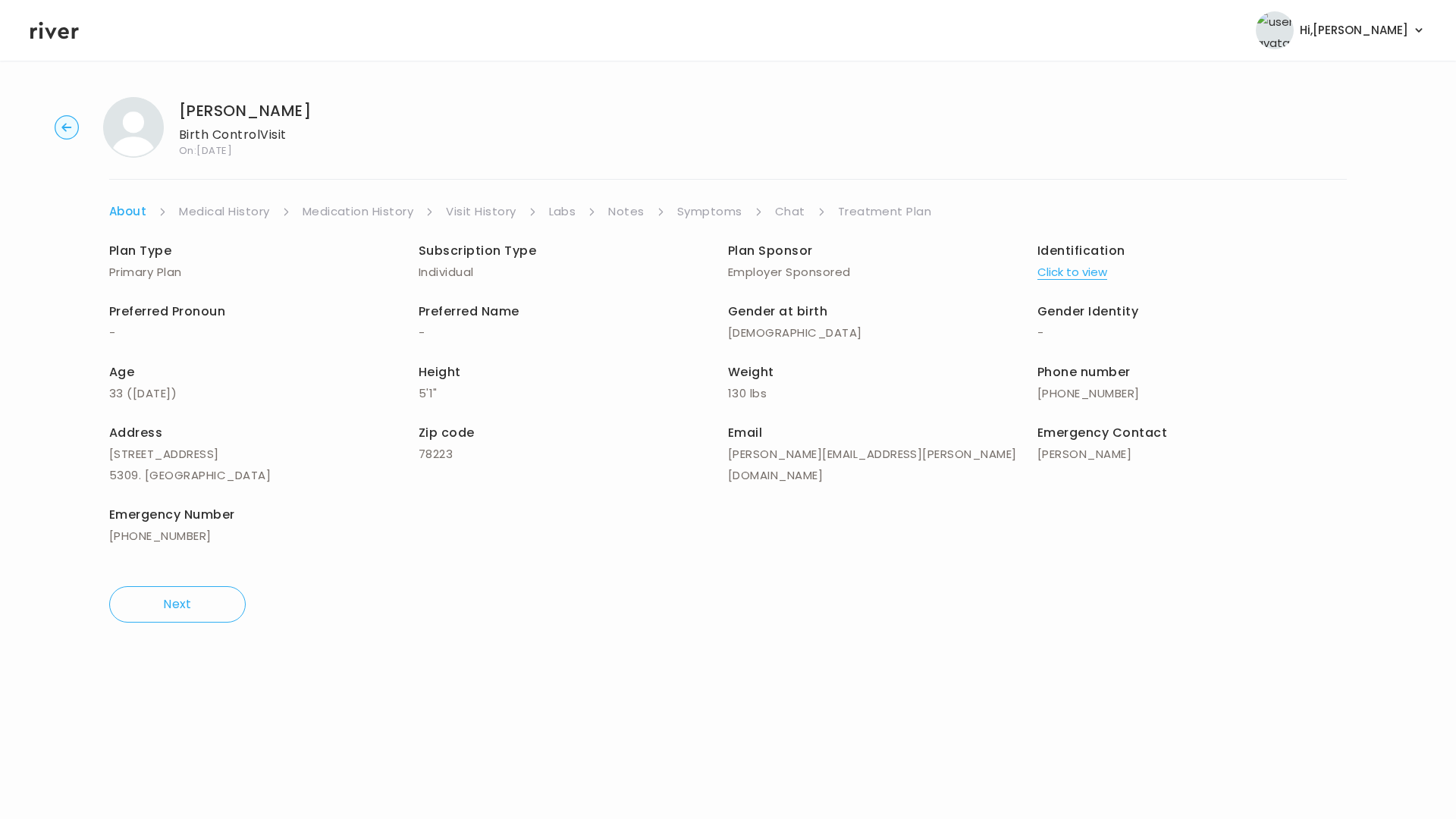
click at [791, 215] on link "Chat" at bounding box center [790, 211] width 31 height 21
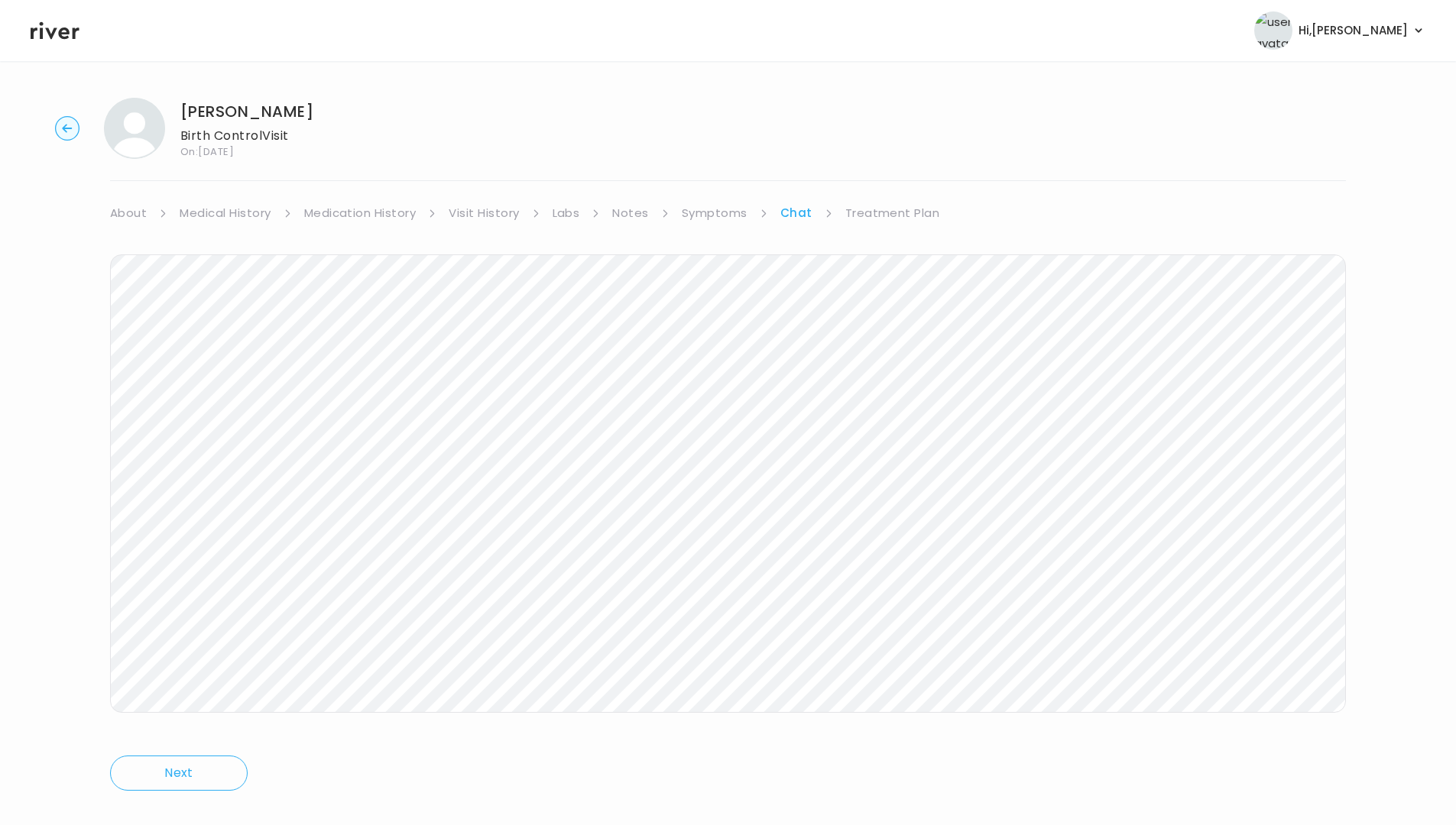
click at [52, 36] on icon at bounding box center [55, 31] width 49 height 18
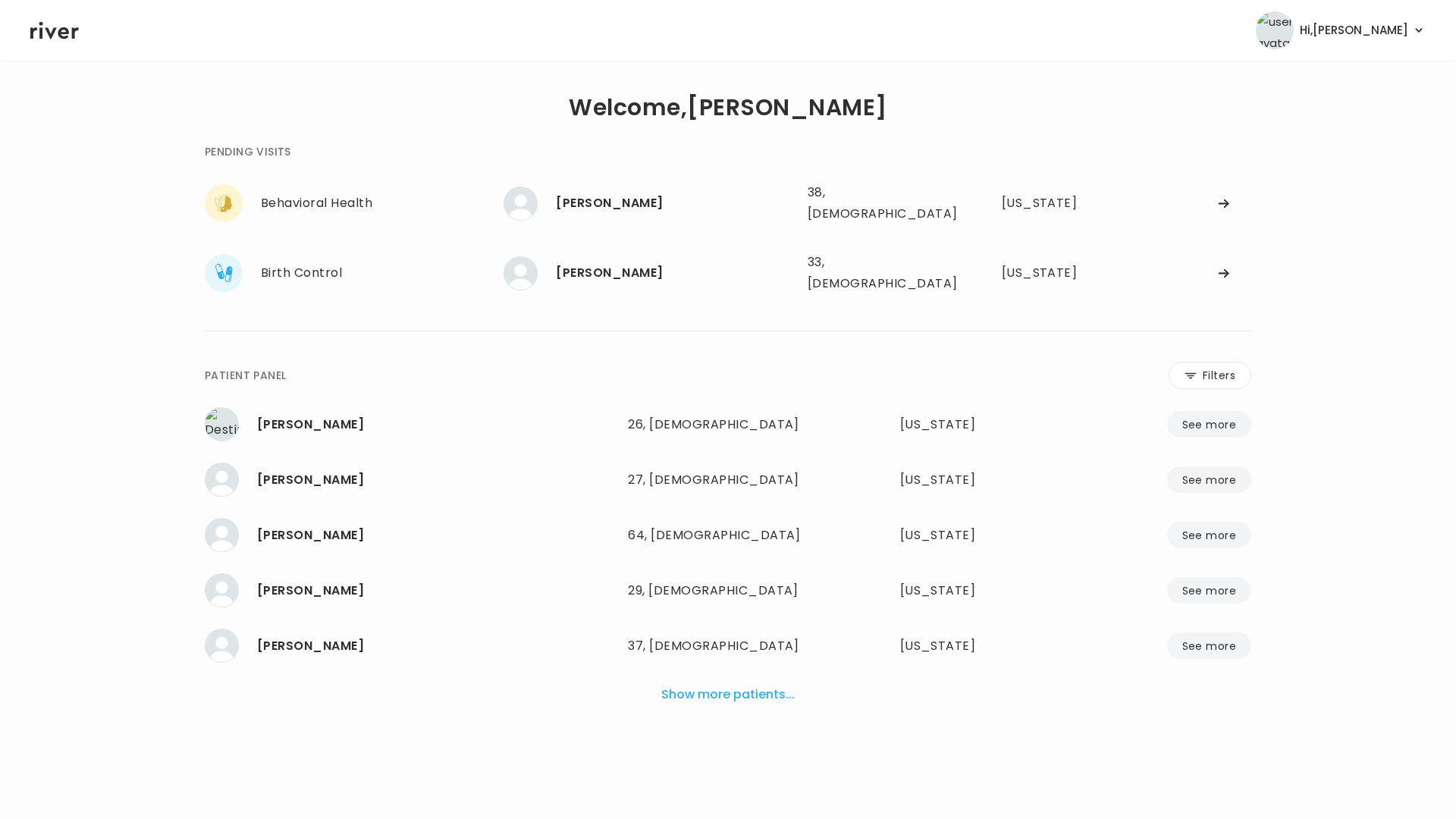
click at [887, 0] on header "Hi, [PERSON_NAME] Profile Logout" at bounding box center [728, 30] width 1456 height 60
click at [874, 0] on header "Hi, [PERSON_NAME] Profile Logout" at bounding box center [728, 30] width 1456 height 60
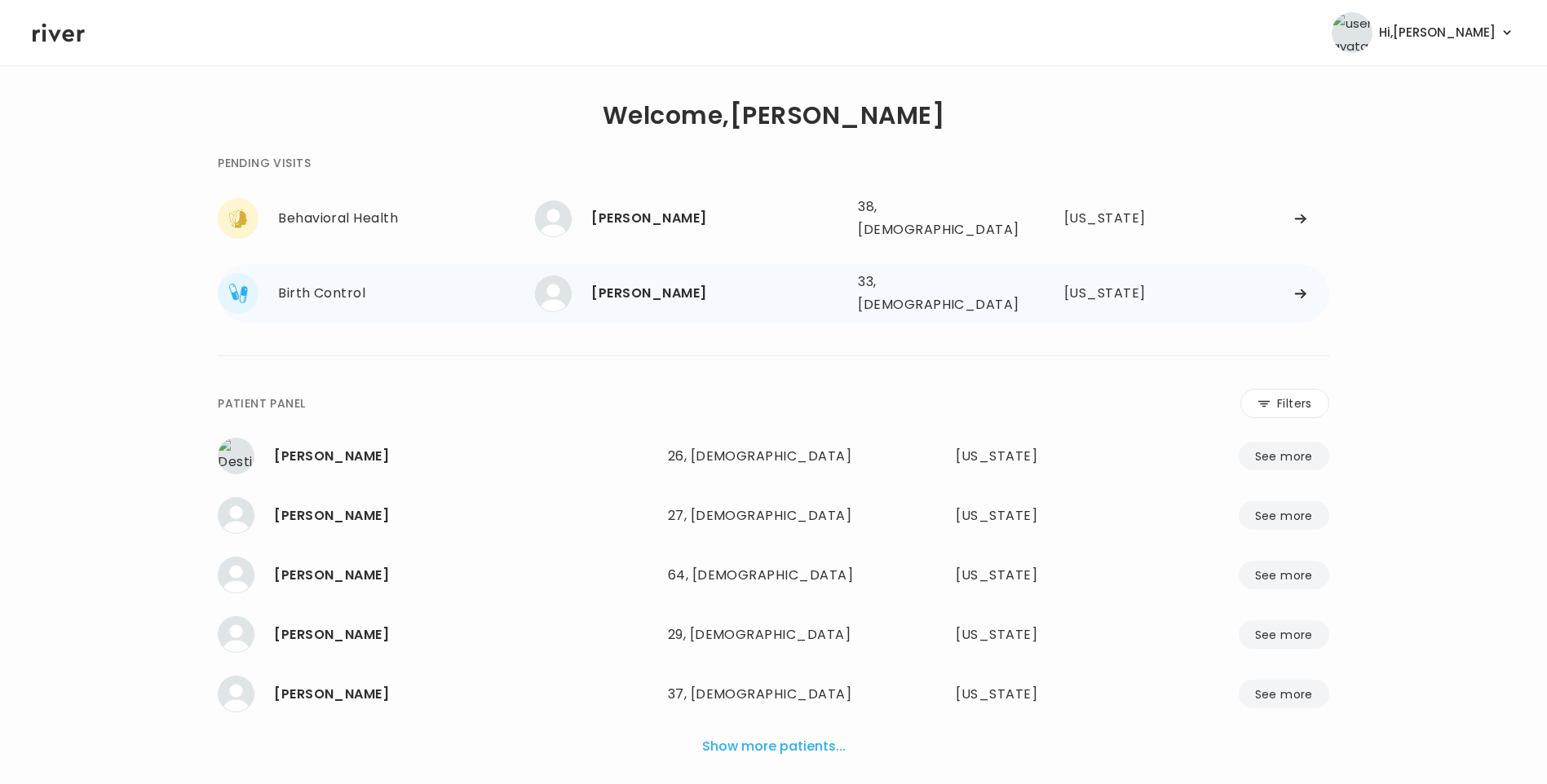
click at [701, 282] on div "[PERSON_NAME]" at bounding box center [717, 294] width 253 height 23
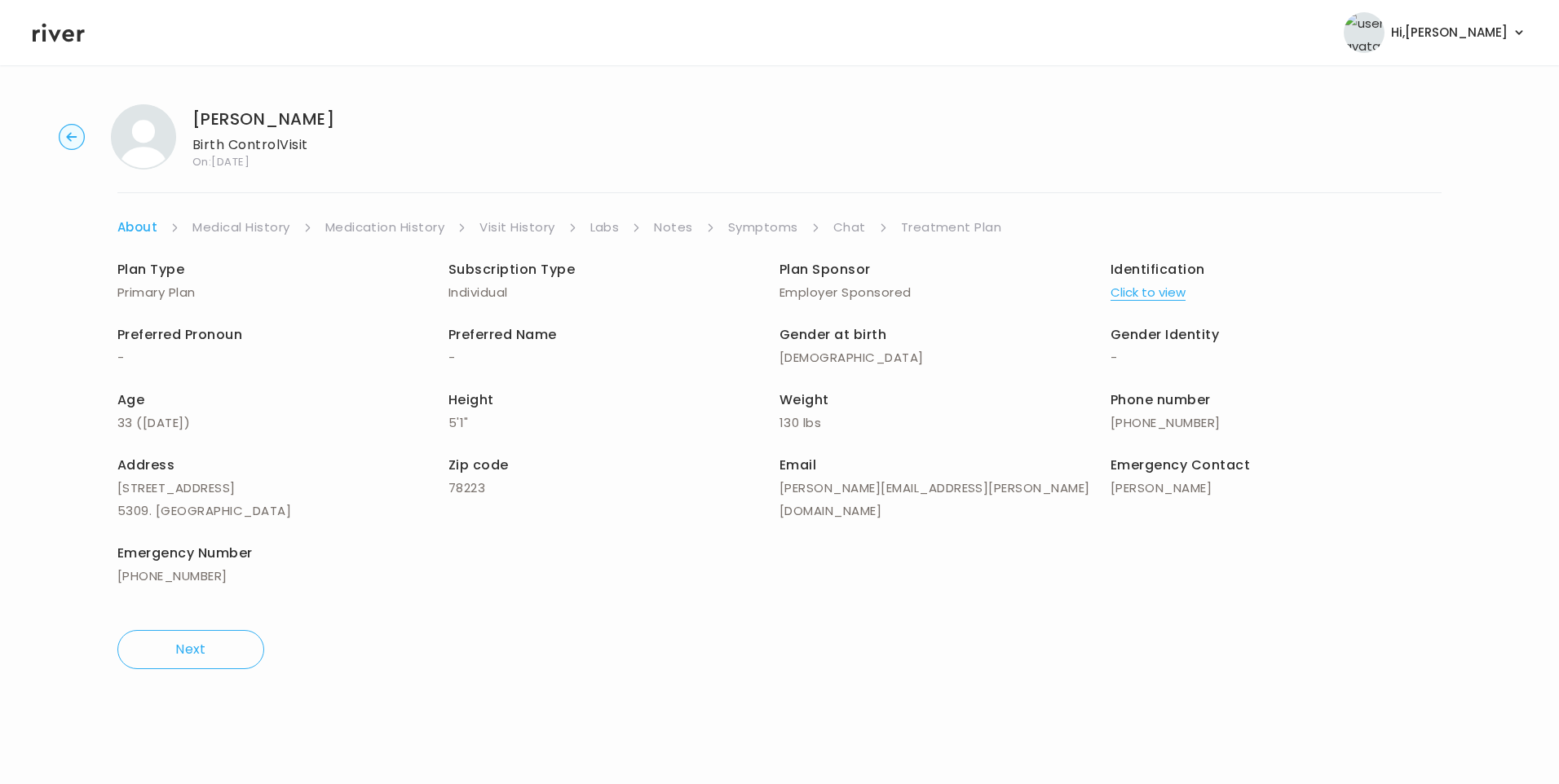
click at [56, 34] on icon at bounding box center [58, 33] width 52 height 24
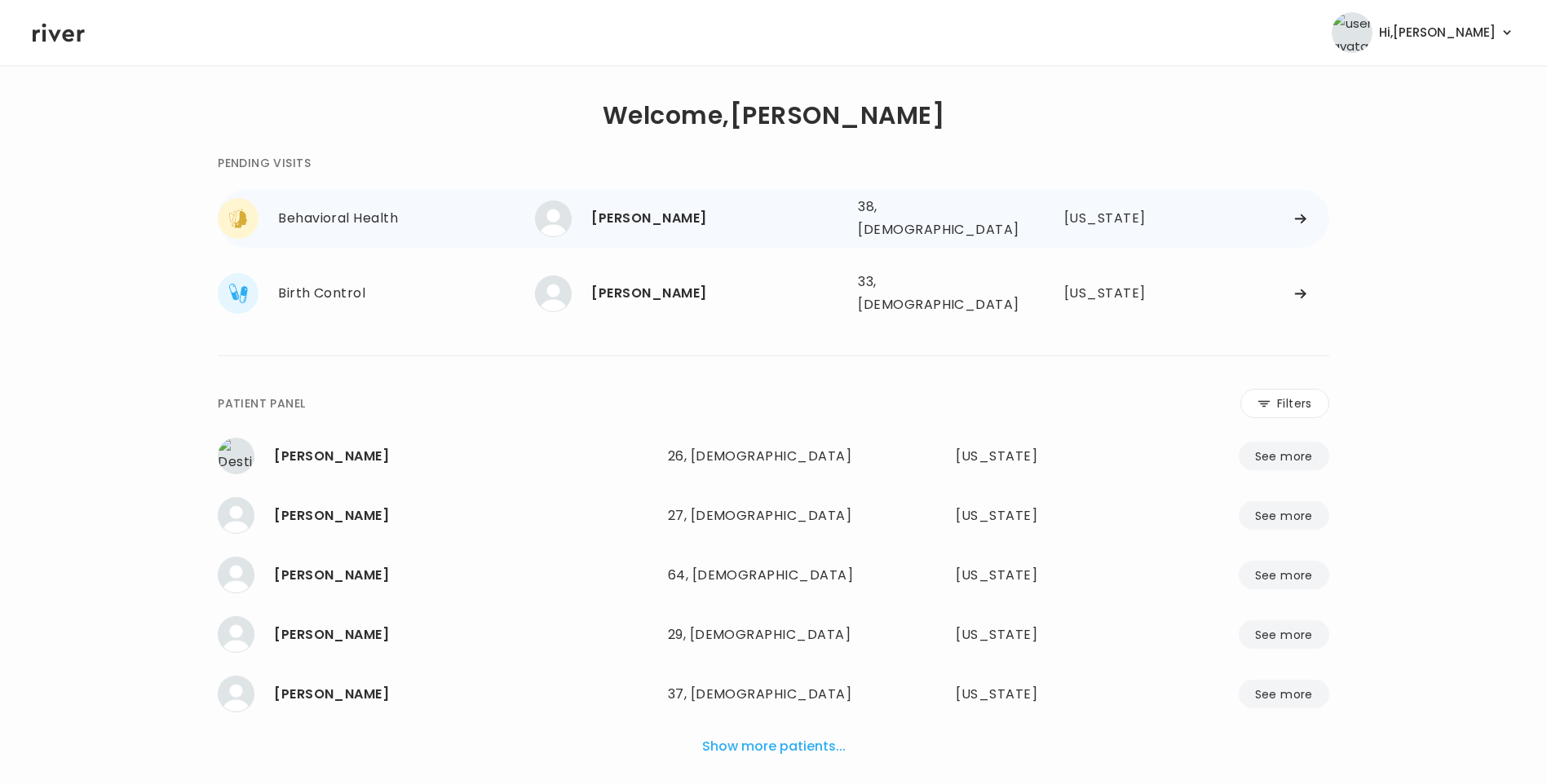
click at [609, 210] on div "[PERSON_NAME]" at bounding box center [717, 218] width 253 height 23
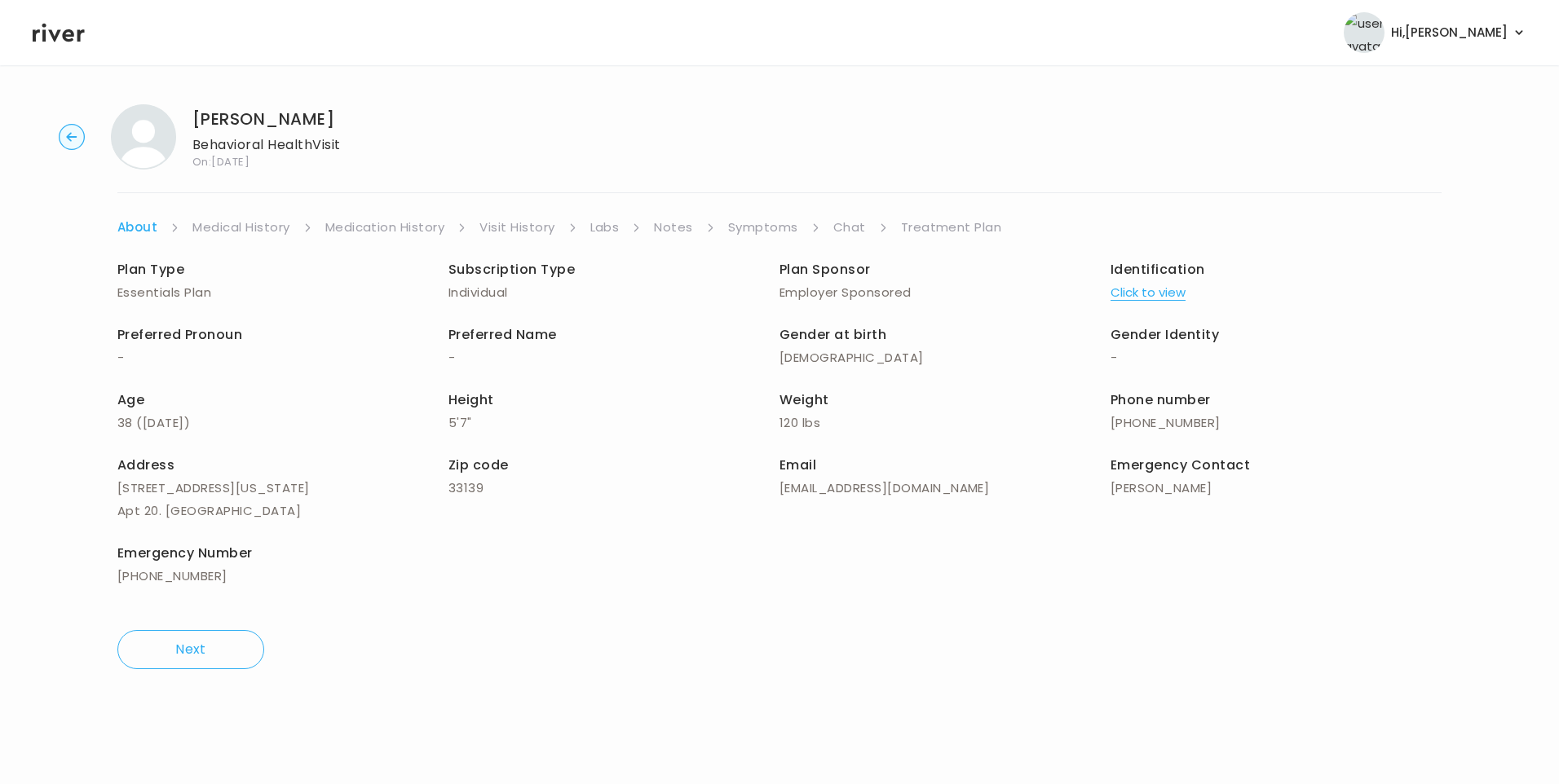
click at [842, 227] on link "Chat" at bounding box center [849, 227] width 33 height 23
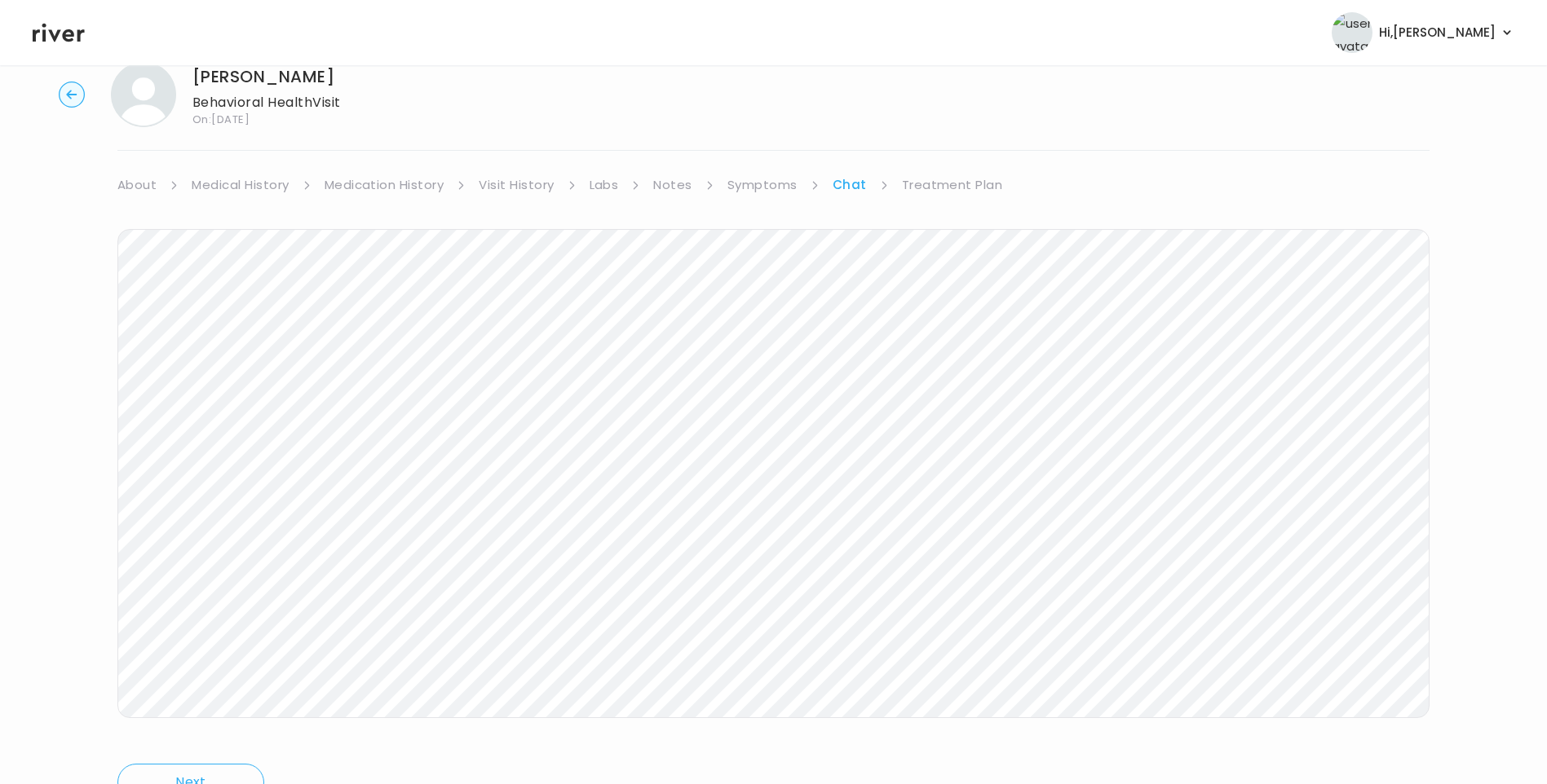
scroll to position [121, 0]
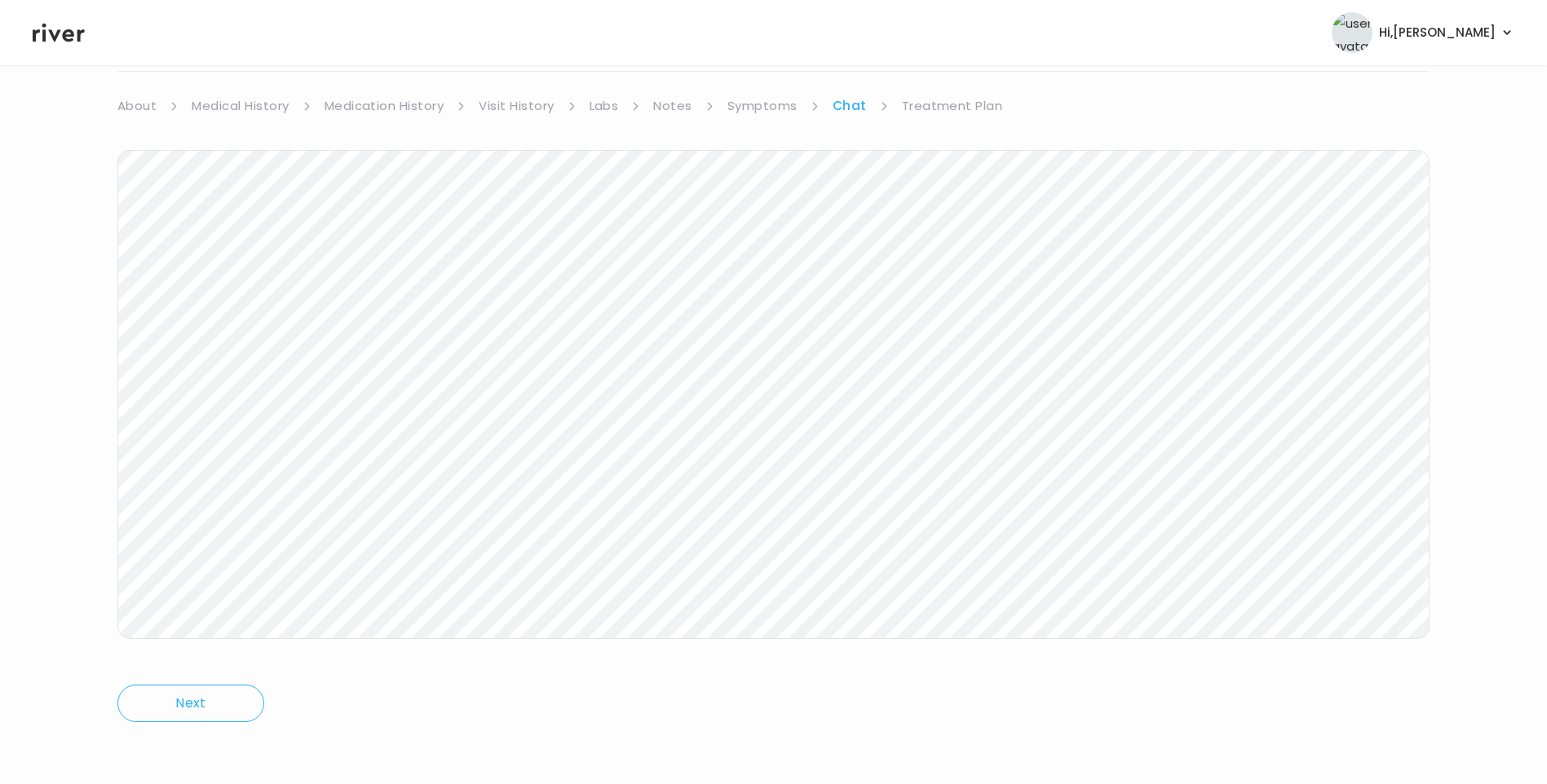
click at [54, 43] on icon at bounding box center [58, 33] width 52 height 24
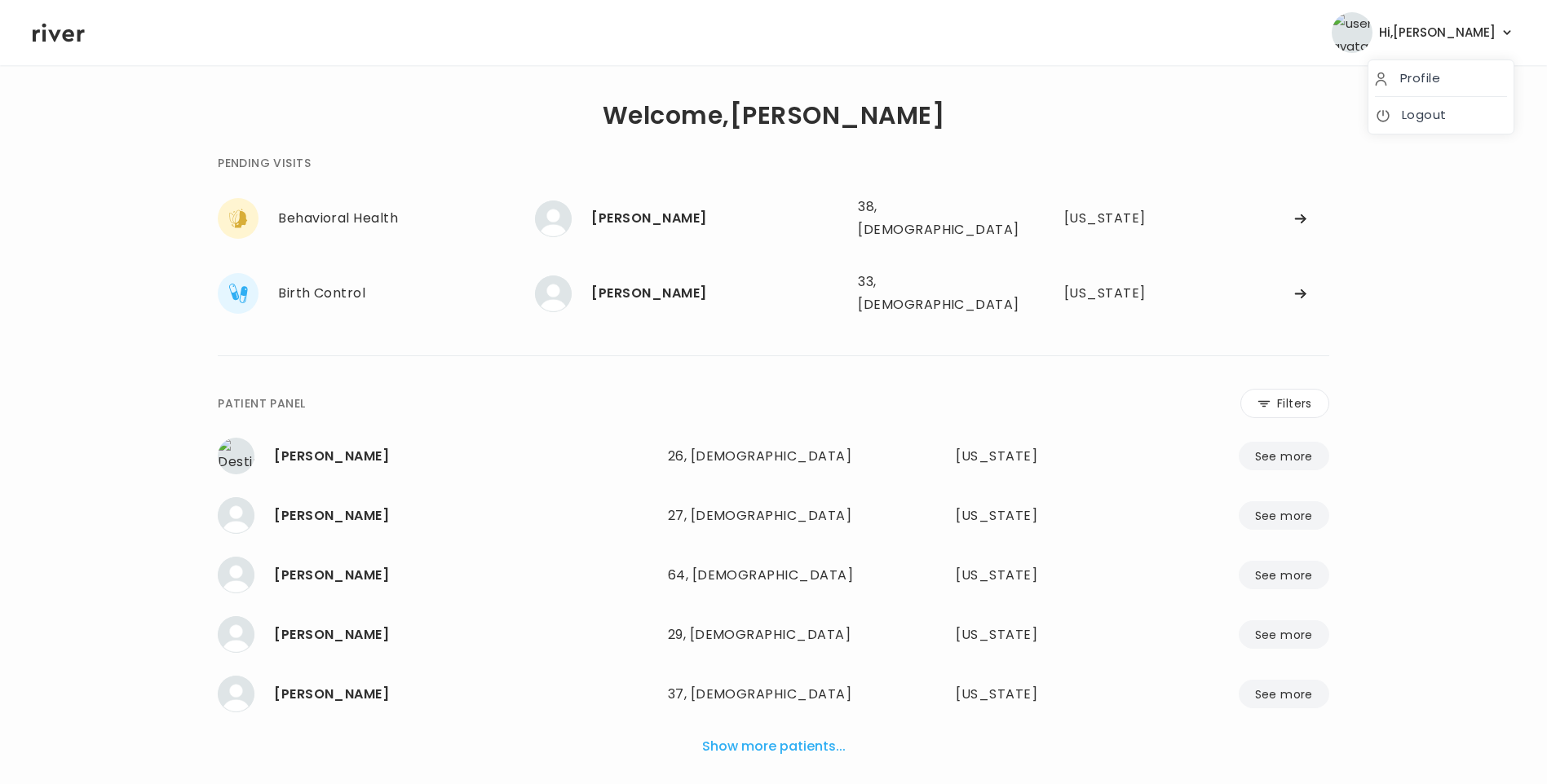
click at [1471, 28] on span "Hi, [PERSON_NAME]" at bounding box center [1437, 33] width 117 height 23
click at [1448, 117] on link "Logout" at bounding box center [1441, 115] width 132 height 23
